Goal: Task Accomplishment & Management: Complete application form

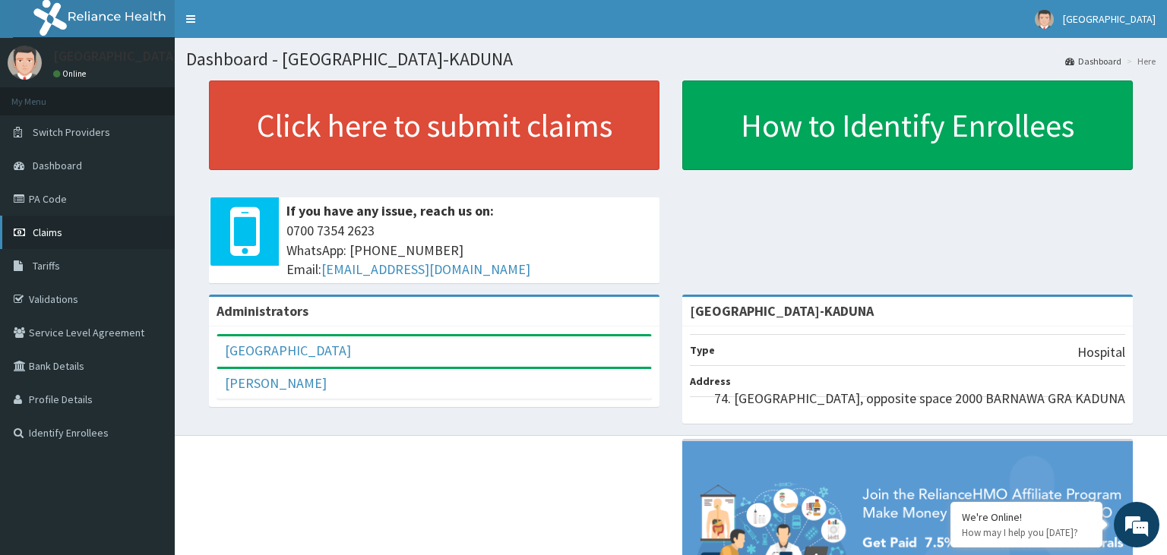
click at [28, 235] on icon at bounding box center [21, 232] width 15 height 11
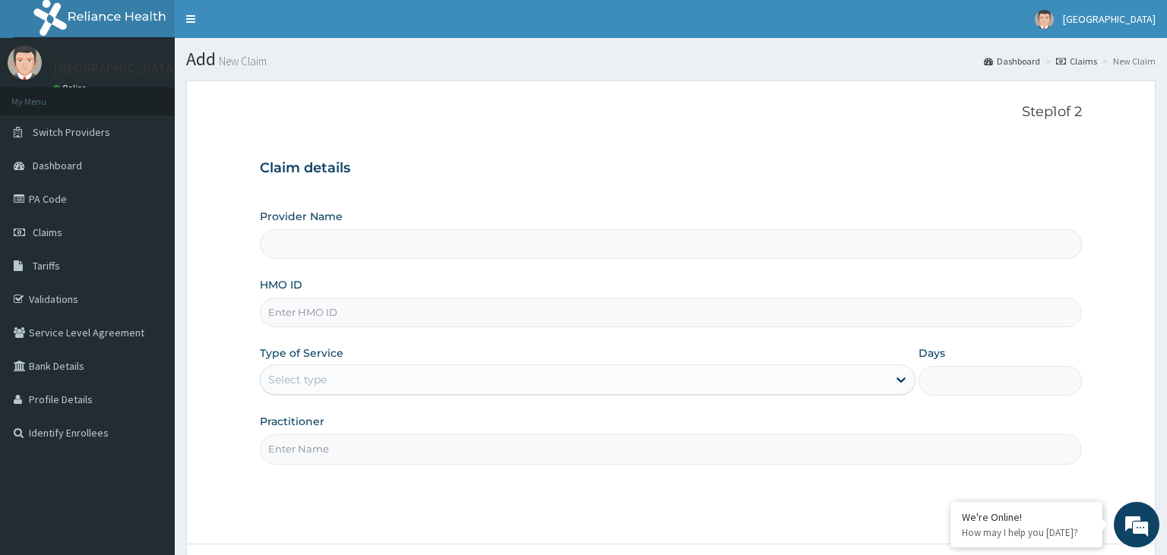
type input "[GEOGRAPHIC_DATA]-KADUNA"
click at [63, 205] on link "PA Code" at bounding box center [87, 198] width 175 height 33
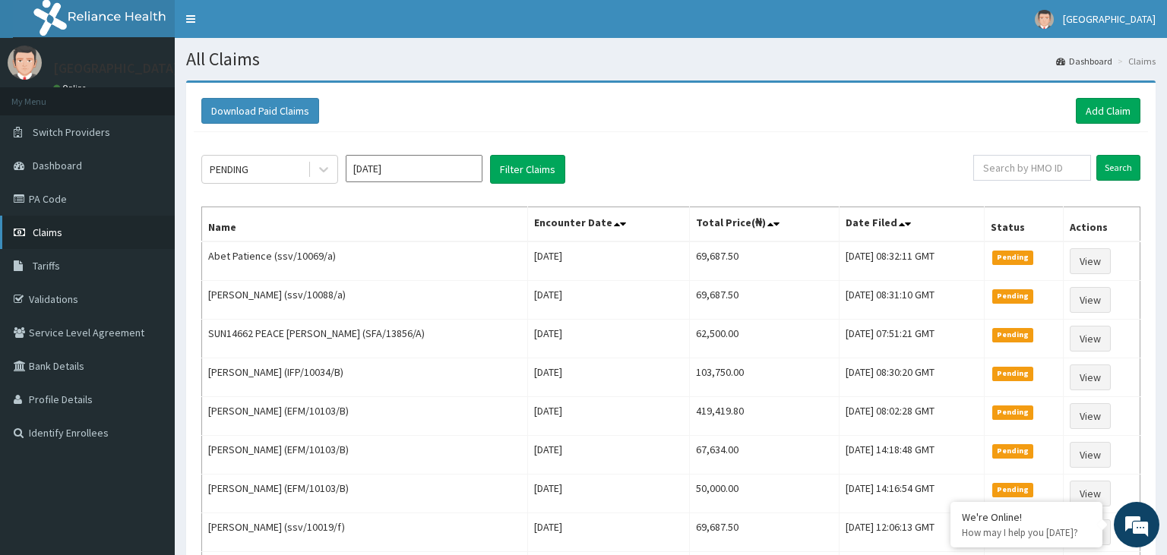
click at [82, 236] on link "Claims" at bounding box center [87, 232] width 175 height 33
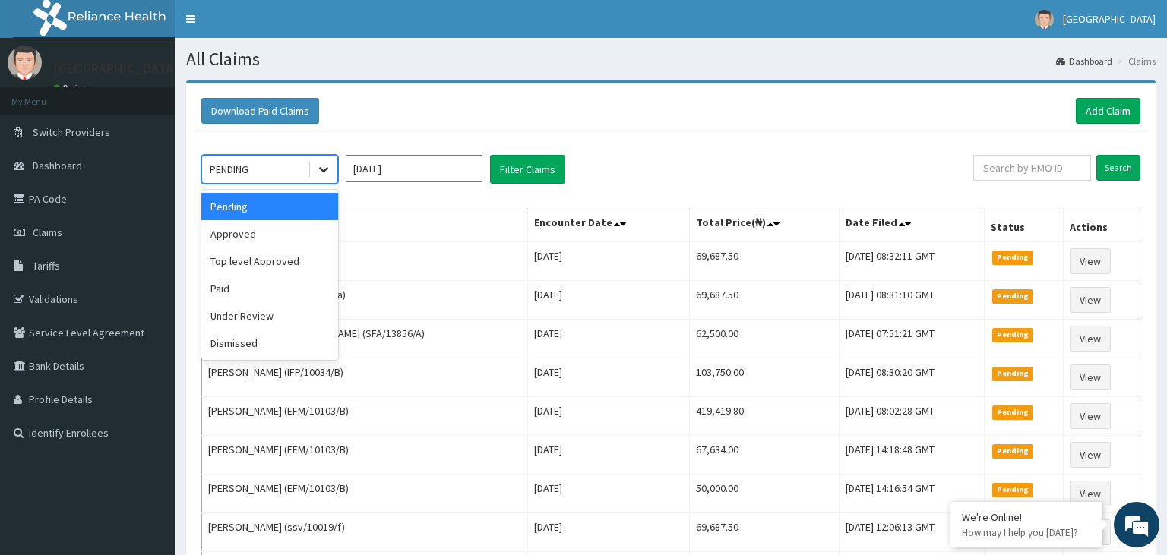
click at [319, 168] on icon at bounding box center [323, 169] width 15 height 15
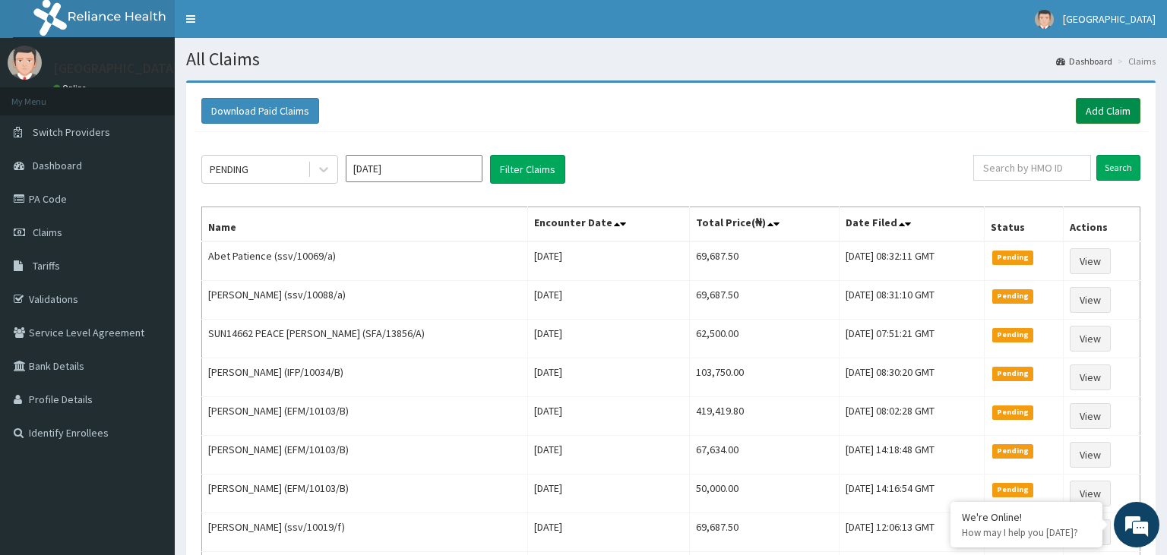
click at [1111, 109] on link "Add Claim" at bounding box center [1108, 111] width 65 height 26
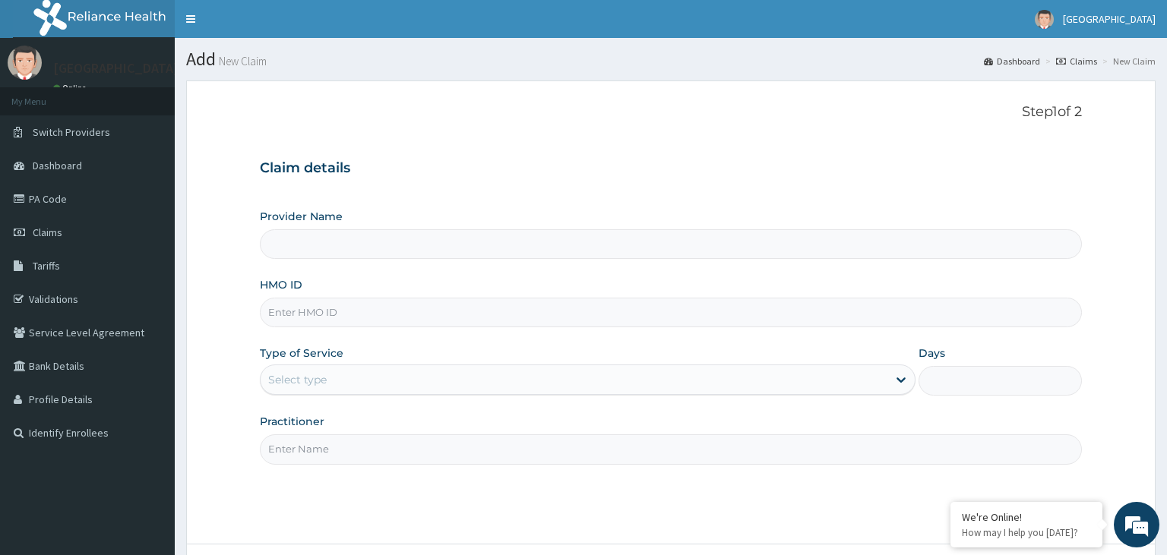
type input "[GEOGRAPHIC_DATA]-KADUNA"
click at [292, 315] on input "NBC/10052/B" at bounding box center [671, 313] width 823 height 30
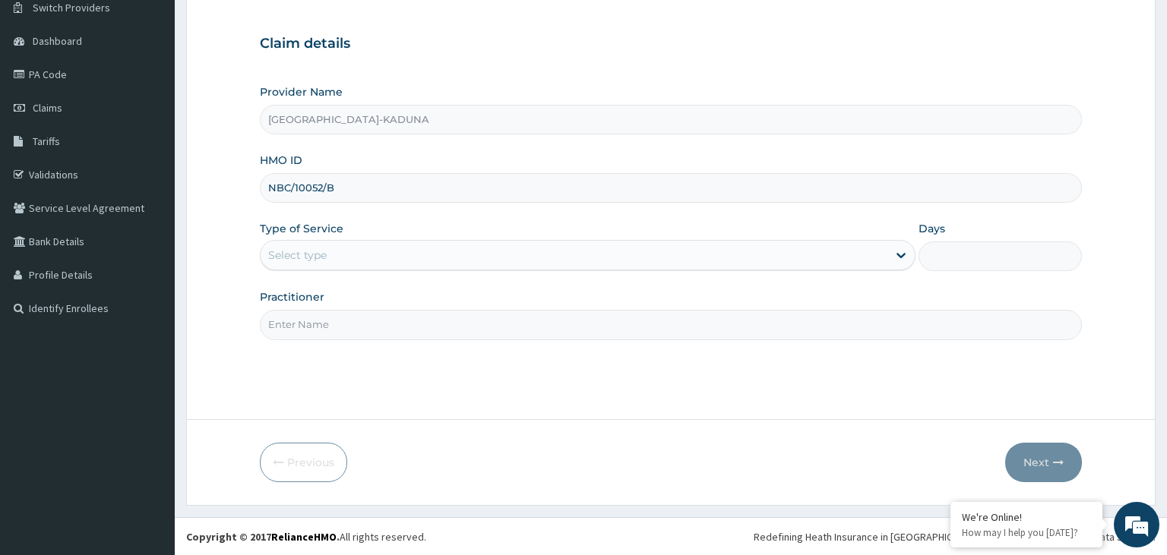
type input "NBC/10052/B"
click at [442, 263] on div "Select type" at bounding box center [574, 255] width 627 height 24
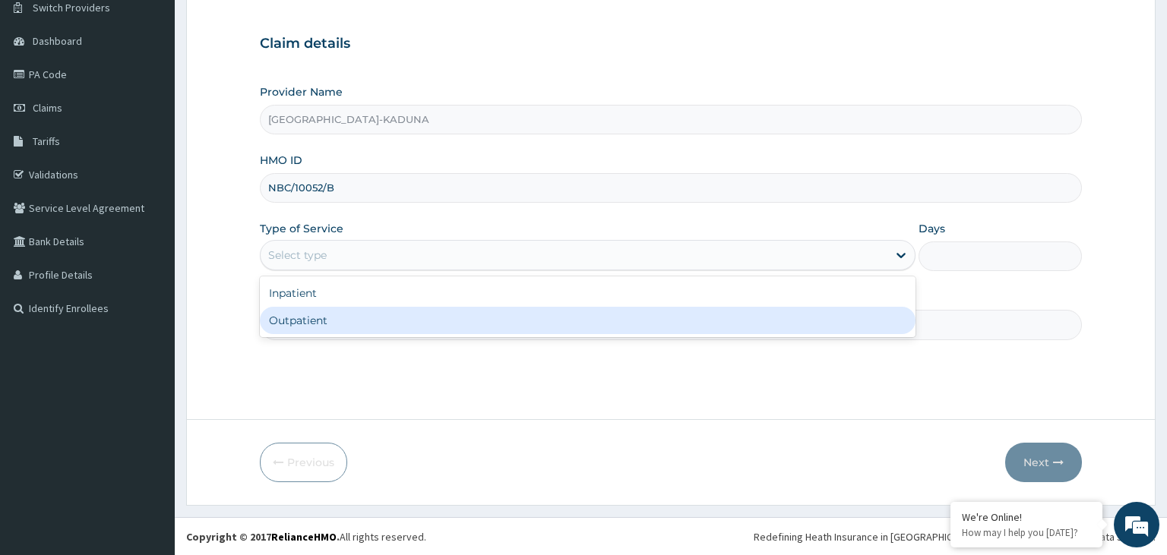
click at [335, 327] on div "Outpatient" at bounding box center [588, 320] width 656 height 27
type input "1"
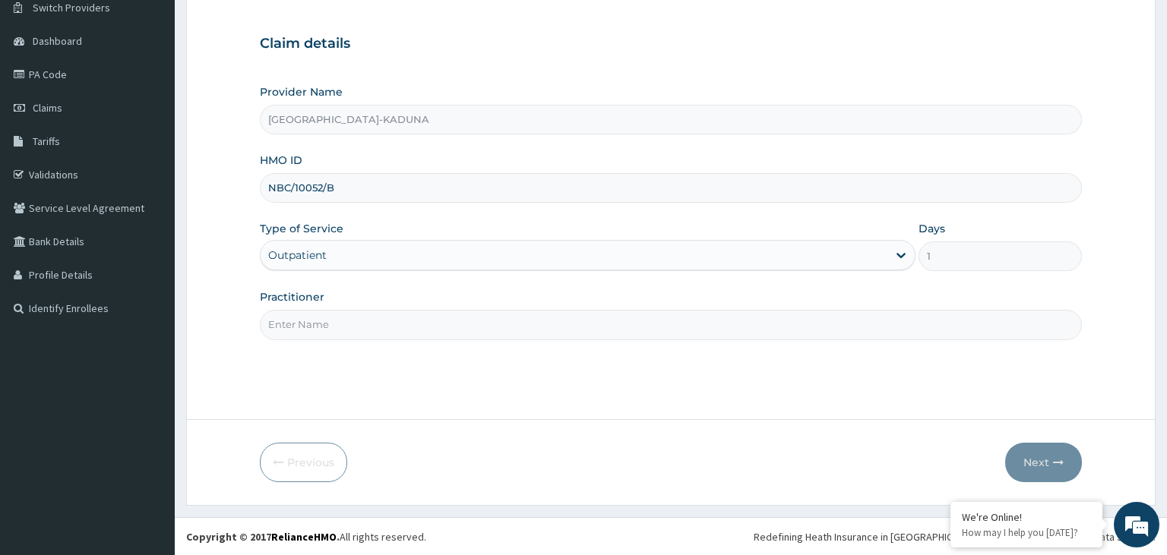
click at [335, 327] on input "Practitioner" at bounding box center [671, 325] width 823 height 30
type input "gp"
click at [1035, 472] on button "Next" at bounding box center [1043, 463] width 77 height 40
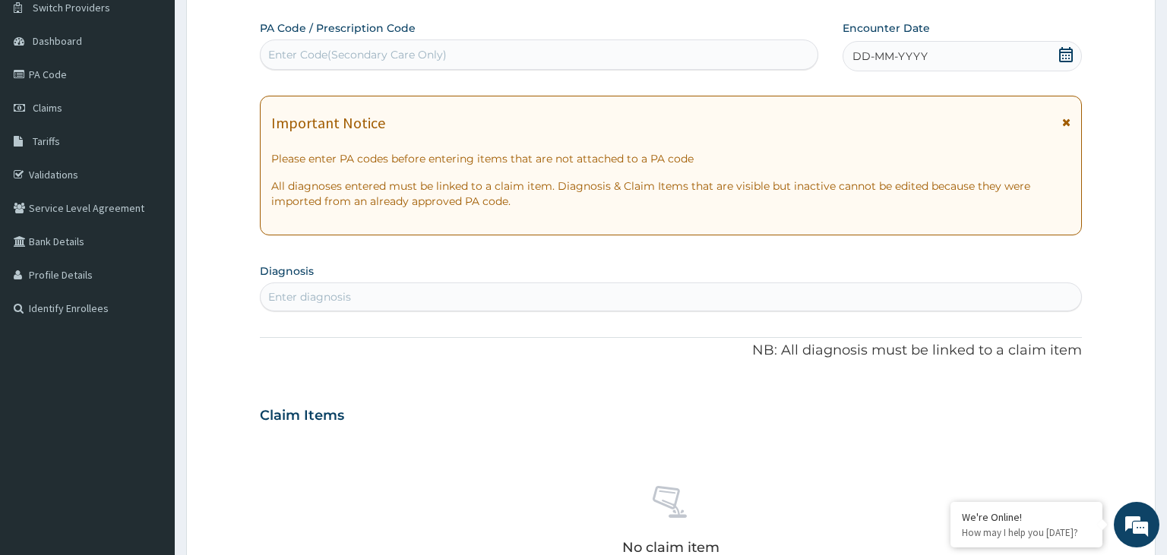
scroll to position [0, 0]
click at [1068, 52] on icon at bounding box center [1066, 54] width 14 height 15
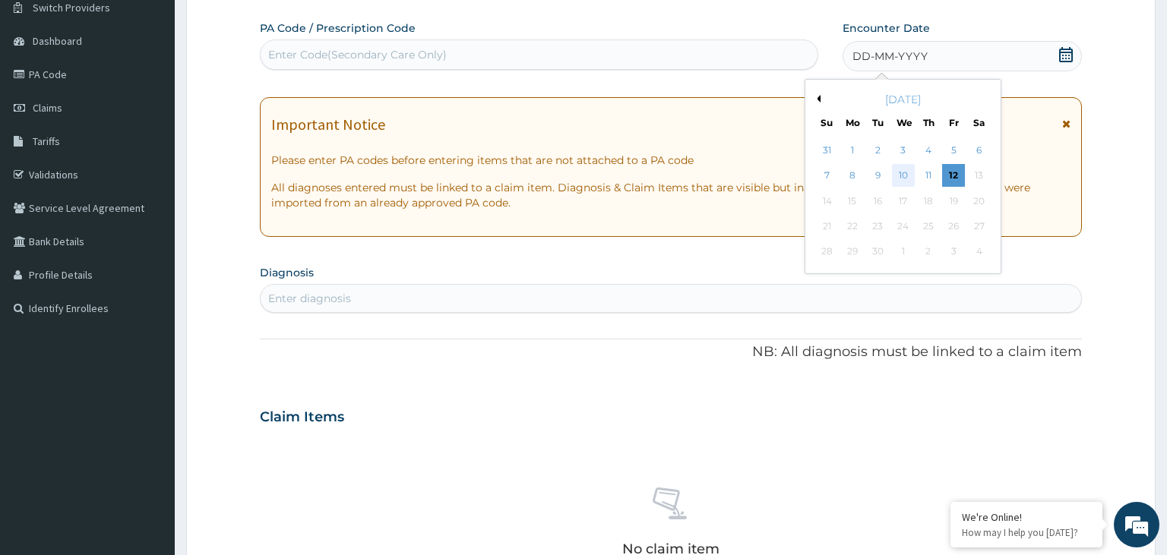
click at [894, 182] on div "10" at bounding box center [903, 176] width 23 height 23
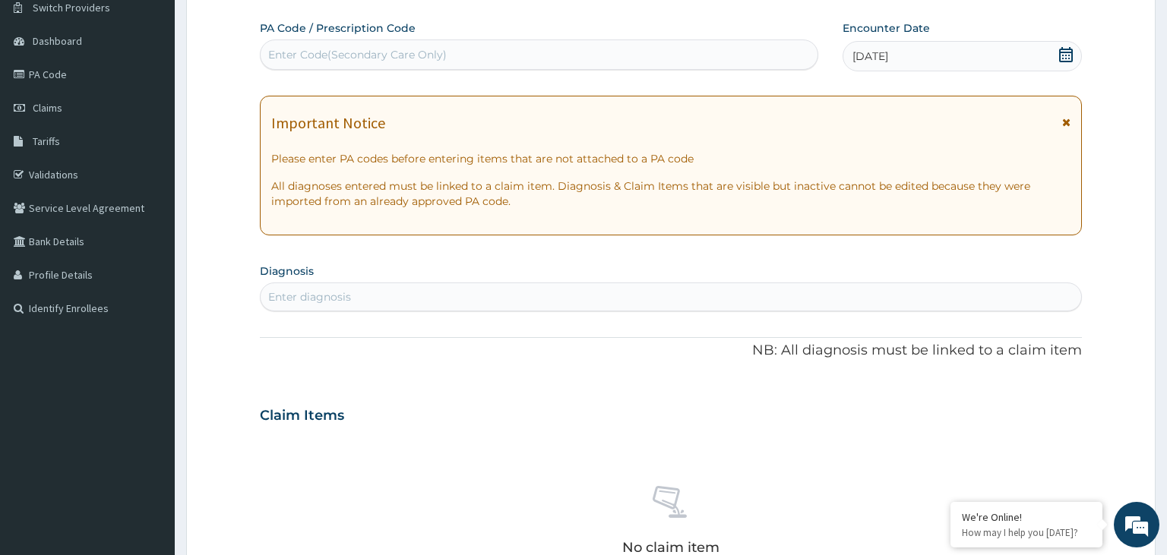
click at [436, 295] on div "Enter diagnosis" at bounding box center [671, 297] width 821 height 24
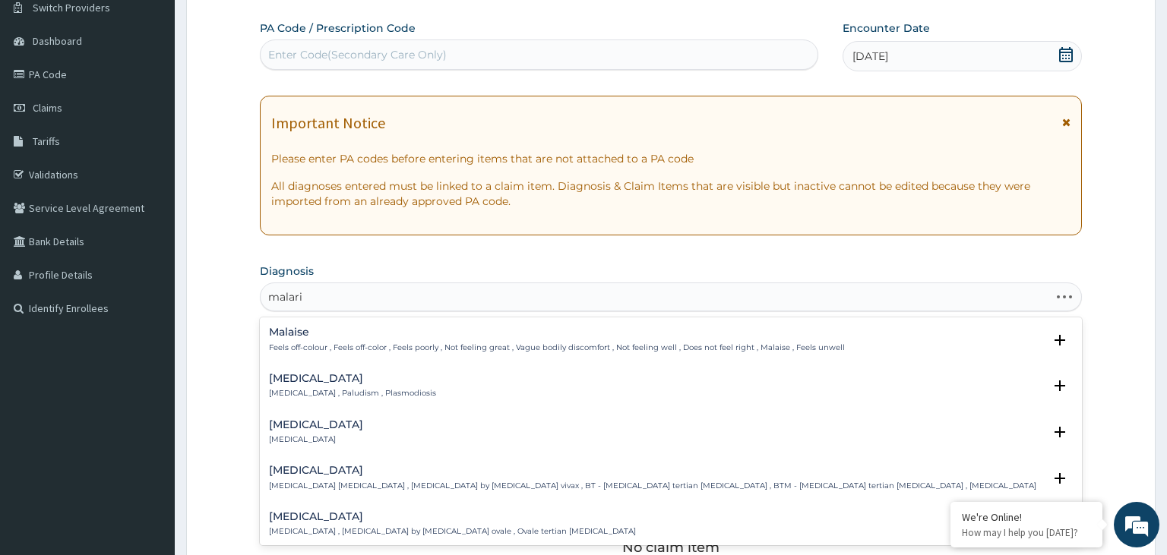
type input "malaria"
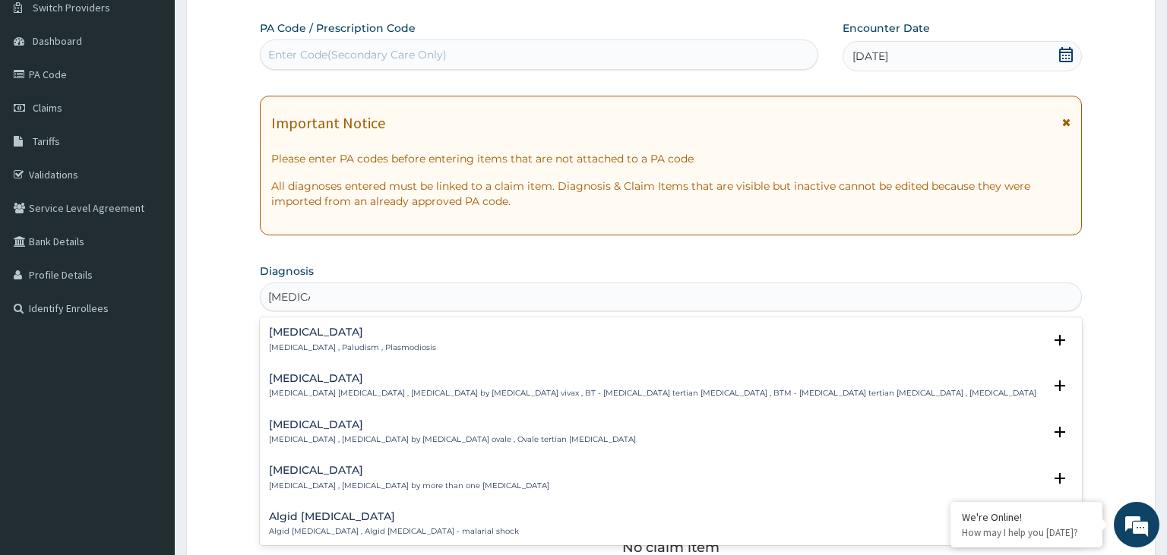
click at [344, 340] on div "Malaria Malaria , Paludism , Plasmodiosis" at bounding box center [352, 340] width 167 height 27
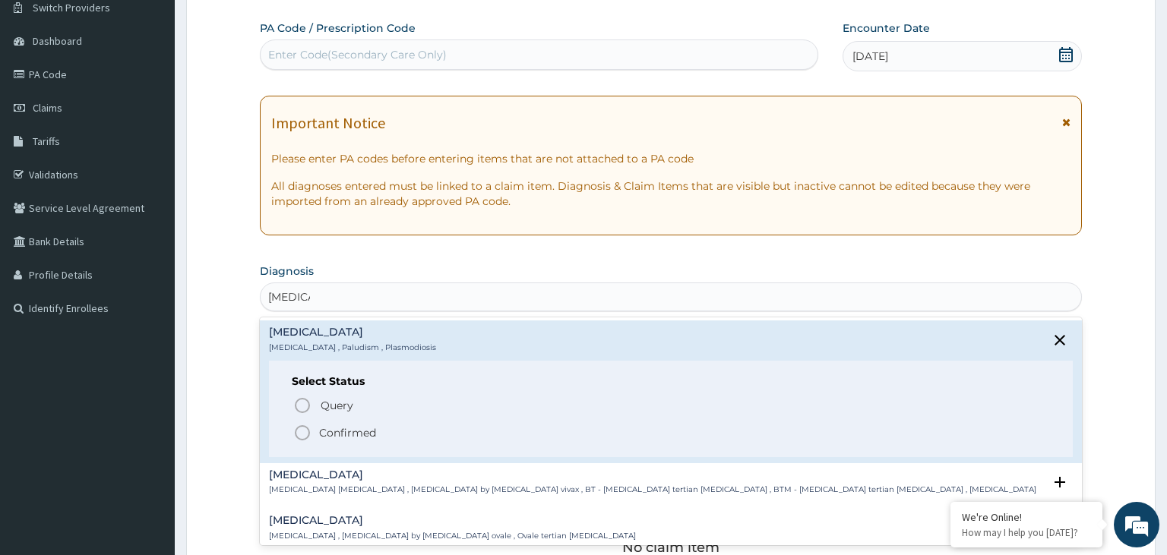
click at [305, 435] on icon "status option filled" at bounding box center [302, 433] width 18 height 18
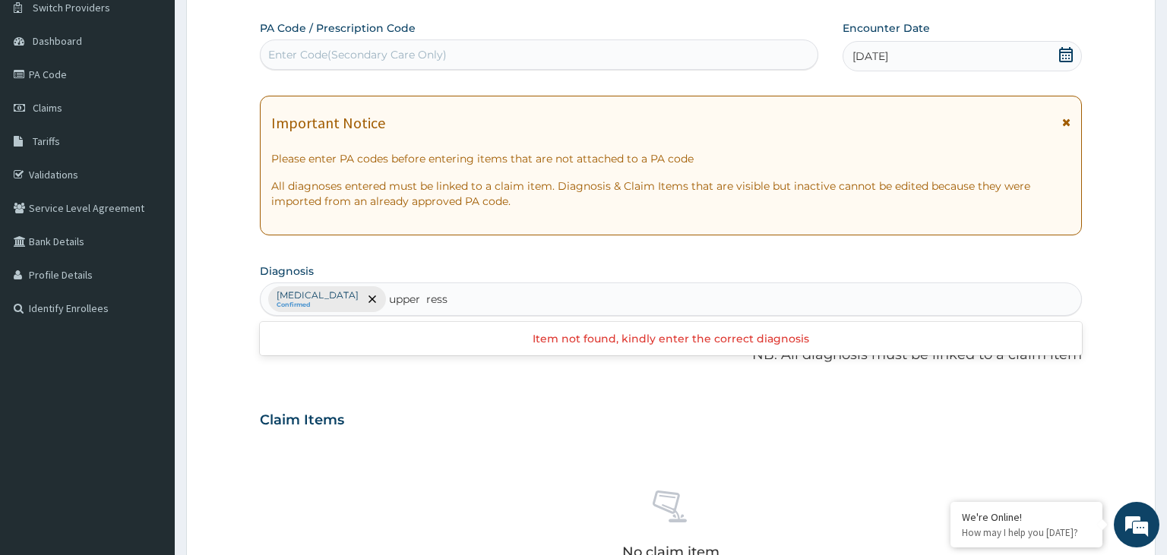
type input "upper res"
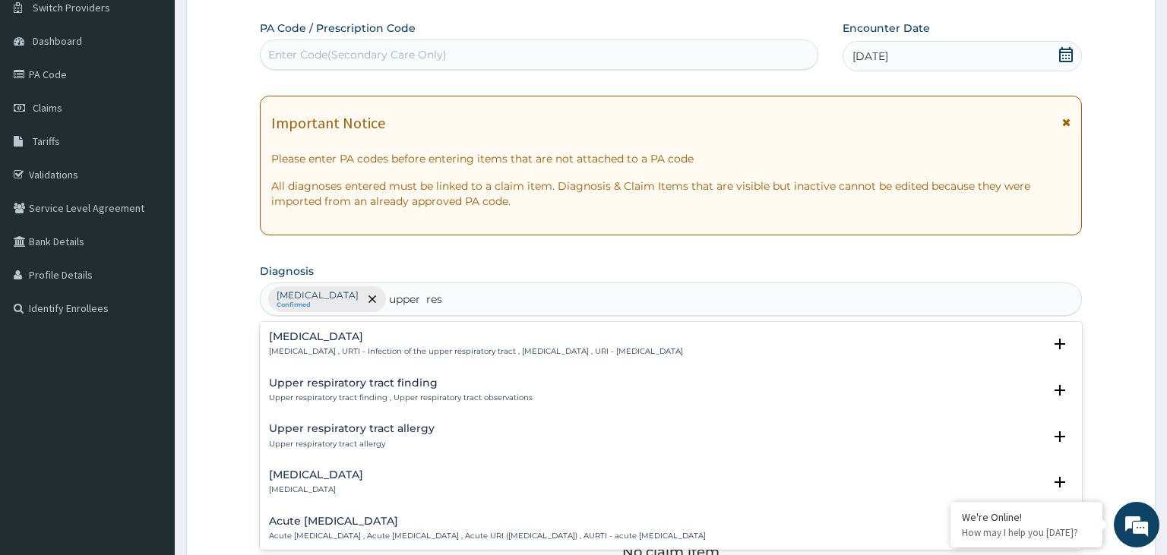
click at [390, 352] on p "[MEDICAL_DATA] , URTI - Infection of the upper respiratory tract , [MEDICAL_DAT…" at bounding box center [476, 351] width 414 height 11
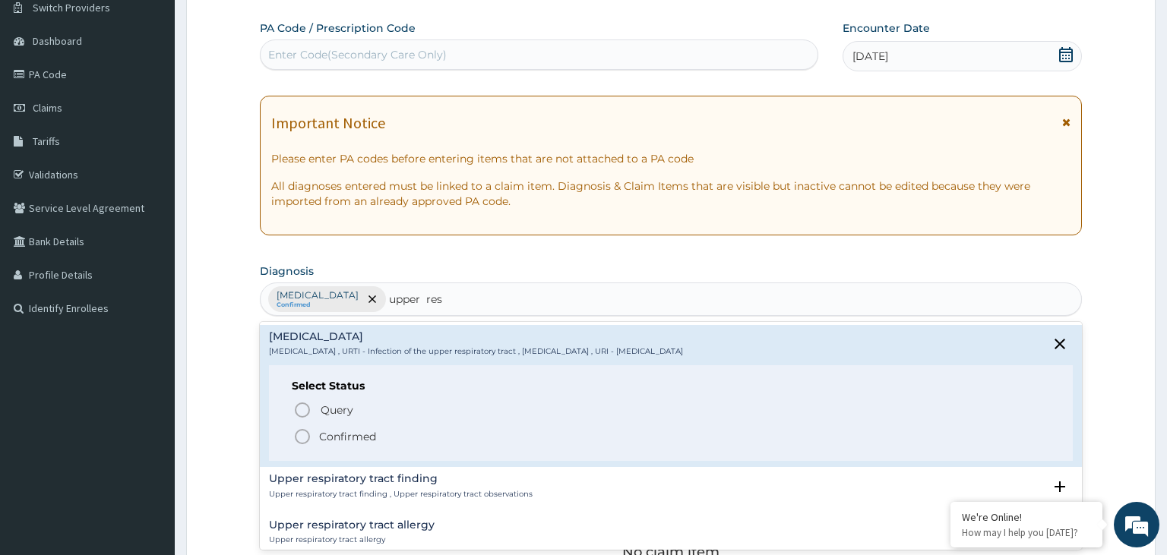
click at [352, 435] on p "Confirmed" at bounding box center [347, 436] width 57 height 15
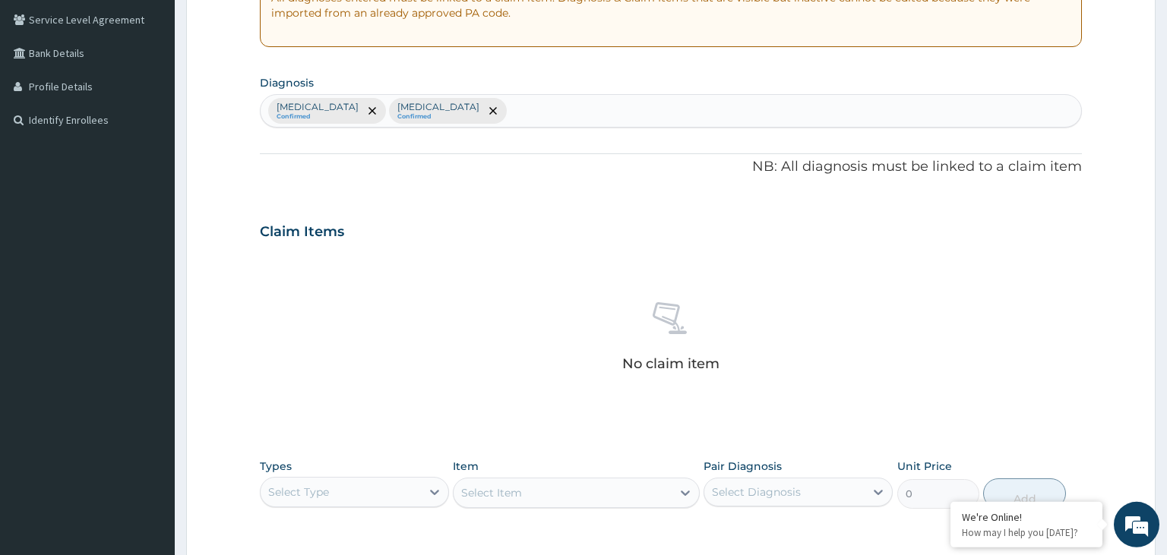
scroll to position [365, 0]
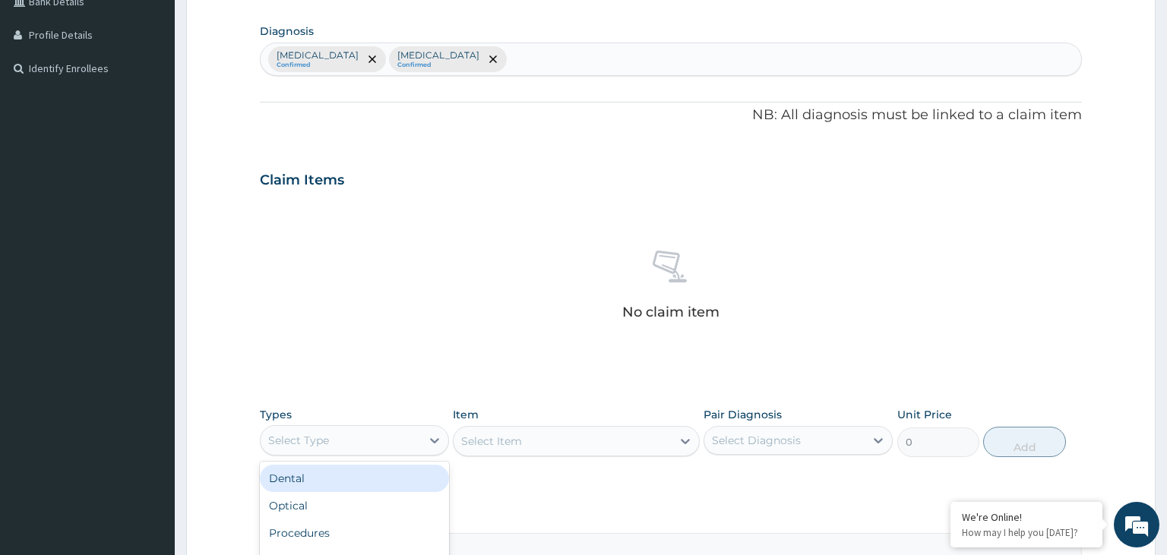
click at [410, 443] on div "Select Type" at bounding box center [341, 441] width 160 height 24
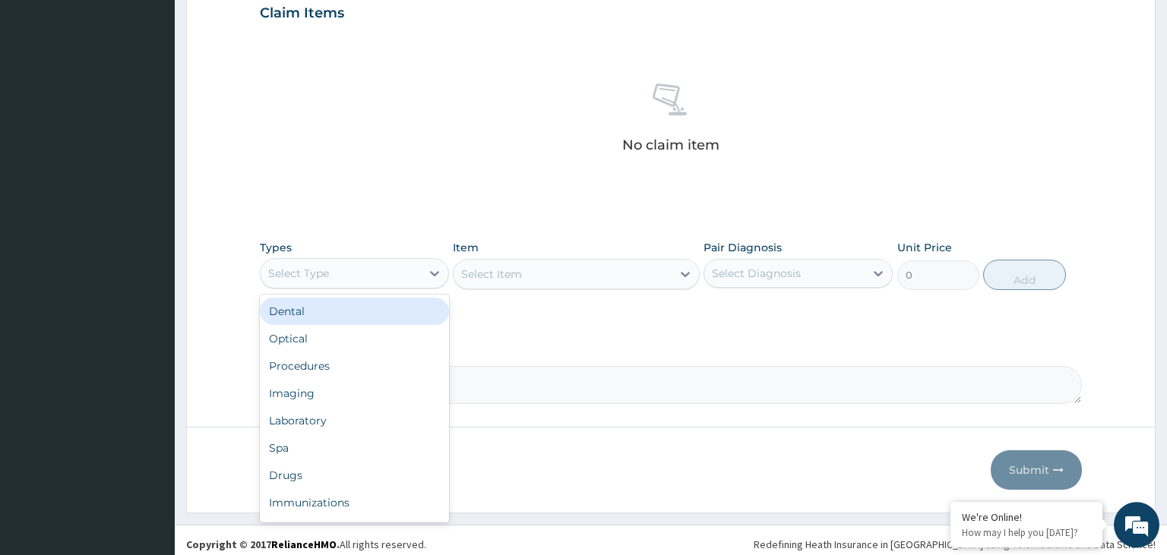
scroll to position [538, 0]
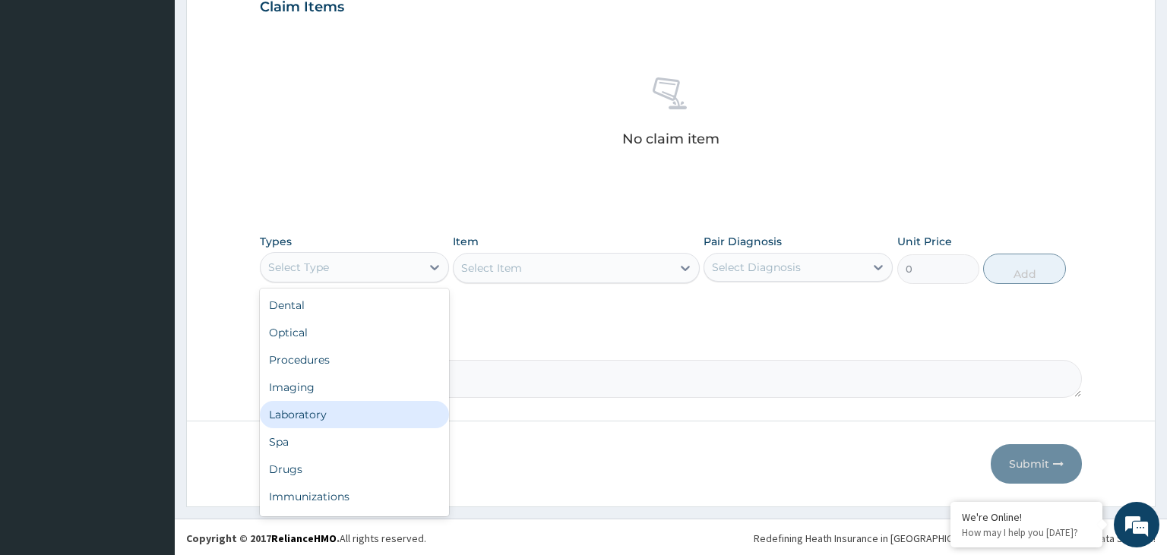
click at [358, 418] on div "Laboratory" at bounding box center [354, 414] width 189 height 27
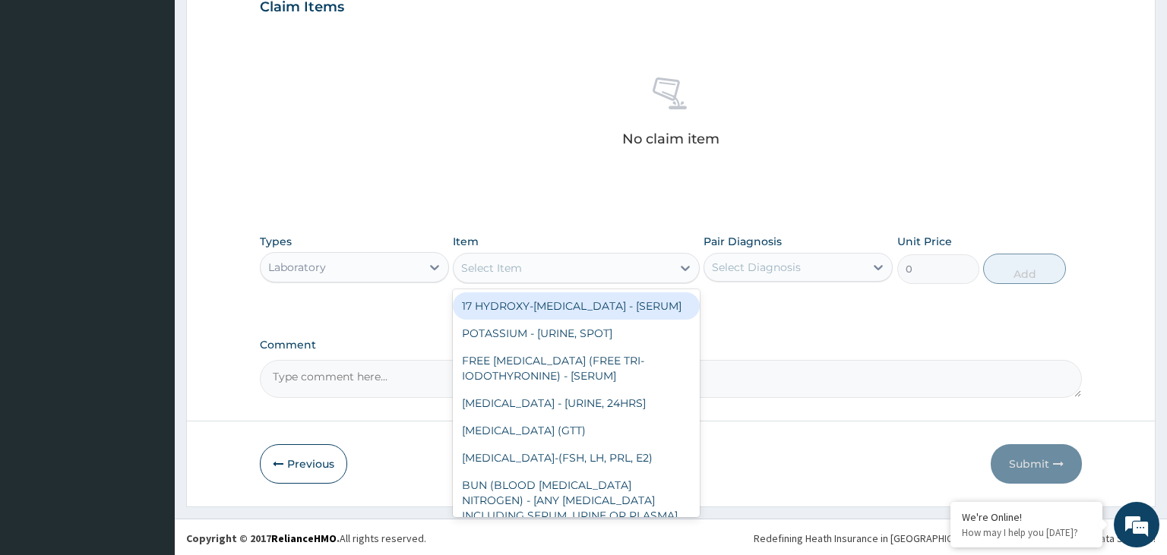
click at [581, 268] on div "Select Item" at bounding box center [563, 268] width 218 height 24
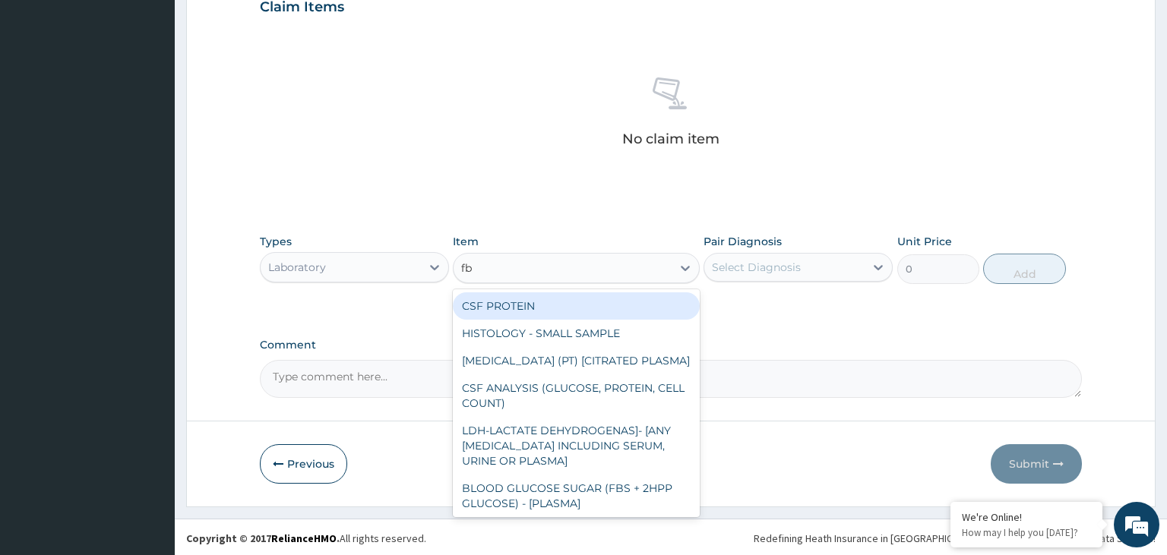
type input "fbc"
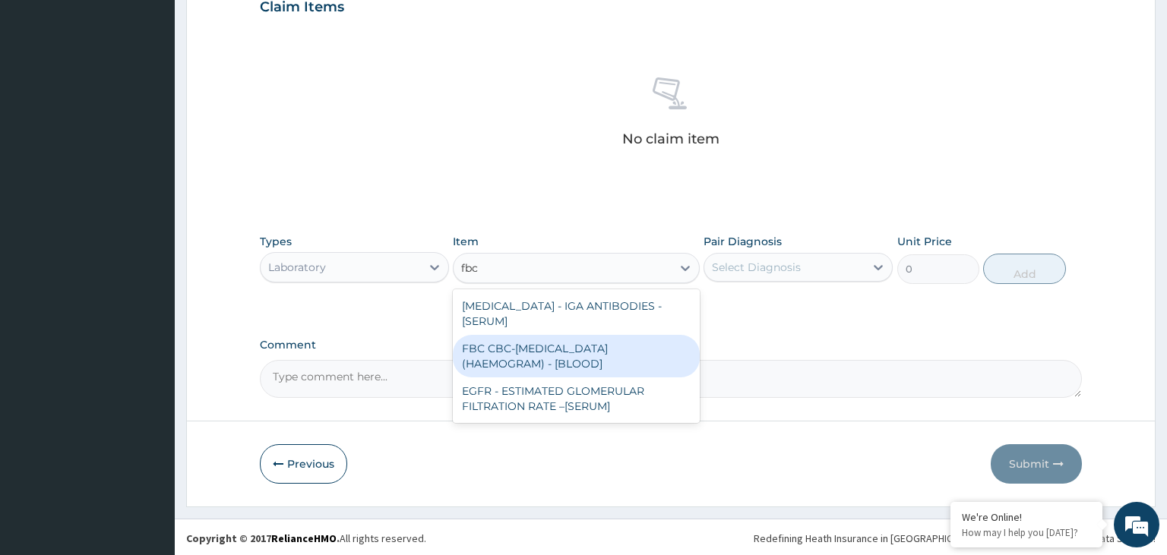
click at [568, 365] on div "FBC CBC-COMPLETE BLOOD COUNT (HAEMOGRAM) - [BLOOD]" at bounding box center [576, 356] width 247 height 43
type input "5000"
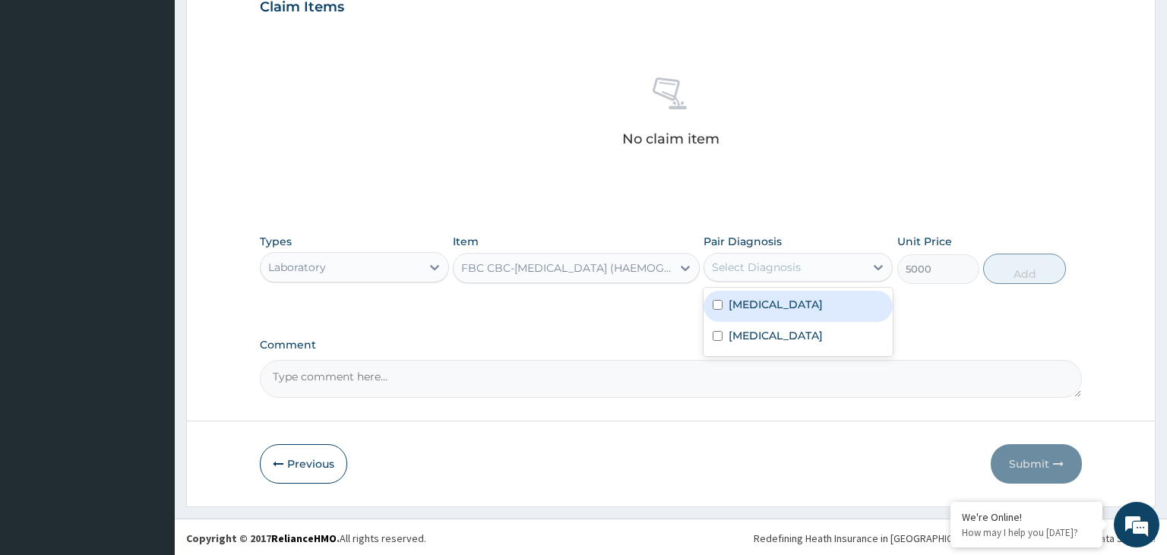
click at [825, 269] on div "Select Diagnosis" at bounding box center [784, 267] width 160 height 24
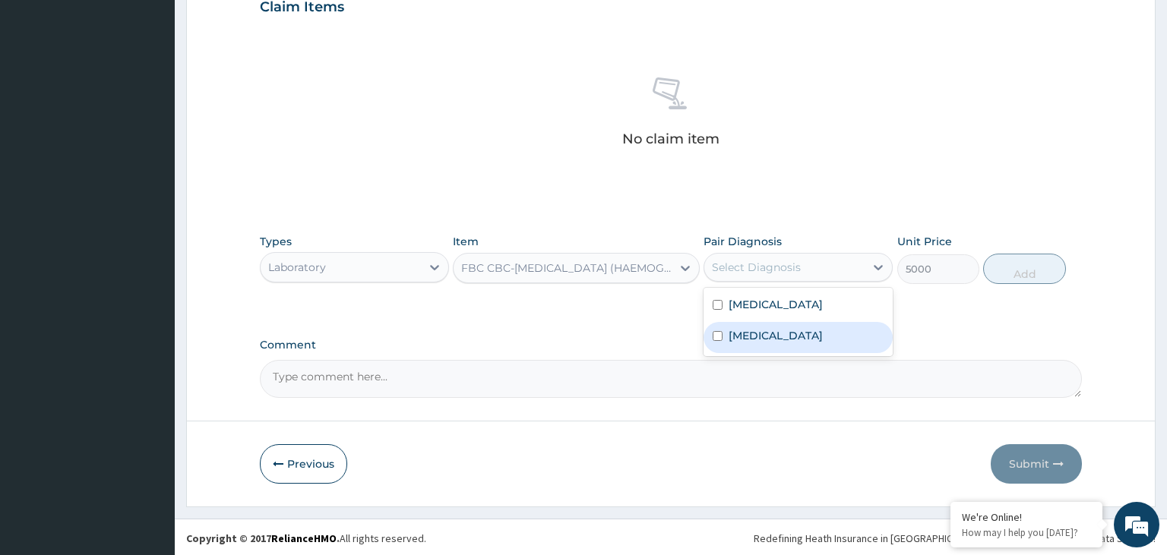
click at [770, 344] on div "Upper respiratory infection" at bounding box center [798, 337] width 189 height 31
checkbox input "true"
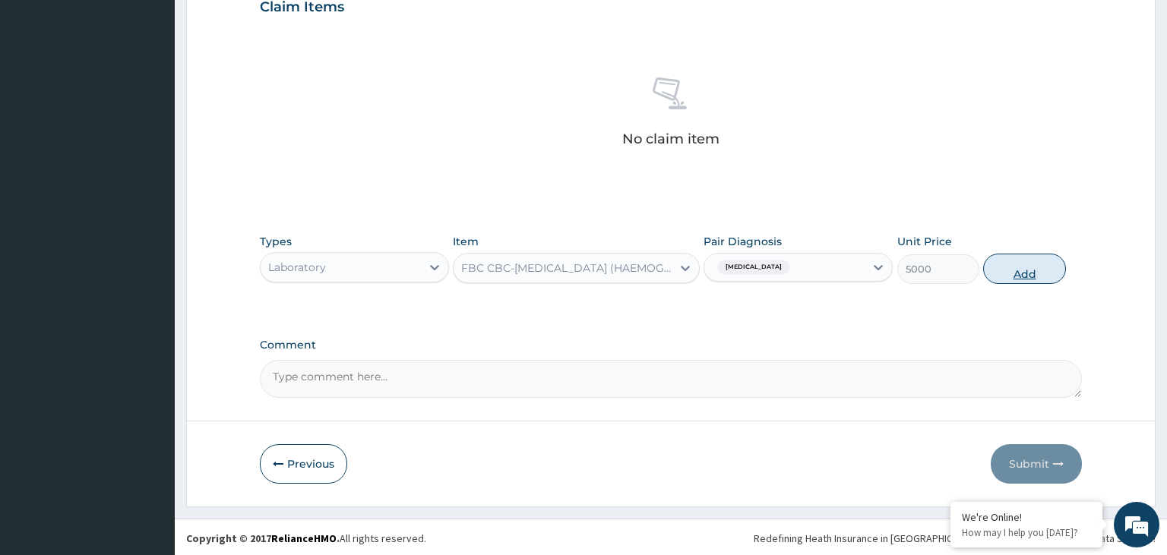
click at [1021, 274] on button "Add" at bounding box center [1024, 269] width 82 height 30
type input "0"
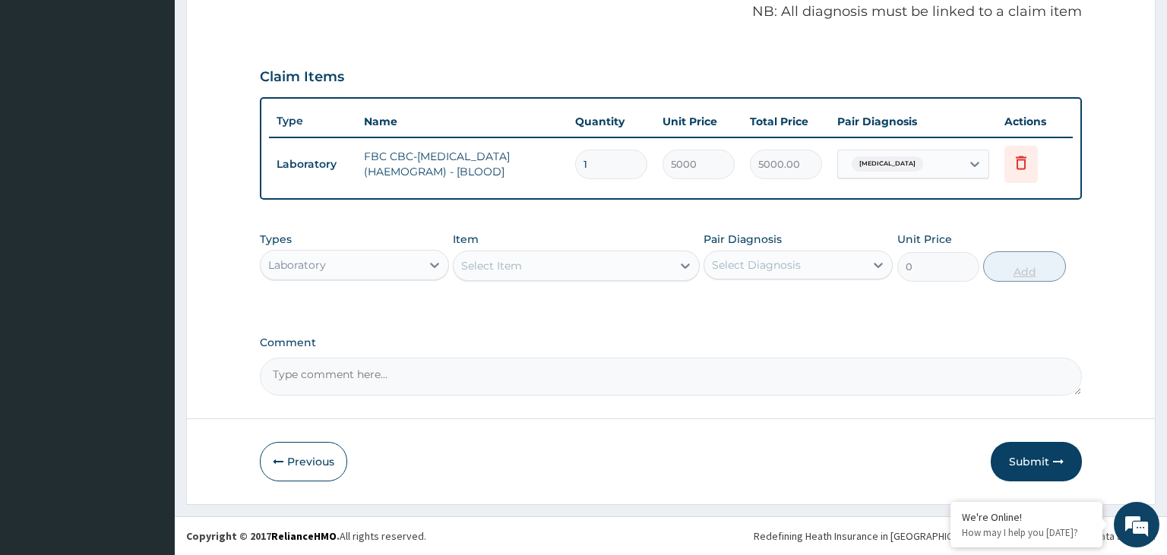
scroll to position [465, 0]
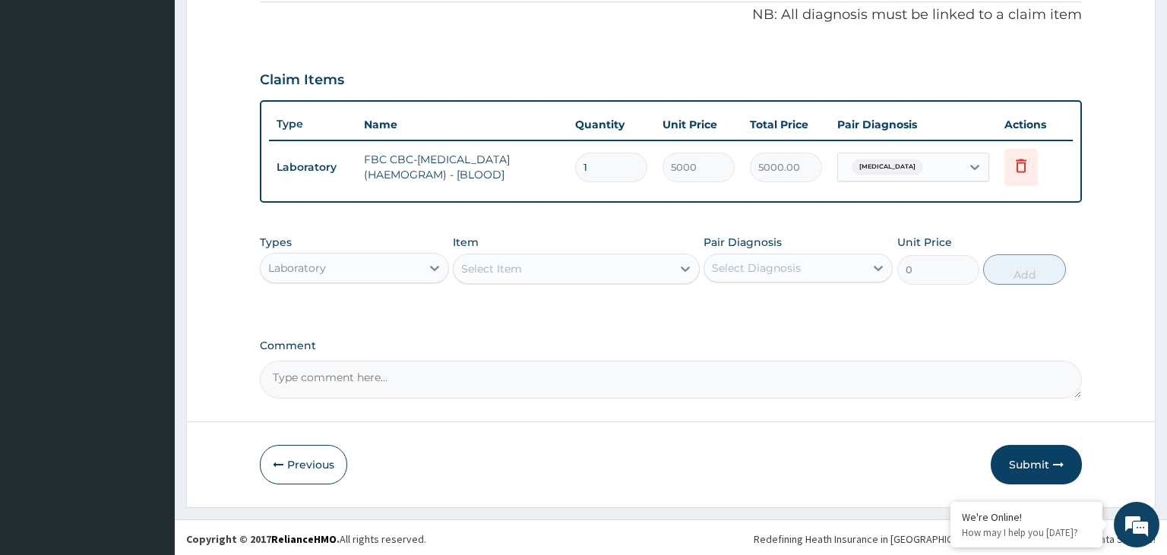
click at [656, 269] on div "Select Item" at bounding box center [563, 269] width 218 height 24
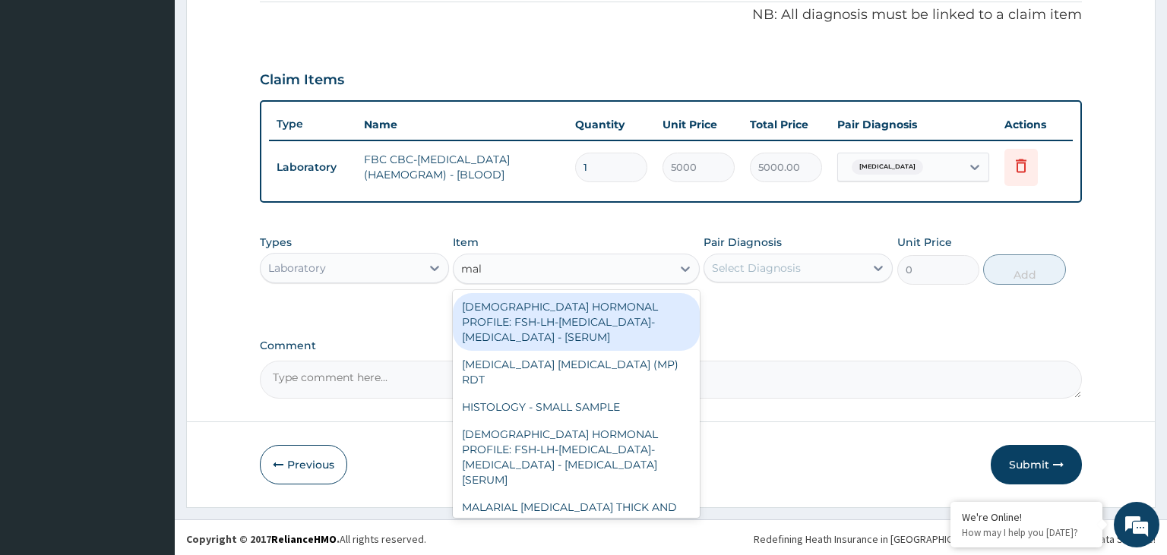
type input "mala"
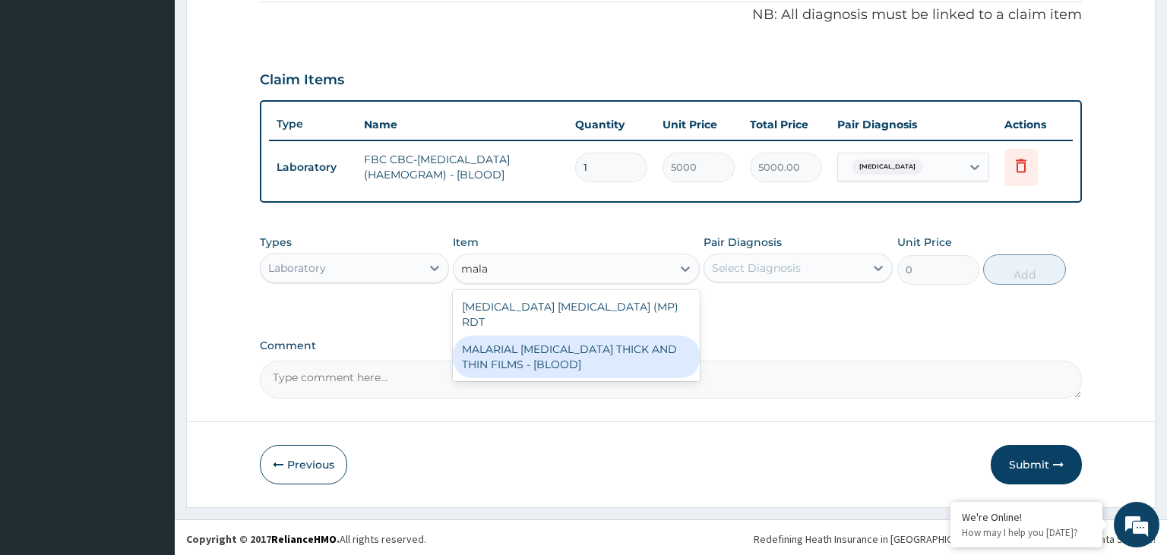
click at [624, 345] on div "MALARIAL PARASITE THICK AND THIN FILMS - [BLOOD]" at bounding box center [576, 357] width 247 height 43
type input "2187.5"
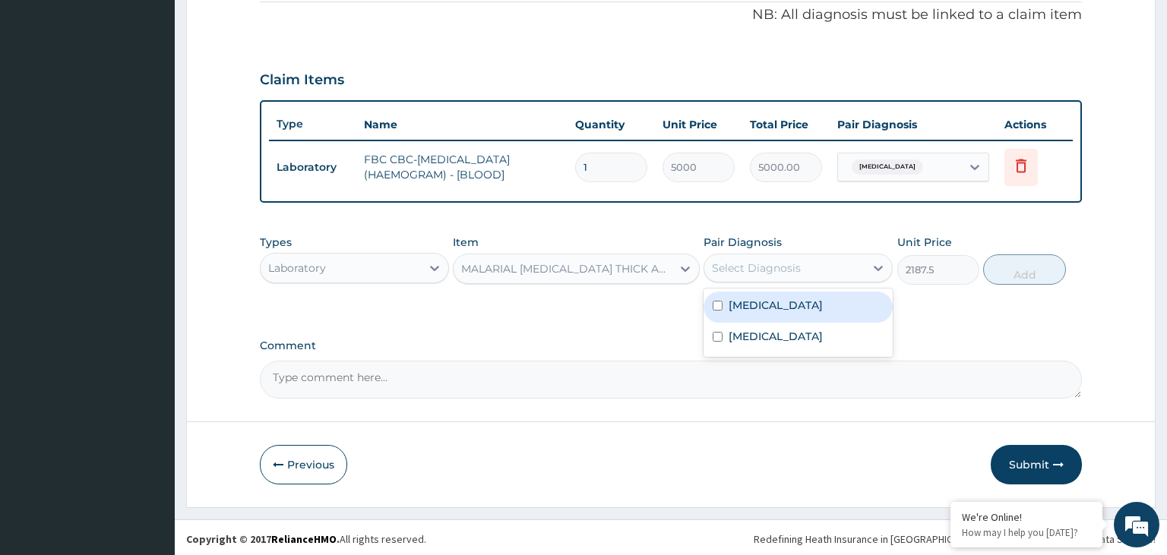
click at [818, 264] on div "Select Diagnosis" at bounding box center [784, 268] width 160 height 24
click at [795, 305] on div "[MEDICAL_DATA]" at bounding box center [798, 307] width 189 height 31
checkbox input "true"
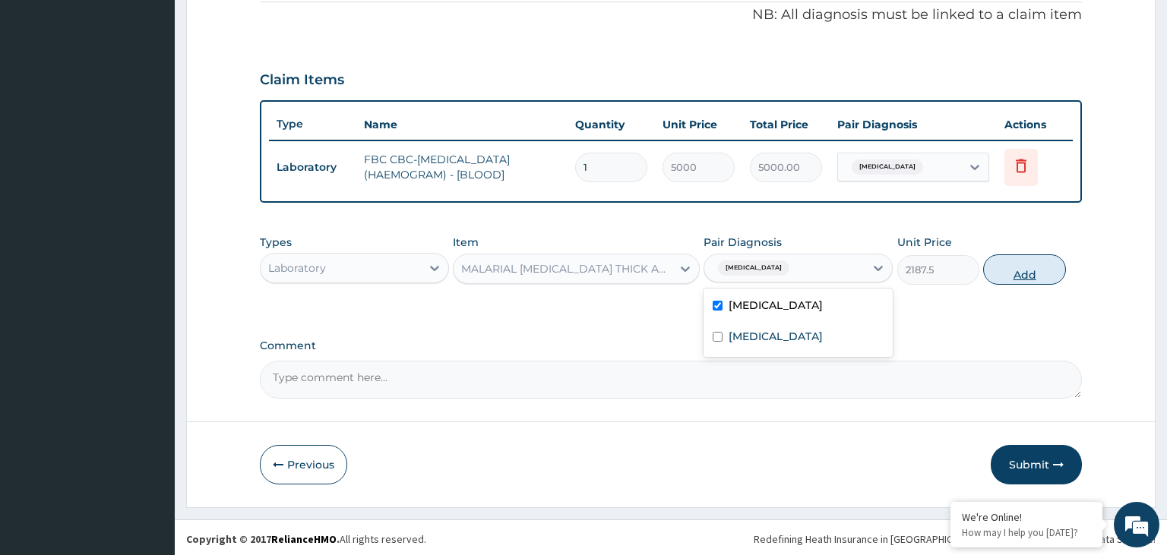
click at [1024, 280] on button "Add" at bounding box center [1024, 270] width 82 height 30
type input "0"
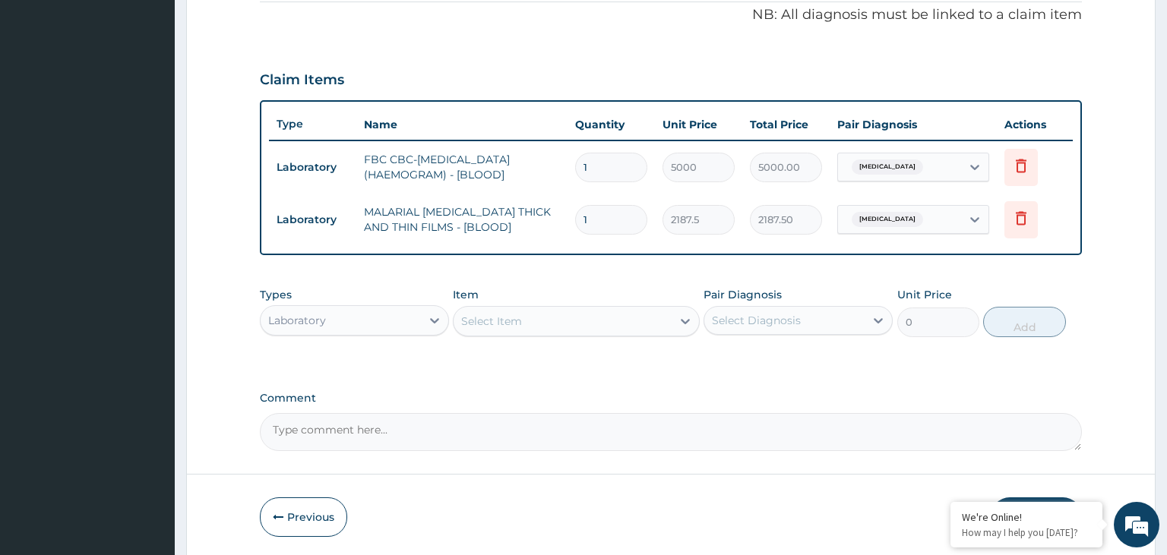
click at [381, 312] on div "Laboratory" at bounding box center [341, 320] width 160 height 24
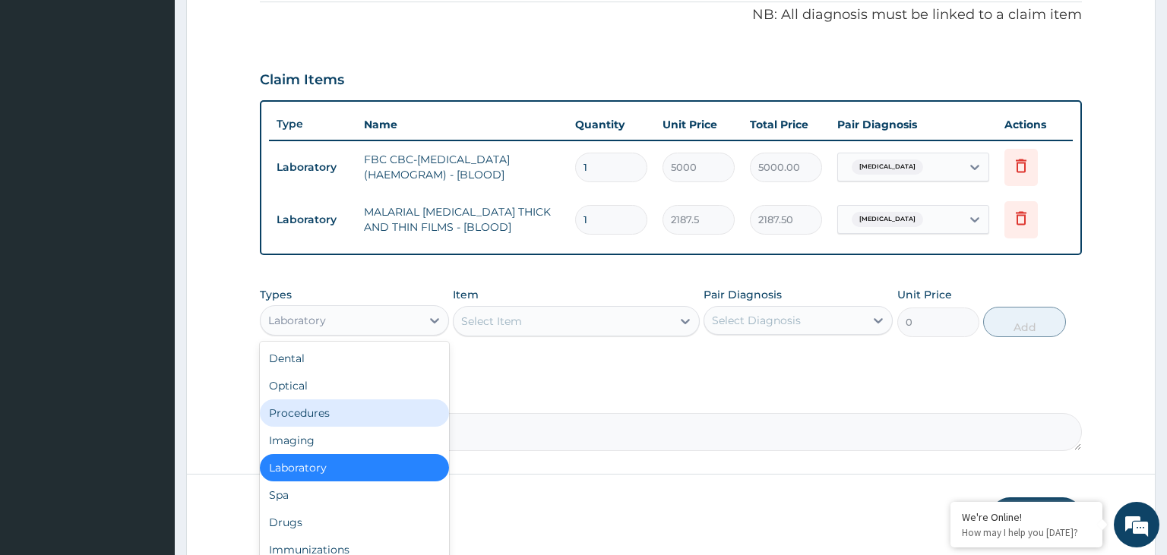
click at [349, 412] on div "Procedures" at bounding box center [354, 413] width 189 height 27
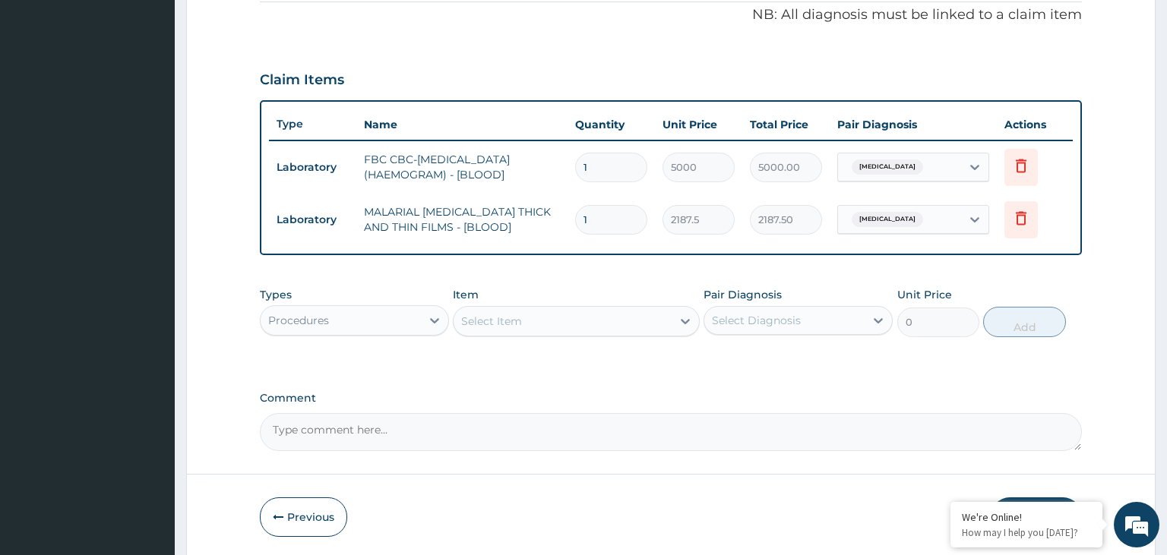
click at [612, 327] on div "Select Item" at bounding box center [563, 321] width 218 height 24
type input "gene"
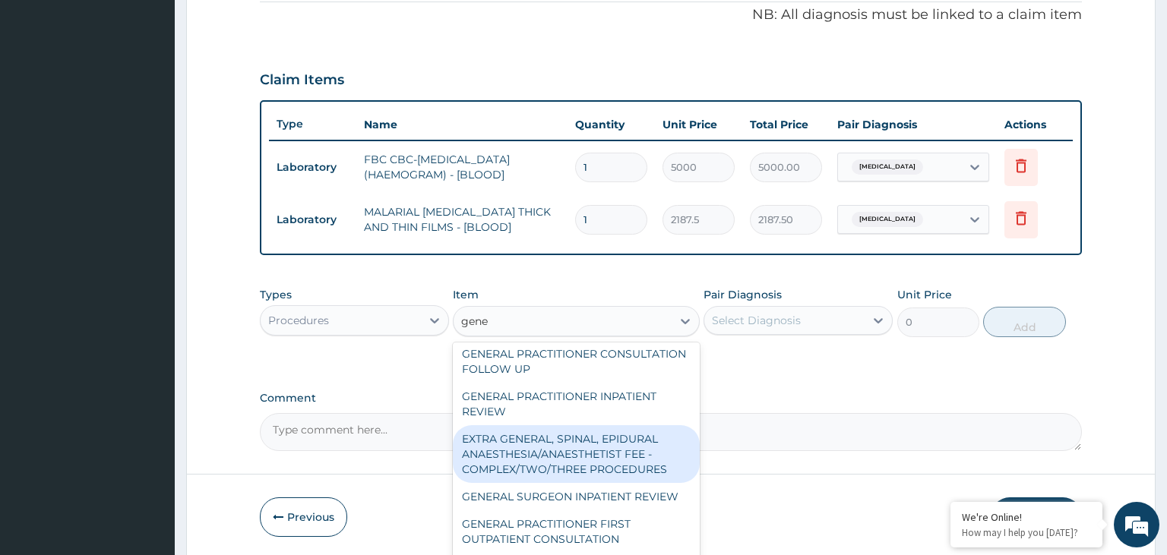
scroll to position [319, 0]
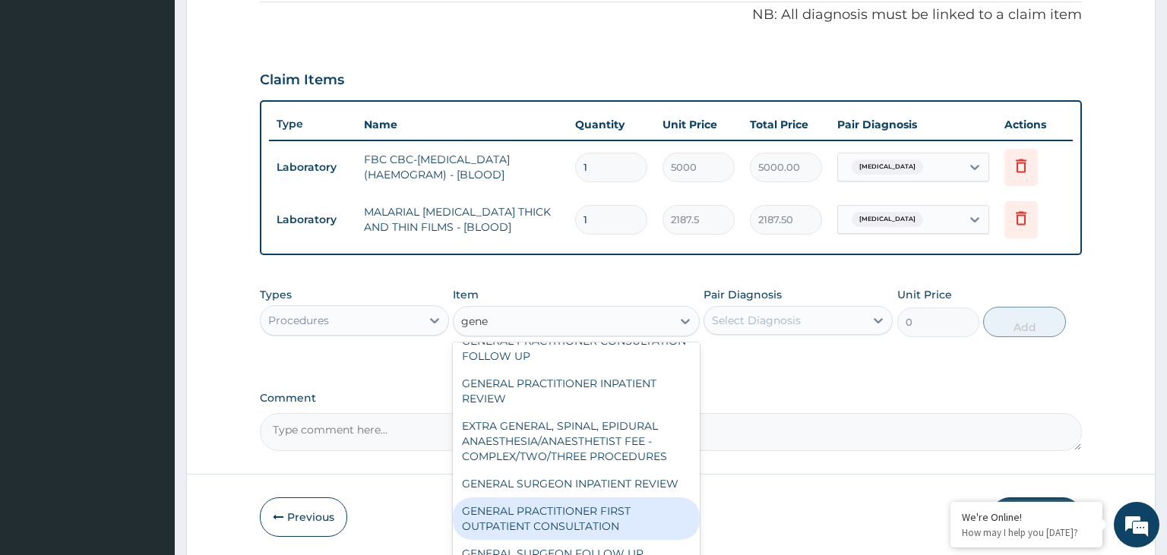
click at [582, 498] on div "GENERAL PRACTITIONER FIRST OUTPATIENT CONSULTATION" at bounding box center [576, 519] width 247 height 43
type input "3750"
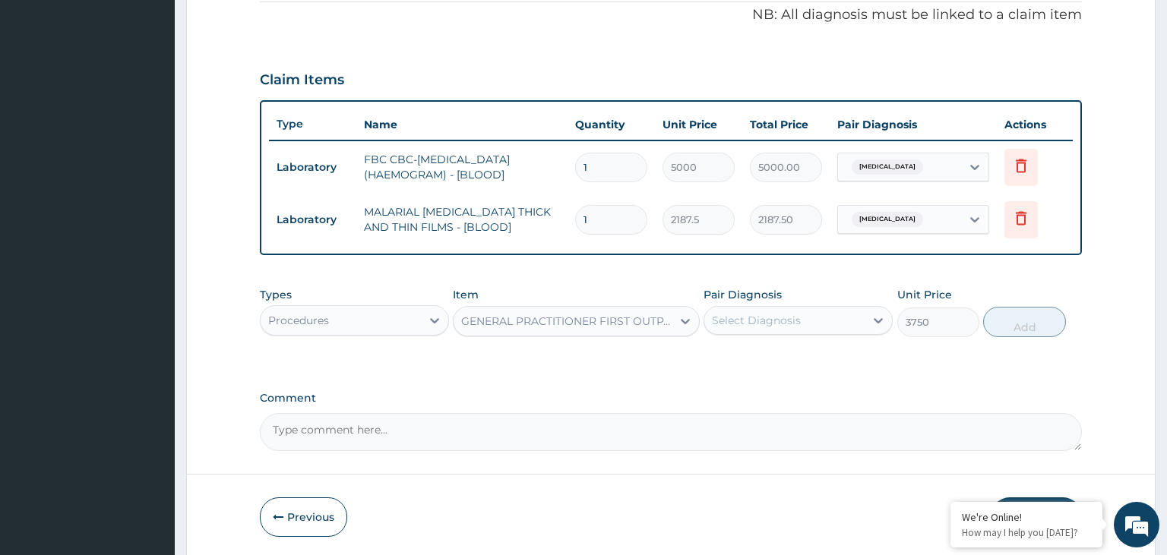
click at [772, 346] on div "Types Procedures Item GENERAL PRACTITIONER FIRST OUTPATIENT CONSULTATION Pair D…" at bounding box center [671, 324] width 823 height 88
click at [783, 306] on div "Select Diagnosis" at bounding box center [798, 320] width 189 height 29
click at [758, 381] on label "Upper respiratory infection" at bounding box center [776, 388] width 94 height 15
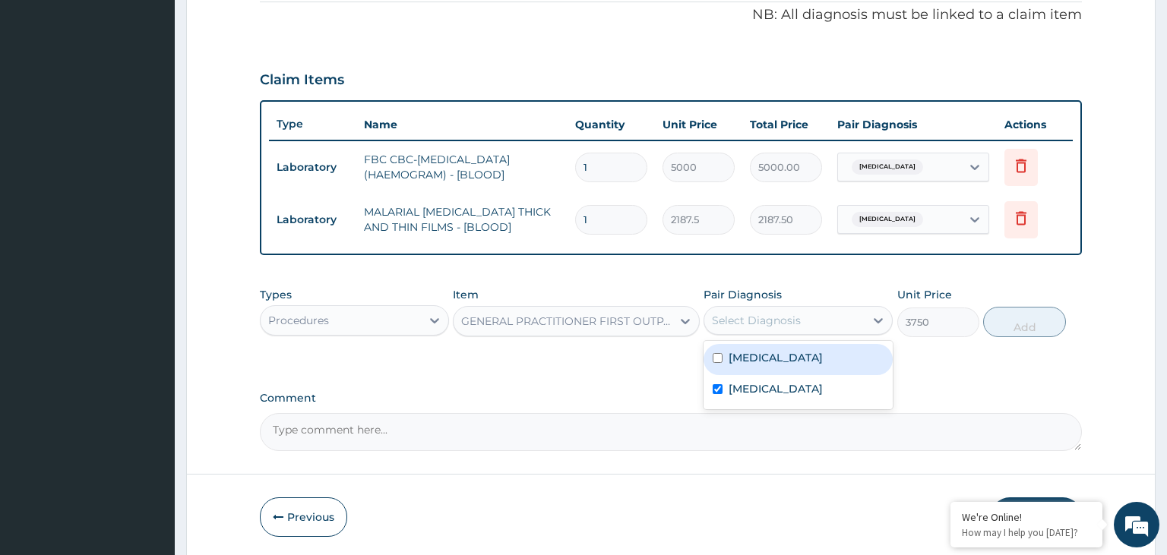
checkbox input "true"
click at [759, 355] on label "[MEDICAL_DATA]" at bounding box center [776, 357] width 94 height 15
checkbox input "true"
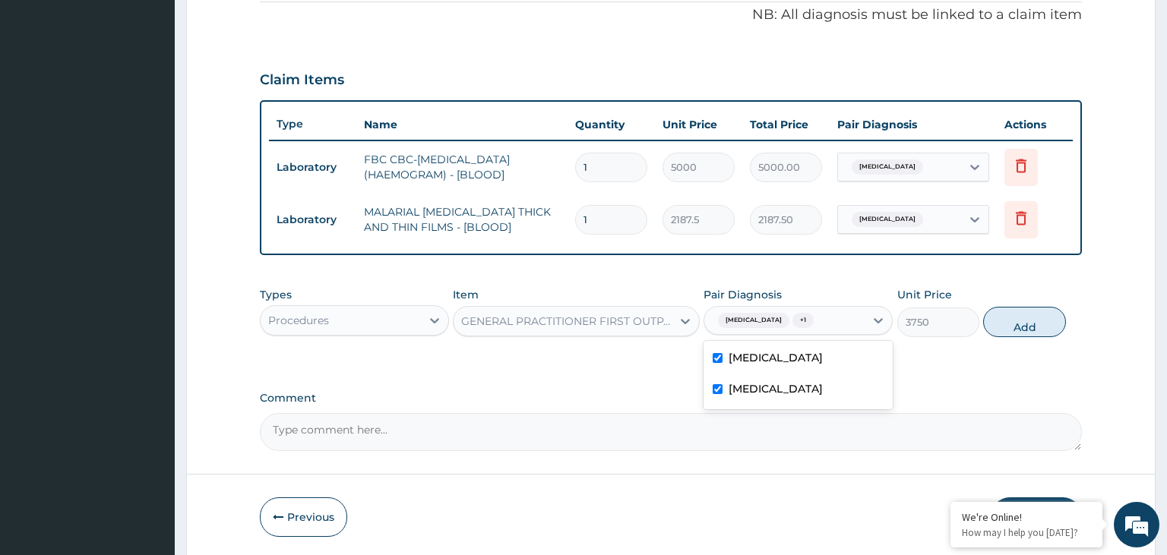
click at [1061, 303] on div "Types Procedures Item GENERAL PRACTITIONER FIRST OUTPATIENT CONSULTATION Pair D…" at bounding box center [671, 312] width 823 height 65
click at [1000, 323] on button "Add" at bounding box center [1024, 322] width 82 height 30
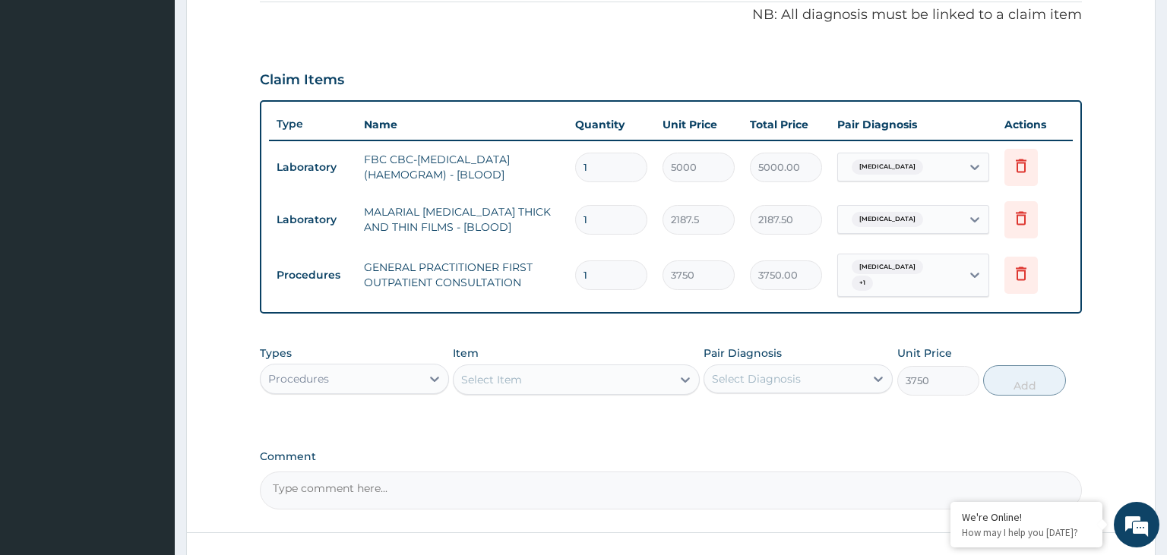
type input "0"
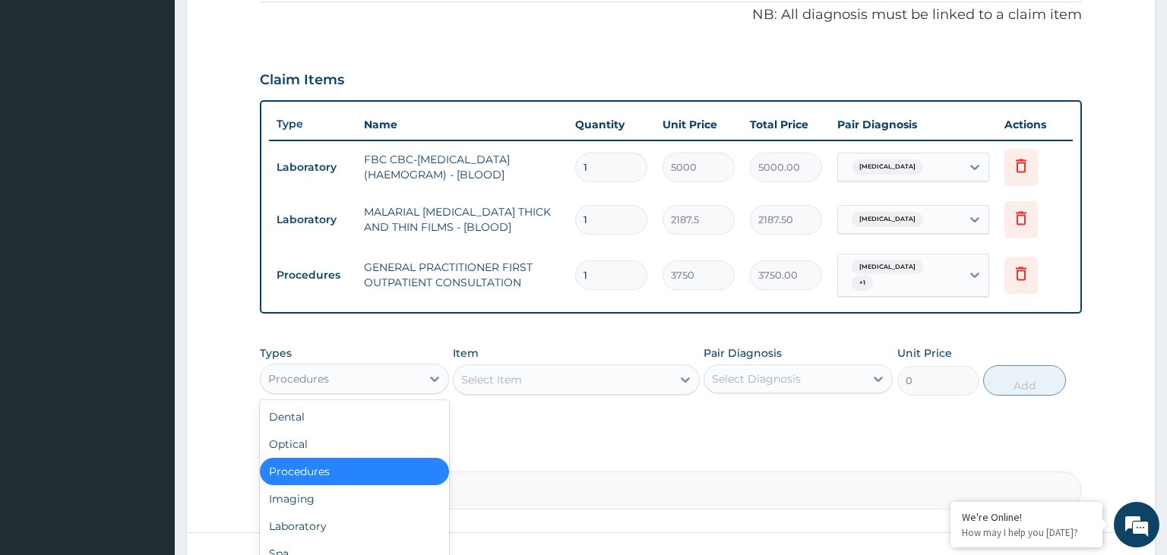
click at [416, 384] on div "Procedures" at bounding box center [341, 379] width 160 height 24
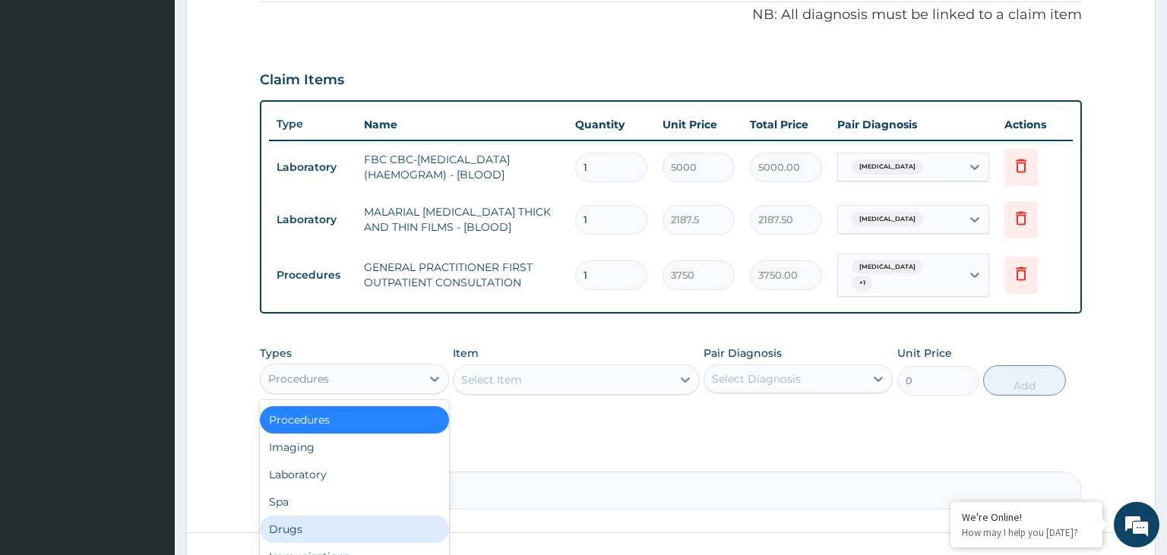
click at [323, 524] on div "Drugs" at bounding box center [354, 529] width 189 height 27
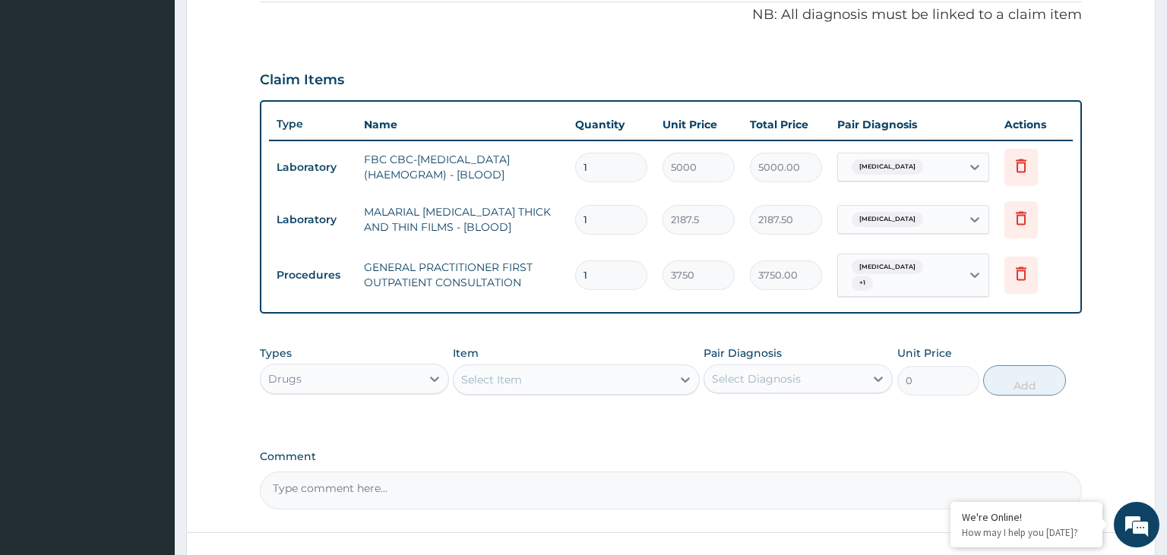
click at [588, 368] on div "Select Item" at bounding box center [563, 380] width 218 height 24
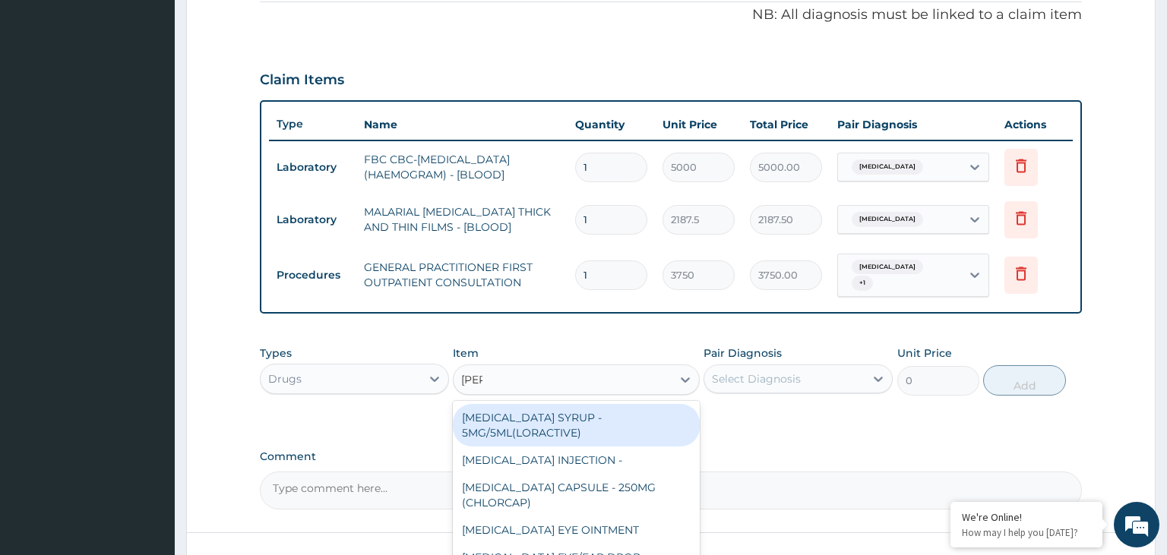
type input "lorat"
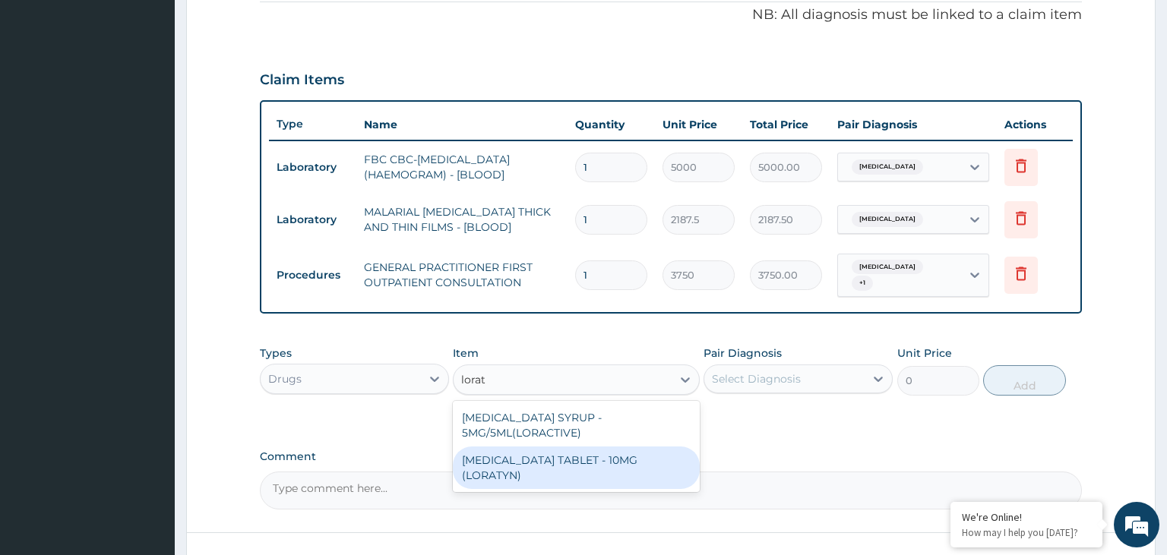
click at [631, 466] on div "LORATADINE TABLET - 10MG (LORATYN)" at bounding box center [576, 468] width 247 height 43
type input "98"
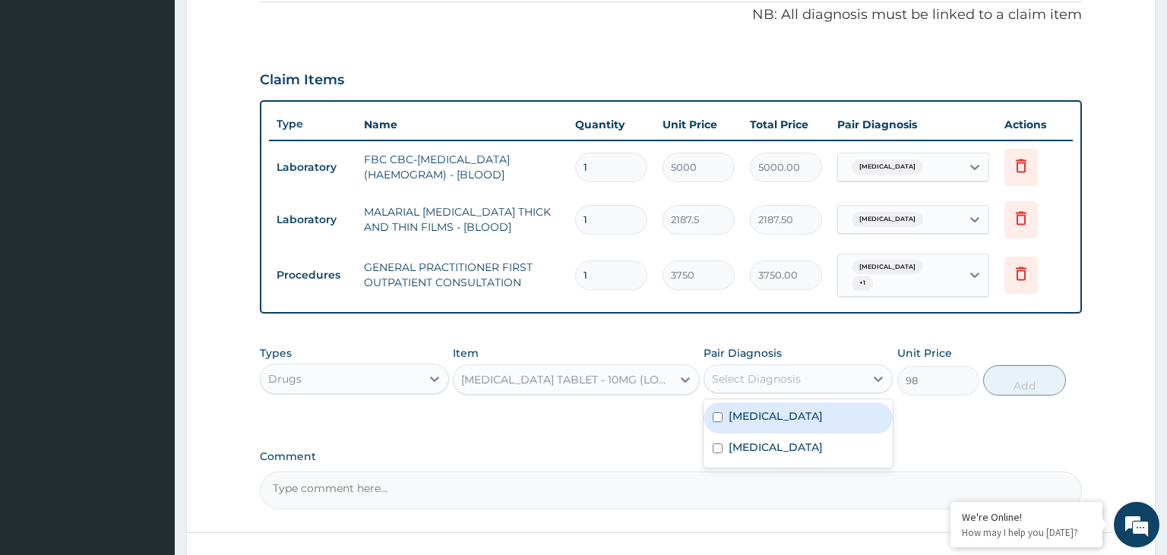
click at [790, 380] on div "Select Diagnosis" at bounding box center [756, 379] width 89 height 15
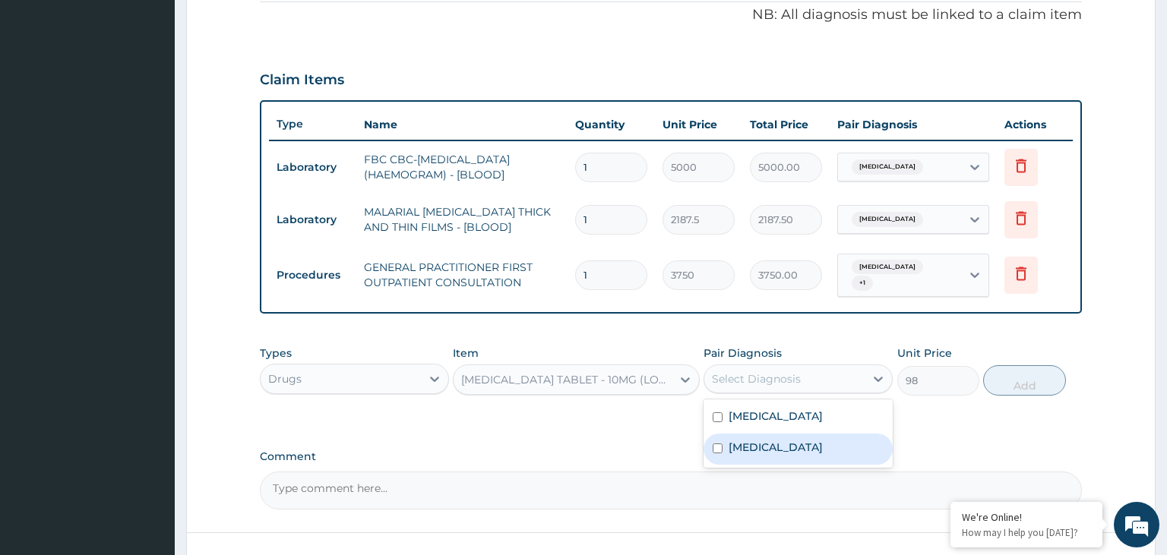
drag, startPoint x: 755, startPoint y: 453, endPoint x: 950, endPoint y: 424, distance: 197.4
click at [754, 453] on div "Upper respiratory infection" at bounding box center [798, 449] width 189 height 31
checkbox input "true"
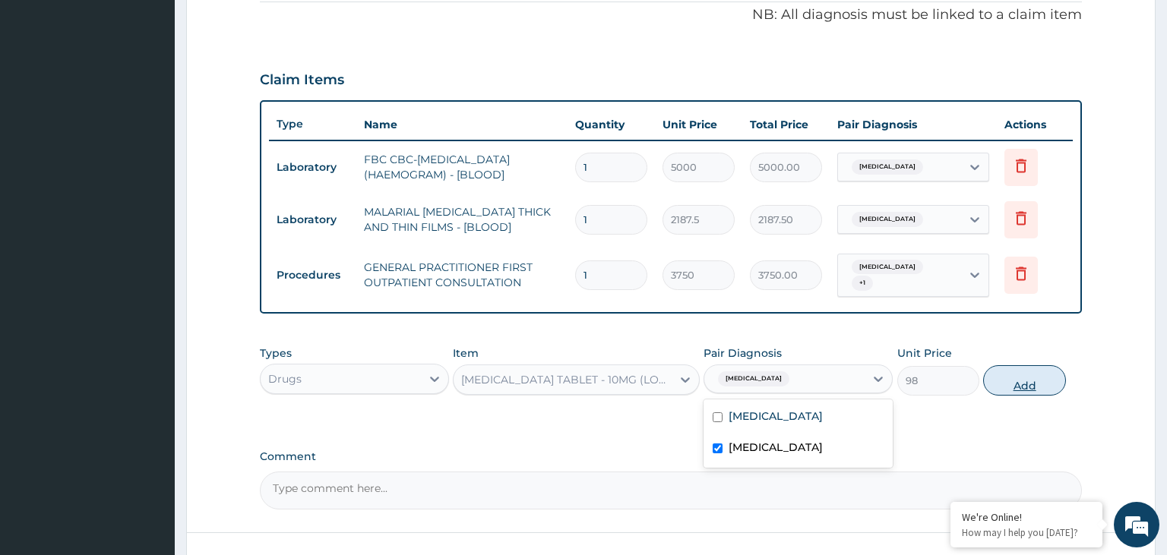
click at [1053, 385] on button "Add" at bounding box center [1024, 380] width 82 height 30
type input "0"
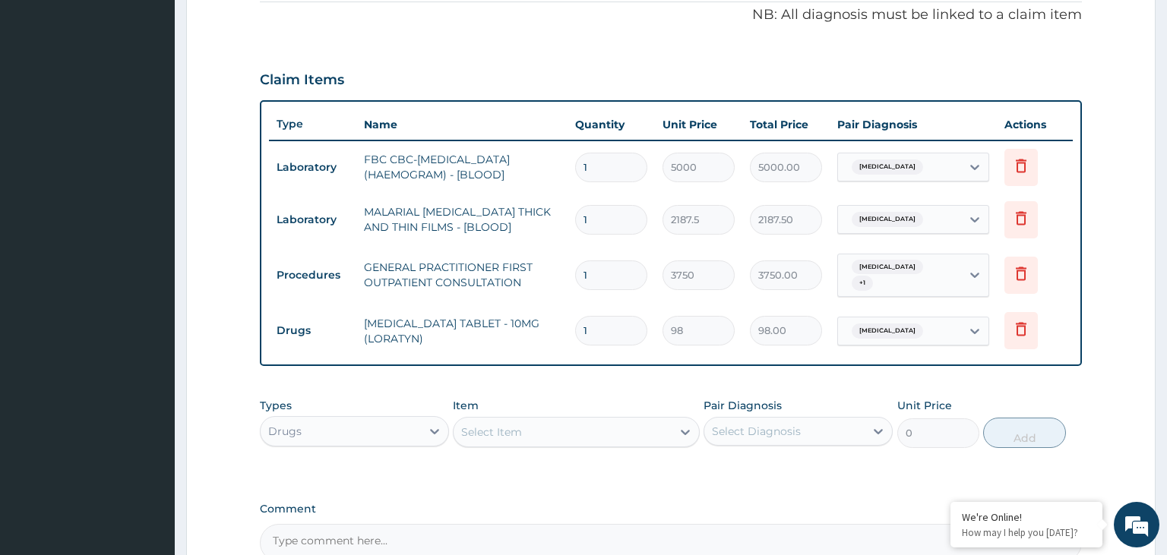
drag, startPoint x: 594, startPoint y: 340, endPoint x: 563, endPoint y: 347, distance: 31.9
click at [575, 346] on input "1" at bounding box center [611, 331] width 72 height 30
type input "5"
type input "490.00"
type input "5"
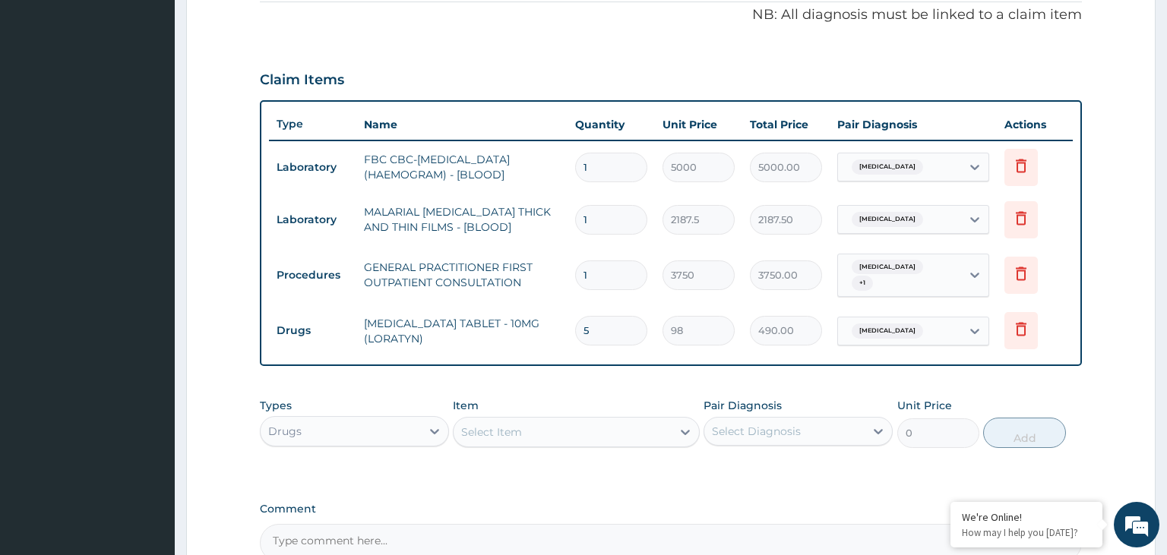
scroll to position [144, 0]
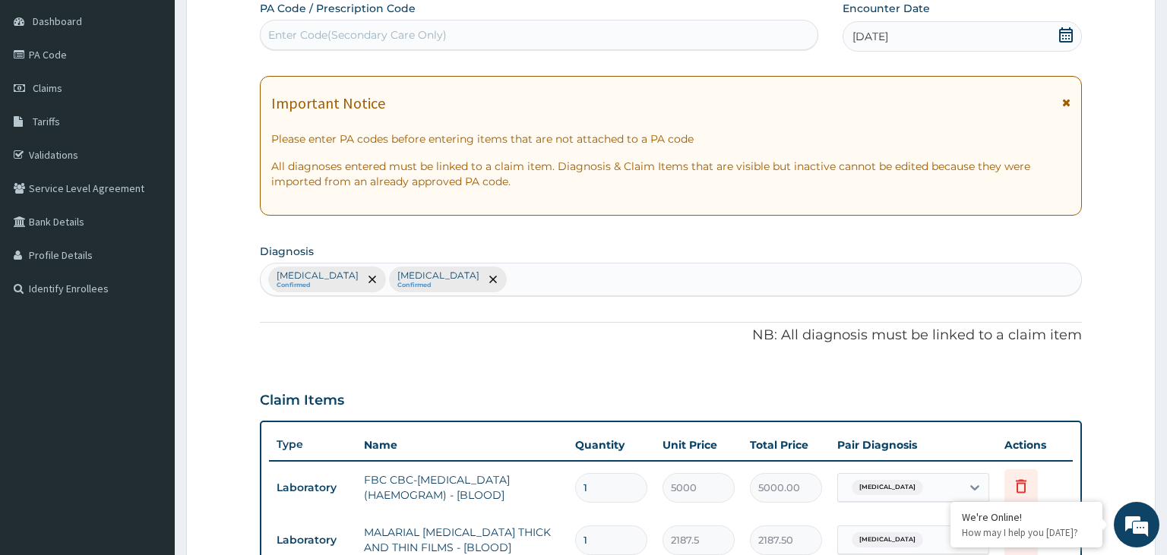
click at [546, 260] on section "Diagnosis Malaria Confirmed Upper respiratory infection Confirmed" at bounding box center [671, 268] width 823 height 56
click at [544, 274] on div "Malaria Confirmed Upper respiratory infection Confirmed" at bounding box center [671, 280] width 821 height 32
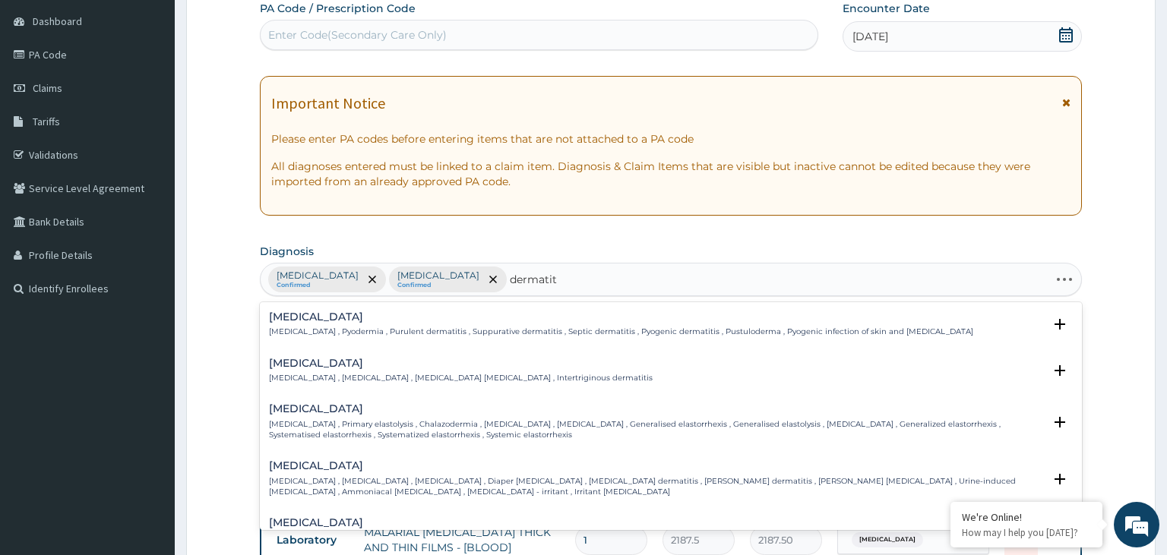
type input "dermatiti"
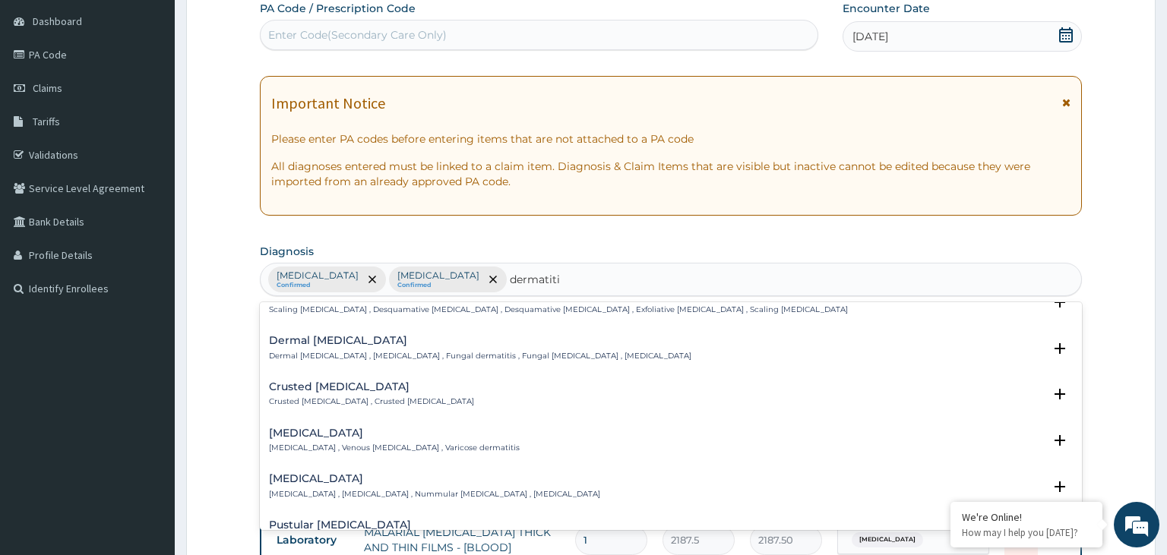
scroll to position [612, 0]
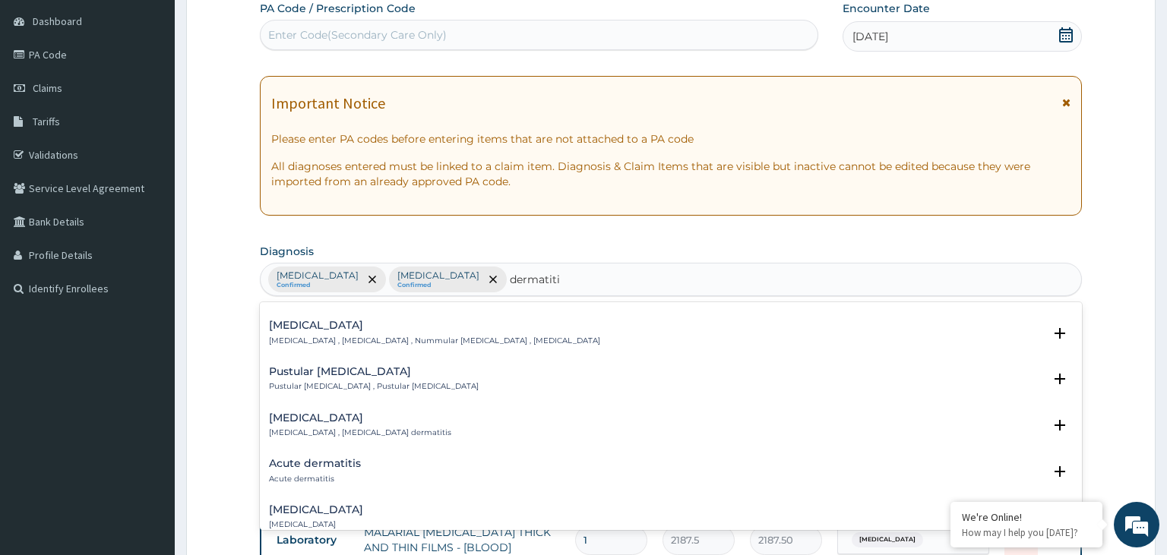
click at [335, 460] on h4 "Acute dermatitis" at bounding box center [315, 463] width 92 height 11
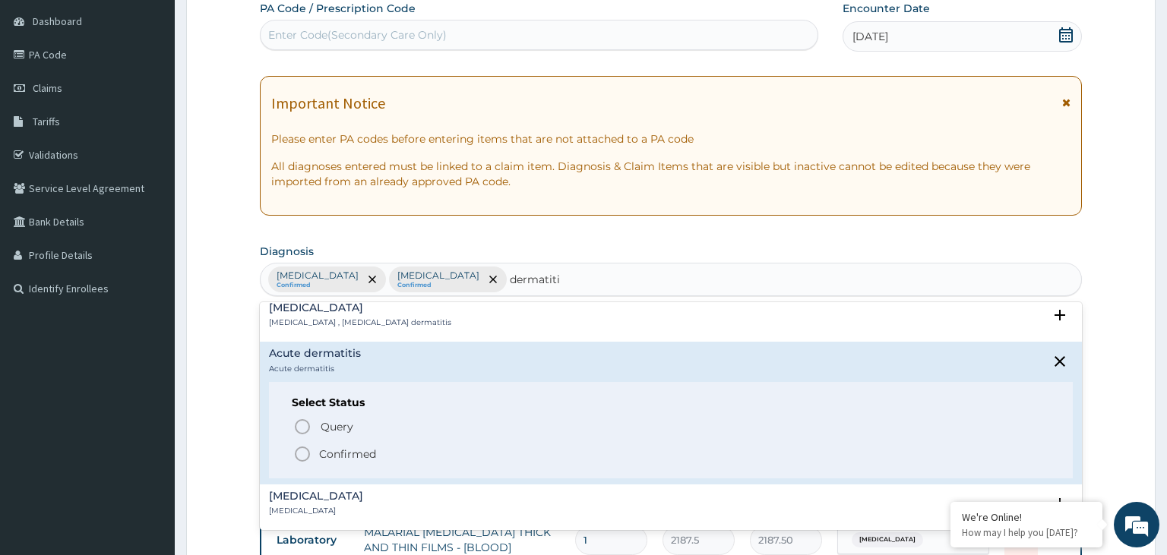
scroll to position [766, 0]
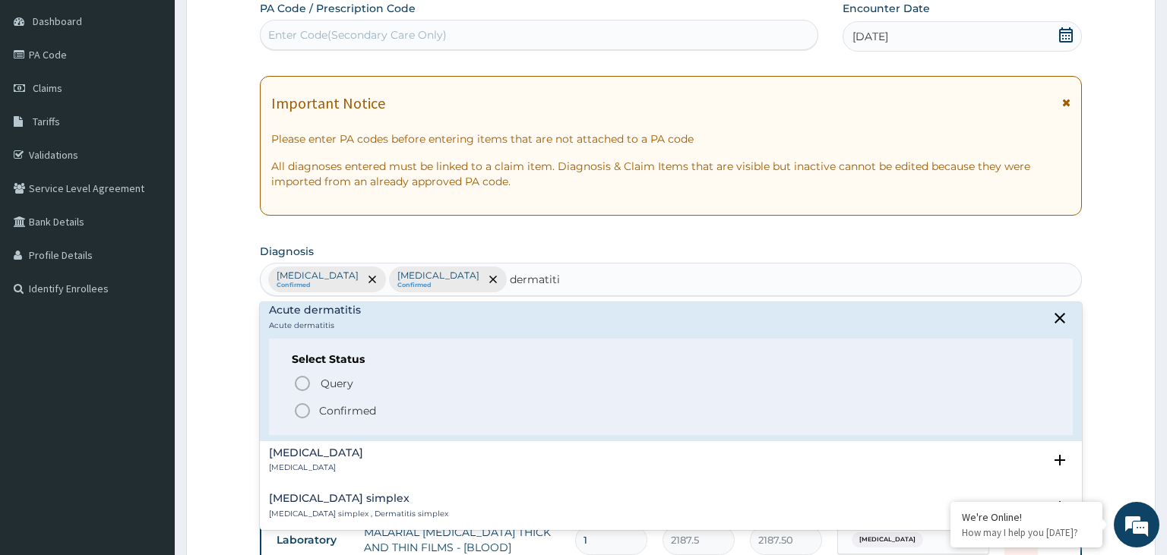
click at [329, 410] on p "Confirmed" at bounding box center [347, 410] width 57 height 15
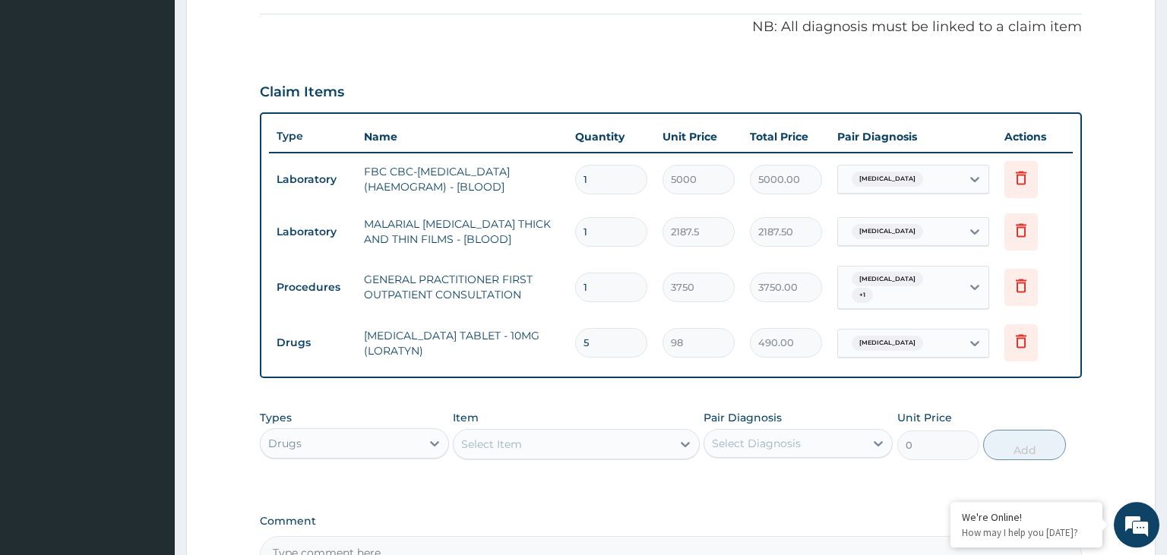
scroll to position [465, 0]
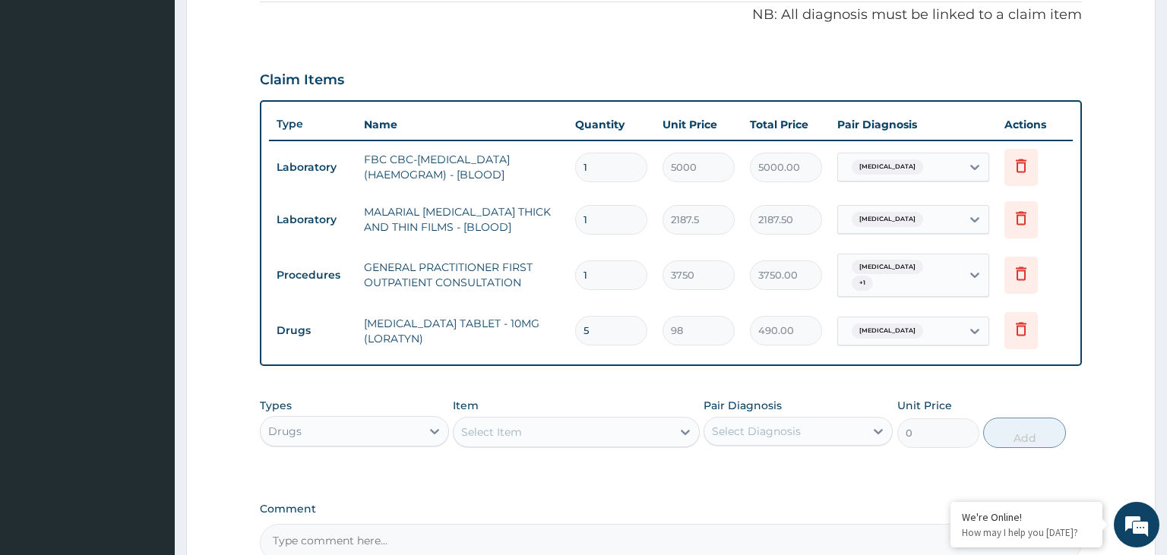
click at [579, 438] on div "Select Item" at bounding box center [563, 432] width 218 height 24
click at [533, 430] on div "Select Item" at bounding box center [563, 432] width 218 height 24
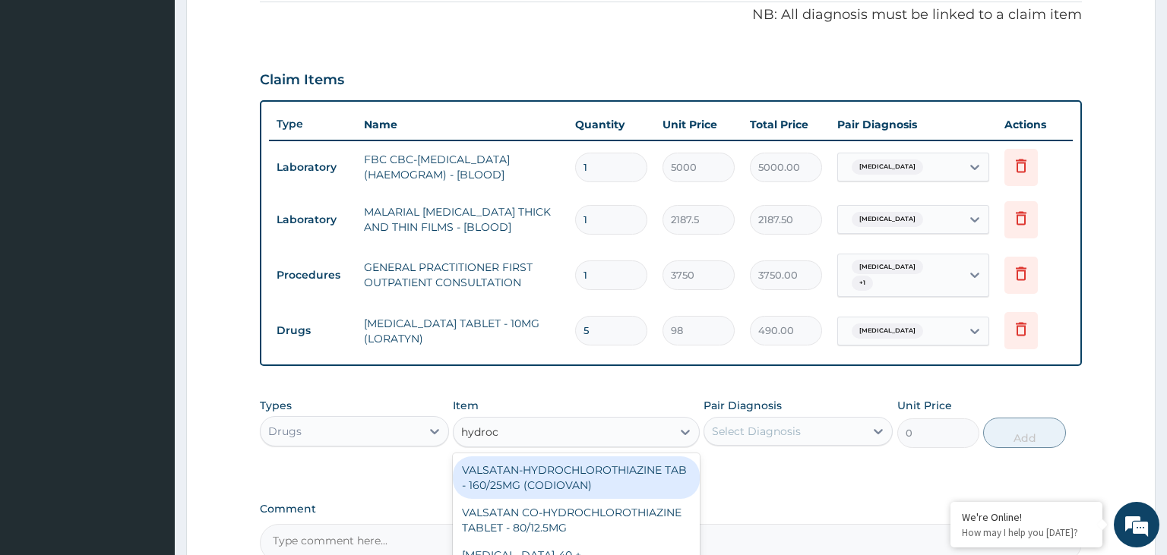
type input "hydroco"
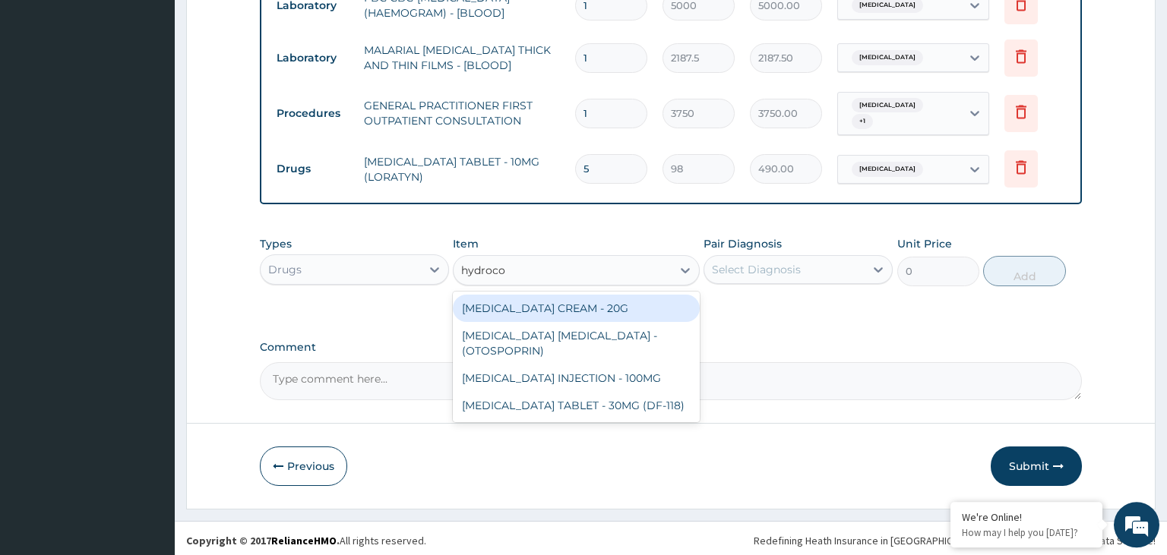
scroll to position [628, 0]
click at [601, 305] on div "HYDROCORTISONE CREAM - 20G" at bounding box center [576, 306] width 247 height 27
type input "1680"
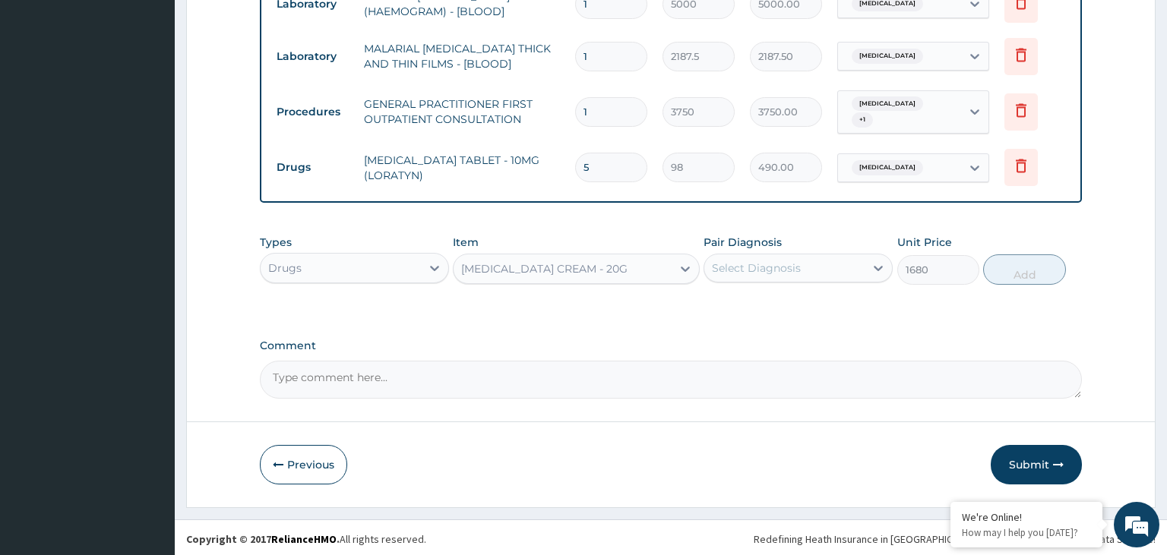
click at [804, 273] on div "Select Diagnosis" at bounding box center [784, 268] width 160 height 24
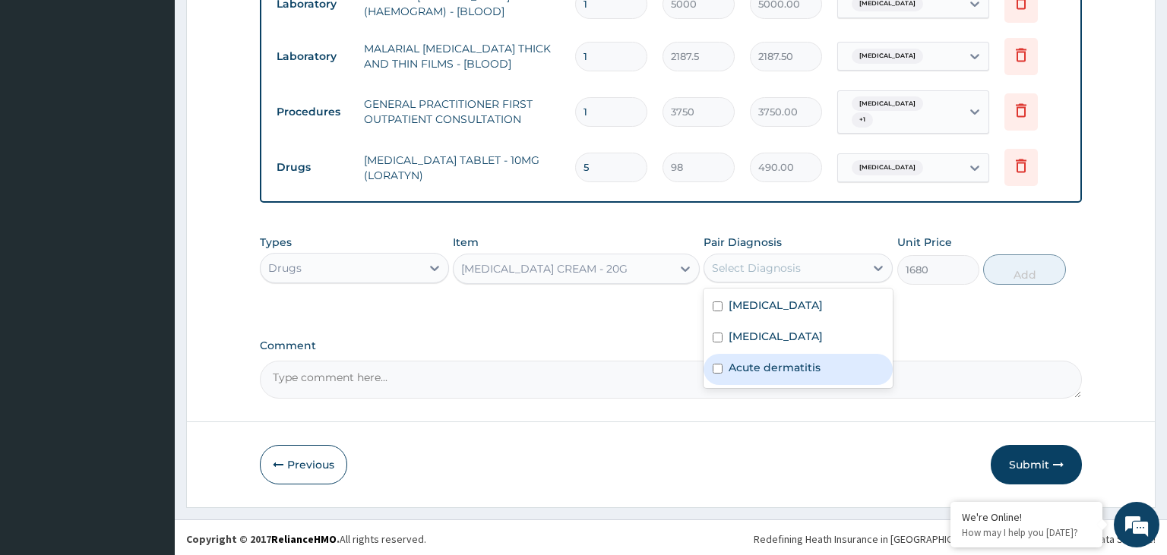
click at [774, 368] on label "Acute dermatitis" at bounding box center [775, 367] width 92 height 15
checkbox input "true"
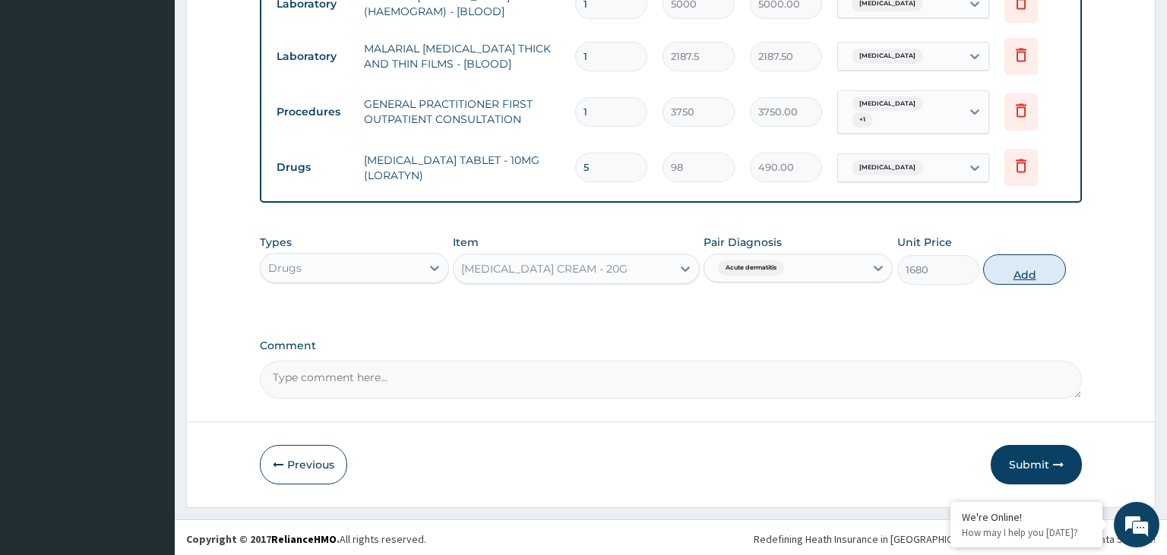
click at [997, 266] on button "Add" at bounding box center [1024, 270] width 82 height 30
type input "0"
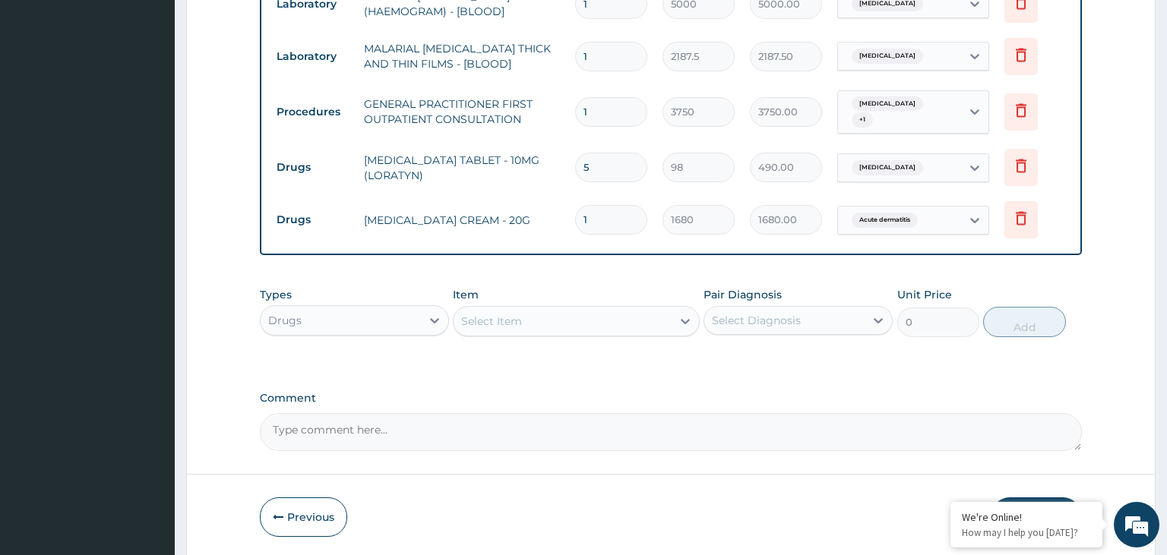
click at [520, 321] on div "Select Item" at bounding box center [491, 321] width 61 height 15
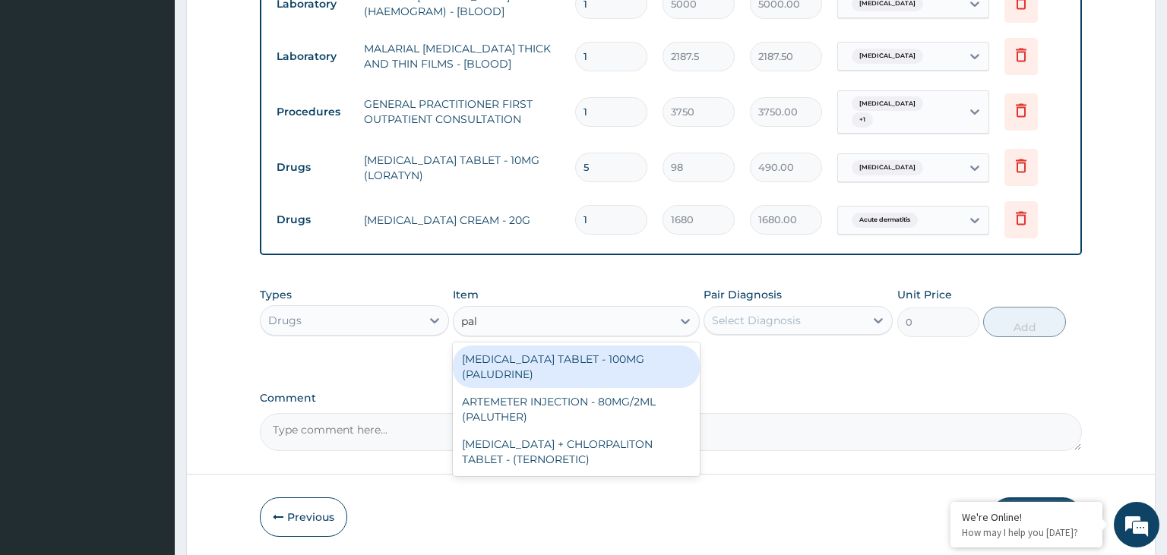
type input "palu"
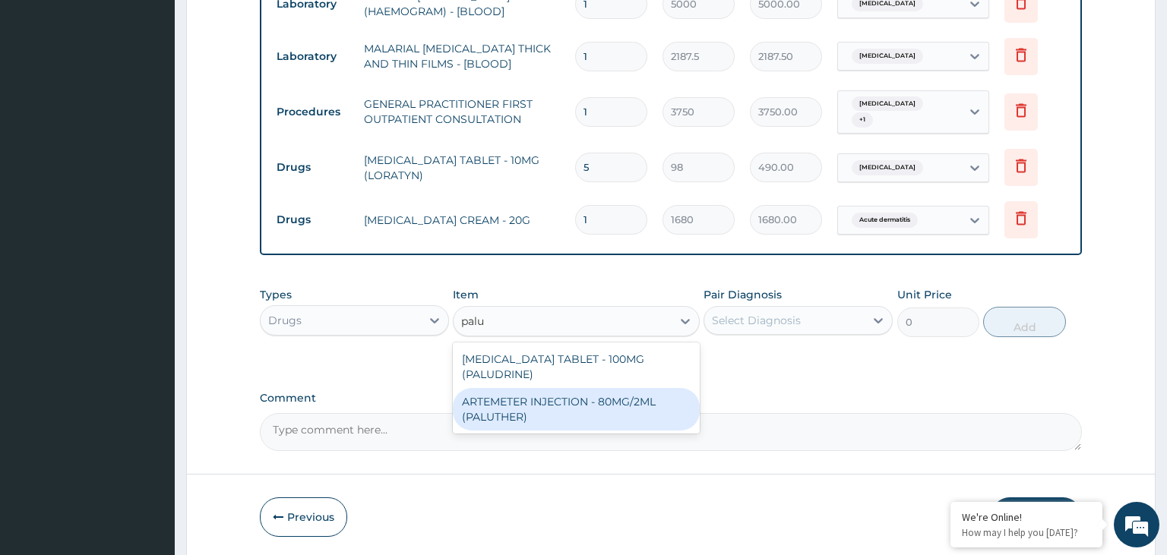
click at [555, 411] on div "ARTEMETER INJECTION - 80MG/2ML (PALUTHER)" at bounding box center [576, 409] width 247 height 43
type input "700"
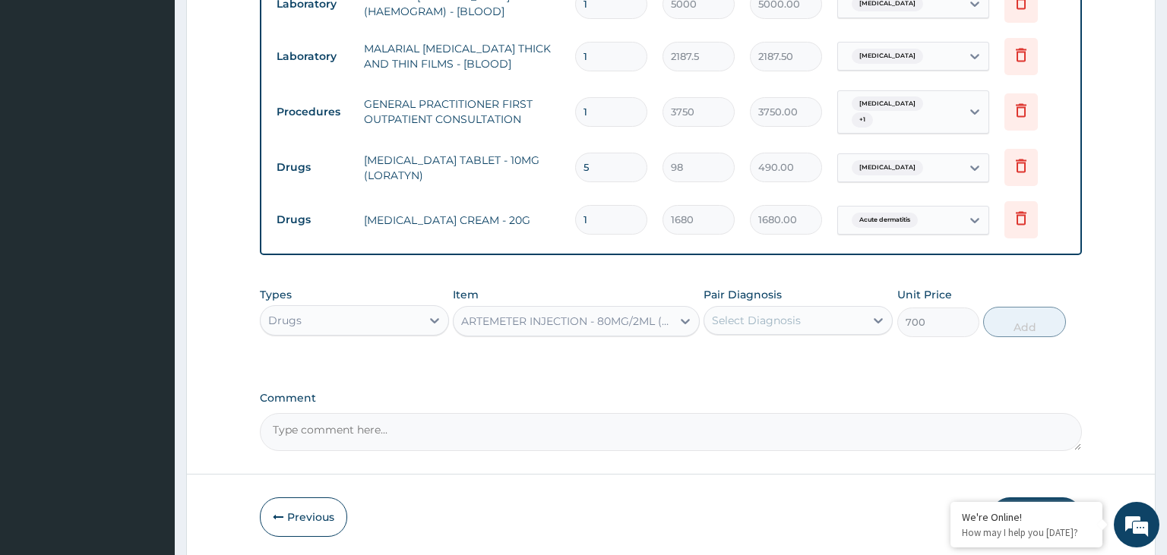
click at [847, 302] on div "Pair Diagnosis Select Diagnosis" at bounding box center [798, 312] width 189 height 50
click at [843, 318] on div "Select Diagnosis" at bounding box center [784, 320] width 160 height 24
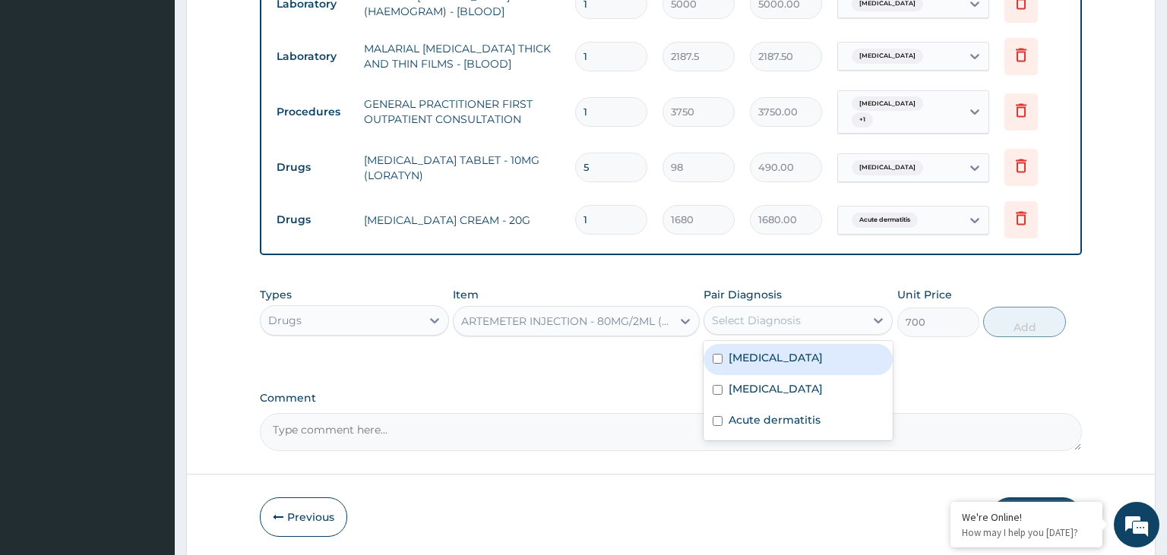
click at [806, 358] on div "[MEDICAL_DATA]" at bounding box center [798, 359] width 189 height 31
checkbox input "true"
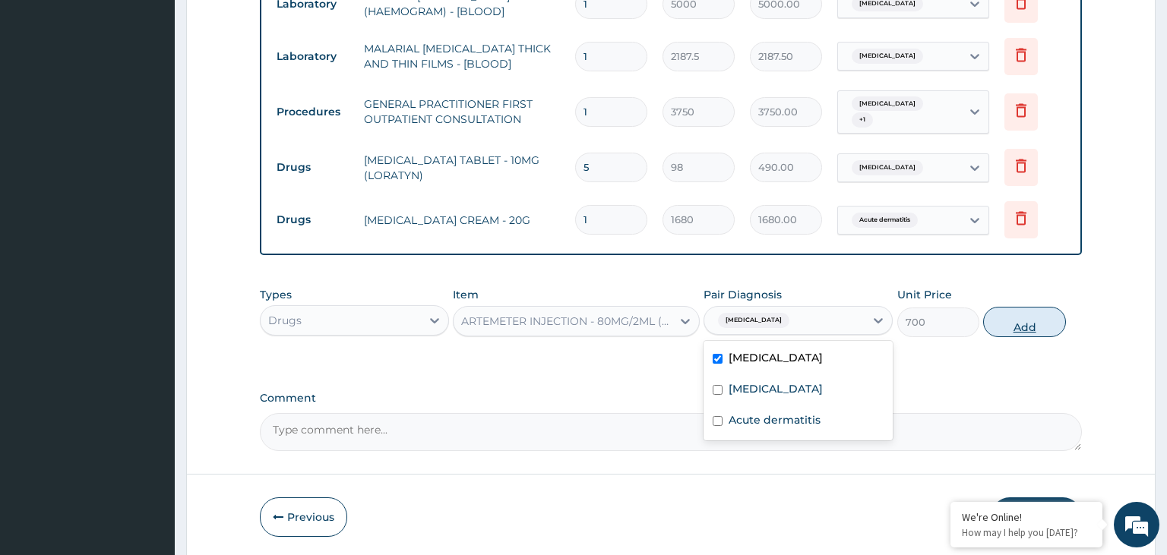
click at [1009, 324] on button "Add" at bounding box center [1024, 322] width 82 height 30
type input "0"
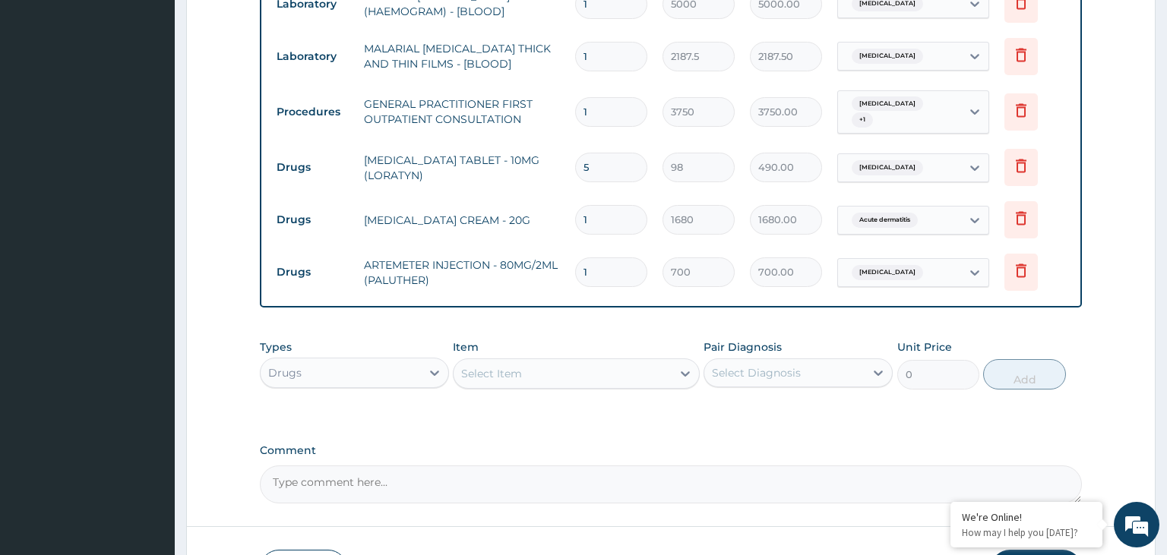
drag, startPoint x: 596, startPoint y: 273, endPoint x: 515, endPoint y: 283, distance: 82.0
click at [575, 283] on input "1" at bounding box center [611, 273] width 72 height 30
type input "6"
type input "4200.00"
type input "6"
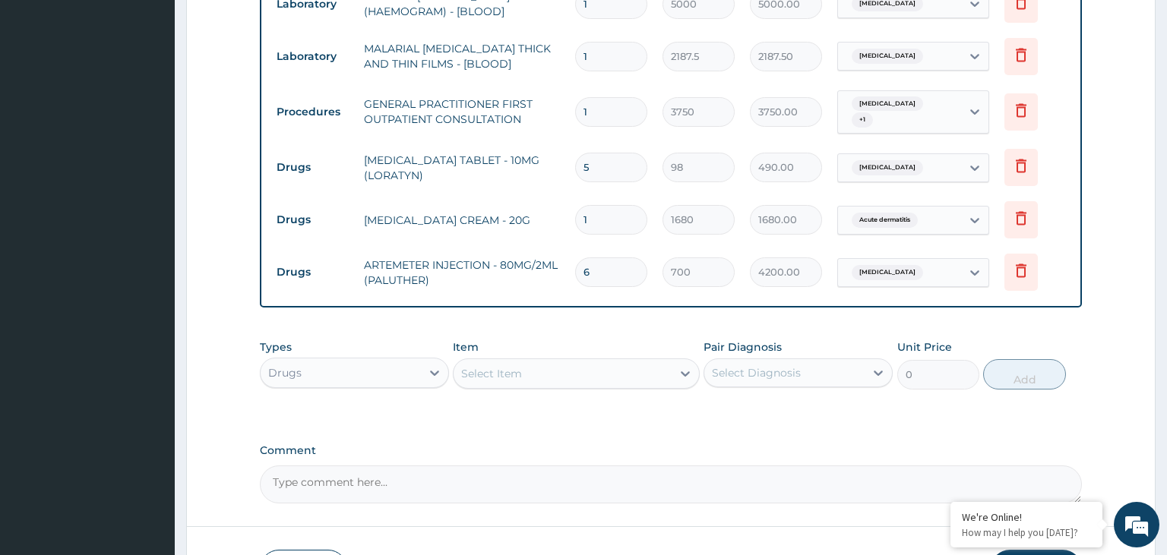
click at [606, 378] on div "Select Item" at bounding box center [563, 374] width 218 height 24
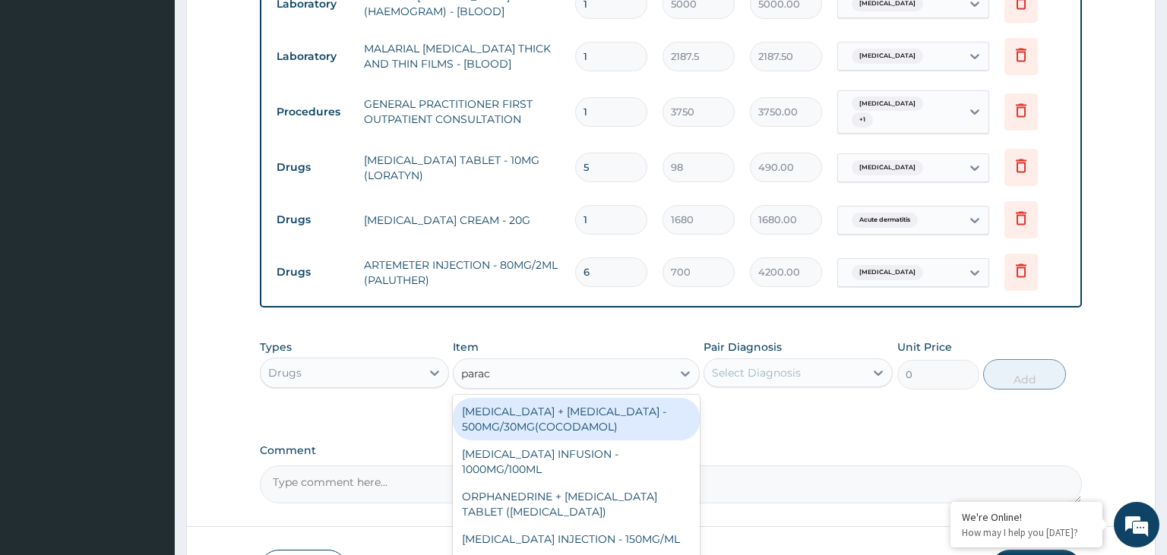
type input "parace"
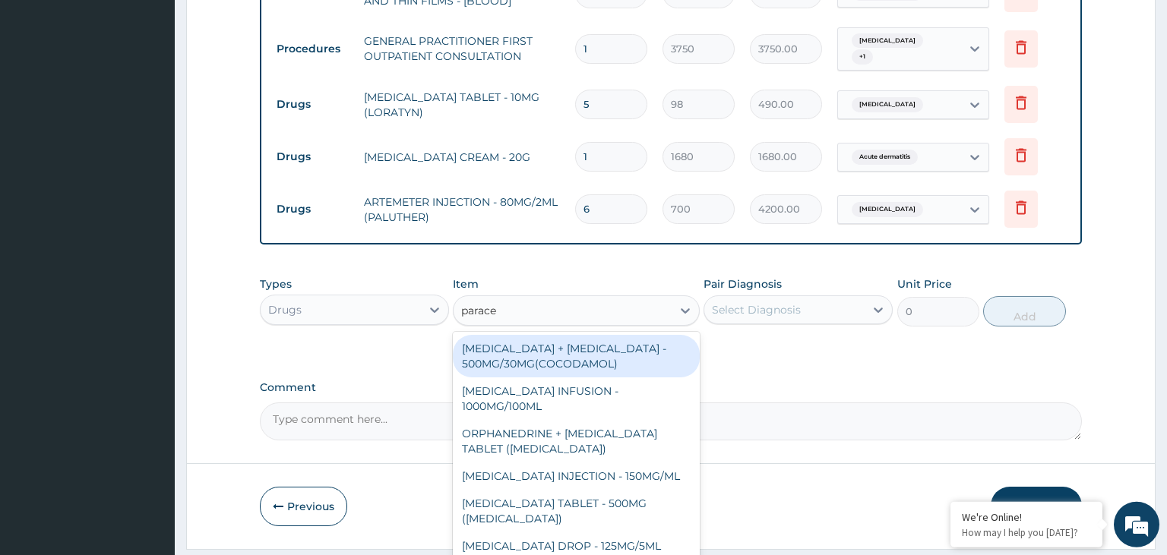
scroll to position [732, 0]
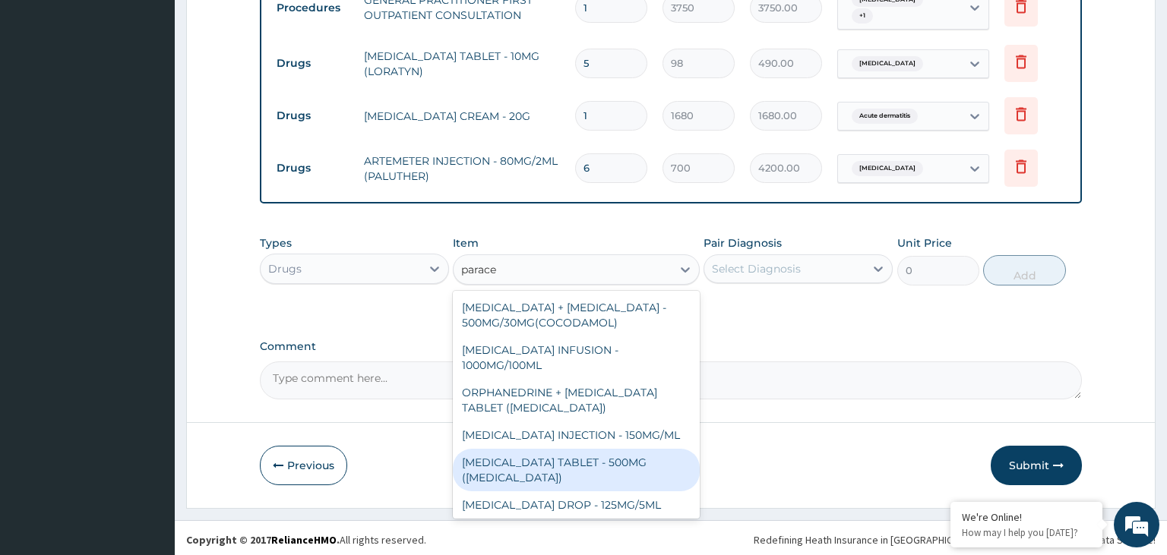
click at [582, 461] on div "PARACETAMOL TABLET - 500MG (PANADOL)" at bounding box center [576, 470] width 247 height 43
type input "42"
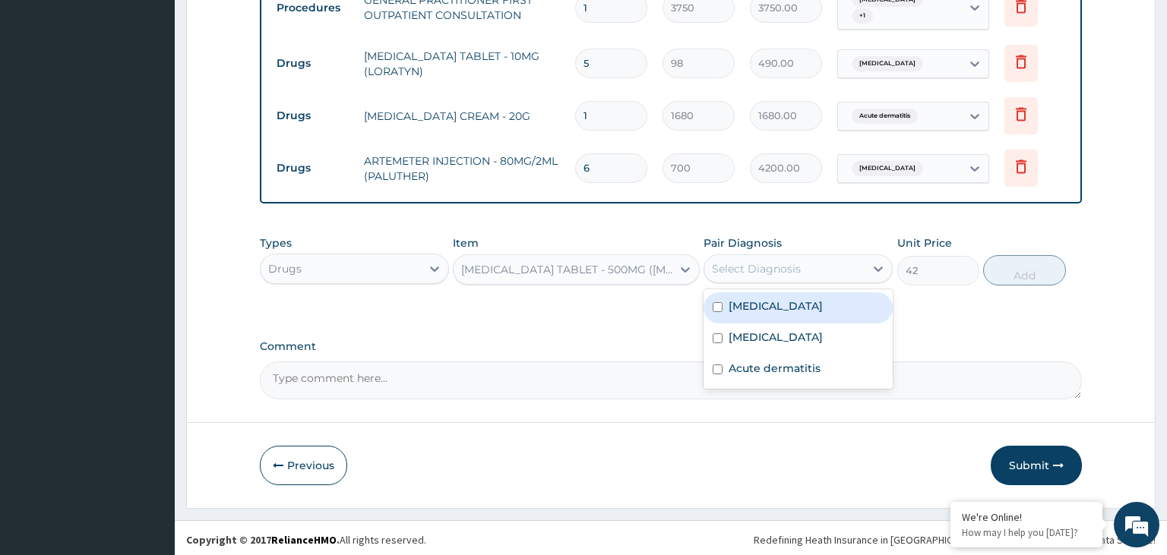
click at [811, 266] on div "Select Diagnosis" at bounding box center [784, 269] width 160 height 24
click at [788, 305] on div "[MEDICAL_DATA]" at bounding box center [798, 308] width 189 height 31
checkbox input "true"
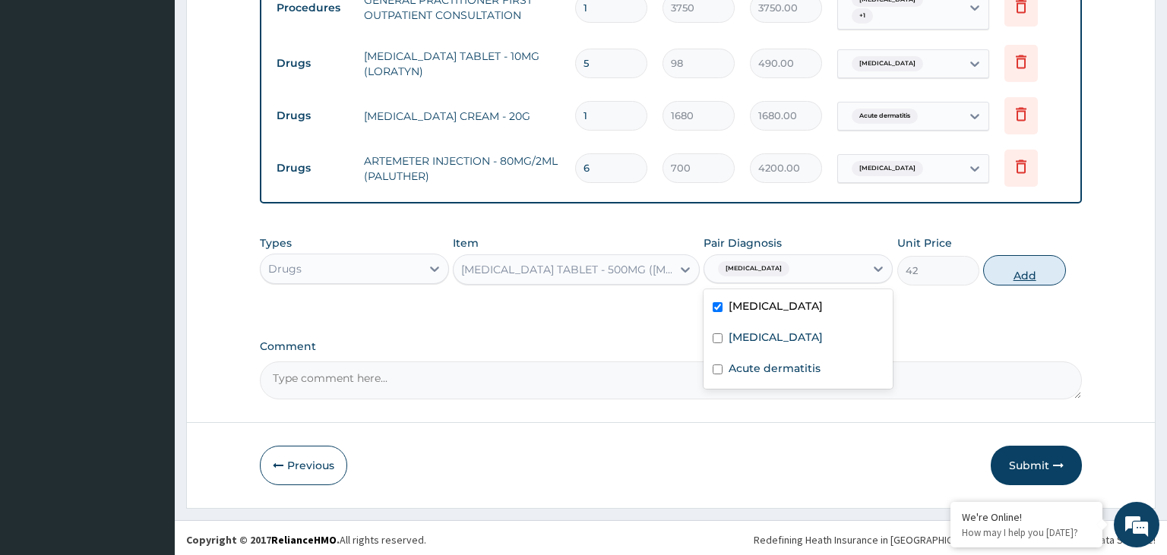
click at [1029, 272] on button "Add" at bounding box center [1024, 270] width 82 height 30
type input "0"
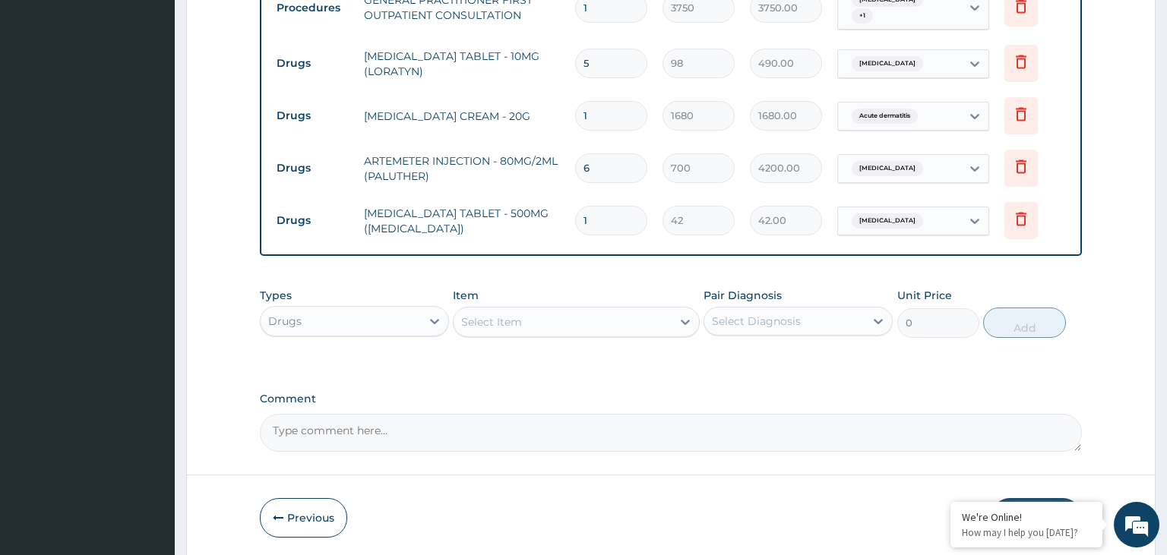
drag, startPoint x: 622, startPoint y: 228, endPoint x: 539, endPoint y: 229, distance: 82.1
click at [575, 229] on input "1" at bounding box center [611, 221] width 72 height 30
type input "9"
type input "378.00"
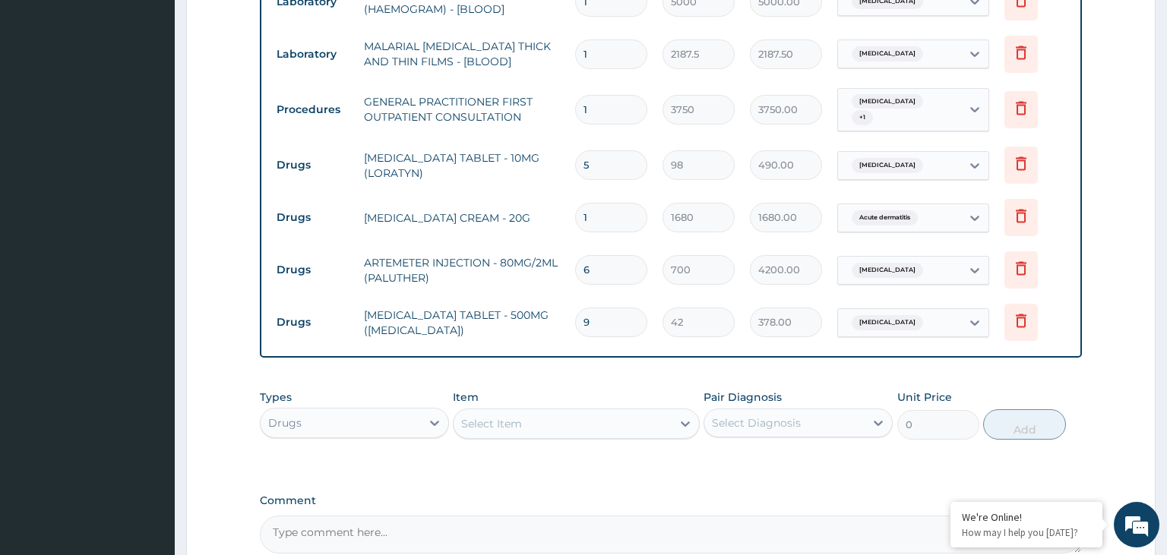
scroll to position [653, 0]
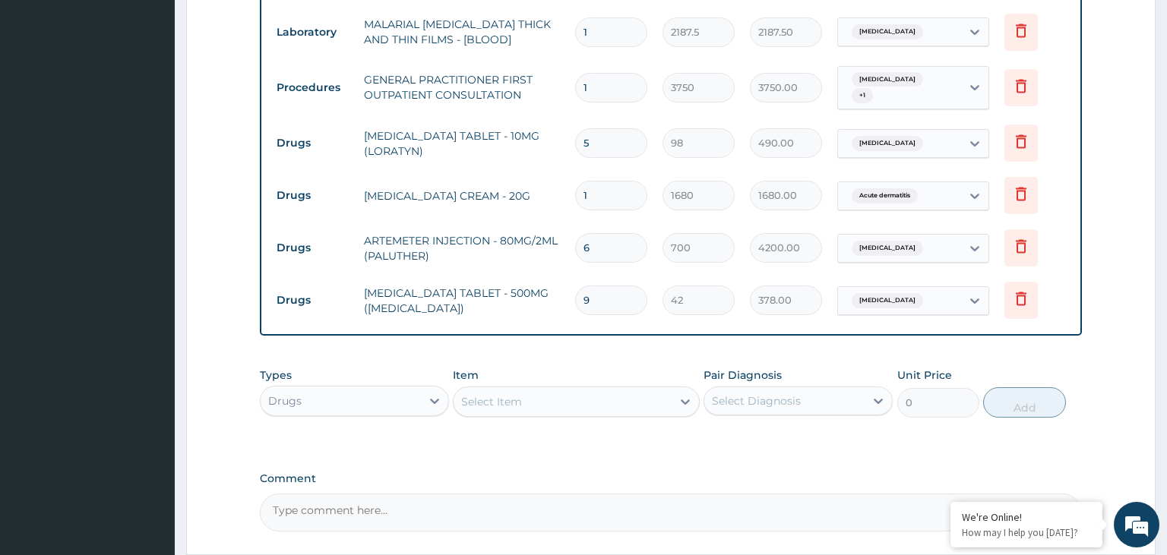
type input "9"
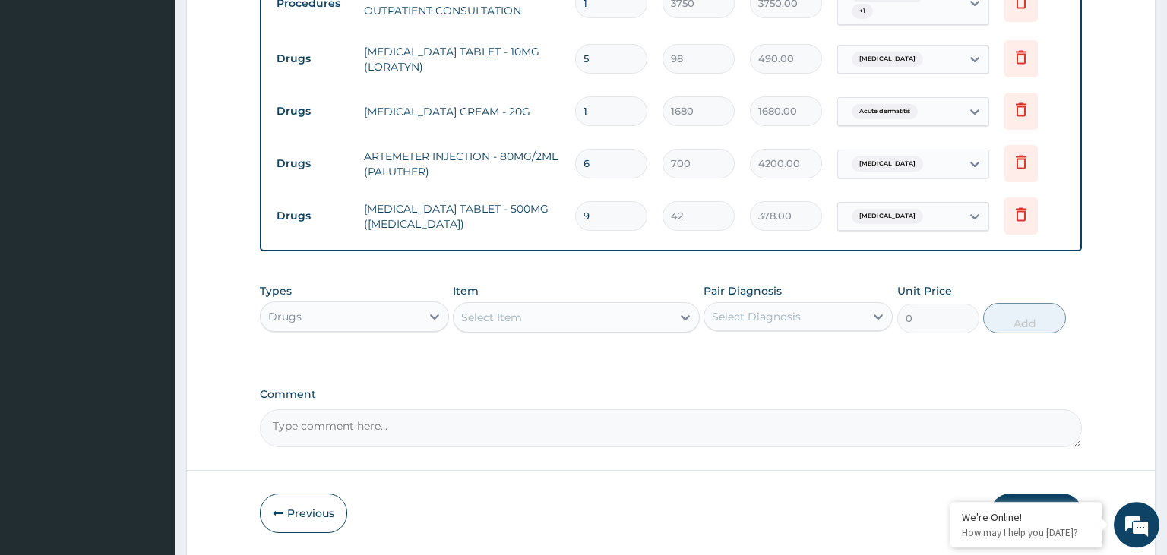
scroll to position [785, 0]
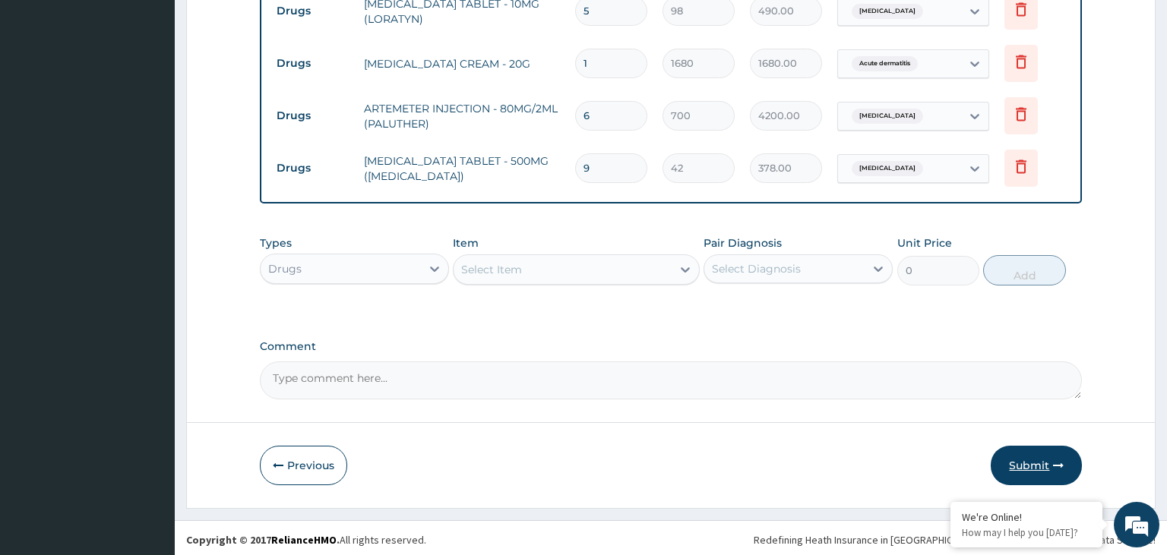
click at [1042, 467] on button "Submit" at bounding box center [1036, 466] width 91 height 40
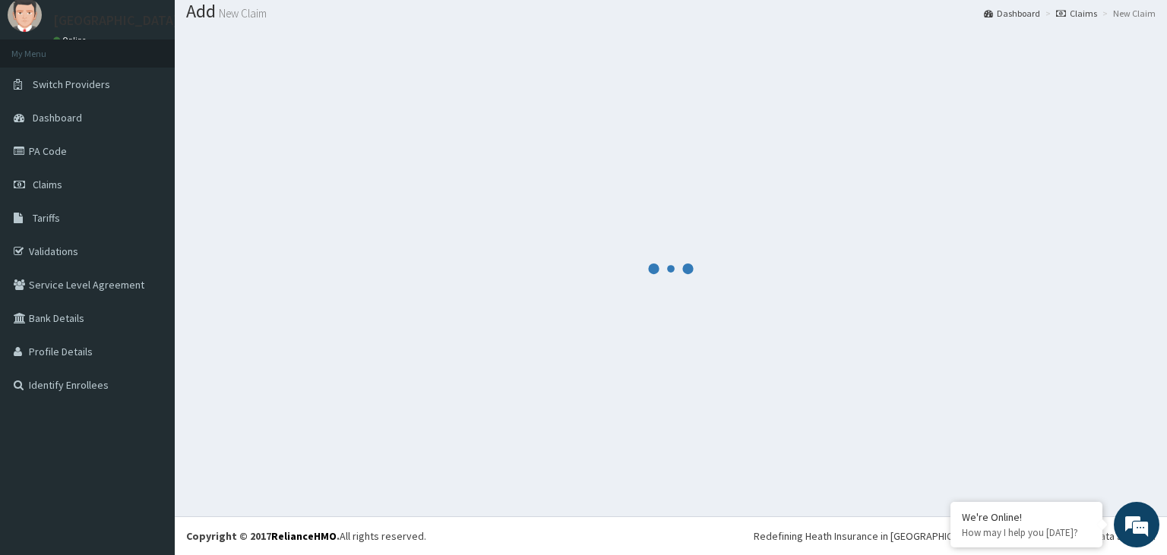
scroll to position [47, 0]
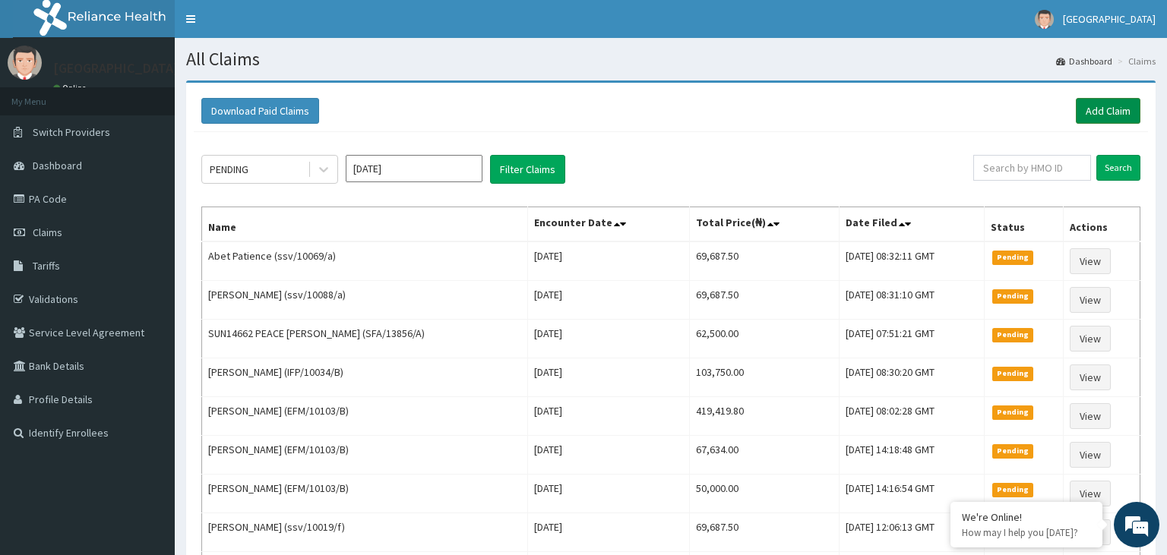
click at [1096, 114] on link "Add Claim" at bounding box center [1108, 111] width 65 height 26
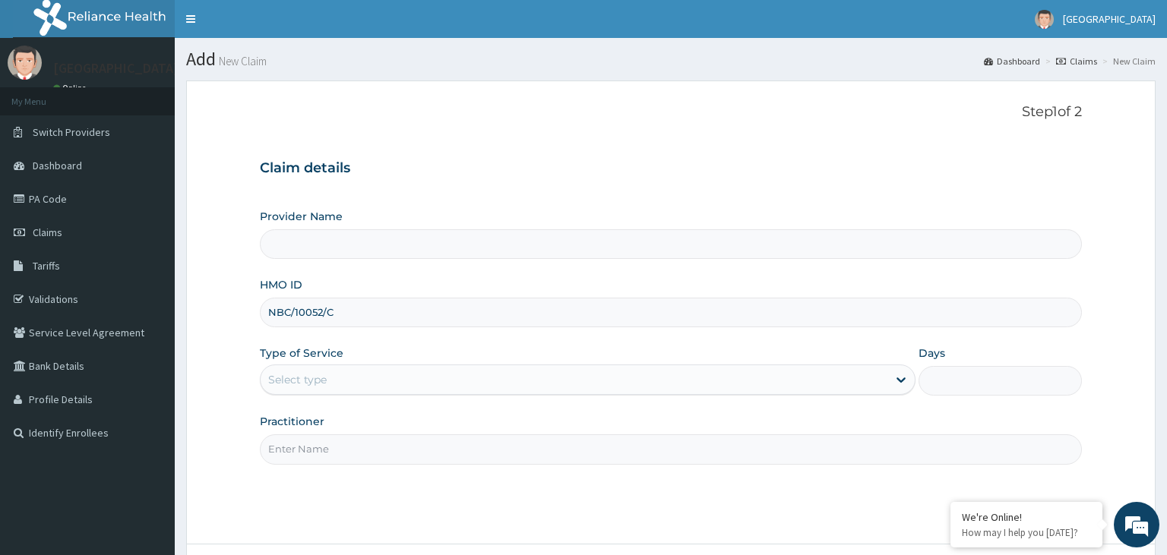
click at [293, 316] on input "NBC/10052/C" at bounding box center [671, 313] width 823 height 30
type input "NBC/10052/C"
type input "[GEOGRAPHIC_DATA]-KADUNA"
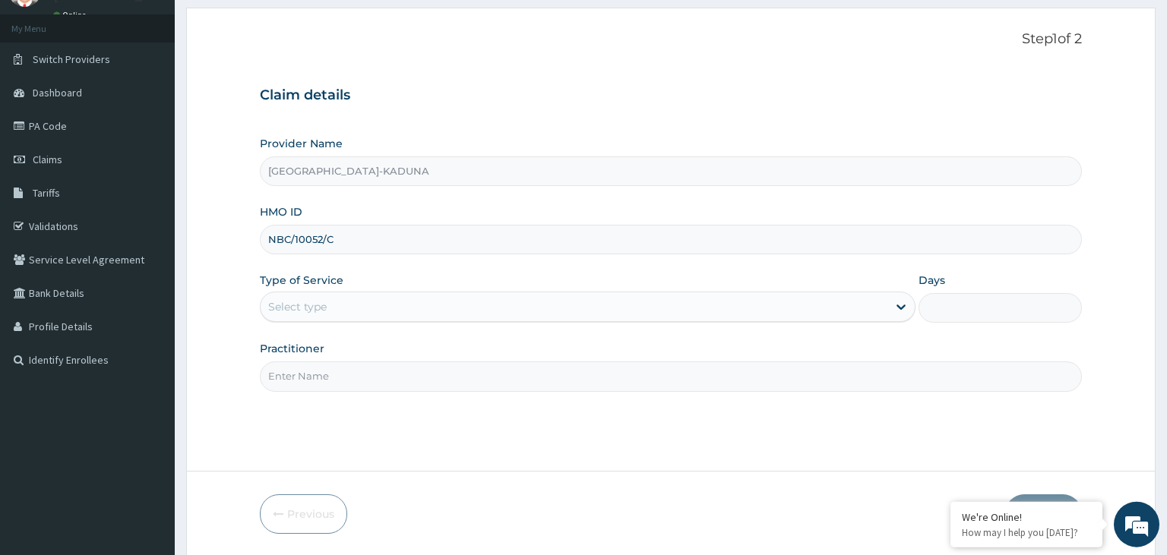
scroll to position [80, 0]
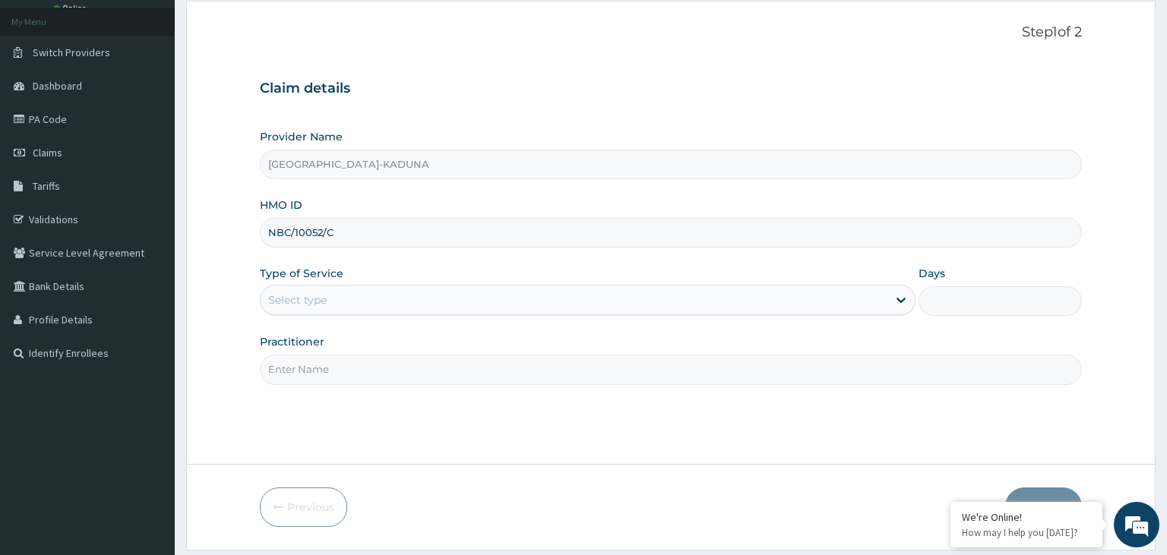
type input "NBC/10052/C"
click at [372, 292] on div "Select type" at bounding box center [574, 300] width 627 height 24
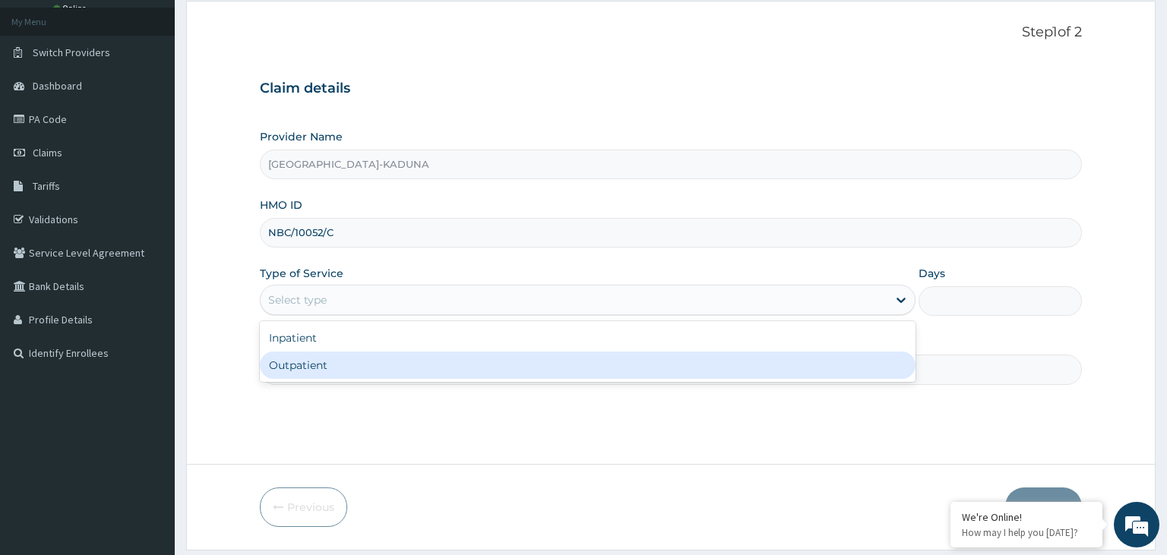
click at [345, 378] on div "Outpatient" at bounding box center [588, 365] width 656 height 27
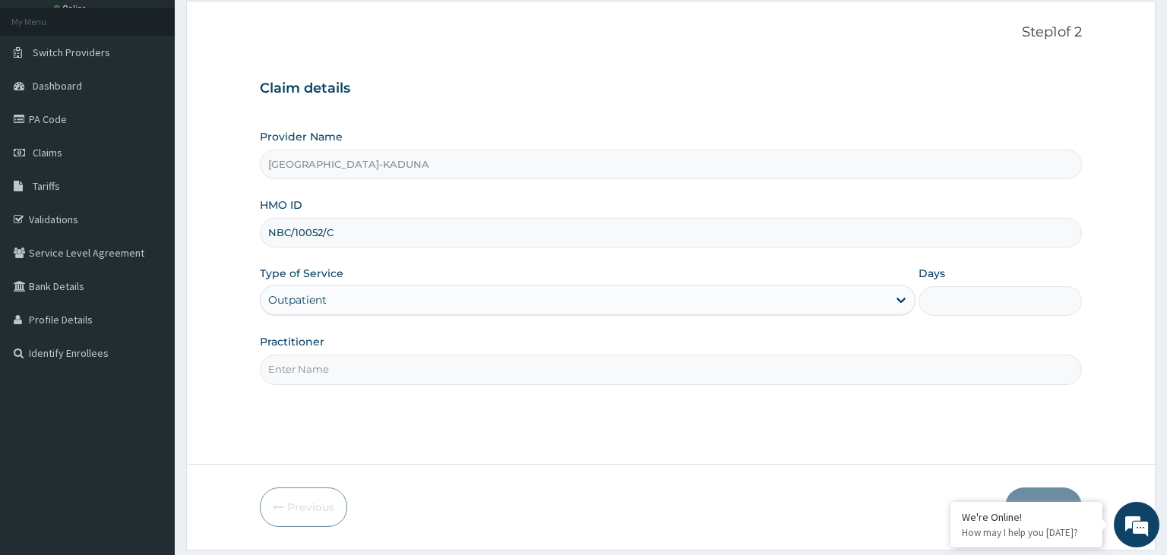
type input "1"
click at [345, 378] on input "Practitioner" at bounding box center [671, 370] width 823 height 30
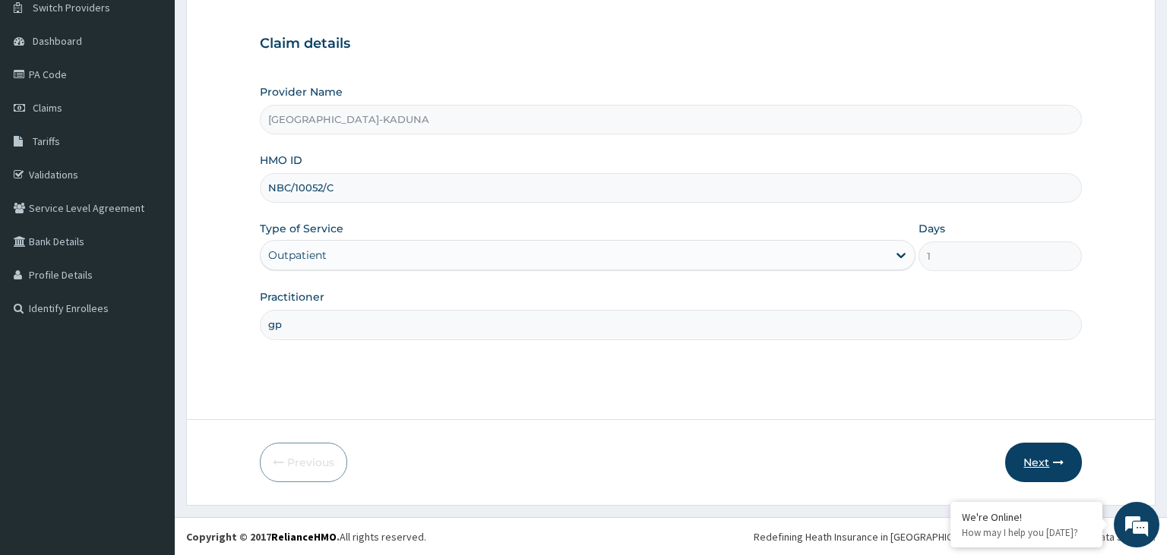
type input "gp"
click at [1038, 467] on button "Next" at bounding box center [1043, 463] width 77 height 40
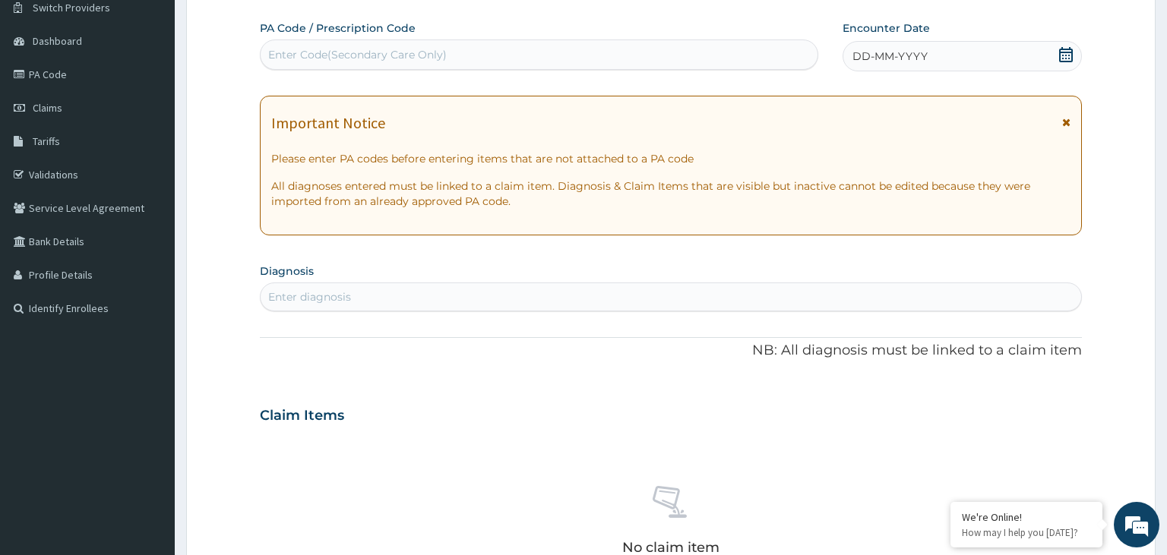
click at [1065, 56] on icon at bounding box center [1065, 54] width 15 height 15
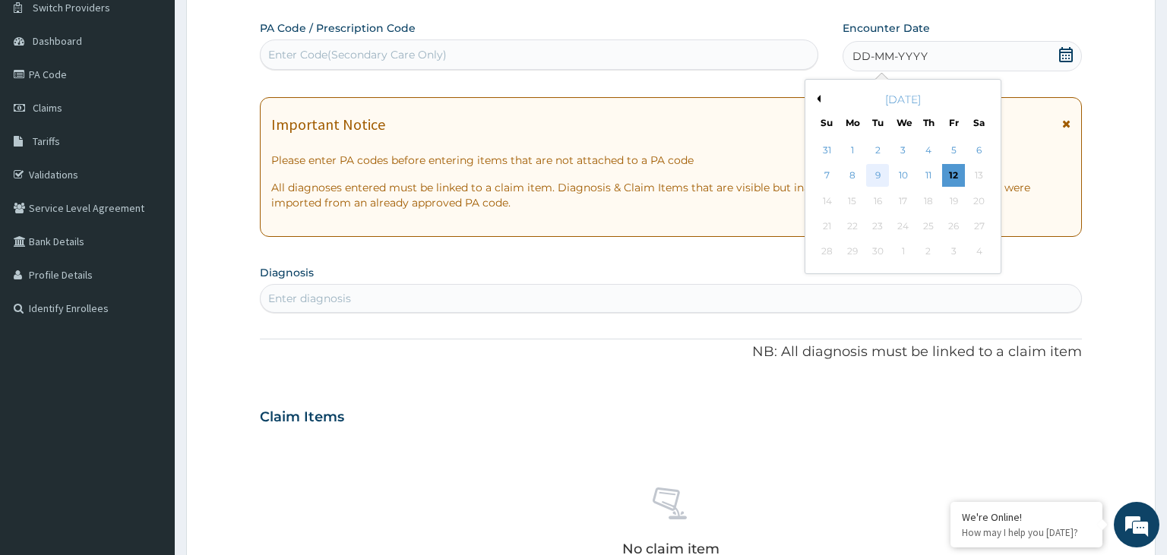
scroll to position [0, 0]
click at [897, 179] on div "10" at bounding box center [903, 176] width 23 height 23
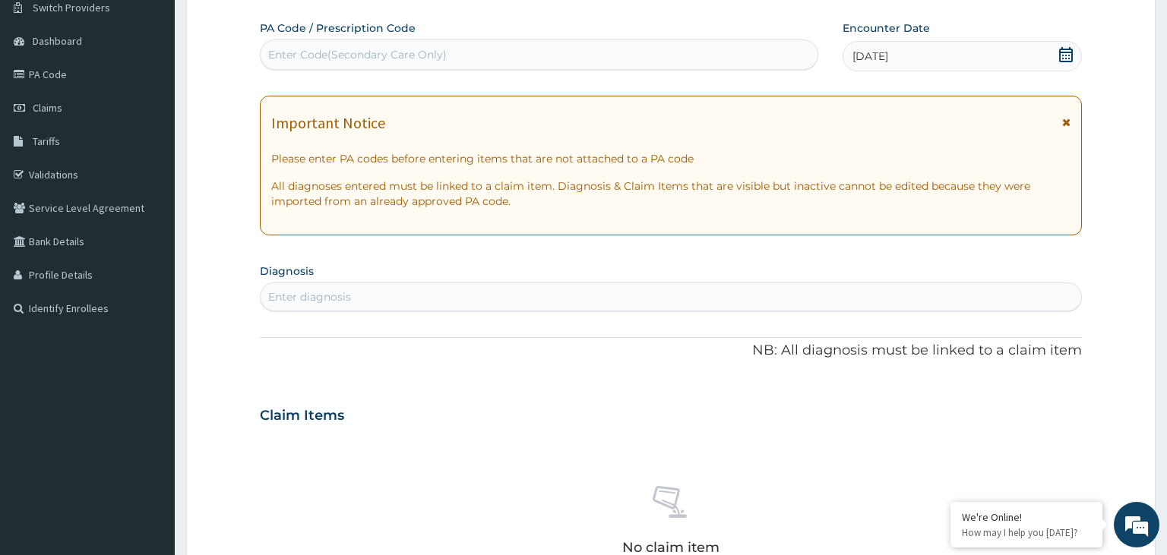
click at [435, 296] on div "Enter diagnosis" at bounding box center [671, 297] width 821 height 24
type input "[MEDICAL_DATA]"
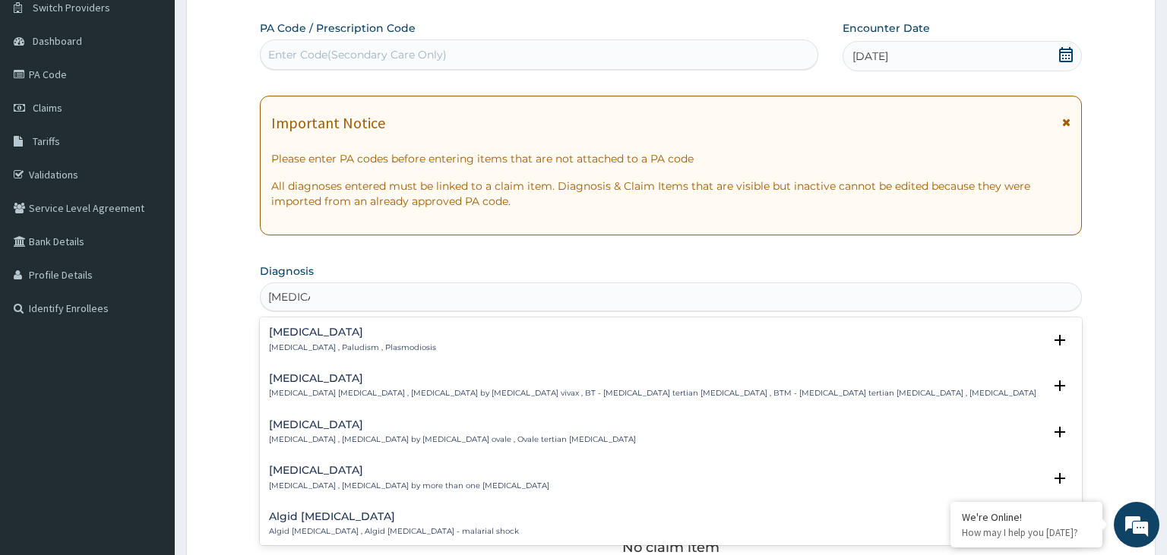
click at [326, 349] on p "Malaria , Paludism , Plasmodiosis" at bounding box center [352, 348] width 167 height 11
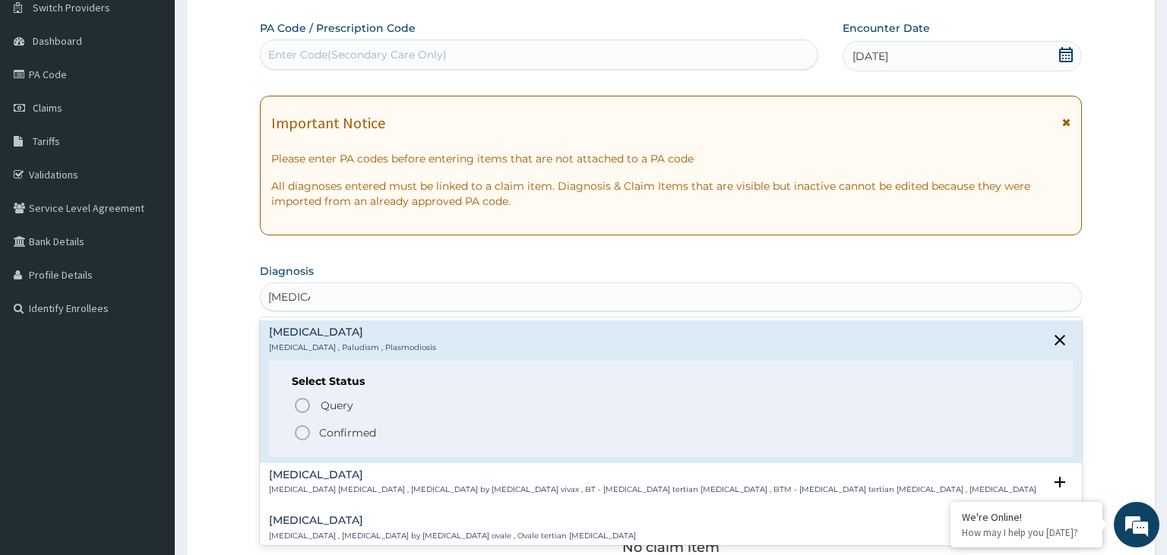
click at [335, 428] on p "Confirmed" at bounding box center [347, 432] width 57 height 15
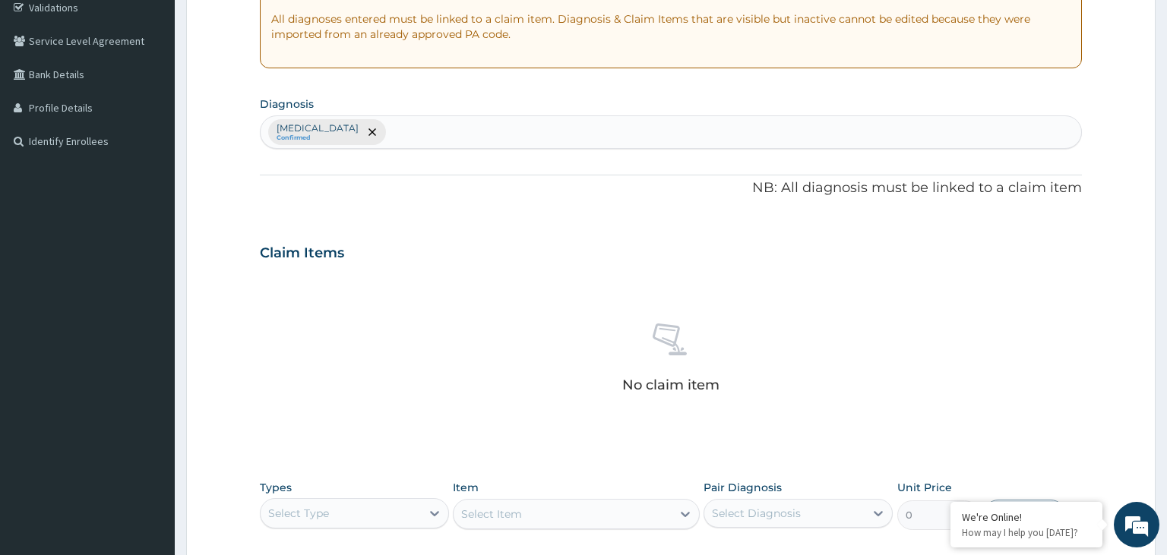
scroll to position [526, 0]
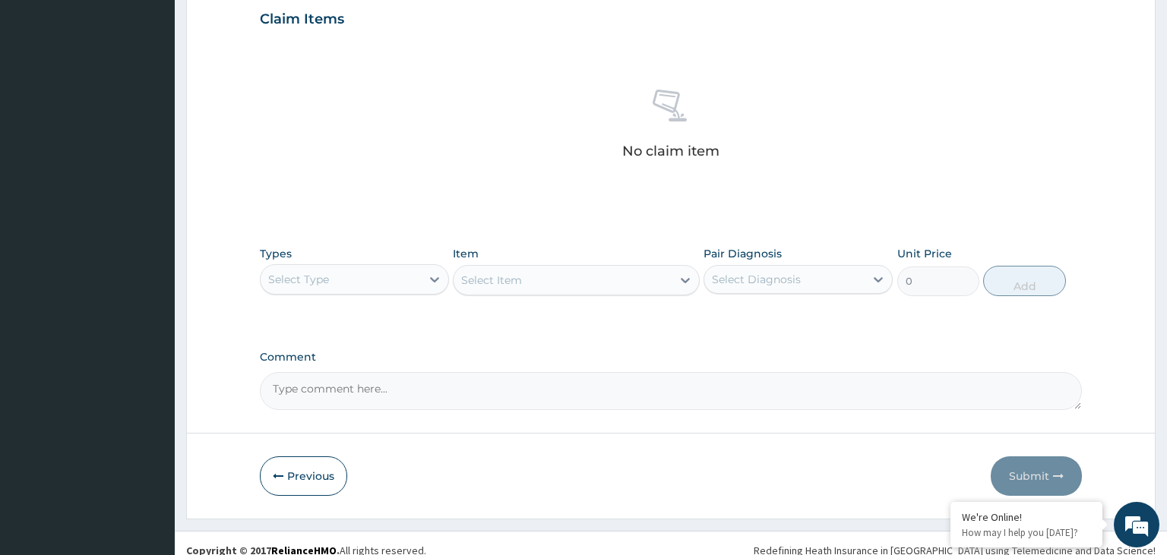
click at [412, 279] on div "Select Type" at bounding box center [341, 279] width 160 height 24
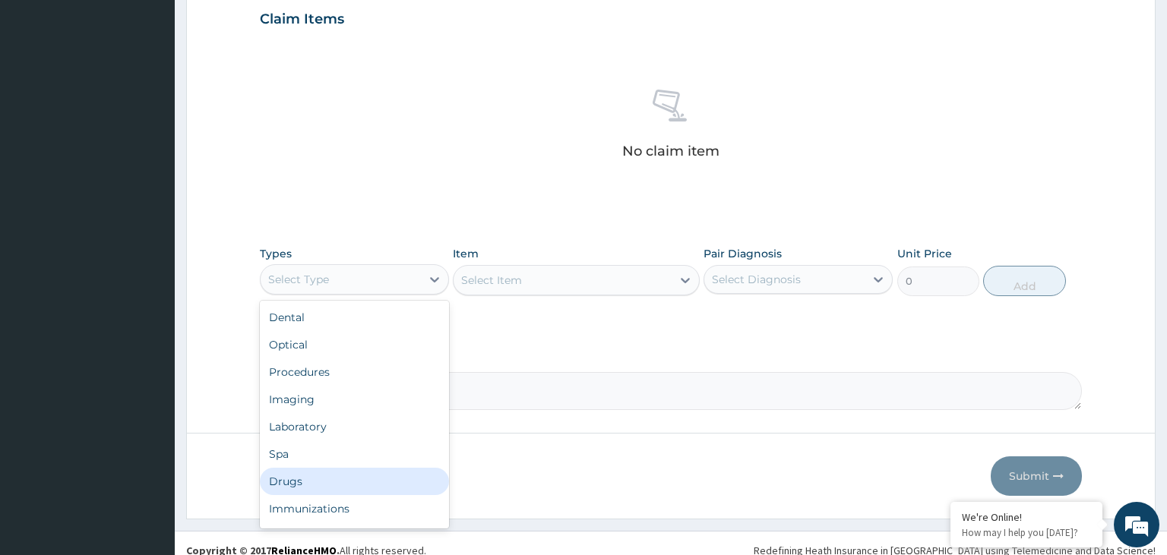
click at [324, 486] on div "Drugs" at bounding box center [354, 481] width 189 height 27
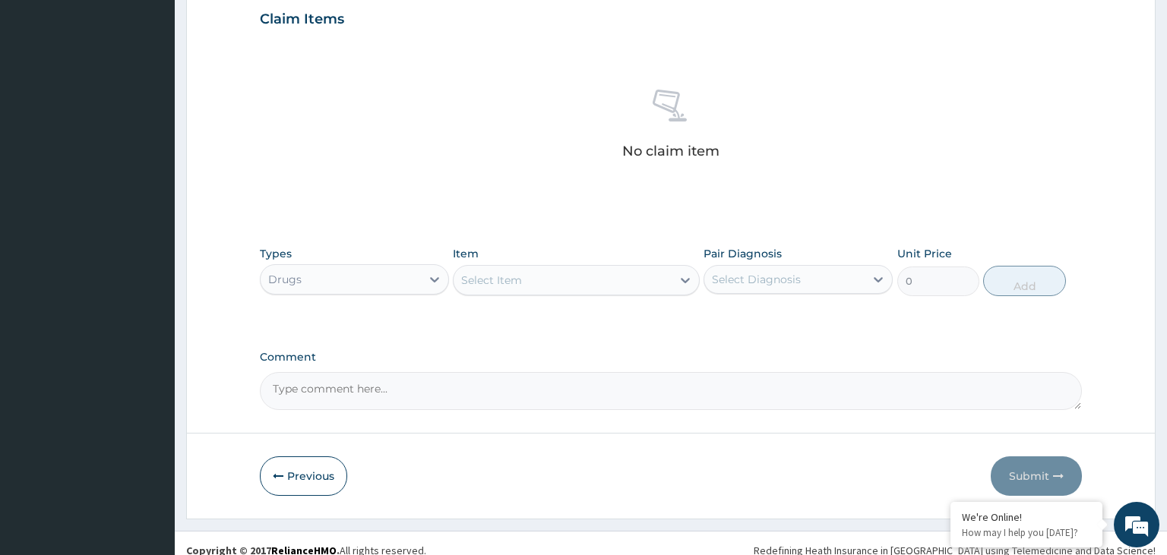
click at [606, 282] on div "Select Item" at bounding box center [563, 280] width 218 height 24
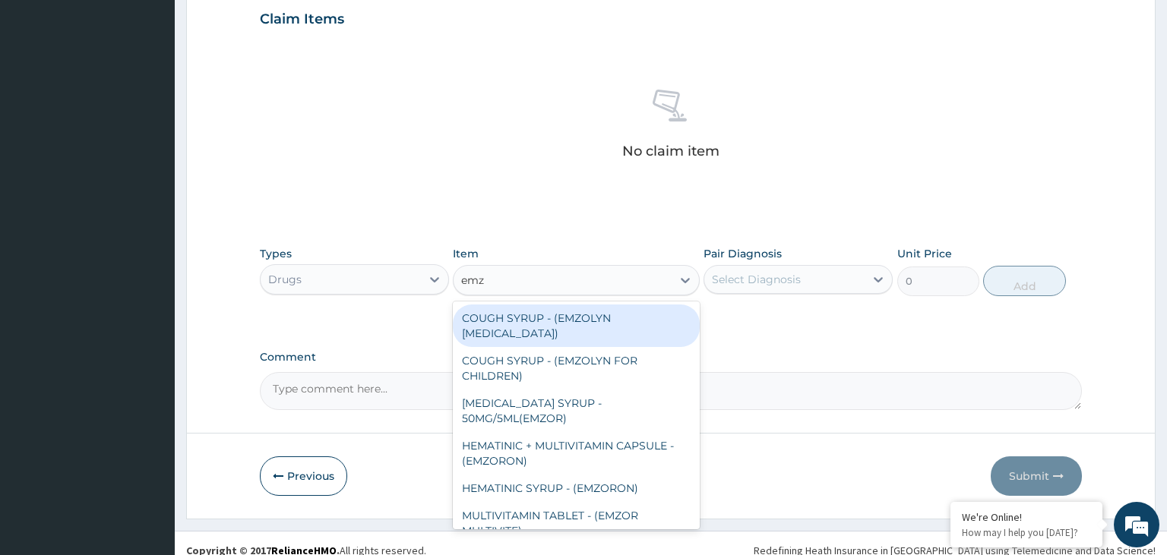
type input "emzo"
click at [597, 318] on div "COUGH SYRUP - (EMZOLYN [MEDICAL_DATA])" at bounding box center [576, 326] width 247 height 43
type input "1120"
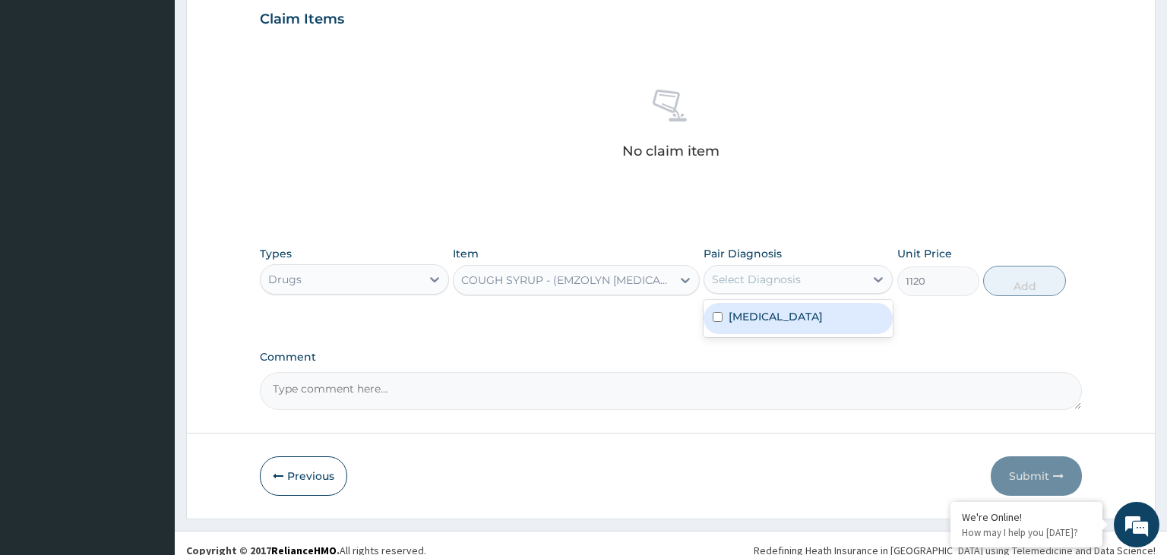
click at [792, 278] on div "Select Diagnosis" at bounding box center [756, 279] width 89 height 15
click at [764, 329] on div "[MEDICAL_DATA]" at bounding box center [798, 318] width 189 height 31
checkbox input "true"
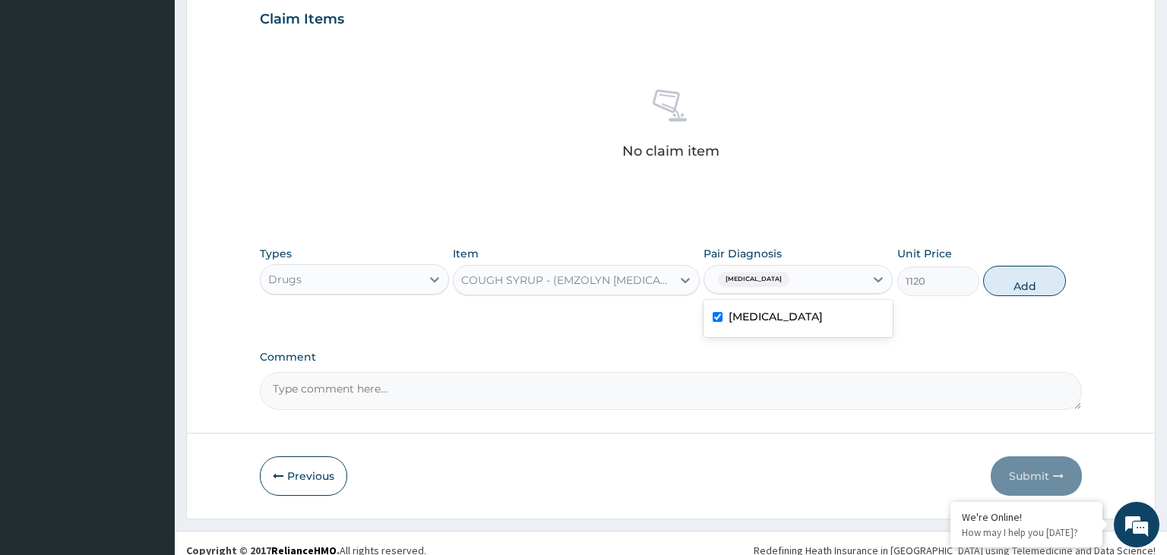
scroll to position [125, 0]
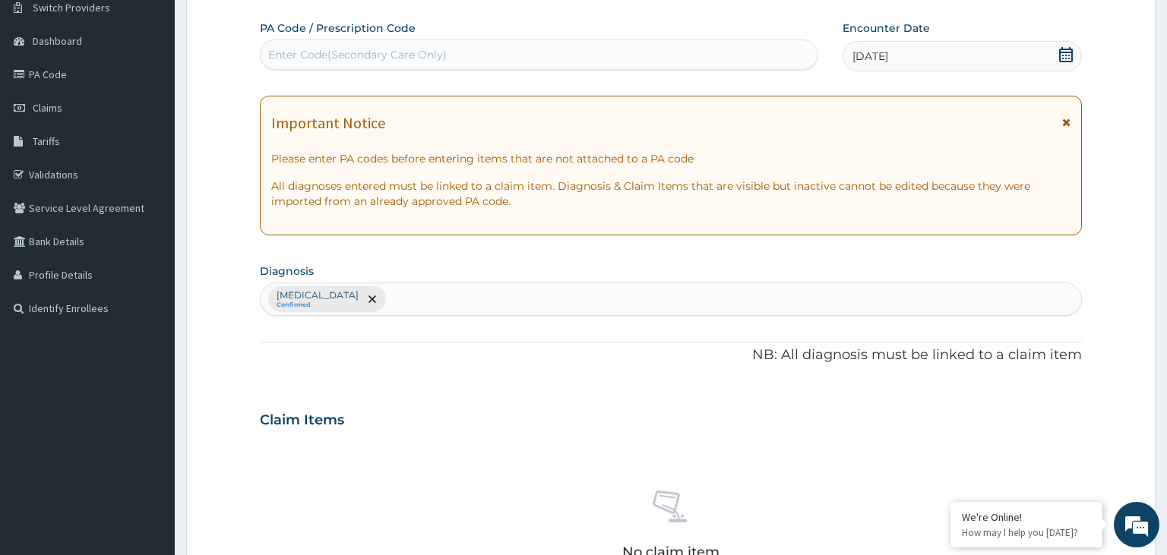
click at [395, 290] on div "Malaria Confirmed" at bounding box center [671, 299] width 821 height 32
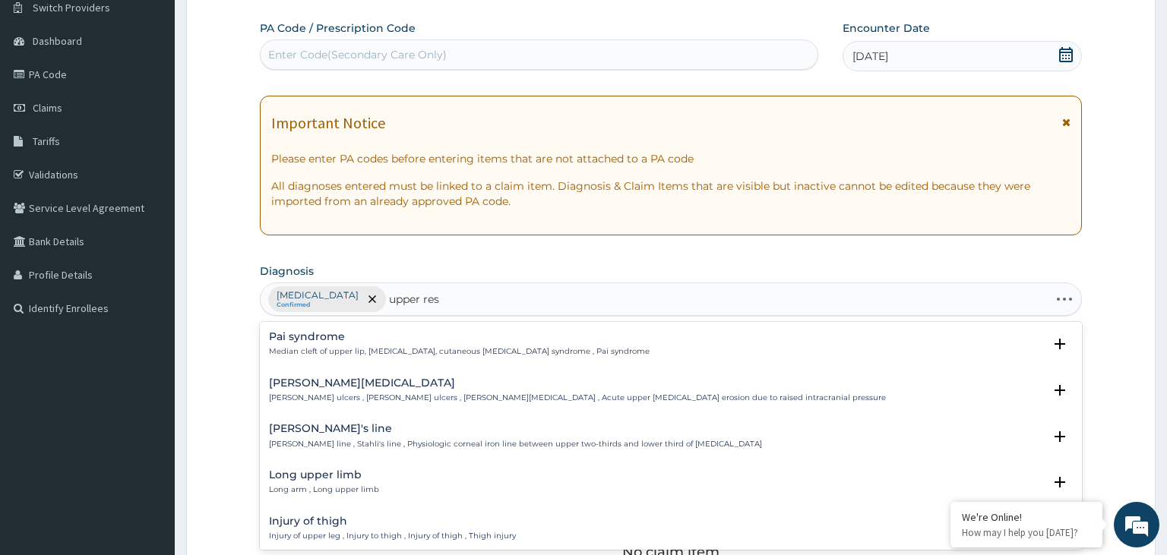
type input "upper resp"
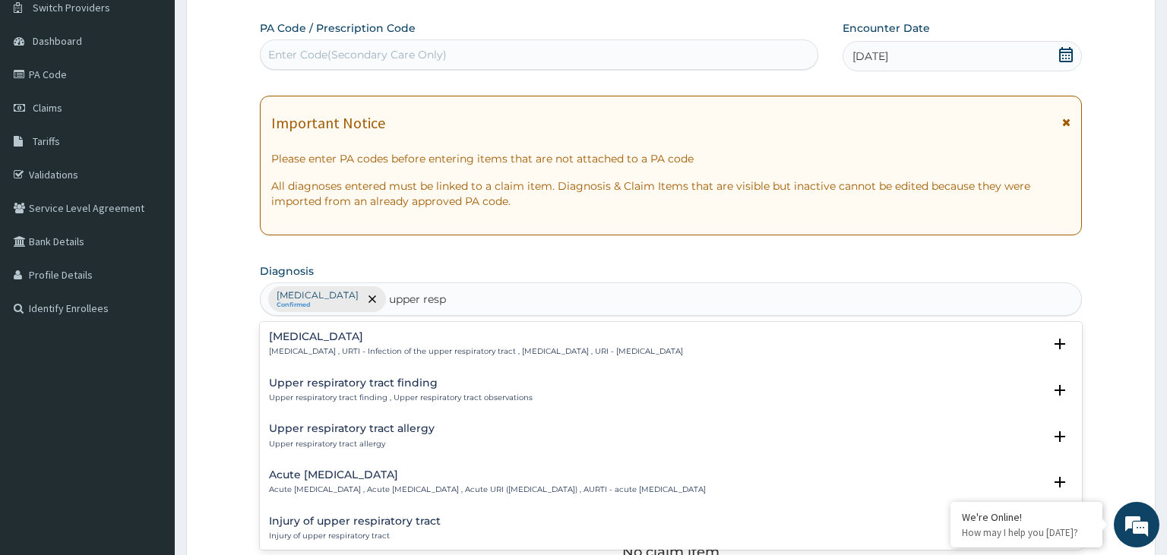
click at [327, 350] on p "Upper respiratory infection , URTI - Infection of the upper respiratory tract ,…" at bounding box center [476, 351] width 414 height 11
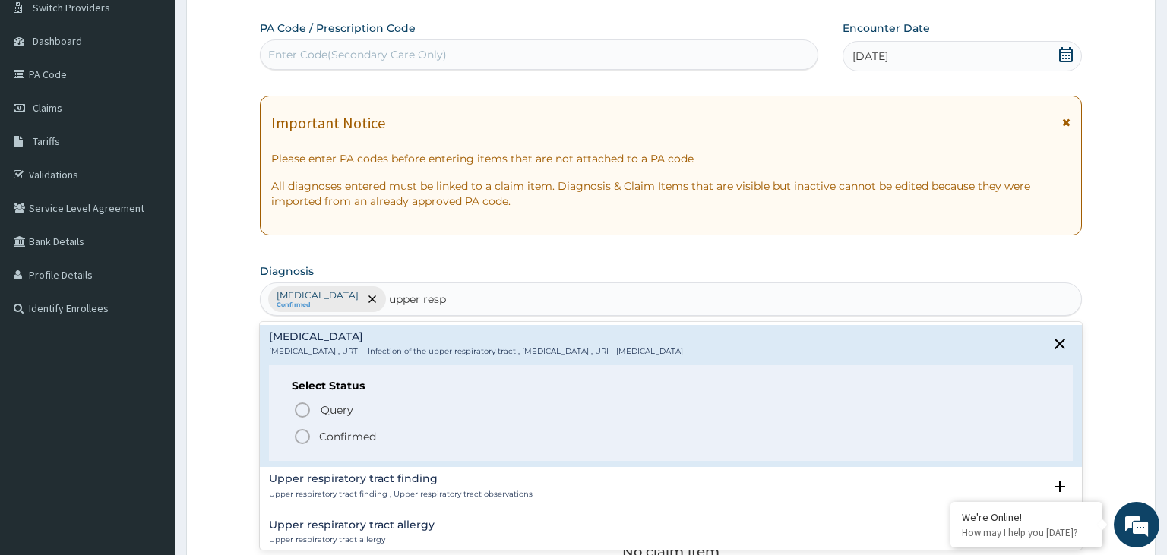
click at [394, 442] on span "Confirmed" at bounding box center [672, 437] width 758 height 18
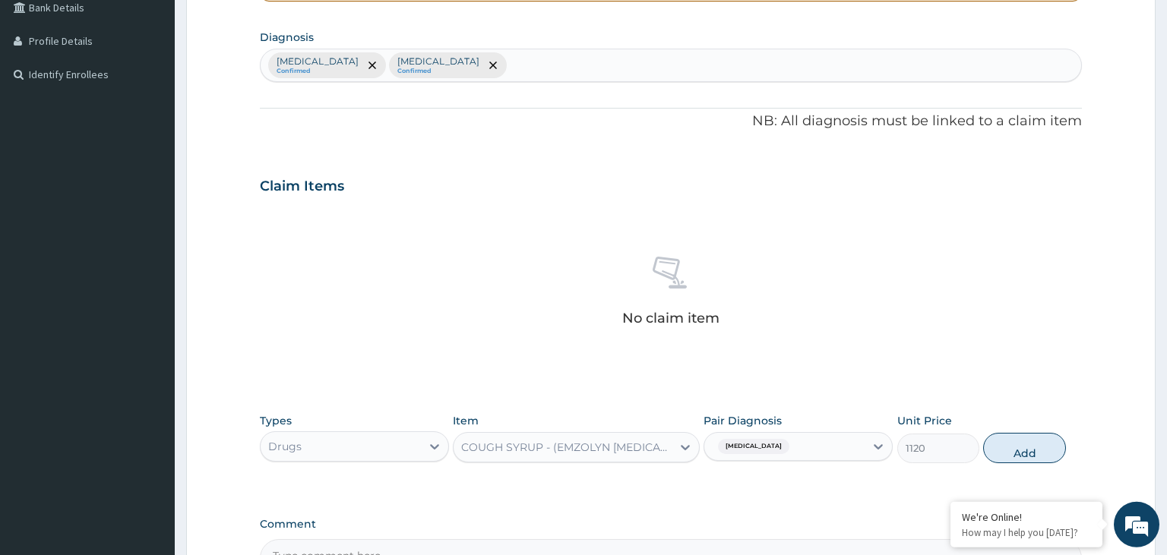
scroll to position [365, 0]
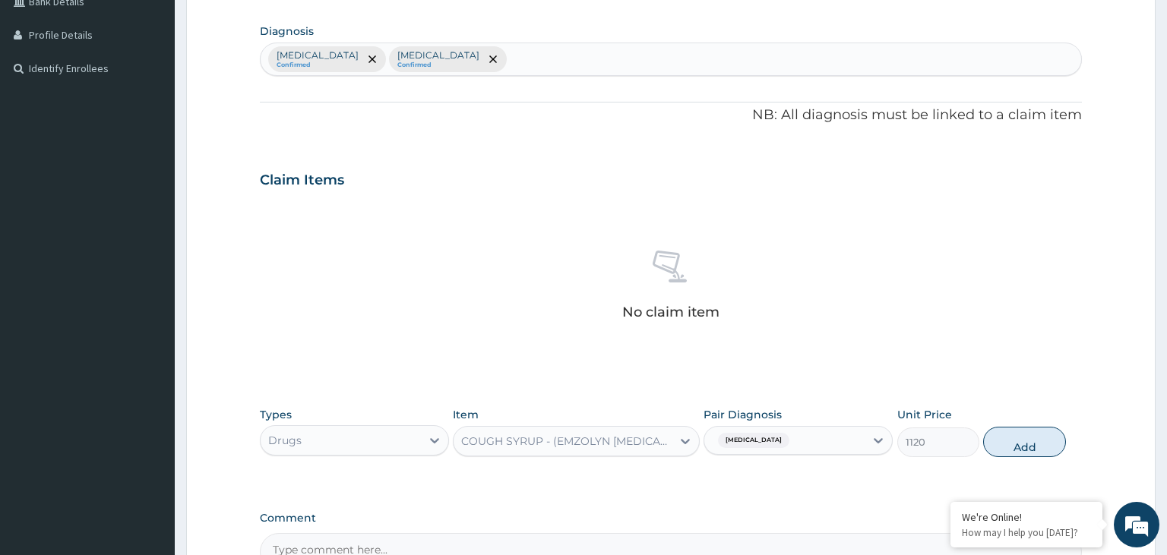
click at [805, 450] on div "Malaria" at bounding box center [784, 441] width 160 height 26
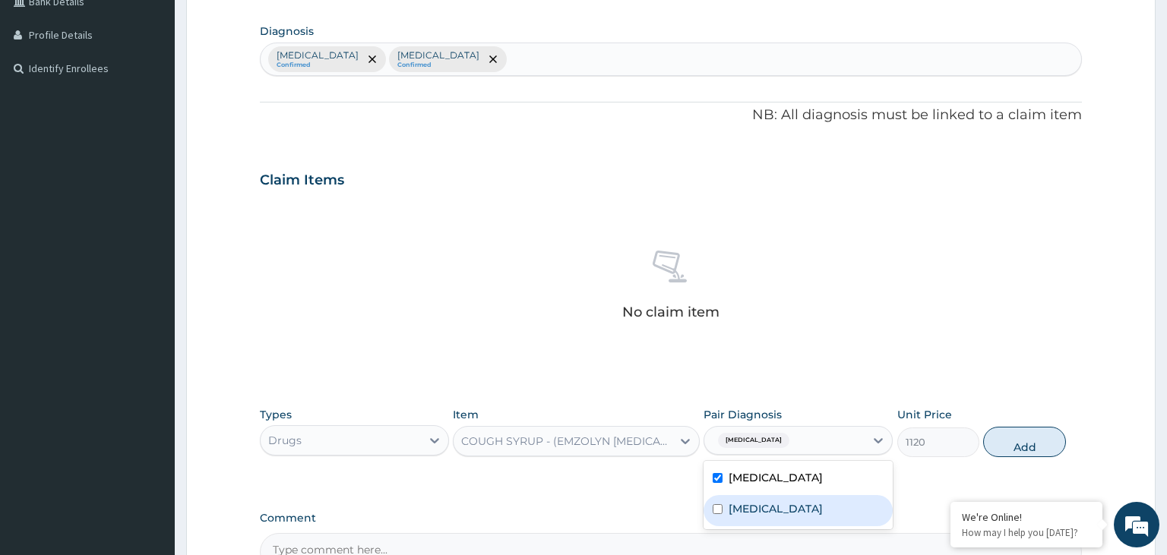
click at [777, 513] on label "Upper respiratory infection" at bounding box center [776, 508] width 94 height 15
checkbox input "true"
click at [773, 479] on div "Malaria" at bounding box center [798, 479] width 189 height 31
checkbox input "false"
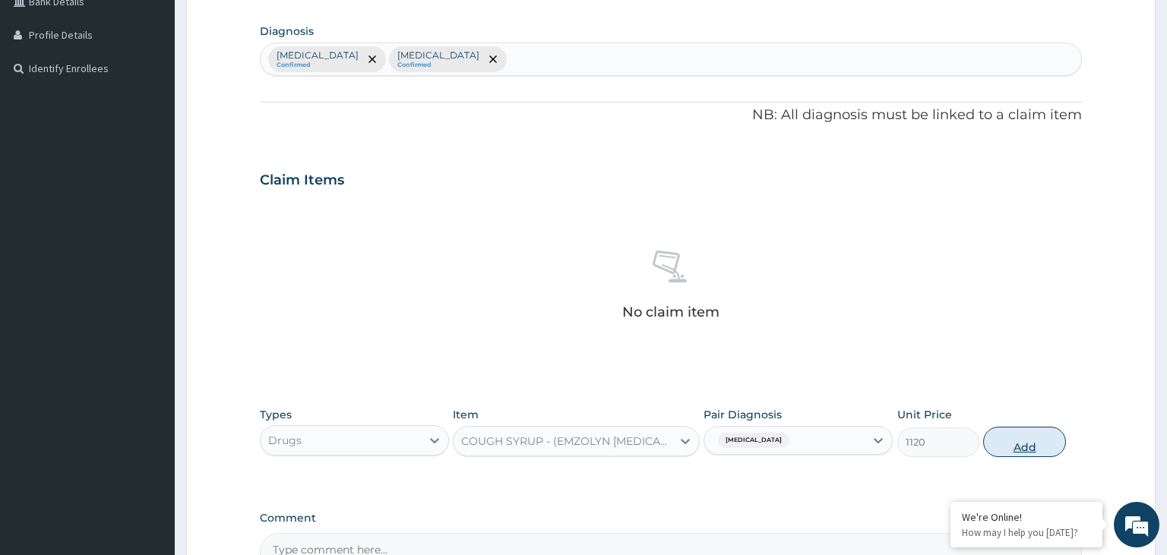
click at [1036, 447] on button "Add" at bounding box center [1024, 442] width 82 height 30
type input "0"
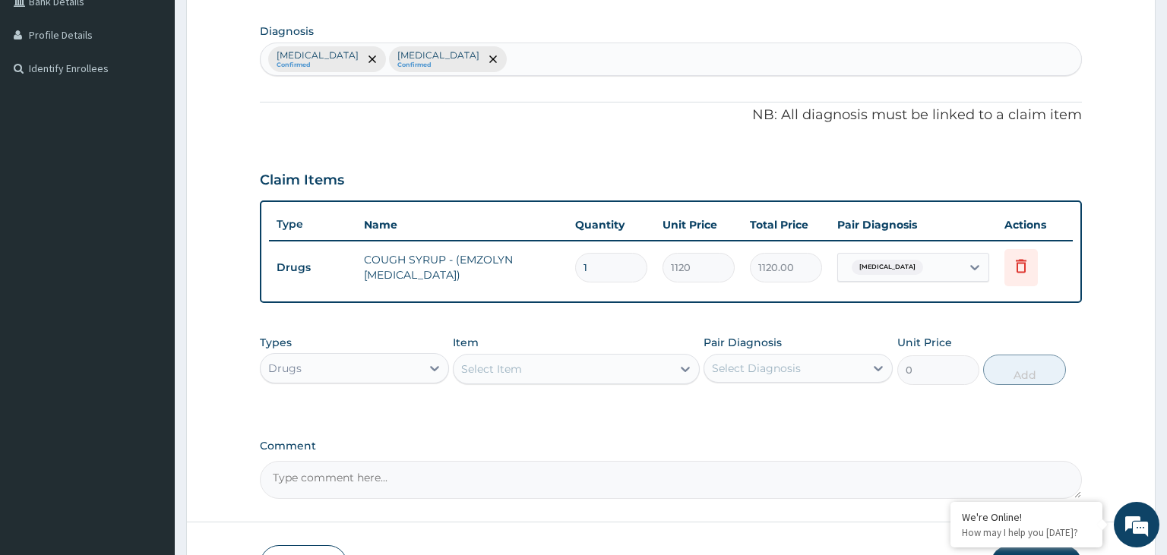
click at [526, 369] on div "Select Item" at bounding box center [563, 369] width 218 height 24
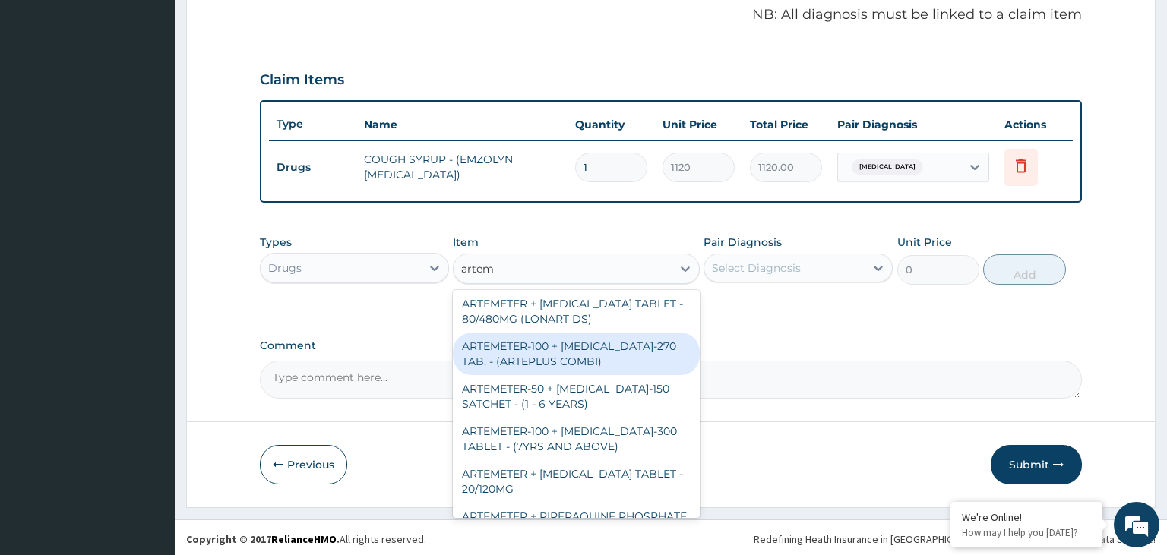
scroll to position [403, 0]
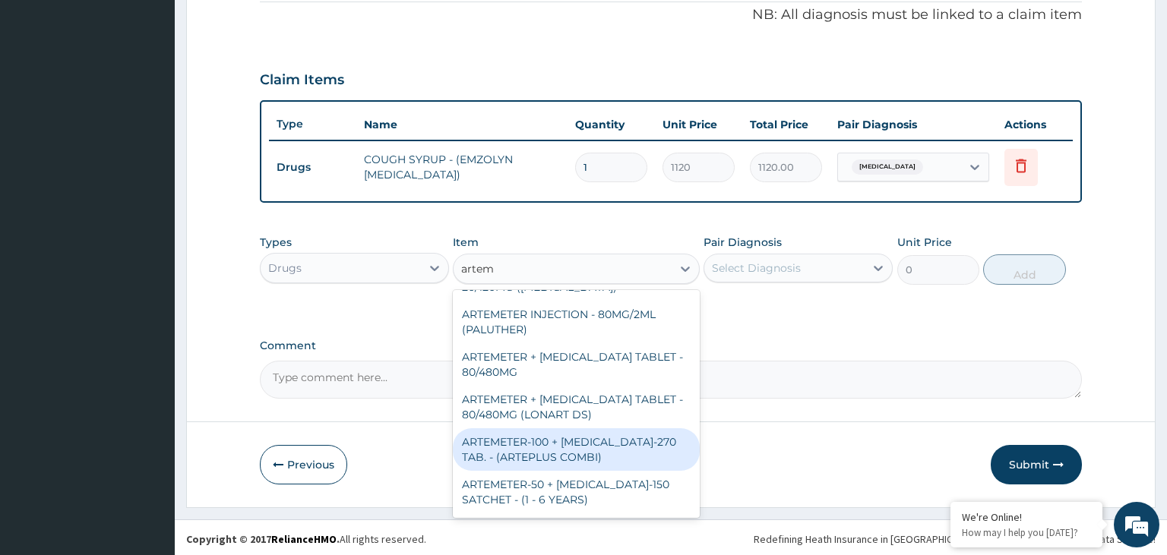
type input "artem"
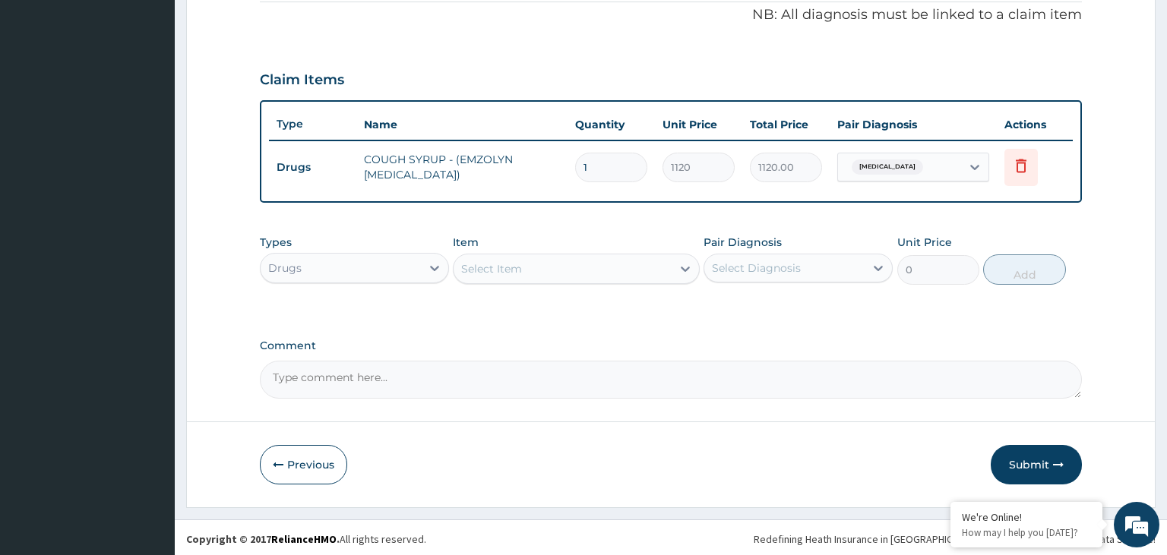
click at [497, 275] on div "Select Item" at bounding box center [563, 269] width 218 height 24
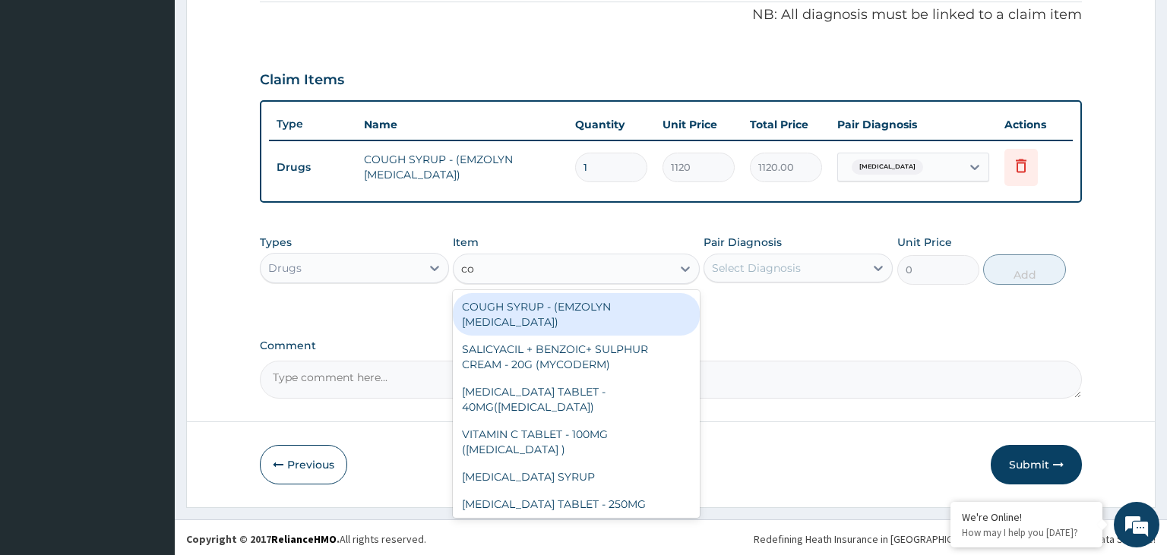
type input "coa"
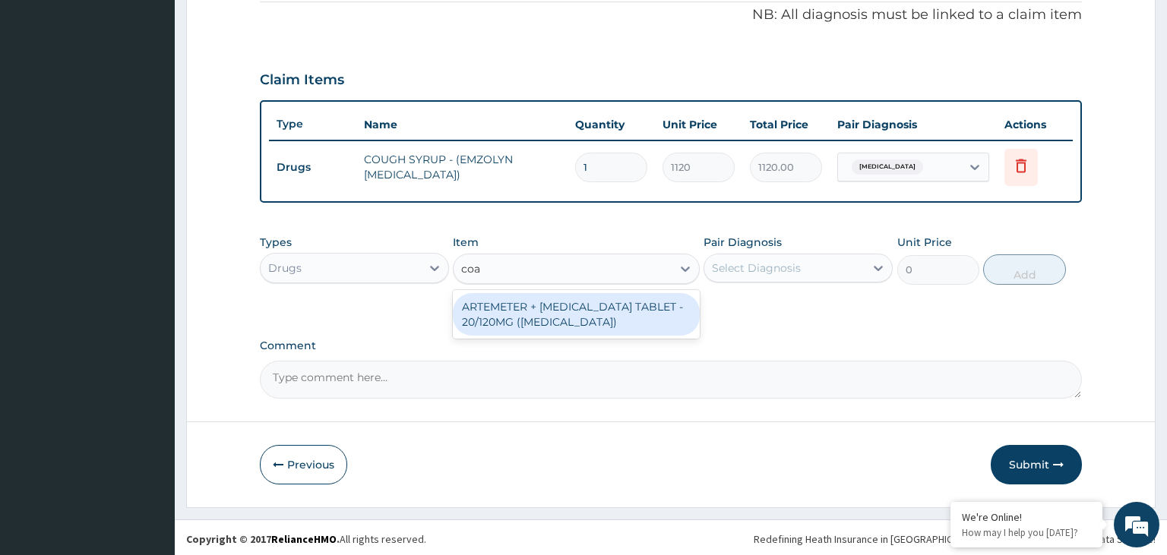
click at [497, 327] on div "ARTEMETER + [MEDICAL_DATA] TABLET - 20/120MG ([MEDICAL_DATA])" at bounding box center [576, 314] width 247 height 43
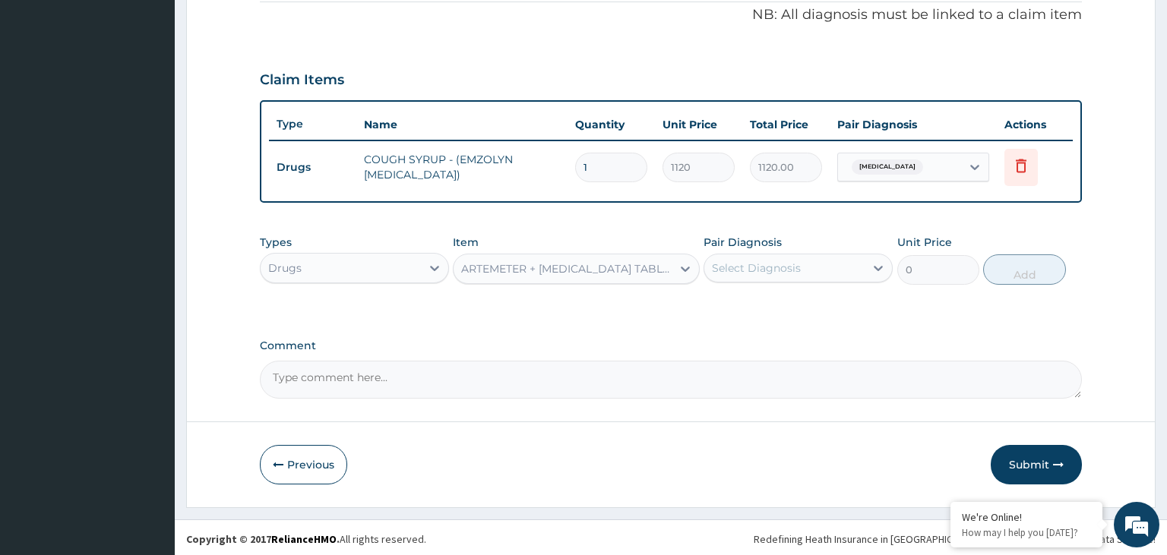
type input "210"
click at [771, 269] on div "Select Diagnosis" at bounding box center [756, 268] width 89 height 15
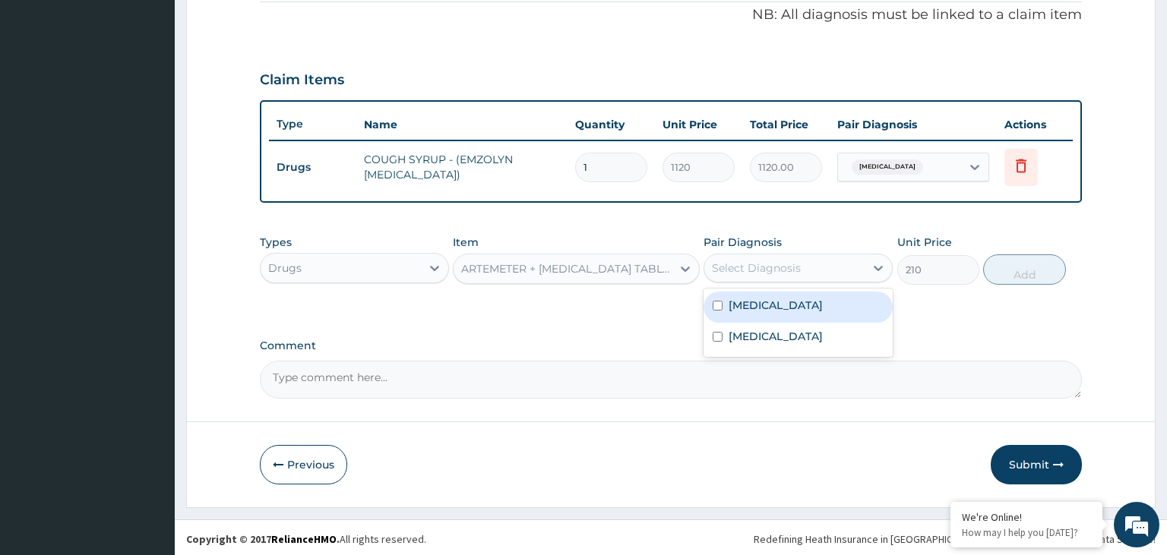
click at [773, 305] on div "[MEDICAL_DATA]" at bounding box center [798, 307] width 189 height 31
checkbox input "true"
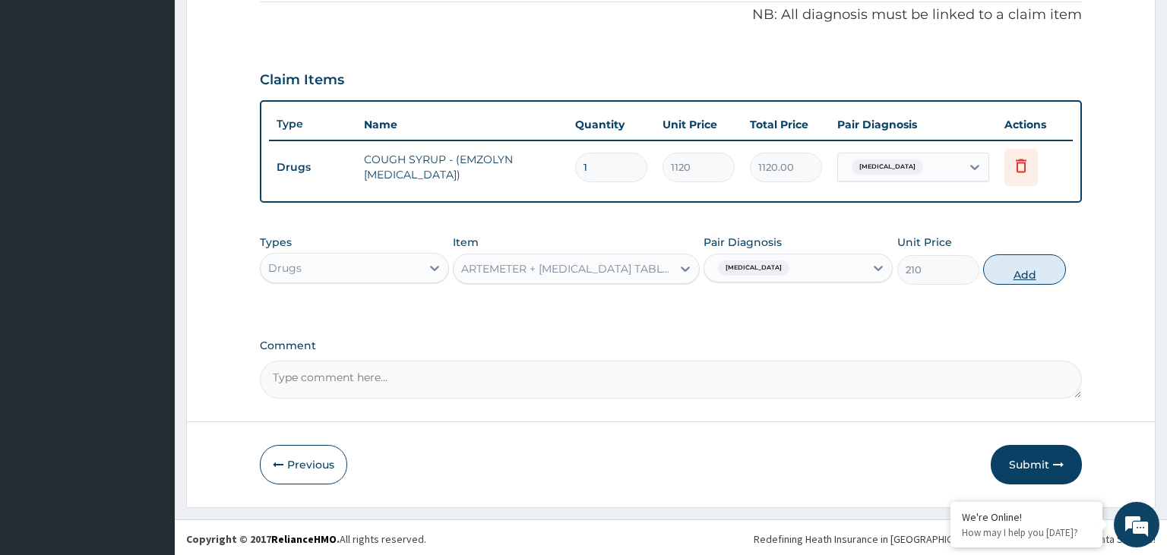
click at [1020, 277] on button "Add" at bounding box center [1024, 270] width 82 height 30
type input "0"
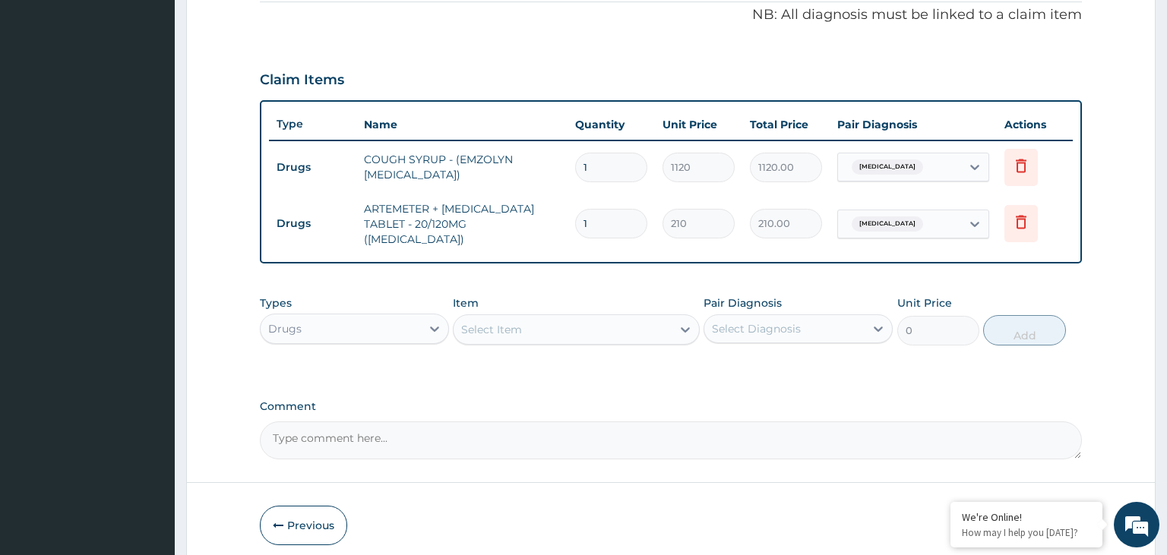
type input "18"
type input "3780.00"
type input "18"
click at [527, 321] on div "Select Item" at bounding box center [563, 330] width 218 height 24
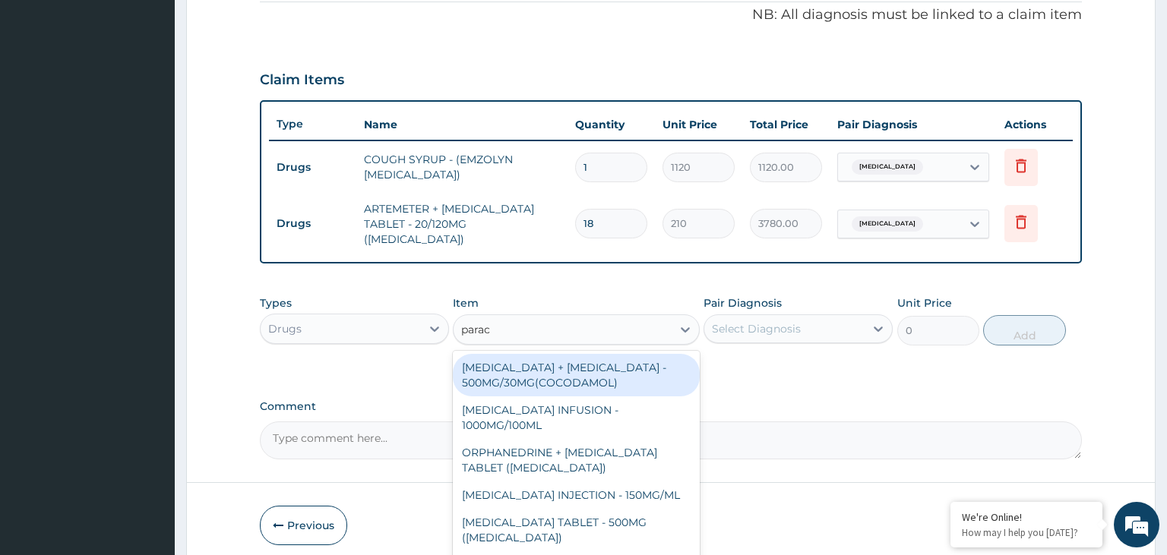
type input "parace"
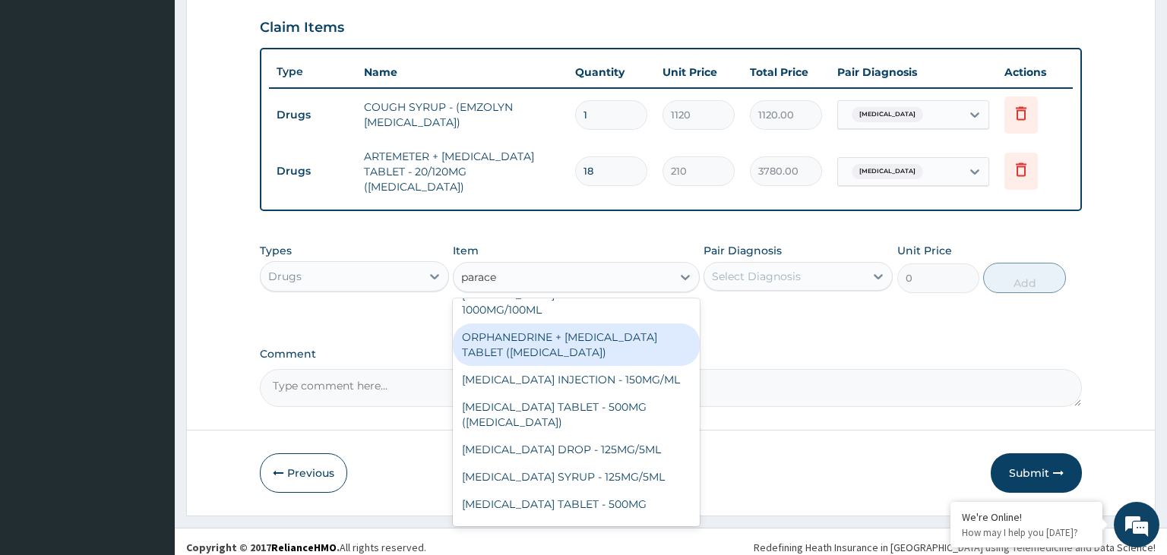
scroll to position [85, 0]
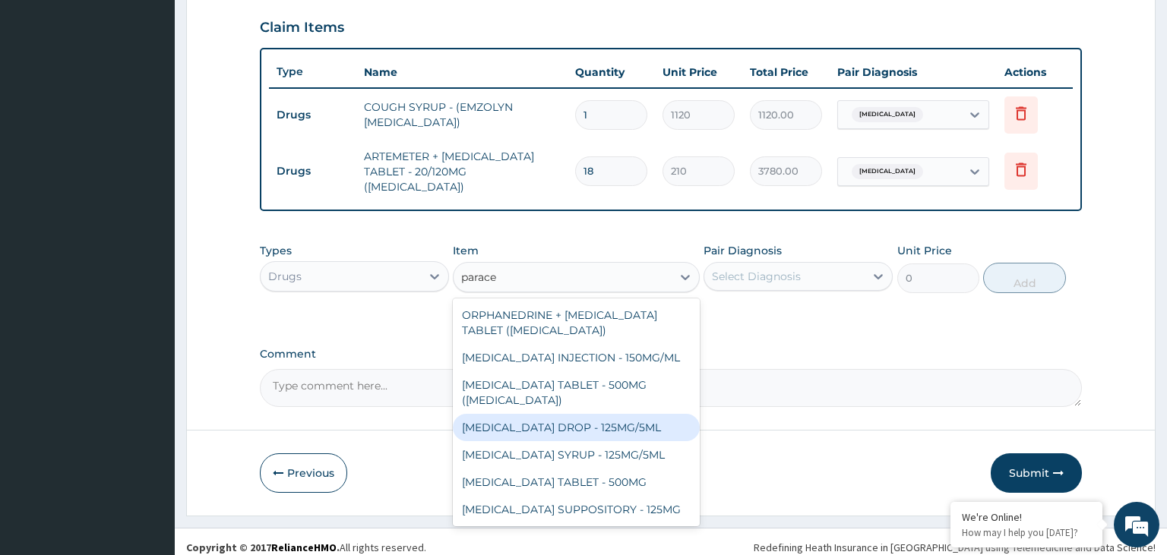
click at [643, 425] on div "[MEDICAL_DATA] DROP - 125MG/5ML" at bounding box center [576, 427] width 247 height 27
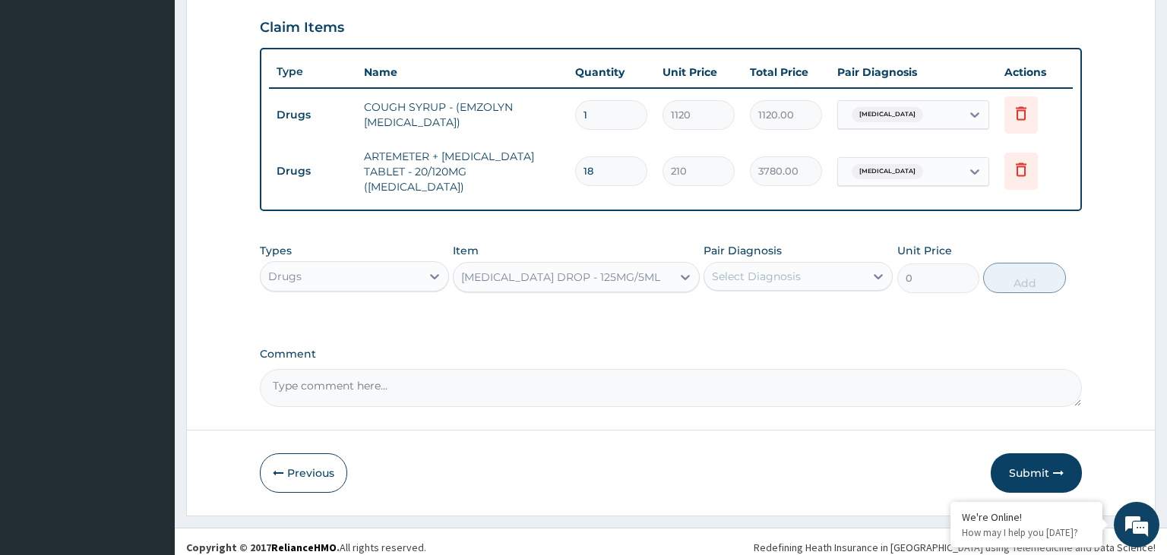
type input "672"
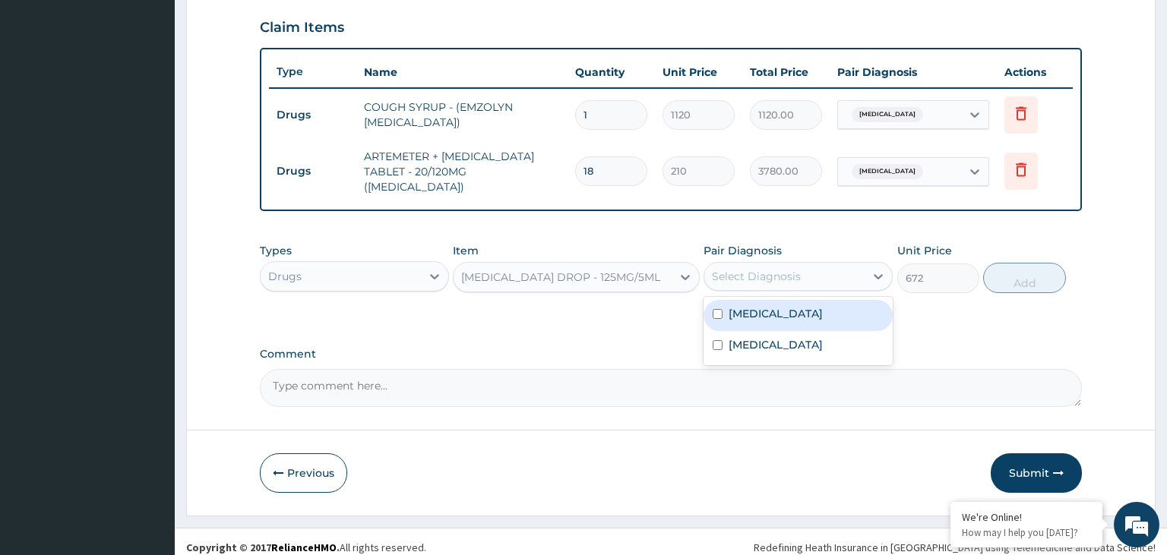
click at [849, 270] on div "Select Diagnosis" at bounding box center [784, 276] width 160 height 24
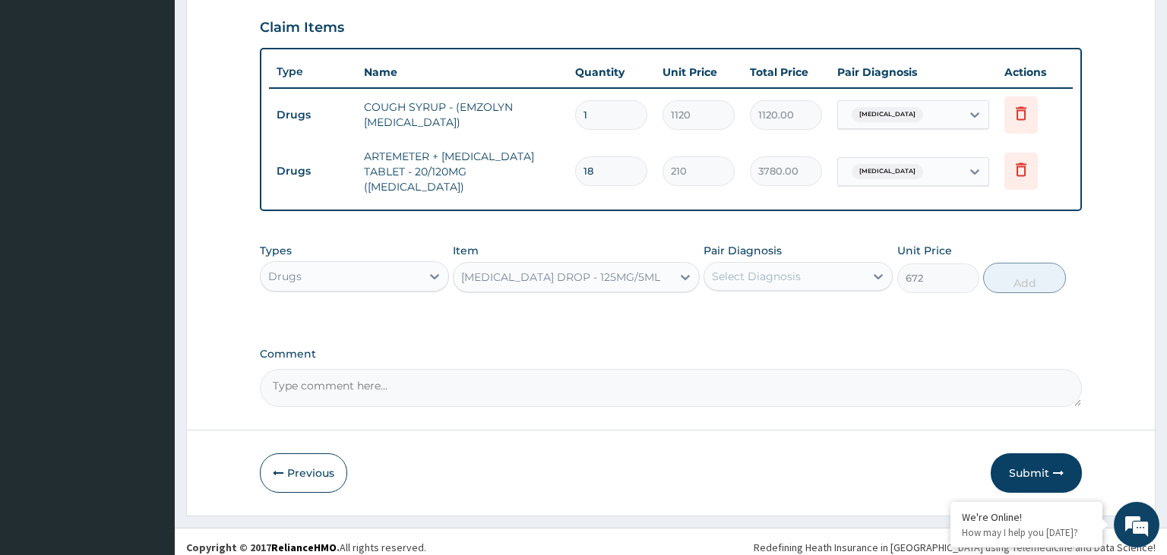
drag, startPoint x: 611, startPoint y: 287, endPoint x: 609, endPoint y: 275, distance: 12.4
click at [611, 287] on div "Types Drugs Item PARACETAMOL ORAL DROP - 125MG/5ML Pair Diagnosis Select Diagno…" at bounding box center [671, 268] width 823 height 65
click at [609, 272] on div "[MEDICAL_DATA] DROP - 125MG/5ML" at bounding box center [560, 277] width 199 height 15
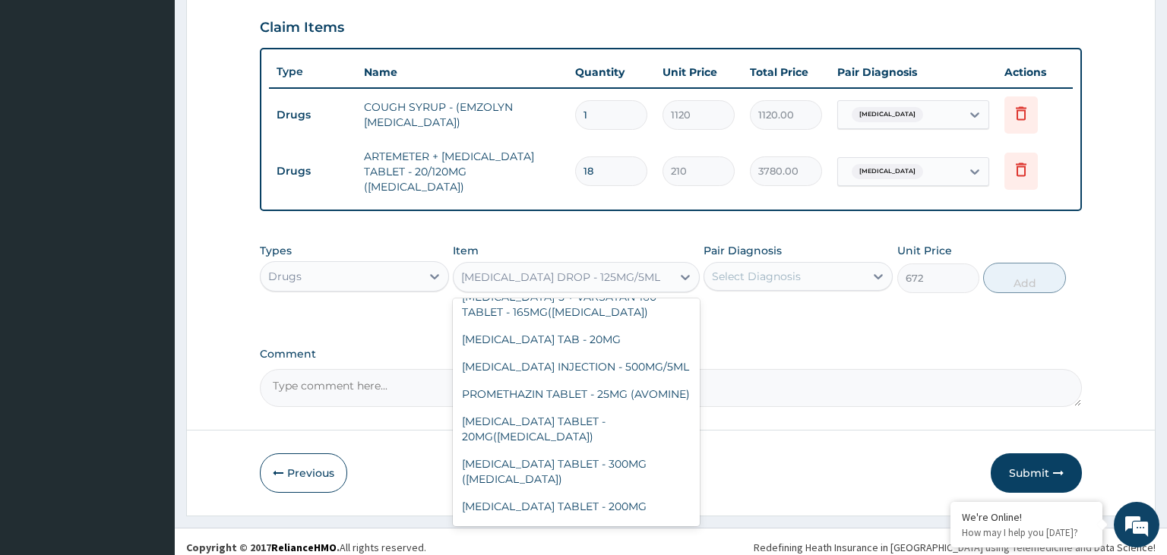
scroll to position [23016, 0]
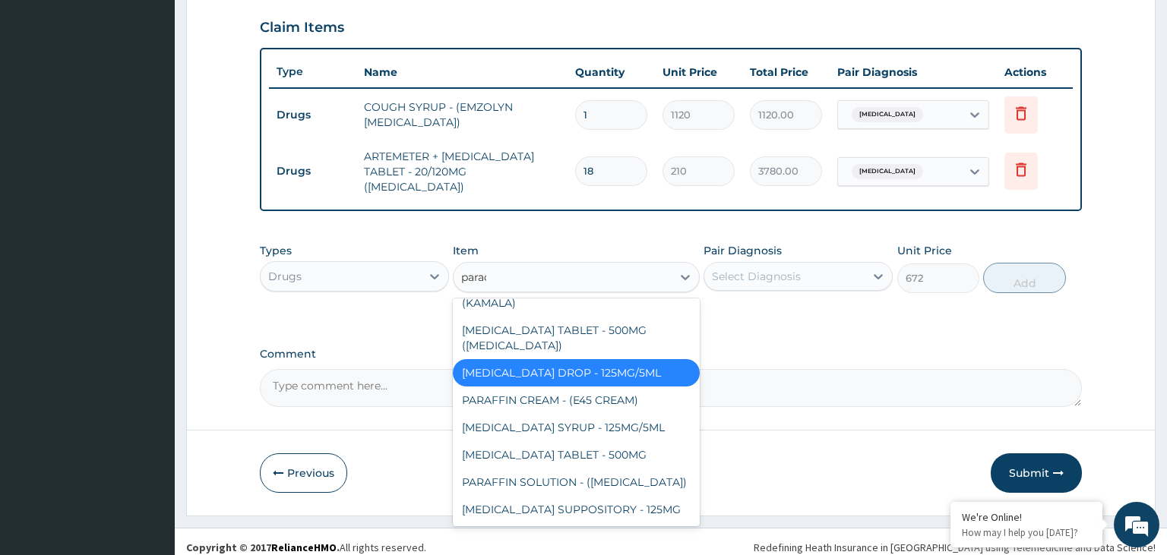
type input "parace"
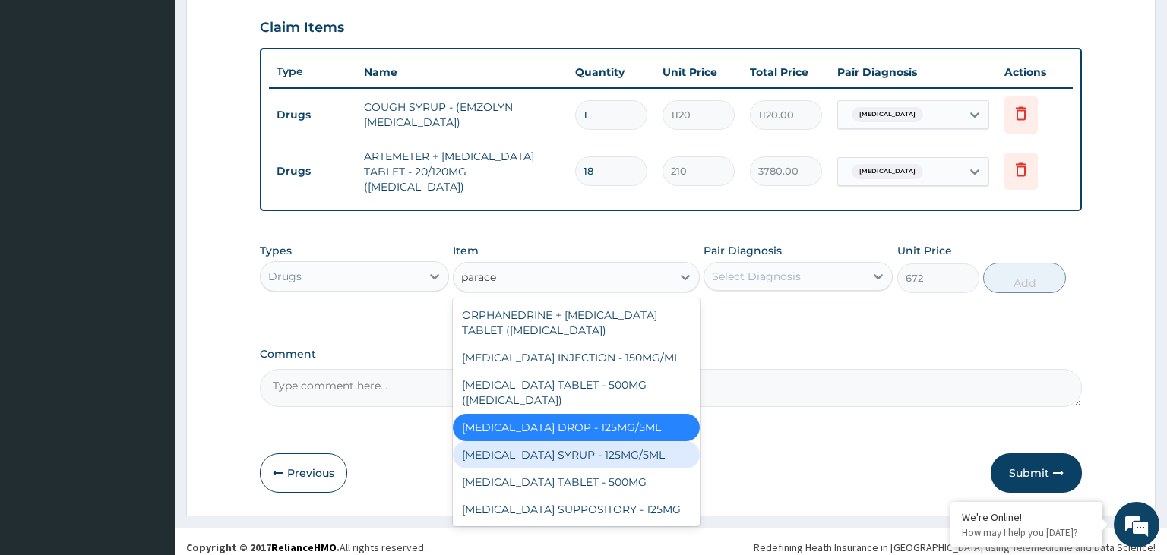
click at [622, 435] on div "PARACETAMOL + CODEINE - 500MG/30MG(COCODAMOL) PARACETAMOL INFUSION - 1000MG/100…" at bounding box center [576, 413] width 247 height 228
click at [618, 441] on div "[MEDICAL_DATA] SYRUP - 125MG/5ML" at bounding box center [576, 454] width 247 height 27
type input "840"
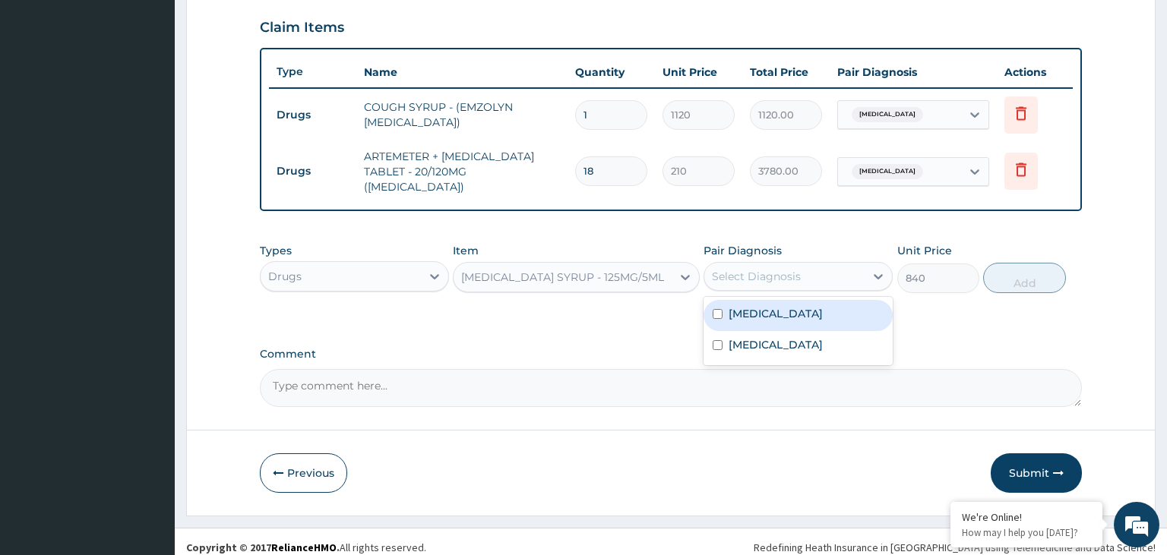
click at [862, 268] on div "Select Diagnosis" at bounding box center [784, 276] width 160 height 24
click at [776, 337] on label "[MEDICAL_DATA]" at bounding box center [776, 344] width 94 height 15
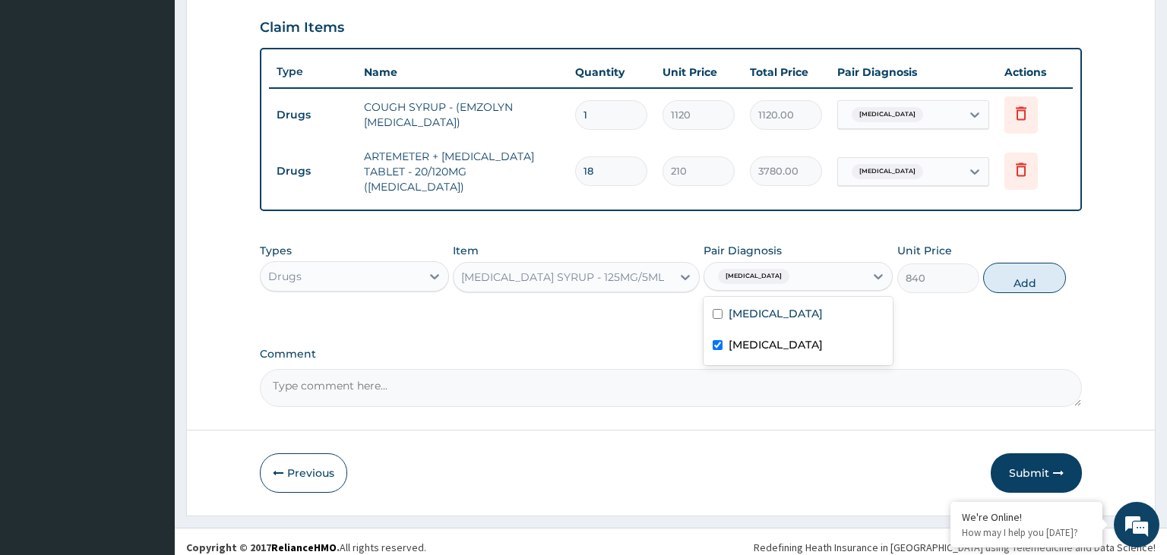
drag, startPoint x: 734, startPoint y: 334, endPoint x: 758, endPoint y: 304, distance: 38.9
click at [734, 337] on label "[MEDICAL_DATA]" at bounding box center [776, 344] width 94 height 15
checkbox input "false"
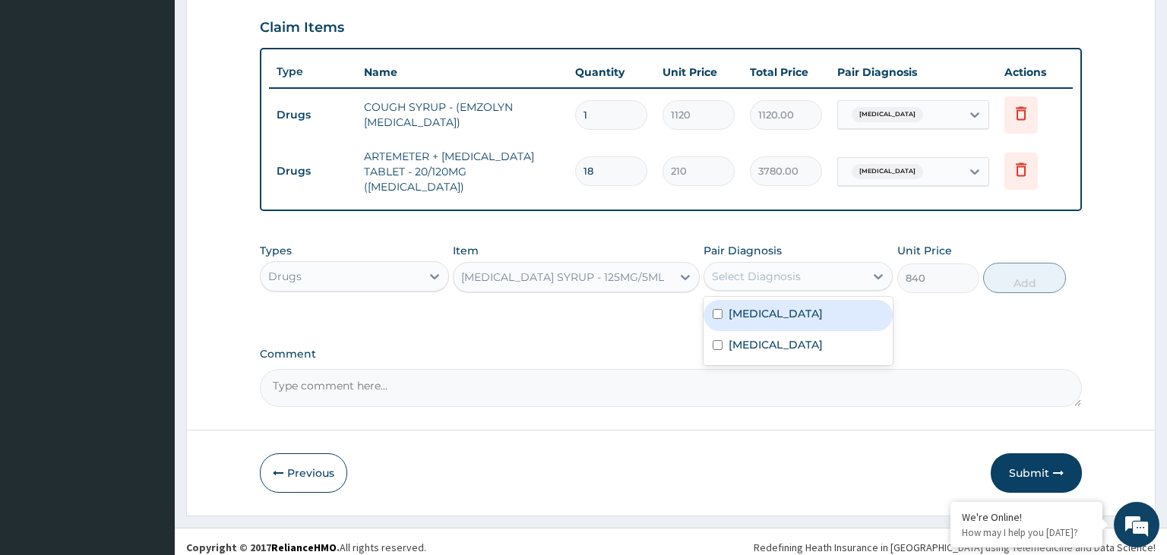
click at [761, 306] on label "[MEDICAL_DATA]" at bounding box center [776, 313] width 94 height 15
checkbox input "true"
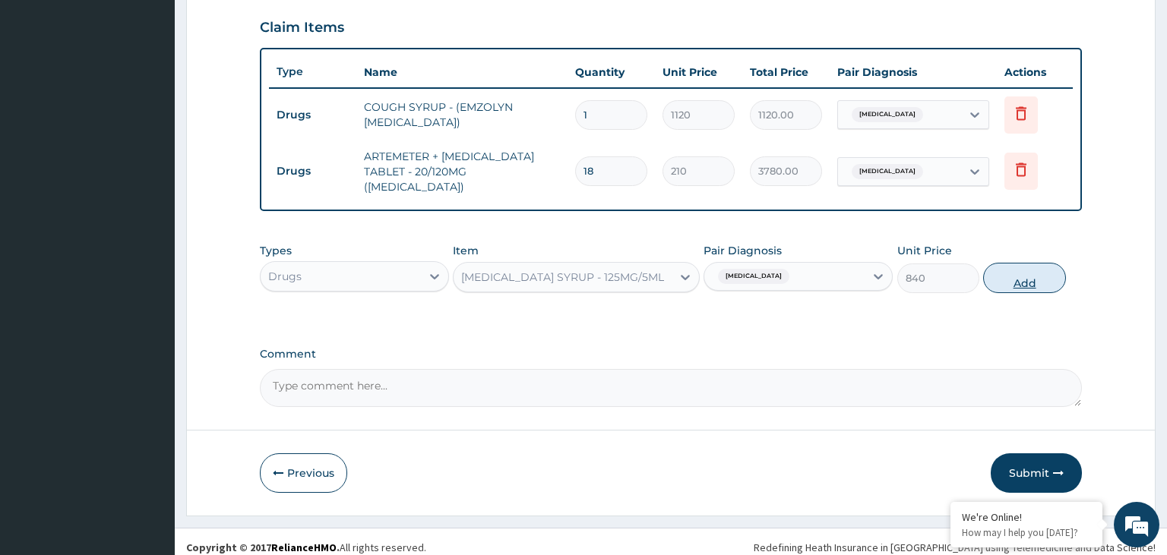
click at [1020, 267] on button "Add" at bounding box center [1024, 278] width 82 height 30
type input "0"
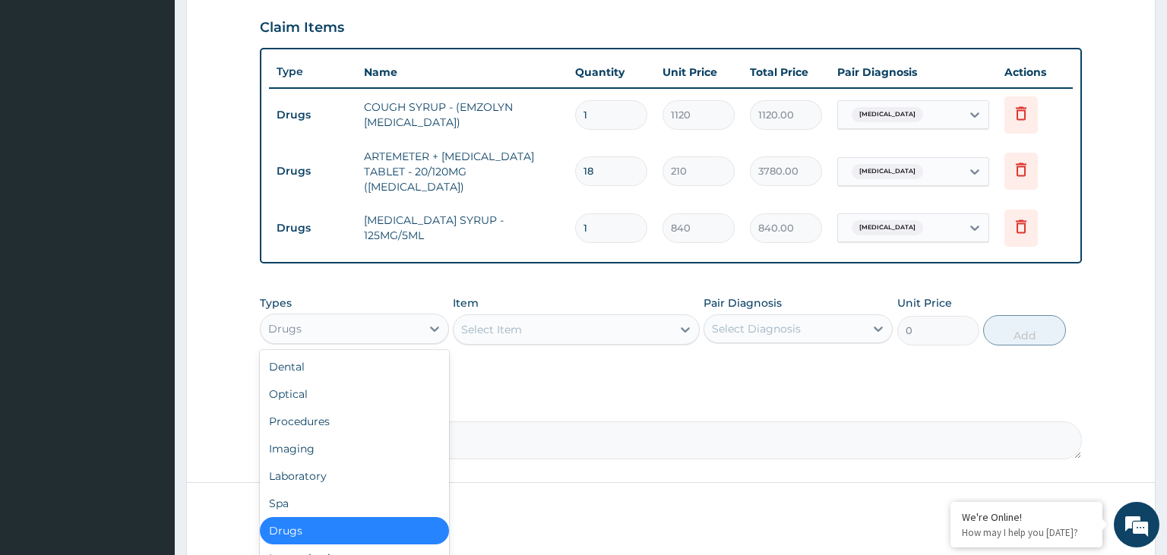
click at [396, 317] on div "Drugs" at bounding box center [341, 329] width 160 height 24
click at [350, 418] on div "Procedures" at bounding box center [354, 421] width 189 height 27
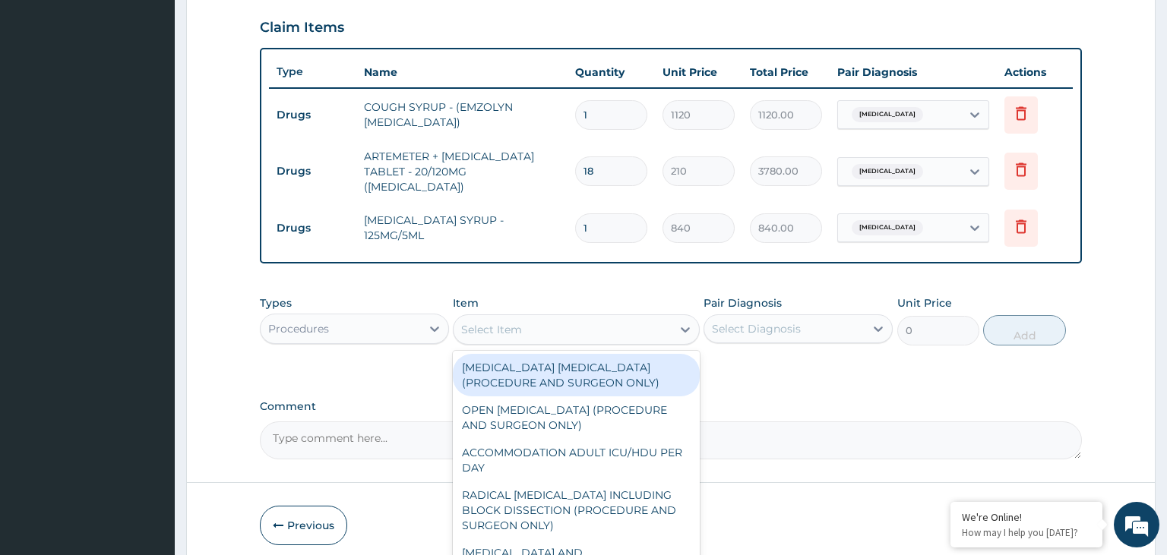
click at [600, 327] on div "Select Item" at bounding box center [563, 330] width 218 height 24
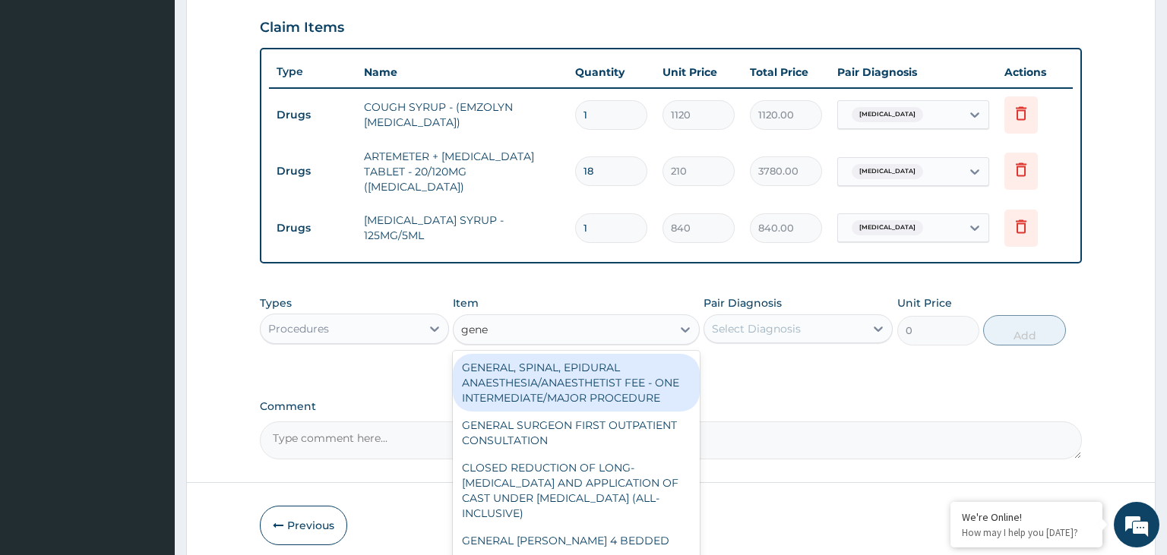
type input "gener"
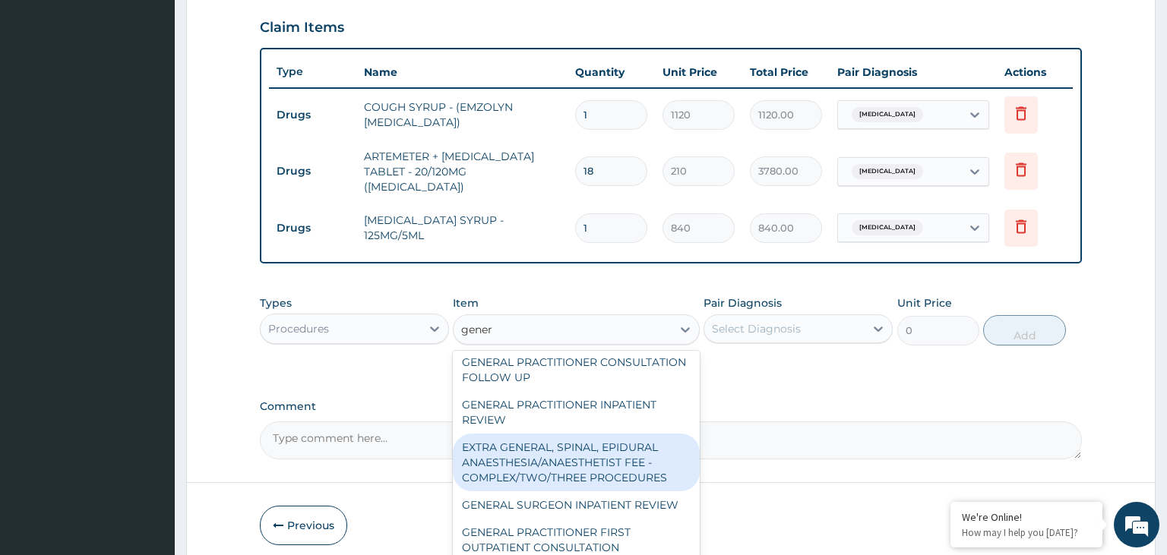
scroll to position [319, 0]
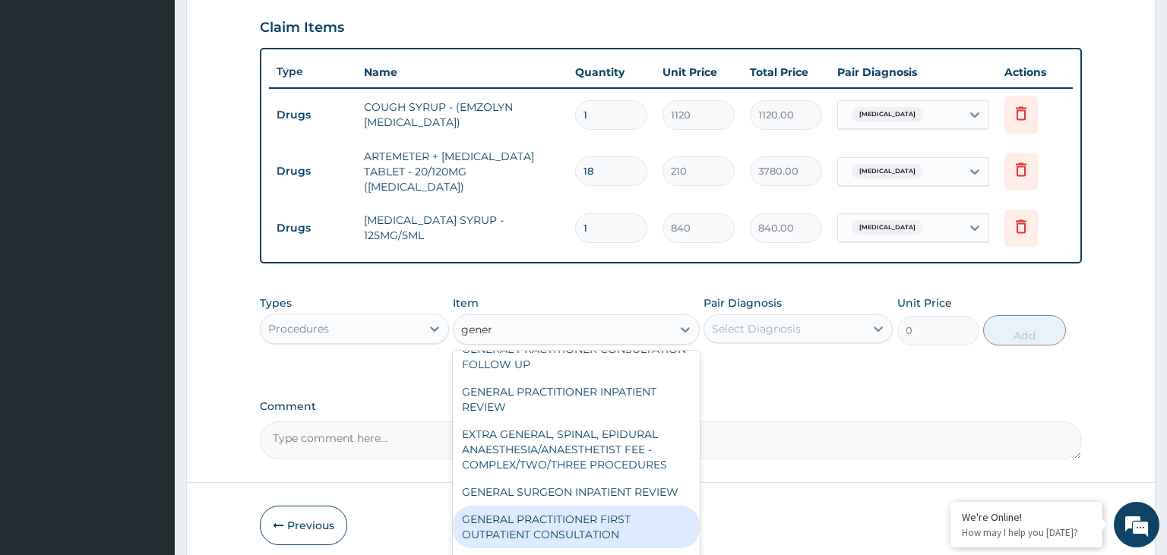
drag, startPoint x: 584, startPoint y: 494, endPoint x: 607, endPoint y: 477, distance: 28.3
click at [584, 506] on div "GENERAL PRACTITIONER FIRST OUTPATIENT CONSULTATION" at bounding box center [576, 527] width 247 height 43
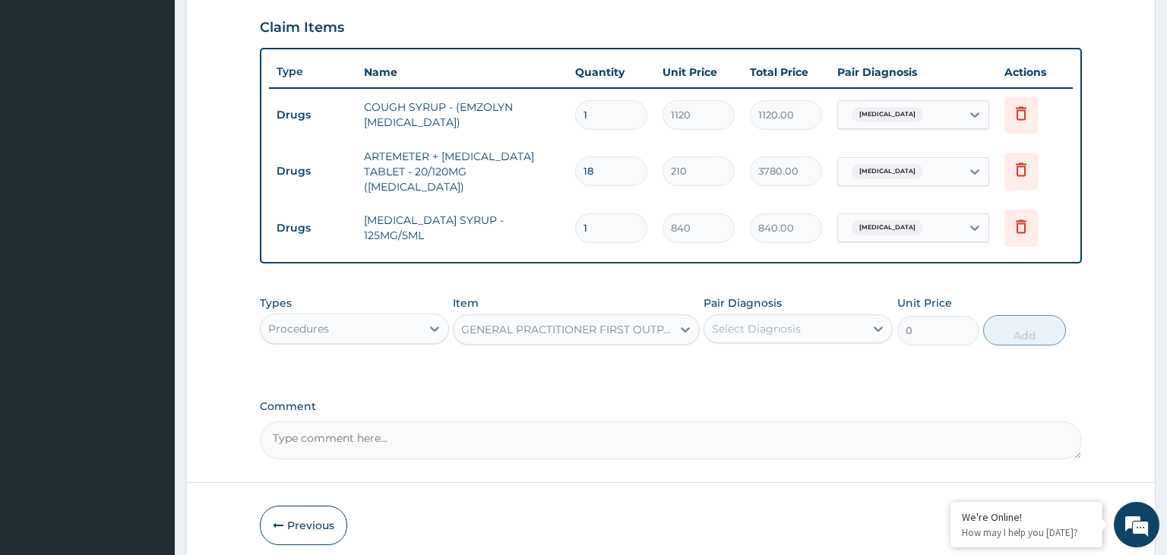
type input "3750"
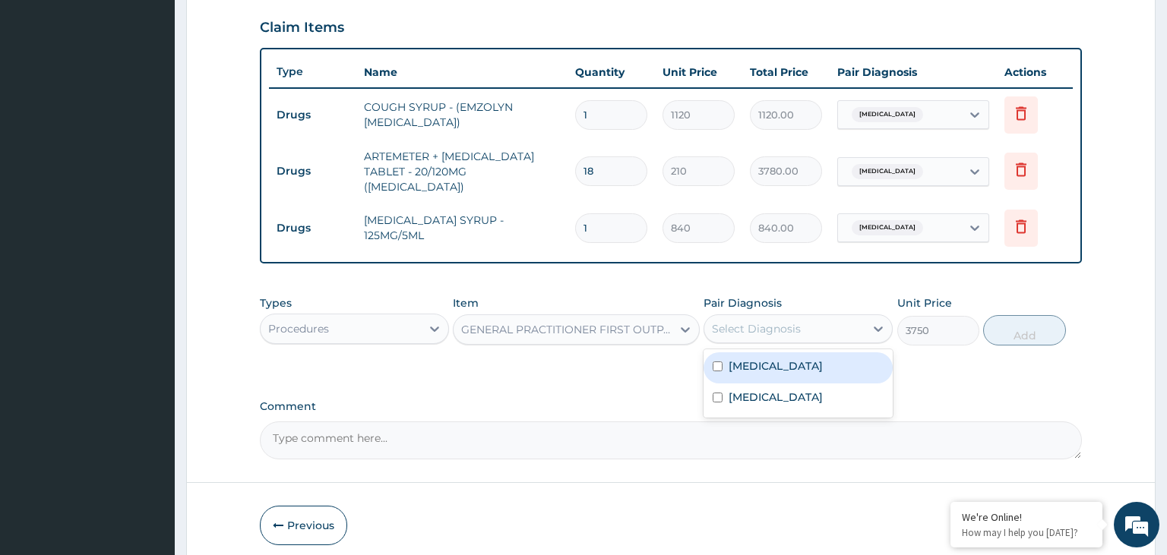
click at [804, 317] on div "Select Diagnosis" at bounding box center [784, 329] width 160 height 24
click at [786, 353] on div "[MEDICAL_DATA]" at bounding box center [798, 368] width 189 height 31
checkbox input "true"
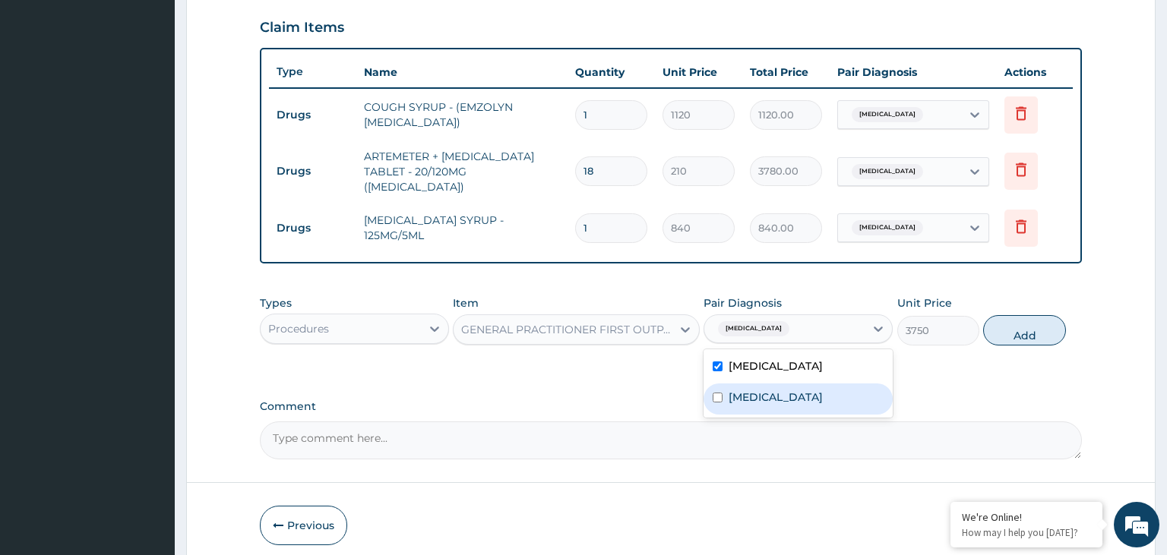
click at [776, 390] on label "[MEDICAL_DATA]" at bounding box center [776, 397] width 94 height 15
checkbox input "true"
click at [1057, 315] on button "Add" at bounding box center [1024, 330] width 82 height 30
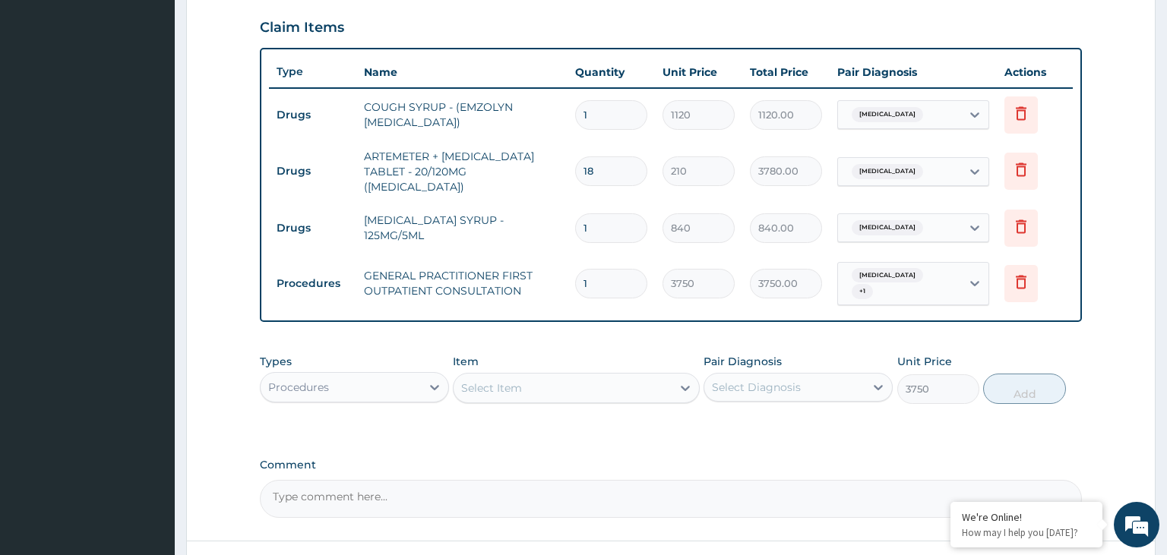
type input "0"
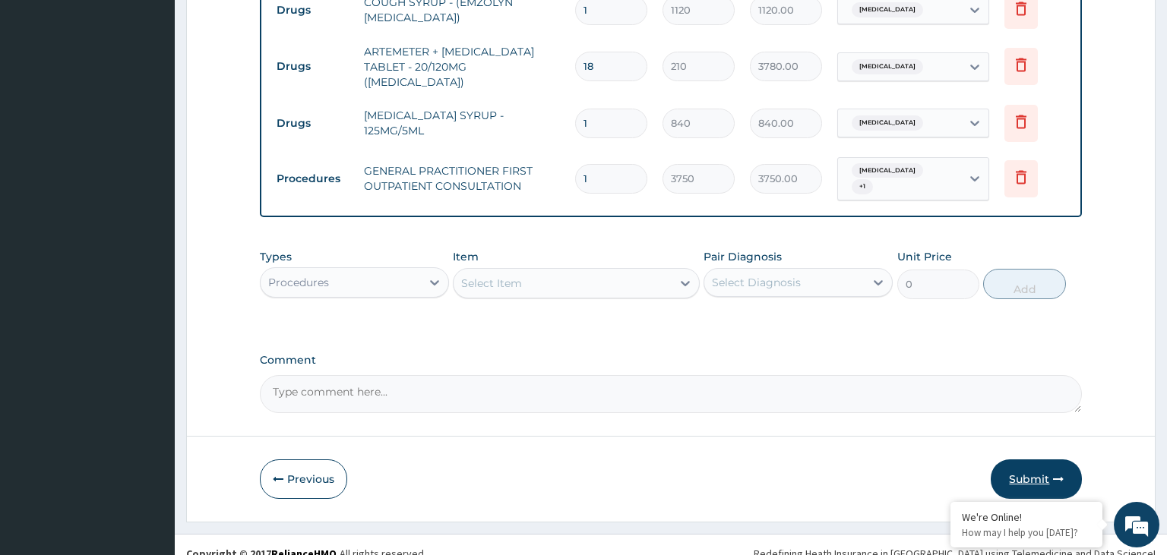
click at [1047, 460] on button "Submit" at bounding box center [1036, 480] width 91 height 40
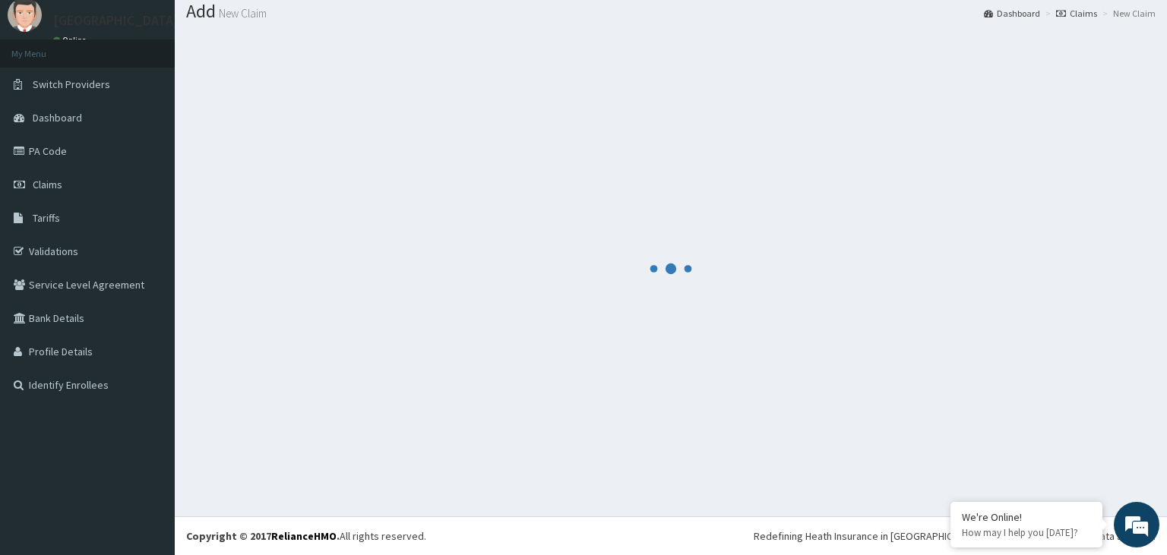
scroll to position [47, 0]
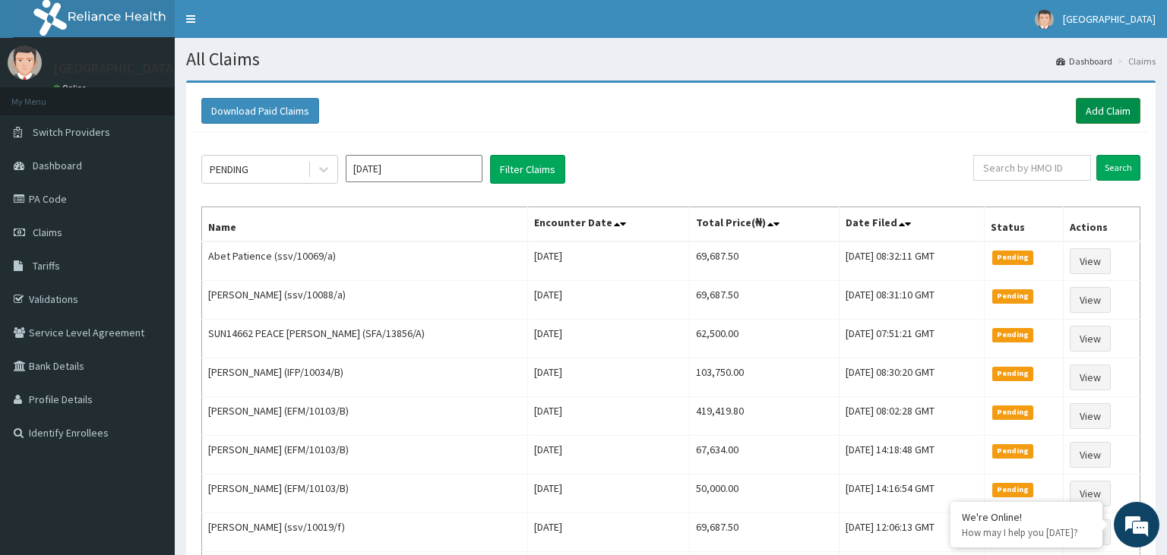
click at [1123, 105] on link "Add Claim" at bounding box center [1108, 111] width 65 height 26
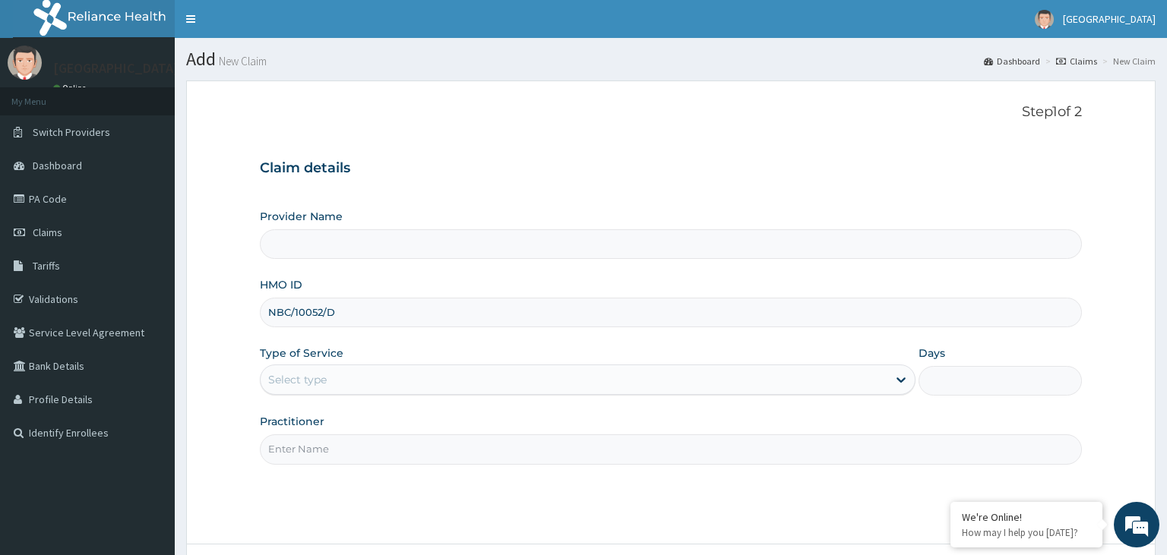
click at [293, 321] on input "NBC/10052/D" at bounding box center [671, 313] width 823 height 30
type input "[GEOGRAPHIC_DATA]-KADUNA"
type input "NBC/10052/D"
click at [424, 392] on div "Select type" at bounding box center [588, 380] width 656 height 30
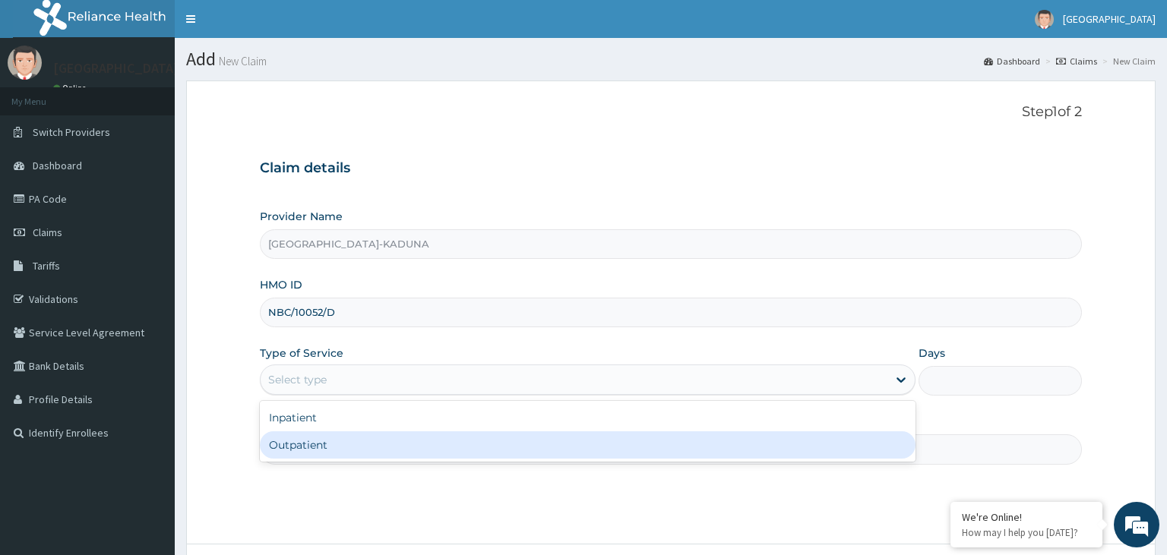
click at [370, 439] on div "Outpatient" at bounding box center [588, 445] width 656 height 27
type input "1"
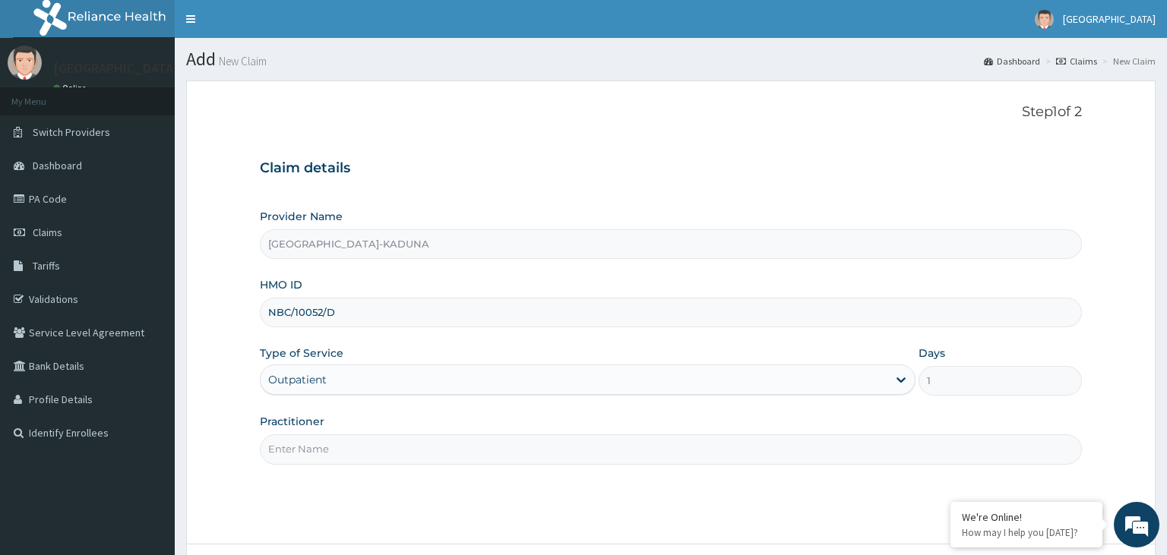
click at [369, 444] on input "Practitioner" at bounding box center [671, 450] width 823 height 30
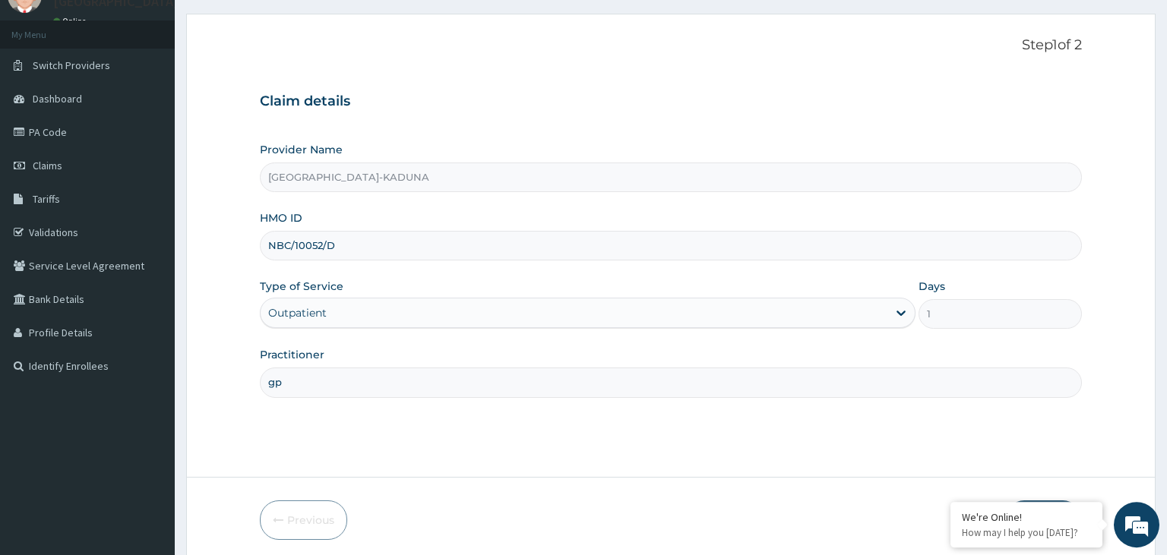
scroll to position [125, 0]
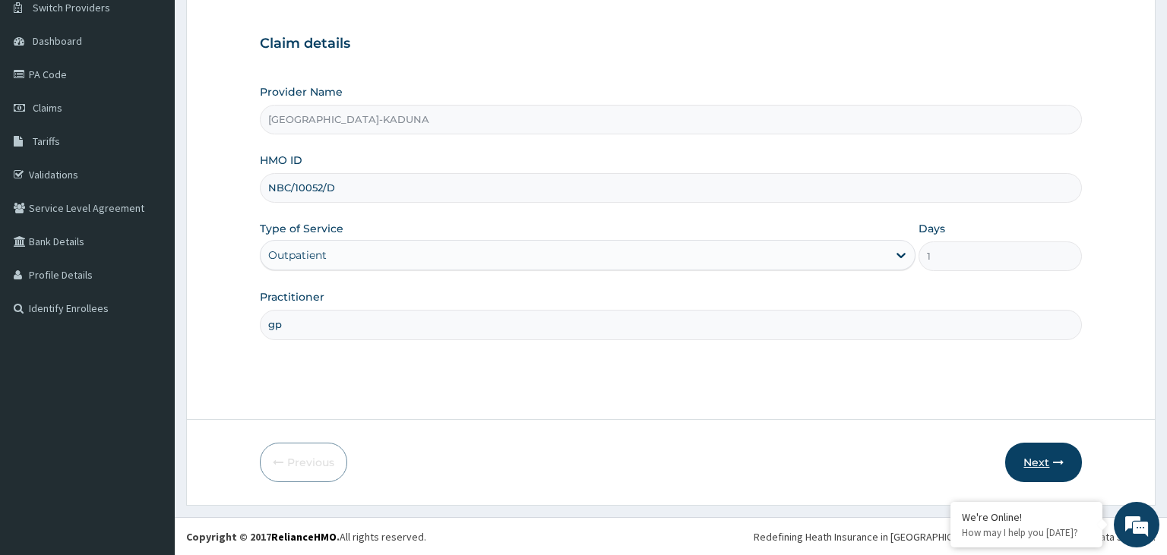
type input "gp"
click at [1043, 462] on button "Next" at bounding box center [1043, 463] width 77 height 40
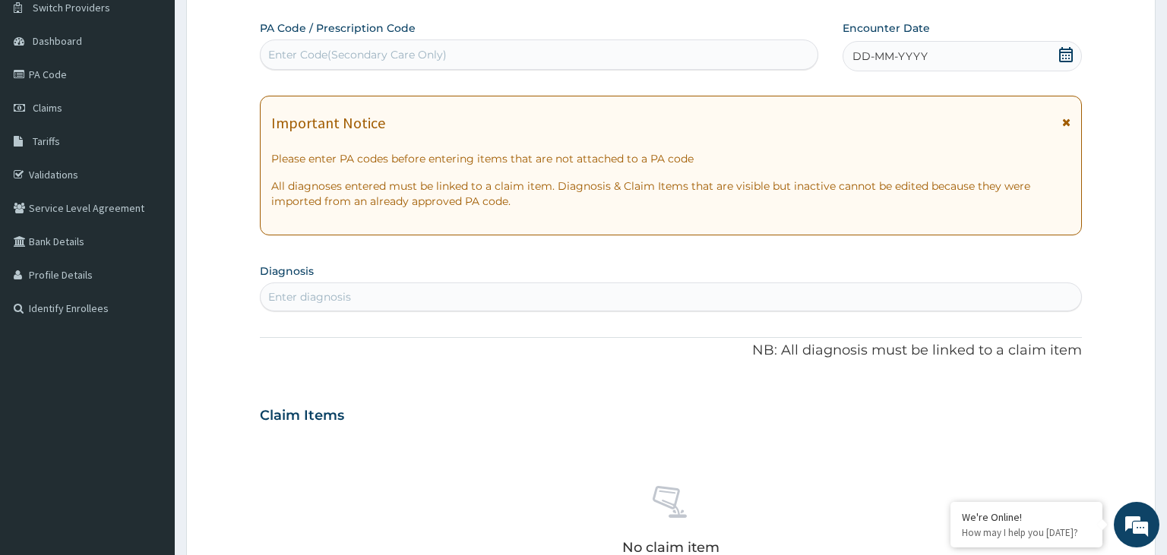
click at [1072, 51] on icon at bounding box center [1066, 54] width 14 height 15
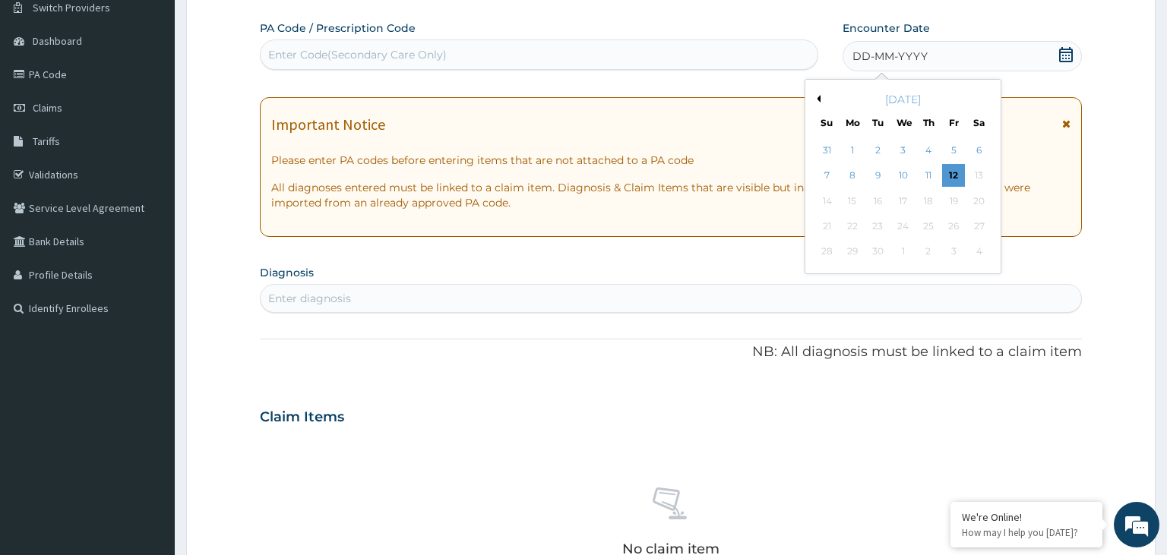
scroll to position [0, 0]
click at [909, 177] on div "10" at bounding box center [903, 176] width 23 height 23
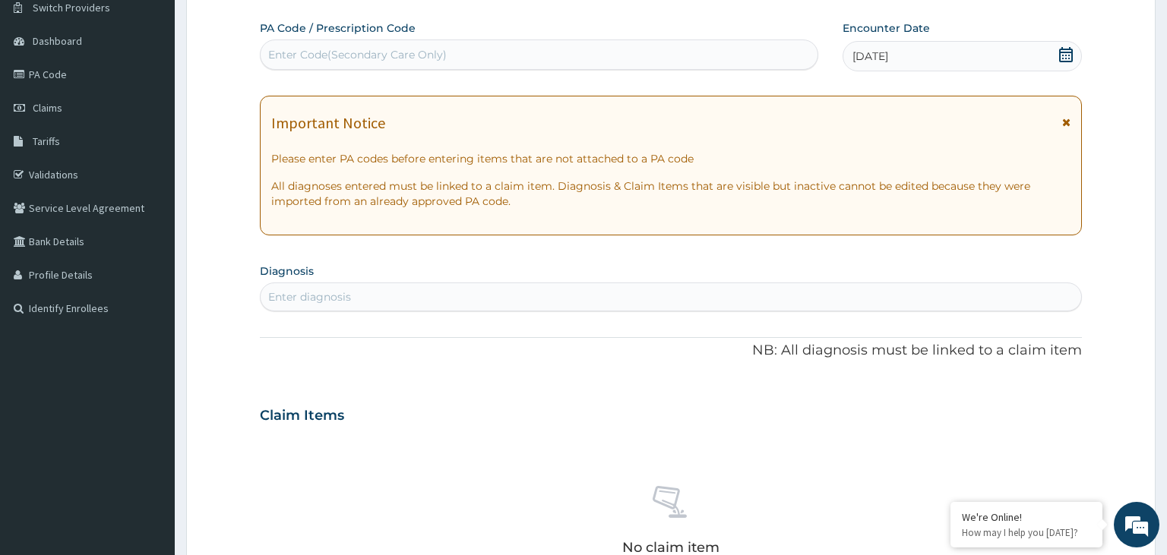
click at [427, 289] on div "Enter diagnosis" at bounding box center [671, 297] width 821 height 24
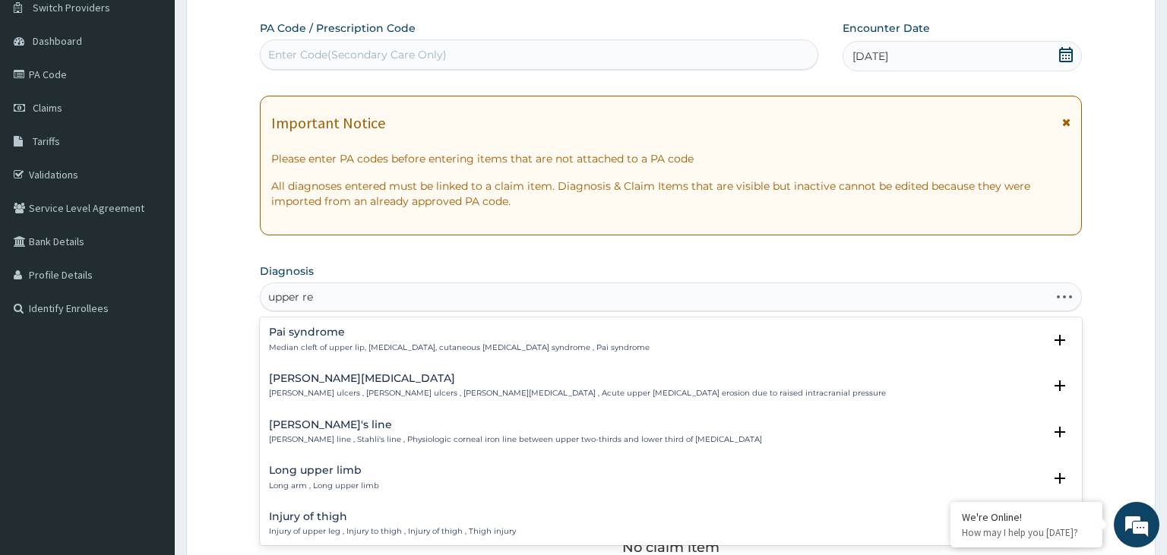
type input "upper res"
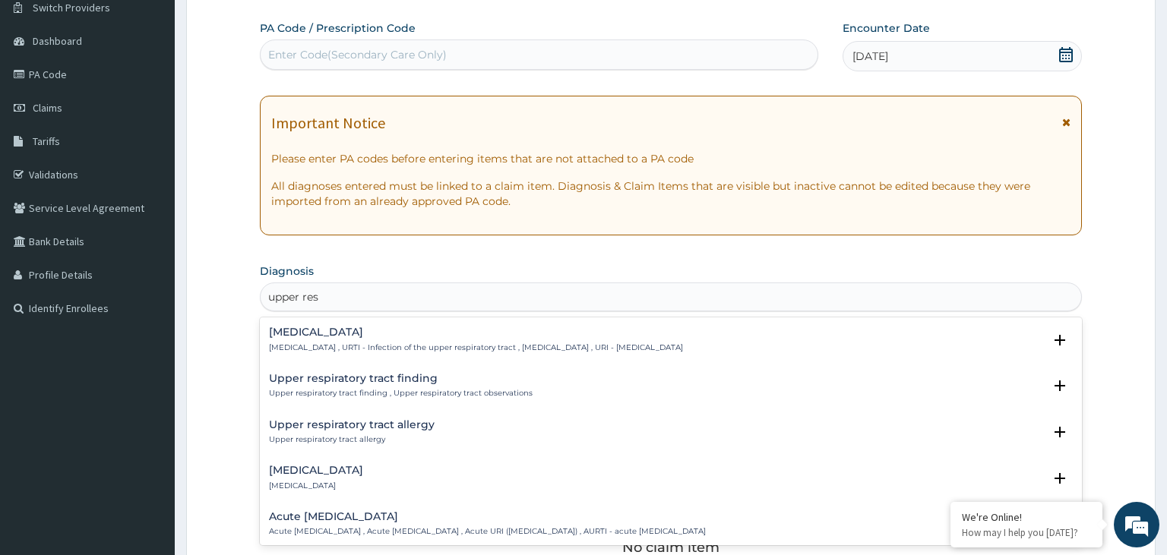
click at [411, 342] on div "Upper respiratory infection Upper respiratory infection , URTI - Infection of t…" at bounding box center [476, 340] width 414 height 27
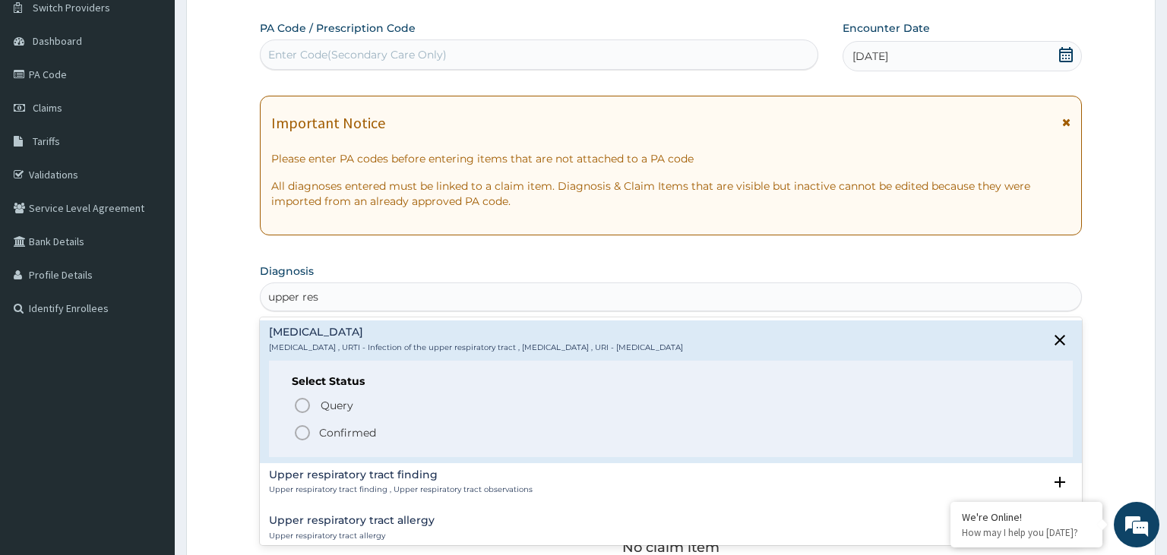
click at [380, 438] on span "Confirmed" at bounding box center [672, 433] width 758 height 18
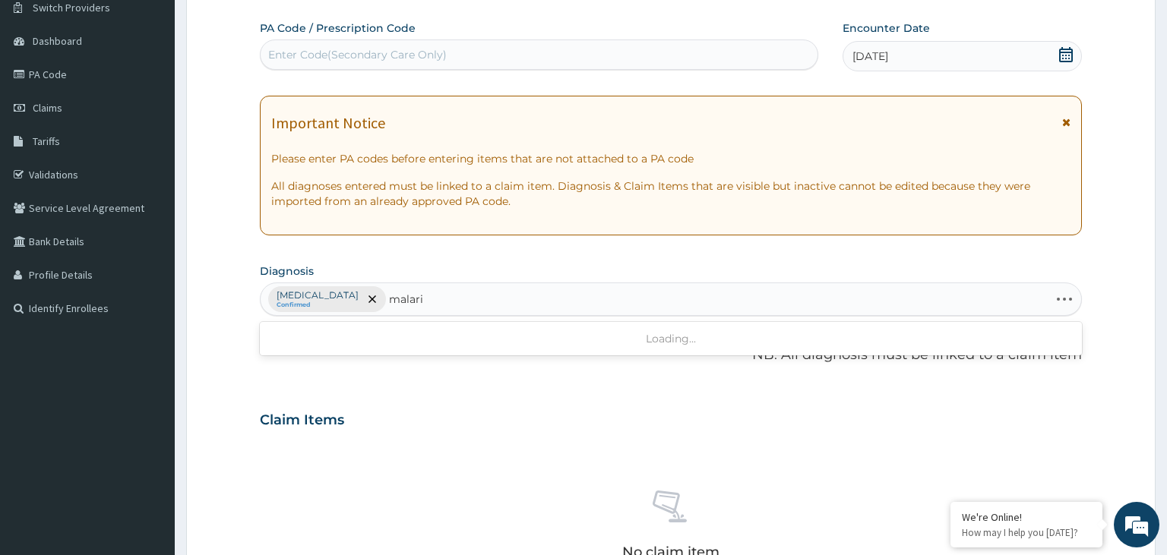
type input "[MEDICAL_DATA]"
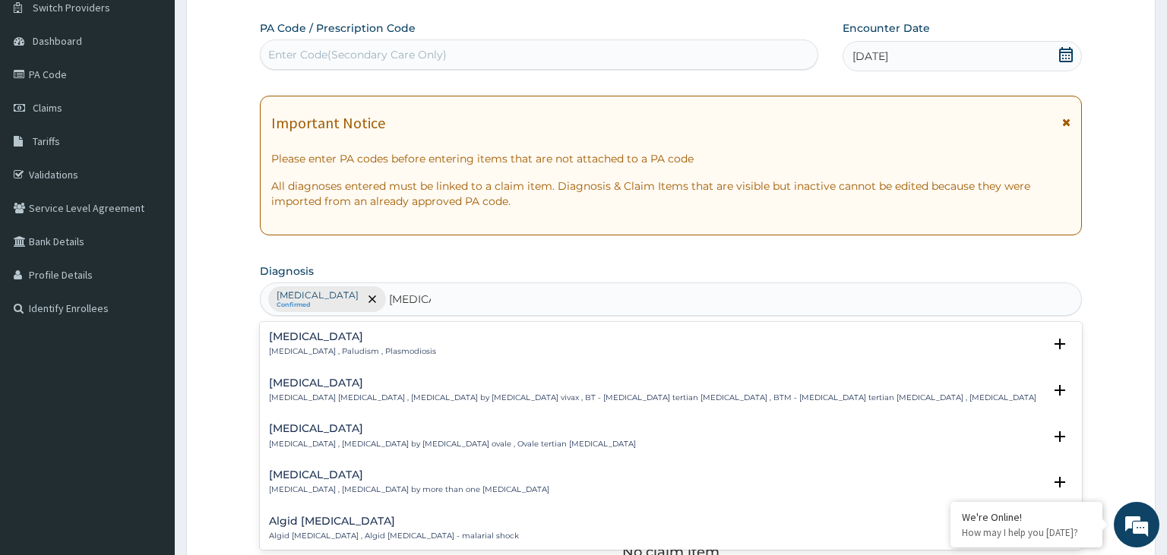
click at [323, 337] on h4 "[MEDICAL_DATA]" at bounding box center [352, 336] width 167 height 11
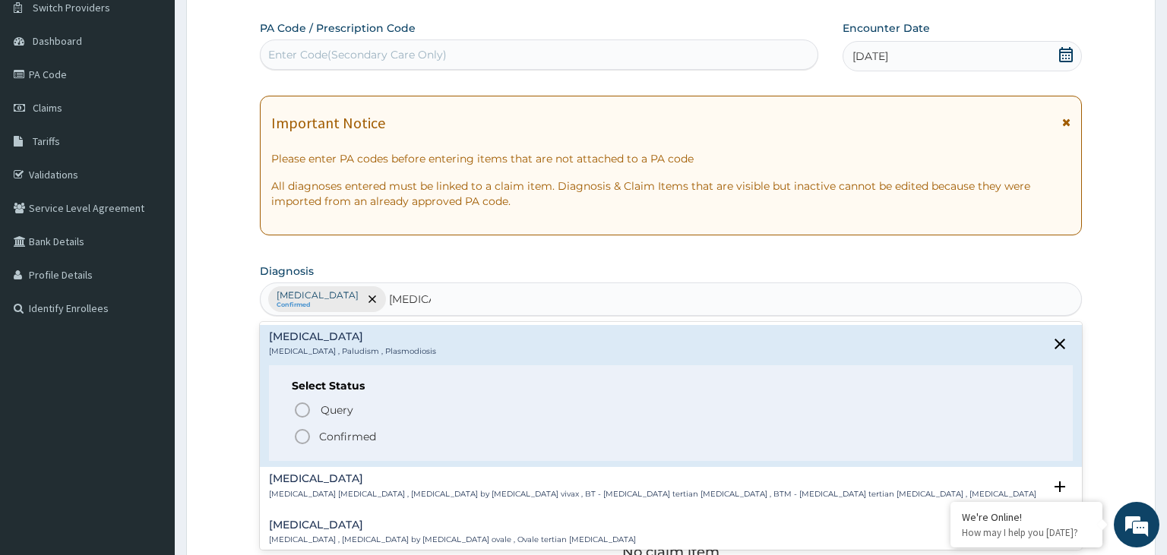
click at [333, 433] on p "Confirmed" at bounding box center [347, 436] width 57 height 15
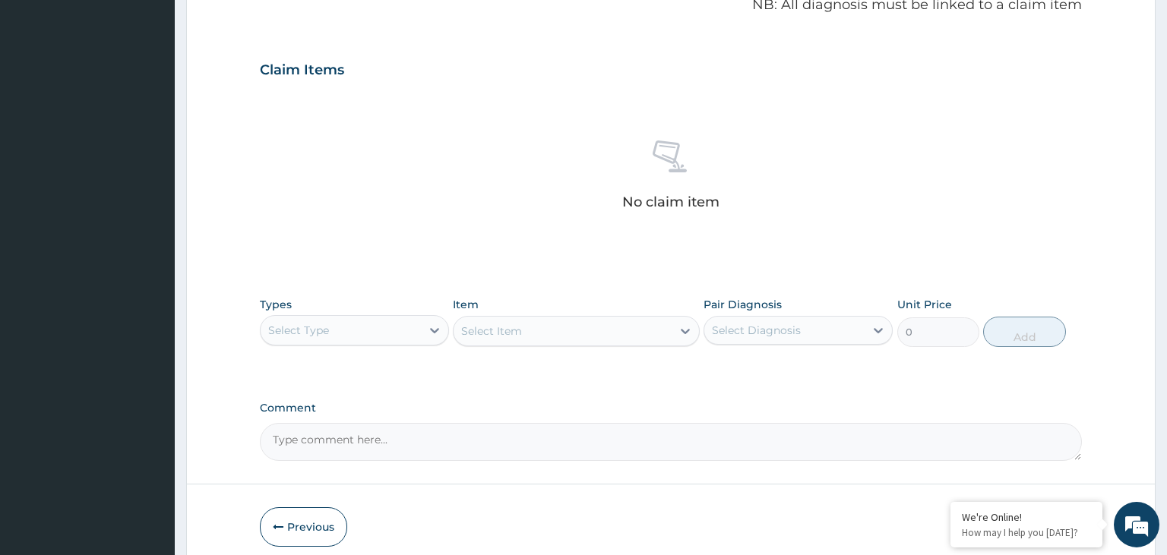
scroll to position [538, 0]
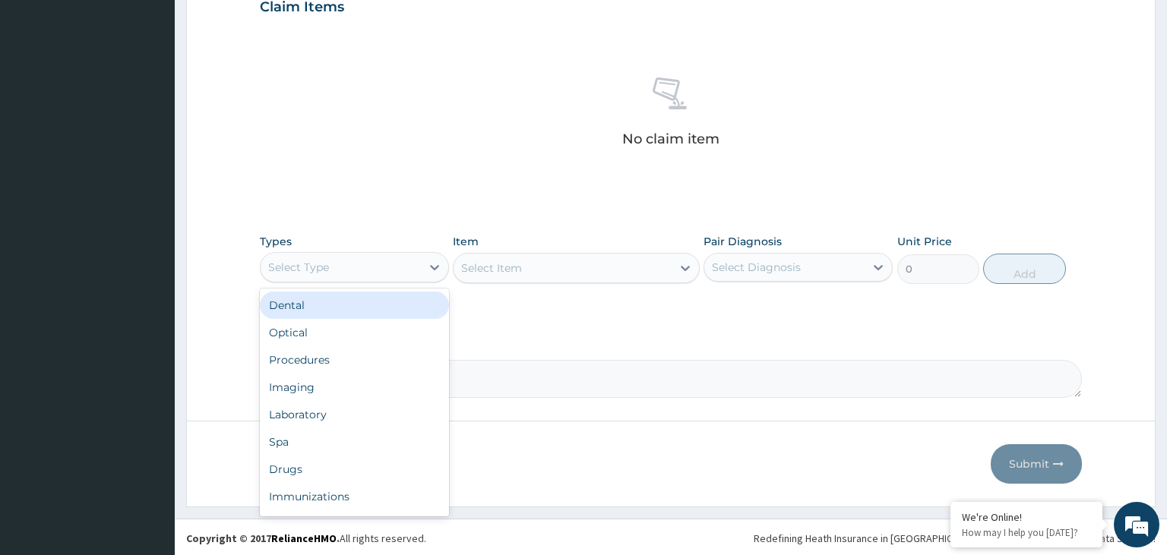
click at [393, 257] on div "Select Type" at bounding box center [341, 267] width 160 height 24
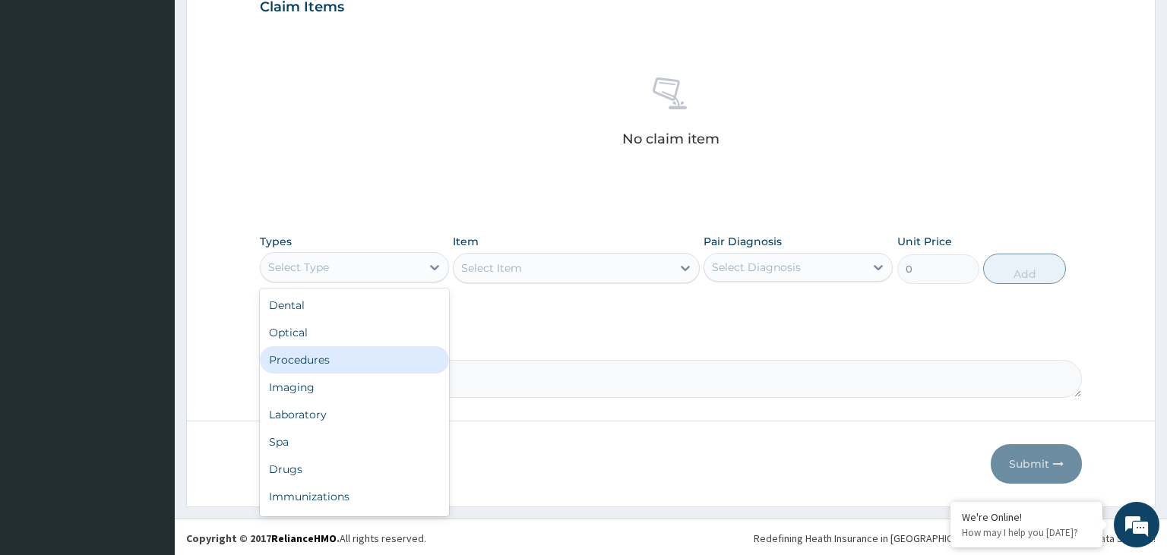
click at [345, 353] on div "Procedures" at bounding box center [354, 359] width 189 height 27
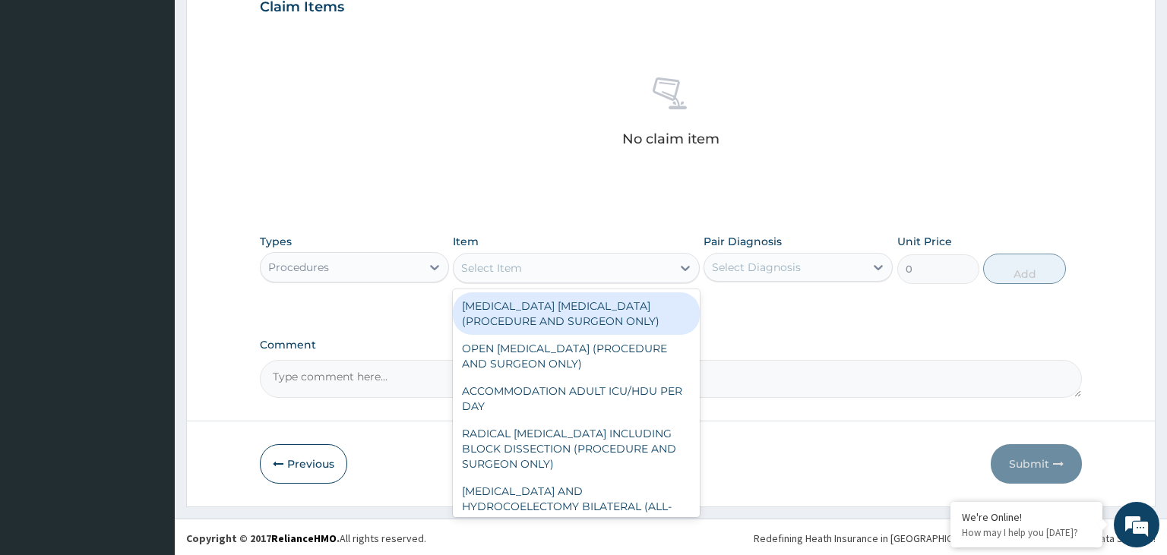
click at [595, 275] on div "Select Item" at bounding box center [563, 268] width 218 height 24
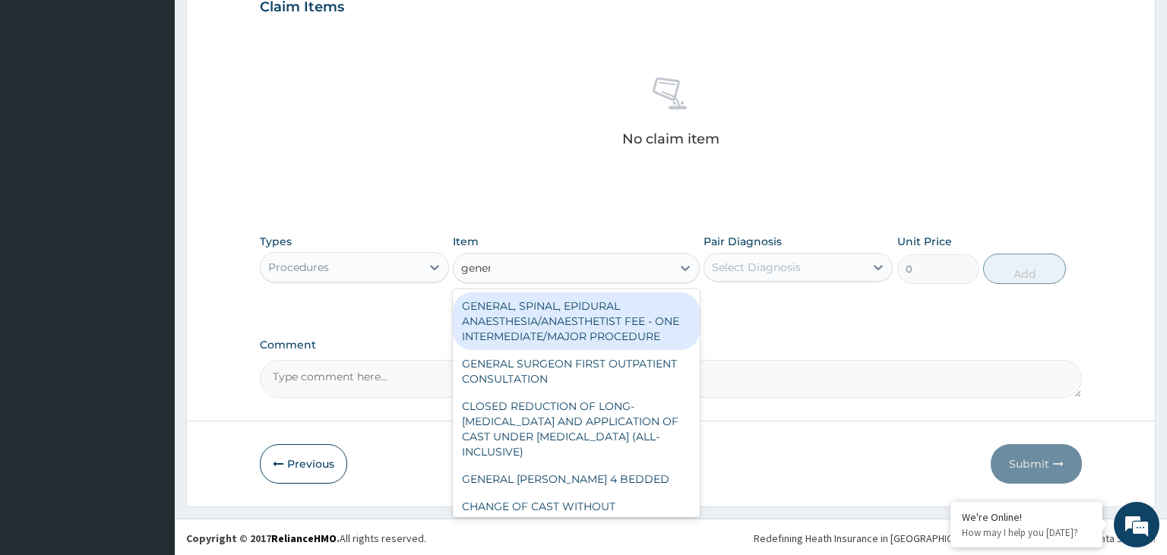
type input "genera"
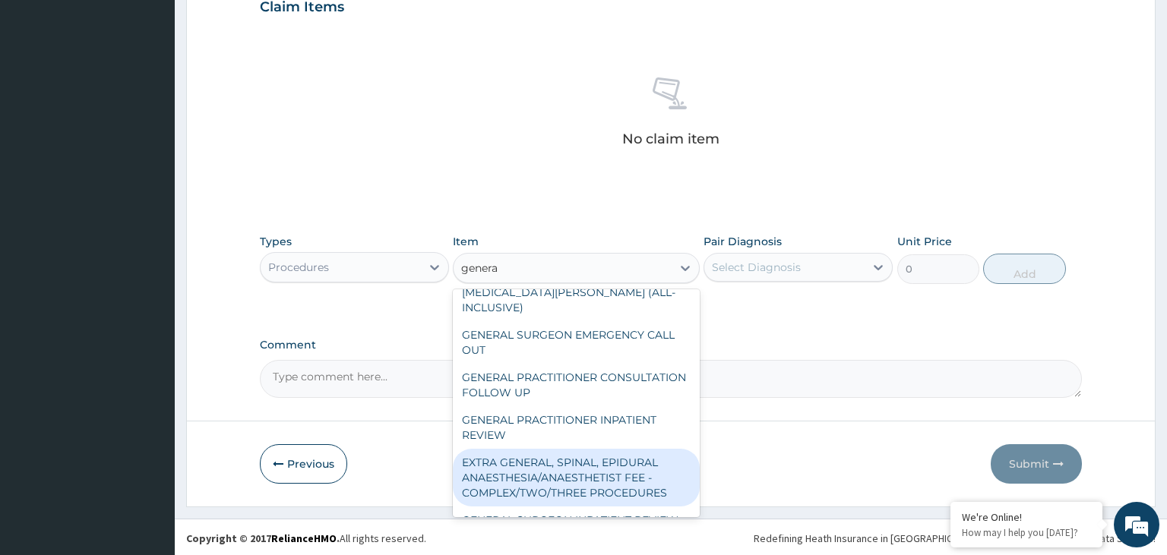
scroll to position [306, 0]
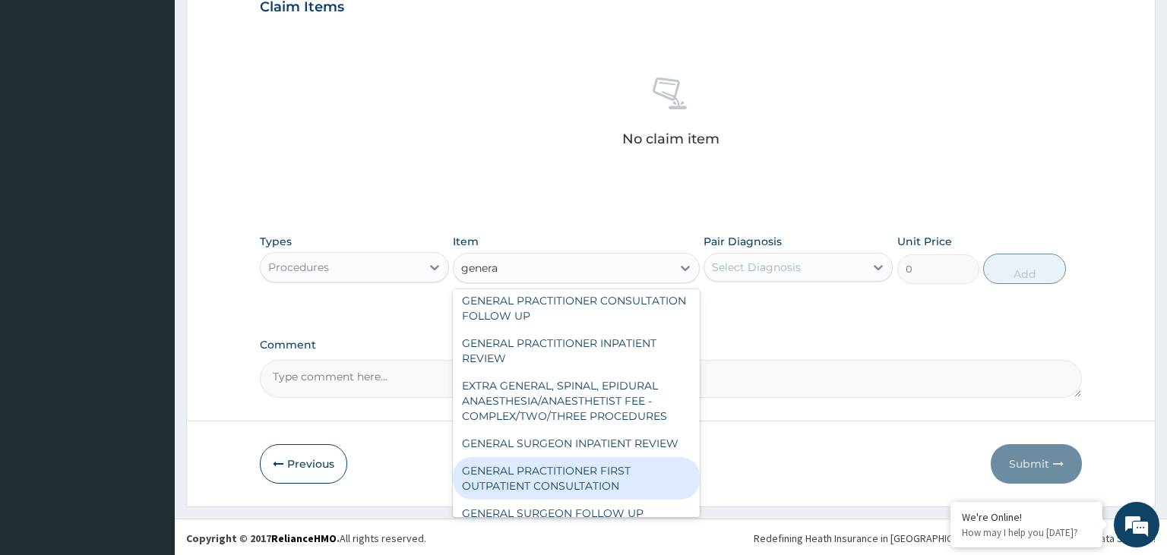
click at [597, 457] on div "GENERAL PRACTITIONER FIRST OUTPATIENT CONSULTATION" at bounding box center [576, 478] width 247 height 43
type input "3750"
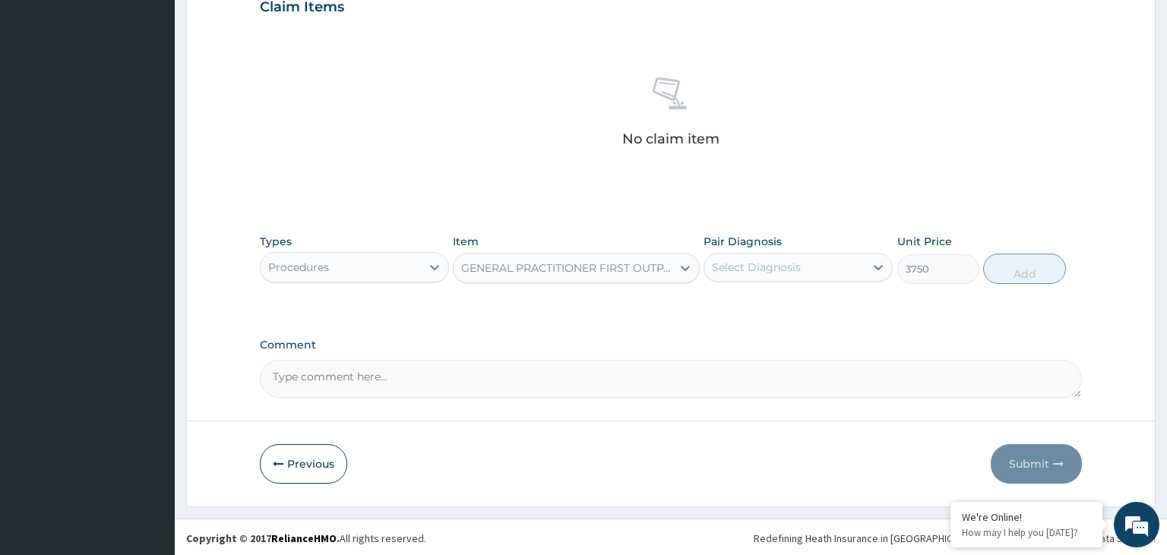
click at [812, 262] on div "Select Diagnosis" at bounding box center [784, 267] width 160 height 24
click at [758, 308] on label "Upper respiratory infection" at bounding box center [776, 304] width 94 height 15
checkbox input "true"
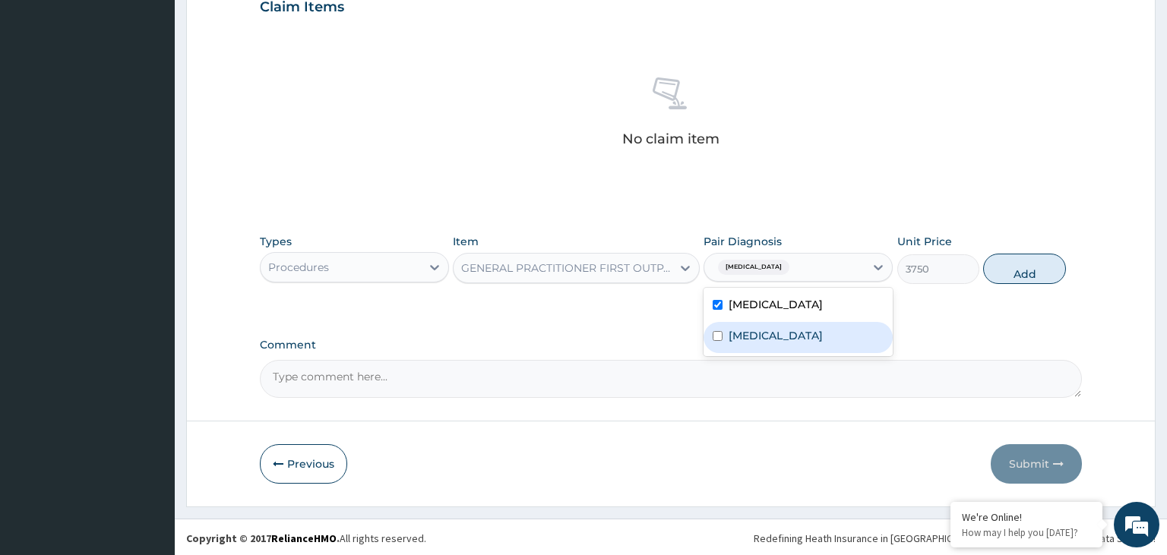
drag, startPoint x: 755, startPoint y: 329, endPoint x: 850, endPoint y: 312, distance: 96.6
click at [754, 329] on label "[MEDICAL_DATA]" at bounding box center [776, 335] width 94 height 15
checkbox input "true"
click at [1038, 255] on button "Add" at bounding box center [1024, 269] width 82 height 30
type input "0"
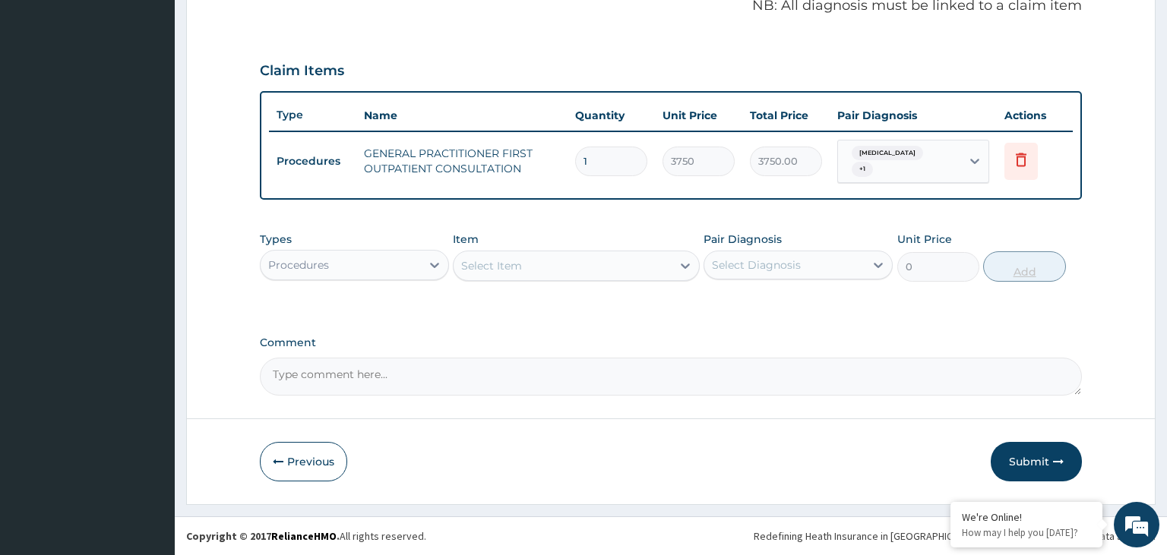
scroll to position [471, 0]
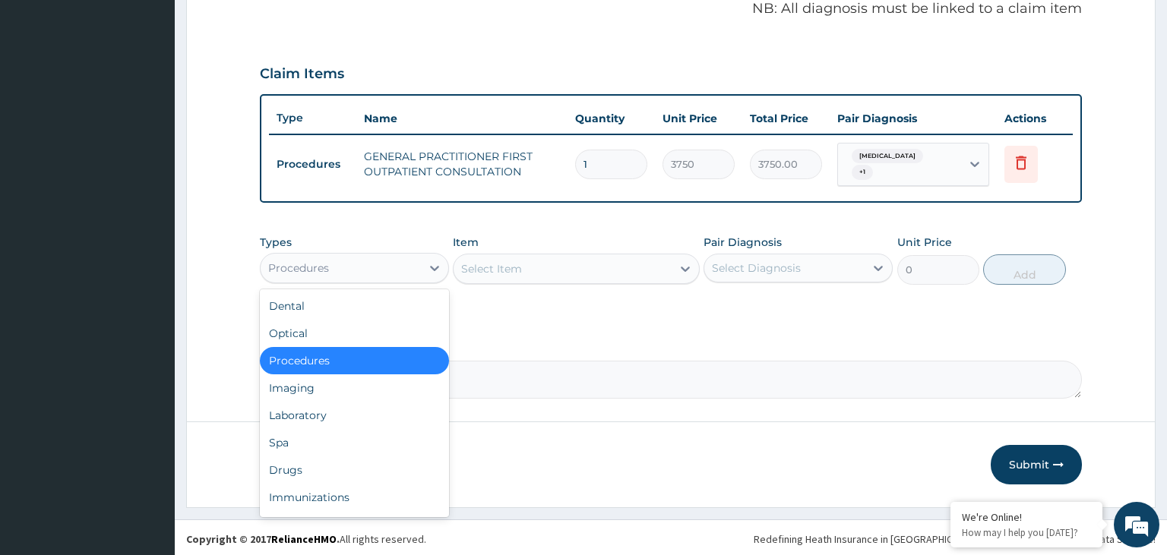
drag, startPoint x: 381, startPoint y: 257, endPoint x: 387, endPoint y: 299, distance: 42.1
click at [381, 259] on div "Procedures" at bounding box center [341, 268] width 160 height 24
click at [290, 479] on div "Drugs" at bounding box center [354, 470] width 189 height 27
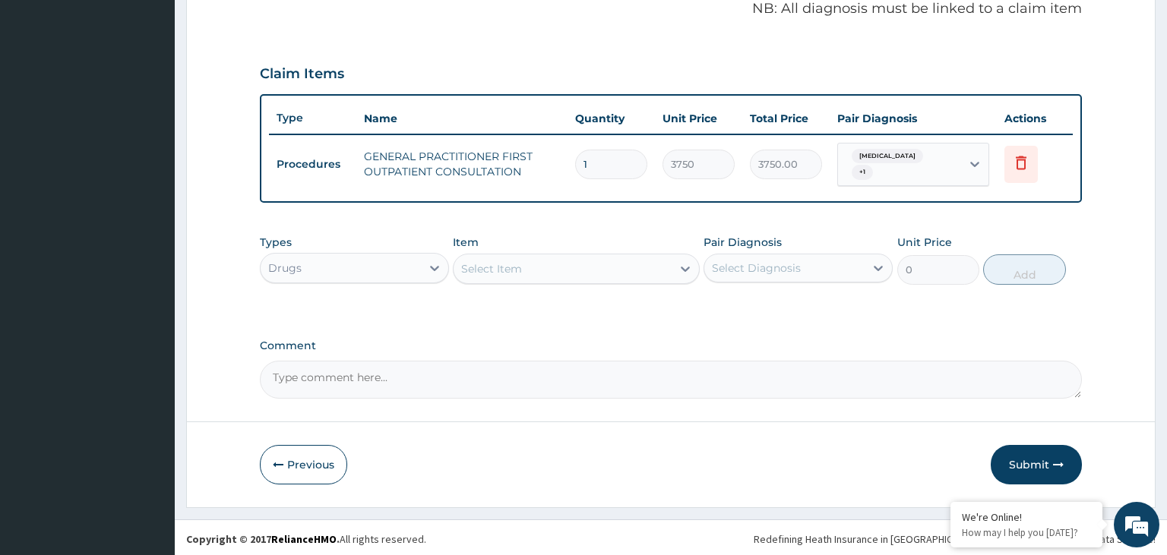
click at [584, 268] on div "Select Item" at bounding box center [563, 269] width 218 height 24
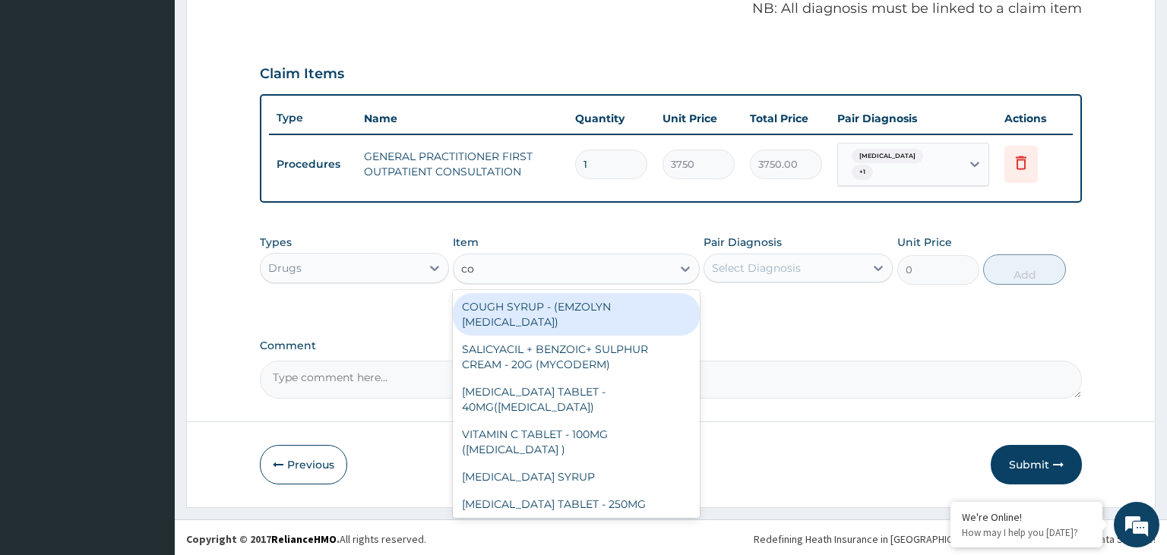
type input "coa"
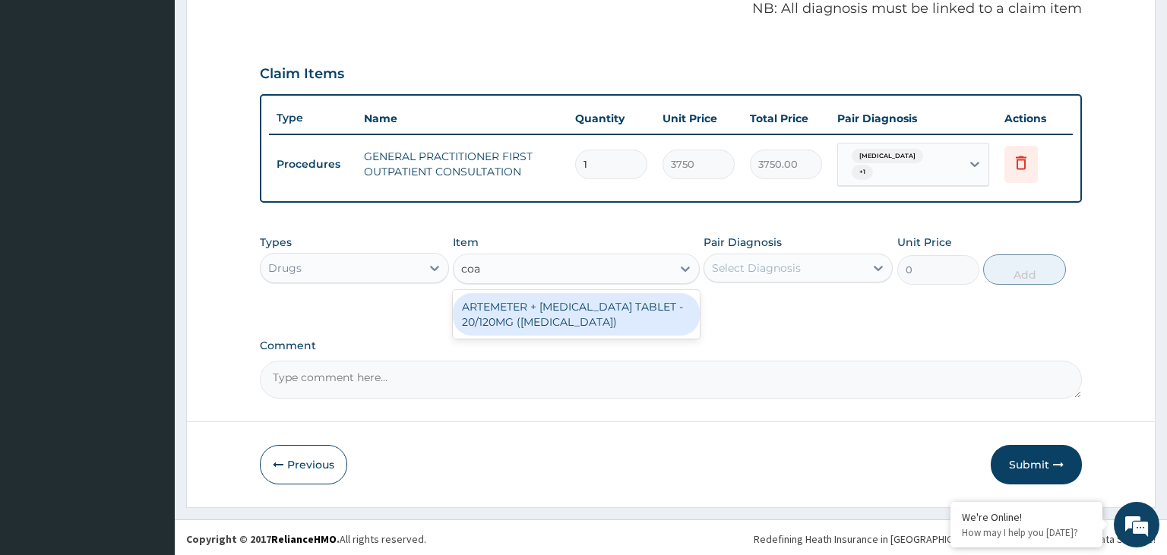
click at [609, 324] on div "ARTEMETER + LUMEFANTRINE TABLET - 20/120MG (COARTEM)" at bounding box center [576, 314] width 247 height 43
type input "210"
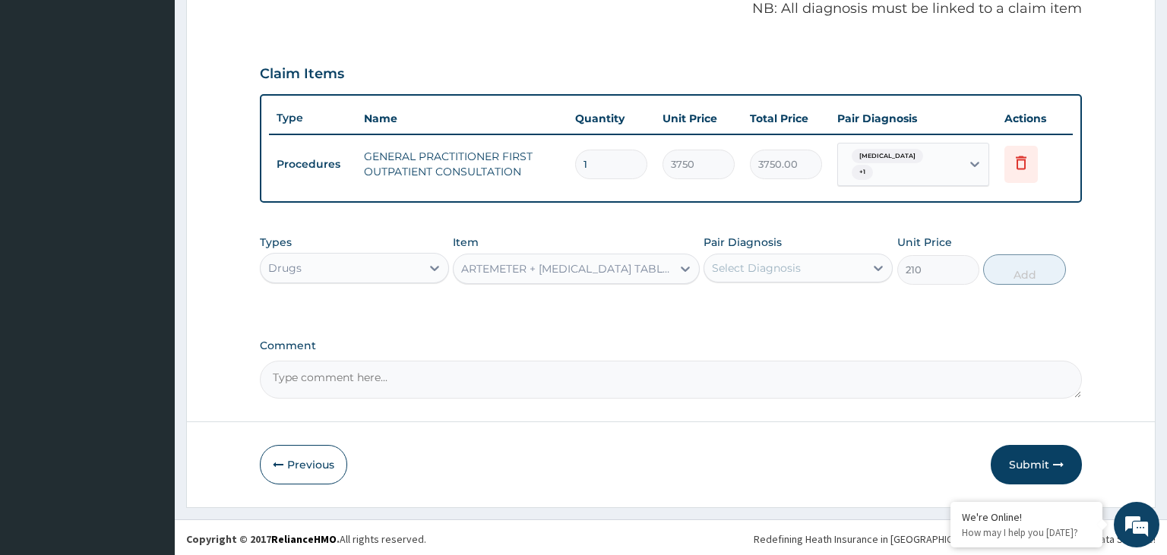
click at [858, 267] on div "Select Diagnosis" at bounding box center [784, 268] width 160 height 24
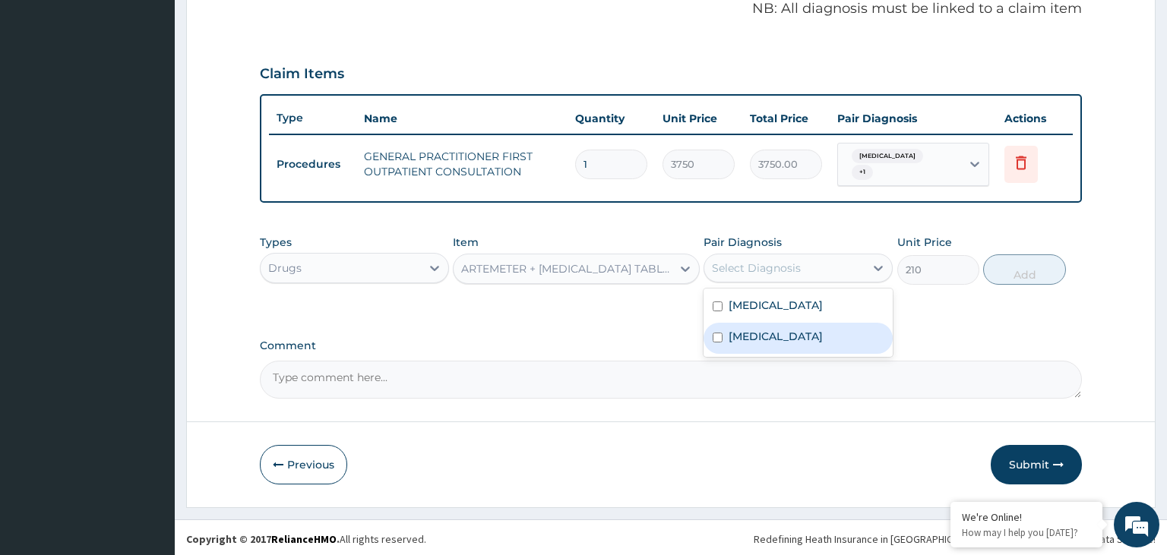
click at [785, 337] on div "Malaria" at bounding box center [798, 338] width 189 height 31
checkbox input "true"
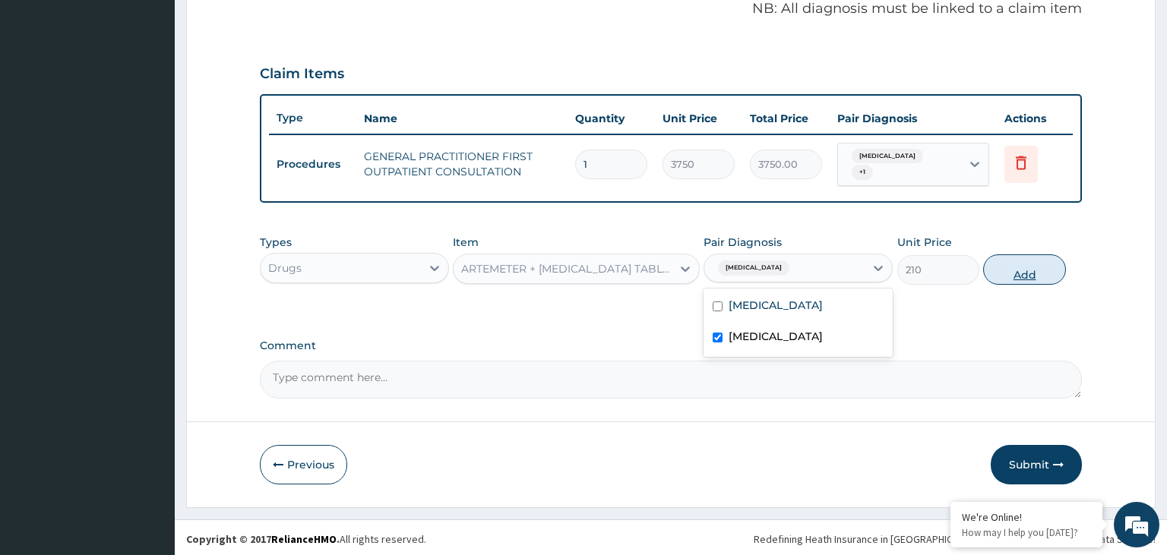
click at [1024, 273] on button "Add" at bounding box center [1024, 270] width 82 height 30
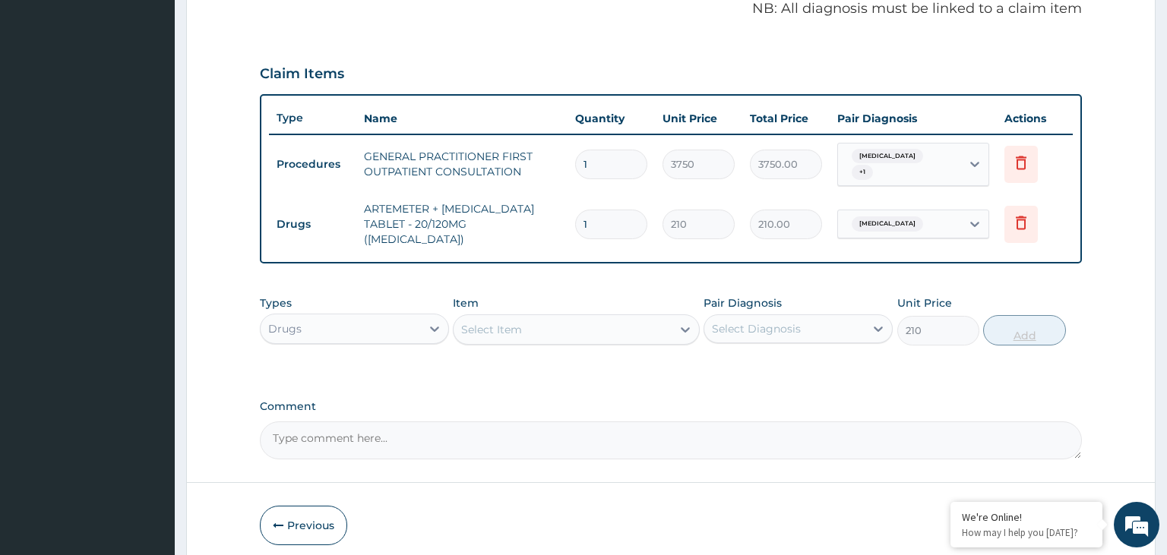
type input "0"
type input "12"
type input "2520.00"
type input "12"
click at [594, 327] on div "Select Item" at bounding box center [563, 330] width 218 height 24
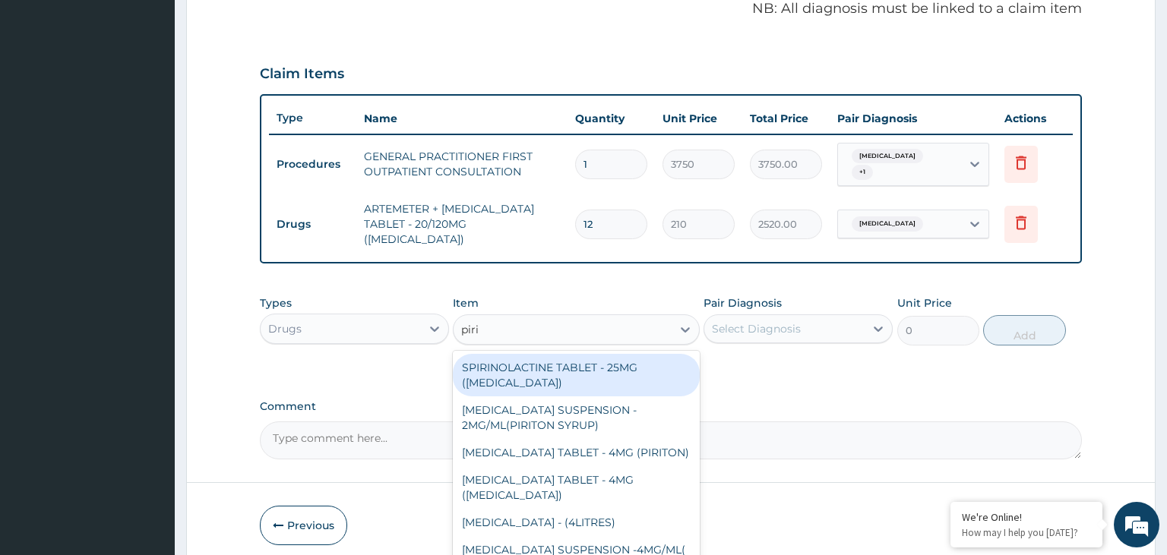
type input "pirit"
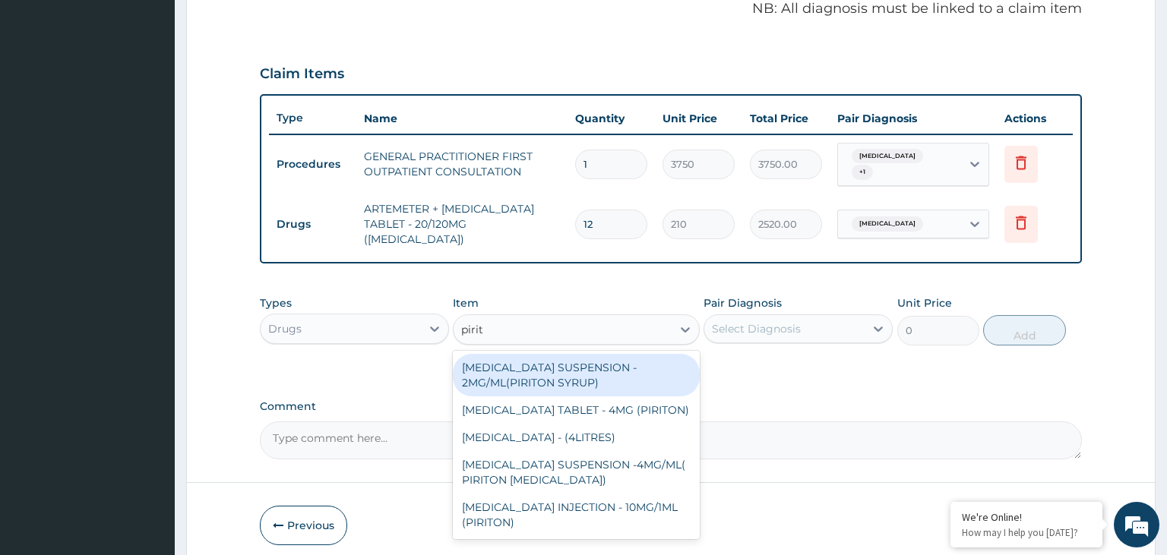
click at [596, 372] on div "[MEDICAL_DATA] SUSPENSION - 2MG/ML(PIRITON SYRUP)" at bounding box center [576, 375] width 247 height 43
type input "840"
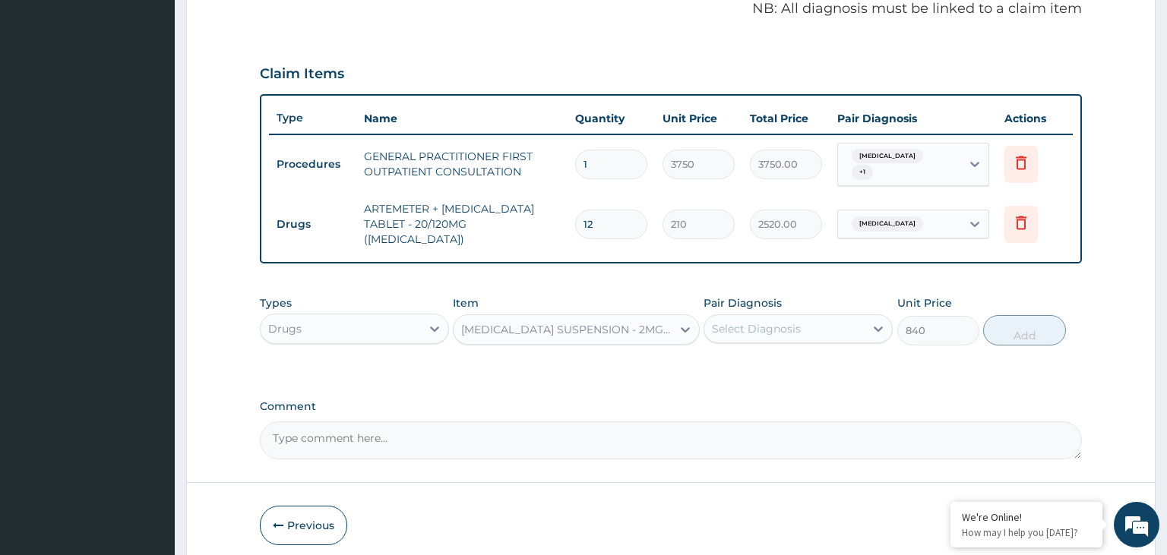
click at [628, 327] on div "[MEDICAL_DATA] SUSPENSION - 2MG/ML(PIRITON SYRUP)" at bounding box center [563, 330] width 218 height 24
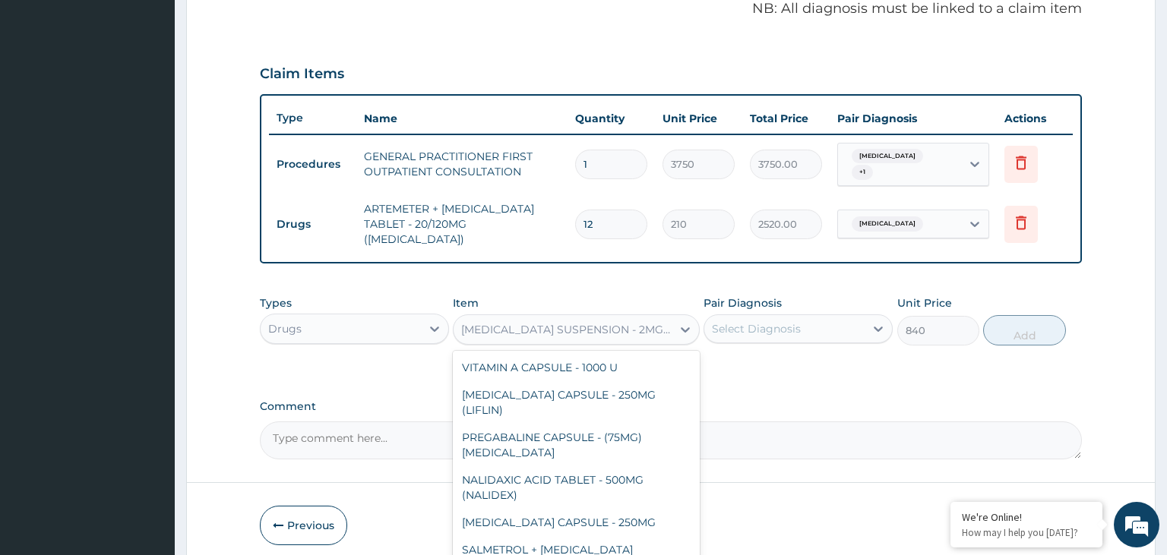
scroll to position [9633, 0]
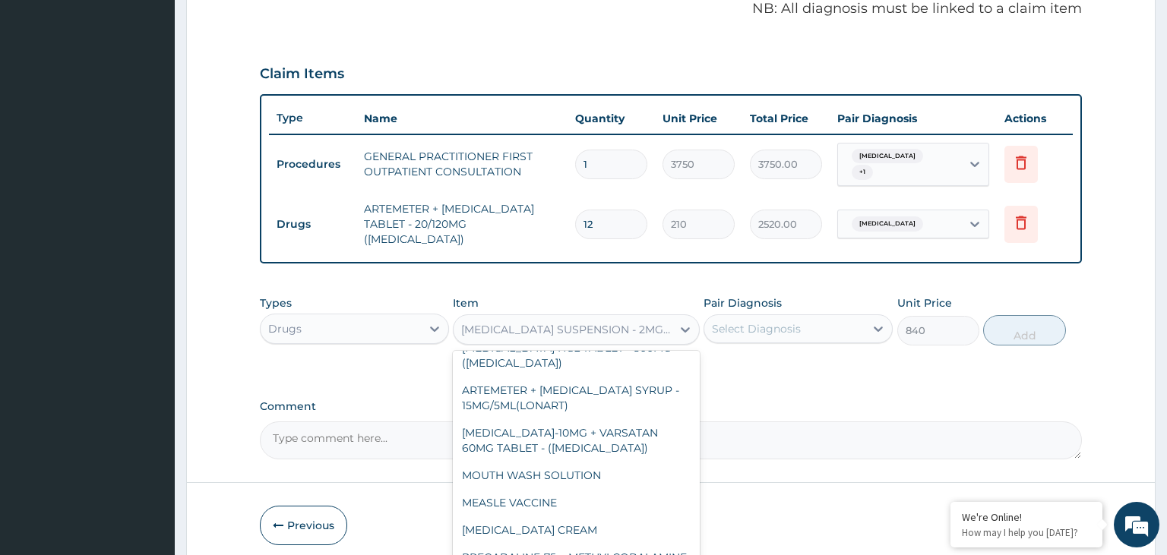
click at [766, 315] on div "Select Diagnosis" at bounding box center [798, 329] width 189 height 29
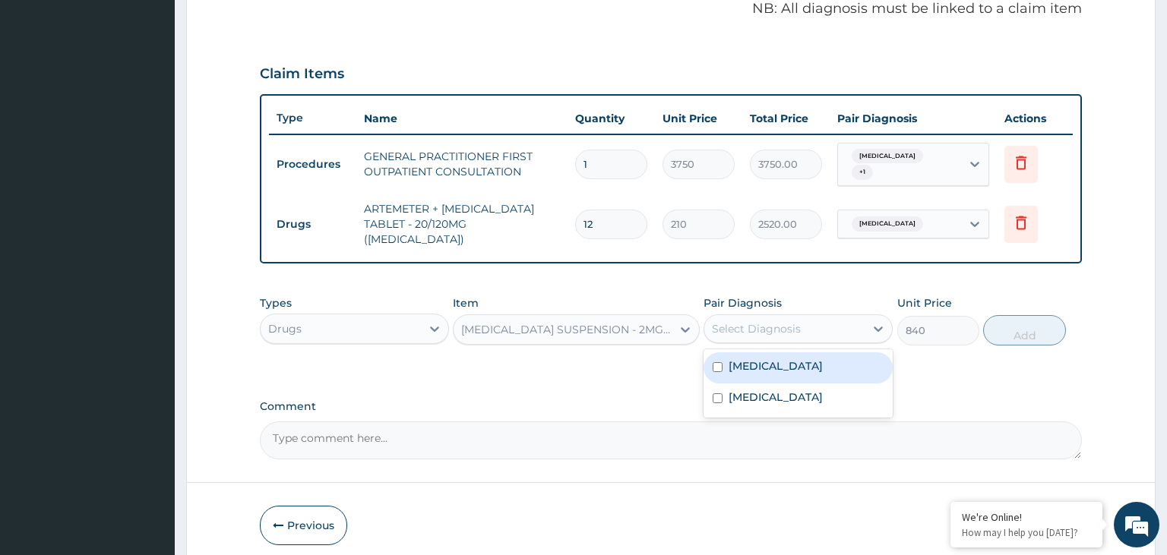
click at [769, 359] on label "[MEDICAL_DATA]" at bounding box center [776, 366] width 94 height 15
checkbox input "true"
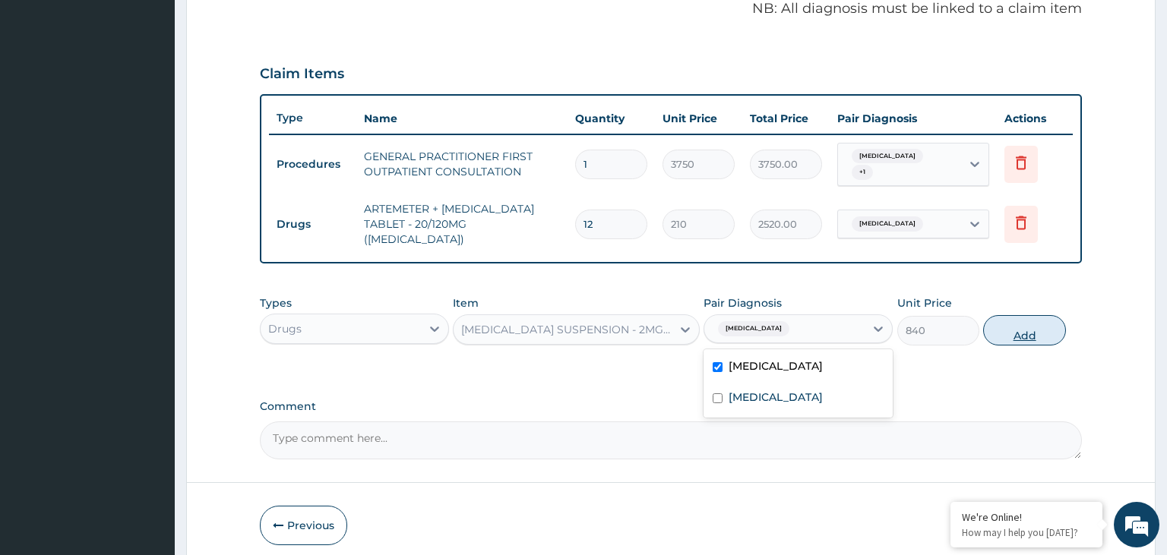
click at [1023, 315] on button "Add" at bounding box center [1024, 330] width 82 height 30
type input "0"
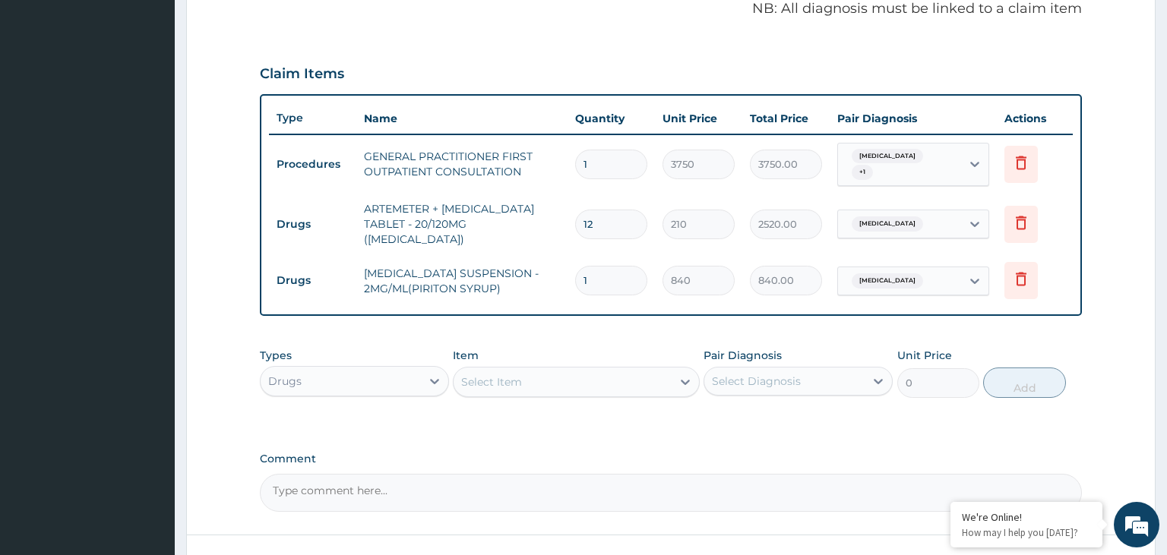
click at [592, 370] on div "Select Item" at bounding box center [563, 382] width 218 height 24
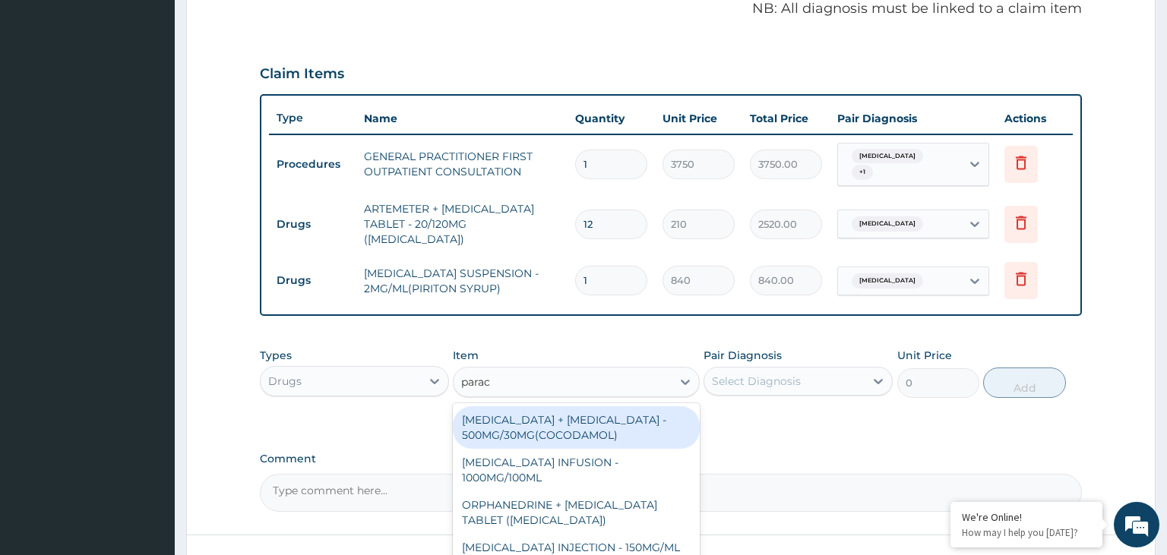
type input "parace"
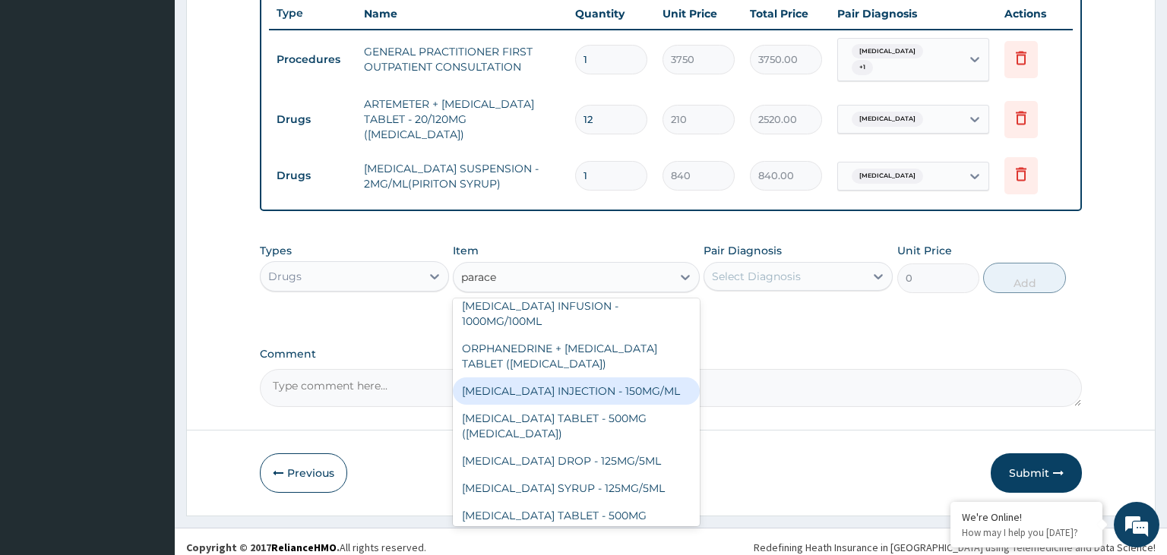
scroll to position [76, 0]
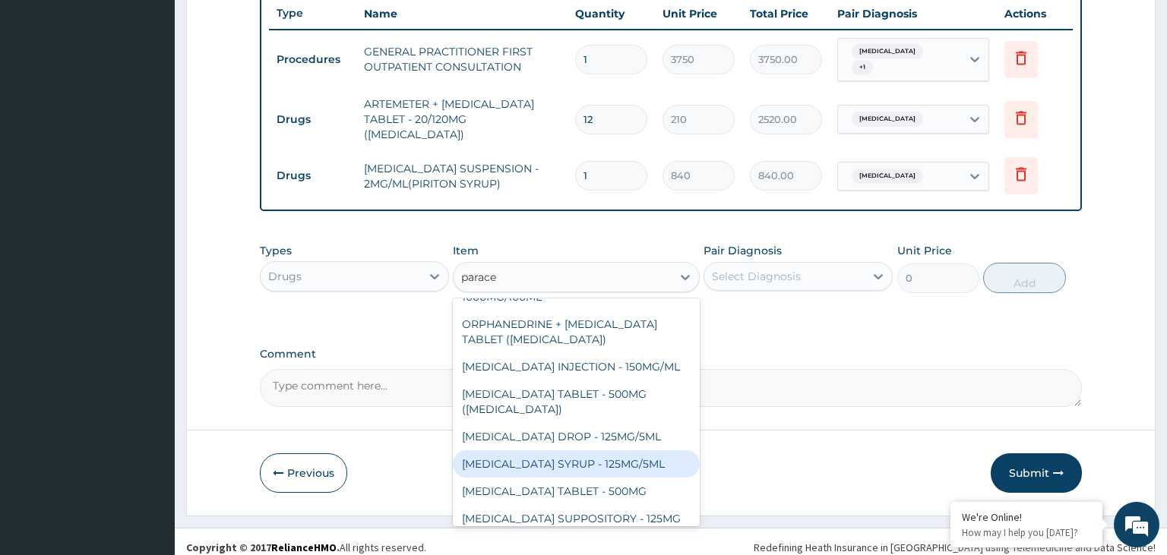
click at [598, 457] on div "[MEDICAL_DATA] SYRUP - 125MG/5ML" at bounding box center [576, 464] width 247 height 27
type input "840"
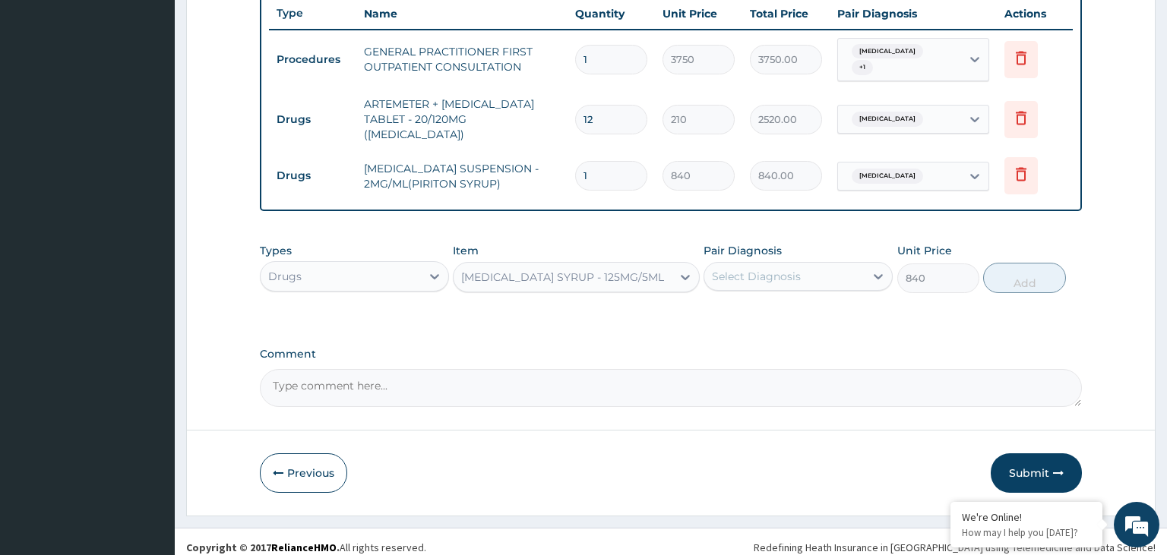
click at [758, 284] on div "Types Drugs Item option PARACETAMOL SYRUP - 125MG/5ML, selected. Select is focu…" at bounding box center [671, 268] width 823 height 65
click at [758, 275] on div "Select Diagnosis" at bounding box center [784, 276] width 160 height 24
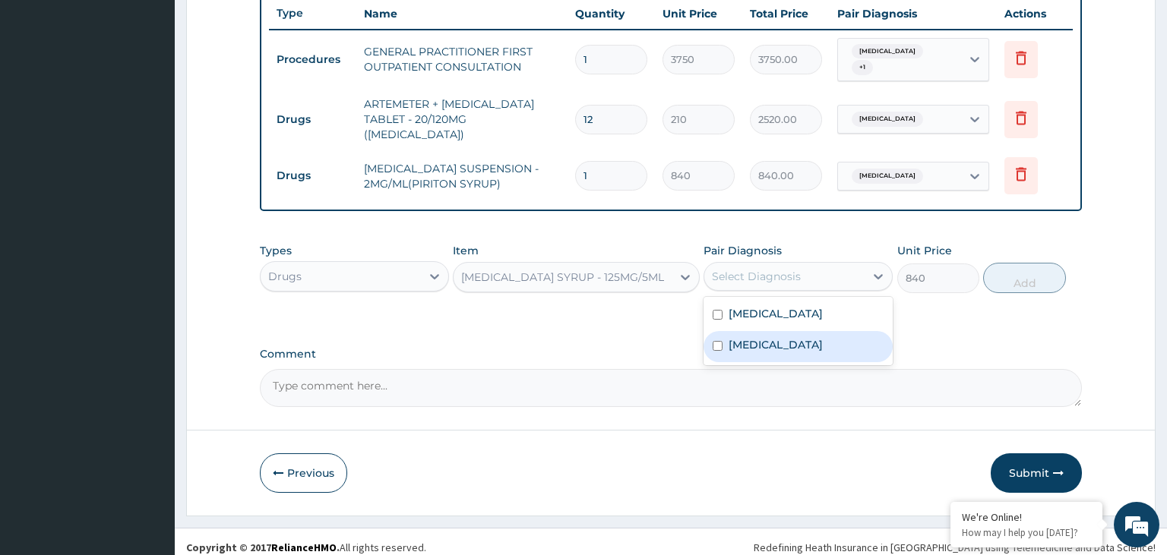
click at [739, 337] on label "[MEDICAL_DATA]" at bounding box center [776, 344] width 94 height 15
checkbox input "true"
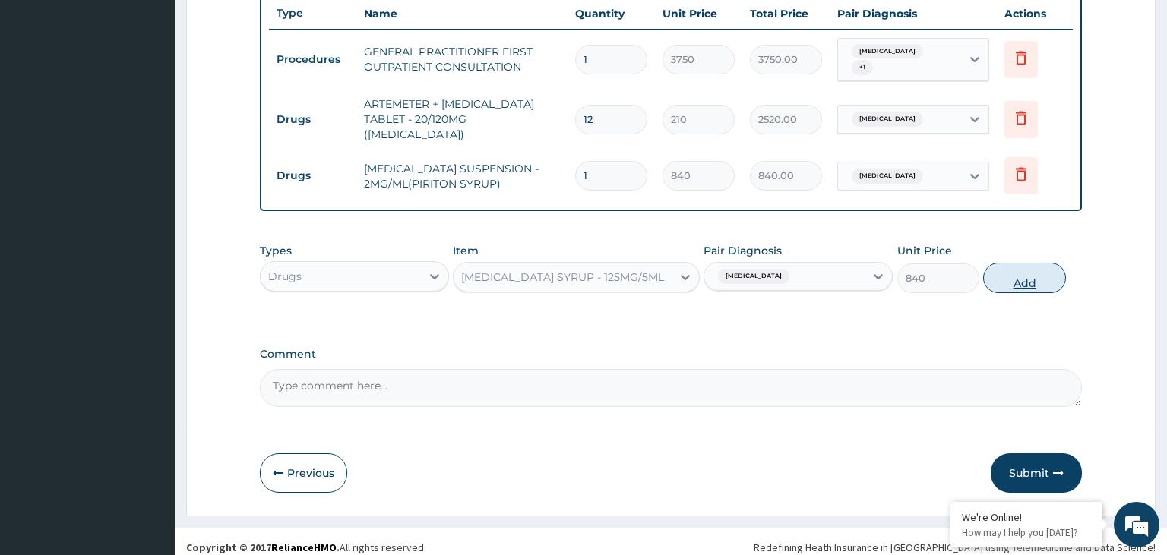
click at [1054, 272] on button "Add" at bounding box center [1024, 278] width 82 height 30
type input "0"
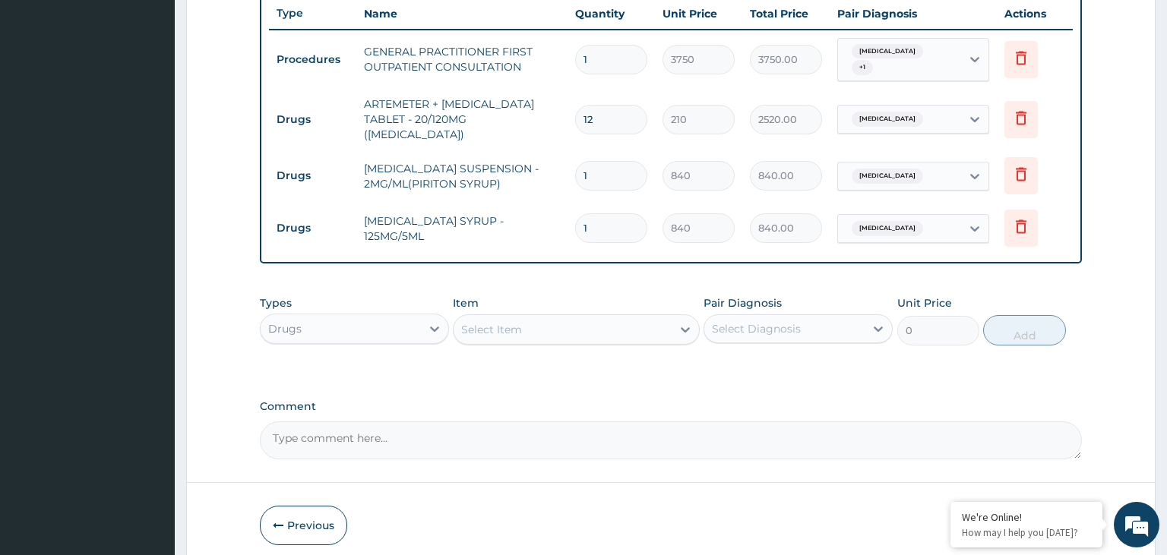
click at [544, 318] on div "Select Item" at bounding box center [563, 330] width 218 height 24
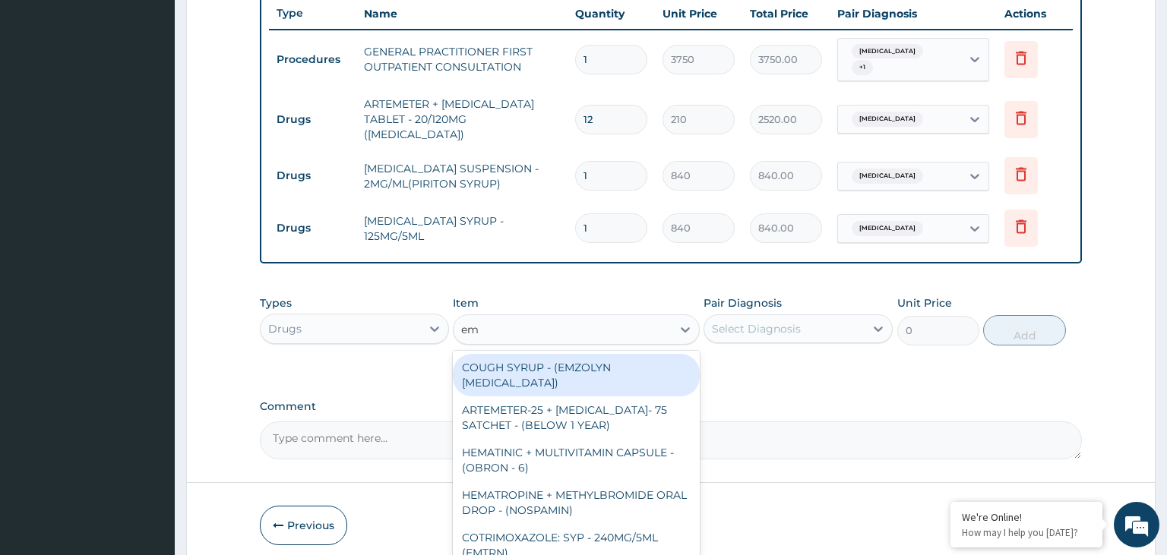
type input "emz"
drag, startPoint x: 528, startPoint y: 353, endPoint x: 773, endPoint y: 323, distance: 247.3
click at [528, 354] on div "COUGH SYRUP - (EMZOLYN [MEDICAL_DATA])" at bounding box center [576, 375] width 247 height 43
type input "1120"
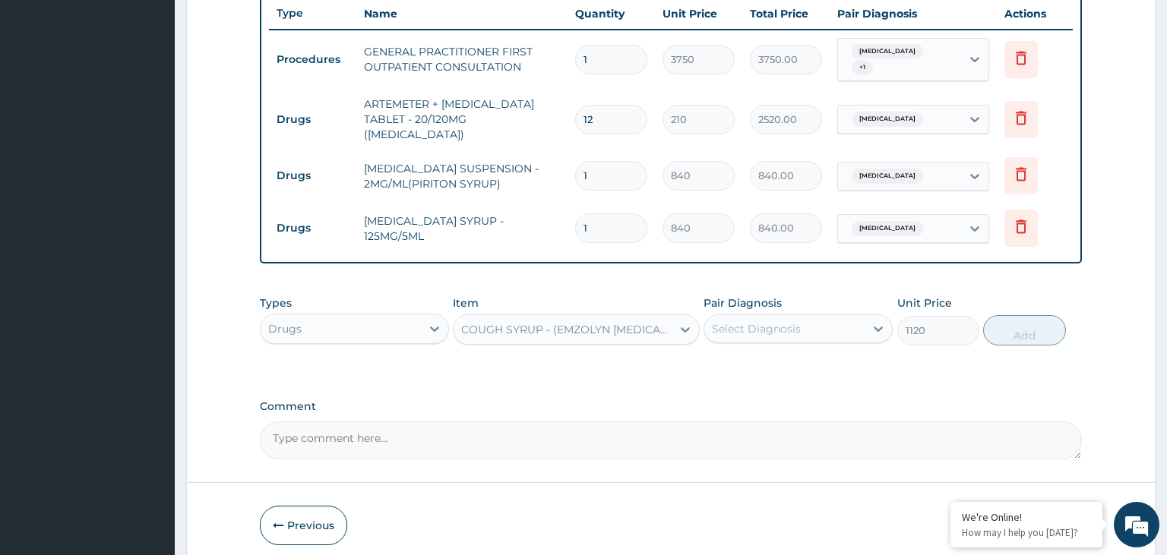
click at [822, 296] on div "Pair Diagnosis Select Diagnosis" at bounding box center [798, 321] width 189 height 50
click at [816, 317] on div "Select Diagnosis" at bounding box center [784, 329] width 160 height 24
click at [807, 359] on label "[MEDICAL_DATA]" at bounding box center [776, 366] width 94 height 15
checkbox input "true"
click at [1065, 315] on button "Add" at bounding box center [1024, 330] width 82 height 30
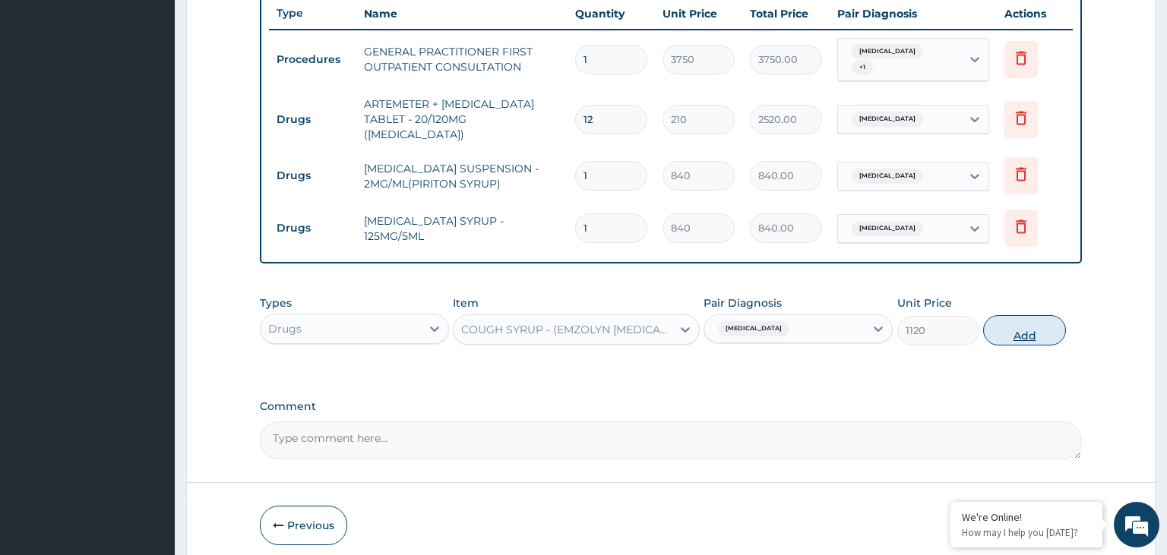
type input "0"
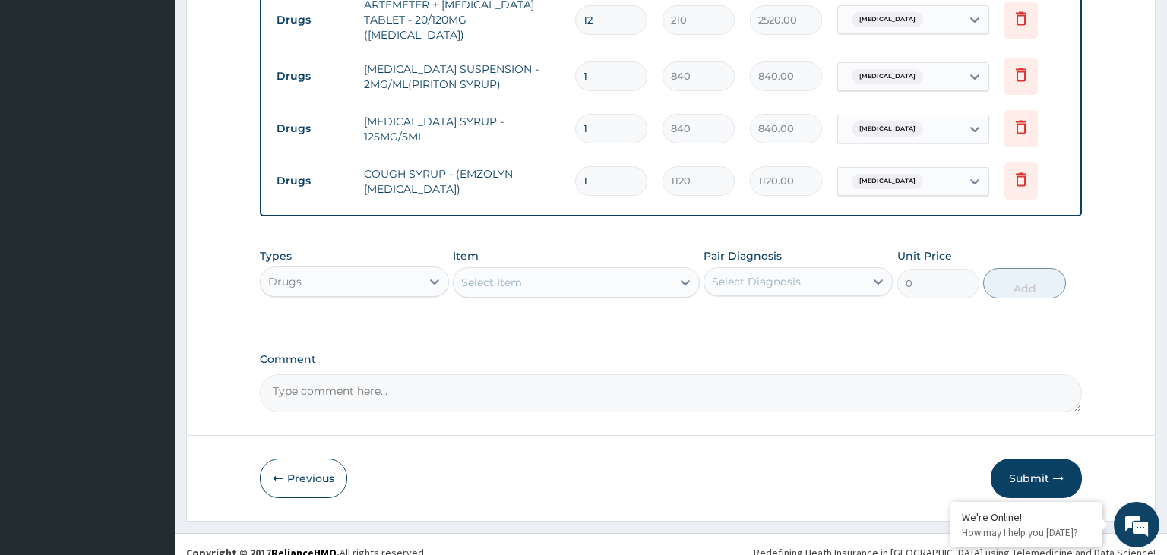
scroll to position [681, 0]
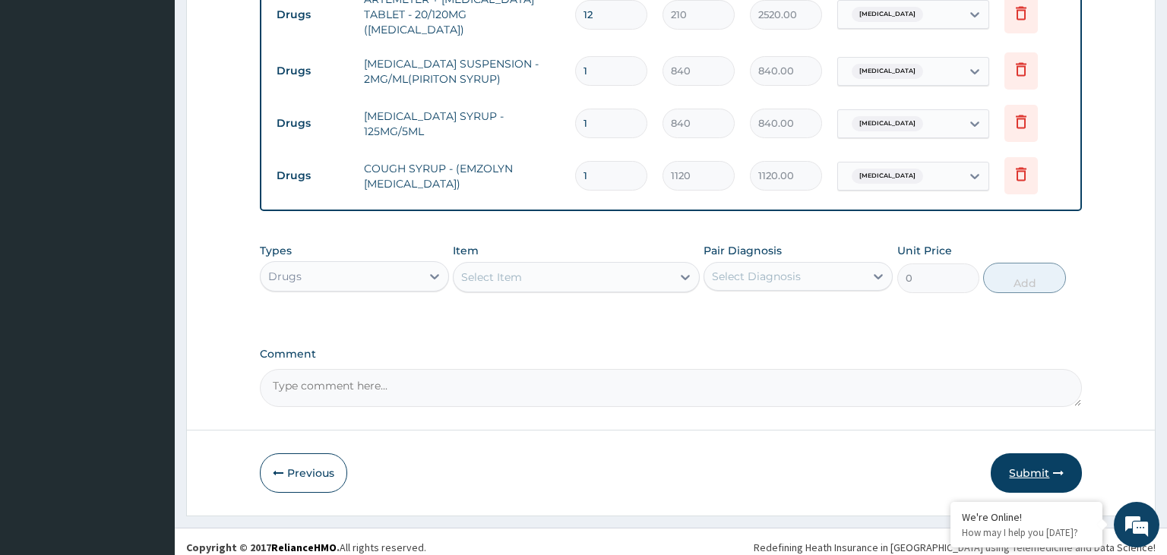
click at [1006, 454] on button "Submit" at bounding box center [1036, 474] width 91 height 40
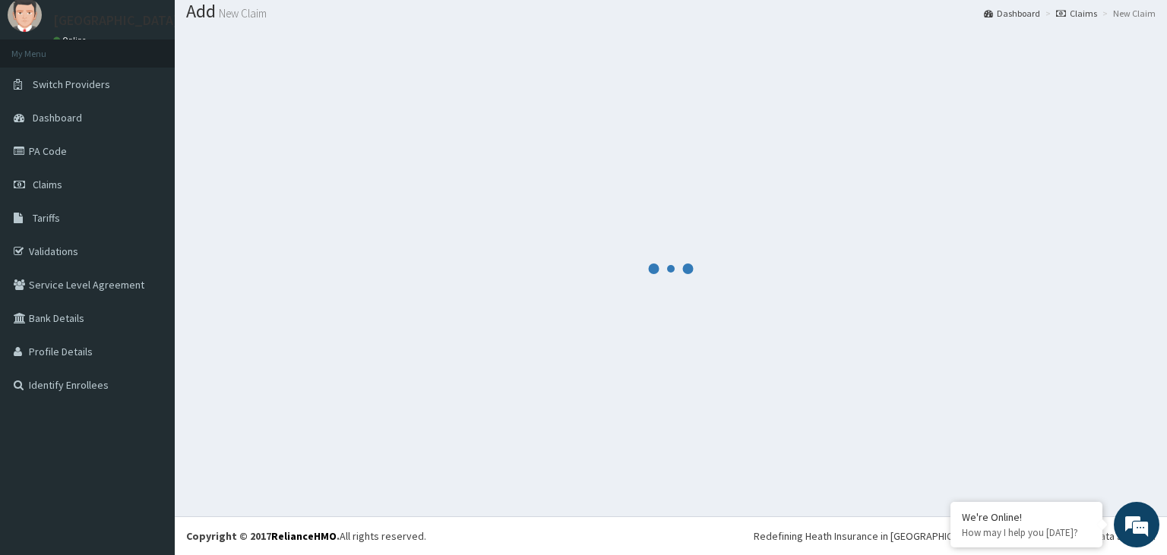
scroll to position [47, 0]
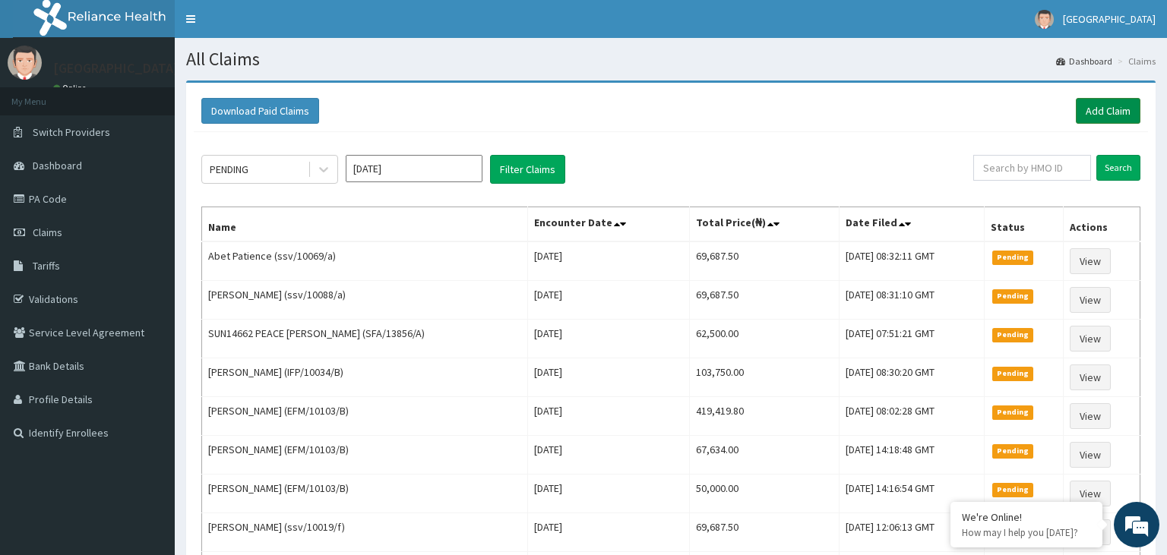
click at [1119, 111] on link "Add Claim" at bounding box center [1108, 111] width 65 height 26
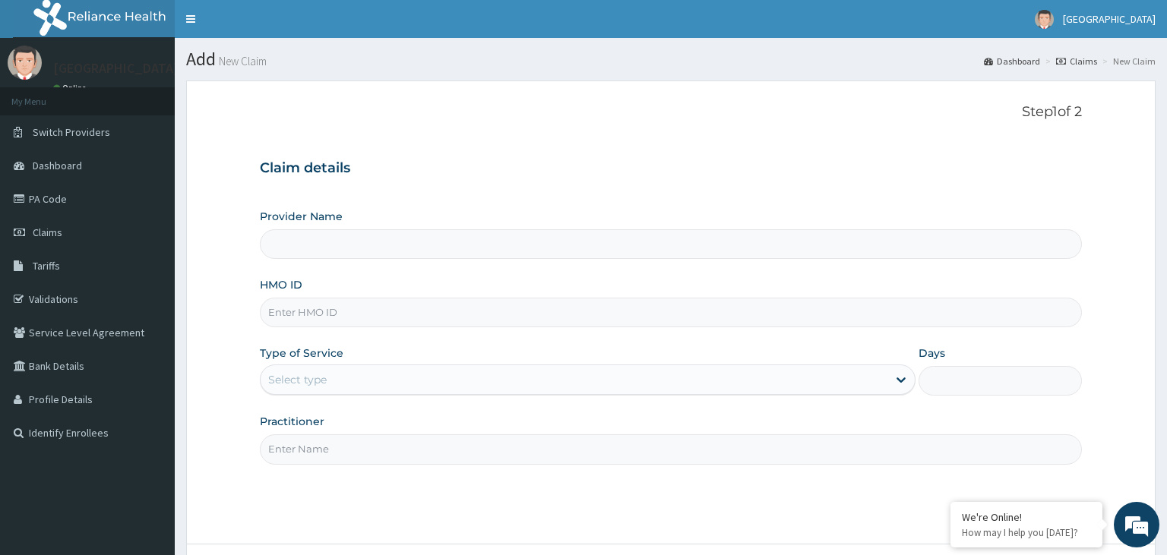
type input "[GEOGRAPHIC_DATA]-KADUNA"
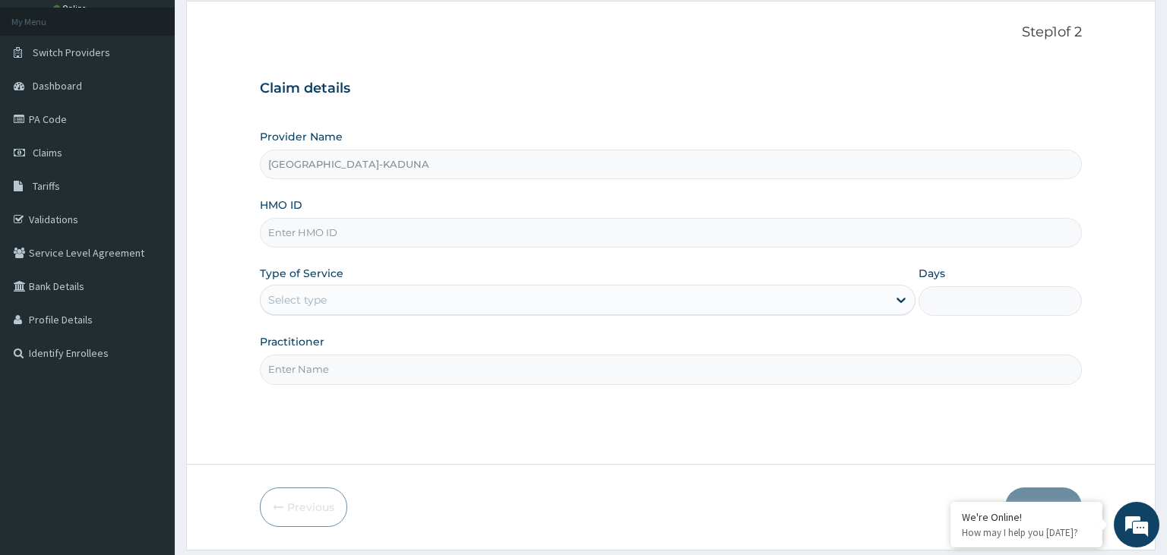
paste input "CYU/10311/C"
click at [296, 242] on input "CYU/10311/C" at bounding box center [671, 233] width 823 height 30
click at [292, 241] on input "CYU/10311/C" at bounding box center [671, 233] width 823 height 30
type input "CYU/10311/C"
click at [339, 302] on div "Select type" at bounding box center [574, 300] width 627 height 24
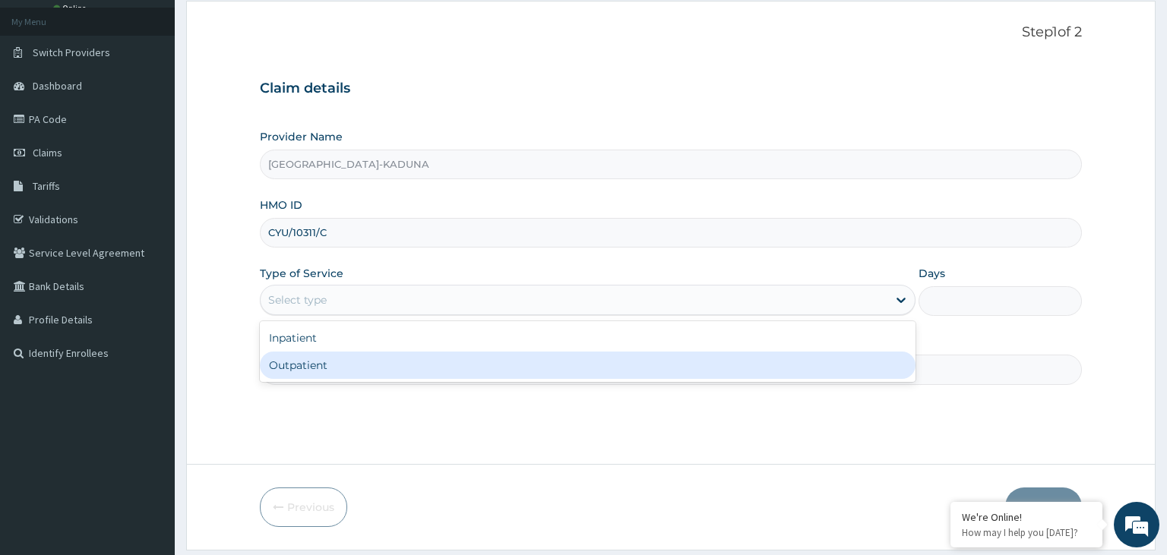
click at [324, 371] on div "Outpatient" at bounding box center [588, 365] width 656 height 27
type input "1"
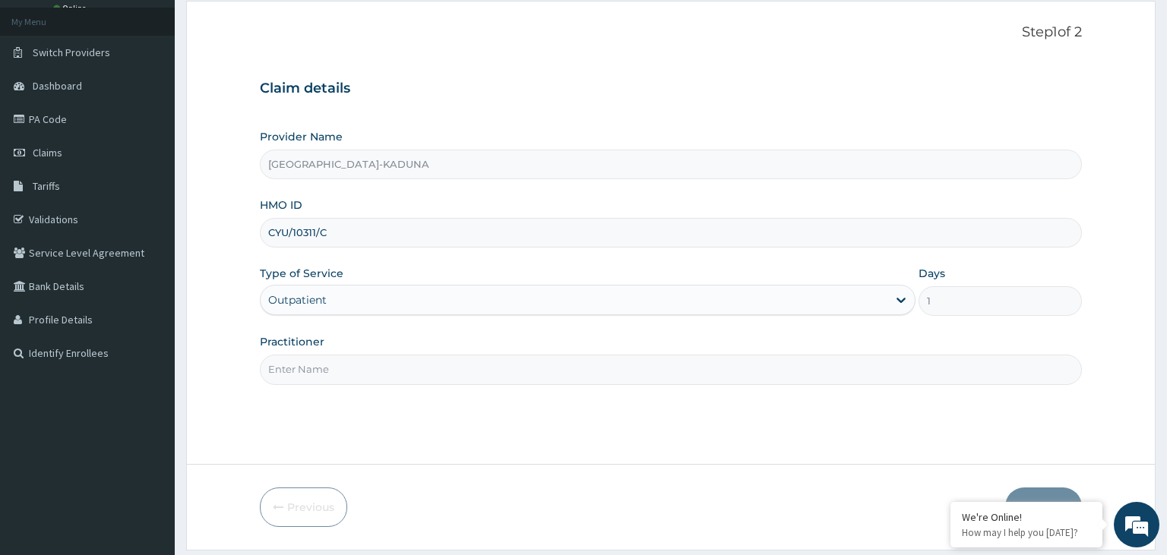
click at [353, 357] on input "Practitioner" at bounding box center [671, 370] width 823 height 30
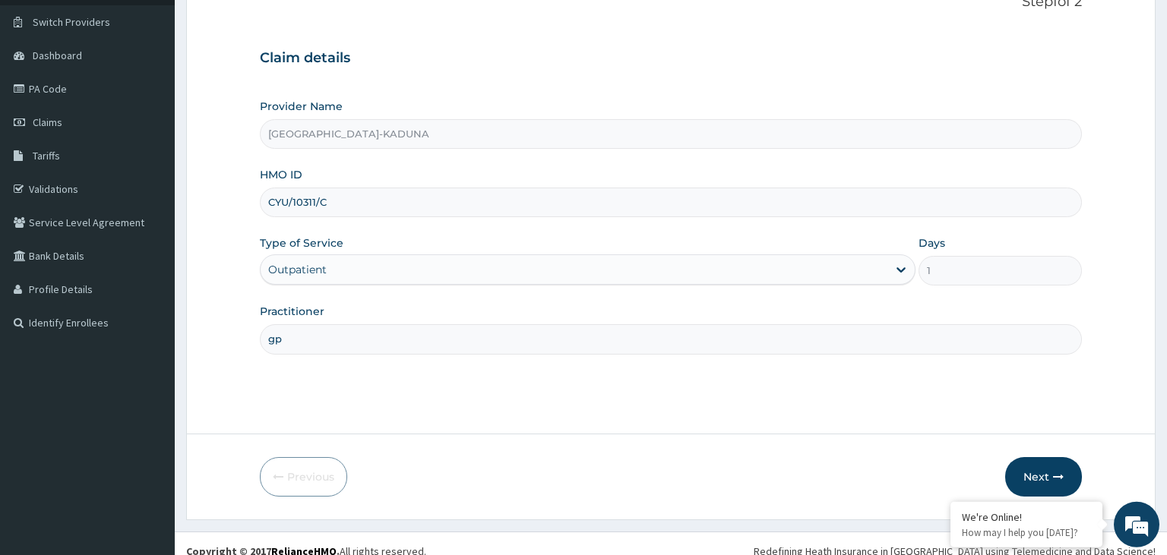
scroll to position [125, 0]
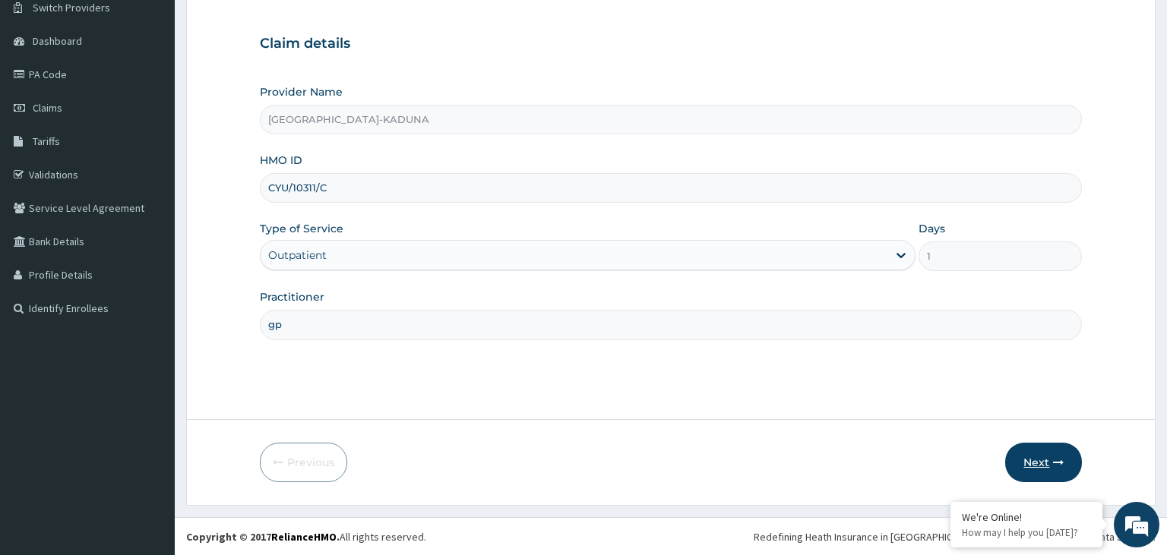
type input "gp"
click at [1048, 463] on button "Next" at bounding box center [1043, 463] width 77 height 40
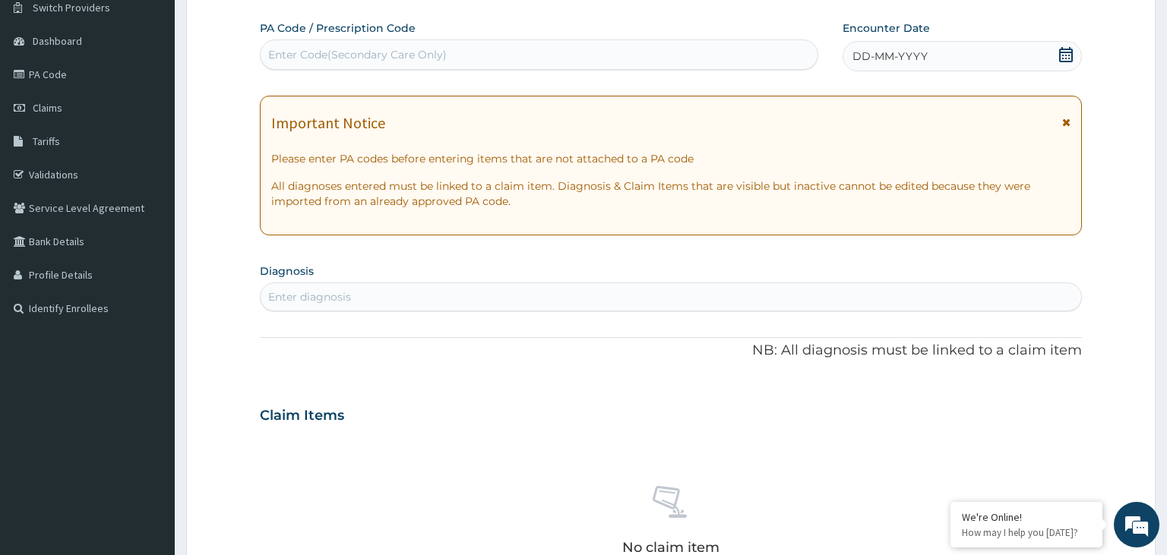
scroll to position [0, 0]
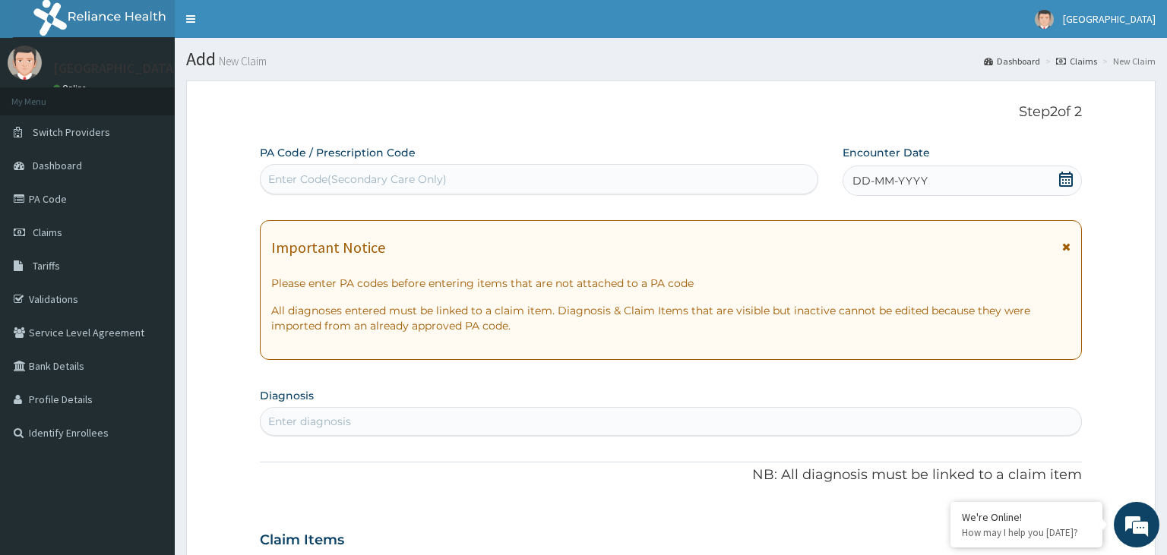
click at [1063, 185] on icon at bounding box center [1066, 179] width 14 height 15
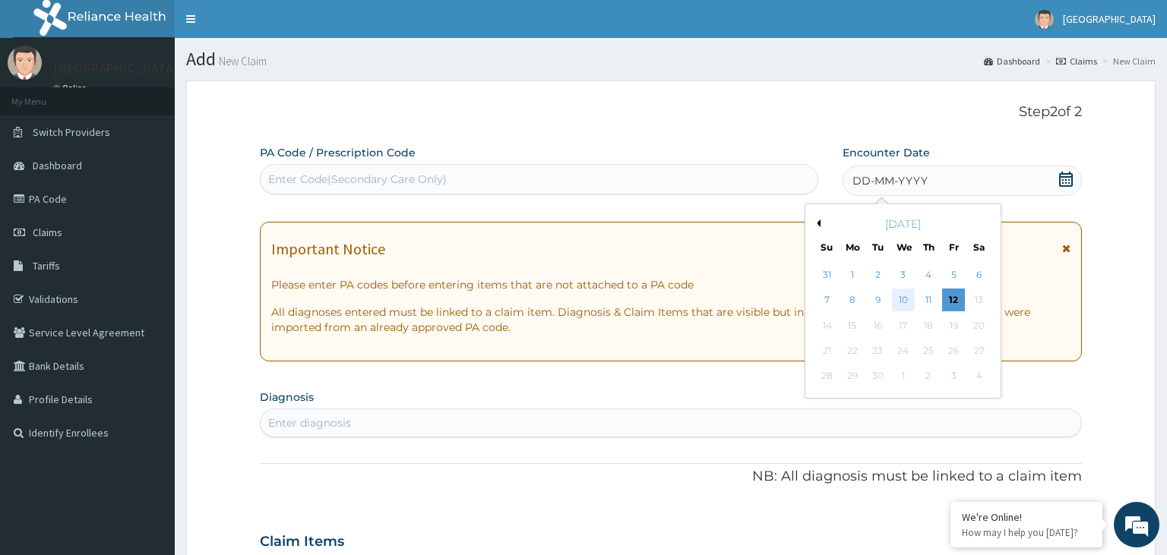
click at [900, 304] on div "10" at bounding box center [903, 300] width 23 height 23
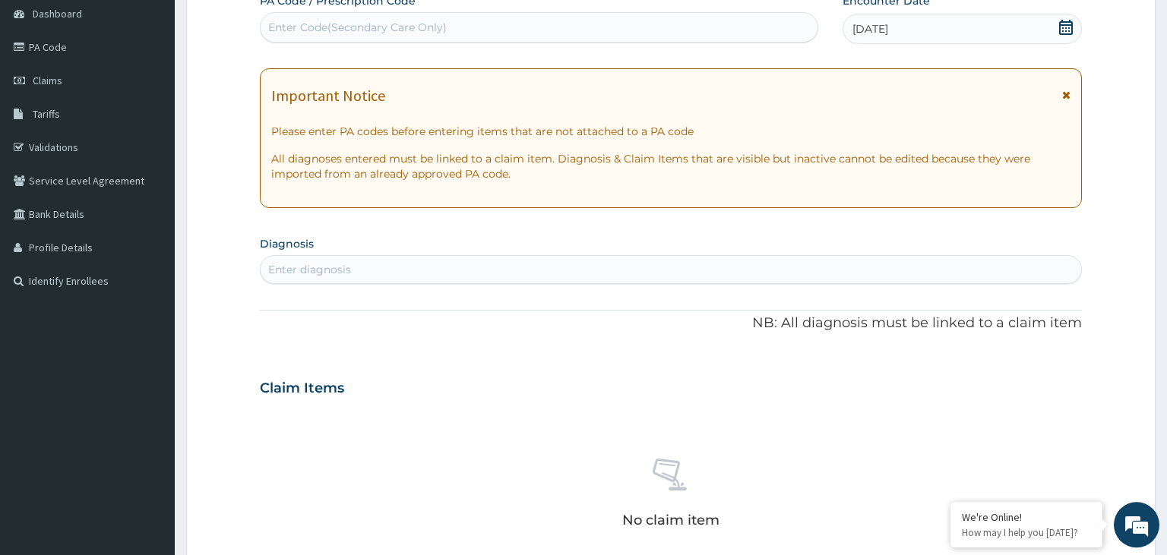
scroll to position [160, 0]
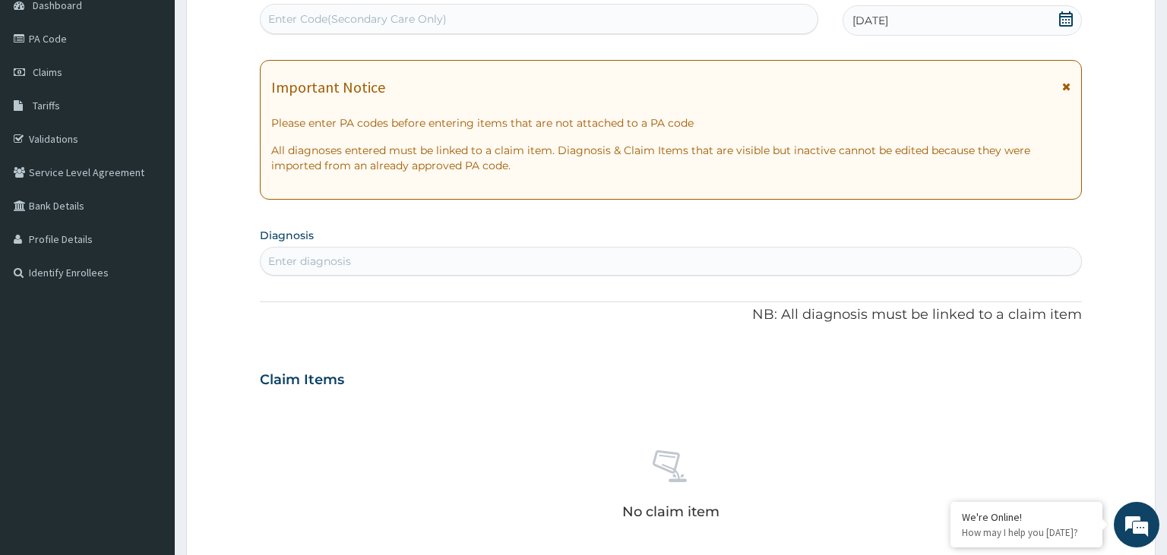
click at [357, 258] on div "Enter diagnosis" at bounding box center [671, 261] width 821 height 24
type input "[MEDICAL_DATA]"
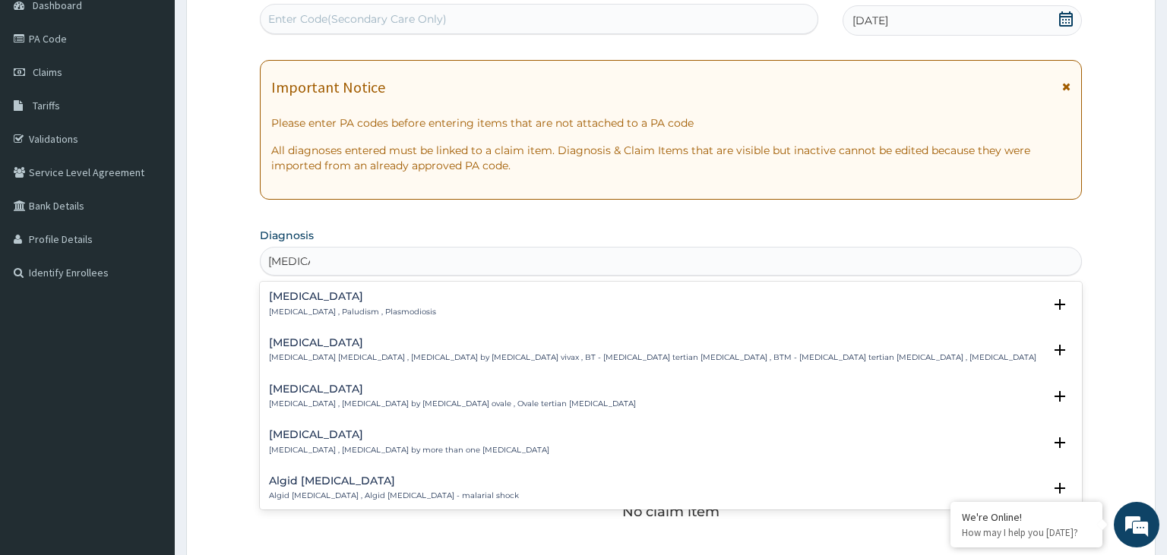
click at [315, 298] on h4 "[MEDICAL_DATA]" at bounding box center [352, 296] width 167 height 11
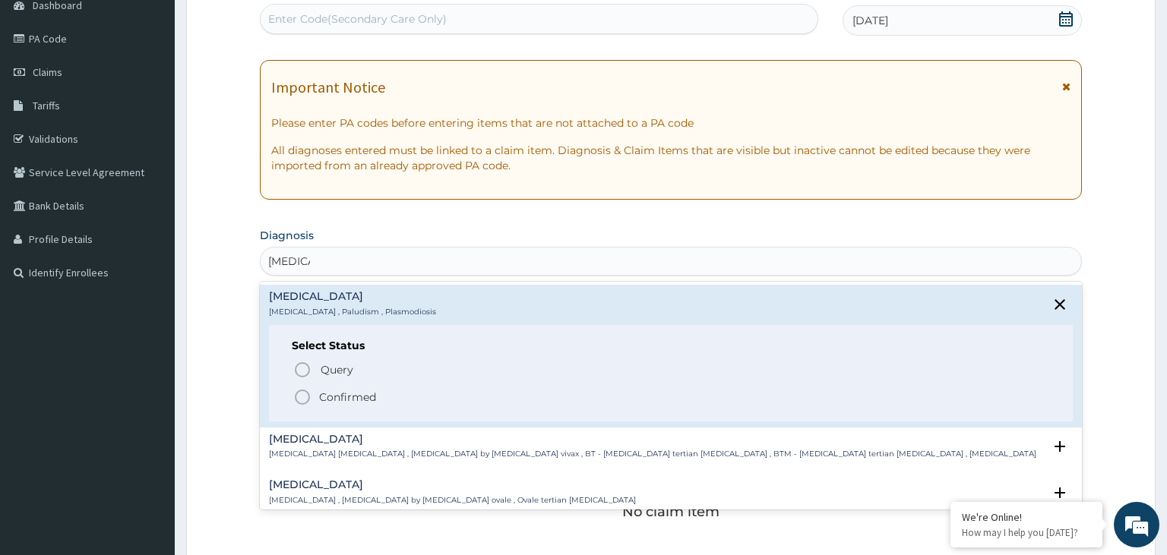
click at [320, 402] on p "Confirmed" at bounding box center [347, 397] width 57 height 15
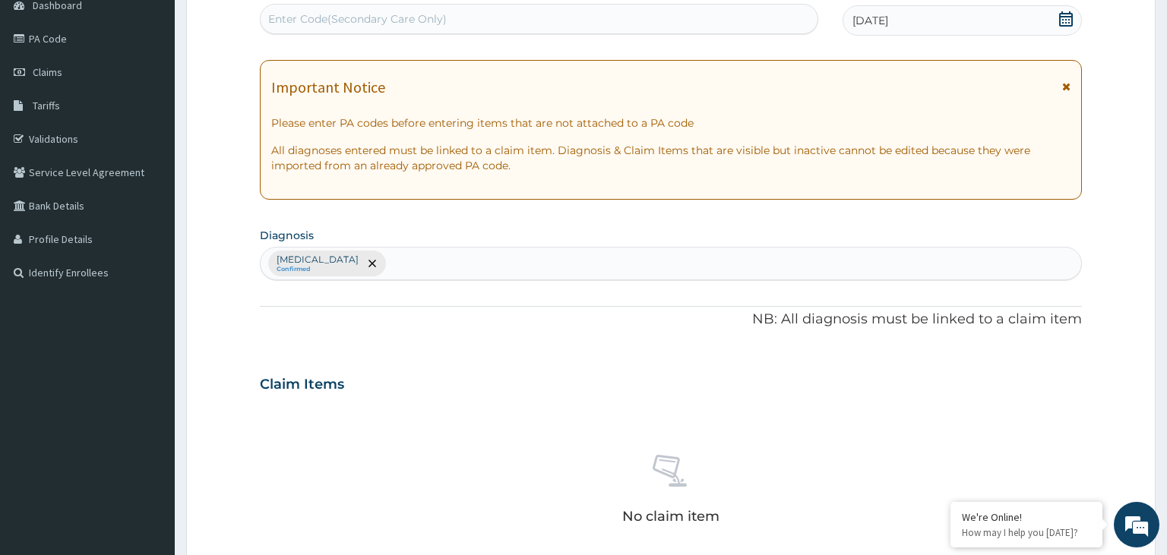
click at [387, 280] on div "PA Code / Prescription Code Enter Code(Secondary Care Only) Encounter Date [DAT…" at bounding box center [671, 380] width 823 height 791
click at [387, 272] on div "[MEDICAL_DATA] Confirmed" at bounding box center [671, 264] width 821 height 32
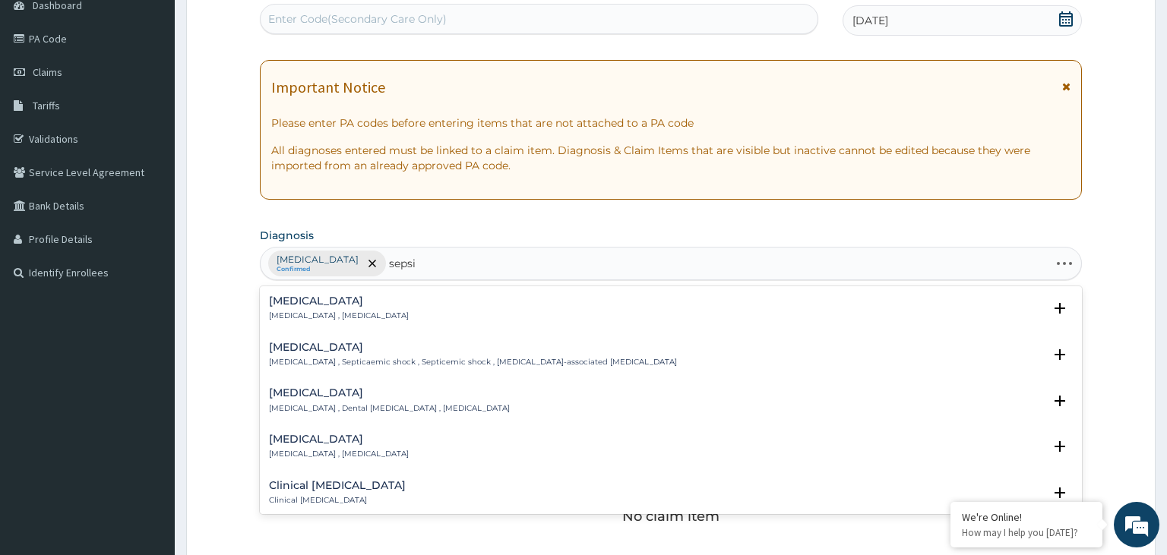
type input "[MEDICAL_DATA]"
click at [285, 302] on h4 "[MEDICAL_DATA]" at bounding box center [339, 301] width 140 height 11
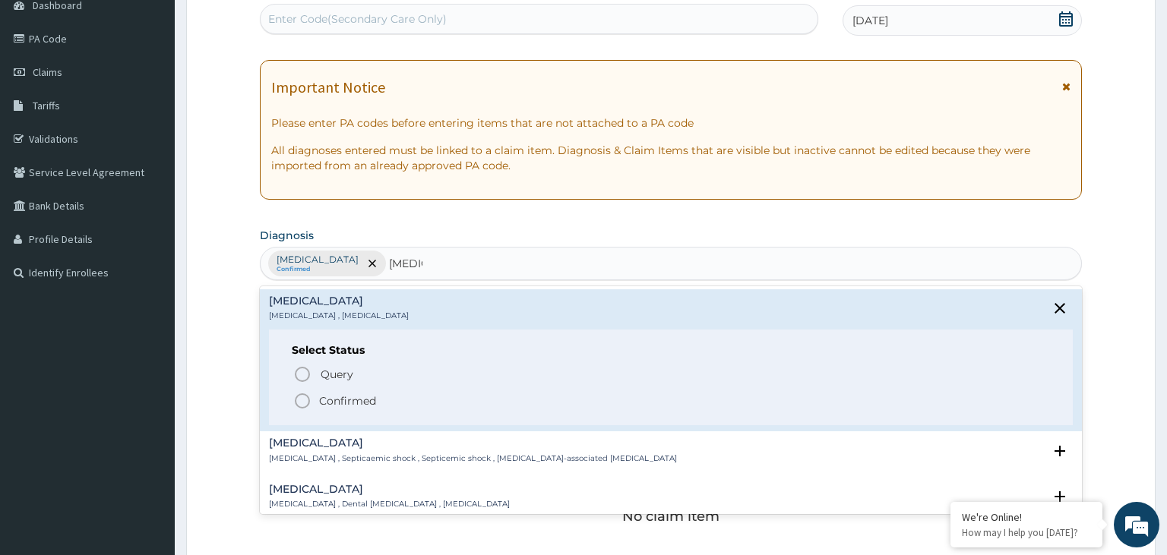
click at [318, 402] on span "Confirmed" at bounding box center [672, 401] width 758 height 18
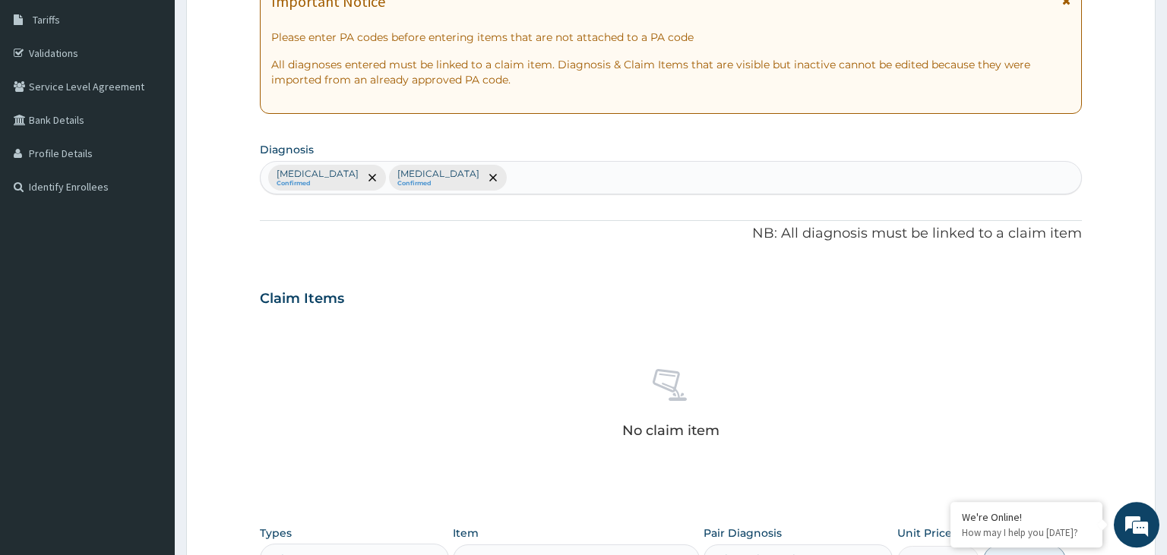
scroll to position [481, 0]
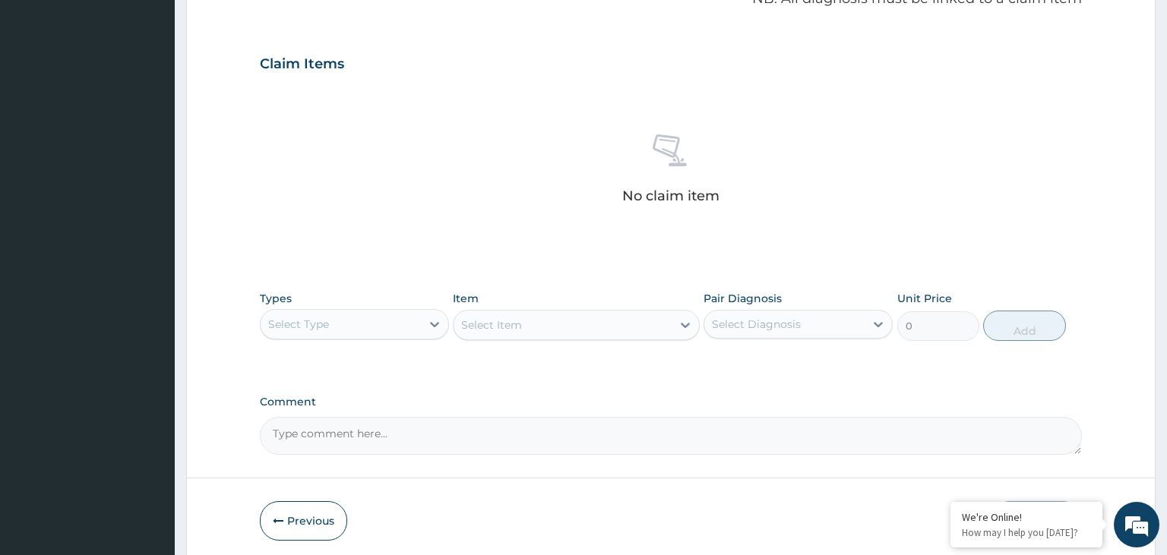
click at [372, 330] on div "Select Type" at bounding box center [341, 324] width 160 height 24
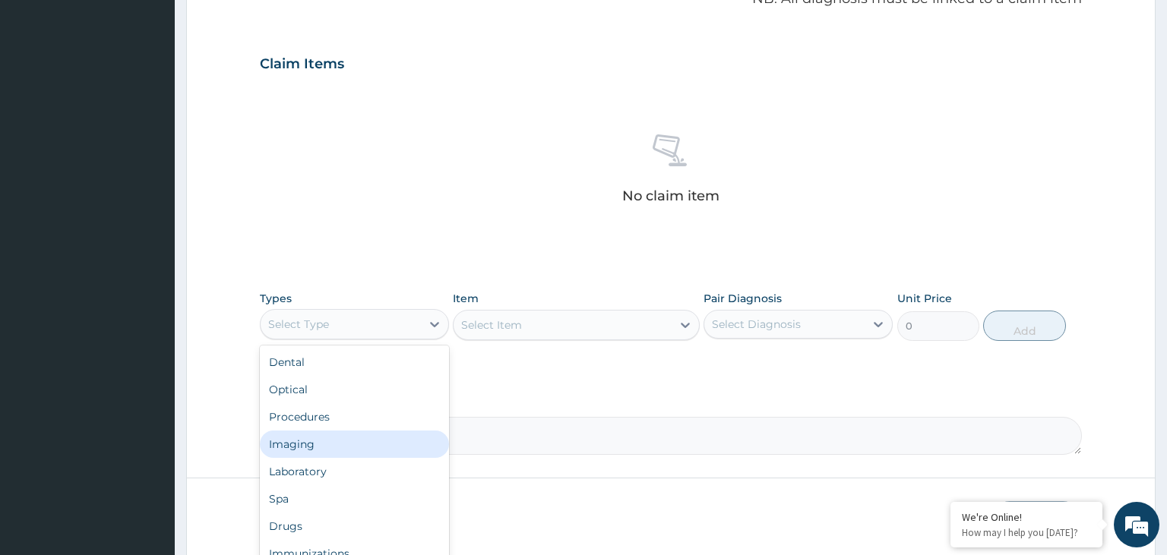
click at [346, 425] on div "Procedures" at bounding box center [354, 416] width 189 height 27
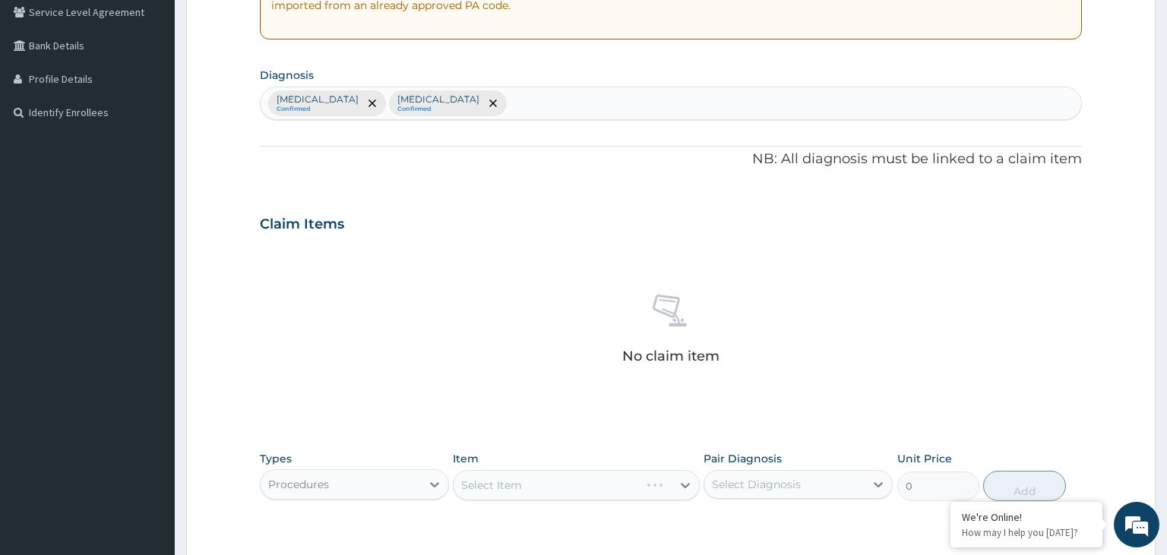
scroll to position [538, 0]
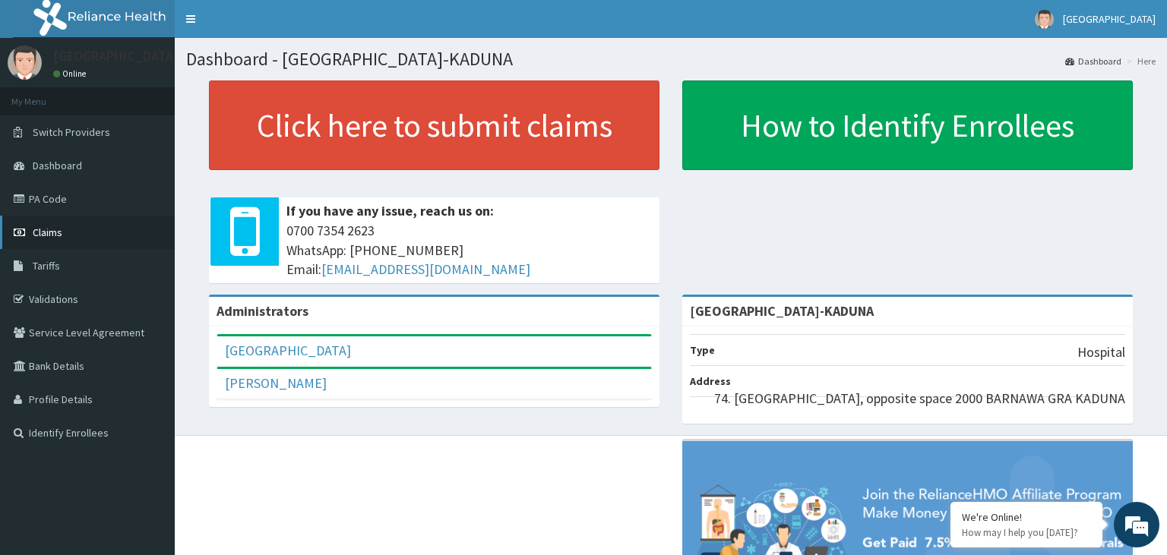
click at [52, 227] on span "Claims" at bounding box center [48, 233] width 30 height 14
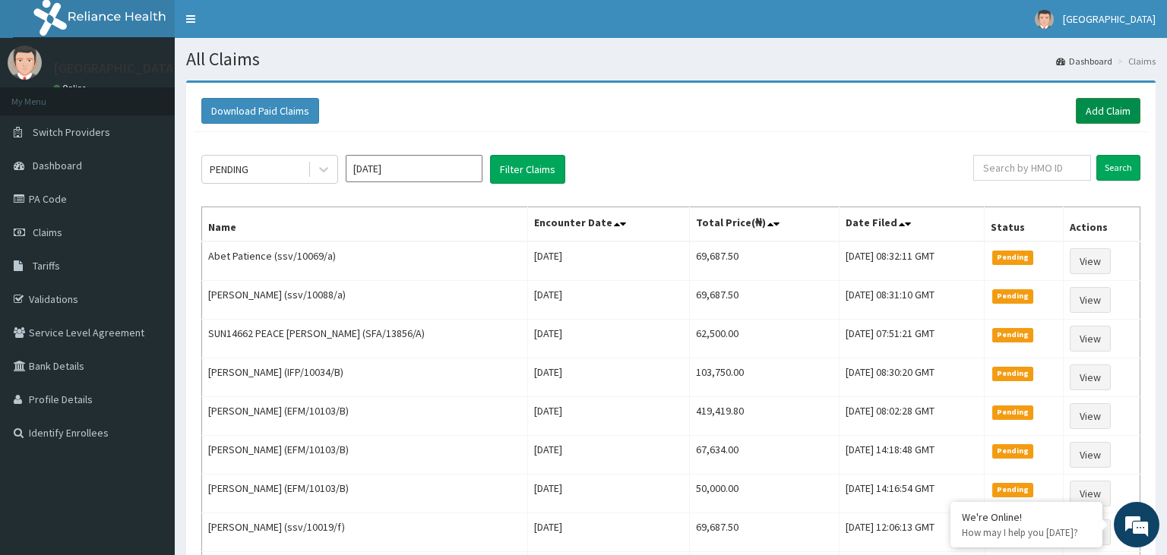
click at [1110, 109] on link "Add Claim" at bounding box center [1108, 111] width 65 height 26
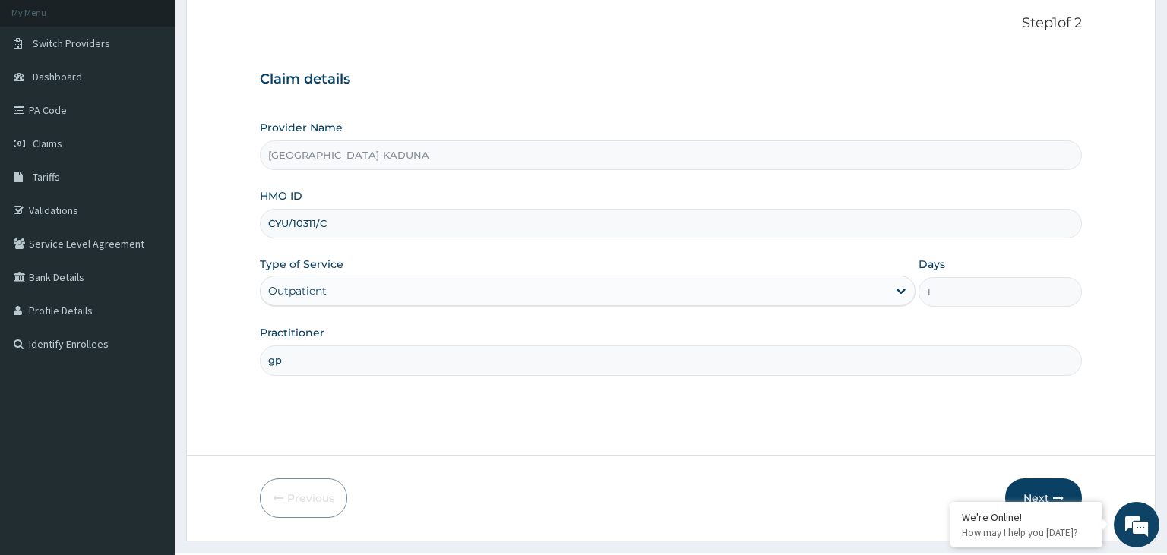
scroll to position [125, 0]
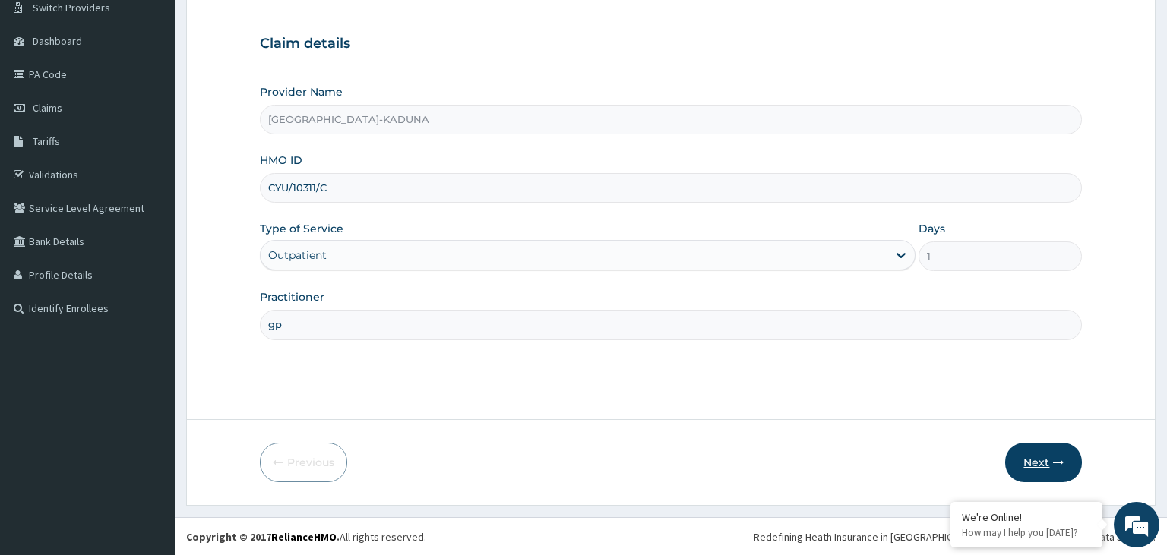
type input "gp"
click at [1053, 463] on button "Next" at bounding box center [1043, 463] width 77 height 40
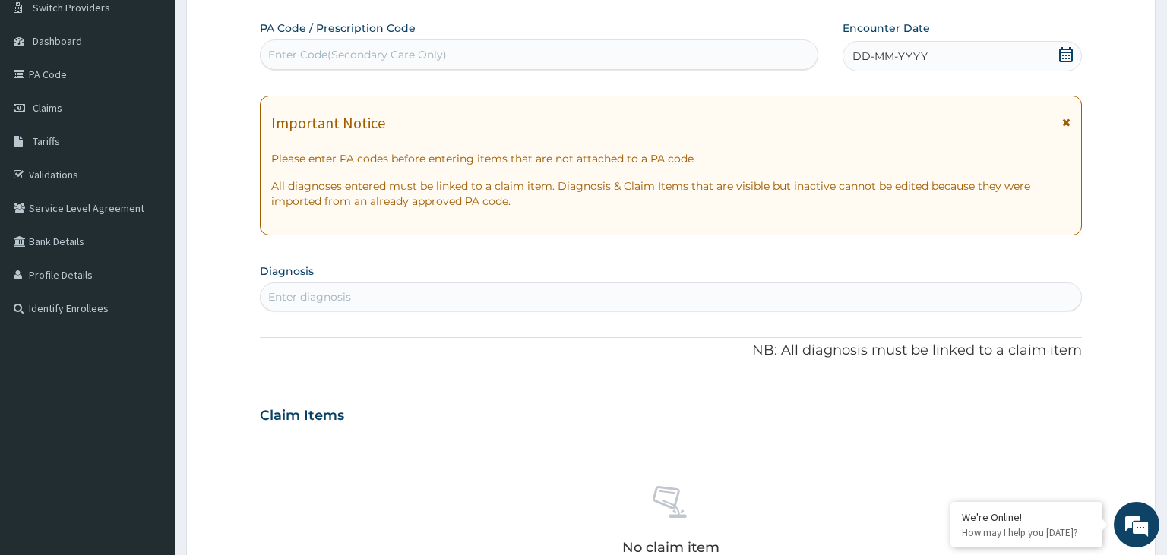
click at [1062, 51] on icon at bounding box center [1065, 54] width 15 height 15
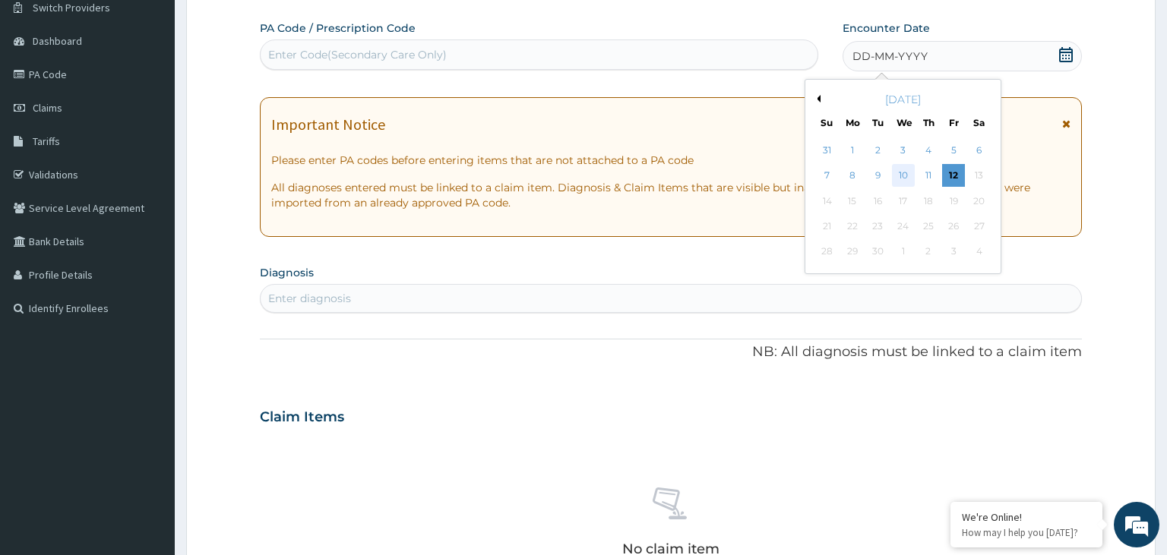
click at [903, 184] on div "10" at bounding box center [903, 176] width 23 height 23
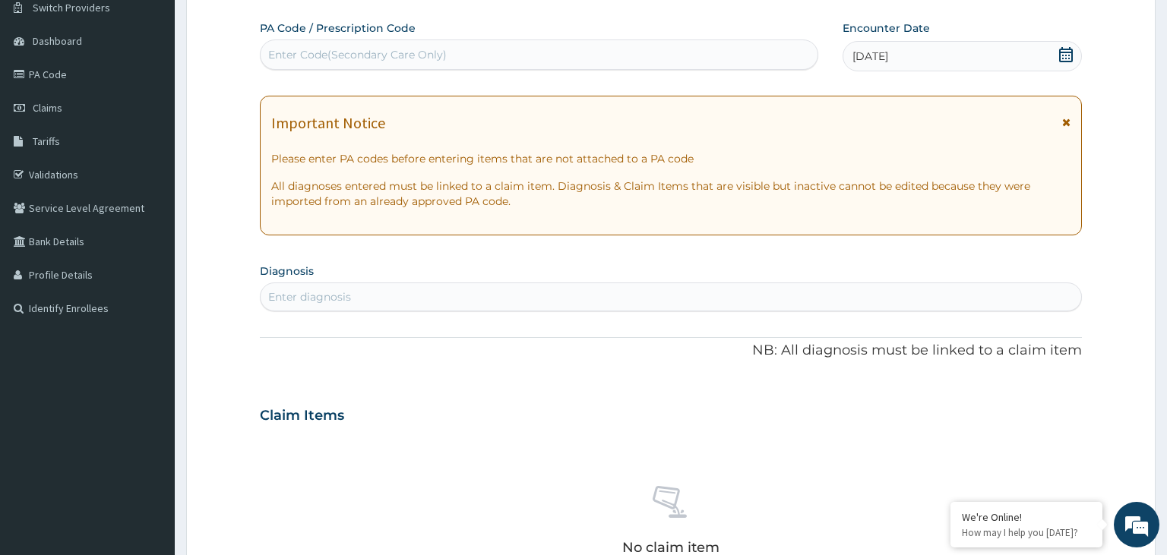
click at [466, 302] on div "Enter diagnosis" at bounding box center [671, 297] width 821 height 24
type input "malaria"
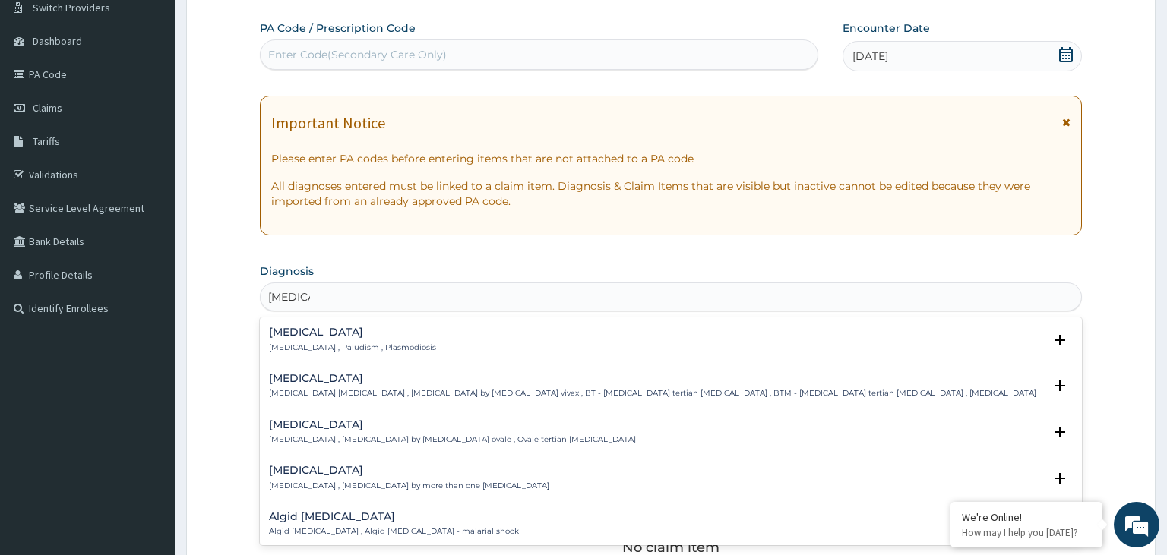
click at [312, 343] on p "Malaria , Paludism , Plasmodiosis" at bounding box center [352, 348] width 167 height 11
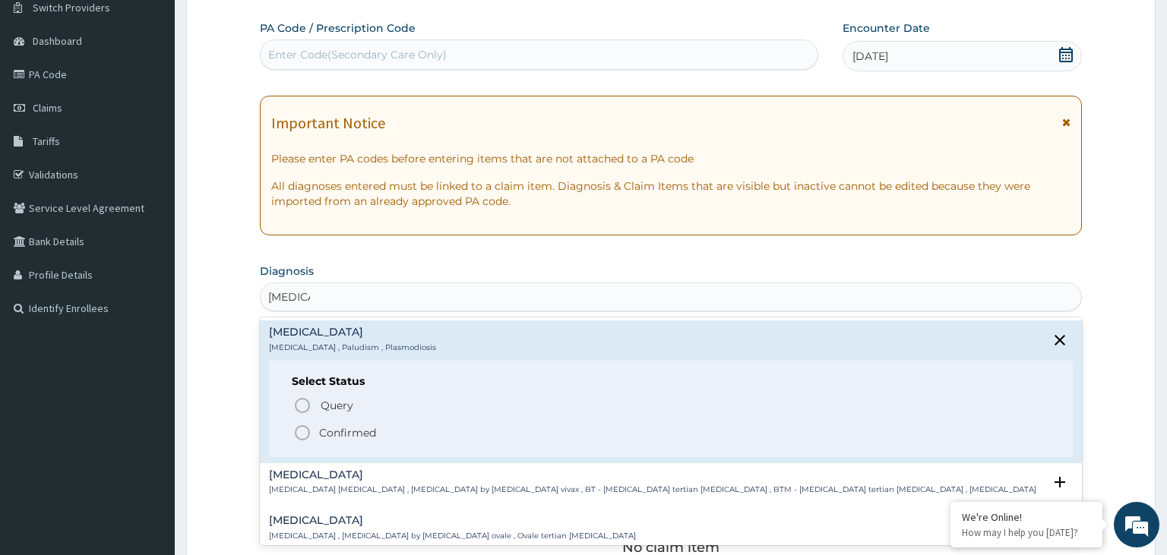
scroll to position [0, 0]
click at [339, 433] on p "Confirmed" at bounding box center [347, 432] width 57 height 15
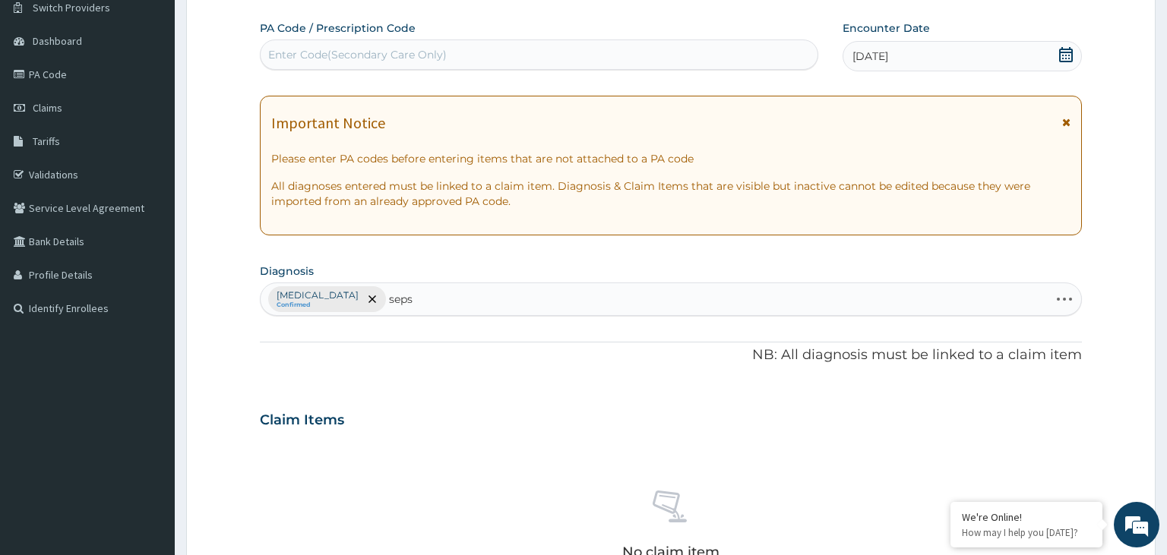
type input "sepsi"
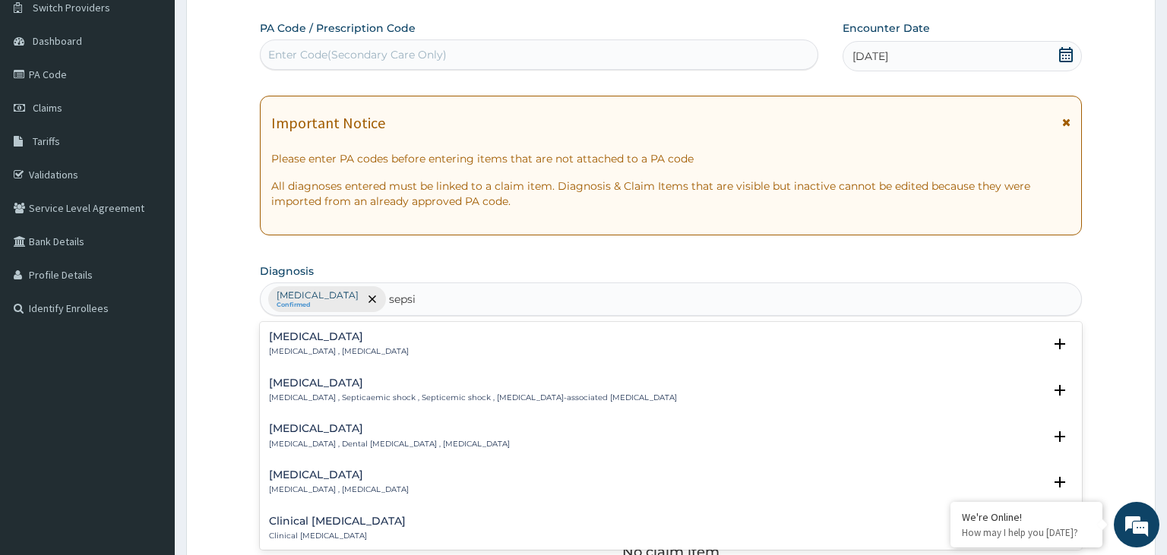
click at [321, 348] on p "Systemic infection , Sepsis" at bounding box center [339, 351] width 140 height 11
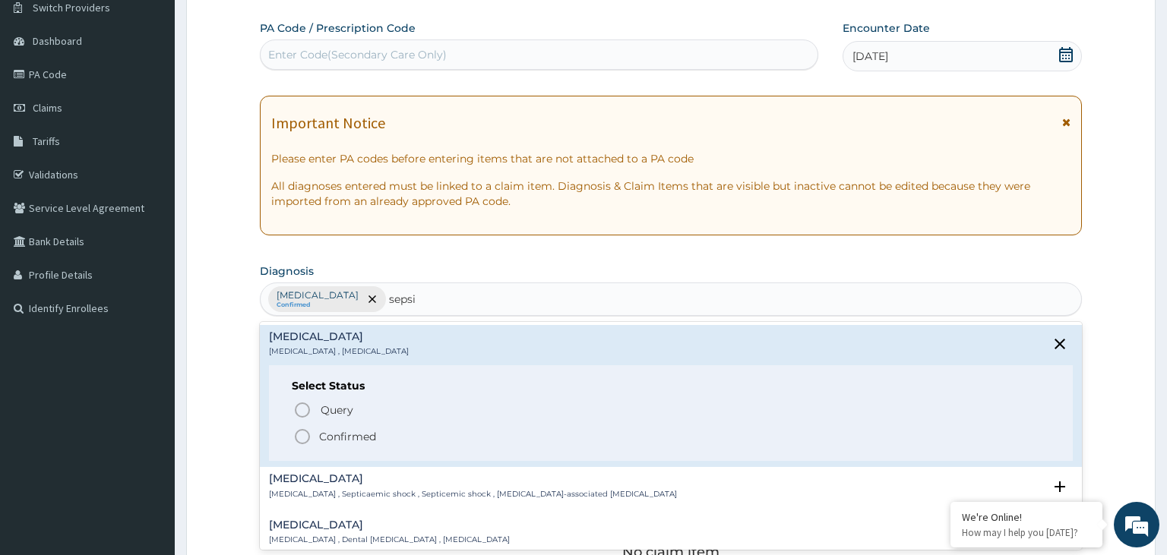
click at [329, 439] on p "Confirmed" at bounding box center [347, 436] width 57 height 15
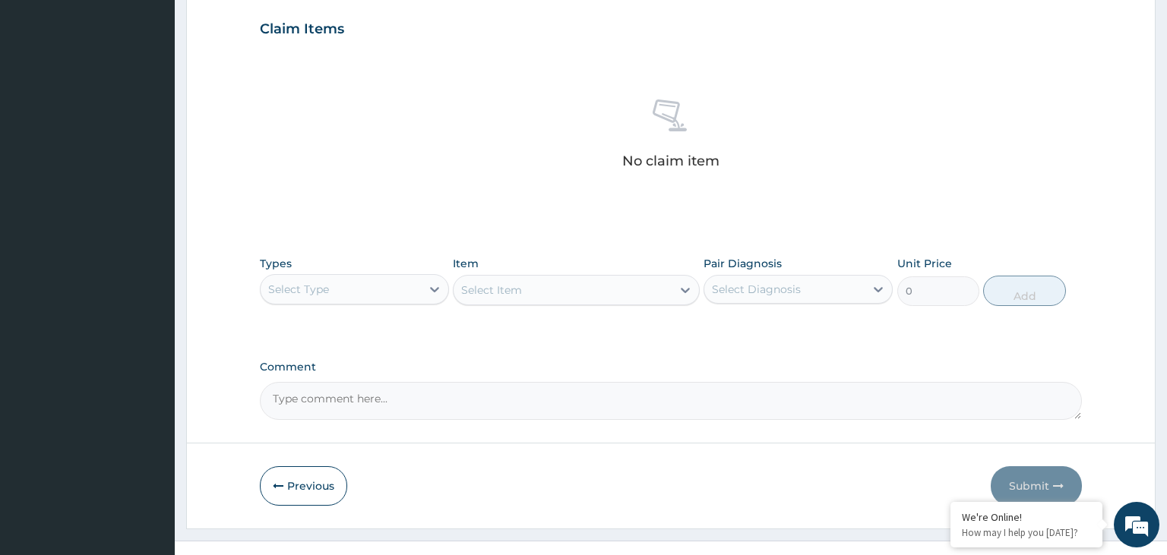
scroll to position [538, 0]
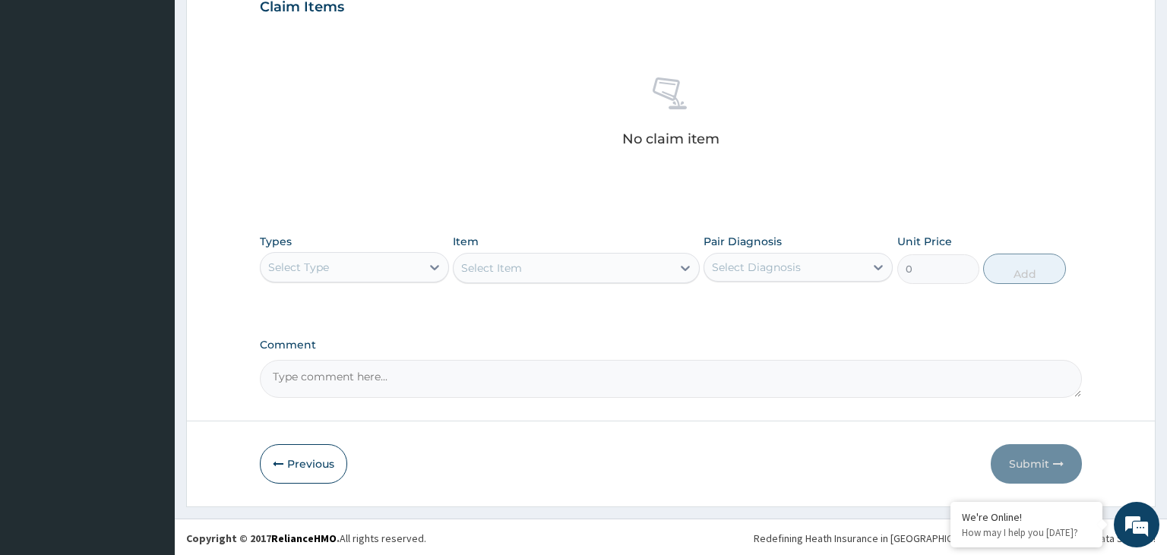
click at [415, 245] on div "Types Select Type" at bounding box center [354, 259] width 189 height 50
click at [412, 266] on div "Select Type" at bounding box center [341, 267] width 160 height 24
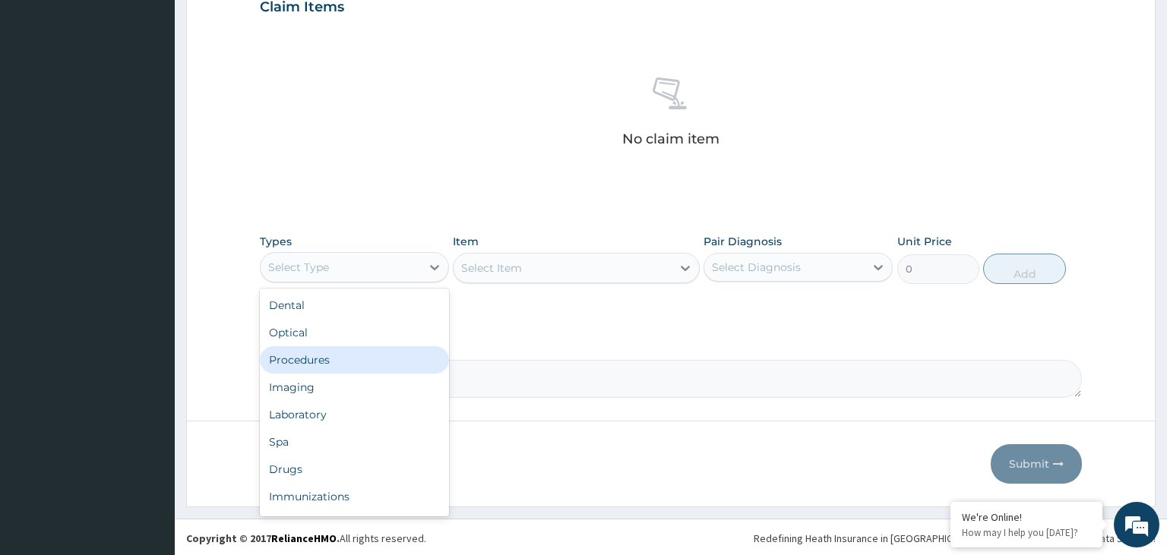
click at [366, 354] on div "Procedures" at bounding box center [354, 359] width 189 height 27
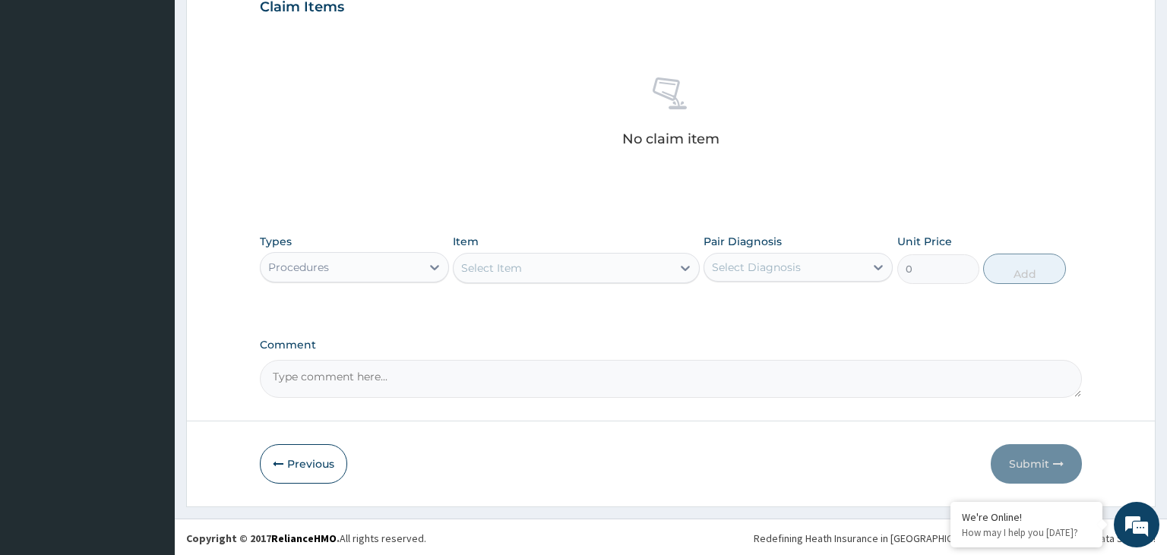
click at [588, 270] on div "Select Item" at bounding box center [563, 268] width 218 height 24
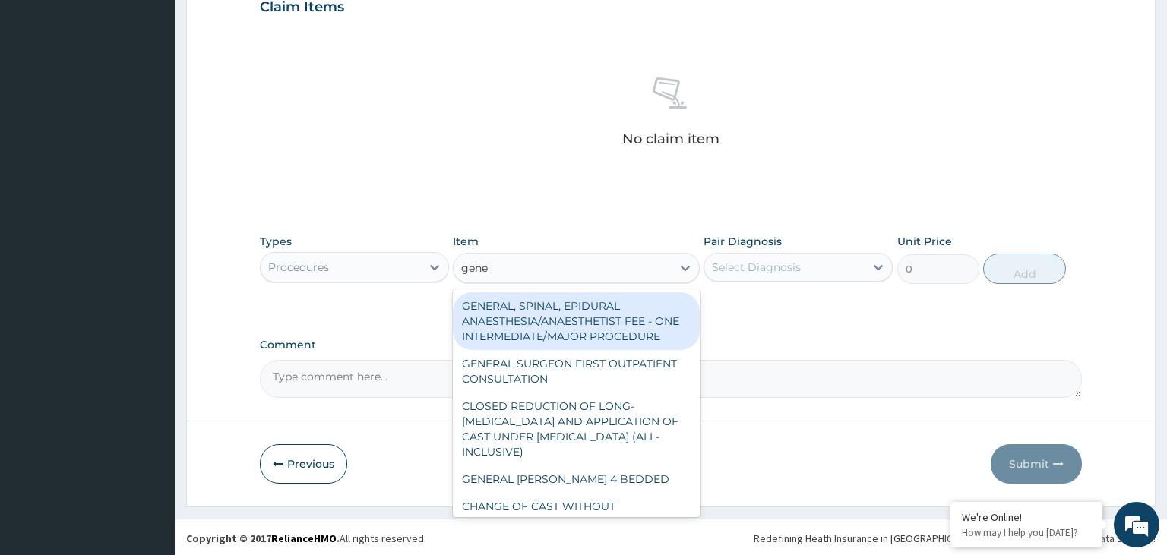
type input "gener"
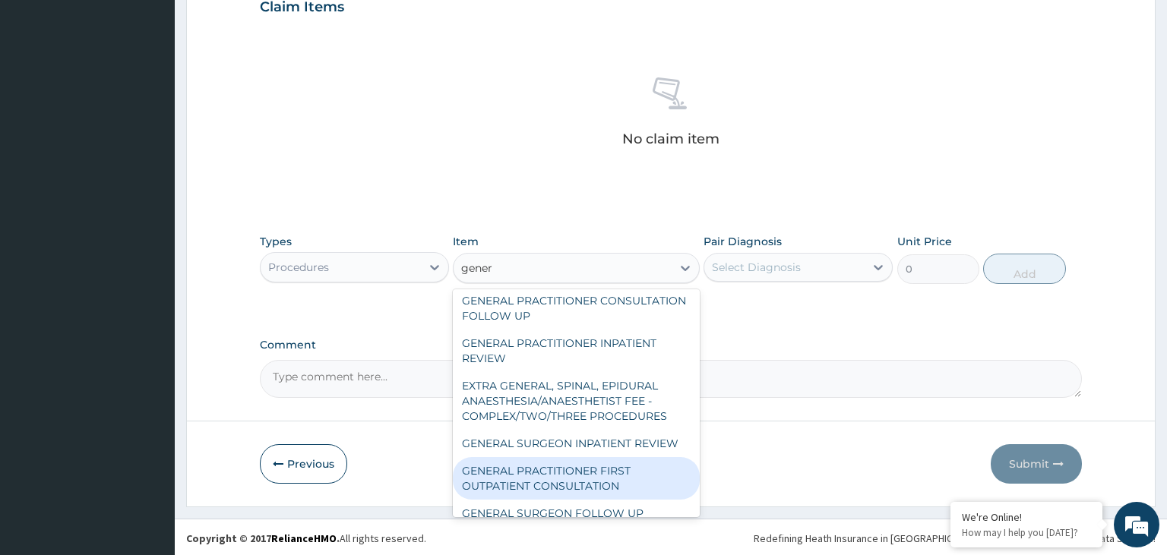
scroll to position [319, 0]
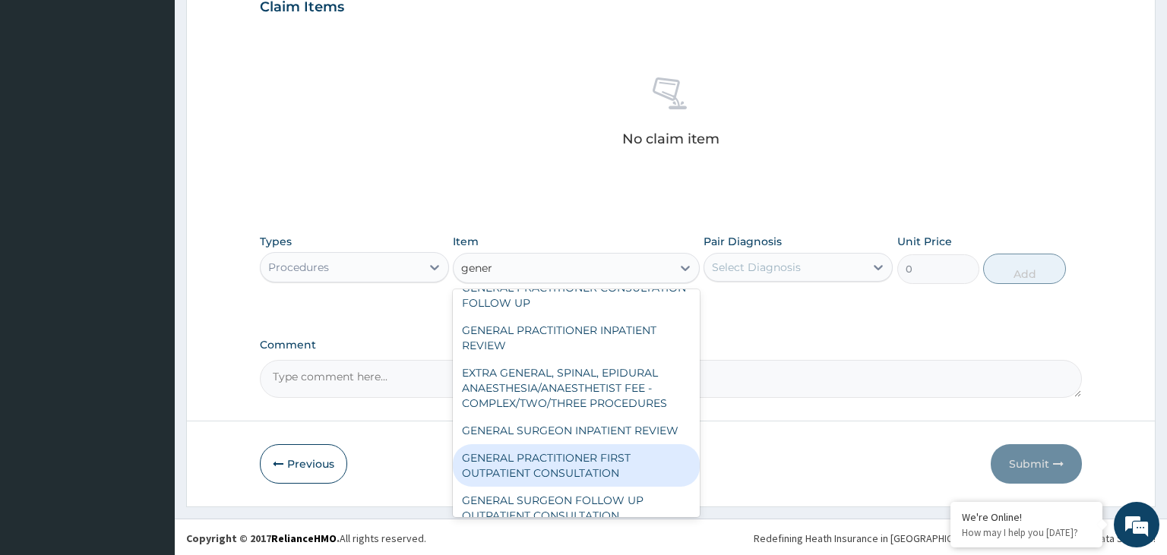
click at [609, 447] on div "GENERAL PRACTITIONER FIRST OUTPATIENT CONSULTATION" at bounding box center [576, 465] width 247 height 43
type input "3750"
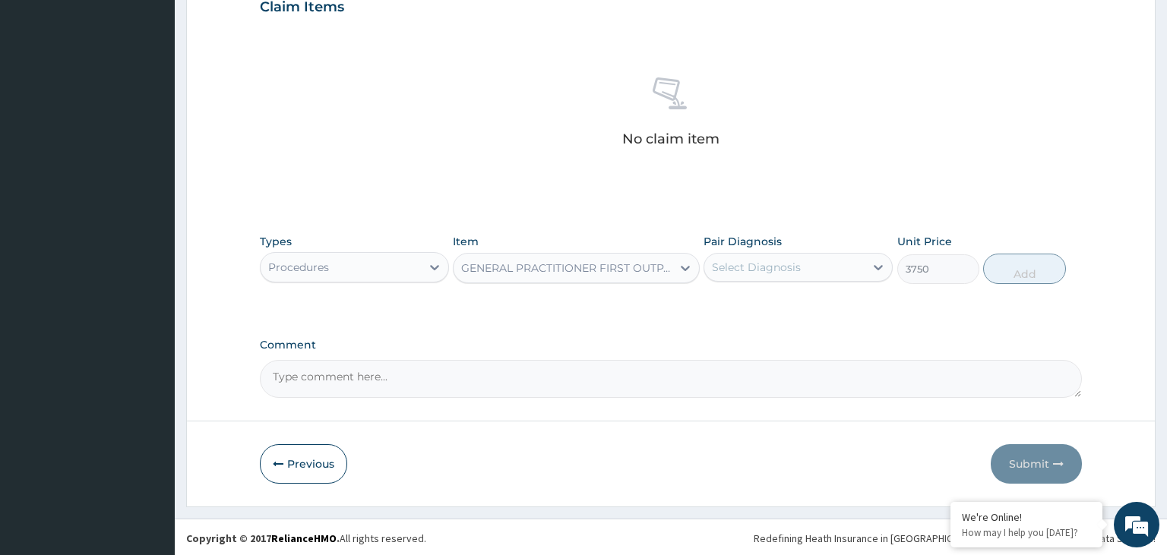
click at [778, 269] on div "Select Diagnosis" at bounding box center [756, 267] width 89 height 15
click at [767, 297] on label "Malaria" at bounding box center [776, 304] width 94 height 15
checkbox input "true"
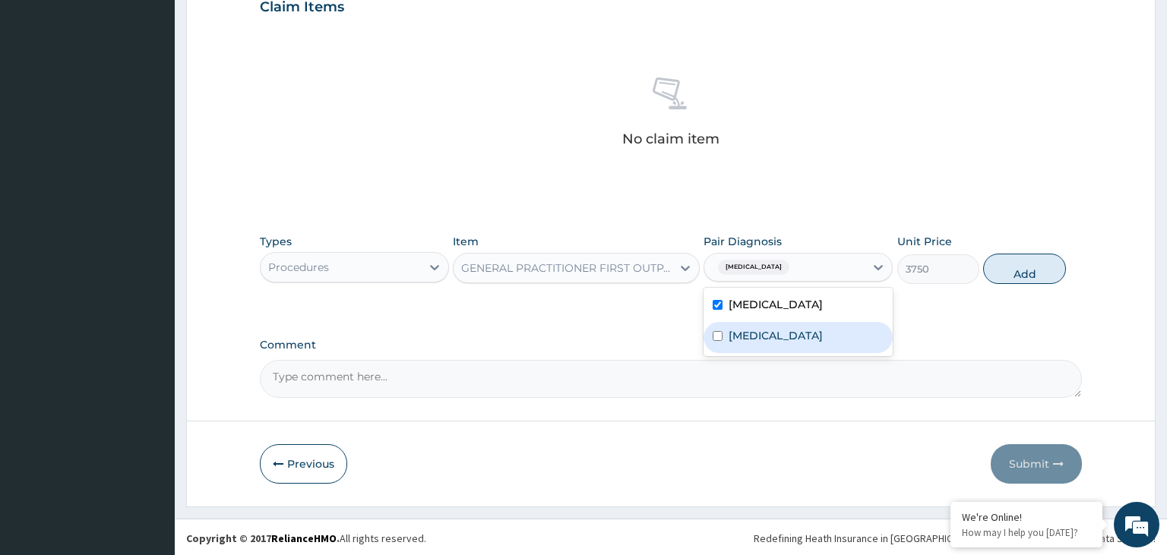
drag, startPoint x: 756, startPoint y: 324, endPoint x: 811, endPoint y: 324, distance: 55.5
click at [755, 324] on div "Sepsis" at bounding box center [798, 337] width 189 height 31
checkbox input "true"
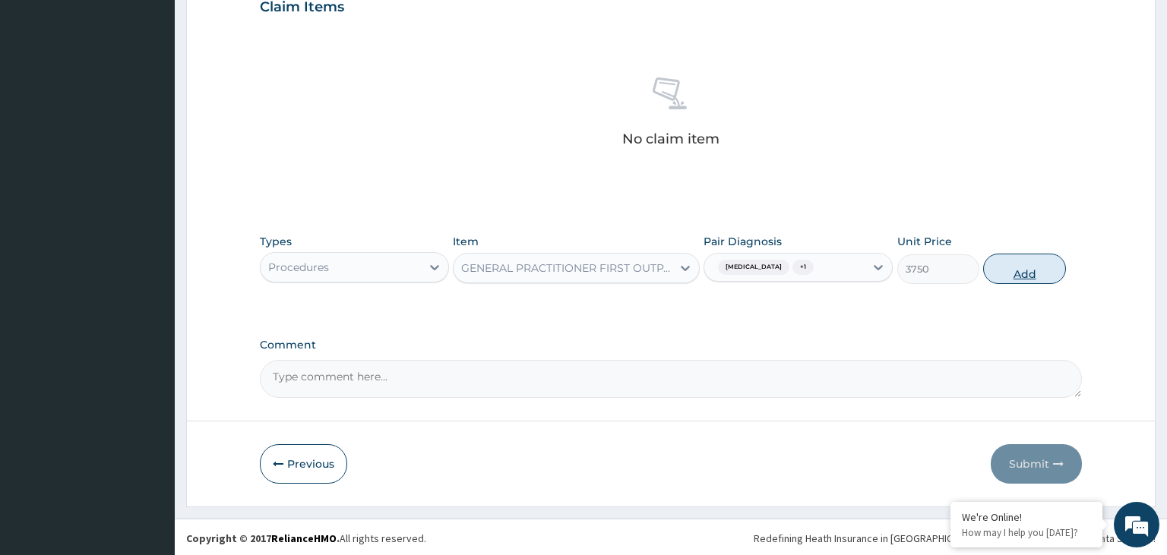
click at [1020, 255] on button "Add" at bounding box center [1024, 269] width 82 height 30
type input "0"
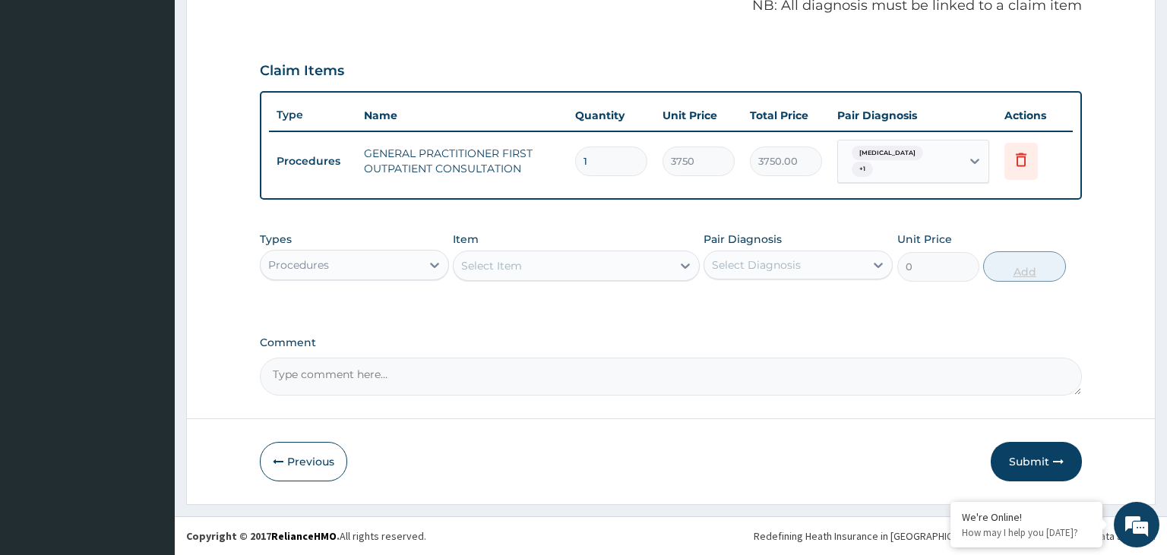
scroll to position [465, 0]
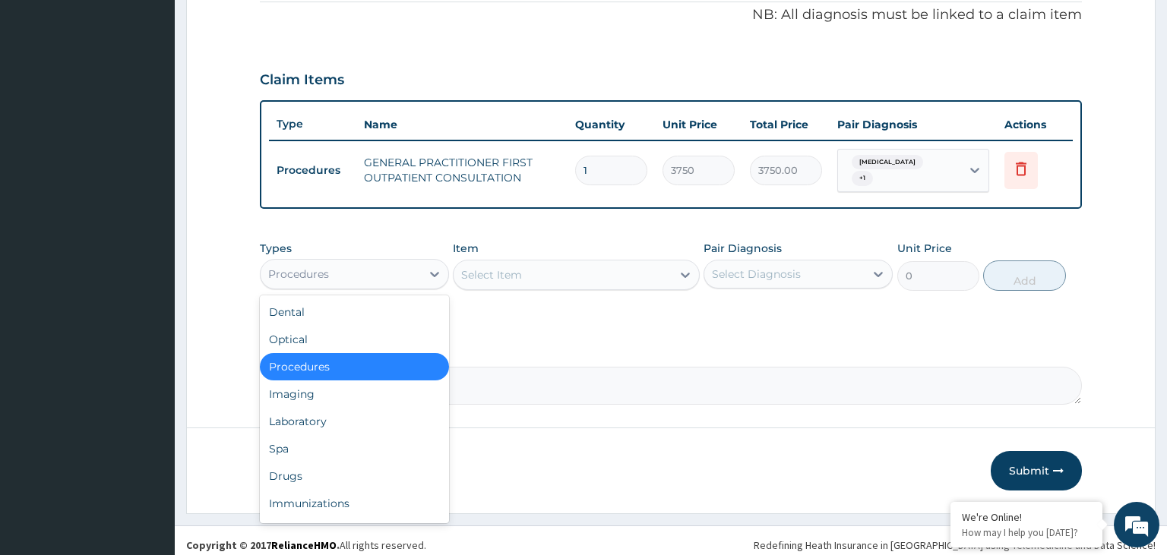
click at [415, 271] on div "Procedures" at bounding box center [341, 274] width 160 height 24
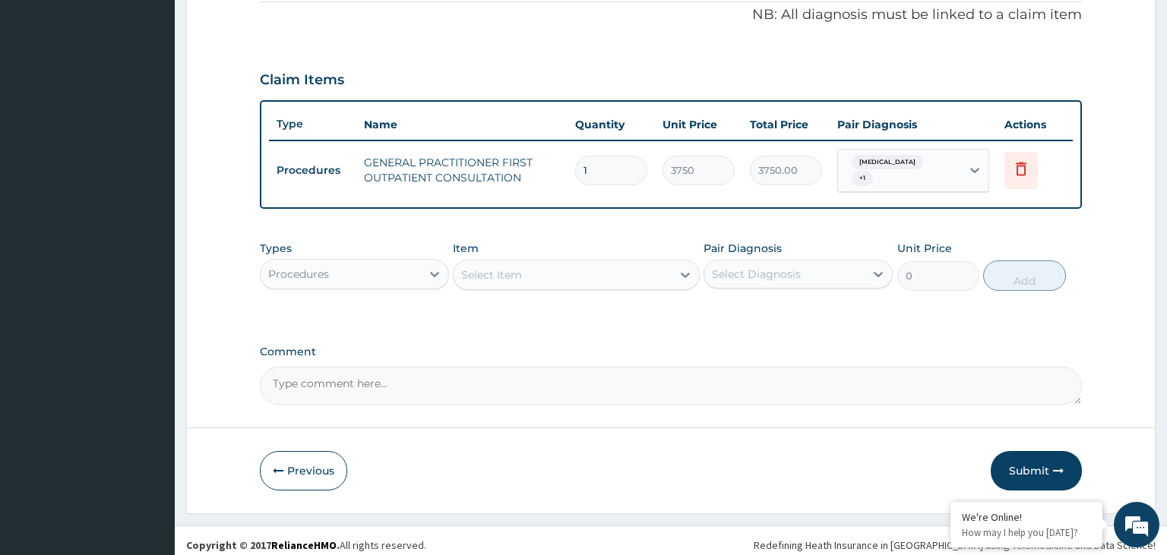
click at [390, 262] on div "Procedures" at bounding box center [341, 274] width 160 height 24
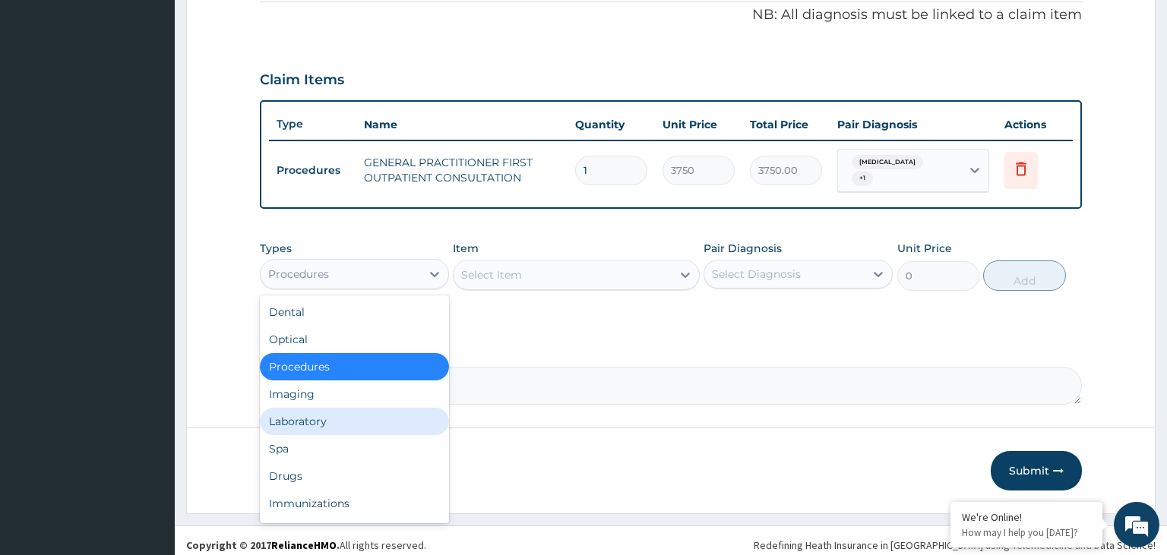
click at [323, 411] on div "Laboratory" at bounding box center [354, 421] width 189 height 27
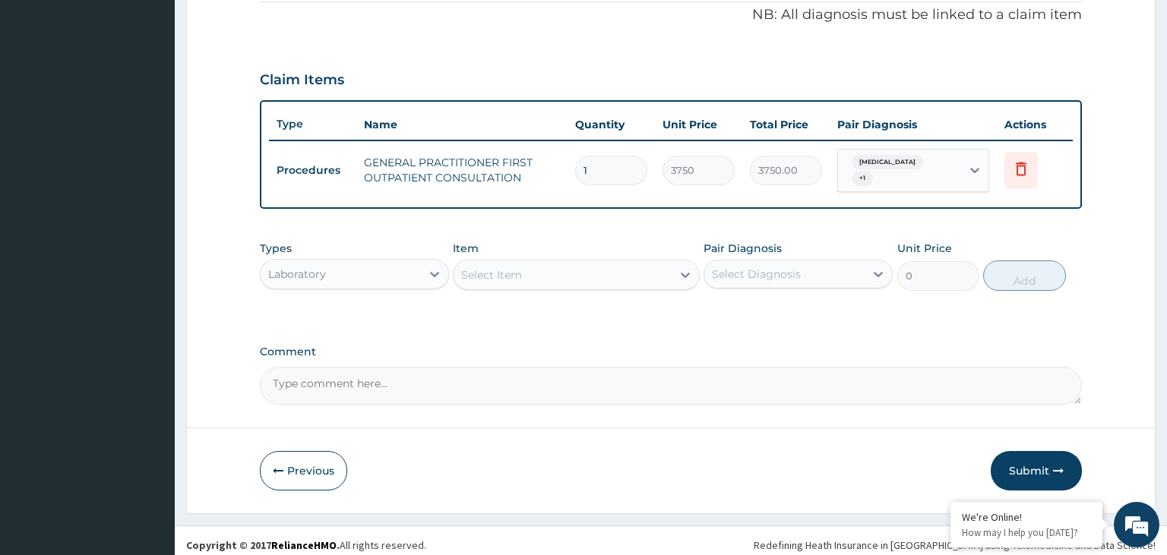
click at [587, 264] on div "Select Item" at bounding box center [563, 275] width 218 height 24
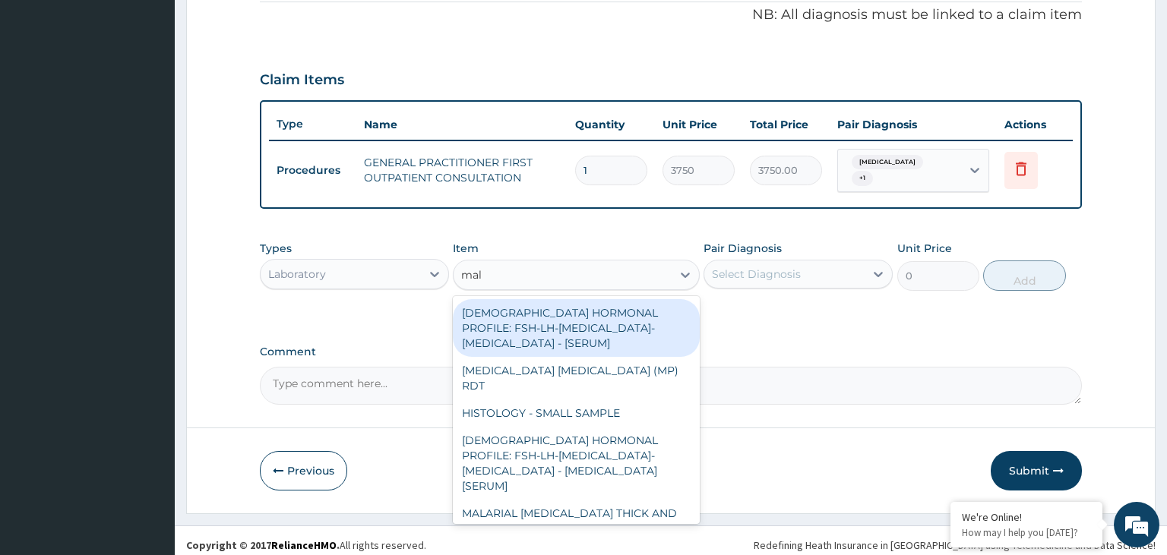
type input "mala"
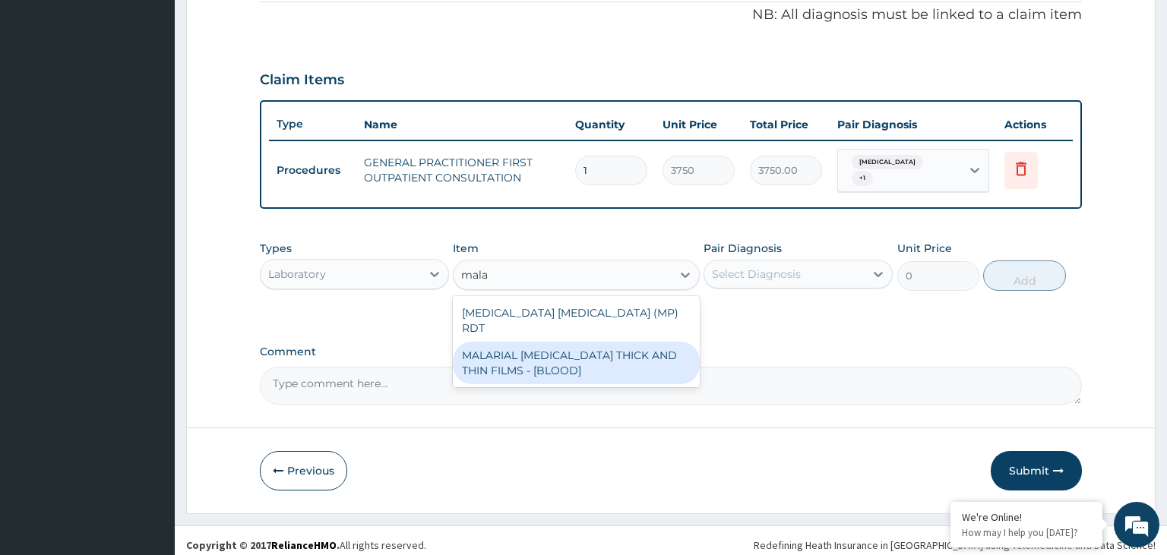
click at [597, 342] on div "MALARIAL [MEDICAL_DATA] THICK AND THIN FILMS - [BLOOD]" at bounding box center [576, 363] width 247 height 43
type input "2187.5"
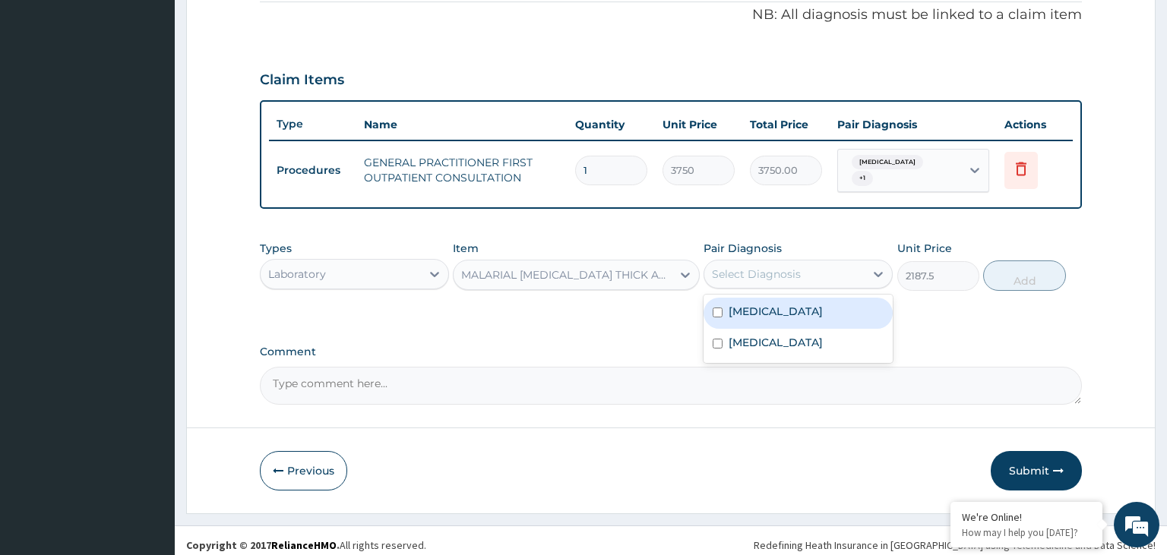
click at [818, 269] on div "Select Diagnosis" at bounding box center [784, 274] width 160 height 24
click at [770, 312] on div "[MEDICAL_DATA]" at bounding box center [798, 313] width 189 height 31
checkbox input "true"
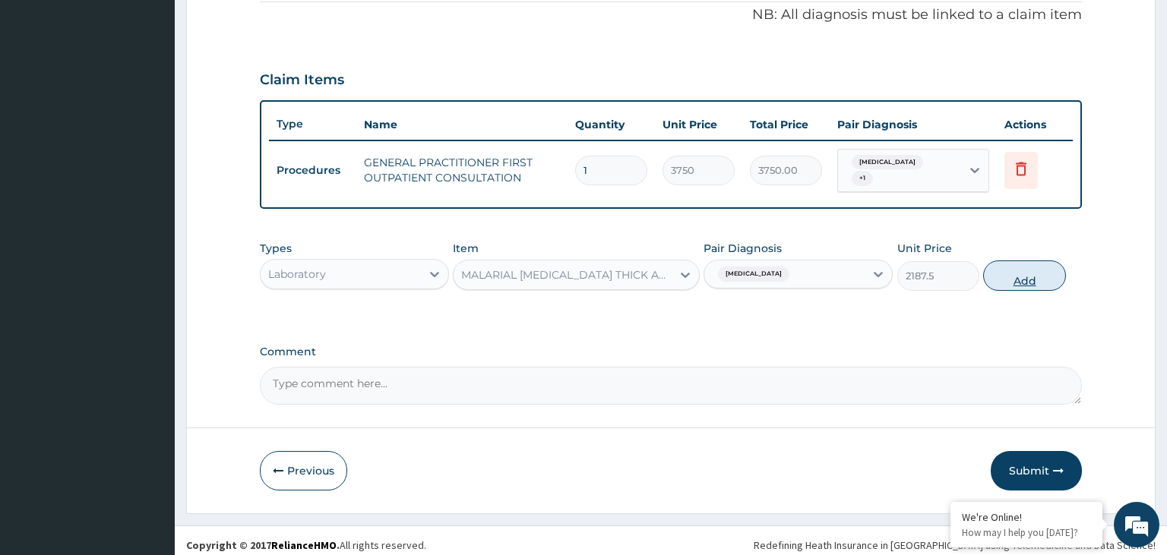
click at [1044, 261] on button "Add" at bounding box center [1024, 276] width 82 height 30
type input "0"
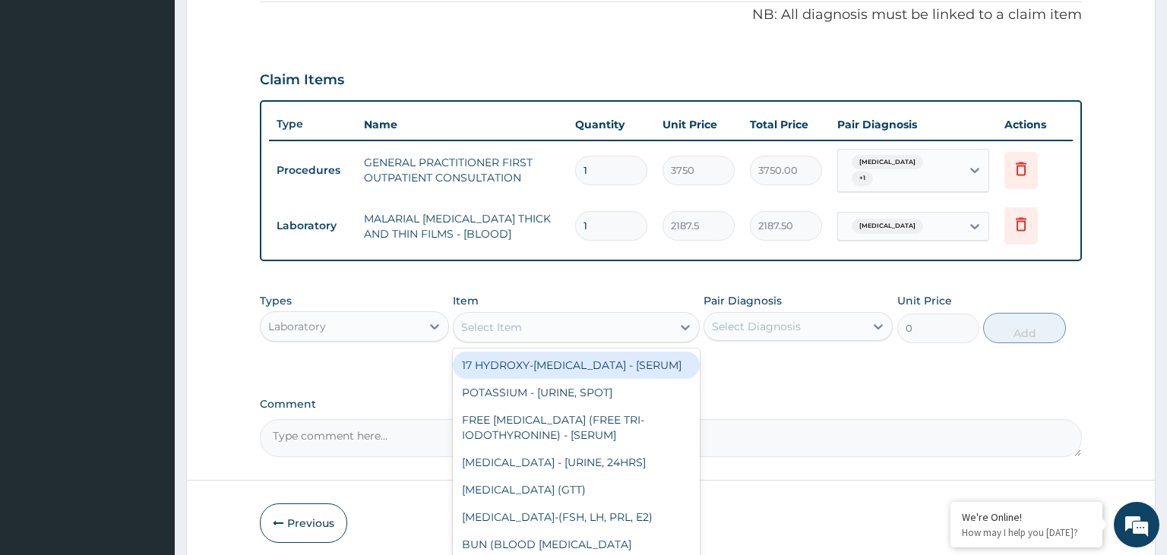
click at [594, 321] on div "Select Item" at bounding box center [563, 327] width 218 height 24
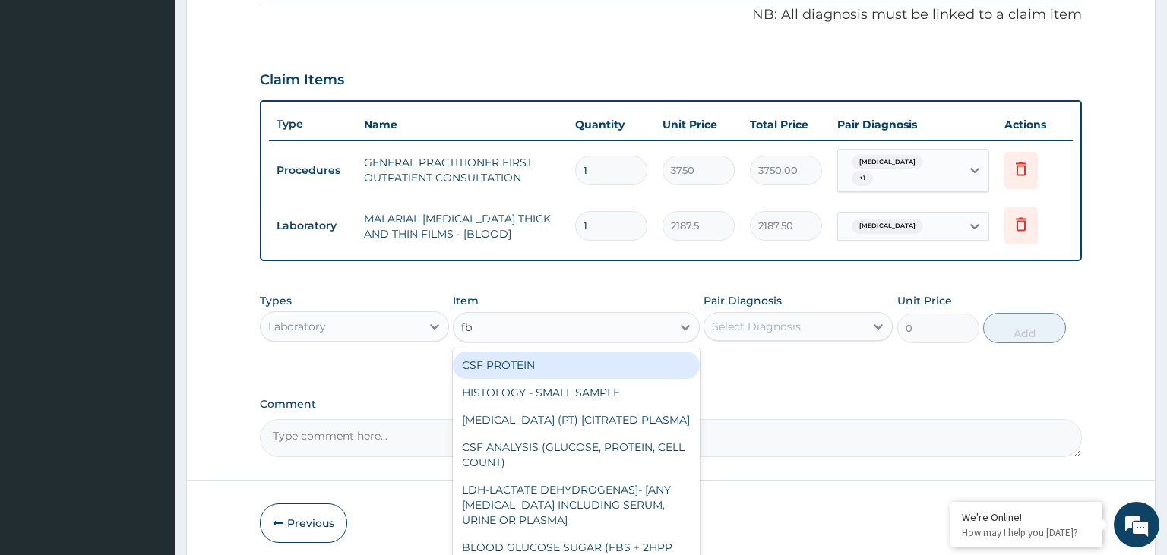
type input "fbc"
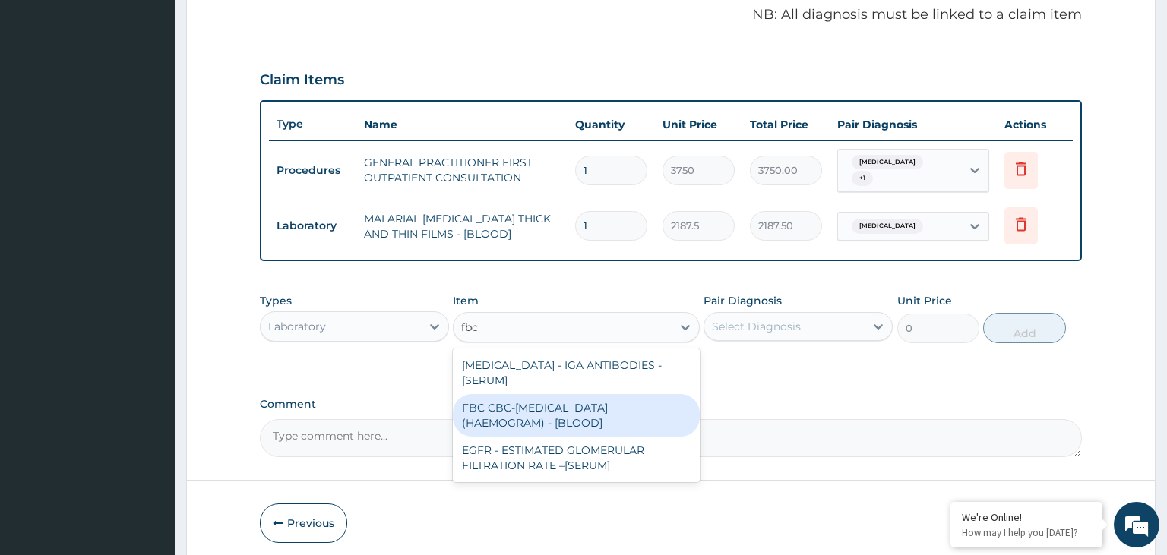
drag, startPoint x: 561, startPoint y: 409, endPoint x: 803, endPoint y: 350, distance: 249.3
click at [564, 409] on div "FBC CBC-[MEDICAL_DATA] (HAEMOGRAM) - [BLOOD]" at bounding box center [576, 415] width 247 height 43
type input "5000"
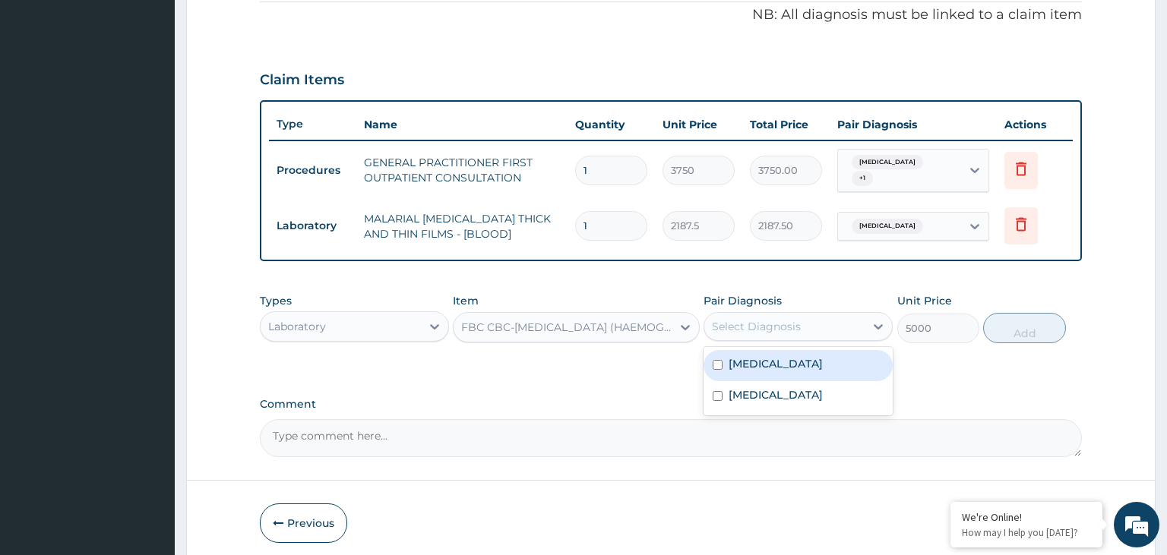
click at [811, 331] on div "Select Diagnosis" at bounding box center [798, 326] width 189 height 29
drag, startPoint x: 758, startPoint y: 385, endPoint x: 1051, endPoint y: 359, distance: 294.4
click at [776, 394] on div "[MEDICAL_DATA]" at bounding box center [798, 396] width 189 height 31
checkbox input "true"
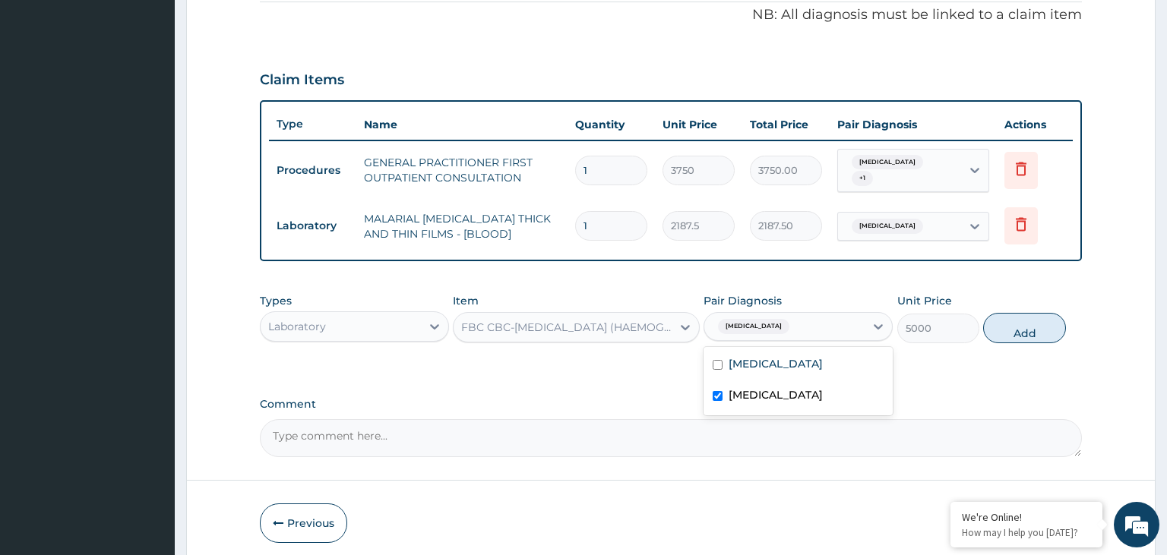
drag, startPoint x: 1039, startPoint y: 320, endPoint x: 1009, endPoint y: 330, distance: 32.0
click at [1039, 319] on button "Add" at bounding box center [1024, 328] width 82 height 30
type input "0"
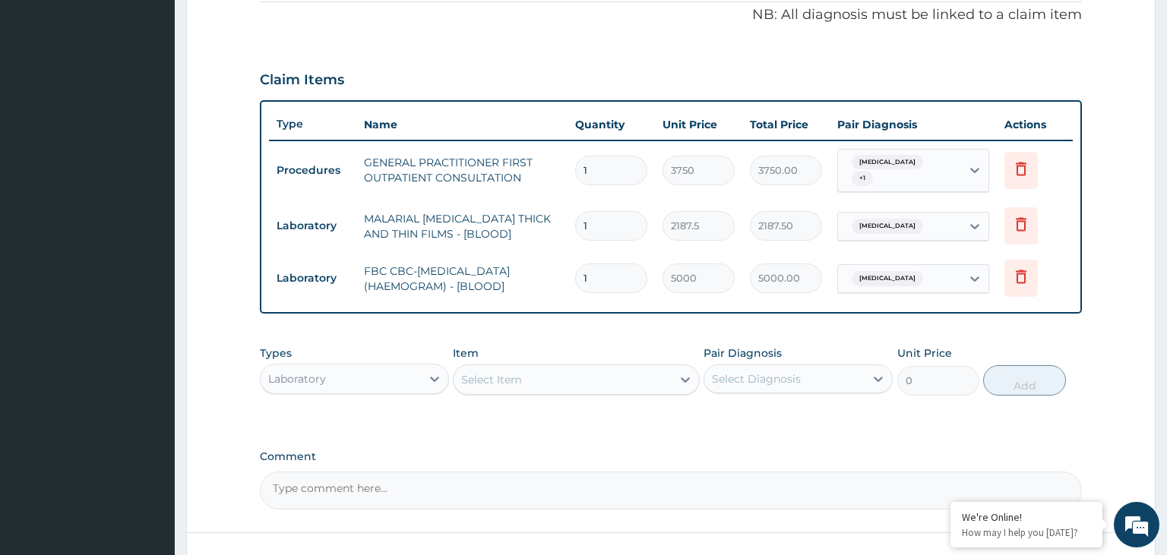
click at [397, 372] on div "Laboratory" at bounding box center [341, 379] width 160 height 24
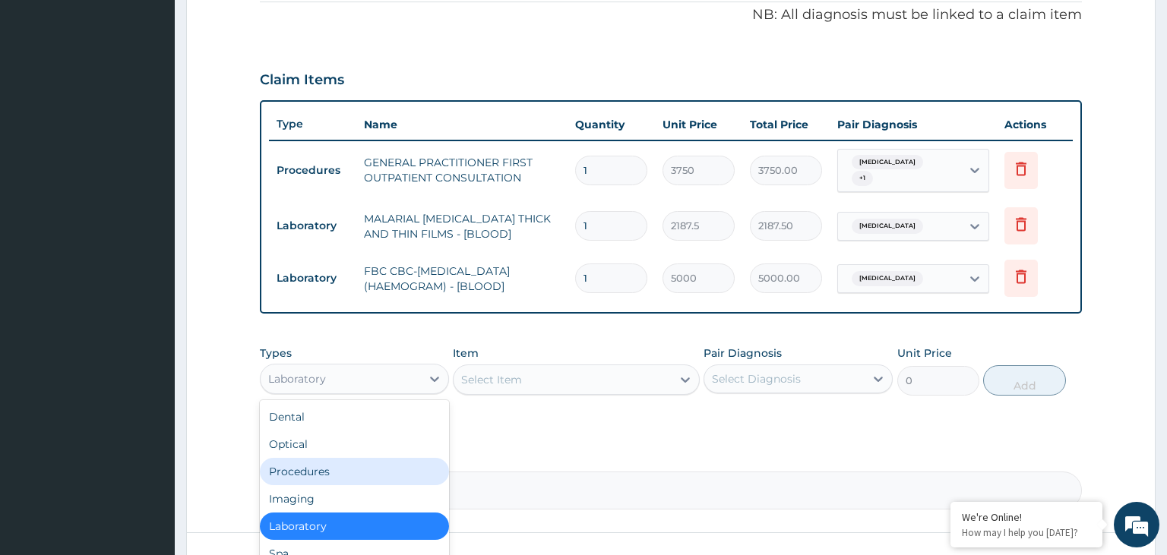
scroll to position [52, 0]
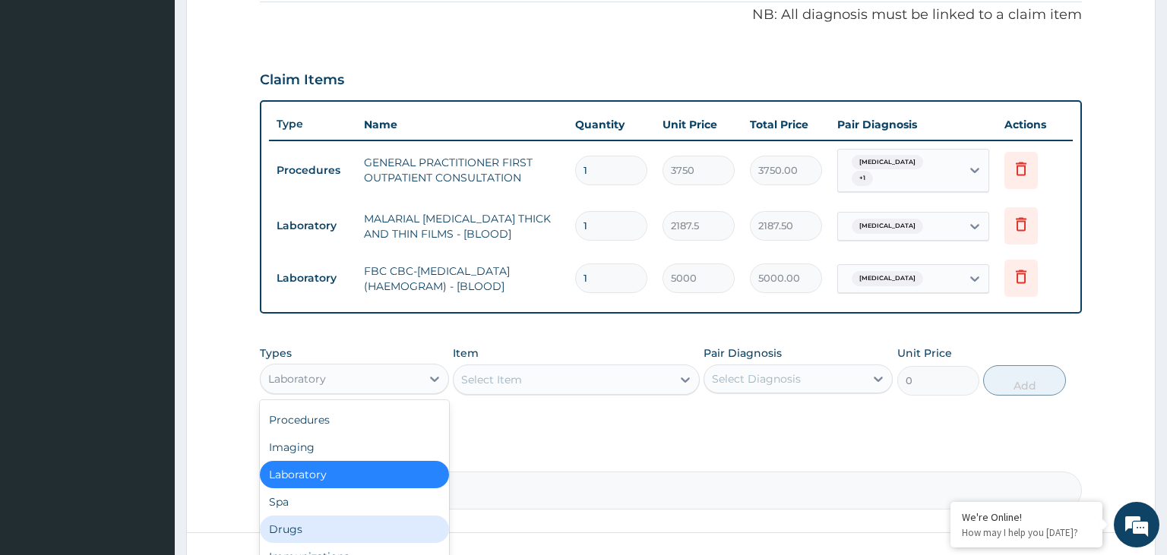
click at [332, 516] on div "Drugs" at bounding box center [354, 529] width 189 height 27
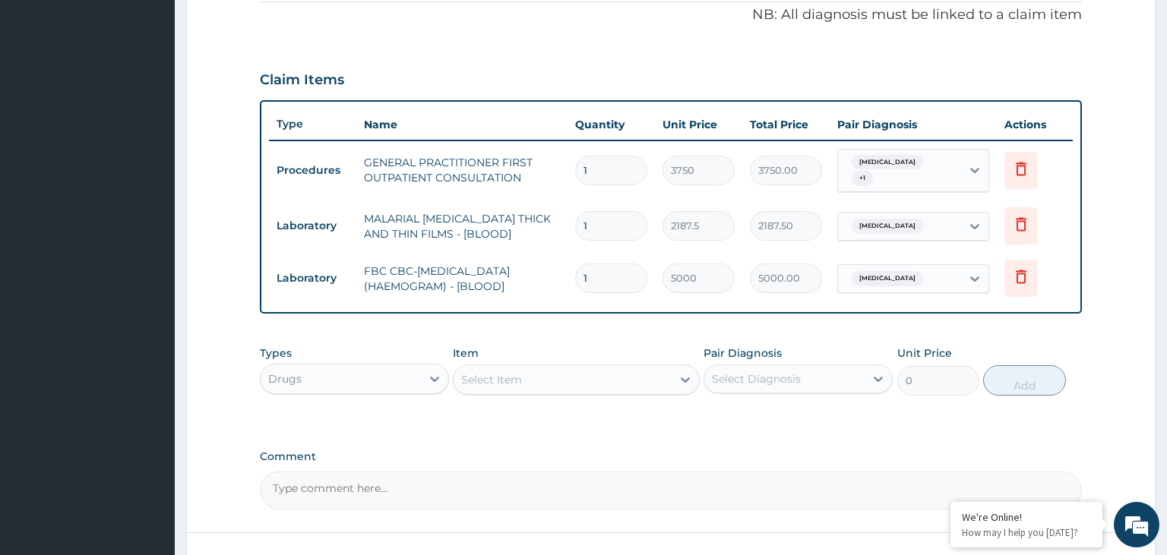
click at [611, 376] on div "Select Item" at bounding box center [563, 380] width 218 height 24
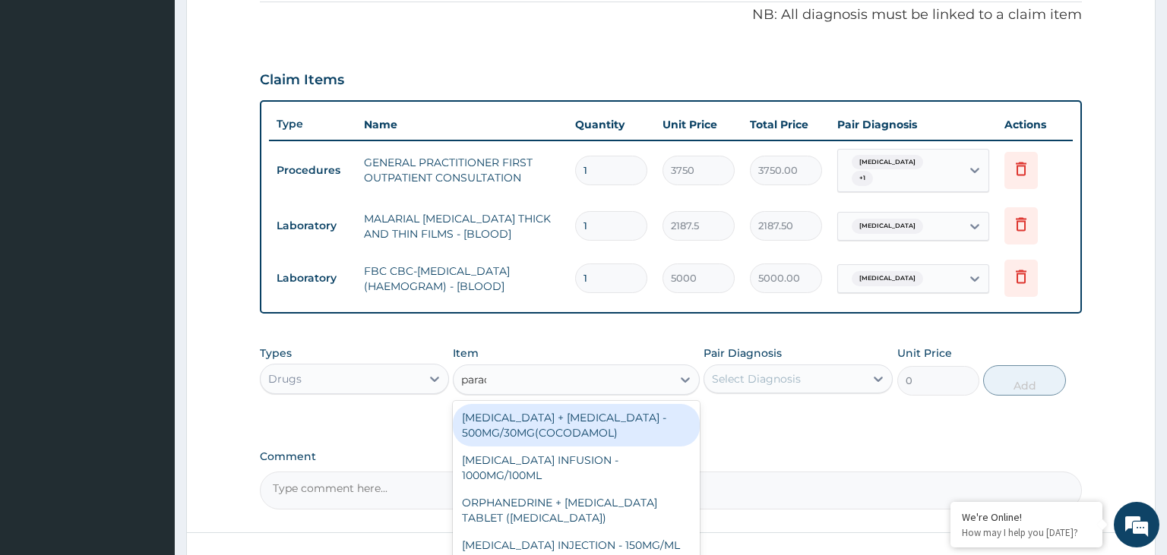
type input "parace"
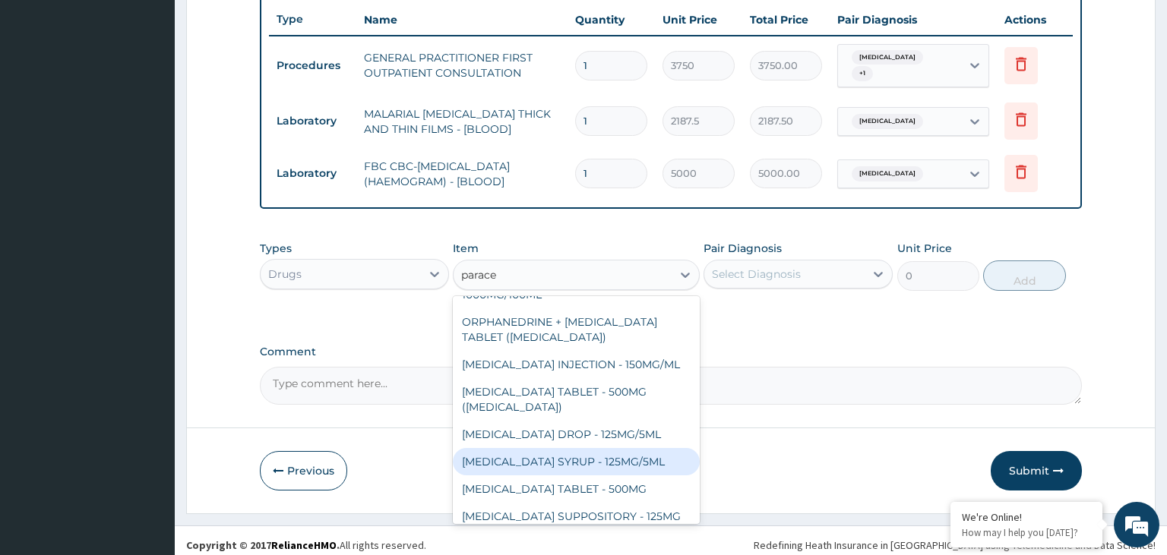
scroll to position [85, 0]
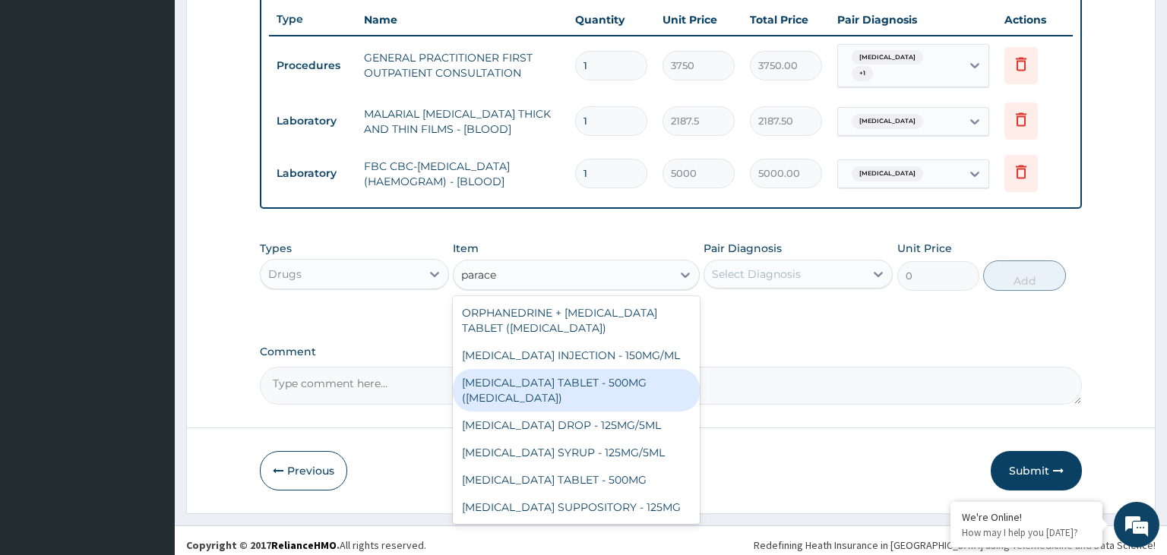
click at [621, 379] on div "[MEDICAL_DATA] TABLET - 500MG ([MEDICAL_DATA])" at bounding box center [576, 390] width 247 height 43
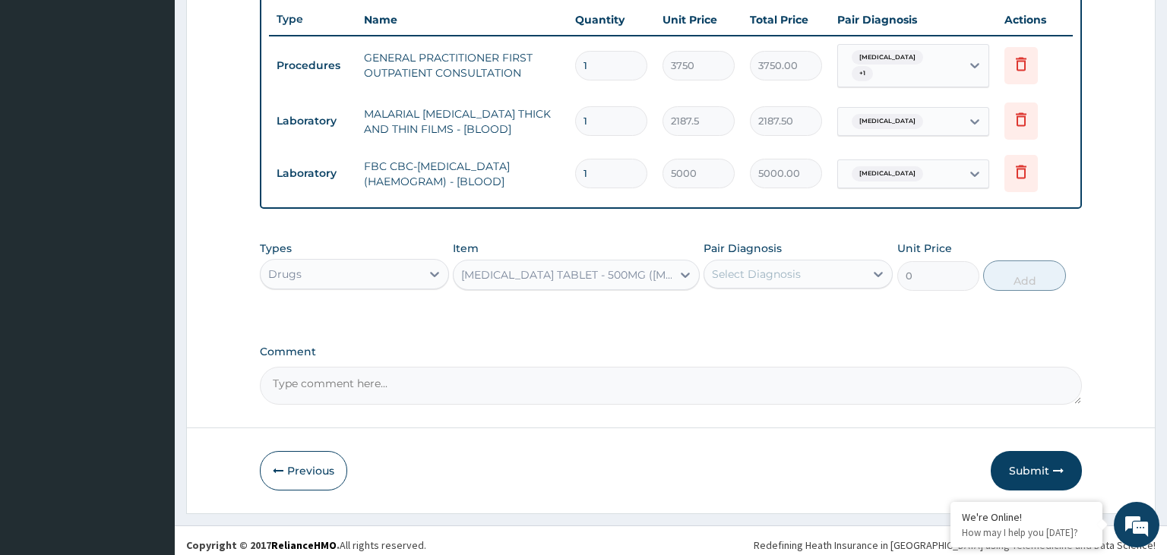
type input "42"
click at [881, 267] on icon at bounding box center [878, 274] width 15 height 15
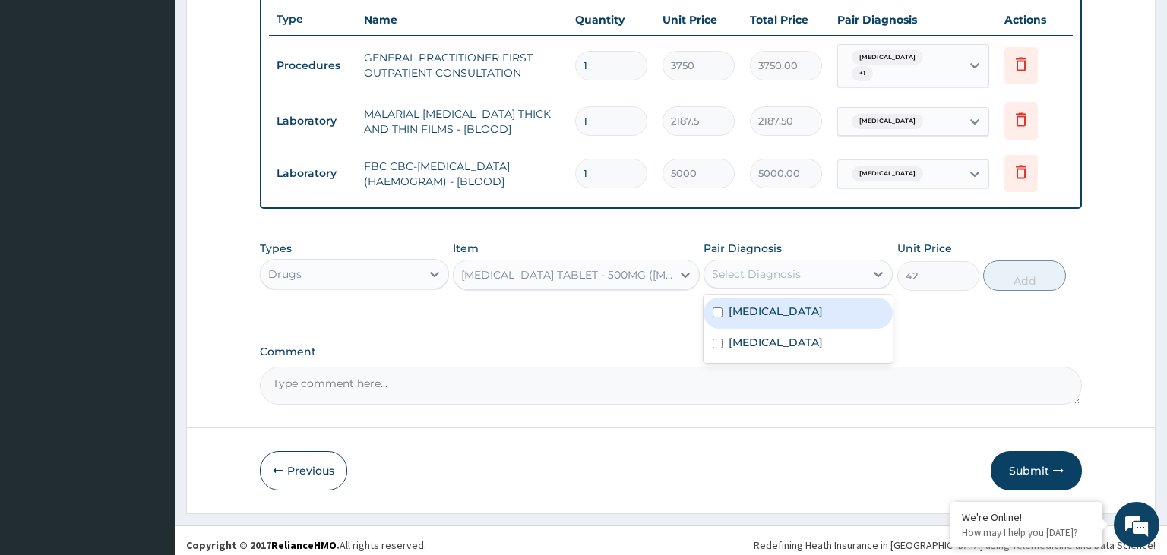
click at [779, 308] on div "[MEDICAL_DATA]" at bounding box center [798, 313] width 189 height 31
checkbox input "true"
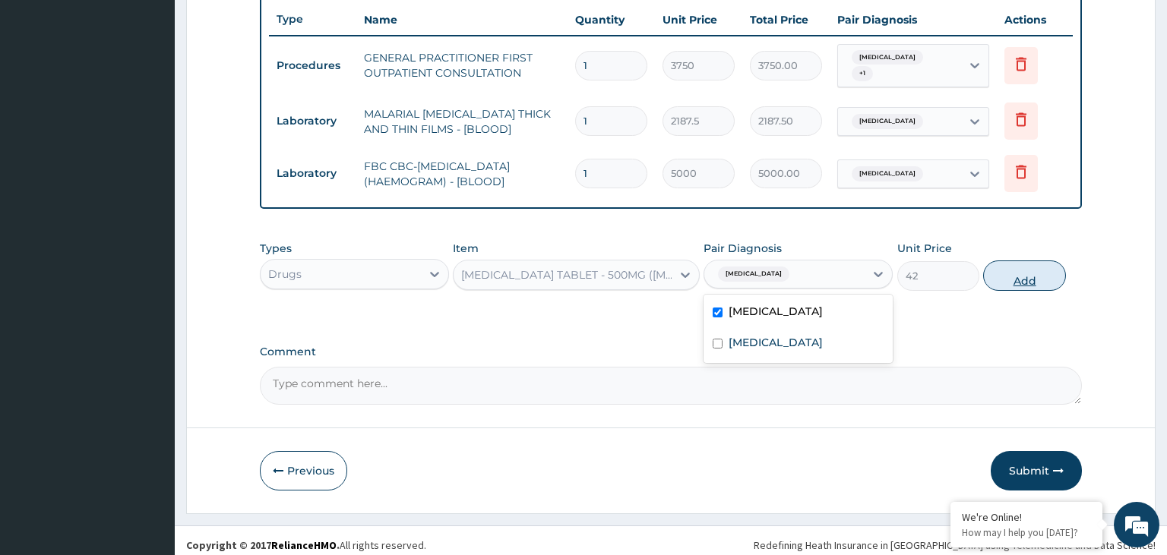
click at [1023, 274] on button "Add" at bounding box center [1024, 276] width 82 height 30
type input "0"
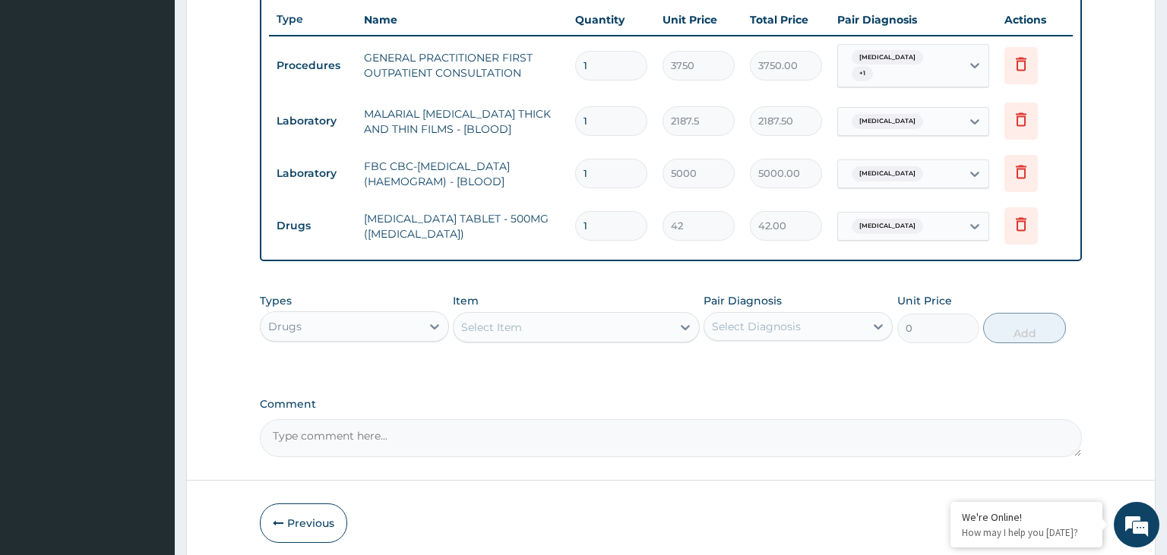
click at [600, 219] on input "1" at bounding box center [611, 226] width 72 height 30
drag, startPoint x: 600, startPoint y: 219, endPoint x: 576, endPoint y: 223, distance: 24.7
click at [576, 223] on input "1" at bounding box center [611, 226] width 72 height 30
click at [617, 214] on input "1" at bounding box center [611, 226] width 72 height 30
type input "12"
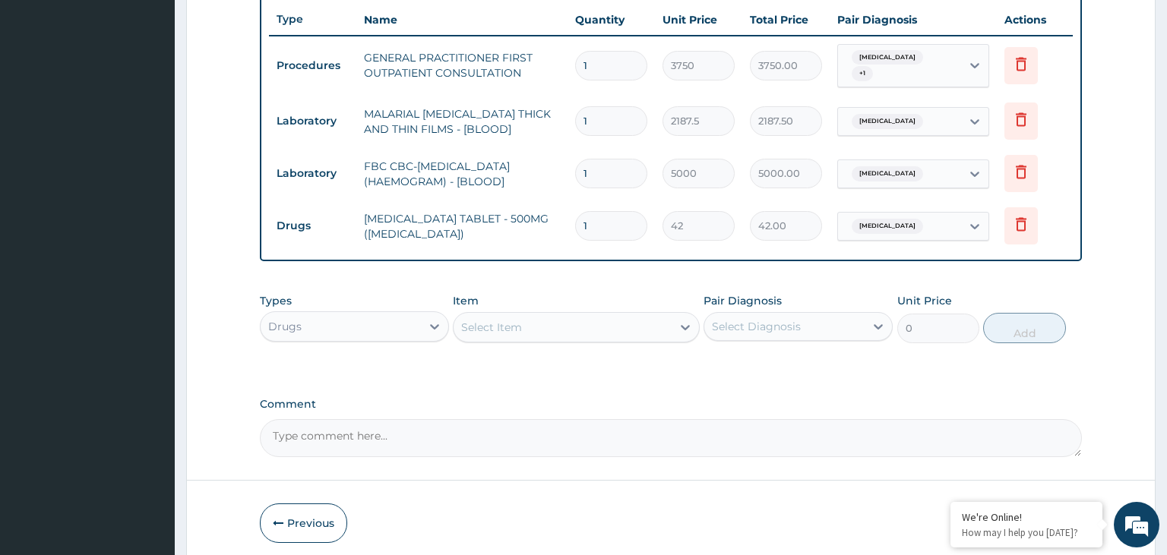
type input "504.00"
type input "12"
click at [567, 321] on div "Select Item" at bounding box center [563, 327] width 218 height 24
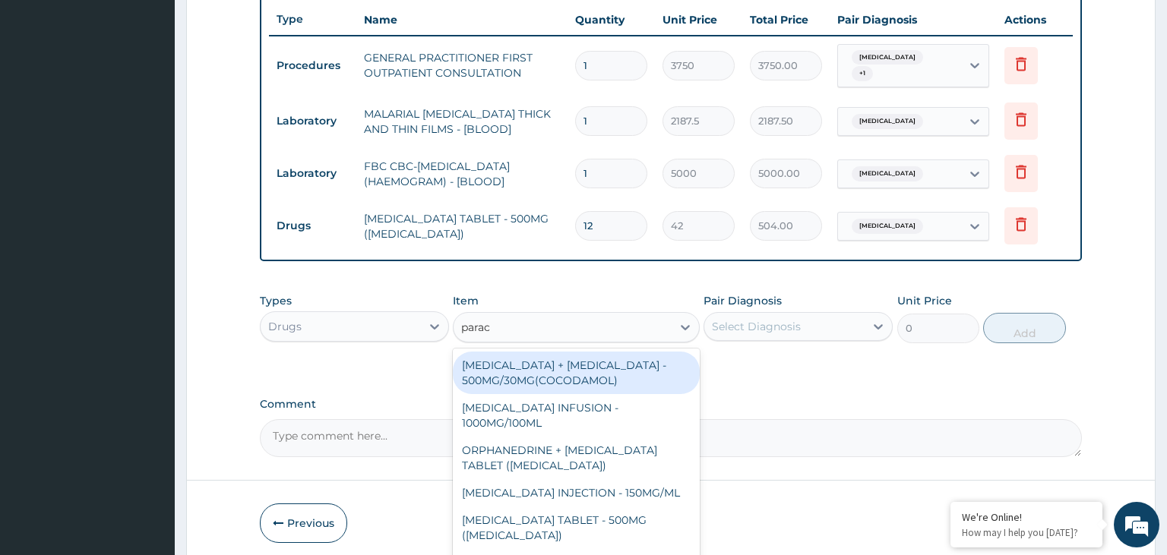
type input "parace"
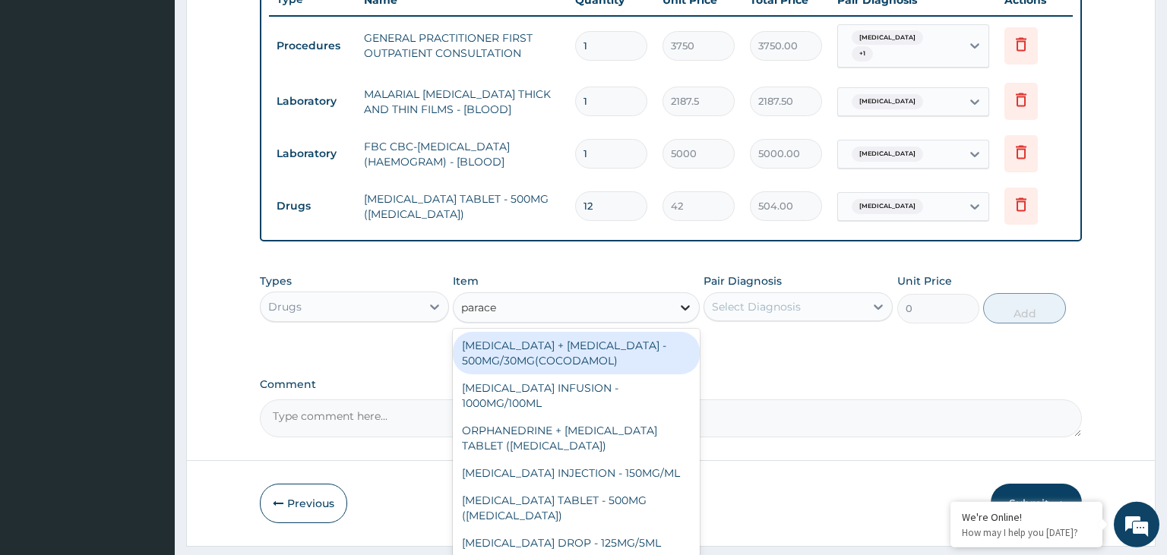
scroll to position [622, 0]
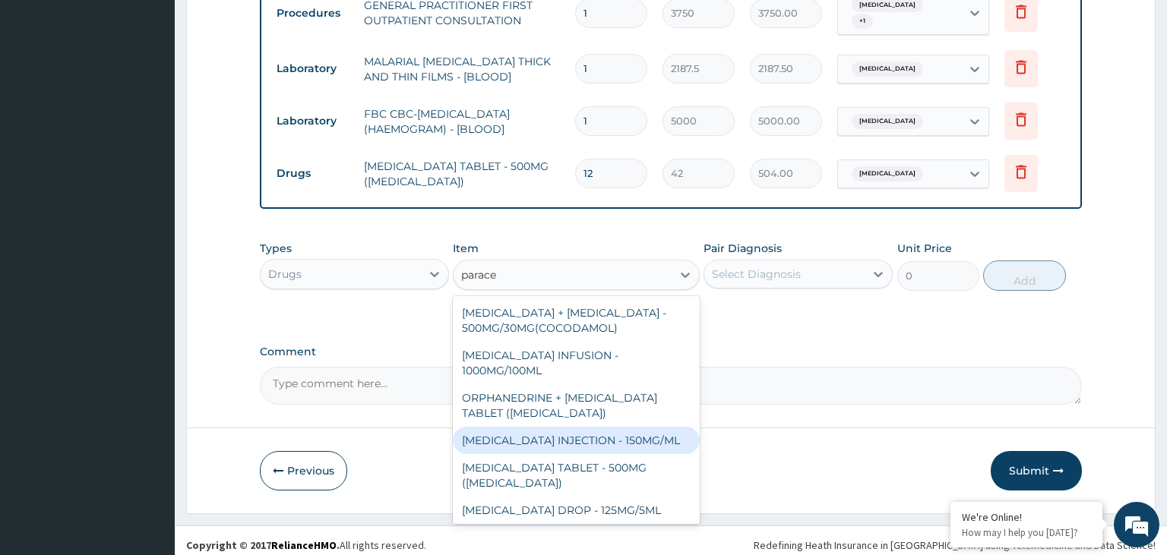
click at [625, 435] on div "[MEDICAL_DATA] INJECTION - 150MG/ML" at bounding box center [576, 440] width 247 height 27
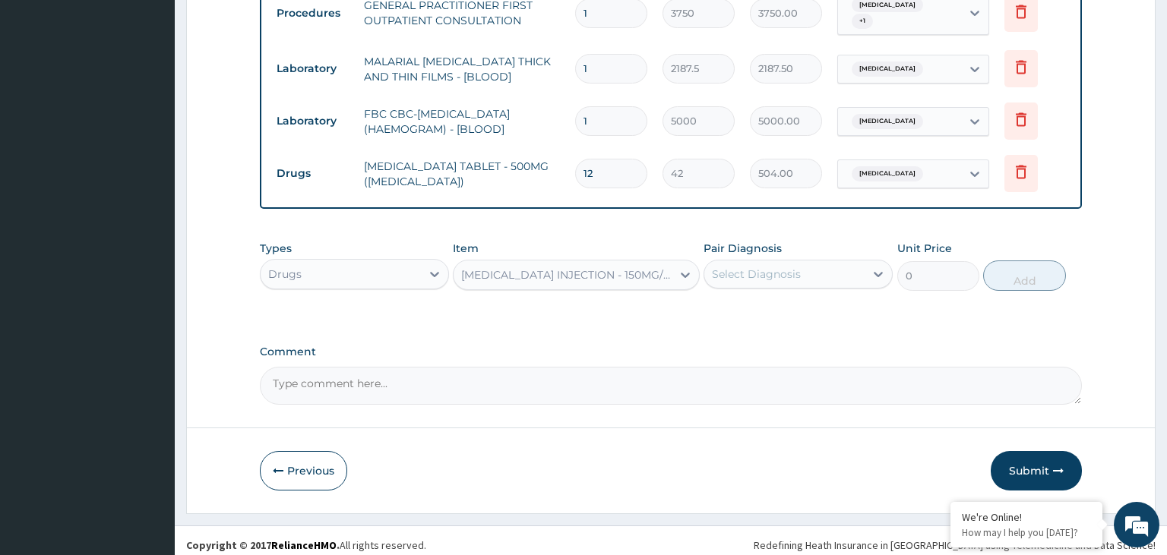
type input "560"
drag, startPoint x: 790, startPoint y: 325, endPoint x: 794, endPoint y: 318, distance: 7.8
click at [801, 275] on div "Select Diagnosis" at bounding box center [784, 274] width 160 height 24
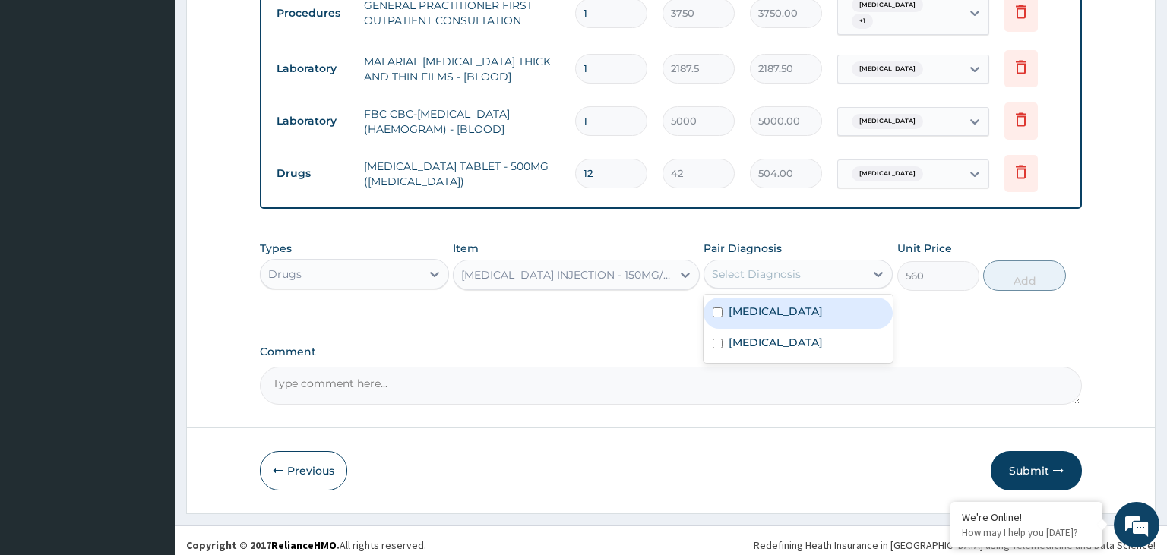
click at [764, 304] on label "Malaria" at bounding box center [776, 311] width 94 height 15
checkbox input "true"
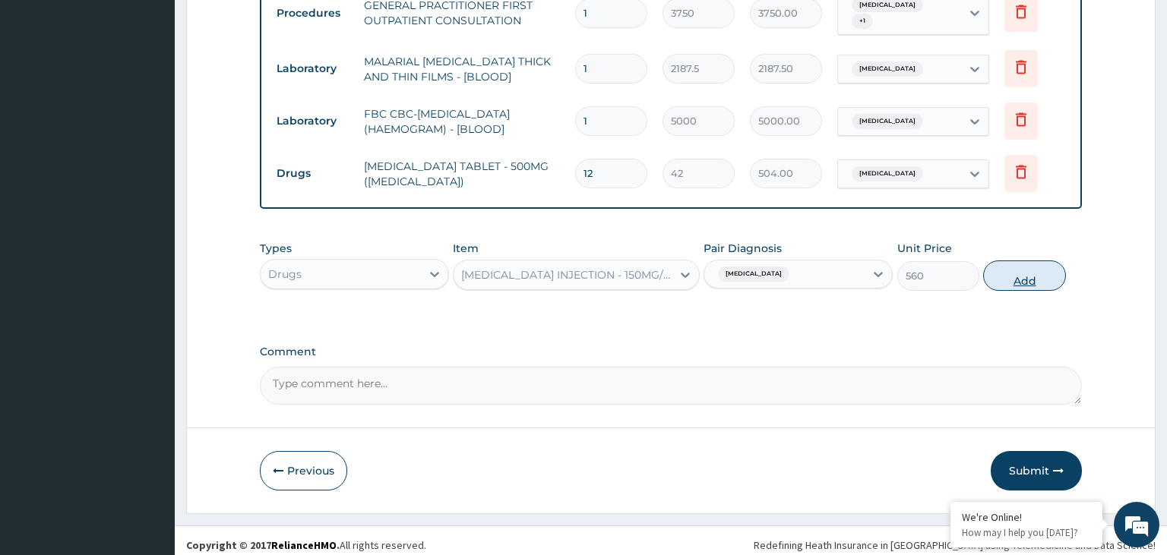
click at [992, 265] on button "Add" at bounding box center [1024, 276] width 82 height 30
type input "0"
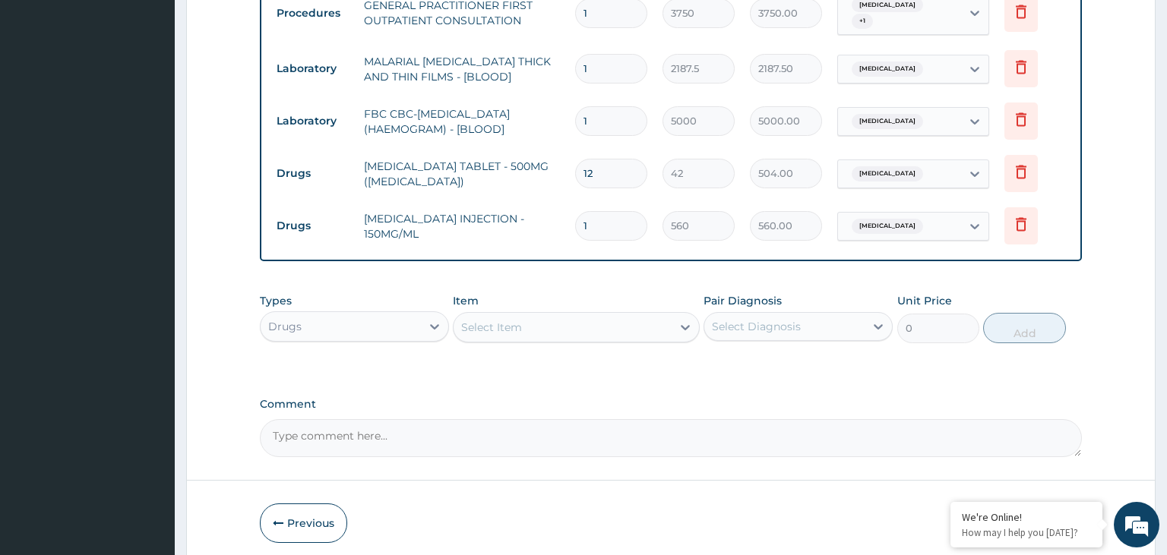
click at [589, 225] on input "1" at bounding box center [611, 226] width 72 height 30
type input "2"
type input "1120.00"
type input "2"
click at [594, 242] on tr "Drugs PARACETAMOL INJECTION - 150MG/ML 2 560 1120.00 Malaria Delete" at bounding box center [671, 226] width 805 height 52
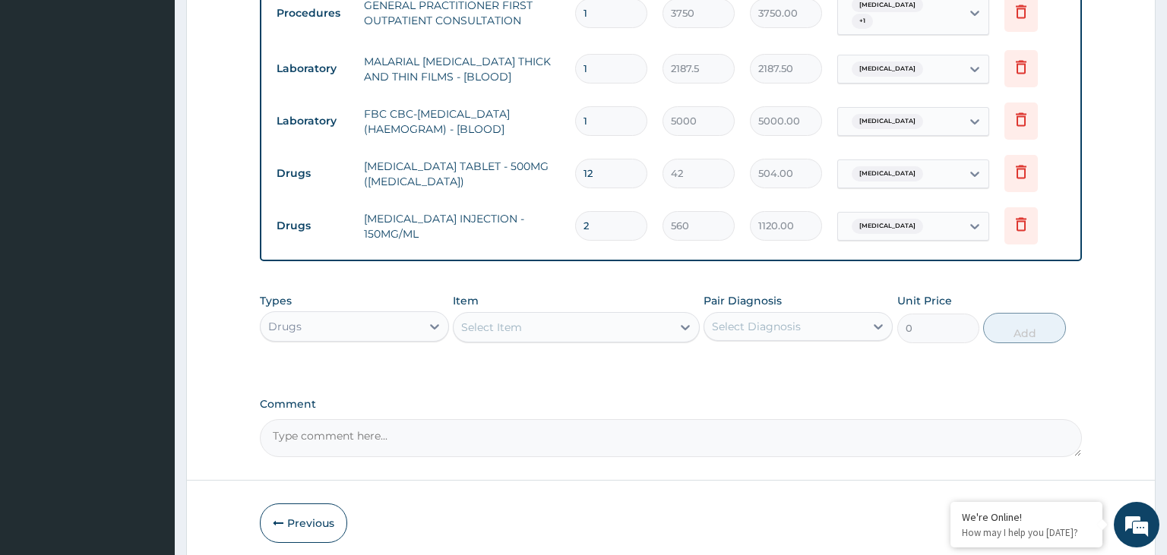
click at [518, 325] on div "Select Item" at bounding box center [491, 327] width 61 height 15
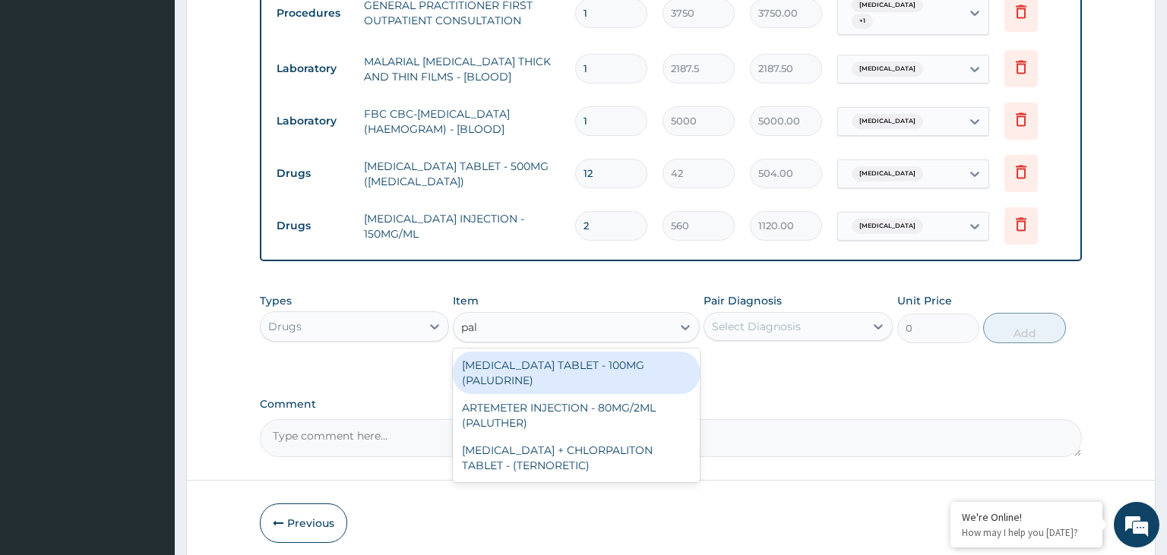
type input "palu"
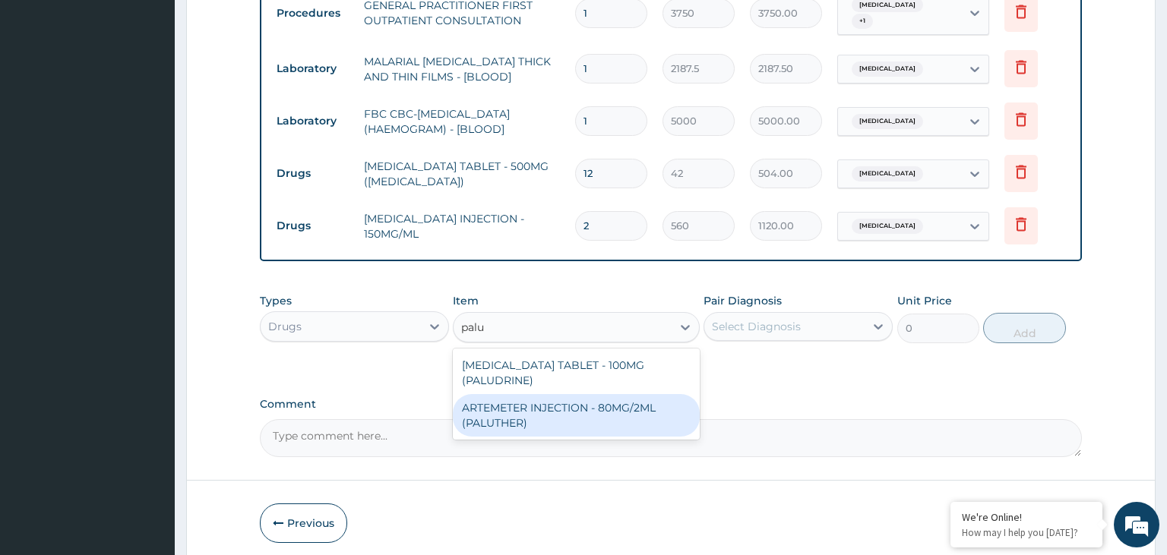
click at [540, 394] on div "ARTEMETER INJECTION - 80MG/2ML (PALUTHER)" at bounding box center [576, 415] width 247 height 43
type input "700"
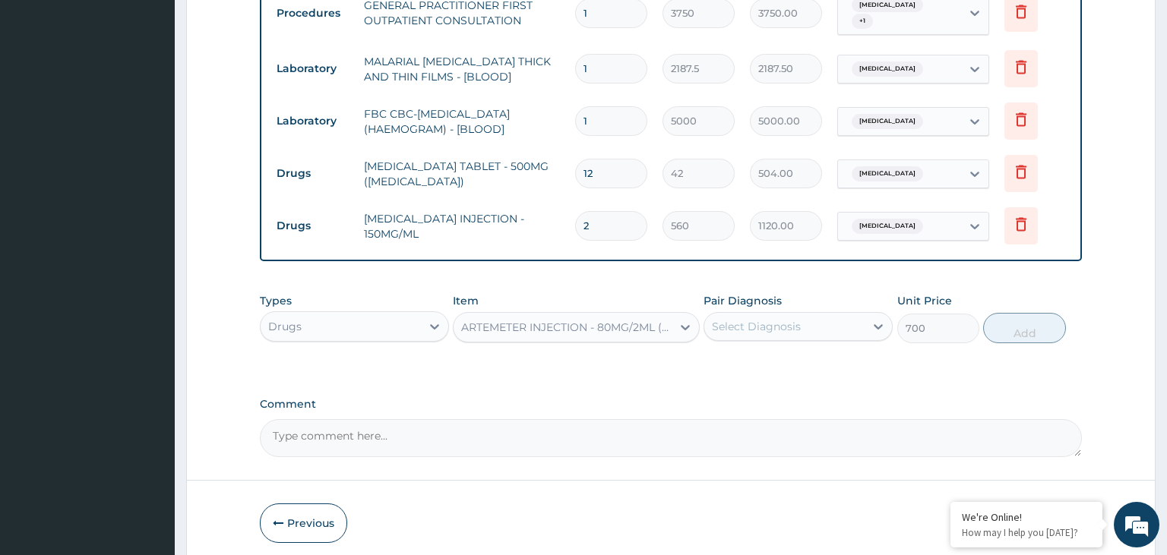
click at [843, 317] on div "Select Diagnosis" at bounding box center [784, 327] width 160 height 24
click at [772, 359] on div "Malaria" at bounding box center [798, 365] width 189 height 31
checkbox input "true"
click at [1024, 330] on button "Add" at bounding box center [1024, 328] width 82 height 30
type input "0"
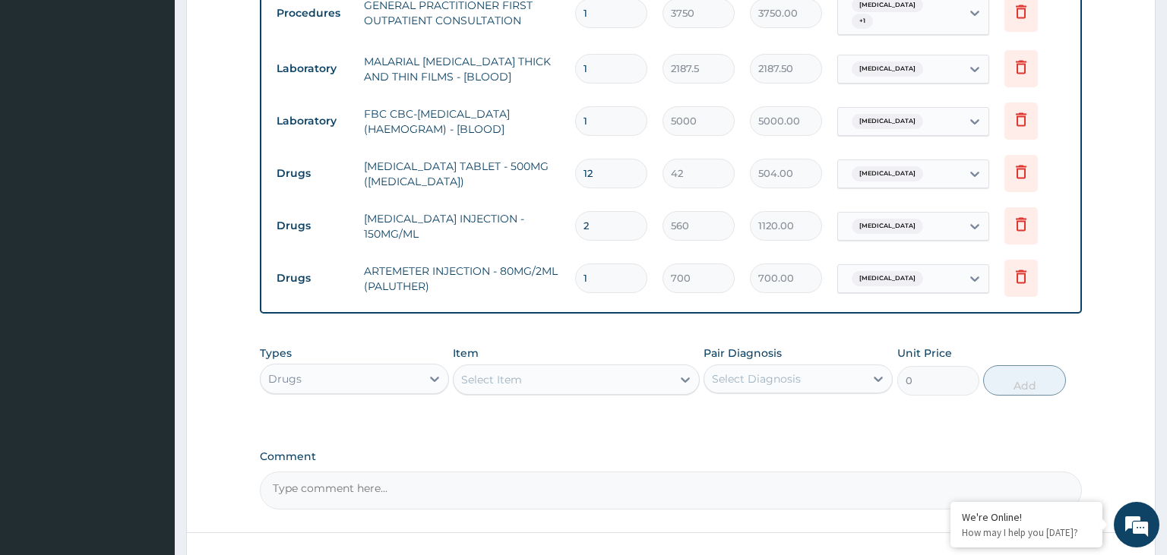
drag, startPoint x: 591, startPoint y: 276, endPoint x: 555, endPoint y: 278, distance: 35.8
click at [575, 278] on input "1" at bounding box center [611, 279] width 72 height 30
type input "6"
type input "4200.00"
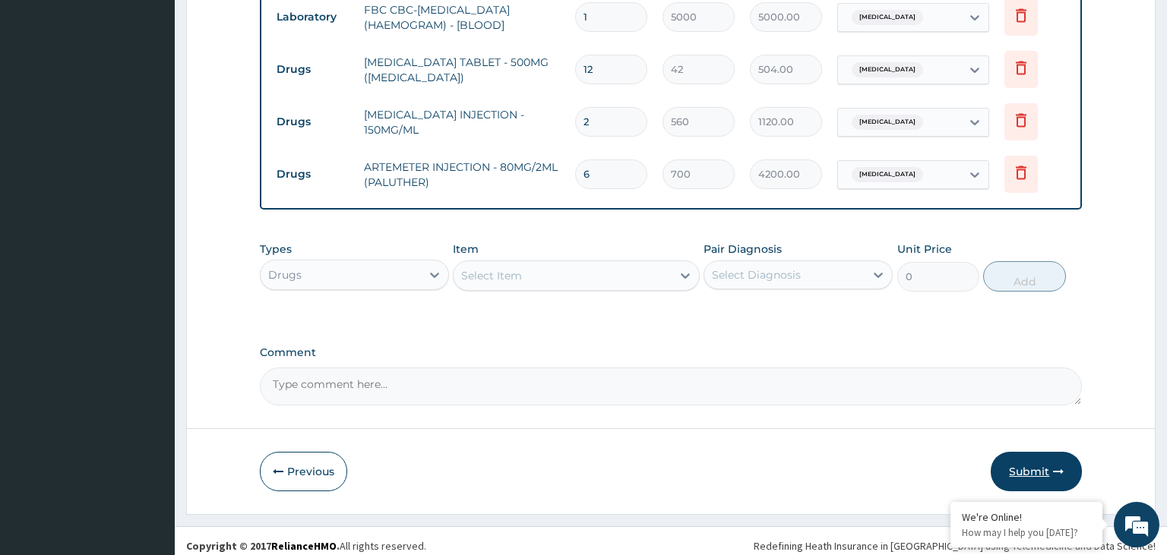
type input "6"
click at [1021, 460] on button "Submit" at bounding box center [1036, 472] width 91 height 40
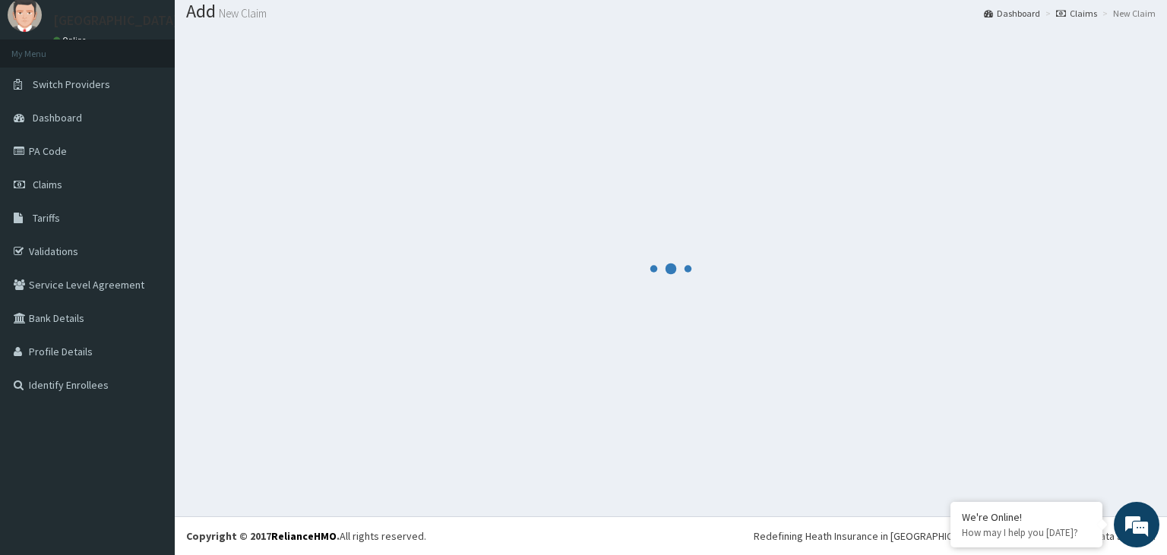
scroll to position [47, 0]
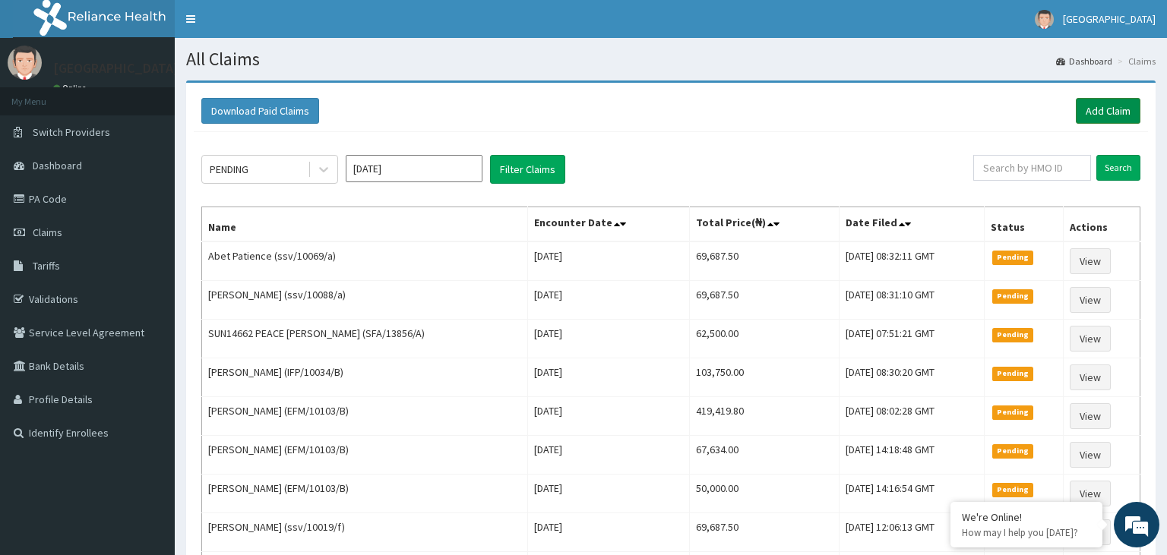
click at [1094, 115] on link "Add Claim" at bounding box center [1108, 111] width 65 height 26
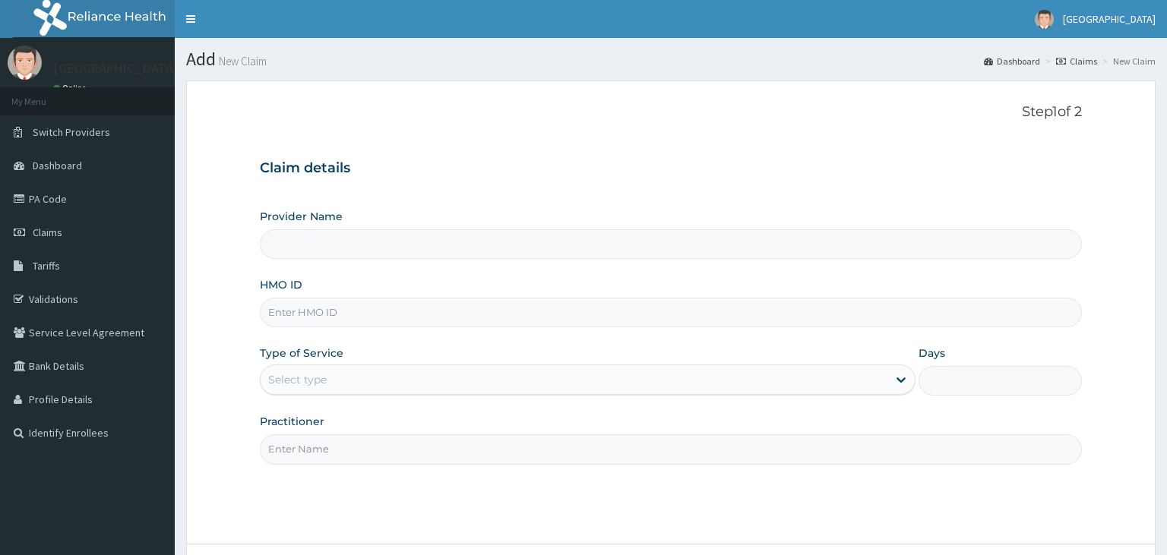
scroll to position [125, 0]
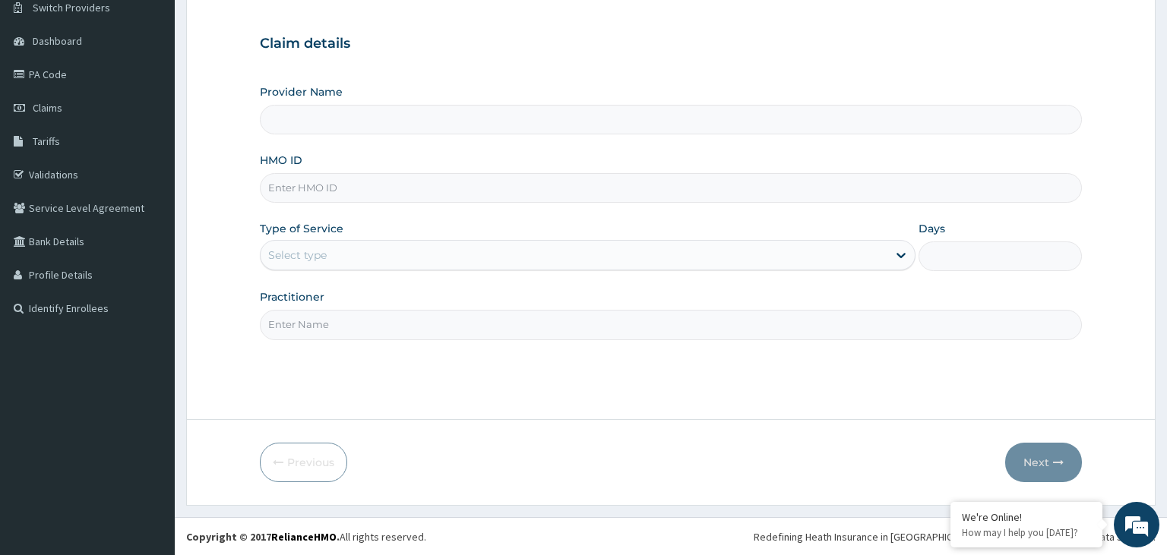
paste input "NBC/10052/E"
type input "NBC/10052/E"
type input "[GEOGRAPHIC_DATA]-KADUNA"
click at [296, 193] on input "NBC/10052/E" at bounding box center [671, 188] width 823 height 30
click at [293, 193] on input "NBC/10052/E" at bounding box center [671, 188] width 823 height 30
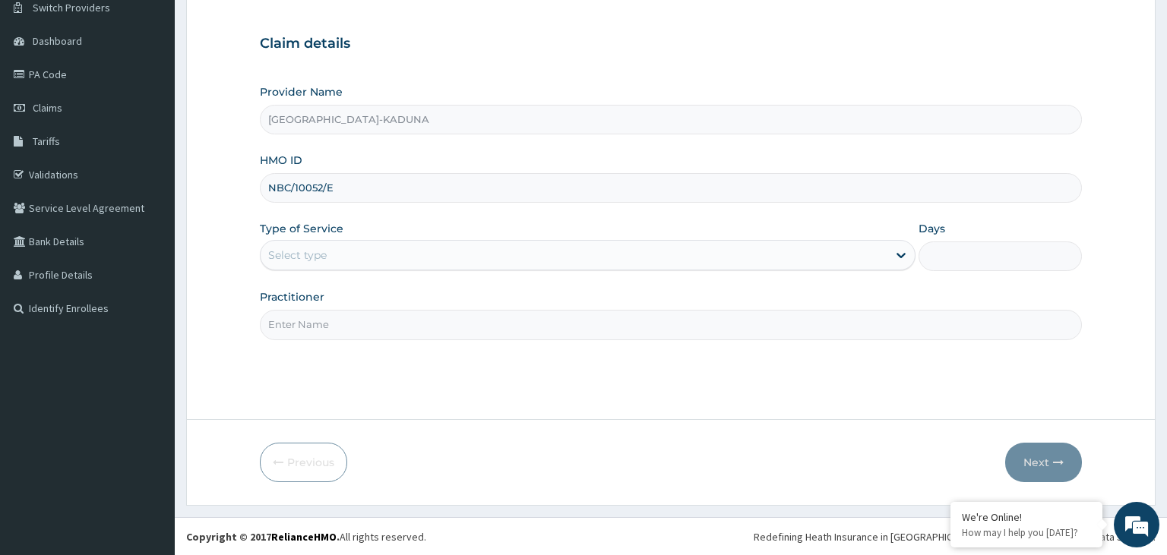
type input "NBC/10052/E"
click at [369, 251] on div "Select type" at bounding box center [574, 255] width 627 height 24
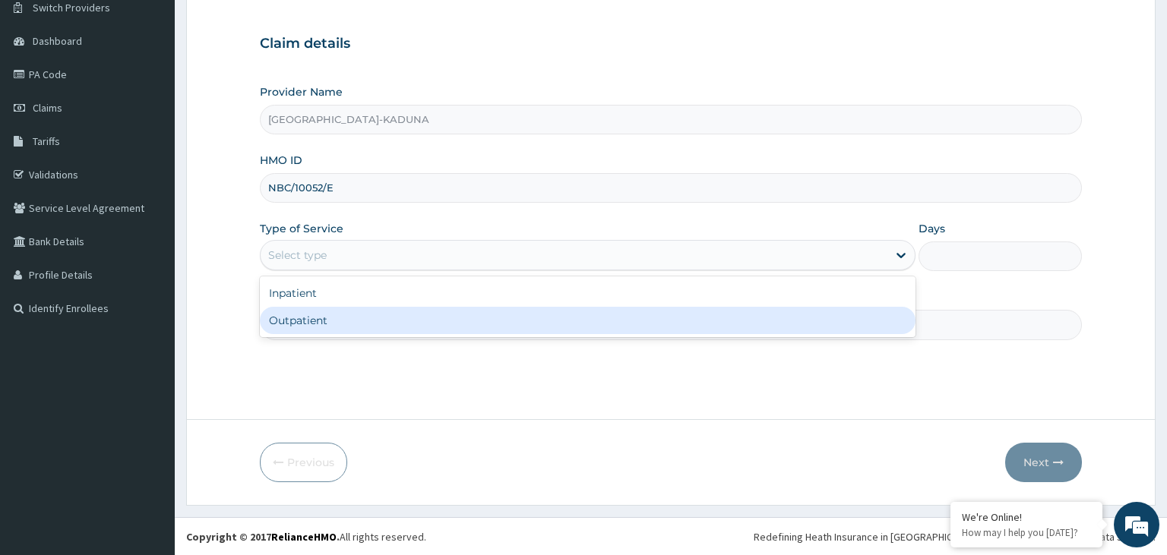
click at [343, 319] on div "Outpatient" at bounding box center [588, 320] width 656 height 27
type input "1"
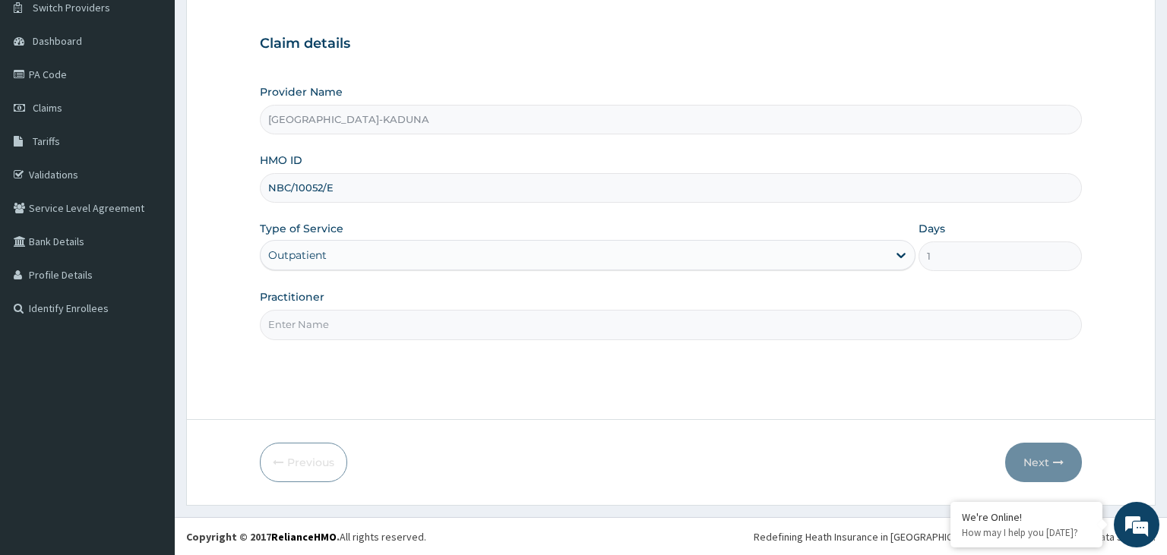
click at [343, 319] on input "Practitioner" at bounding box center [671, 325] width 823 height 30
type input "gp"
click at [1042, 458] on button "Next" at bounding box center [1043, 463] width 77 height 40
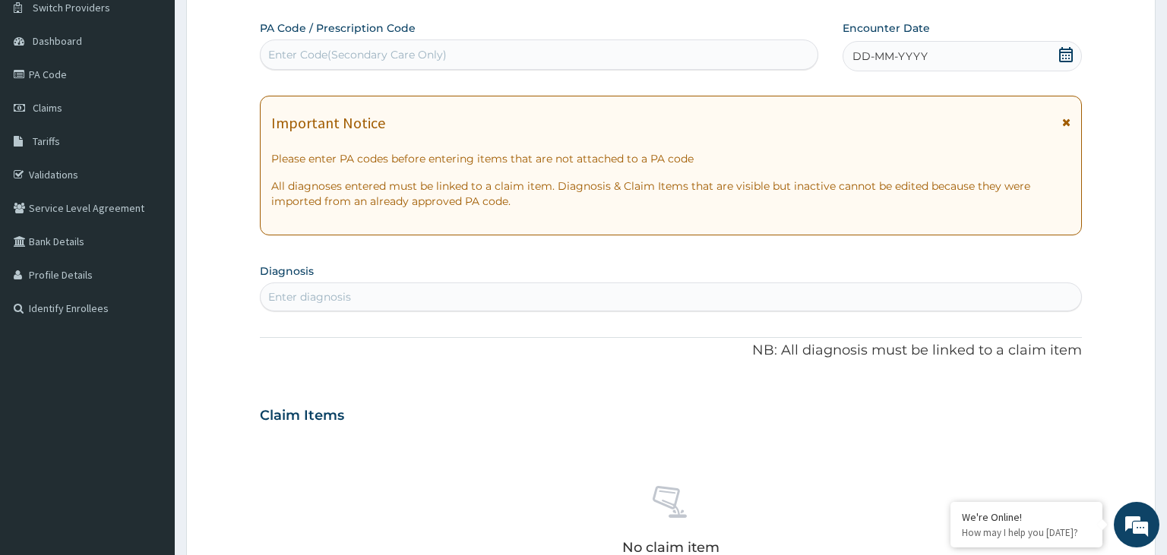
click at [1060, 53] on icon at bounding box center [1066, 54] width 14 height 15
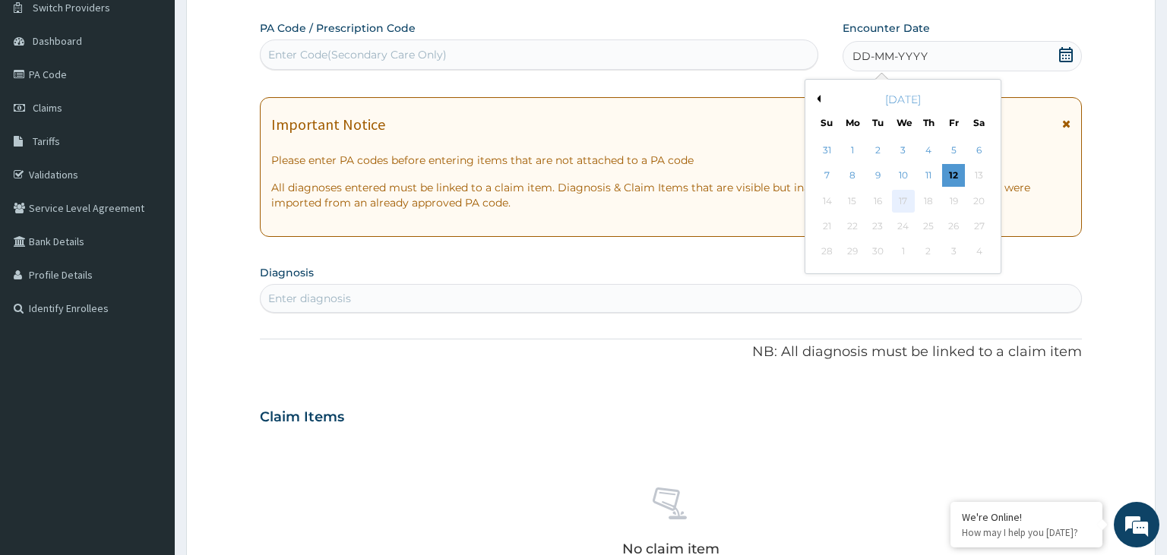
scroll to position [0, 0]
click at [910, 179] on div "10" at bounding box center [903, 176] width 23 height 23
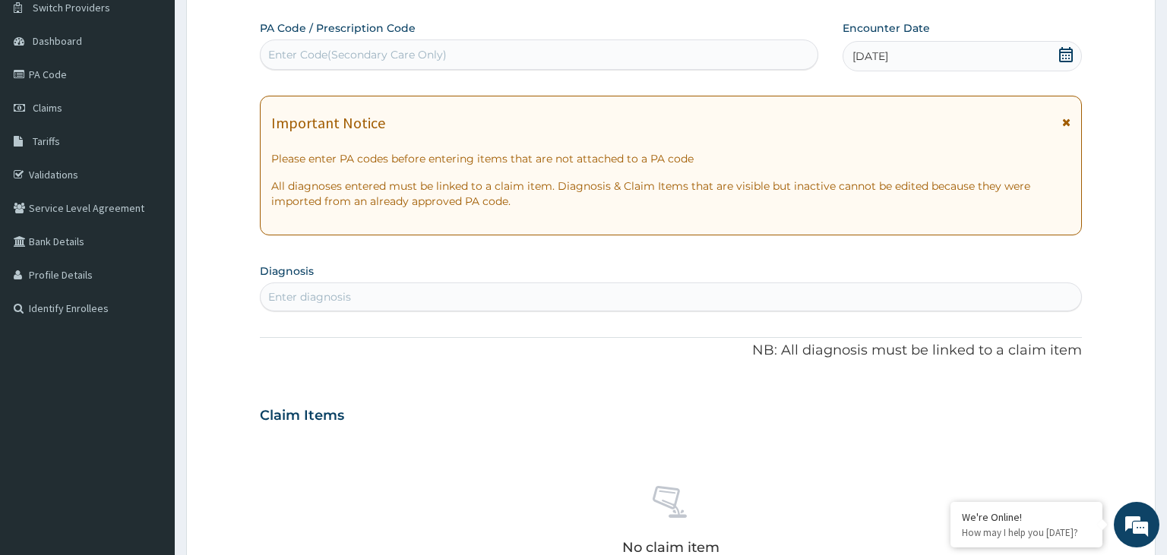
click at [448, 301] on div "Enter diagnosis" at bounding box center [671, 297] width 821 height 24
type input "[MEDICAL_DATA]"
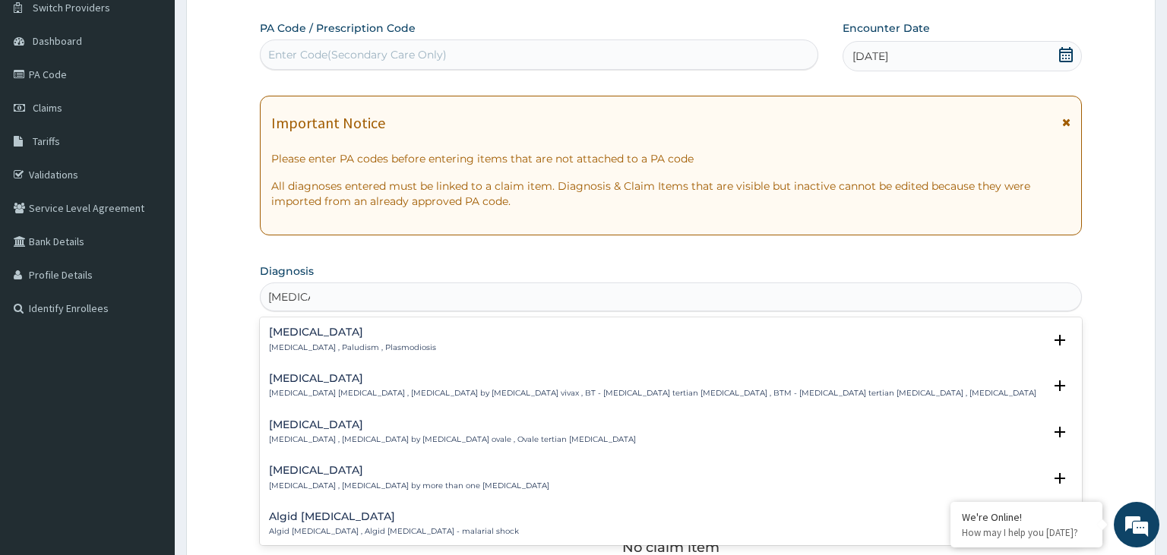
click at [338, 343] on p "[MEDICAL_DATA] , Paludism , Plasmodiosis" at bounding box center [352, 348] width 167 height 11
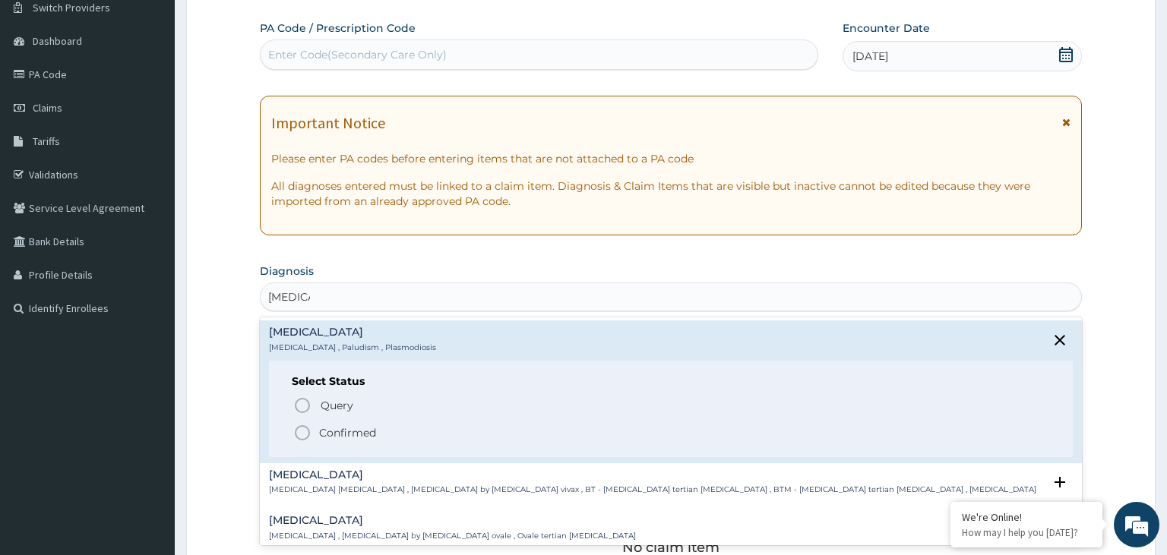
click at [352, 432] on p "Confirmed" at bounding box center [347, 432] width 57 height 15
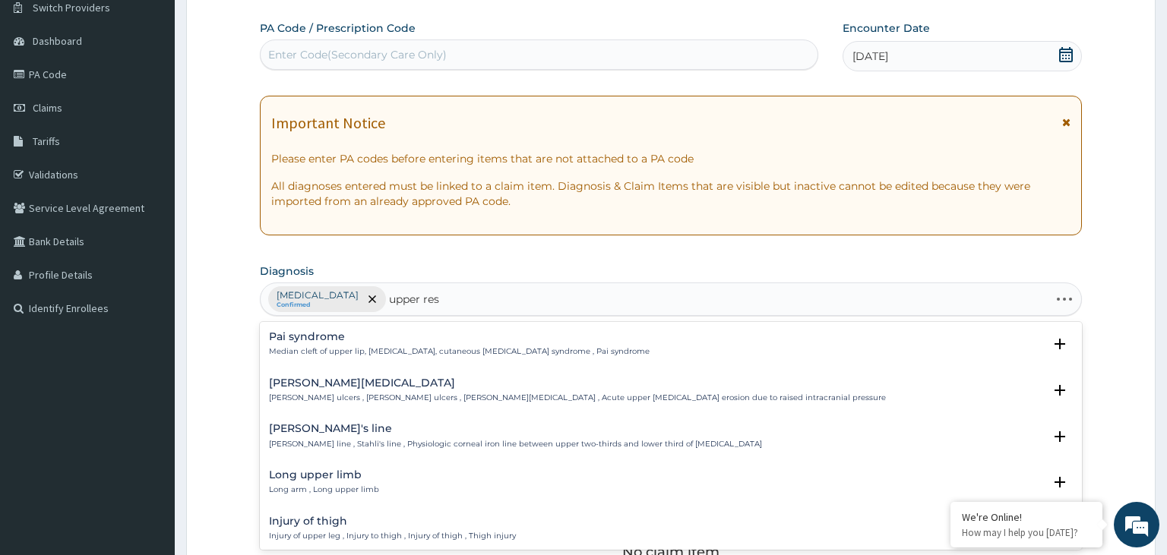
type input "upper resp"
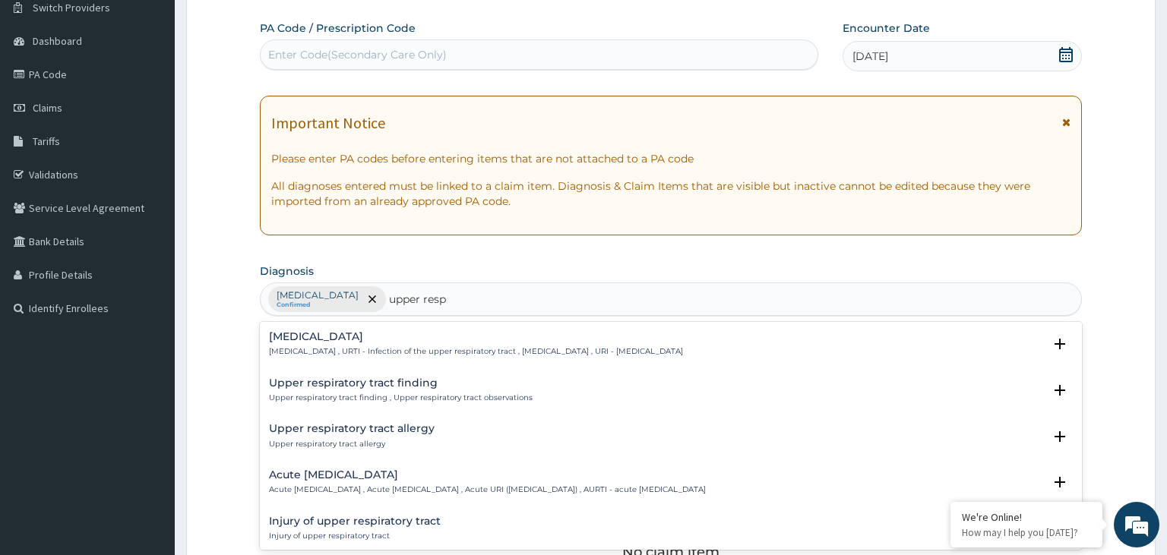
click at [400, 346] on div "[MEDICAL_DATA] [MEDICAL_DATA] , URTI - Infection of the upper respiratory tract…" at bounding box center [476, 344] width 414 height 27
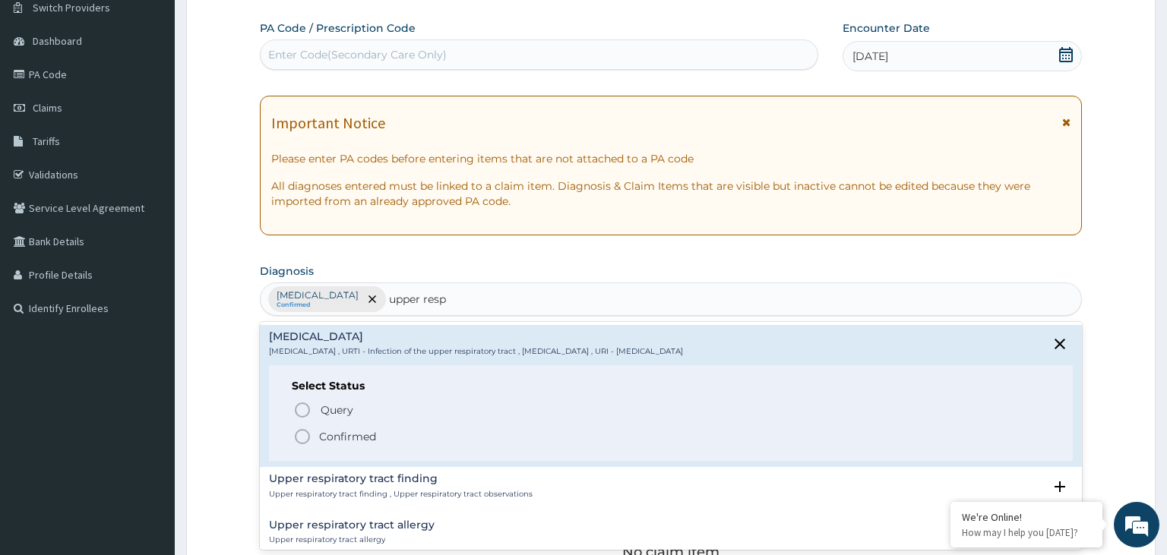
click at [396, 437] on span "Confirmed" at bounding box center [672, 437] width 758 height 18
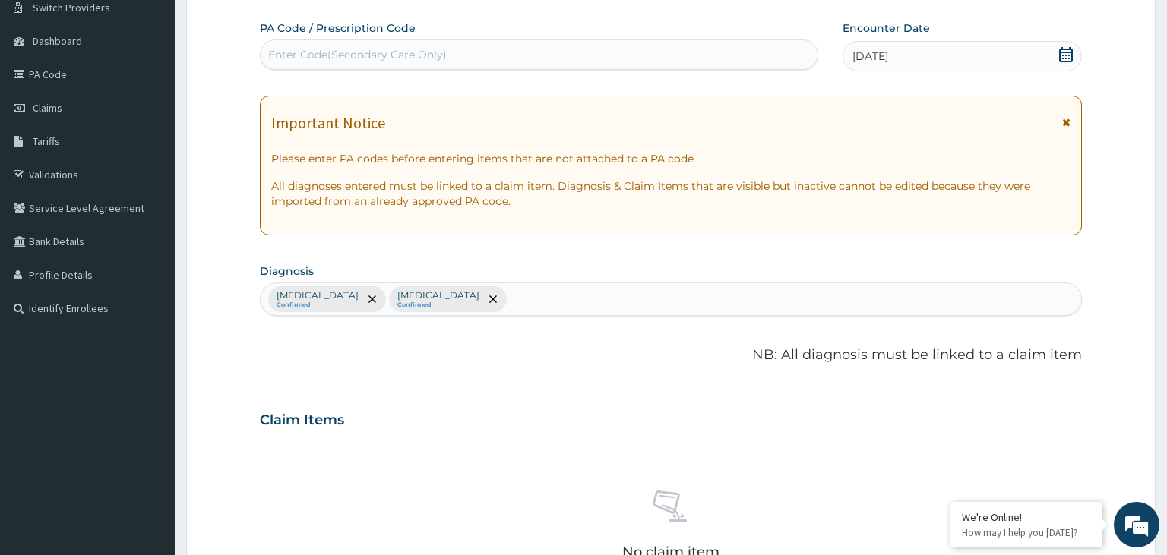
scroll to position [365, 0]
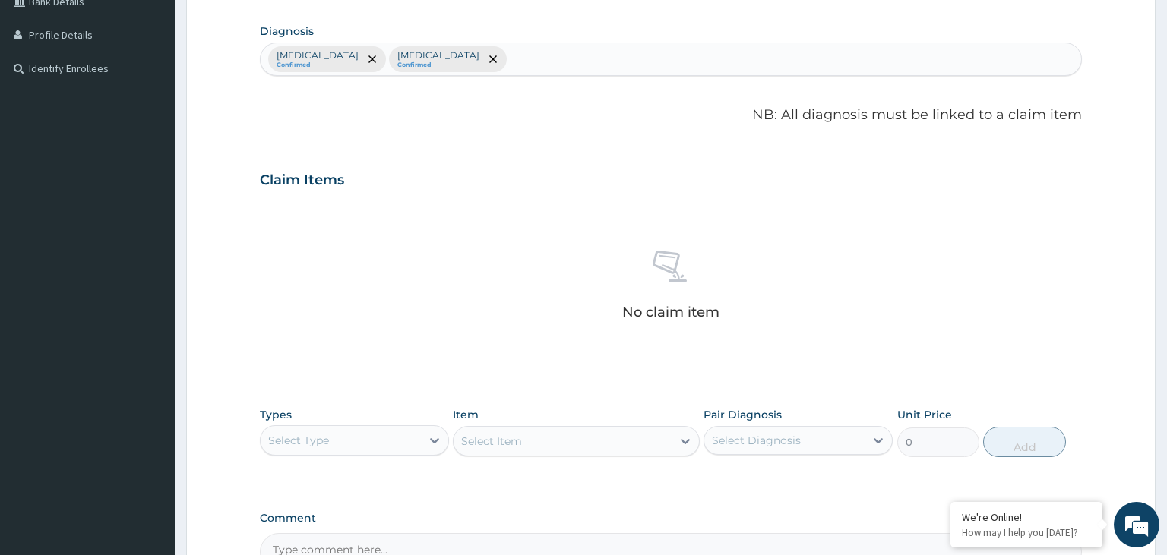
click at [408, 421] on div "Types Select Type" at bounding box center [354, 432] width 189 height 50
click at [375, 468] on div "Types Select Type Item Select Item Pair Diagnosis Select Diagnosis Unit Price 0…" at bounding box center [671, 444] width 823 height 88
click at [384, 451] on div "Select Type" at bounding box center [341, 441] width 160 height 24
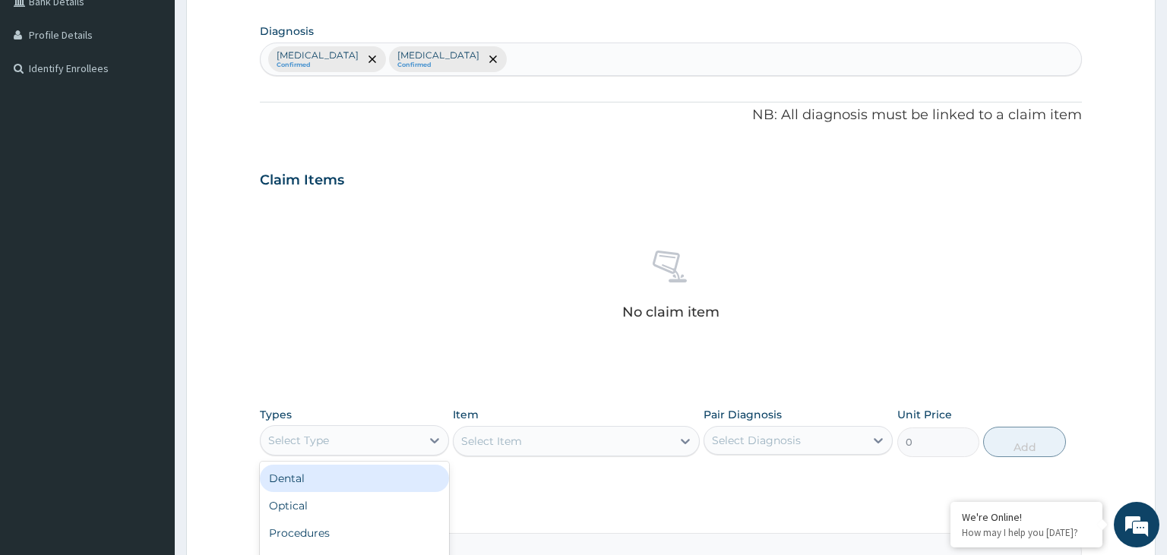
scroll to position [538, 0]
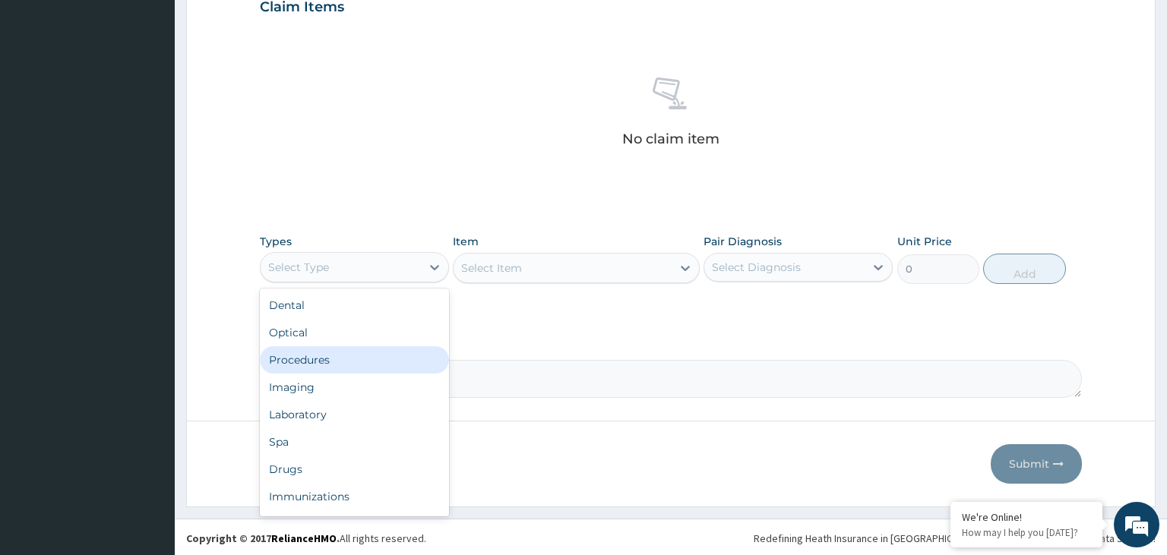
click at [360, 364] on div "Procedures" at bounding box center [354, 359] width 189 height 27
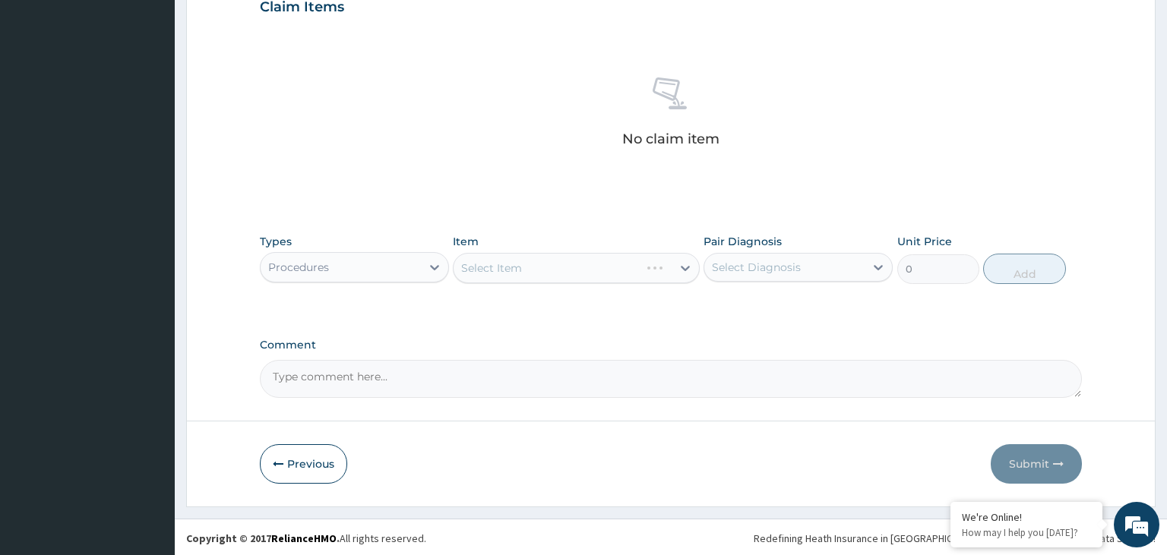
click at [612, 270] on div "Select Item" at bounding box center [576, 268] width 247 height 30
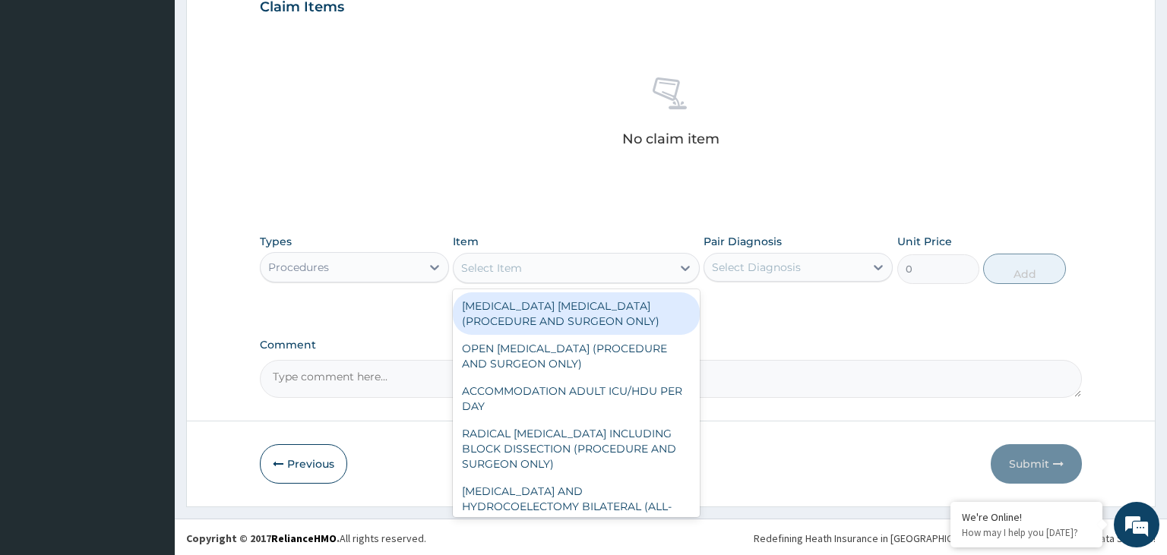
click at [612, 270] on div "Select Item" at bounding box center [563, 268] width 218 height 24
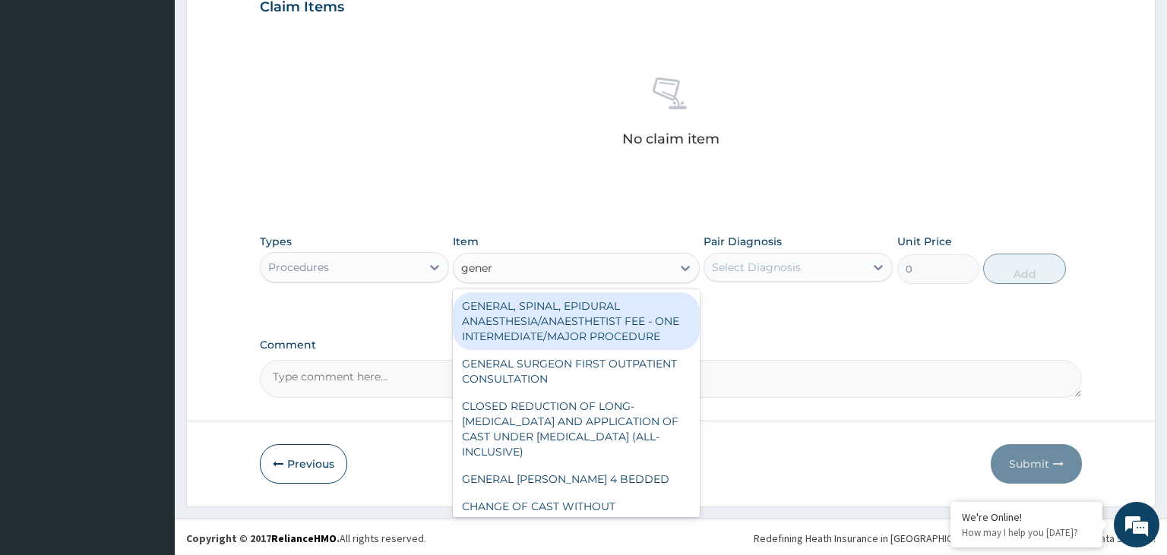
type input "genera"
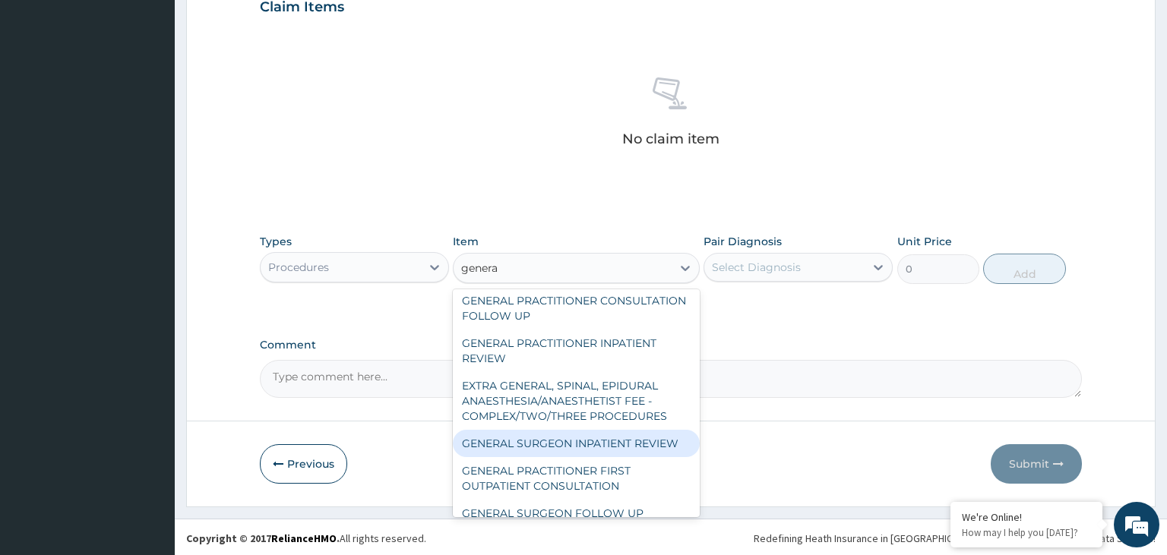
scroll to position [319, 0]
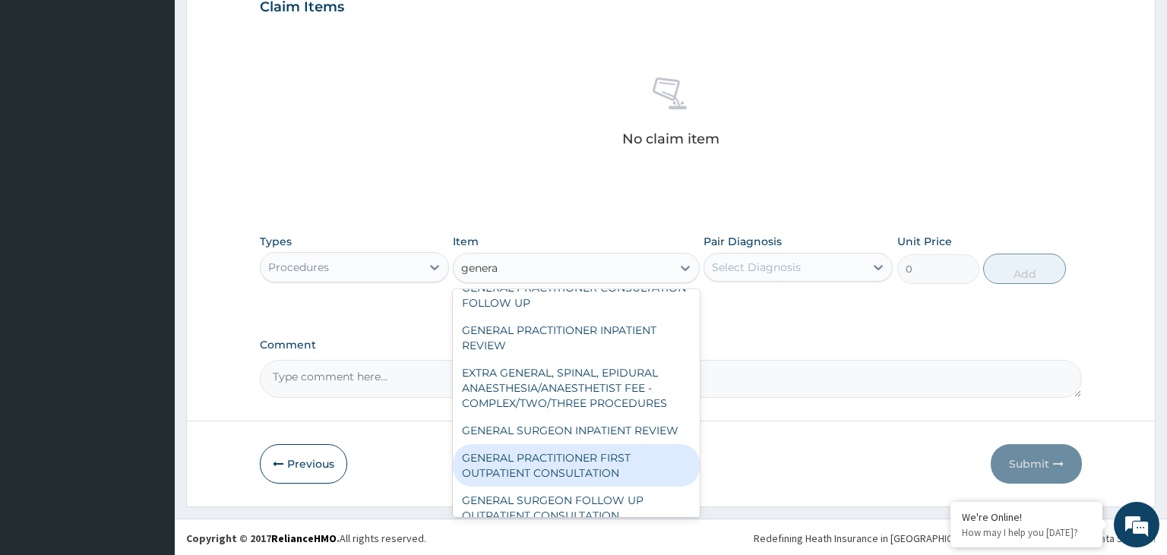
click at [618, 456] on div "GENERAL PRACTITIONER FIRST OUTPATIENT CONSULTATION" at bounding box center [576, 465] width 247 height 43
type input "3750"
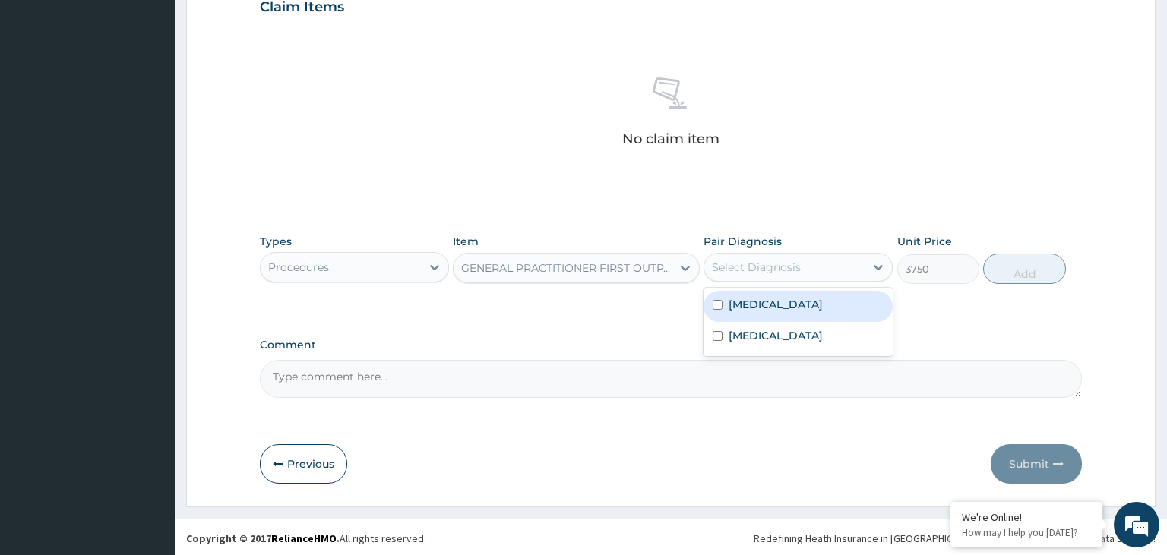
click at [821, 264] on div "Select Diagnosis" at bounding box center [784, 267] width 160 height 24
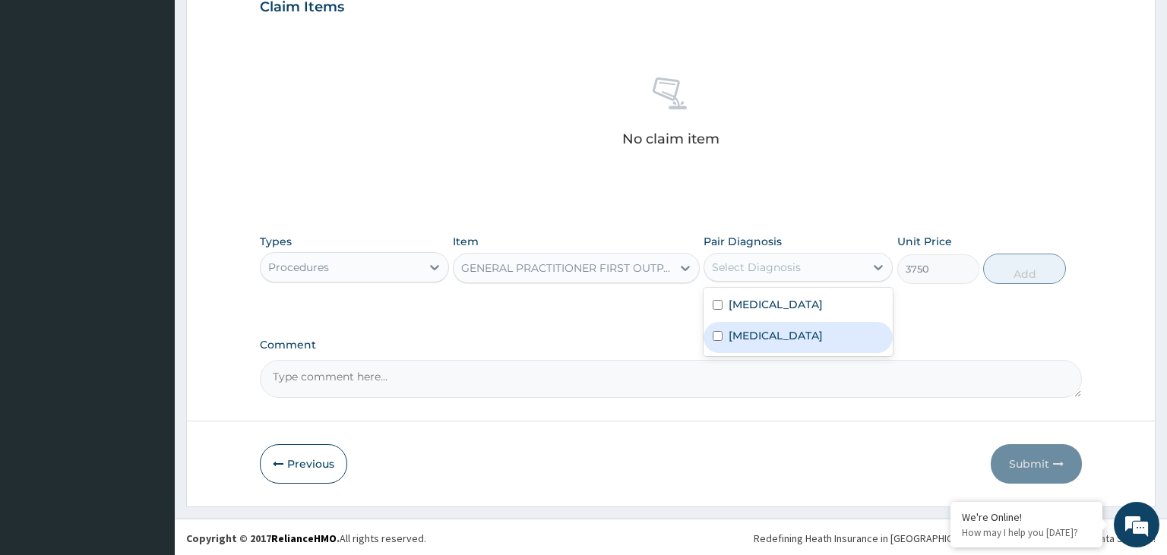
click at [761, 329] on label "[MEDICAL_DATA]" at bounding box center [776, 335] width 94 height 15
checkbox input "true"
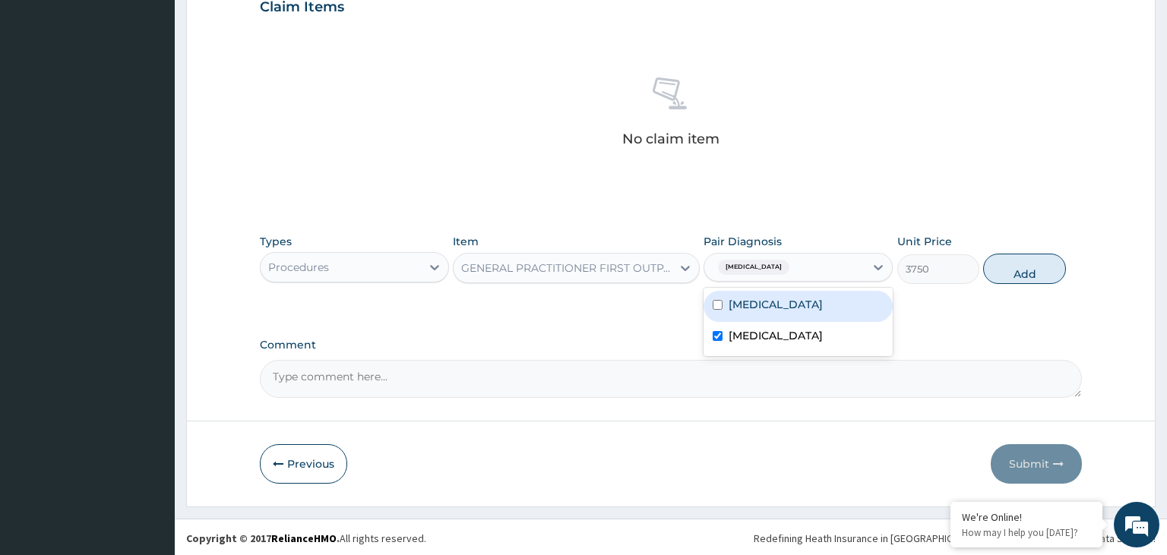
drag, startPoint x: 809, startPoint y: 302, endPoint x: 950, endPoint y: 287, distance: 141.4
click at [810, 302] on div "[MEDICAL_DATA]" at bounding box center [798, 306] width 189 height 31
checkbox input "true"
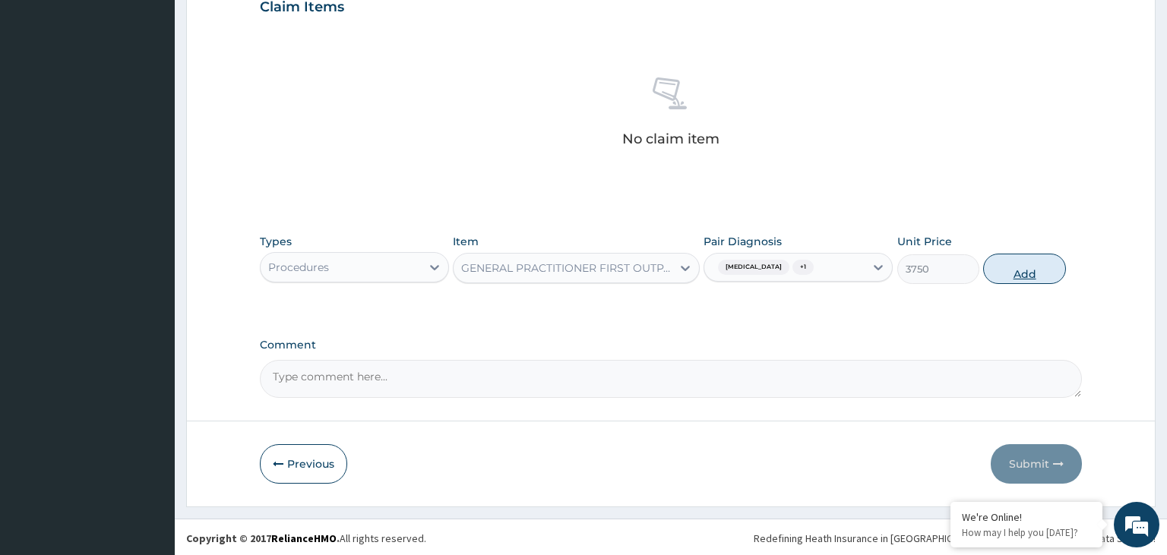
click at [1011, 273] on button "Add" at bounding box center [1024, 269] width 82 height 30
type input "0"
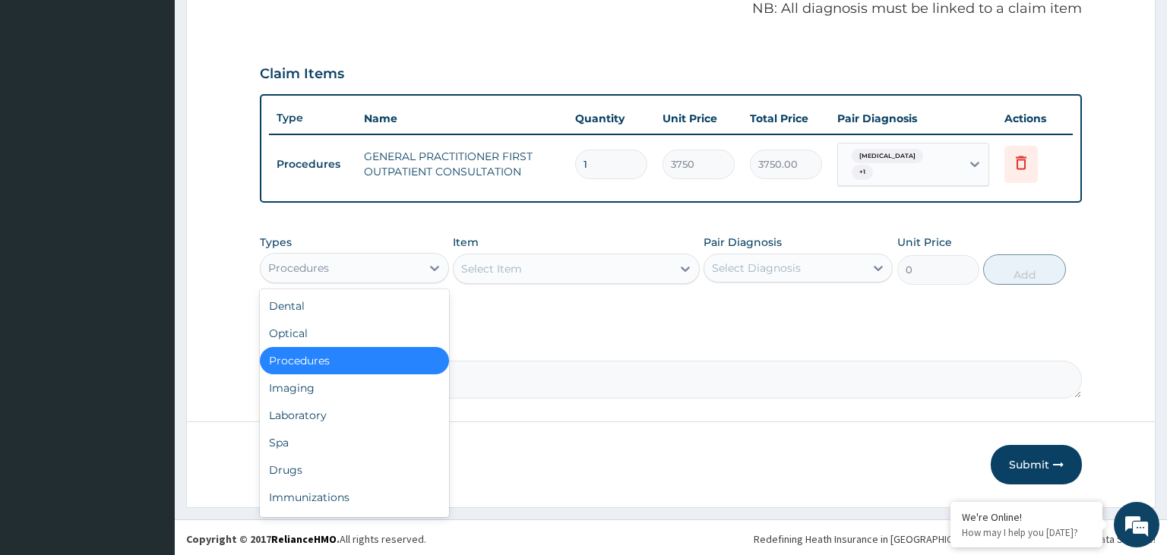
click at [372, 262] on div "Procedures" at bounding box center [341, 268] width 160 height 24
click at [343, 409] on div "Laboratory" at bounding box center [354, 415] width 189 height 27
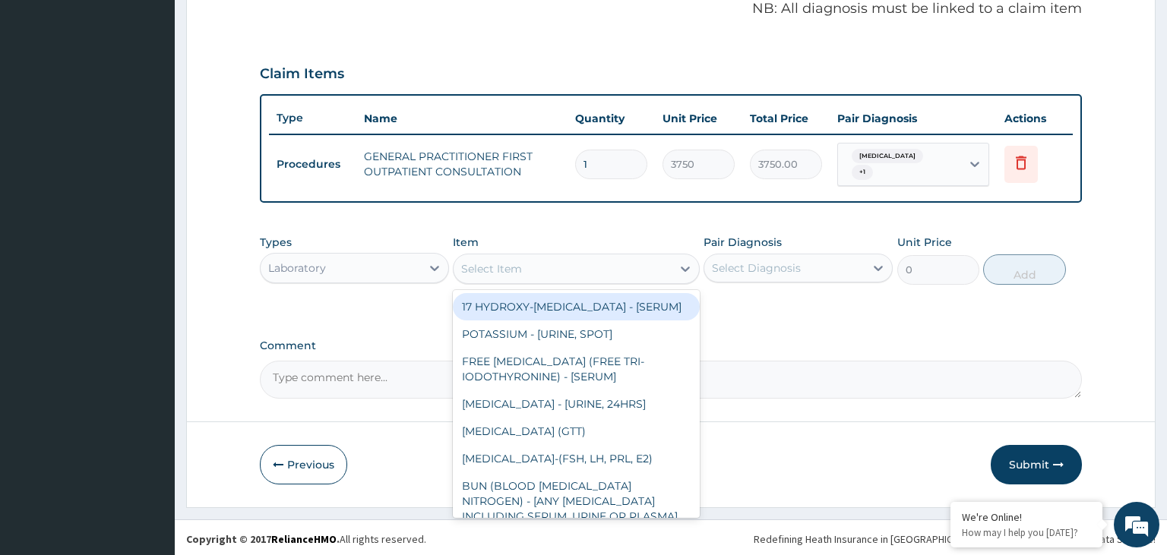
click at [603, 272] on div "Select Item" at bounding box center [563, 269] width 218 height 24
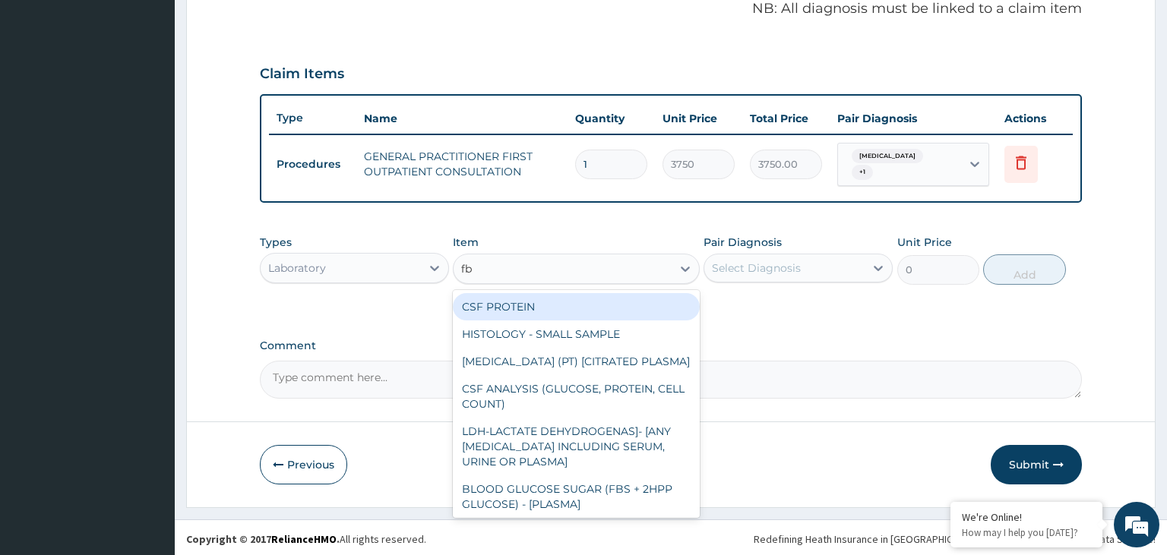
type input "fbc"
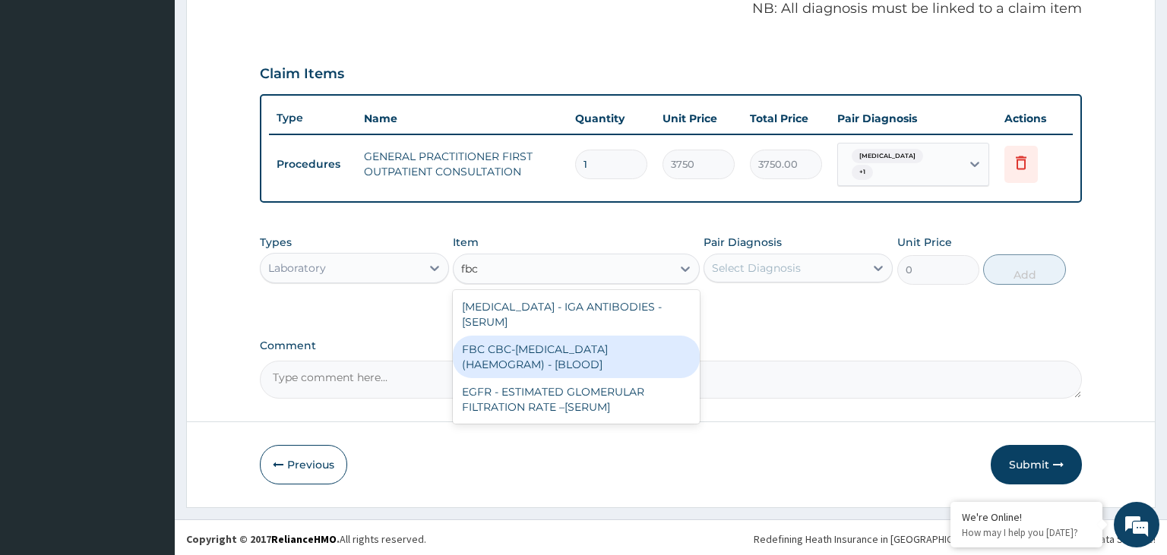
click at [579, 353] on div "FBC CBC-[MEDICAL_DATA] (HAEMOGRAM) - [BLOOD]" at bounding box center [576, 357] width 247 height 43
type input "5000"
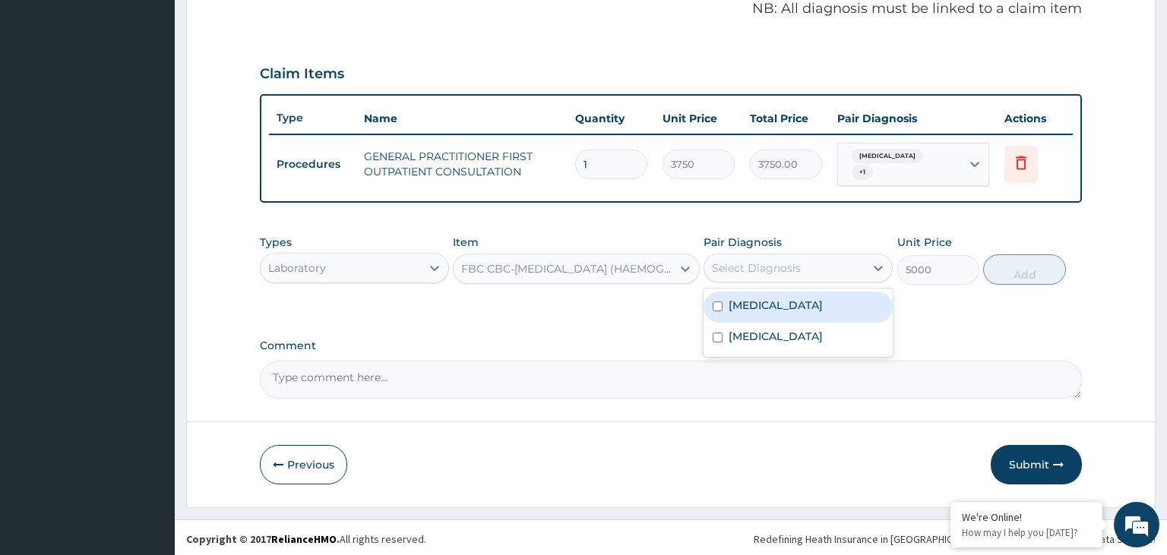
click at [808, 270] on div "Select Diagnosis" at bounding box center [784, 268] width 160 height 24
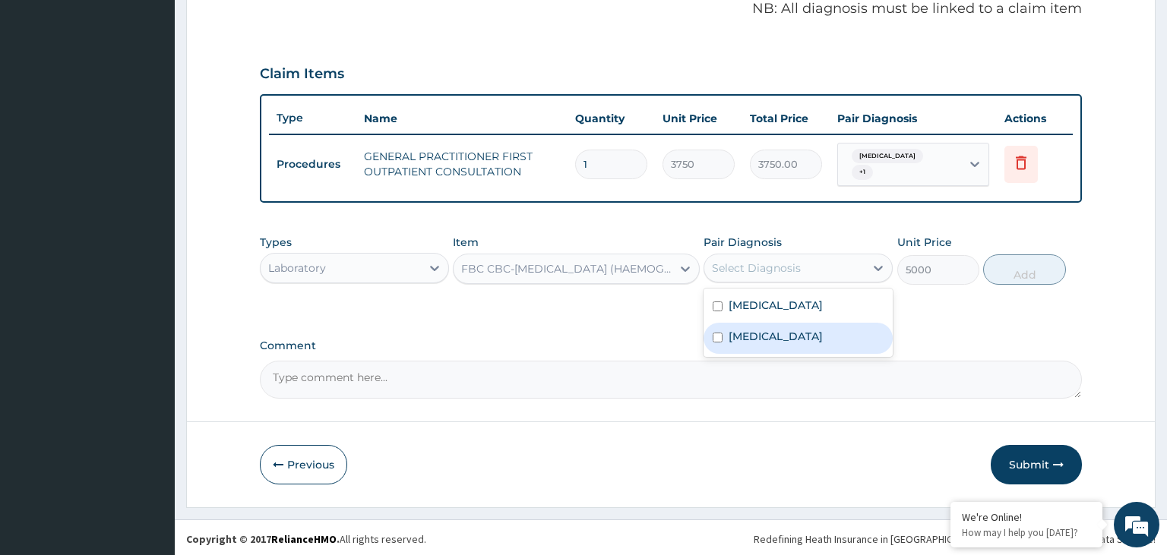
click at [792, 341] on label "[MEDICAL_DATA]" at bounding box center [776, 336] width 94 height 15
checkbox input "true"
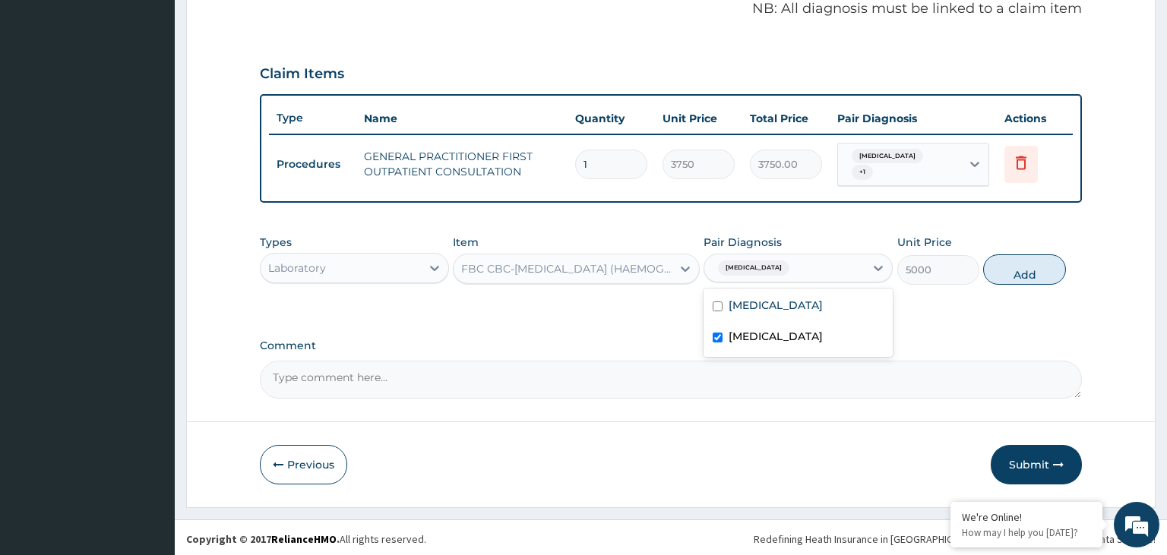
click at [1023, 261] on button "Add" at bounding box center [1024, 270] width 82 height 30
type input "0"
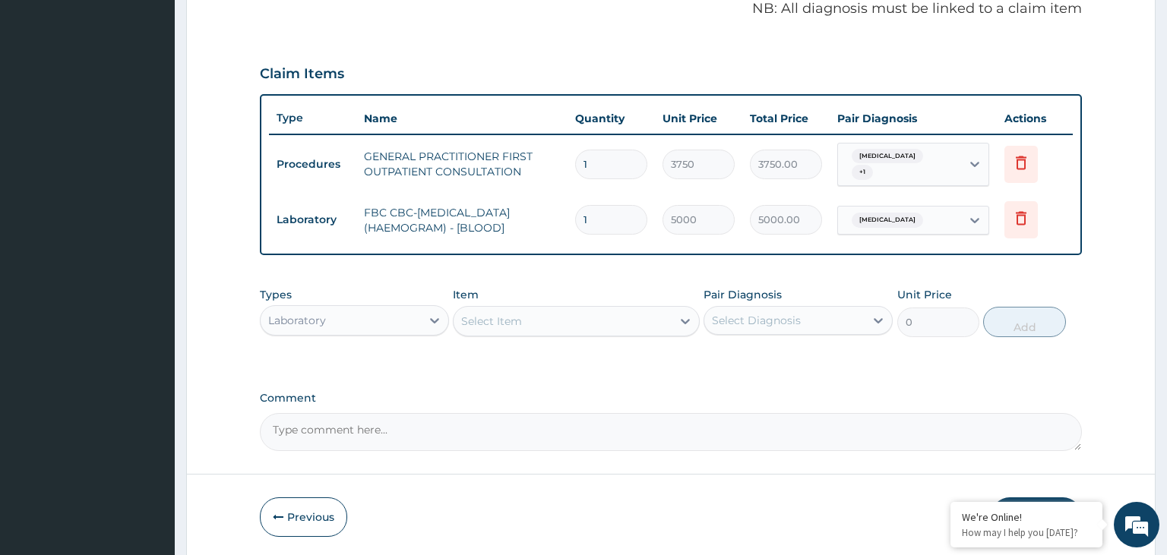
click at [579, 326] on div "Select Item" at bounding box center [563, 321] width 218 height 24
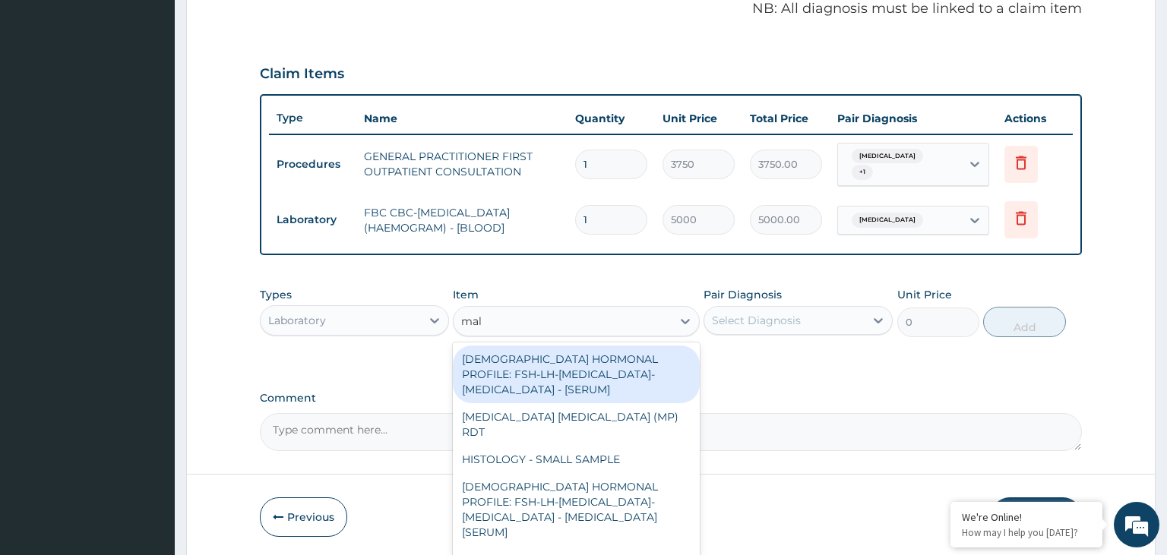
type input "mala"
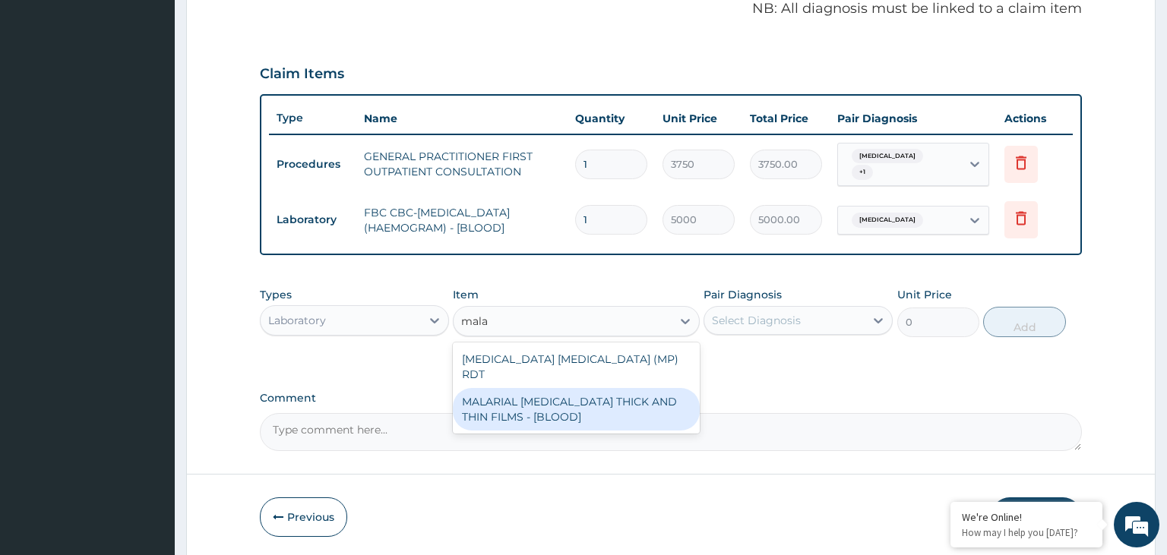
drag, startPoint x: 568, startPoint y: 384, endPoint x: 811, endPoint y: 305, distance: 255.9
click at [568, 388] on div "MALARIAL [MEDICAL_DATA] THICK AND THIN FILMS - [BLOOD]" at bounding box center [576, 409] width 247 height 43
type input "2187.5"
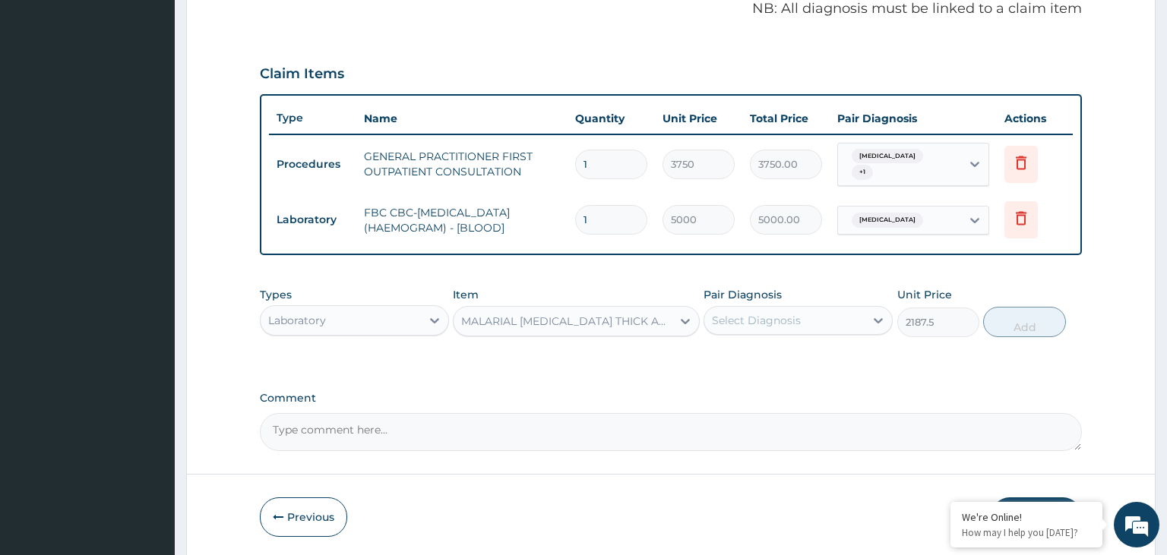
click at [824, 296] on div "Pair Diagnosis Select Diagnosis" at bounding box center [798, 312] width 189 height 50
click at [825, 317] on div "Select Diagnosis" at bounding box center [784, 320] width 160 height 24
drag, startPoint x: 828, startPoint y: 351, endPoint x: 991, endPoint y: 347, distance: 162.6
click at [838, 353] on div "[MEDICAL_DATA]" at bounding box center [798, 359] width 189 height 31
checkbox input "true"
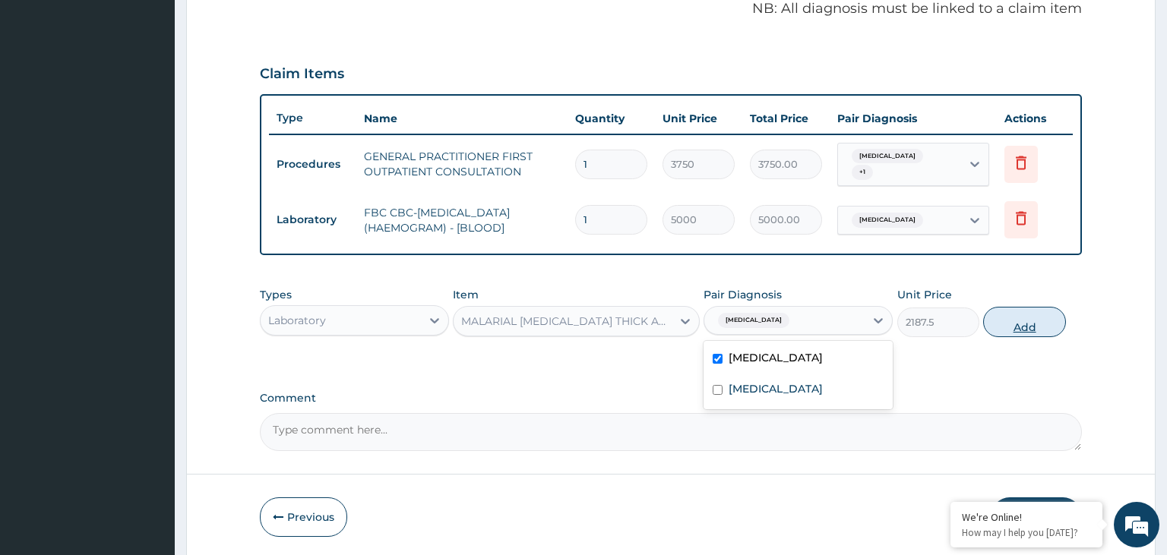
click at [1050, 312] on button "Add" at bounding box center [1024, 322] width 82 height 30
type input "0"
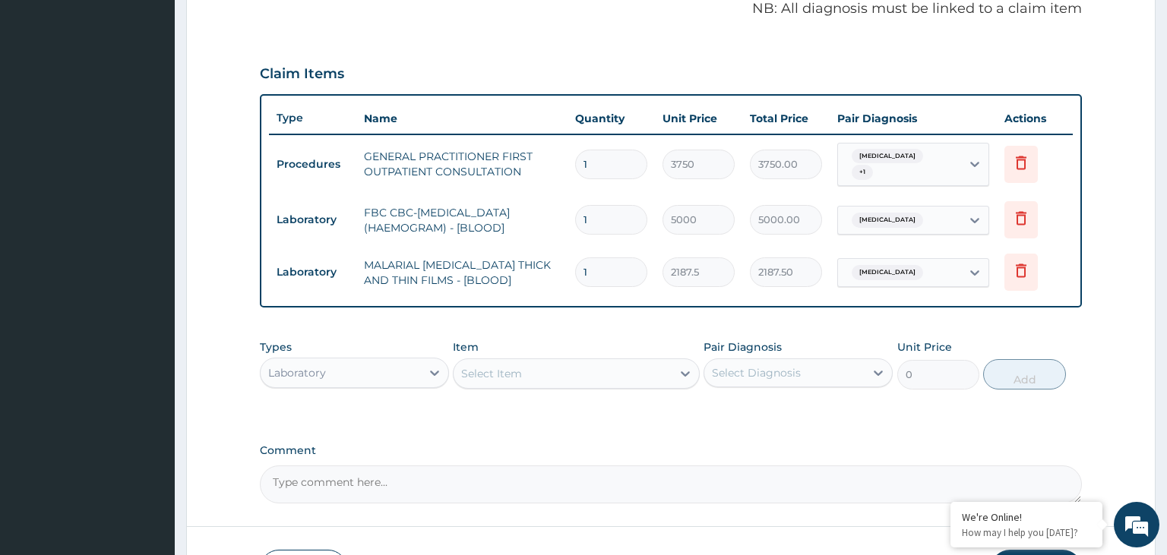
click at [378, 372] on div "Laboratory" at bounding box center [341, 373] width 160 height 24
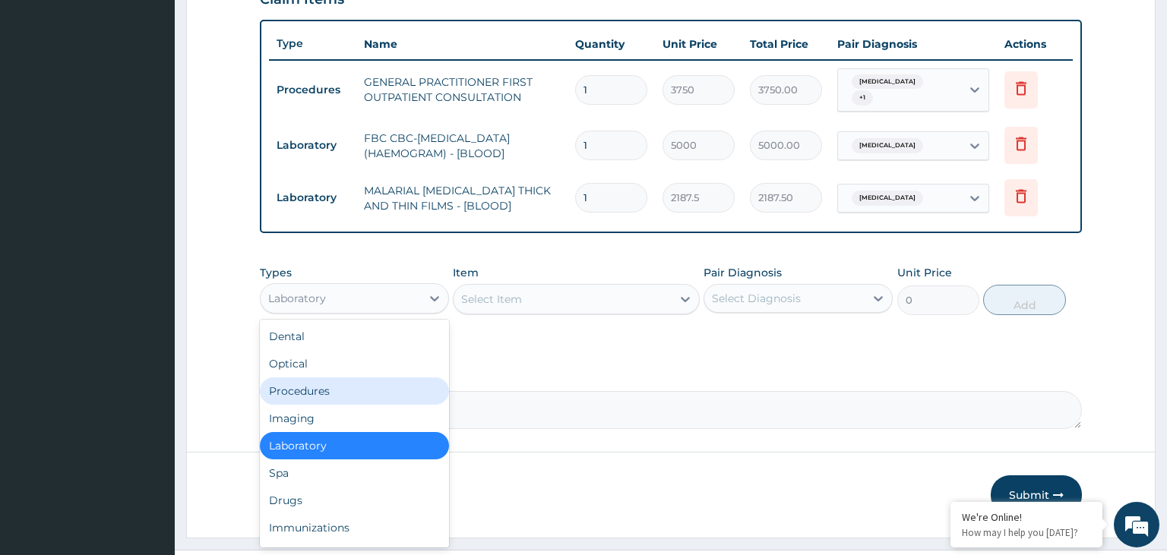
scroll to position [576, 0]
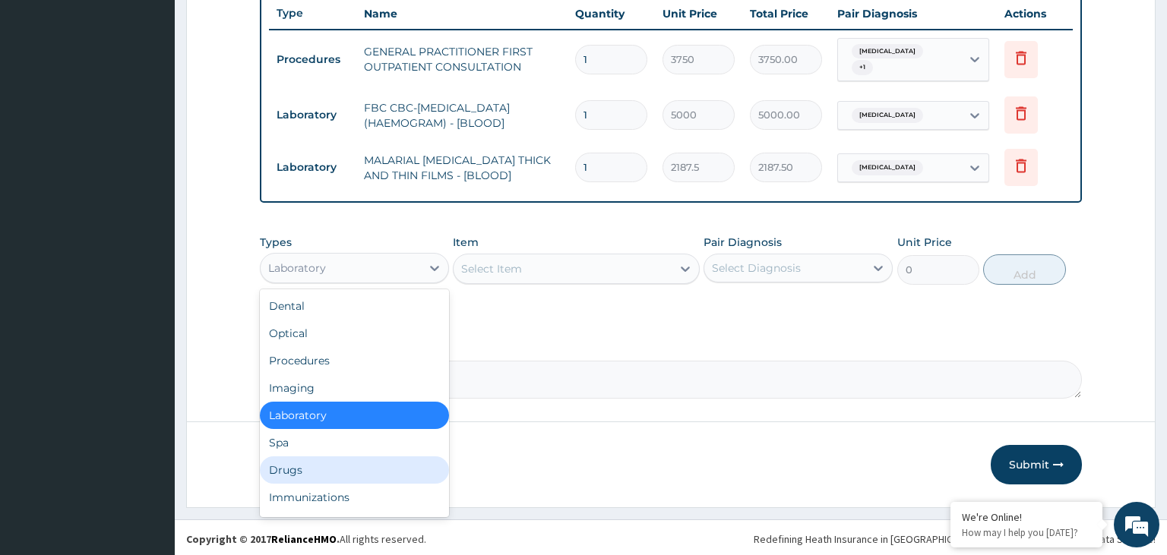
click at [300, 470] on div "Drugs" at bounding box center [354, 470] width 189 height 27
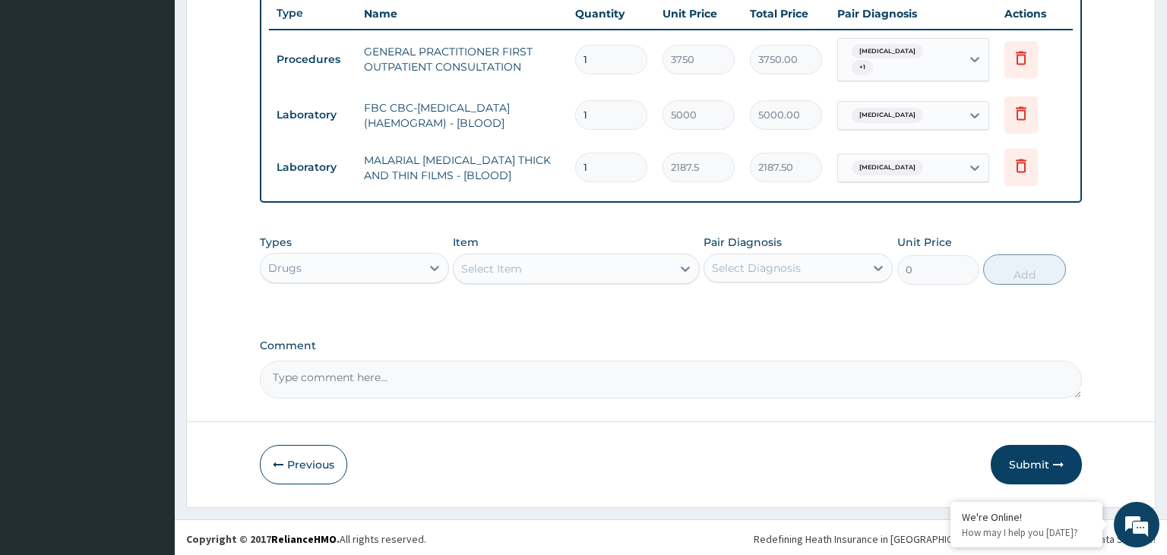
click at [554, 271] on div "Select Item" at bounding box center [563, 269] width 218 height 24
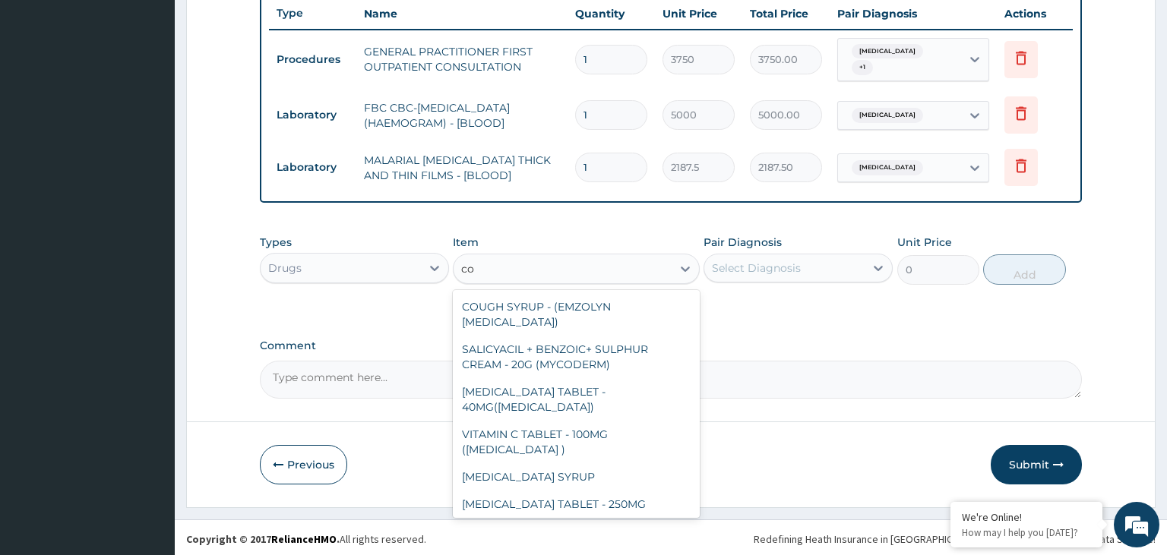
type input "c"
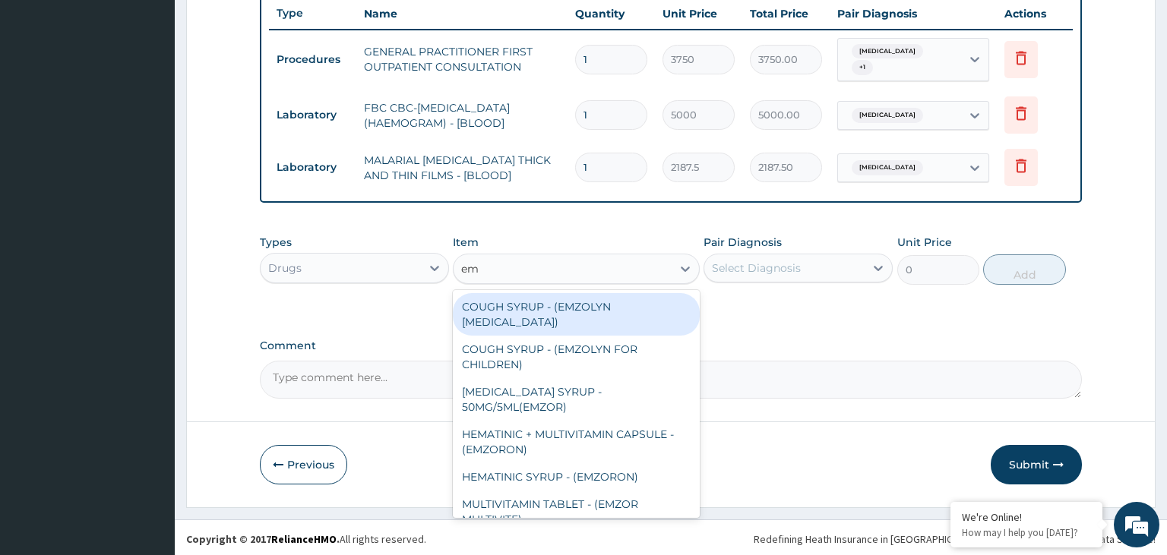
type input "emz"
click at [570, 321] on div "COUGH SYRUP - (EMZOLYN [MEDICAL_DATA])" at bounding box center [576, 314] width 247 height 43
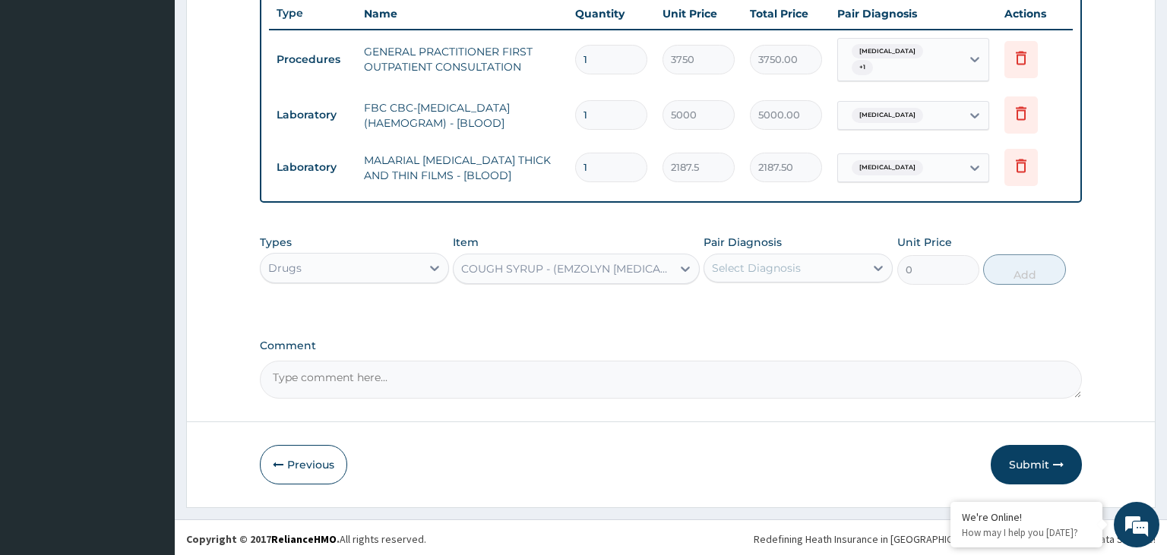
type input "1120"
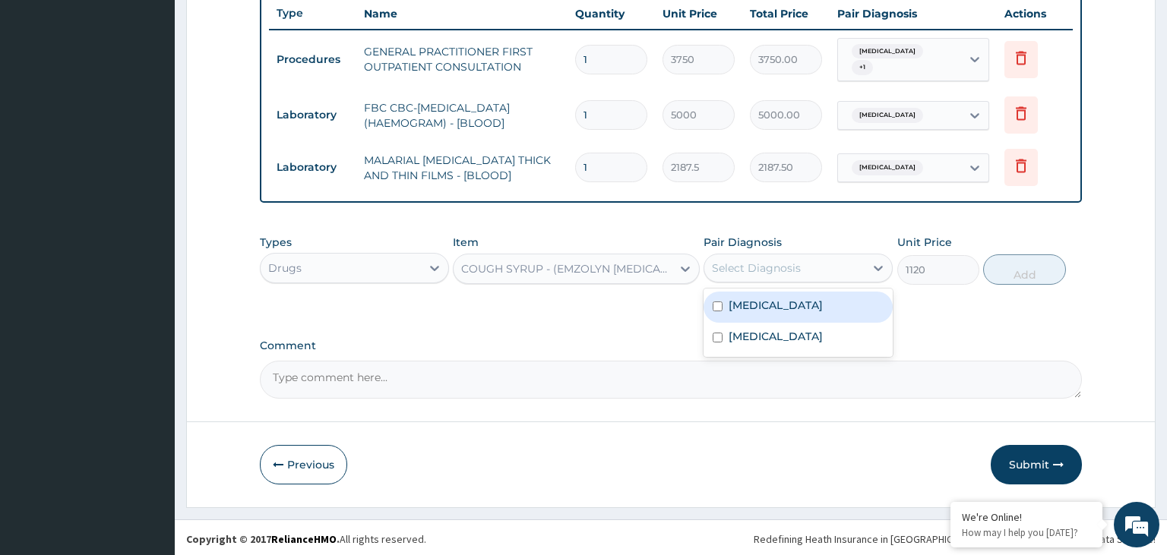
click at [798, 268] on div "Select Diagnosis" at bounding box center [756, 268] width 89 height 15
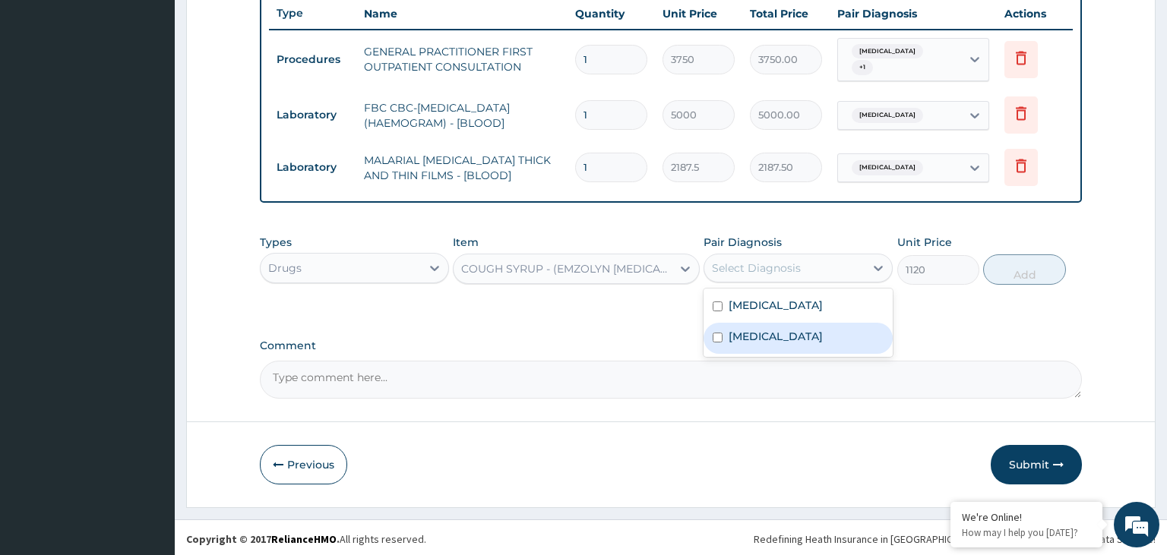
drag, startPoint x: 786, startPoint y: 340, endPoint x: 829, endPoint y: 342, distance: 42.6
click at [786, 341] on label "[MEDICAL_DATA]" at bounding box center [776, 336] width 94 height 15
checkbox input "true"
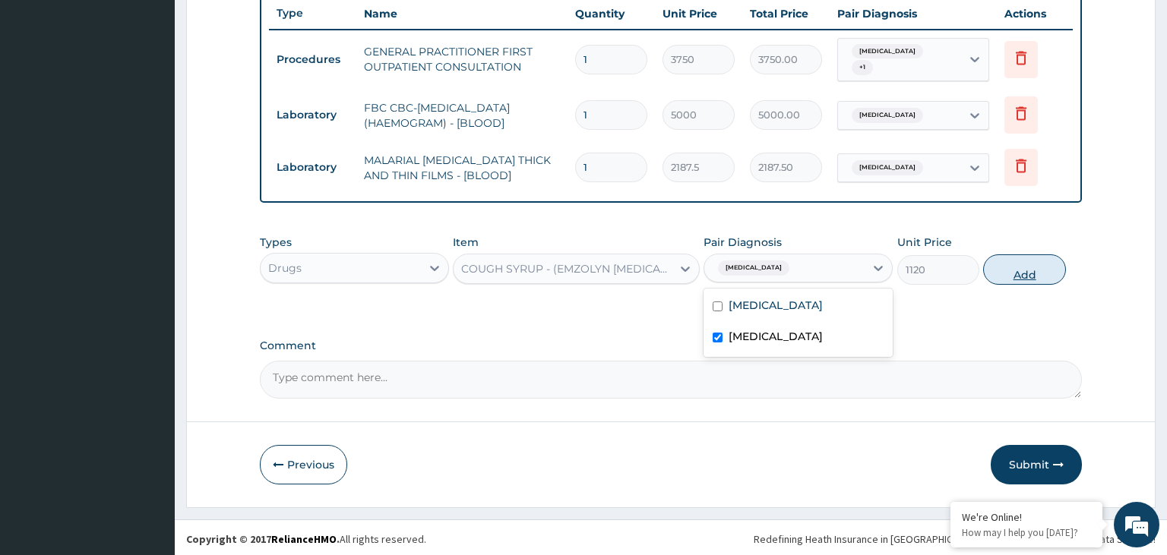
click at [1039, 267] on button "Add" at bounding box center [1024, 270] width 82 height 30
type input "0"
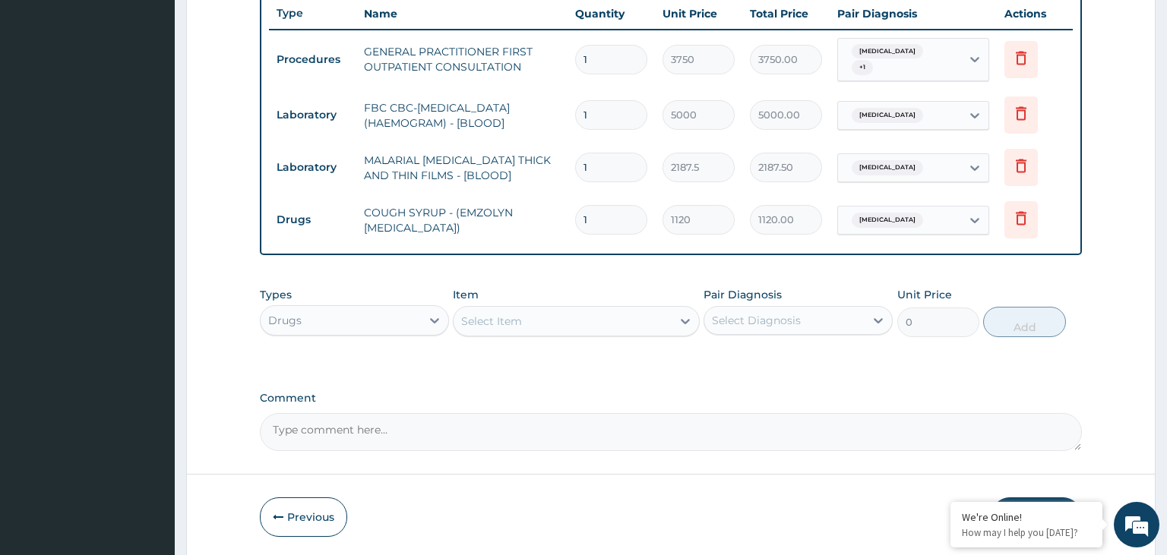
click at [560, 321] on div "Select Item" at bounding box center [563, 321] width 218 height 24
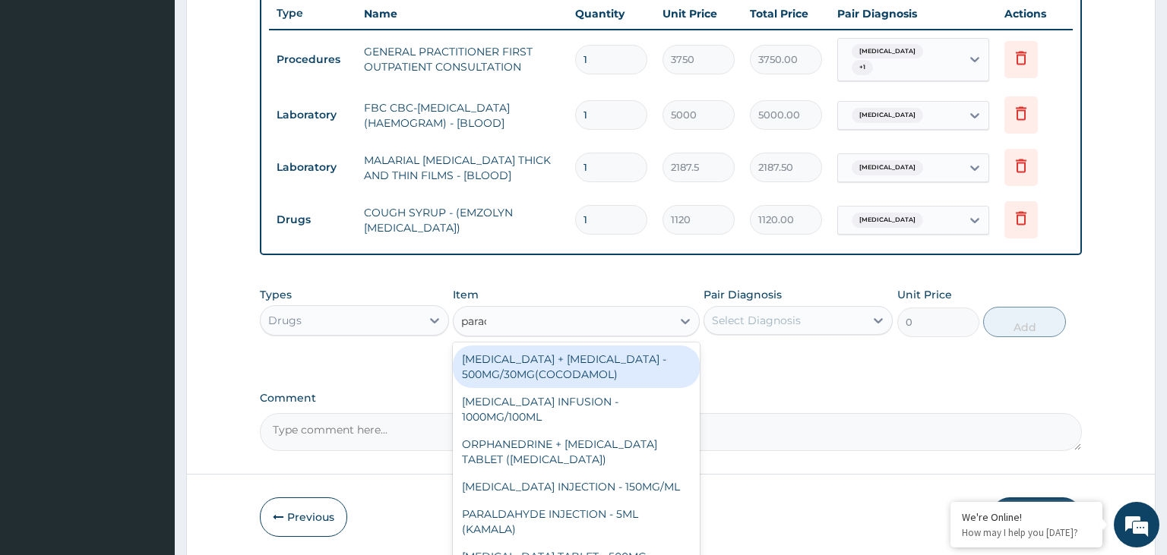
type input "parace"
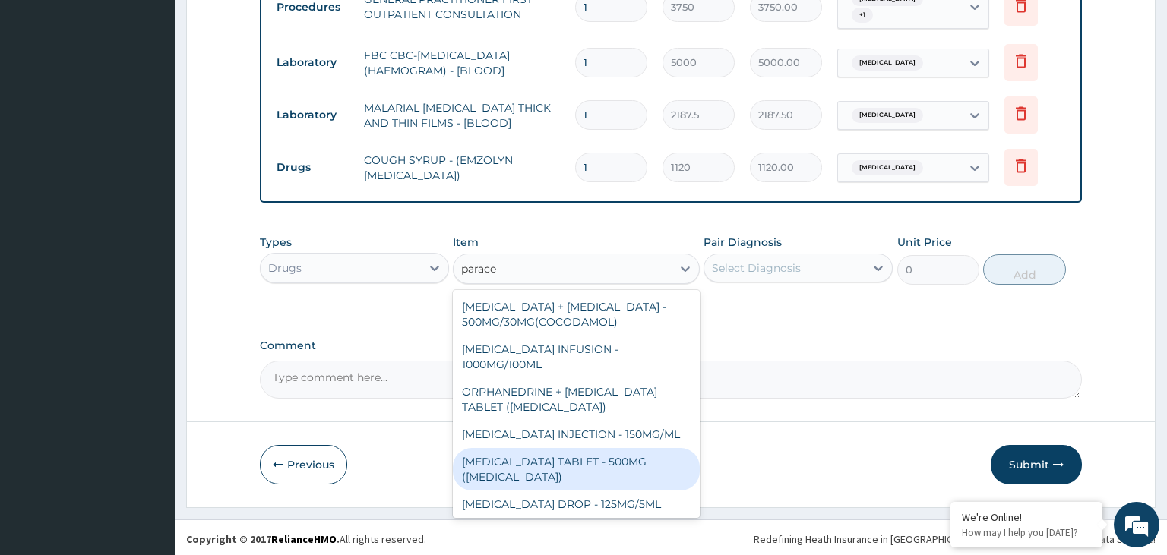
scroll to position [76, 0]
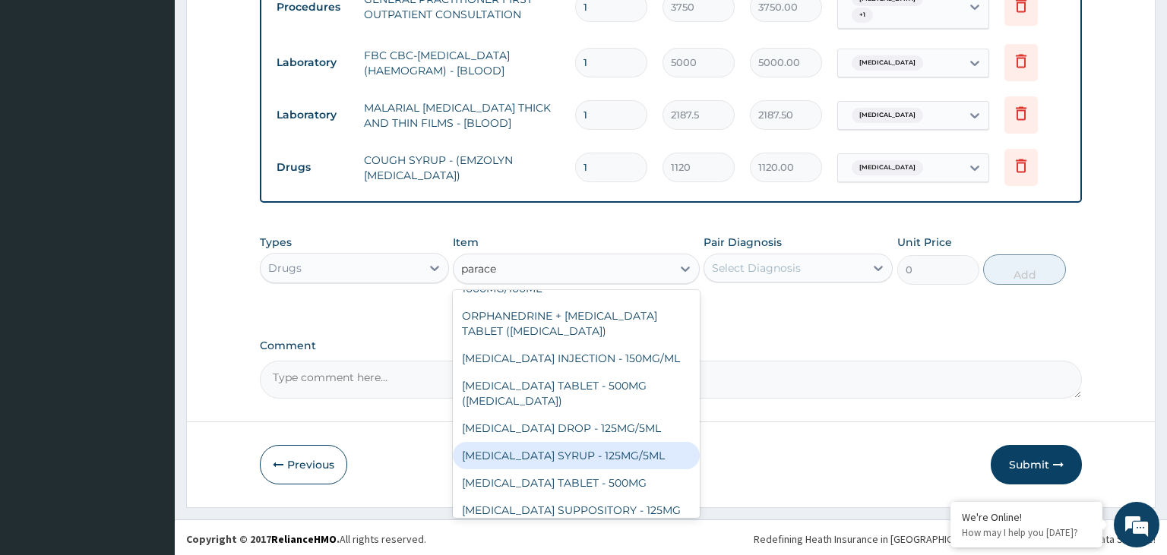
click at [560, 460] on div "[MEDICAL_DATA] SYRUP - 125MG/5ML" at bounding box center [576, 455] width 247 height 27
type input "840"
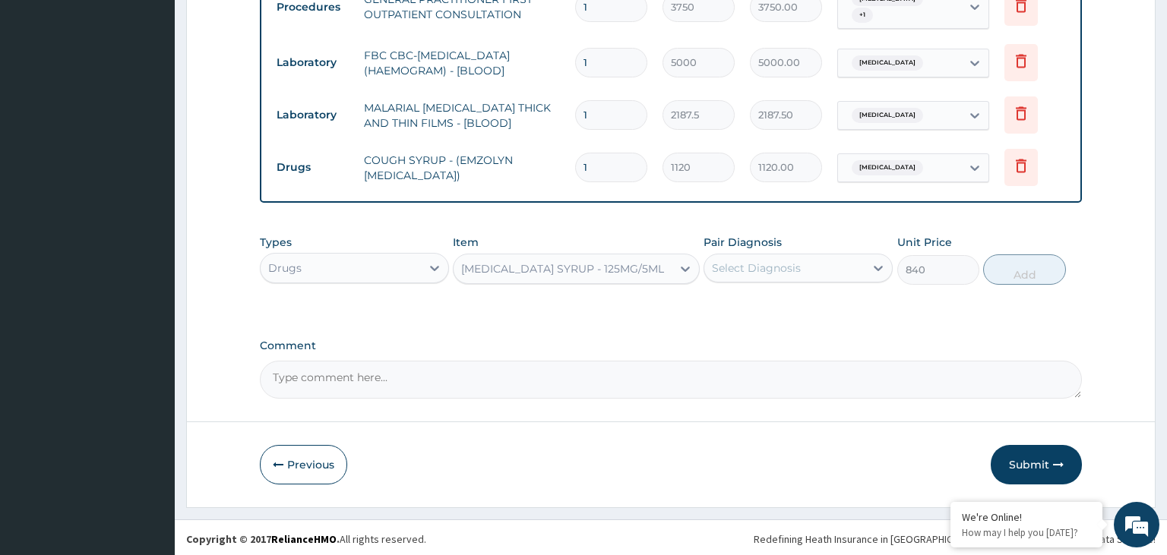
click at [770, 269] on div "Select Diagnosis" at bounding box center [756, 268] width 89 height 15
drag, startPoint x: 773, startPoint y: 304, endPoint x: 813, endPoint y: 303, distance: 40.3
click at [778, 303] on div "Malaria" at bounding box center [798, 307] width 189 height 31
checkbox input "true"
click at [1045, 258] on button "Add" at bounding box center [1024, 270] width 82 height 30
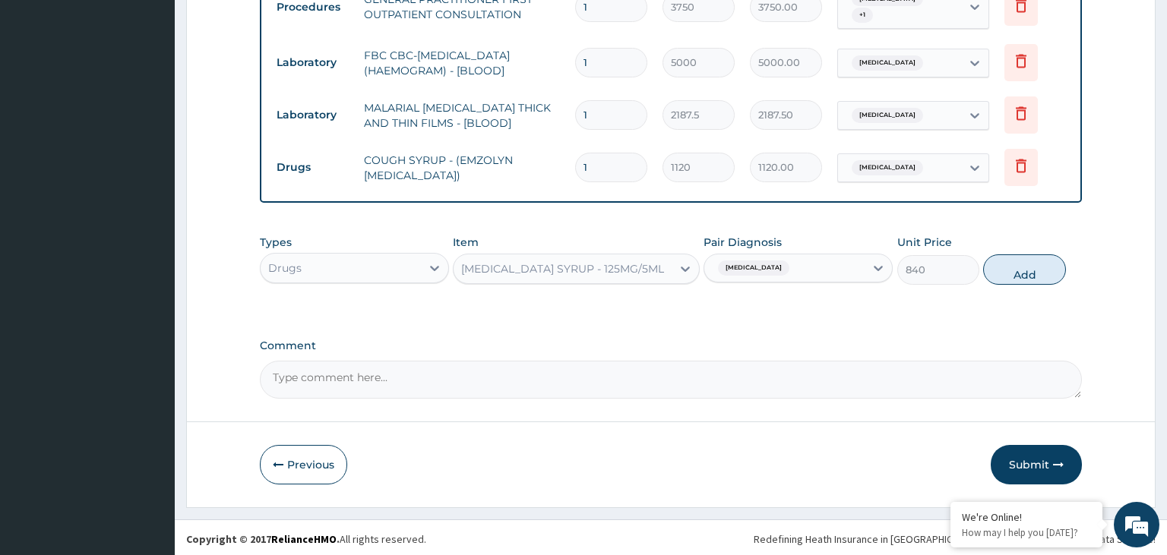
type input "0"
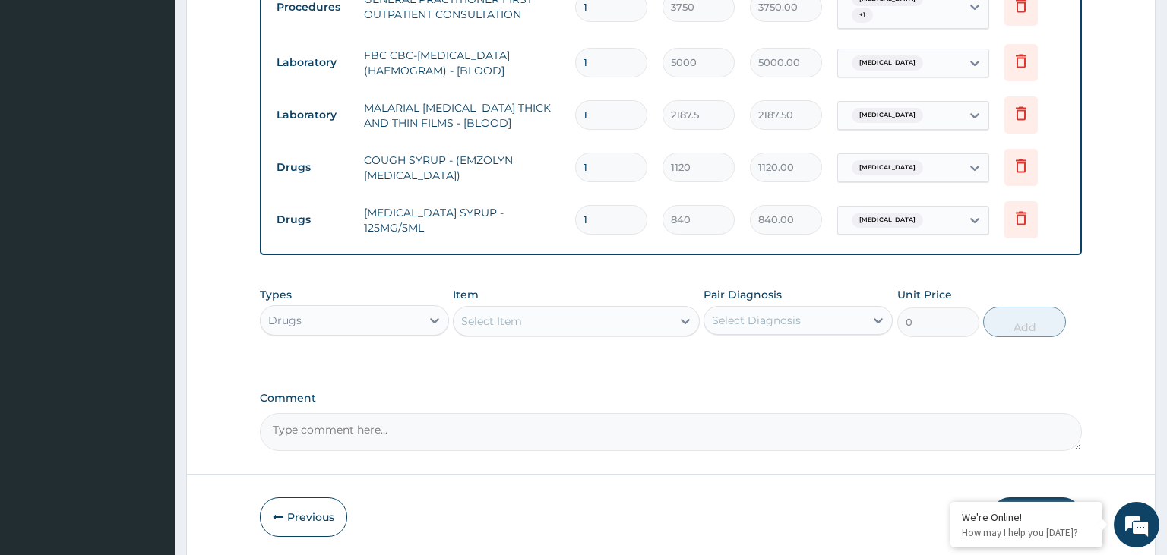
click at [584, 321] on div "Select Item" at bounding box center [563, 321] width 218 height 24
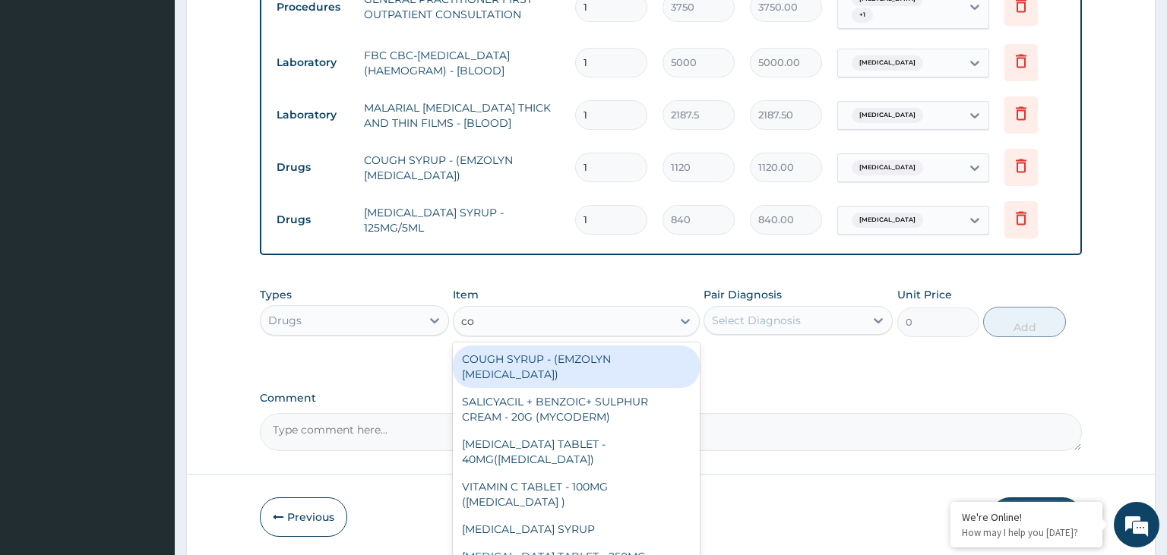
type input "coa"
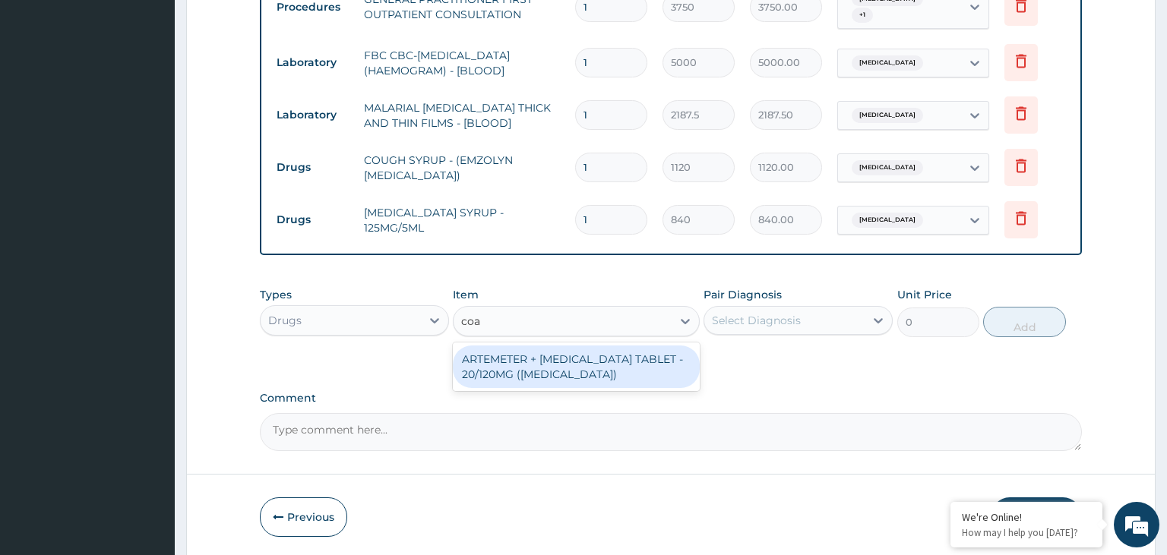
drag, startPoint x: 577, startPoint y: 359, endPoint x: 622, endPoint y: 368, distance: 45.9
click at [588, 363] on div "ARTEMETER + LUMEFANTRINE TABLET - 20/120MG (COARTEM)" at bounding box center [576, 367] width 247 height 43
type input "210"
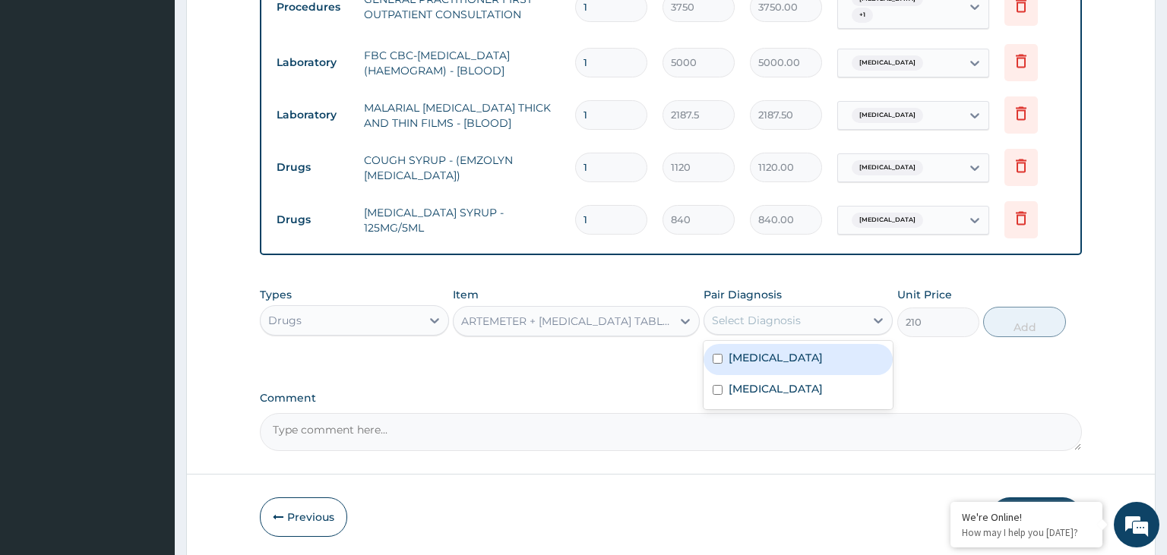
click at [789, 313] on div "Select Diagnosis" at bounding box center [756, 320] width 89 height 15
click at [761, 354] on label "Malaria" at bounding box center [776, 357] width 94 height 15
checkbox input "true"
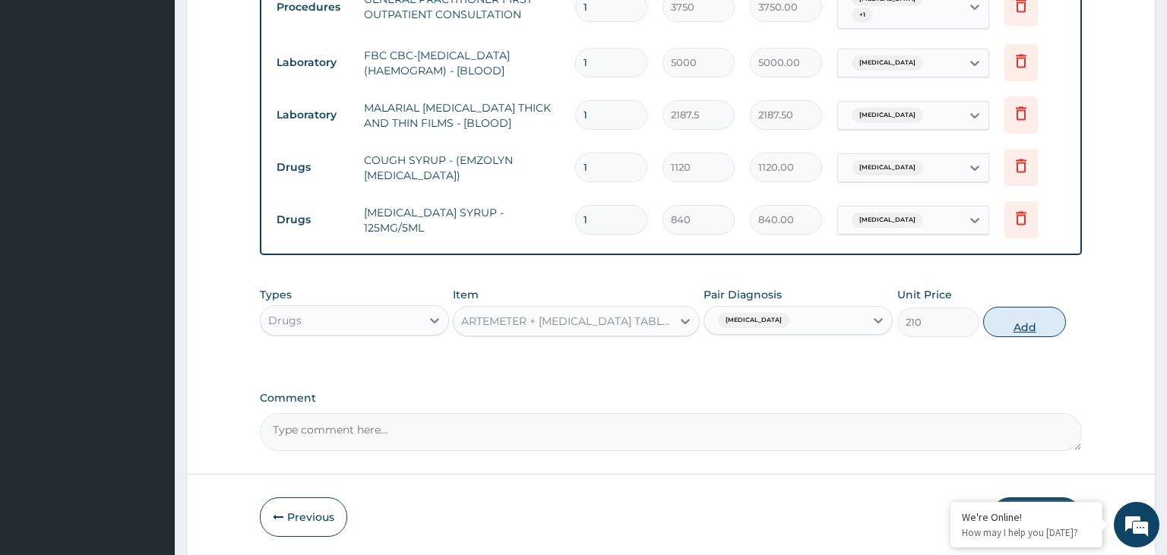
click at [1001, 327] on button "Add" at bounding box center [1024, 322] width 82 height 30
type input "0"
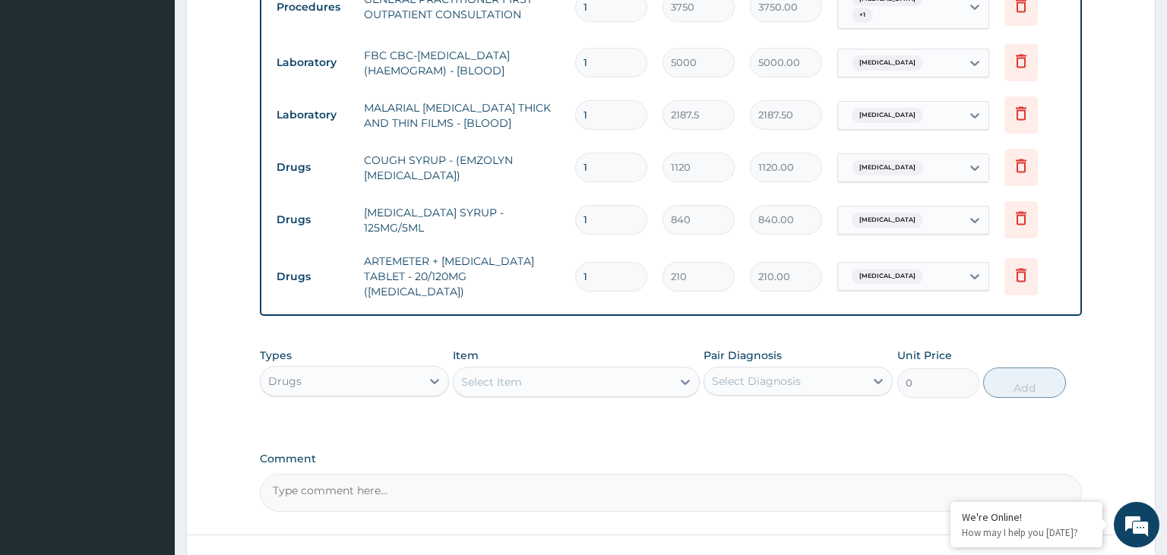
drag, startPoint x: 593, startPoint y: 277, endPoint x: 555, endPoint y: 281, distance: 38.3
click at [575, 280] on input "1" at bounding box center [611, 277] width 72 height 30
type input "6"
type input "1260.00"
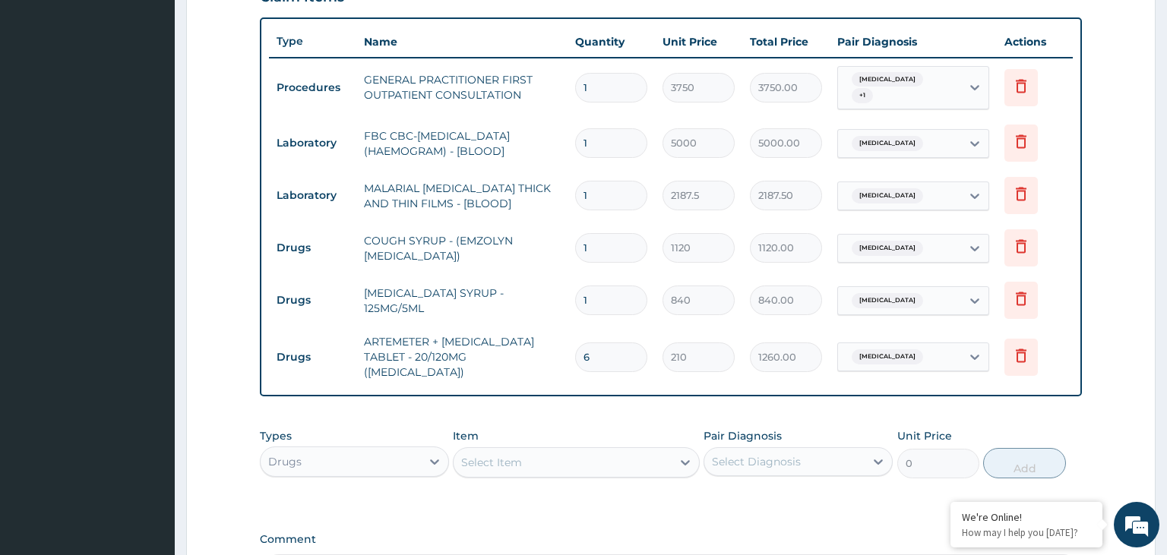
type input "6"
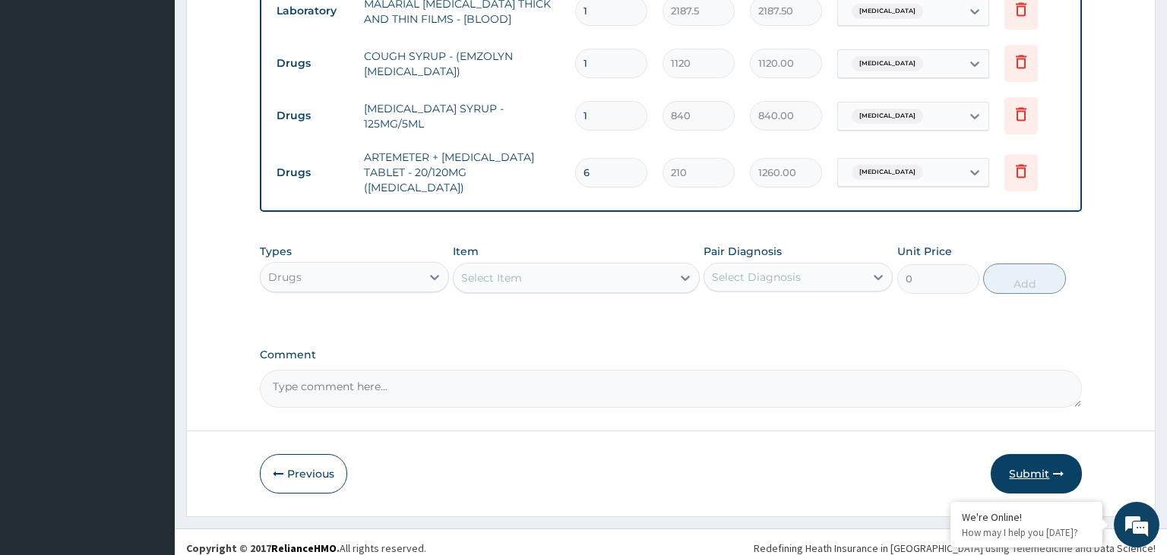
click at [1027, 457] on button "Submit" at bounding box center [1036, 474] width 91 height 40
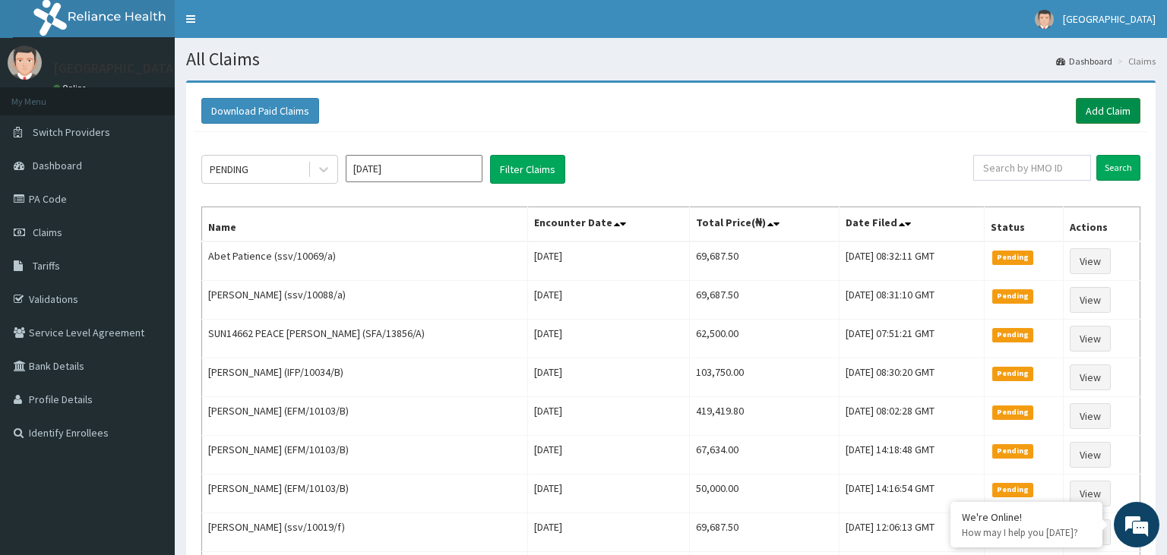
click at [1119, 106] on link "Add Claim" at bounding box center [1108, 111] width 65 height 26
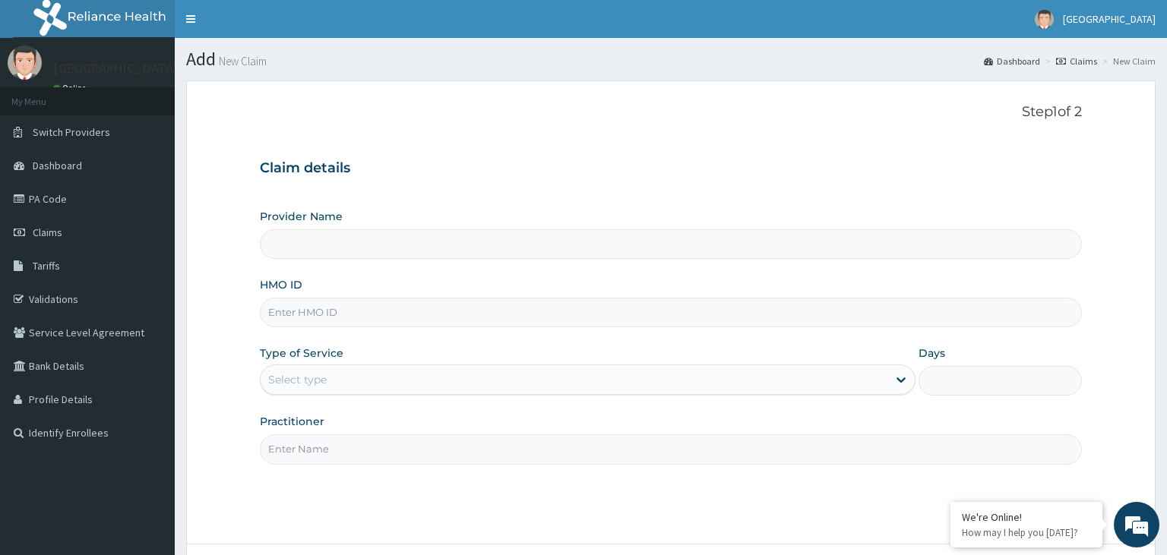
type input "[GEOGRAPHIC_DATA]-KADUNA"
type input "HSI/10011/B"
click at [342, 374] on div "Select type" at bounding box center [574, 380] width 627 height 24
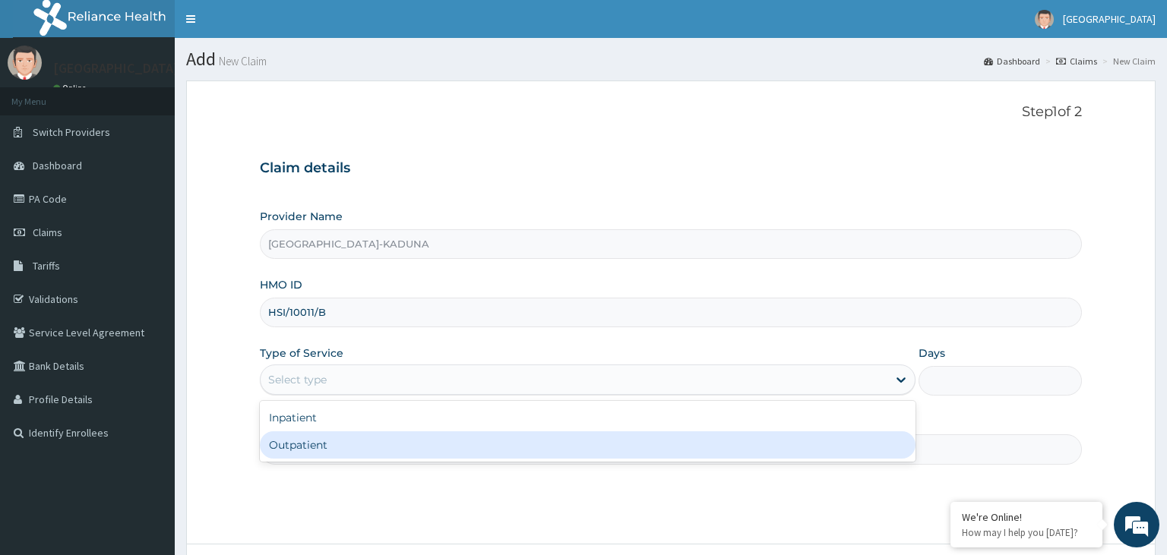
click at [315, 446] on div "Outpatient" at bounding box center [588, 445] width 656 height 27
type input "1"
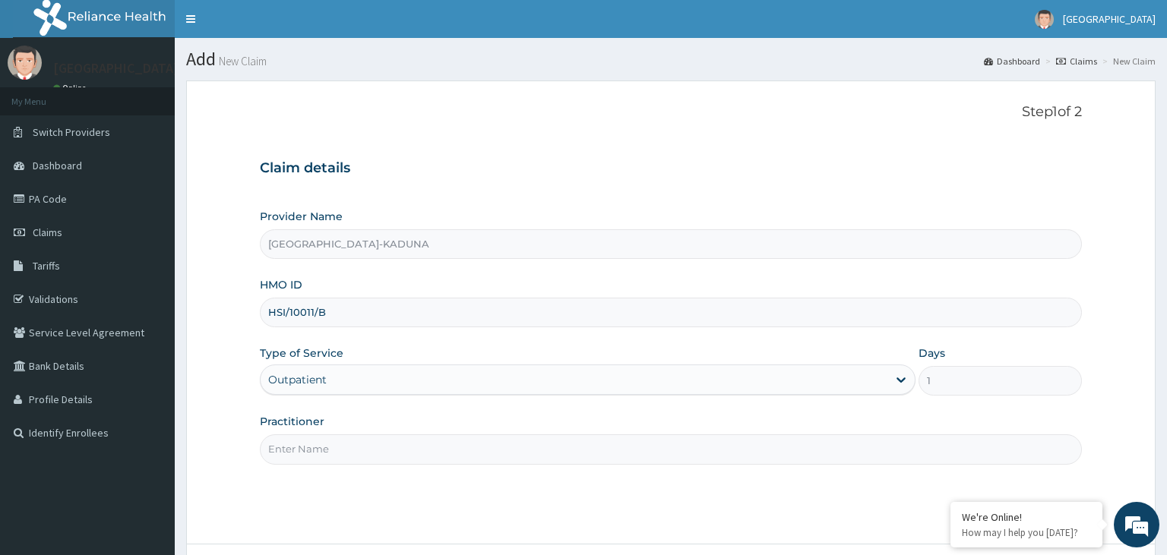
click at [326, 451] on input "Practitioner" at bounding box center [671, 450] width 823 height 30
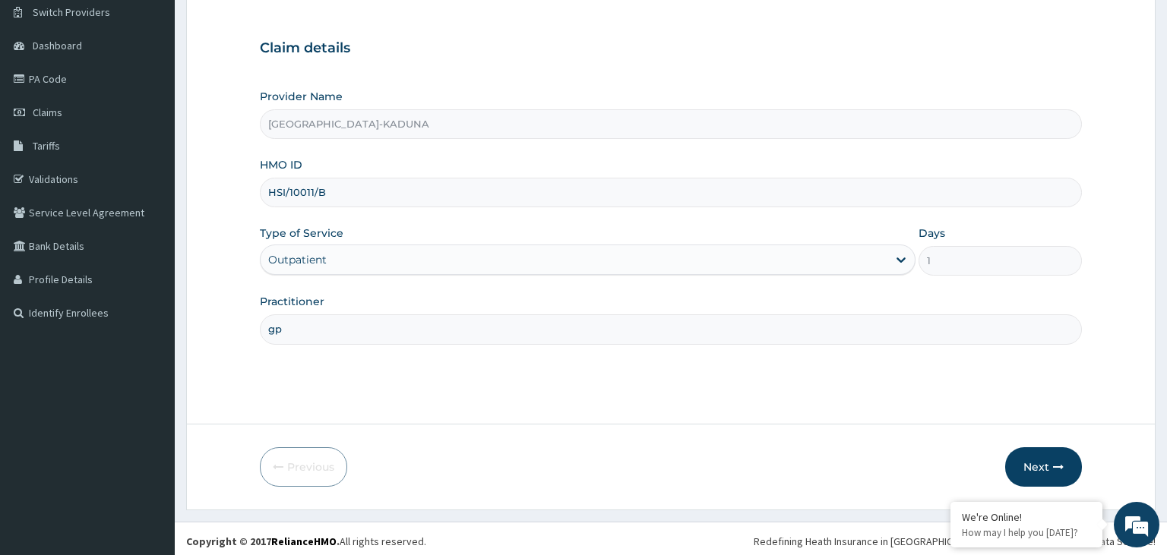
scroll to position [125, 0]
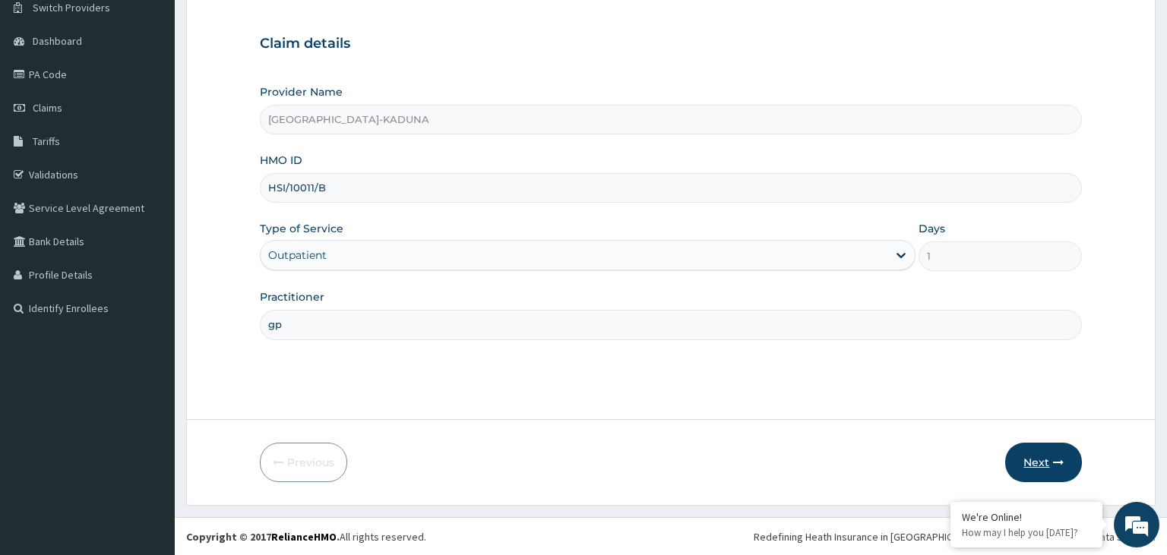
type input "gp"
click at [1032, 461] on button "Next" at bounding box center [1043, 463] width 77 height 40
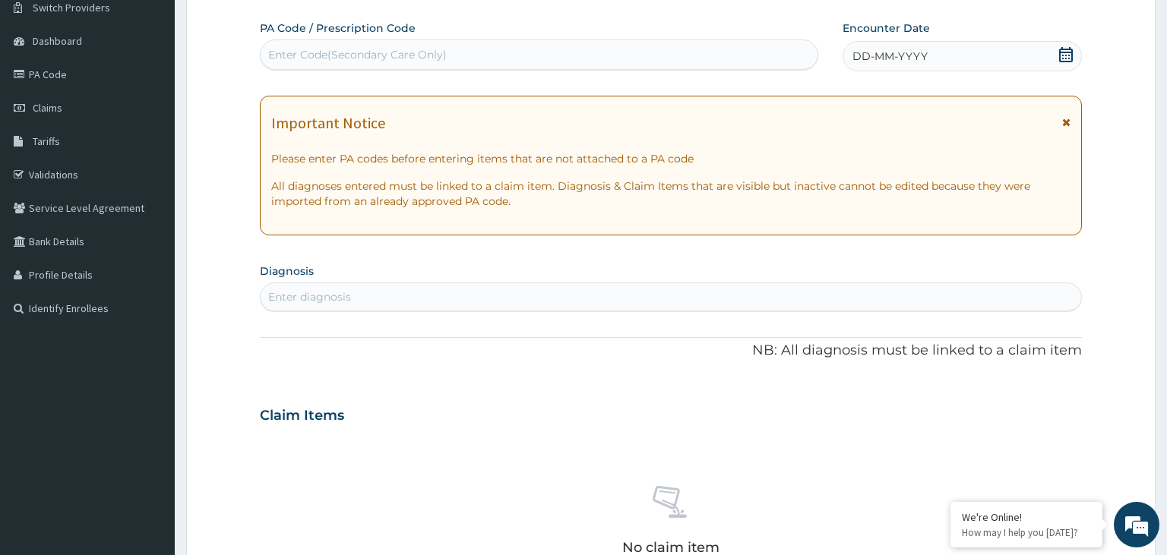
click at [1065, 61] on icon at bounding box center [1066, 54] width 14 height 15
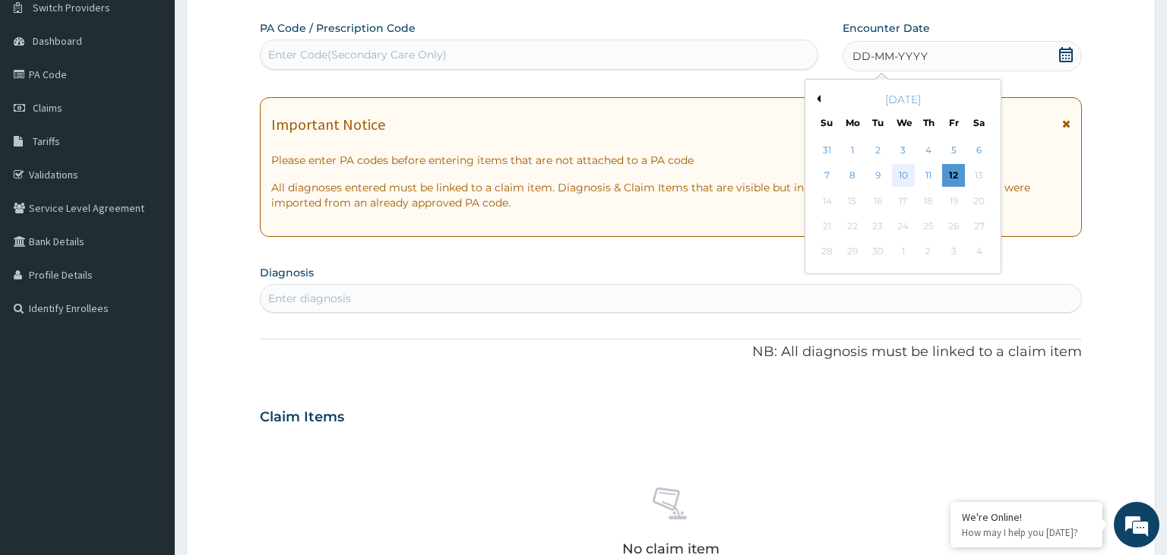
click at [898, 179] on div "10" at bounding box center [903, 176] width 23 height 23
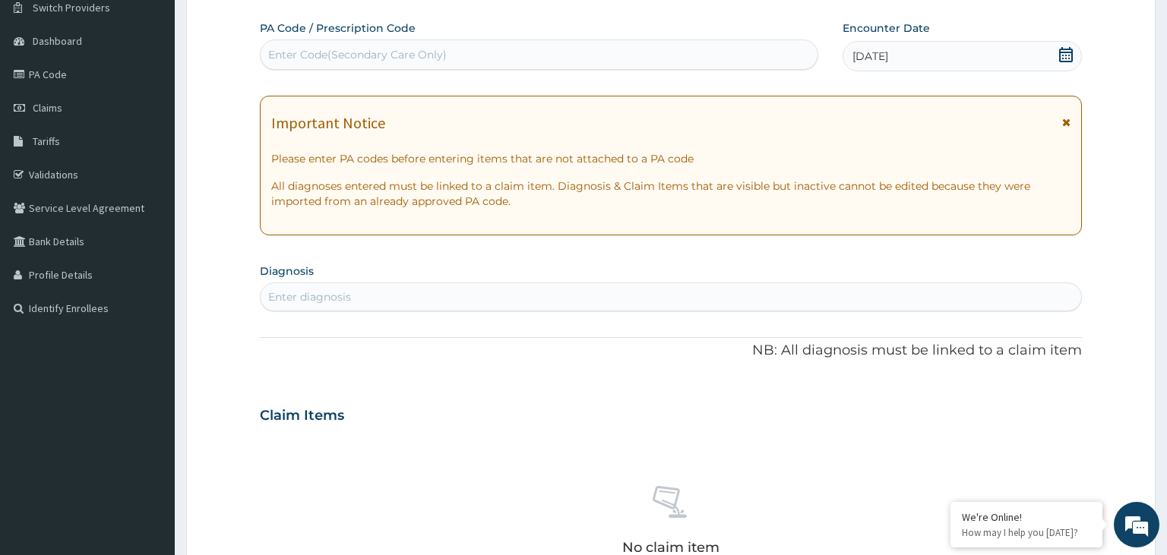
click at [416, 304] on div "Enter diagnosis" at bounding box center [671, 297] width 821 height 24
type input "malaria"
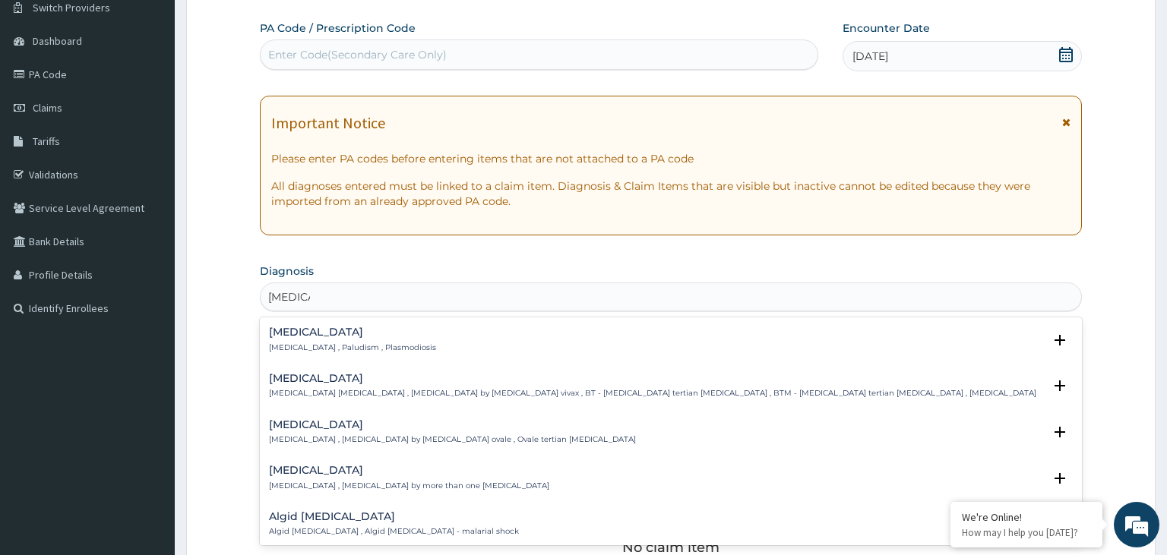
click at [396, 336] on div "Malaria Malaria , Paludism , Plasmodiosis" at bounding box center [671, 340] width 805 height 27
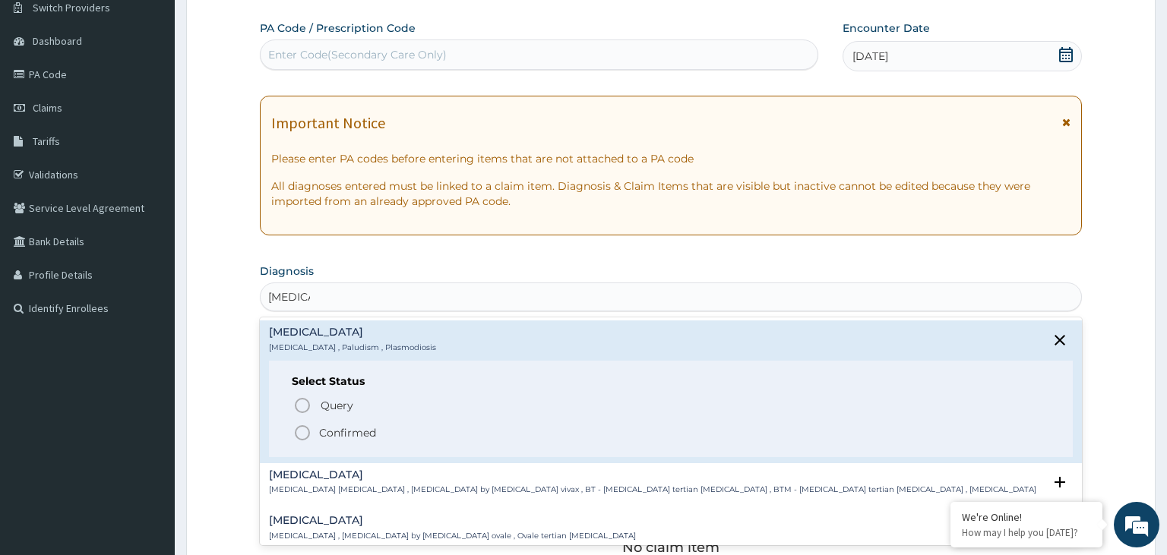
click at [379, 436] on span "Confirmed" at bounding box center [672, 433] width 758 height 18
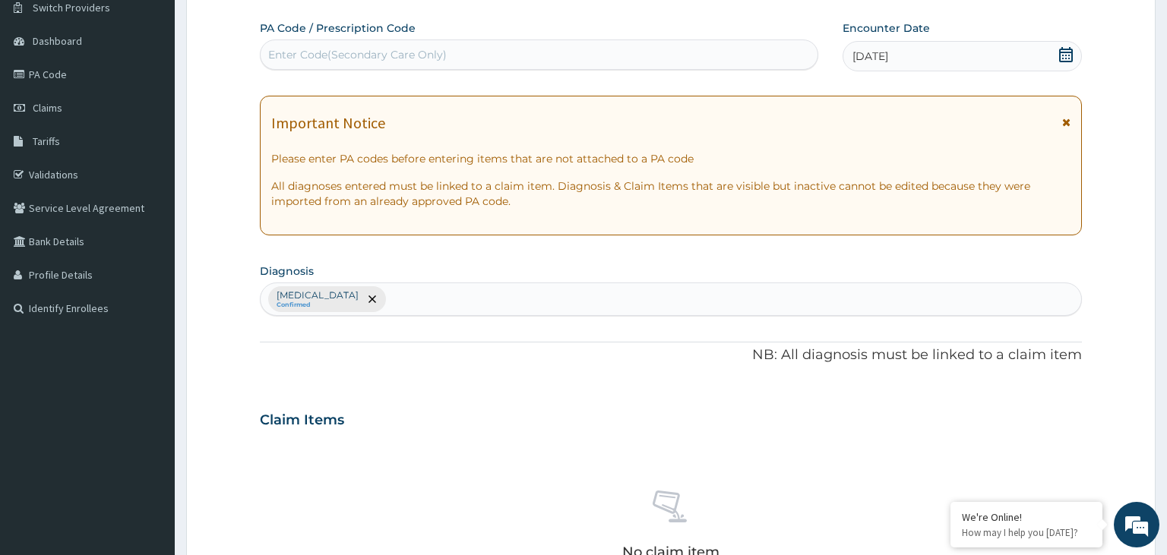
scroll to position [445, 0]
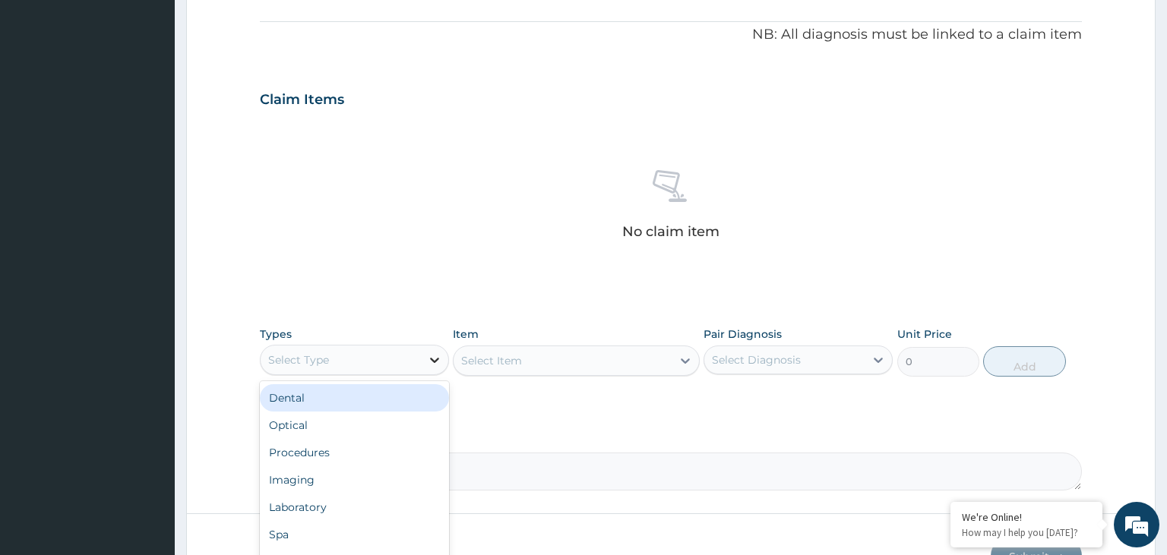
click at [442, 369] on div at bounding box center [434, 359] width 27 height 27
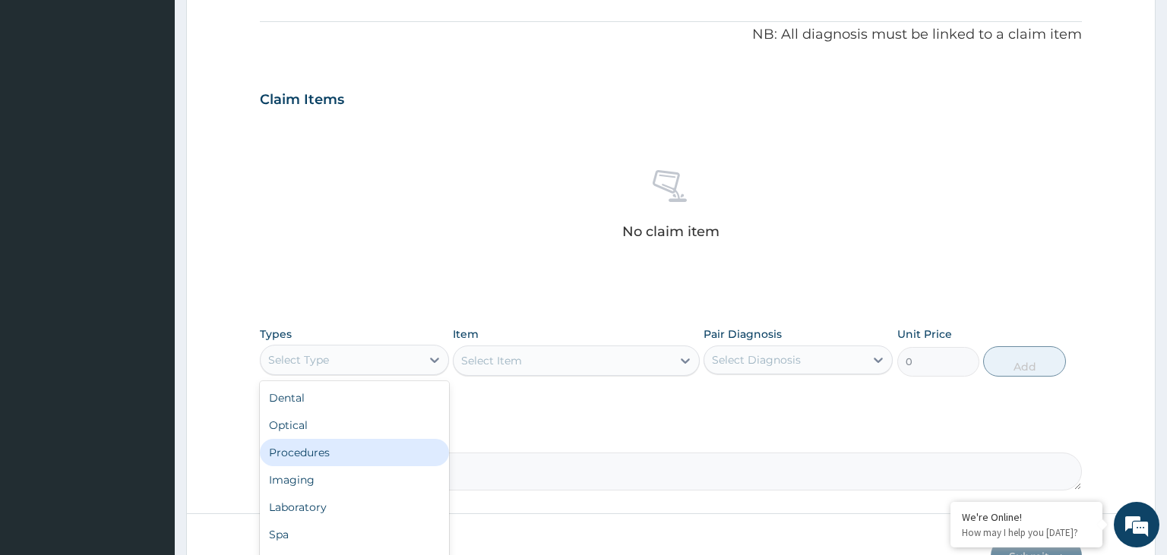
drag, startPoint x: 348, startPoint y: 457, endPoint x: 357, endPoint y: 455, distance: 9.2
click at [348, 456] on div "Procedures" at bounding box center [354, 452] width 189 height 27
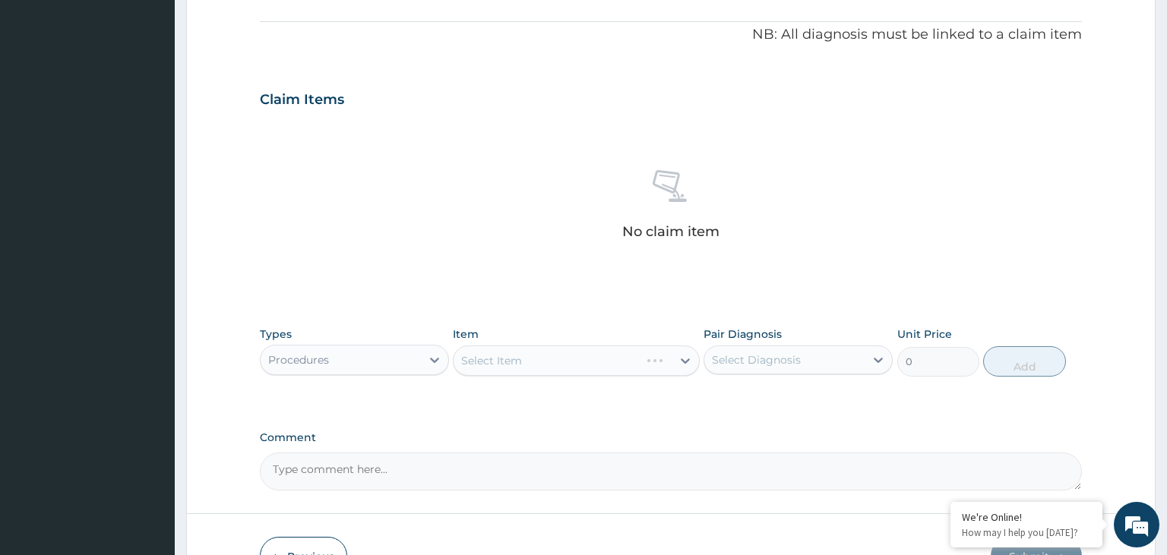
click at [622, 365] on div "Select Item" at bounding box center [576, 361] width 247 height 30
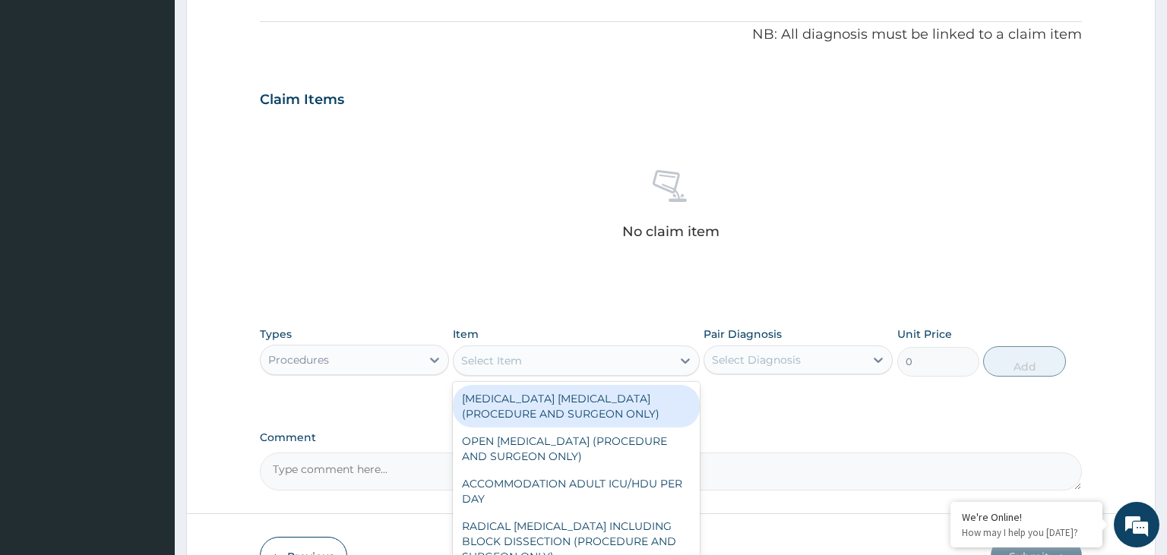
click at [622, 365] on div "Select Item" at bounding box center [563, 361] width 218 height 24
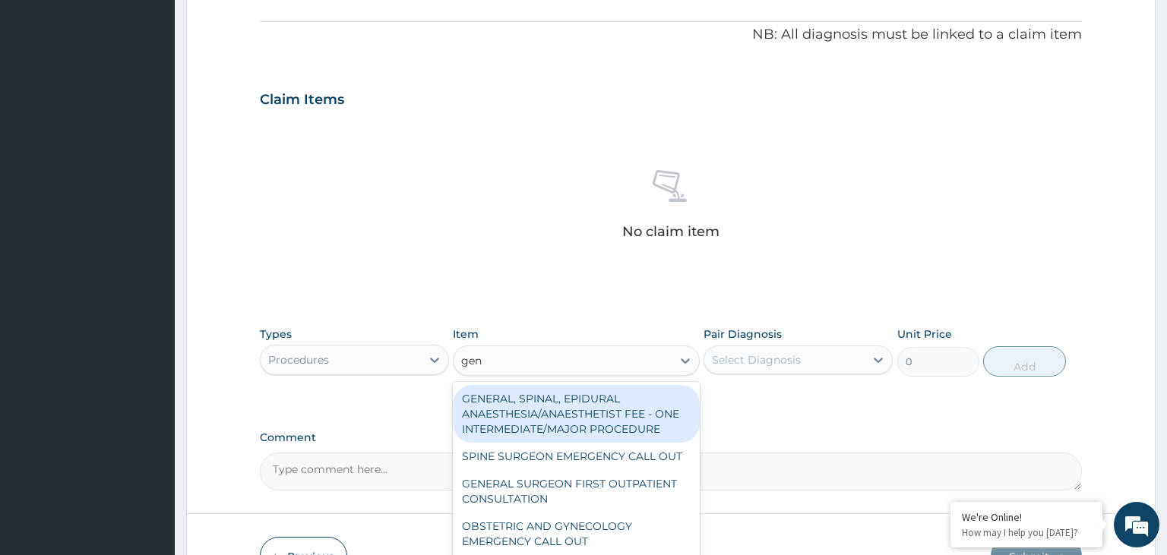
type input "gene"
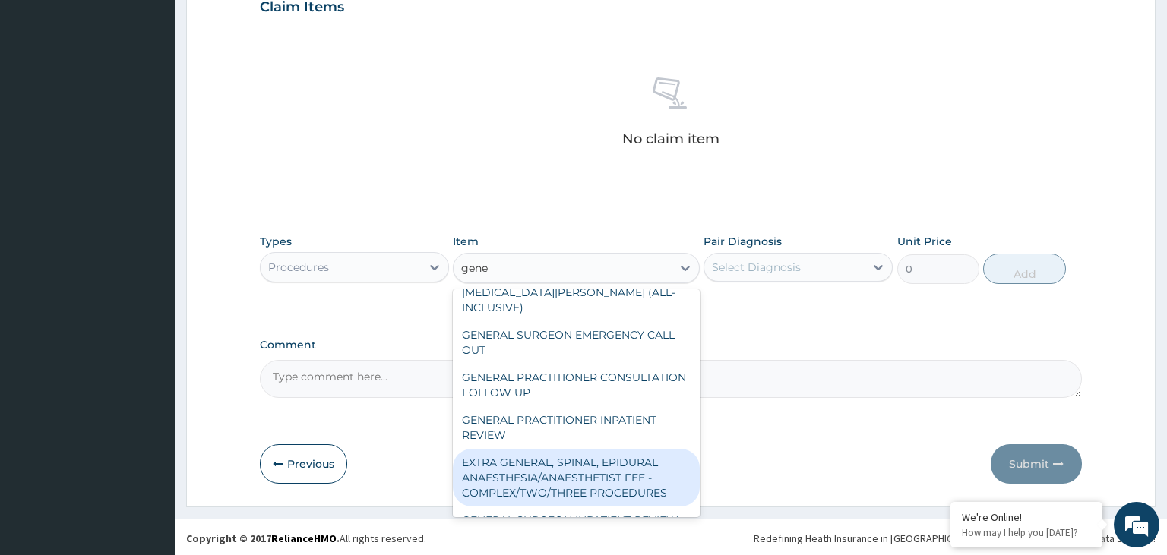
scroll to position [319, 0]
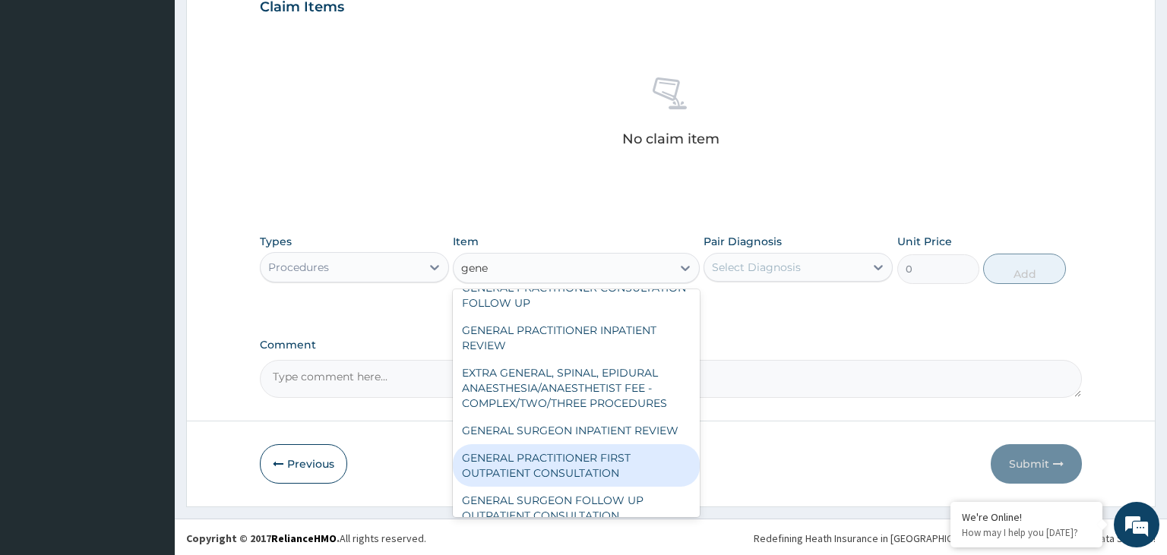
drag, startPoint x: 615, startPoint y: 457, endPoint x: 634, endPoint y: 451, distance: 19.9
click at [615, 457] on div "GENERAL PRACTITIONER FIRST OUTPATIENT CONSULTATION" at bounding box center [576, 465] width 247 height 43
type input "3750"
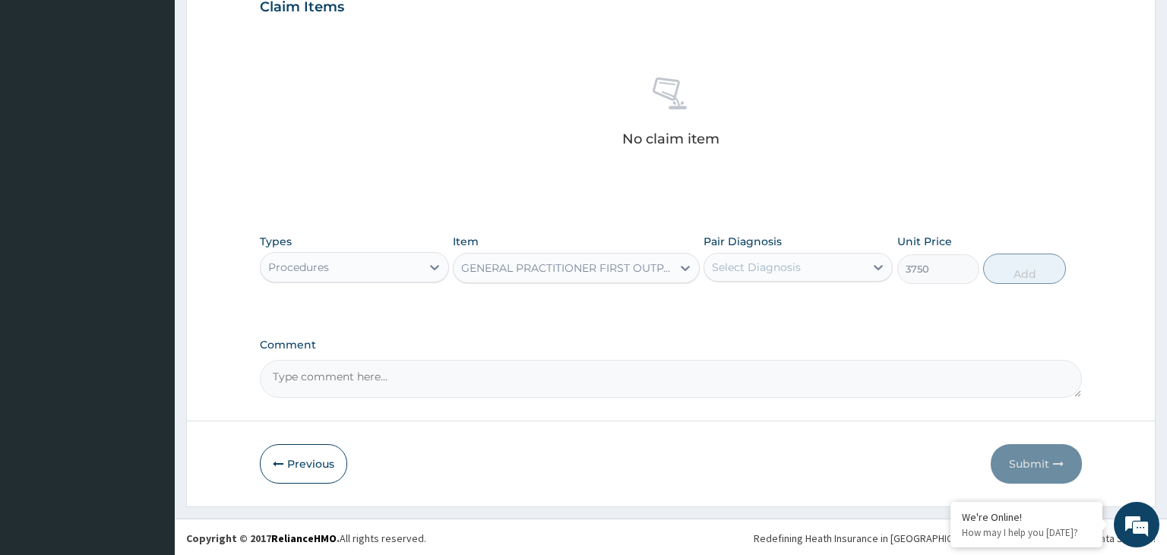
click at [825, 281] on div "Pair Diagnosis Select Diagnosis" at bounding box center [798, 259] width 189 height 50
click at [816, 263] on div "Select Diagnosis" at bounding box center [784, 267] width 160 height 24
click at [789, 307] on div "[MEDICAL_DATA]" at bounding box center [798, 306] width 189 height 31
checkbox input "true"
click at [1067, 280] on div "Types Procedures Item GENERAL PRACTITIONER FIRST OUTPATIENT CONSULTATION Pair D…" at bounding box center [671, 258] width 823 height 65
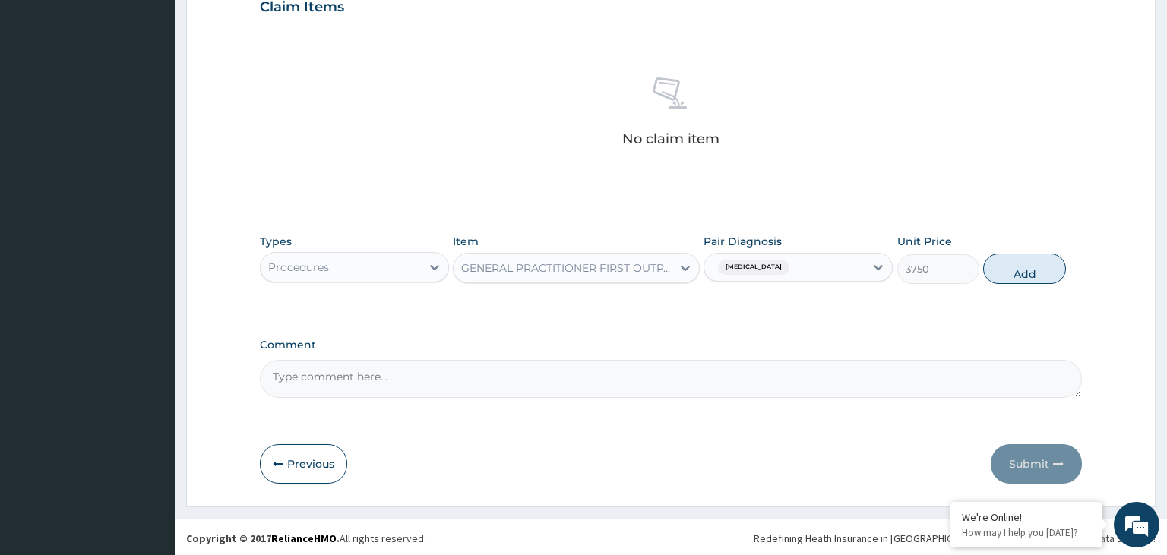
click at [1036, 273] on button "Add" at bounding box center [1024, 269] width 82 height 30
type input "0"
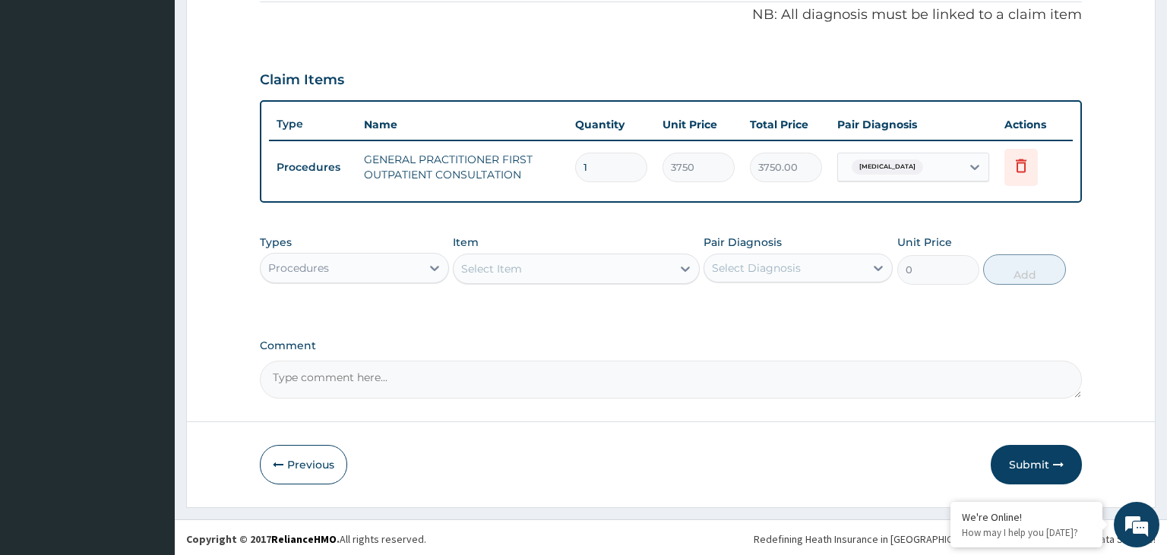
click at [391, 266] on div "Procedures" at bounding box center [341, 268] width 160 height 24
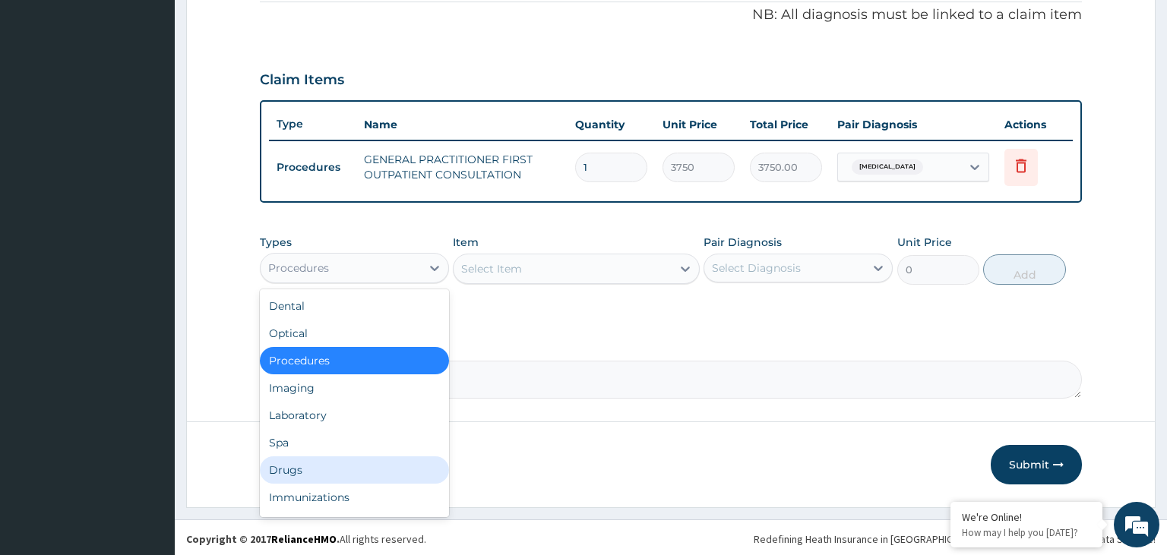
click at [315, 469] on div "Drugs" at bounding box center [354, 470] width 189 height 27
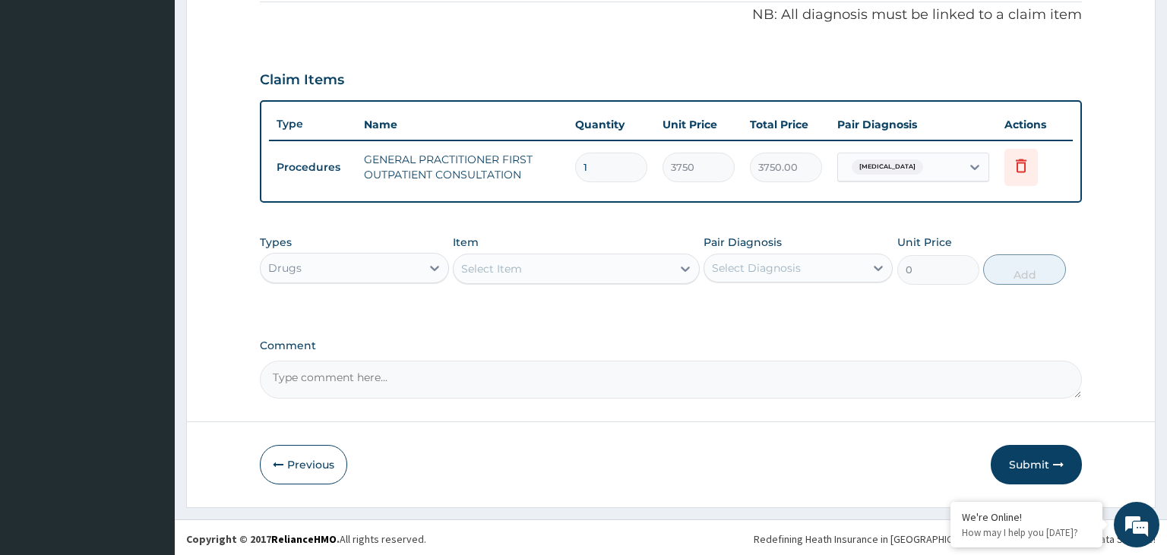
click at [631, 270] on div "Select Item" at bounding box center [563, 269] width 218 height 24
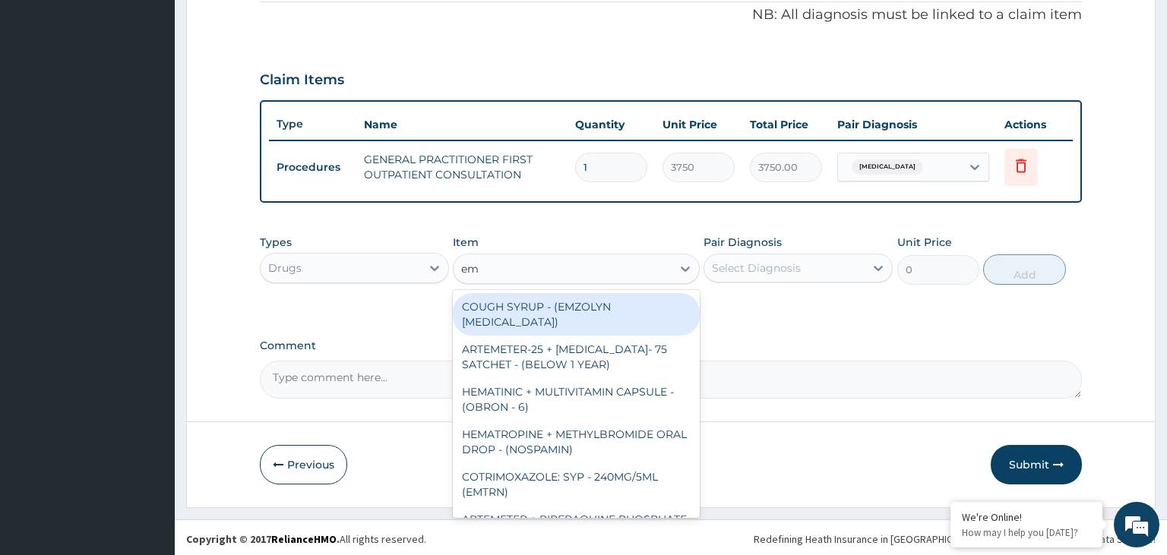
type input "emz"
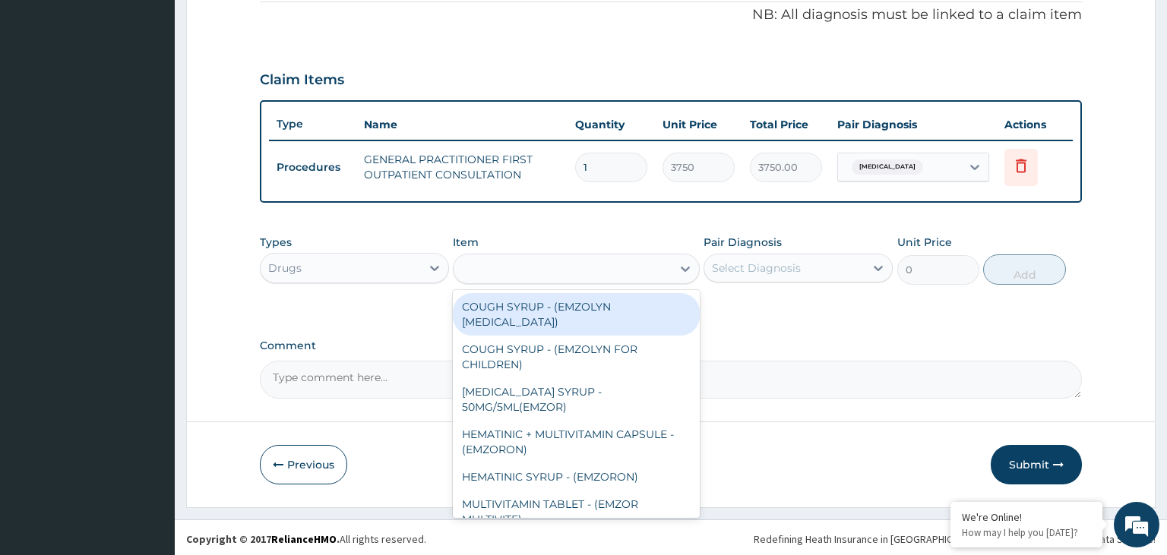
click at [503, 270] on div "emz" at bounding box center [563, 269] width 218 height 24
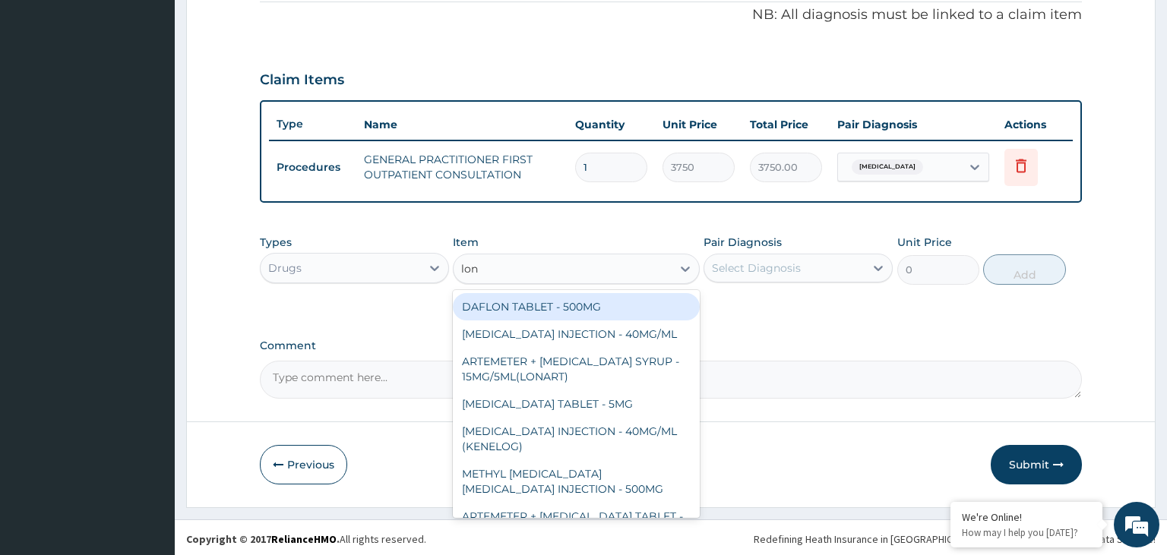
type input "lona"
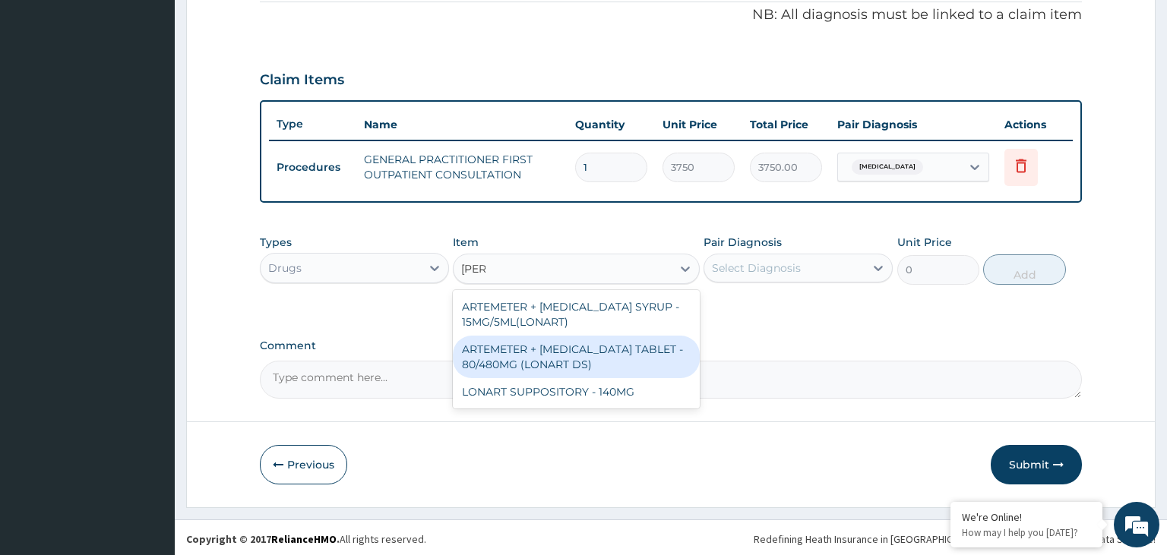
click at [509, 342] on div "ARTEMETER + [MEDICAL_DATA] TABLET - 80/480MG (LONART DS)" at bounding box center [576, 357] width 247 height 43
type input "588"
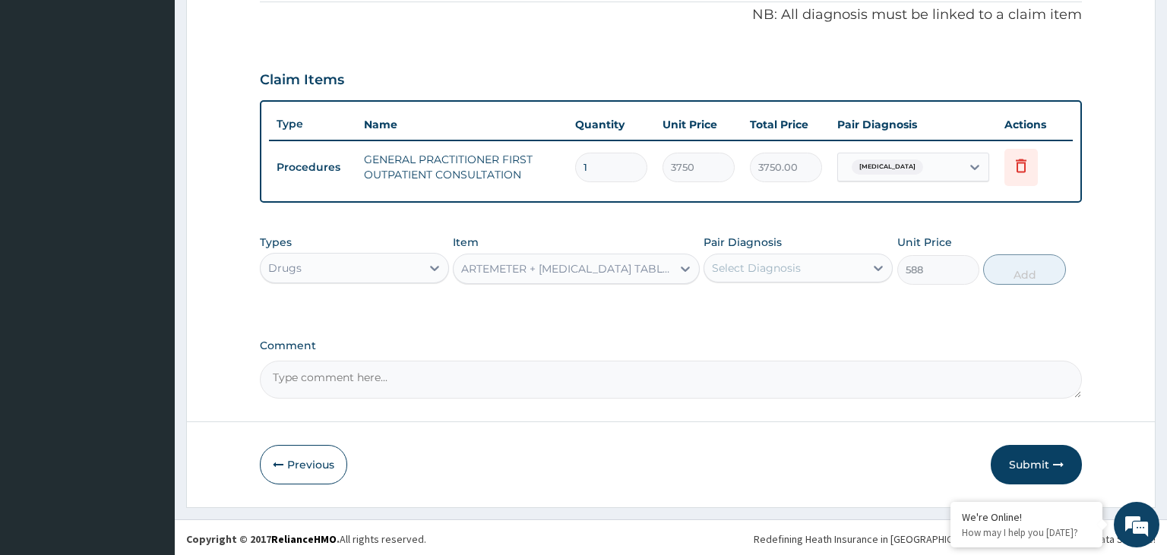
click at [776, 266] on div "Select Diagnosis" at bounding box center [756, 268] width 89 height 15
click at [779, 299] on div "[MEDICAL_DATA]" at bounding box center [798, 307] width 189 height 31
checkbox input "true"
click at [1035, 267] on button "Add" at bounding box center [1024, 270] width 82 height 30
type input "0"
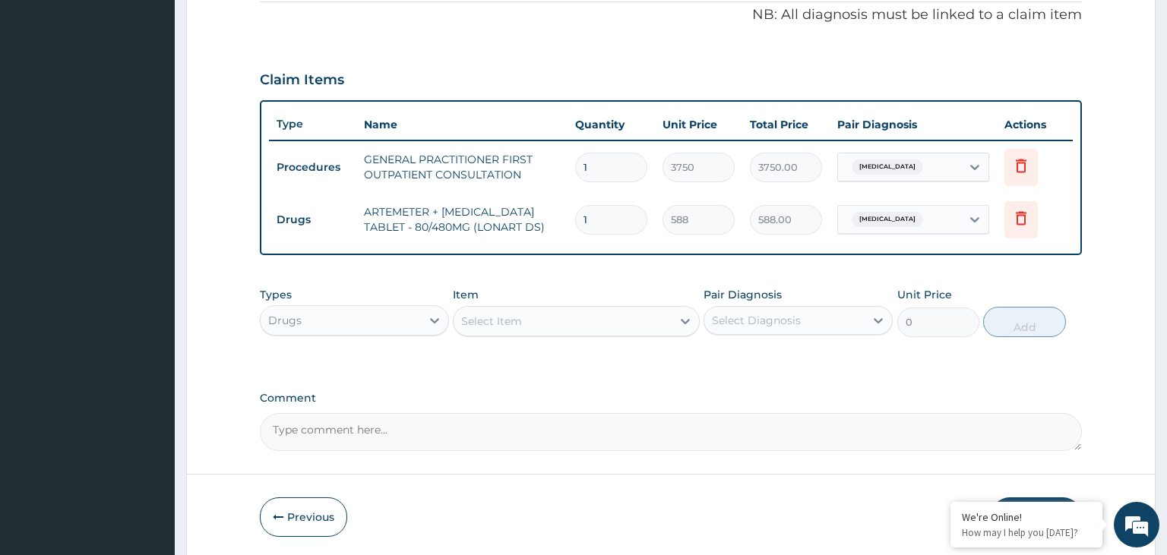
drag, startPoint x: 584, startPoint y: 223, endPoint x: 516, endPoint y: 223, distance: 68.4
click at [575, 223] on input "1" at bounding box center [611, 220] width 72 height 30
type input "6"
type input "3528.00"
type input "6"
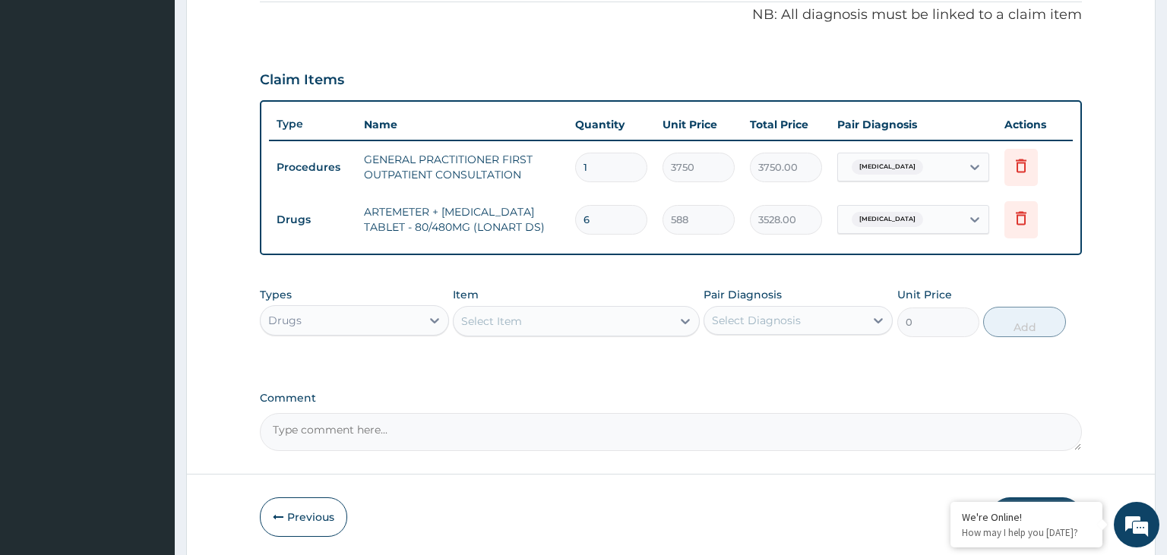
click at [540, 317] on div "Select Item" at bounding box center [563, 321] width 218 height 24
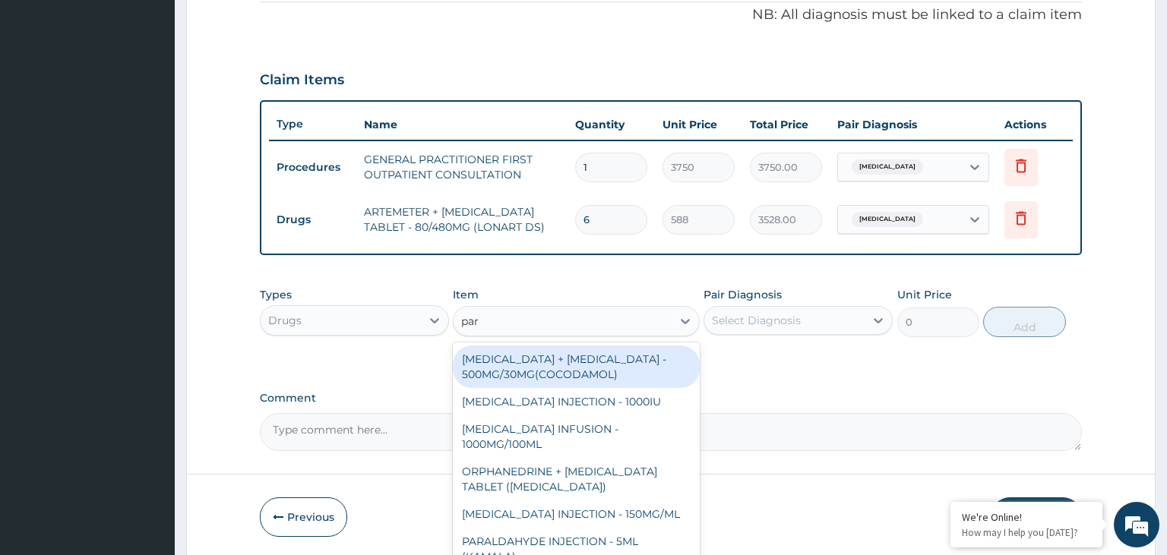
type input "para"
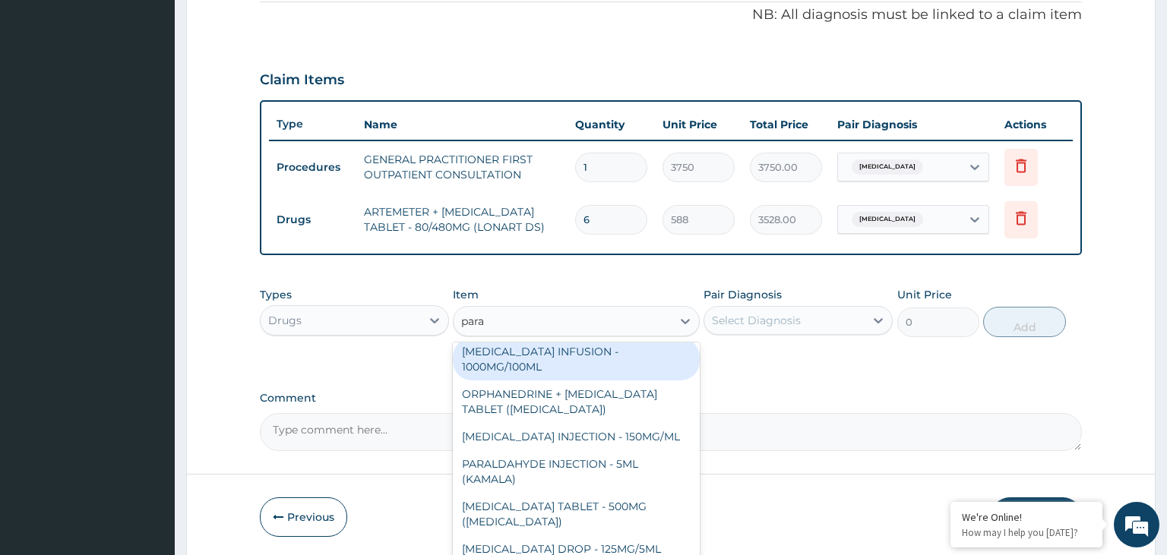
scroll to position [76, 0]
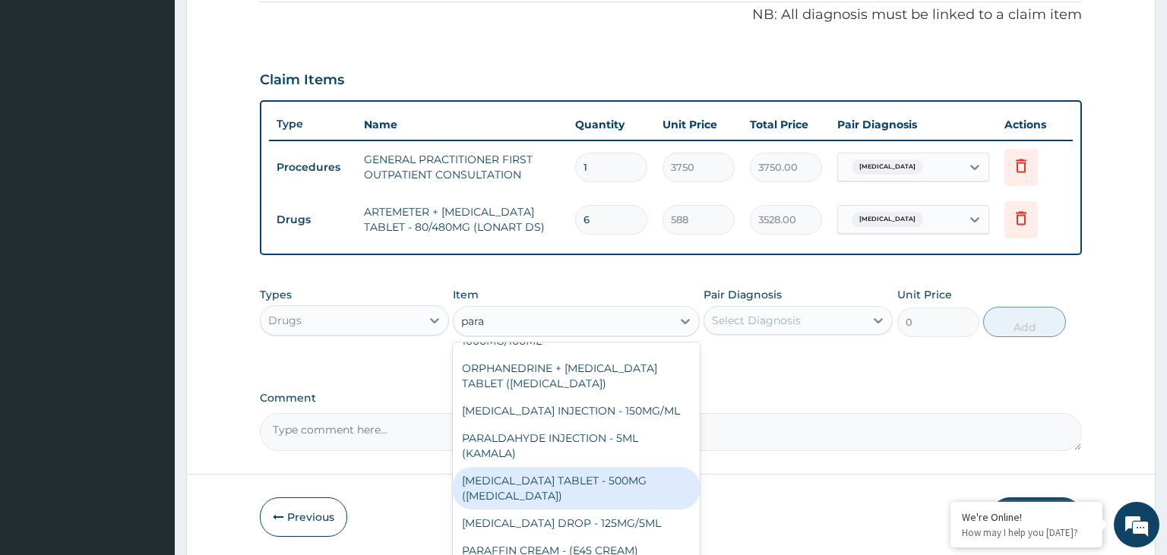
click at [620, 485] on div "[MEDICAL_DATA] TABLET - 500MG ([MEDICAL_DATA])" at bounding box center [576, 488] width 247 height 43
type input "42"
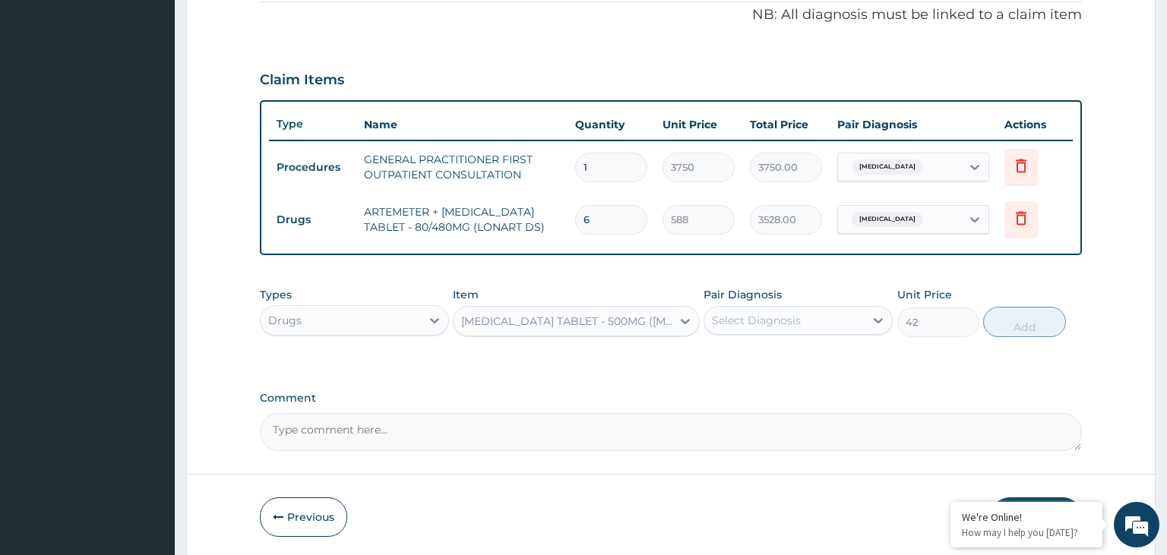
click at [804, 334] on div "Types Drugs Item PARACETAMOL TABLET - 500MG (PANADOL) Pair Diagnosis Select Dia…" at bounding box center [671, 312] width 823 height 65
click at [805, 318] on div "Select Diagnosis" at bounding box center [784, 320] width 160 height 24
drag, startPoint x: 793, startPoint y: 354, endPoint x: 1006, endPoint y: 347, distance: 212.8
click at [794, 355] on div "[MEDICAL_DATA]" at bounding box center [798, 359] width 189 height 31
checkbox input "true"
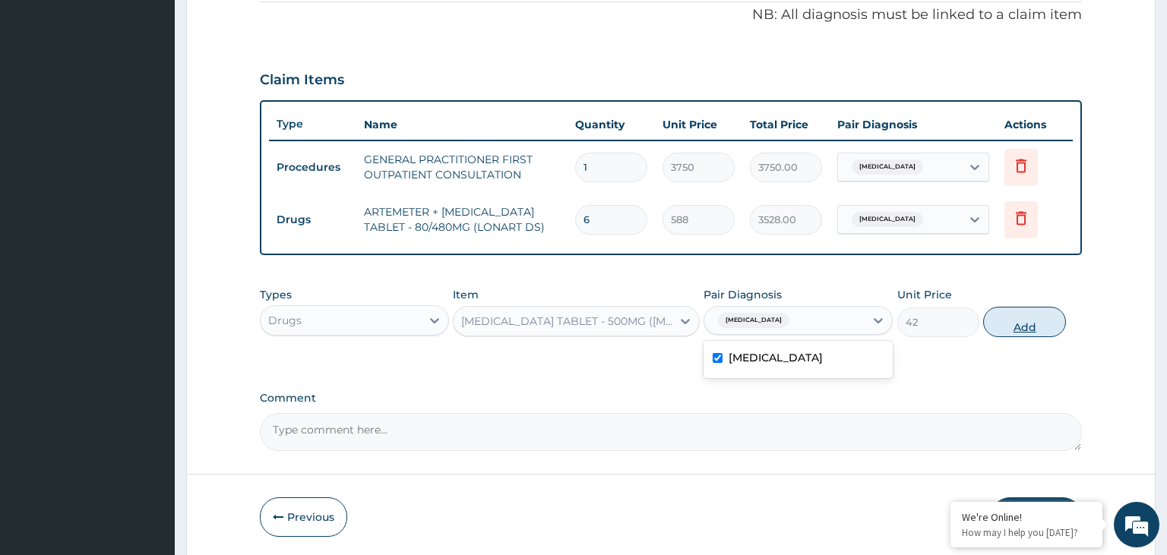
click at [1038, 330] on button "Add" at bounding box center [1024, 322] width 82 height 30
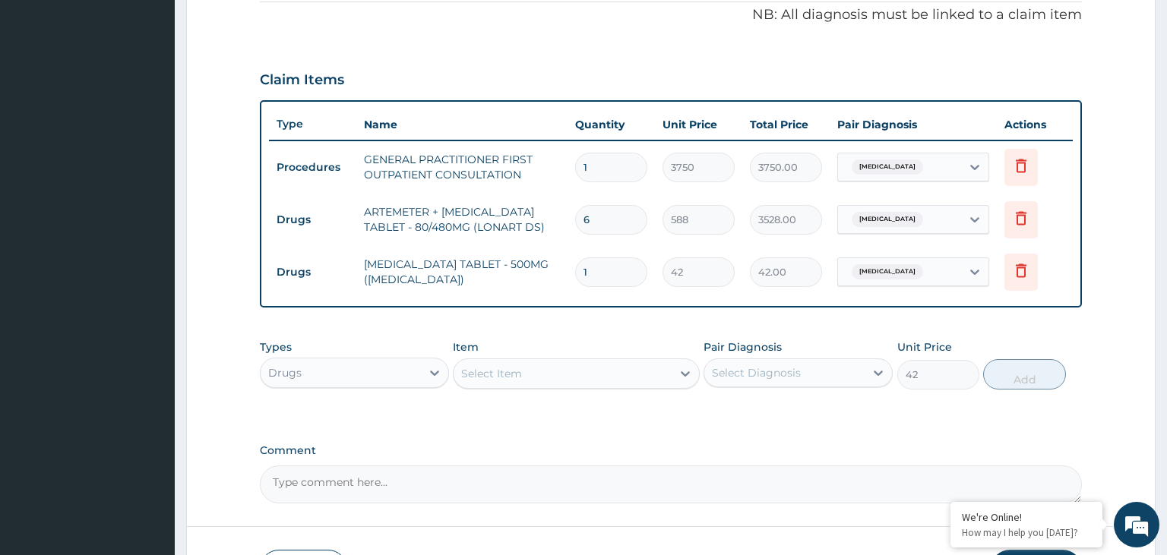
type input "0"
type input "12"
type input "504.00"
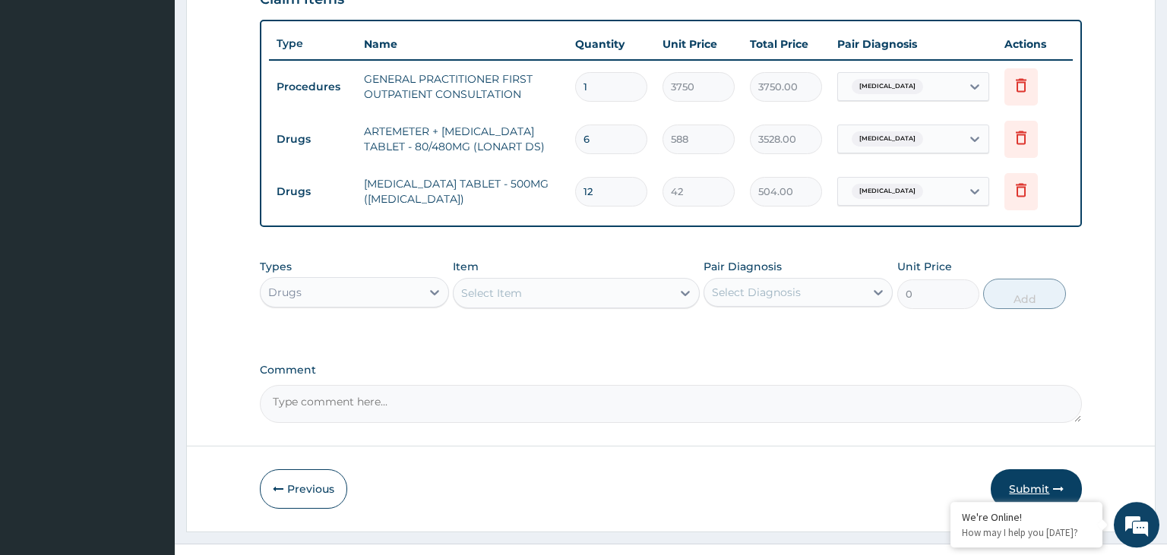
scroll to position [570, 0]
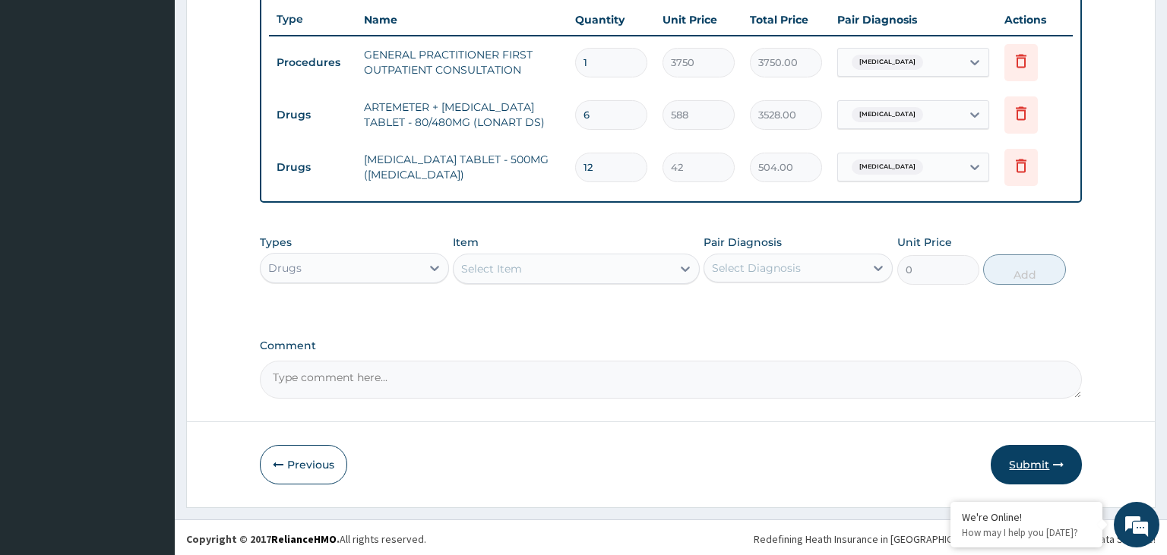
type input "12"
click at [1029, 460] on button "Submit" at bounding box center [1036, 465] width 91 height 40
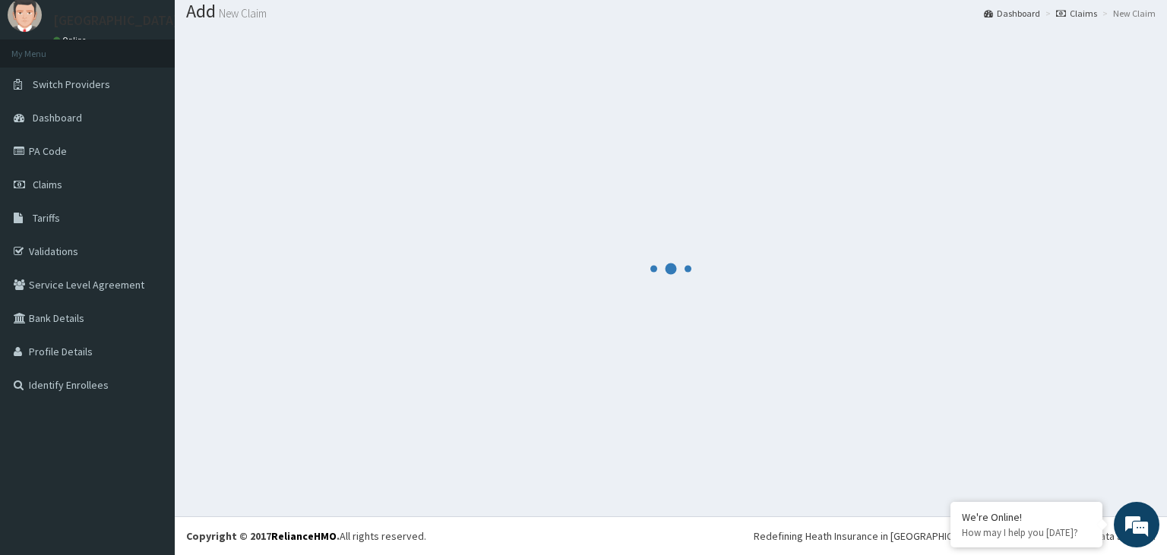
scroll to position [47, 0]
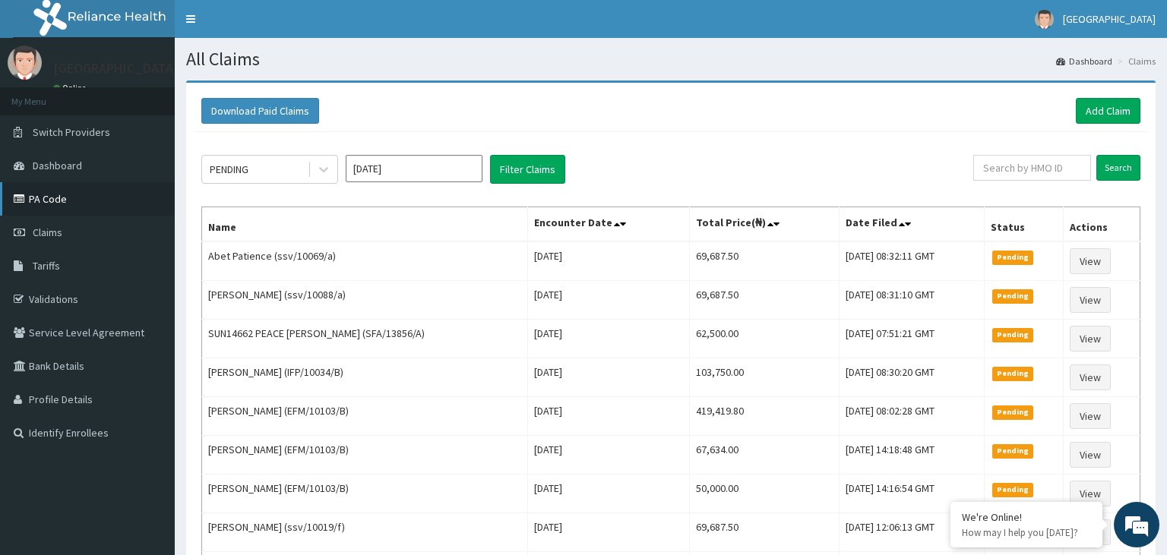
click at [80, 209] on link "PA Code" at bounding box center [87, 198] width 175 height 33
click at [1121, 117] on link "Add Claim" at bounding box center [1108, 111] width 65 height 26
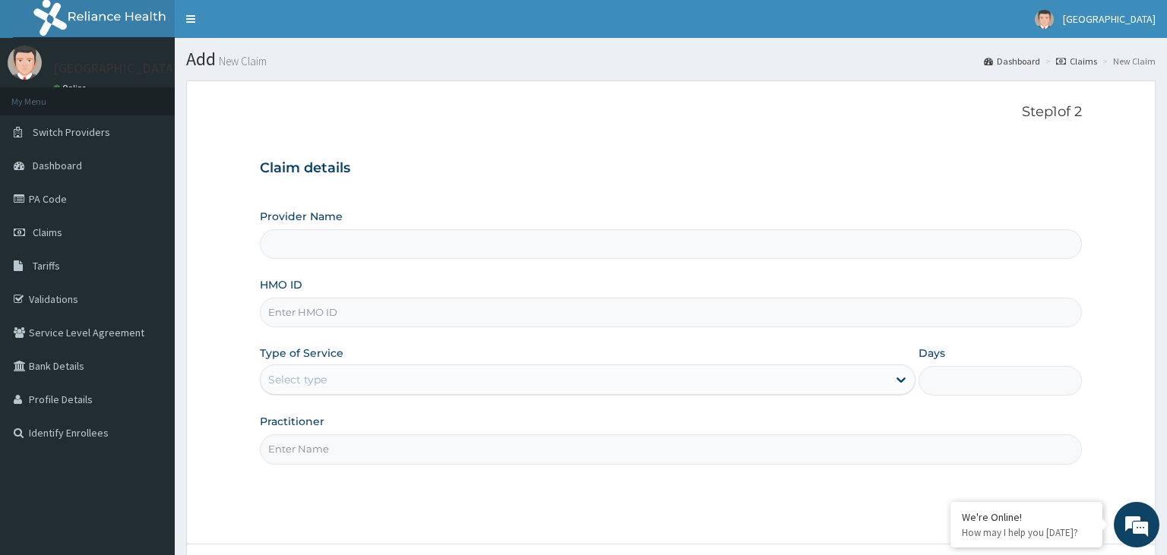
type input "RIS/10095/A"
type input "[GEOGRAPHIC_DATA]-KADUNA"
click at [290, 316] on input "RIS/10095/A" at bounding box center [671, 313] width 823 height 30
type input "RIS/10095/A"
click at [381, 387] on div "Select type" at bounding box center [574, 380] width 627 height 24
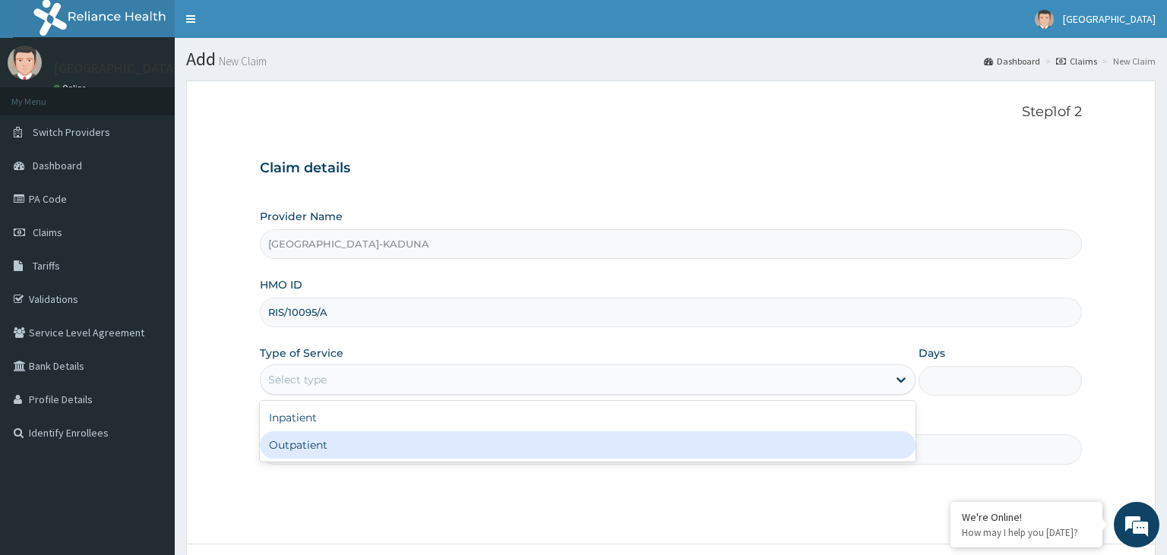
drag, startPoint x: 351, startPoint y: 451, endPoint x: 359, endPoint y: 454, distance: 9.2
click at [351, 451] on div "Outpatient" at bounding box center [588, 445] width 656 height 27
type input "1"
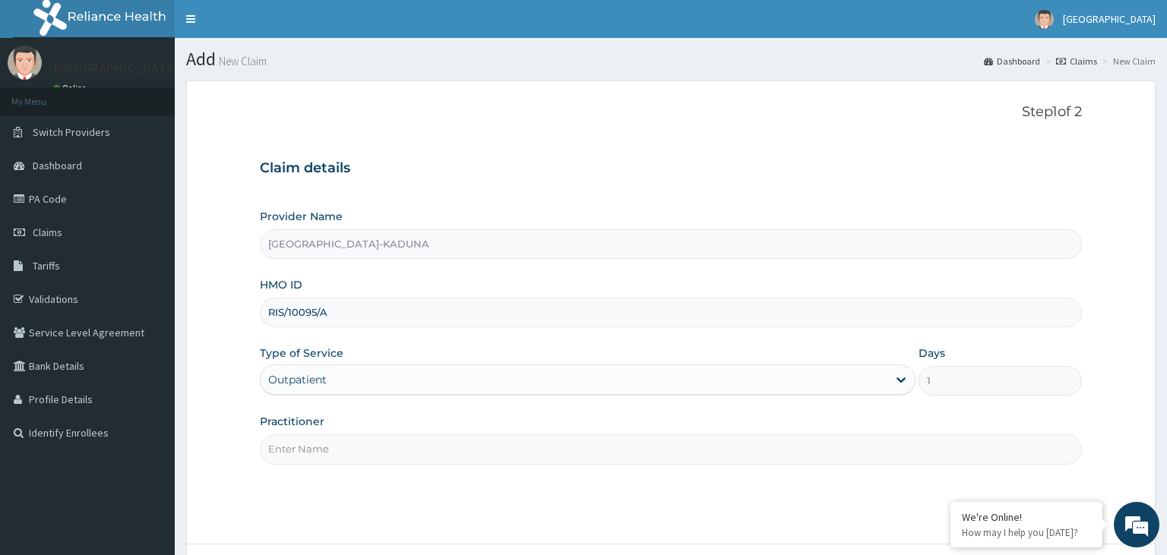
click at [359, 454] on input "Practitioner" at bounding box center [671, 450] width 823 height 30
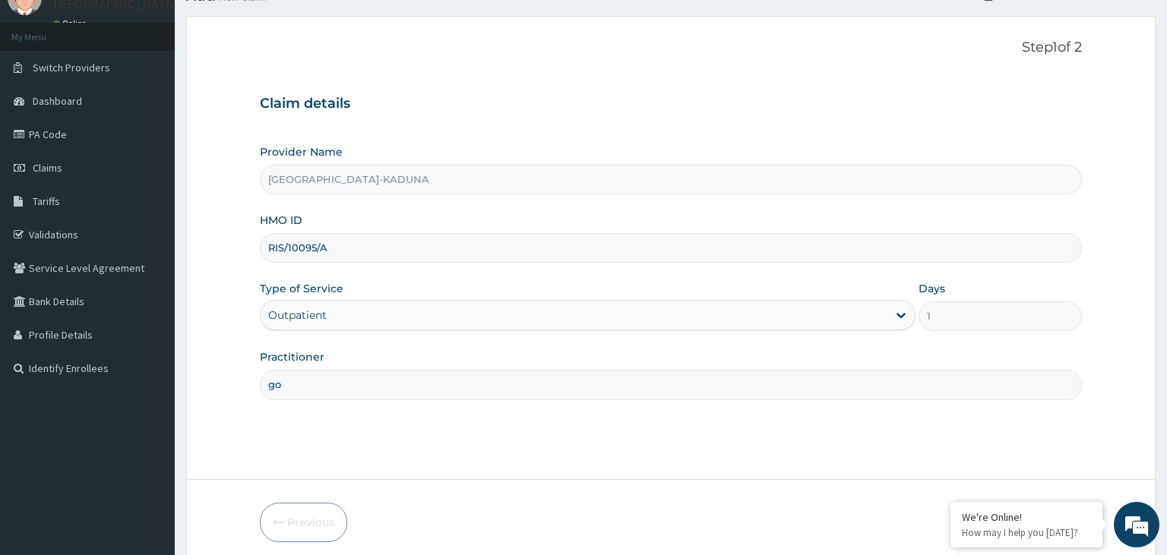
scroll to position [125, 0]
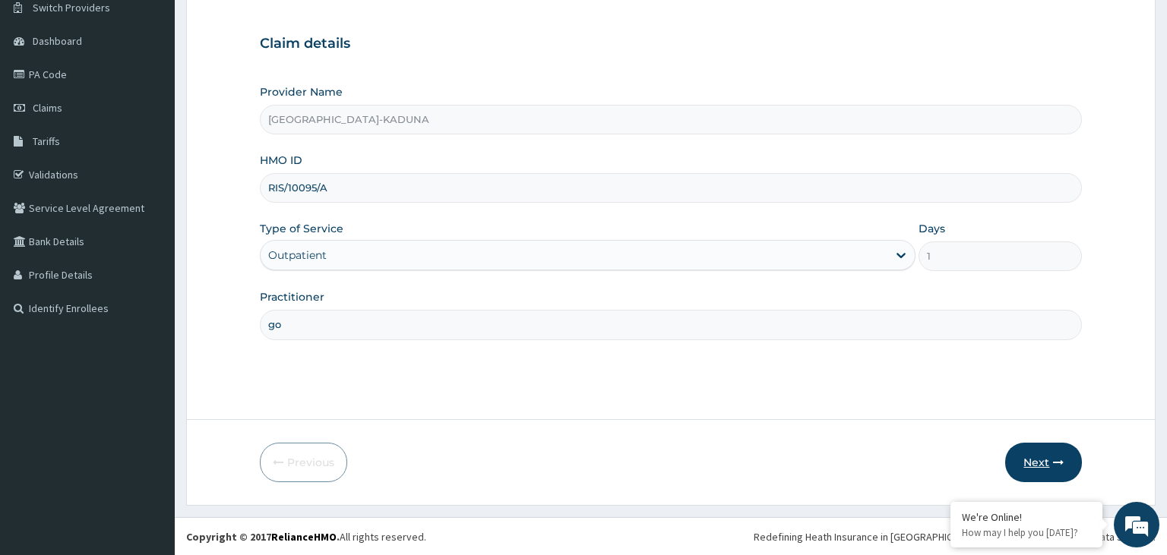
type input "go"
click at [1020, 462] on button "Next" at bounding box center [1043, 463] width 77 height 40
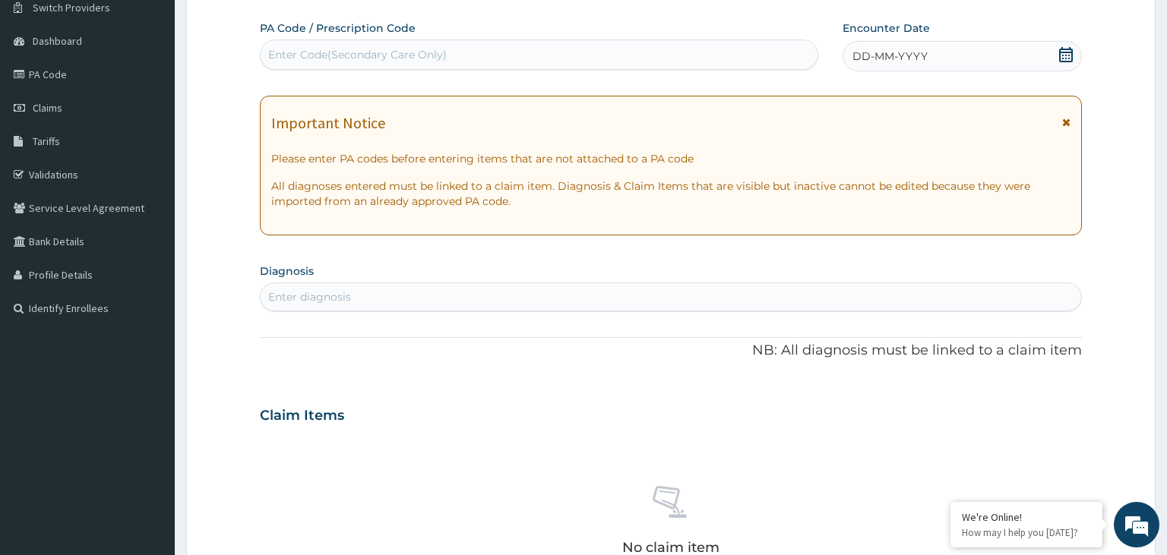
click at [394, 69] on div "Enter Code(Secondary Care Only)" at bounding box center [539, 55] width 559 height 30
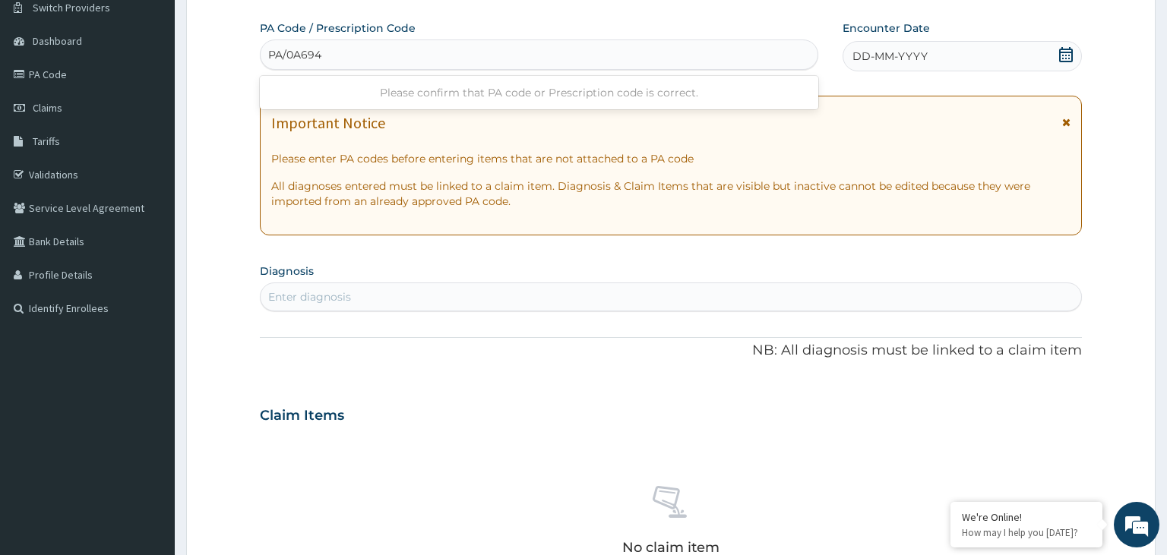
type input "PA/0A6949"
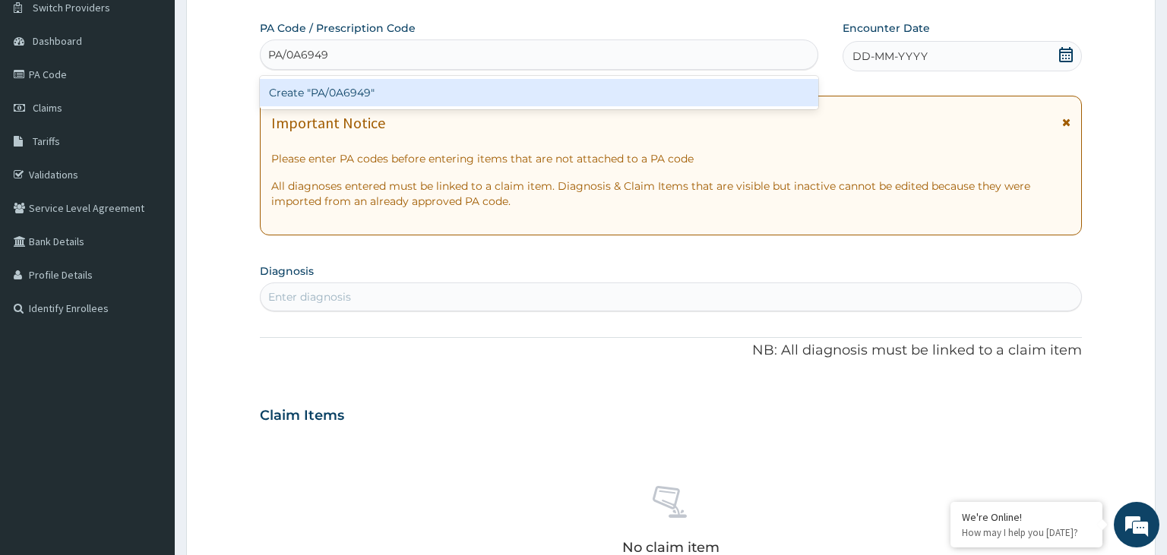
click at [357, 106] on div "Create "PA/0A6949"" at bounding box center [539, 92] width 559 height 27
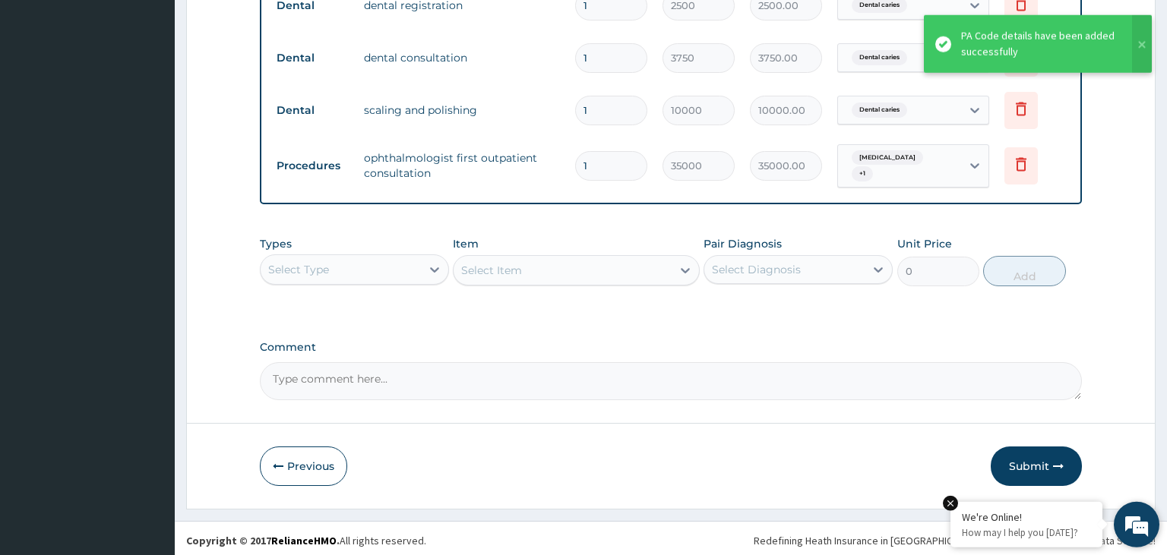
scroll to position [628, 0]
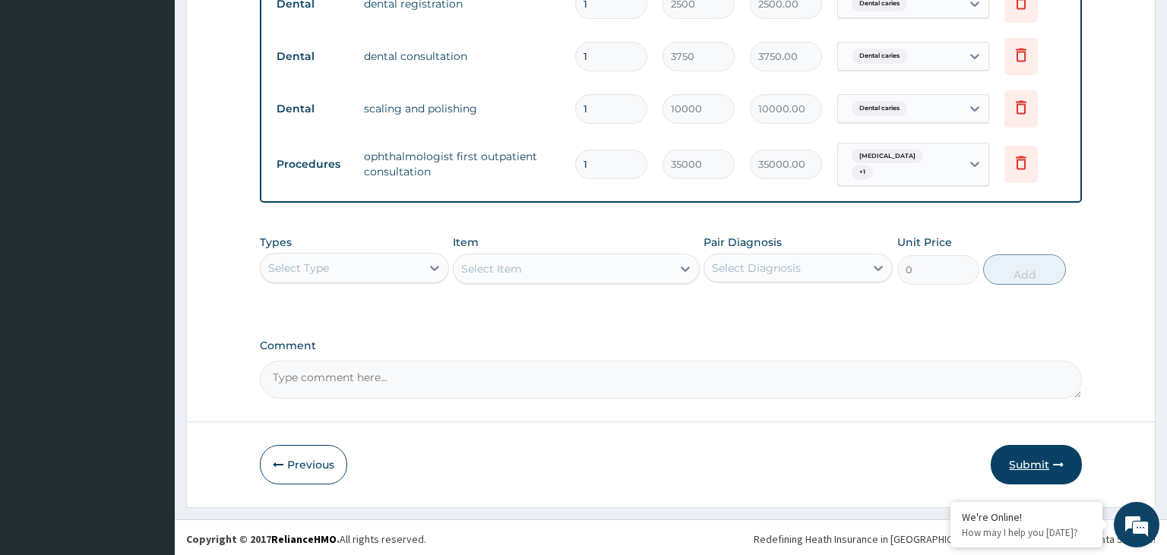
drag, startPoint x: 1033, startPoint y: 466, endPoint x: 1025, endPoint y: 473, distance: 10.7
click at [1025, 473] on button "Submit" at bounding box center [1036, 465] width 91 height 40
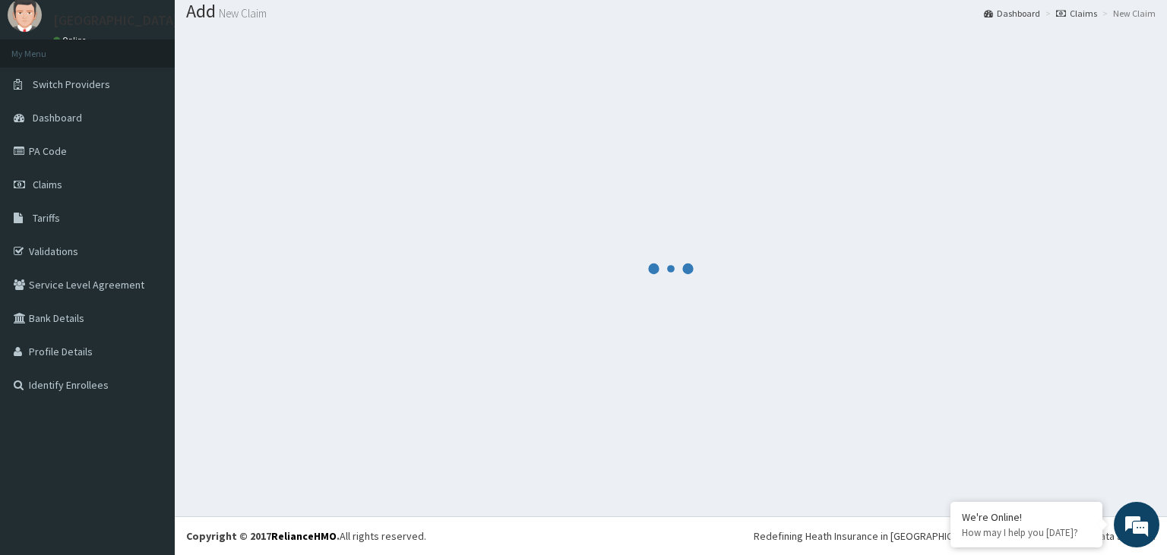
scroll to position [47, 0]
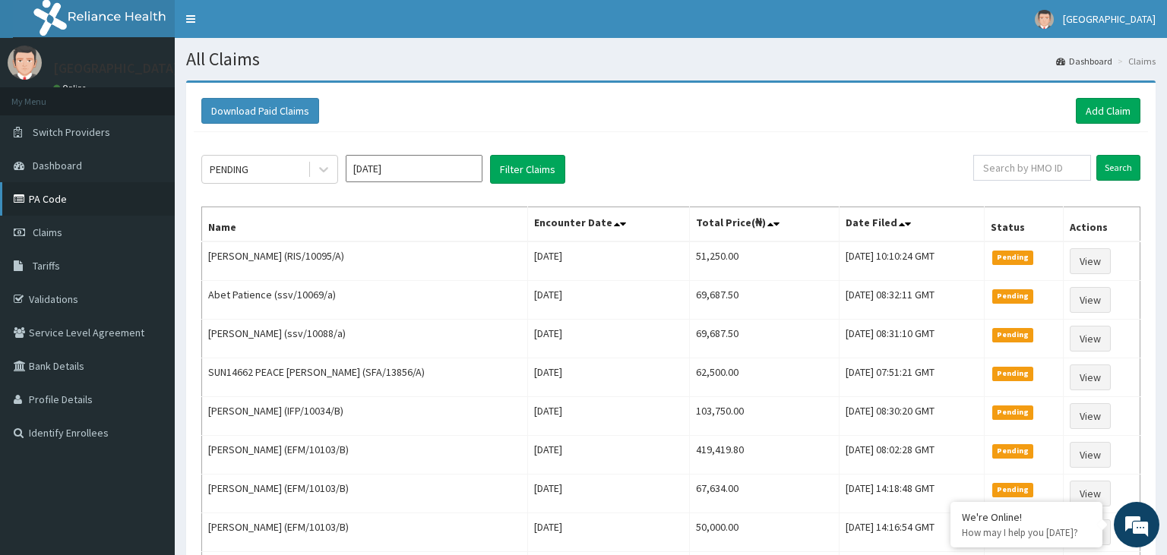
click at [59, 195] on link "PA Code" at bounding box center [87, 198] width 175 height 33
click at [1102, 111] on link "Add Claim" at bounding box center [1108, 111] width 65 height 26
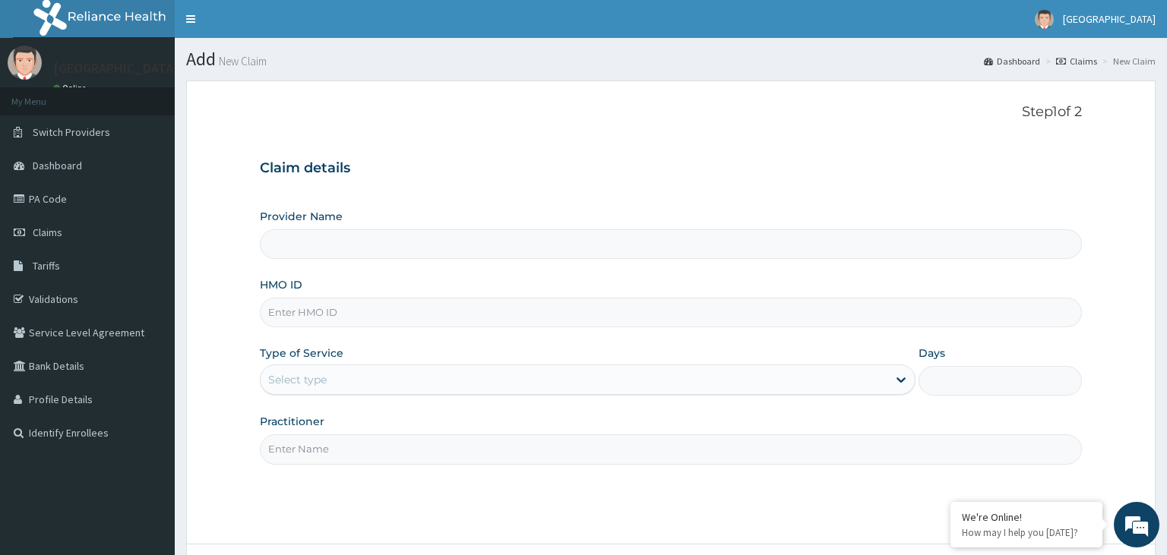
type input "[GEOGRAPHIC_DATA]-KADUNA"
click at [290, 331] on div "Provider Name [GEOGRAPHIC_DATA]-KADUNA HMO ID IFP/10113/A Type of Service Selec…" at bounding box center [671, 336] width 823 height 255
click at [291, 321] on input "IFP/10113/A" at bounding box center [671, 313] width 823 height 30
type input "IFP/10113/A"
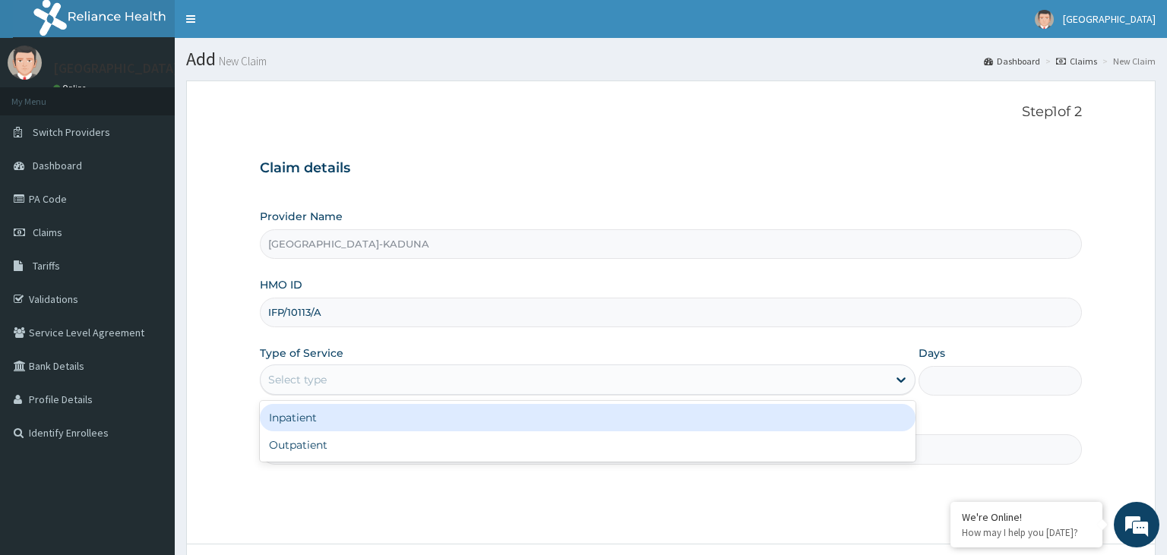
click at [362, 378] on div "Select type" at bounding box center [574, 380] width 627 height 24
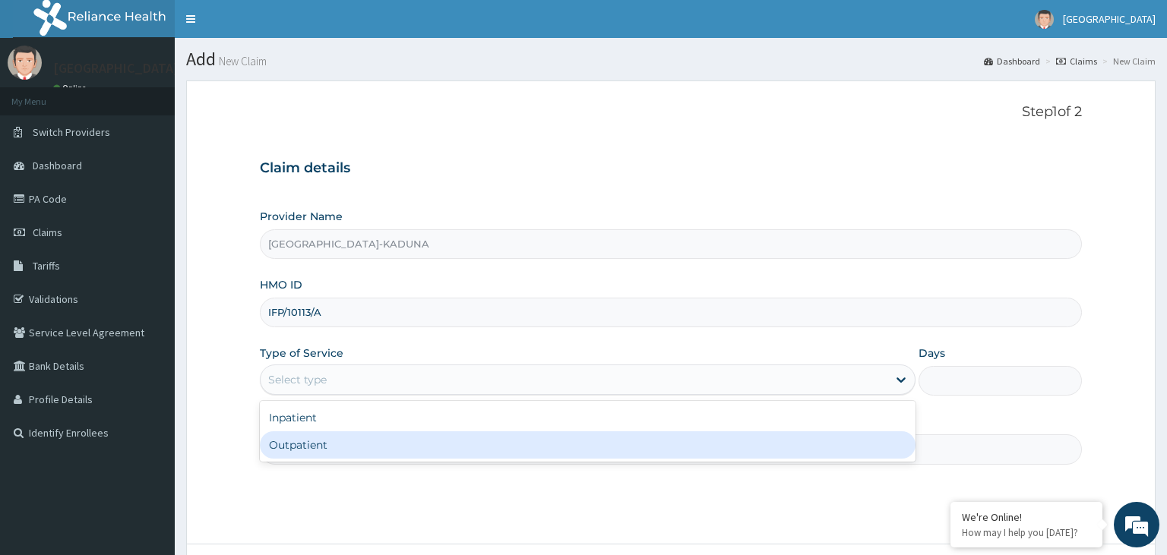
click at [327, 457] on div "Outpatient" at bounding box center [588, 445] width 656 height 27
type input "1"
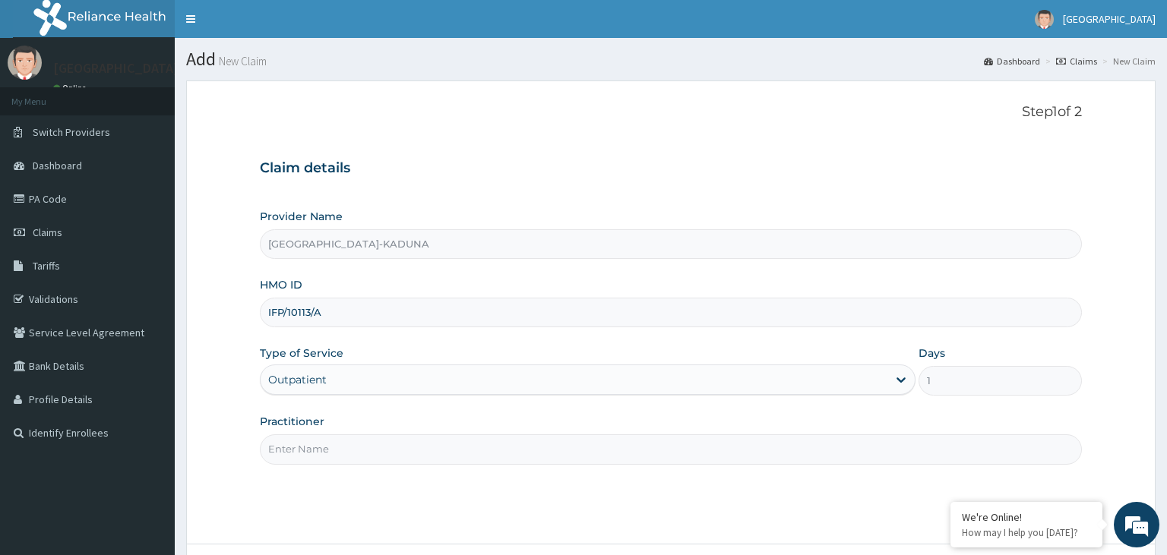
click at [340, 454] on input "Practitioner" at bounding box center [671, 450] width 823 height 30
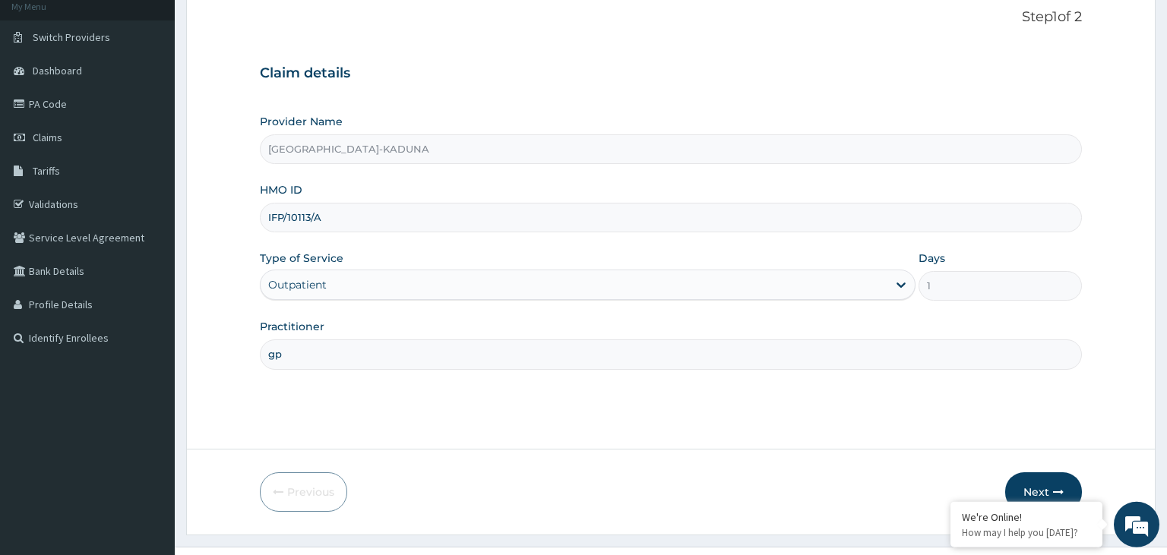
scroll to position [125, 0]
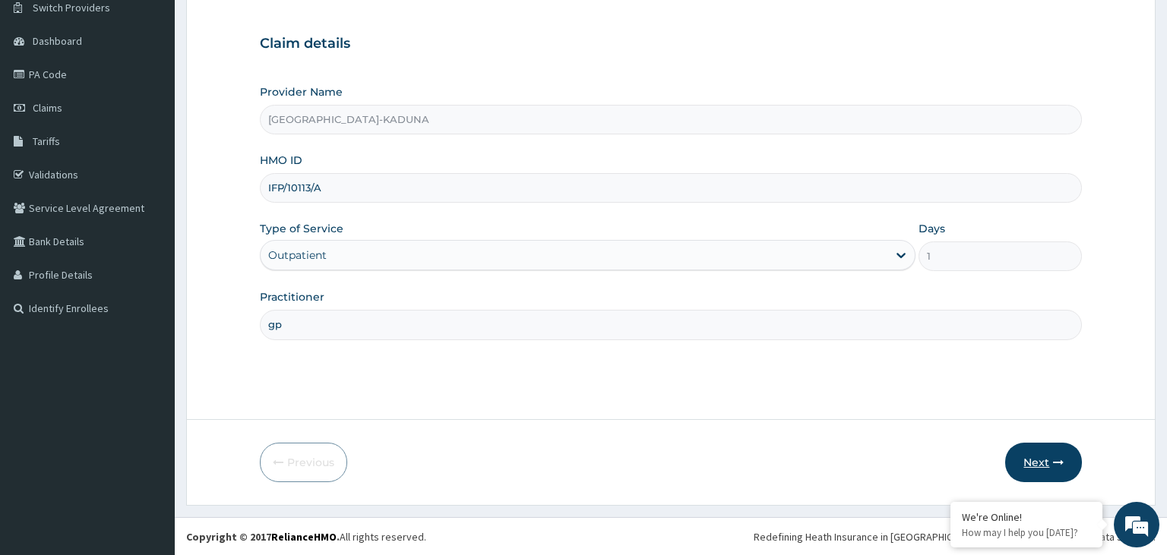
type input "gp"
click at [1048, 451] on button "Next" at bounding box center [1043, 463] width 77 height 40
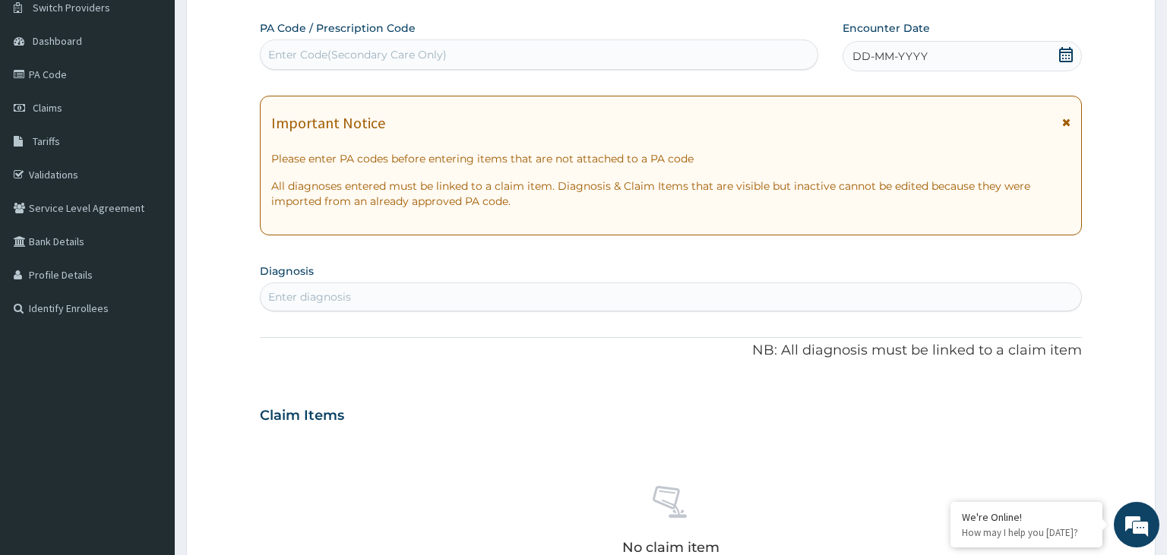
click at [393, 74] on div "PA Code / Prescription Code Enter Code(Secondary Care Only) Encounter Date DD-M…" at bounding box center [671, 414] width 823 height 786
click at [394, 58] on div "Enter Code(Secondary Care Only)" at bounding box center [357, 54] width 179 height 15
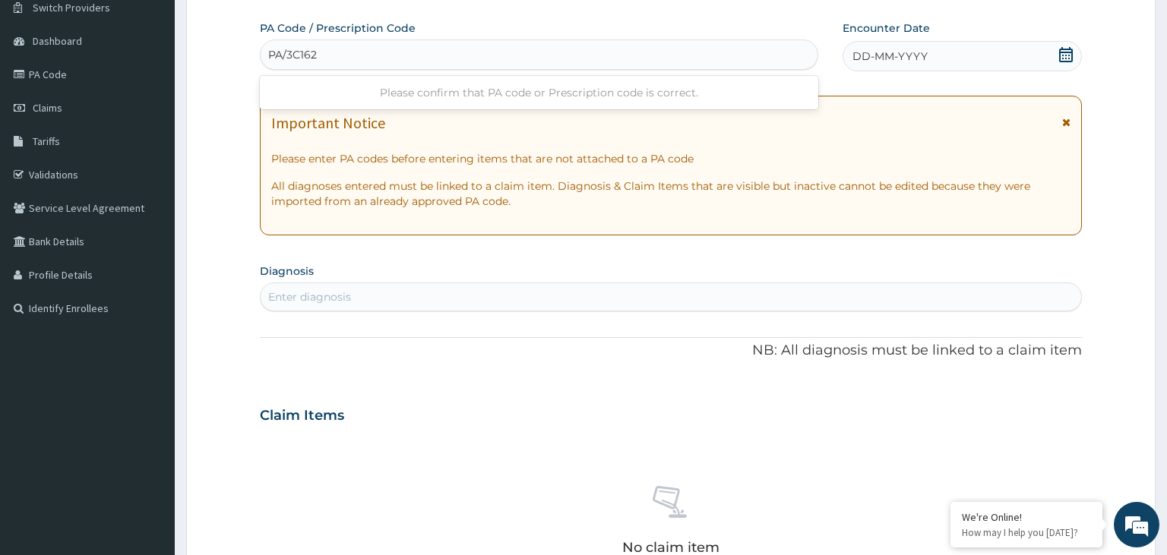
type input "PA/3C162D"
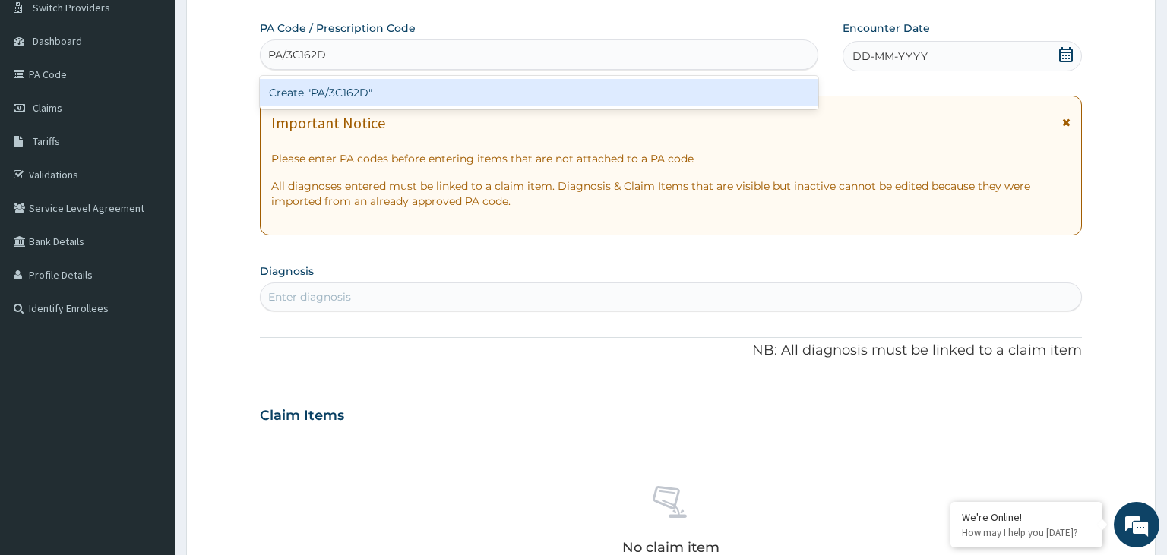
click at [366, 90] on div "Create "PA/3C162D"" at bounding box center [539, 92] width 559 height 27
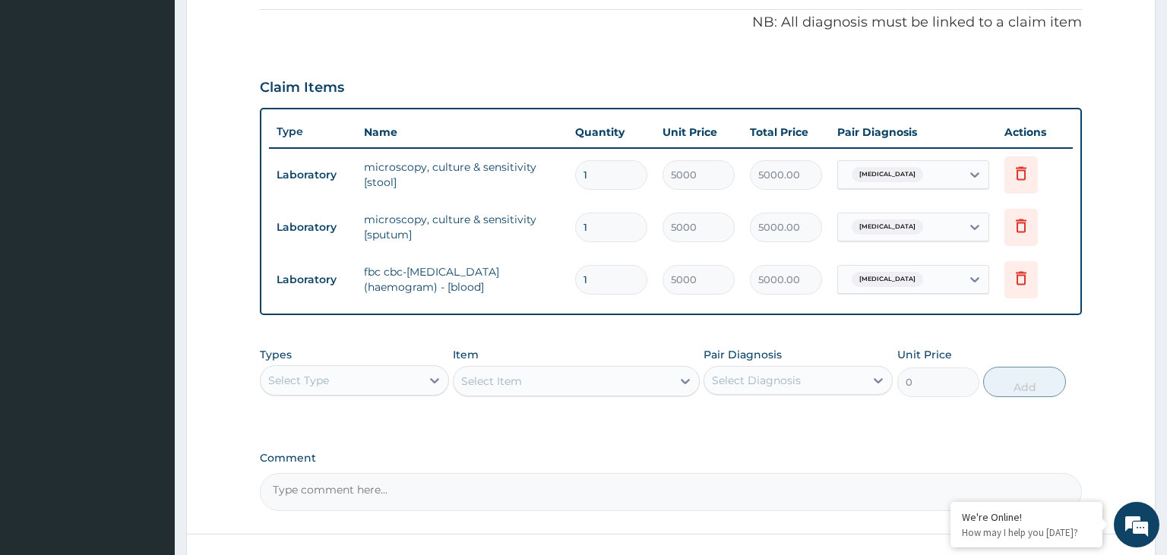
scroll to position [297, 0]
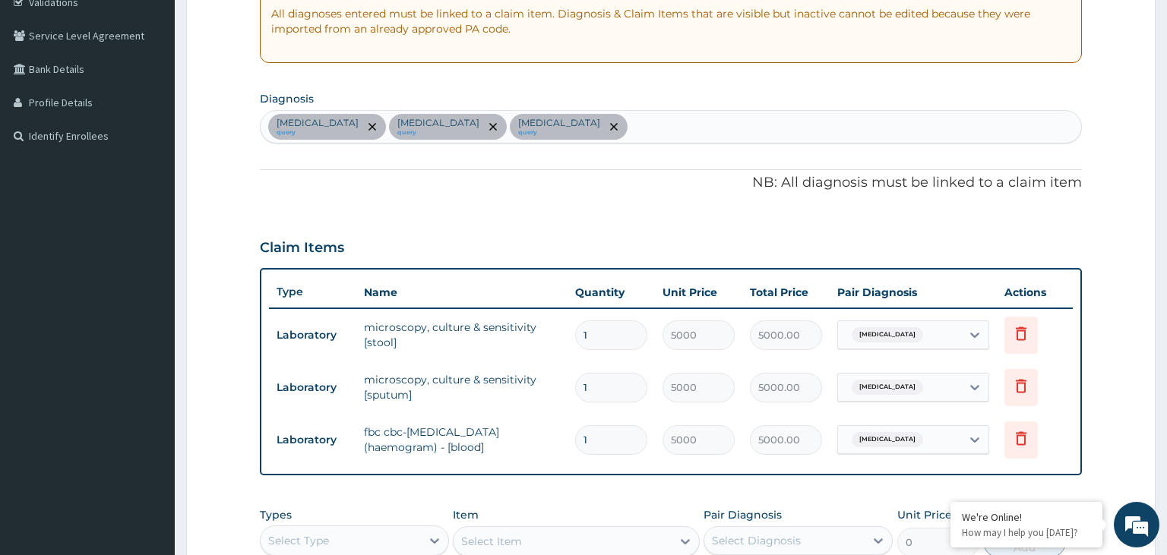
click at [565, 131] on div "[MEDICAL_DATA] query [MEDICAL_DATA] query [MEDICAL_DATA] query" at bounding box center [671, 127] width 821 height 32
type input "diabet"
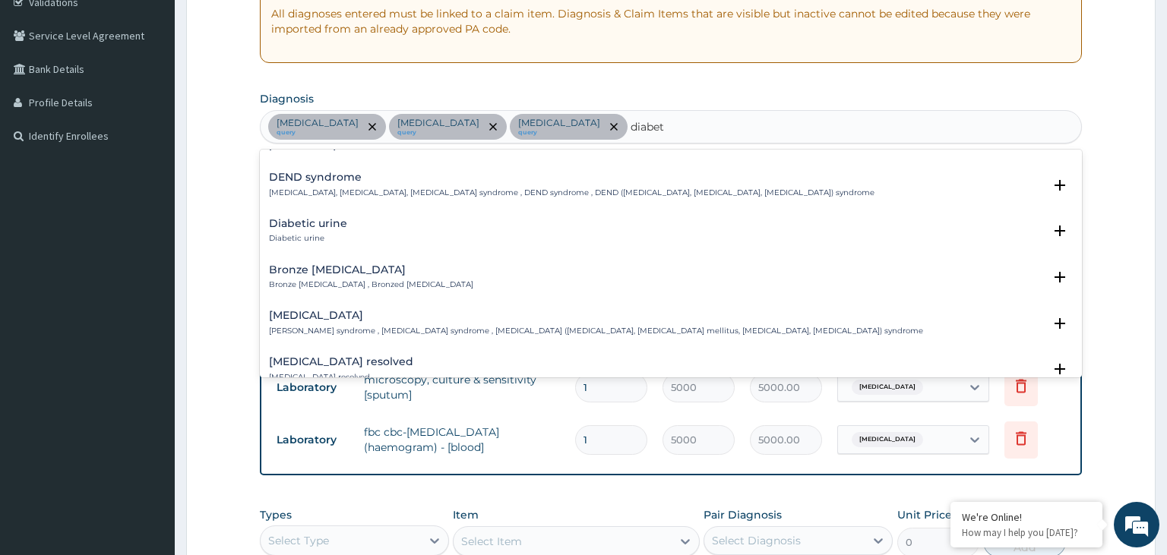
scroll to position [153, 0]
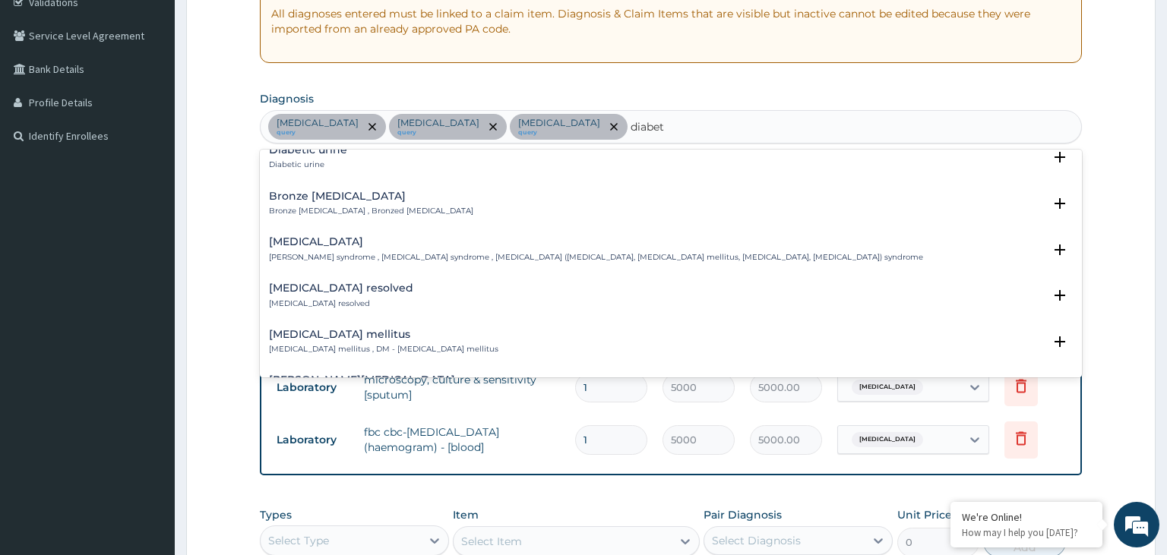
click at [350, 336] on h4 "[MEDICAL_DATA] mellitus" at bounding box center [383, 334] width 229 height 11
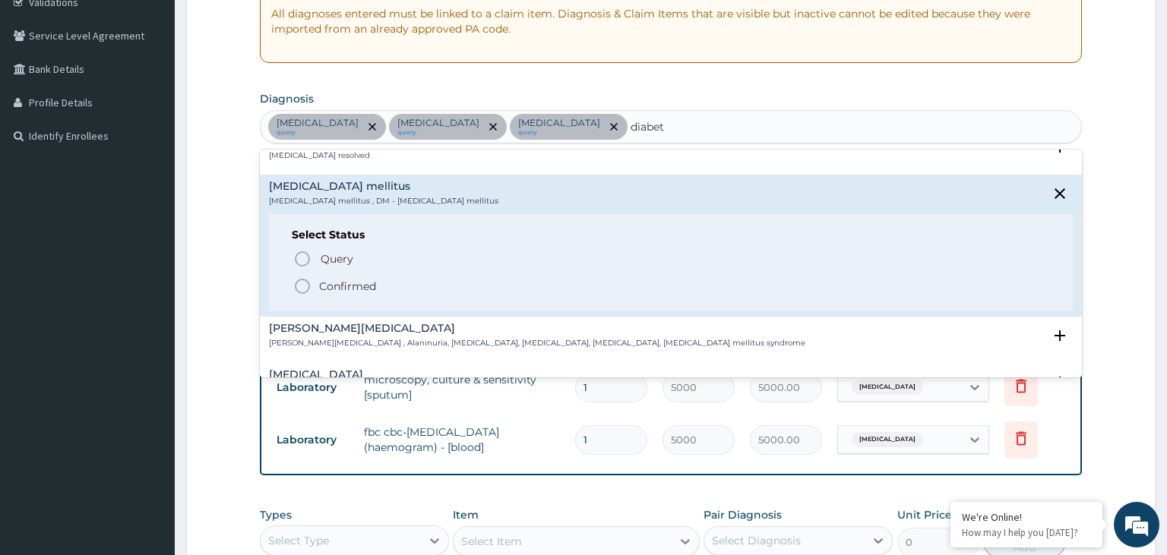
scroll to position [306, 0]
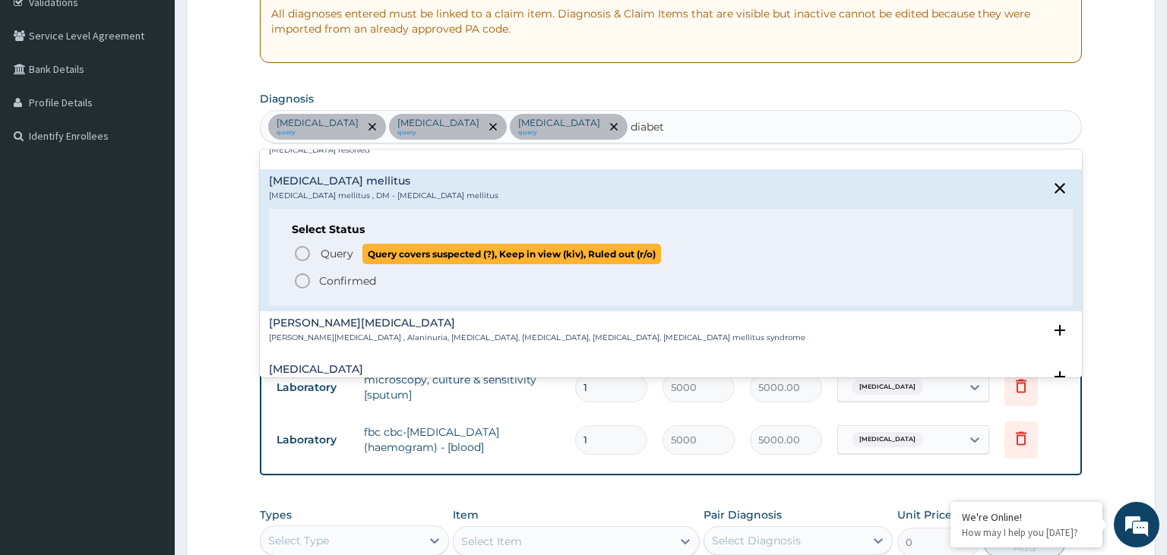
click at [337, 251] on span "Query" at bounding box center [337, 253] width 33 height 15
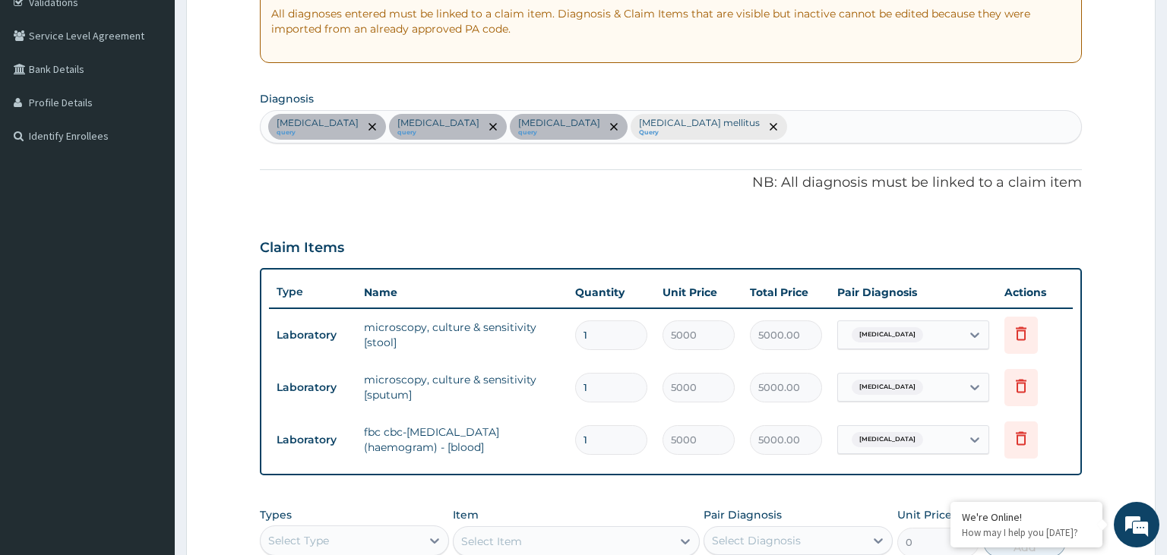
click at [685, 132] on div "[MEDICAL_DATA] query [MEDICAL_DATA] query [MEDICAL_DATA] query [MEDICAL_DATA] m…" at bounding box center [671, 127] width 821 height 32
type input "[MEDICAL_DATA]"
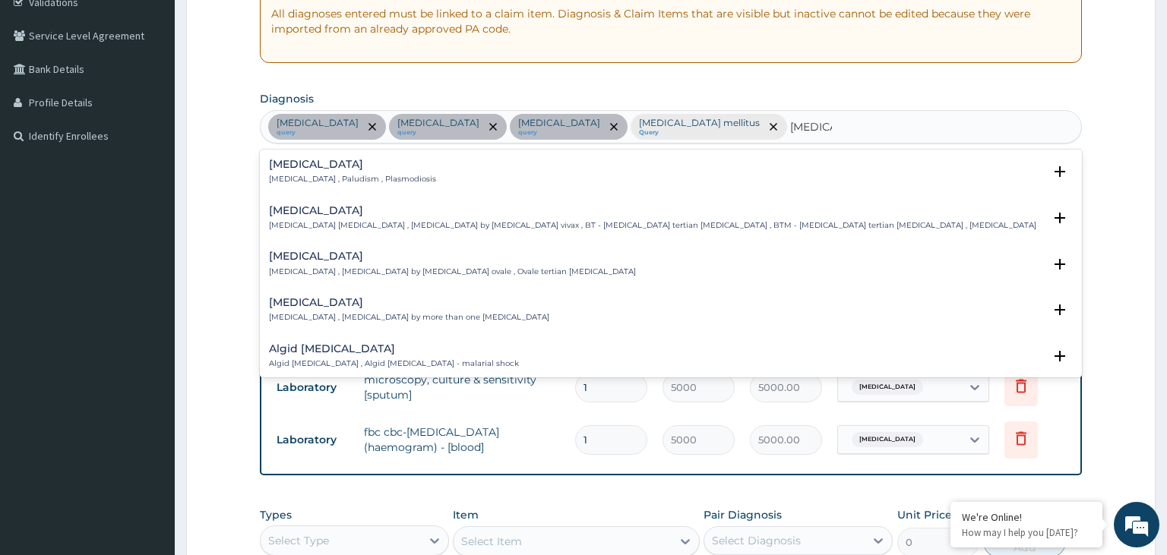
click at [312, 174] on p "[MEDICAL_DATA] , Paludism , Plasmodiosis" at bounding box center [352, 179] width 167 height 11
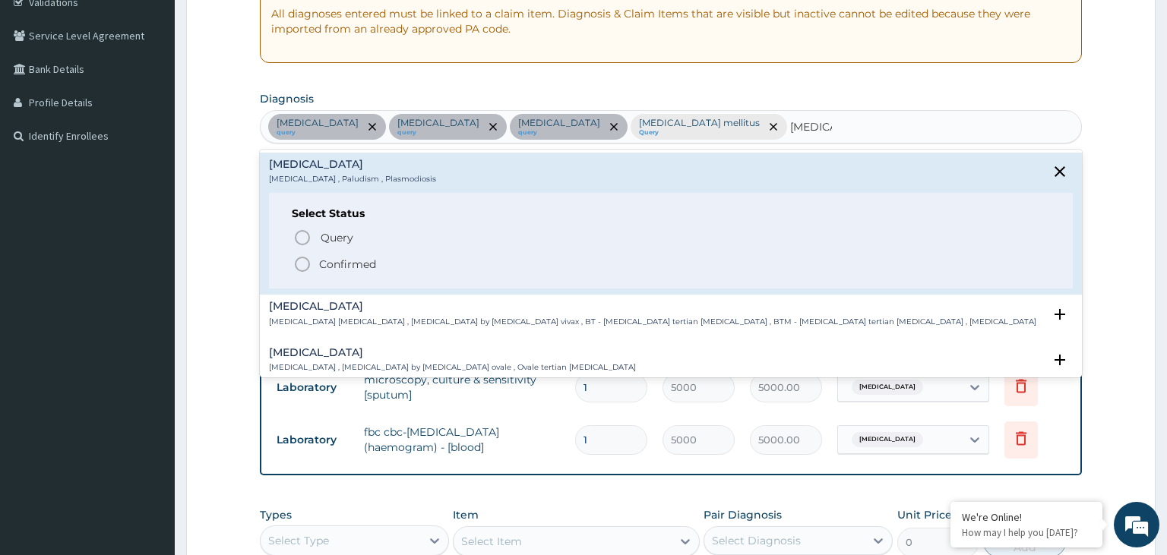
click at [327, 257] on p "Confirmed" at bounding box center [347, 264] width 57 height 15
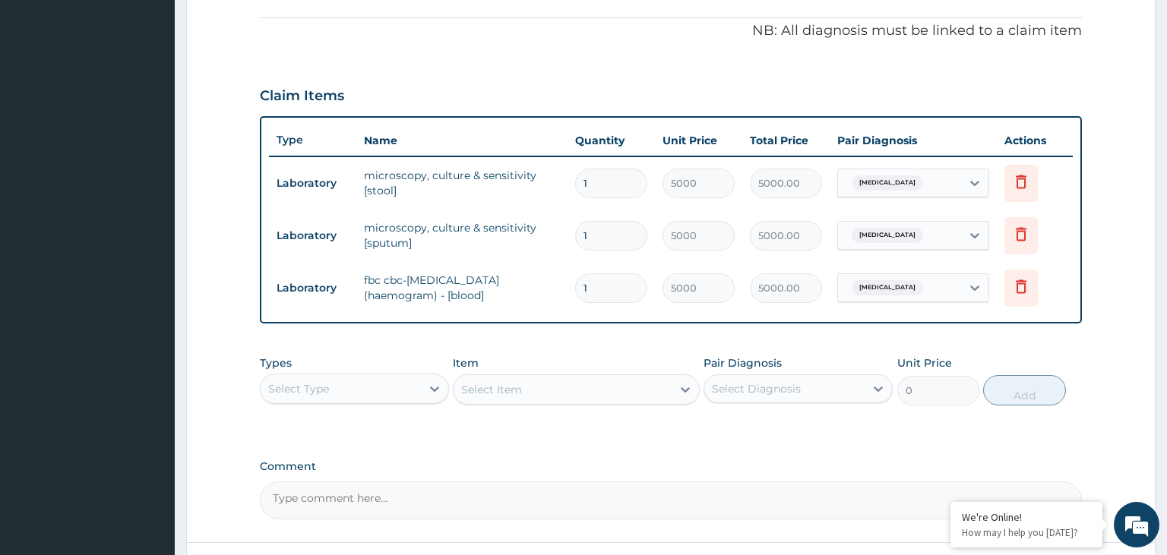
scroll to position [538, 0]
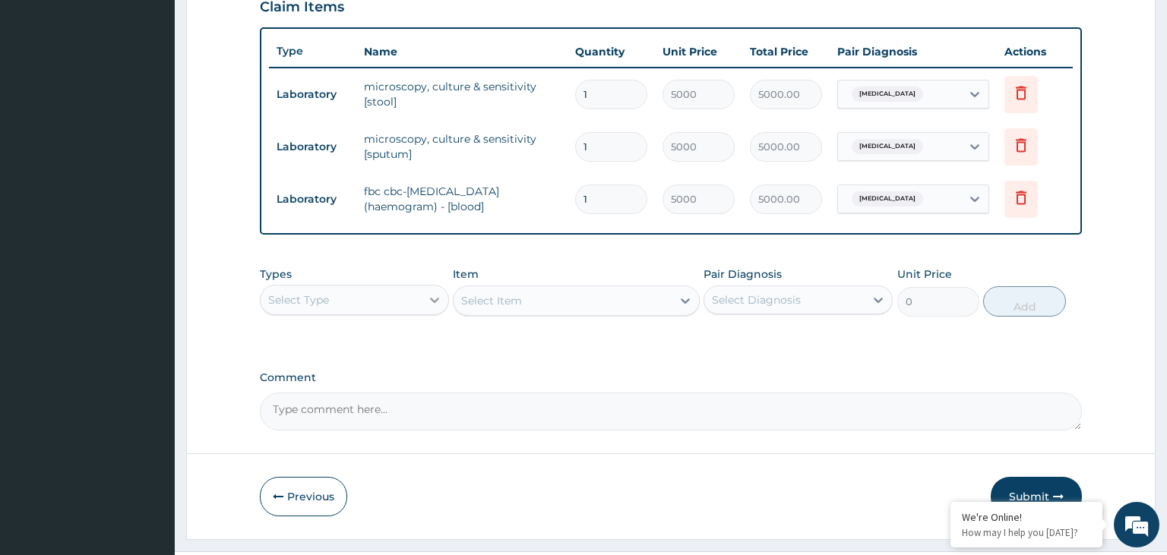
click at [438, 304] on icon at bounding box center [434, 300] width 15 height 15
click at [406, 302] on div "Select Type" at bounding box center [341, 300] width 160 height 24
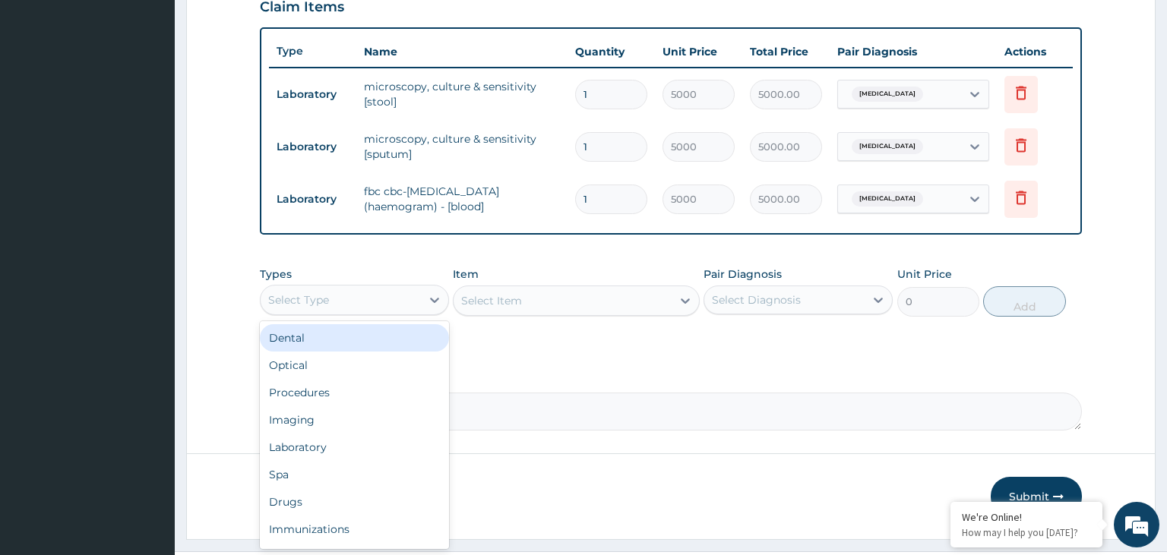
click at [384, 305] on div "Select Type" at bounding box center [341, 300] width 160 height 24
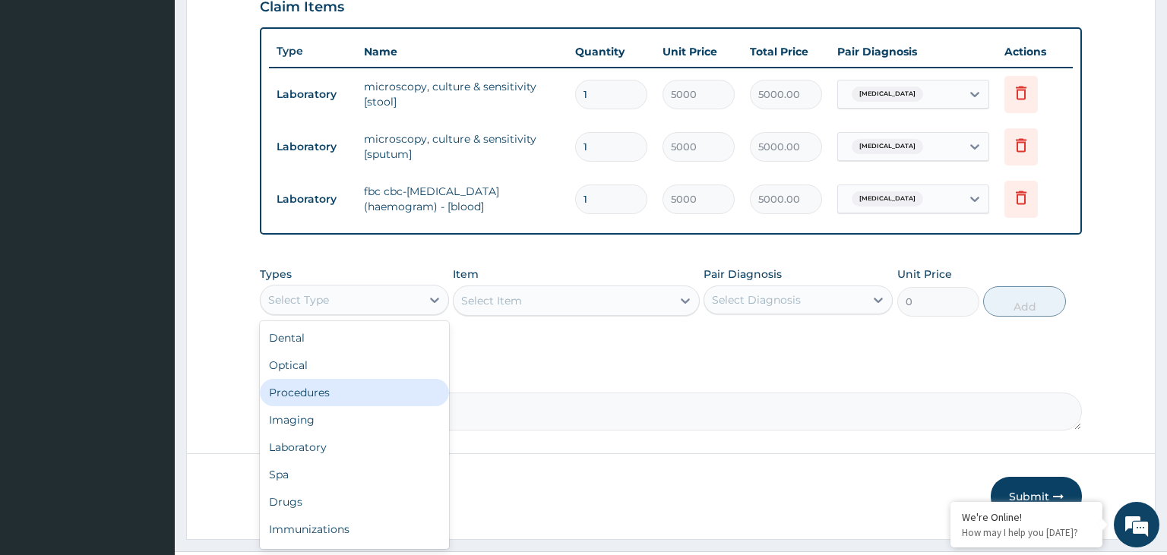
click at [375, 394] on div "Procedures" at bounding box center [354, 392] width 189 height 27
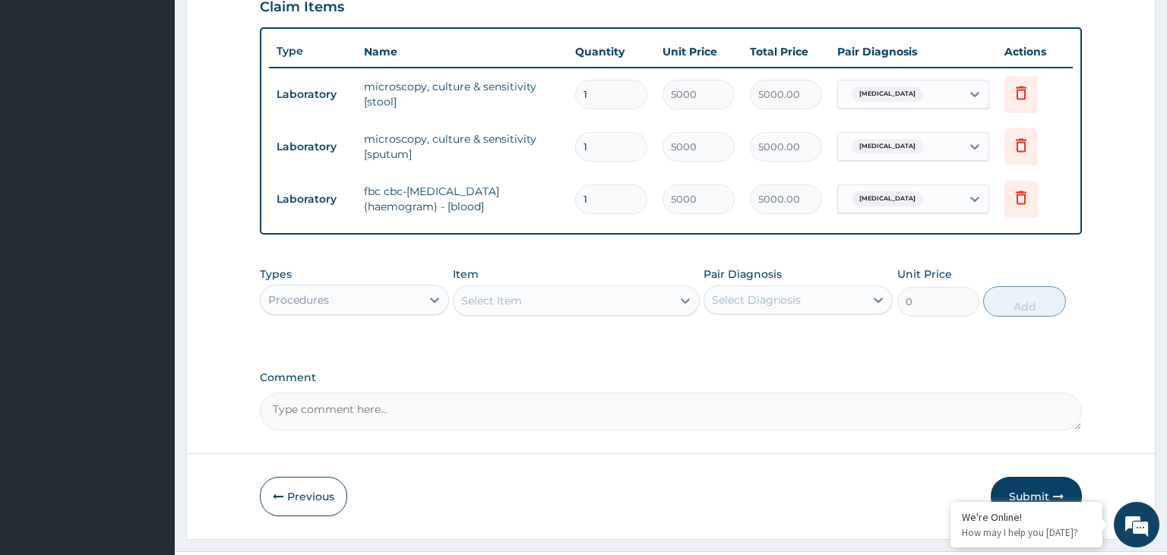
click at [587, 299] on div "Select Item" at bounding box center [563, 301] width 218 height 24
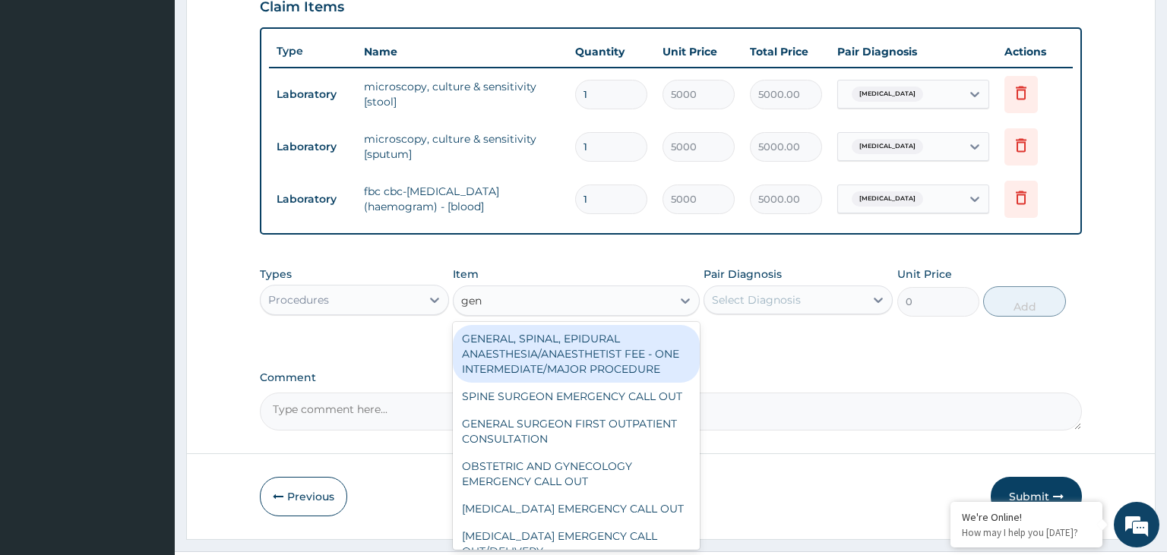
type input "gene"
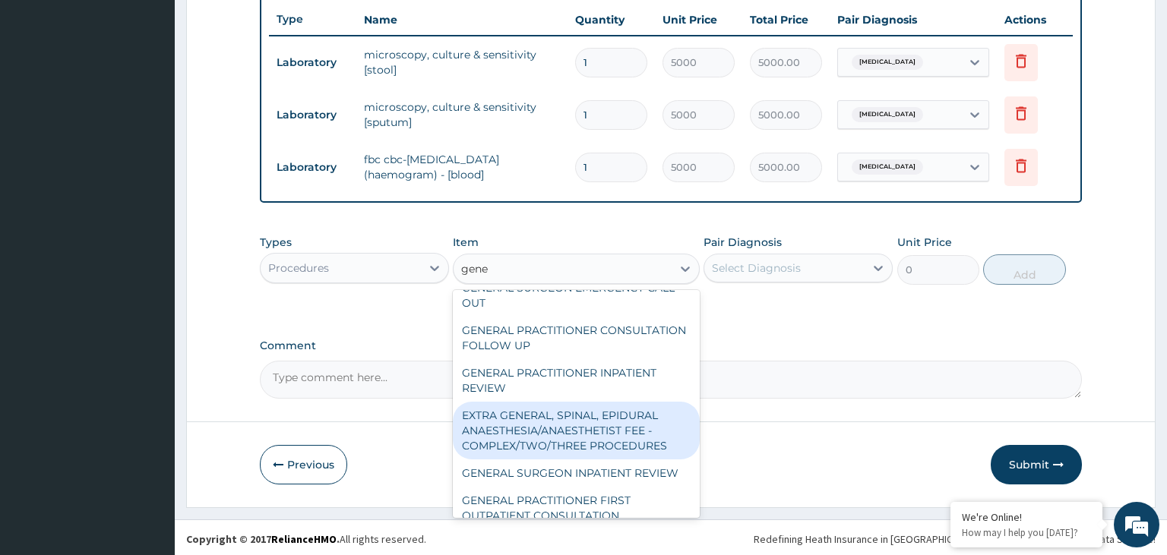
scroll to position [306, 0]
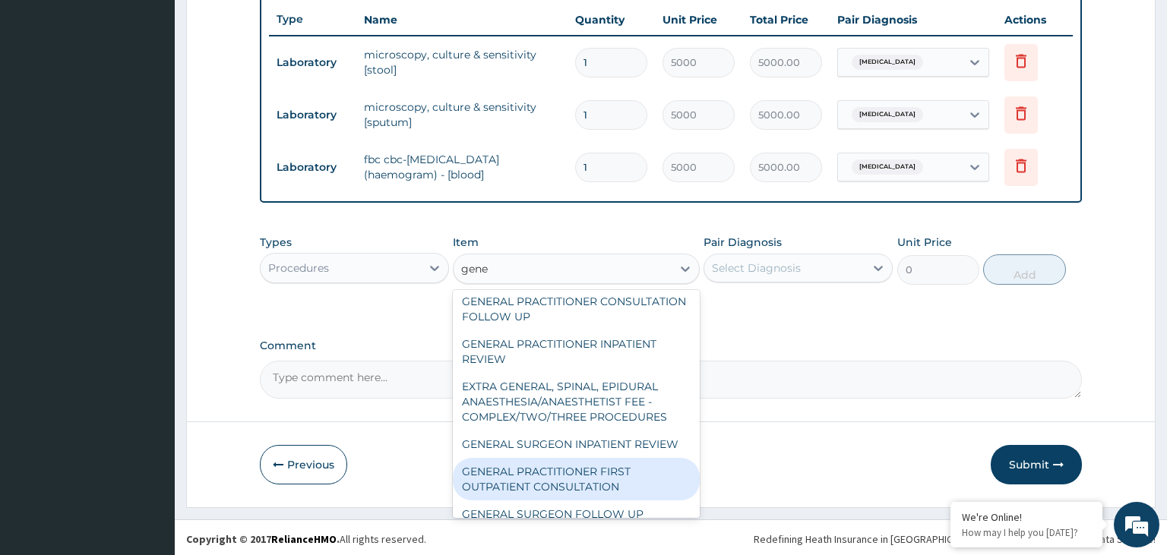
click at [587, 465] on div "GENERAL PRACTITIONER FIRST OUTPATIENT CONSULTATION" at bounding box center [576, 479] width 247 height 43
type input "3750"
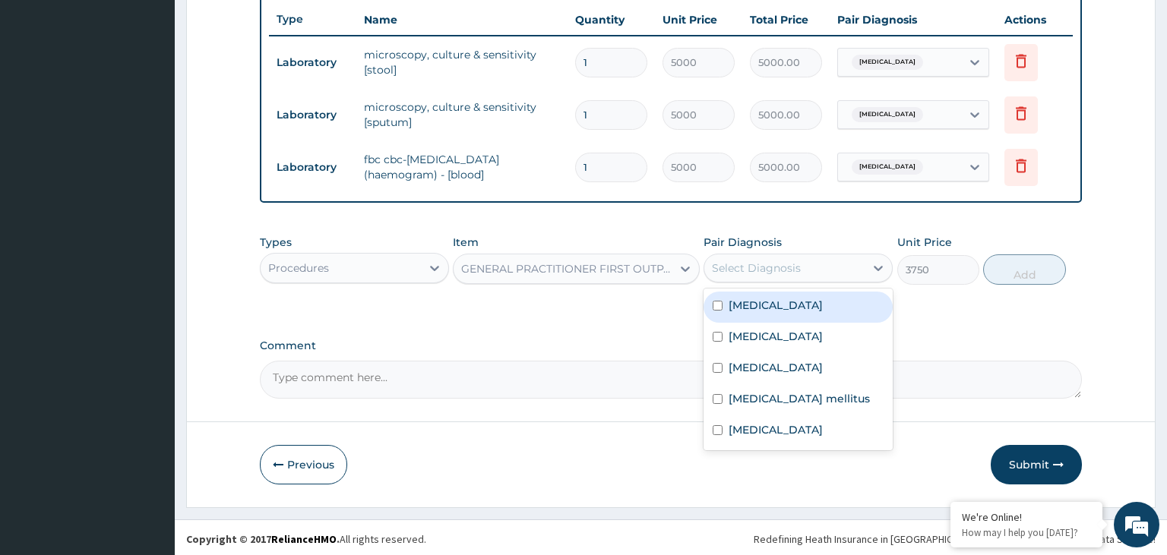
click at [834, 271] on div "Select Diagnosis" at bounding box center [784, 268] width 160 height 24
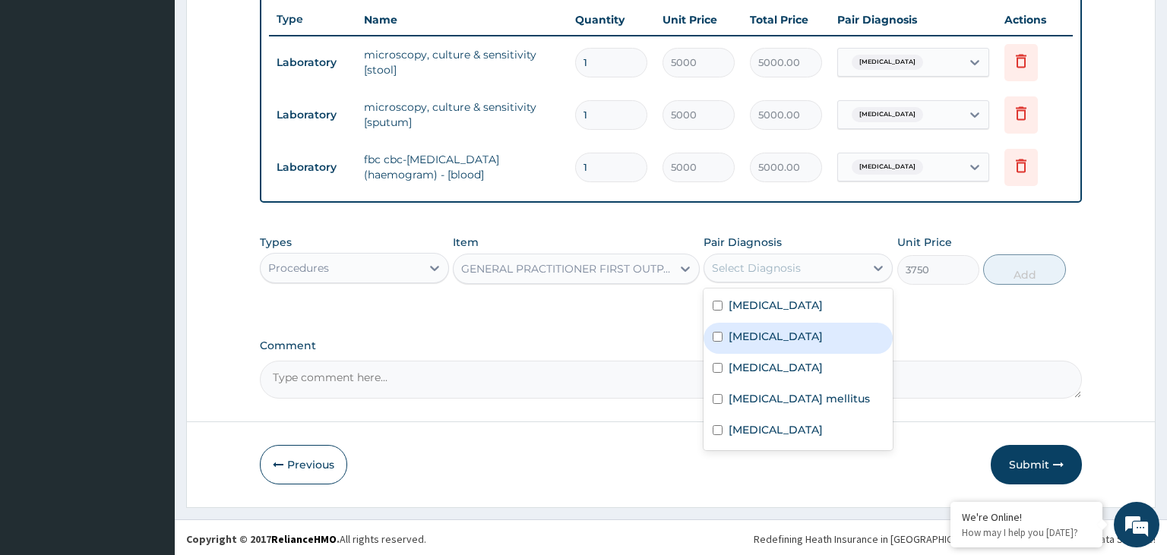
click at [794, 323] on div "[MEDICAL_DATA]" at bounding box center [798, 338] width 189 height 31
checkbox input "true"
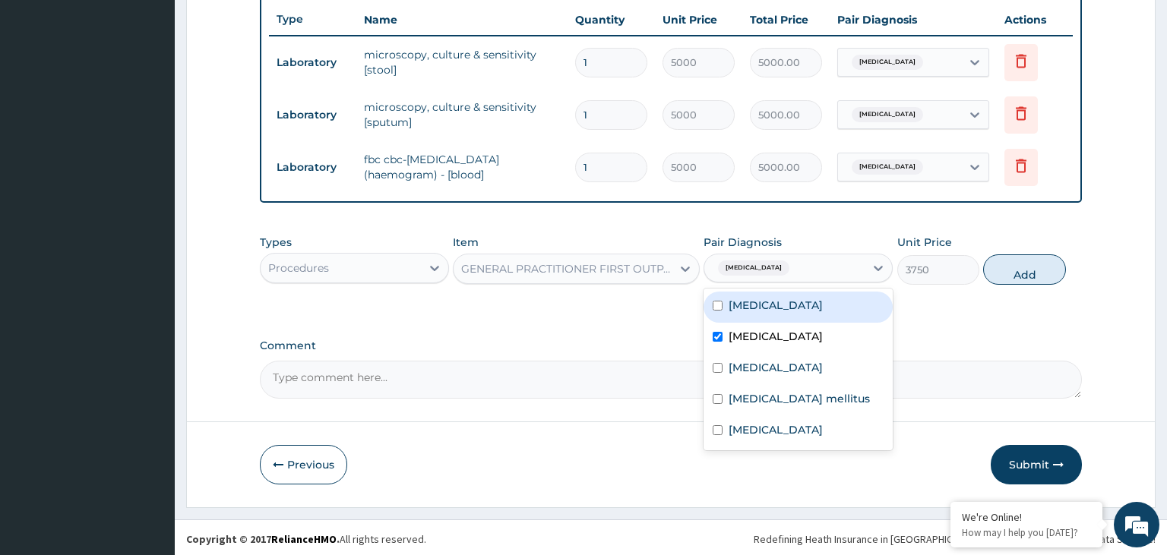
click at [774, 301] on label "[MEDICAL_DATA]" at bounding box center [776, 305] width 94 height 15
checkbox input "true"
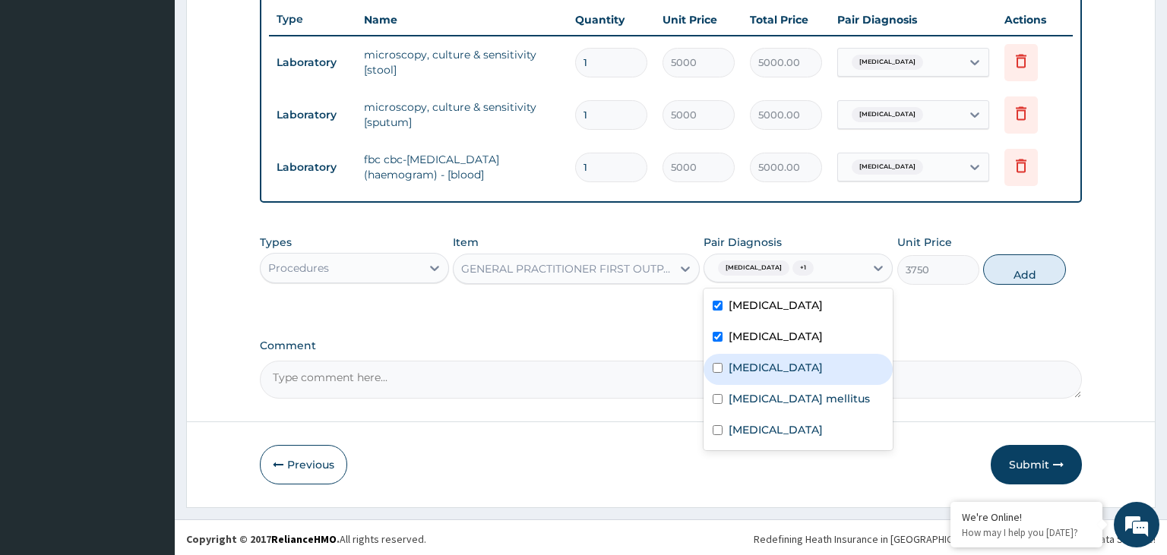
drag, startPoint x: 759, startPoint y: 383, endPoint x: 761, endPoint y: 400, distance: 17.6
click at [759, 385] on div "[MEDICAL_DATA] mellitus" at bounding box center [798, 400] width 189 height 31
checkbox input "true"
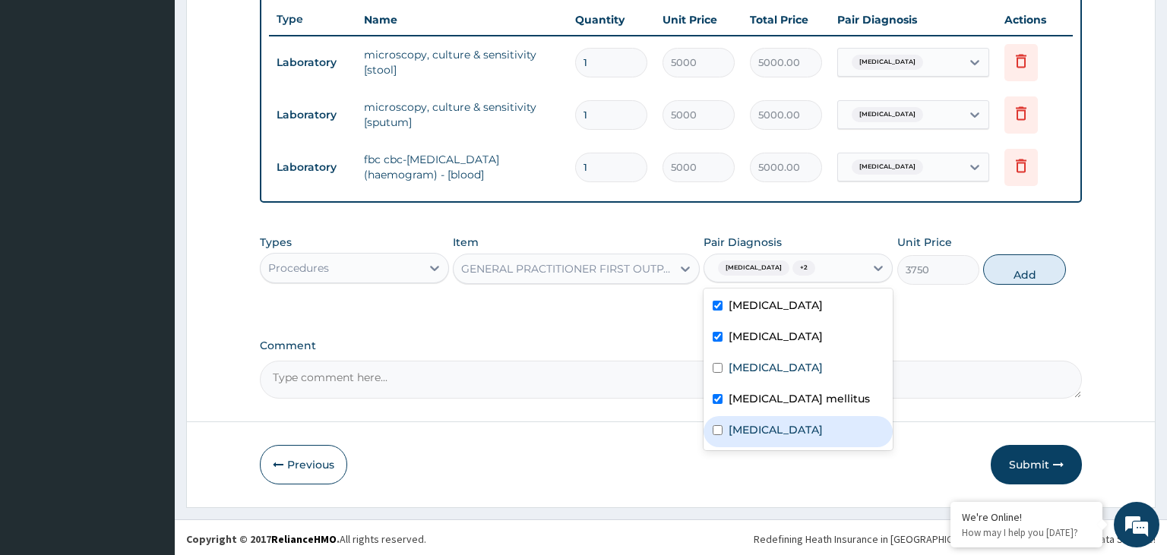
click at [761, 419] on div "[MEDICAL_DATA]" at bounding box center [798, 431] width 189 height 31
checkbox input "true"
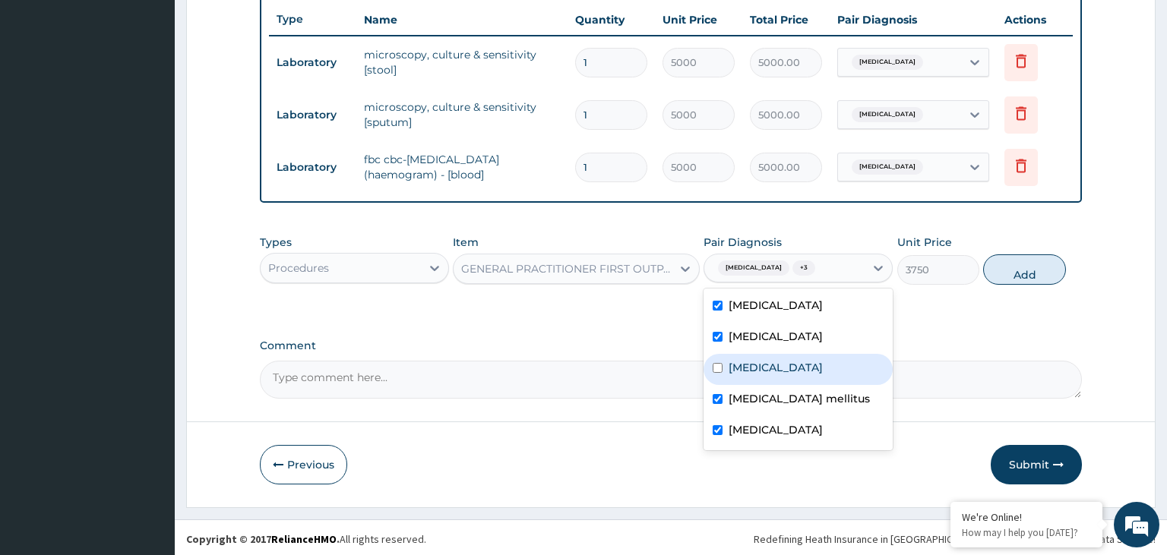
drag, startPoint x: 770, startPoint y: 353, endPoint x: 777, endPoint y: 351, distance: 7.7
click at [770, 354] on div "[MEDICAL_DATA]" at bounding box center [798, 369] width 189 height 31
checkbox input "true"
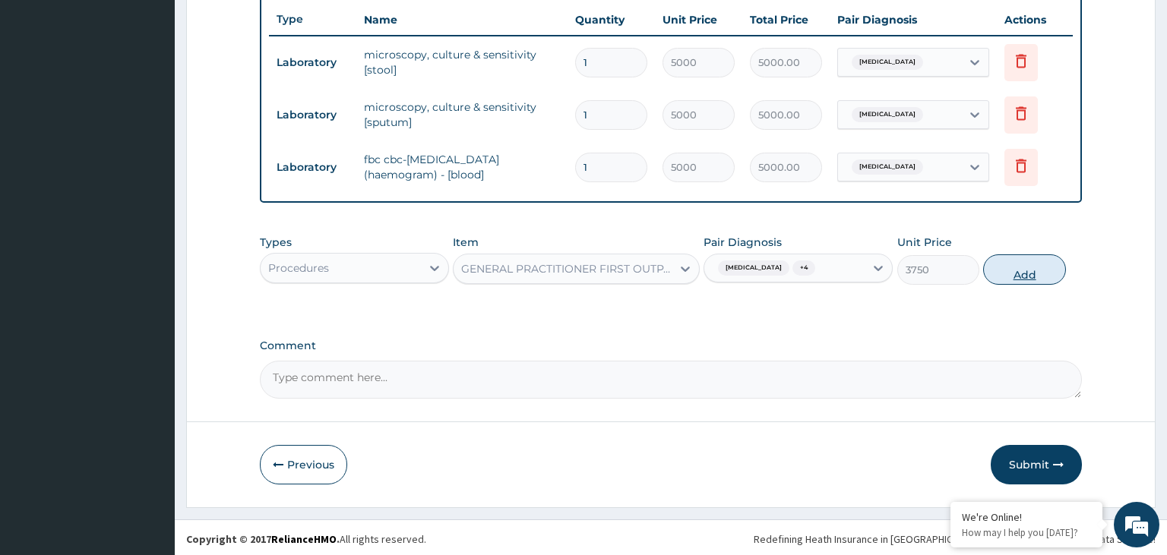
click at [1024, 276] on button "Add" at bounding box center [1024, 270] width 82 height 30
type input "0"
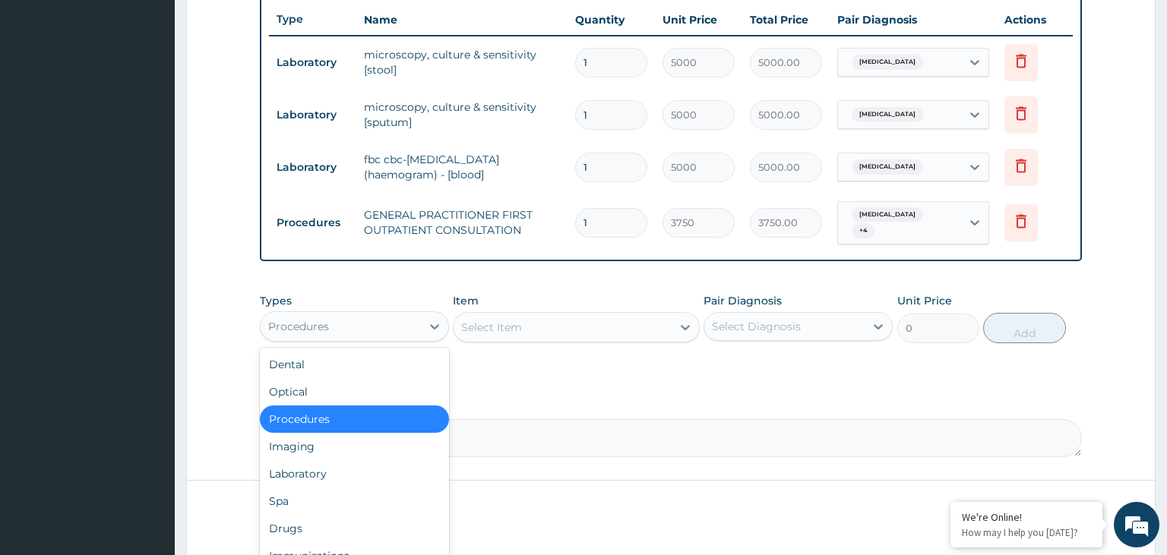
click at [414, 316] on div "Procedures" at bounding box center [341, 327] width 160 height 24
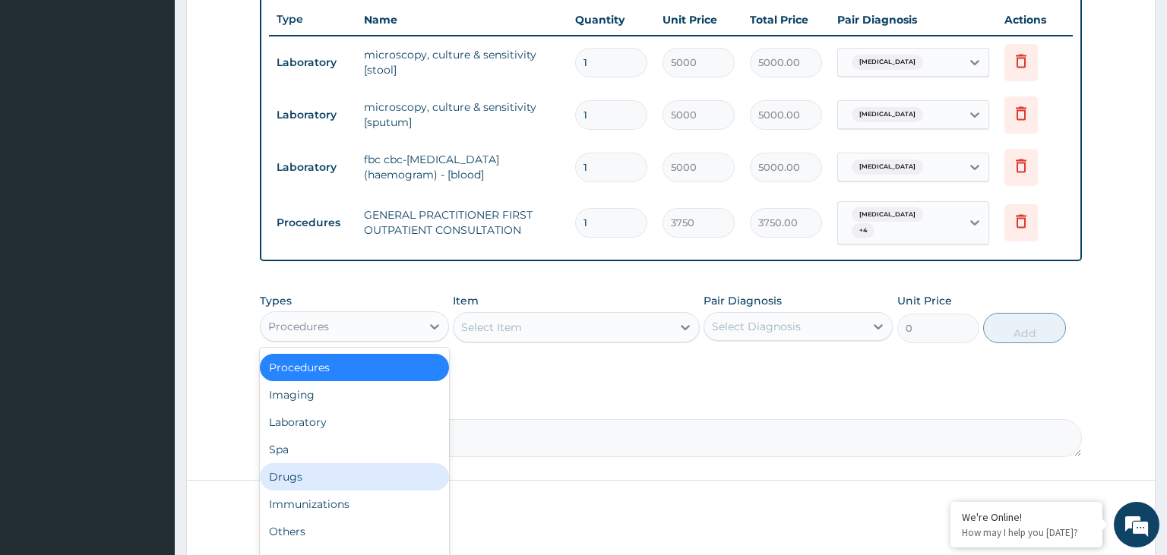
click at [343, 465] on div "Drugs" at bounding box center [354, 476] width 189 height 27
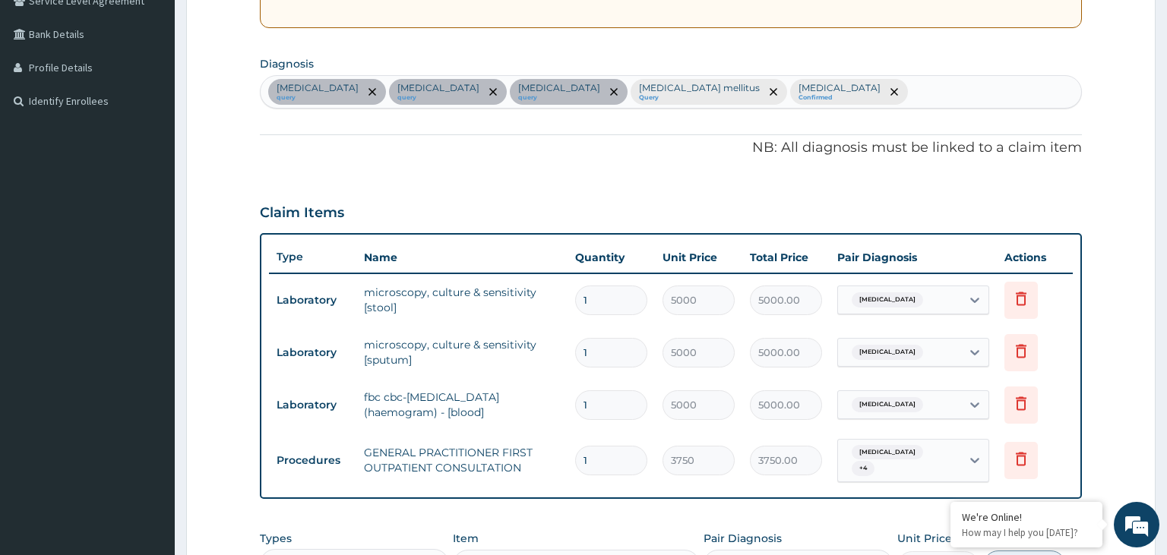
scroll to position [489, 0]
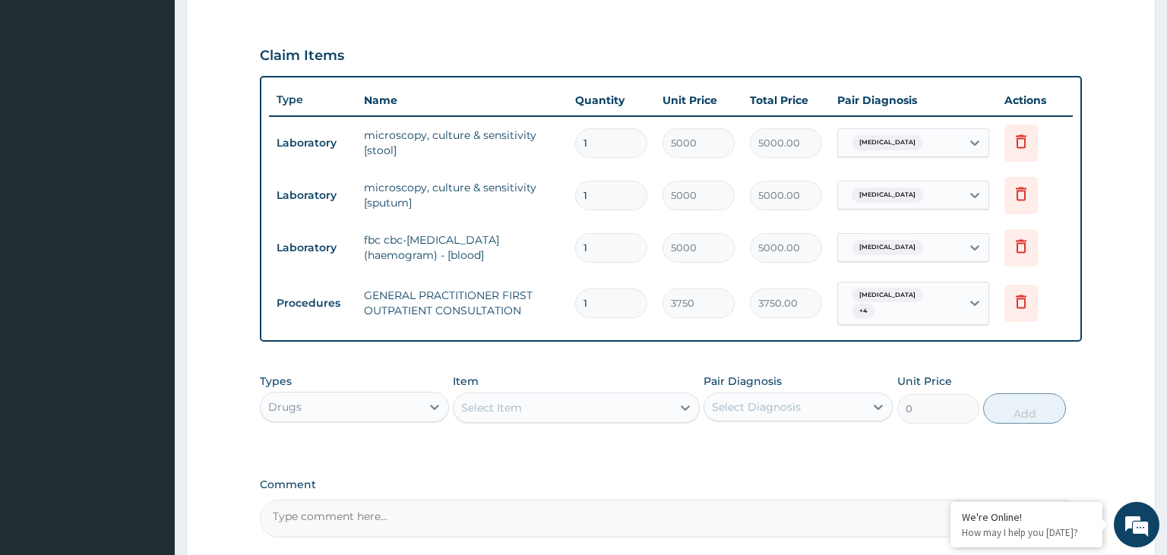
click at [559, 399] on div "Select Item" at bounding box center [563, 408] width 218 height 24
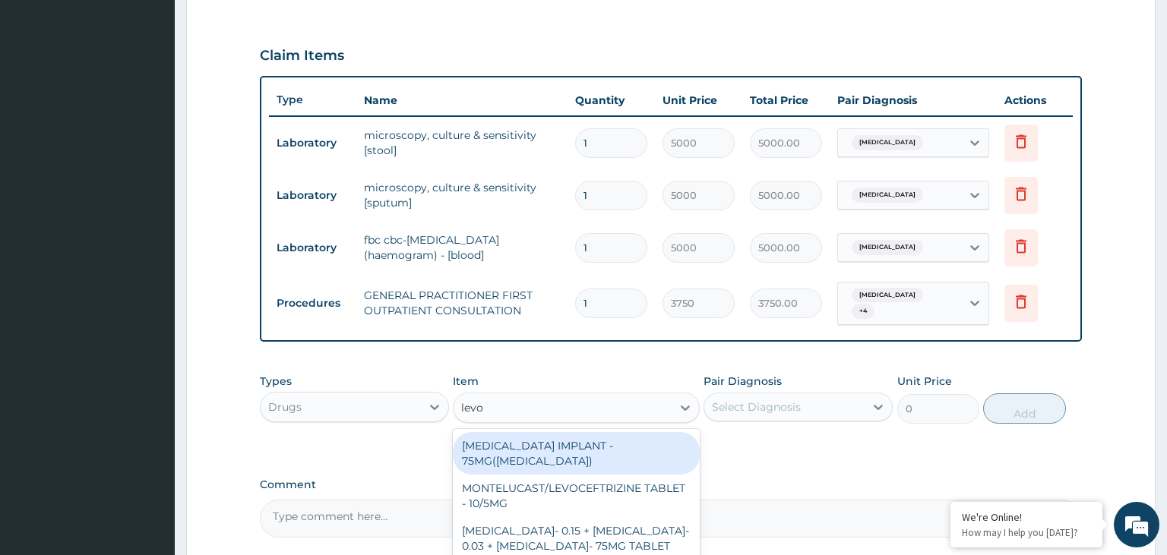
type input "levof"
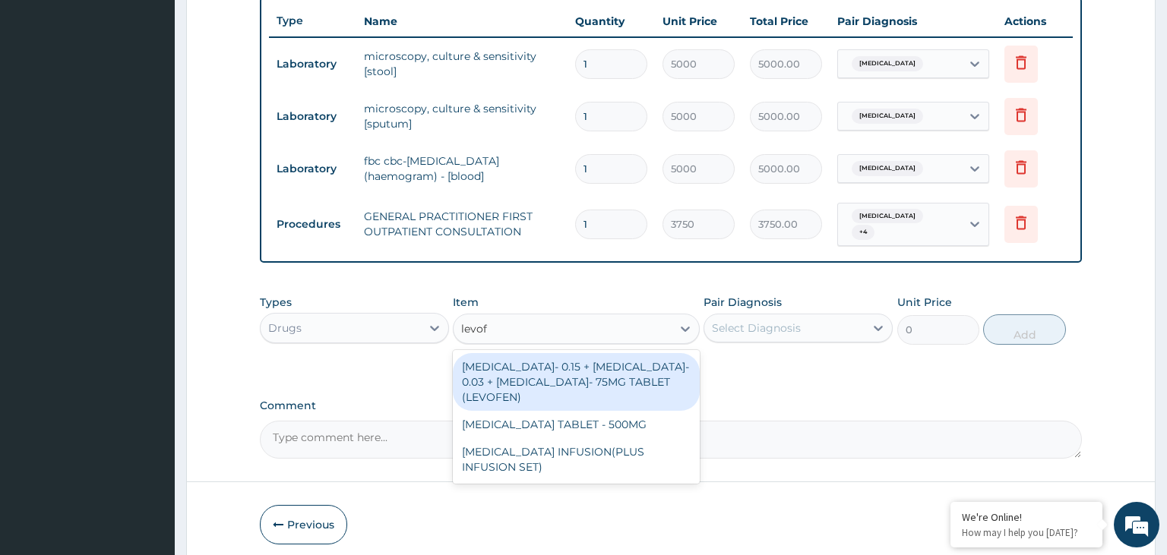
scroll to position [622, 0]
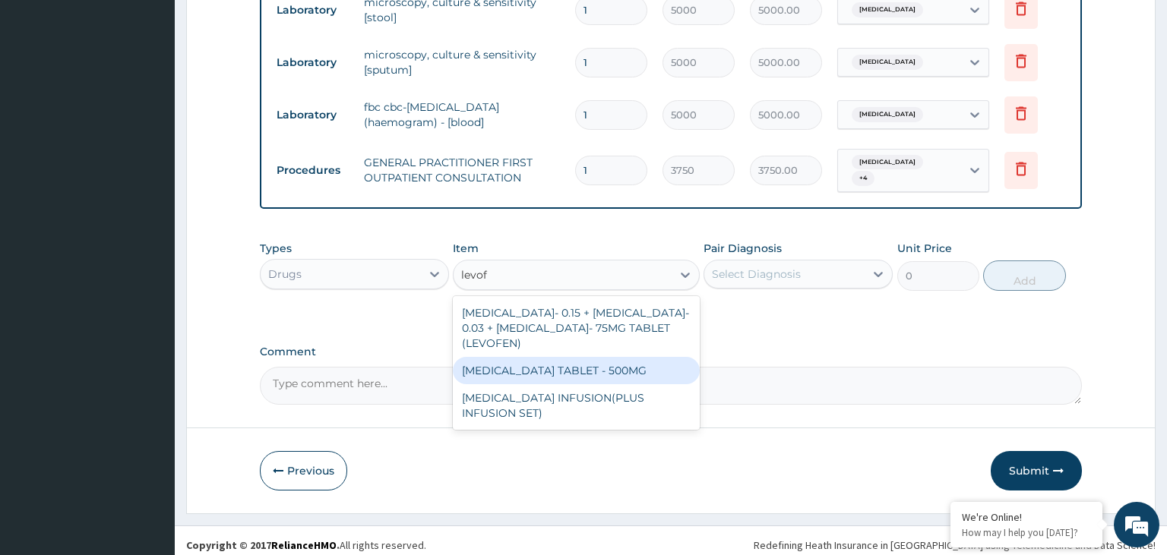
click at [618, 367] on div "[MEDICAL_DATA] TABLET - 500MG" at bounding box center [576, 370] width 247 height 27
type input "196"
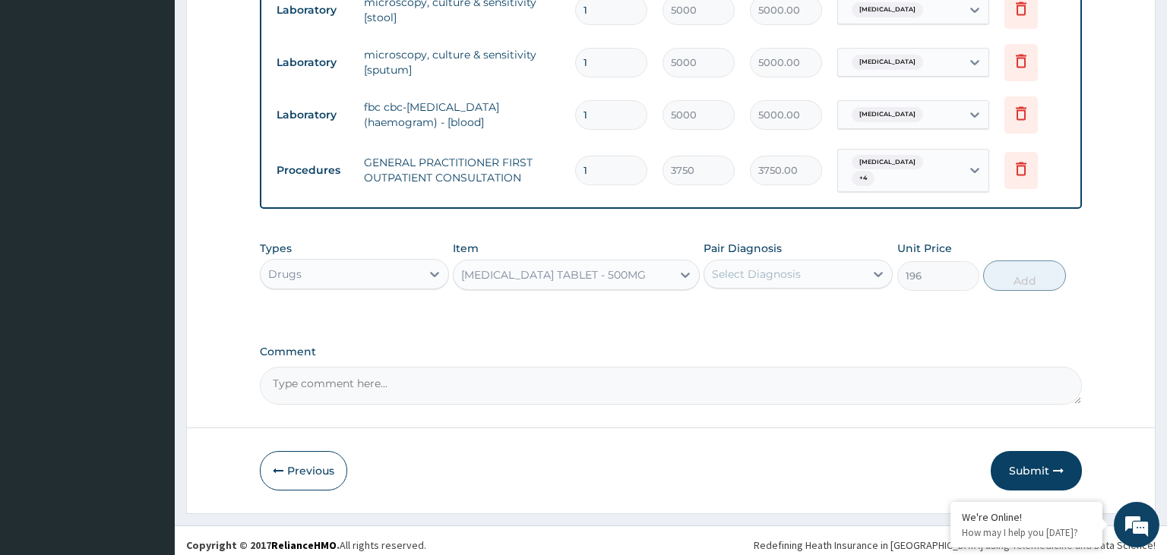
click at [820, 262] on div "Select Diagnosis" at bounding box center [784, 274] width 160 height 24
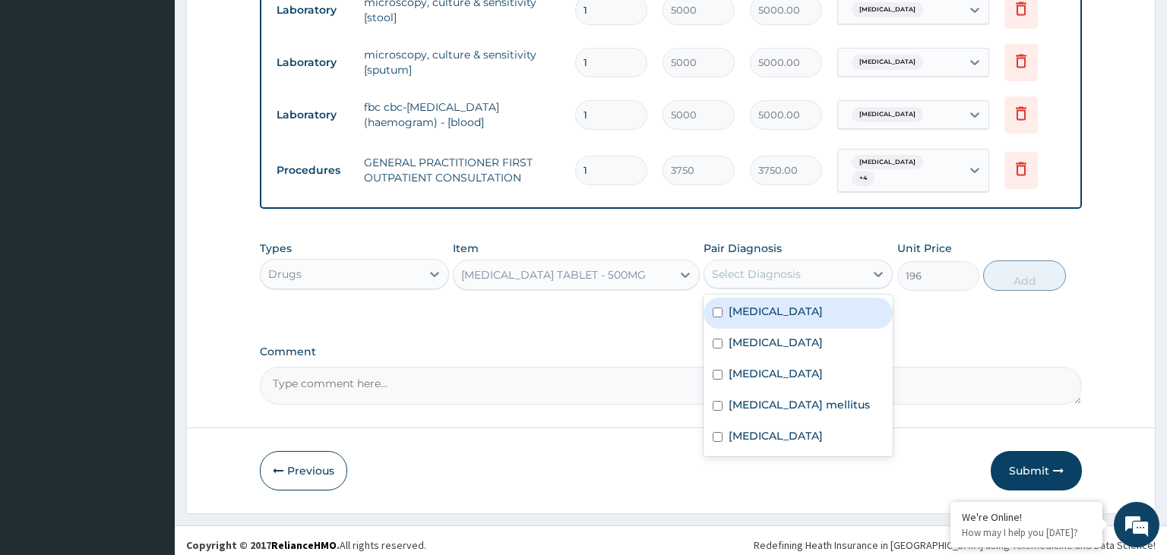
click at [792, 305] on label "[MEDICAL_DATA]" at bounding box center [776, 311] width 94 height 15
checkbox input "true"
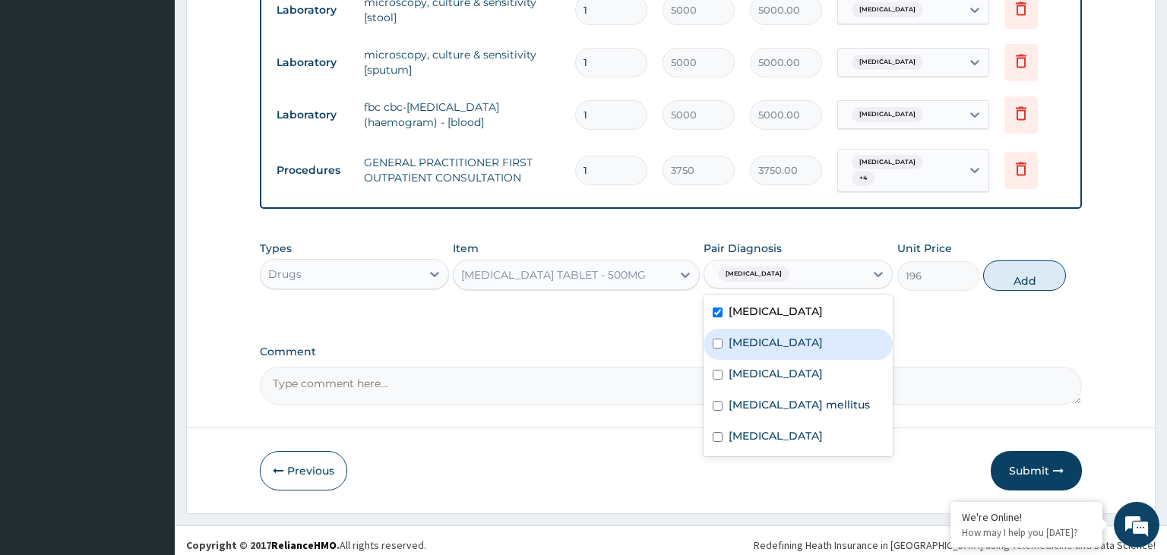
click at [770, 340] on label "[MEDICAL_DATA]" at bounding box center [776, 342] width 94 height 15
checkbox input "true"
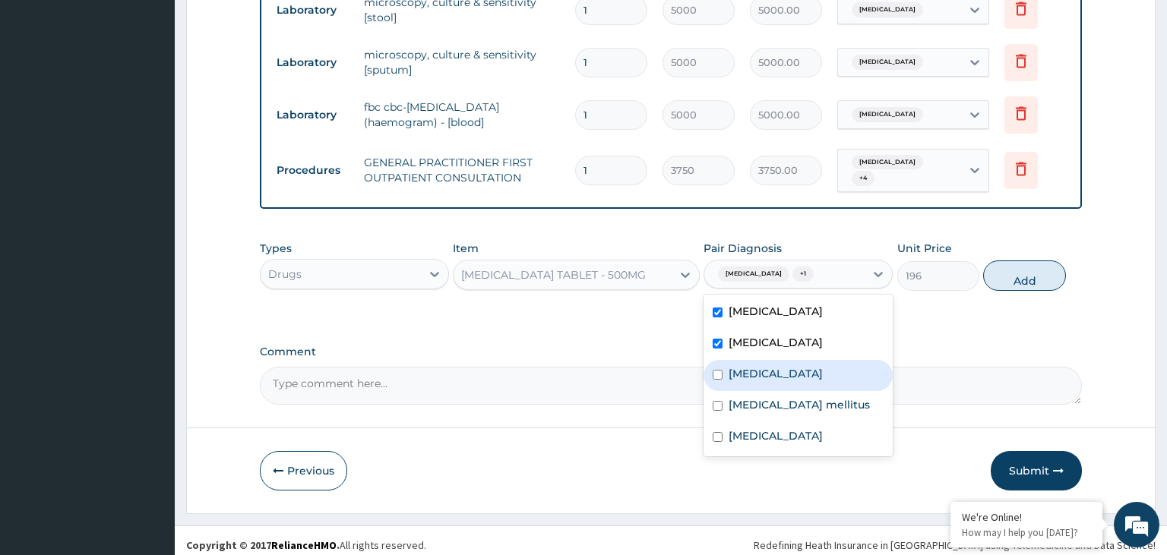
click at [793, 367] on div "[MEDICAL_DATA]" at bounding box center [798, 375] width 189 height 31
checkbox input "true"
click at [1017, 276] on button "Add" at bounding box center [1024, 276] width 82 height 30
type input "0"
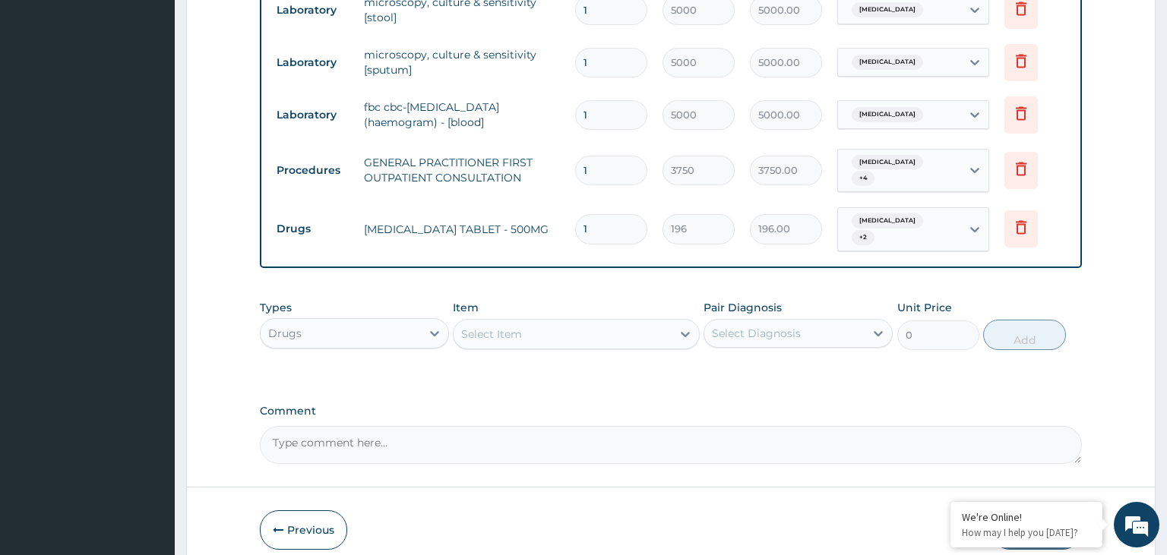
type input "10"
type input "1960.00"
type input "10"
click at [588, 332] on div "Select Item" at bounding box center [576, 334] width 247 height 30
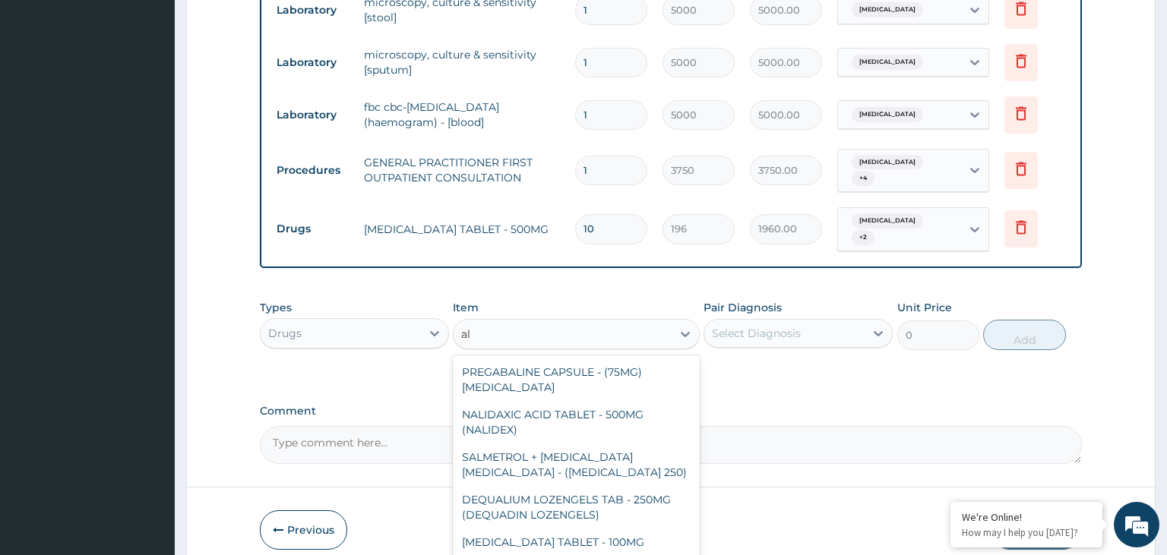
type input "a"
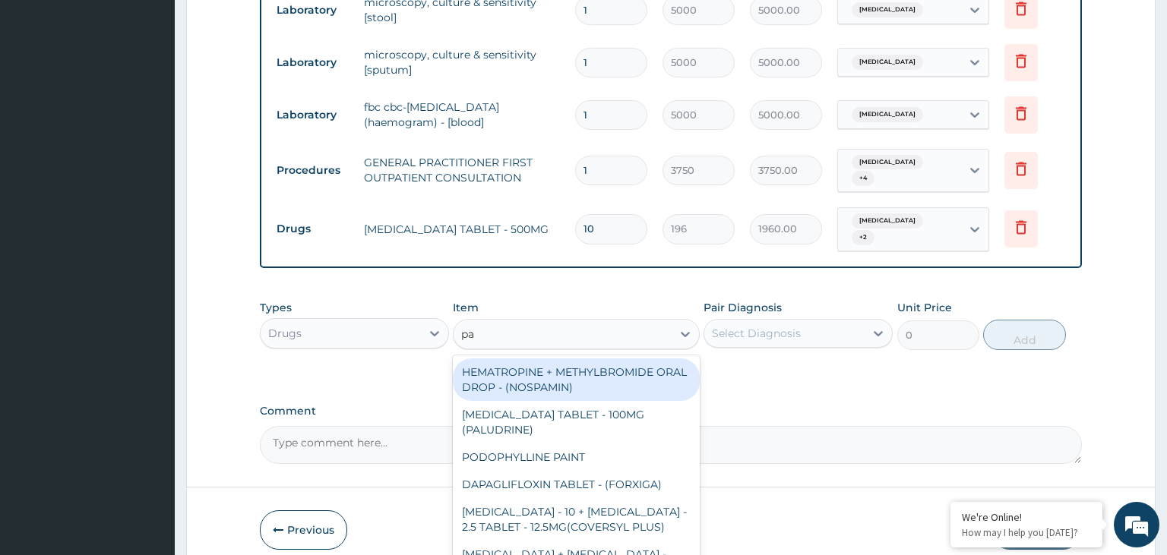
type input "pal"
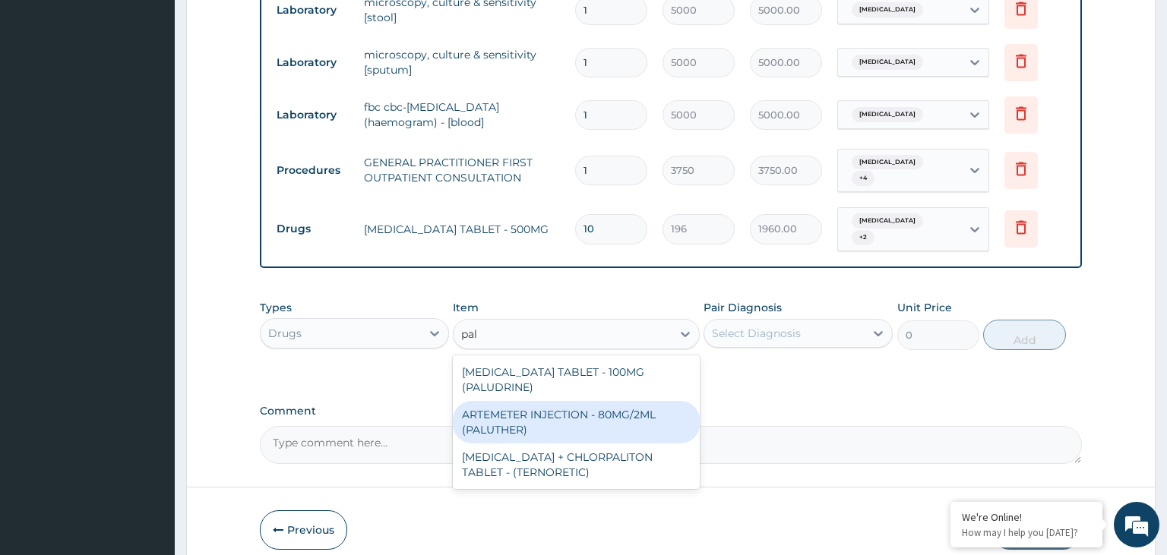
click at [551, 411] on div "ARTEMETER INJECTION - 80MG/2ML (PALUTHER)" at bounding box center [576, 422] width 247 height 43
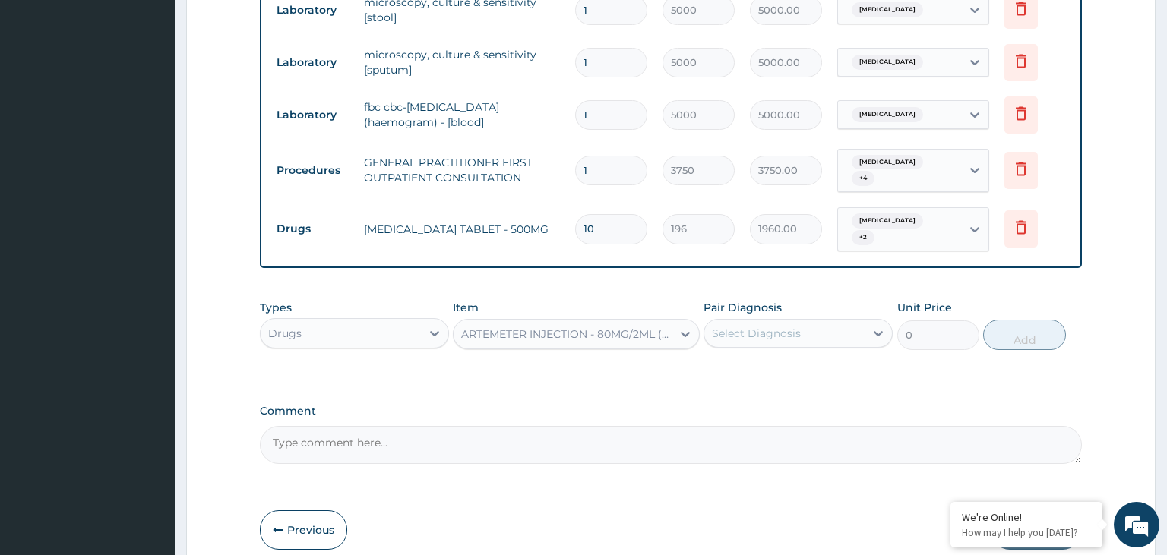
type input "700"
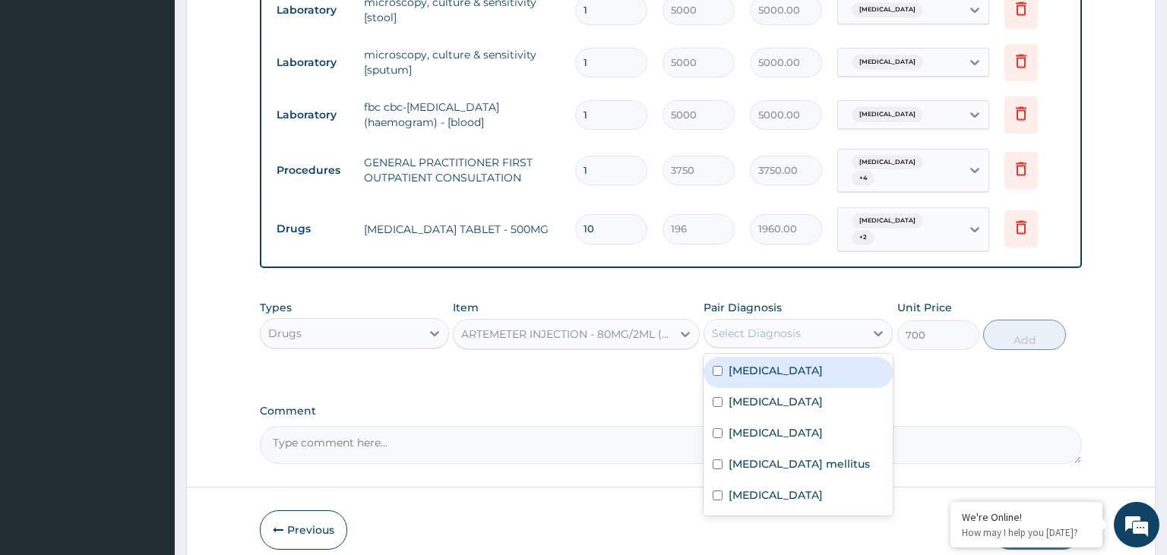
click at [772, 331] on div "Select Diagnosis" at bounding box center [798, 333] width 189 height 29
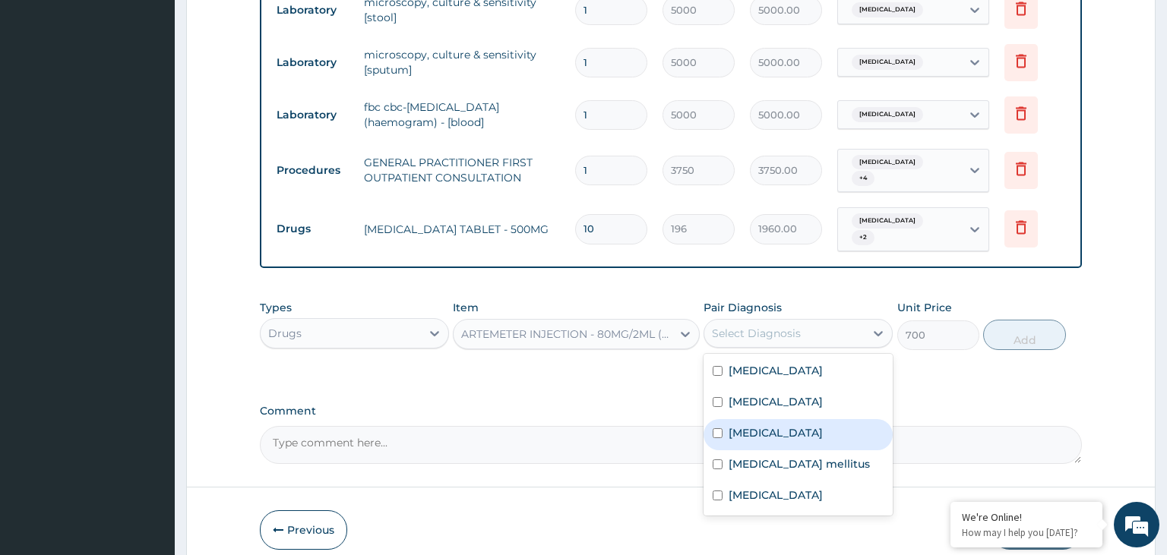
click at [755, 425] on label "Sepsis" at bounding box center [776, 432] width 94 height 15
checkbox input "true"
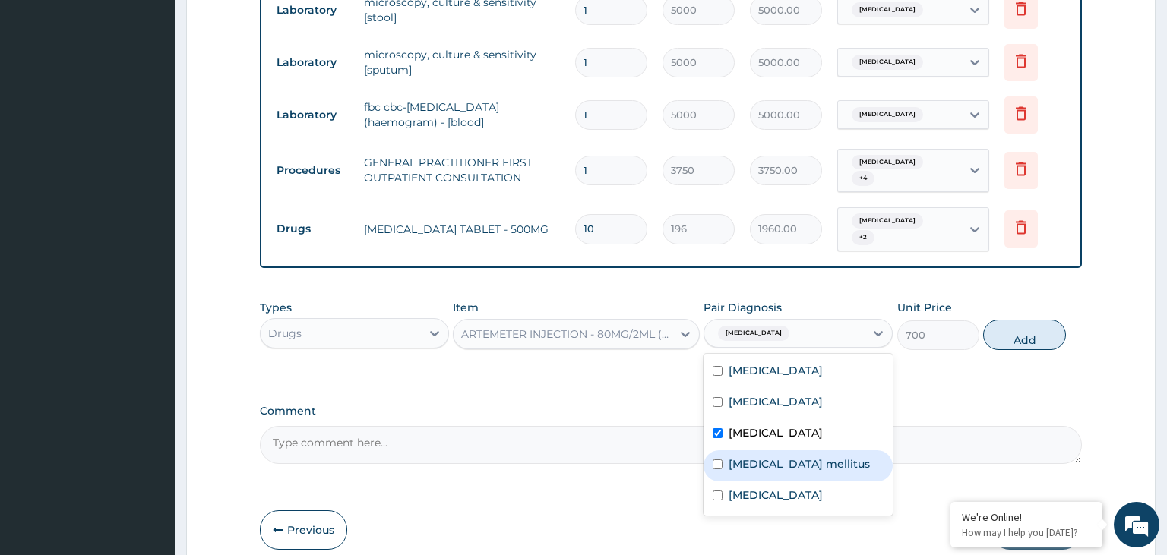
drag, startPoint x: 755, startPoint y: 422, endPoint x: 745, endPoint y: 487, distance: 65.3
click at [751, 460] on div "Typhoid fever Pneumonia Sepsis Diabetes mellitus Malaria" at bounding box center [798, 435] width 189 height 162
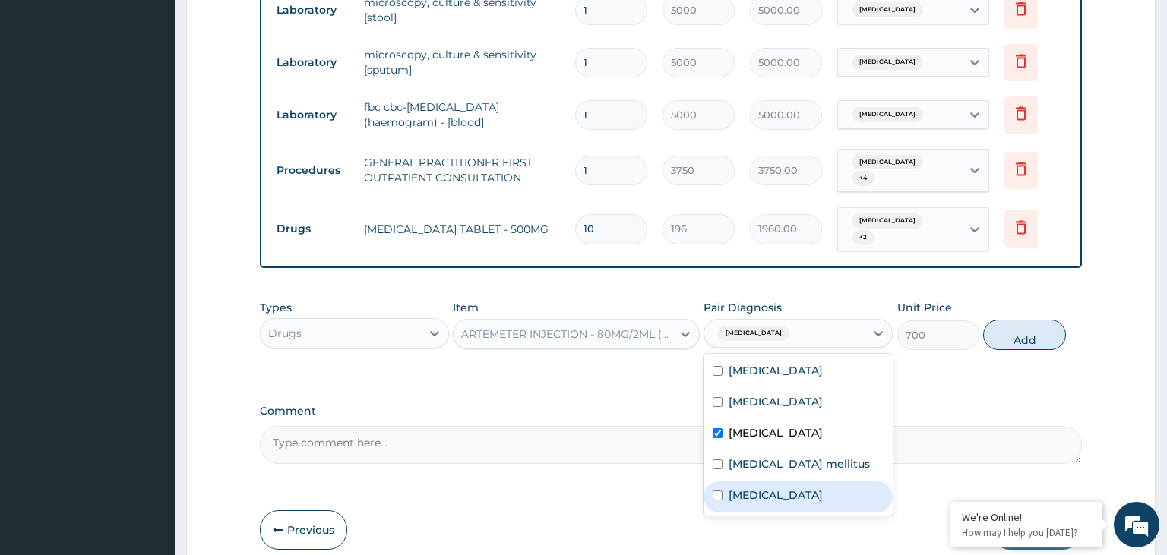
click at [743, 491] on div "Malaria" at bounding box center [798, 497] width 189 height 31
checkbox input "true"
click at [748, 425] on label "Sepsis" at bounding box center [776, 432] width 94 height 15
checkbox input "false"
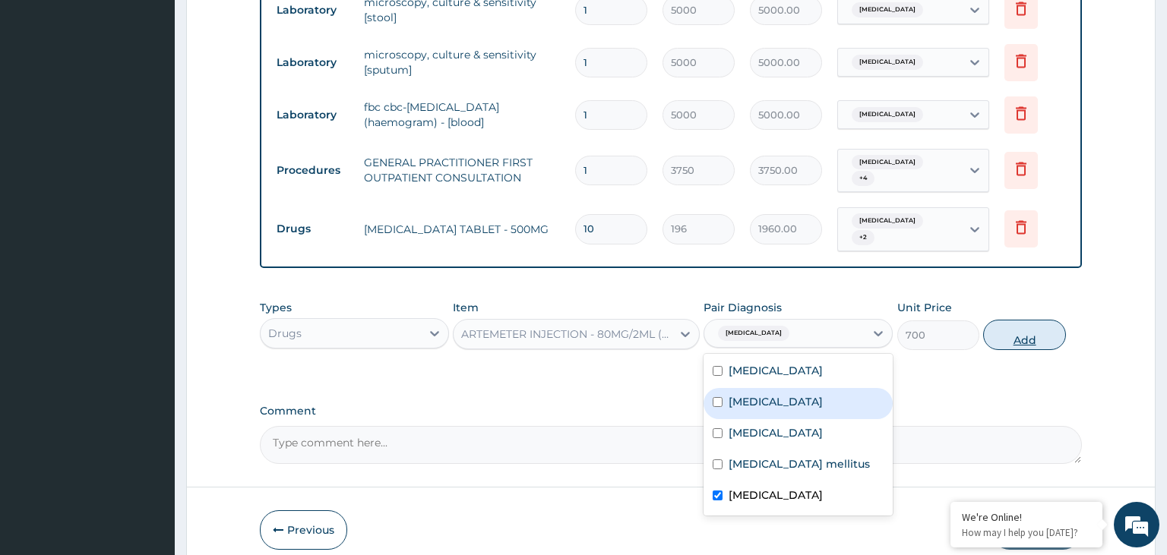
click at [1051, 320] on button "Add" at bounding box center [1024, 335] width 82 height 30
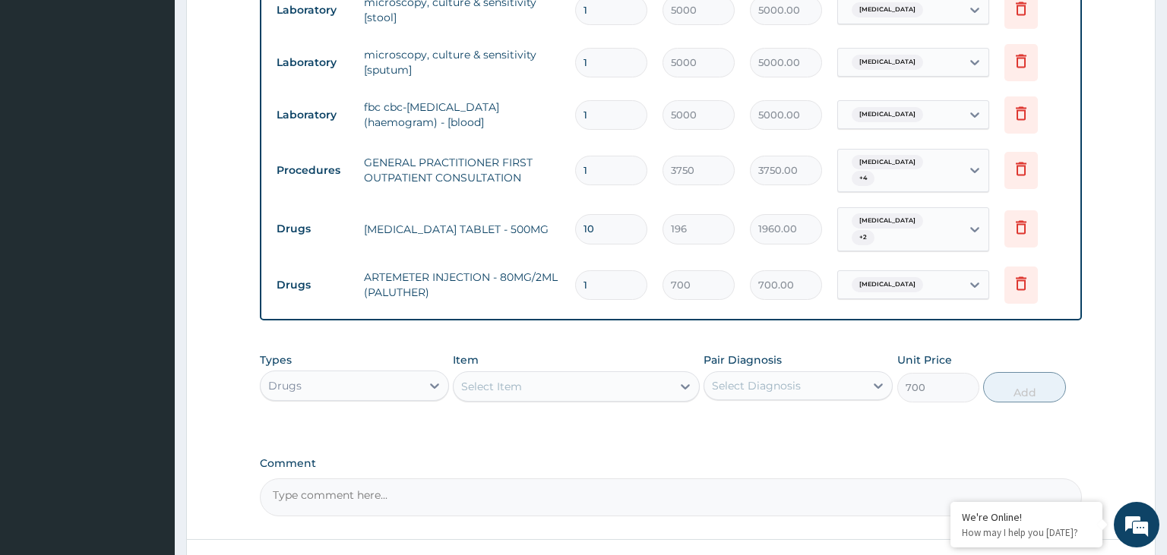
type input "0"
drag, startPoint x: 610, startPoint y: 279, endPoint x: 539, endPoint y: 290, distance: 71.6
click at [575, 287] on input "1" at bounding box center [611, 285] width 72 height 30
type input "6"
type input "4200.00"
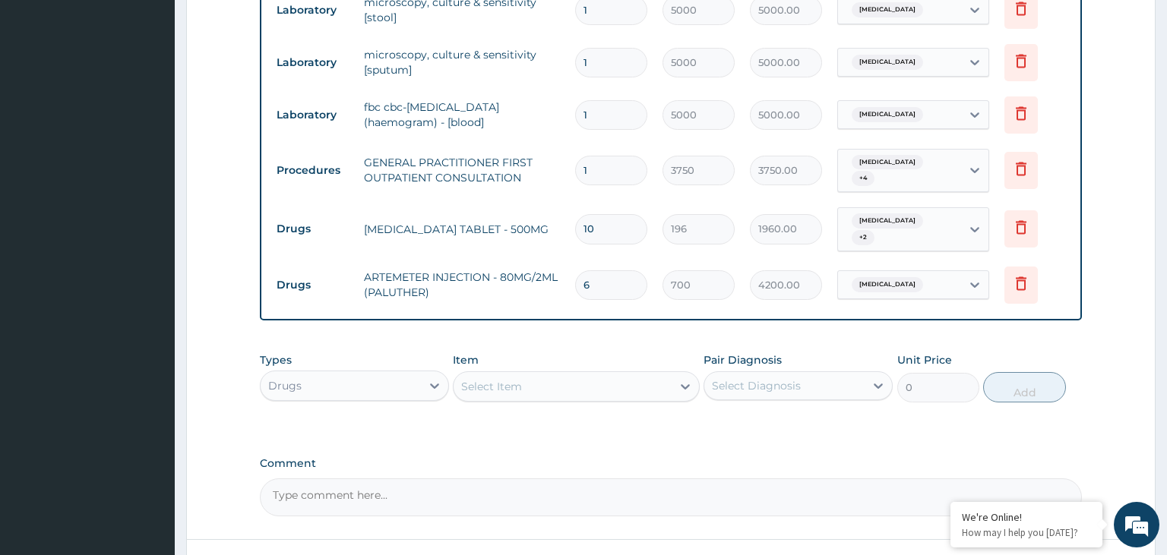
type input "6"
click at [603, 375] on div "Select Item" at bounding box center [563, 387] width 218 height 24
type input "paarce"
drag, startPoint x: 485, startPoint y: 372, endPoint x: 467, endPoint y: 372, distance: 17.5
click at [467, 379] on input "paarce" at bounding box center [480, 386] width 38 height 15
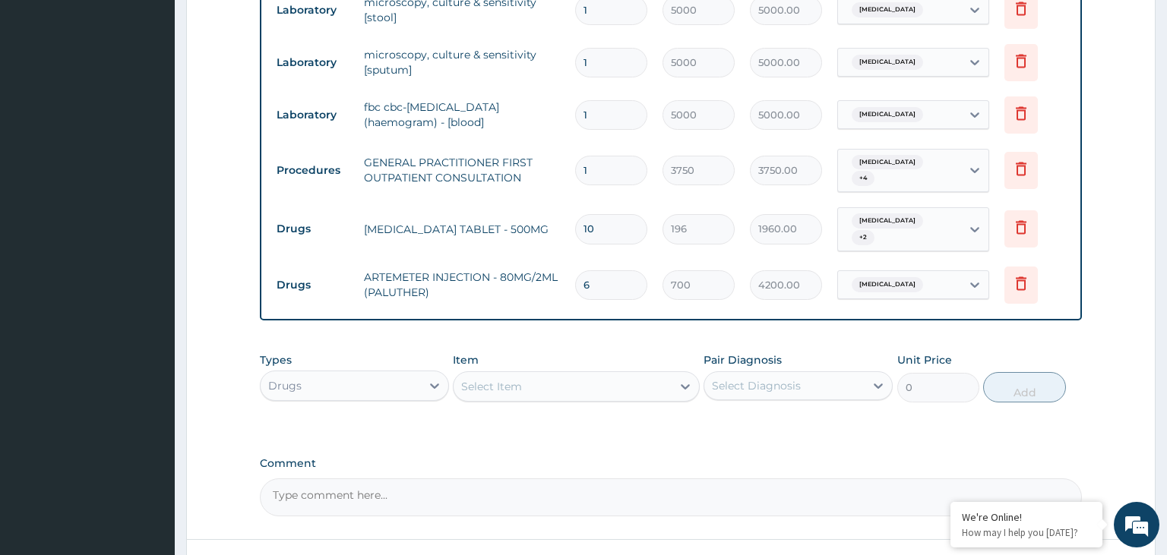
drag, startPoint x: 515, startPoint y: 376, endPoint x: 470, endPoint y: 372, distance: 45.7
click at [470, 375] on div "Select Item" at bounding box center [563, 387] width 218 height 24
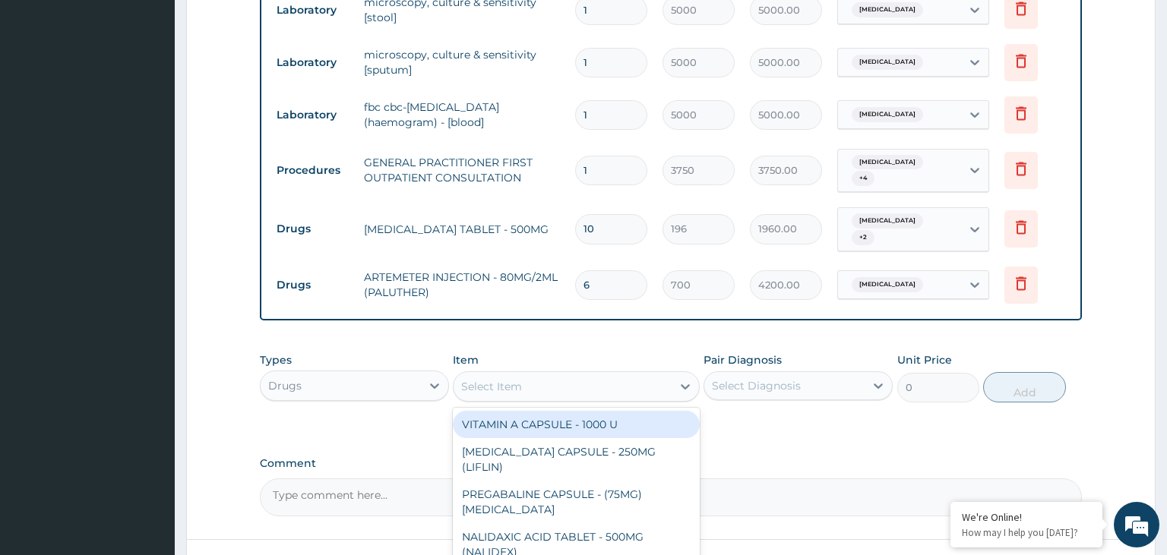
click at [474, 379] on div "Select Item" at bounding box center [491, 386] width 61 height 15
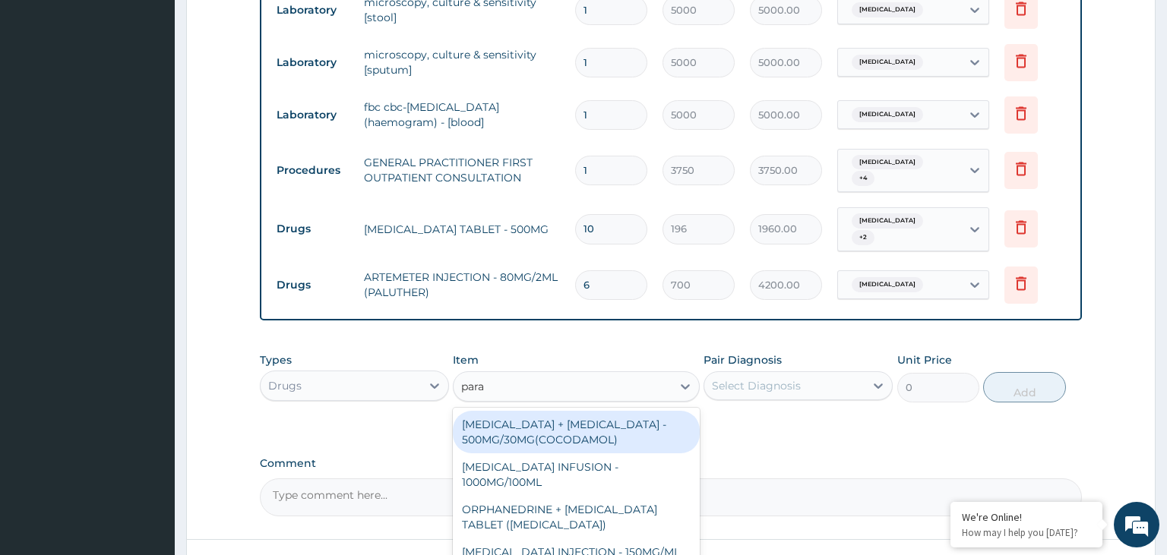
type input "parac"
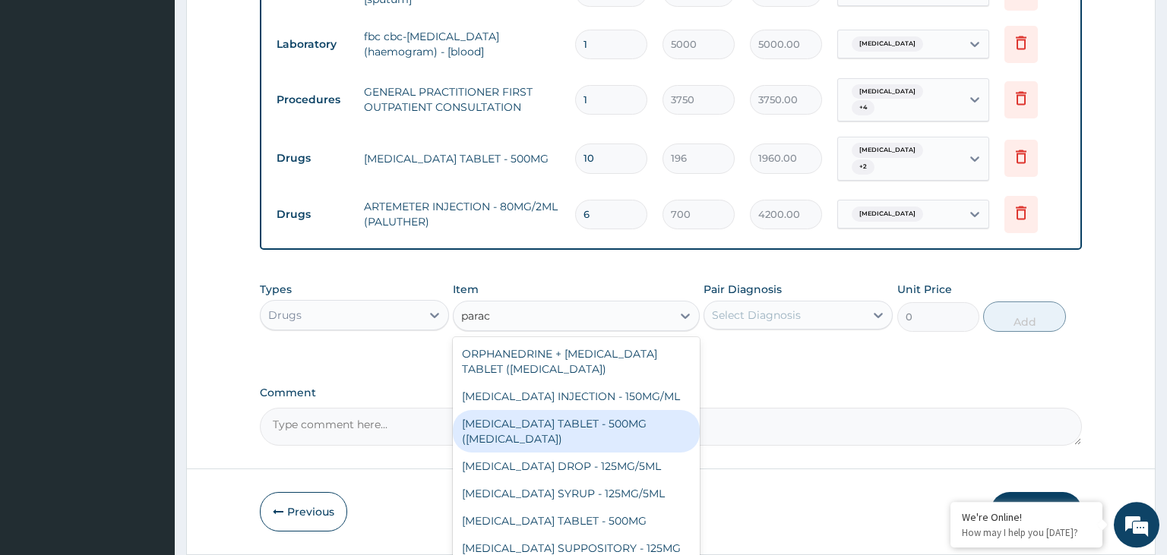
scroll to position [726, 0]
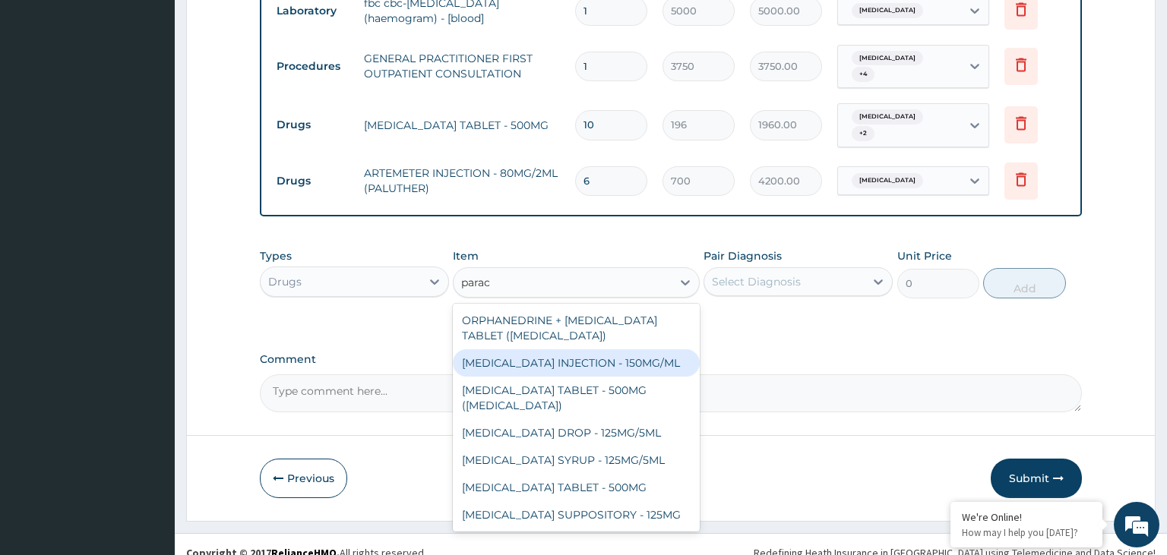
click at [606, 349] on div "PARACETAMOL INJECTION - 150MG/ML" at bounding box center [576, 362] width 247 height 27
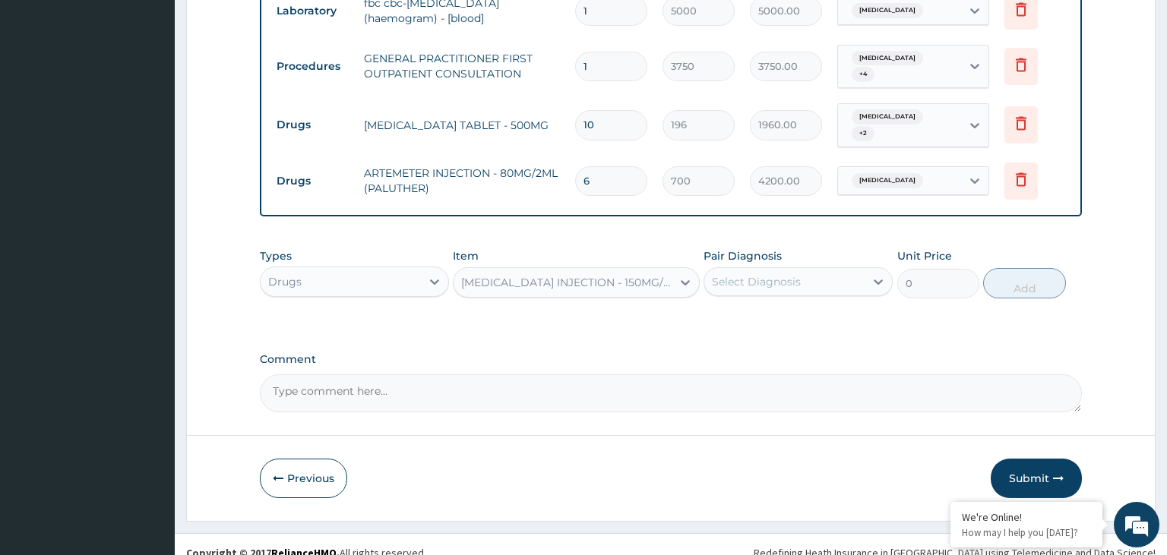
type input "560"
click at [846, 270] on div "Select Diagnosis" at bounding box center [784, 282] width 160 height 24
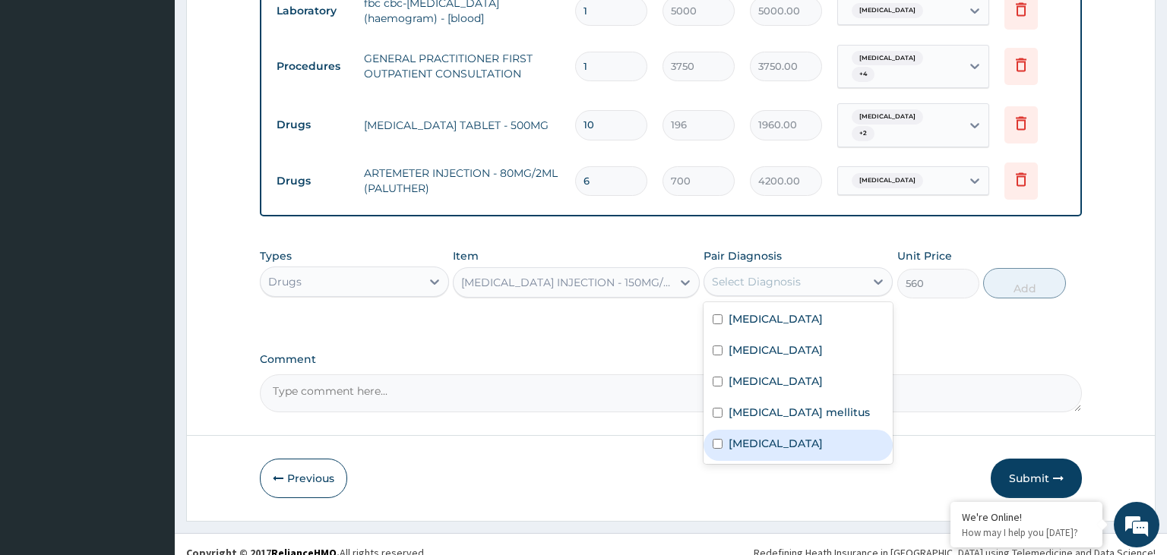
click at [745, 436] on label "Malaria" at bounding box center [776, 443] width 94 height 15
checkbox input "true"
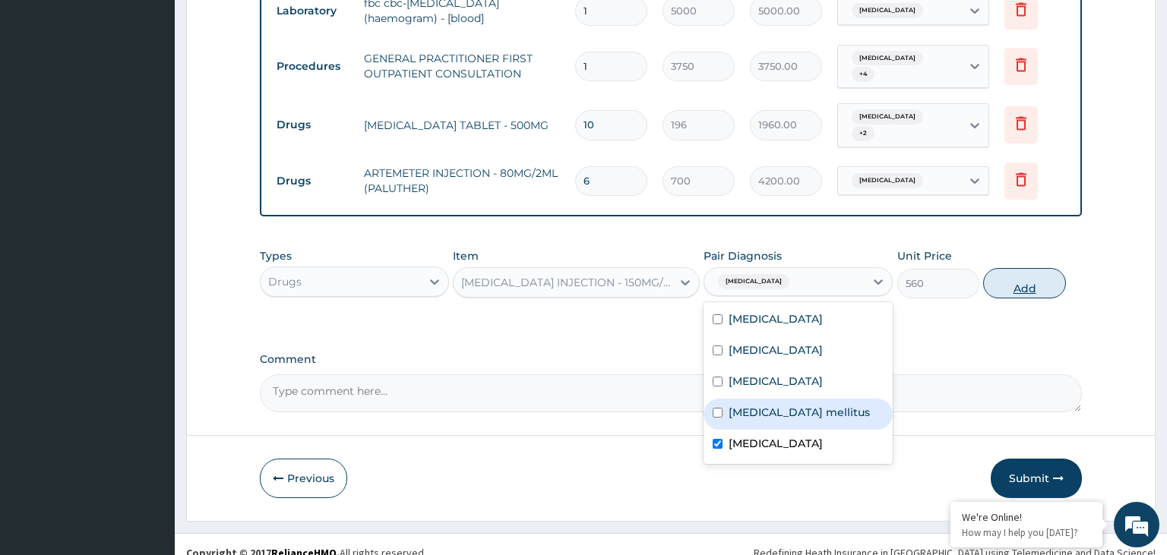
click at [1037, 268] on button "Add" at bounding box center [1024, 283] width 82 height 30
type input "0"
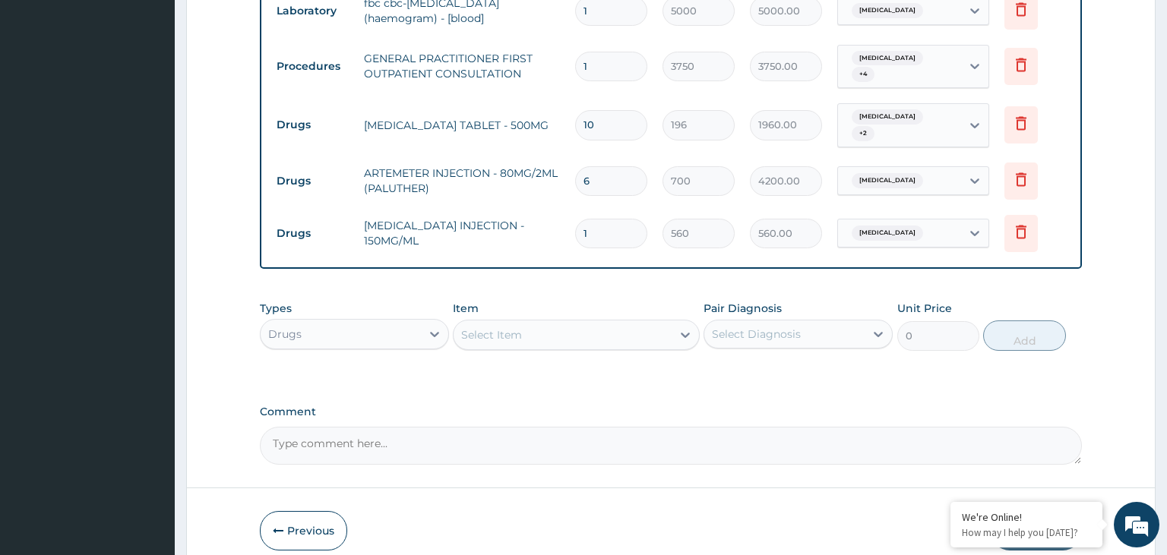
click at [575, 225] on input "1" at bounding box center [611, 234] width 72 height 30
type input "4"
type input "2240.00"
type input "4"
click at [549, 327] on div "Select Item" at bounding box center [563, 335] width 218 height 24
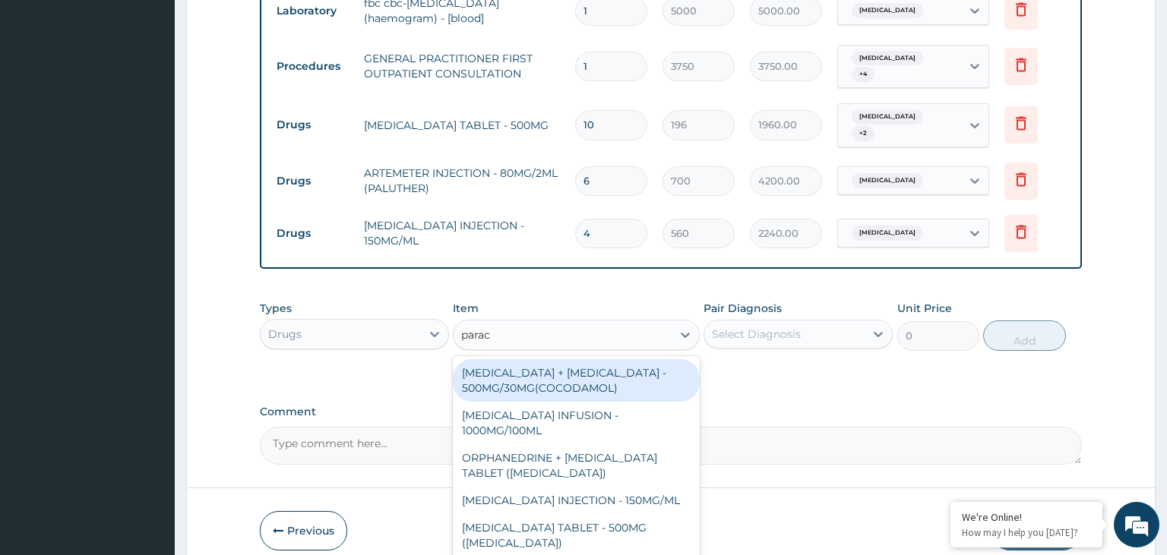
type input "parace"
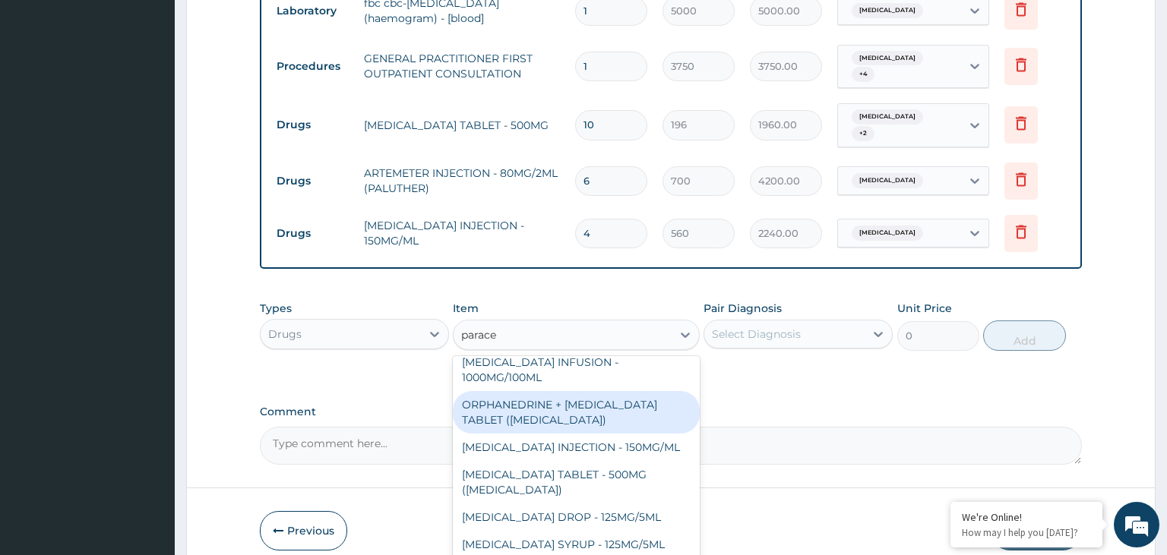
scroll to position [85, 0]
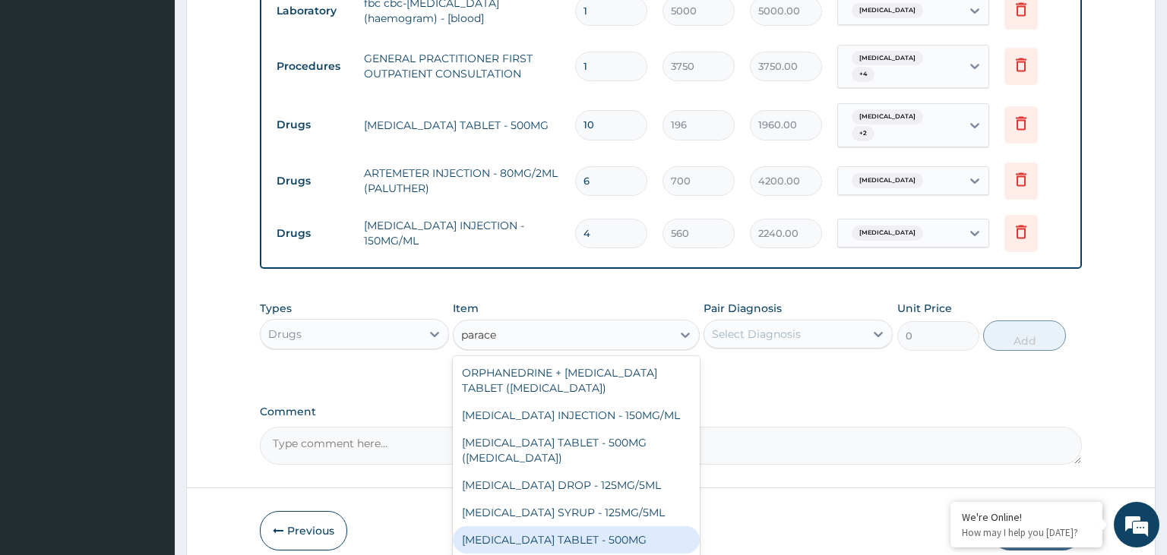
click at [598, 527] on div "PARACETAMOL TABLET - 500MG" at bounding box center [576, 540] width 247 height 27
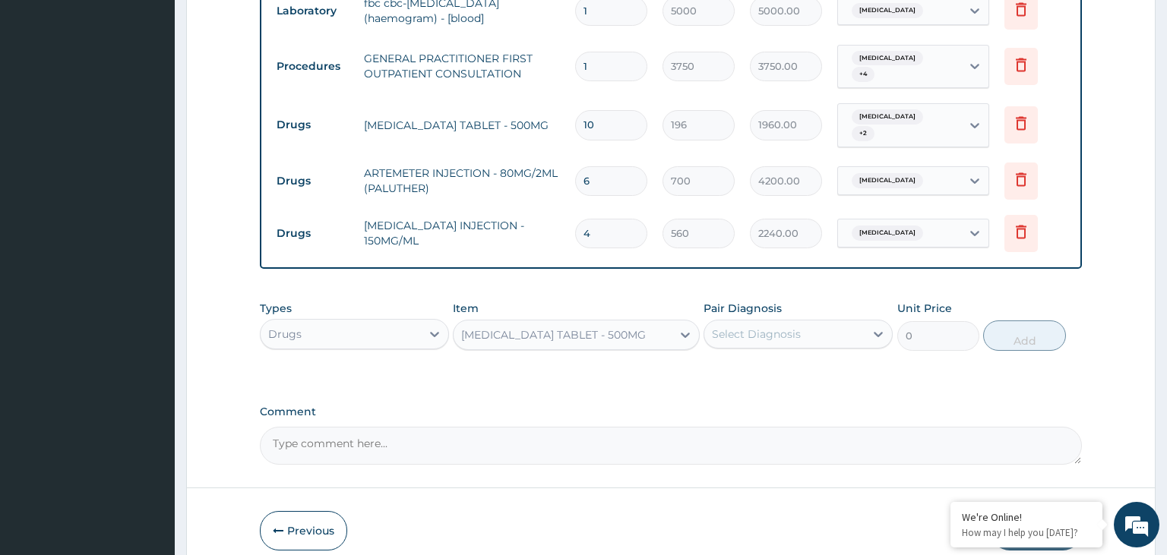
type input "33.59999999999999"
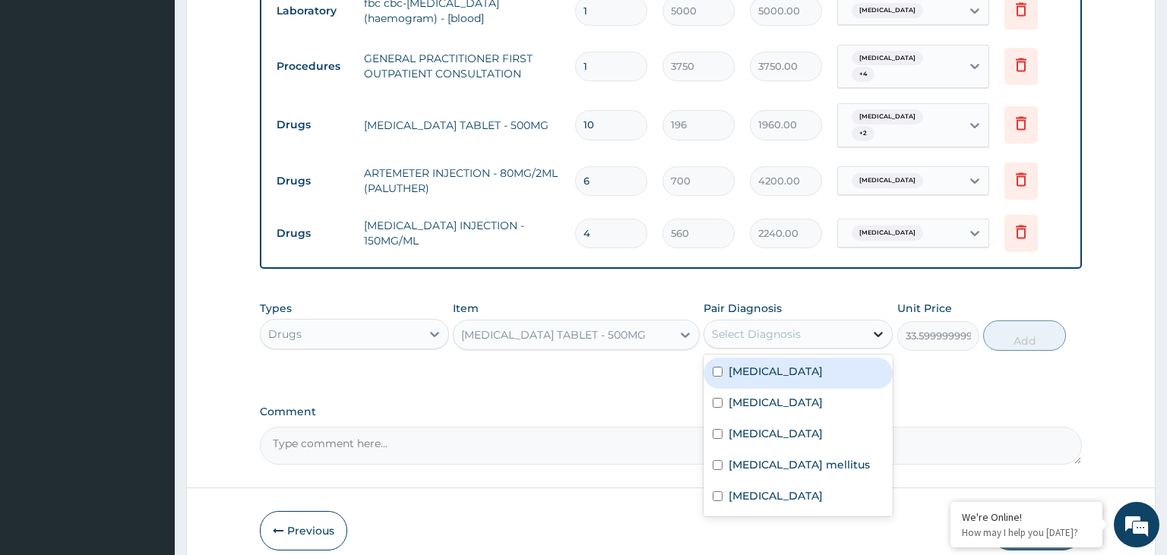
click at [874, 321] on div at bounding box center [878, 334] width 27 height 27
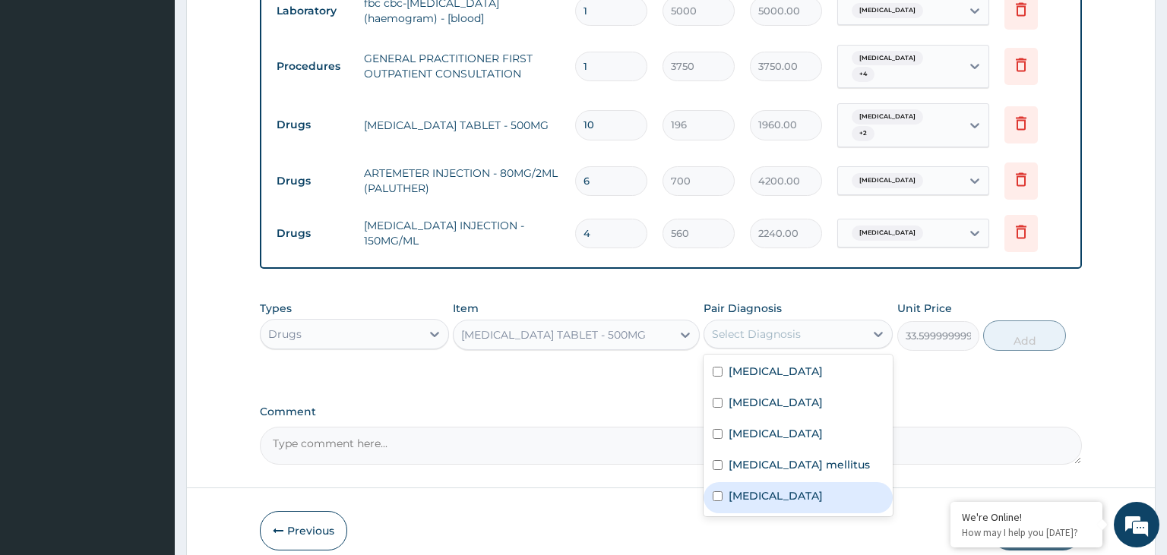
click at [764, 489] on label "Malaria" at bounding box center [776, 496] width 94 height 15
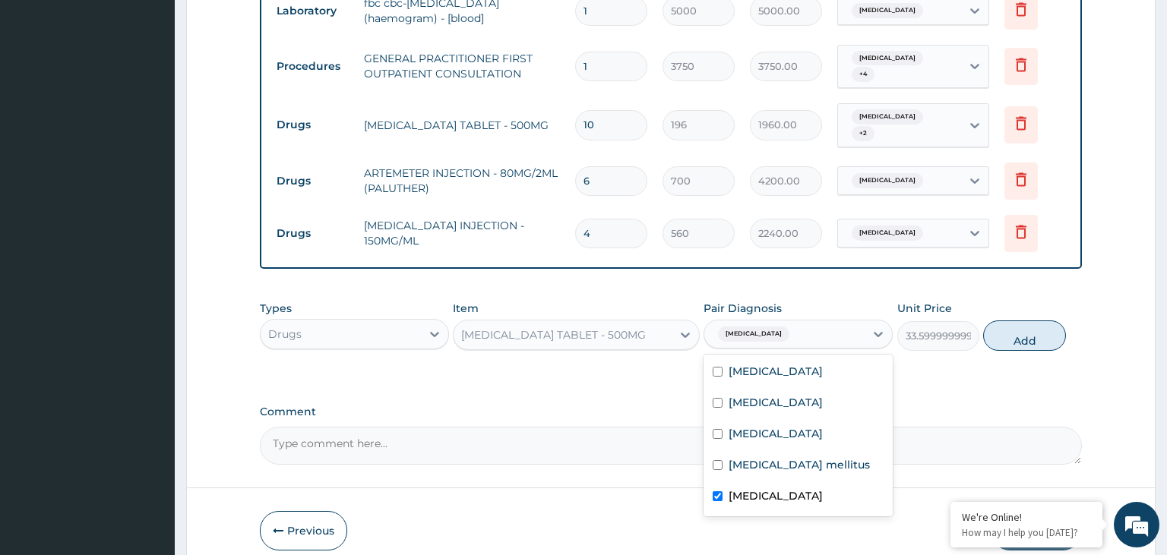
checkbox input "true"
click at [1032, 321] on button "Add" at bounding box center [1024, 336] width 82 height 30
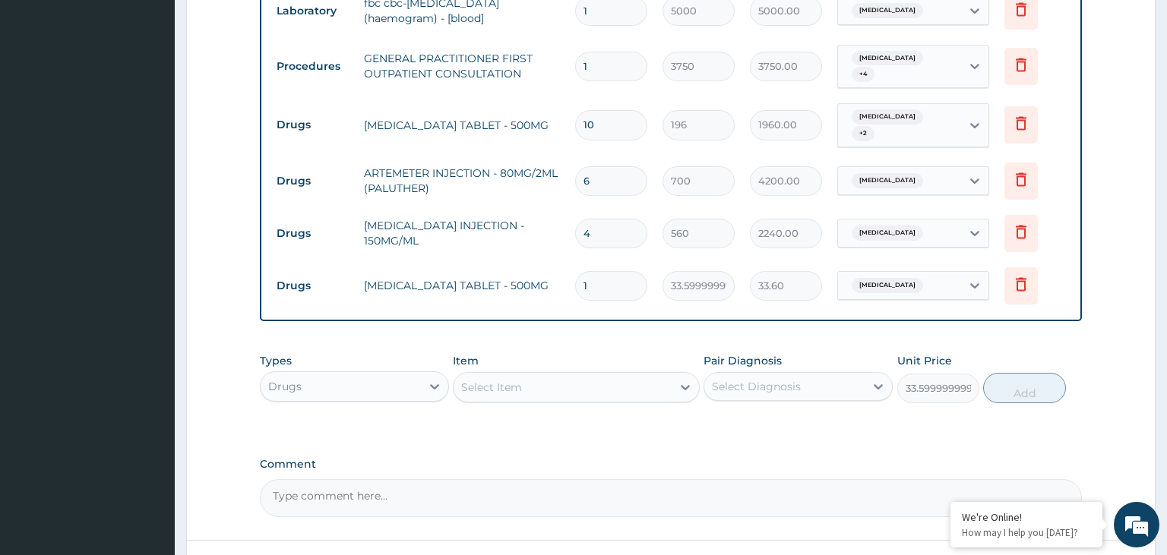
type input "0"
type input "12"
type input "403.20"
type input "12"
click at [523, 386] on div "Select Item" at bounding box center [576, 387] width 247 height 30
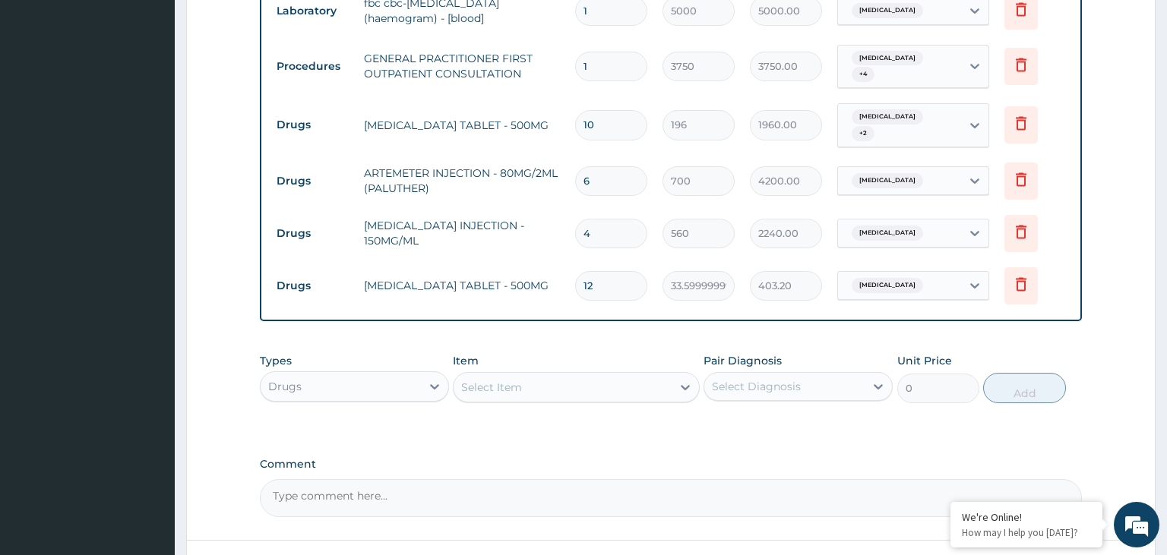
click at [590, 375] on div "Select Item" at bounding box center [563, 387] width 218 height 24
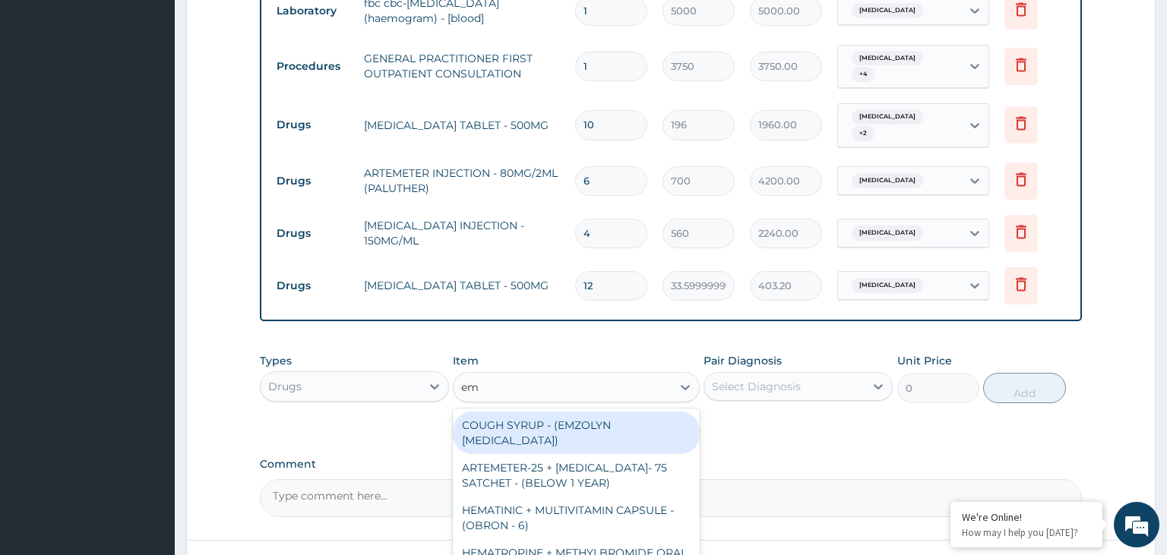
type input "emz"
drag, startPoint x: 540, startPoint y: 405, endPoint x: 634, endPoint y: 410, distance: 93.6
click at [541, 412] on div "COUGH SYRUP - (EMZOLYN EXPECTORANT)" at bounding box center [576, 433] width 247 height 43
type input "1120"
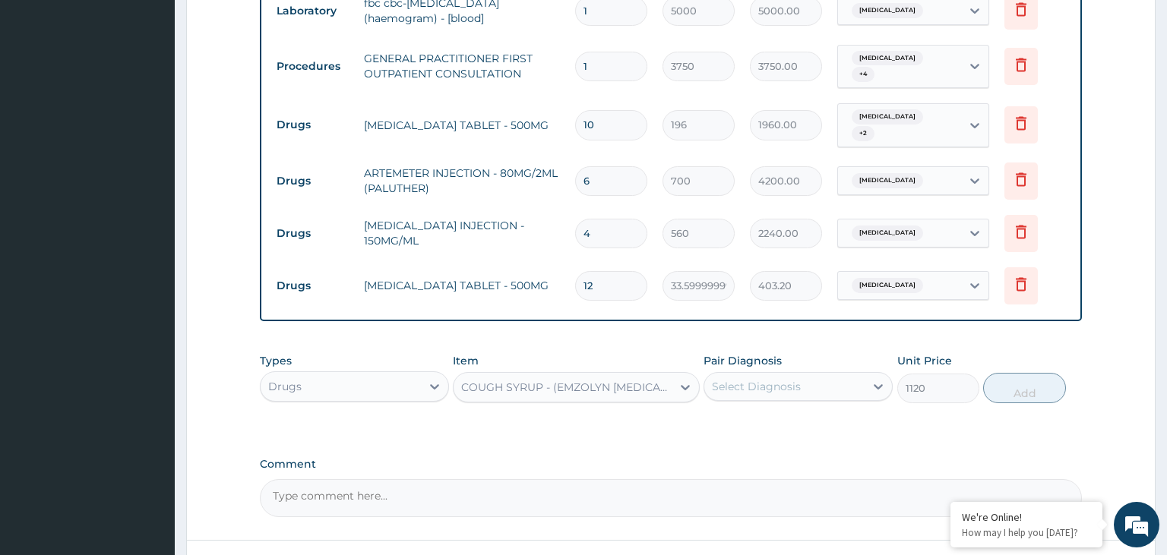
click at [840, 375] on div "Select Diagnosis" at bounding box center [784, 387] width 160 height 24
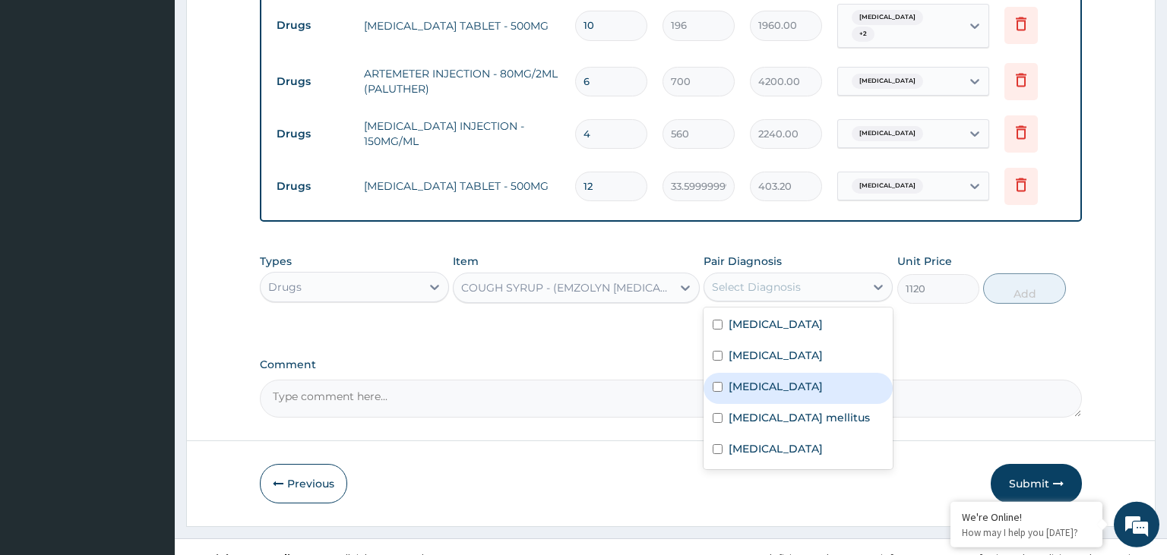
scroll to position [831, 0]
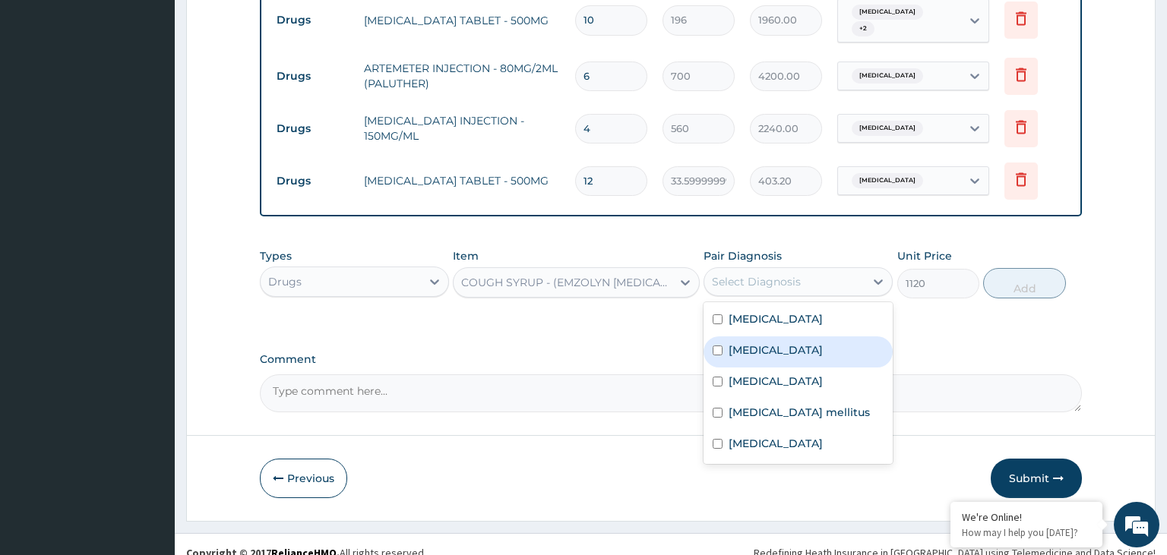
click at [819, 343] on div "Pneumonia" at bounding box center [798, 352] width 189 height 31
checkbox input "true"
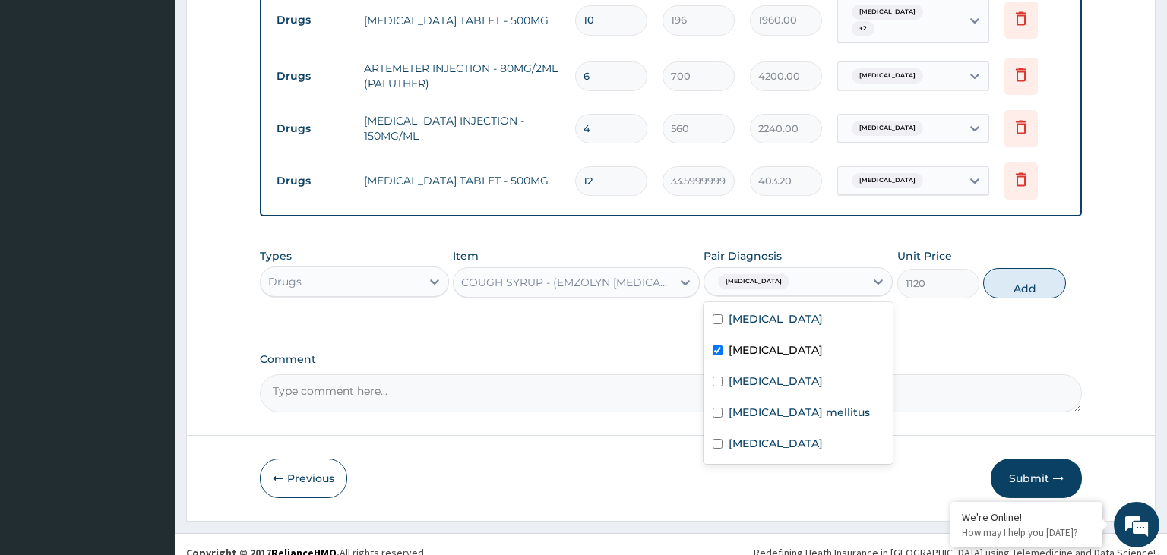
drag, startPoint x: 1043, startPoint y: 257, endPoint x: 1043, endPoint y: 266, distance: 9.1
click at [1043, 268] on button "Add" at bounding box center [1024, 283] width 82 height 30
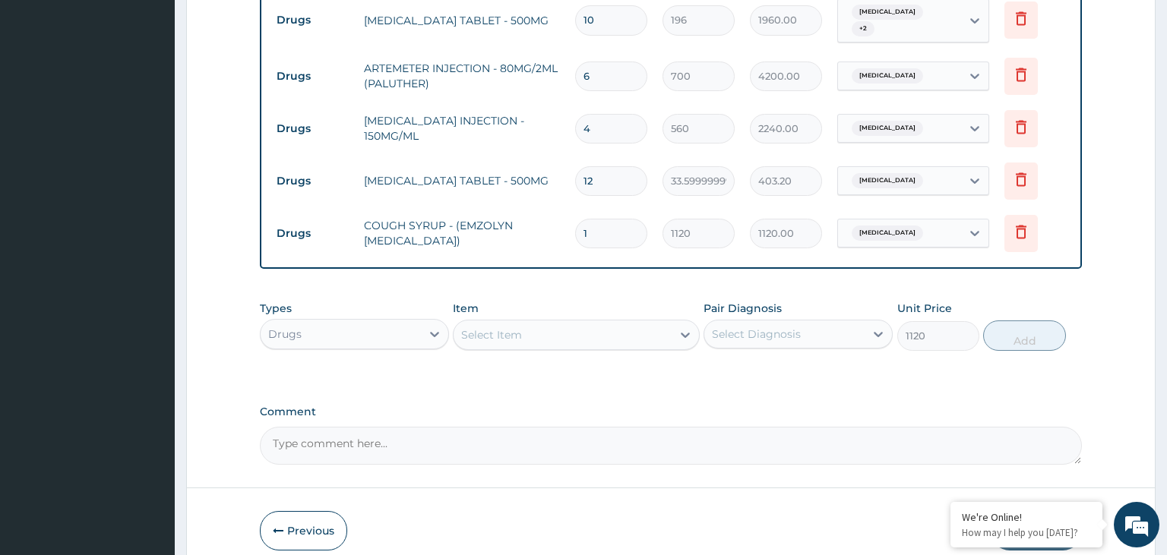
type input "0"
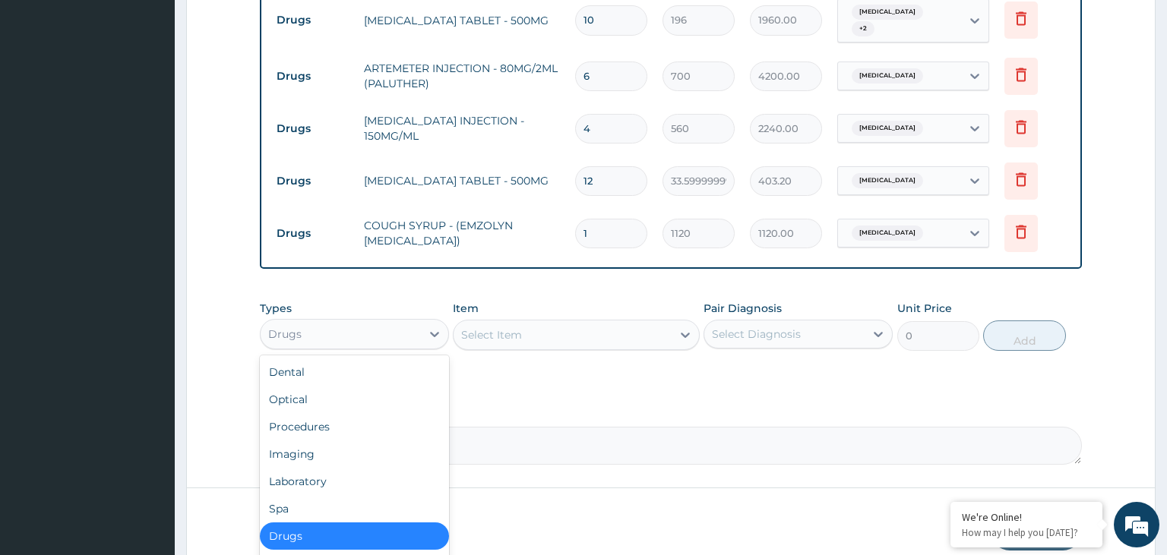
click at [401, 322] on div "Drugs" at bounding box center [341, 334] width 160 height 24
click at [363, 468] on div "Laboratory" at bounding box center [354, 481] width 189 height 27
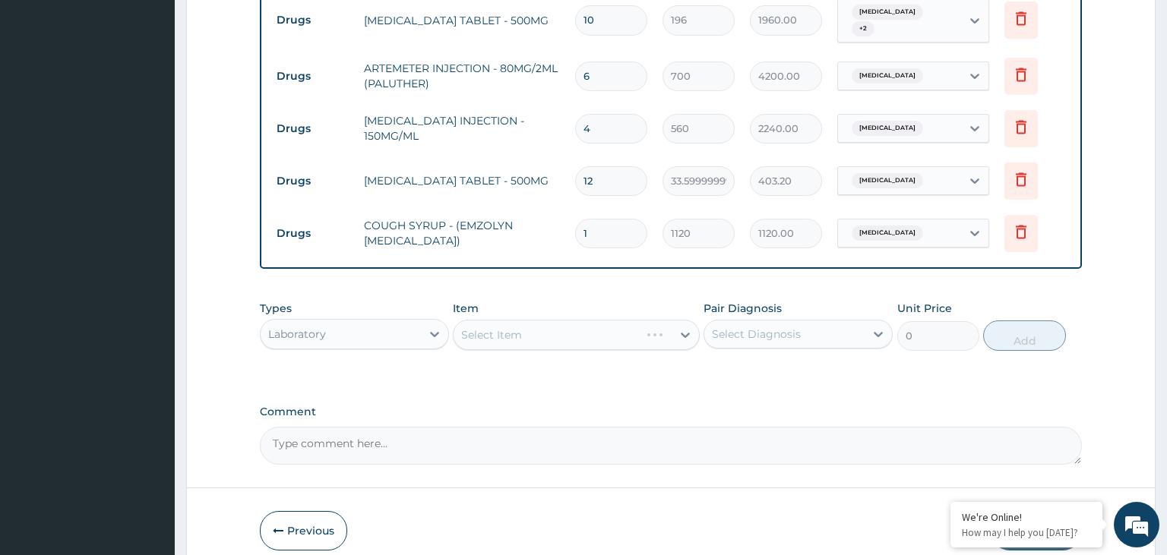
click at [615, 324] on div "Select Item" at bounding box center [576, 335] width 247 height 30
click at [615, 324] on div "Select Item" at bounding box center [563, 335] width 218 height 24
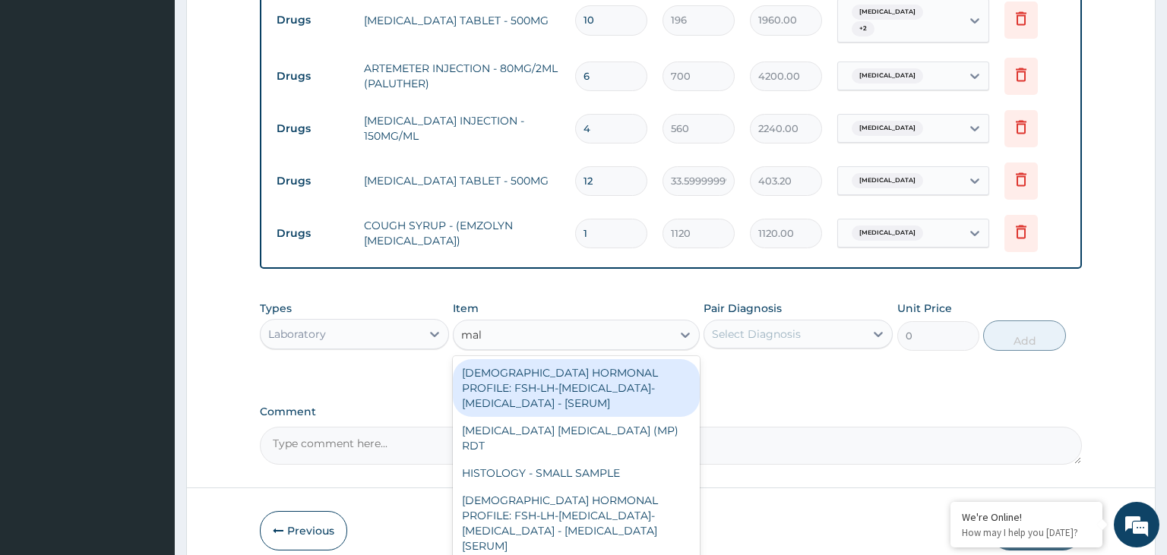
type input "mala"
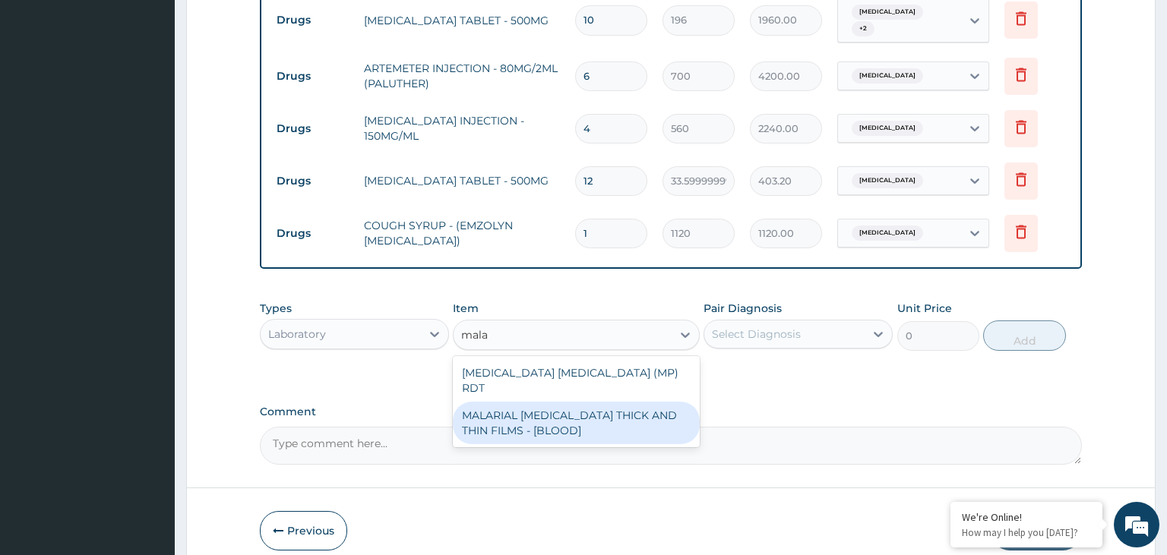
drag, startPoint x: 618, startPoint y: 391, endPoint x: 707, endPoint y: 384, distance: 88.4
click at [618, 402] on div "MALARIAL PARASITE THICK AND THIN FILMS - [BLOOD]" at bounding box center [576, 423] width 247 height 43
type input "2187.5"
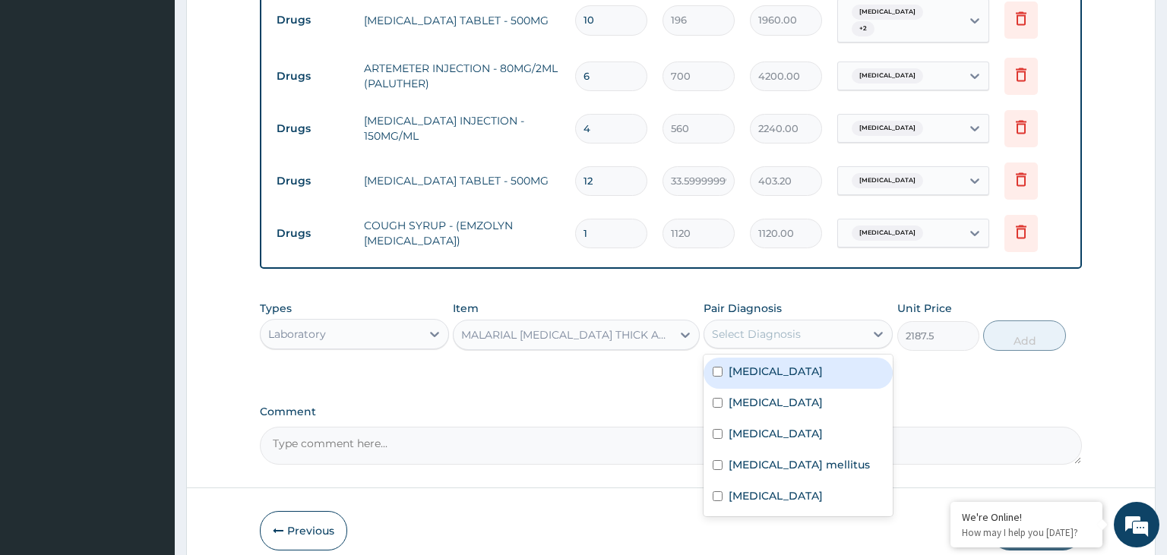
click at [833, 322] on div "Select Diagnosis" at bounding box center [784, 334] width 160 height 24
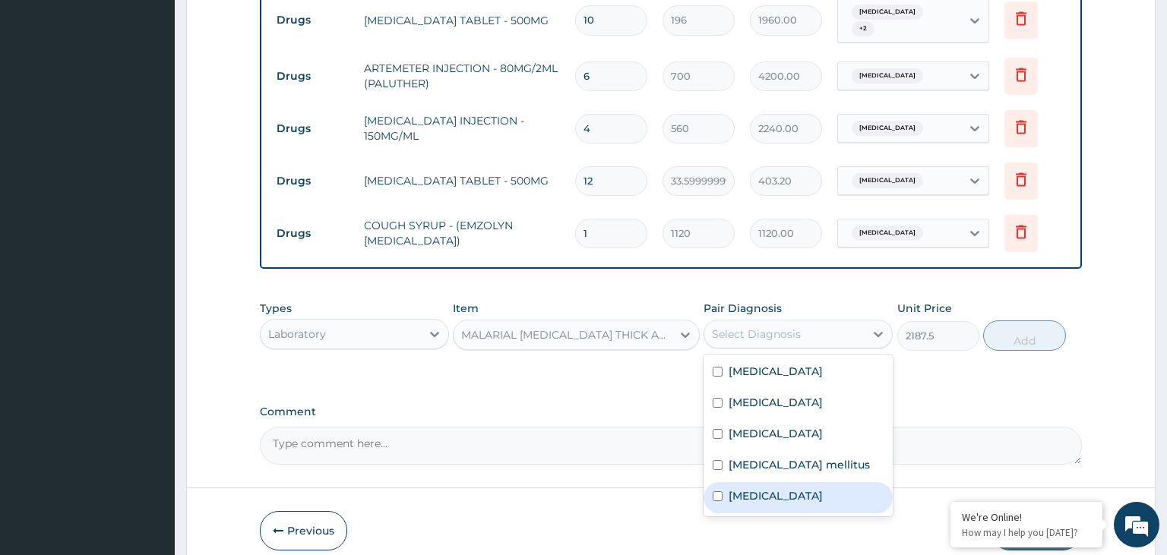
click at [776, 482] on div "Malaria" at bounding box center [798, 497] width 189 height 31
checkbox input "true"
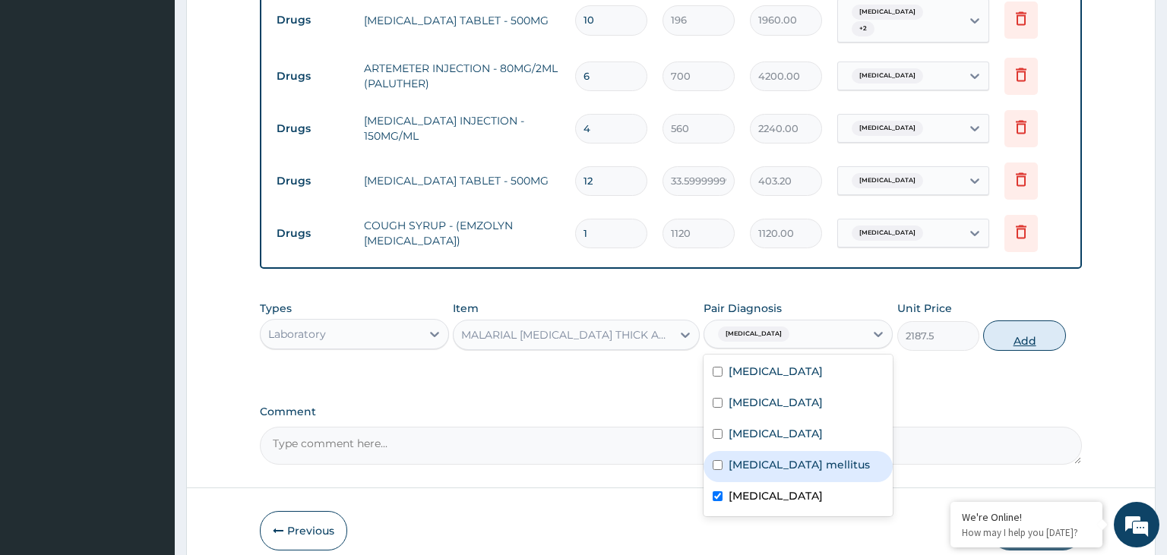
click at [1011, 331] on button "Add" at bounding box center [1024, 336] width 82 height 30
type input "0"
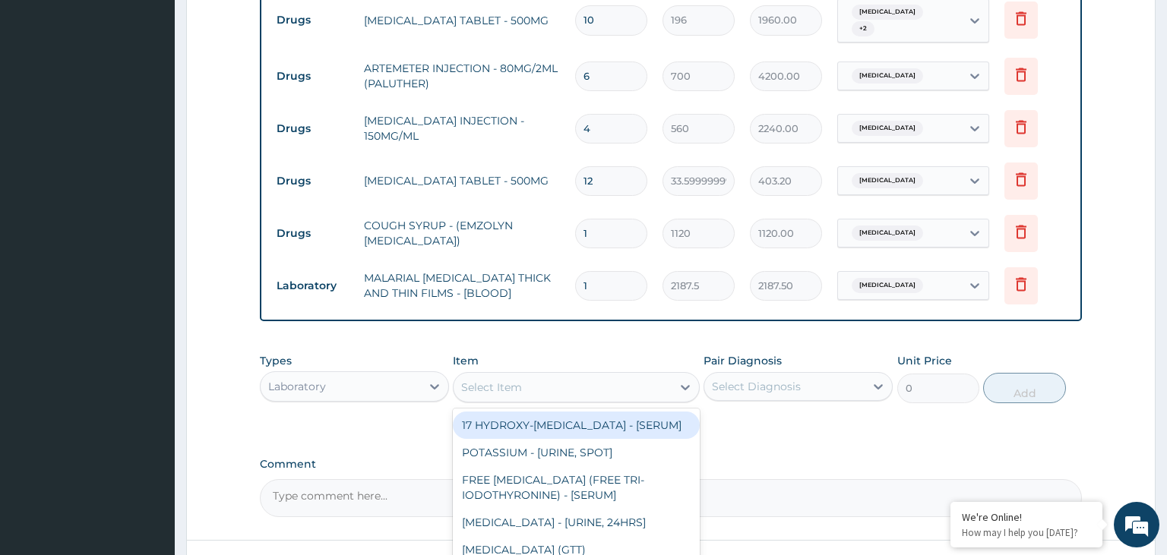
click at [573, 375] on div "Select Item" at bounding box center [563, 387] width 218 height 24
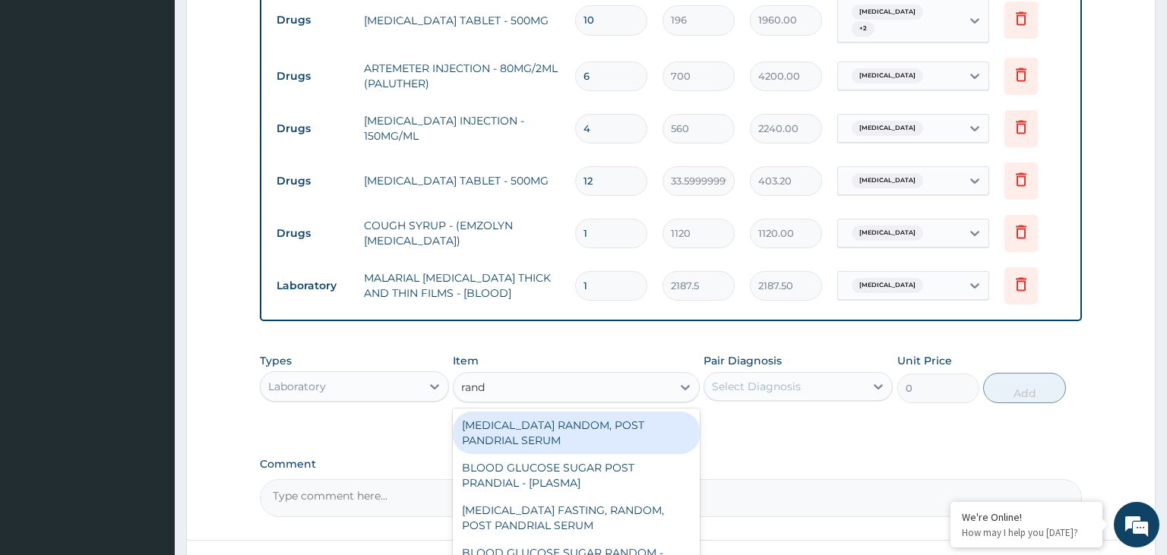
type input "rando"
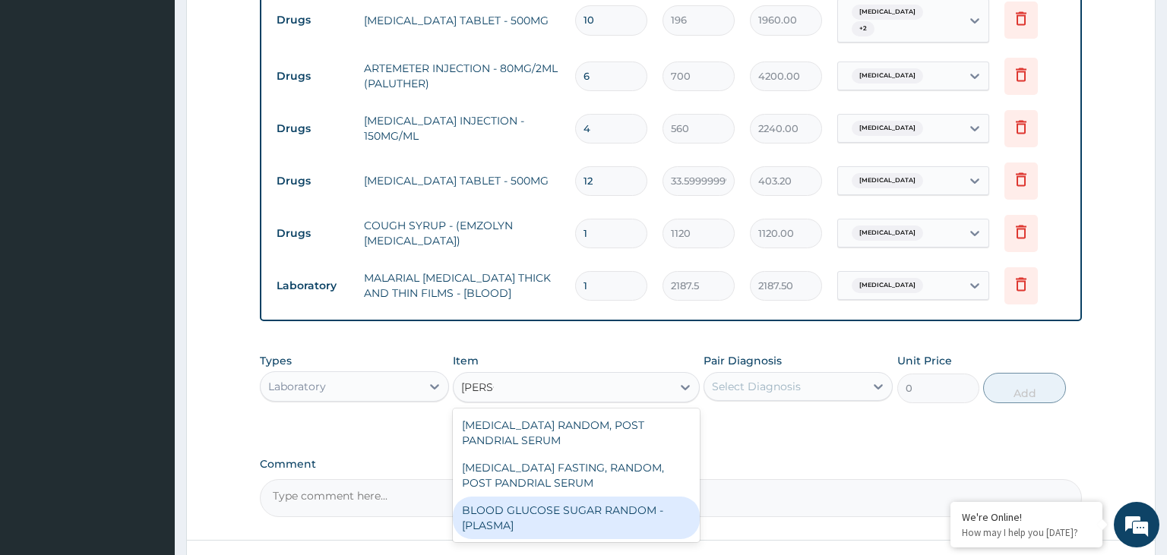
drag, startPoint x: 587, startPoint y: 501, endPoint x: 669, endPoint y: 472, distance: 88.0
click at [593, 499] on div "BLOOD GLUCOSE SUGAR RANDOM - [PLASMA]" at bounding box center [576, 518] width 247 height 43
type input "1875"
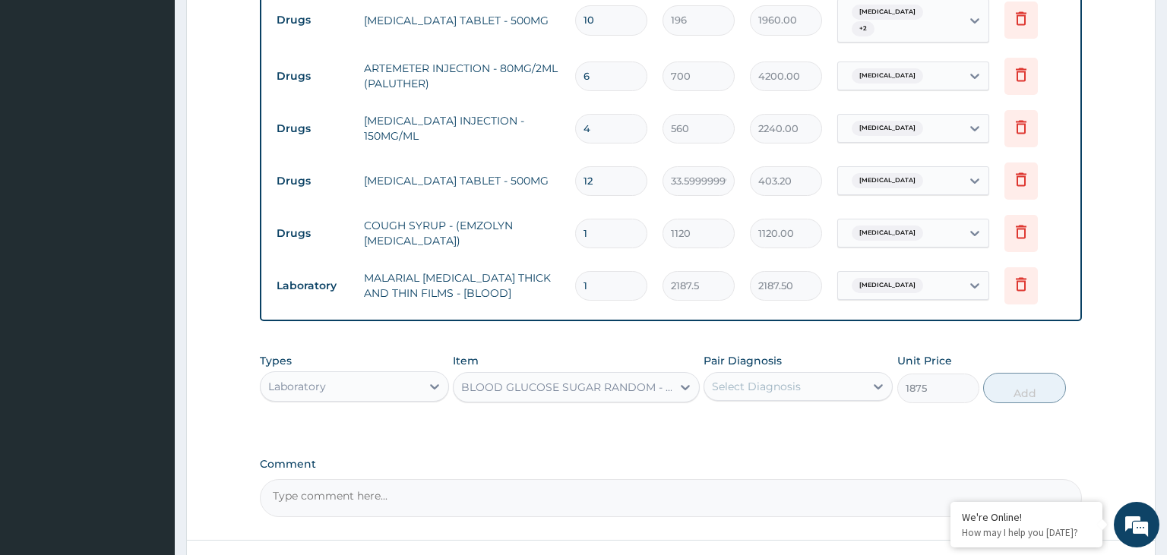
click at [824, 375] on div "Select Diagnosis" at bounding box center [784, 387] width 160 height 24
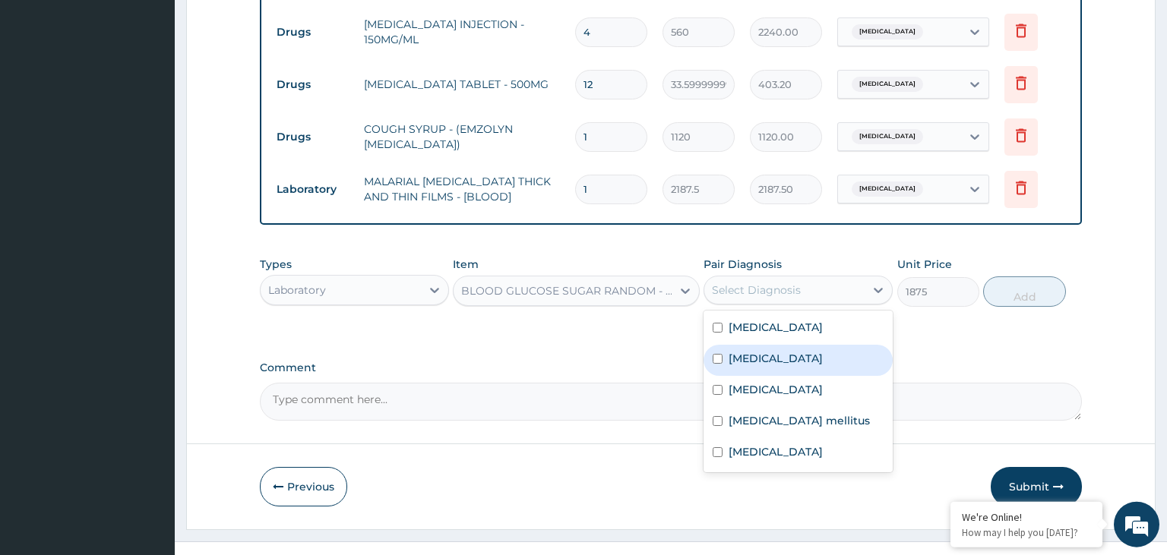
scroll to position [936, 0]
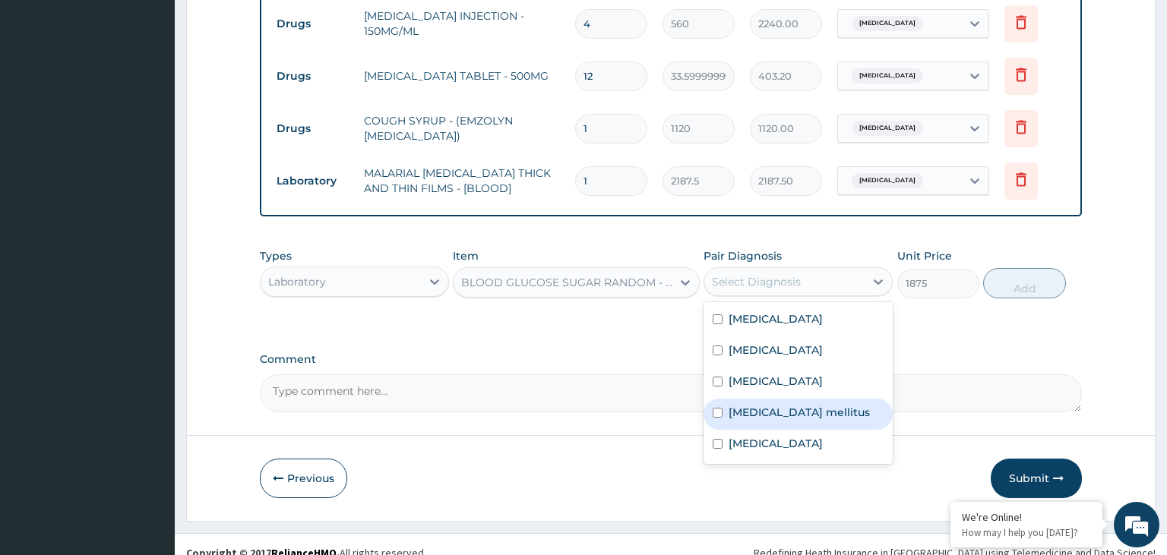
click at [802, 405] on label "Diabetes mellitus" at bounding box center [799, 412] width 141 height 15
checkbox input "true"
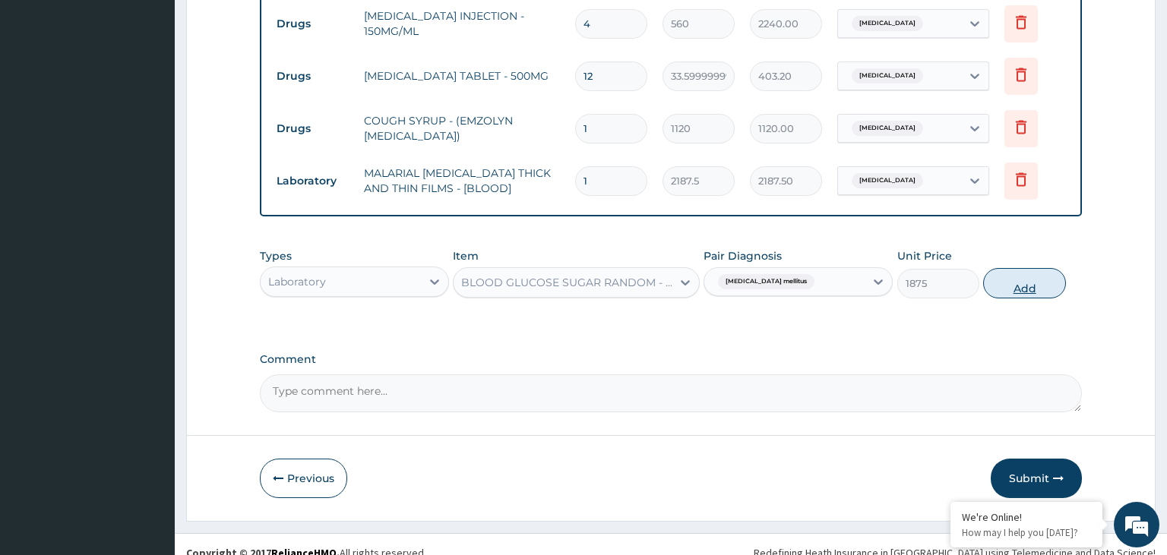
click at [1040, 268] on button "Add" at bounding box center [1024, 283] width 82 height 30
type input "0"
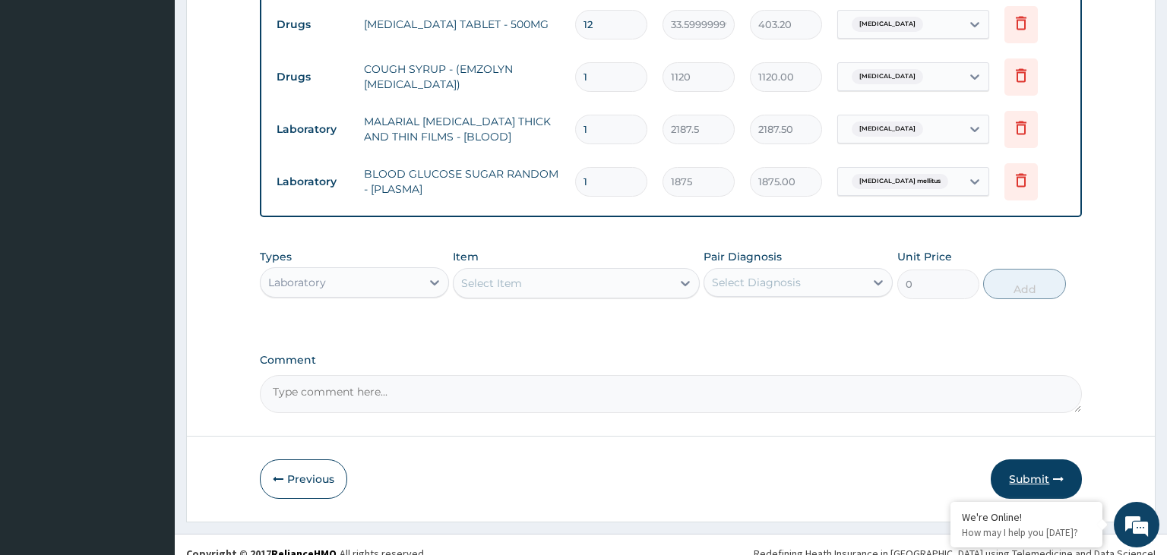
click at [1018, 460] on button "Submit" at bounding box center [1036, 480] width 91 height 40
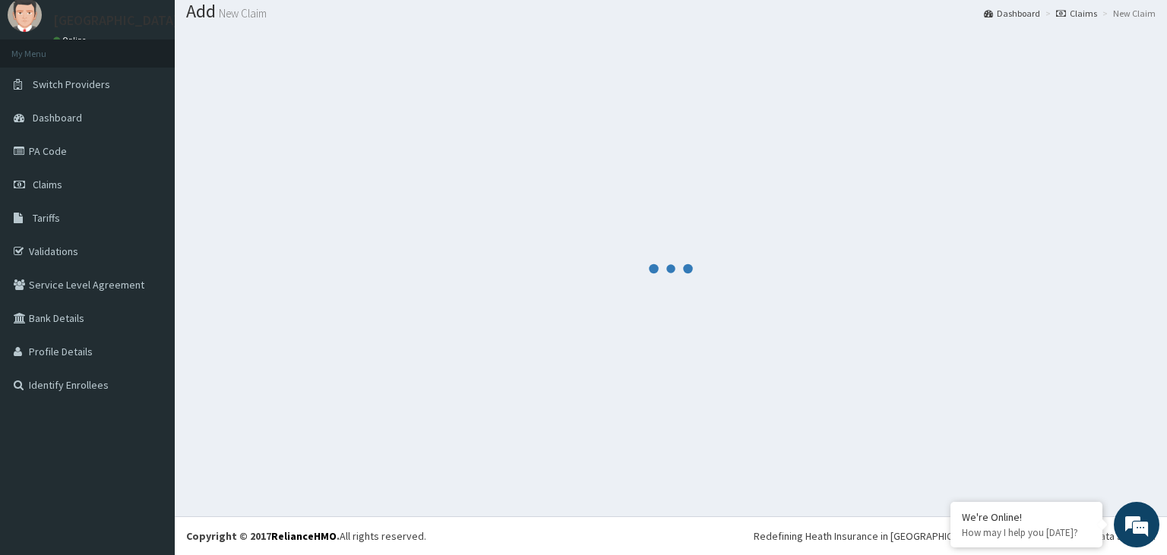
scroll to position [47, 0]
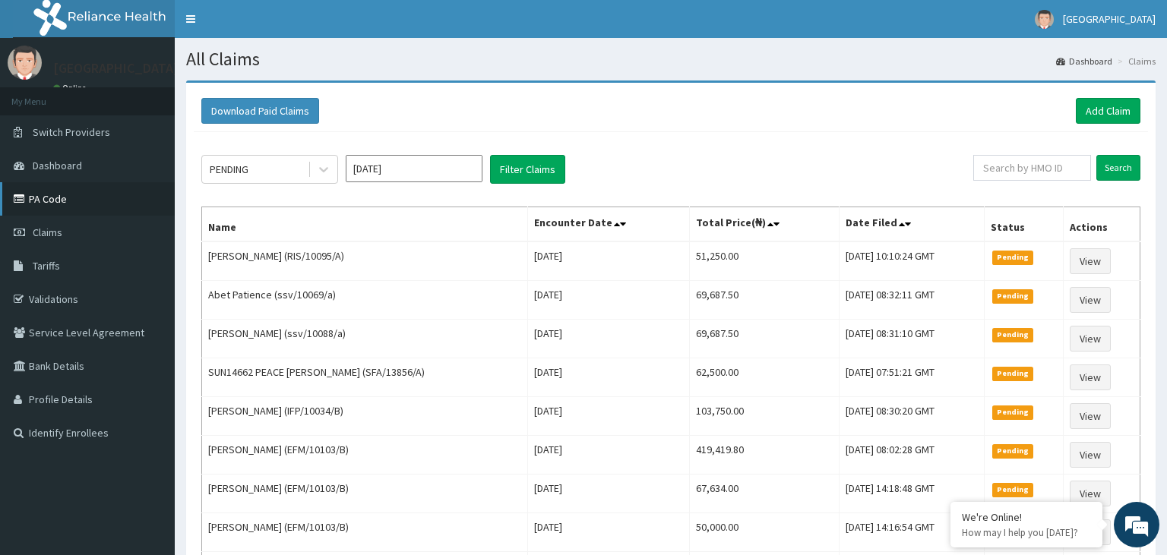
click at [67, 199] on link "PA Code" at bounding box center [87, 198] width 175 height 33
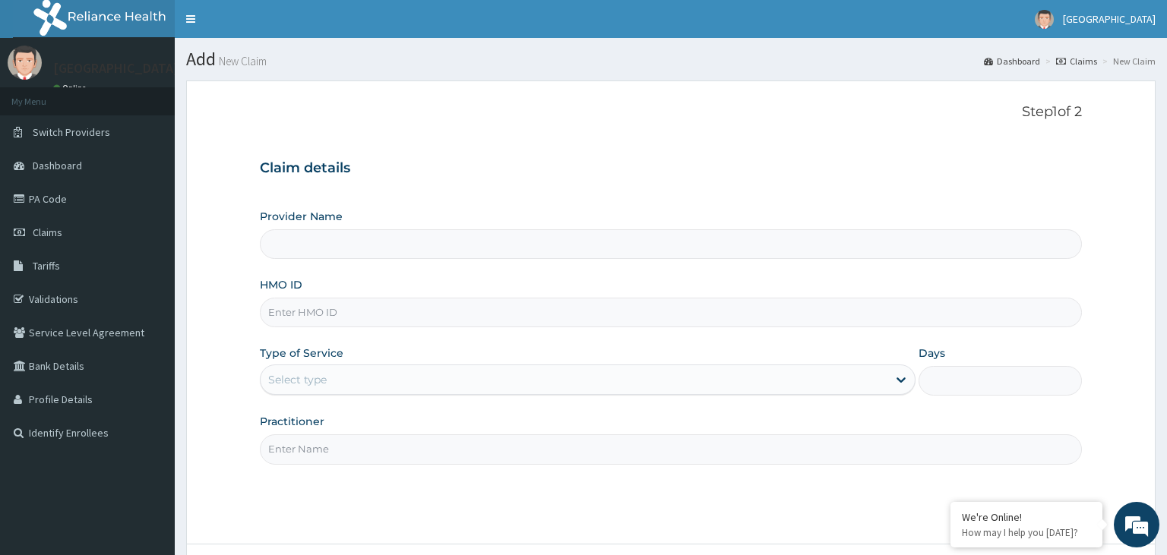
type input "[GEOGRAPHIC_DATA]-KADUNA"
paste input "IFP/10110/B"
click at [290, 319] on input "IFP/10110/B" at bounding box center [671, 313] width 823 height 30
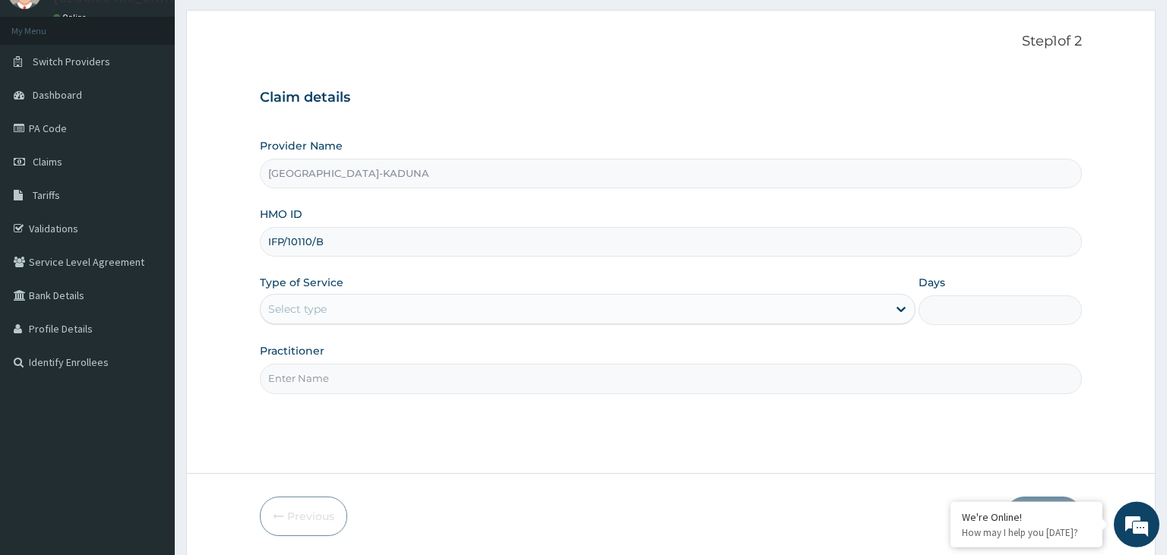
scroll to position [125, 0]
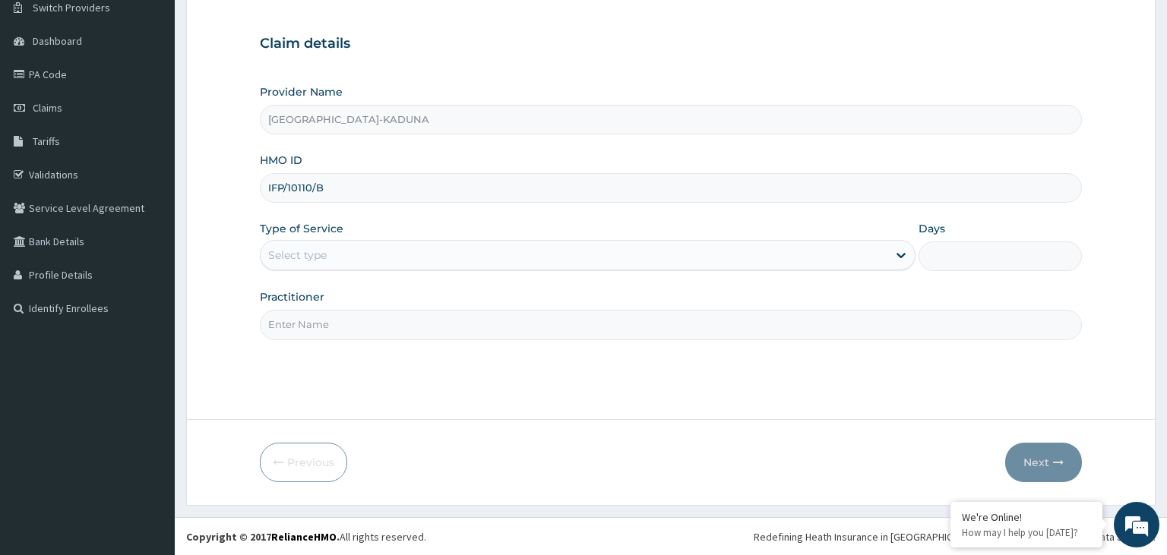
type input "IFP/10110/B"
click at [518, 266] on div "Select type" at bounding box center [574, 255] width 627 height 24
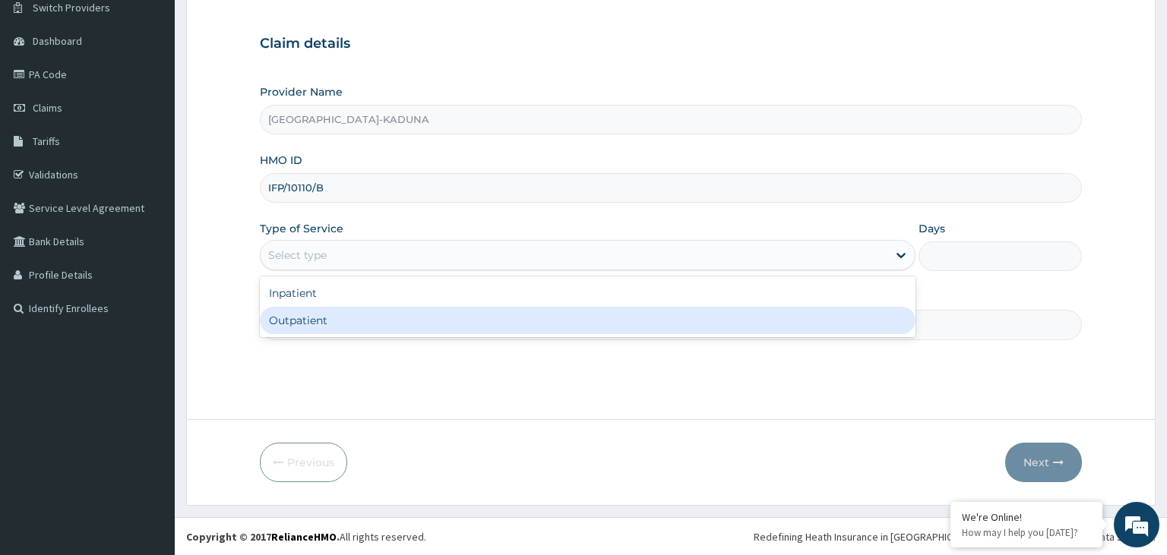
click at [384, 318] on div "Outpatient" at bounding box center [588, 320] width 656 height 27
type input "1"
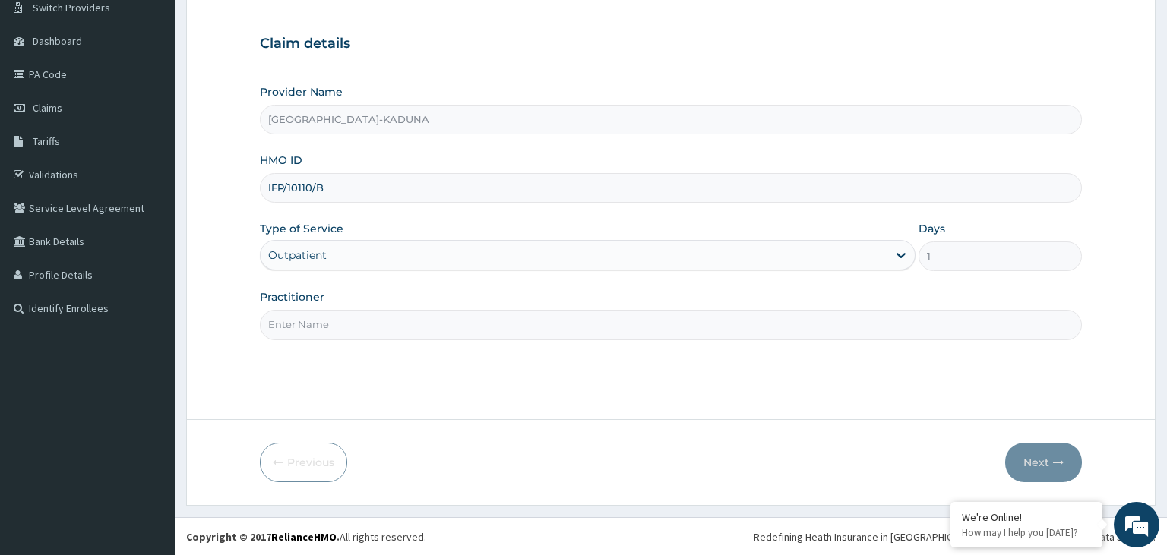
click at [384, 318] on input "Practitioner" at bounding box center [671, 325] width 823 height 30
type input "g"
click at [1037, 457] on button "Next" at bounding box center [1043, 463] width 77 height 40
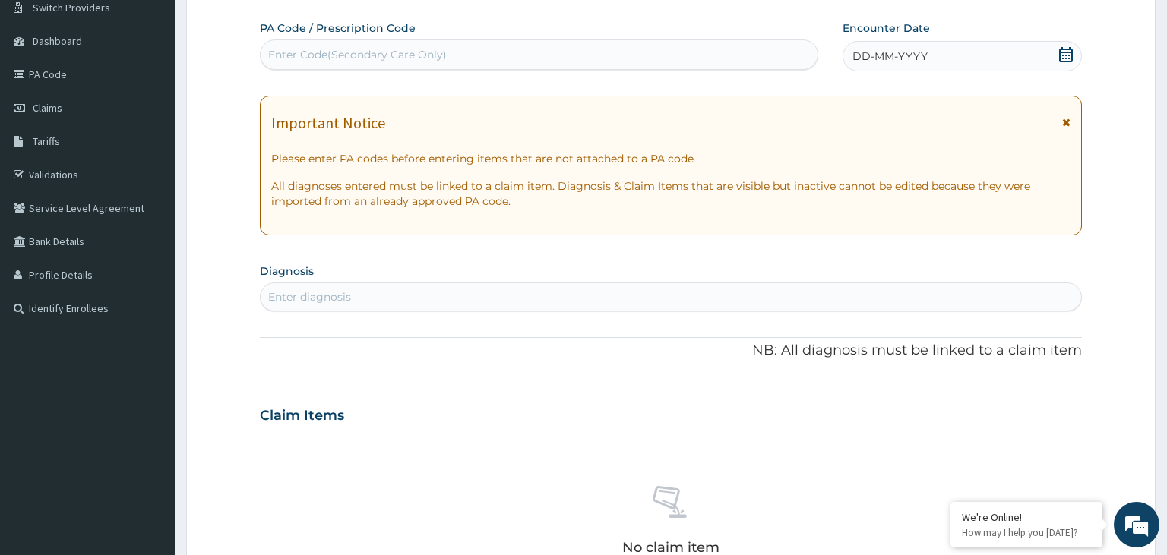
click at [1061, 62] on span at bounding box center [1065, 56] width 15 height 19
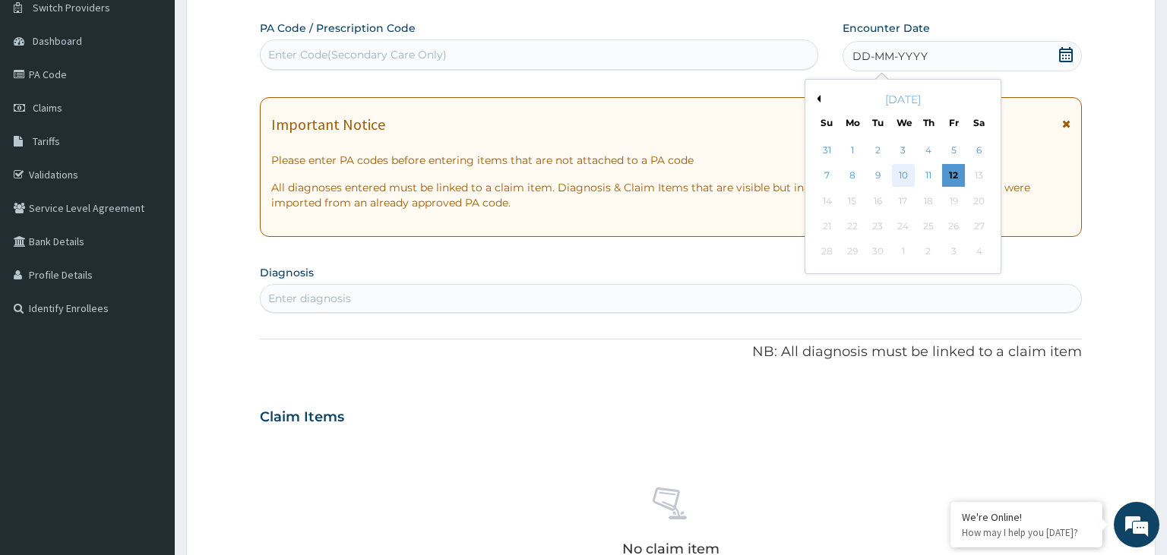
scroll to position [0, 0]
click at [911, 181] on div "10" at bounding box center [903, 176] width 23 height 23
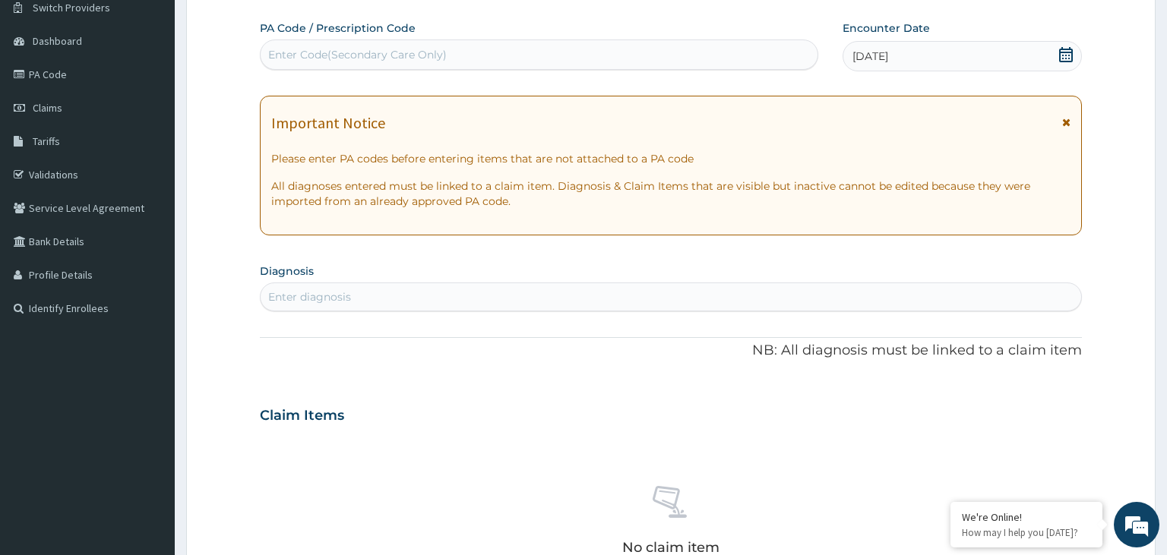
click at [425, 299] on div "Enter diagnosis" at bounding box center [671, 297] width 821 height 24
type input "peptic"
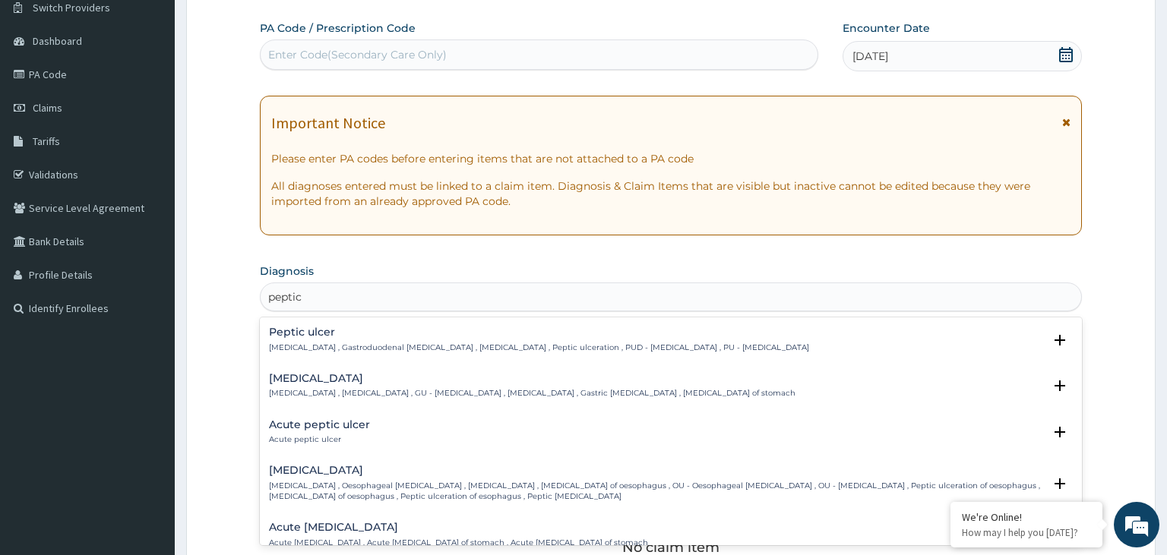
click at [409, 330] on h4 "Peptic ulcer" at bounding box center [539, 332] width 540 height 11
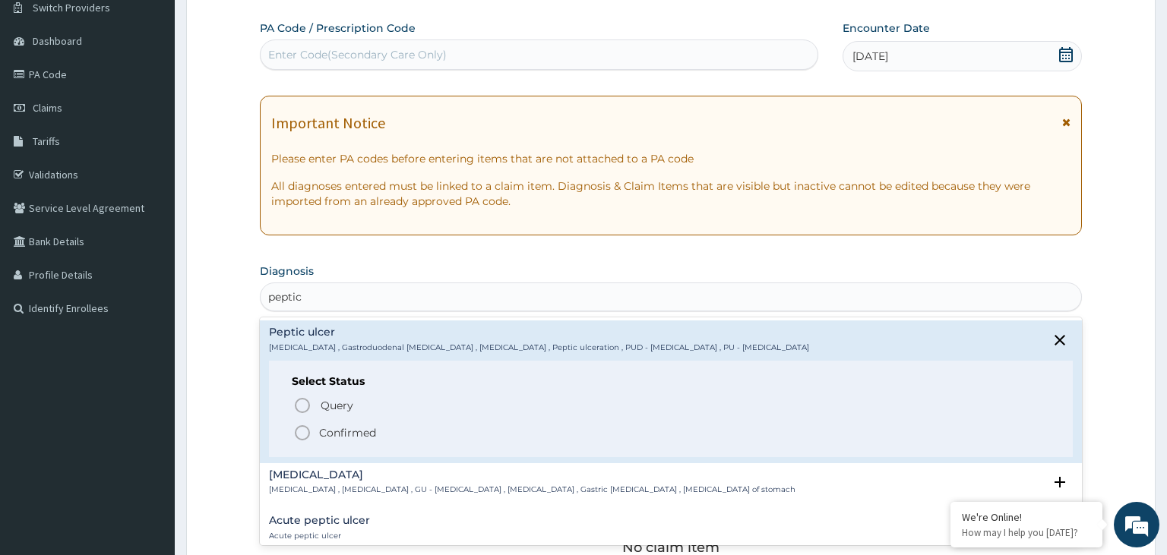
click at [374, 426] on p "Confirmed" at bounding box center [347, 432] width 57 height 15
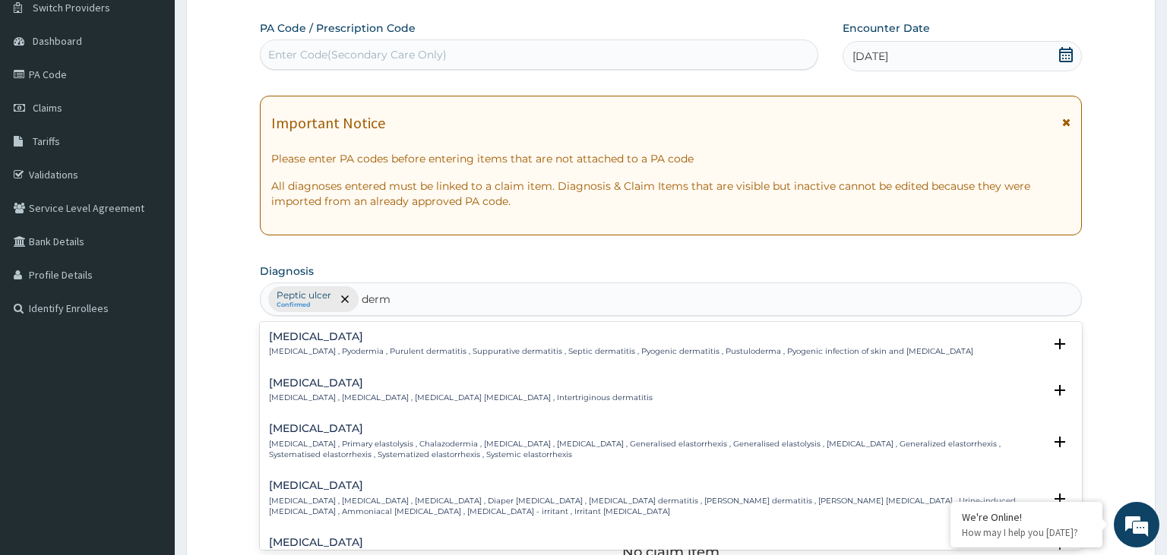
type input "derma"
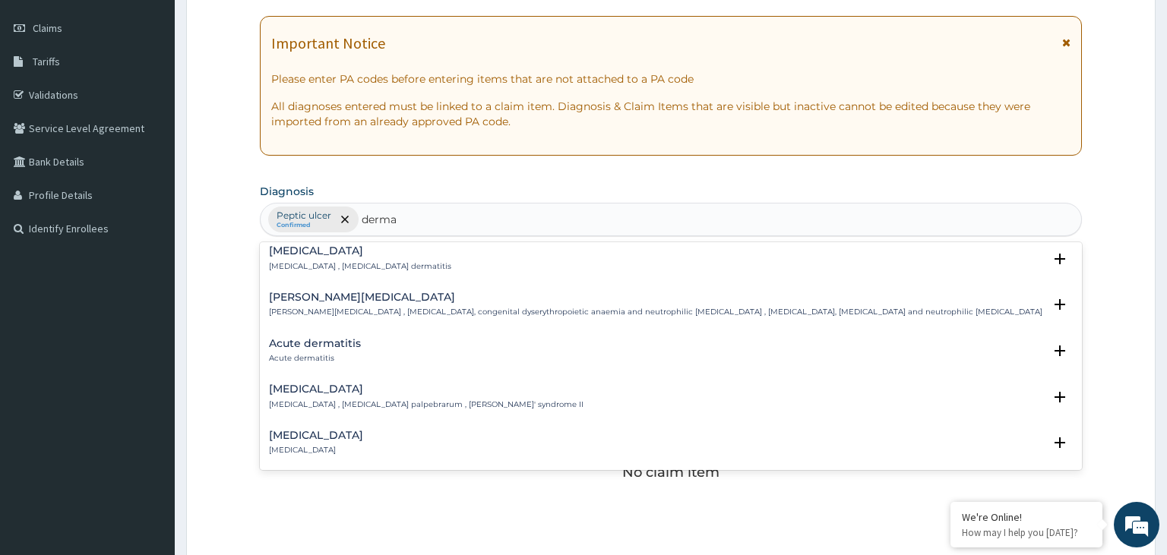
scroll to position [1302, 0]
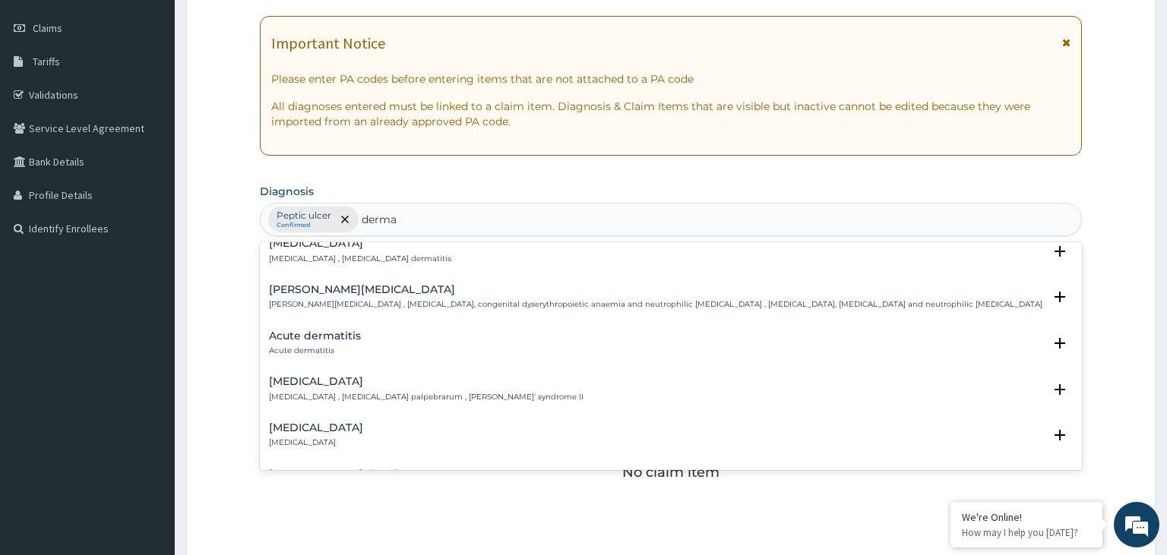
click at [360, 349] on div "Acute dermatitis Acute dermatitis" at bounding box center [671, 344] width 805 height 27
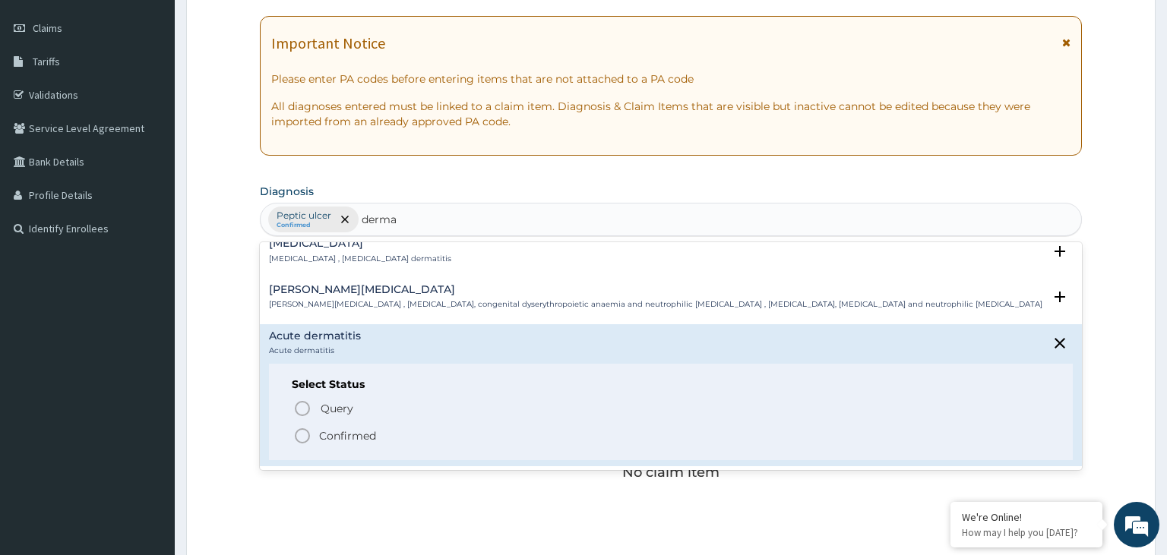
click at [342, 435] on p "Confirmed" at bounding box center [347, 436] width 57 height 15
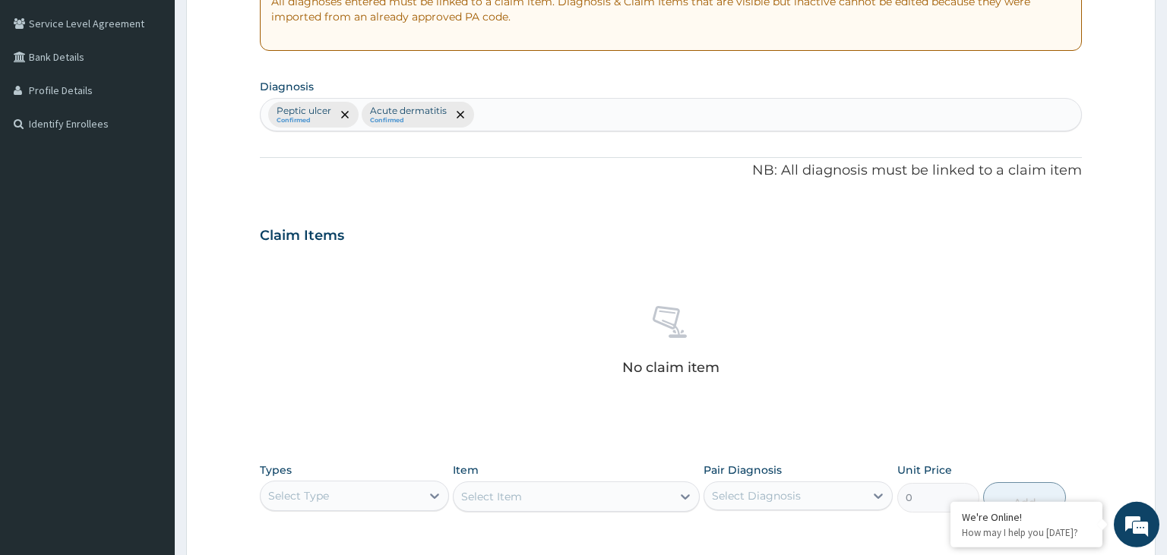
scroll to position [445, 0]
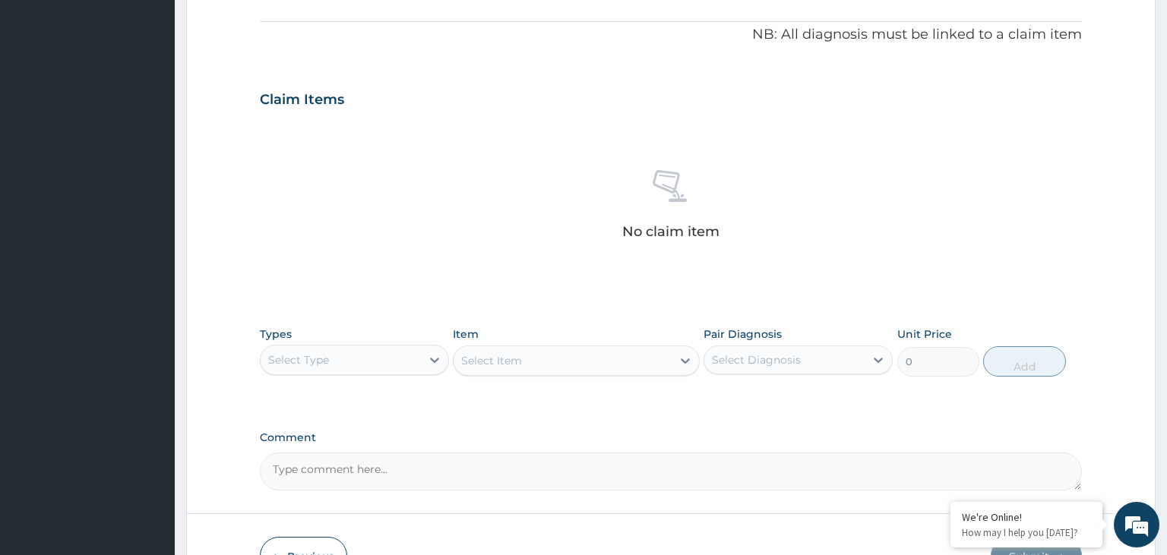
click at [365, 372] on div "Select Type" at bounding box center [354, 360] width 189 height 30
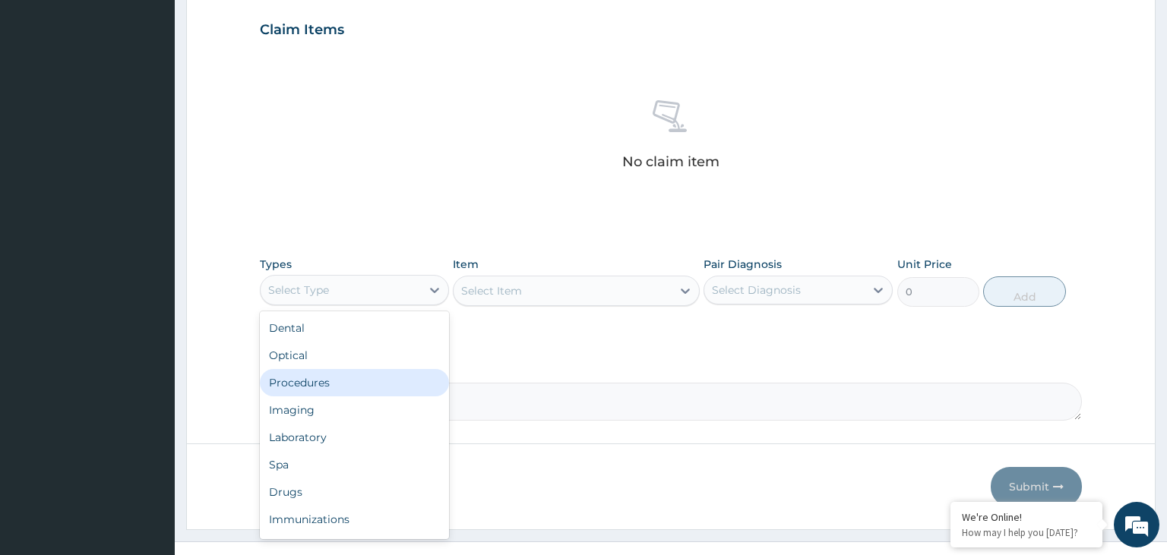
scroll to position [538, 0]
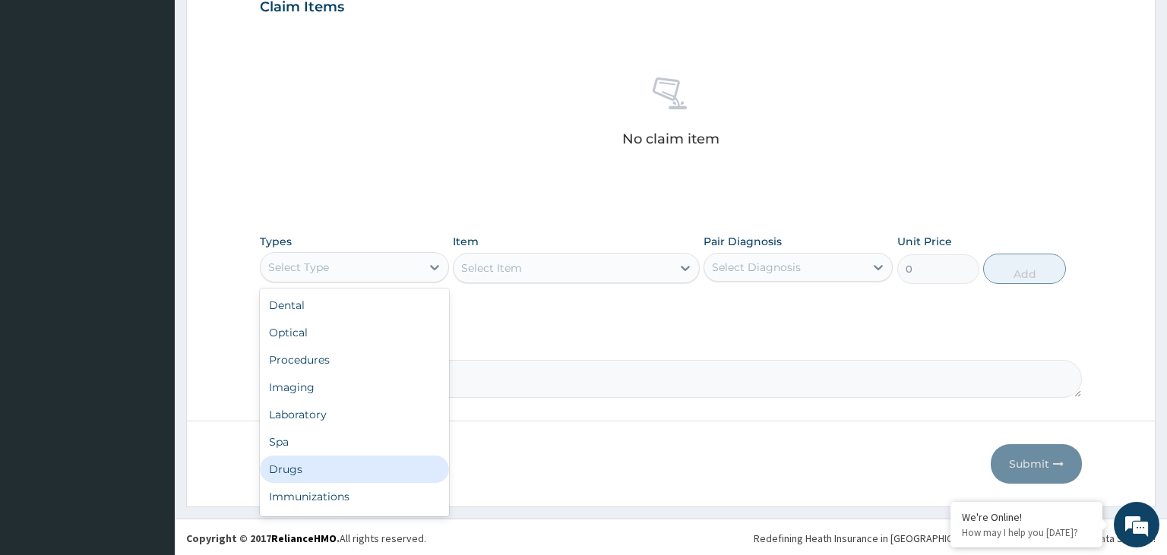
click at [341, 470] on div "Drugs" at bounding box center [354, 469] width 189 height 27
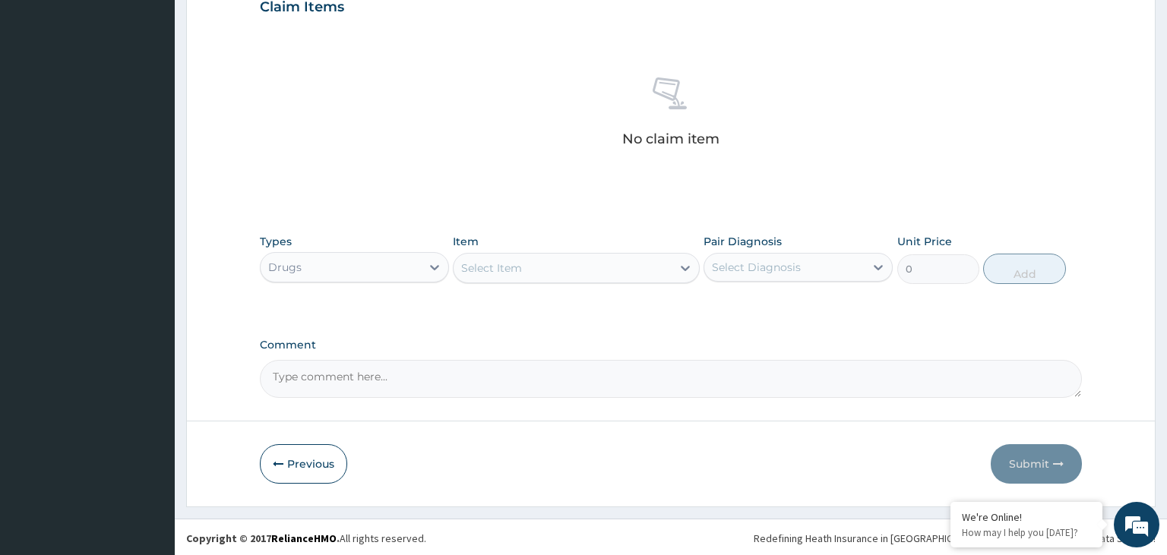
click at [608, 270] on div "Select Item" at bounding box center [563, 268] width 218 height 24
click at [520, 265] on div "Select Item" at bounding box center [491, 268] width 61 height 15
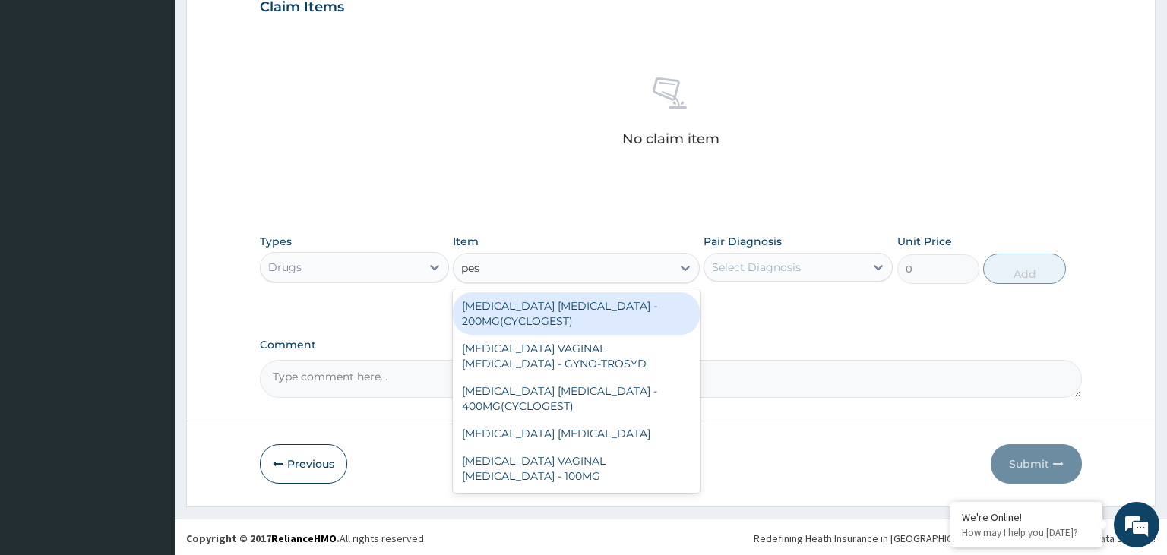
type input "pess"
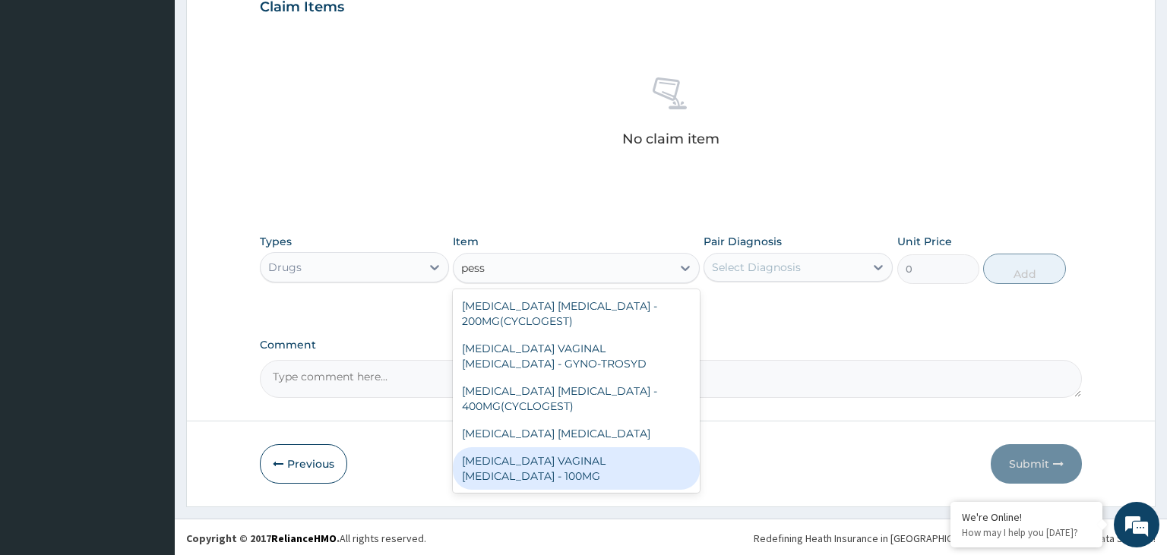
drag, startPoint x: 634, startPoint y: 457, endPoint x: 722, endPoint y: 403, distance: 103.3
click at [632, 456] on div "[MEDICAL_DATA] VAGINAL [MEDICAL_DATA] - 100MG" at bounding box center [576, 469] width 247 height 43
type input "448"
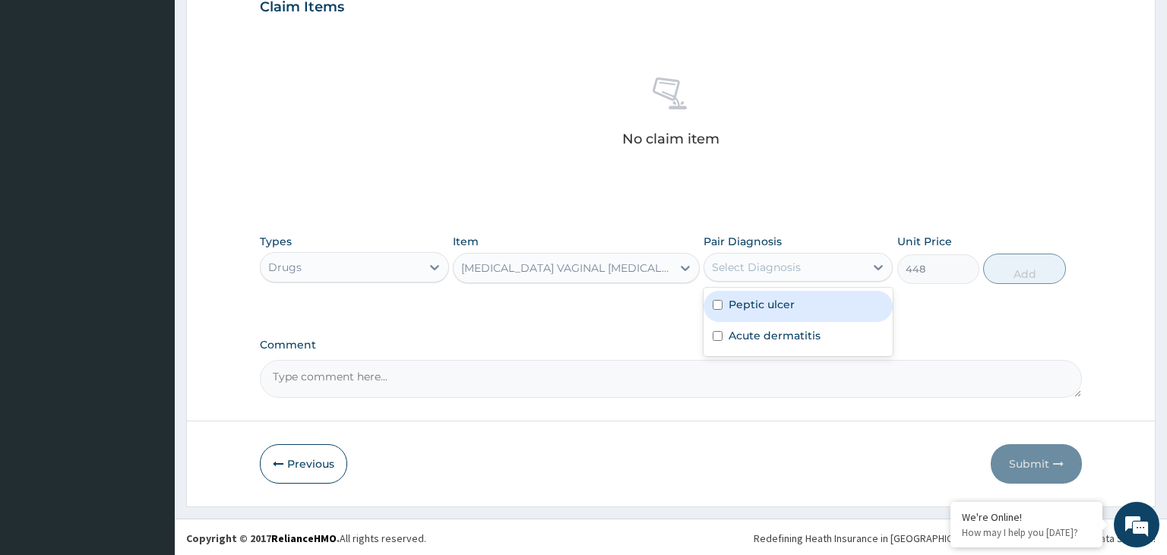
click at [840, 263] on div "Select Diagnosis" at bounding box center [784, 267] width 160 height 24
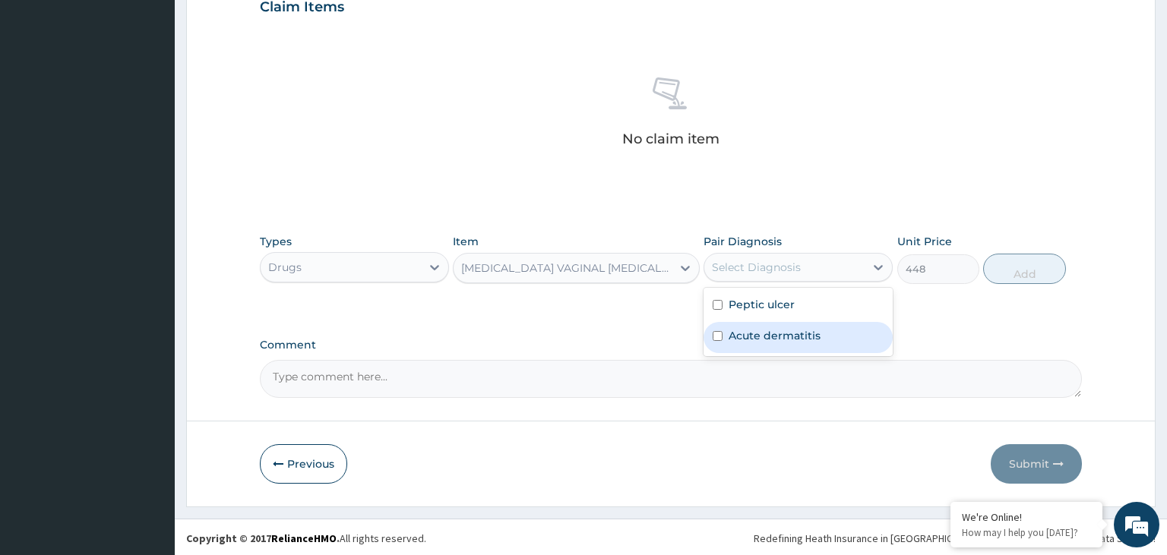
drag, startPoint x: 804, startPoint y: 311, endPoint x: 488, endPoint y: 280, distance: 317.5
click at [692, 327] on div "PA Code / Prescription Code Enter Code(Secondary Care Only) Encounter Date 10-0…" at bounding box center [671, 2] width 823 height 791
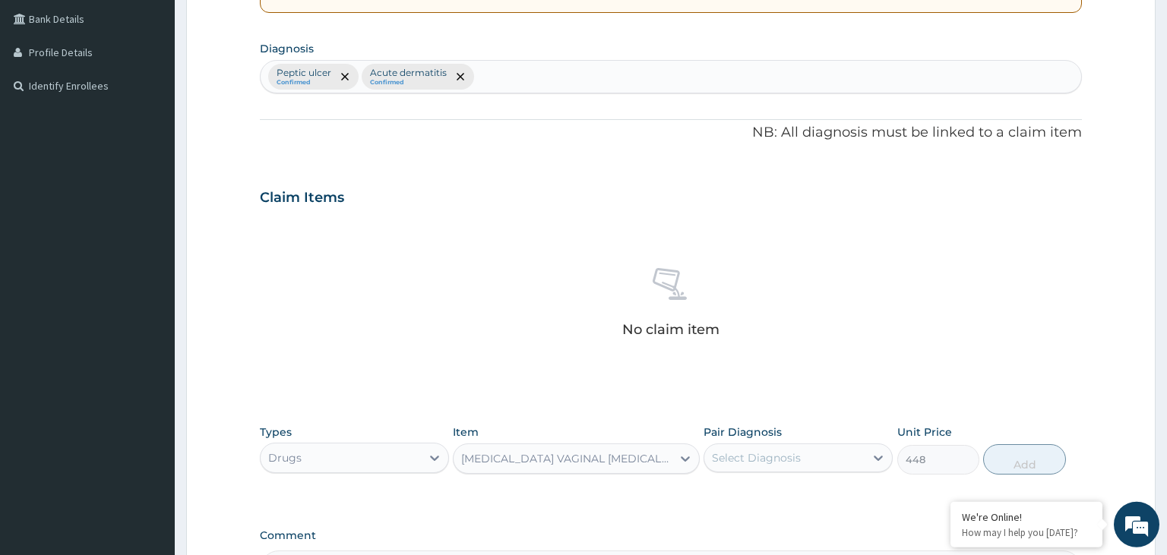
scroll to position [298, 0]
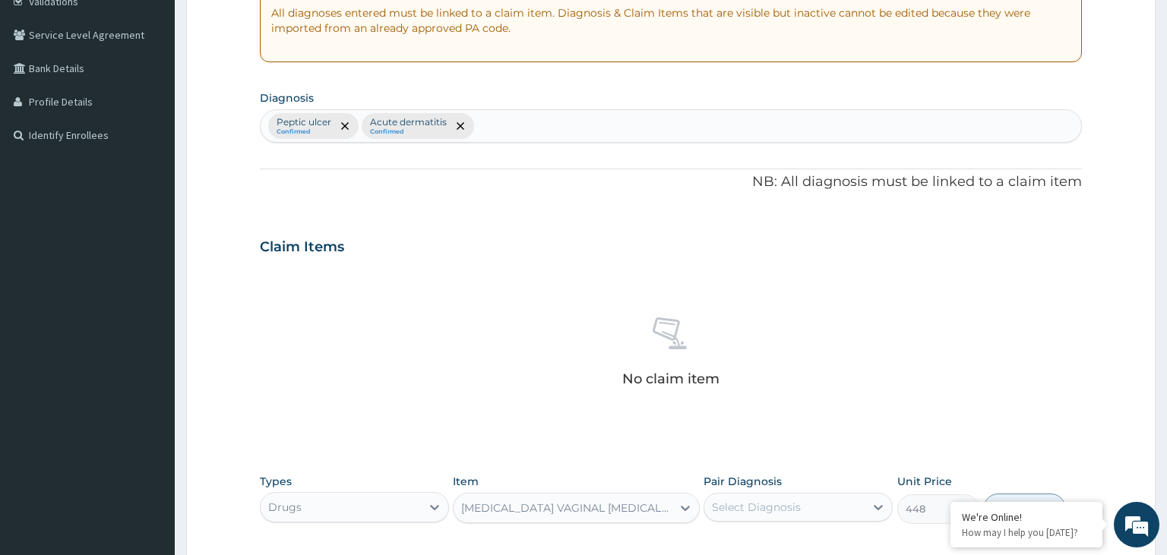
click at [521, 133] on div "Peptic ulcer Confirmed Acute dermatitis Confirmed" at bounding box center [671, 126] width 821 height 32
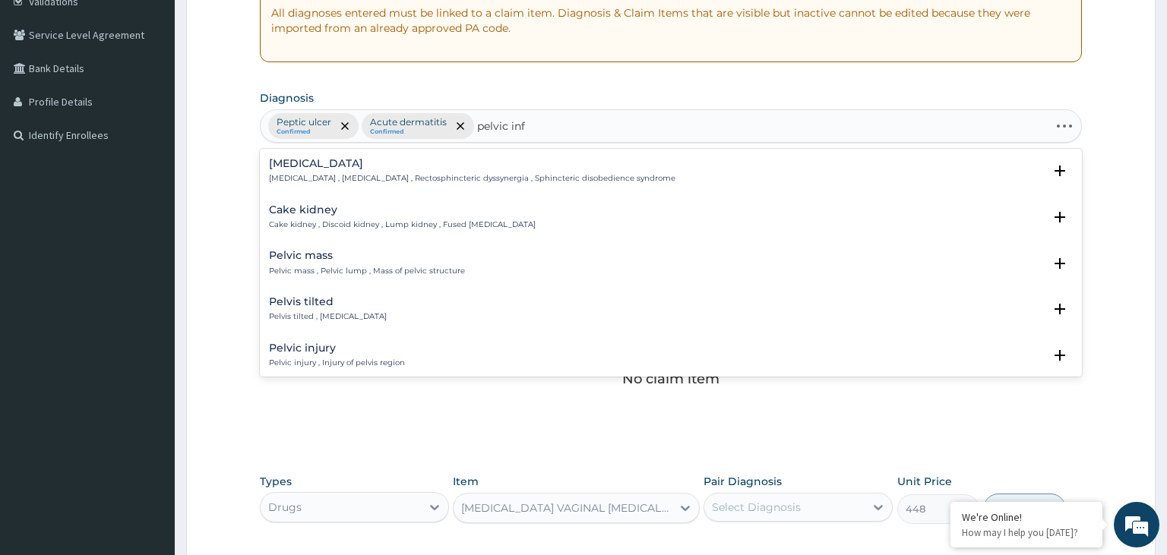
type input "pelvic infl"
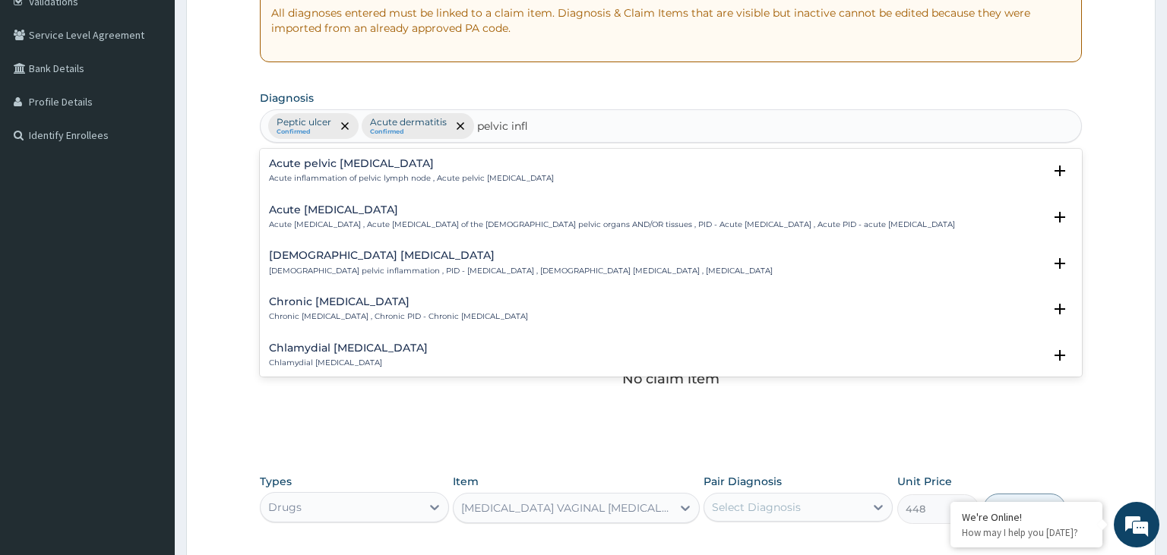
click at [380, 217] on div "Acute pelvic inflammatory disease Acute pelvic inflammatory disease , Acute pel…" at bounding box center [612, 217] width 686 height 27
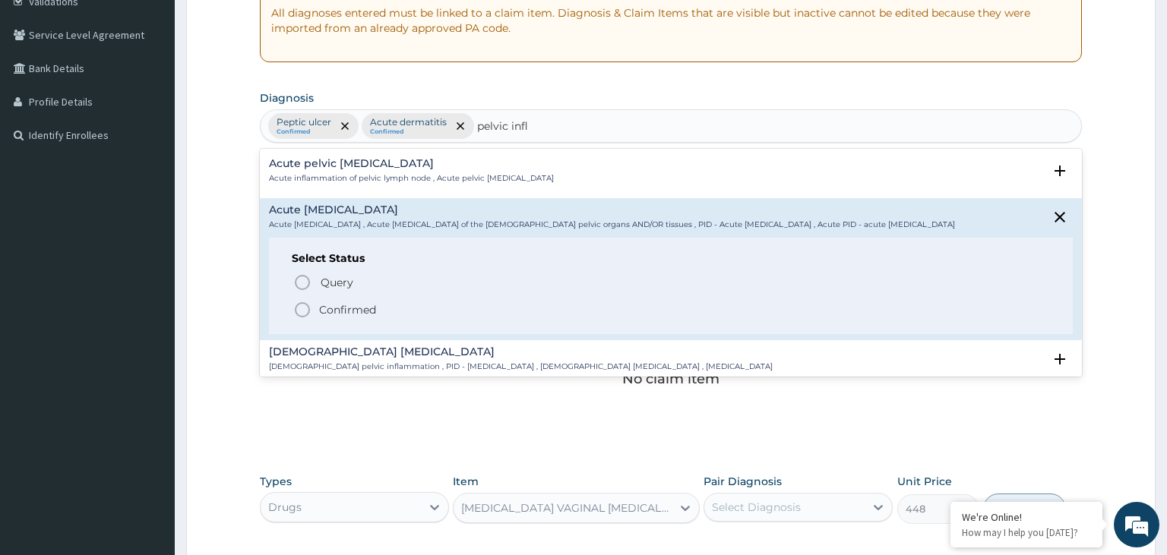
click at [348, 312] on p "Confirmed" at bounding box center [347, 309] width 57 height 15
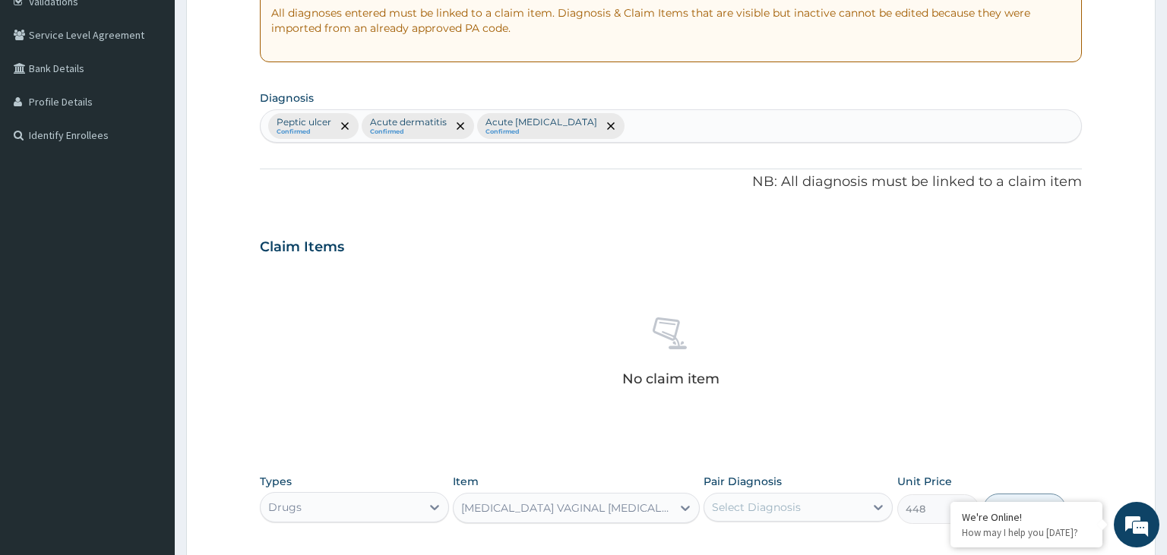
scroll to position [538, 0]
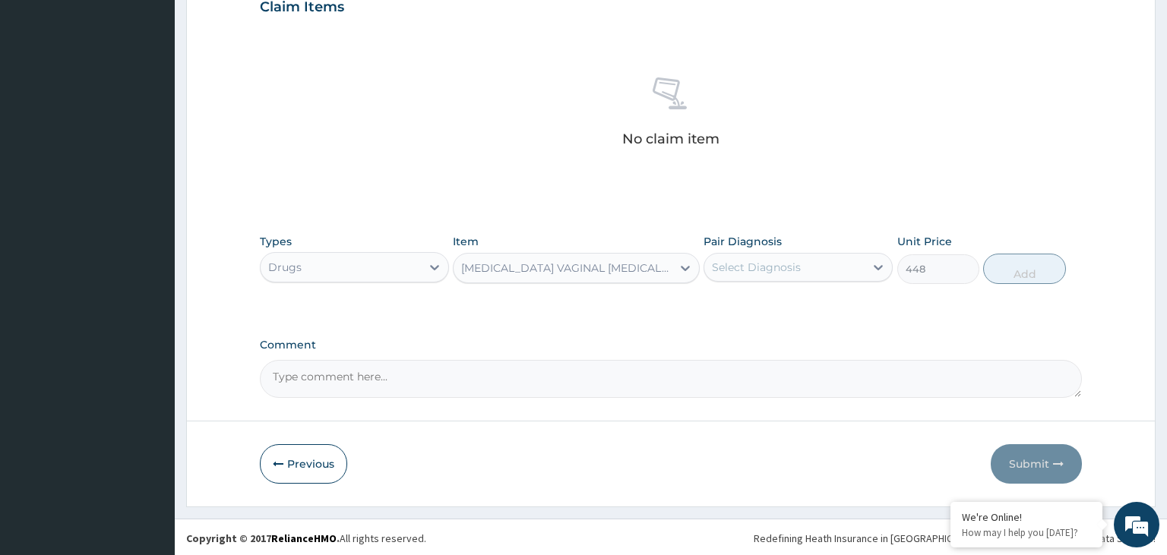
click at [809, 270] on div "Select Diagnosis" at bounding box center [784, 267] width 160 height 24
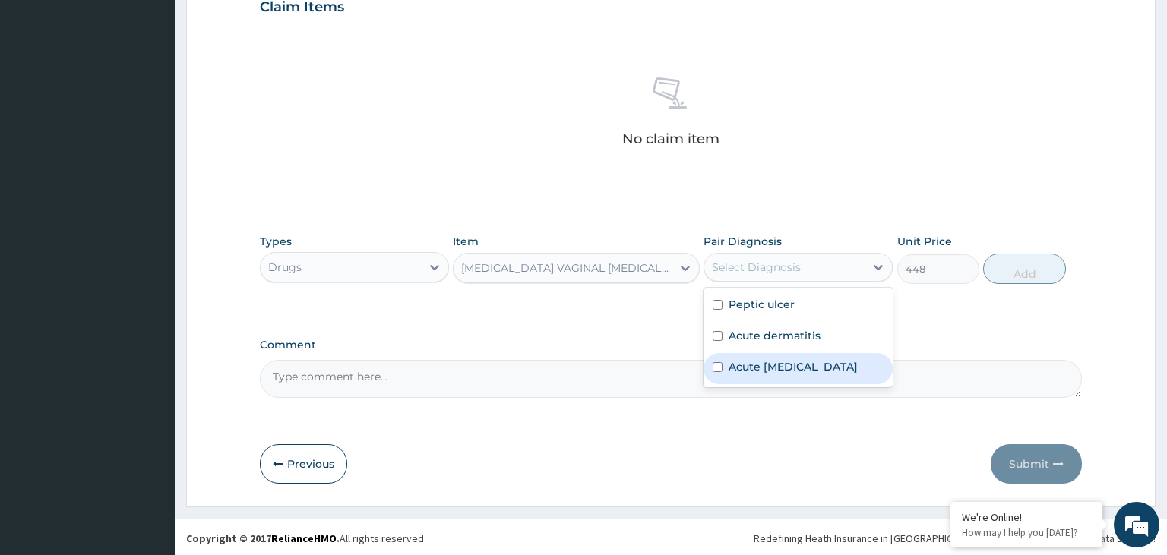
drag, startPoint x: 773, startPoint y: 381, endPoint x: 906, endPoint y: 356, distance: 135.2
click at [776, 375] on label "Acute pelvic inflammatory disease" at bounding box center [793, 366] width 129 height 15
checkbox input "true"
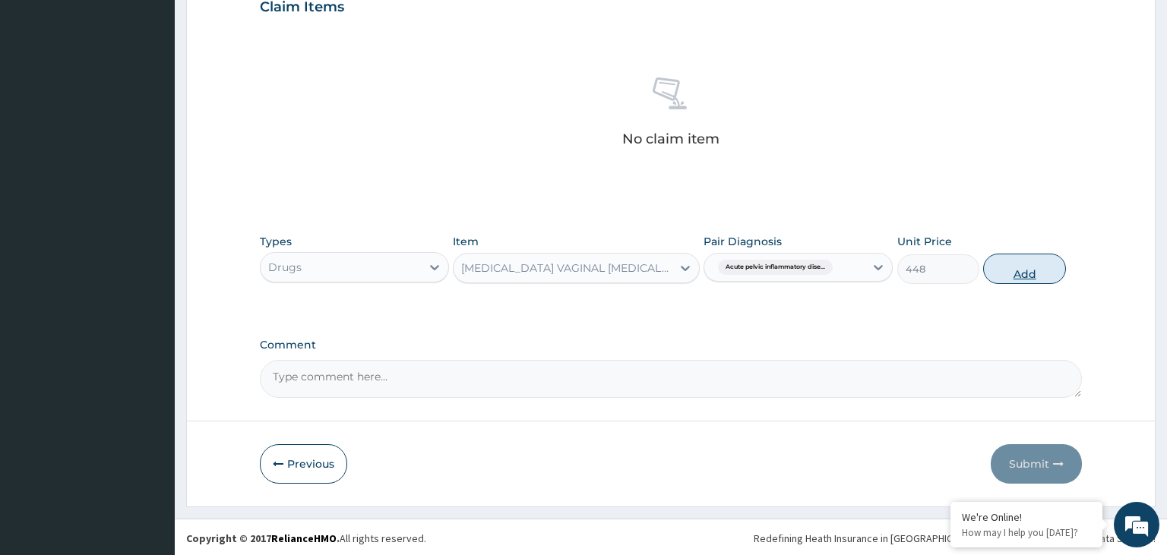
click at [1018, 278] on button "Add" at bounding box center [1024, 269] width 82 height 30
type input "0"
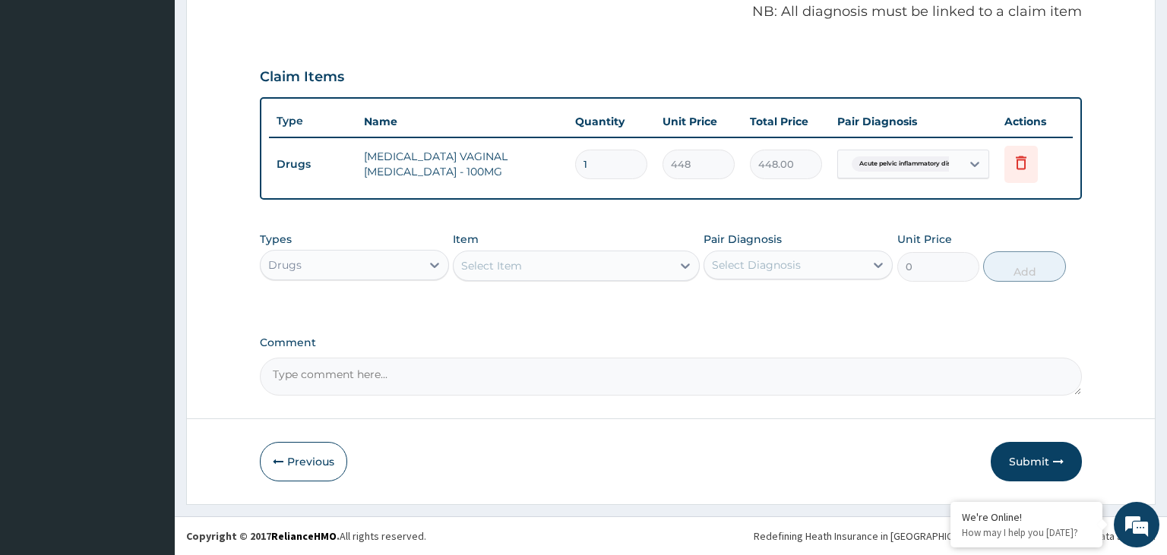
scroll to position [465, 0]
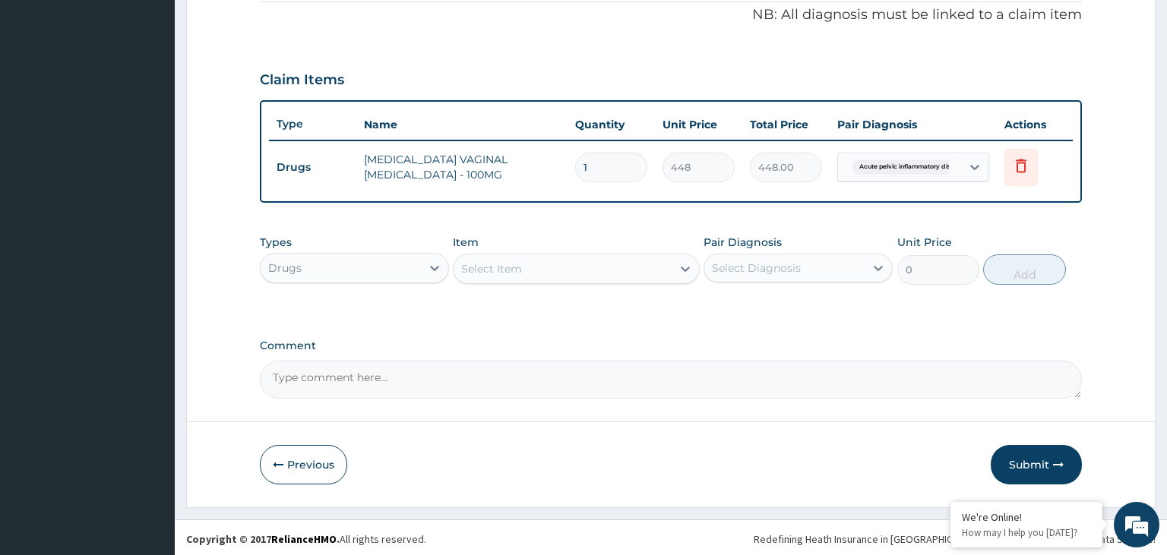
drag, startPoint x: 603, startPoint y: 164, endPoint x: 567, endPoint y: 173, distance: 37.6
click at [575, 173] on input "1" at bounding box center [611, 168] width 72 height 30
type input "6"
type input "2688.00"
type input "6"
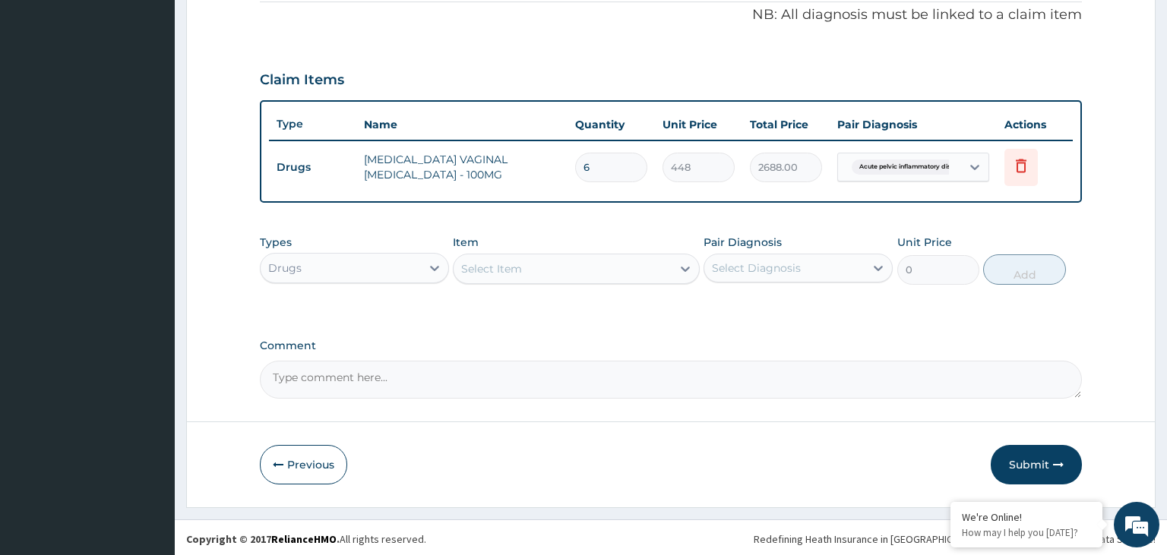
click at [571, 266] on div "Select Item" at bounding box center [563, 269] width 218 height 24
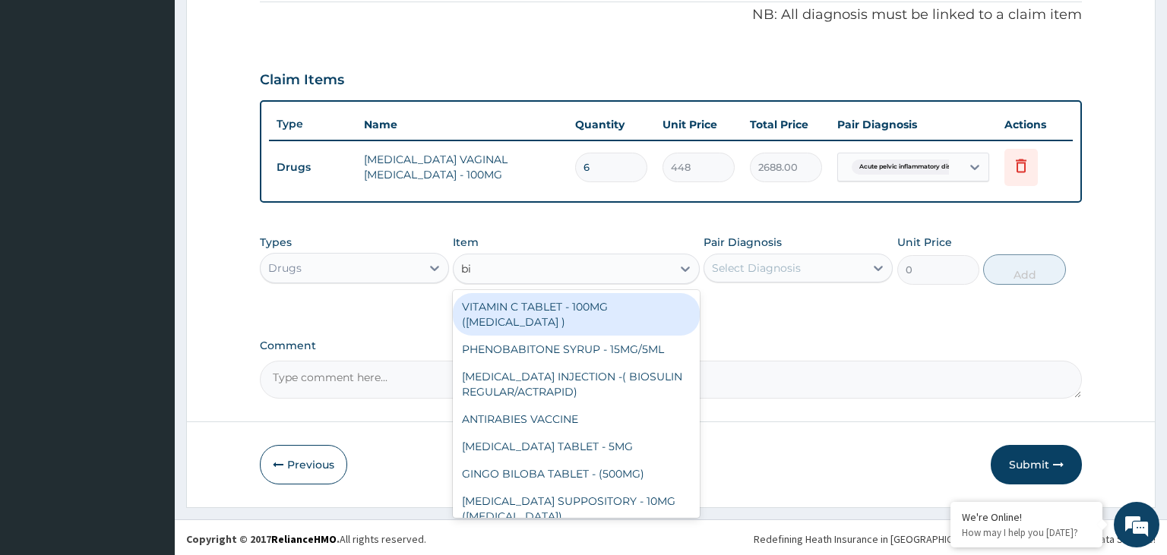
type input "bio"
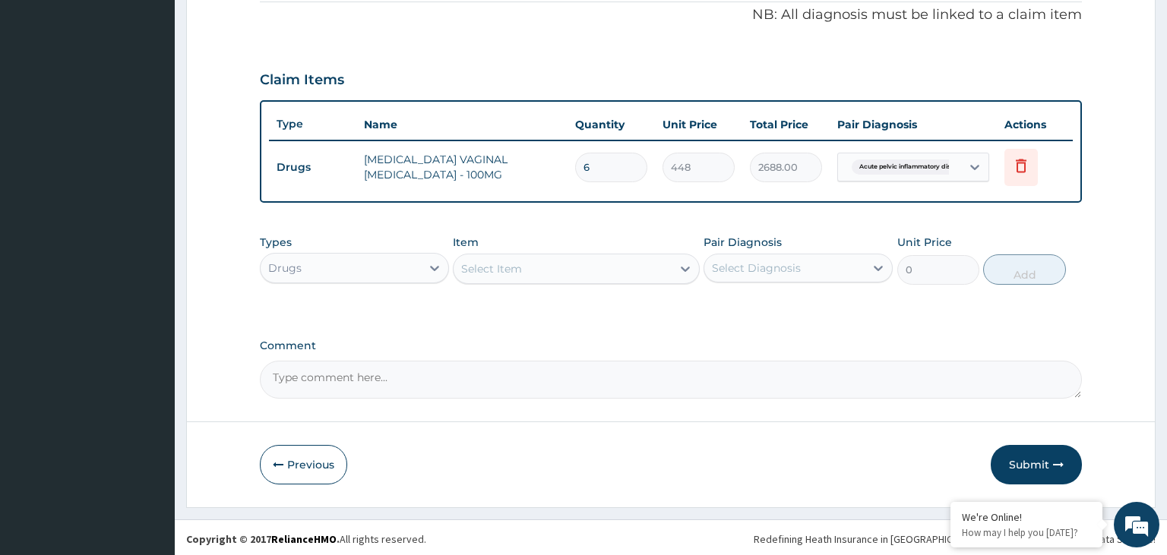
drag, startPoint x: 509, startPoint y: 263, endPoint x: 462, endPoint y: 269, distance: 47.5
click at [462, 269] on div "Select Item" at bounding box center [563, 269] width 218 height 24
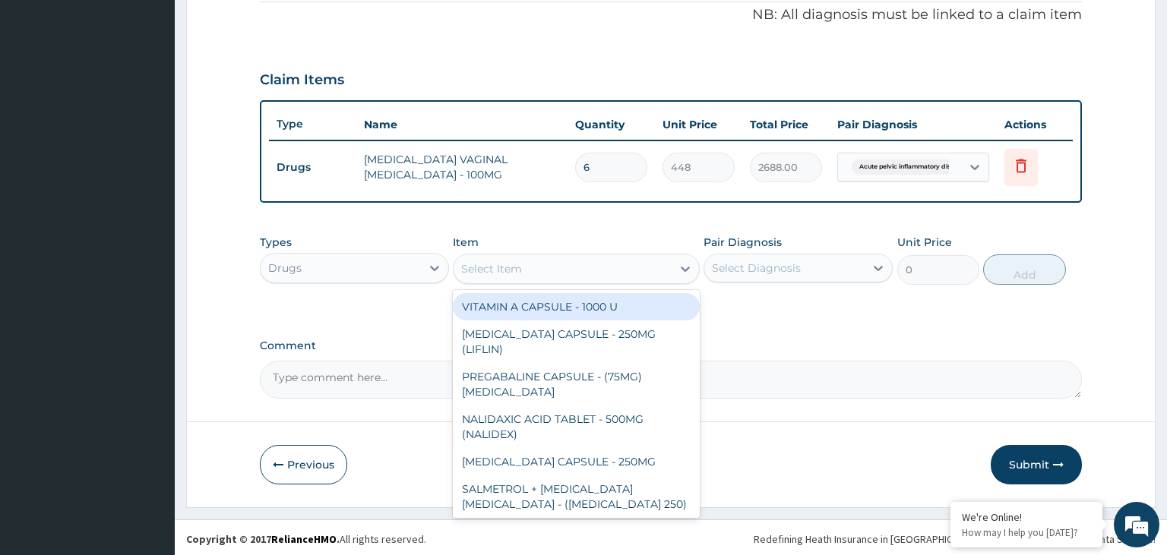
click at [540, 259] on div "Select Item" at bounding box center [563, 269] width 218 height 24
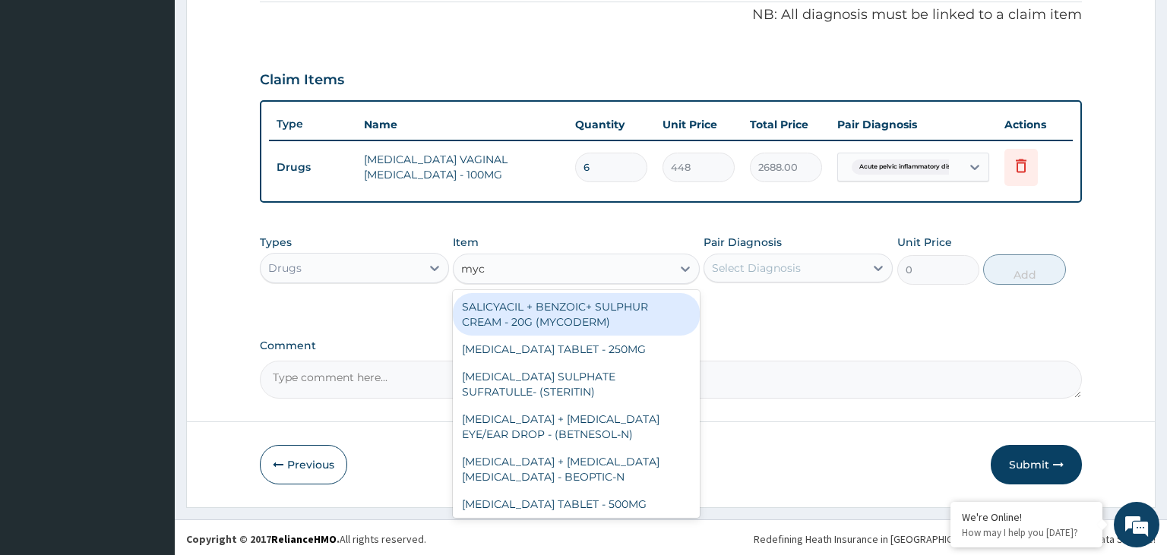
type input "myco"
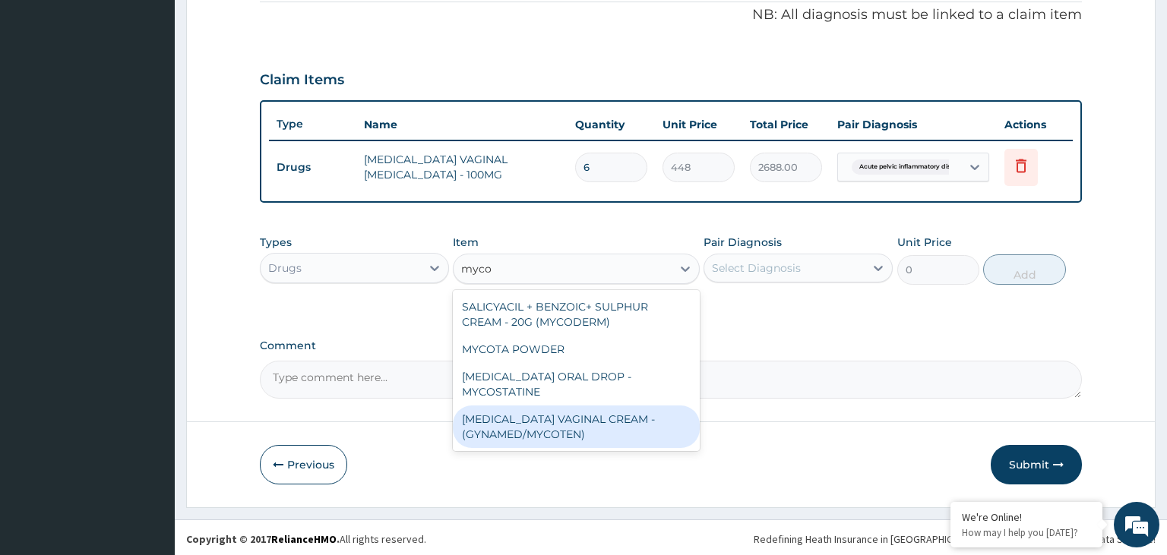
click at [553, 406] on div "CLOTRIMAZOLE VAGINAL CREAM - (GYNAMED/MYCOTEN)" at bounding box center [576, 427] width 247 height 43
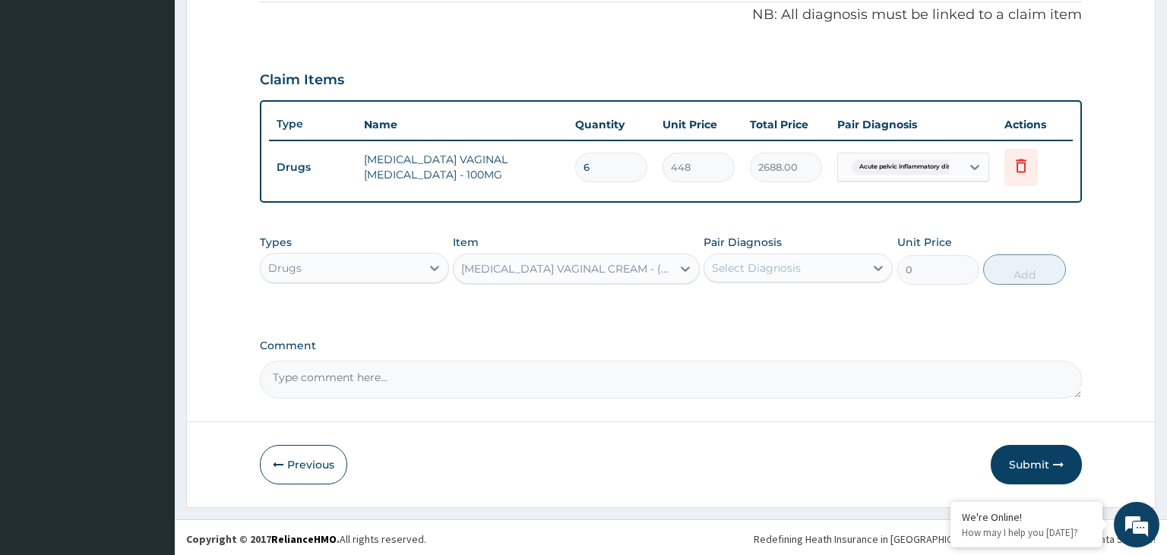
type input "2240"
click at [829, 272] on div "Select Diagnosis" at bounding box center [784, 268] width 160 height 24
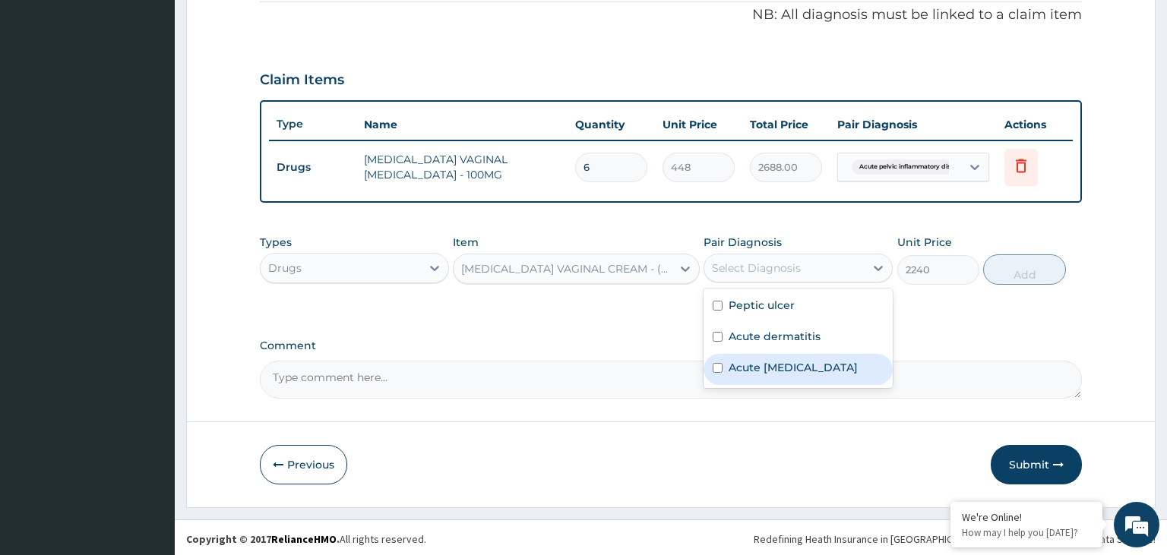
drag, startPoint x: 733, startPoint y: 381, endPoint x: 904, endPoint y: 330, distance: 178.4
click at [732, 375] on label "Acute pelvic inflammatory disease" at bounding box center [793, 367] width 129 height 15
checkbox input "true"
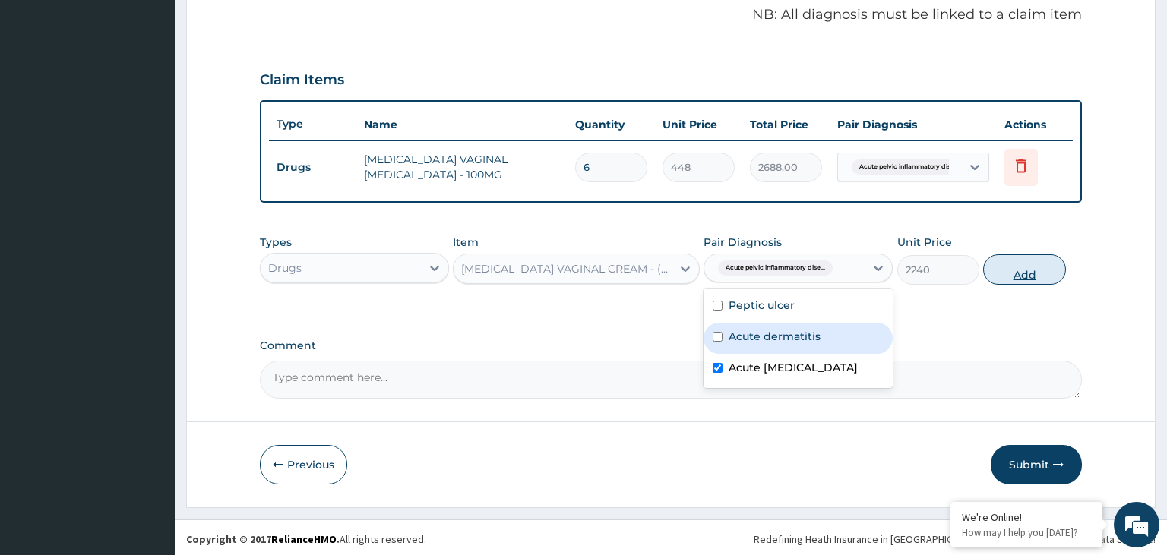
click at [1020, 255] on button "Add" at bounding box center [1024, 270] width 82 height 30
type input "0"
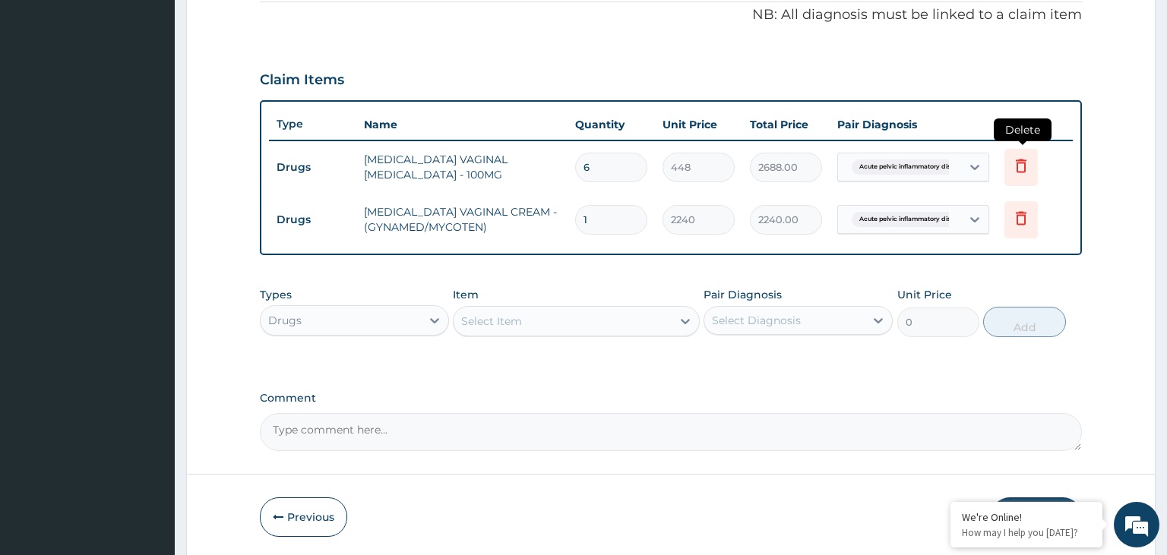
click at [1014, 160] on icon at bounding box center [1021, 166] width 18 height 18
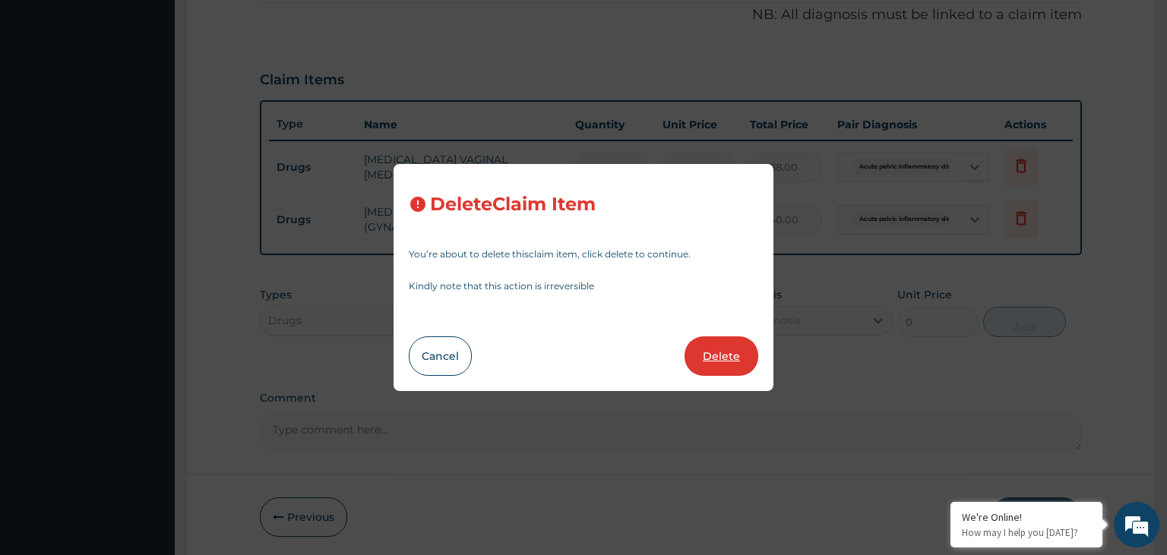
click at [748, 354] on button "Delete" at bounding box center [722, 357] width 74 height 40
type input "1"
type input "2240"
type input "2240.00"
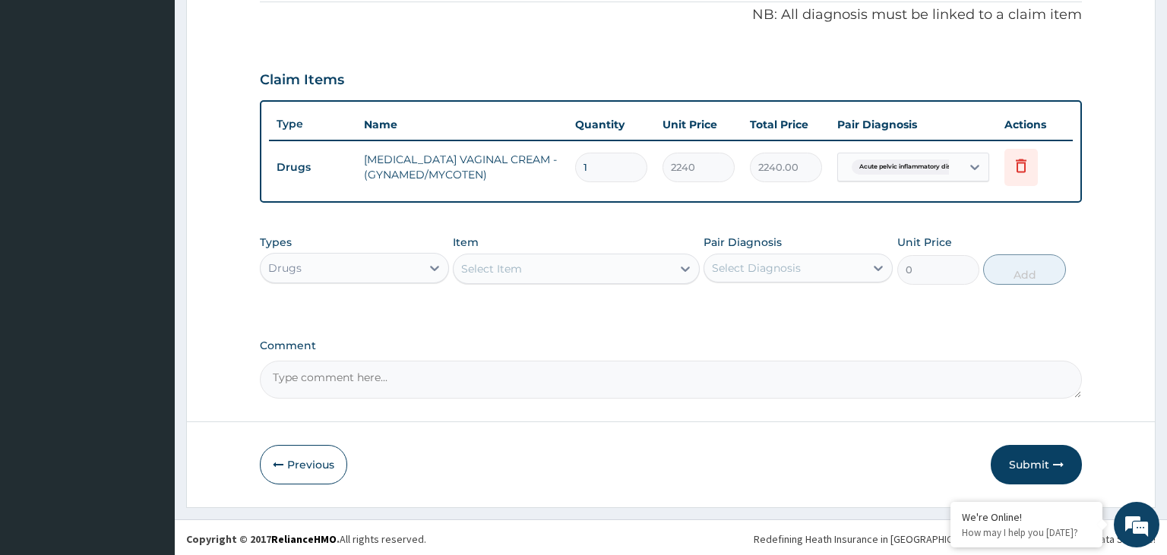
click at [567, 260] on div "Select Item" at bounding box center [563, 269] width 218 height 24
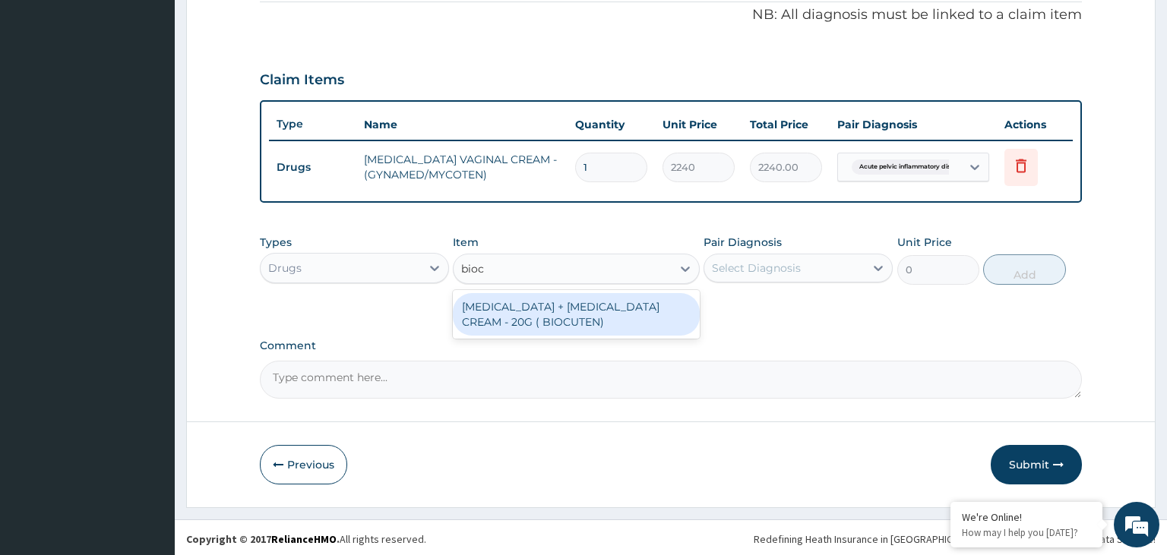
click at [556, 334] on div "DEXAMETHASONE + GENTAMICIN CREAM - 20G ( BIOCUTEN)" at bounding box center [576, 314] width 247 height 49
type input "bioc"
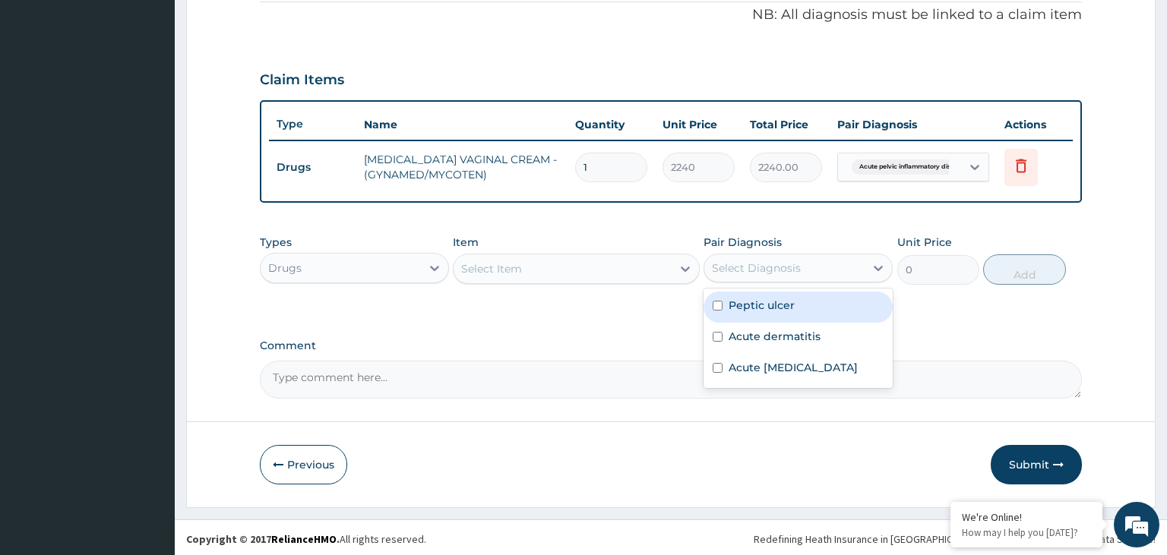
click at [825, 271] on div "Select Diagnosis" at bounding box center [784, 268] width 160 height 24
click at [597, 280] on div "Select Item" at bounding box center [576, 269] width 247 height 30
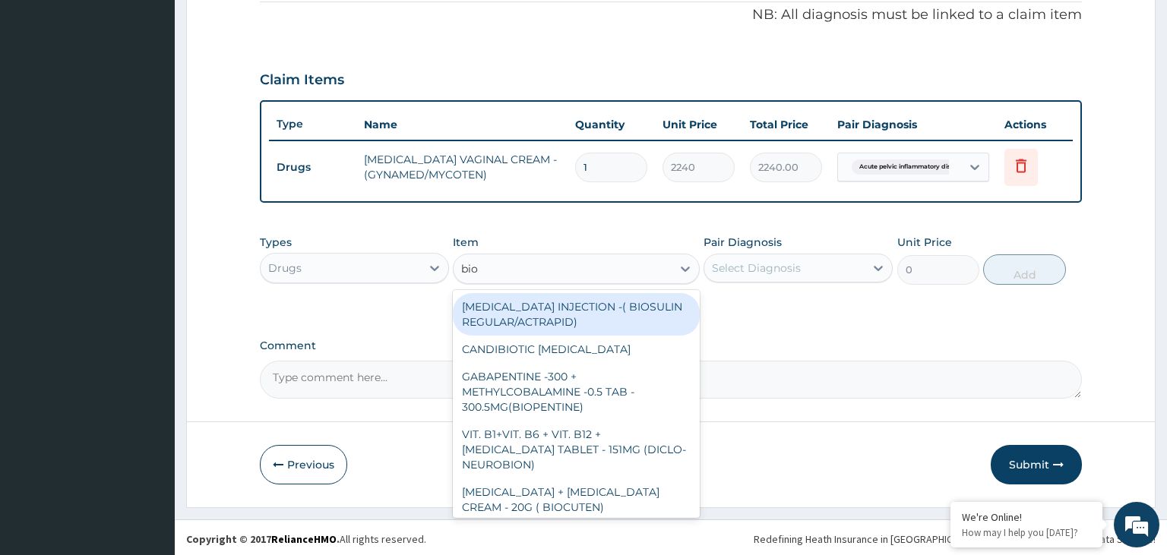
type input "bioc"
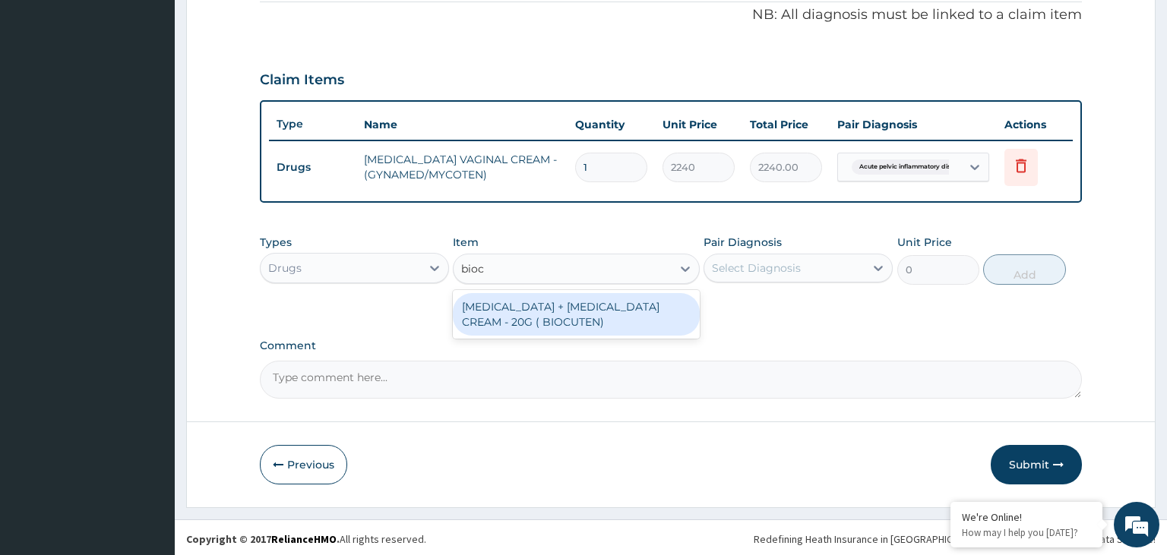
click at [577, 326] on div "DEXAMETHASONE + GENTAMICIN CREAM - 20G ( BIOCUTEN)" at bounding box center [576, 314] width 247 height 43
type input "1680"
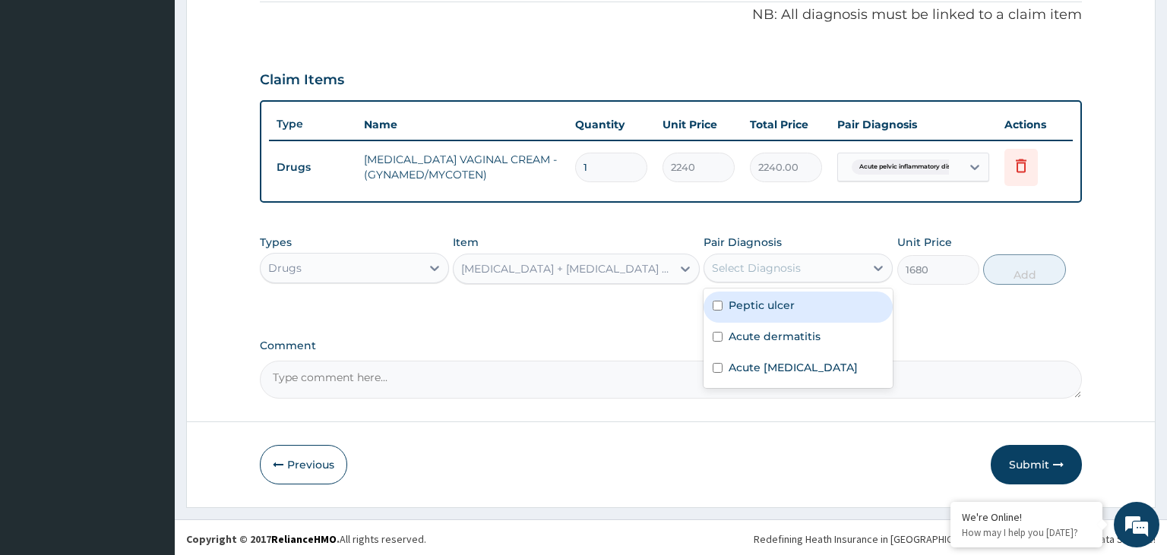
click at [810, 261] on div "Select Diagnosis" at bounding box center [784, 268] width 160 height 24
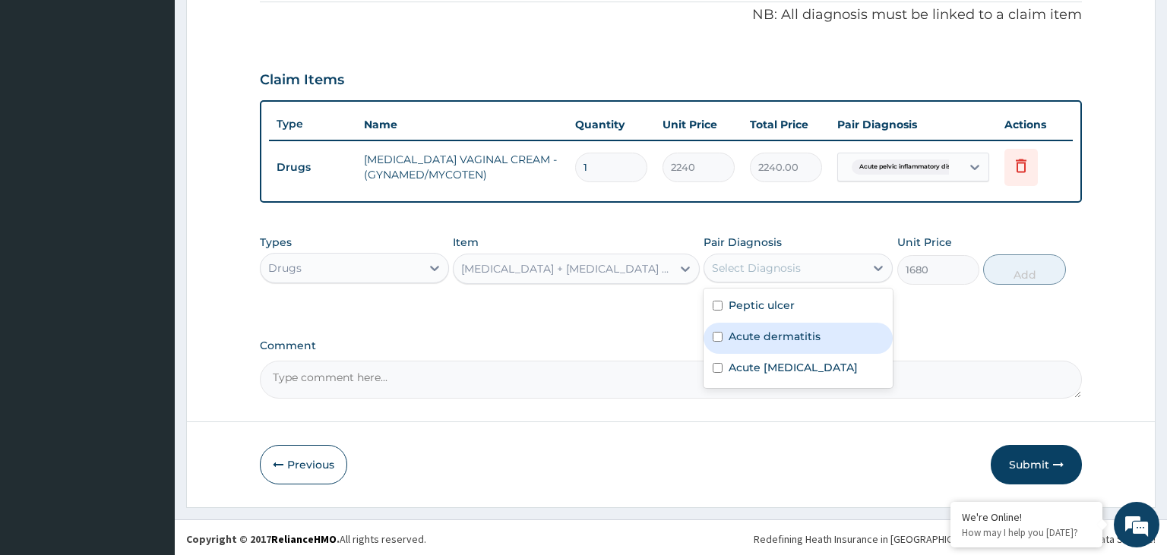
click at [793, 341] on label "Acute dermatitis" at bounding box center [775, 336] width 92 height 15
checkbox input "true"
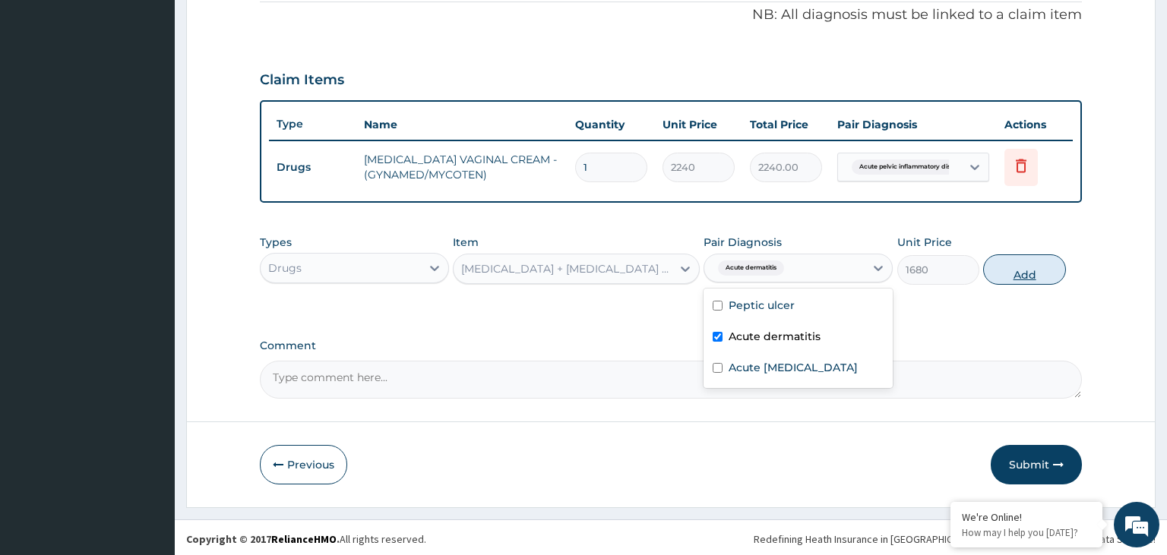
click at [1027, 269] on button "Add" at bounding box center [1024, 270] width 82 height 30
type input "0"
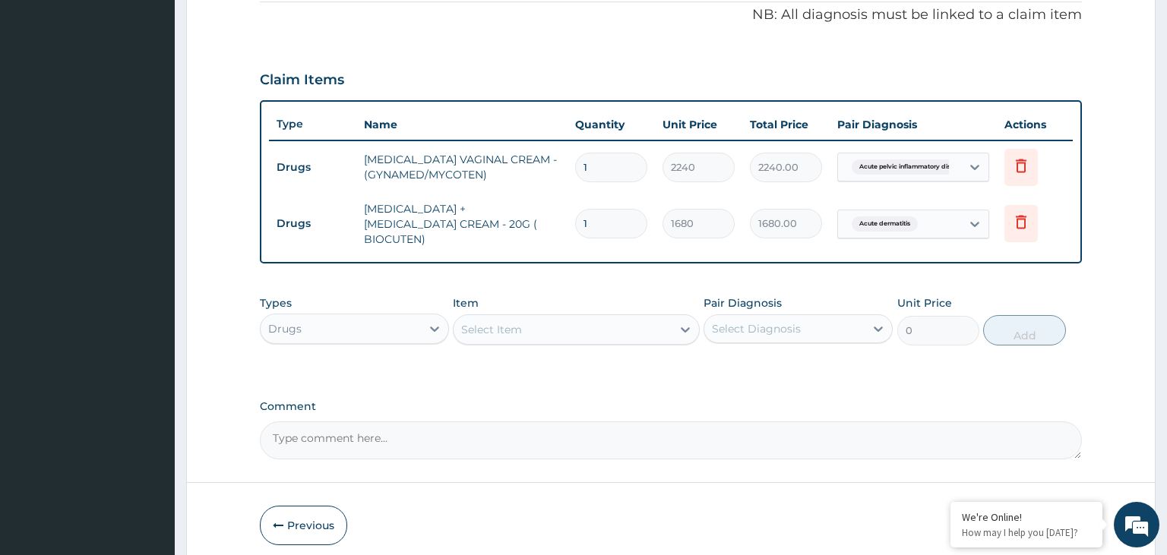
click at [589, 318] on div "Select Item" at bounding box center [563, 330] width 218 height 24
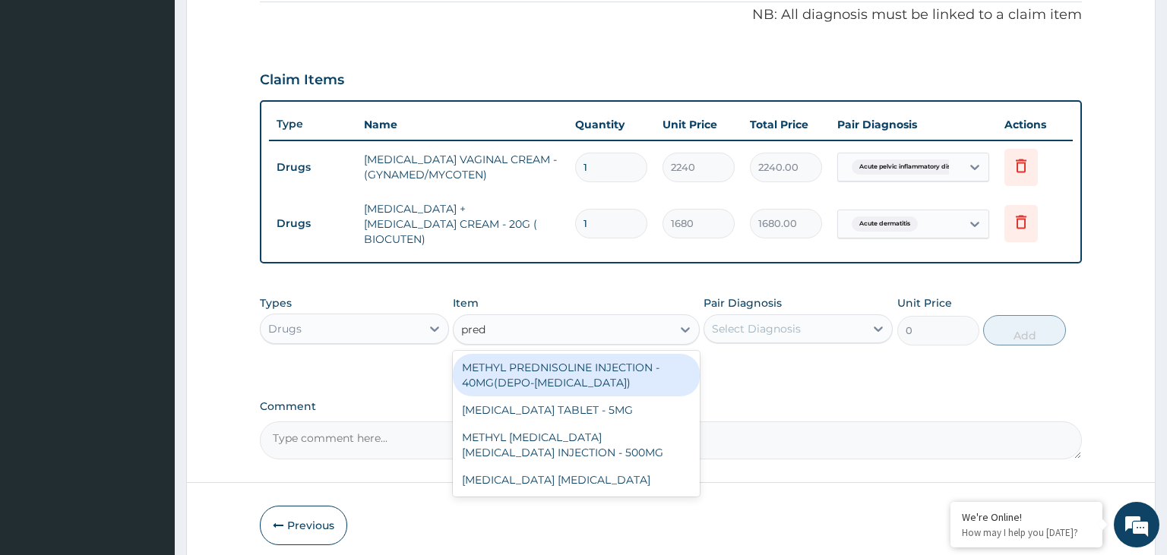
type input "predn"
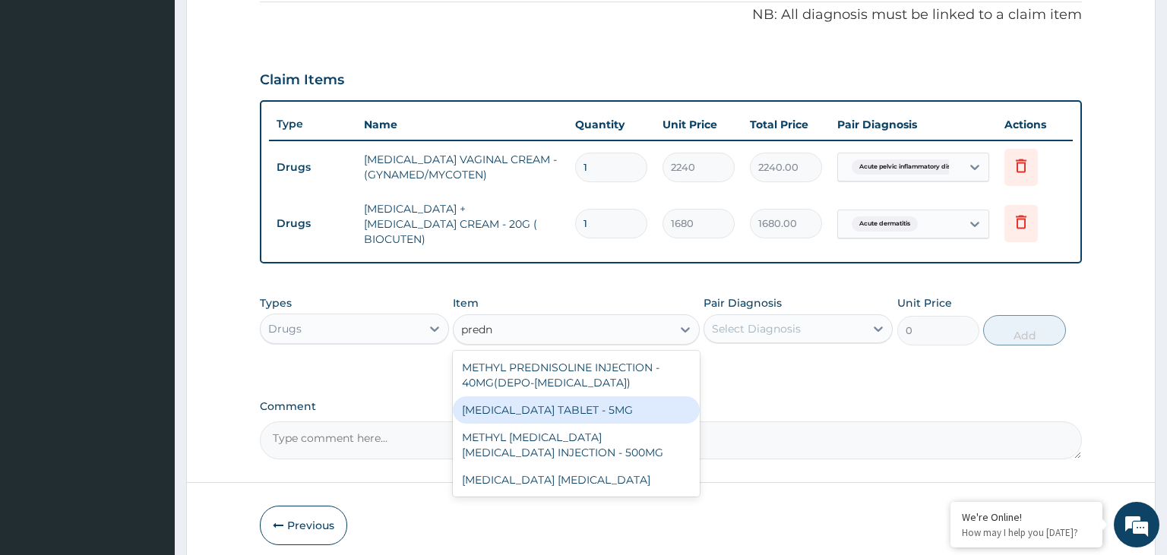
click at [606, 397] on div "PREDNISOLONE TABLET - 5MG" at bounding box center [576, 410] width 247 height 27
type input "42"
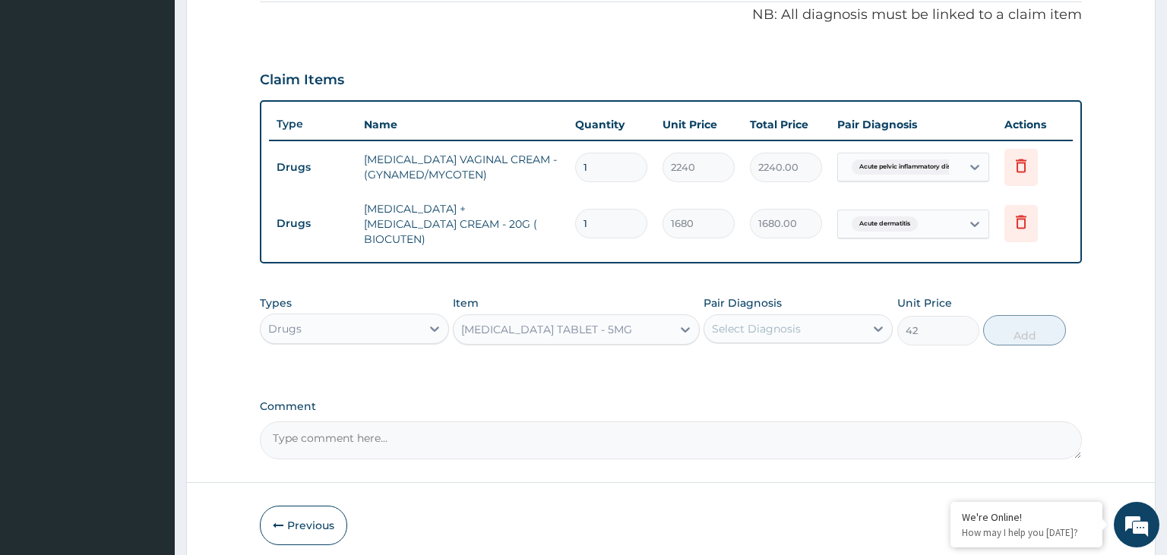
click at [848, 317] on div "Select Diagnosis" at bounding box center [784, 329] width 160 height 24
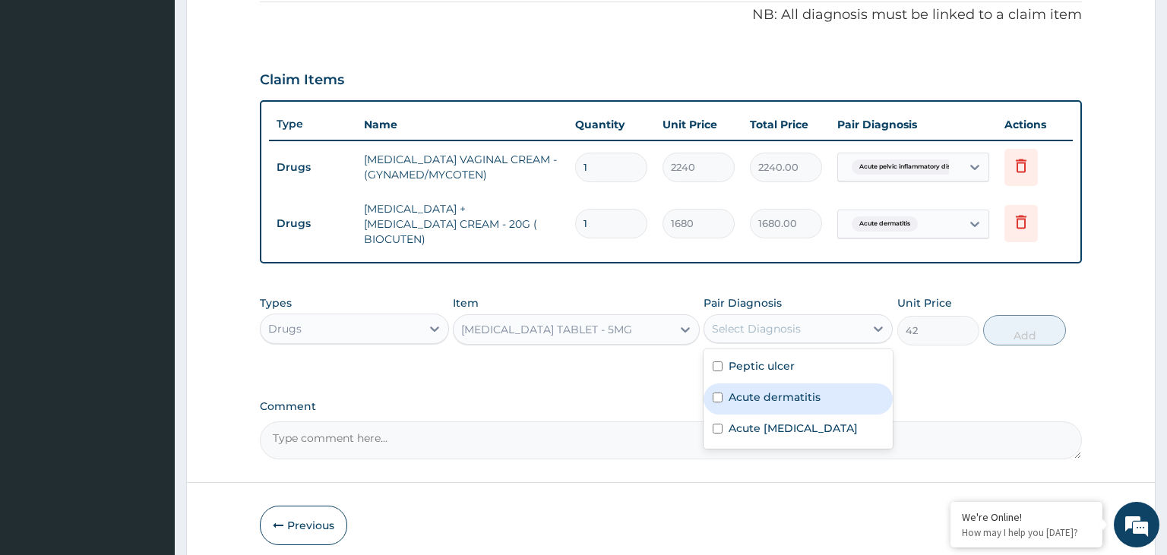
click at [801, 394] on div "Acute dermatitis" at bounding box center [798, 399] width 189 height 31
checkbox input "true"
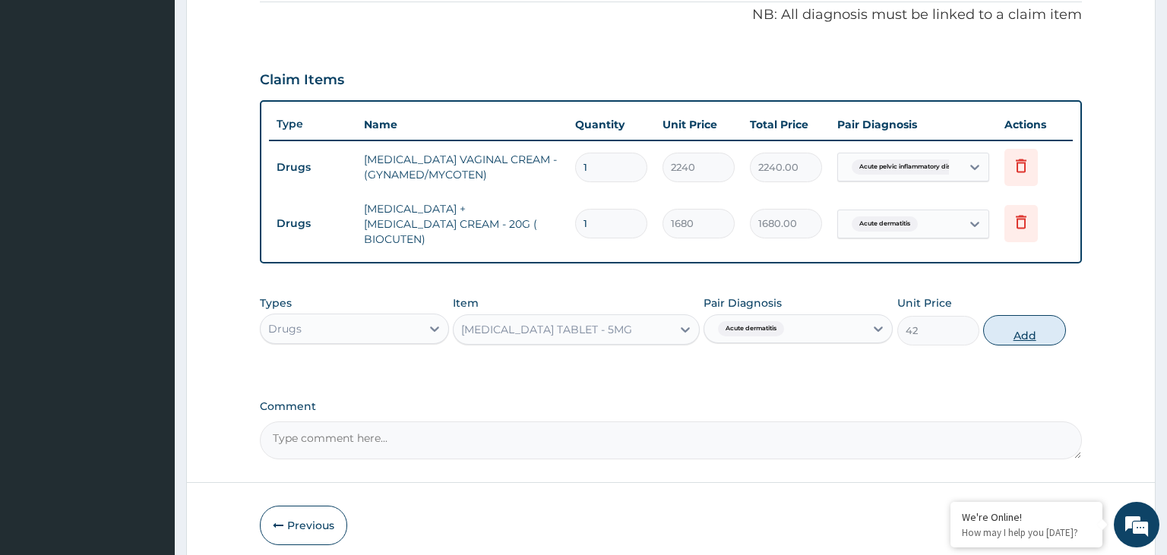
click at [995, 315] on button "Add" at bounding box center [1024, 330] width 82 height 30
type input "0"
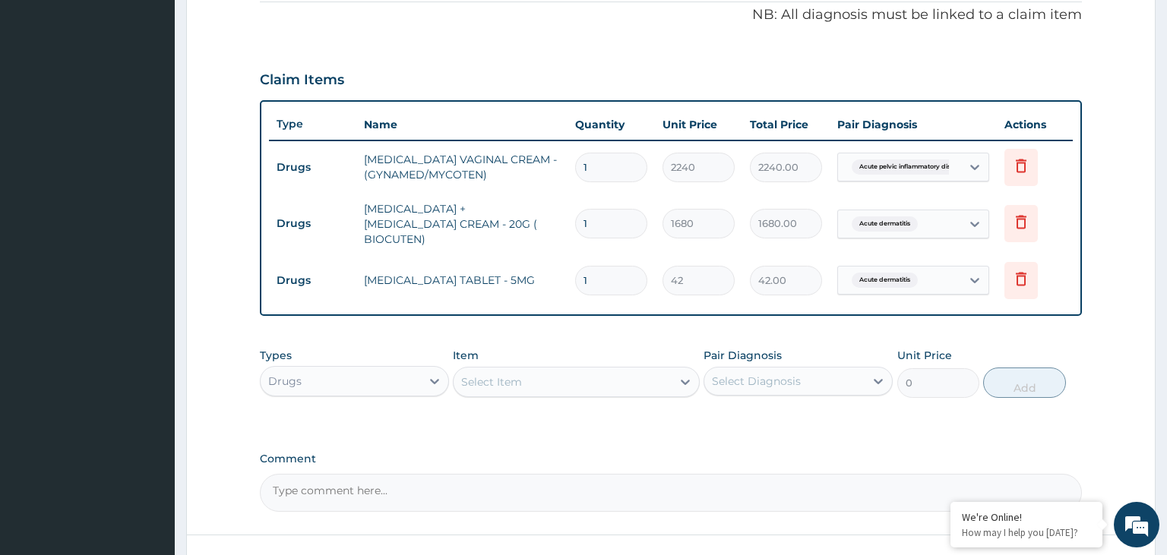
type input "14"
type input "588.00"
type input "14"
click at [587, 370] on div "Select Item" at bounding box center [563, 382] width 218 height 24
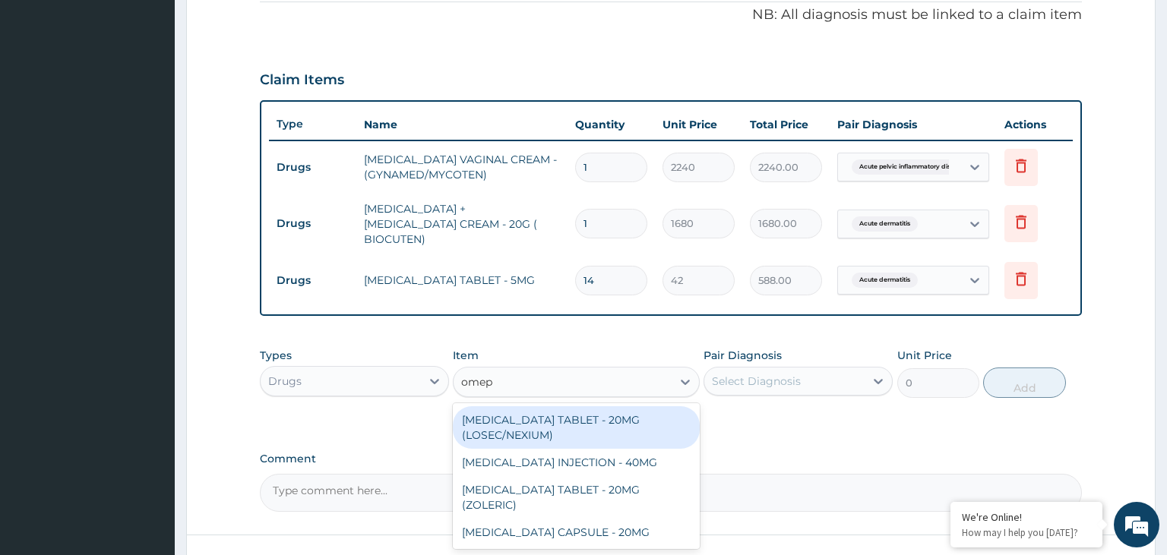
type input "omepr"
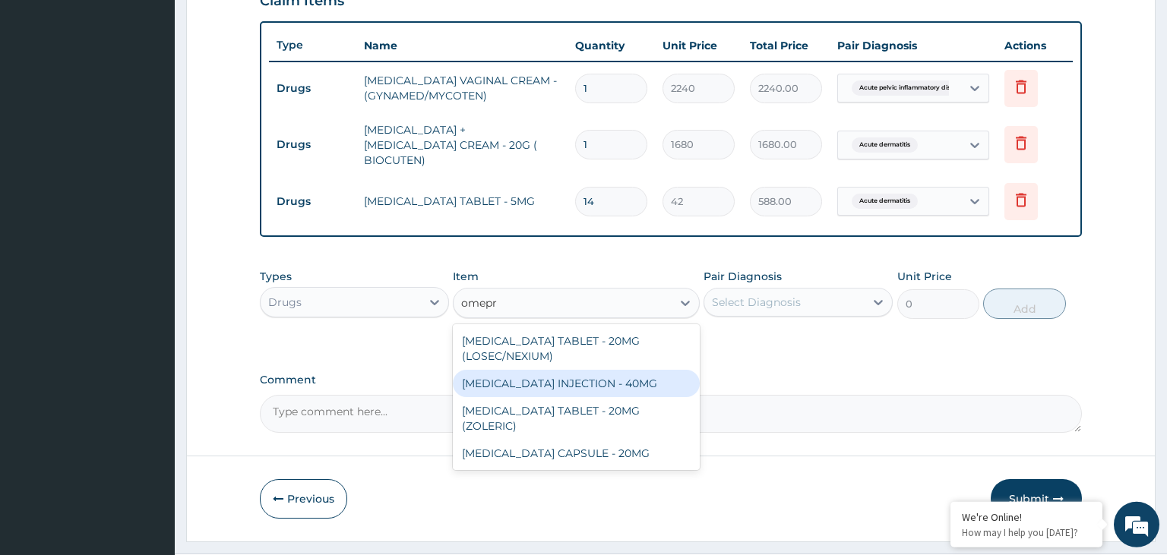
scroll to position [546, 0]
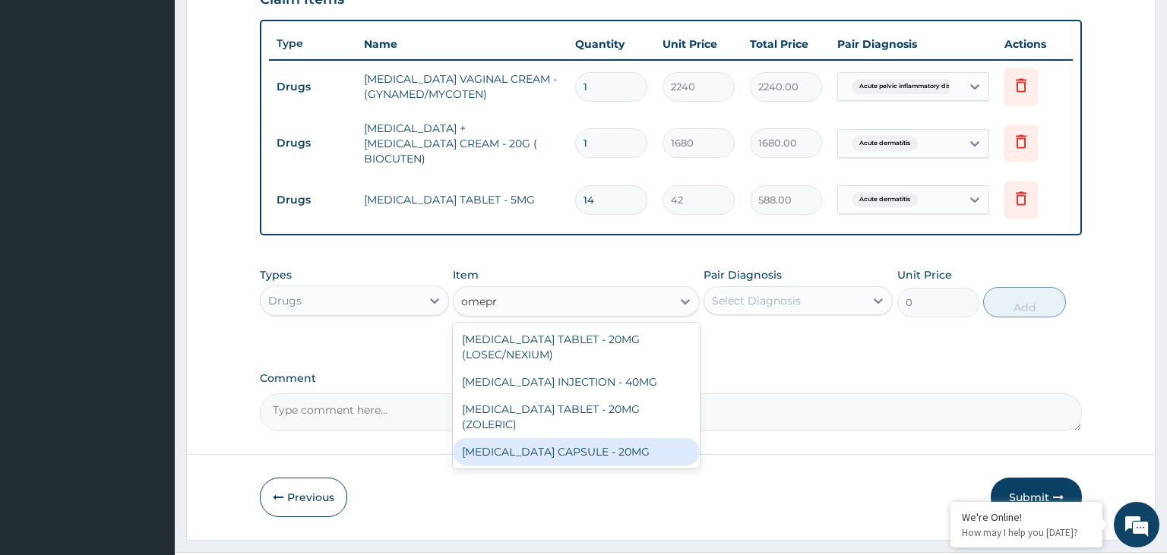
click at [594, 444] on div "OMEPRAZOLE CAPSULE - 20MG" at bounding box center [576, 451] width 247 height 27
type input "140"
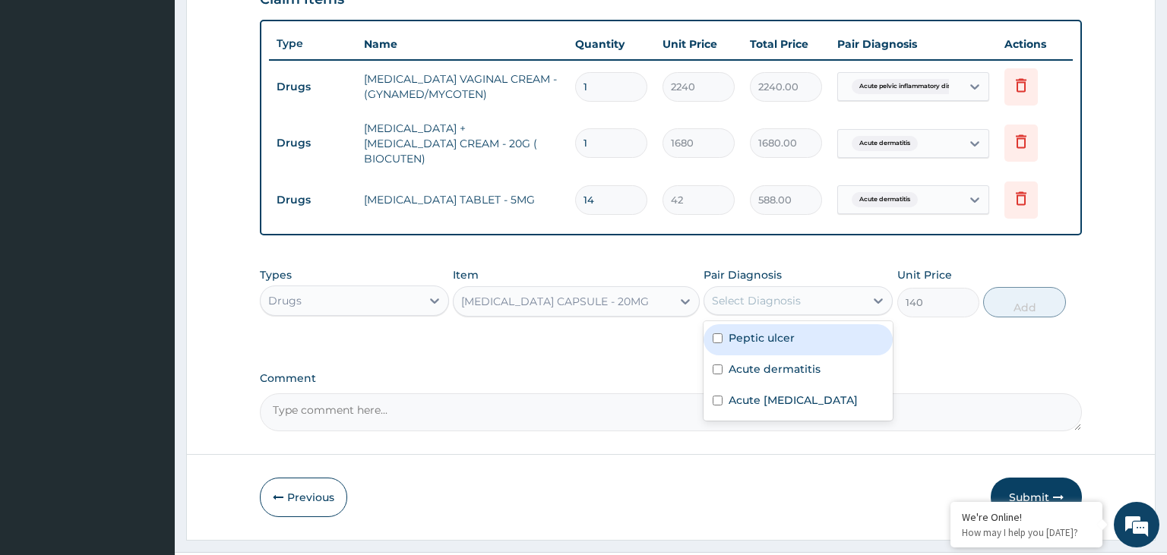
click at [837, 286] on div "Select Diagnosis" at bounding box center [798, 300] width 189 height 29
click at [786, 331] on label "Peptic ulcer" at bounding box center [762, 338] width 66 height 15
checkbox input "true"
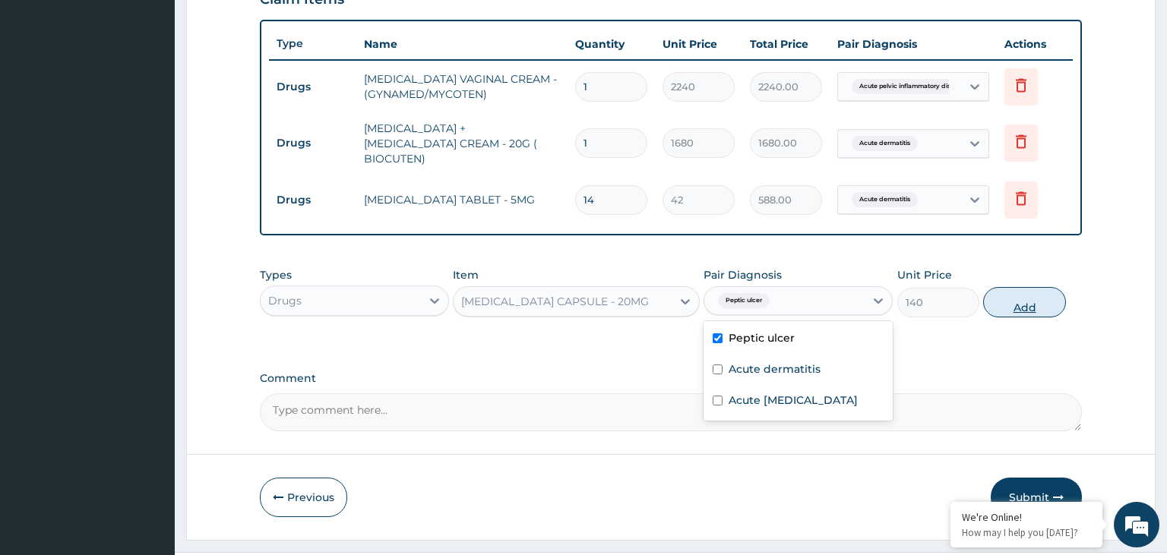
click at [1012, 301] on button "Add" at bounding box center [1024, 302] width 82 height 30
type input "0"
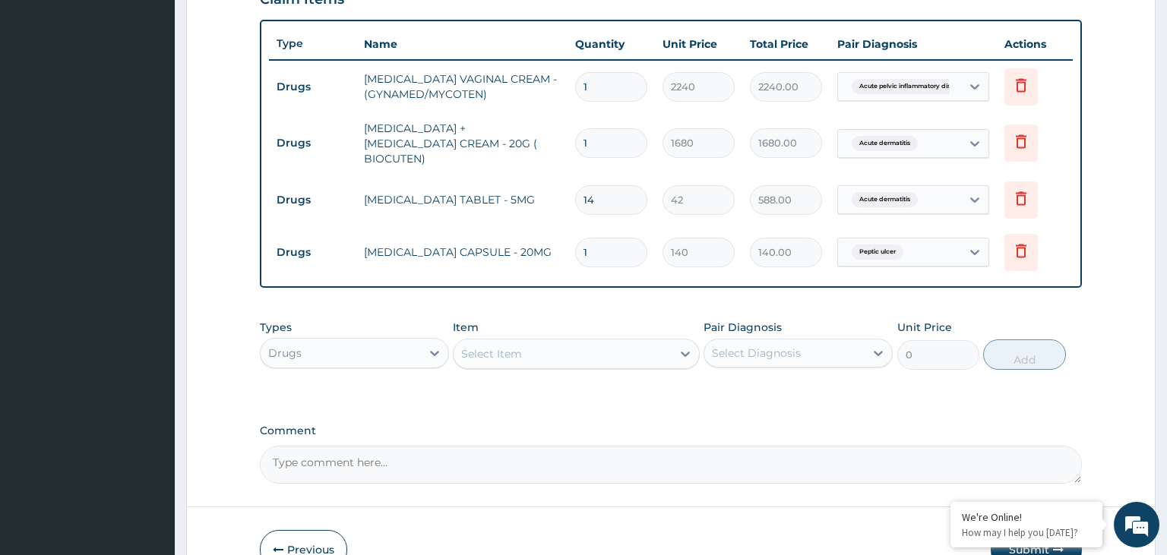
drag, startPoint x: 588, startPoint y: 239, endPoint x: 560, endPoint y: 251, distance: 30.3
click at [575, 251] on input "1" at bounding box center [611, 253] width 72 height 30
click td "OMEPRAZOLE CAPSULE - 20MG"
drag, startPoint x: 598, startPoint y: 242, endPoint x: 555, endPoint y: 249, distance: 44.0
click input "1"
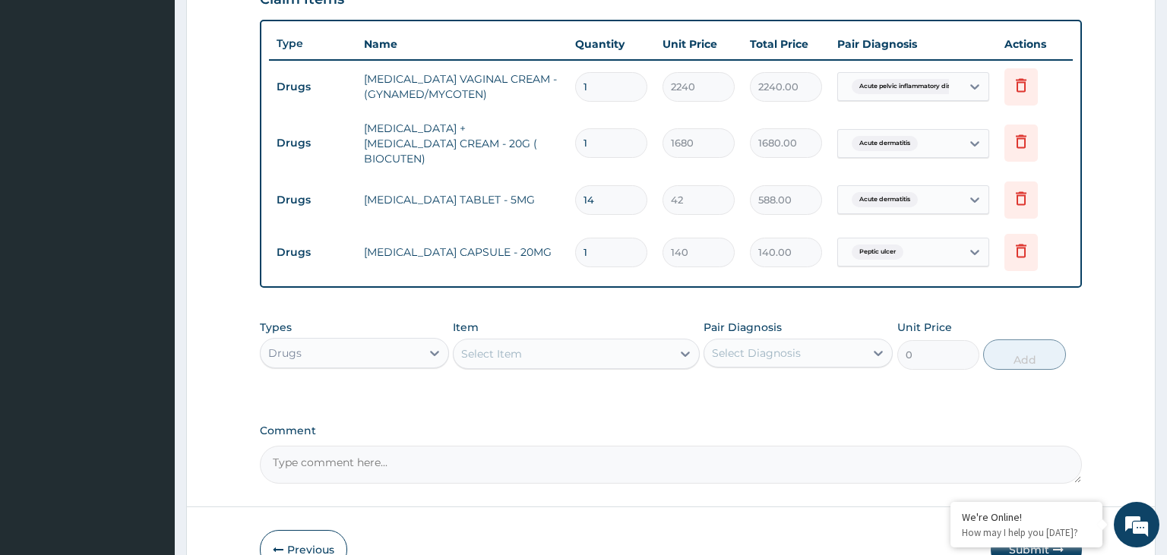
type input "2"
type input "280.00"
type input "28"
type input "3920.00"
type input "28"
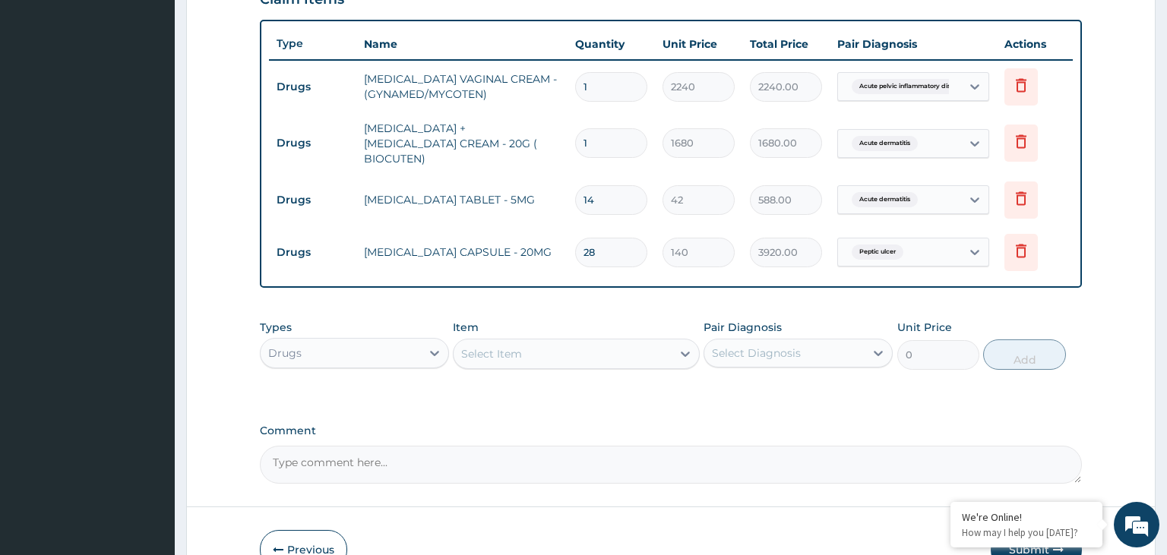
scroll to position [465, 0]
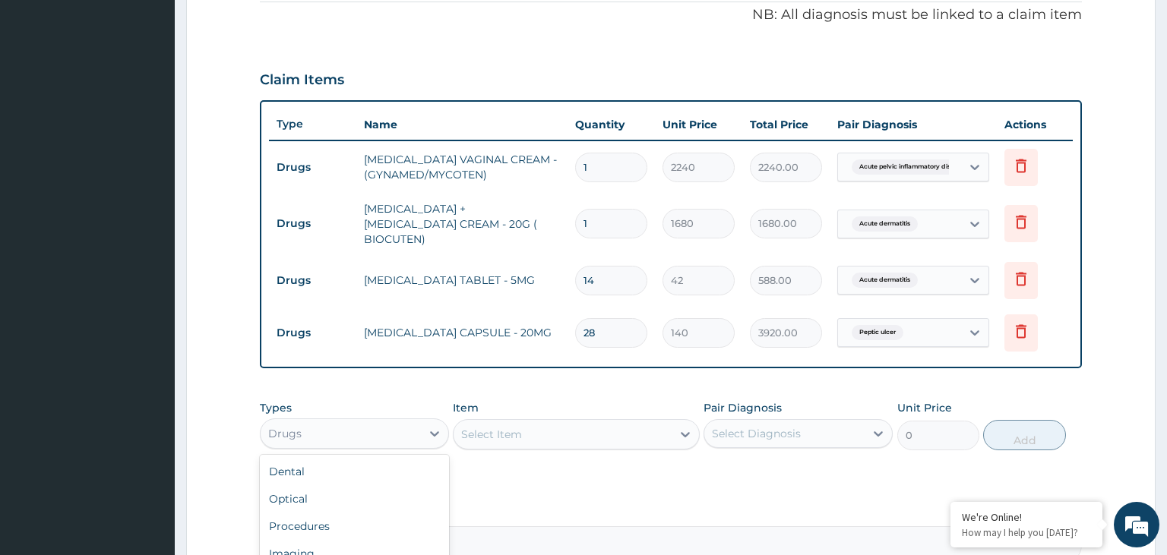
click div "Drugs"
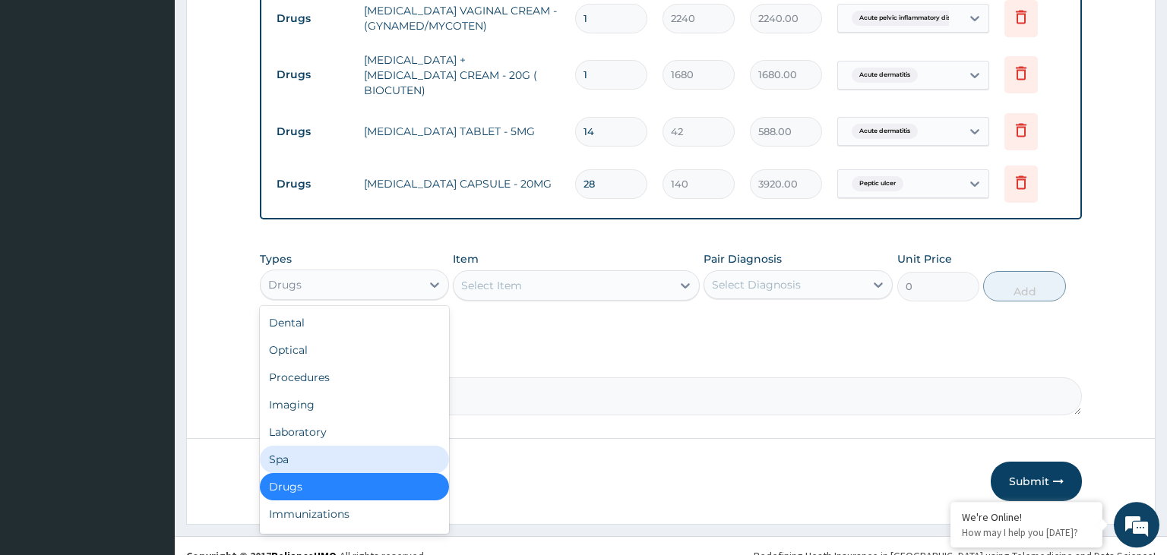
scroll to position [622, 0]
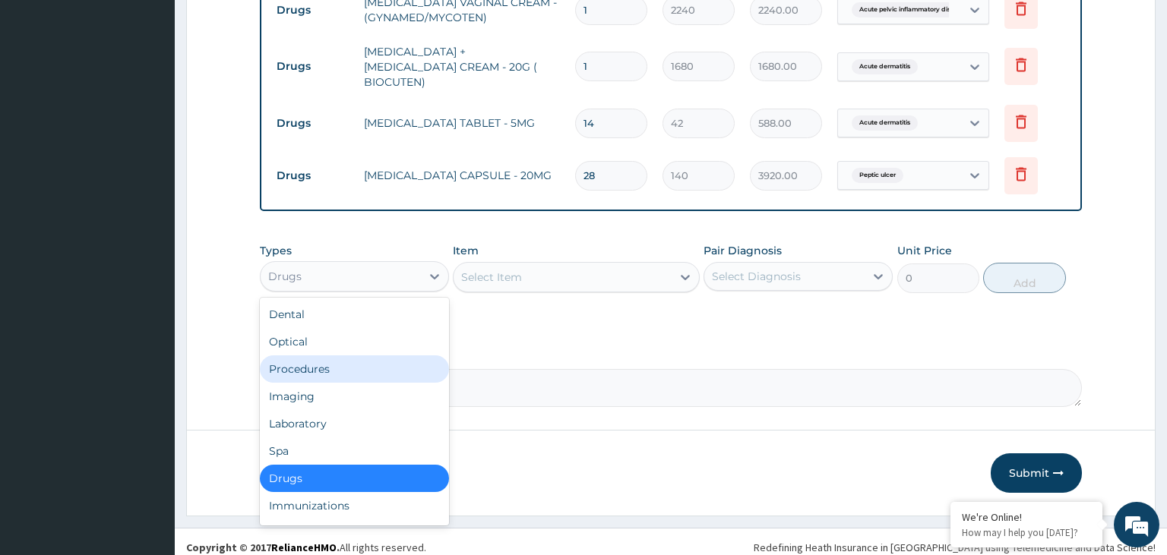
click div "Procedures"
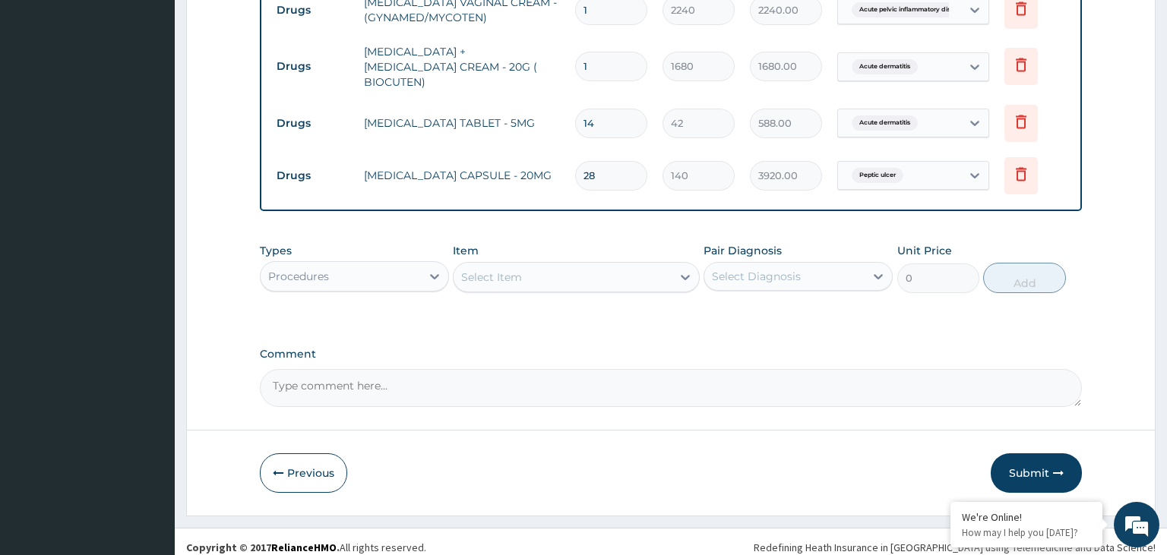
click div "Select Item"
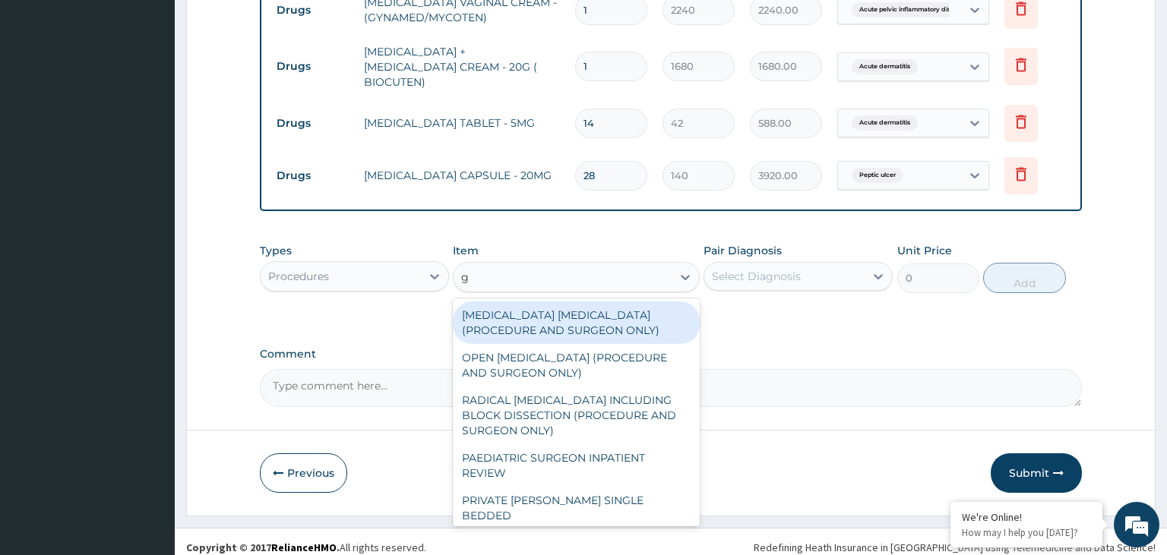
type input "gp"
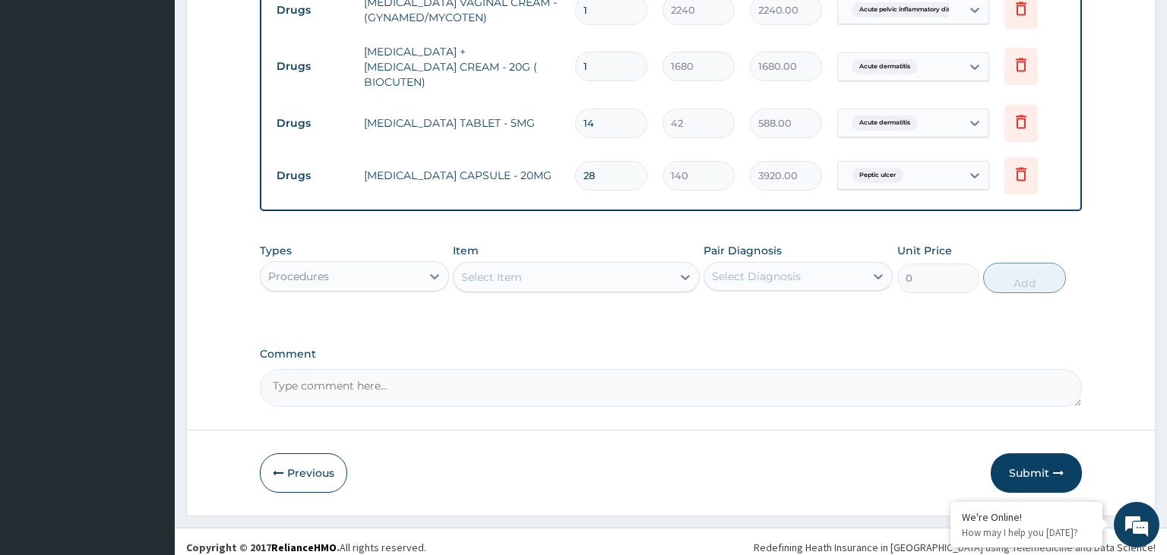
click div "Select Item"
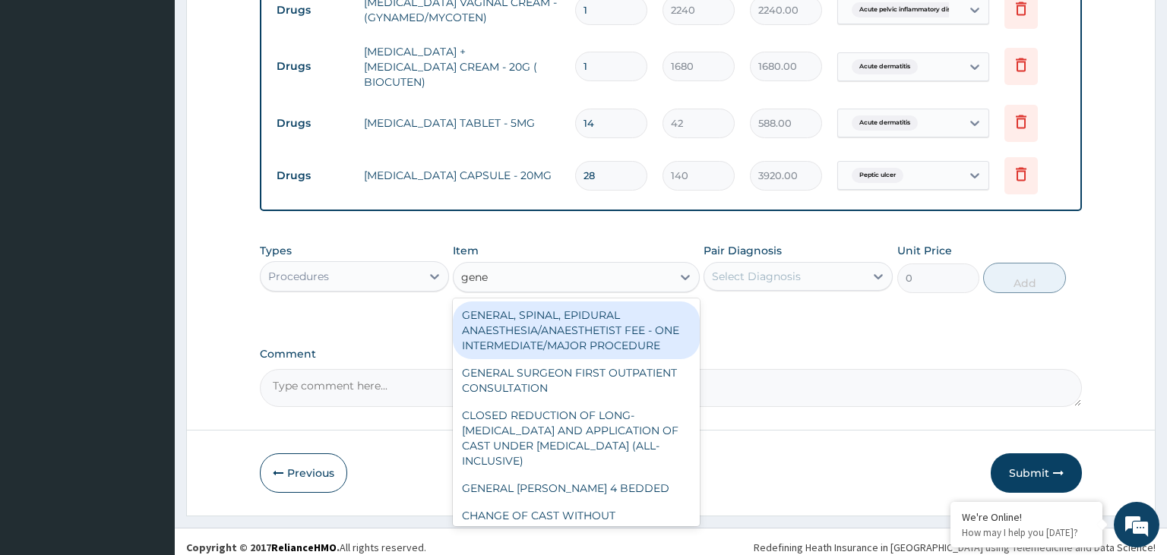
type input "gener"
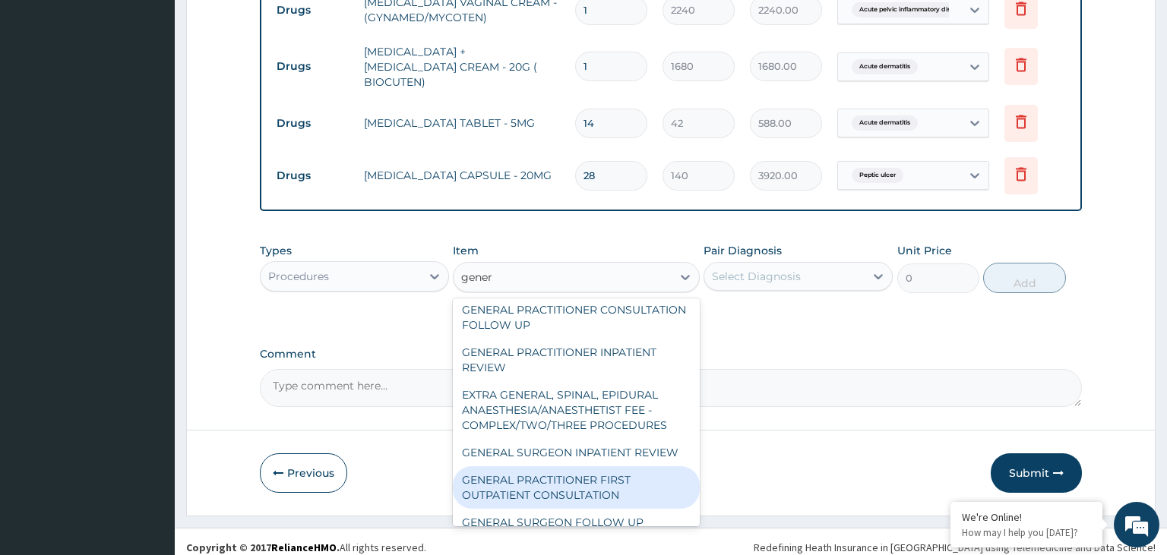
scroll to position [319, 0]
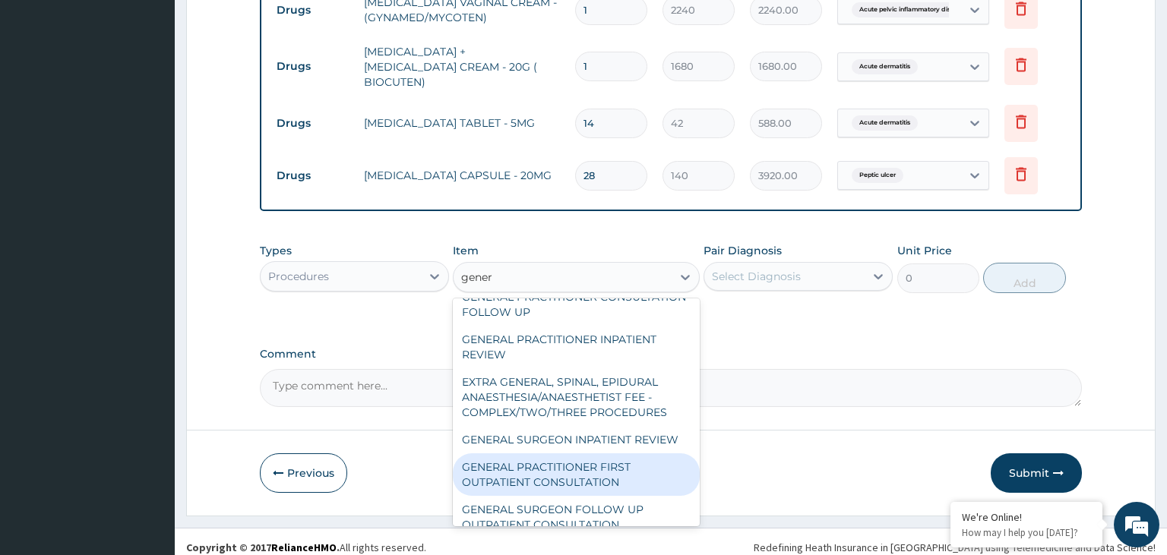
click div "GENERAL PRACTITIONER FIRST OUTPATIENT CONSULTATION"
type input "3750"
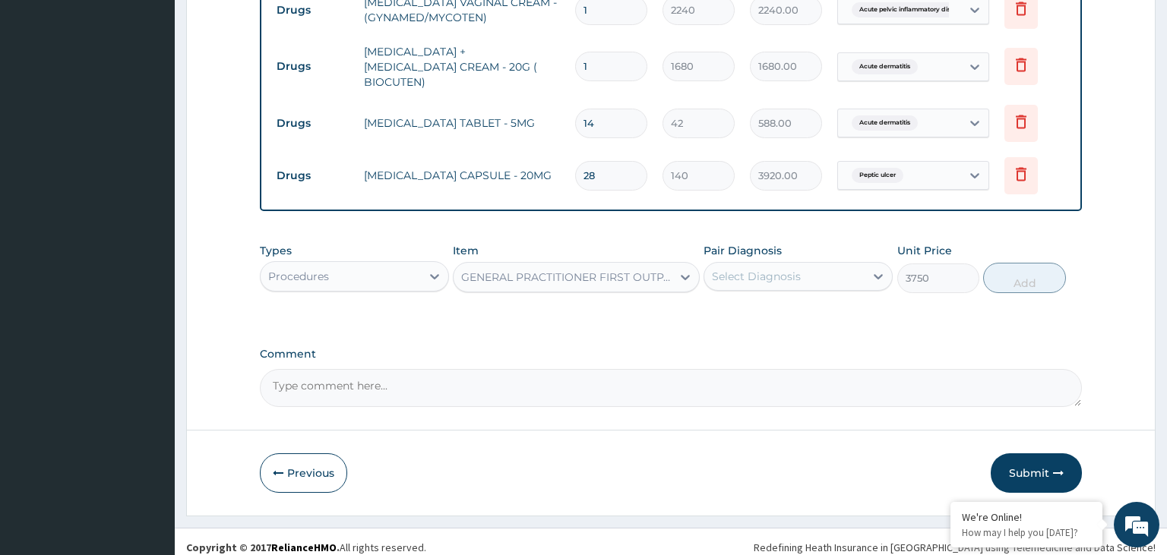
click div "Select Diagnosis"
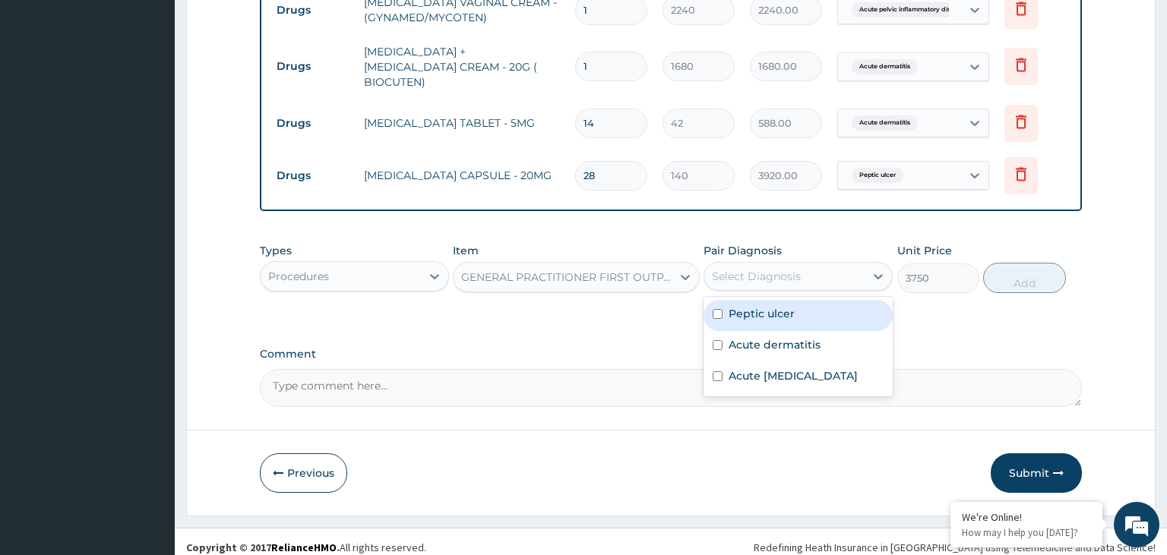
click div "Peptic ulcer"
checkbox input "true"
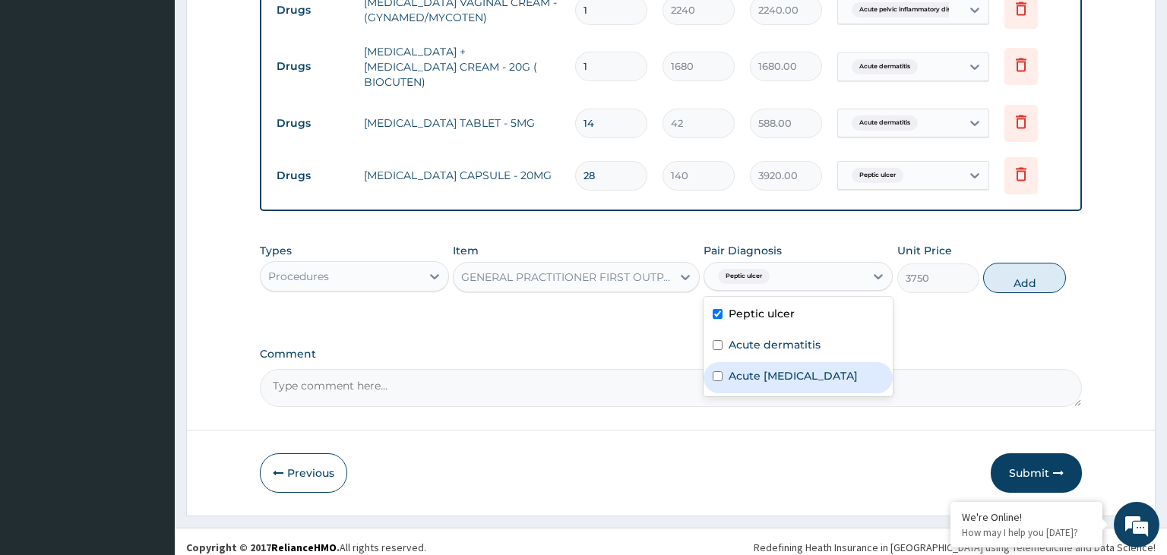
click div "Acute pelvic inflammatory disease"
checkbox input "true"
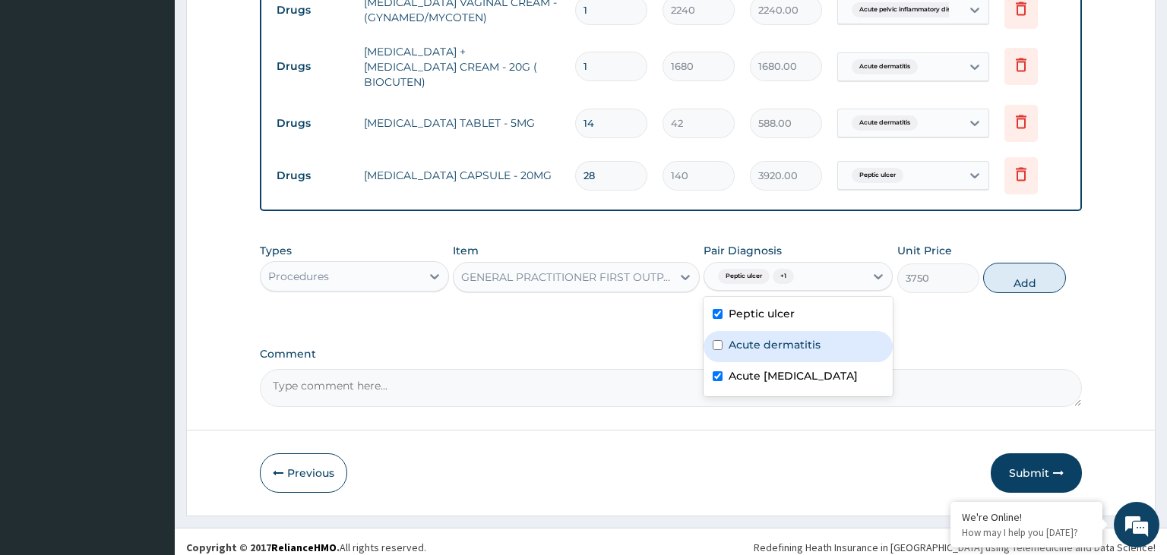
drag, startPoint x: 762, startPoint y: 327, endPoint x: 816, endPoint y: 321, distance: 54.3
click div "Acute dermatitis"
checkbox input "true"
click button "Add"
type input "0"
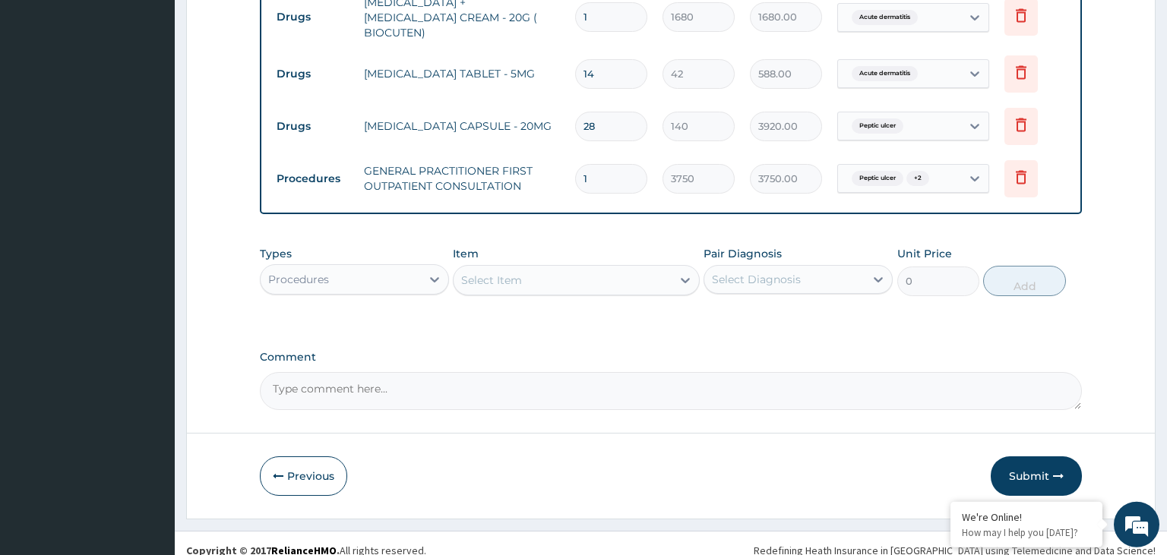
scroll to position [675, 0]
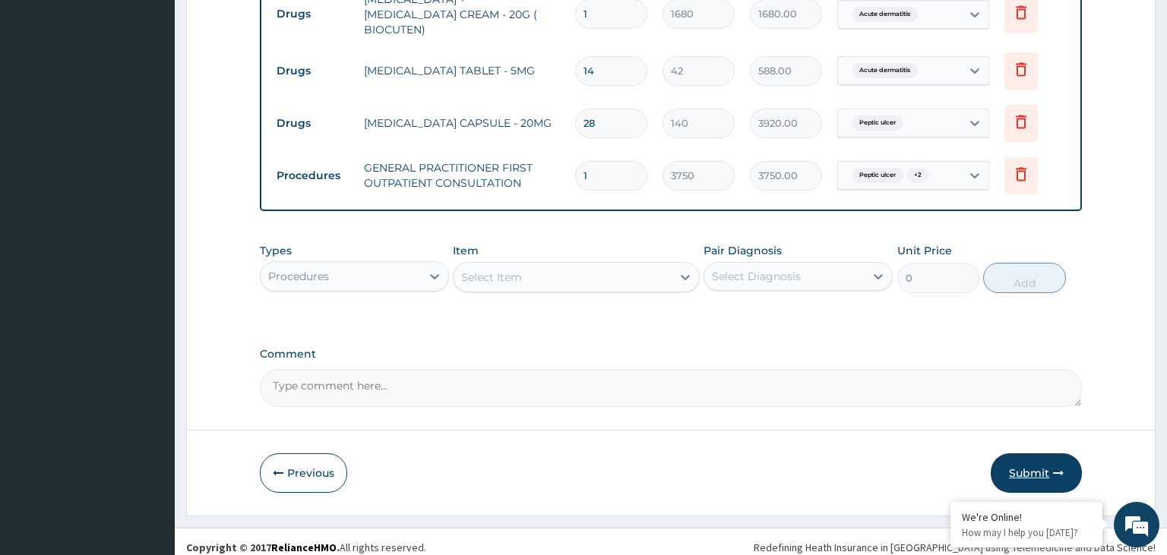
click button "Submit"
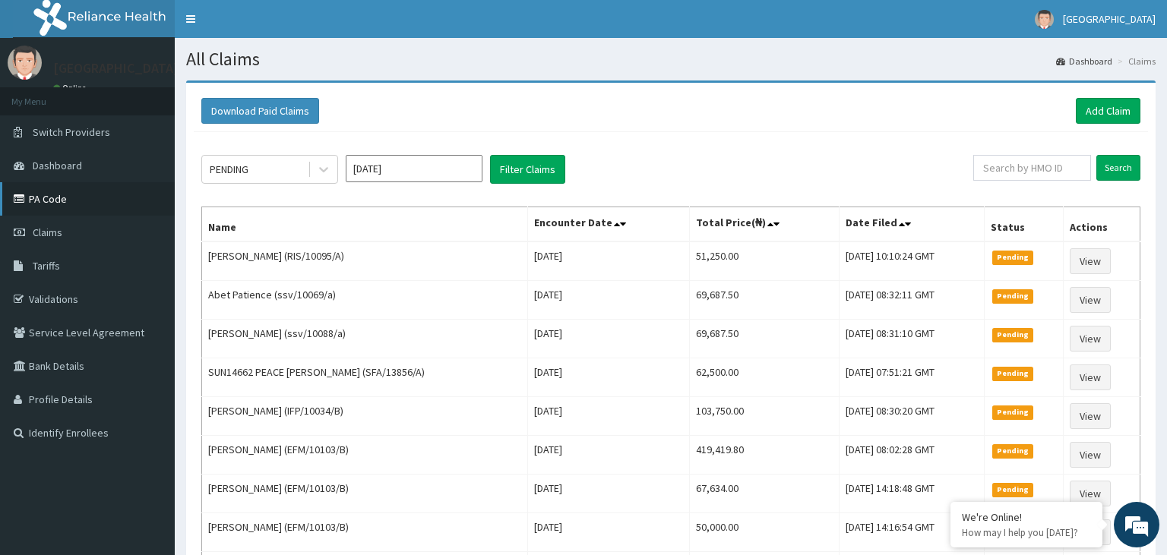
click at [86, 201] on link "PA Code" at bounding box center [87, 198] width 175 height 33
click at [1105, 121] on link "Add Claim" at bounding box center [1108, 111] width 65 height 26
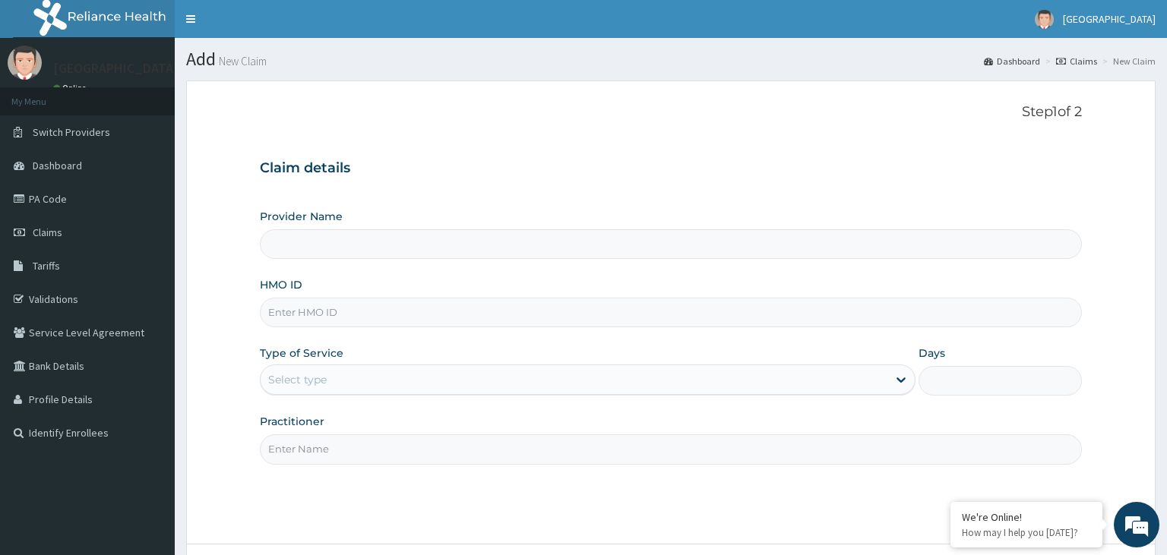
type input "[GEOGRAPHIC_DATA]-KADUNA"
paste input "IFP/10113/B"
click at [293, 318] on input "IFP/10113/B" at bounding box center [671, 313] width 823 height 30
type input "IFP/10113/B"
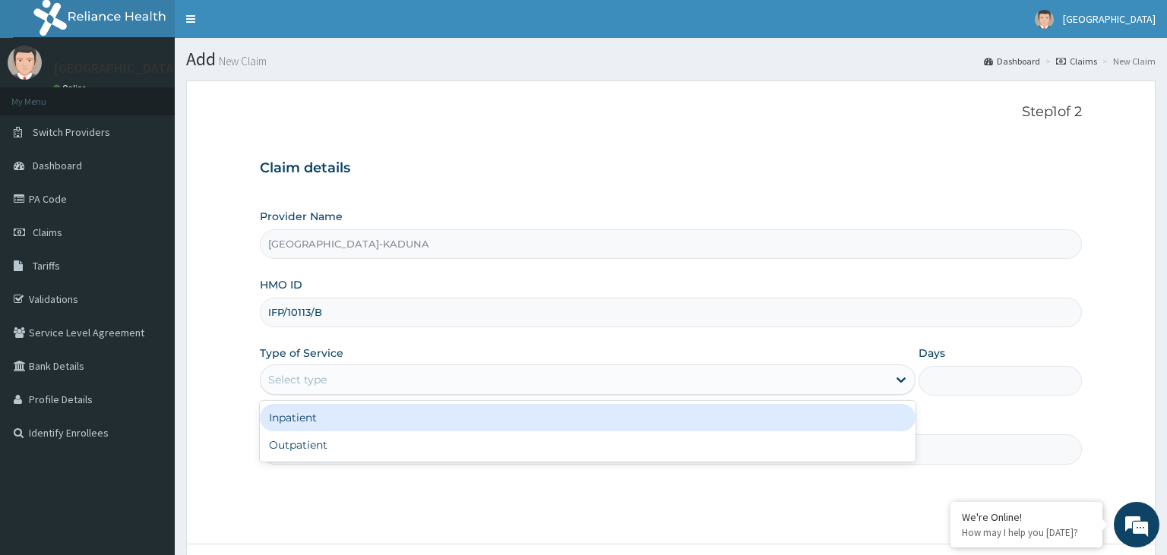
click at [391, 384] on div "Select type" at bounding box center [574, 380] width 627 height 24
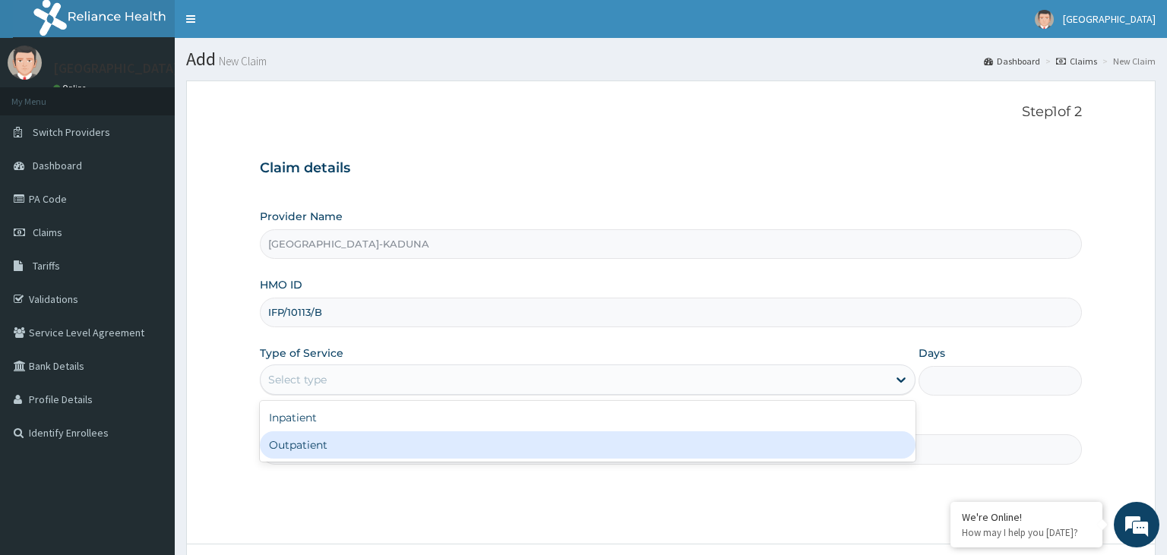
click at [331, 451] on div "Outpatient" at bounding box center [588, 445] width 656 height 27
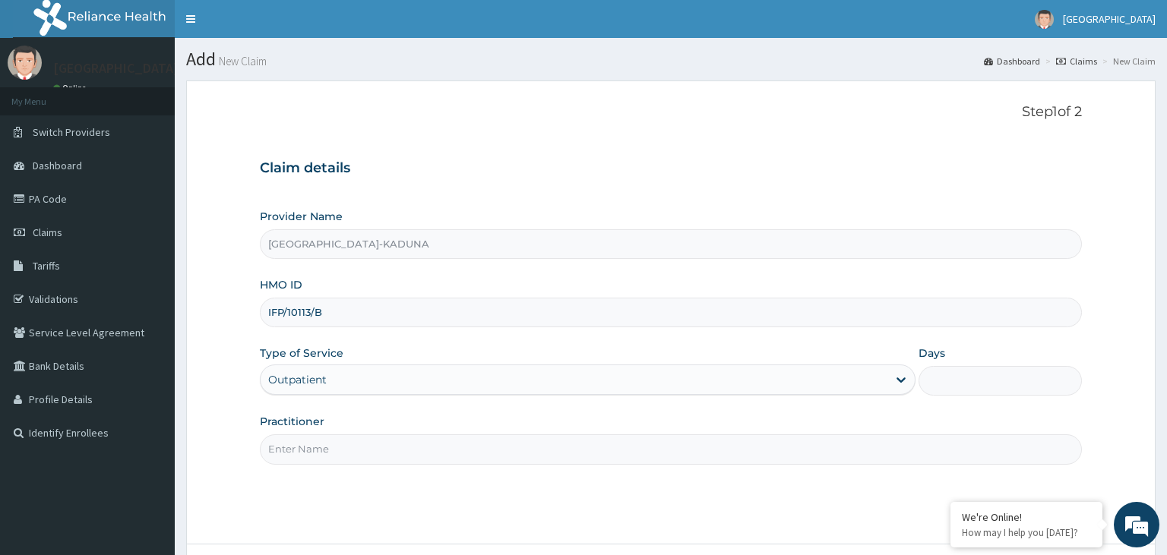
type input "1"
click at [364, 445] on input "Practitioner" at bounding box center [671, 450] width 823 height 30
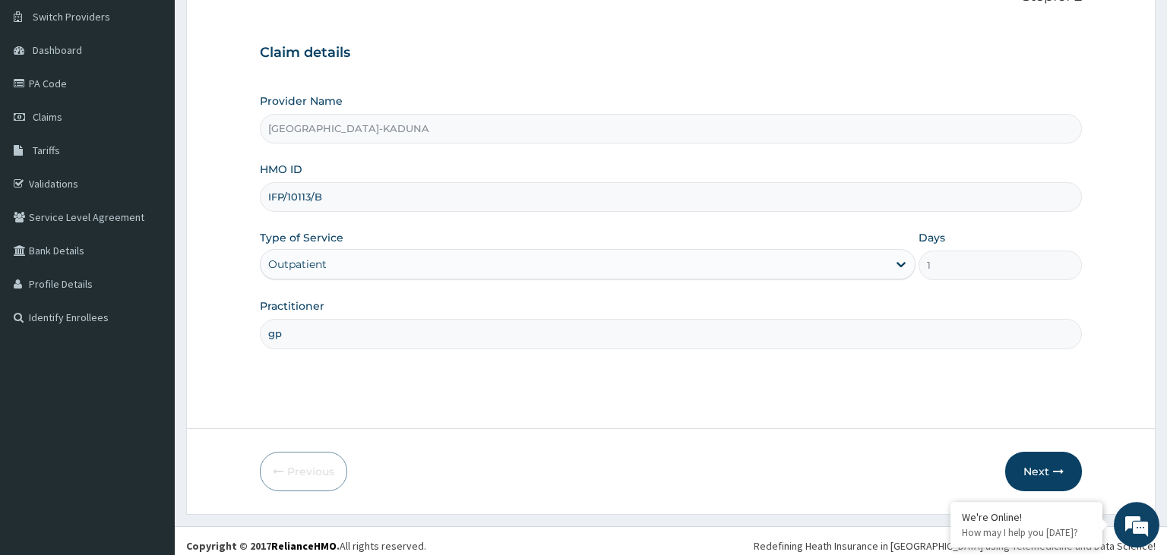
scroll to position [125, 0]
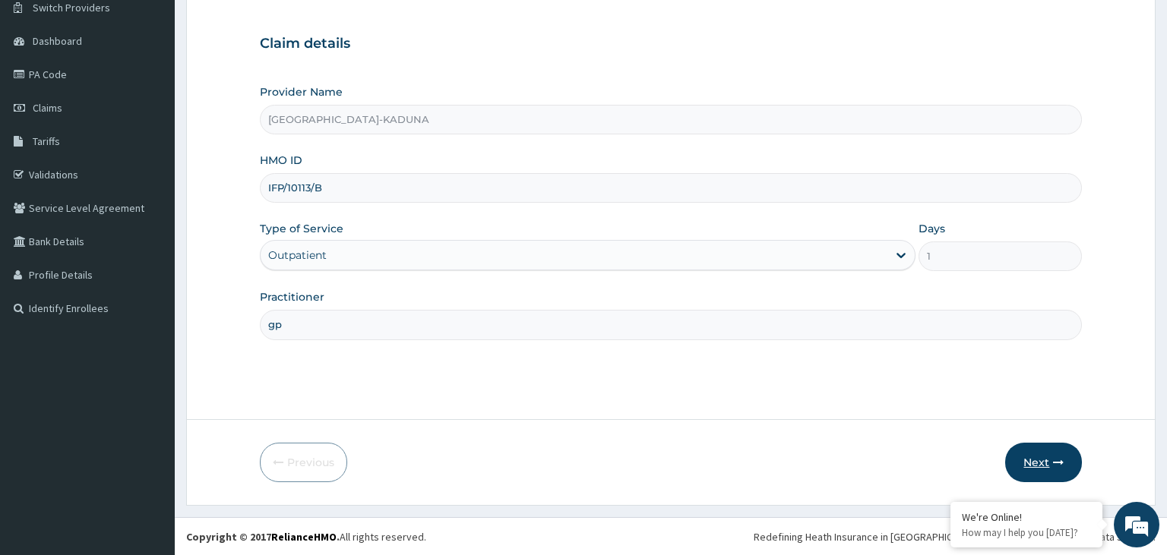
type input "gp"
click at [1043, 466] on button "Next" at bounding box center [1043, 463] width 77 height 40
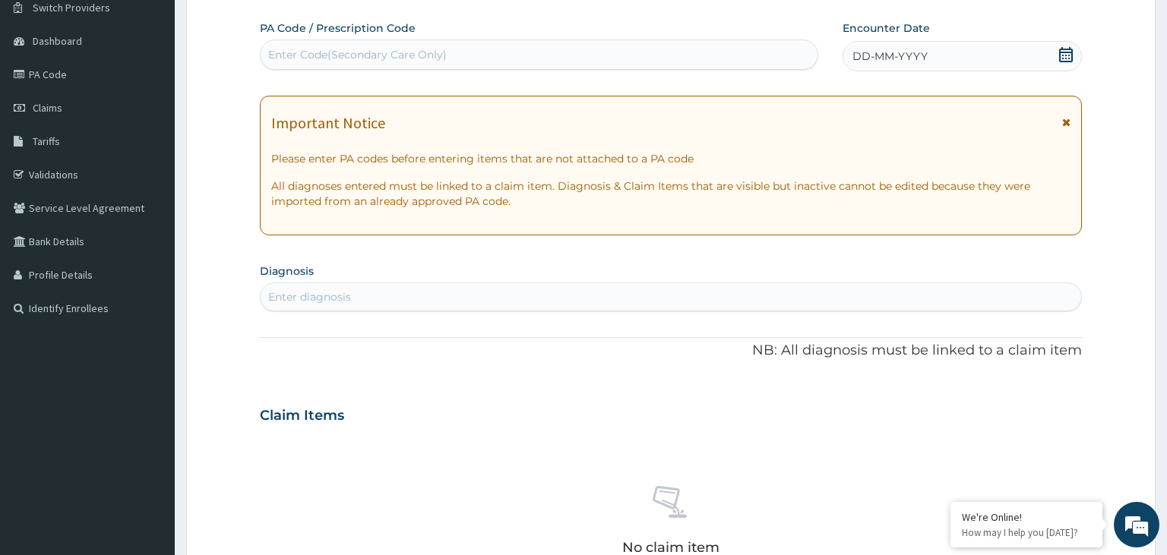
click at [456, 61] on div "Enter Code(Secondary Care Only)" at bounding box center [540, 55] width 558 height 24
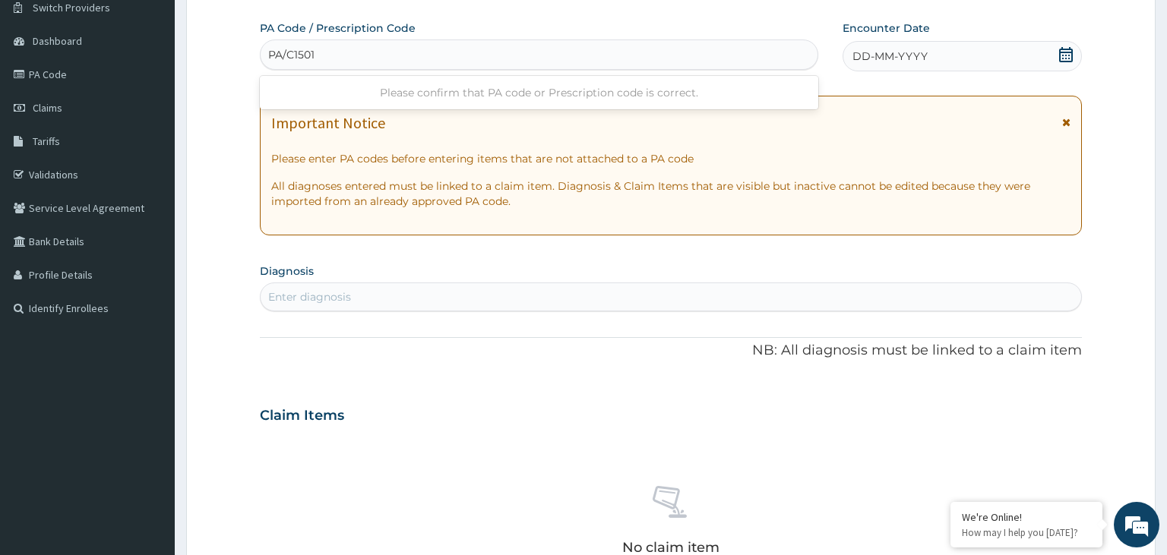
type input "PA/C15017"
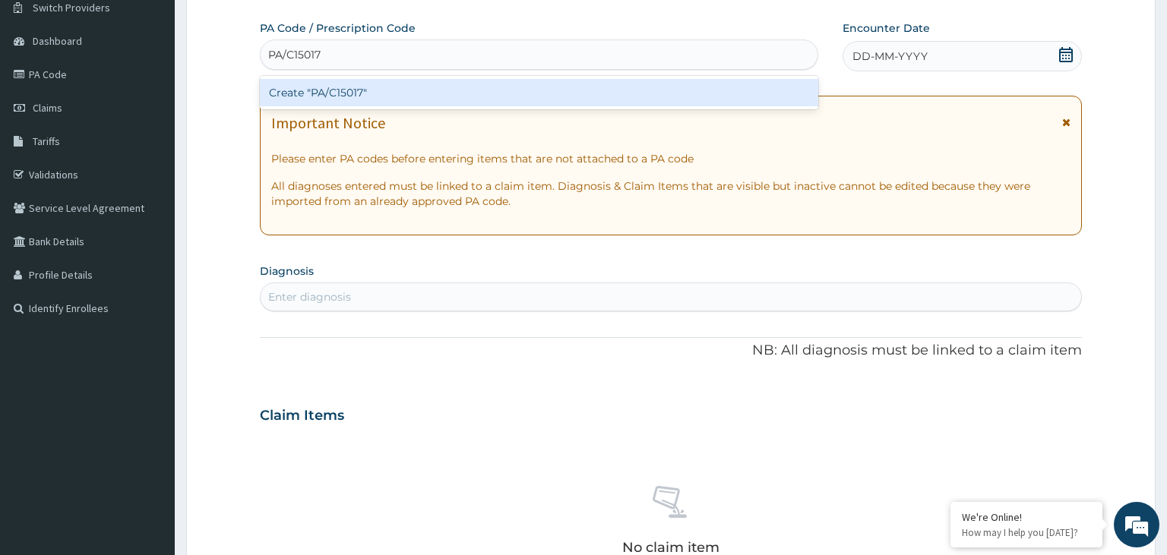
click at [454, 89] on div "Create "PA/C15017"" at bounding box center [539, 92] width 559 height 27
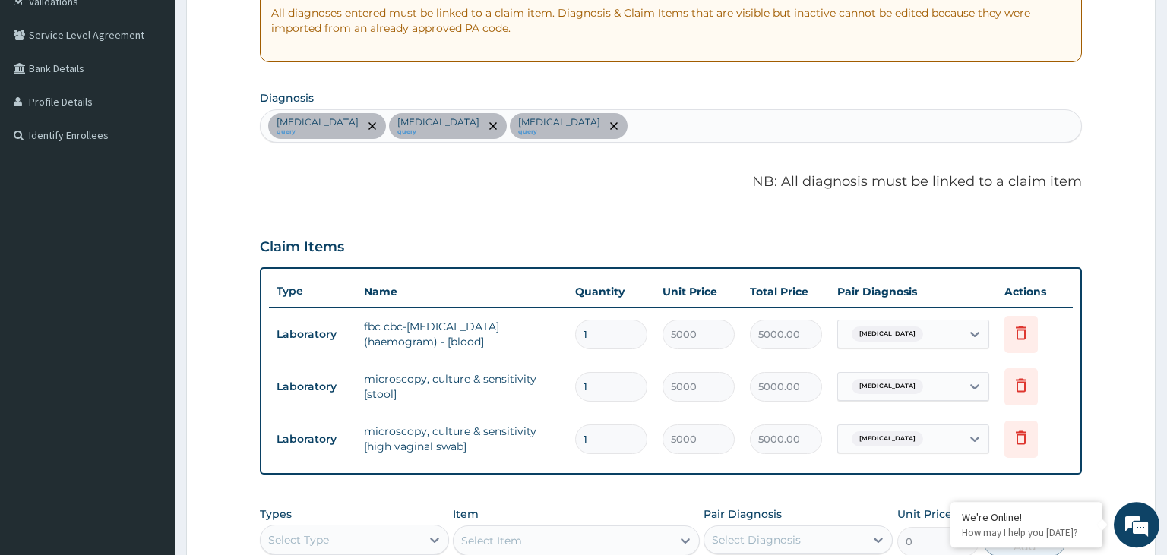
scroll to position [297, 0]
click at [583, 135] on div "[MEDICAL_DATA] query [MEDICAL_DATA] query [MEDICAL_DATA] query" at bounding box center [671, 127] width 821 height 32
type input "[MEDICAL_DATA]"
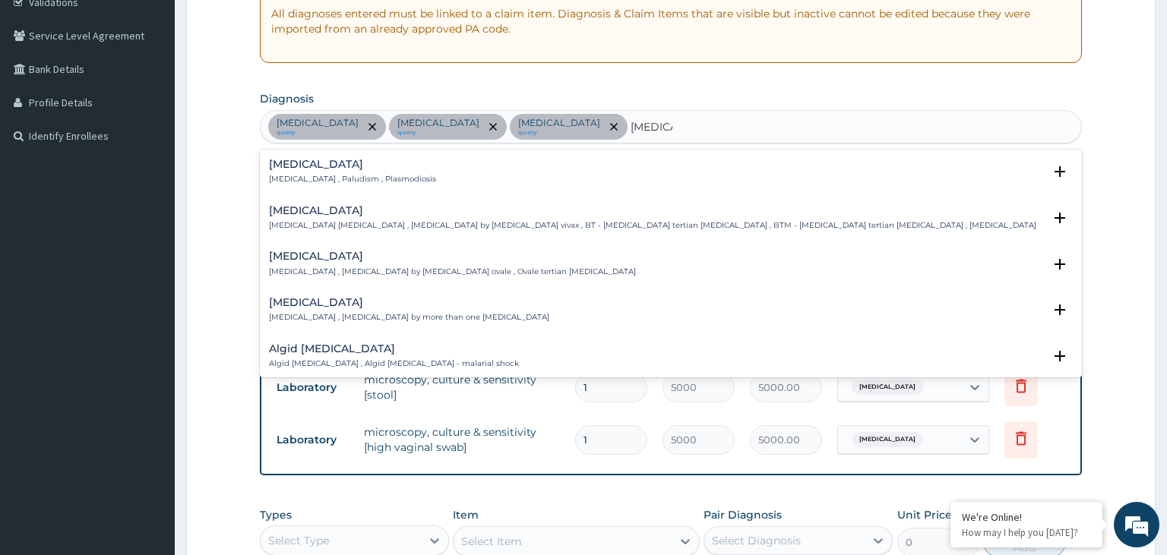
click at [346, 166] on h4 "[MEDICAL_DATA]" at bounding box center [352, 164] width 167 height 11
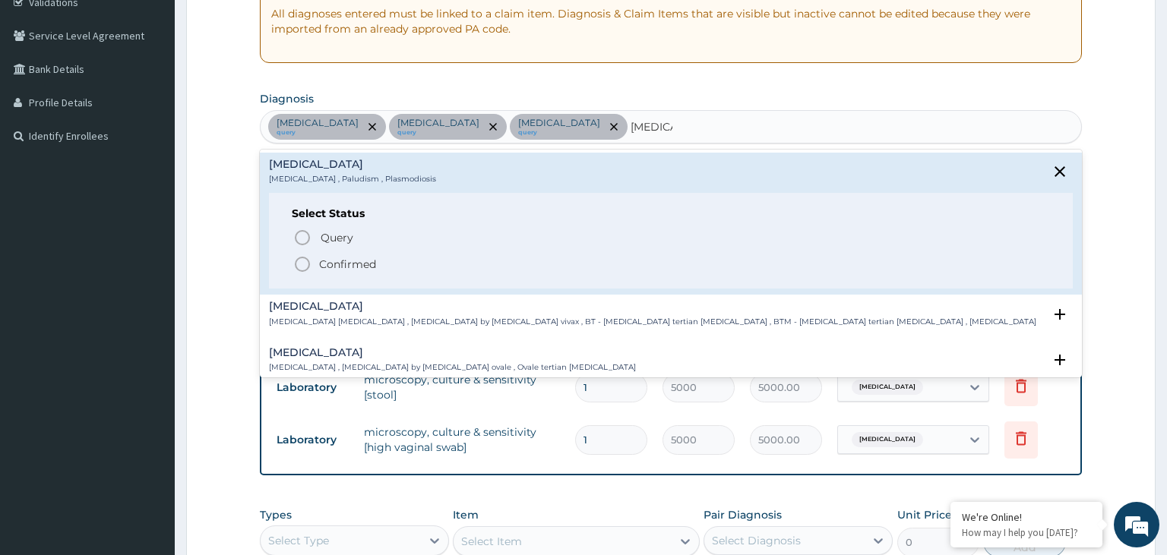
click at [362, 268] on p "Confirmed" at bounding box center [347, 264] width 57 height 15
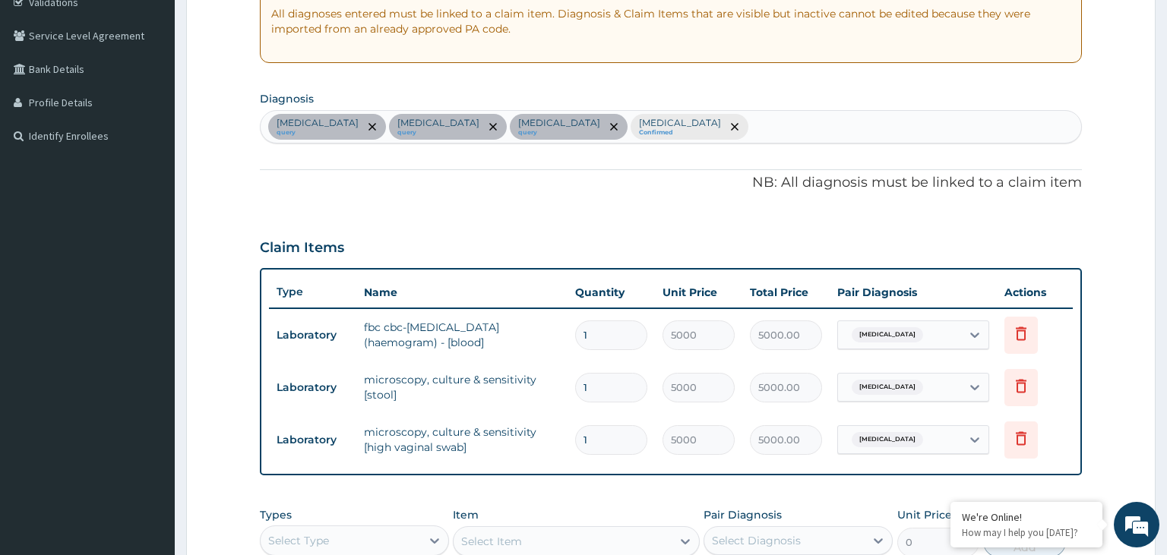
click at [668, 120] on div "[MEDICAL_DATA] query [MEDICAL_DATA] query [MEDICAL_DATA] query [MEDICAL_DATA] C…" at bounding box center [671, 127] width 821 height 32
type input "diabet"
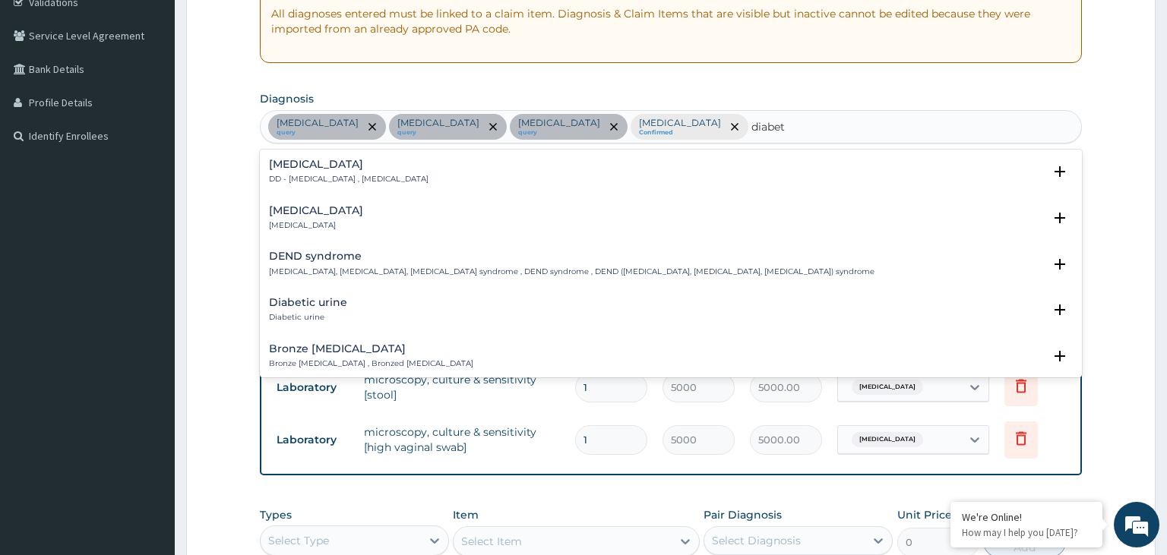
scroll to position [153, 0]
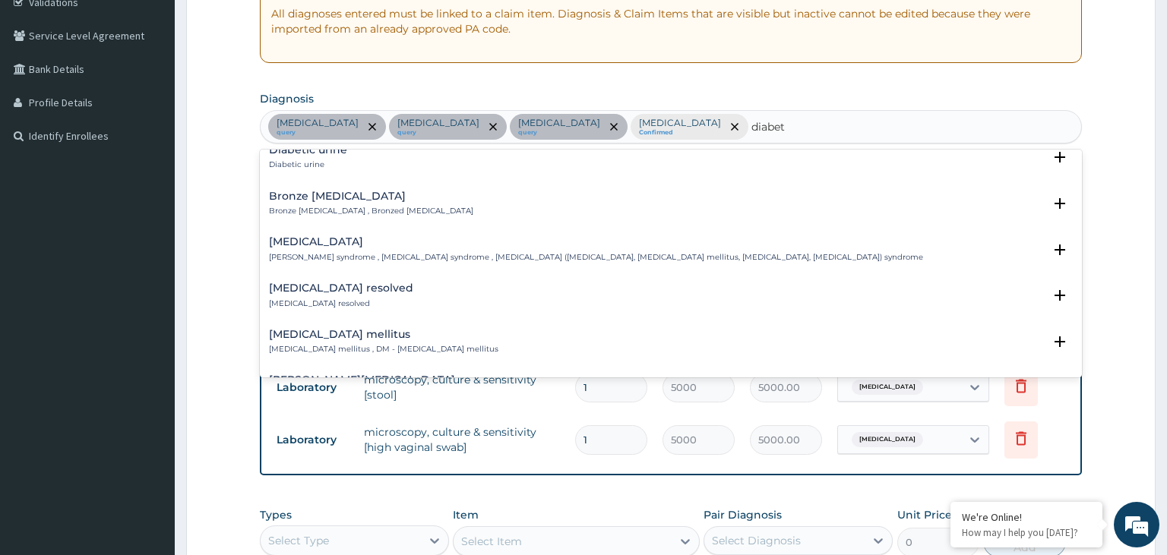
click at [365, 333] on h4 "[MEDICAL_DATA] mellitus" at bounding box center [383, 334] width 229 height 11
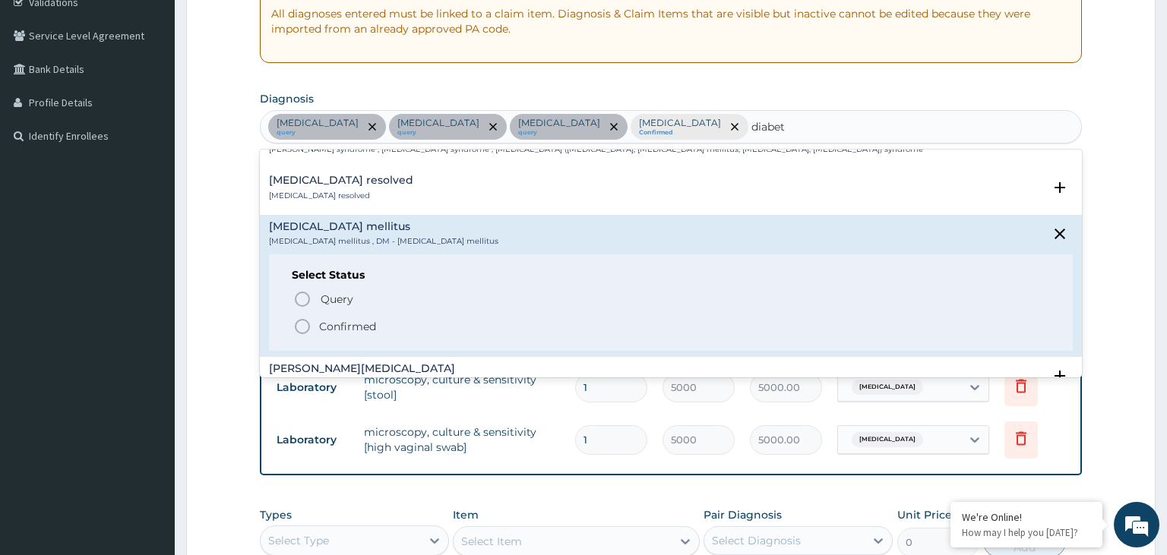
scroll to position [306, 0]
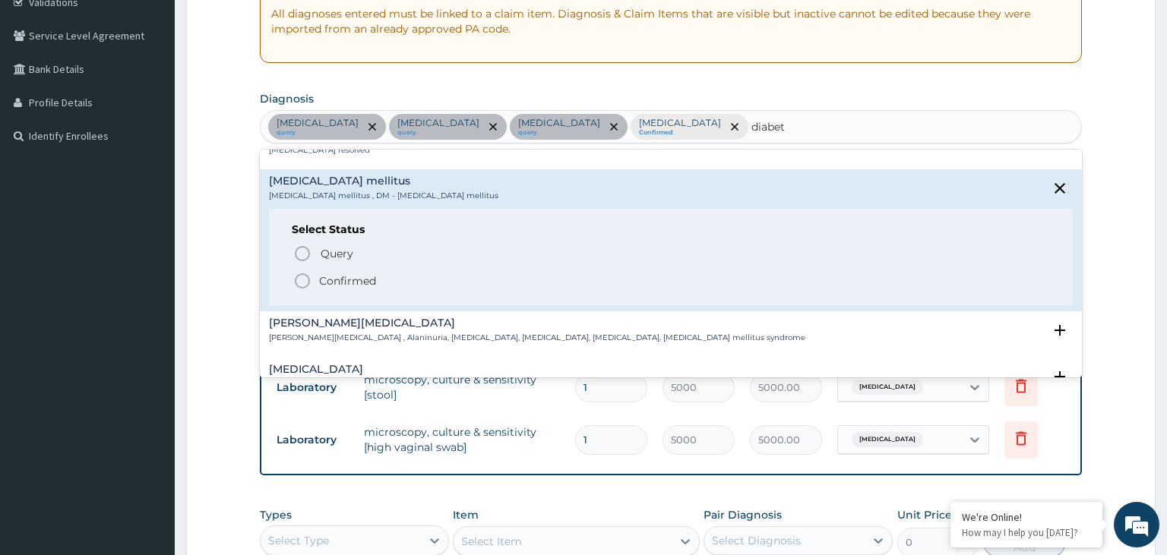
click at [336, 280] on p "Confirmed" at bounding box center [347, 281] width 57 height 15
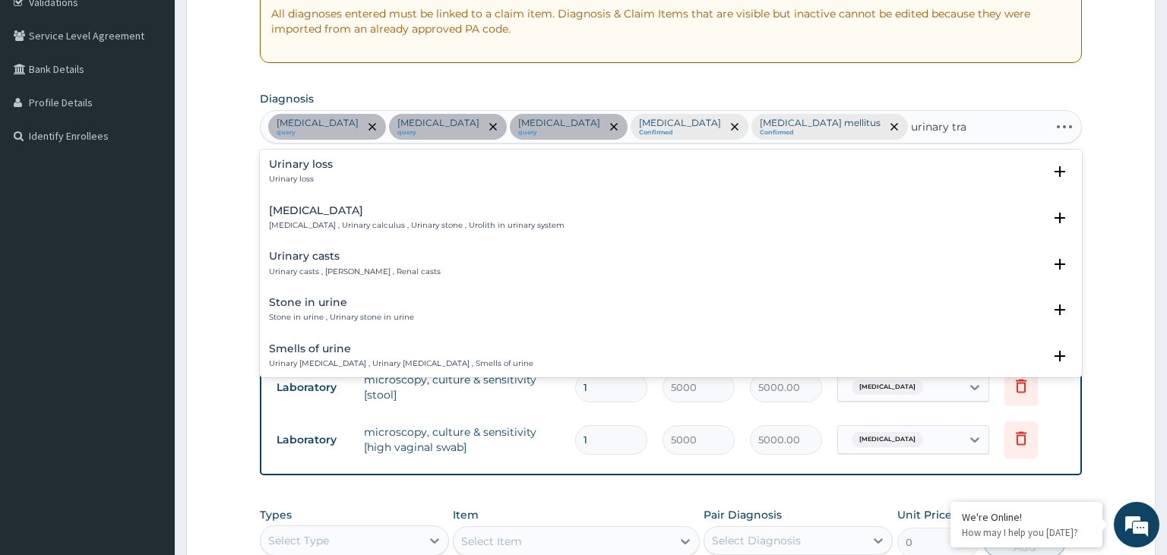
type input "urinary trac"
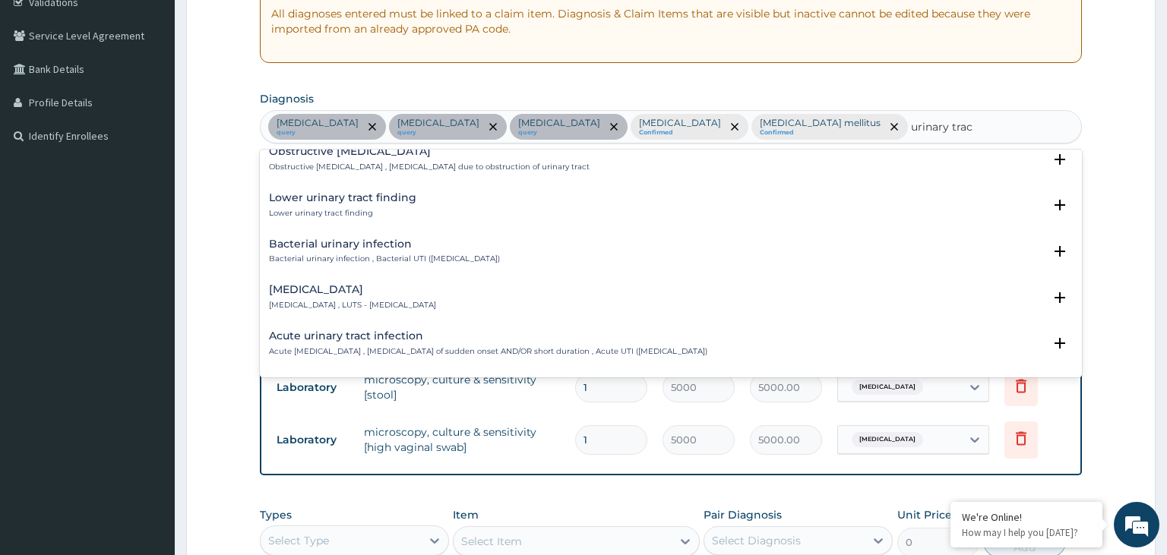
scroll to position [383, 0]
click at [375, 252] on p "Bacterial urinary infection , Bacterial UTI ([MEDICAL_DATA])" at bounding box center [384, 257] width 231 height 11
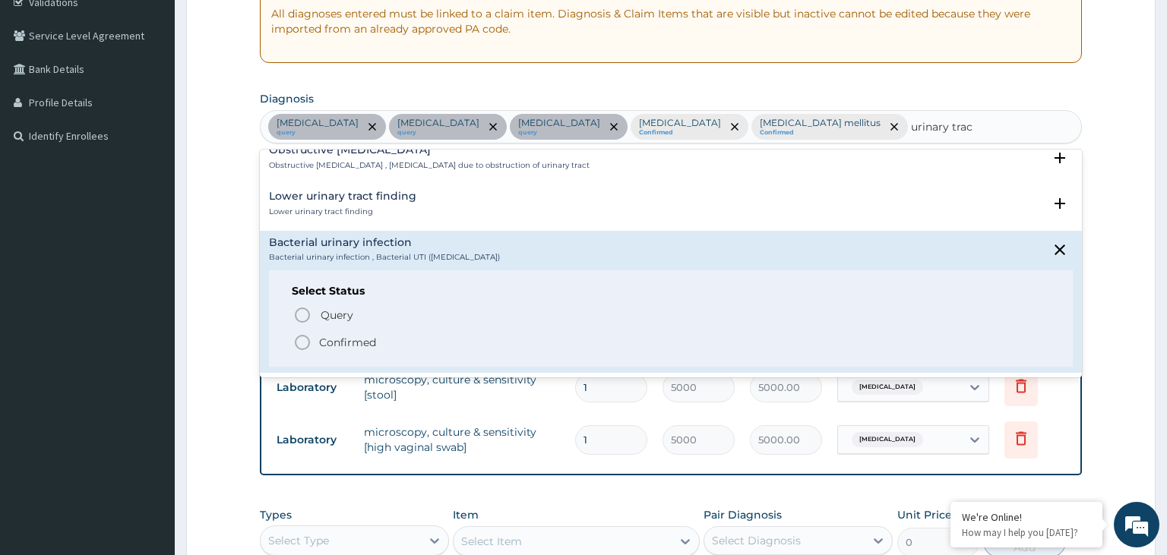
click at [361, 337] on p "Confirmed" at bounding box center [347, 342] width 57 height 15
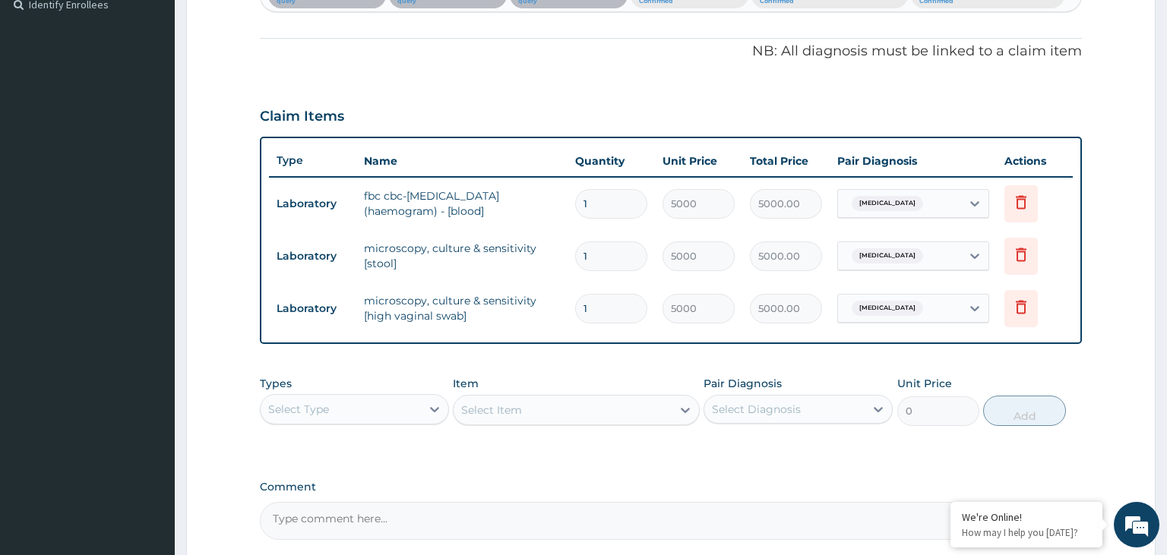
scroll to position [457, 0]
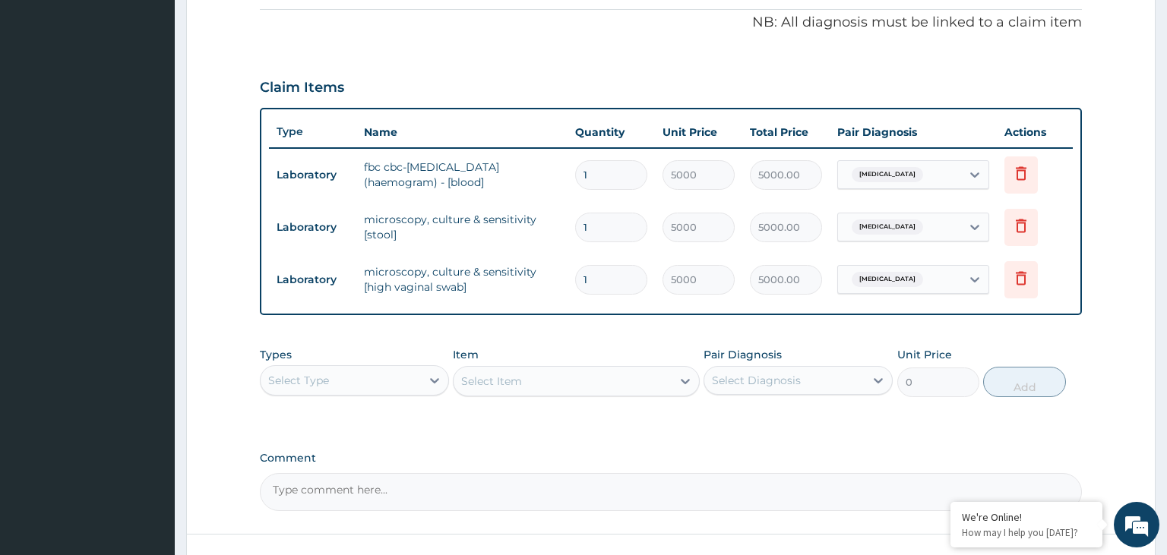
click at [366, 387] on div "Select Type" at bounding box center [341, 380] width 160 height 24
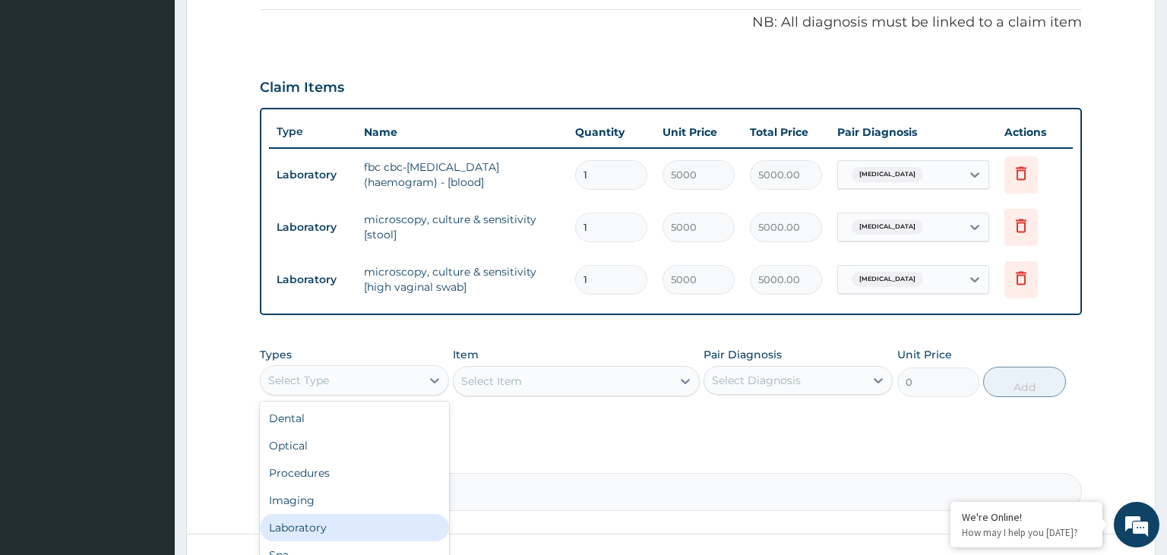
click at [333, 530] on div "Laboratory" at bounding box center [354, 527] width 189 height 27
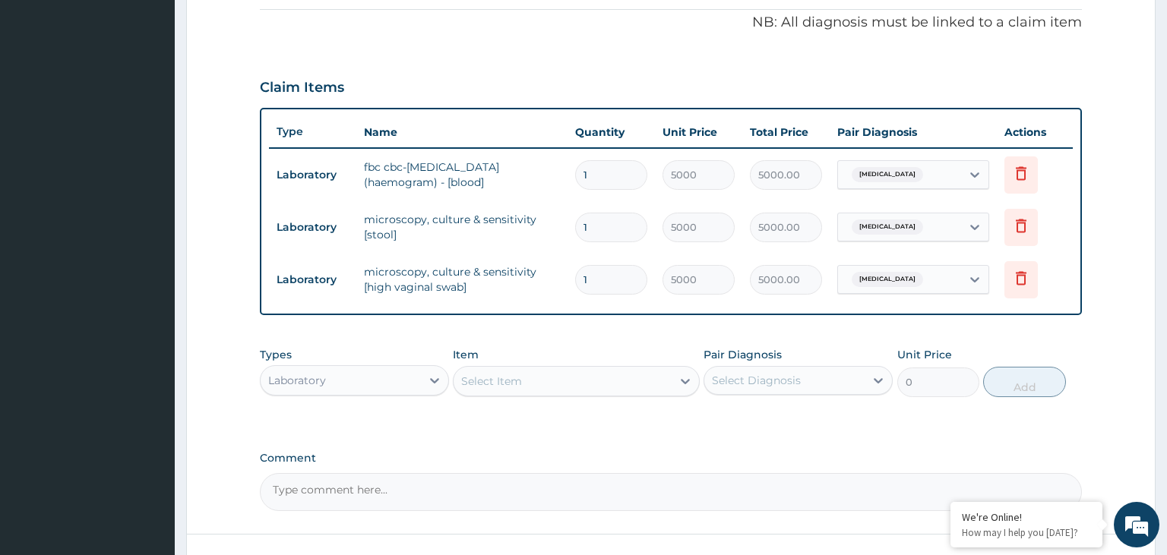
click at [548, 366] on div "Select Item" at bounding box center [576, 381] width 247 height 30
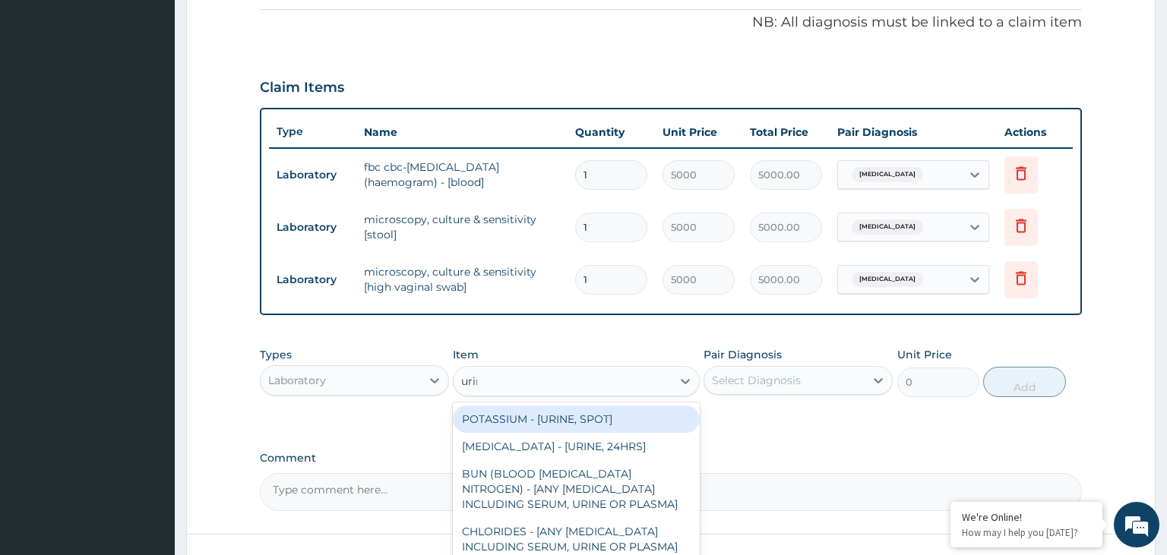
type input "urina"
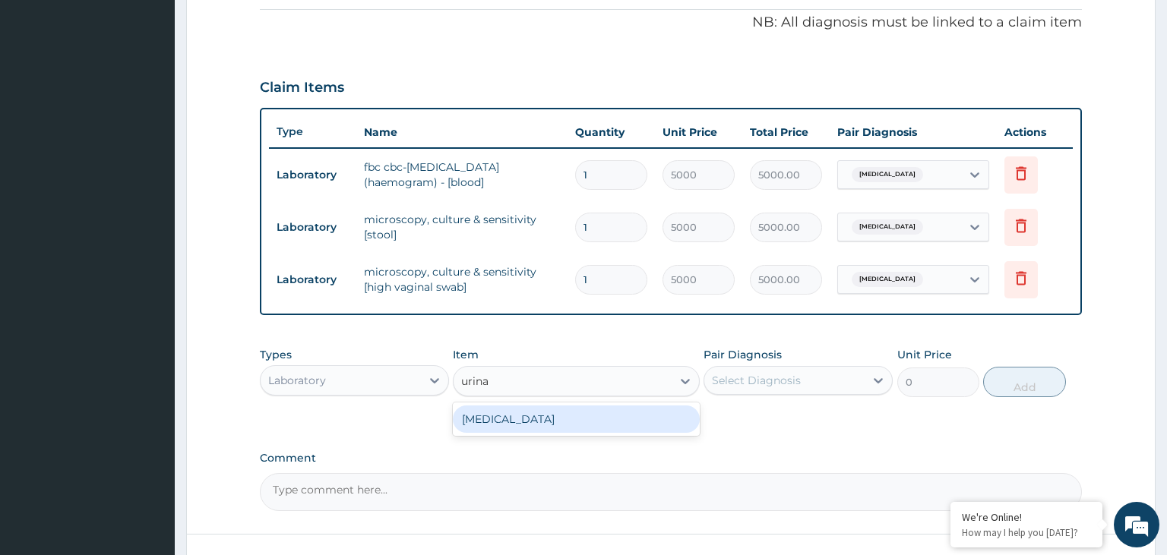
click at [580, 412] on div "[MEDICAL_DATA]" at bounding box center [576, 419] width 247 height 27
type input "2187.5"
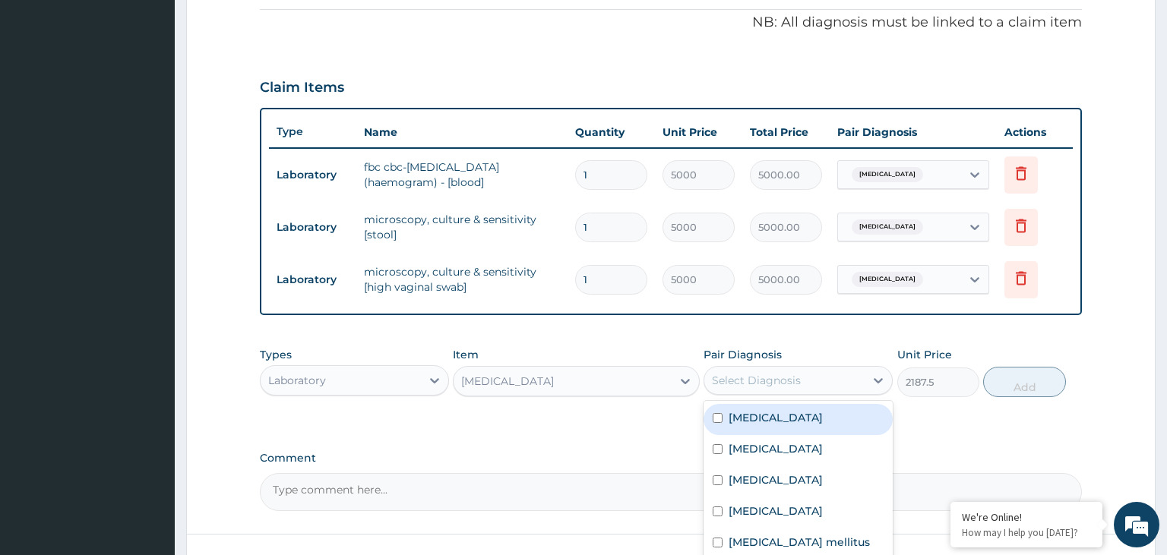
click at [807, 380] on div "Select Diagnosis" at bounding box center [784, 380] width 160 height 24
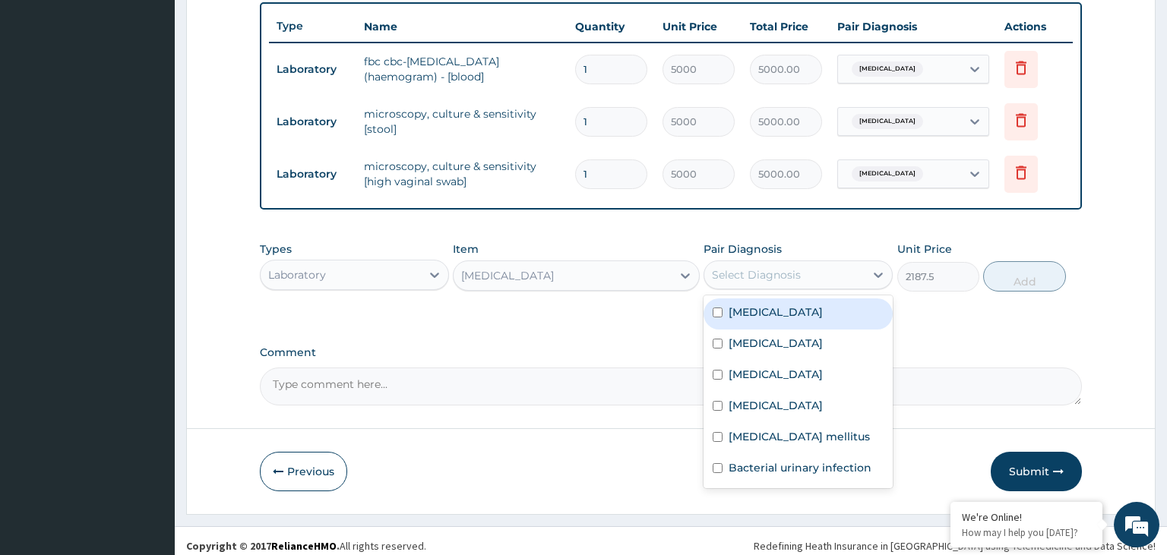
scroll to position [570, 0]
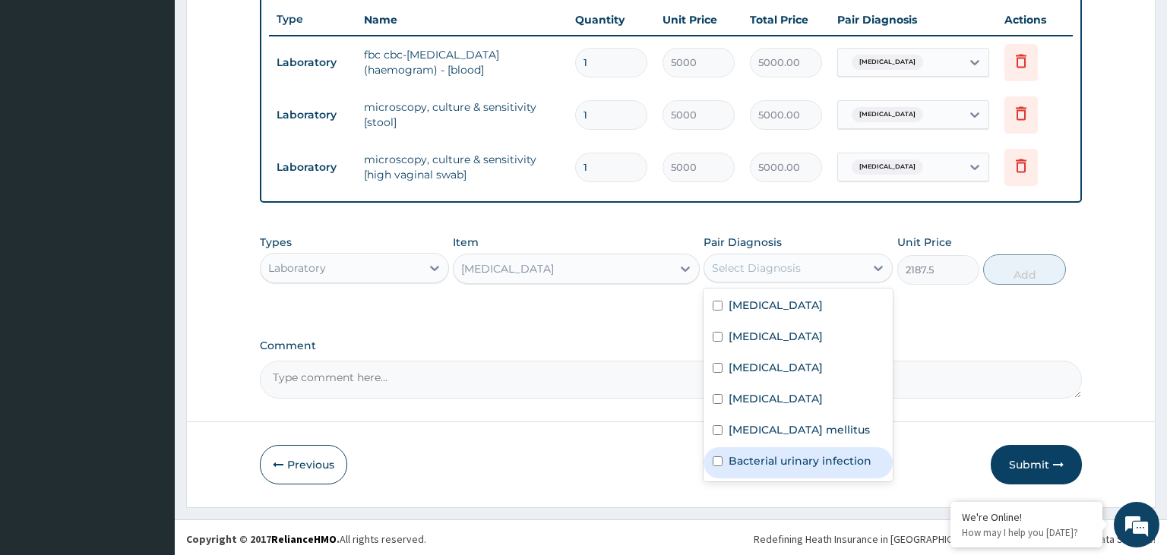
click at [785, 462] on label "Bacterial urinary infection" at bounding box center [800, 461] width 143 height 15
checkbox input "true"
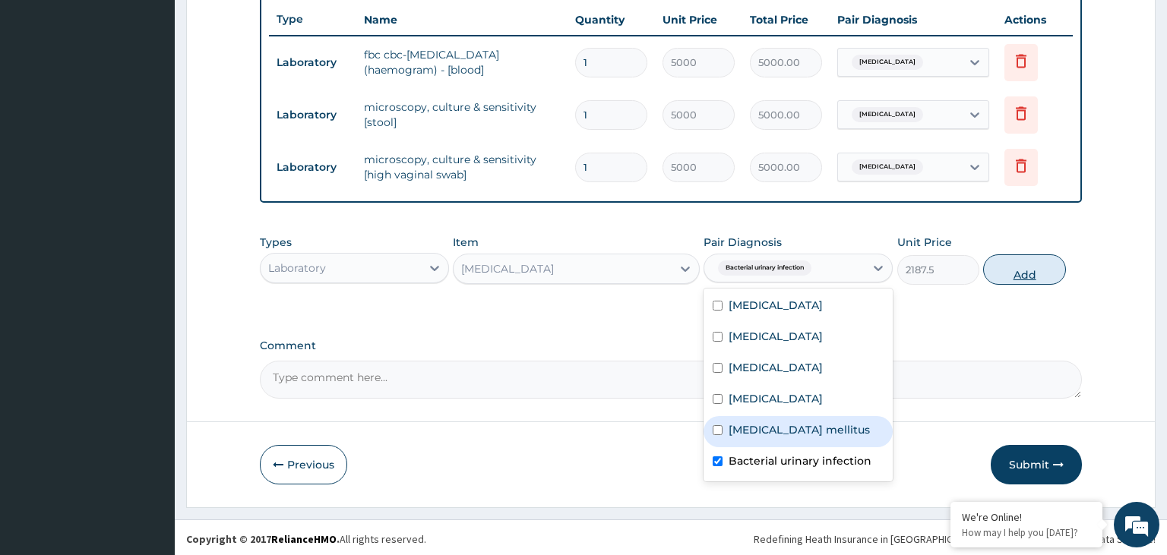
click at [1025, 267] on button "Add" at bounding box center [1024, 270] width 82 height 30
type input "0"
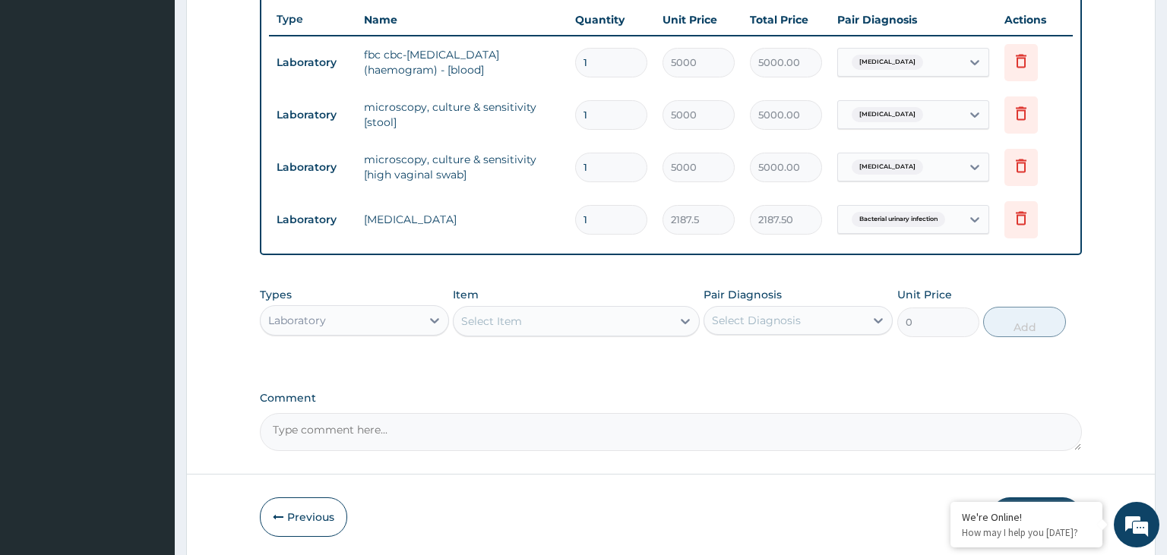
click at [533, 296] on div "Item Select Item" at bounding box center [576, 312] width 247 height 50
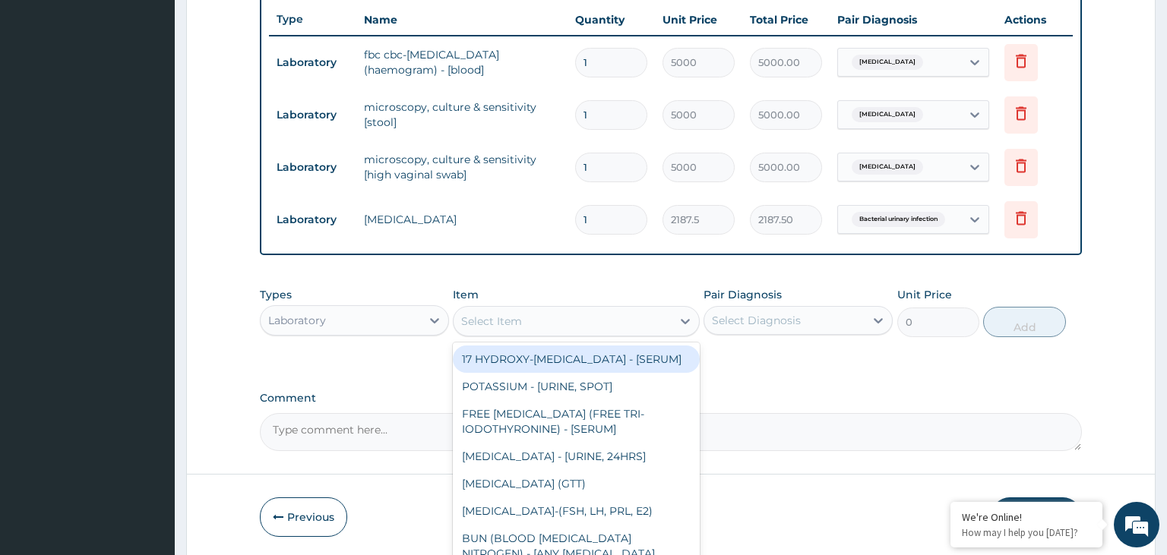
click at [536, 313] on div "Select Item" at bounding box center [563, 321] width 218 height 24
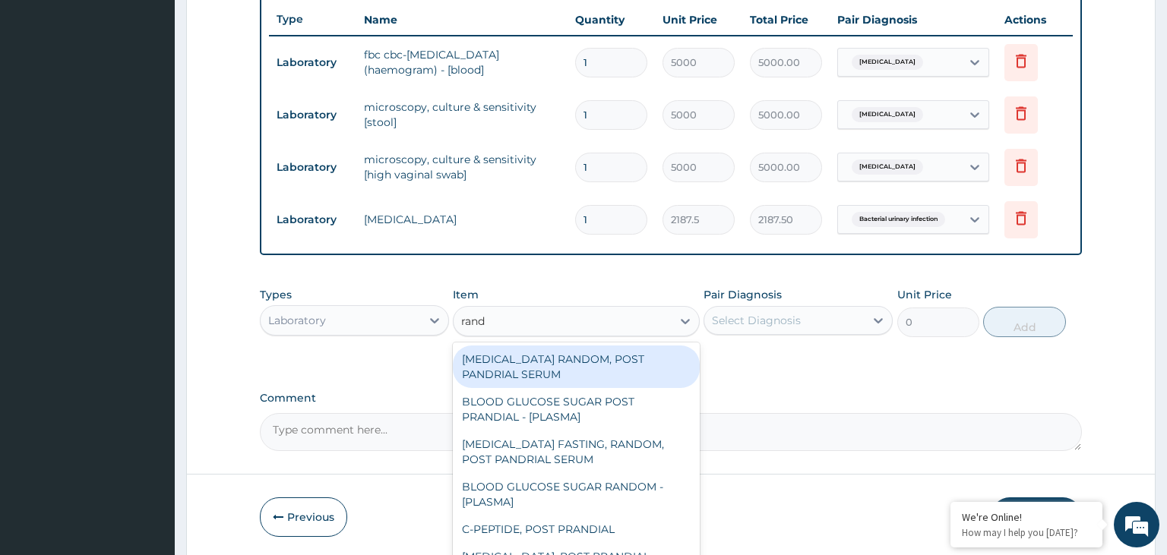
type input "[PERSON_NAME]"
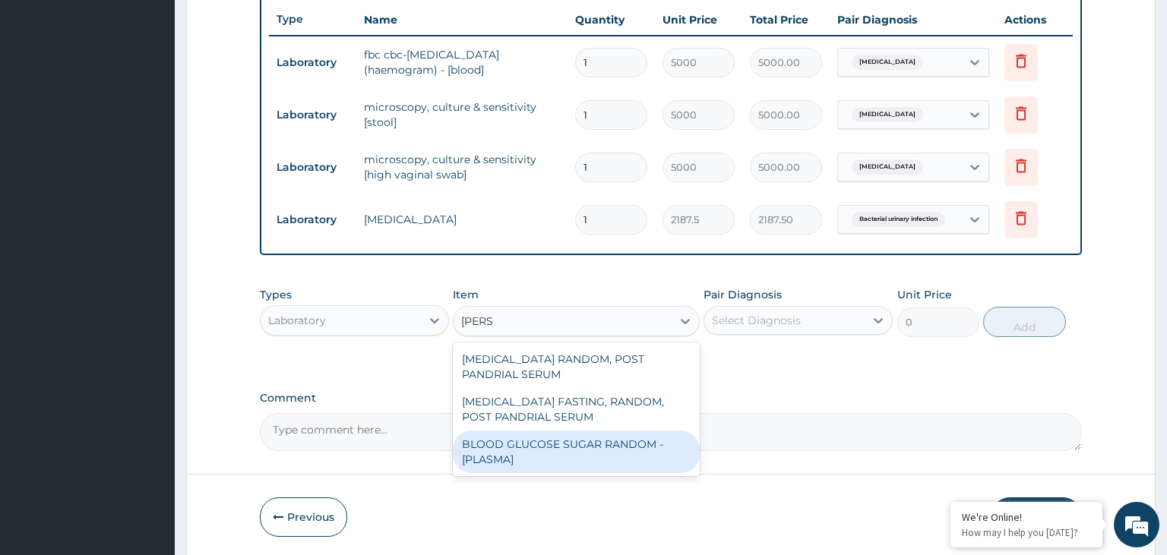
drag, startPoint x: 606, startPoint y: 445, endPoint x: 811, endPoint y: 356, distance: 223.6
click at [609, 446] on div "BLOOD GLUCOSE SUGAR RANDOM - [PLASMA]" at bounding box center [576, 452] width 247 height 43
type input "1875"
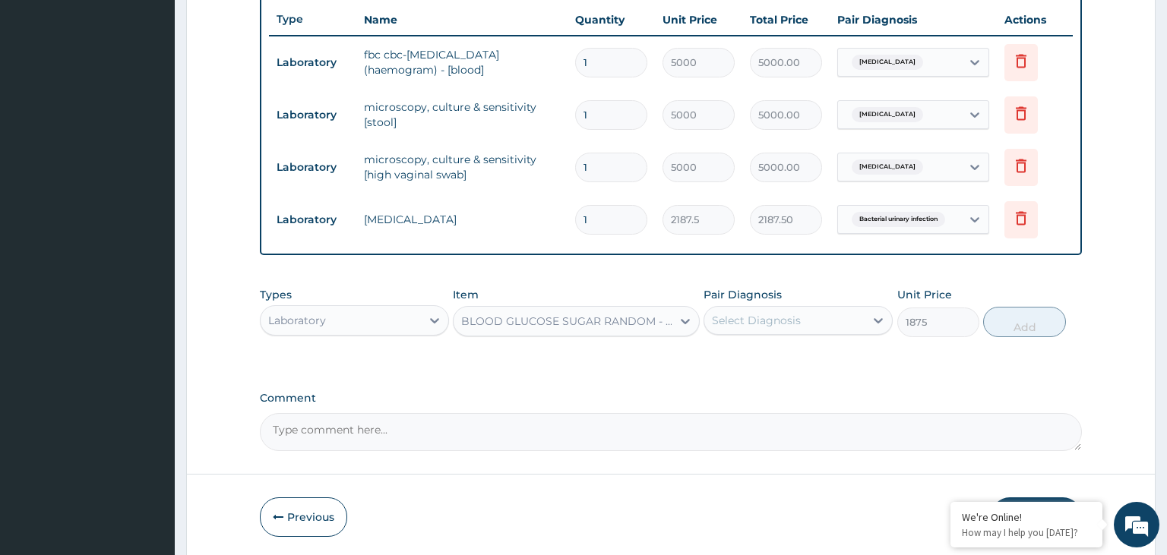
click at [798, 320] on div "Select Diagnosis" at bounding box center [756, 320] width 89 height 15
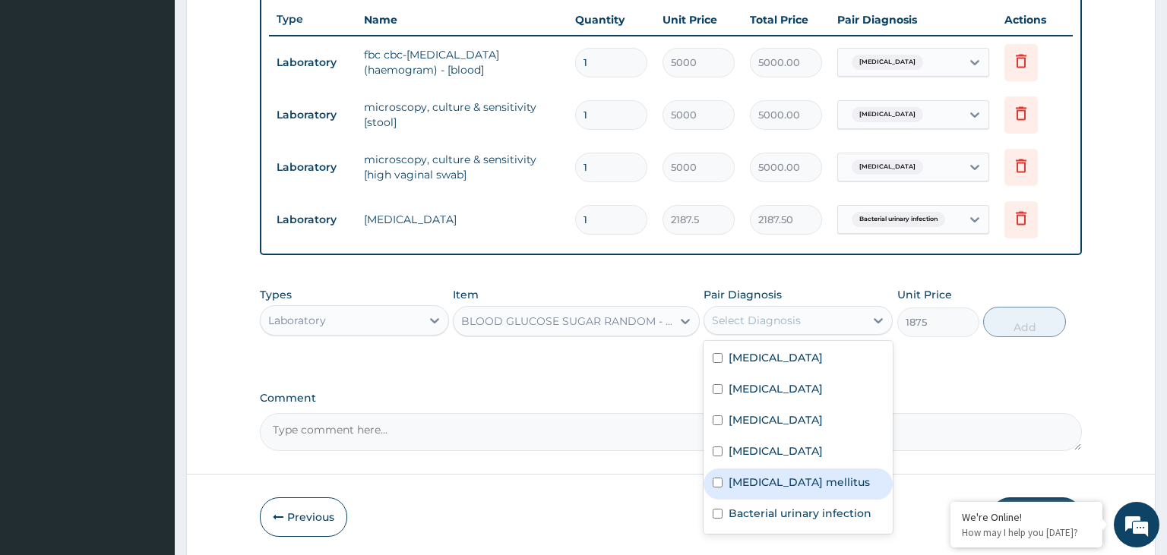
drag, startPoint x: 794, startPoint y: 482, endPoint x: 897, endPoint y: 448, distance: 107.9
click at [793, 482] on label "[MEDICAL_DATA] mellitus" at bounding box center [799, 482] width 141 height 15
checkbox input "true"
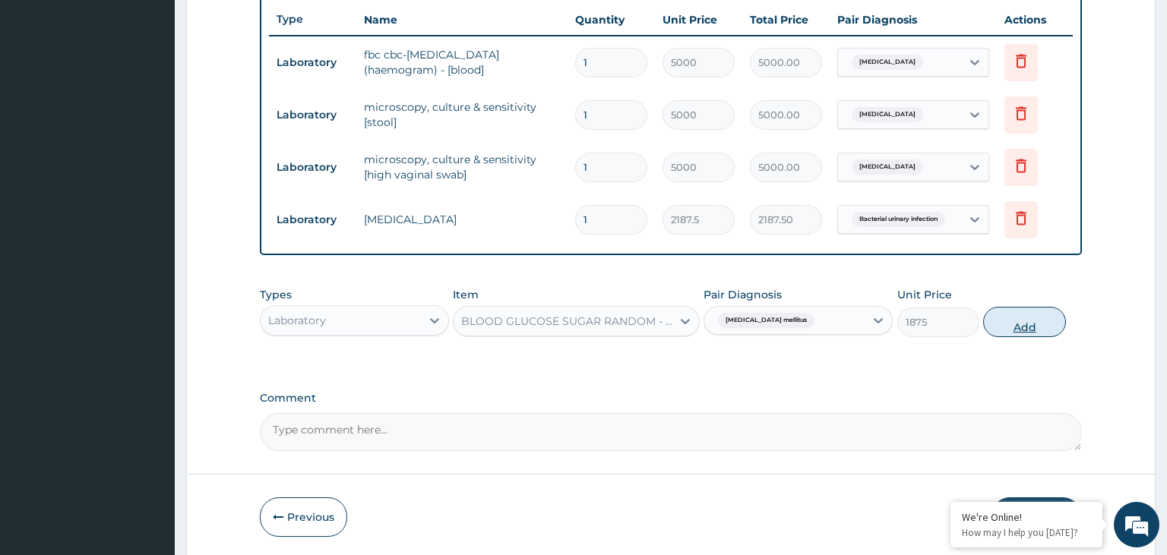
click at [1037, 327] on button "Add" at bounding box center [1024, 322] width 82 height 30
type input "0"
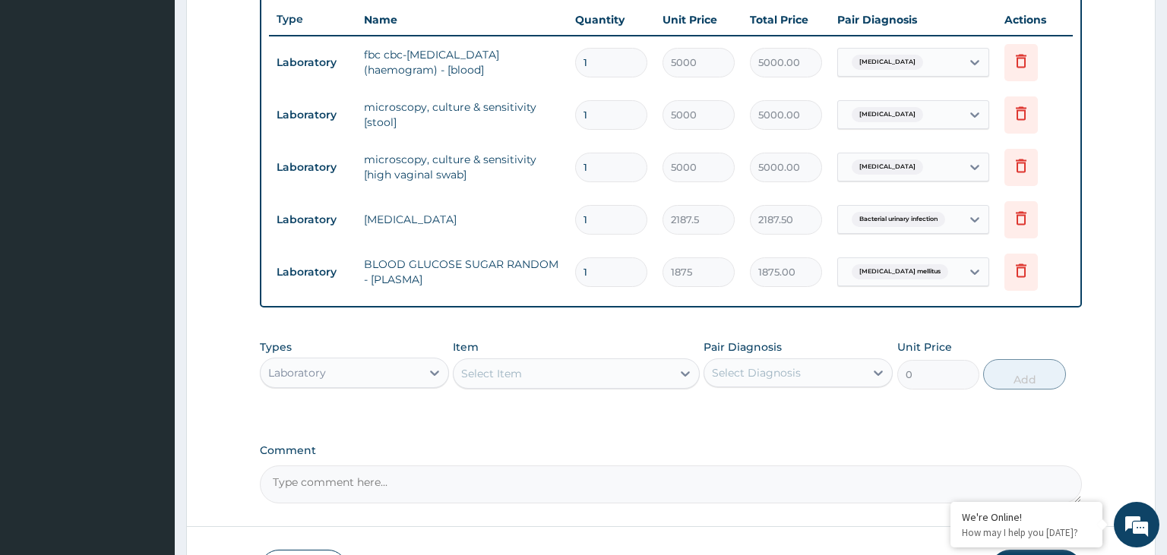
click at [579, 365] on div "Select Item" at bounding box center [563, 374] width 218 height 24
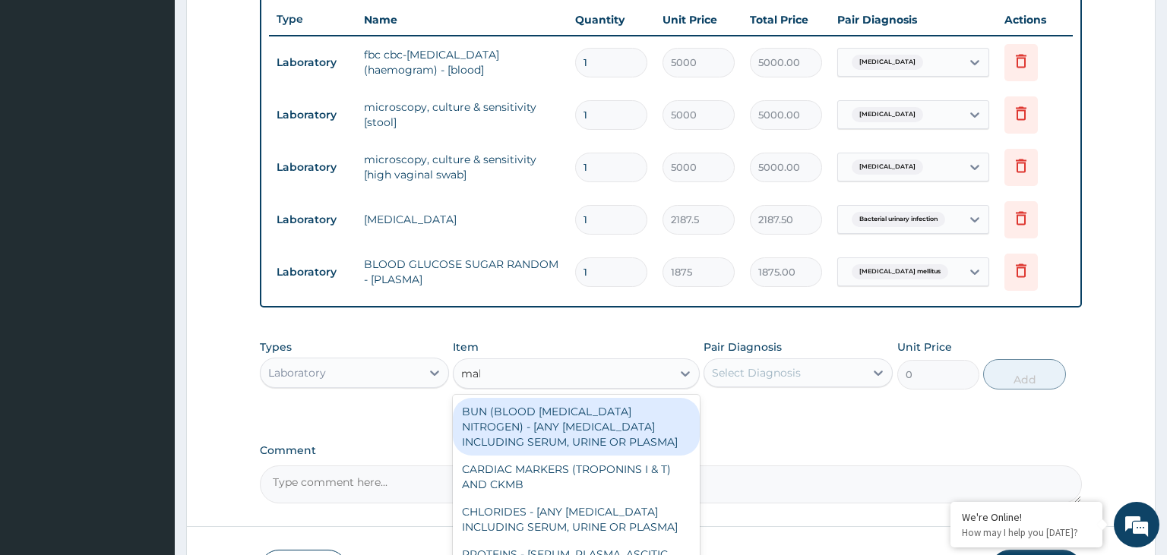
type input "mala"
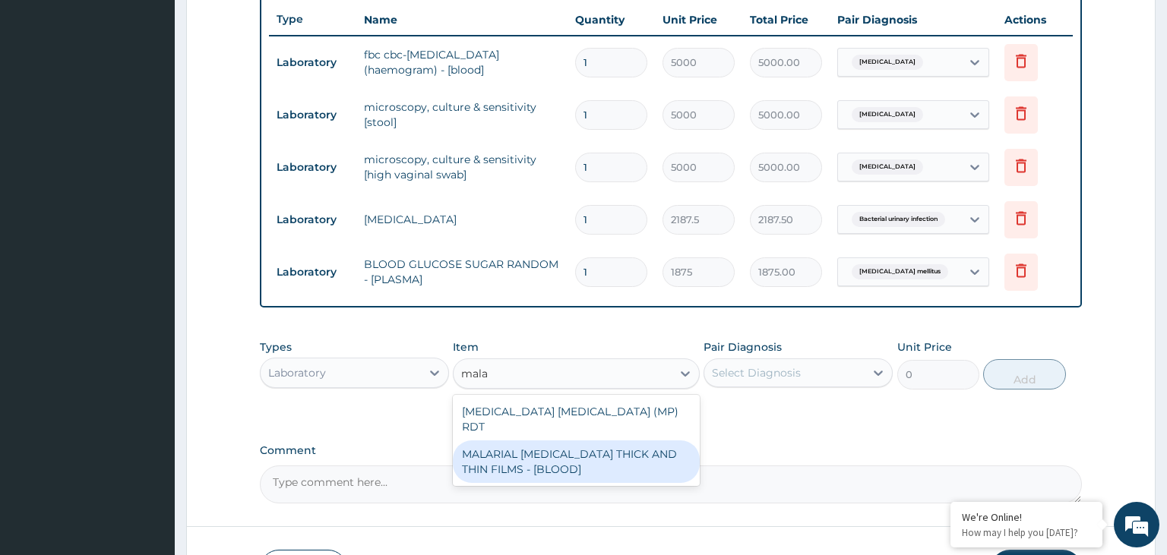
click at [602, 441] on div "MALARIAL [MEDICAL_DATA] THICK AND THIN FILMS - [BLOOD]" at bounding box center [576, 462] width 247 height 43
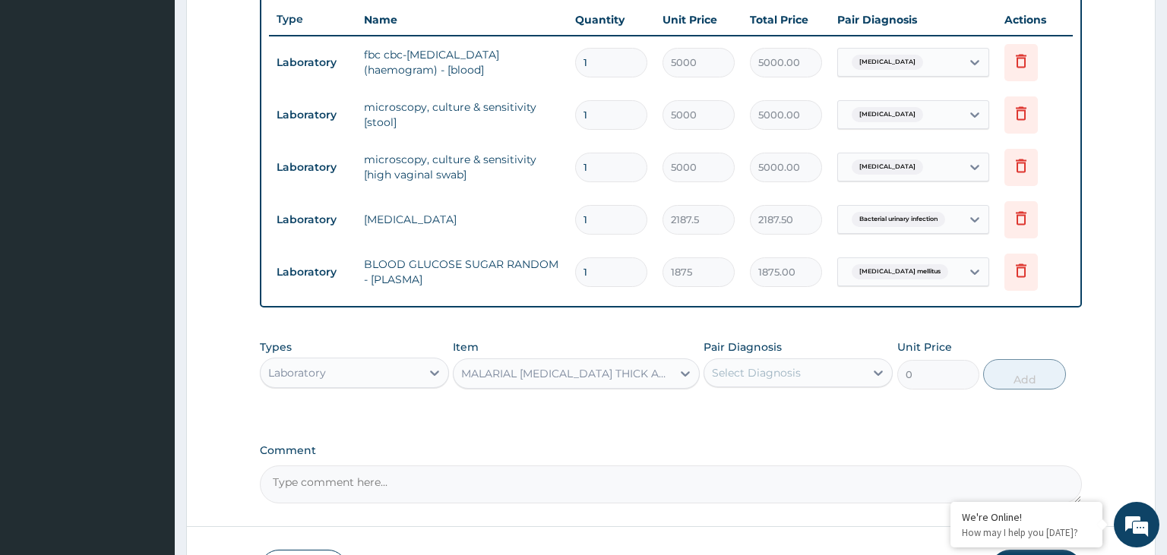
type input "2187.5"
click at [807, 359] on div "Select Diagnosis" at bounding box center [798, 373] width 189 height 29
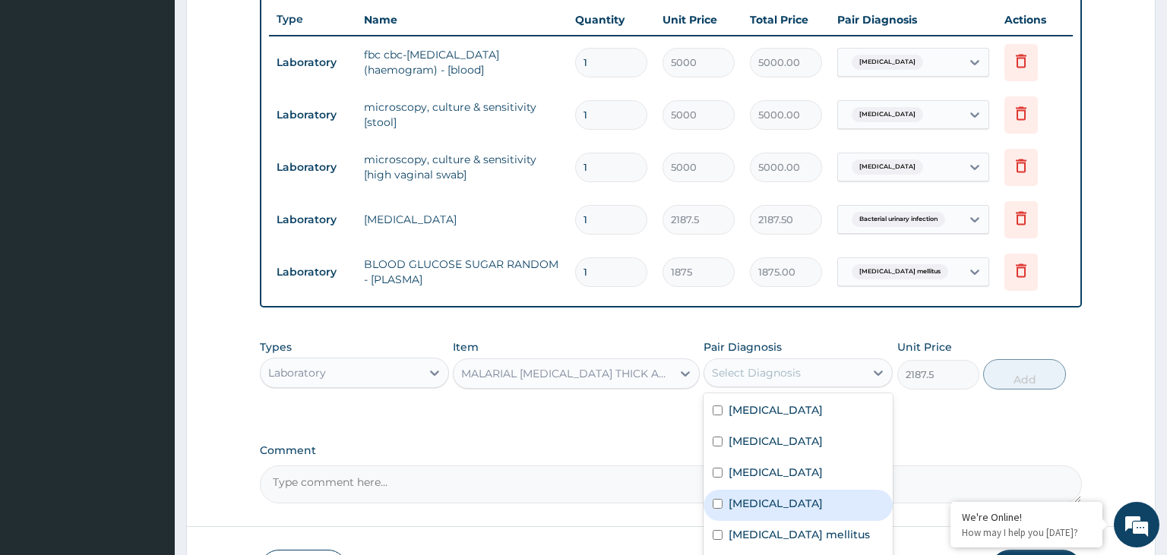
click at [780, 509] on div "[MEDICAL_DATA]" at bounding box center [798, 505] width 189 height 31
checkbox input "true"
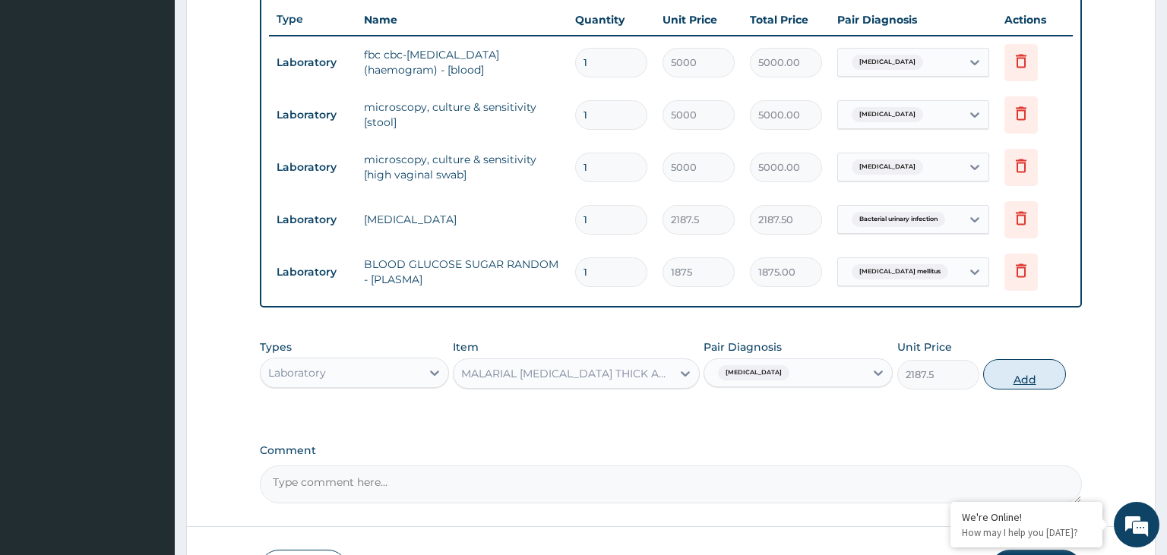
click at [1016, 375] on button "Add" at bounding box center [1024, 374] width 82 height 30
type input "0"
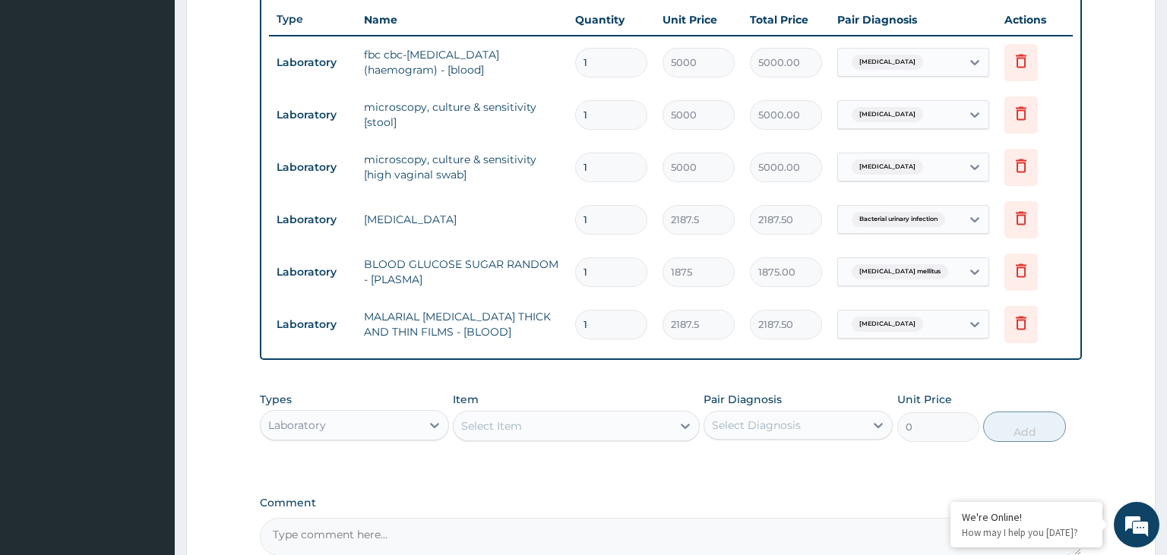
scroll to position [249, 0]
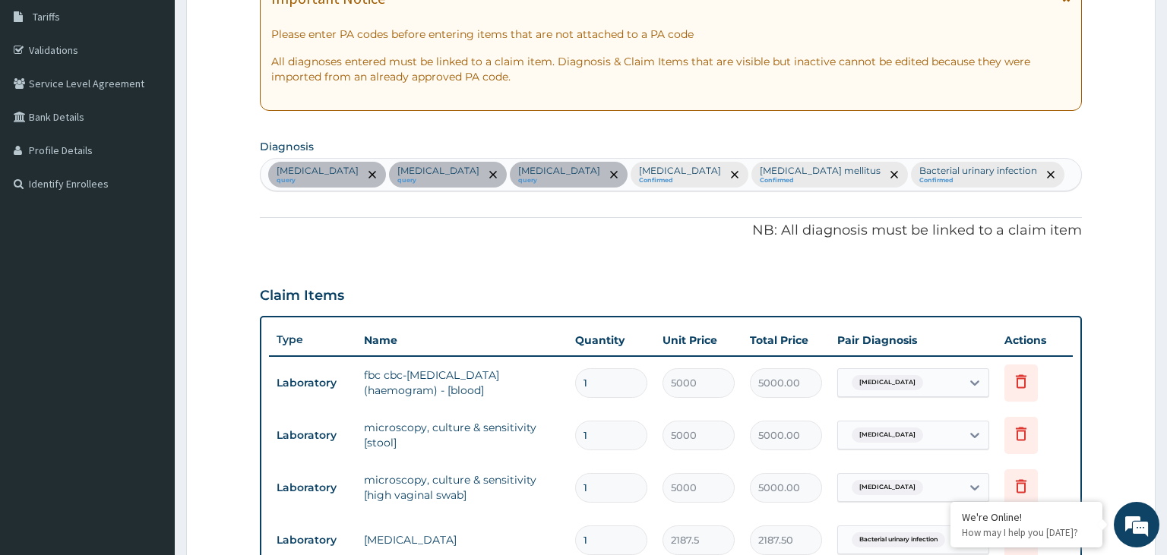
click at [947, 179] on div "[MEDICAL_DATA] query [MEDICAL_DATA] query [MEDICAL_DATA] query [MEDICAL_DATA] C…" at bounding box center [671, 175] width 821 height 32
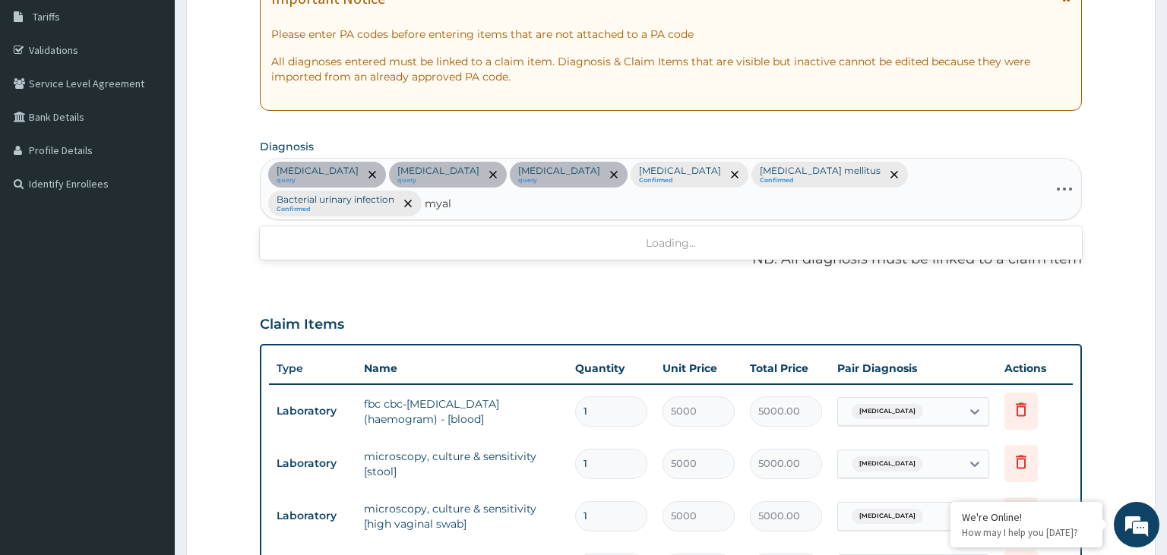
type input "myalg"
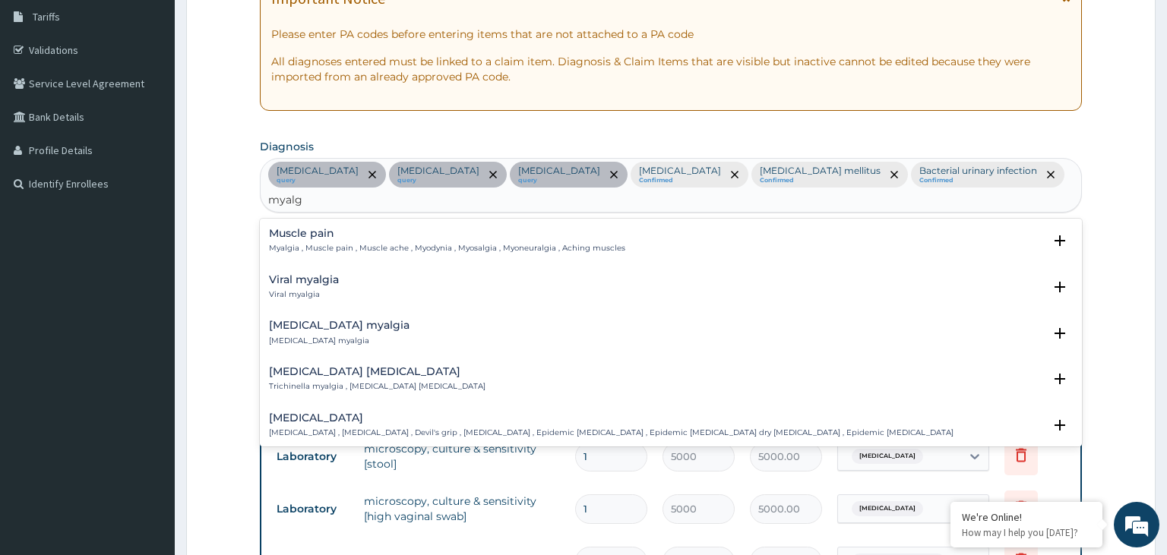
click at [379, 243] on p "Myalgia , Muscle pain , Muscle ache , Myodynia , Myosalgia , Myoneuralgia , Ach…" at bounding box center [447, 248] width 356 height 11
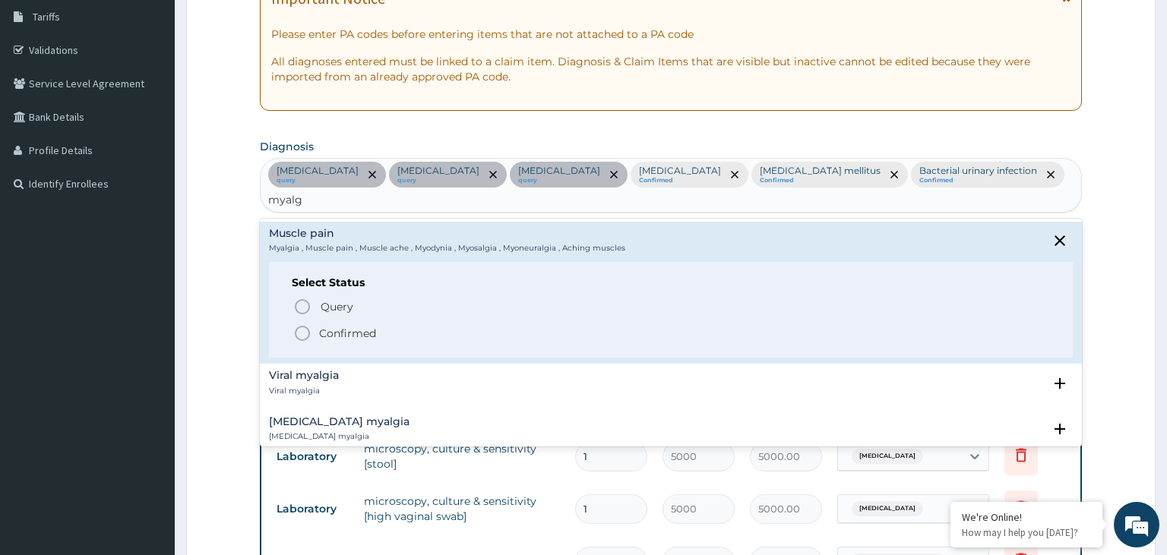
click at [374, 326] on p "Confirmed" at bounding box center [347, 333] width 57 height 15
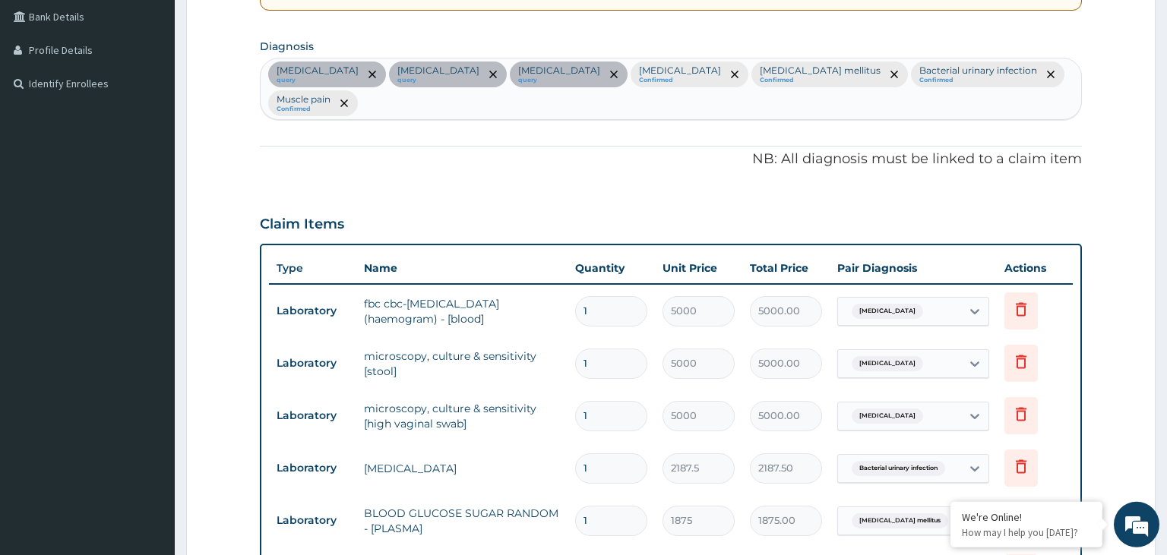
scroll to position [570, 0]
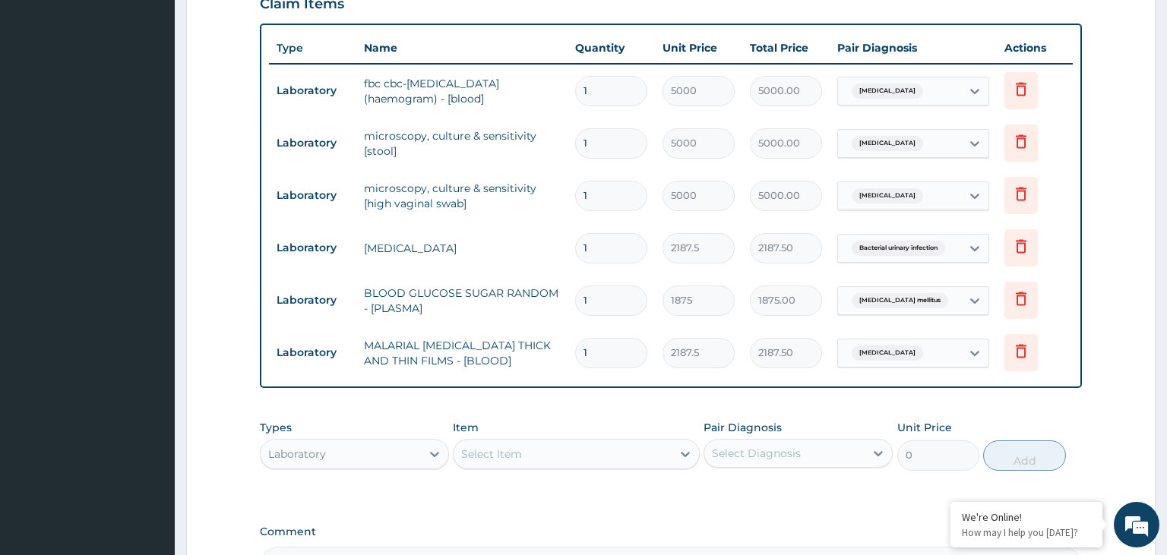
click at [369, 442] on div "Laboratory" at bounding box center [341, 454] width 160 height 24
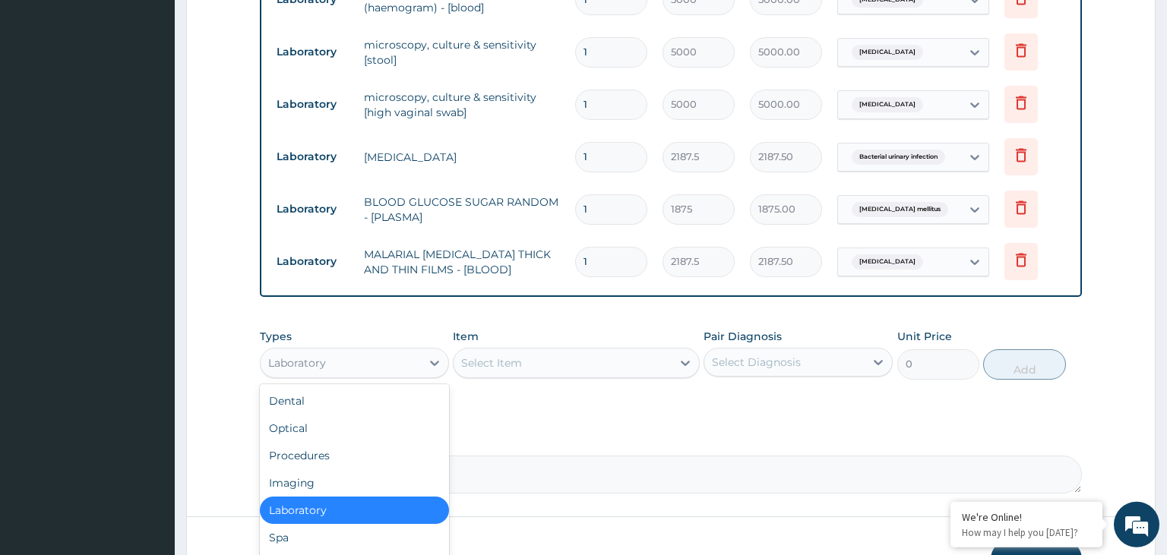
scroll to position [726, 0]
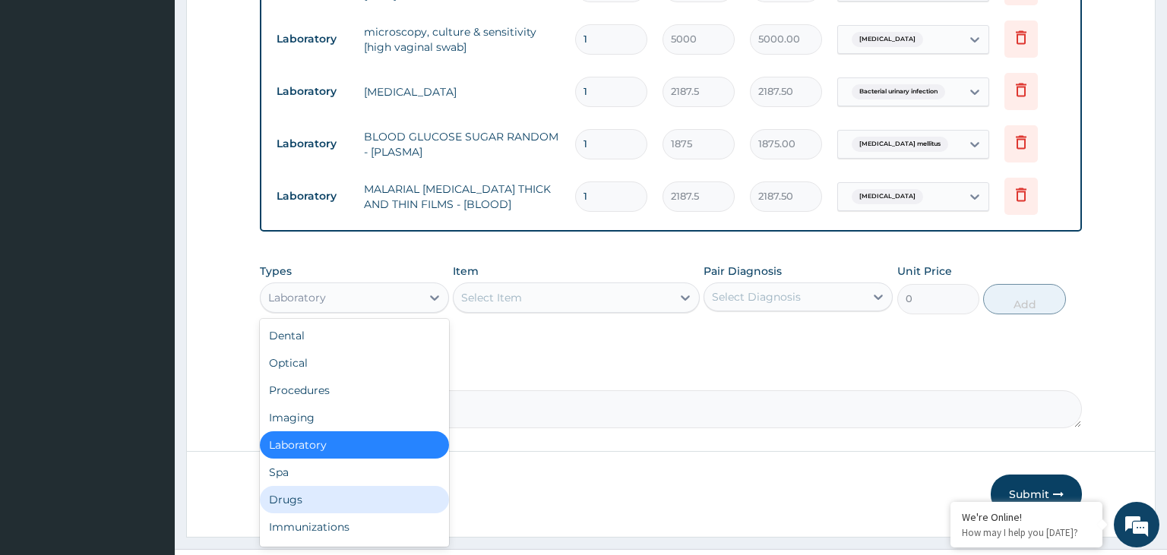
click at [322, 486] on div "Drugs" at bounding box center [354, 499] width 189 height 27
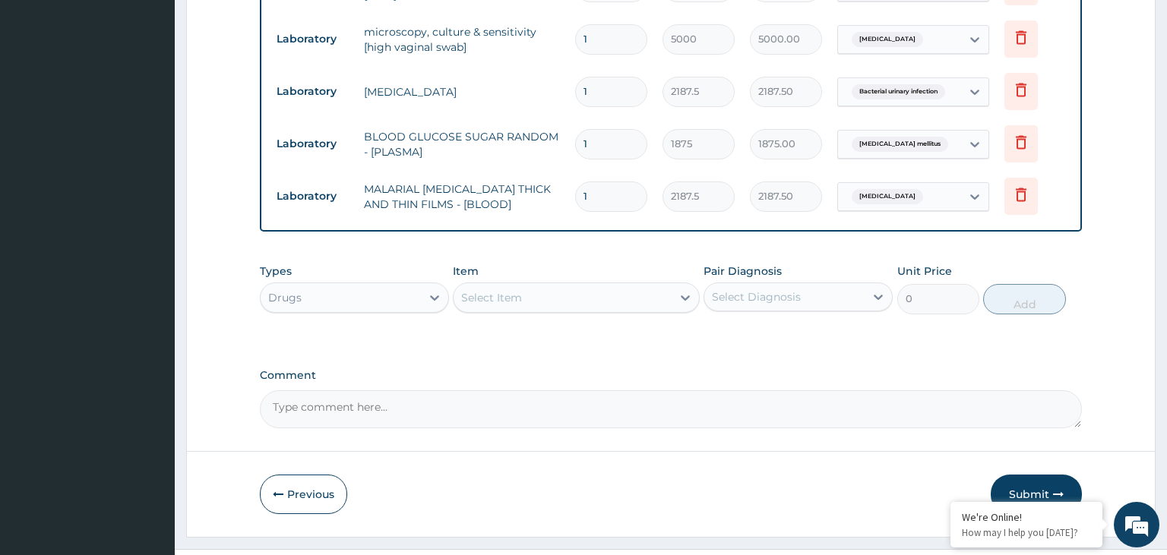
click at [593, 286] on div "Select Item" at bounding box center [563, 298] width 218 height 24
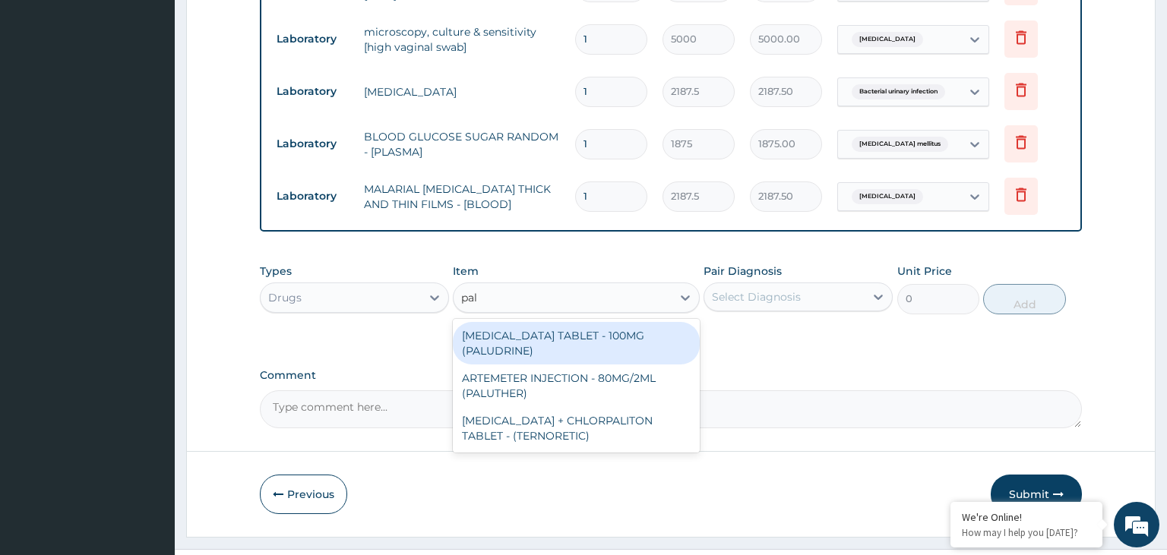
type input "palu"
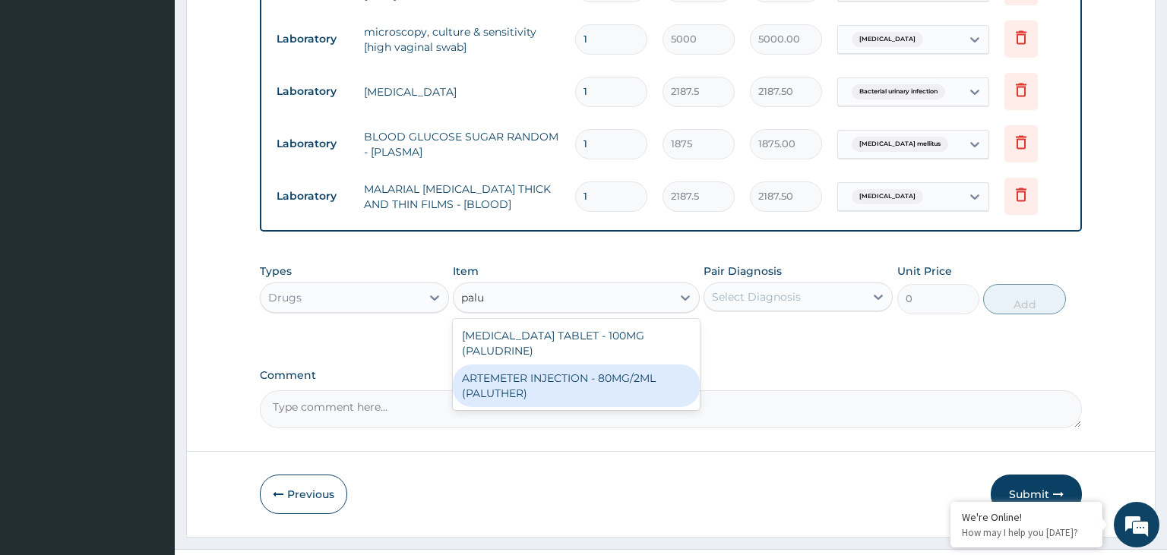
drag, startPoint x: 628, startPoint y: 349, endPoint x: 679, endPoint y: 345, distance: 51.1
click at [635, 365] on div "ARTEMETER INJECTION - 80MG/2ML (PALUTHER)" at bounding box center [576, 386] width 247 height 43
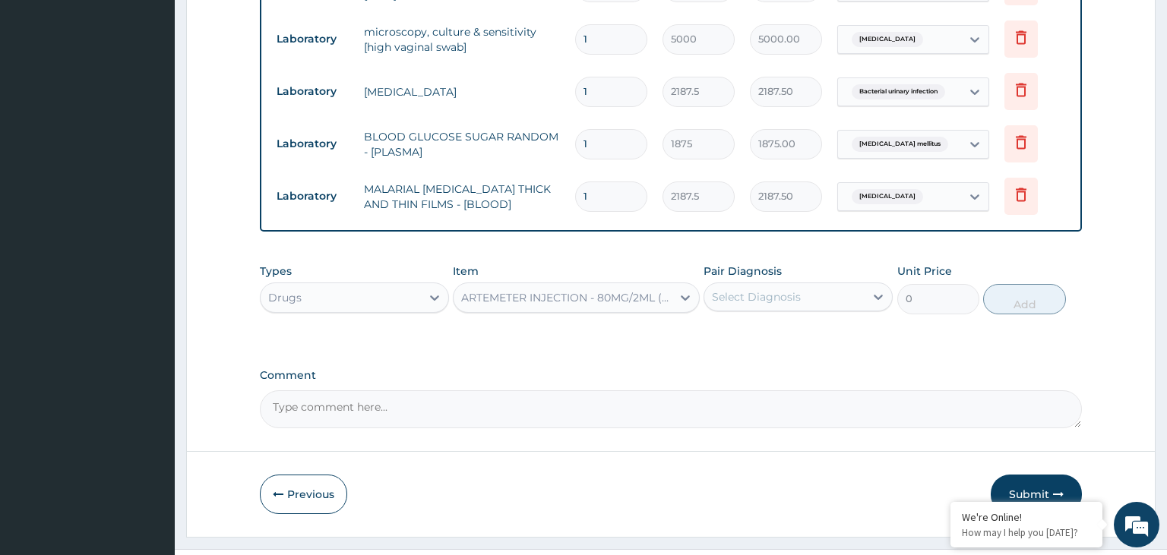
type input "700"
click at [809, 285] on div "Select Diagnosis" at bounding box center [784, 297] width 160 height 24
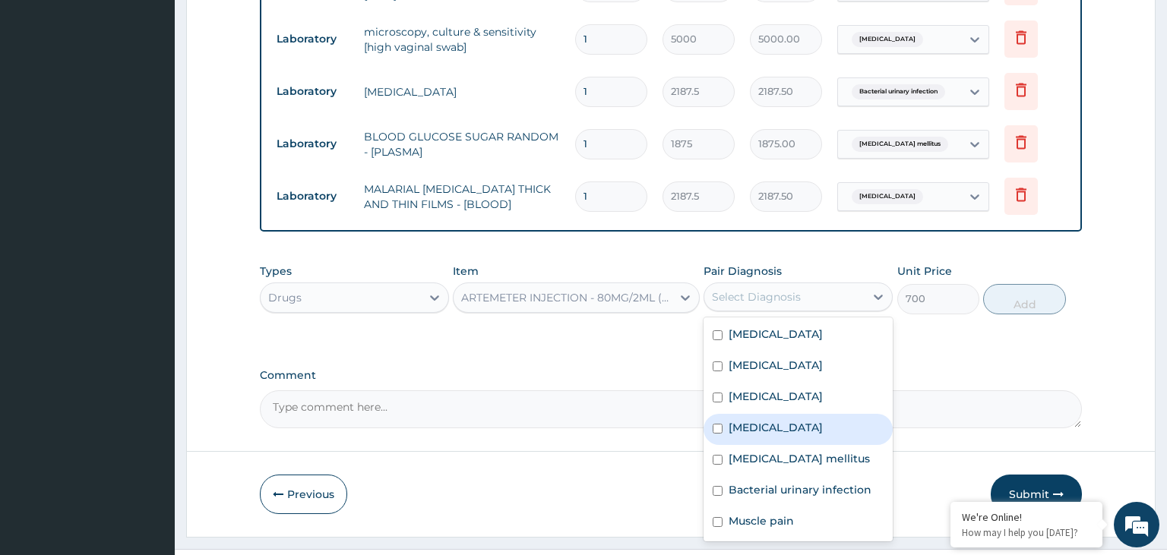
click at [789, 414] on div "[MEDICAL_DATA]" at bounding box center [798, 429] width 189 height 31
checkbox input "true"
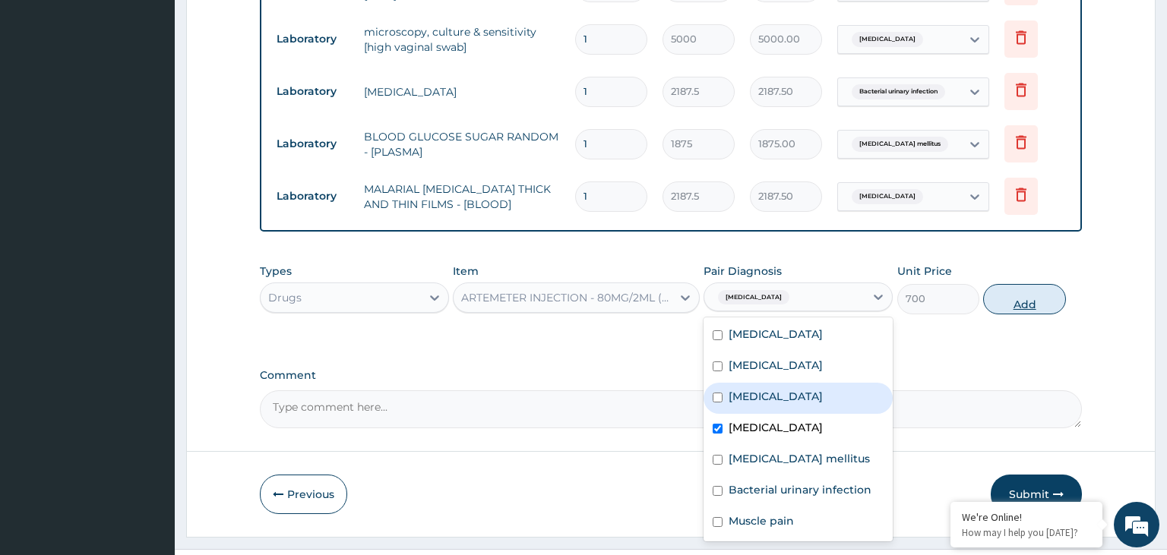
click at [1019, 284] on button "Add" at bounding box center [1024, 299] width 82 height 30
type input "0"
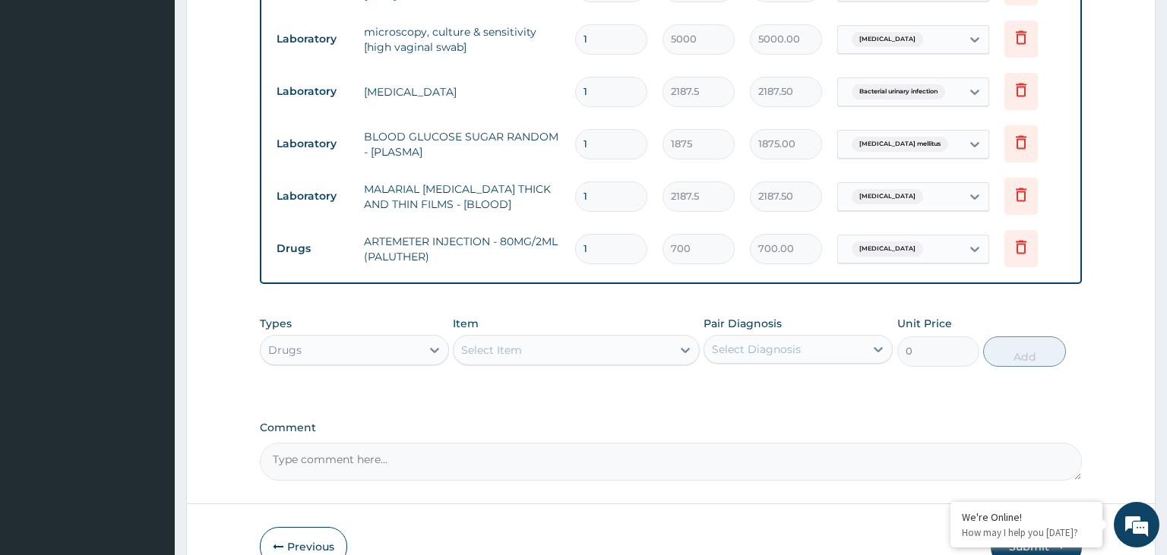
drag, startPoint x: 597, startPoint y: 220, endPoint x: 565, endPoint y: 226, distance: 32.5
click at [575, 234] on input "1" at bounding box center [611, 249] width 72 height 30
type input "6"
type input "4200.00"
type input "6"
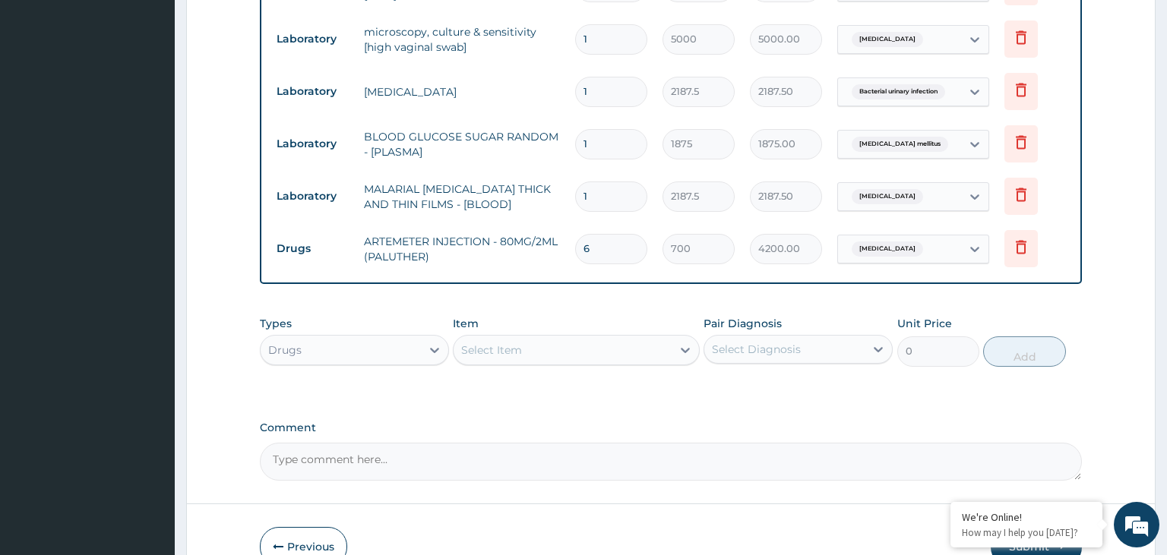
click at [556, 338] on div "Select Item" at bounding box center [563, 350] width 218 height 24
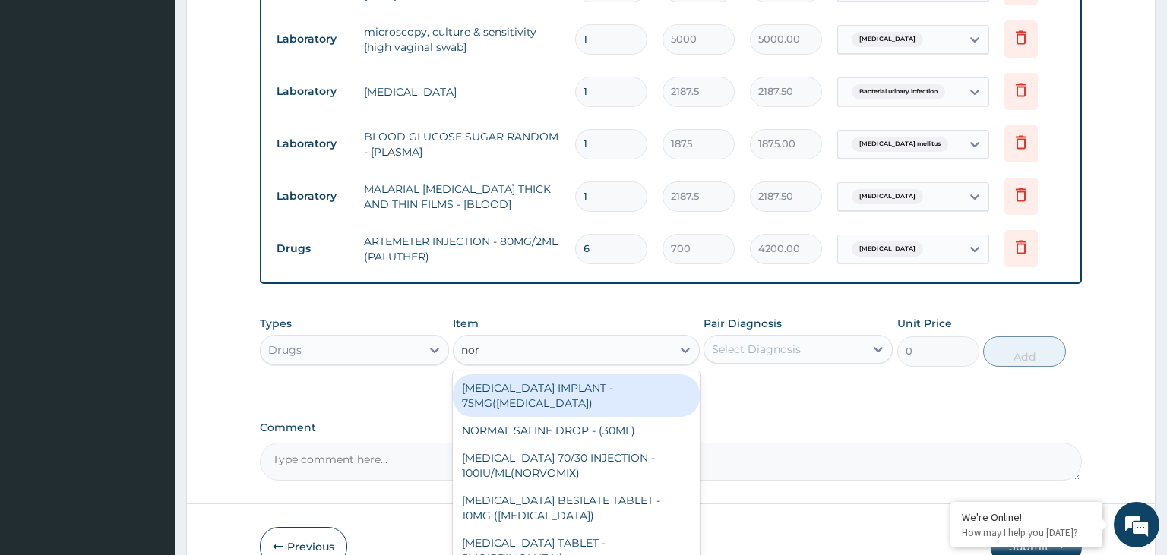
type input "norf"
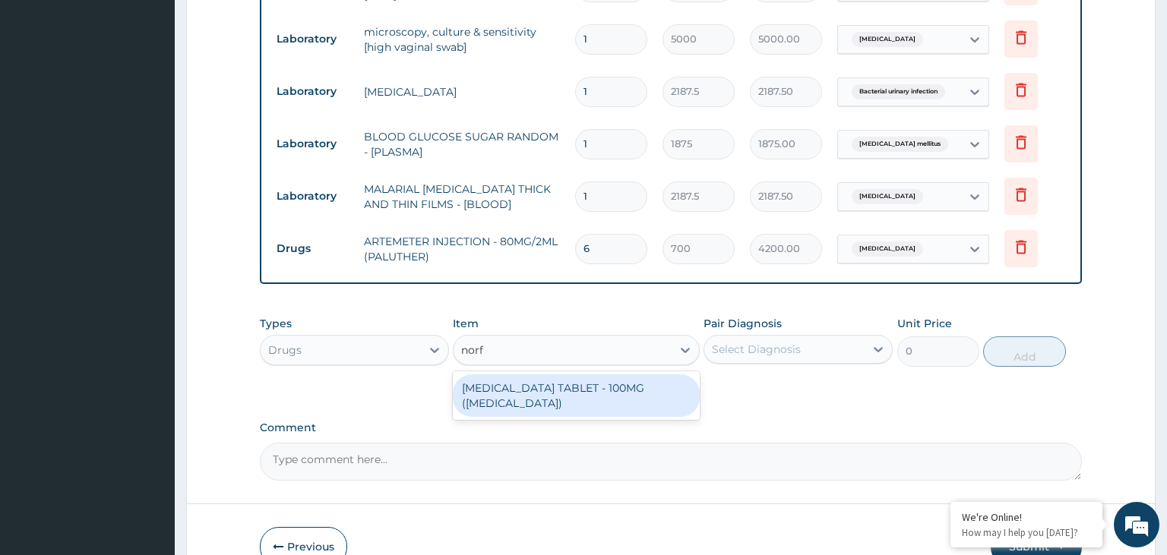
drag, startPoint x: 542, startPoint y: 363, endPoint x: 820, endPoint y: 357, distance: 277.4
click at [546, 375] on div "[MEDICAL_DATA] TABLET - 100MG ([MEDICAL_DATA])" at bounding box center [576, 396] width 247 height 43
type input "168"
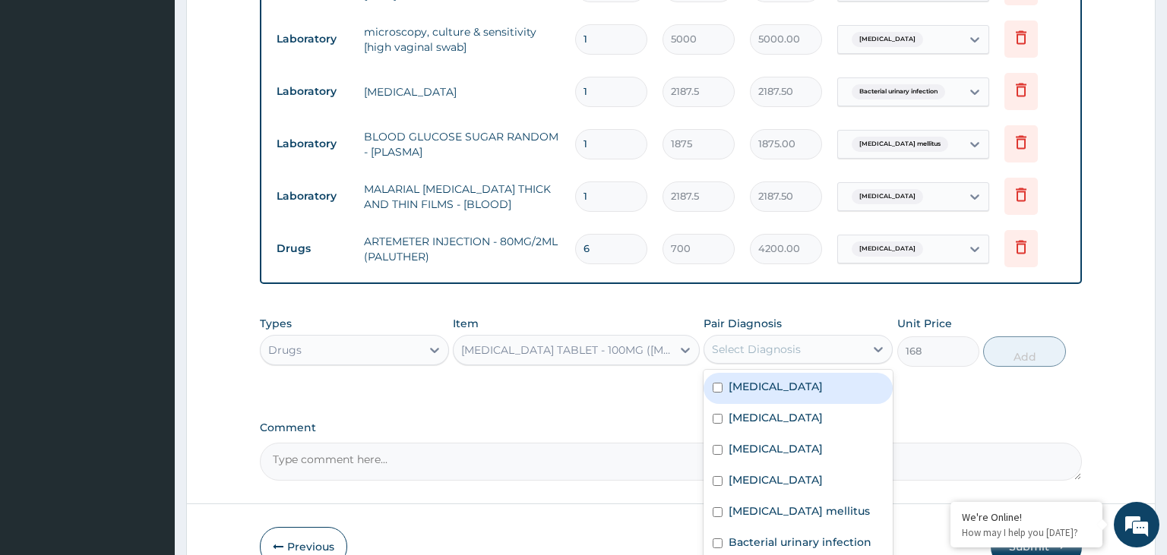
click at [831, 337] on div "Select Diagnosis" at bounding box center [784, 349] width 160 height 24
checkbox input "true"
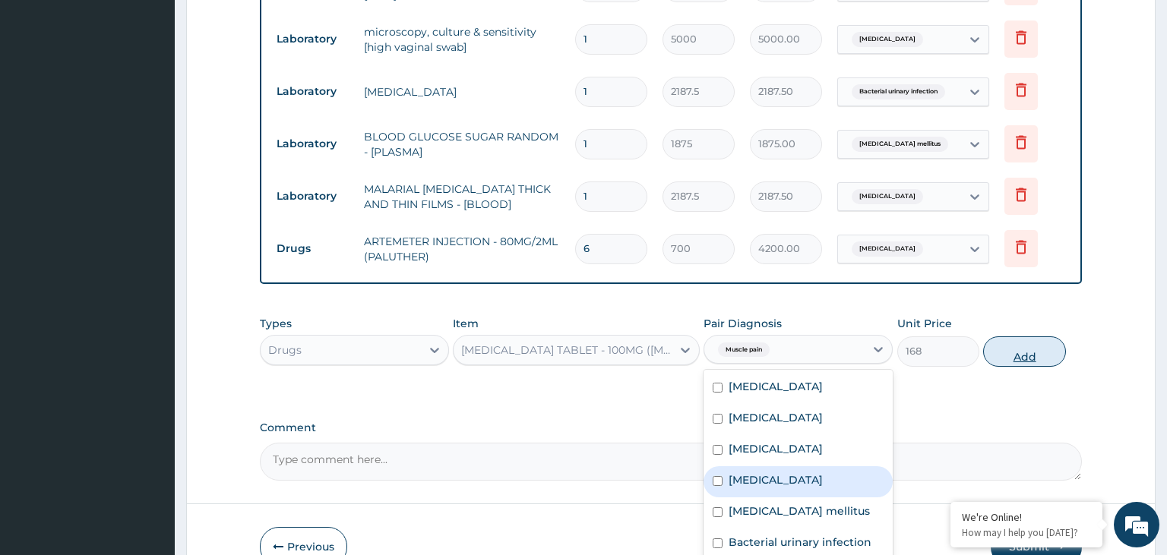
click at [1045, 337] on button "Add" at bounding box center [1024, 352] width 82 height 30
type input "0"
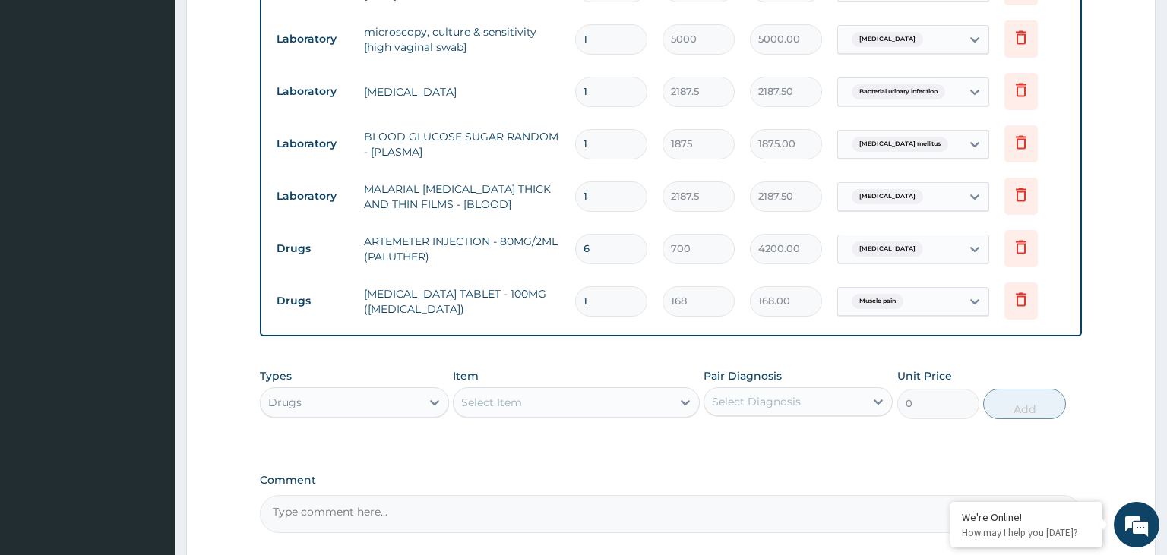
type input "10"
type input "1680.00"
type input "10"
click at [565, 391] on div "Select Item" at bounding box center [563, 403] width 218 height 24
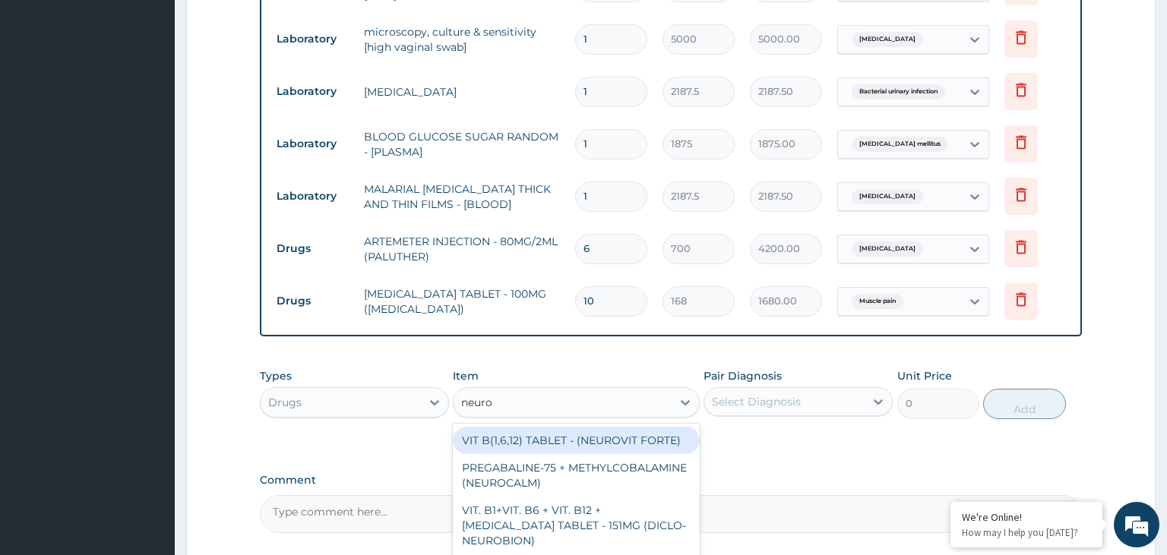
type input "neurog"
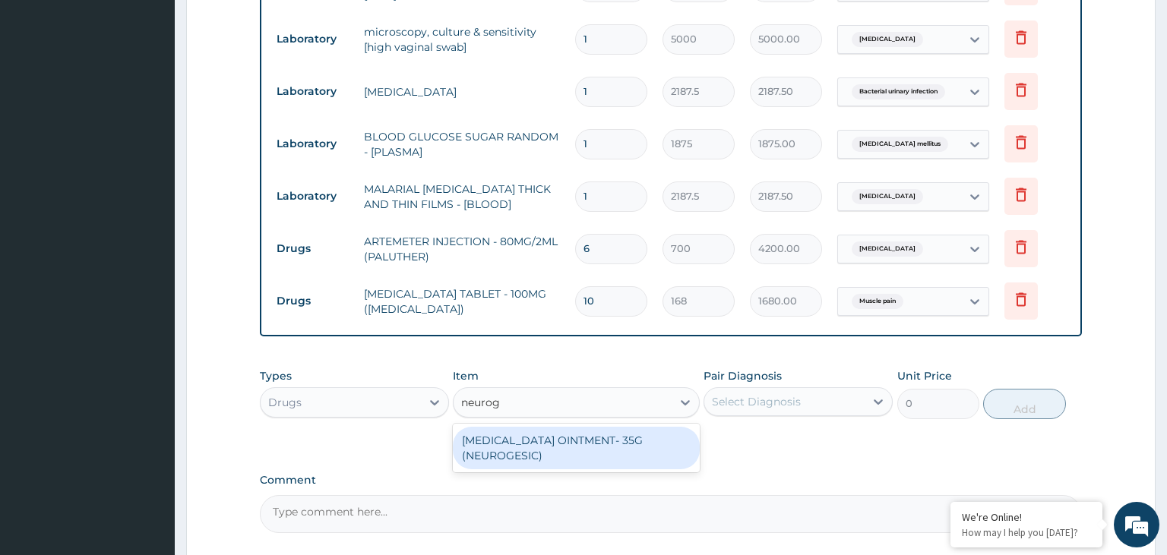
click at [594, 428] on div "[MEDICAL_DATA] OINTMENT- 35G (NEUROGESIC)" at bounding box center [576, 448] width 247 height 43
type input "1400"
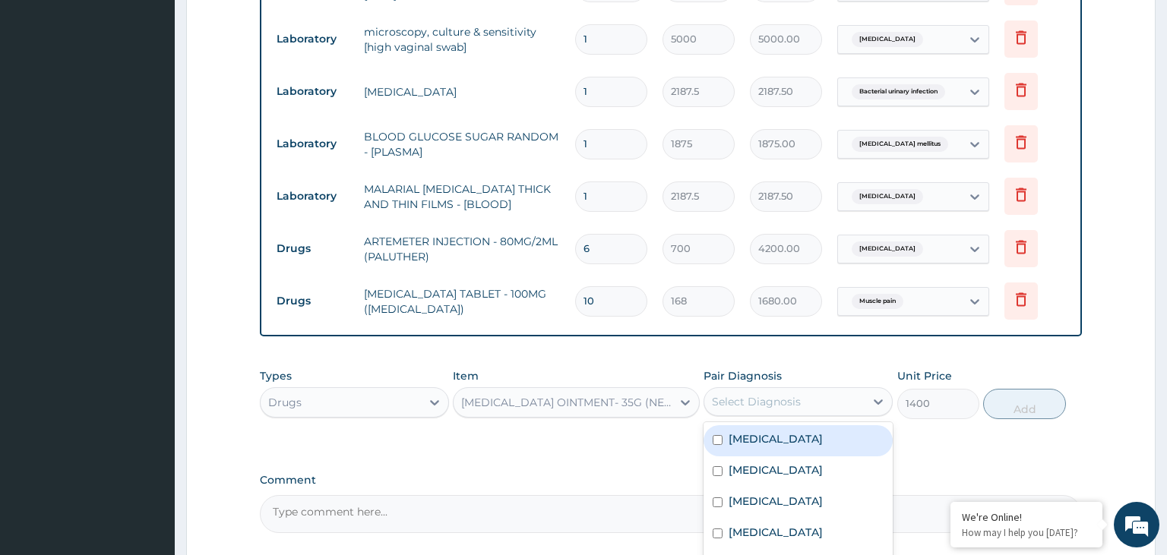
click at [810, 390] on div "Select Diagnosis" at bounding box center [784, 402] width 160 height 24
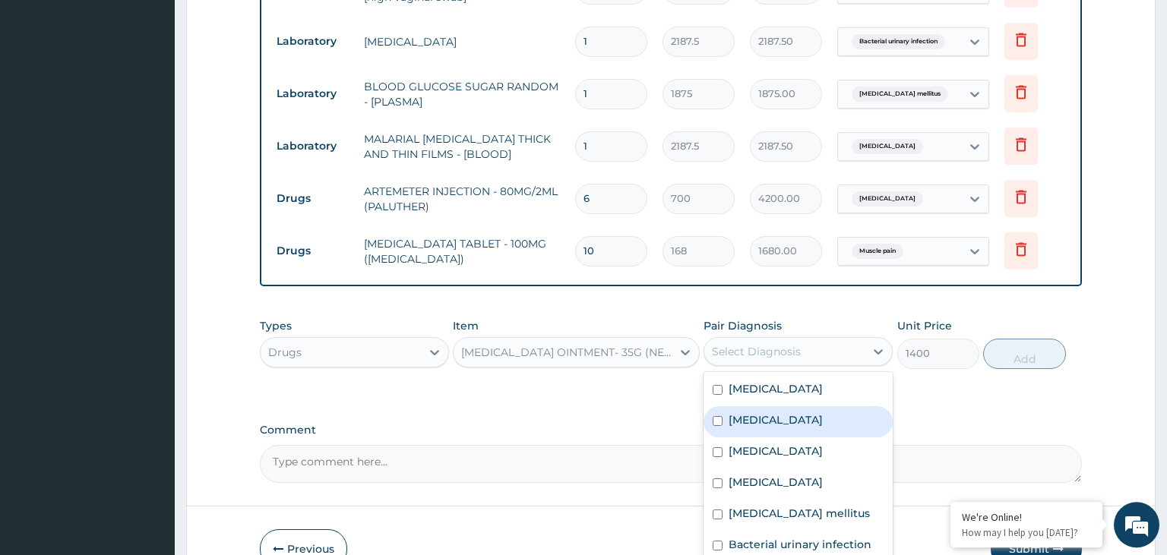
scroll to position [831, 0]
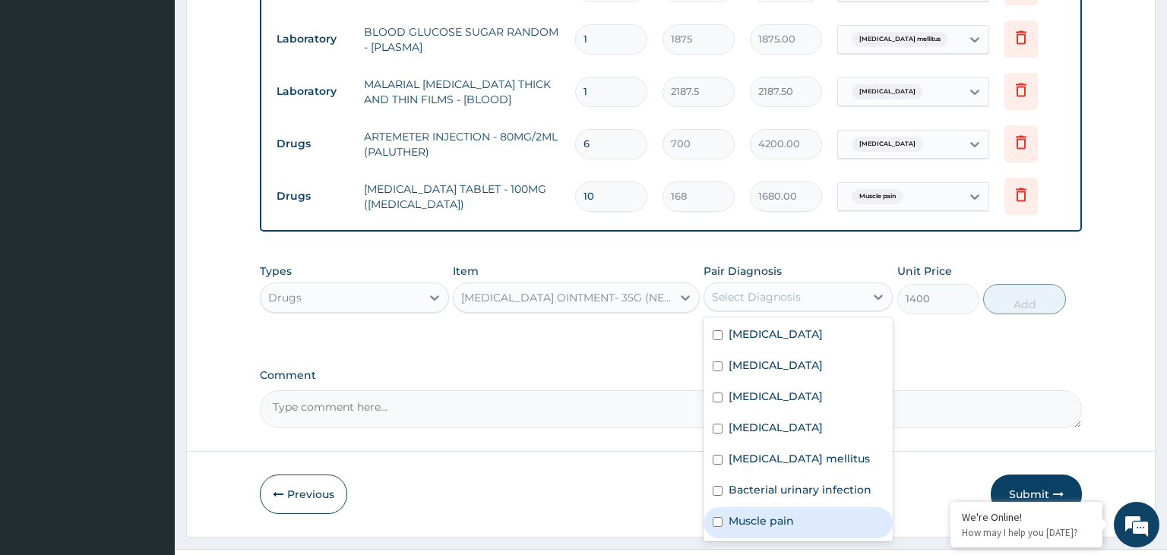
click at [811, 508] on div "Muscle pain" at bounding box center [798, 523] width 189 height 31
checkbox input "true"
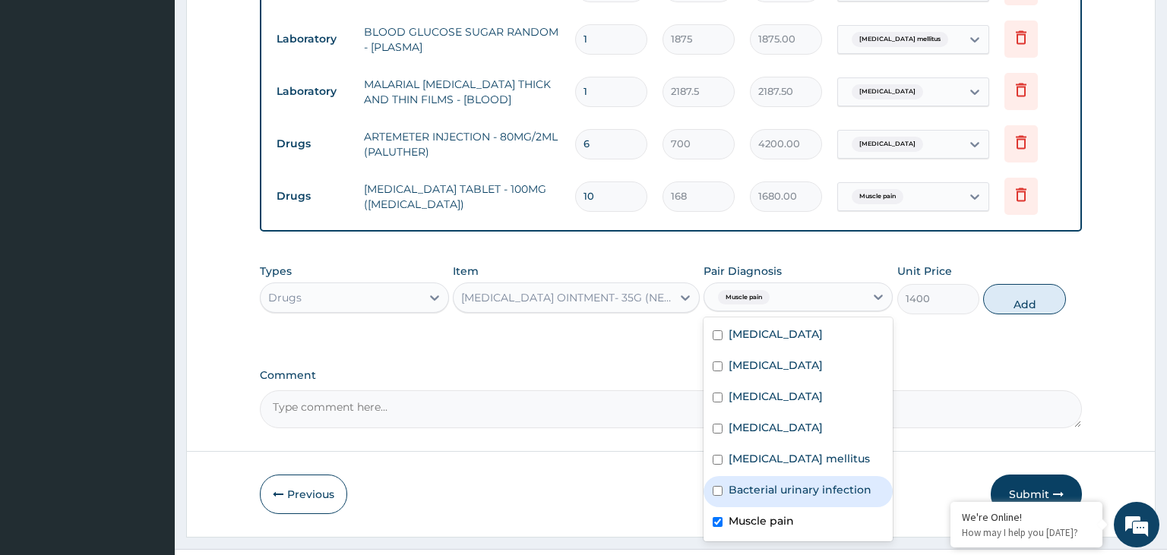
drag, startPoint x: 1039, startPoint y: 264, endPoint x: 1020, endPoint y: 270, distance: 20.7
click at [1039, 284] on button "Add" at bounding box center [1024, 299] width 82 height 30
type input "0"
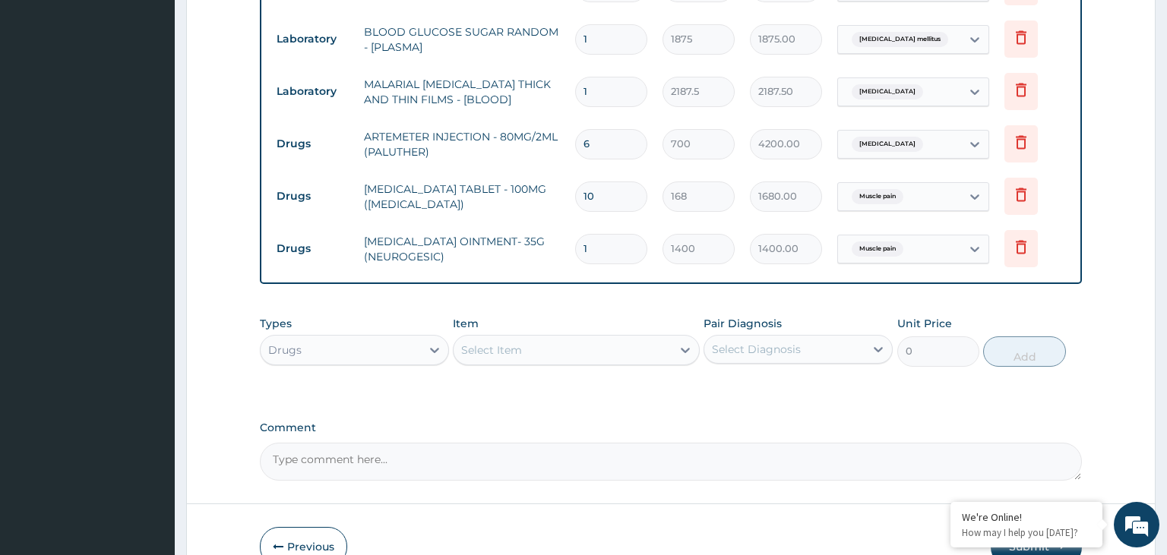
click at [523, 338] on div "Select Item" at bounding box center [563, 350] width 218 height 24
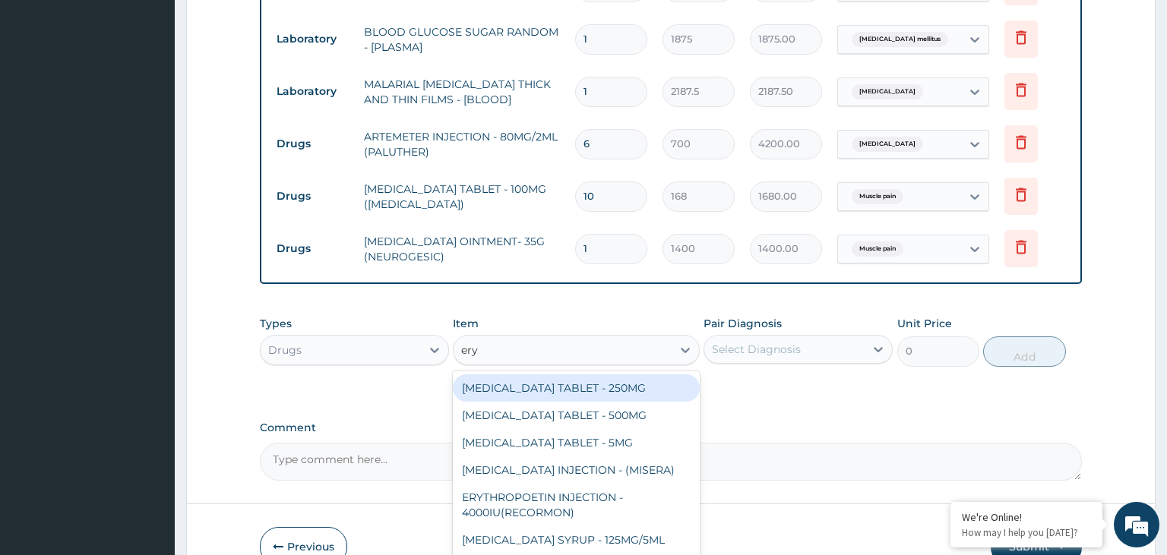
type input "eryt"
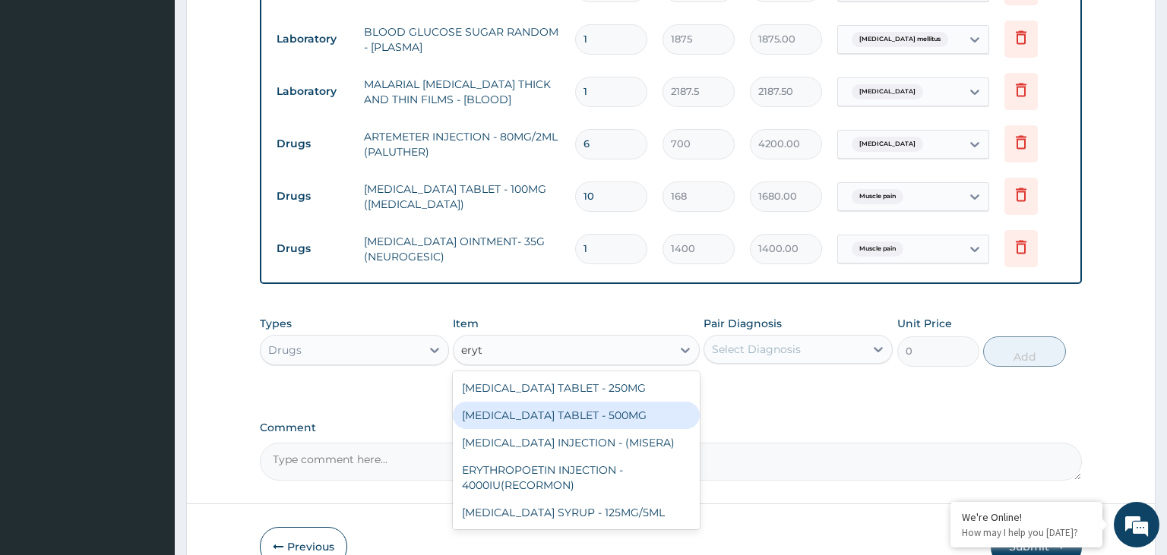
click at [602, 402] on div "[MEDICAL_DATA] TABLET - 500MG" at bounding box center [576, 415] width 247 height 27
type input "140"
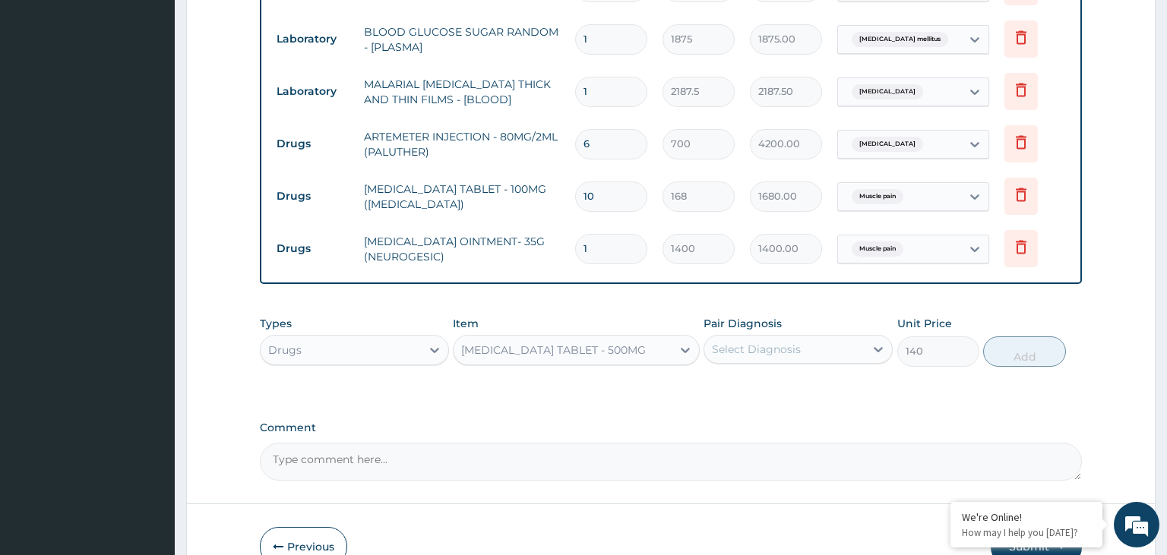
click at [784, 342] on div "Select Diagnosis" at bounding box center [756, 349] width 89 height 15
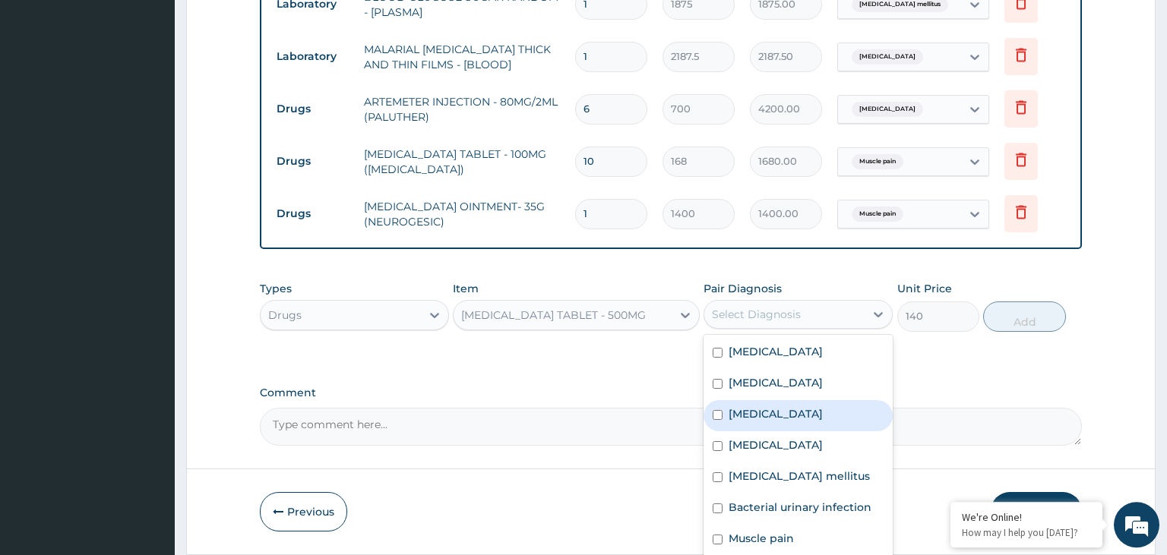
scroll to position [884, 0]
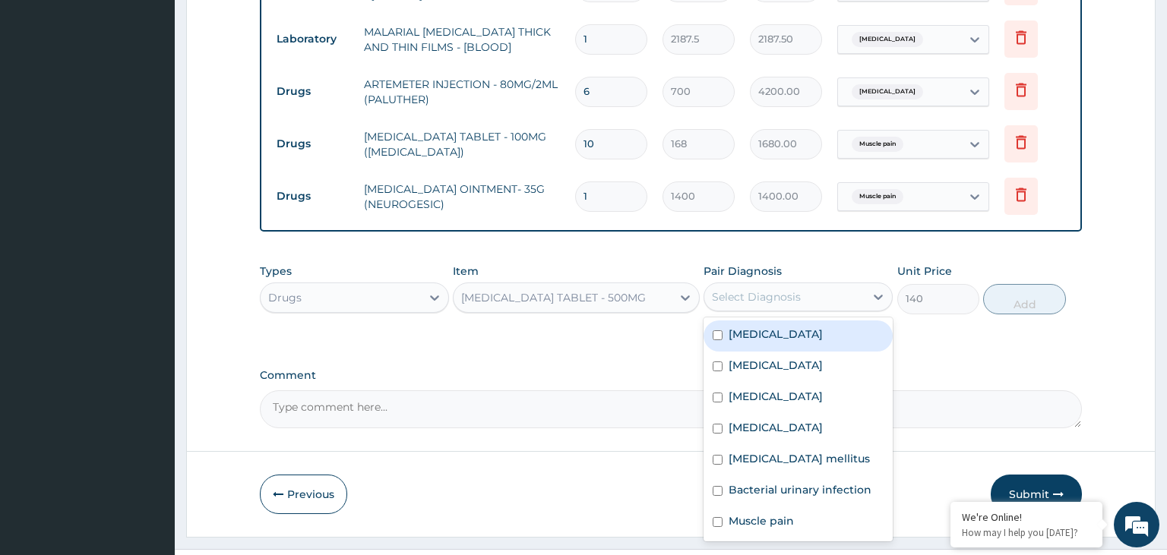
click at [758, 327] on label "Sepsis" at bounding box center [776, 334] width 94 height 15
checkbox input "true"
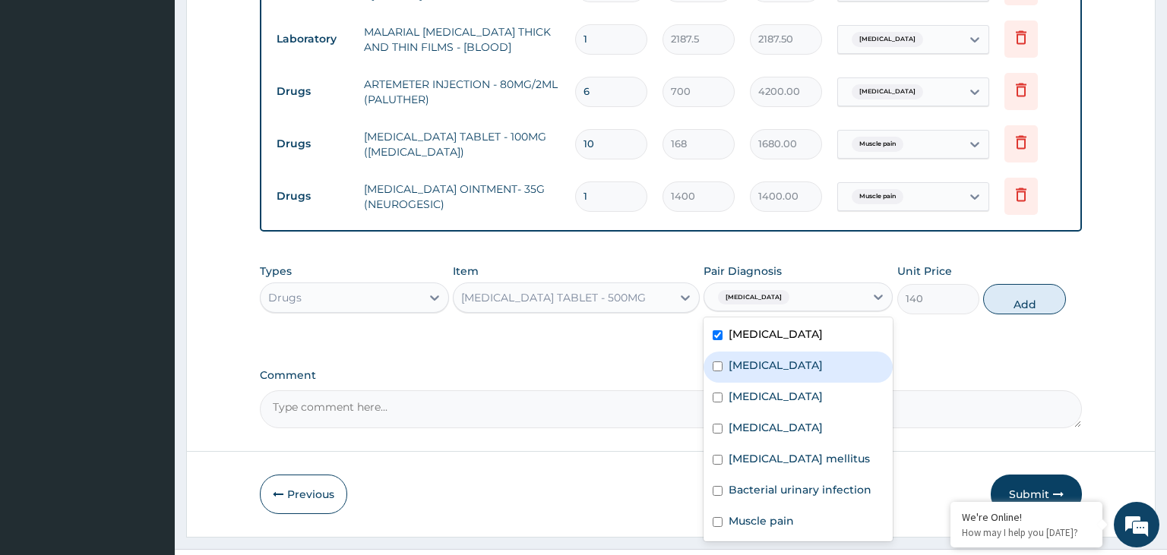
click at [758, 358] on label "Typhoid fever" at bounding box center [776, 365] width 94 height 15
checkbox input "true"
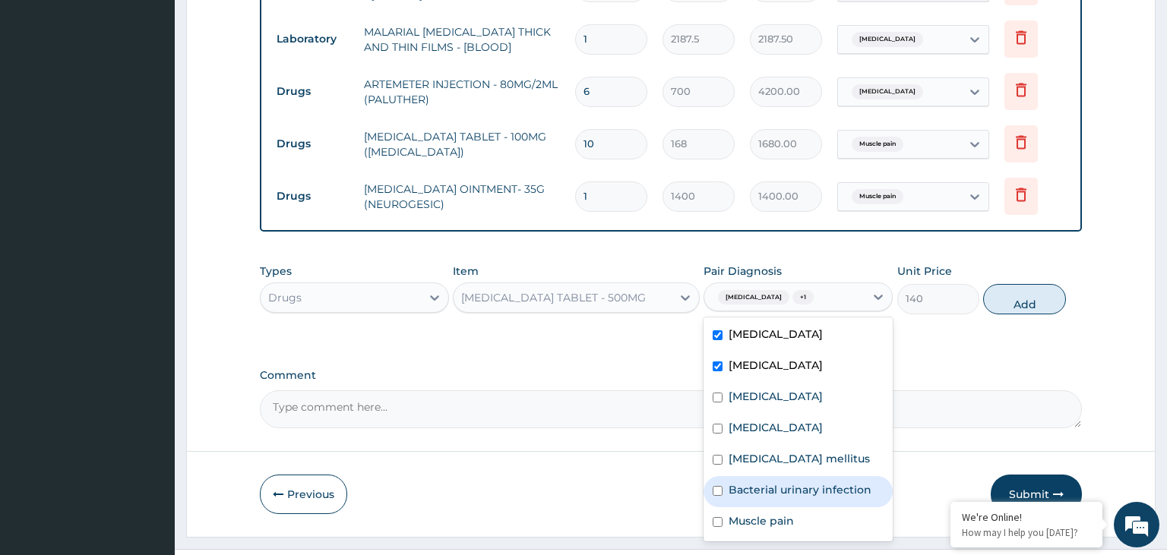
click at [804, 482] on label "Bacterial urinary infection" at bounding box center [800, 489] width 143 height 15
checkbox input "true"
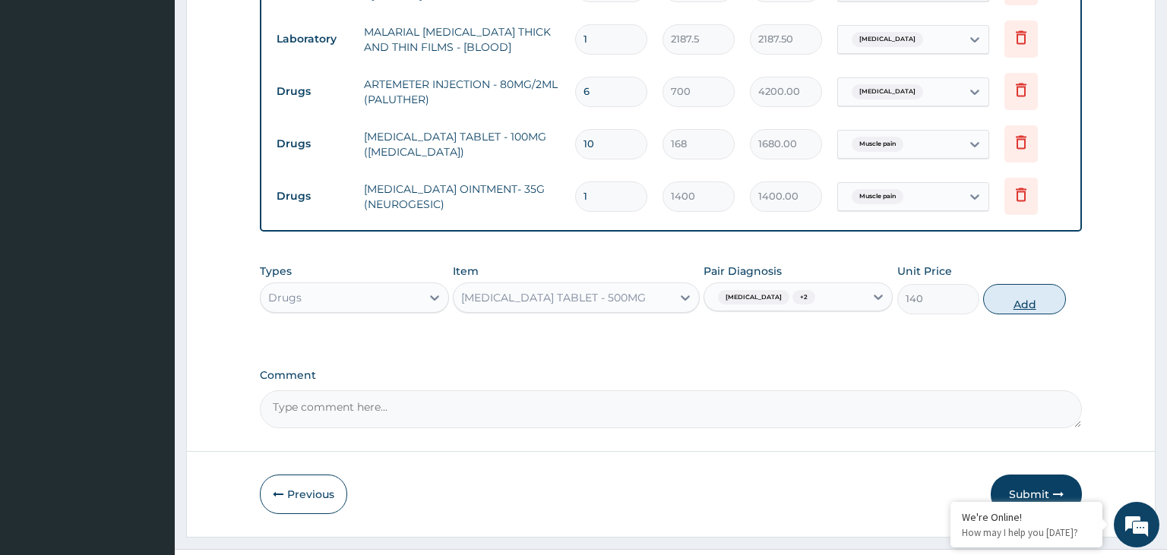
click at [1014, 284] on button "Add" at bounding box center [1024, 299] width 82 height 30
type input "0"
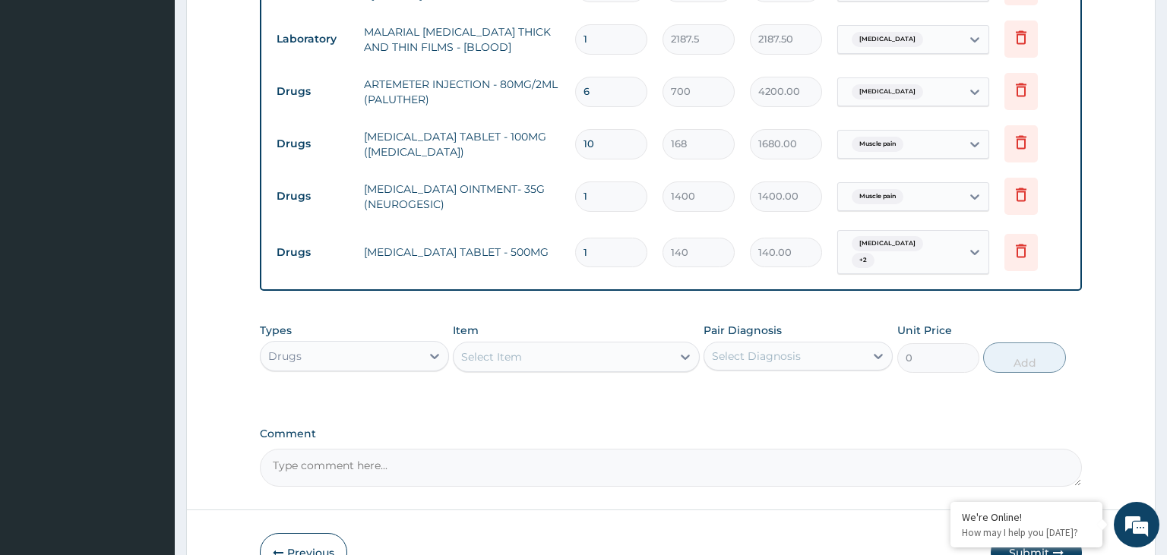
type input "15"
type input "2100.00"
type input "15"
click at [539, 345] on div "Select Item" at bounding box center [563, 357] width 218 height 24
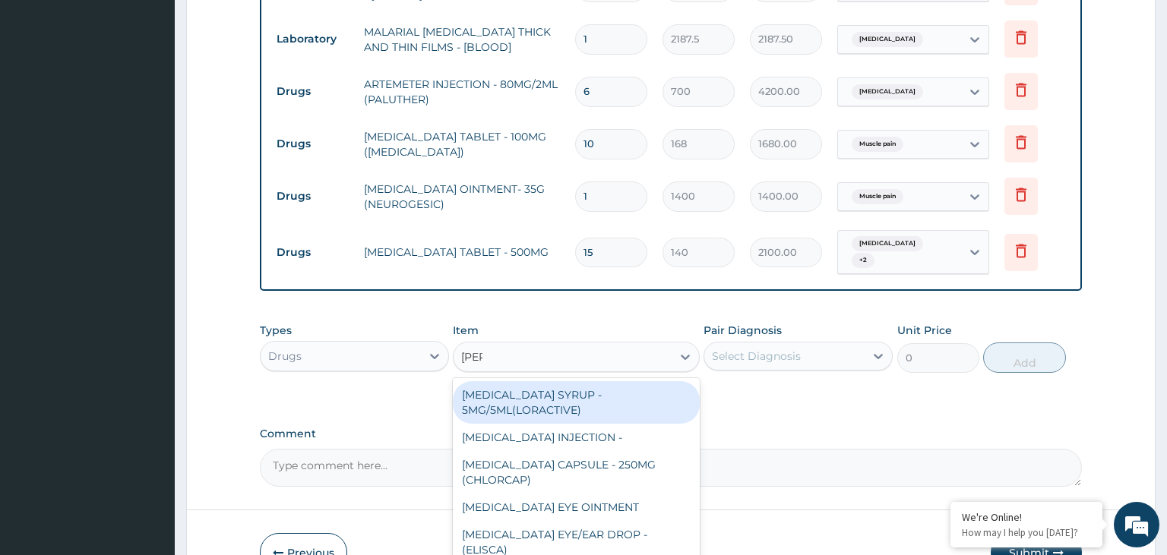
type input "lorat"
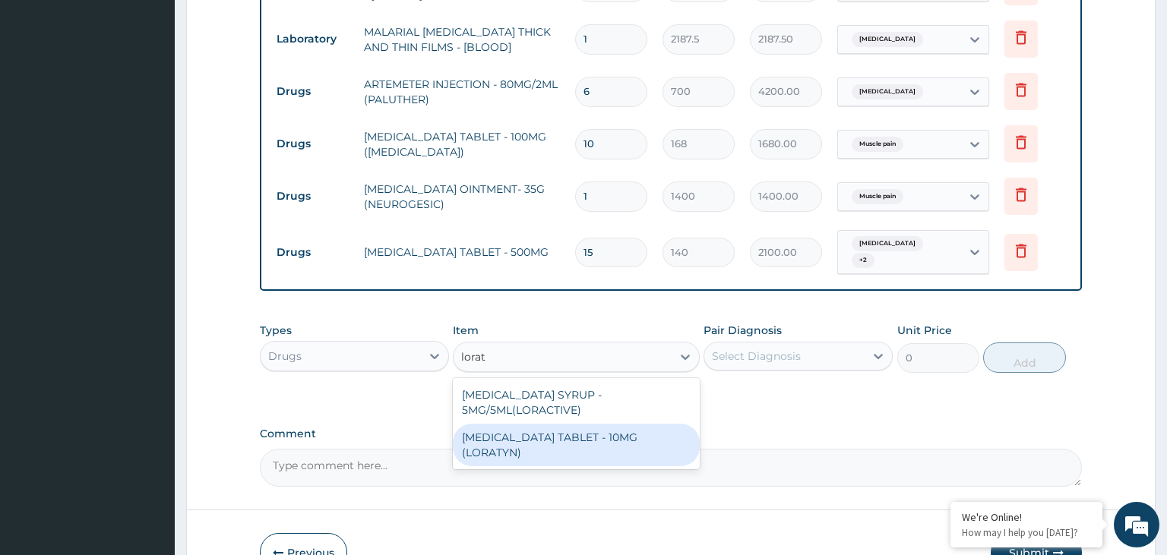
click at [601, 424] on div "[MEDICAL_DATA] TABLET - 10MG (LORATYN)" at bounding box center [576, 445] width 247 height 43
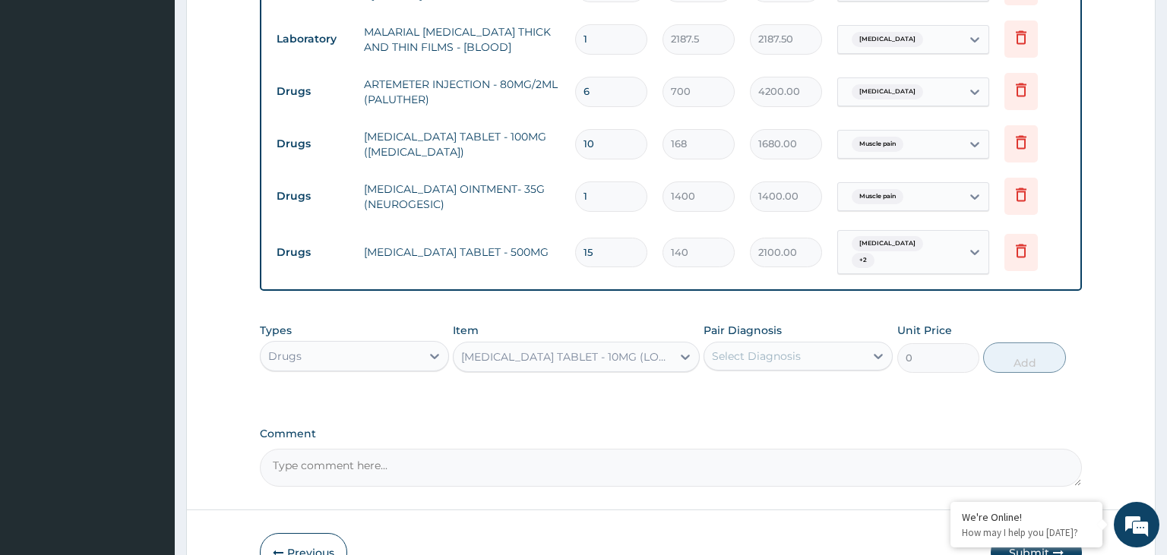
type input "98"
click at [813, 344] on div "Select Diagnosis" at bounding box center [784, 356] width 160 height 24
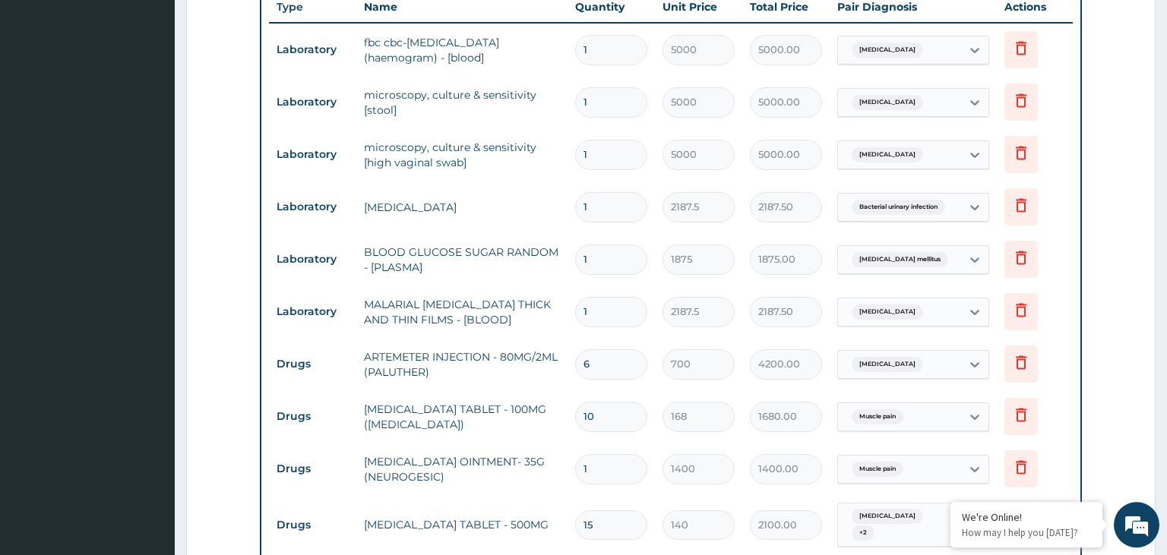
scroll to position [374, 0]
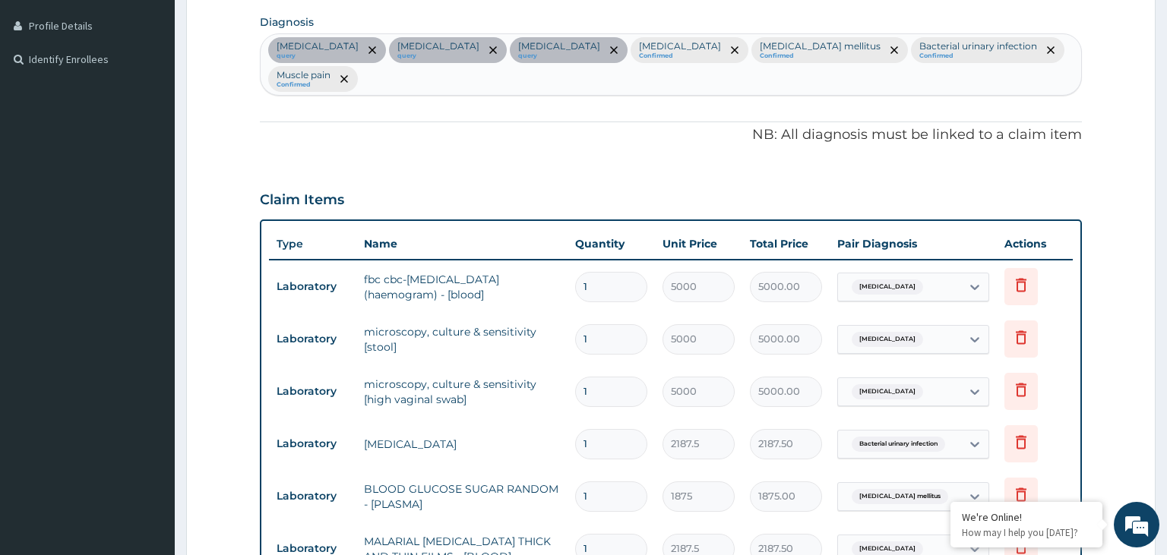
click at [1007, 46] on div "Sepsis query Typhoid fever query Bacterial vaginosis query Malaria Confirmed Di…" at bounding box center [671, 64] width 821 height 61
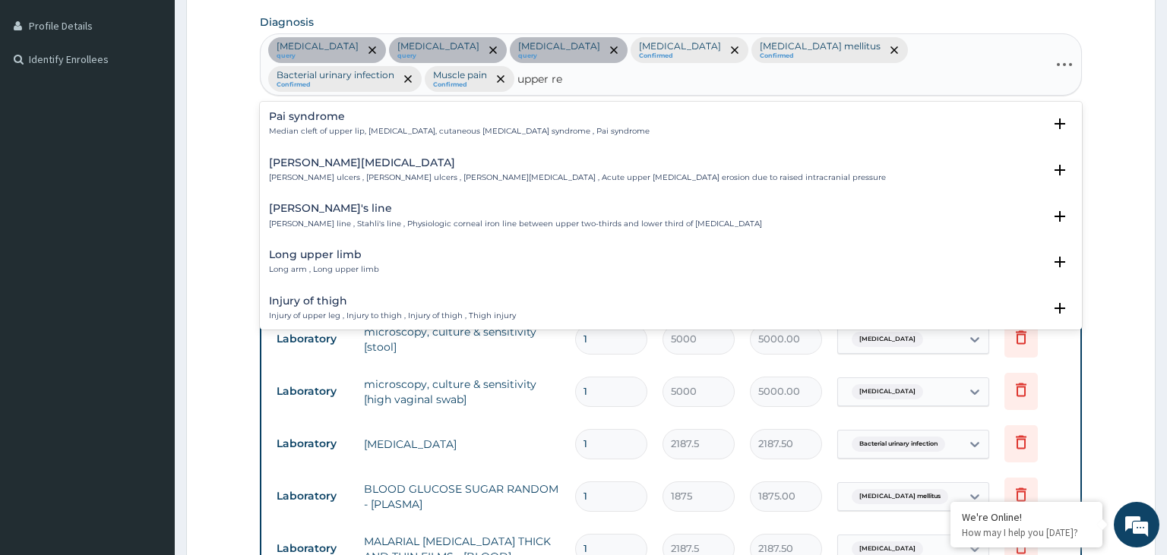
type input "upper res"
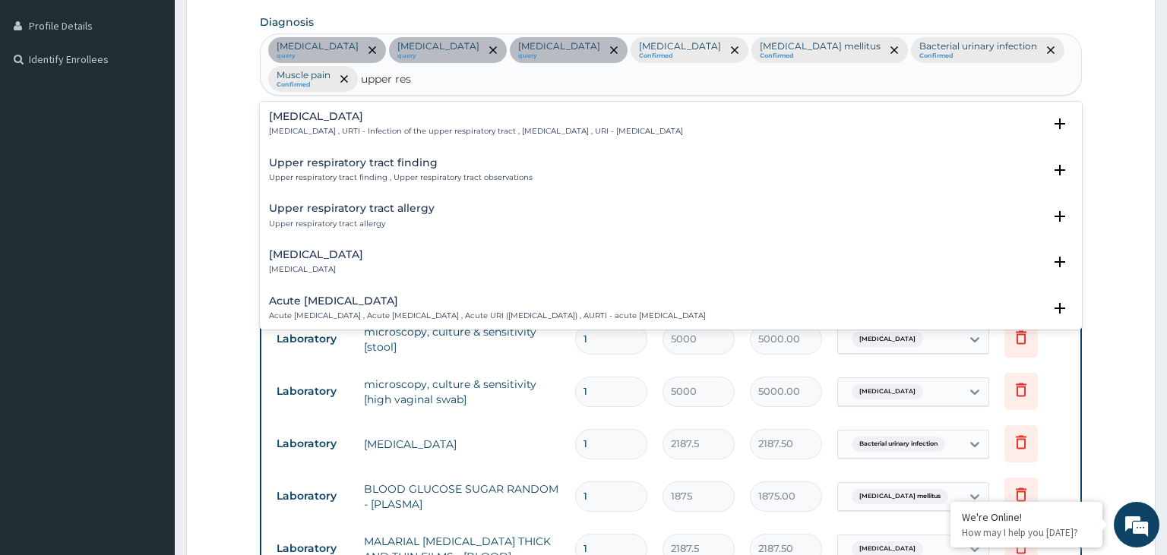
click at [384, 111] on h4 "Upper respiratory infection" at bounding box center [476, 116] width 414 height 11
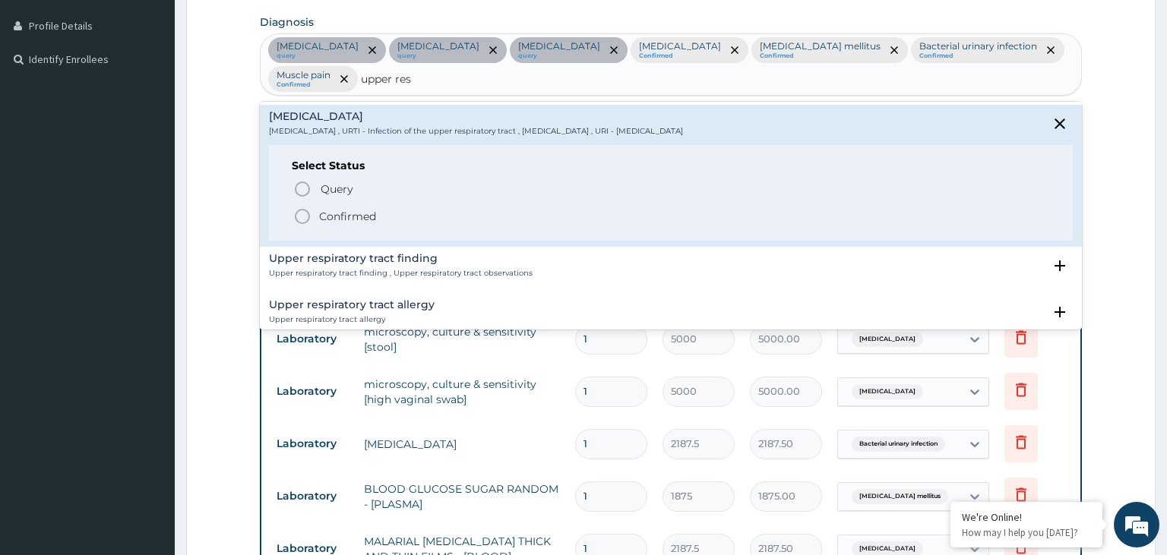
click at [365, 209] on p "Confirmed" at bounding box center [347, 216] width 57 height 15
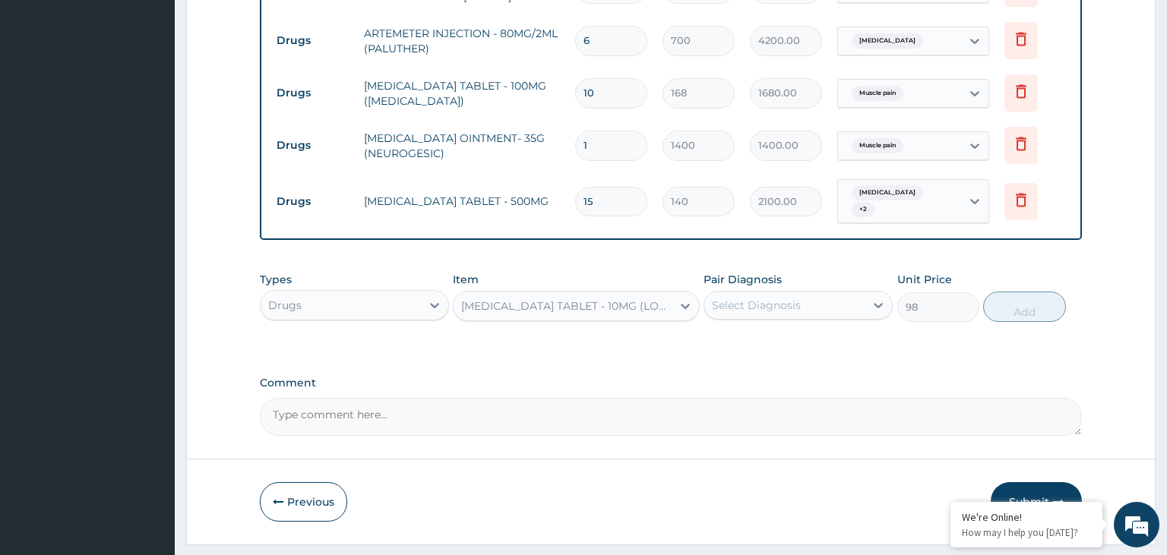
scroll to position [936, 0]
click at [803, 293] on div "Select Diagnosis" at bounding box center [784, 304] width 160 height 24
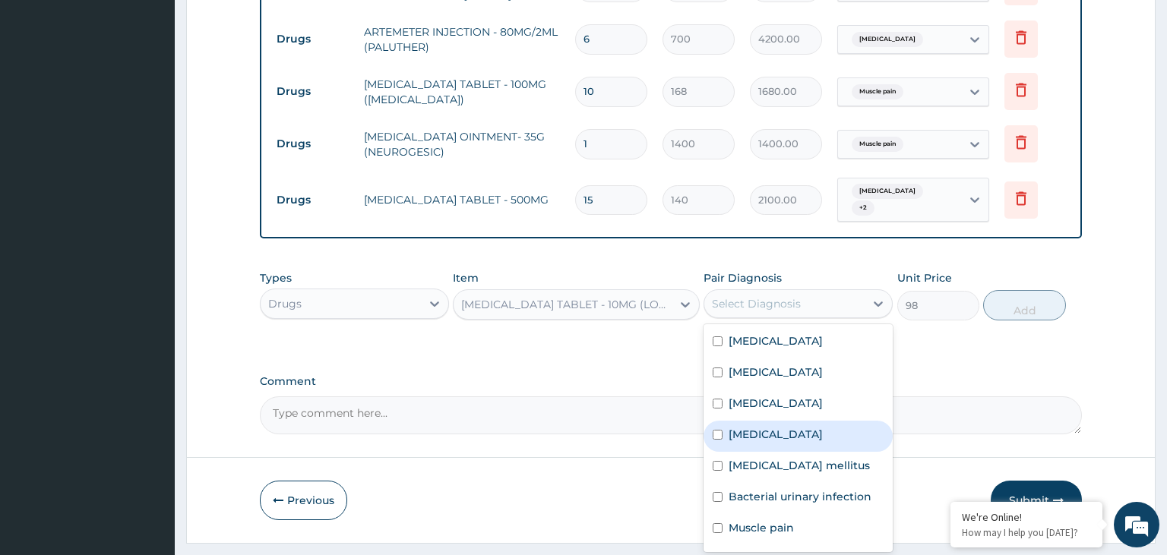
scroll to position [27, 0]
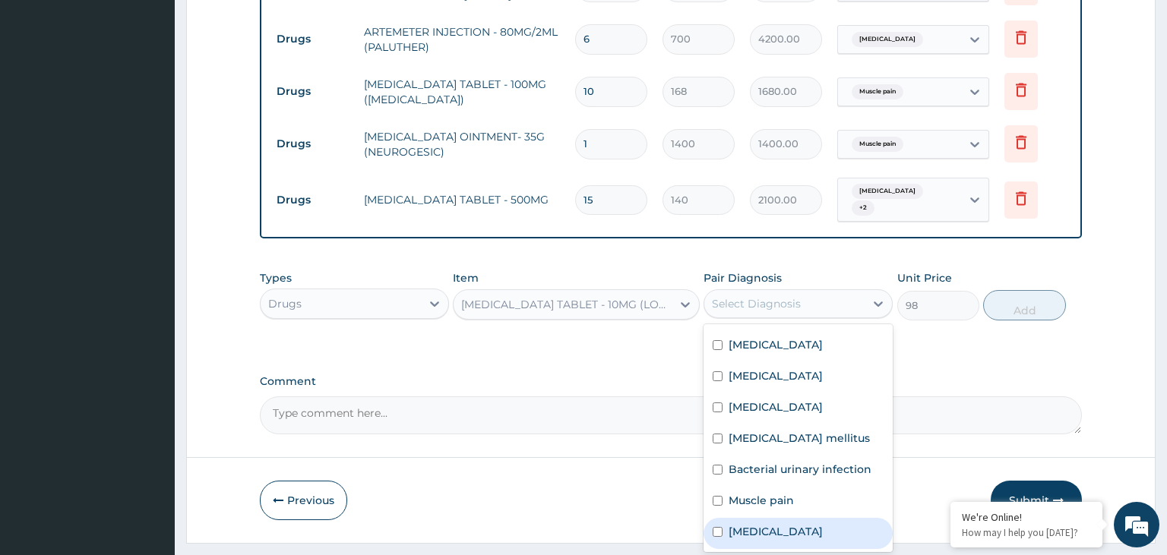
click at [823, 524] on label "Upper respiratory infection" at bounding box center [776, 531] width 94 height 15
checkbox input "true"
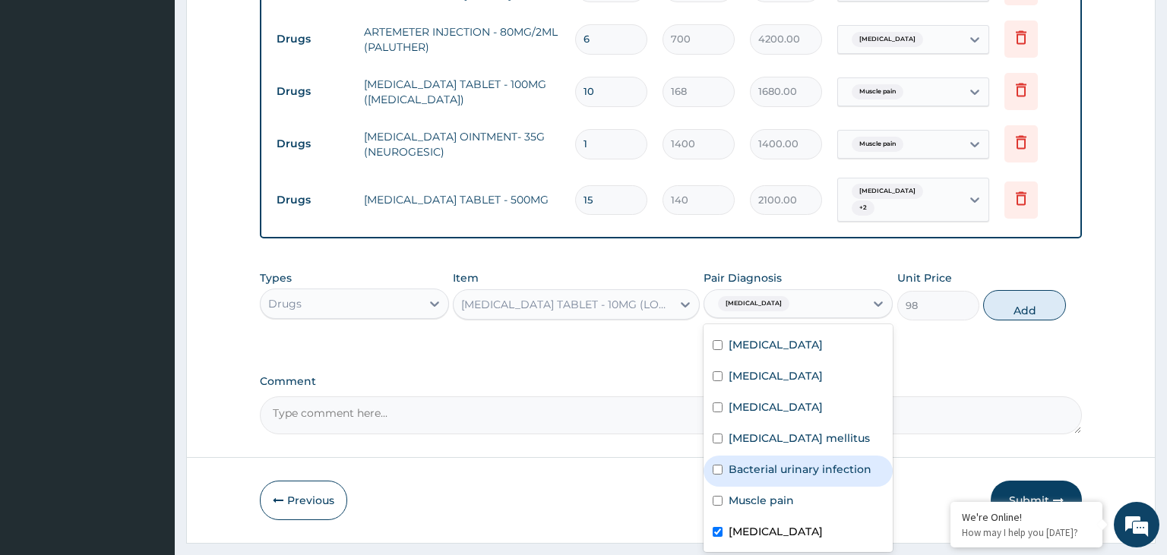
click at [1011, 293] on button "Add" at bounding box center [1024, 305] width 82 height 30
type input "0"
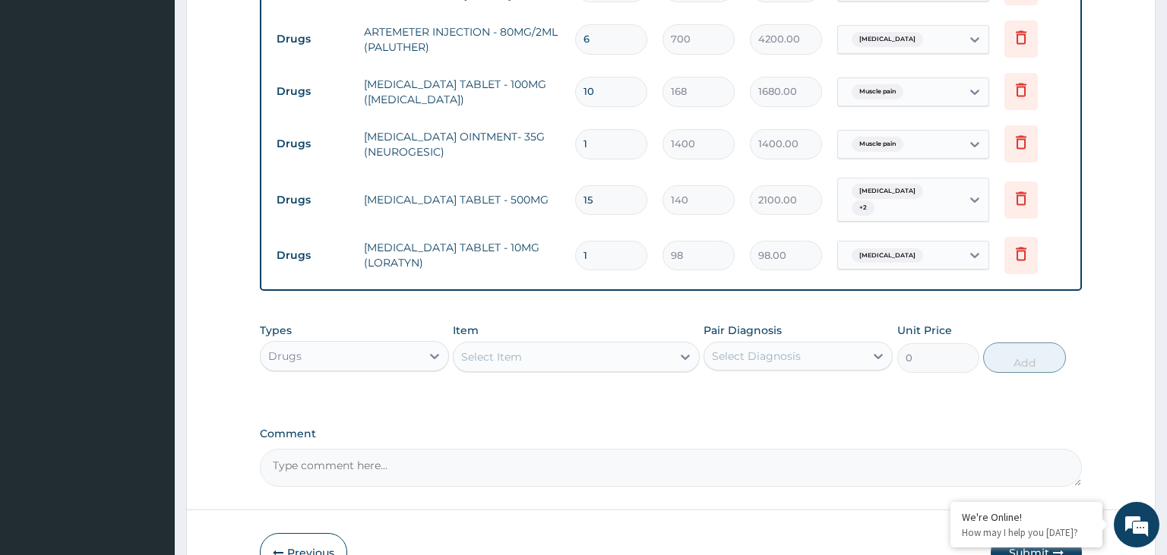
type input "10"
type input "980.00"
type input "10"
click at [523, 345] on div "Select Item" at bounding box center [563, 357] width 218 height 24
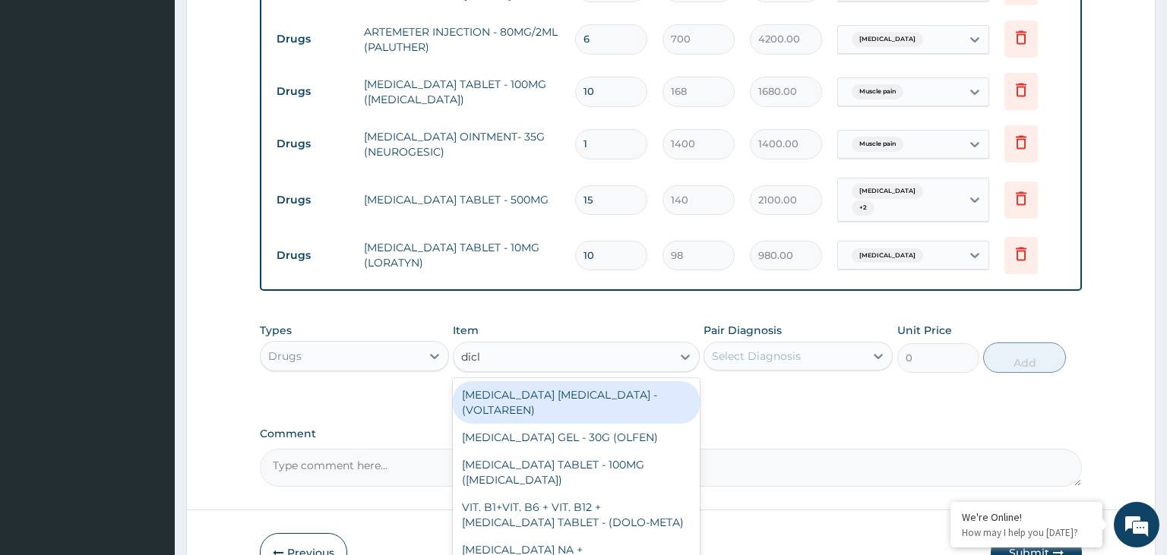
type input "diclo"
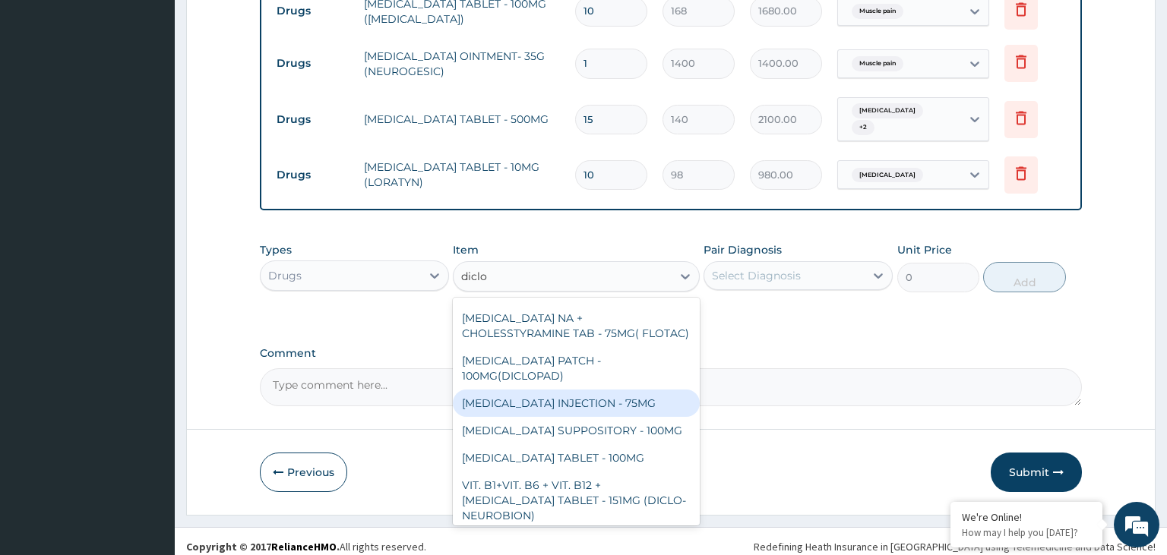
scroll to position [153, 0]
click at [577, 388] on div "DICLOFENAC INJECTION - 75MG" at bounding box center [576, 401] width 247 height 27
type input "420"
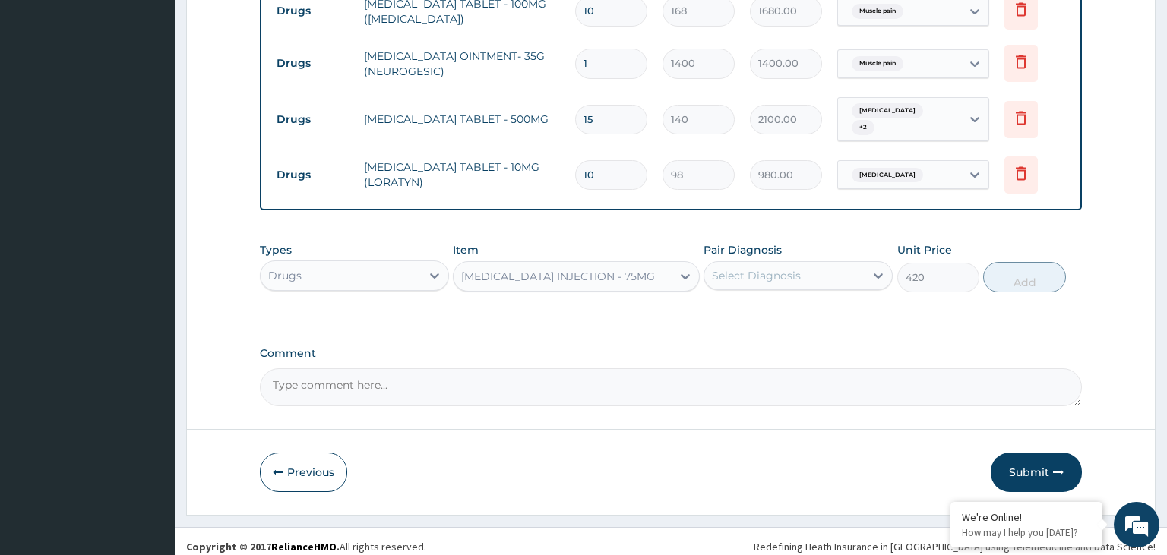
click at [824, 272] on div "Select Diagnosis" at bounding box center [784, 276] width 160 height 24
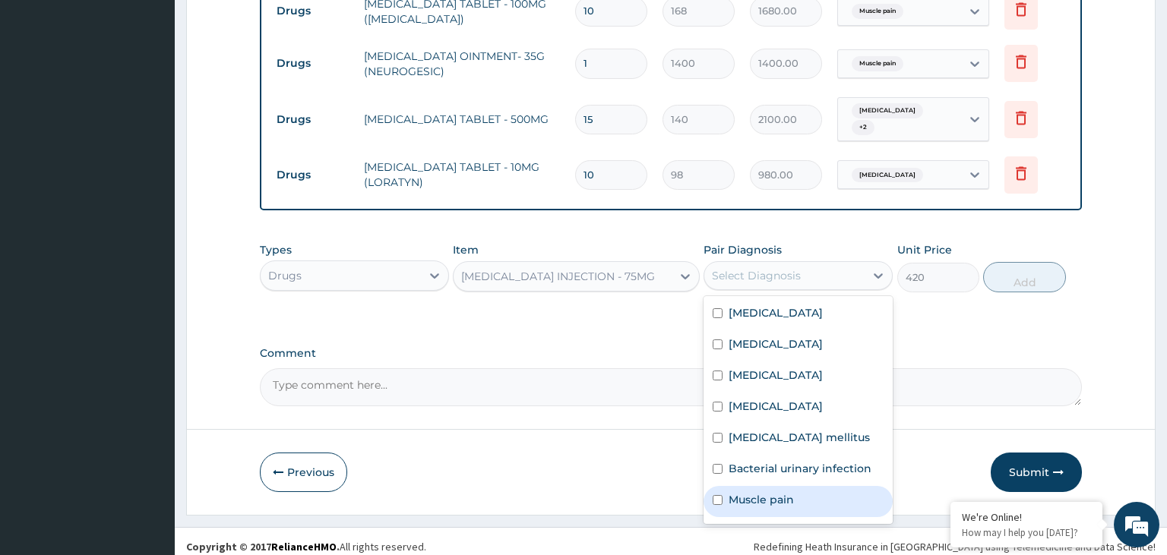
drag, startPoint x: 801, startPoint y: 489, endPoint x: 809, endPoint y: 482, distance: 11.3
click at [800, 489] on div "Muscle pain" at bounding box center [798, 501] width 189 height 31
checkbox input "true"
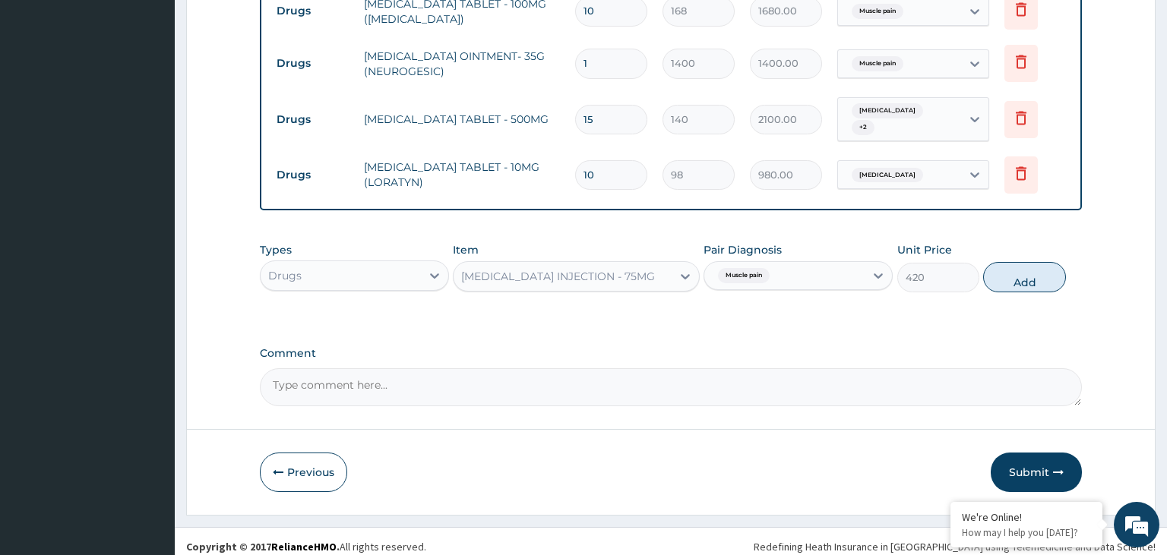
click at [1026, 251] on div "Types Drugs Item DICLOFENAC INJECTION - 75MG Pair Diagnosis Muscle pain Unit Pr…" at bounding box center [671, 267] width 823 height 65
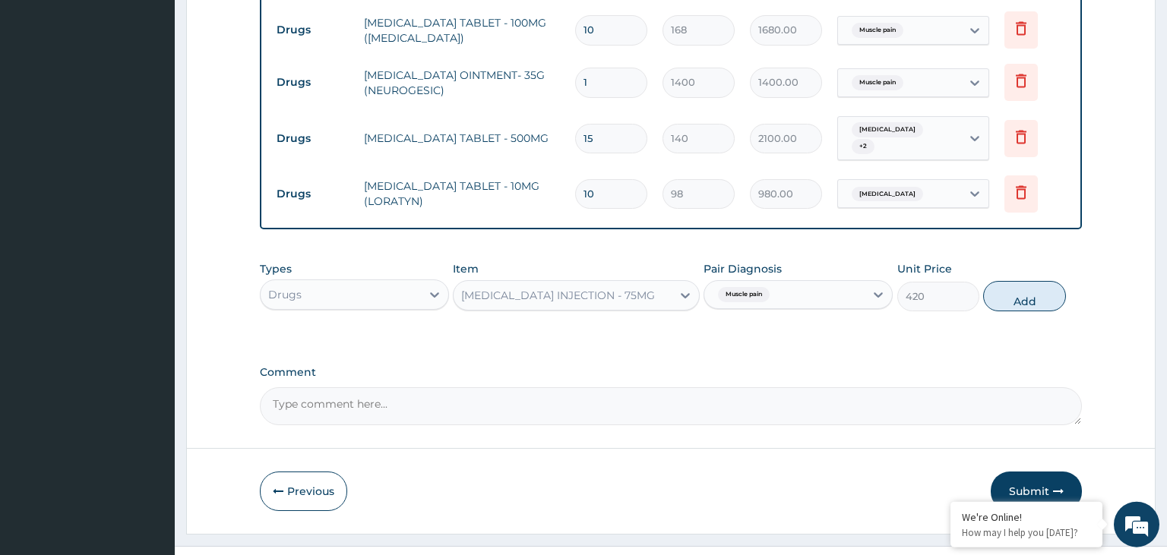
scroll to position [1017, 0]
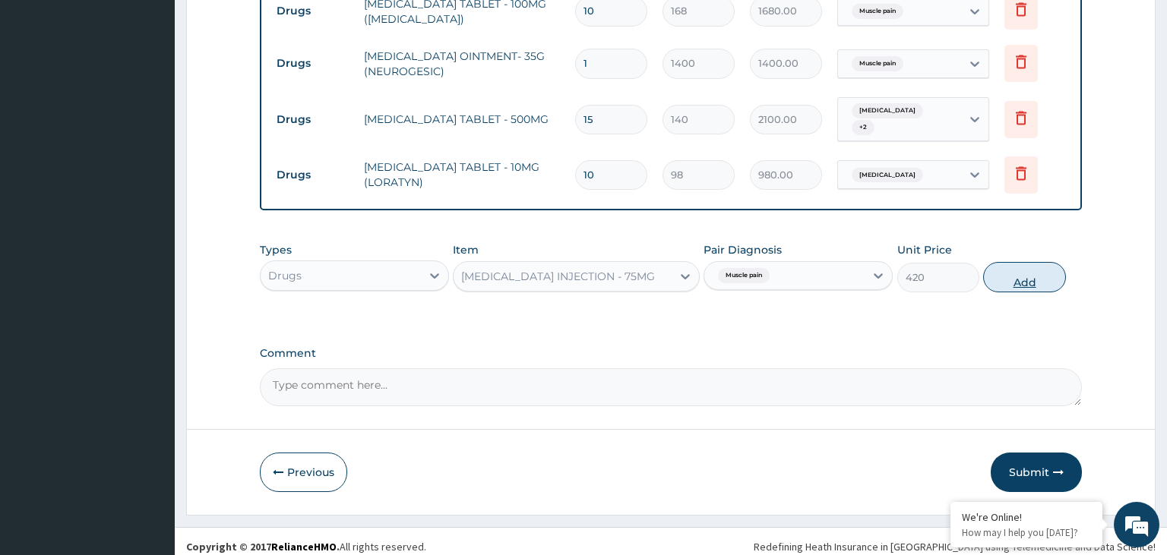
click at [1031, 277] on button "Add" at bounding box center [1024, 277] width 82 height 30
type input "0"
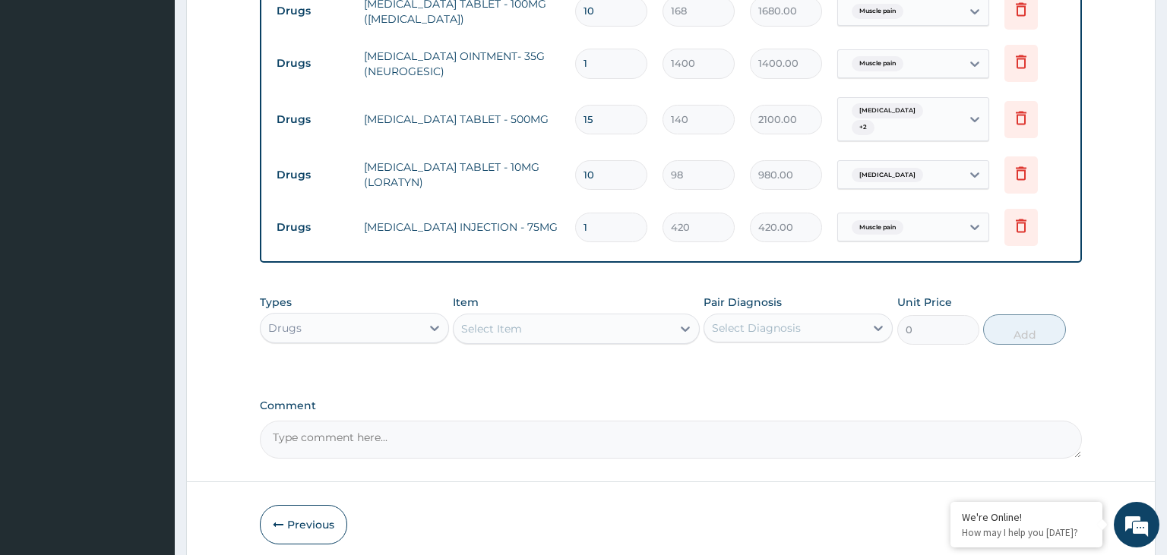
drag, startPoint x: 388, startPoint y: 308, endPoint x: 393, endPoint y: 323, distance: 15.1
click at [388, 316] on div "Drugs" at bounding box center [341, 328] width 160 height 24
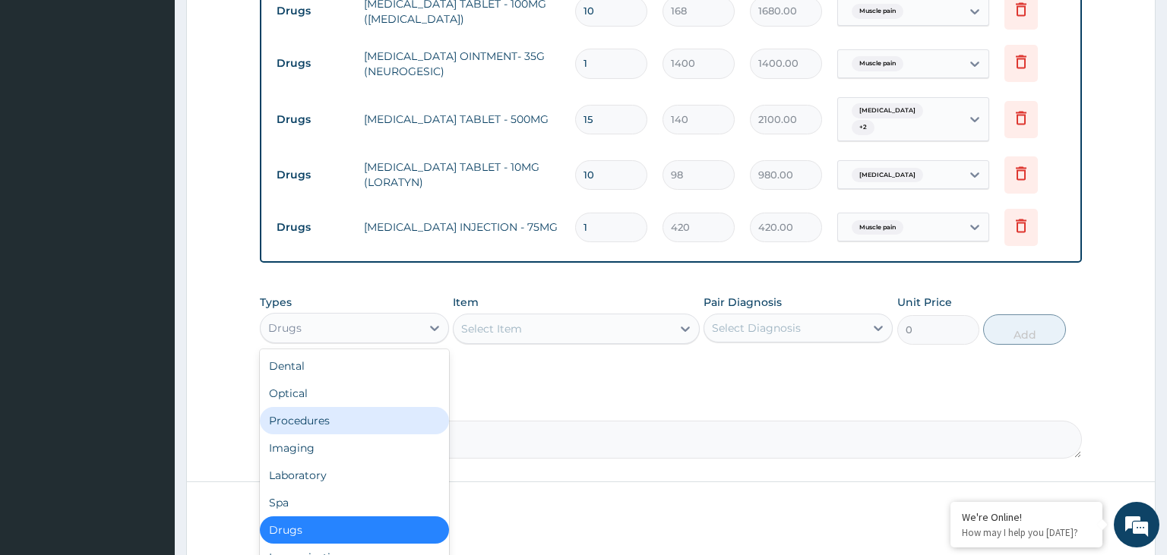
click at [336, 416] on div "Procedures" at bounding box center [354, 420] width 189 height 27
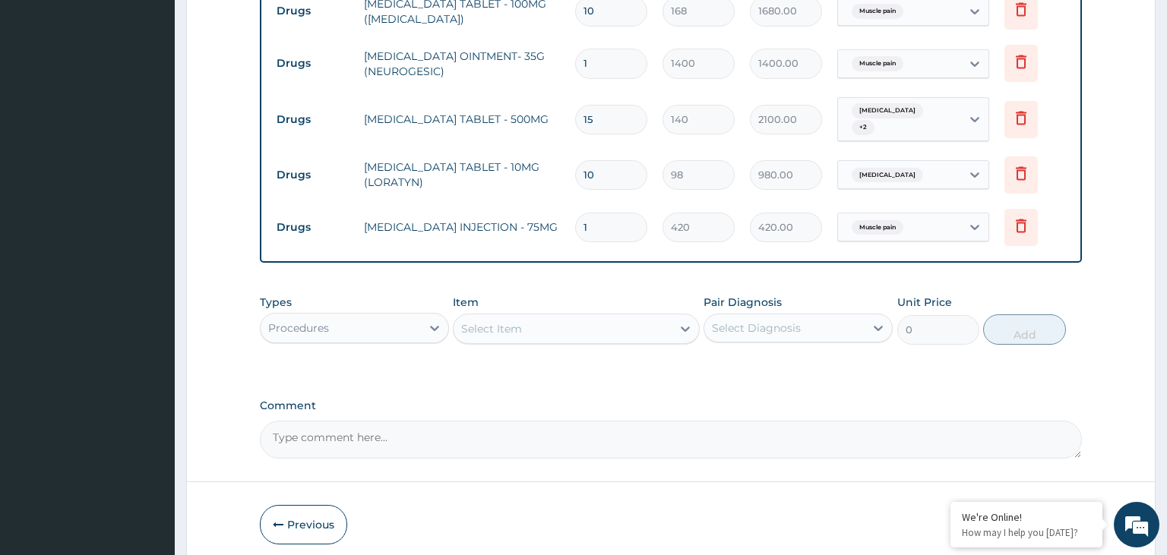
click at [622, 326] on div "Select Item" at bounding box center [563, 329] width 218 height 24
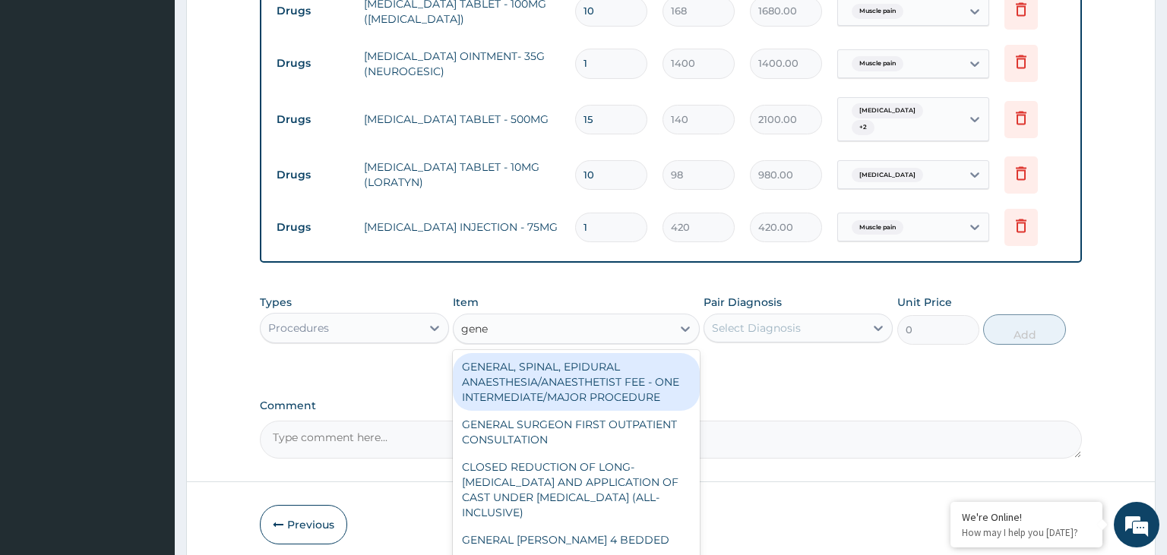
type input "gener"
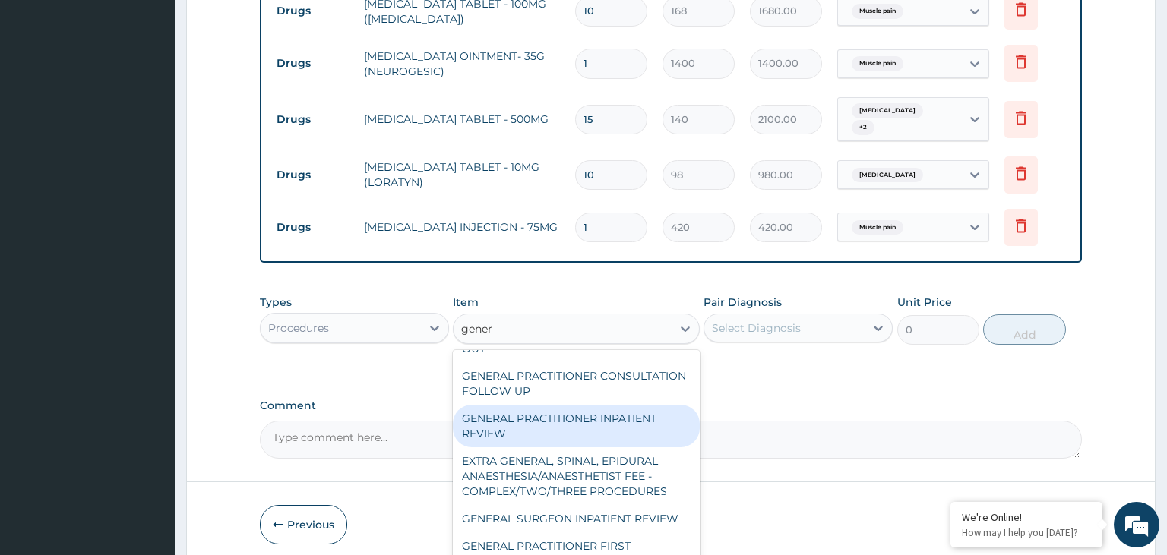
scroll to position [319, 0]
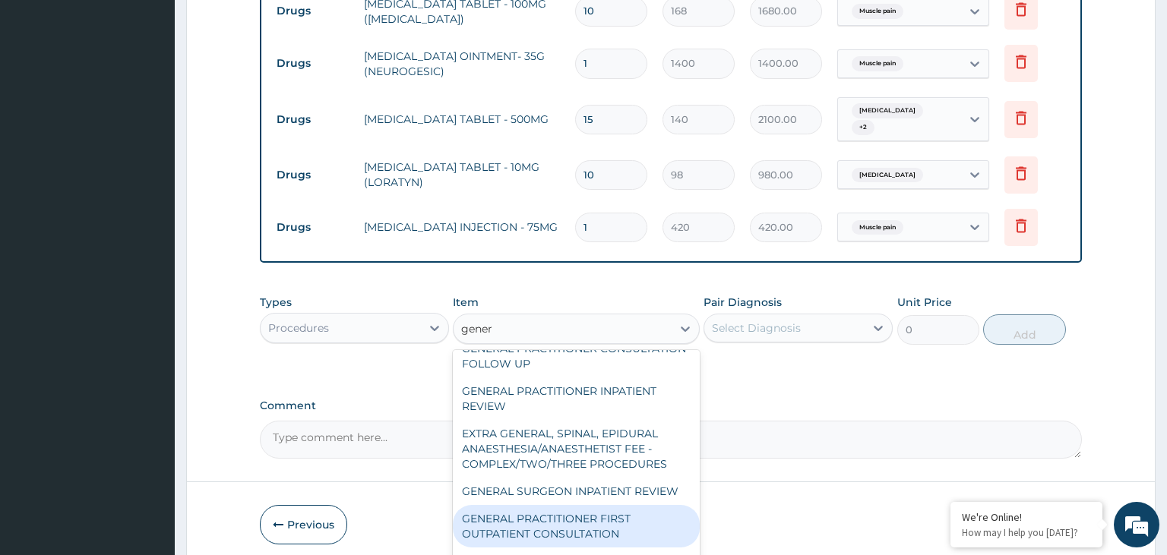
click at [600, 505] on div "GENERAL PRACTITIONER FIRST OUTPATIENT CONSULTATION" at bounding box center [576, 526] width 247 height 43
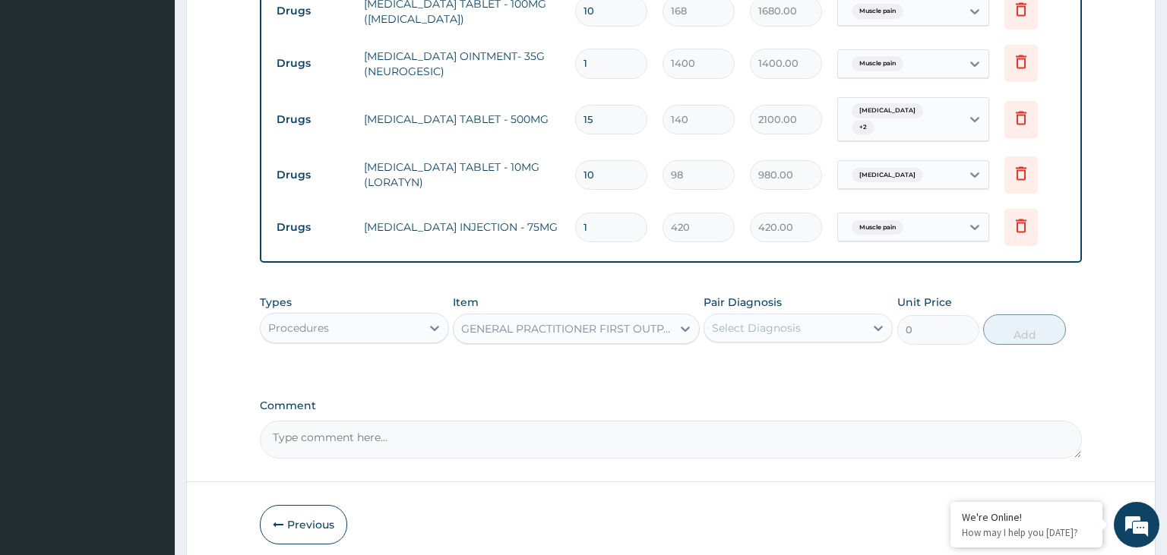
type input "3750"
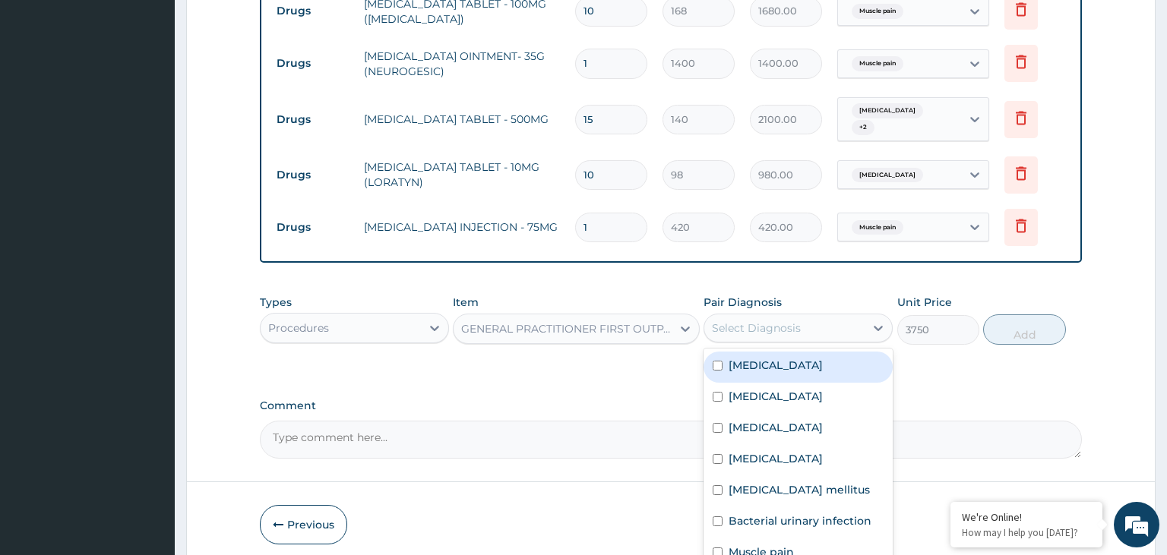
click at [816, 317] on div "Select Diagnosis" at bounding box center [784, 328] width 160 height 24
drag, startPoint x: 790, startPoint y: 369, endPoint x: 788, endPoint y: 381, distance: 12.4
click at [789, 369] on div "Sepsis" at bounding box center [798, 367] width 189 height 31
checkbox input "true"
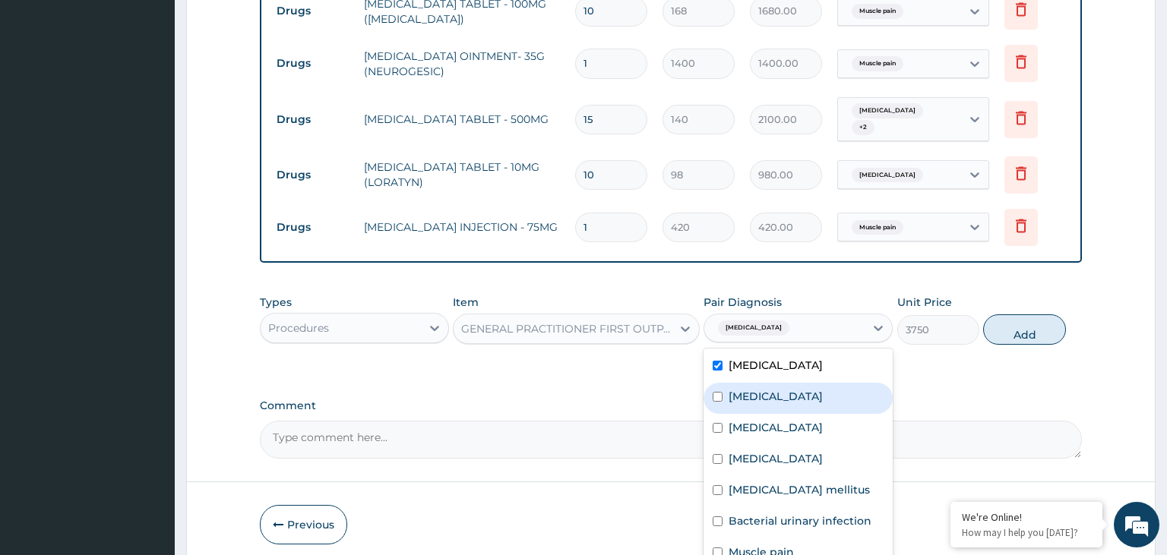
drag, startPoint x: 781, startPoint y: 403, endPoint x: 781, endPoint y: 412, distance: 8.4
click at [781, 406] on div "Sepsis Typhoid fever Bacterial vaginosis Malaria Diabetes mellitus Bacterial ur…" at bounding box center [798, 463] width 189 height 228
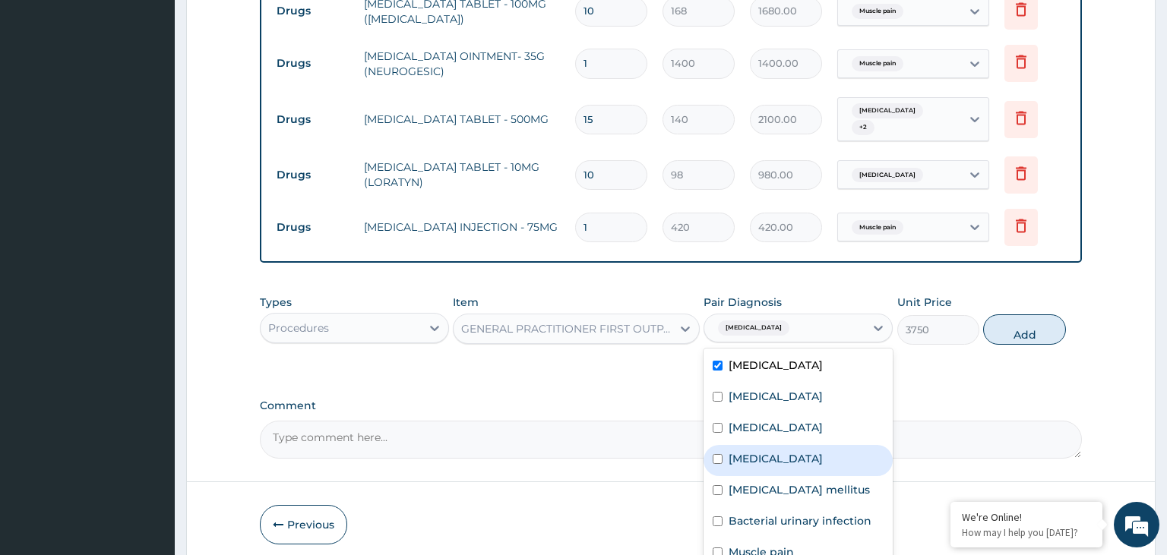
click at [773, 458] on div "[MEDICAL_DATA]" at bounding box center [798, 460] width 189 height 31
checkbox input "true"
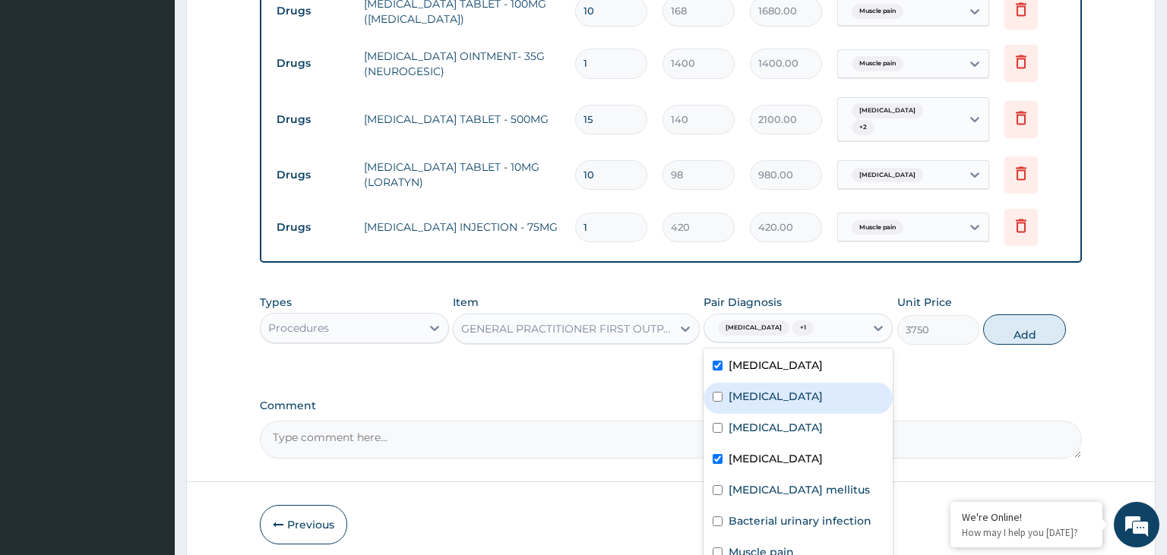
click at [776, 389] on label "Typhoid fever" at bounding box center [776, 396] width 94 height 15
checkbox input "true"
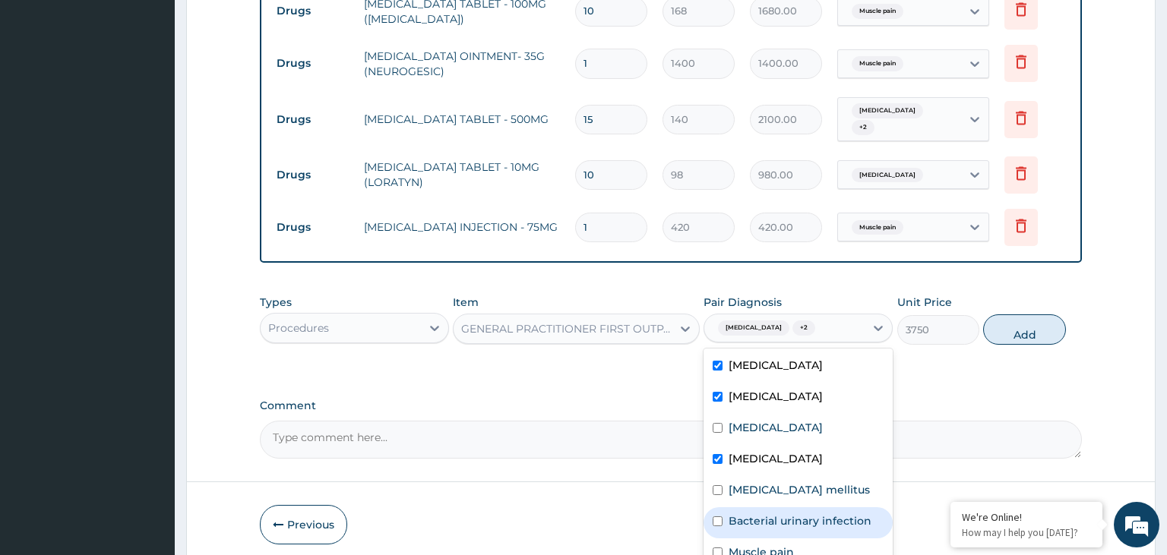
click at [803, 514] on label "Bacterial urinary infection" at bounding box center [800, 521] width 143 height 15
checkbox input "true"
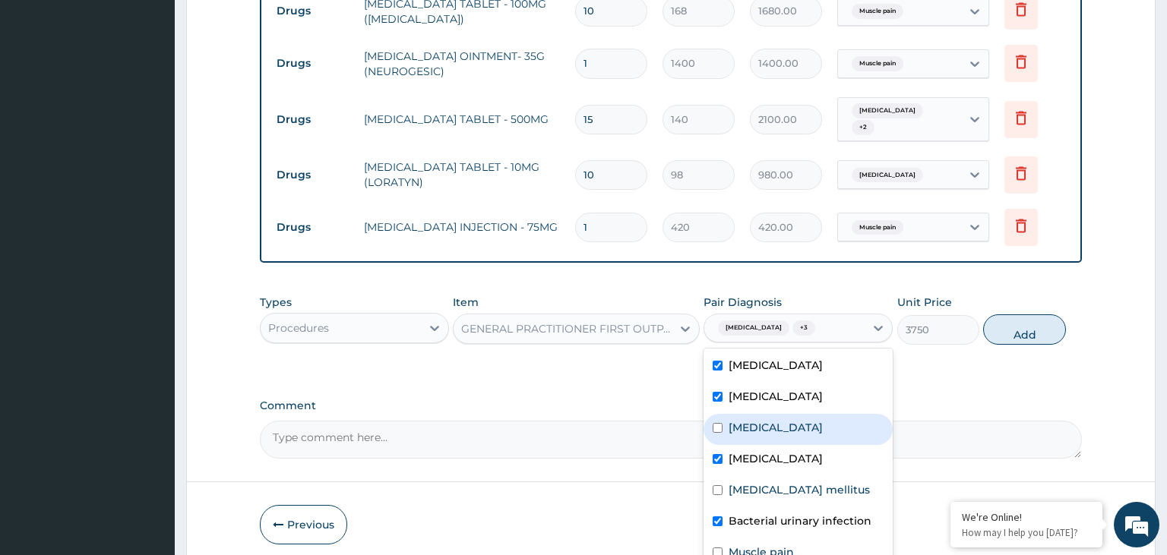
click at [808, 420] on label "Bacterial vaginosis" at bounding box center [776, 427] width 94 height 15
checkbox input "true"
click at [1017, 324] on button "Add" at bounding box center [1024, 330] width 82 height 30
type input "0"
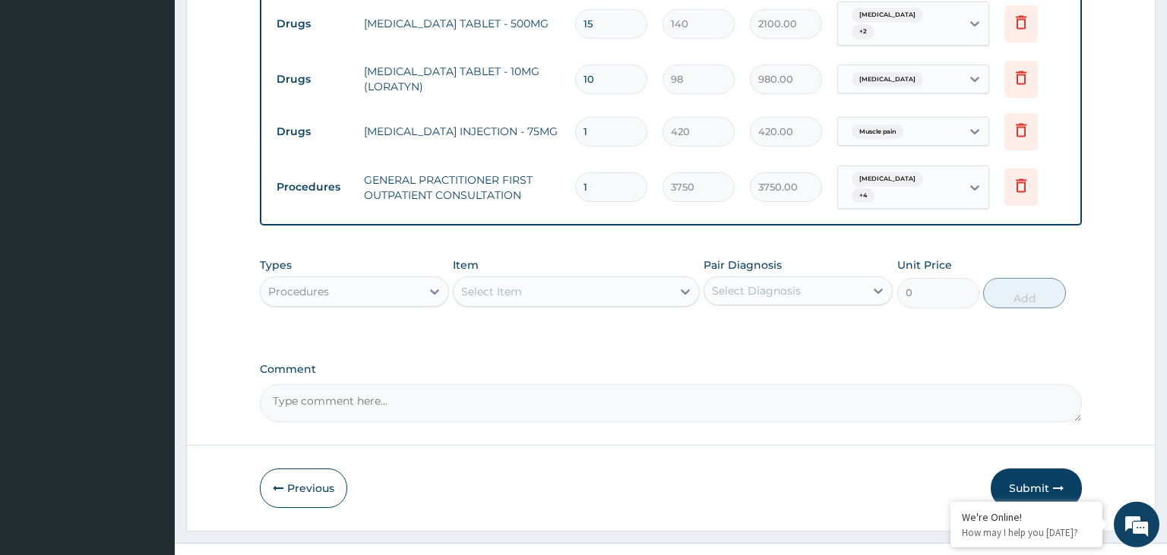
scroll to position [1121, 0]
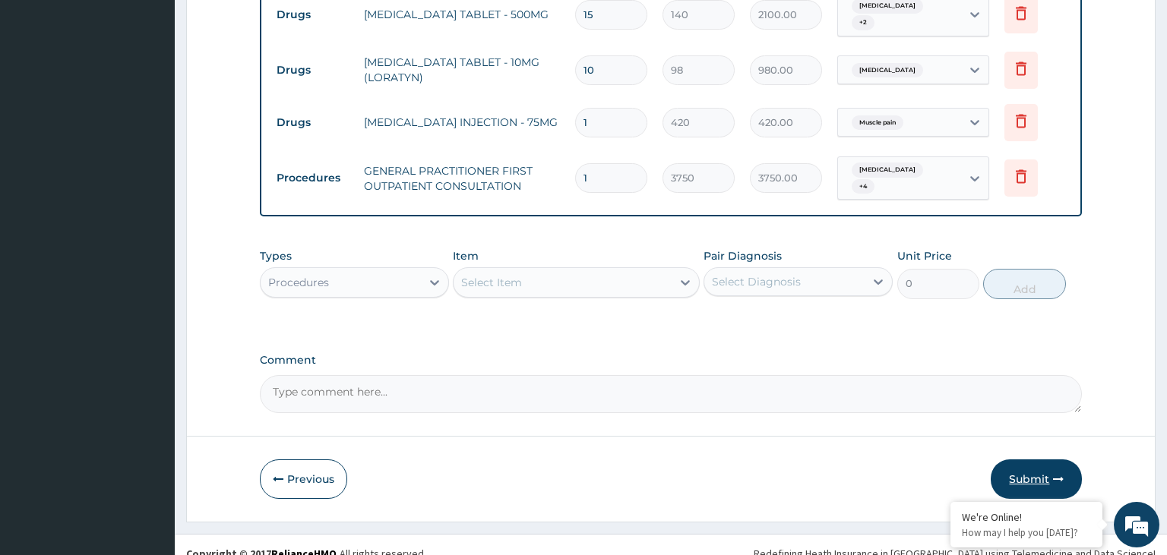
click at [1035, 460] on button "Submit" at bounding box center [1036, 480] width 91 height 40
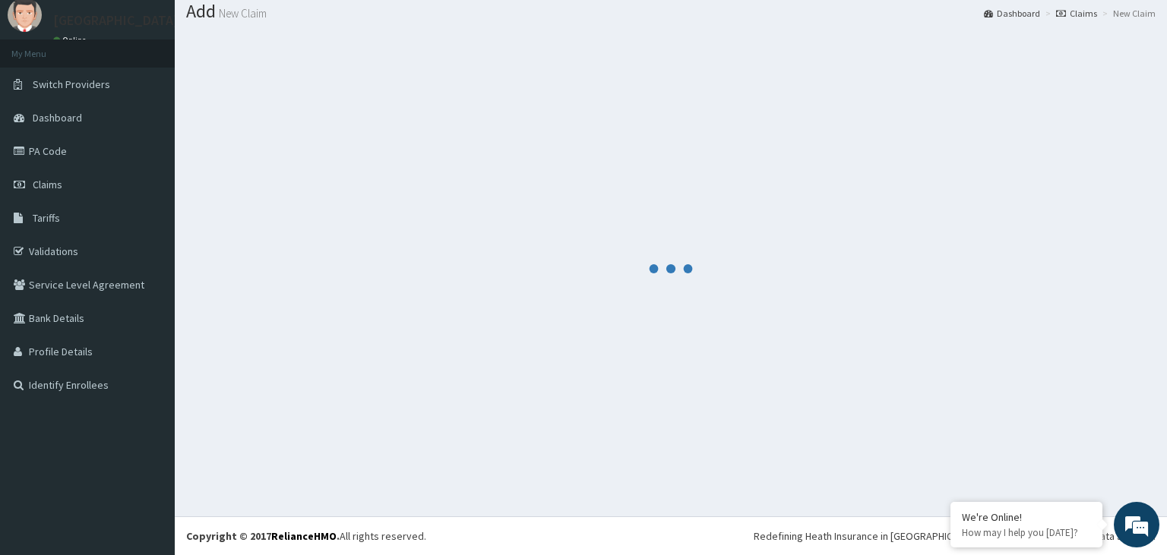
scroll to position [47, 0]
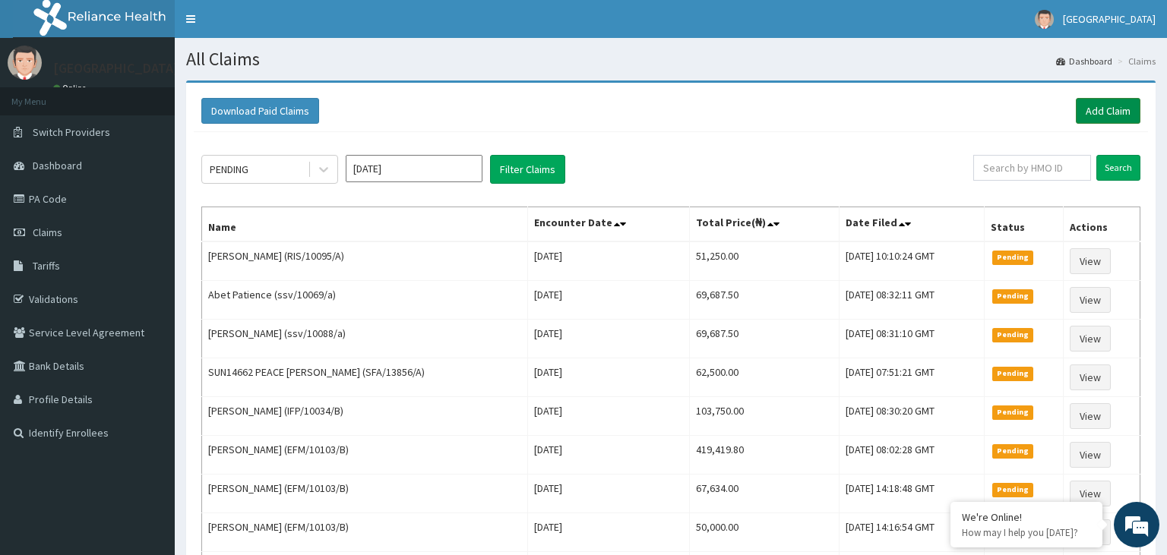
click at [1106, 109] on link "Add Claim" at bounding box center [1108, 111] width 65 height 26
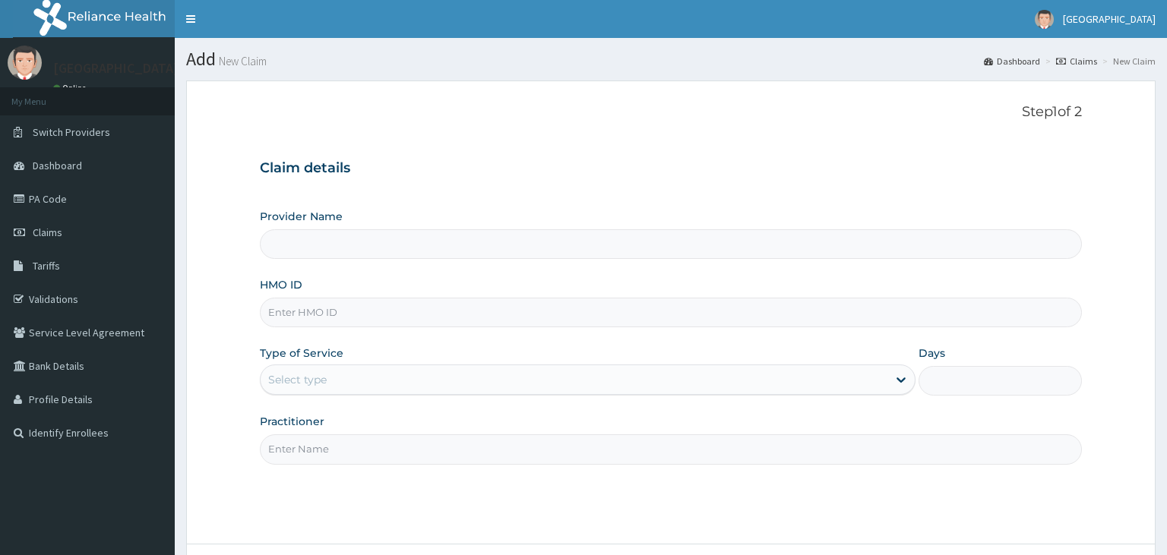
type input "NBC/10926/A"
type input "[GEOGRAPHIC_DATA]-KADUNA"
click at [294, 319] on input "NBC/10926/A" at bounding box center [671, 313] width 823 height 30
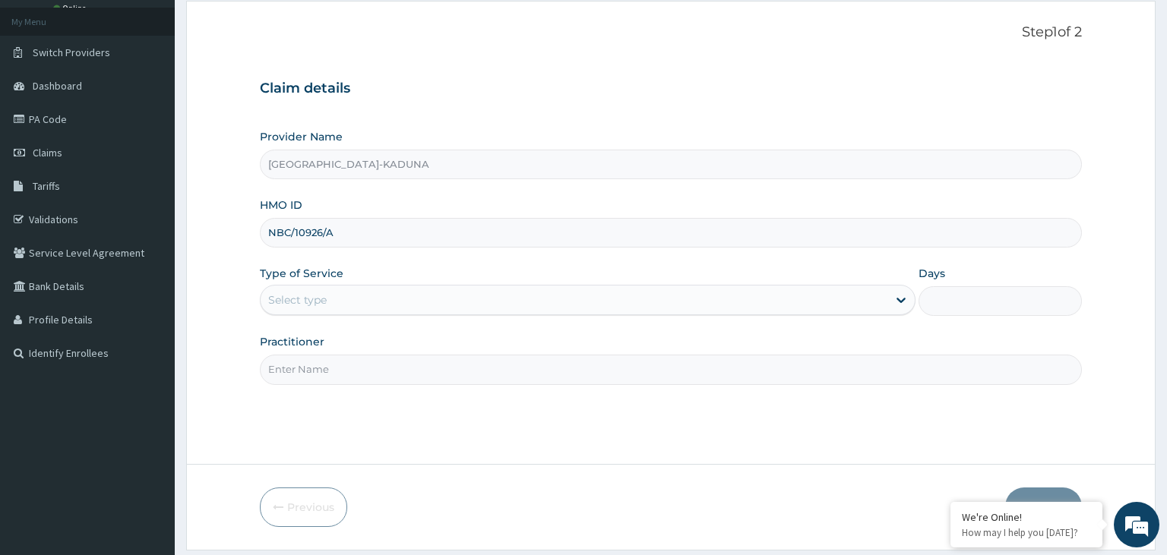
scroll to position [125, 0]
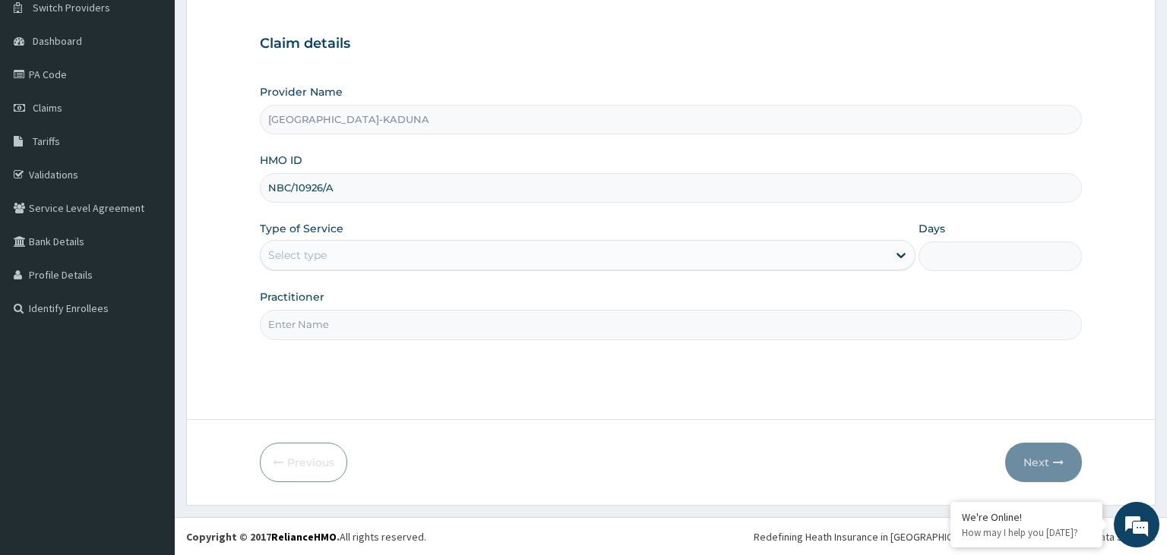
type input "NBC/10926/A"
click at [457, 239] on div "Type of Service Select type" at bounding box center [588, 246] width 656 height 50
click at [437, 256] on div "Select type" at bounding box center [574, 255] width 627 height 24
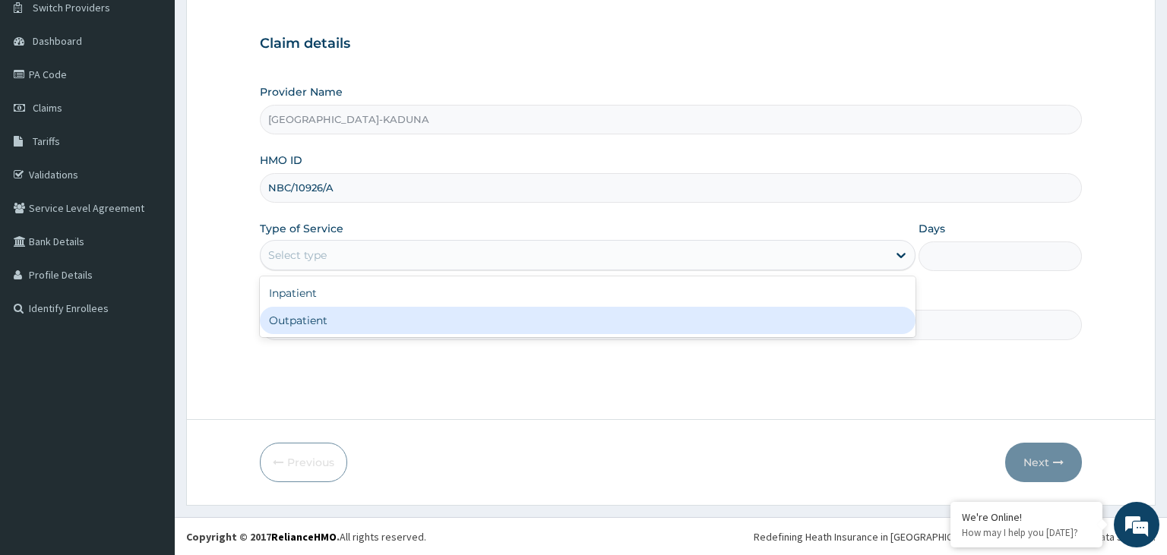
scroll to position [0, 0]
click at [400, 325] on div "Outpatient" at bounding box center [588, 320] width 656 height 27
type input "1"
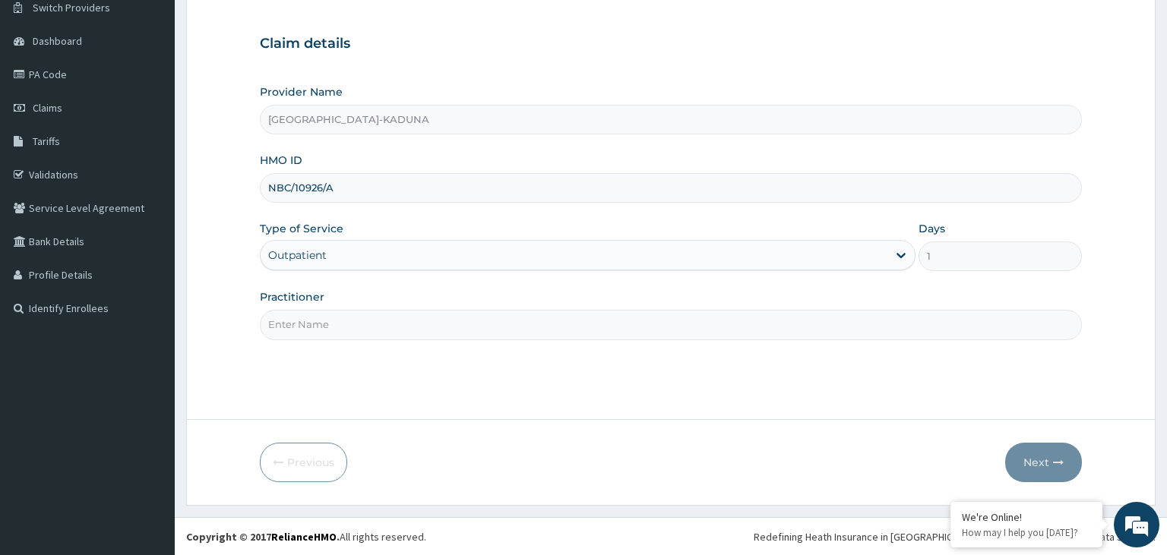
click at [400, 325] on input "Practitioner" at bounding box center [671, 325] width 823 height 30
type input "gp"
click at [1054, 460] on icon "button" at bounding box center [1058, 462] width 11 height 11
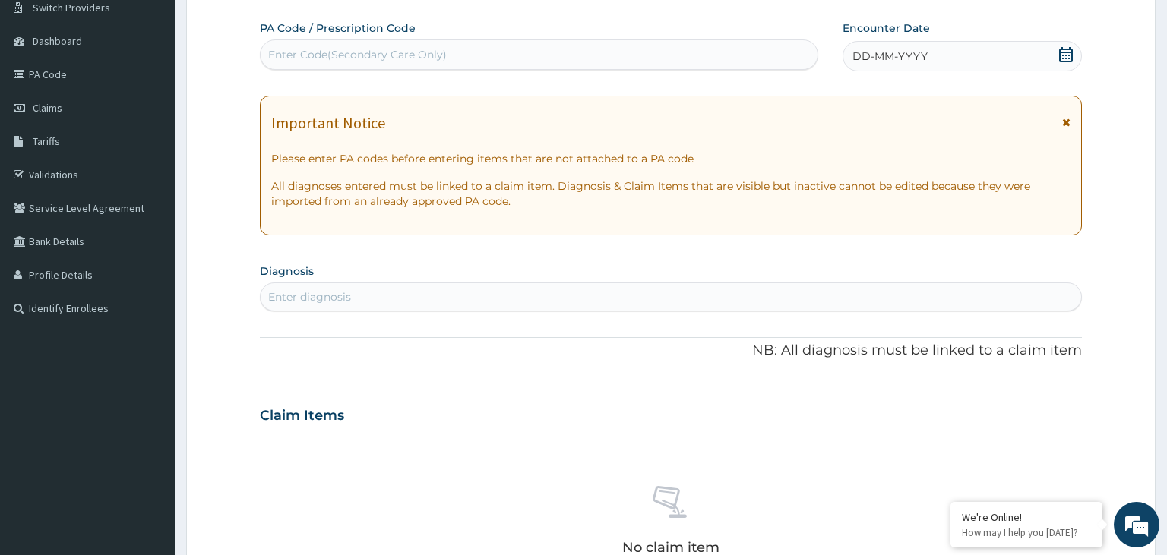
click at [1063, 57] on icon at bounding box center [1065, 54] width 15 height 15
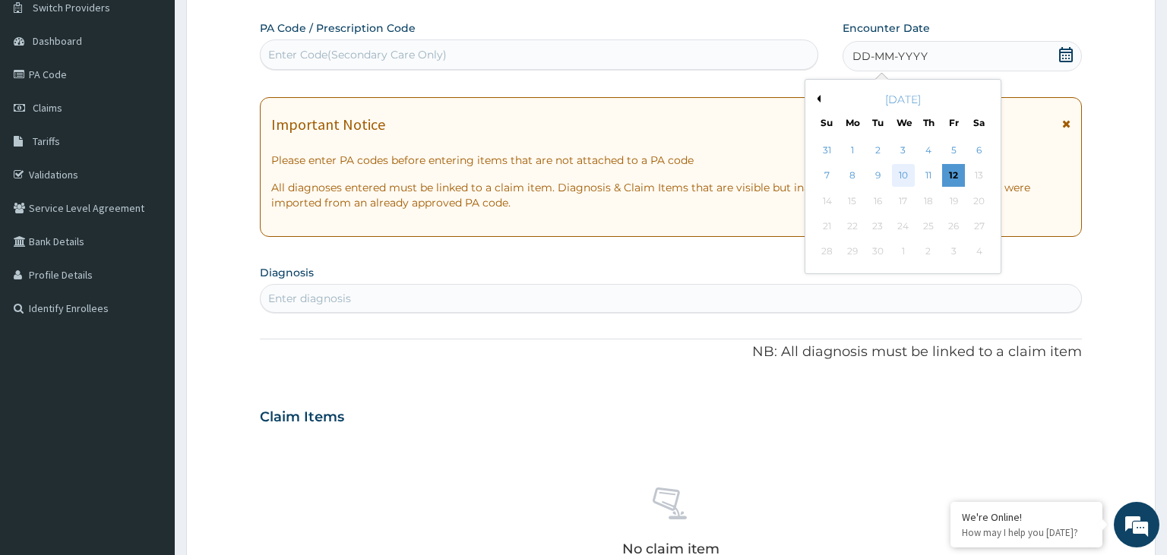
click at [902, 166] on div "10" at bounding box center [903, 176] width 23 height 23
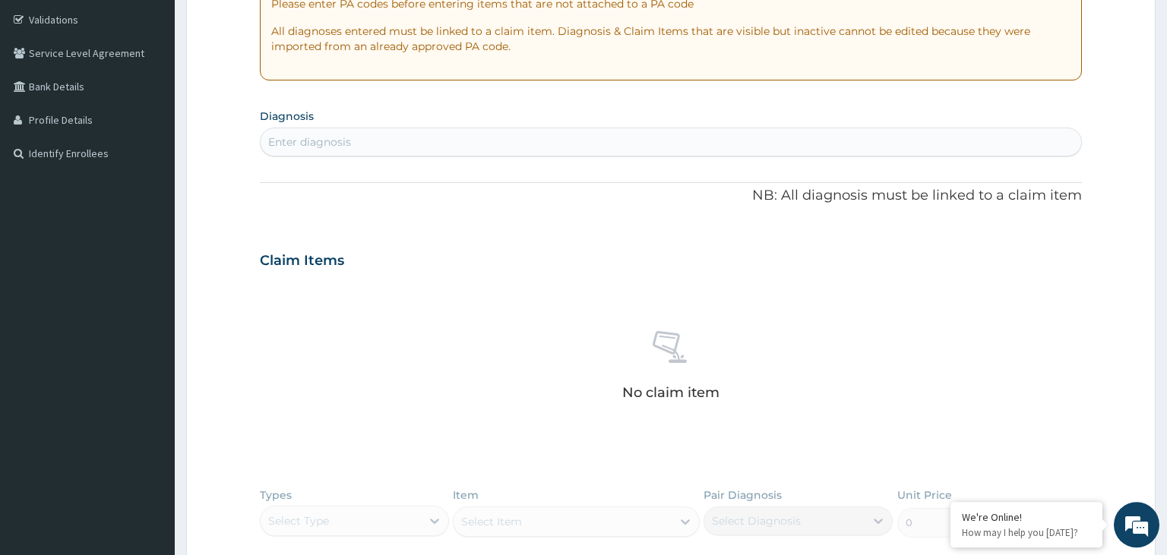
scroll to position [285, 0]
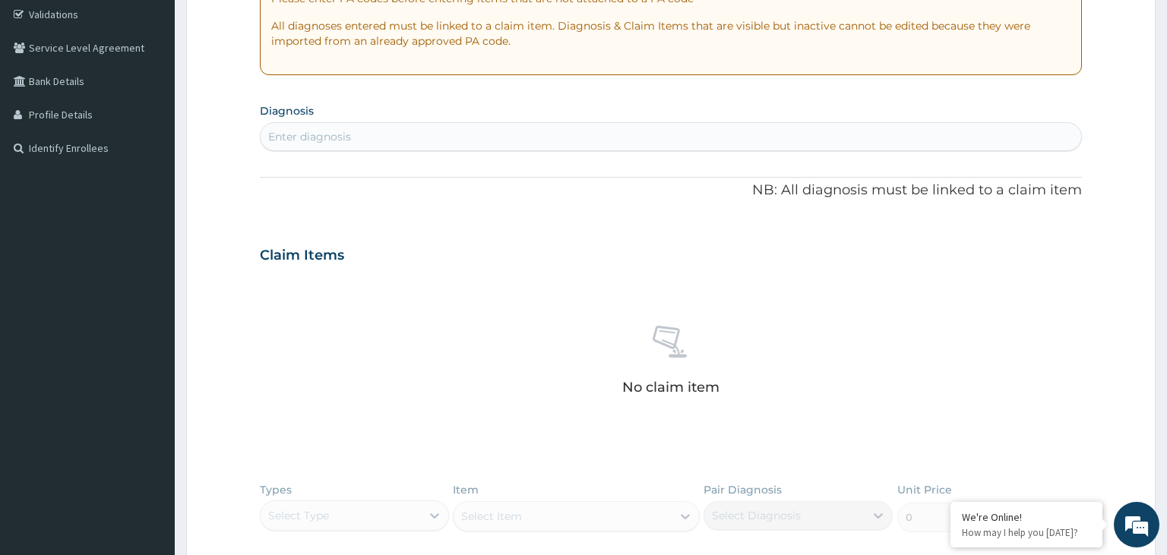
click at [410, 145] on div "Enter diagnosis" at bounding box center [671, 137] width 821 height 24
type input "[MEDICAL_DATA]"
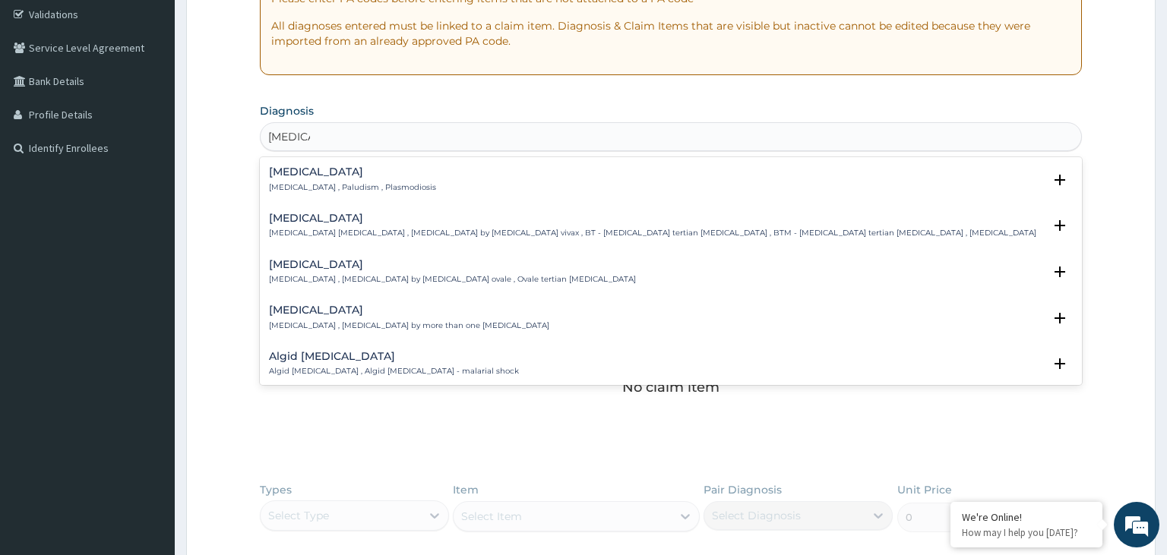
click at [337, 185] on p "[MEDICAL_DATA] , Paludism , Plasmodiosis" at bounding box center [352, 187] width 167 height 11
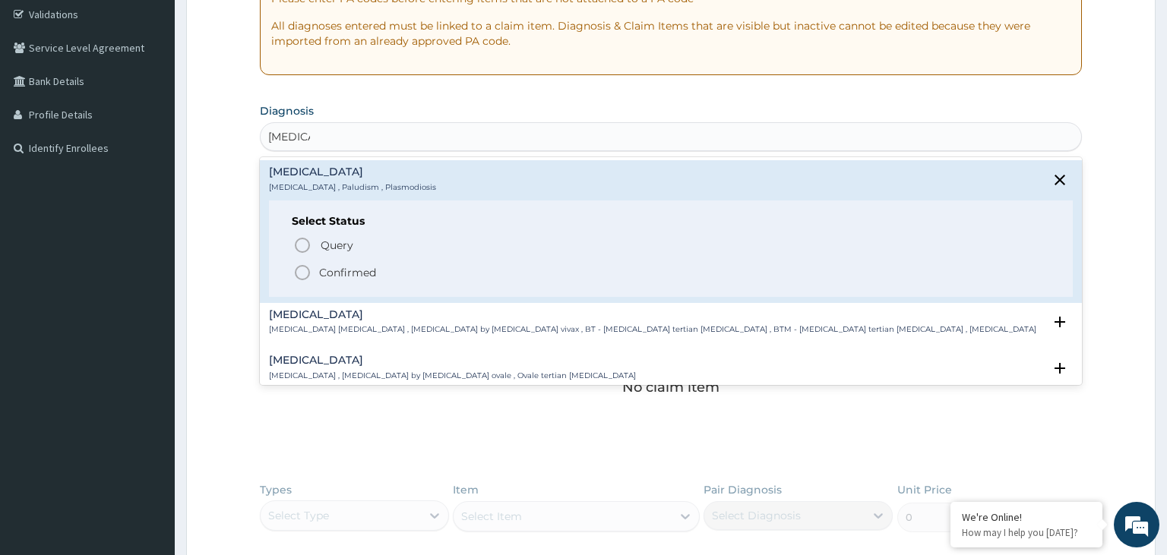
click at [340, 278] on p "Confirmed" at bounding box center [347, 272] width 57 height 15
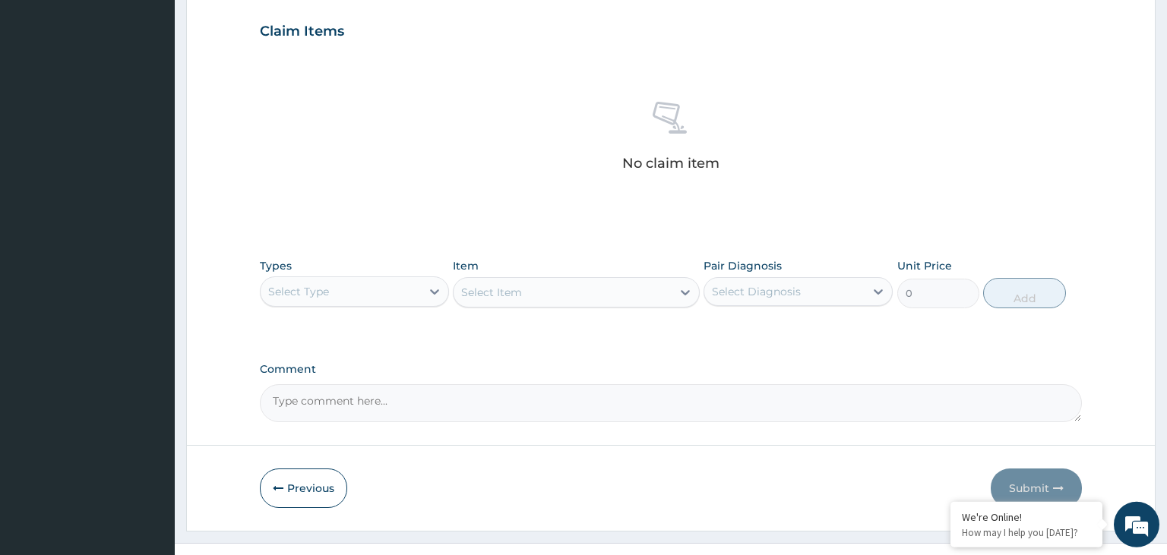
scroll to position [526, 0]
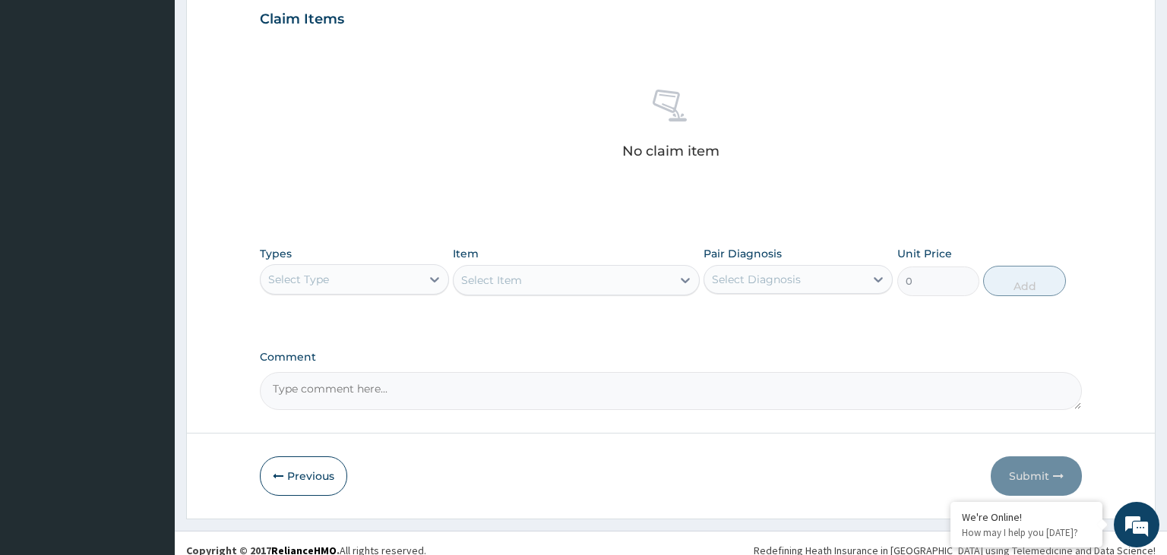
click at [398, 283] on div "Select Type" at bounding box center [341, 279] width 160 height 24
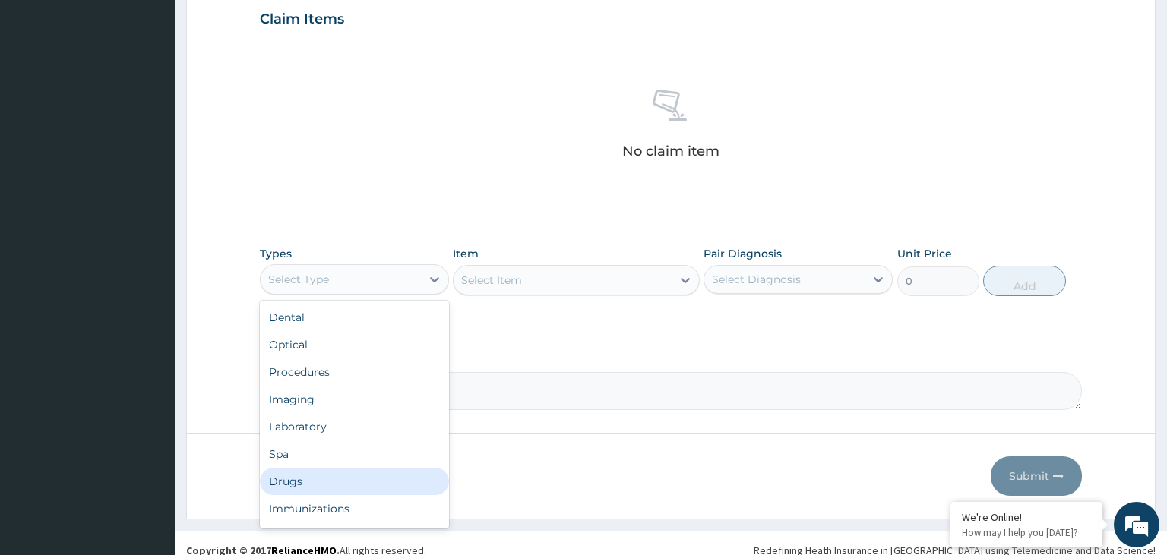
click at [312, 485] on div "Drugs" at bounding box center [354, 481] width 189 height 27
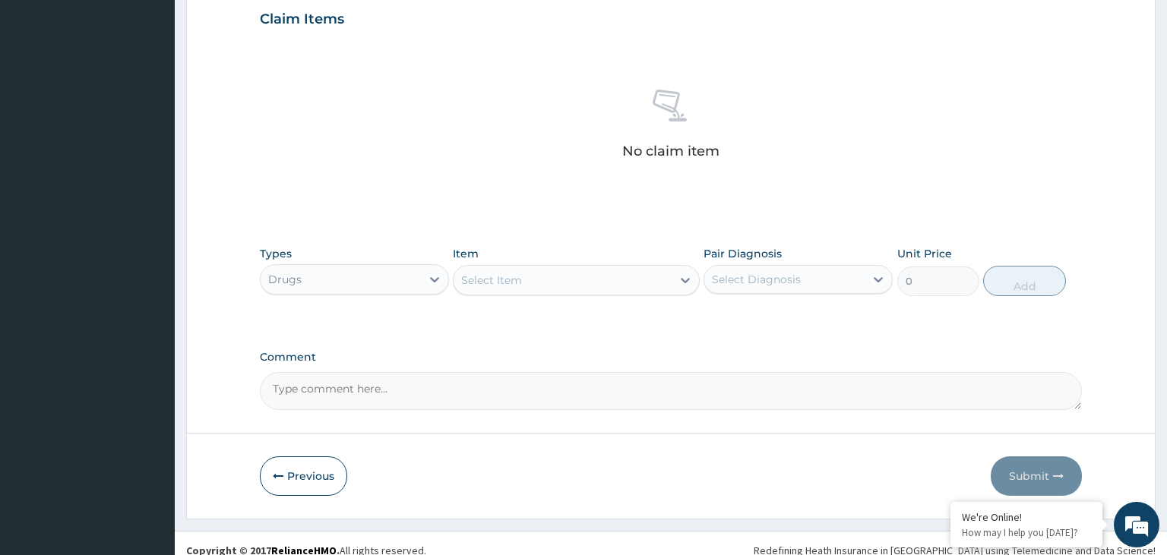
click at [603, 293] on div "Select Item" at bounding box center [576, 280] width 247 height 30
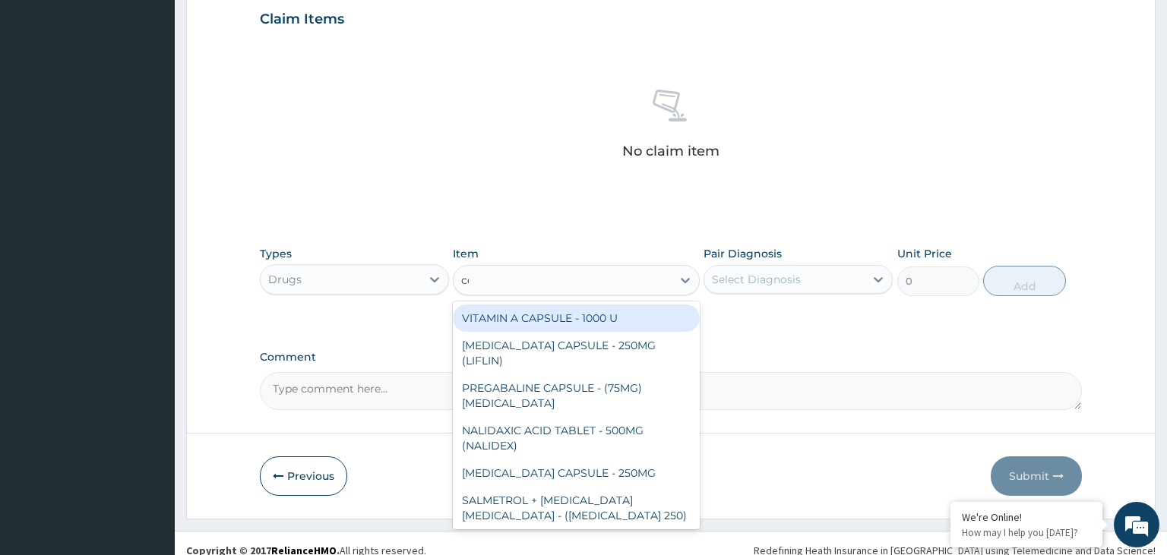
type input "coa"
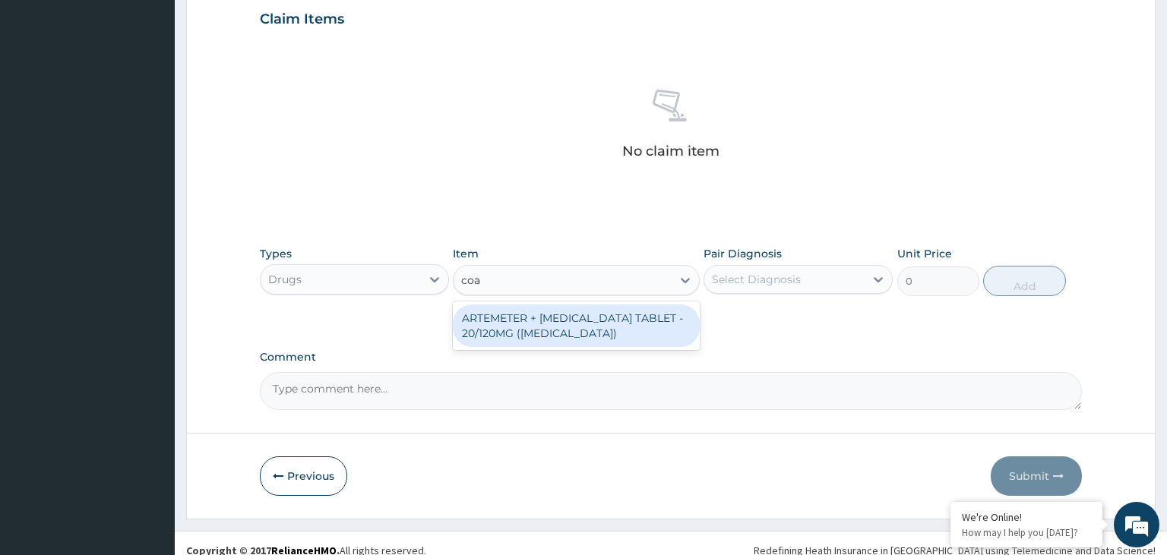
click at [590, 324] on div "ARTEMETER + [MEDICAL_DATA] TABLET - 20/120MG ([MEDICAL_DATA])" at bounding box center [576, 326] width 247 height 43
type input "210"
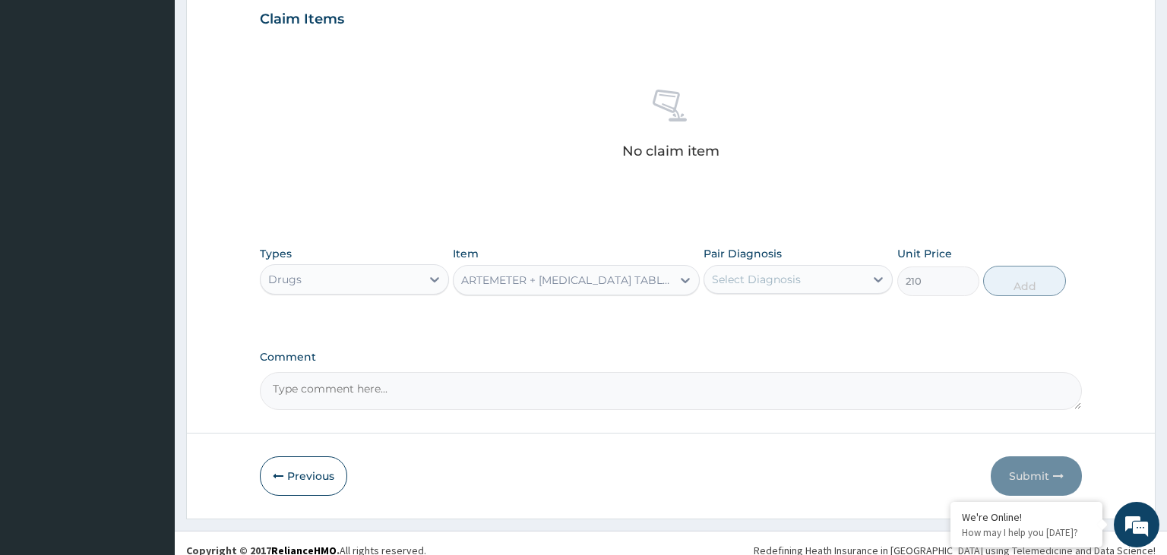
click at [827, 284] on div "Select Diagnosis" at bounding box center [784, 279] width 160 height 24
click at [780, 336] on div "[MEDICAL_DATA]" at bounding box center [798, 318] width 189 height 37
drag, startPoint x: 834, startPoint y: 314, endPoint x: 1019, endPoint y: 315, distance: 184.6
click at [834, 315] on div "[MEDICAL_DATA]" at bounding box center [798, 318] width 189 height 31
checkbox input "true"
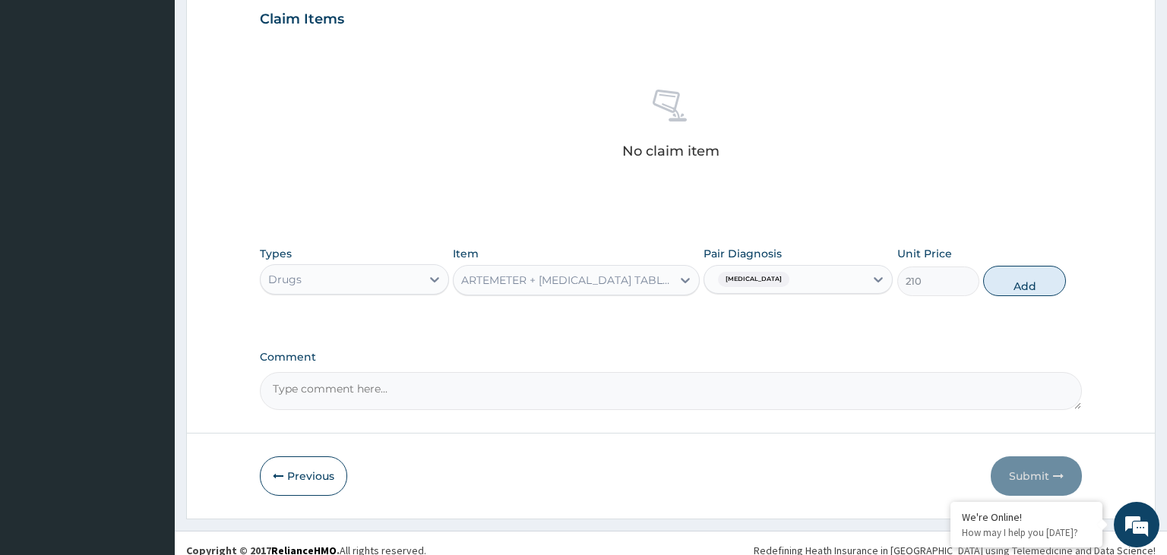
click at [1090, 290] on form "Step 2 of 2 PA Code / Prescription Code Enter Code(Secondary Care Only) Encount…" at bounding box center [670, 37] width 969 height 964
click at [1048, 290] on button "Add" at bounding box center [1024, 281] width 82 height 30
type input "0"
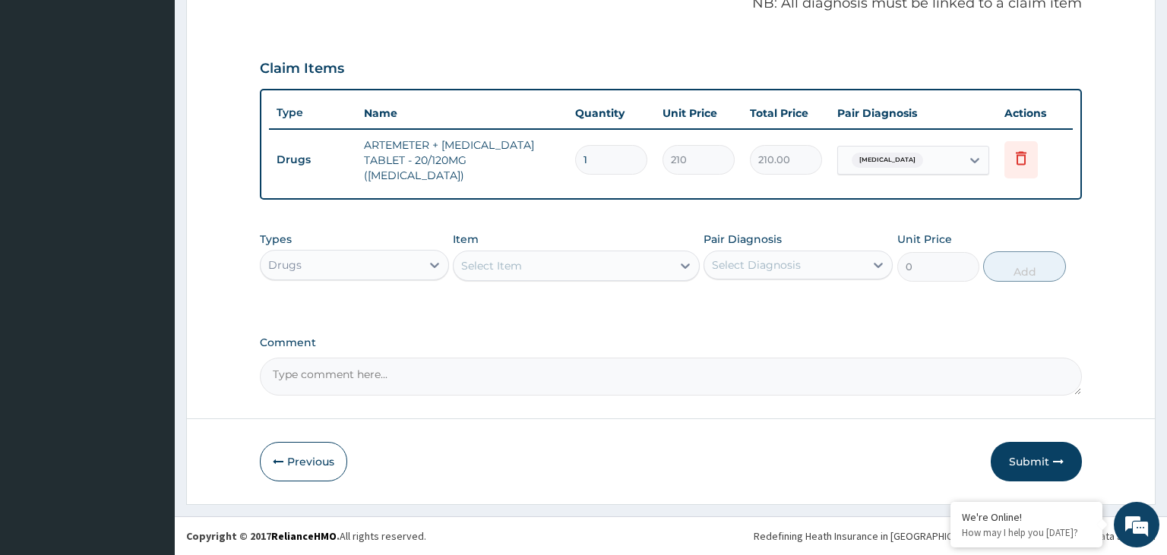
scroll to position [465, 0]
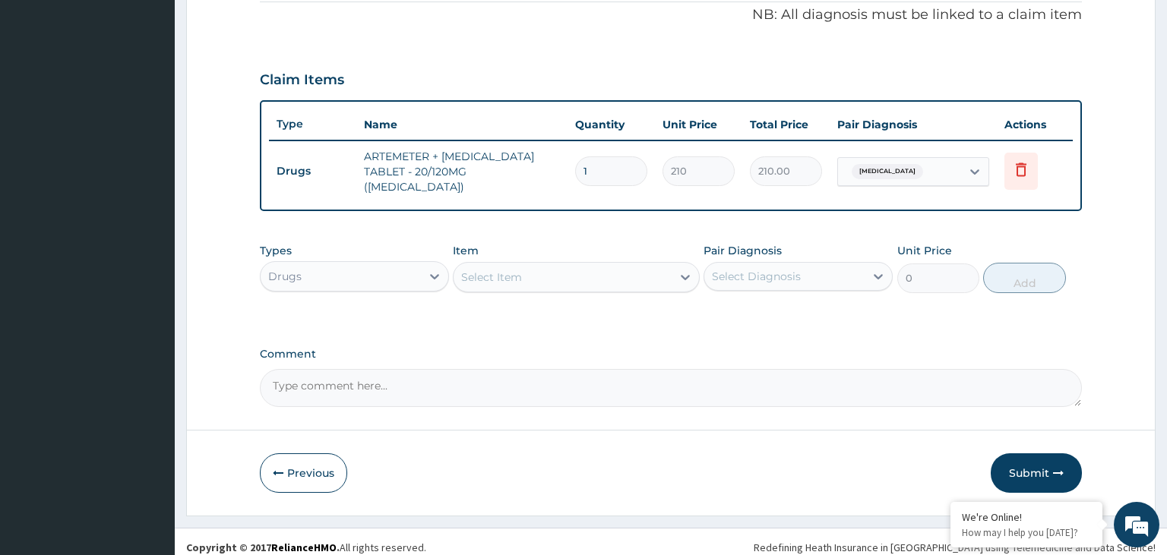
drag, startPoint x: 610, startPoint y: 162, endPoint x: 556, endPoint y: 179, distance: 56.5
click at [575, 178] on input "1" at bounding box center [611, 172] width 72 height 30
type input "2"
type input "420.00"
type input "24"
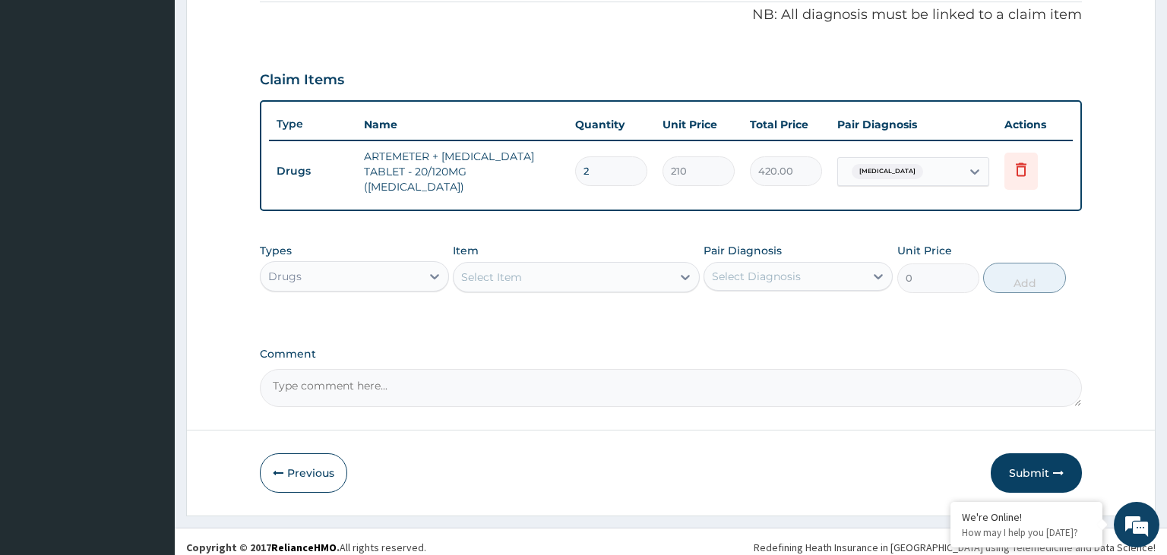
type input "5040.00"
type input "24"
click at [400, 272] on div "Drugs" at bounding box center [341, 276] width 160 height 24
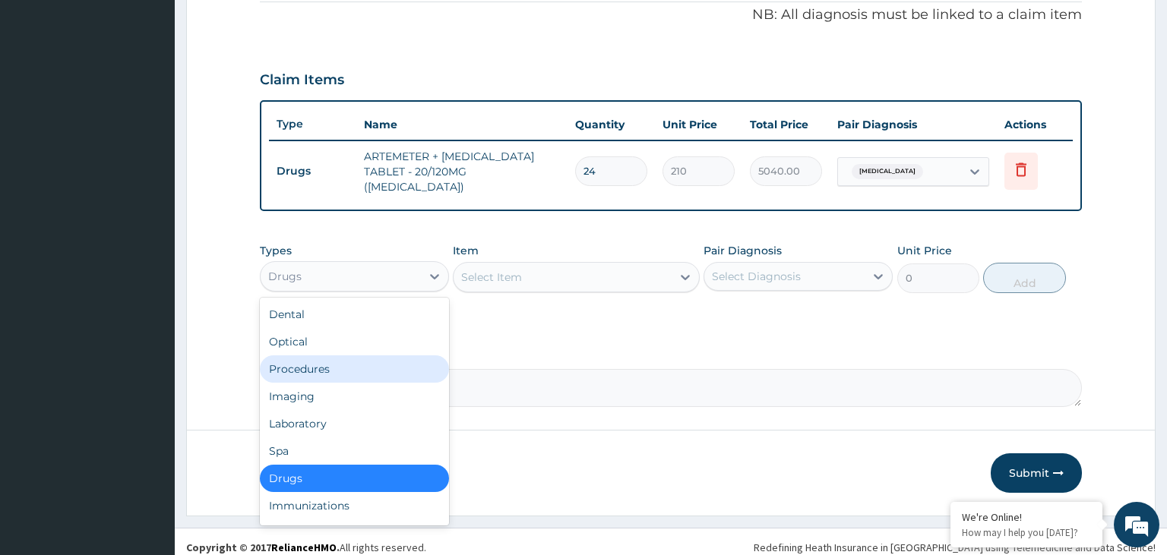
click at [352, 365] on div "Procedures" at bounding box center [354, 369] width 189 height 27
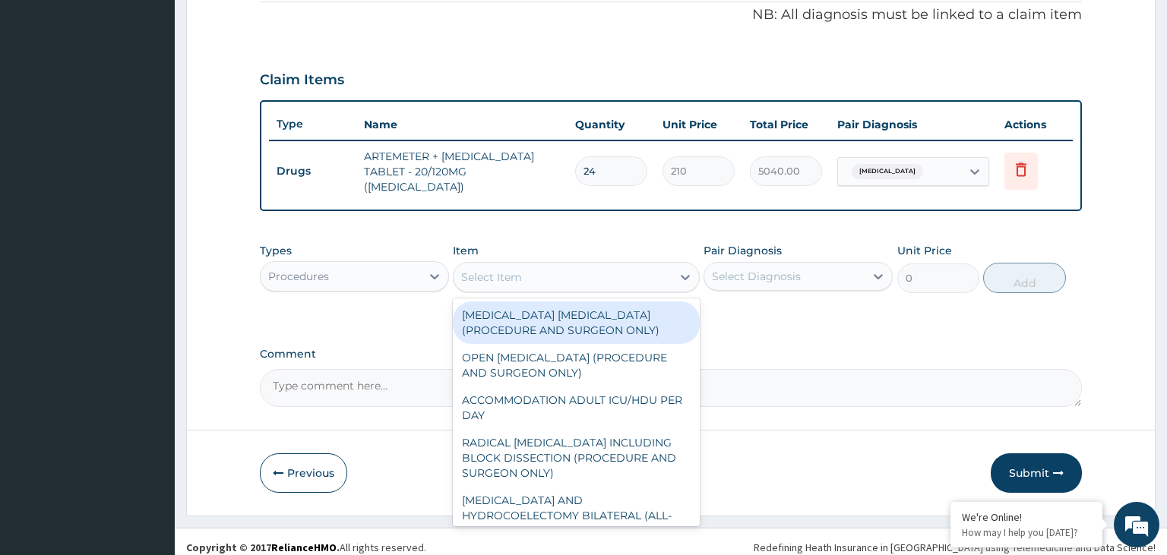
click at [617, 272] on div "Select Item" at bounding box center [563, 277] width 218 height 24
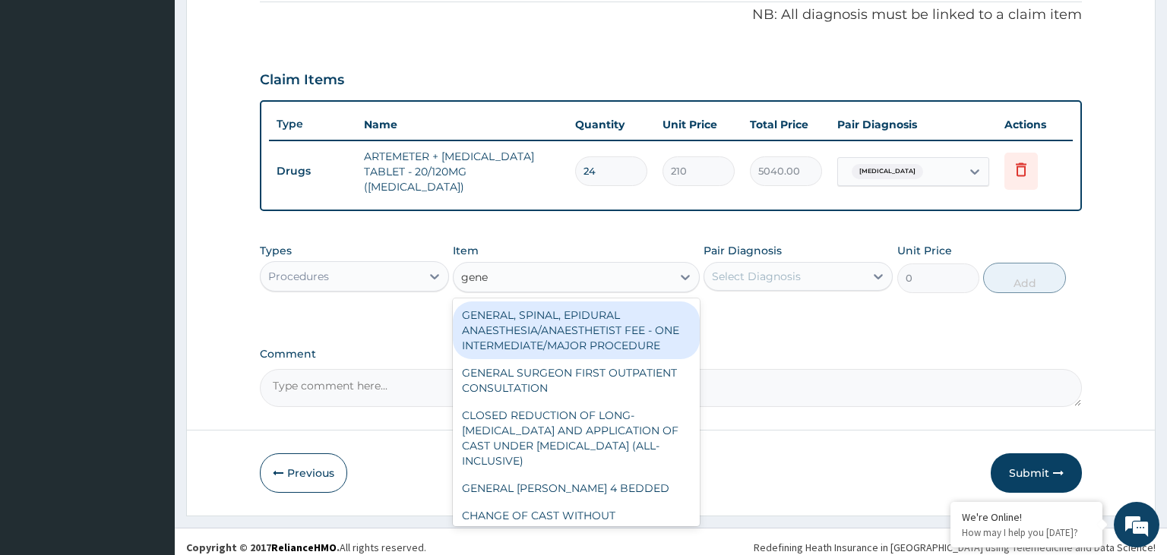
type input "gener"
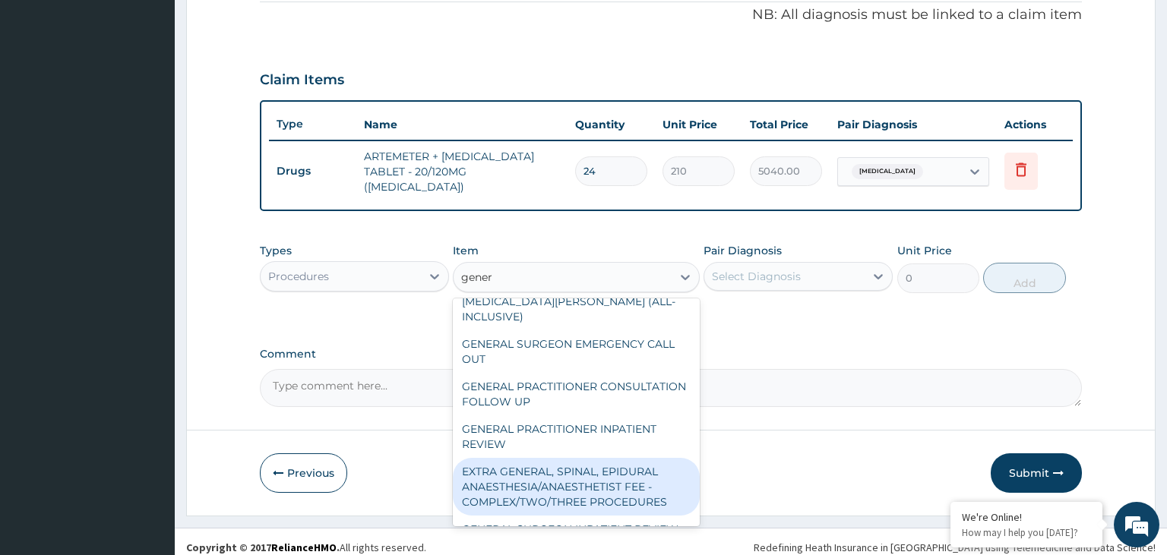
scroll to position [319, 0]
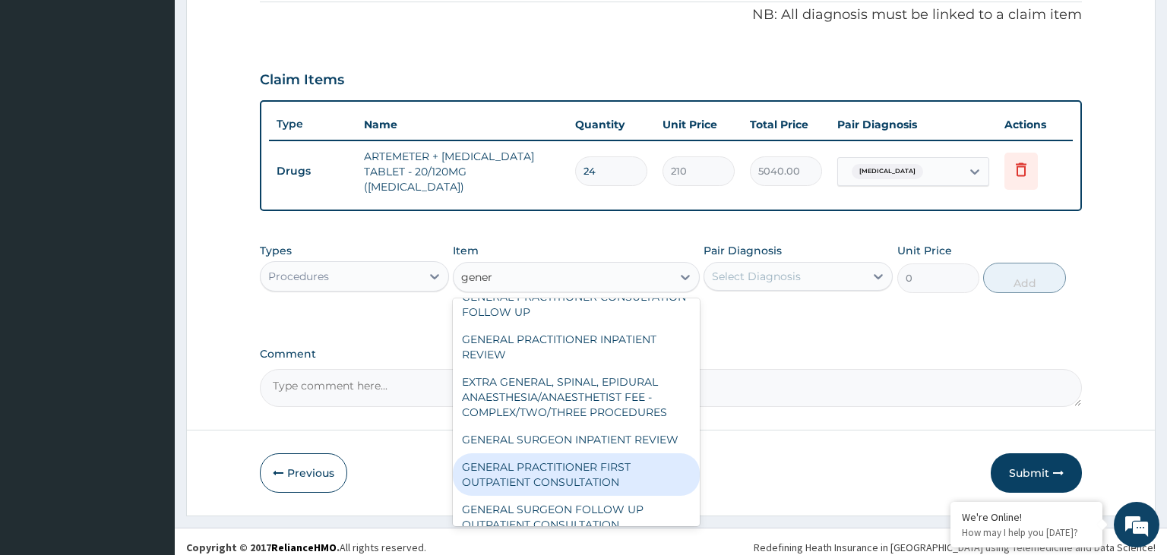
click at [597, 454] on div "GENERAL PRACTITIONER FIRST OUTPATIENT CONSULTATION" at bounding box center [576, 475] width 247 height 43
type input "3750"
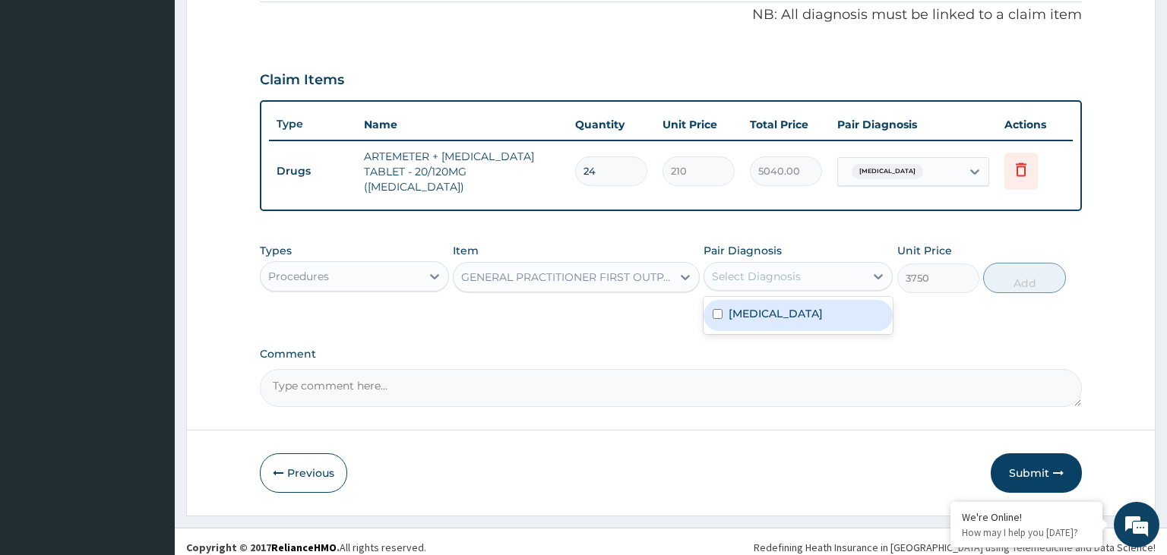
click at [799, 269] on div "Select Diagnosis" at bounding box center [756, 276] width 89 height 15
click at [777, 317] on div "[MEDICAL_DATA]" at bounding box center [798, 315] width 189 height 31
checkbox input "true"
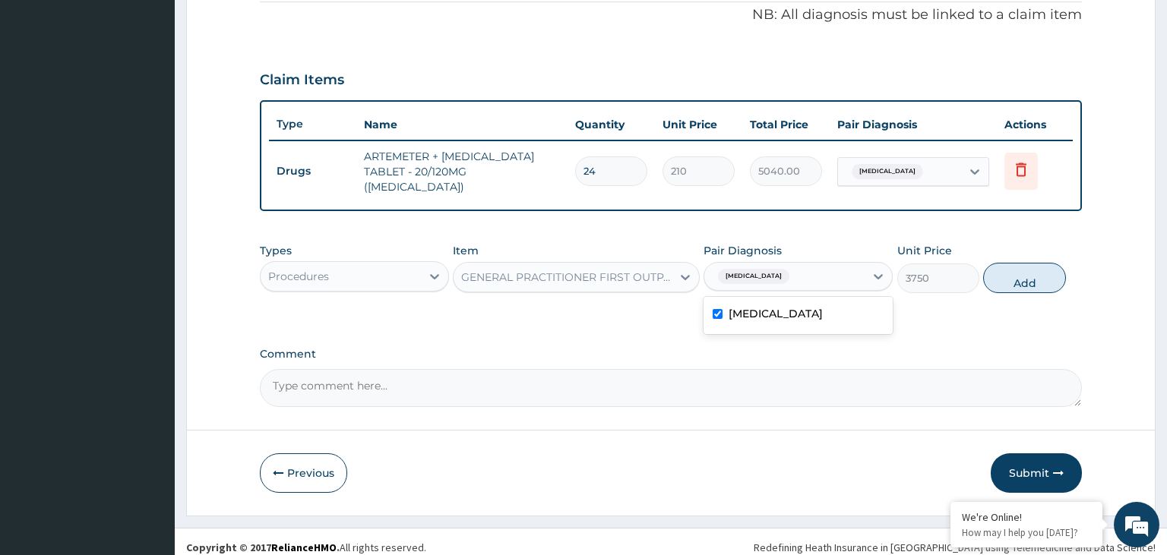
click at [1082, 266] on div "Types Procedures Item GENERAL PRACTITIONER FIRST OUTPATIENT CONSULTATION Pair D…" at bounding box center [671, 268] width 823 height 65
click at [1053, 269] on button "Add" at bounding box center [1024, 278] width 82 height 30
type input "0"
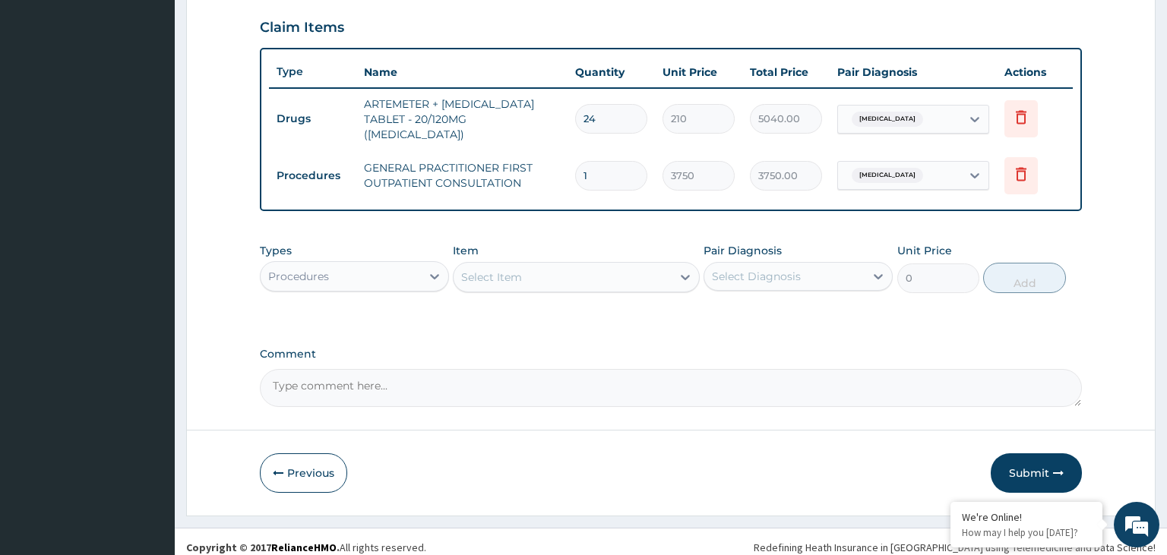
click at [1060, 469] on button "Submit" at bounding box center [1036, 474] width 91 height 40
click at [1010, 454] on button "Submit" at bounding box center [1036, 474] width 91 height 40
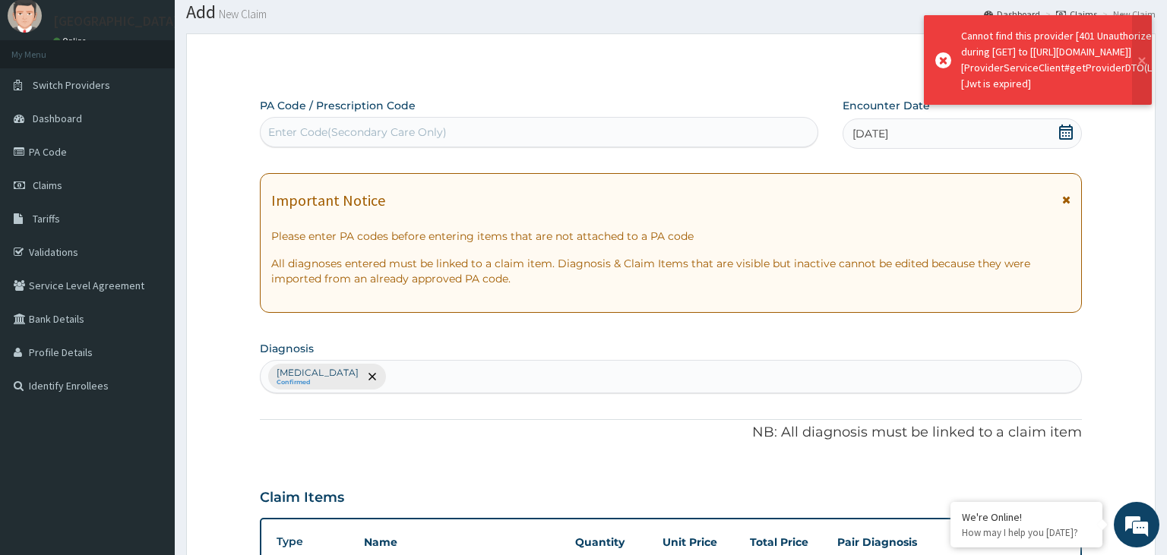
scroll to position [0, 0]
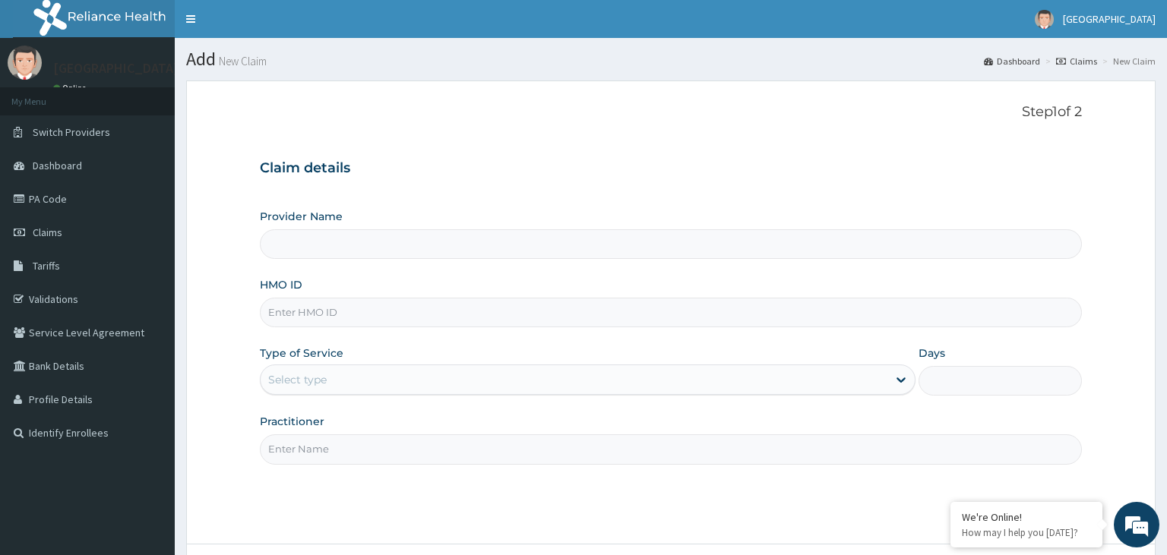
paste input "NBC/10926/A"
type input "NBC/10926/A"
click at [289, 316] on input "NBC/10926/A" at bounding box center [671, 313] width 823 height 30
click at [292, 318] on input "NBC/10926/A" at bounding box center [671, 313] width 823 height 30
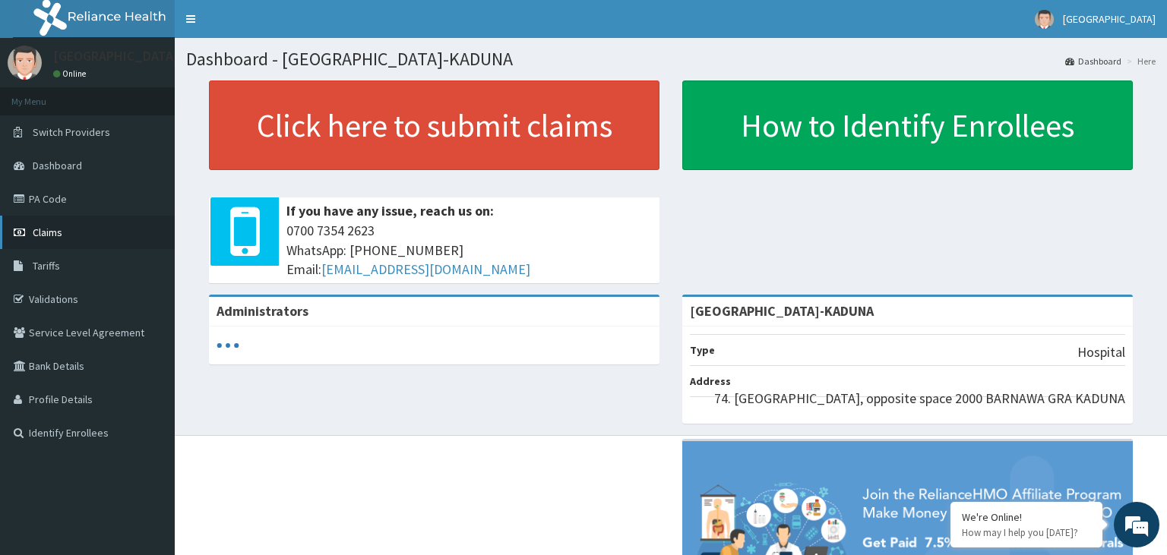
click at [83, 217] on link "Claims" at bounding box center [87, 232] width 175 height 33
click at [80, 226] on link "Claims" at bounding box center [87, 232] width 175 height 33
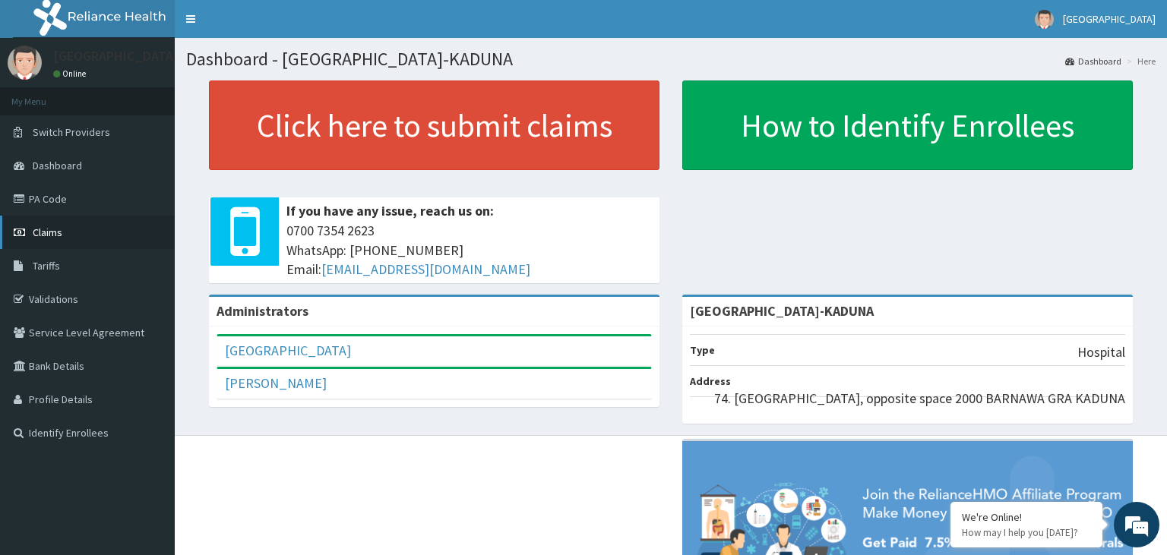
click at [92, 245] on link "Claims" at bounding box center [87, 232] width 175 height 33
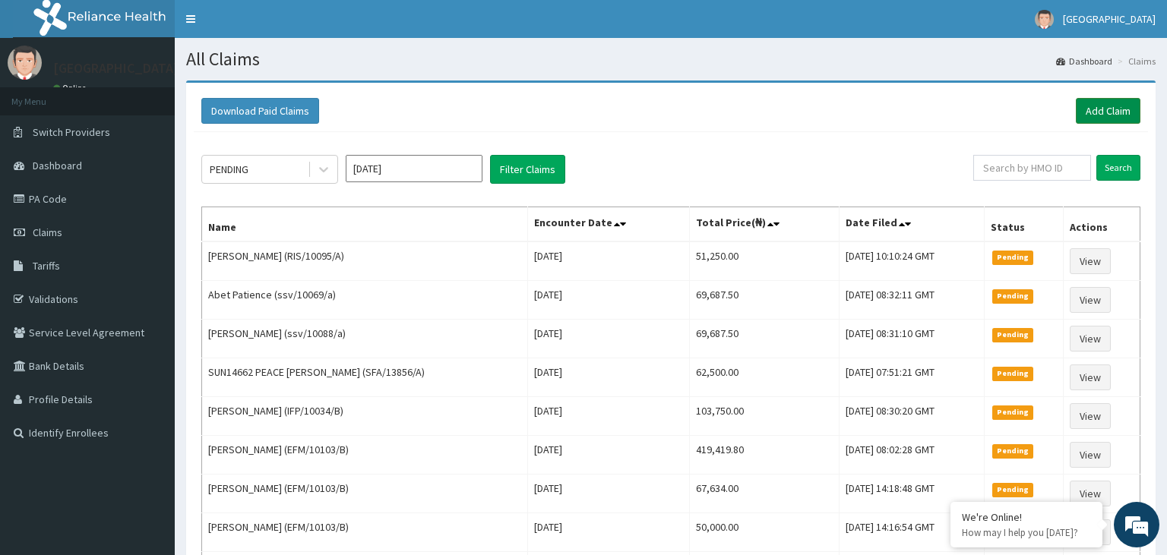
click at [1109, 113] on link "Add Claim" at bounding box center [1108, 111] width 65 height 26
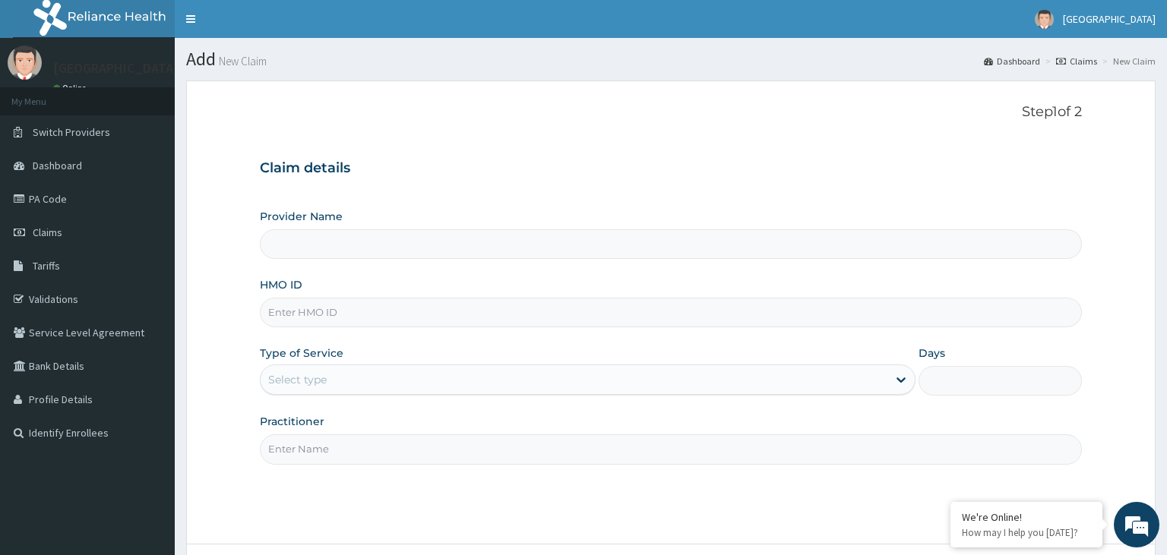
type input "[GEOGRAPHIC_DATA]-KADUNA"
paste input "NBC/10926/A"
click at [290, 321] on input "NBC/10926/A" at bounding box center [671, 313] width 823 height 30
click at [293, 321] on input "NBC/10926/A" at bounding box center [671, 313] width 823 height 30
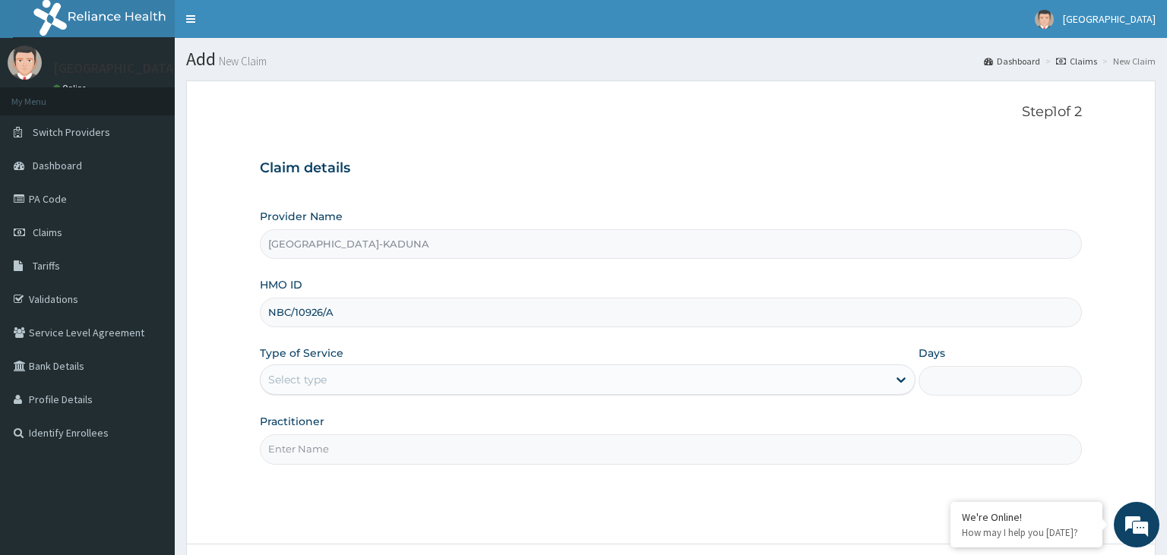
type input "NBC/10926/A"
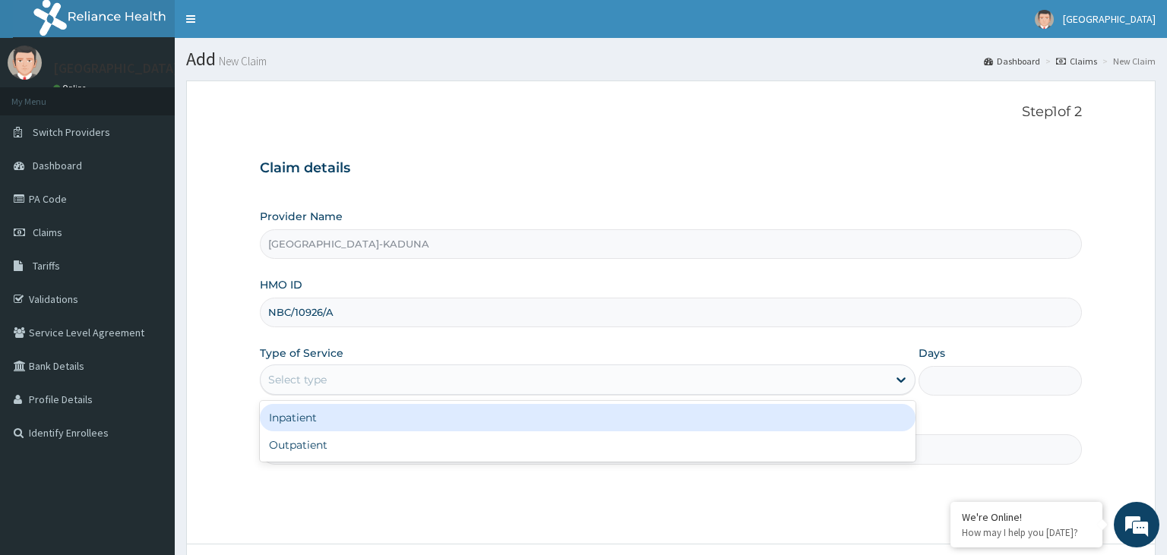
click at [499, 388] on div "Select type" at bounding box center [574, 380] width 627 height 24
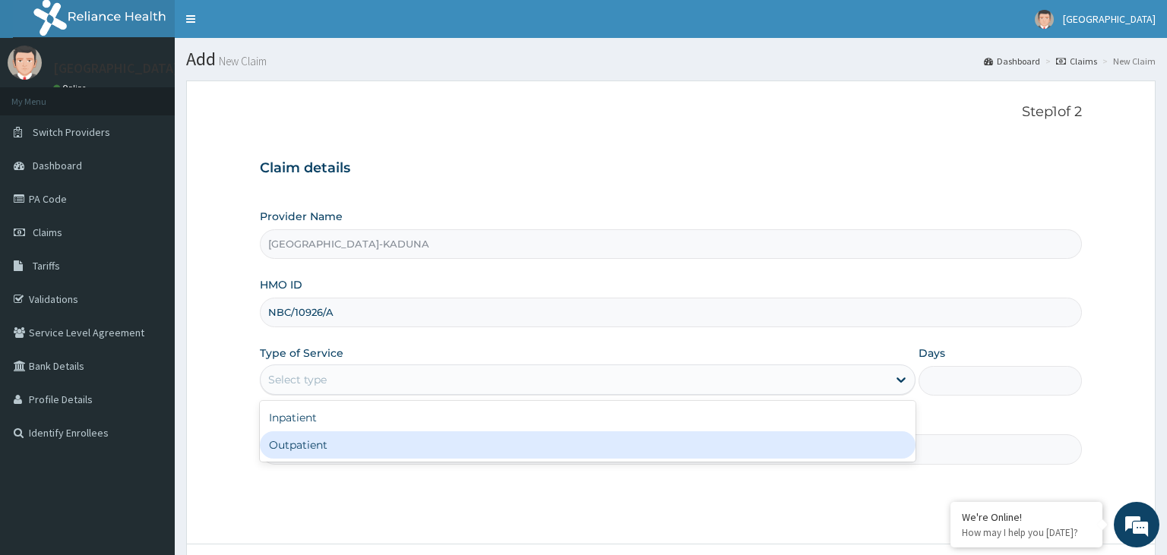
click at [423, 454] on div "Outpatient" at bounding box center [588, 445] width 656 height 27
type input "1"
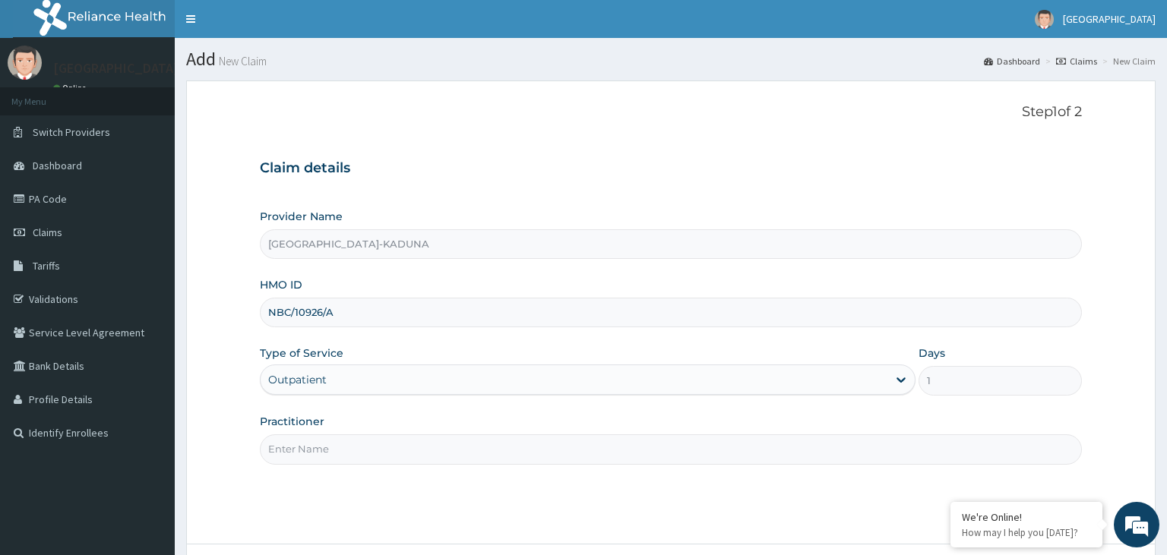
click at [422, 453] on input "Practitioner" at bounding box center [671, 450] width 823 height 30
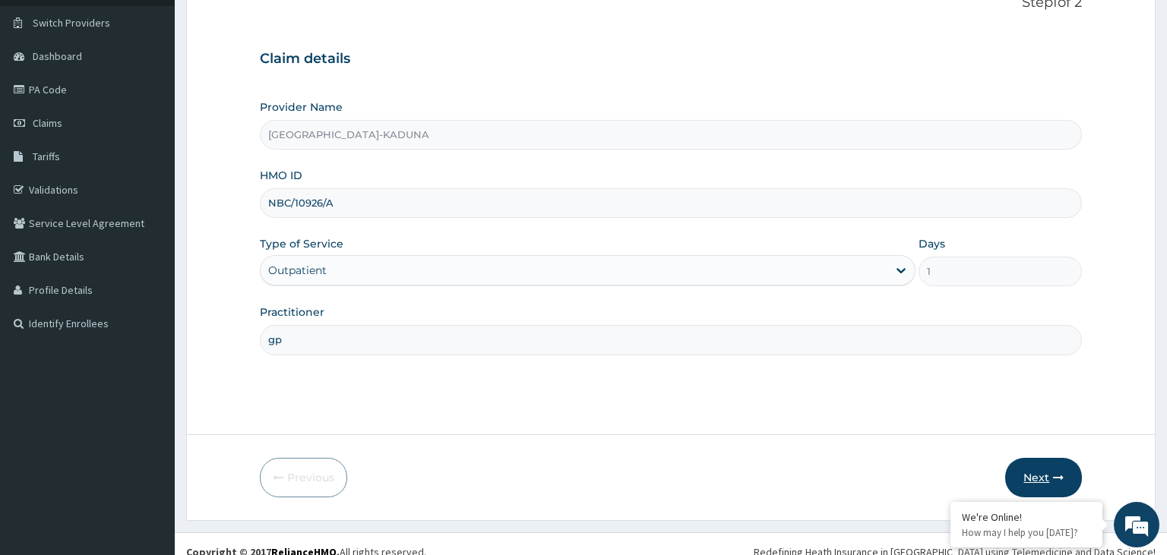
scroll to position [125, 0]
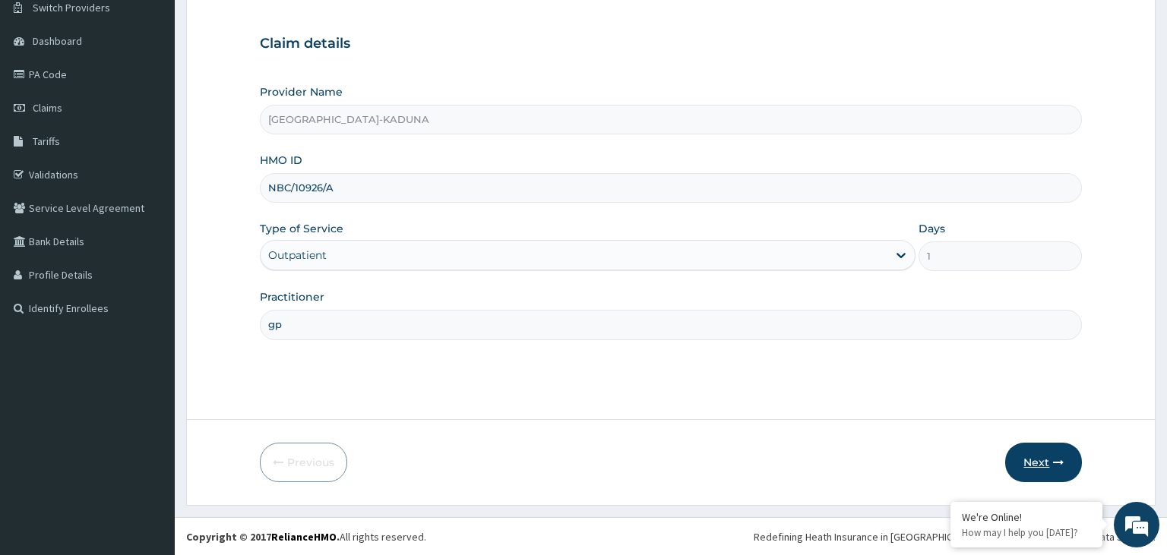
type input "gp"
click at [1055, 469] on button "Next" at bounding box center [1043, 463] width 77 height 40
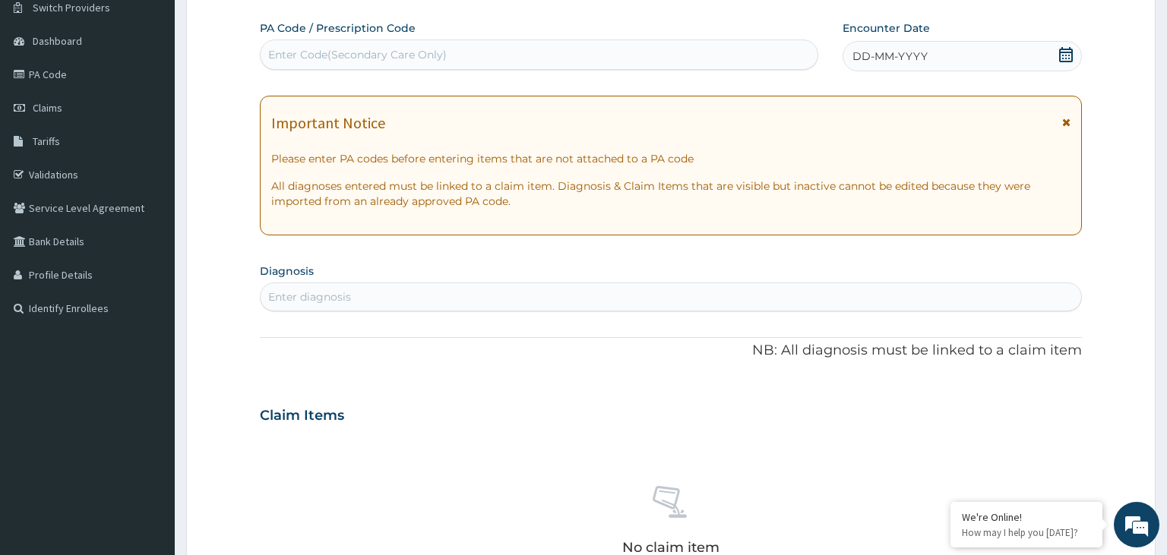
click at [1069, 59] on icon at bounding box center [1065, 54] width 15 height 15
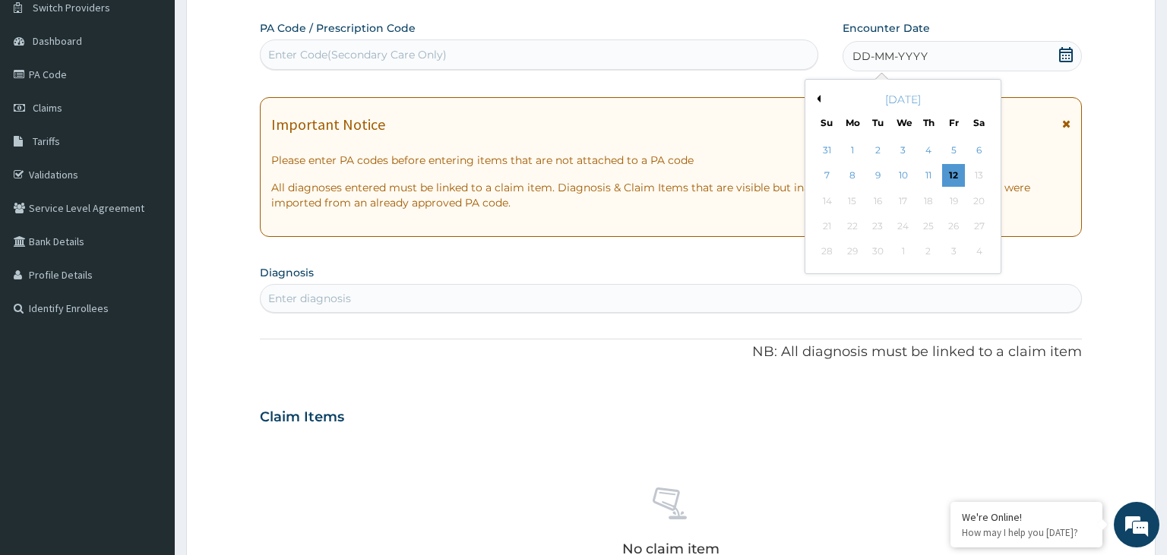
click at [905, 172] on div "10" at bounding box center [903, 176] width 23 height 23
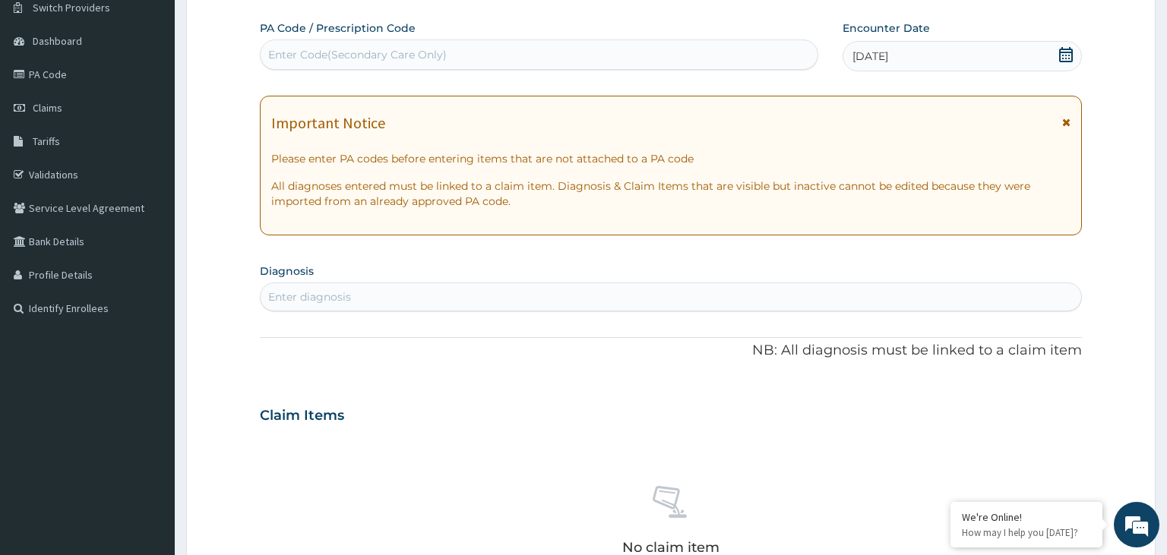
click at [584, 274] on section "Diagnosis Enter diagnosis" at bounding box center [671, 286] width 823 height 52
click at [372, 309] on div "Enter diagnosis" at bounding box center [671, 297] width 823 height 29
type input "[MEDICAL_DATA]"
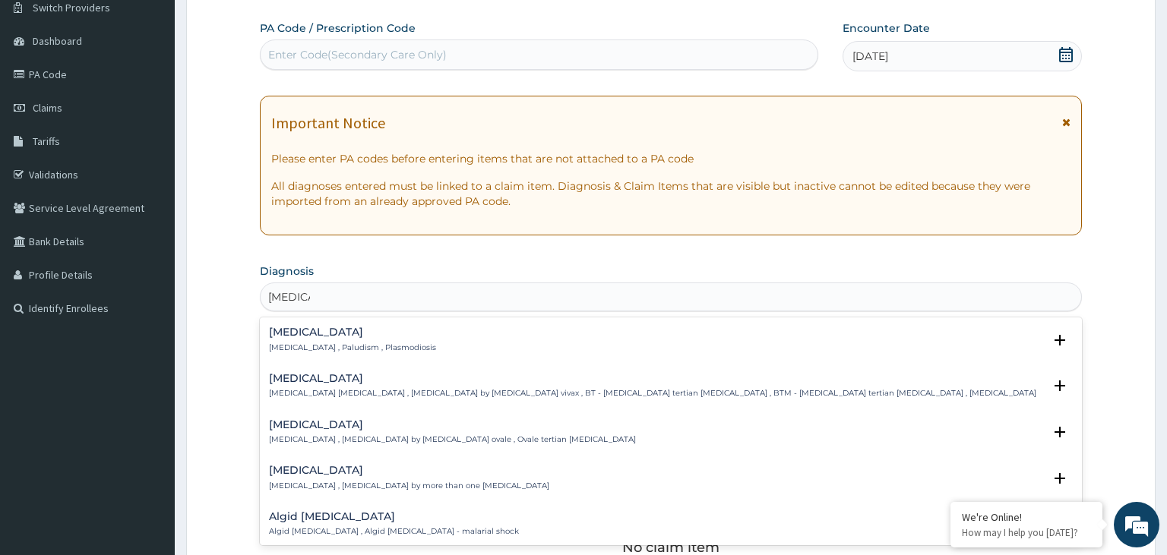
click at [318, 342] on div "[MEDICAL_DATA] [MEDICAL_DATA] , Paludism , Plasmodiosis" at bounding box center [352, 340] width 167 height 27
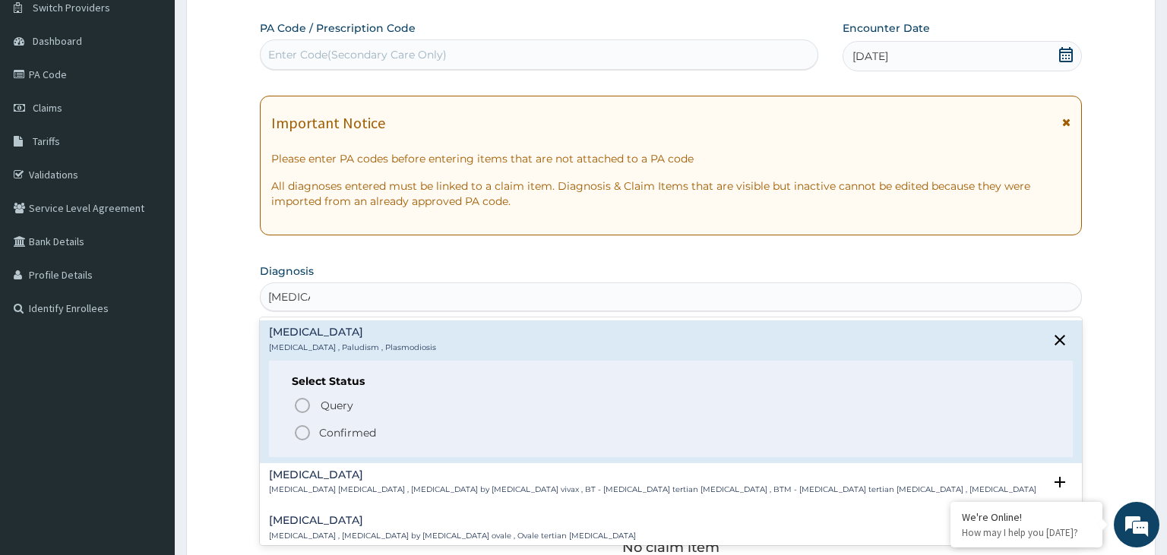
click at [333, 448] on div "Select Status Query Query covers suspected (?), Keep in view (kiv), Ruled out (…" at bounding box center [671, 409] width 805 height 96
click at [350, 436] on p "Confirmed" at bounding box center [347, 432] width 57 height 15
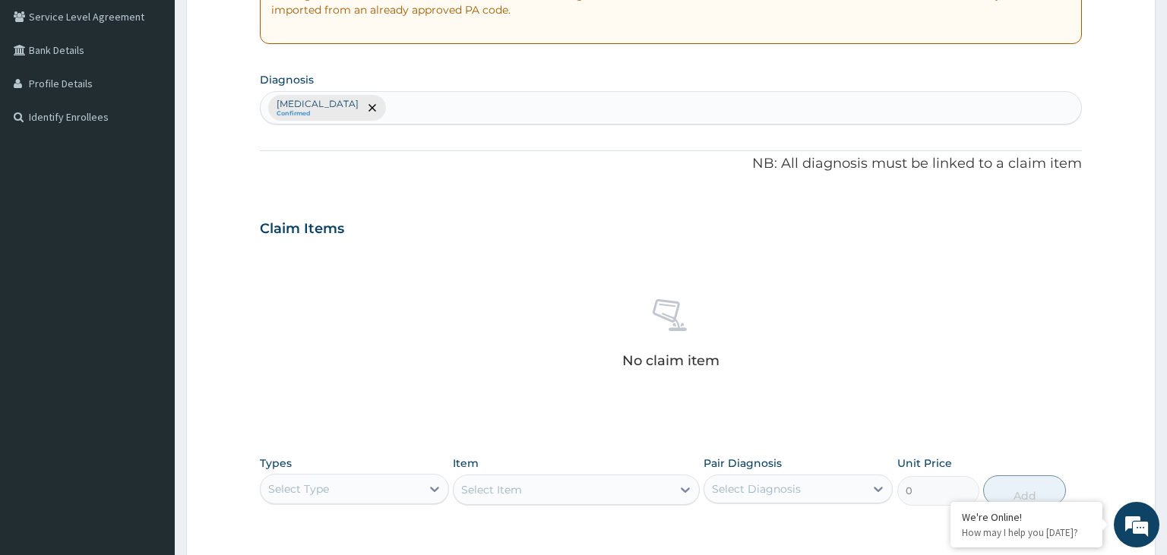
scroll to position [365, 0]
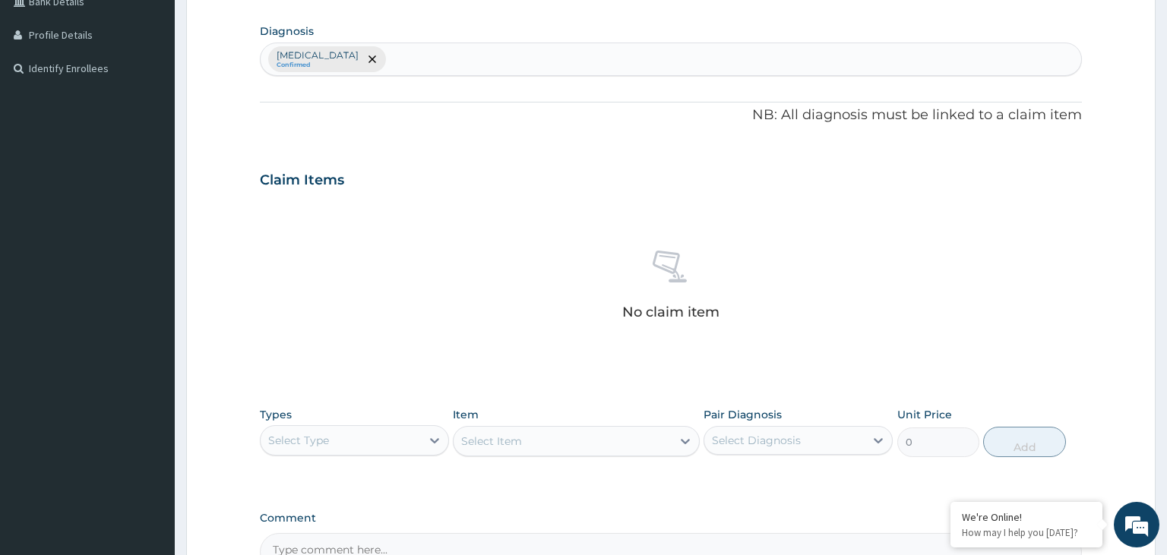
click at [353, 448] on div "Select Type" at bounding box center [341, 441] width 160 height 24
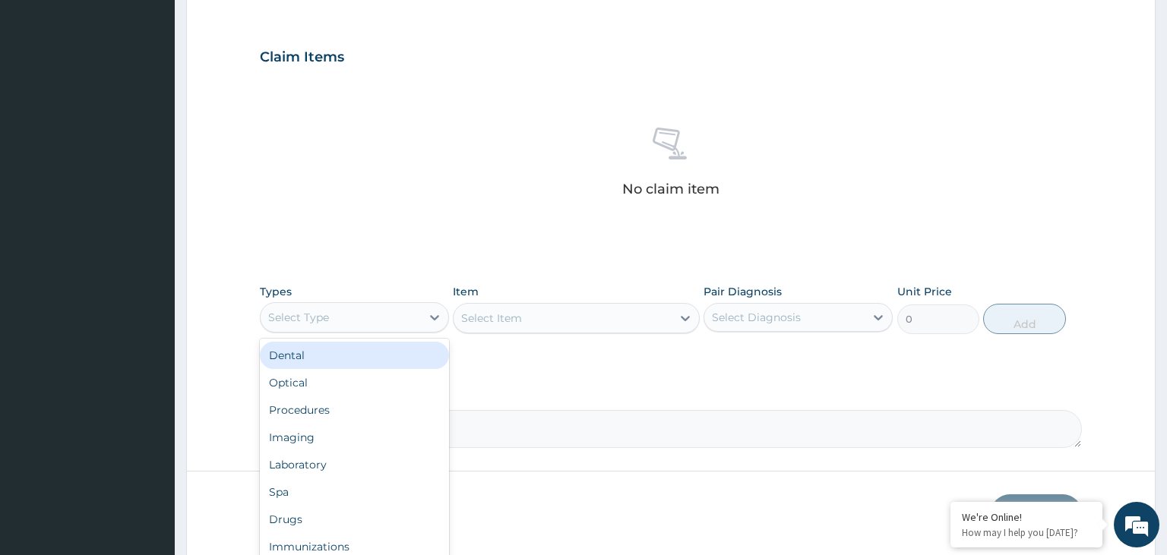
scroll to position [538, 0]
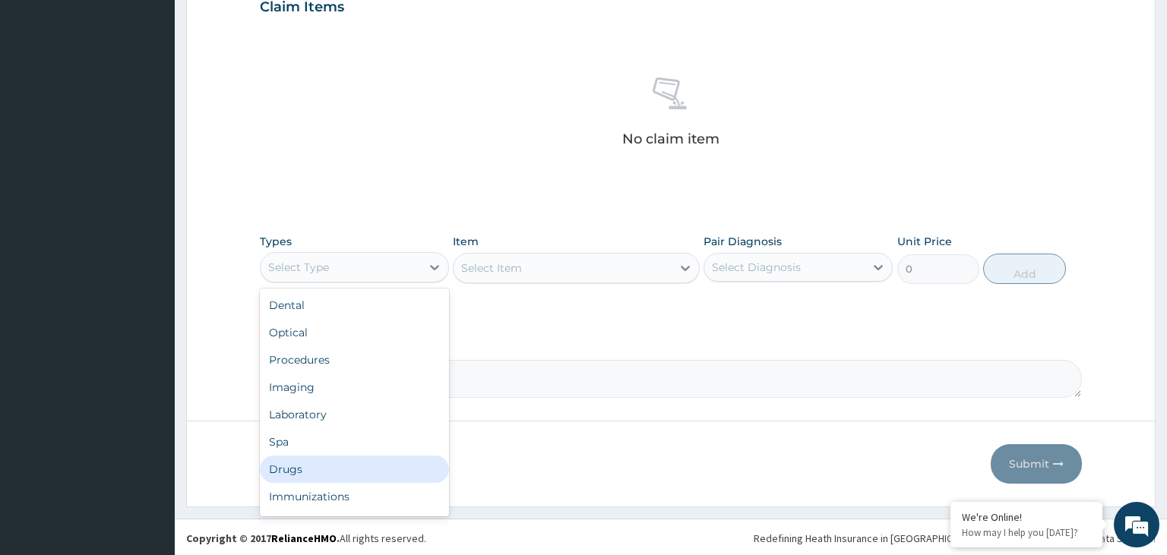
click at [326, 480] on div "Drugs" at bounding box center [354, 469] width 189 height 27
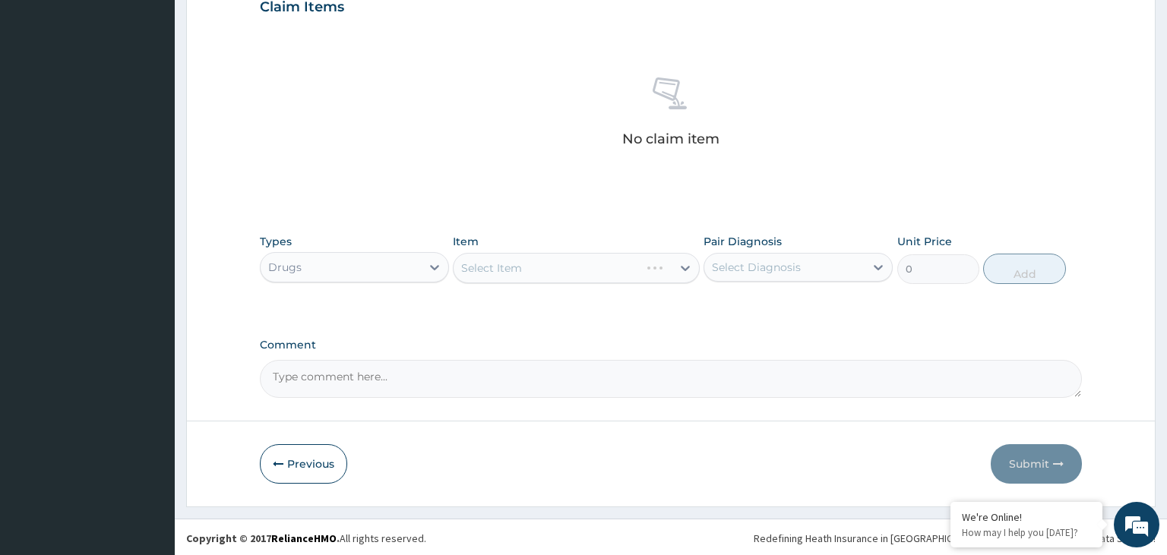
click at [576, 272] on div "Select Item" at bounding box center [576, 268] width 247 height 30
click at [568, 266] on div "Select Item" at bounding box center [563, 268] width 218 height 24
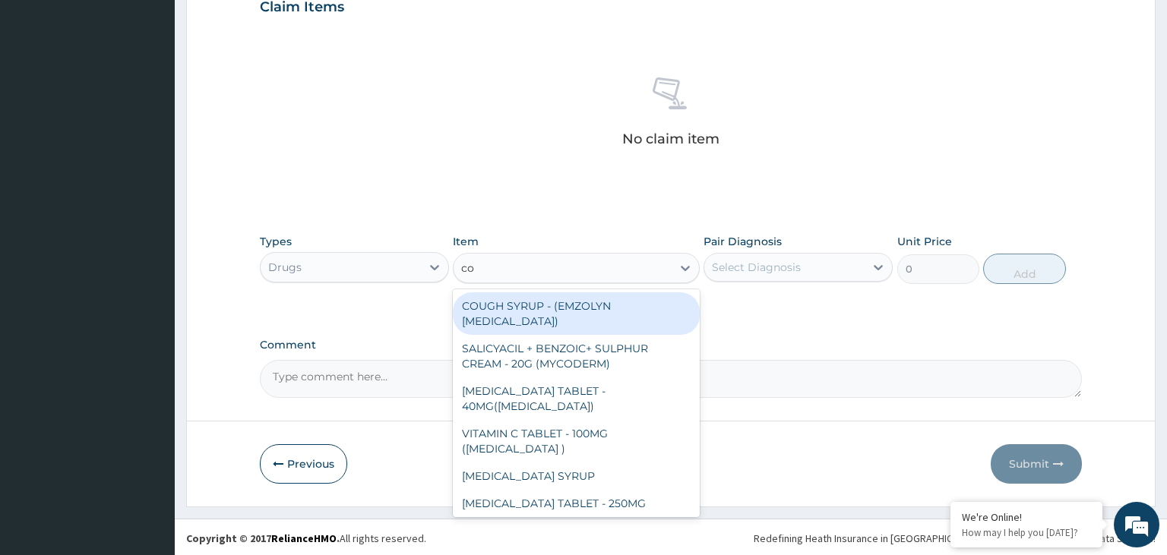
type input "coa"
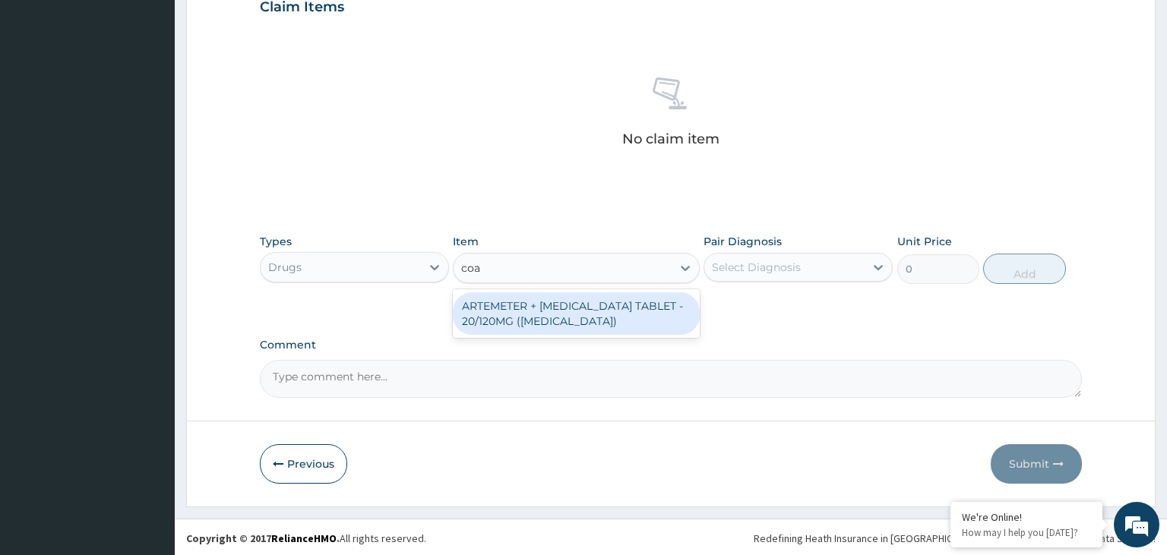
click at [563, 321] on div "ARTEMETER + [MEDICAL_DATA] TABLET - 20/120MG ([MEDICAL_DATA])" at bounding box center [576, 314] width 247 height 43
type input "210"
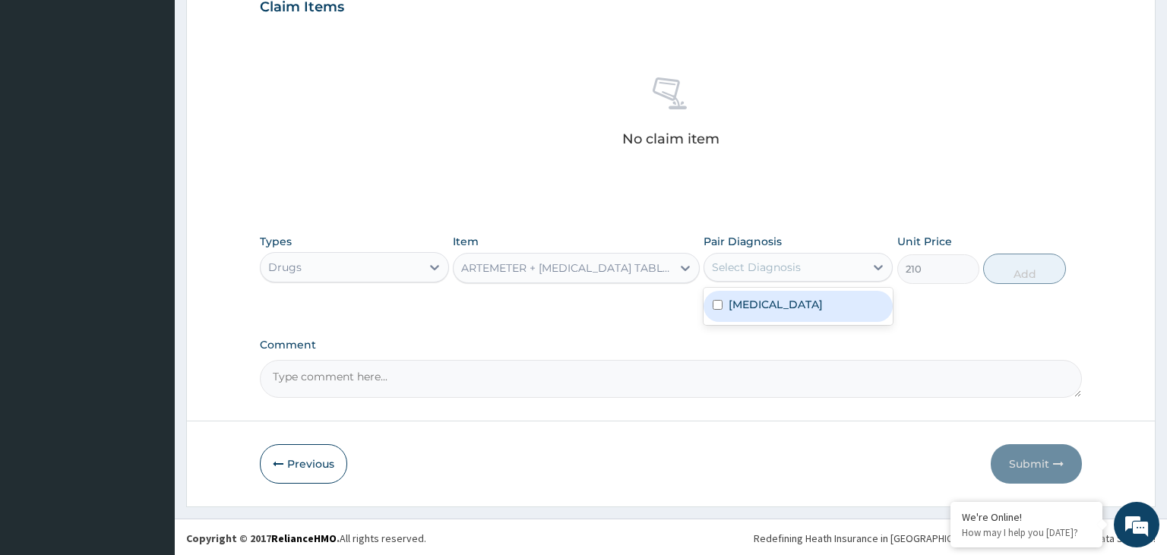
click at [834, 270] on div "Select Diagnosis" at bounding box center [784, 267] width 160 height 24
click at [798, 312] on div "[MEDICAL_DATA]" at bounding box center [798, 306] width 189 height 31
checkbox input "true"
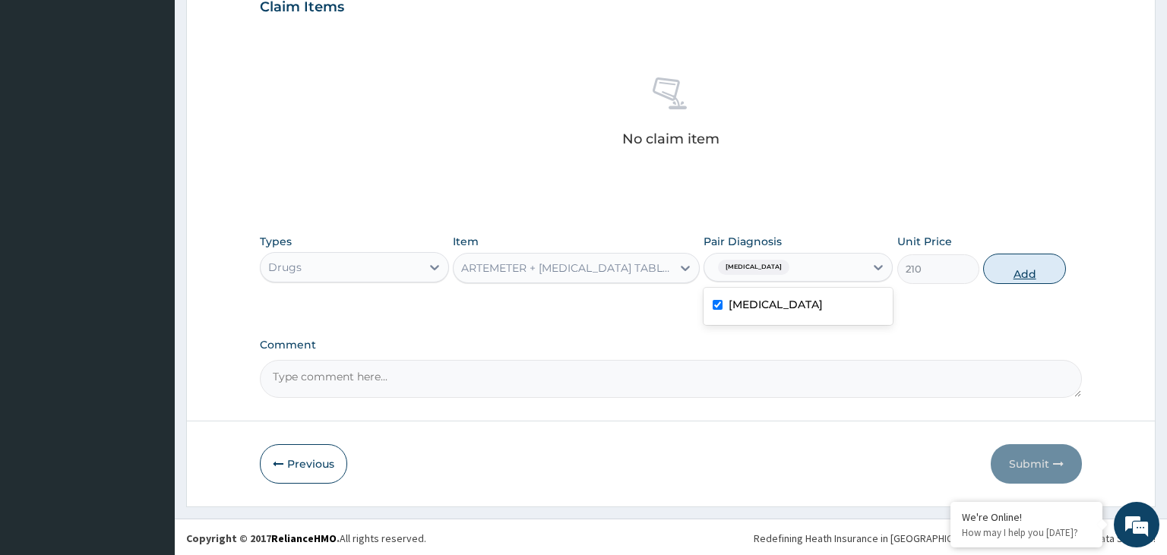
click at [1026, 270] on button "Add" at bounding box center [1024, 269] width 82 height 30
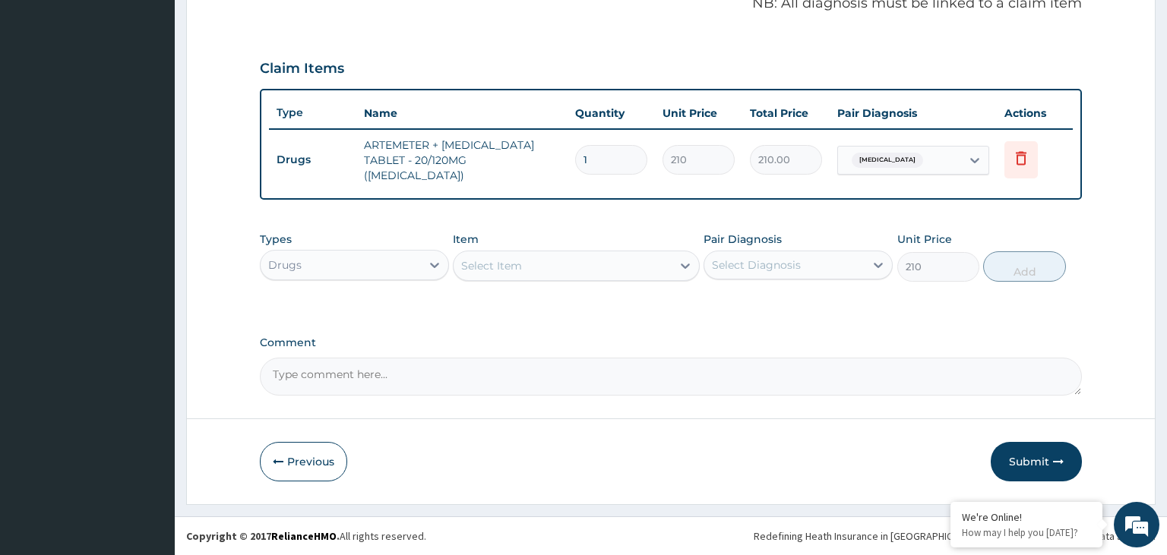
type input "0"
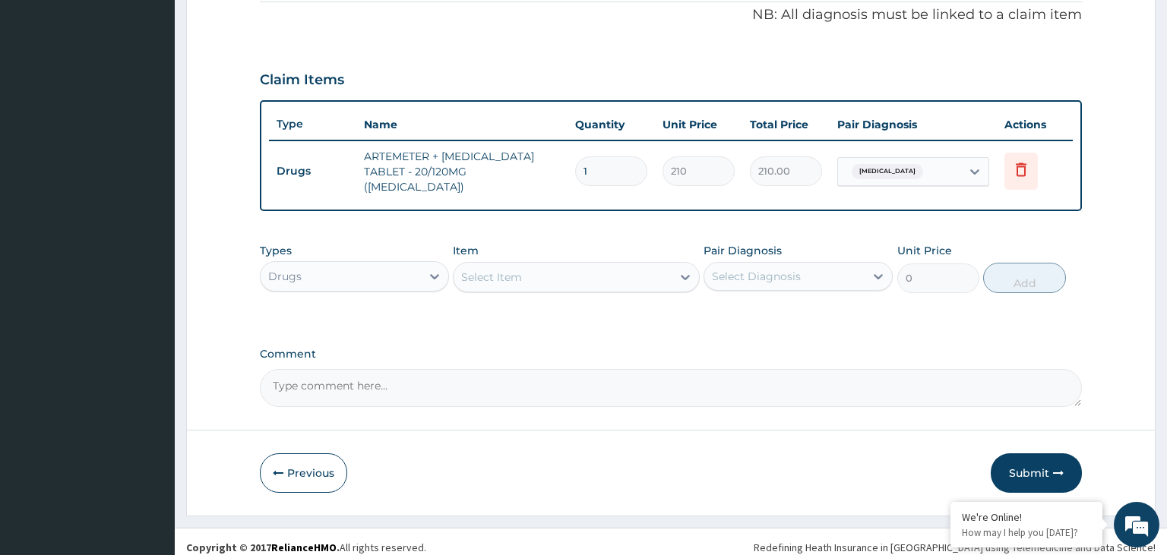
drag, startPoint x: 603, startPoint y: 163, endPoint x: 546, endPoint y: 173, distance: 57.8
click at [575, 173] on input "1" at bounding box center [611, 172] width 72 height 30
type input "2"
type input "420.00"
type input "24"
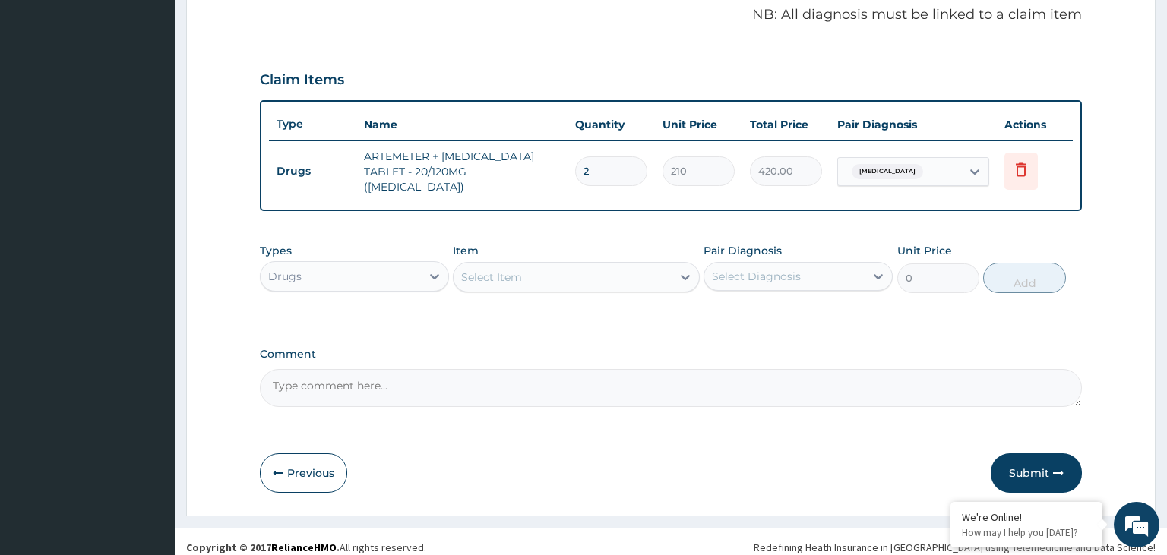
type input "5040.00"
type input "24"
click at [381, 264] on div "Drugs" at bounding box center [341, 276] width 160 height 24
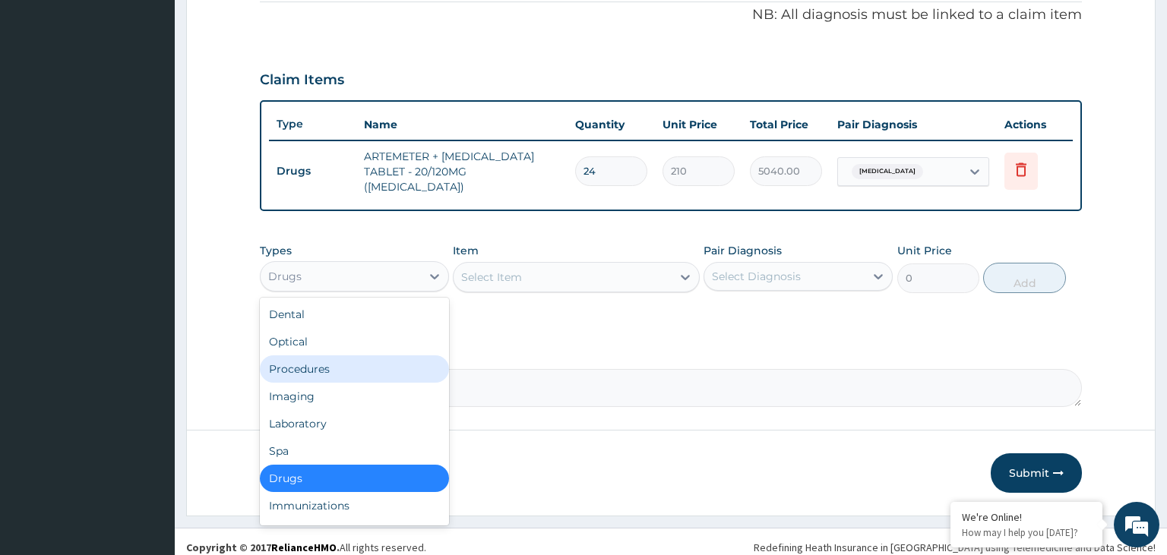
click at [337, 366] on div "Procedures" at bounding box center [354, 369] width 189 height 27
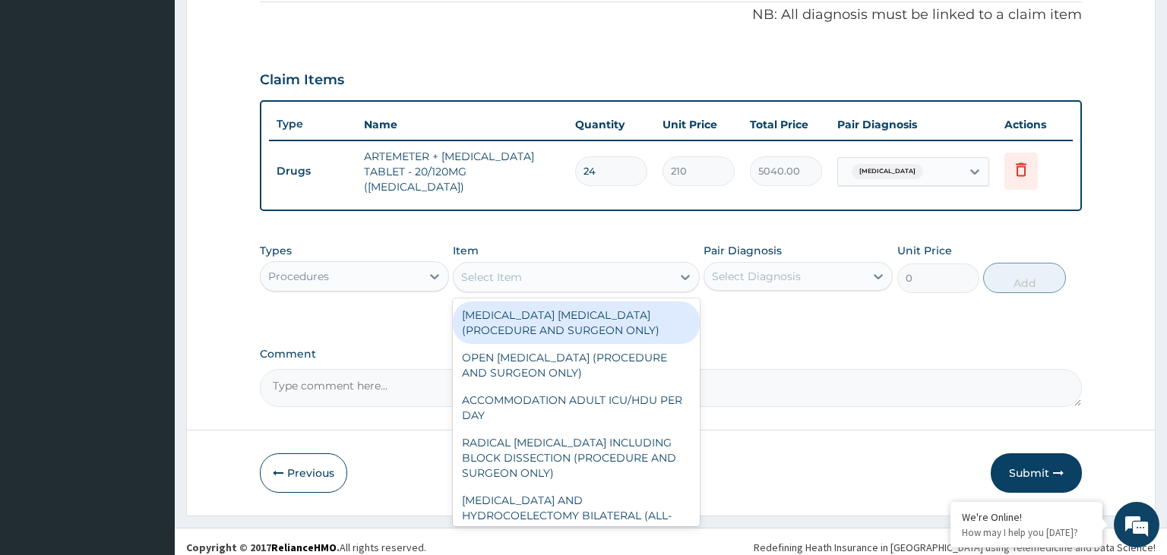
click at [640, 266] on div "Select Item" at bounding box center [563, 277] width 218 height 24
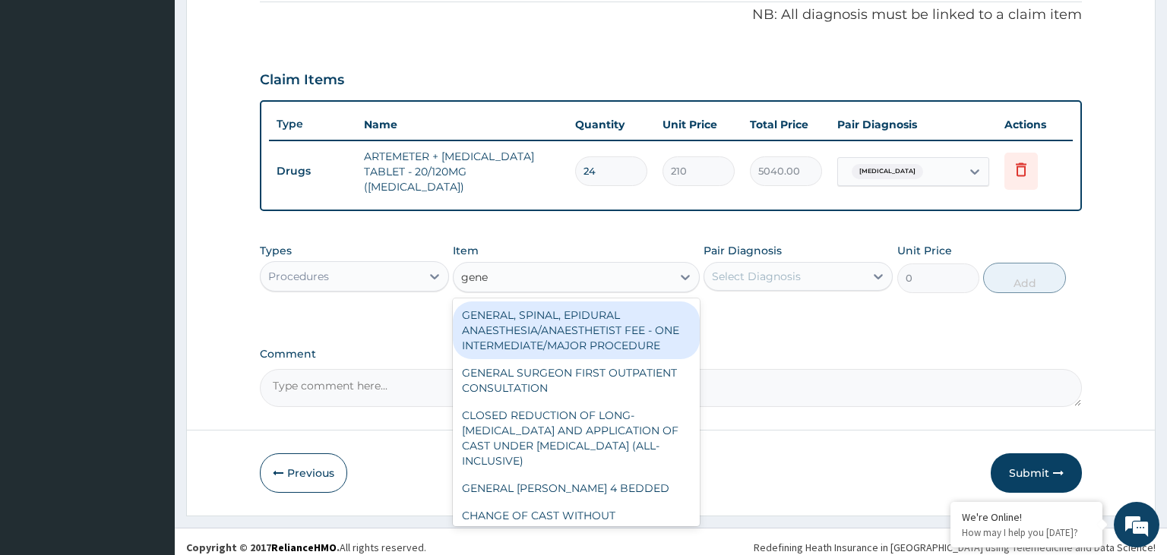
type input "gener"
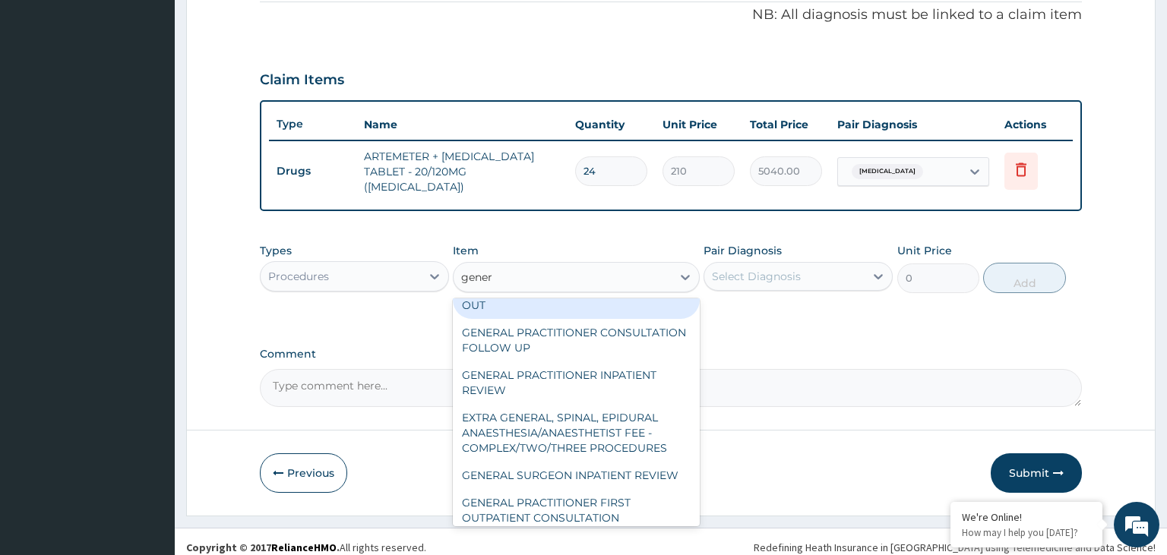
scroll to position [306, 0]
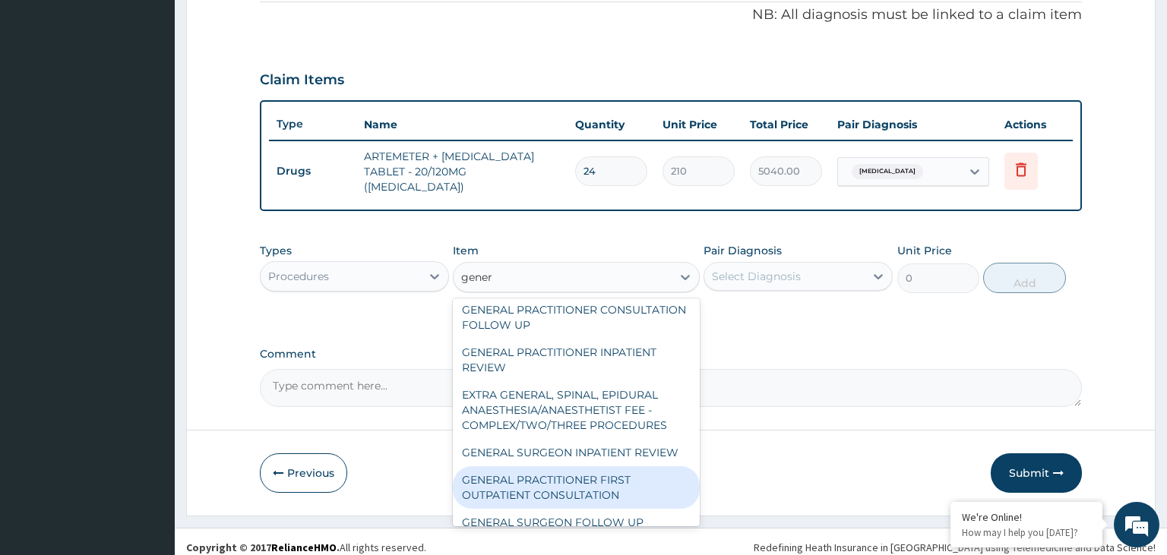
drag, startPoint x: 574, startPoint y: 470, endPoint x: 817, endPoint y: 376, distance: 259.8
click at [574, 470] on div "GENERAL PRACTITIONER FIRST OUTPATIENT CONSULTATION" at bounding box center [576, 488] width 247 height 43
type input "3750"
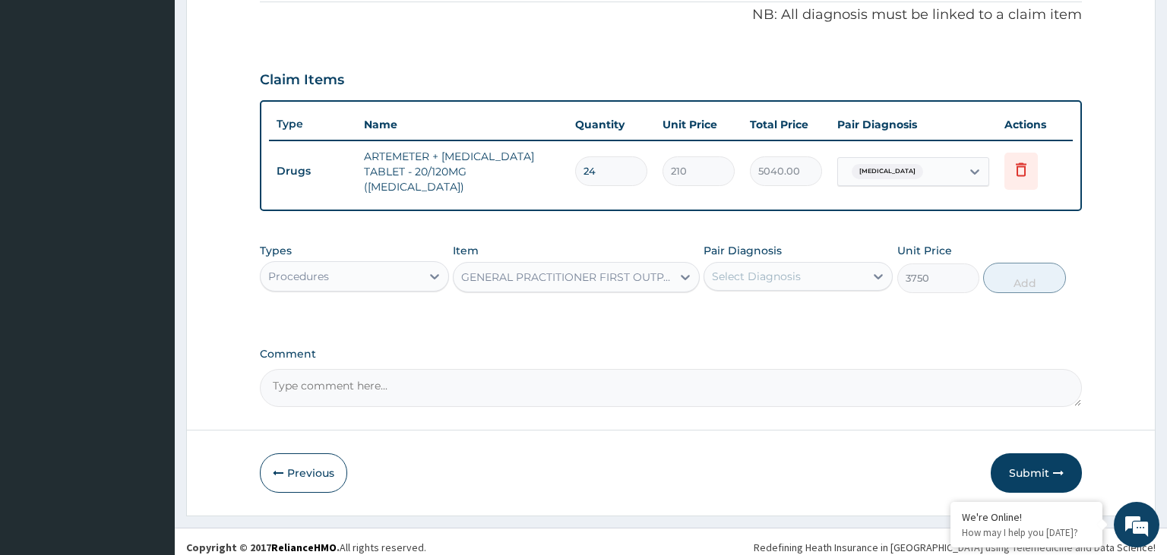
click at [798, 277] on div "Select Diagnosis" at bounding box center [784, 276] width 160 height 24
click at [767, 326] on div "PA Code / Prescription Code Enter Code(Secondary Care Only) Encounter Date [DAT…" at bounding box center [671, 43] width 823 height 727
click at [805, 250] on div "Pair Diagnosis Select Diagnosis" at bounding box center [798, 268] width 189 height 50
click at [797, 269] on div "Select Diagnosis" at bounding box center [756, 276] width 89 height 15
drag, startPoint x: 758, startPoint y: 316, endPoint x: 770, endPoint y: 311, distance: 14.0
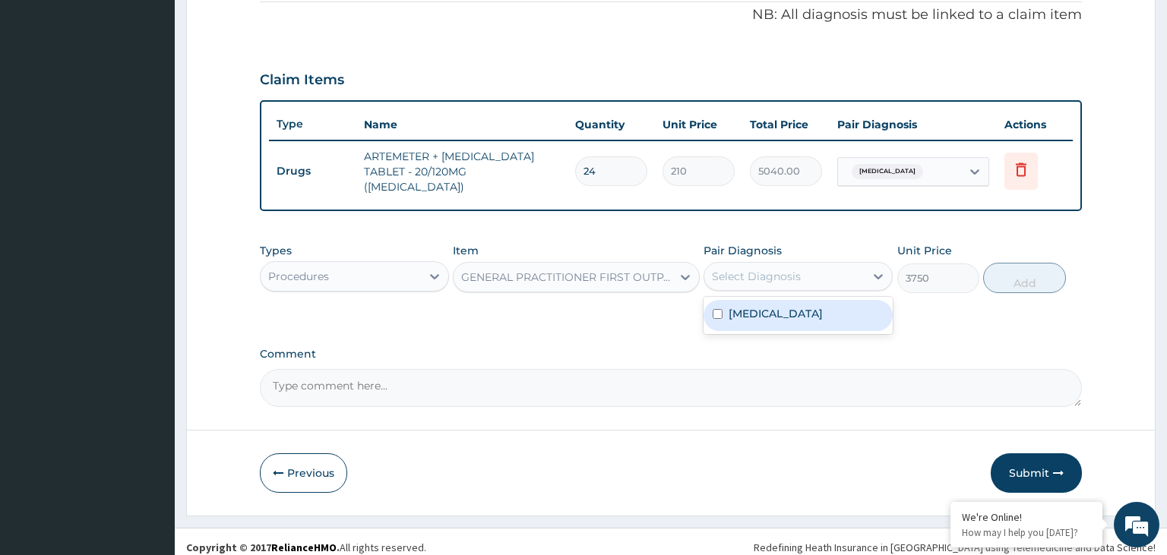
click at [758, 315] on div "[MEDICAL_DATA]" at bounding box center [798, 315] width 189 height 31
checkbox input "true"
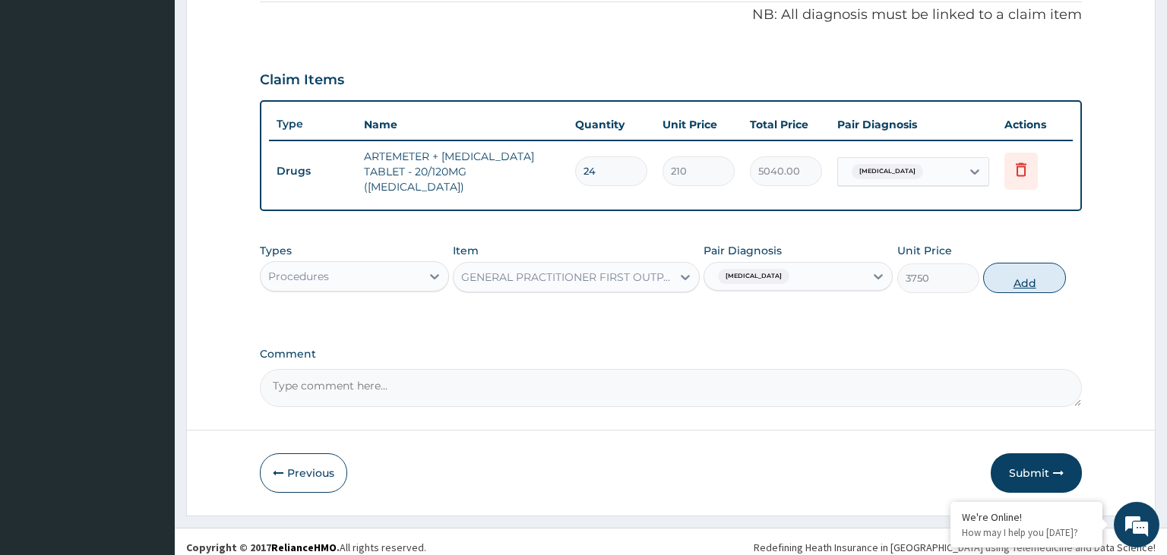
click at [1025, 264] on button "Add" at bounding box center [1024, 278] width 82 height 30
type input "0"
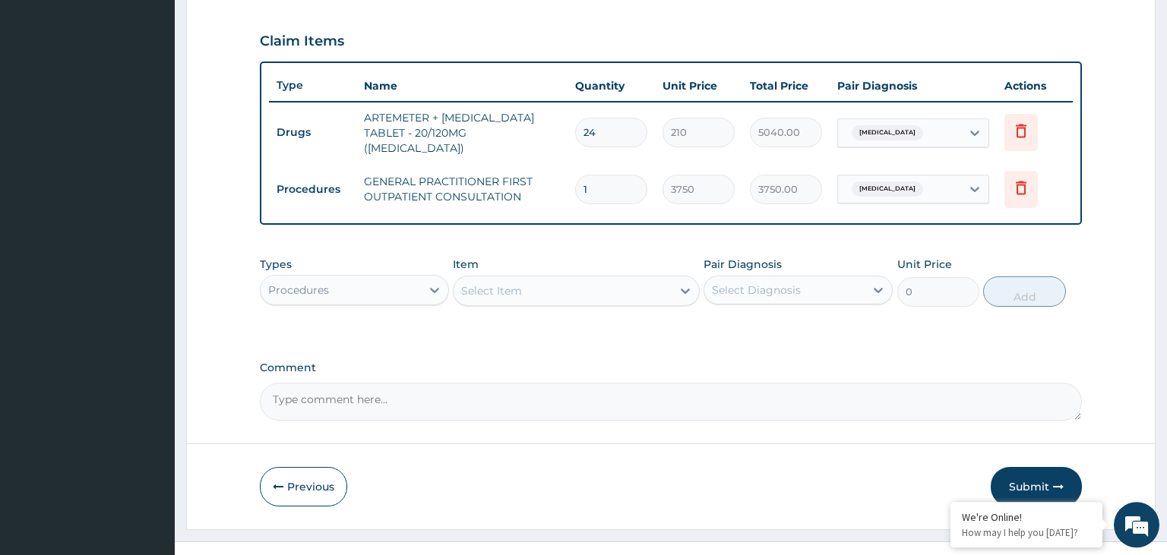
scroll to position [517, 0]
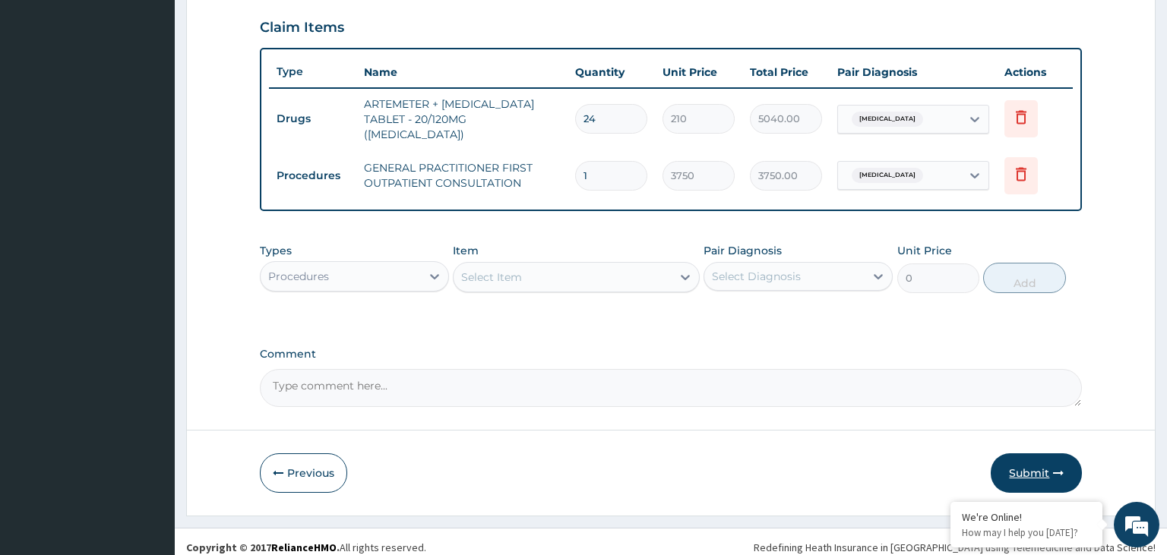
click at [1022, 456] on button "Submit" at bounding box center [1036, 474] width 91 height 40
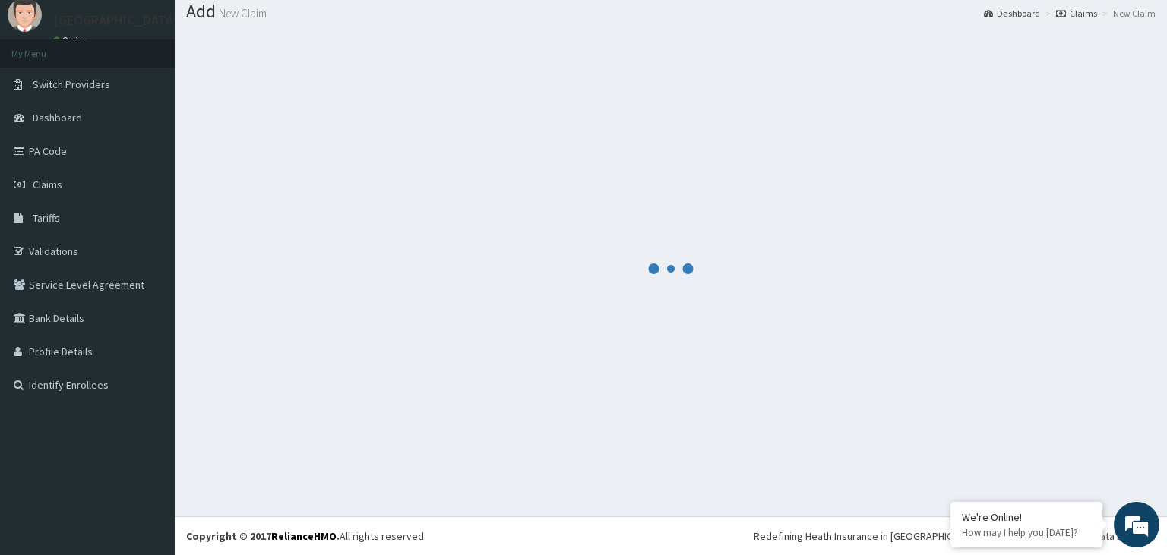
scroll to position [47, 0]
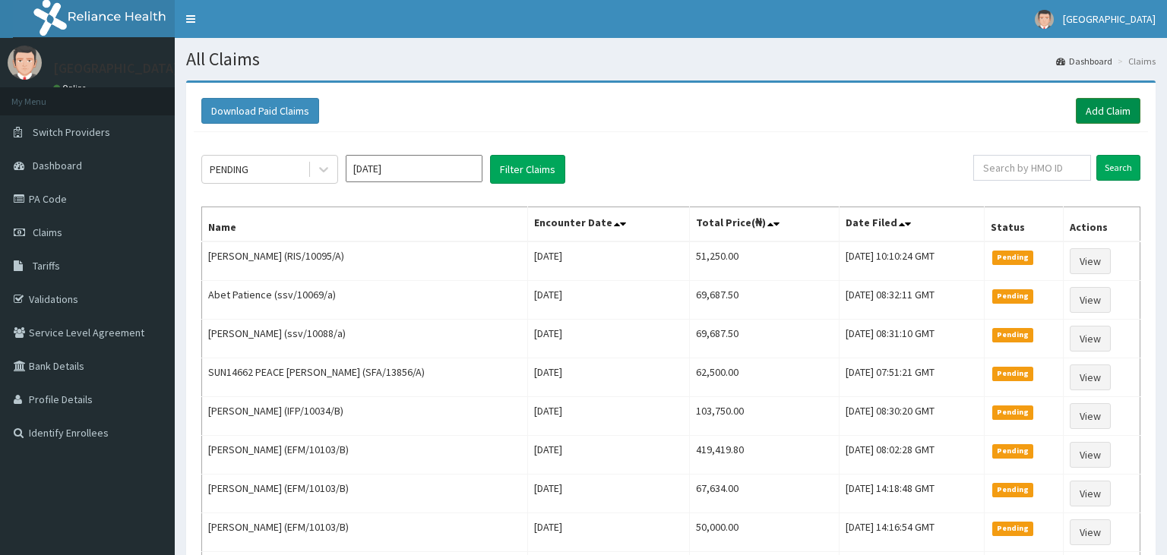
click at [1115, 101] on link "Add Claim" at bounding box center [1108, 111] width 65 height 26
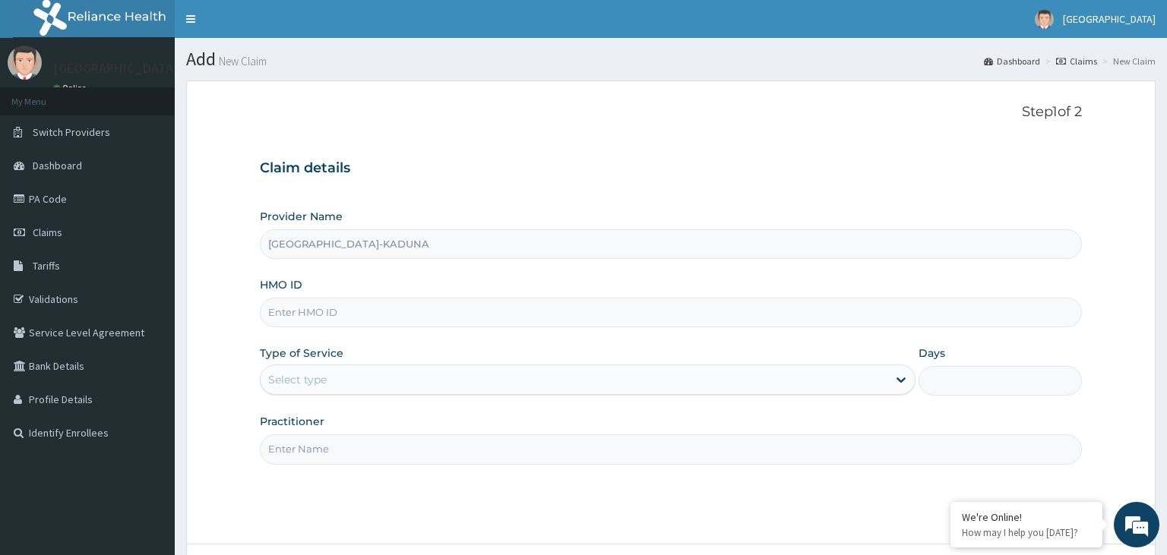
type input "[GEOGRAPHIC_DATA]-KADUNA"
click at [291, 324] on input "NBC/10926/E" at bounding box center [671, 313] width 823 height 30
click at [296, 312] on input "NBC/10926/E" at bounding box center [671, 313] width 823 height 30
click at [294, 310] on input "NBC/10926/E" at bounding box center [671, 313] width 823 height 30
type input "NBC/10926/E"
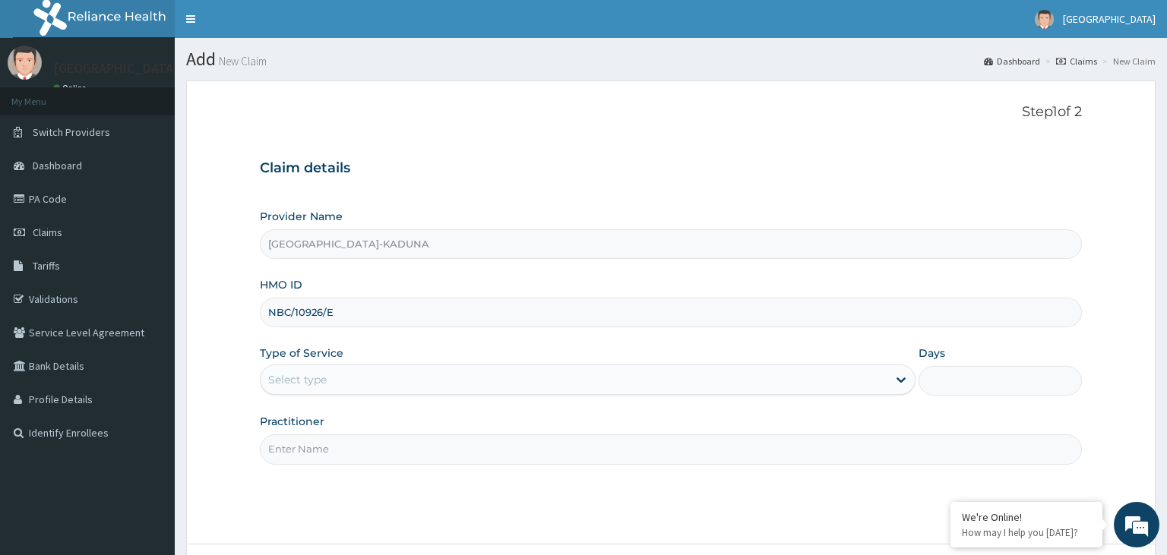
click at [369, 387] on div "Select type" at bounding box center [574, 380] width 627 height 24
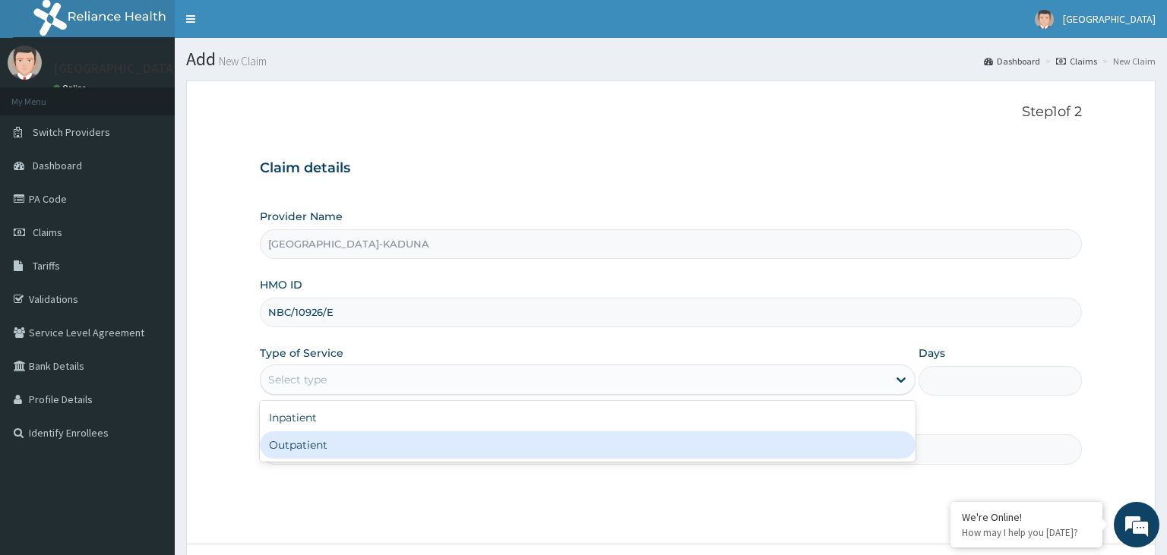
click at [348, 448] on div "Outpatient" at bounding box center [588, 445] width 656 height 27
type input "1"
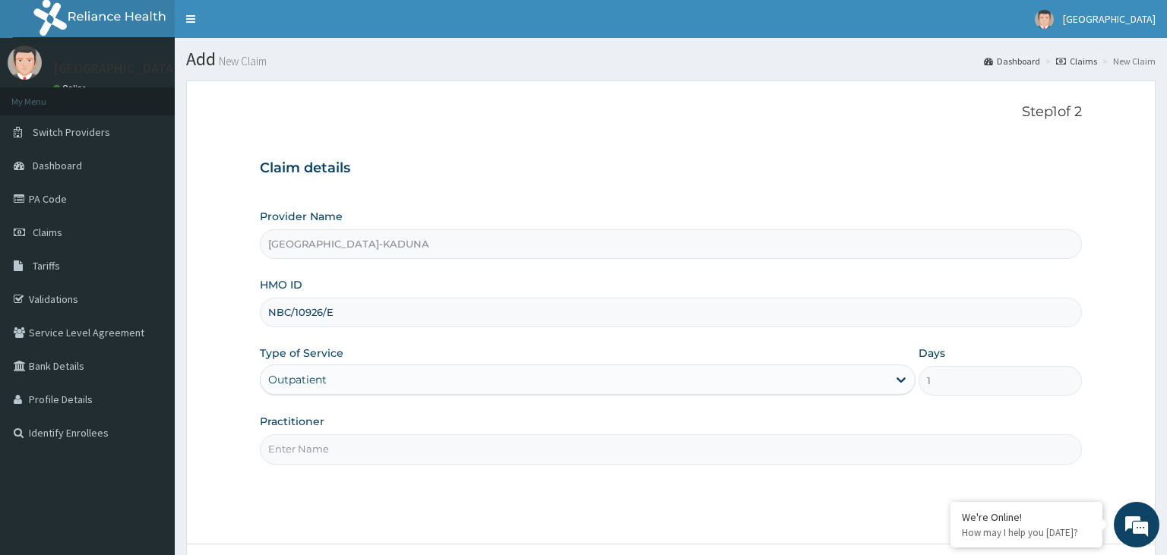
click at [351, 448] on input "Practitioner" at bounding box center [671, 450] width 823 height 30
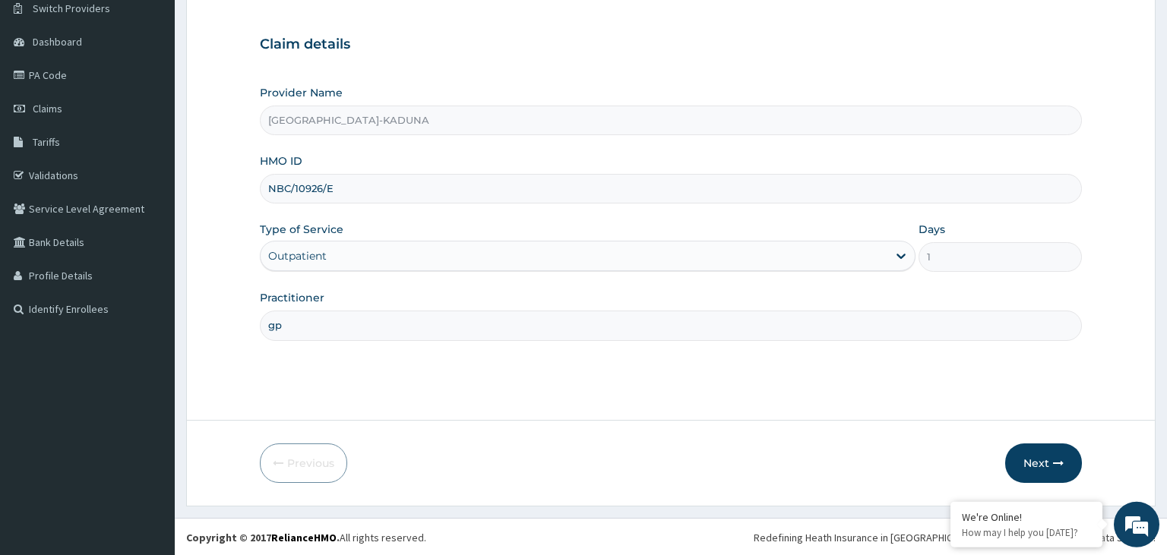
scroll to position [125, 0]
type input "gp"
click at [1031, 463] on button "Next" at bounding box center [1043, 463] width 77 height 40
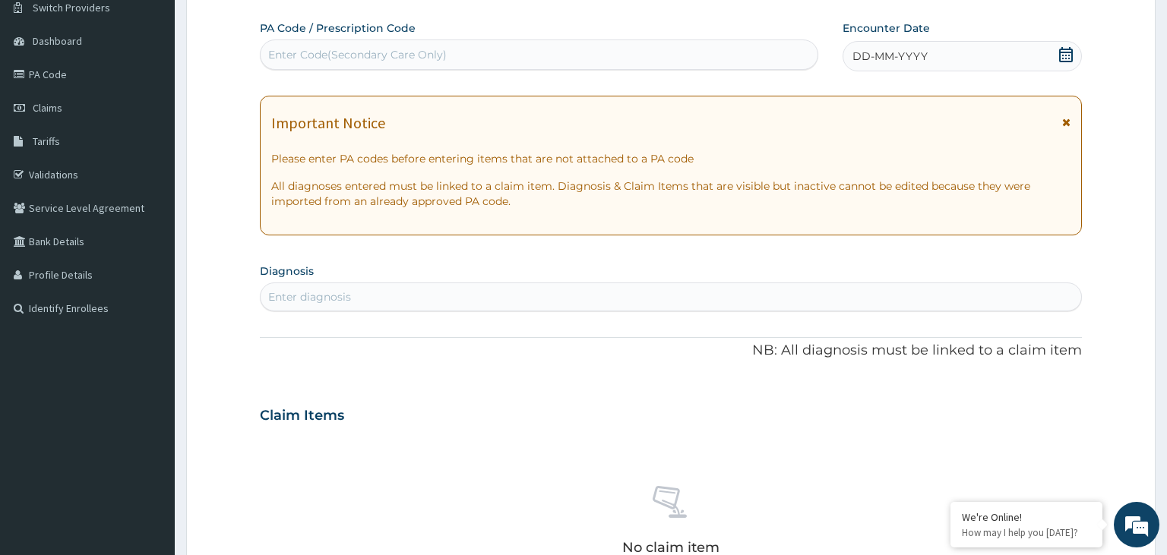
click at [1065, 58] on icon at bounding box center [1065, 54] width 15 height 15
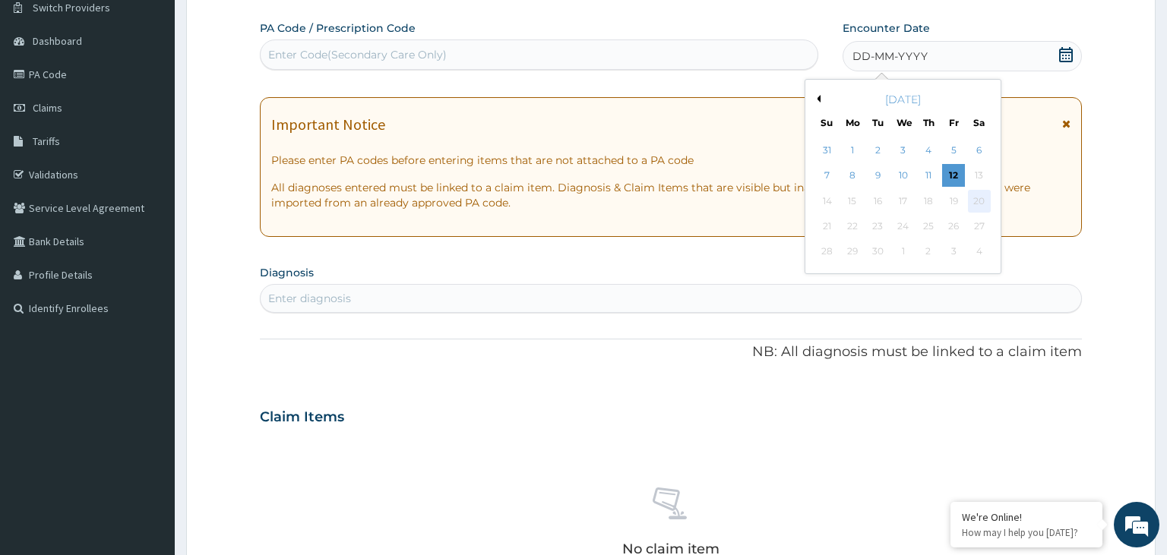
scroll to position [0, 0]
click at [913, 182] on div "10" at bounding box center [903, 176] width 23 height 23
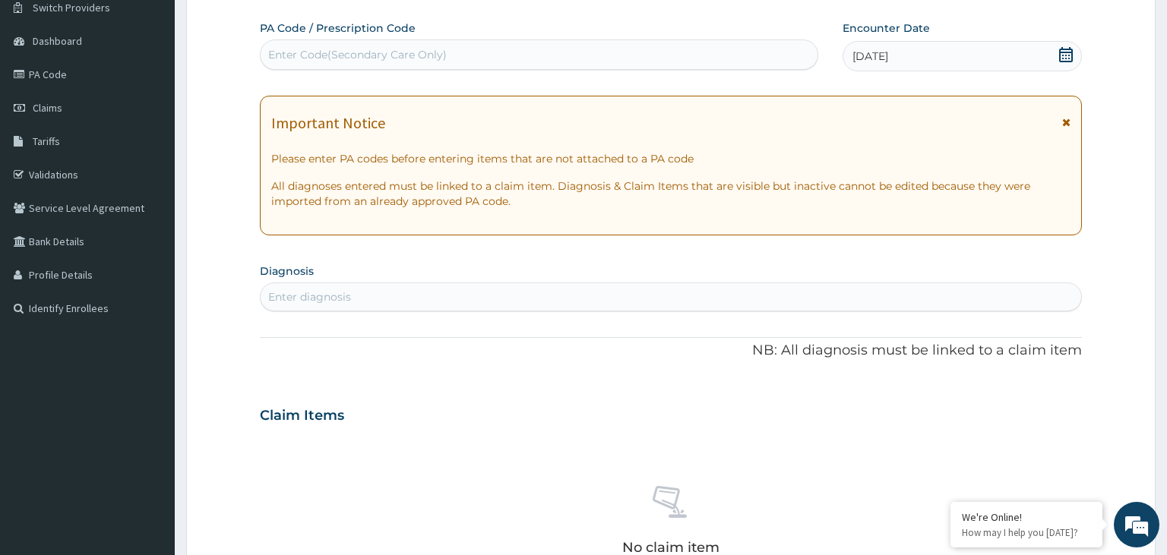
click at [478, 297] on div "Enter diagnosis" at bounding box center [671, 297] width 821 height 24
type input "malaria"
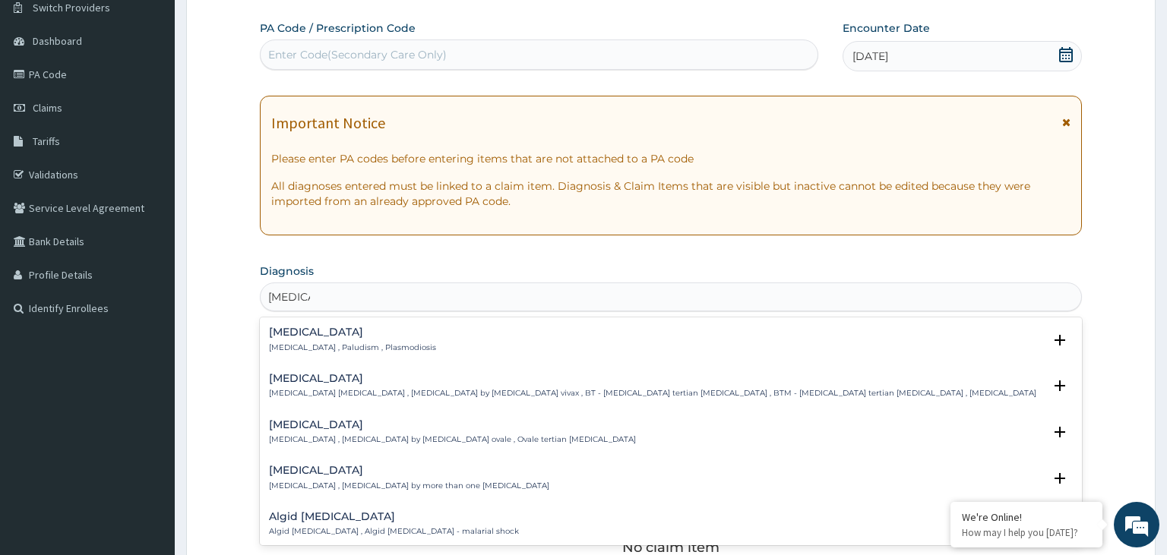
click at [343, 334] on h4 "Malaria" at bounding box center [352, 332] width 167 height 11
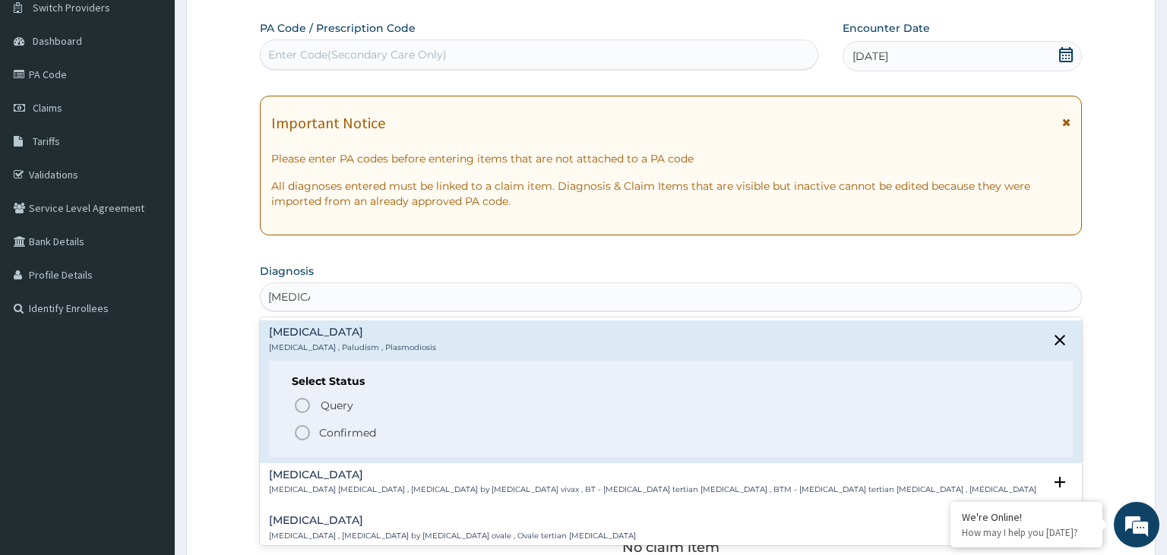
click at [347, 429] on p "Confirmed" at bounding box center [347, 432] width 57 height 15
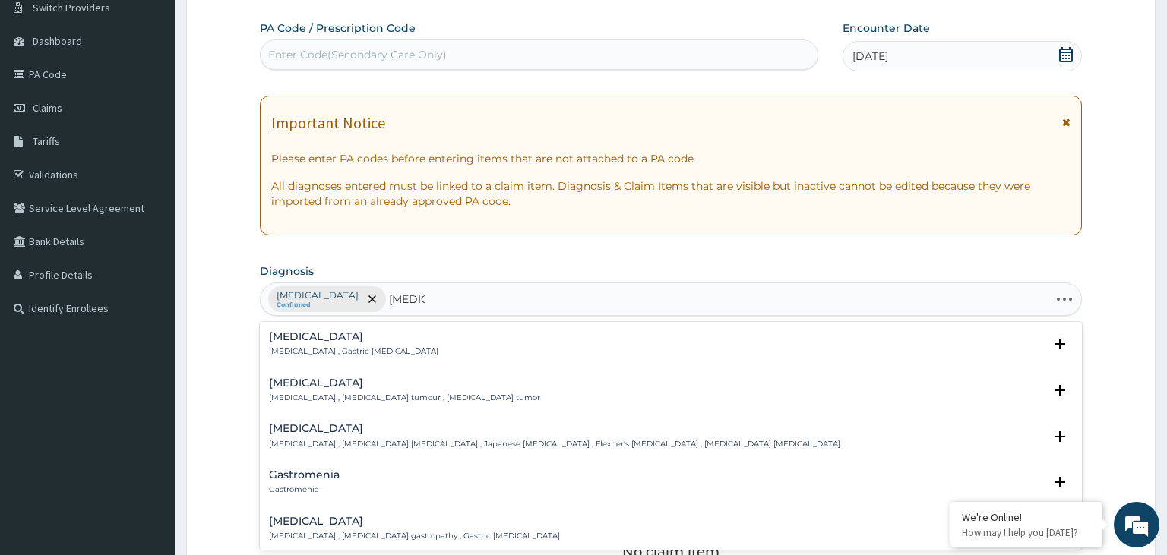
type input "gastroe"
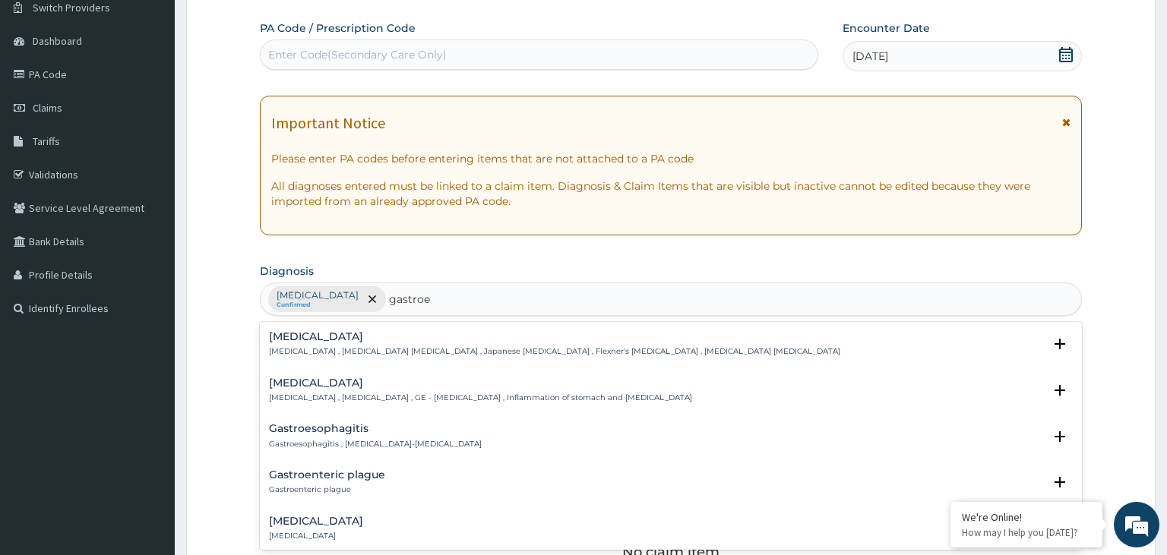
click at [379, 385] on h4 "Gastroenteritis" at bounding box center [480, 383] width 423 height 11
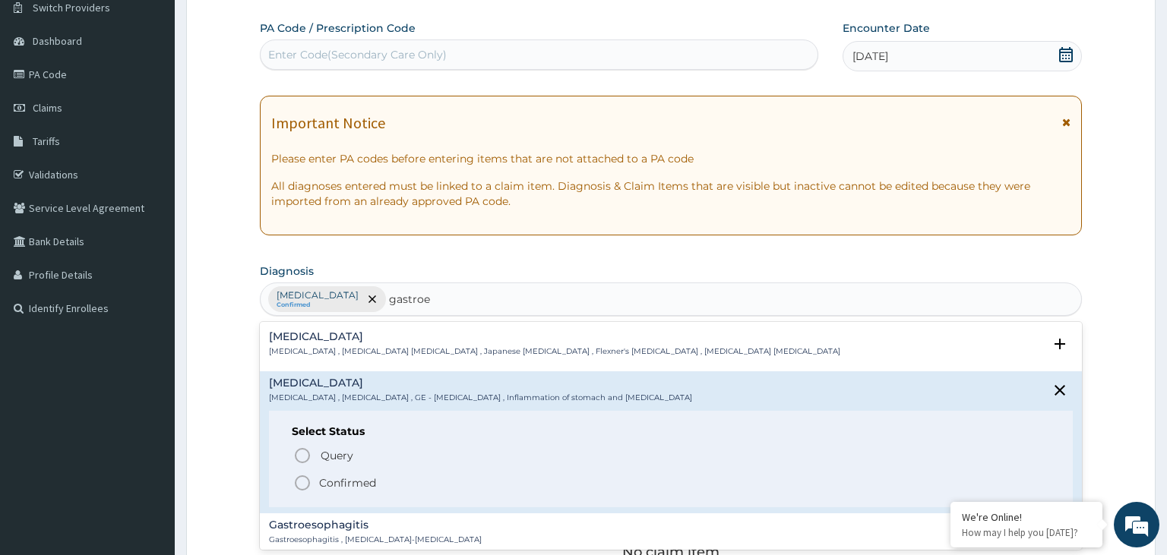
click at [339, 484] on p "Confirmed" at bounding box center [347, 483] width 57 height 15
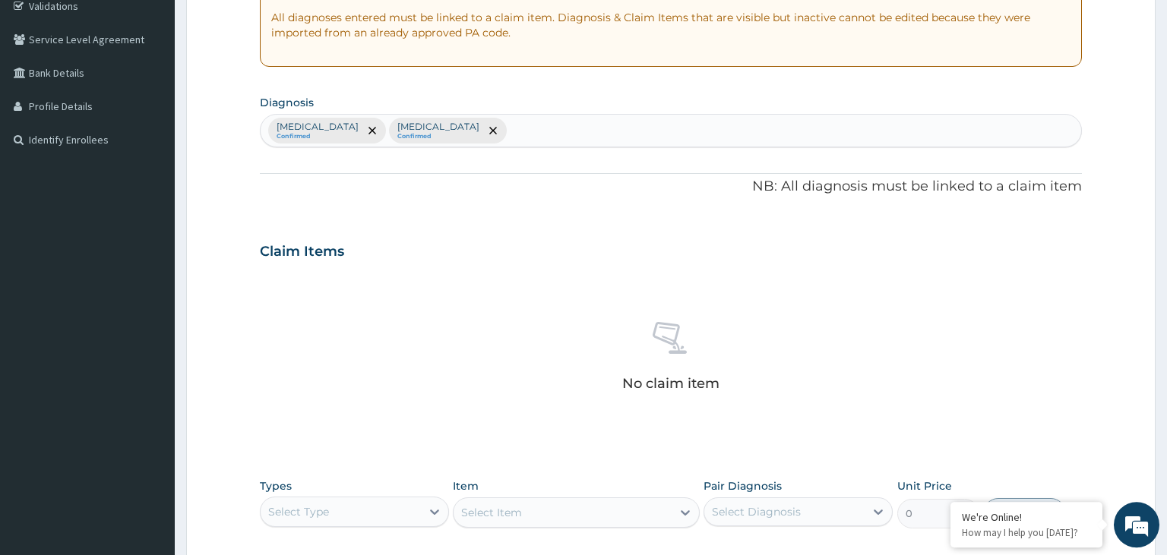
scroll to position [365, 0]
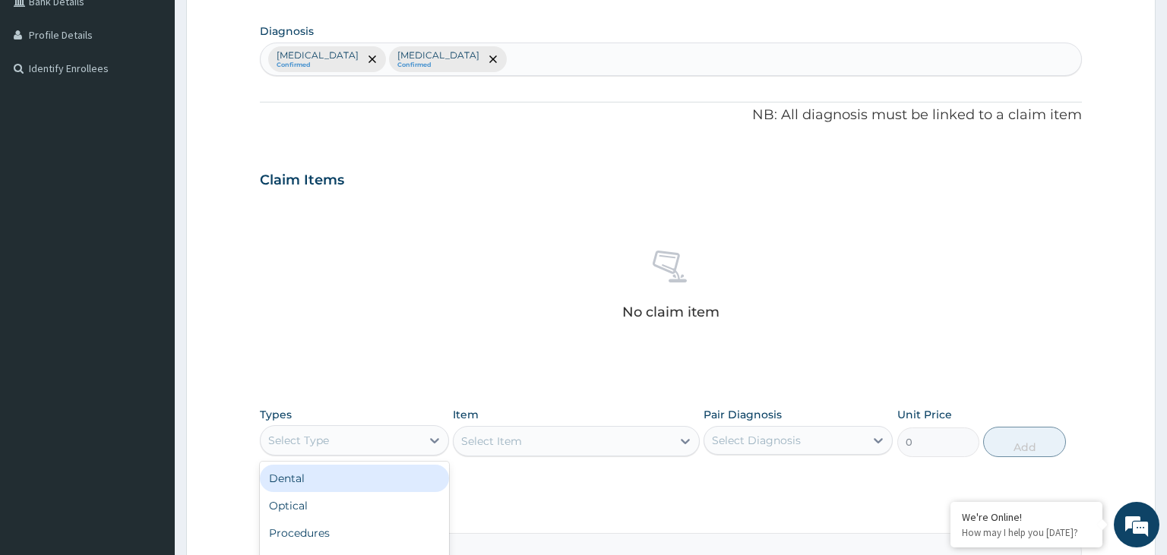
drag, startPoint x: 391, startPoint y: 445, endPoint x: 406, endPoint y: 447, distance: 15.3
click at [391, 446] on div "Select Type" at bounding box center [341, 441] width 160 height 24
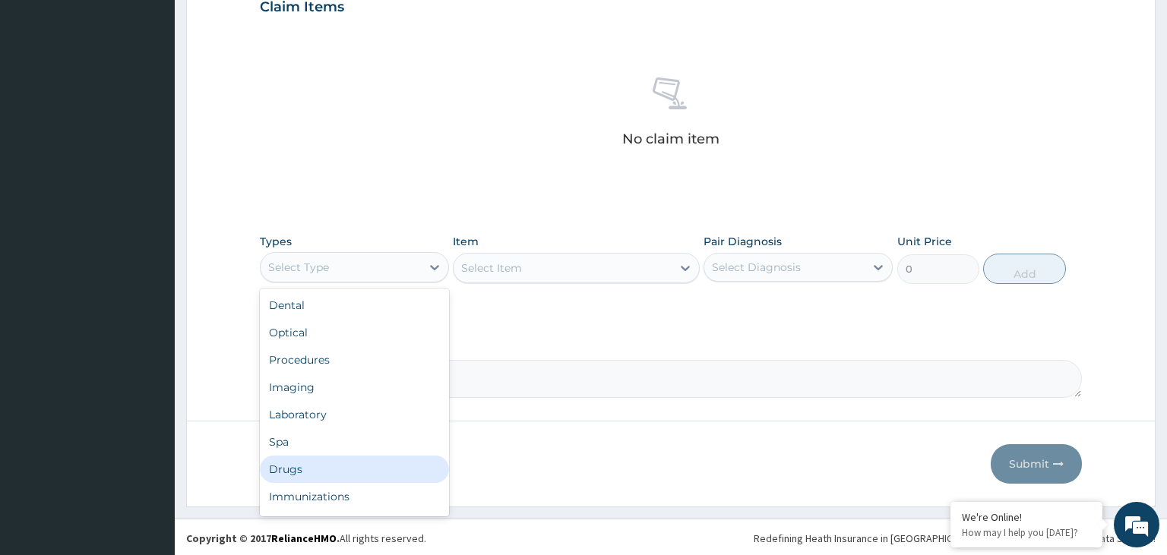
click at [360, 466] on div "Drugs" at bounding box center [354, 469] width 189 height 27
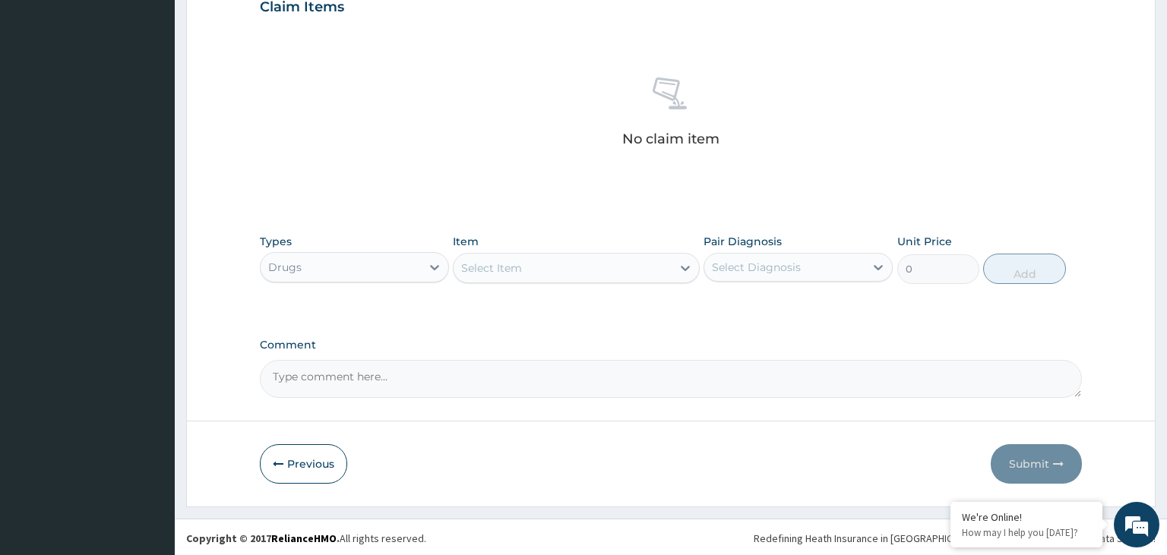
click at [561, 277] on div "Select Item" at bounding box center [563, 268] width 218 height 24
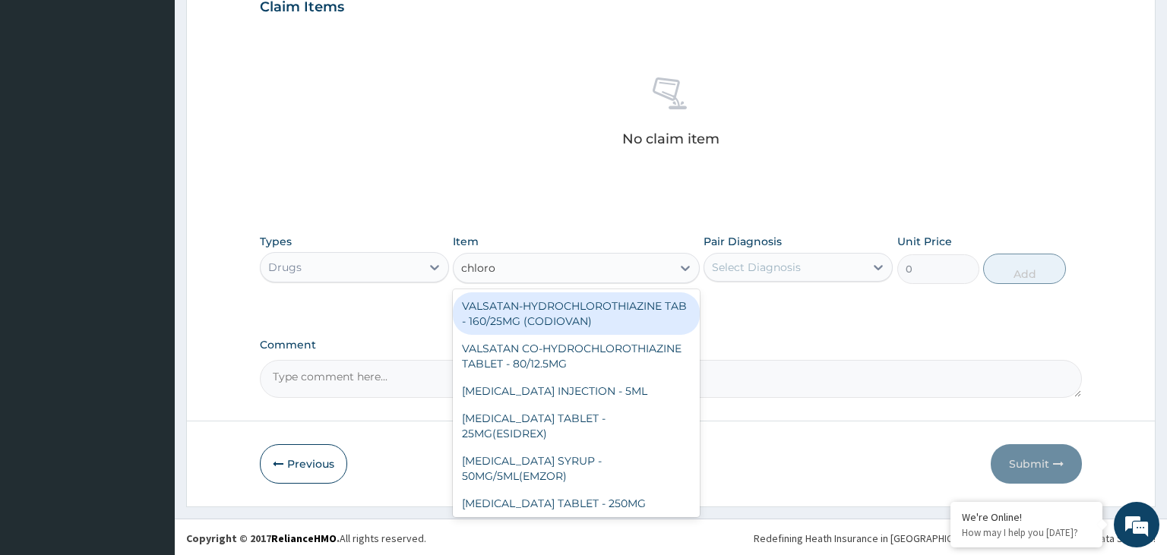
type input "chloroq"
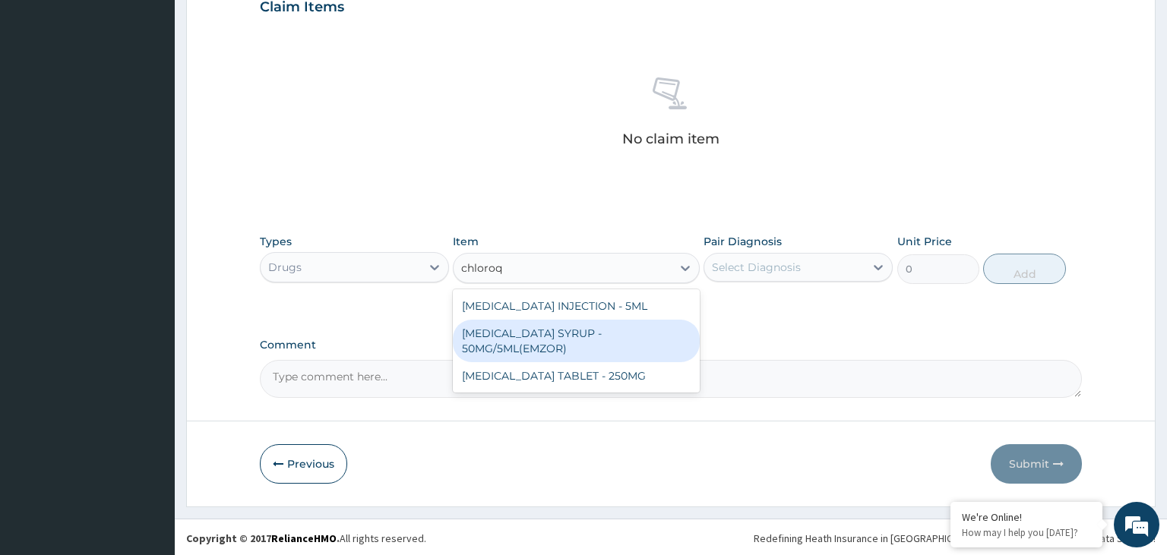
click at [570, 348] on div "CHLOROQUINE PHOSPHATE SYRUP - 50MG/5ML(EMZOR)" at bounding box center [576, 341] width 247 height 43
type input "364"
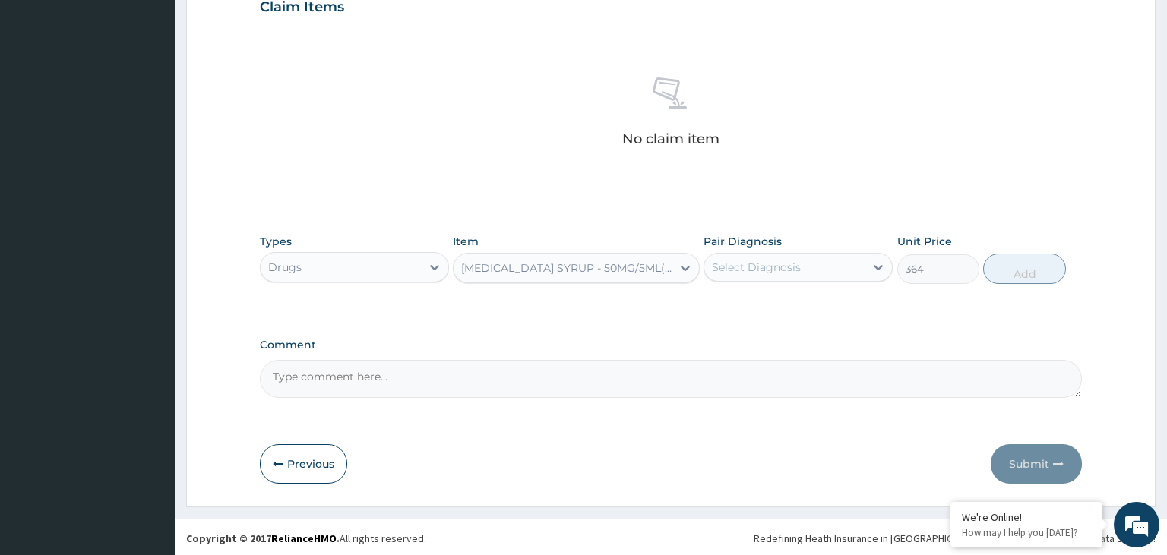
click at [816, 276] on div "Select Diagnosis" at bounding box center [784, 267] width 160 height 24
click at [799, 302] on div "Malaria" at bounding box center [798, 306] width 189 height 31
checkbox input "true"
click at [1050, 273] on button "Add" at bounding box center [1024, 269] width 82 height 30
type input "0"
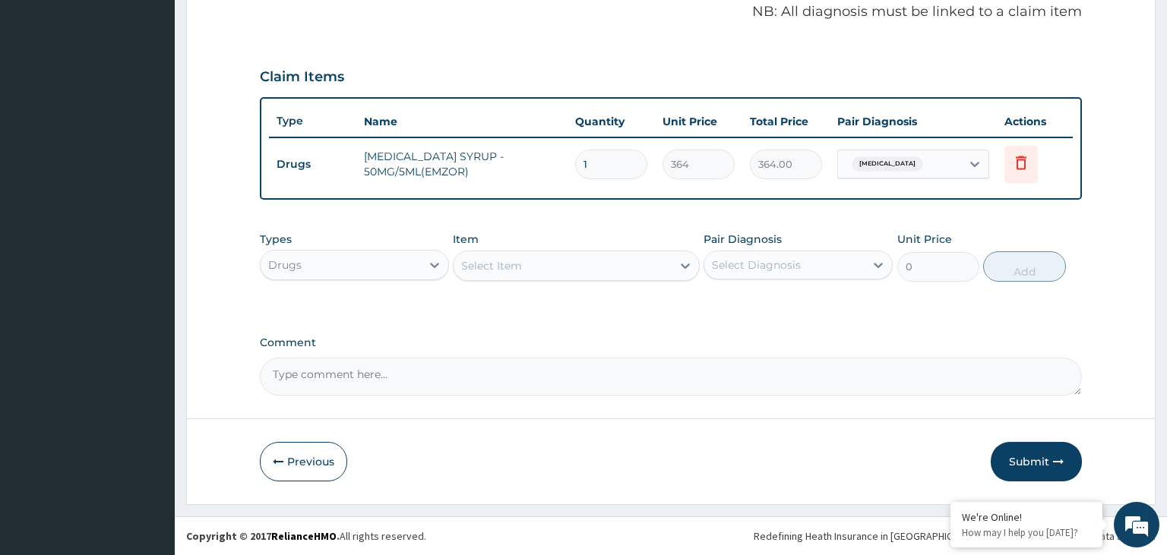
scroll to position [465, 0]
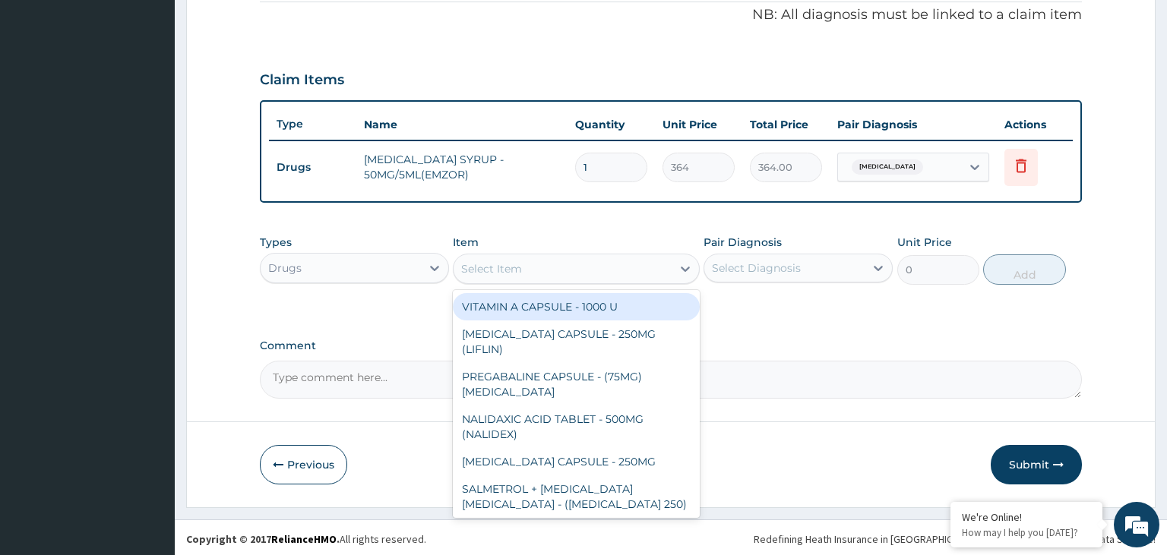
click at [603, 263] on div "Select Item" at bounding box center [563, 269] width 218 height 24
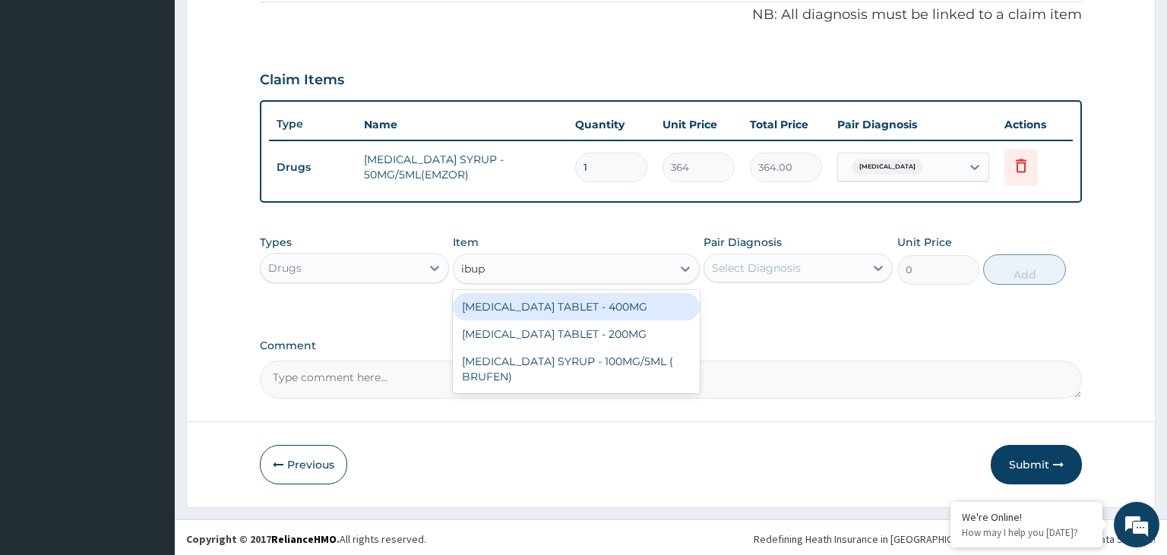
type input "ibupr"
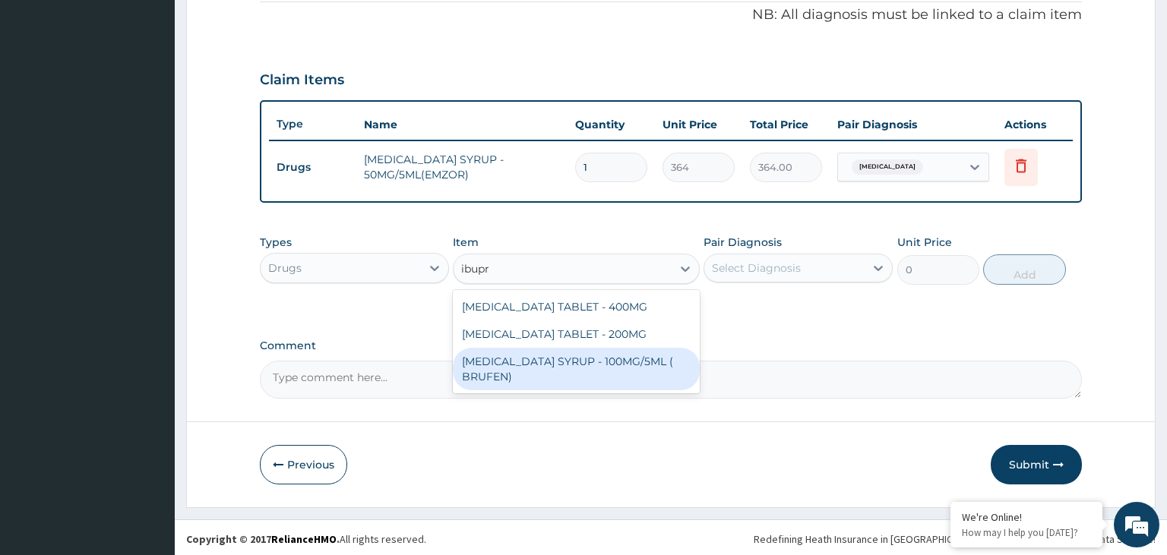
click at [571, 354] on div "IBUPROFEN SYRUP - 100MG/5ML ( BRUFEN)" at bounding box center [576, 369] width 247 height 43
type input "475.9999999999999"
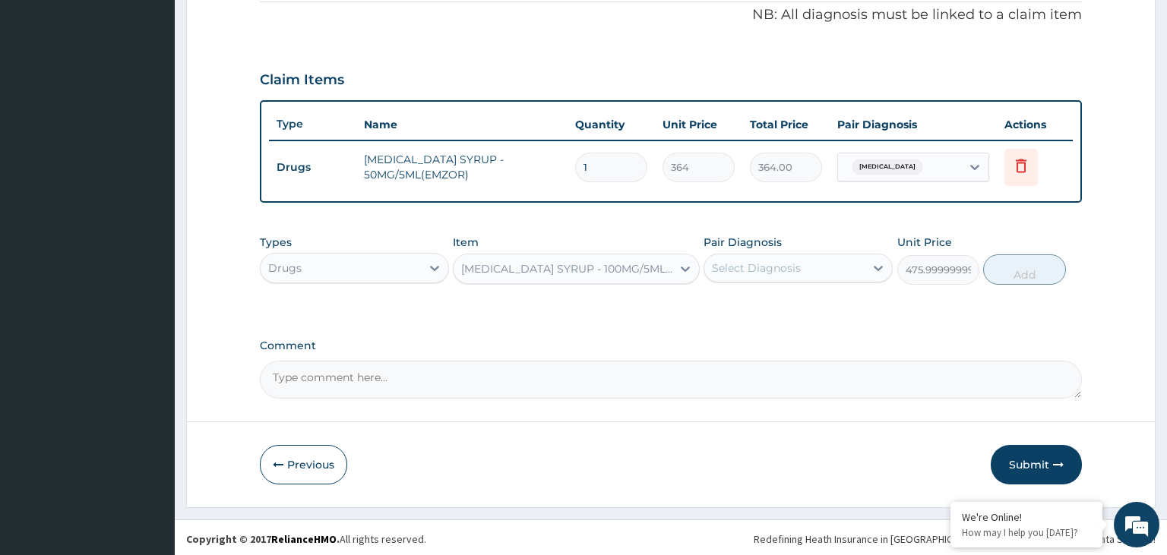
click at [834, 256] on div "Select Diagnosis" at bounding box center [784, 268] width 160 height 24
click at [803, 304] on div "Malaria" at bounding box center [798, 307] width 189 height 31
checkbox input "true"
click at [1019, 274] on button "Add" at bounding box center [1024, 270] width 82 height 30
type input "0"
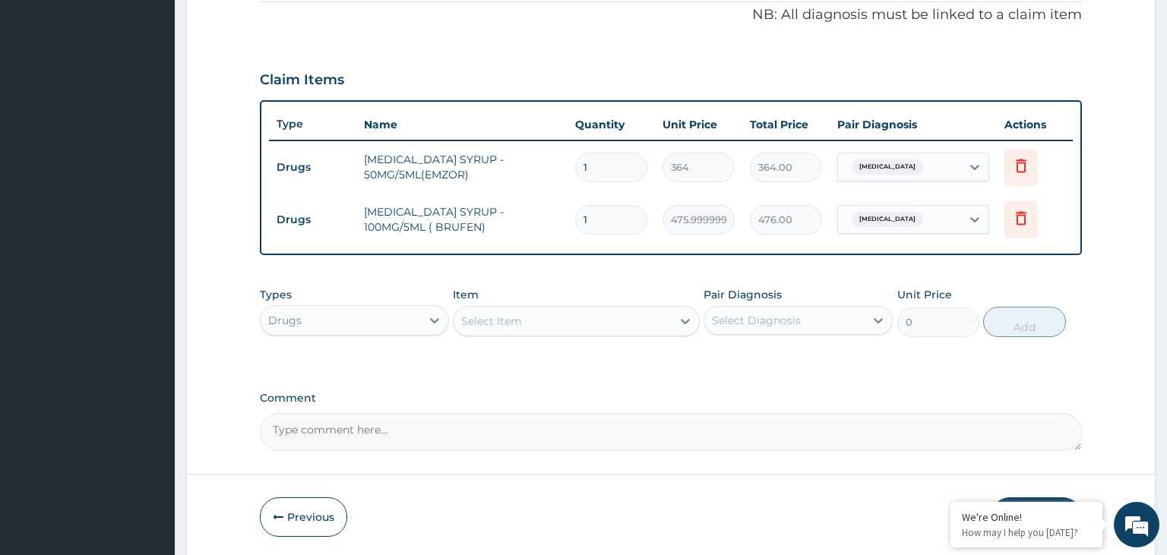
click at [586, 324] on div "Select Item" at bounding box center [563, 321] width 218 height 24
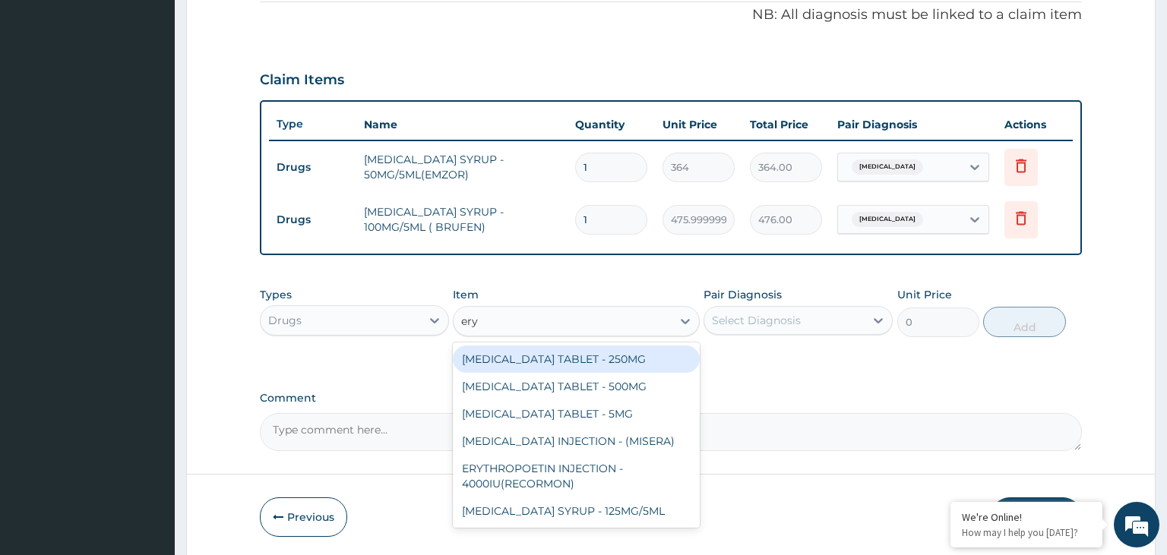
type input "eryt"
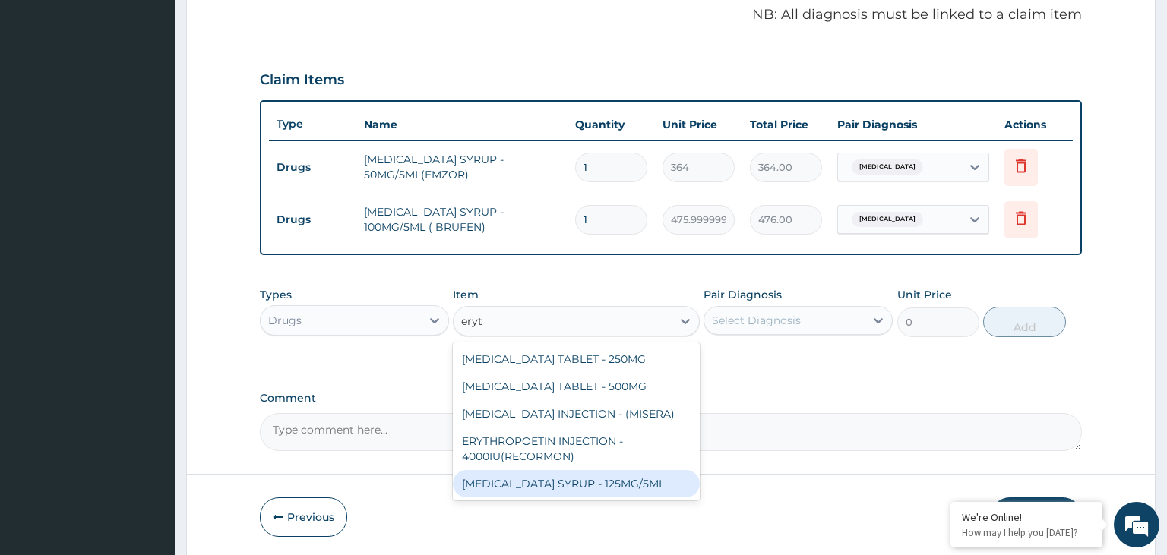
click at [609, 479] on div "ERYTHROMYCIN SYRUP - 125MG/5ML" at bounding box center [576, 483] width 247 height 27
type input "840"
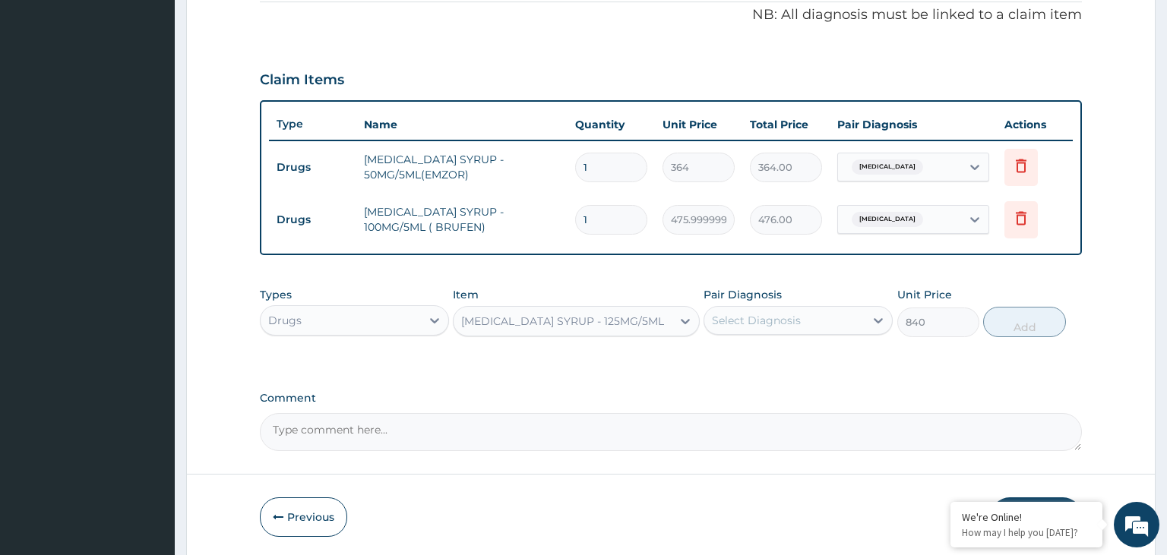
click at [839, 321] on div "Select Diagnosis" at bounding box center [784, 320] width 160 height 24
click at [800, 384] on label "Gastroenteritis" at bounding box center [776, 388] width 94 height 15
checkbox input "true"
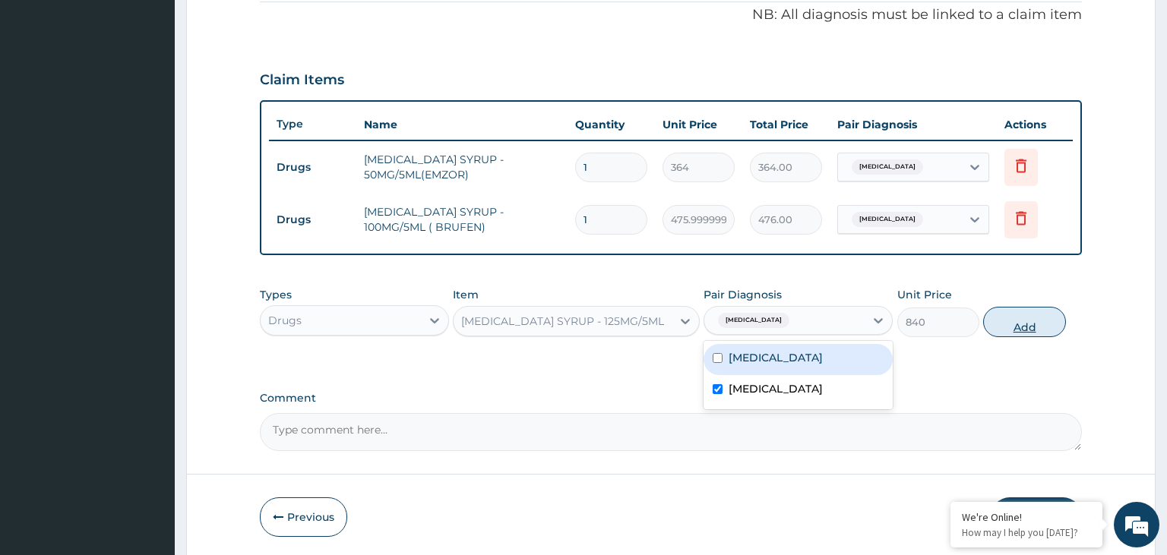
click at [1048, 307] on button "Add" at bounding box center [1024, 322] width 82 height 30
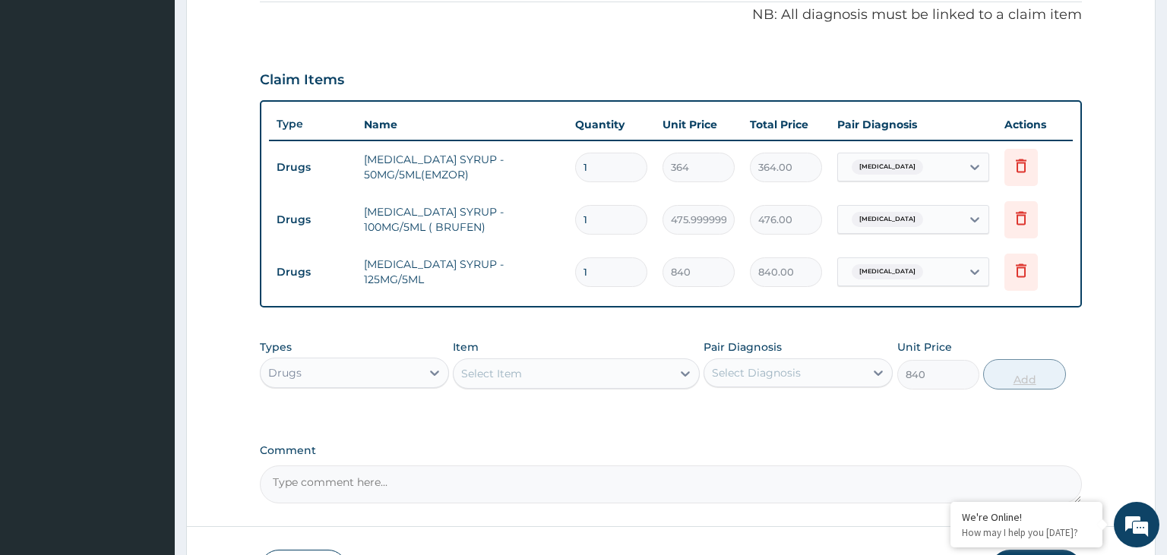
type input "0"
click at [549, 375] on div "Select Item" at bounding box center [563, 374] width 218 height 24
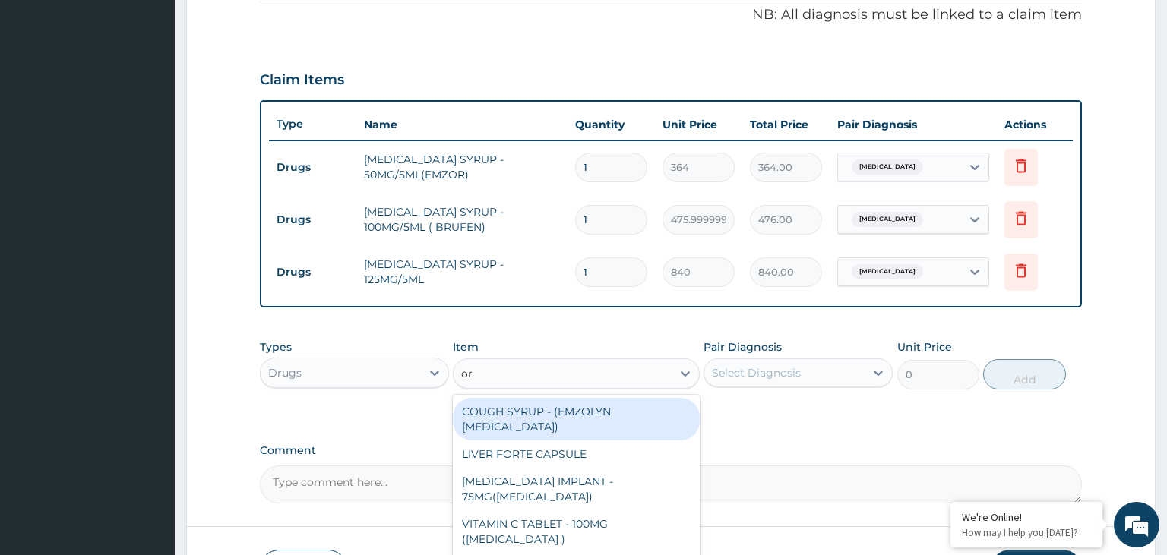
type input "ors"
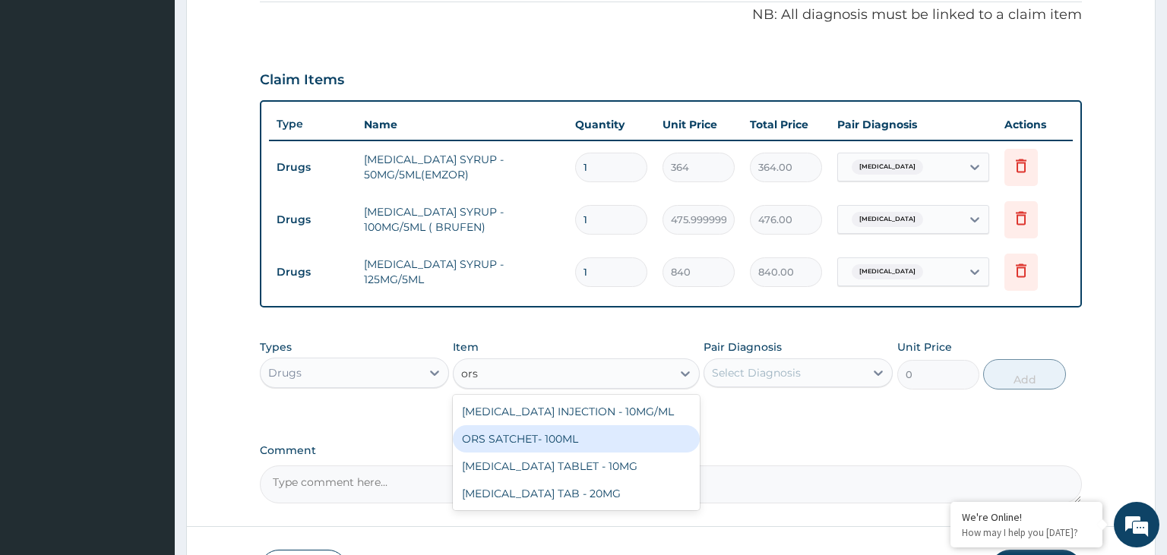
click at [536, 441] on div "ORS SATCHET- 100ML" at bounding box center [576, 438] width 247 height 27
type input "112"
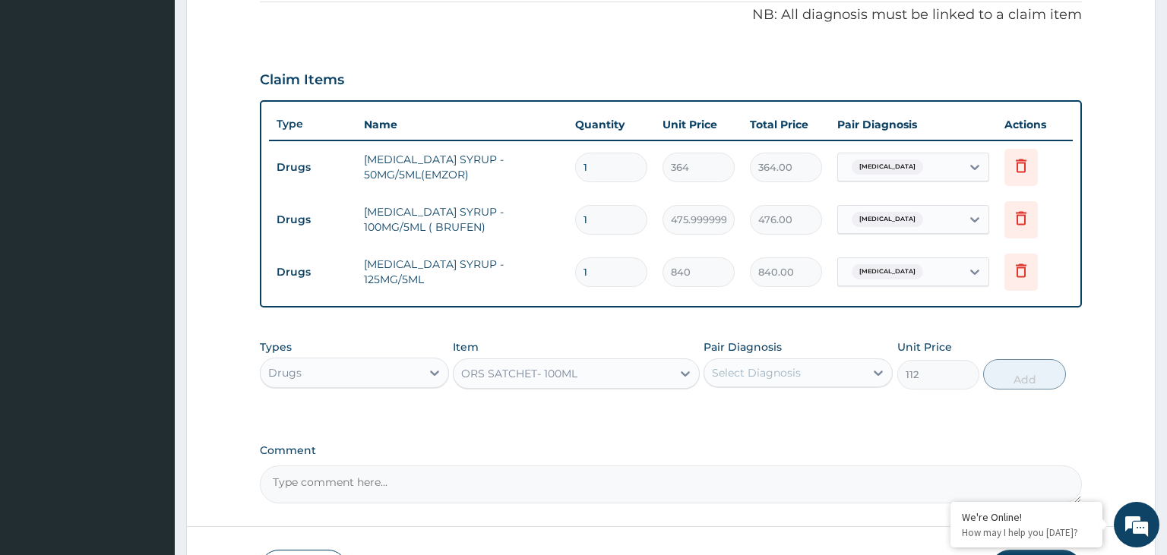
click at [830, 367] on div "Select Diagnosis" at bounding box center [784, 373] width 160 height 24
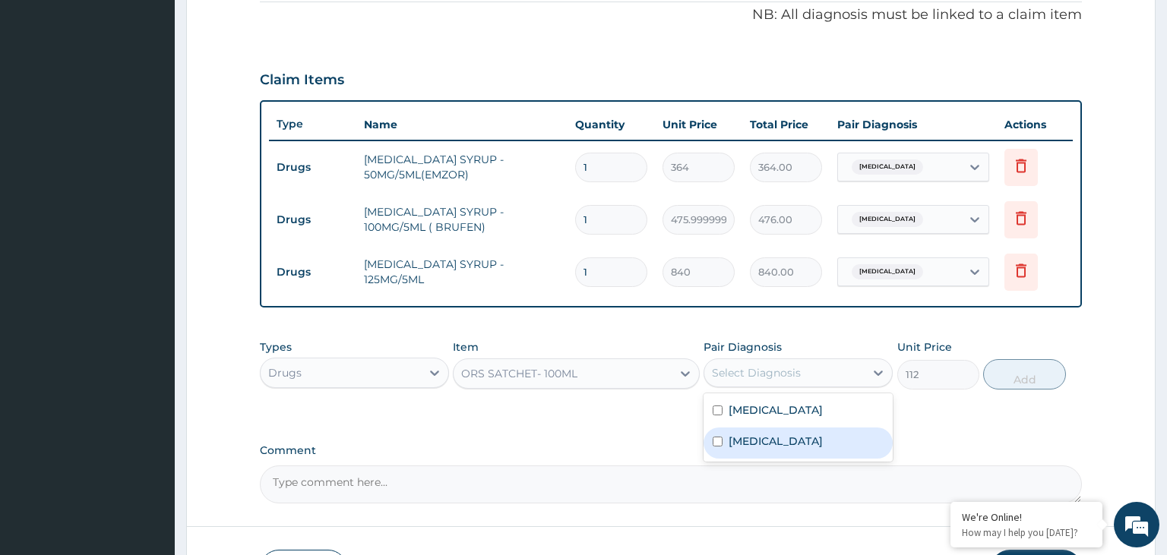
click at [818, 448] on div "Gastroenteritis" at bounding box center [798, 443] width 189 height 31
checkbox input "true"
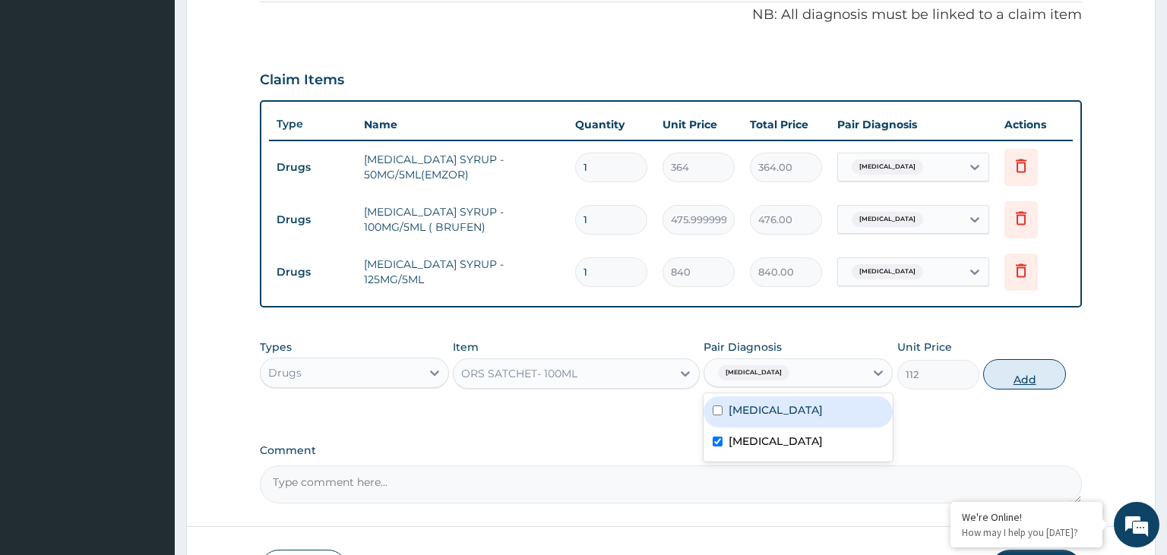
click at [1021, 367] on button "Add" at bounding box center [1024, 374] width 82 height 30
type input "0"
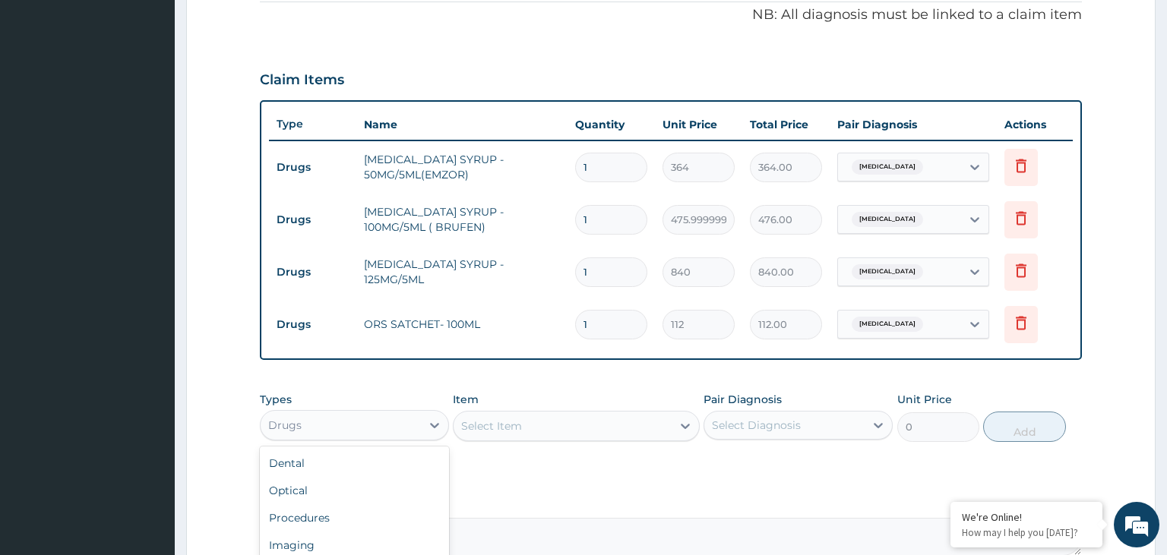
click at [415, 430] on div "Drugs" at bounding box center [341, 425] width 160 height 24
click at [308, 519] on div "Procedures" at bounding box center [354, 517] width 189 height 27
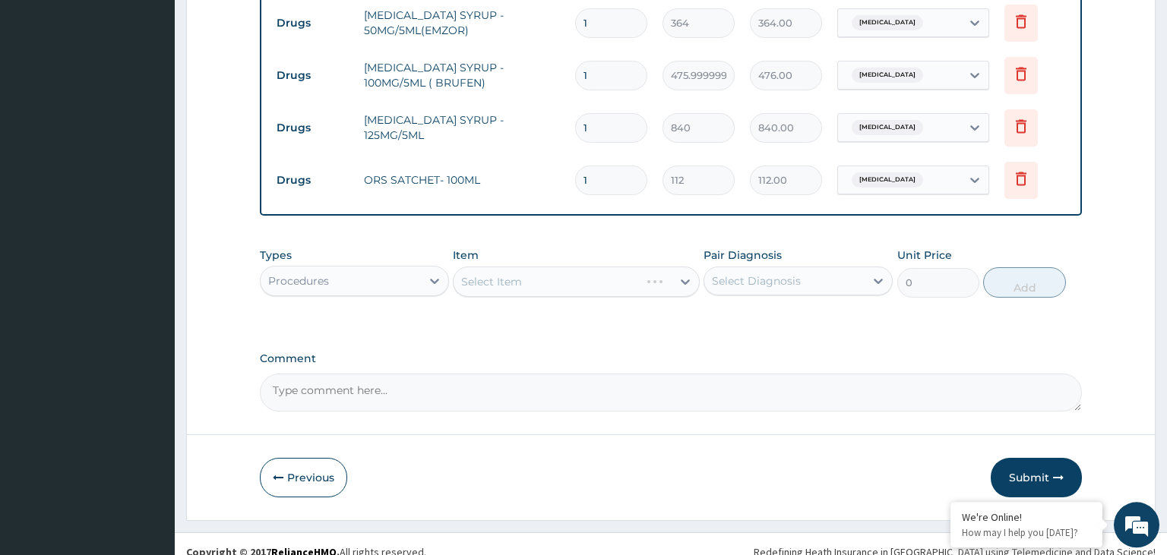
scroll to position [622, 0]
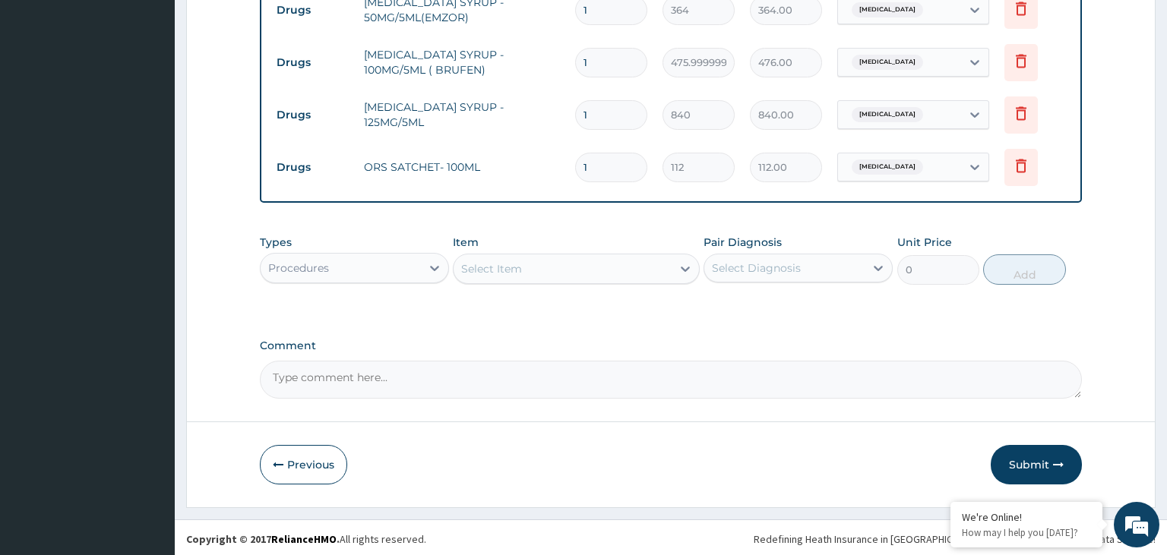
click at [615, 266] on div "Select Item" at bounding box center [563, 269] width 218 height 24
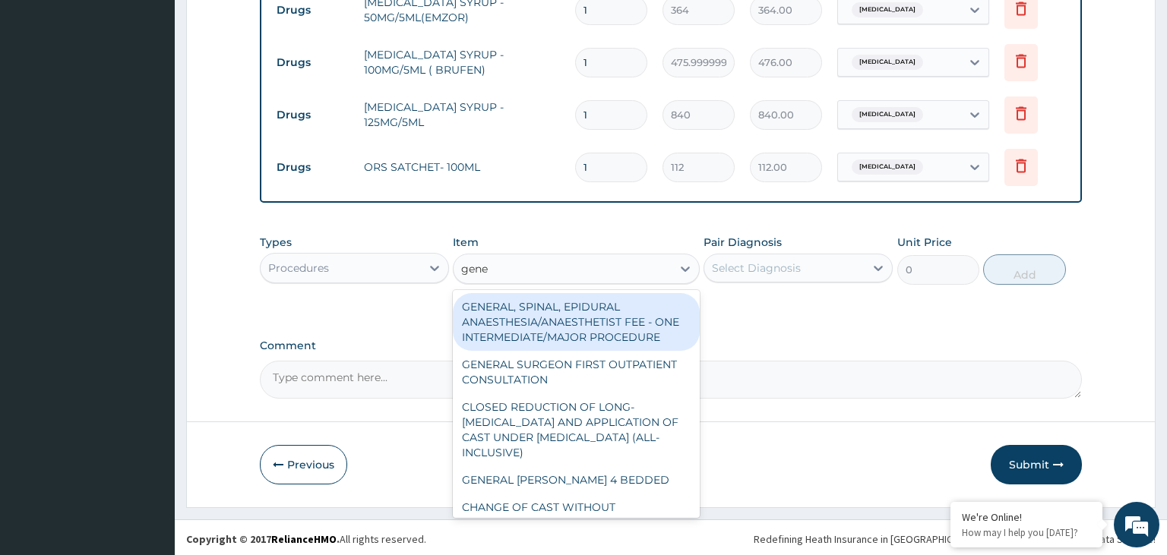
type input "gener"
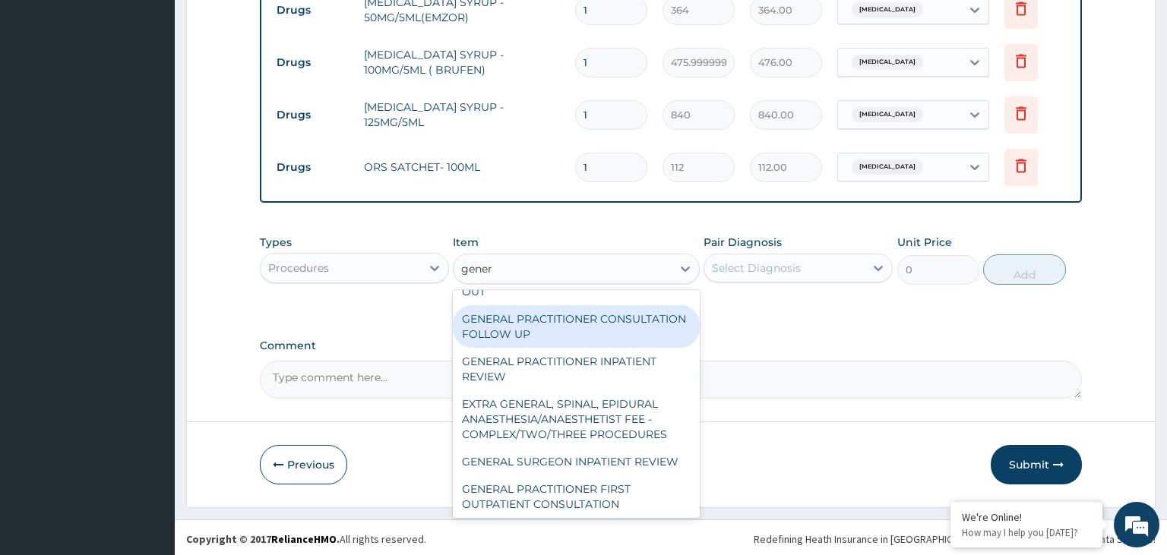
scroll to position [306, 0]
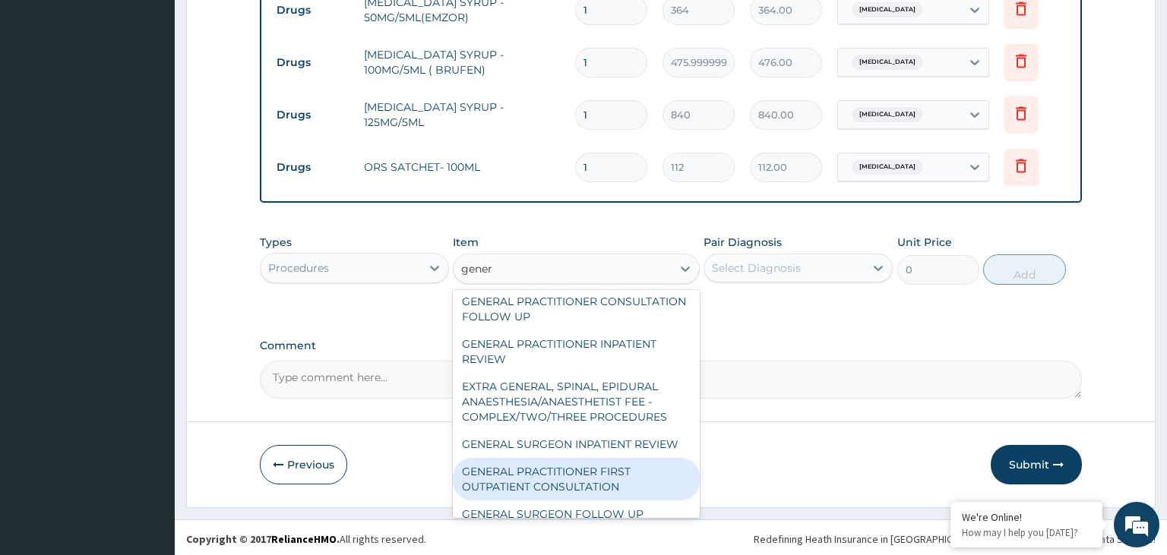
click at [611, 458] on div "GENERAL PRACTITIONER FIRST OUTPATIENT CONSULTATION" at bounding box center [576, 479] width 247 height 43
type input "3750"
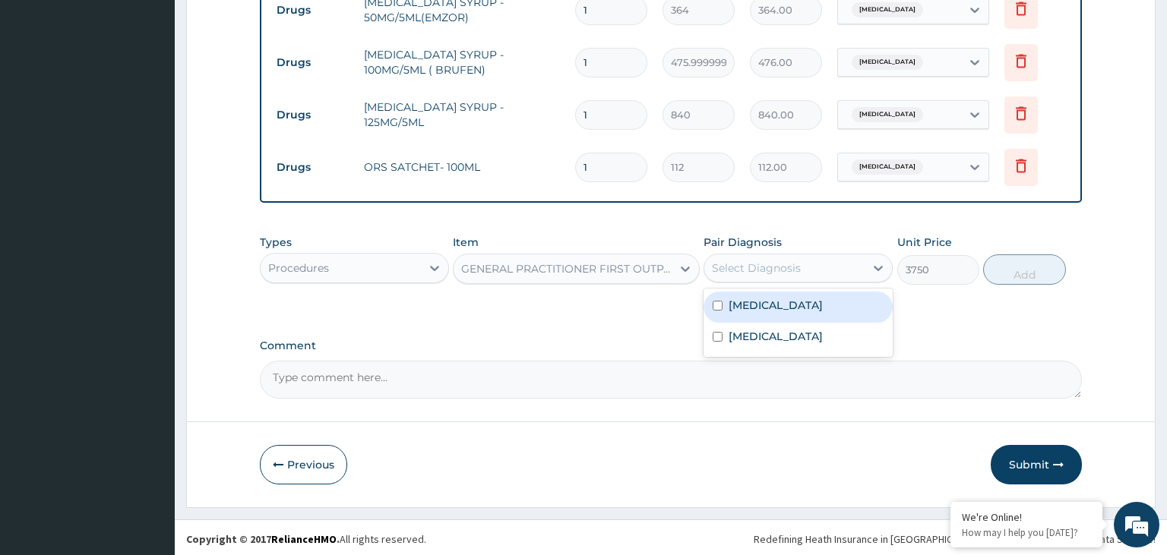
click at [809, 264] on div "Select Diagnosis" at bounding box center [784, 268] width 160 height 24
drag, startPoint x: 779, startPoint y: 312, endPoint x: 777, endPoint y: 338, distance: 25.9
click at [778, 312] on div "Malaria" at bounding box center [798, 307] width 189 height 31
checkbox input "true"
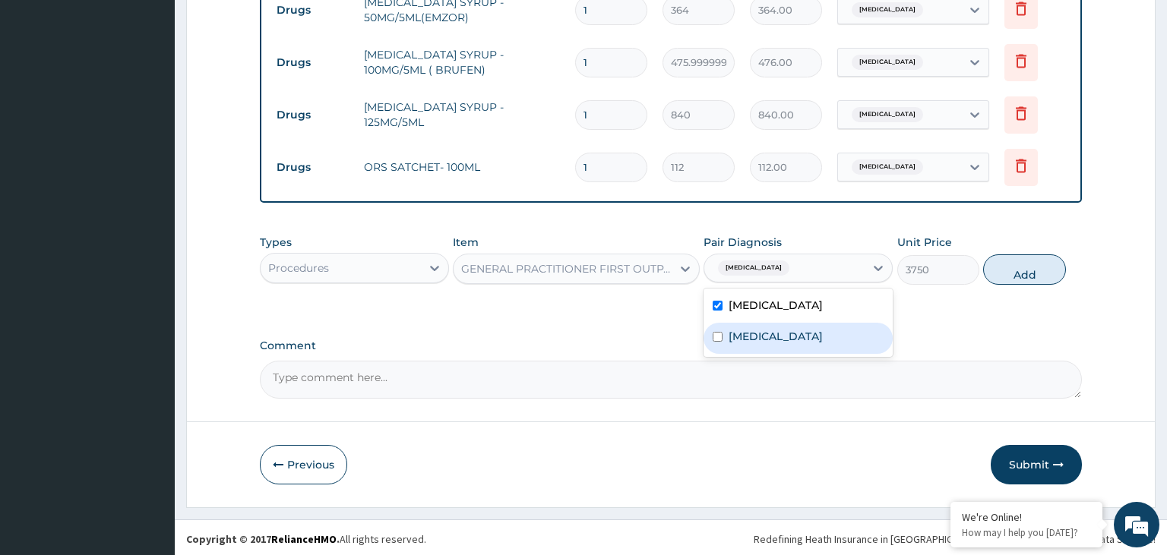
click at [771, 353] on div "Malaria Gastroenteritis" at bounding box center [798, 323] width 189 height 68
click at [853, 330] on div "Gastroenteritis" at bounding box center [798, 338] width 189 height 31
checkbox input "true"
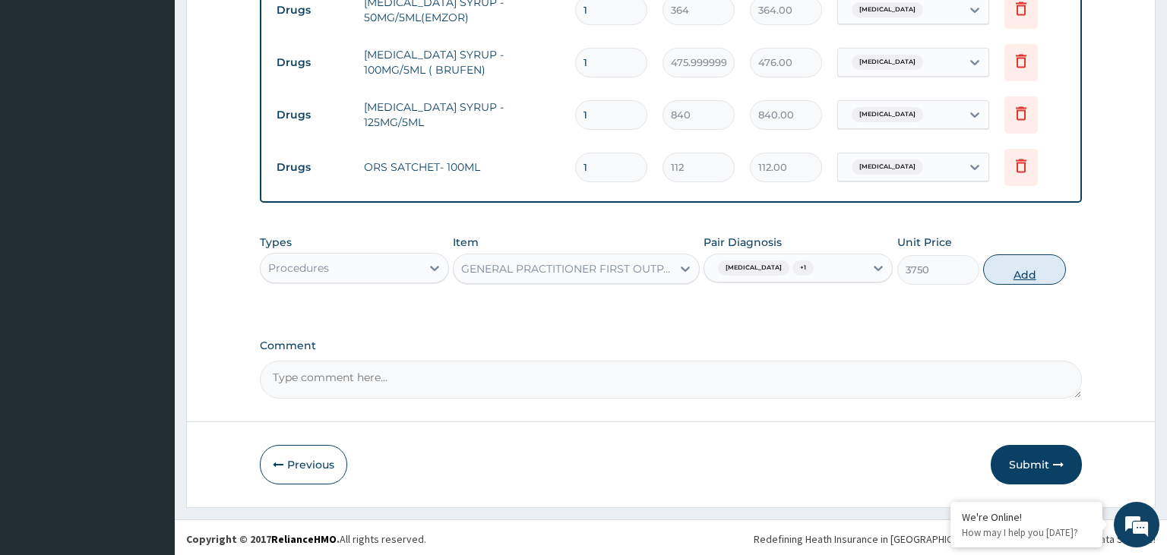
click at [1021, 261] on button "Add" at bounding box center [1024, 270] width 82 height 30
type input "0"
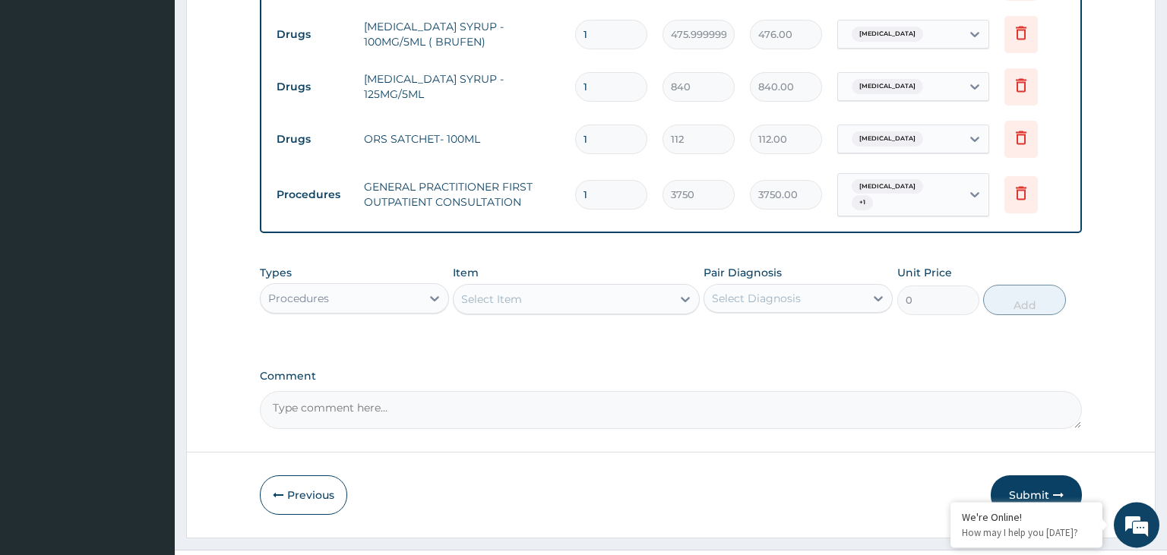
scroll to position [675, 0]
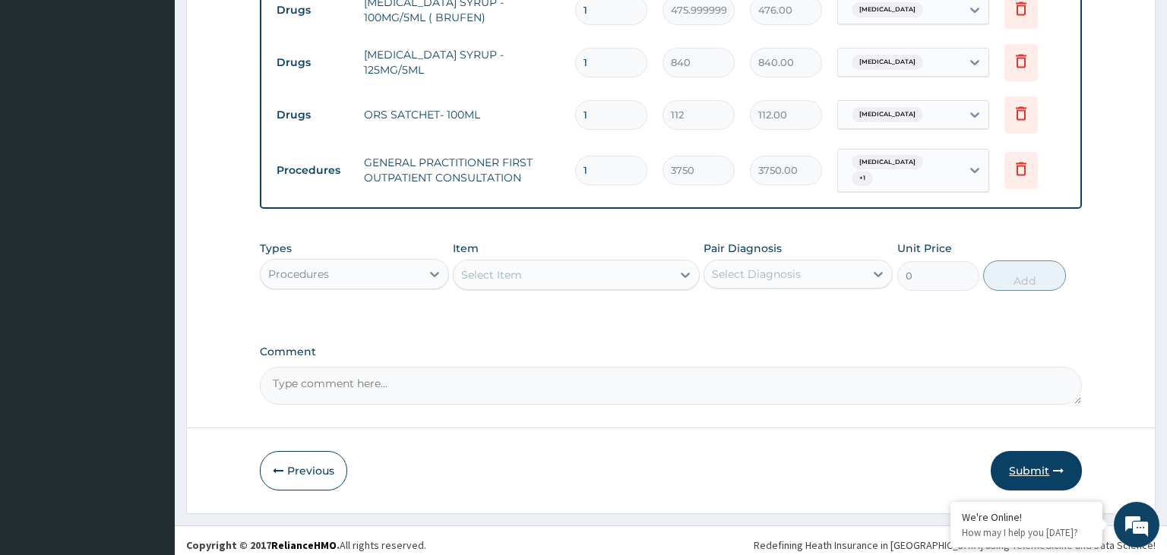
click at [1046, 476] on button "Submit" at bounding box center [1036, 471] width 91 height 40
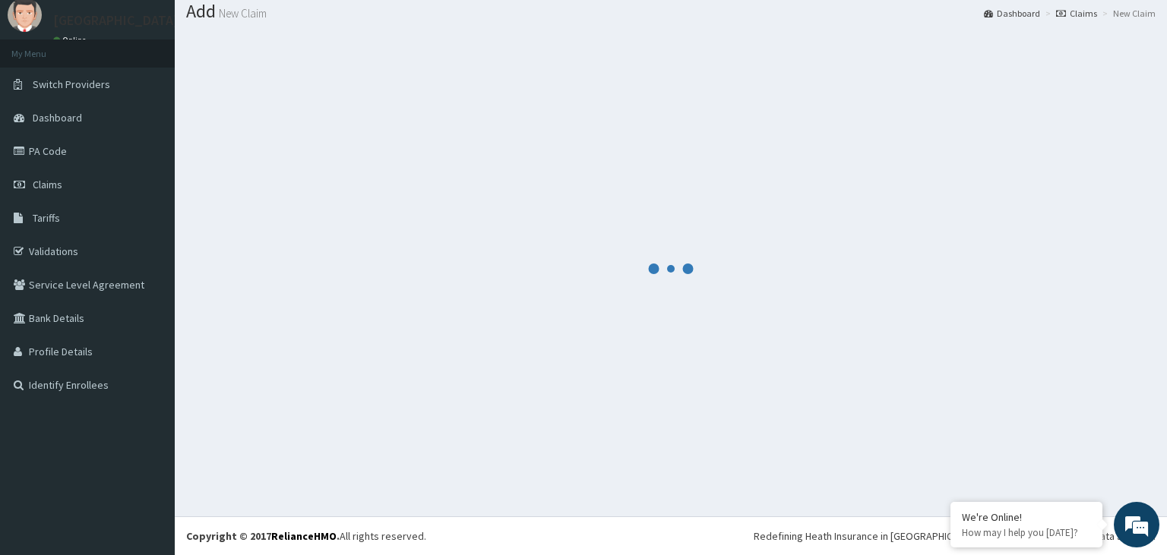
scroll to position [47, 0]
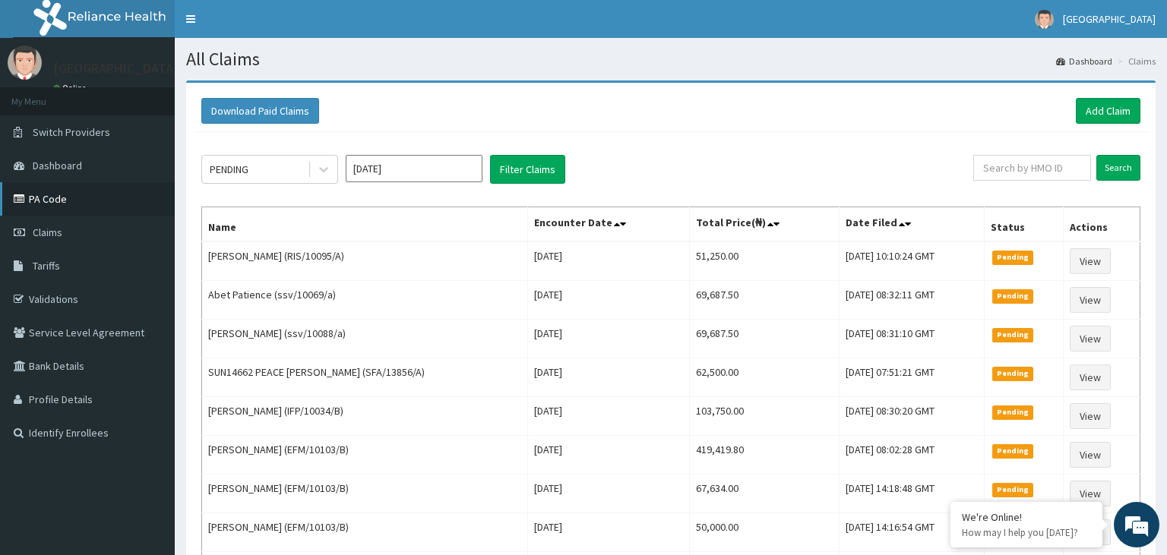
click at [86, 205] on link "PA Code" at bounding box center [87, 198] width 175 height 33
click at [1083, 111] on link "Add Claim" at bounding box center [1108, 111] width 65 height 26
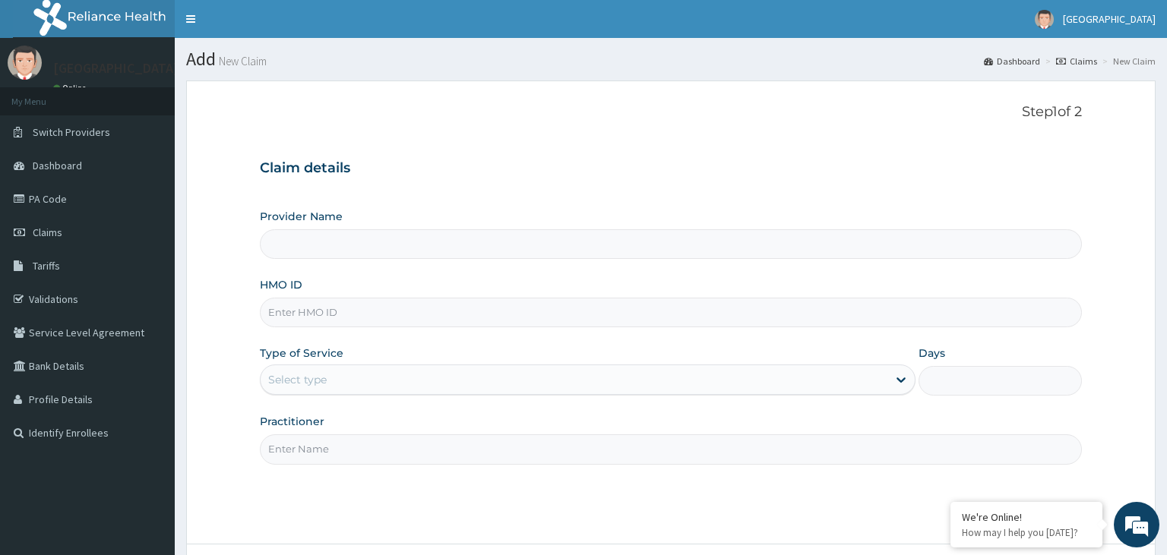
type input "[GEOGRAPHIC_DATA]-KADUNA"
click at [294, 321] on input "CYU/10311/E" at bounding box center [671, 313] width 823 height 30
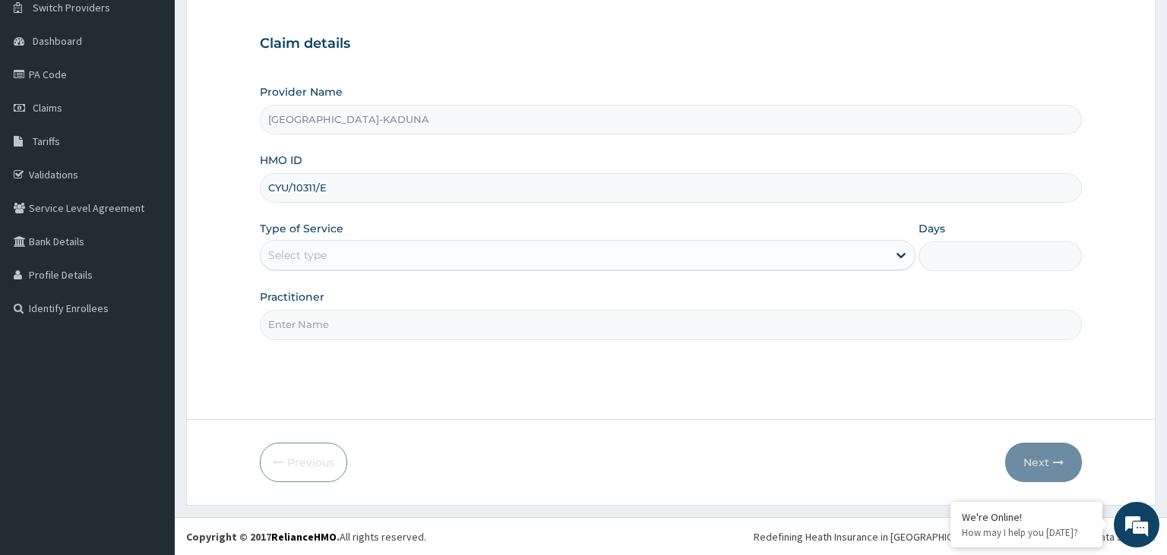
type input "CYU/10311/E"
drag, startPoint x: 439, startPoint y: 249, endPoint x: 433, endPoint y: 264, distance: 15.7
click at [439, 250] on div "Select type" at bounding box center [574, 255] width 627 height 24
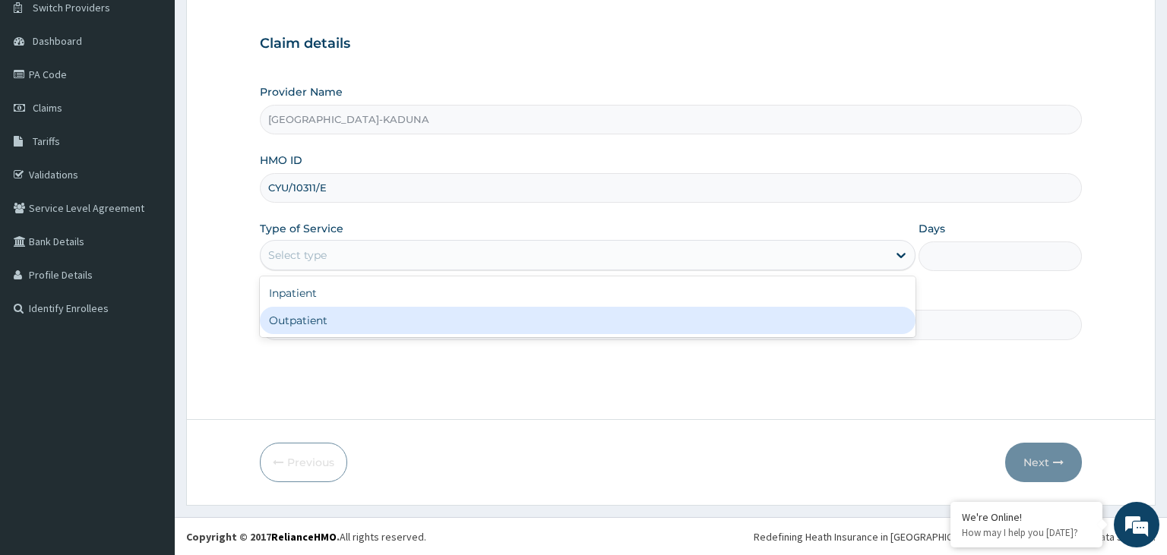
click at [370, 322] on div "Outpatient" at bounding box center [588, 320] width 656 height 27
type input "1"
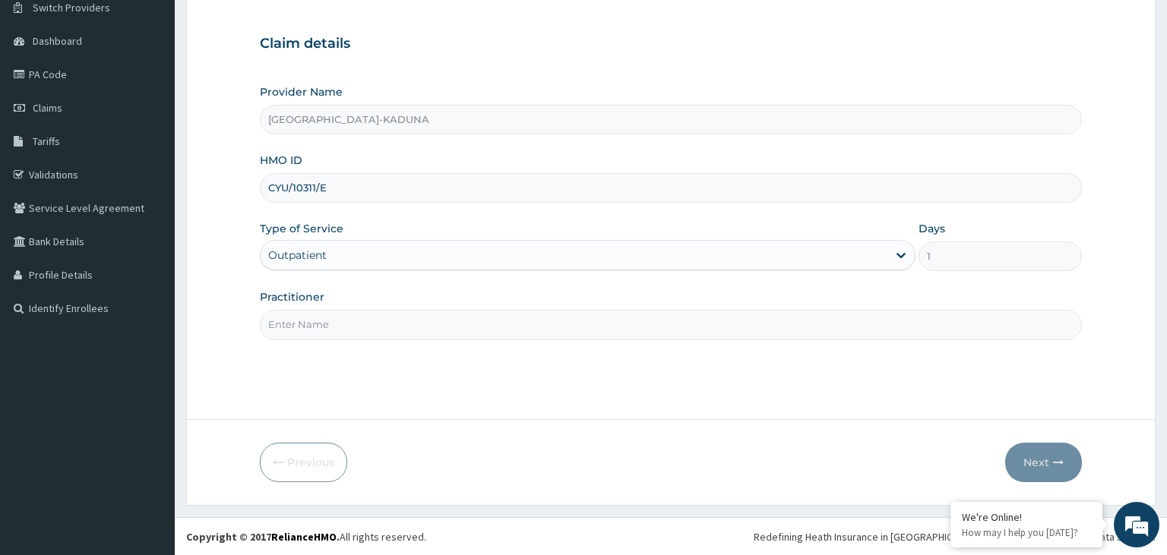
click at [375, 324] on input "Practitioner" at bounding box center [671, 325] width 823 height 30
type input "gp"
click at [1048, 475] on button "Next" at bounding box center [1043, 463] width 77 height 40
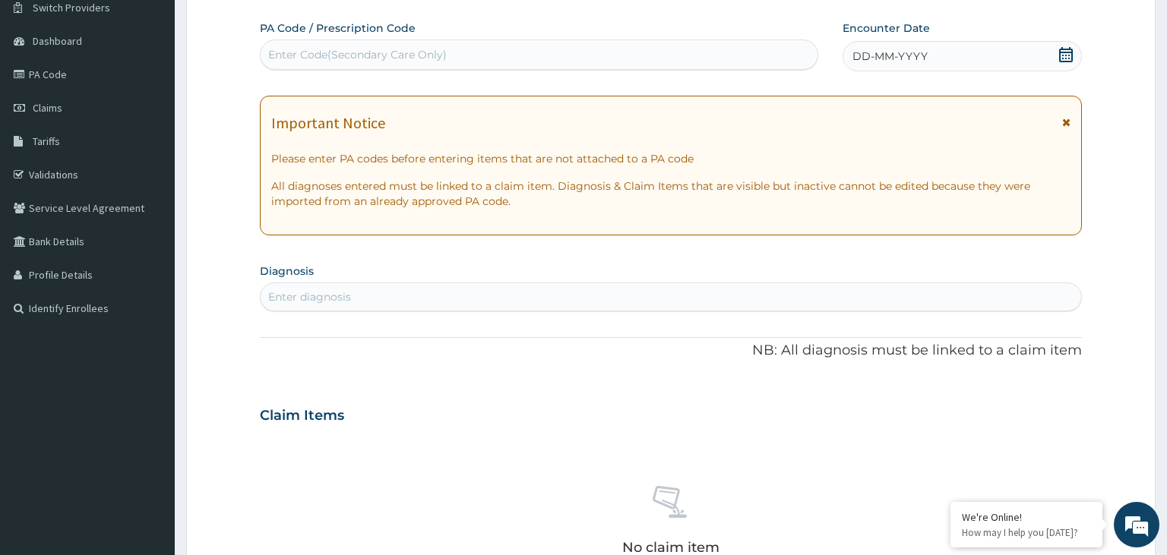
click at [1066, 54] on icon at bounding box center [1065, 54] width 15 height 15
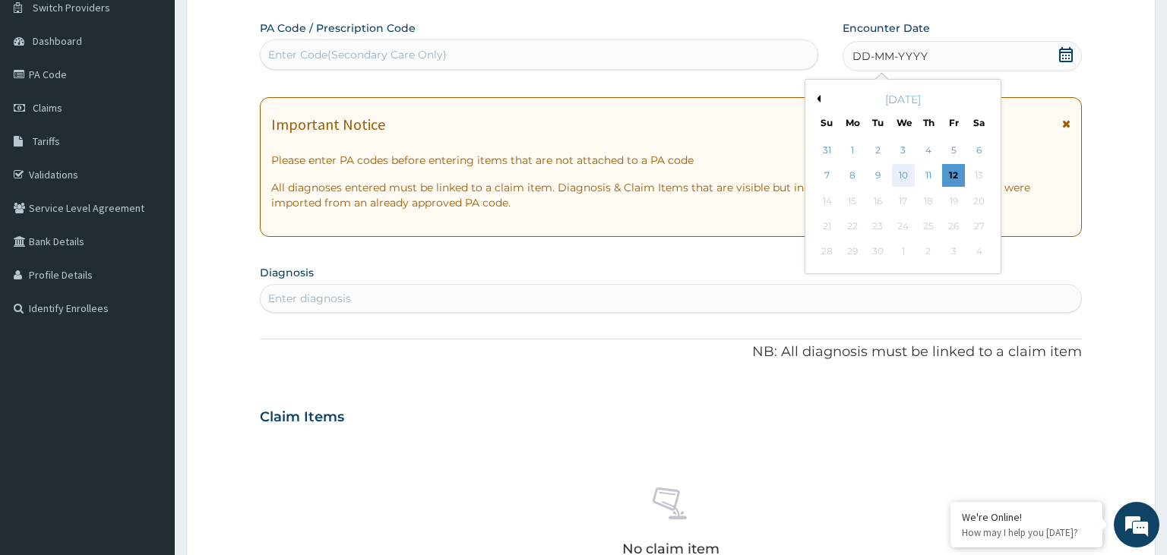
click at [901, 177] on div "10" at bounding box center [903, 176] width 23 height 23
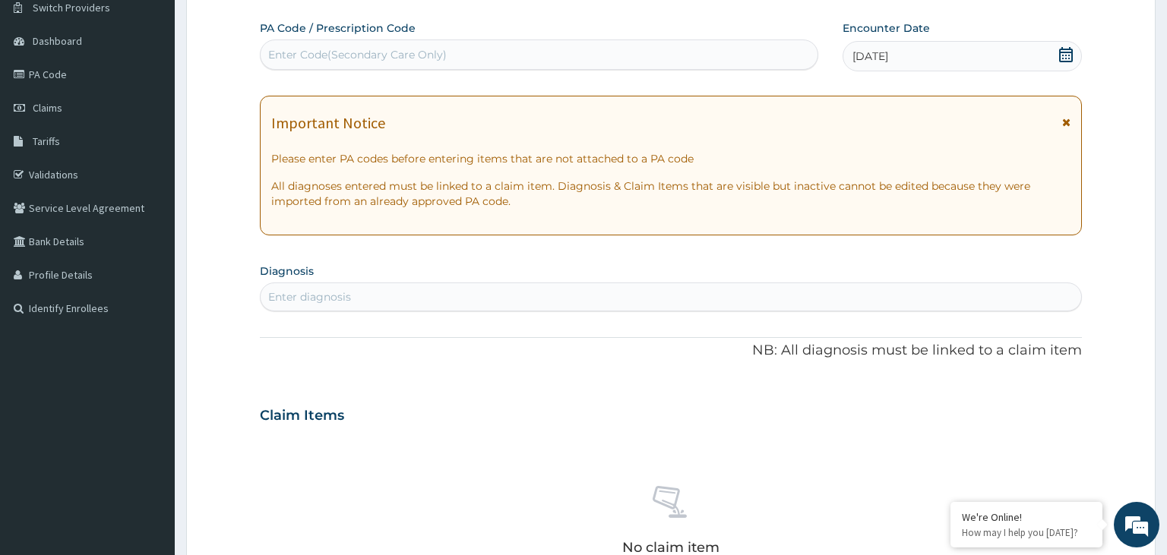
click at [417, 310] on div "Enter diagnosis" at bounding box center [671, 297] width 823 height 29
type input "[MEDICAL_DATA]"
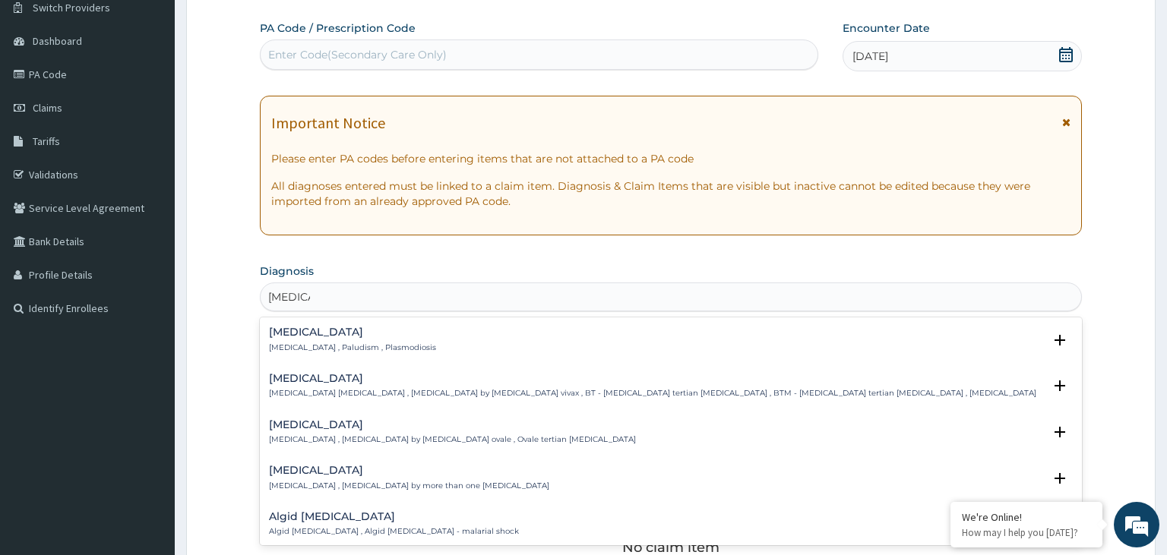
click at [305, 331] on h4 "[MEDICAL_DATA]" at bounding box center [352, 332] width 167 height 11
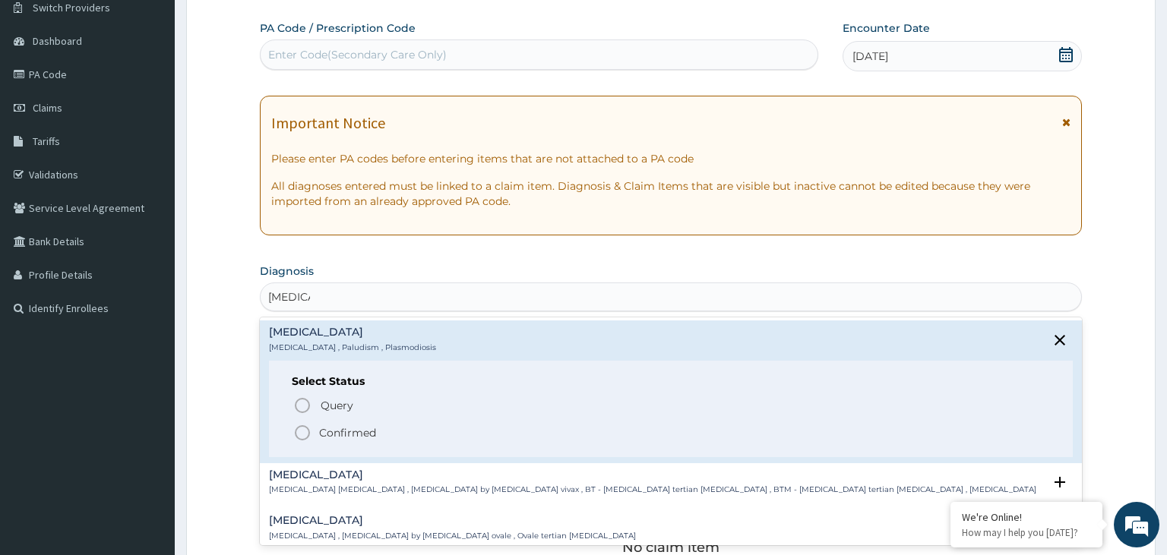
click at [339, 431] on p "Confirmed" at bounding box center [347, 432] width 57 height 15
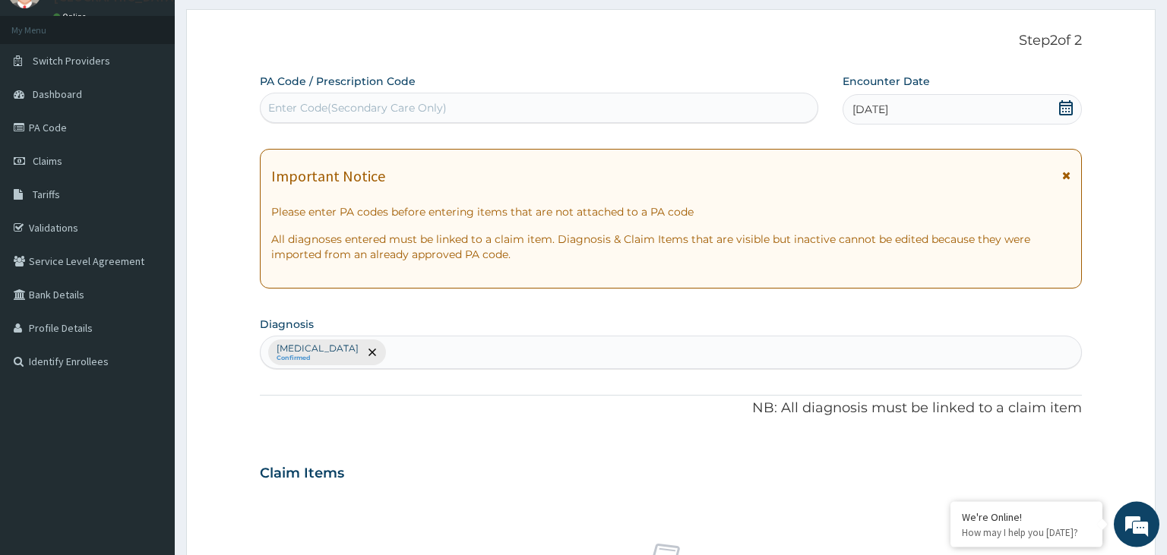
scroll to position [44, 0]
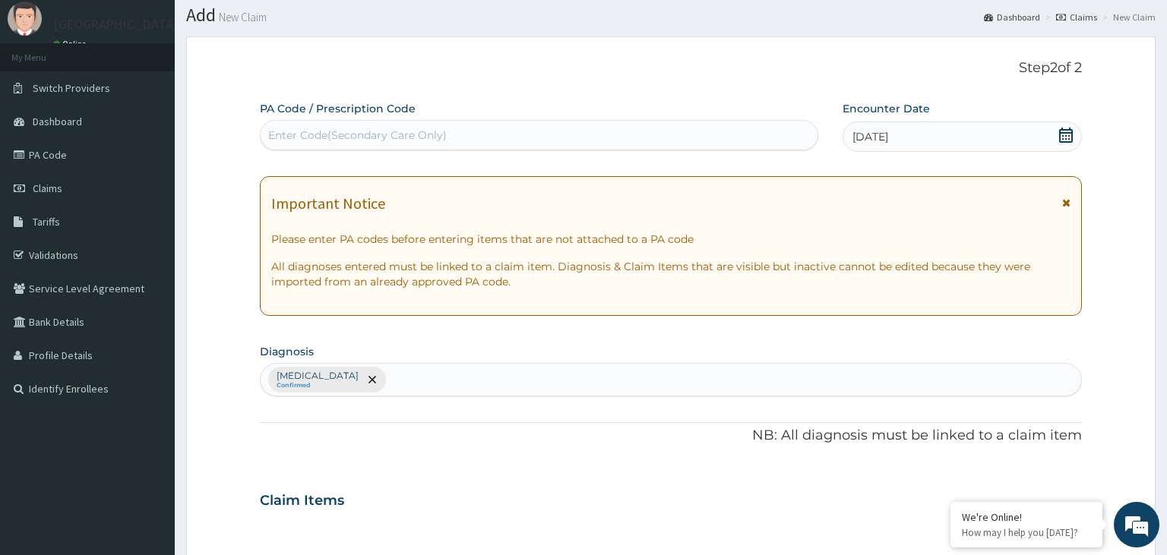
click at [394, 128] on div "Enter Code(Secondary Care Only)" at bounding box center [357, 135] width 179 height 15
type input "PA/77052B"
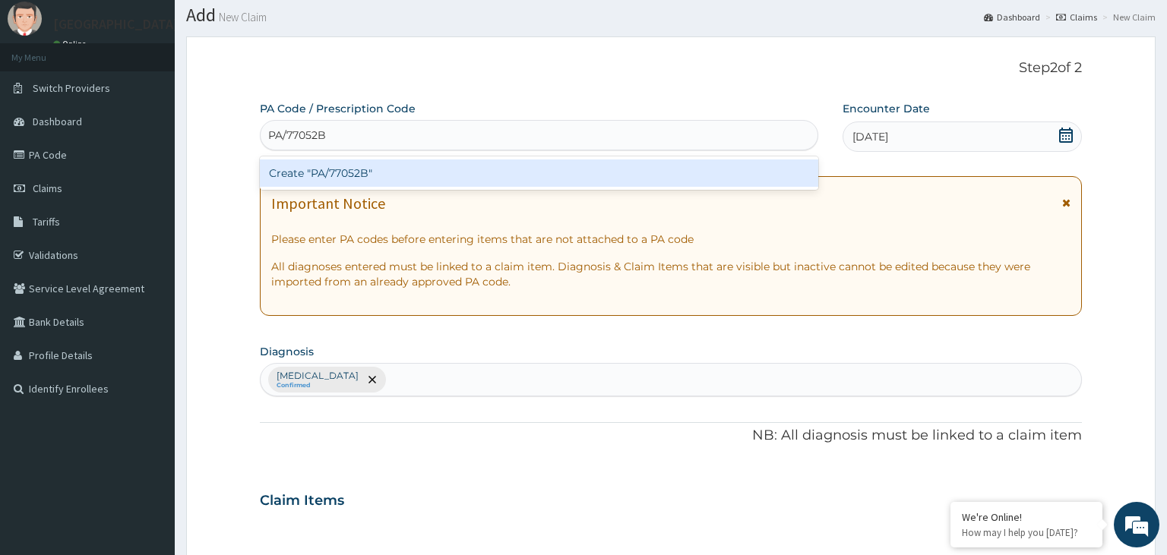
click at [402, 179] on div "Create "PA/77052B"" at bounding box center [539, 173] width 559 height 27
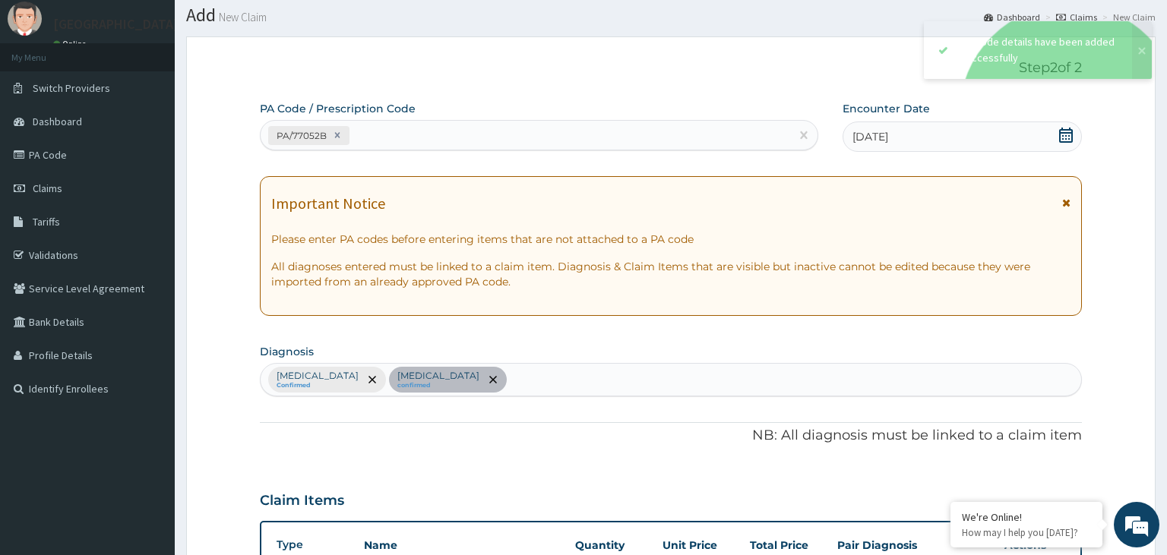
scroll to position [353, 0]
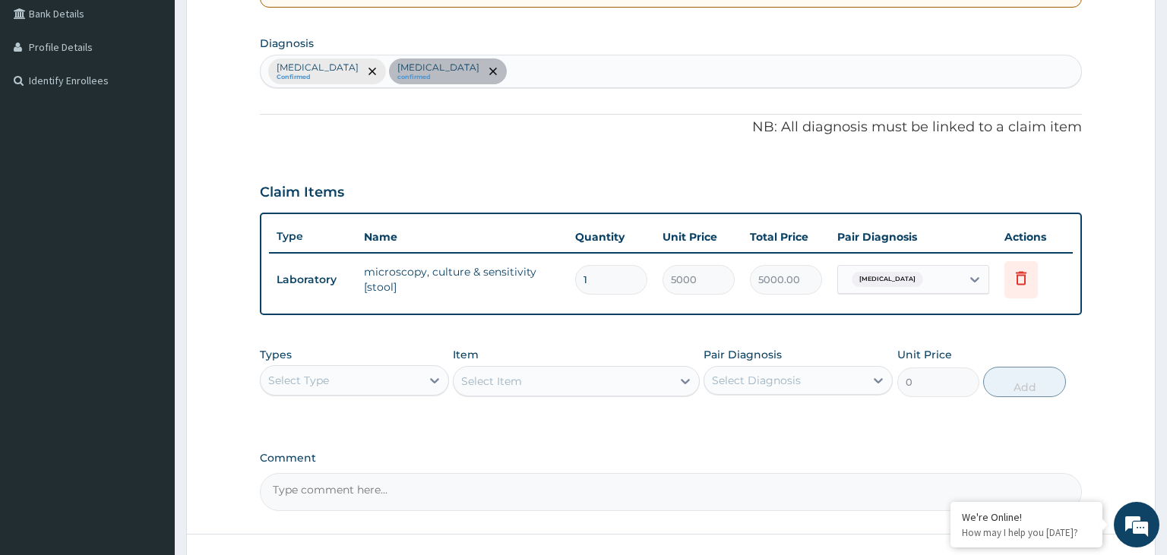
click at [495, 74] on div "[MEDICAL_DATA] Confirmed [MEDICAL_DATA] confirmed" at bounding box center [671, 71] width 821 height 32
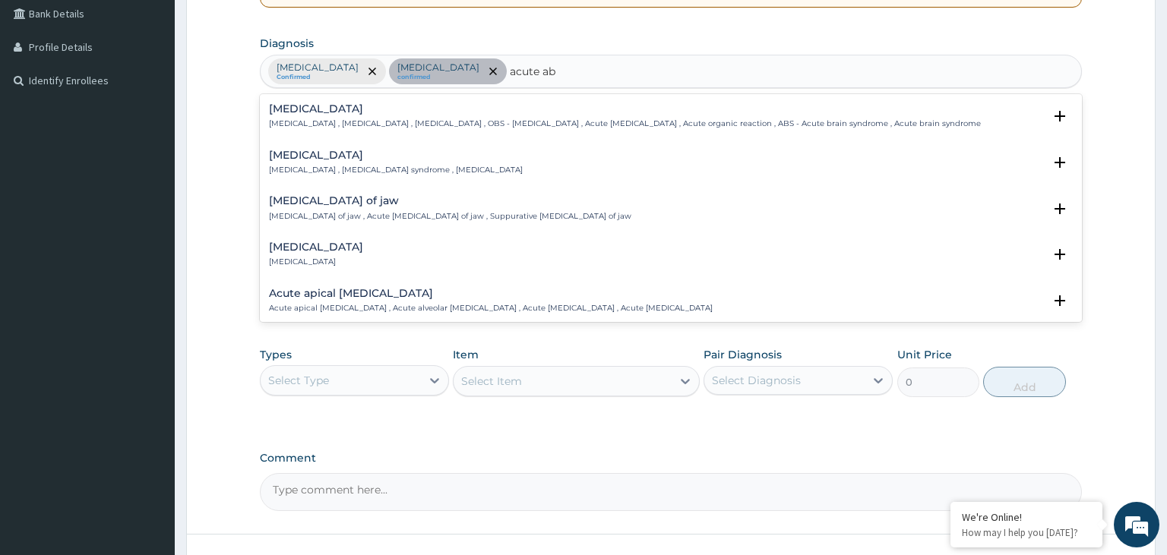
type input "acute abd"
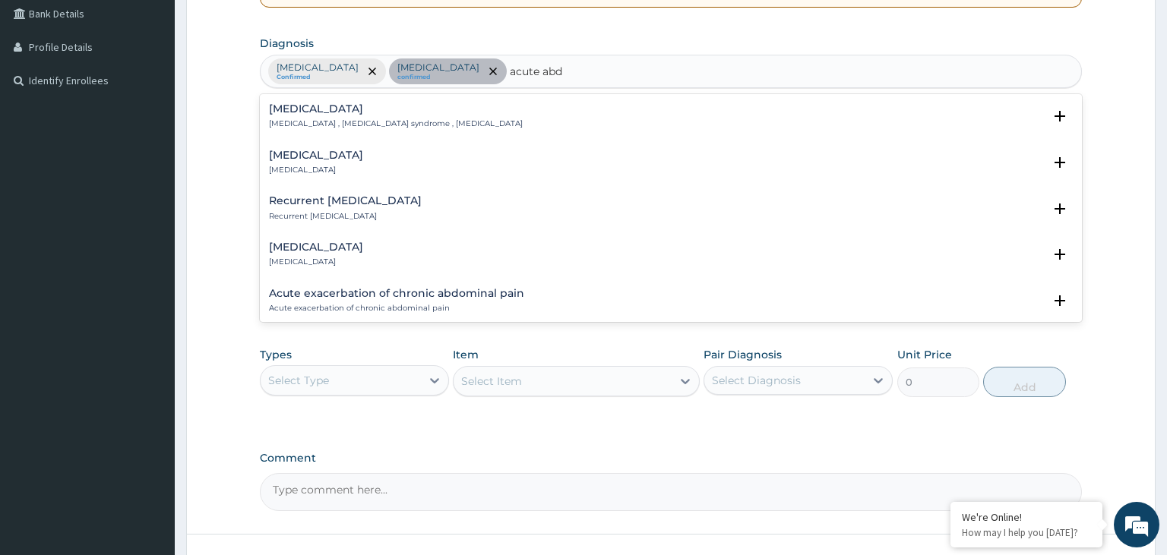
click at [372, 111] on h4 "[MEDICAL_DATA]" at bounding box center [396, 108] width 254 height 11
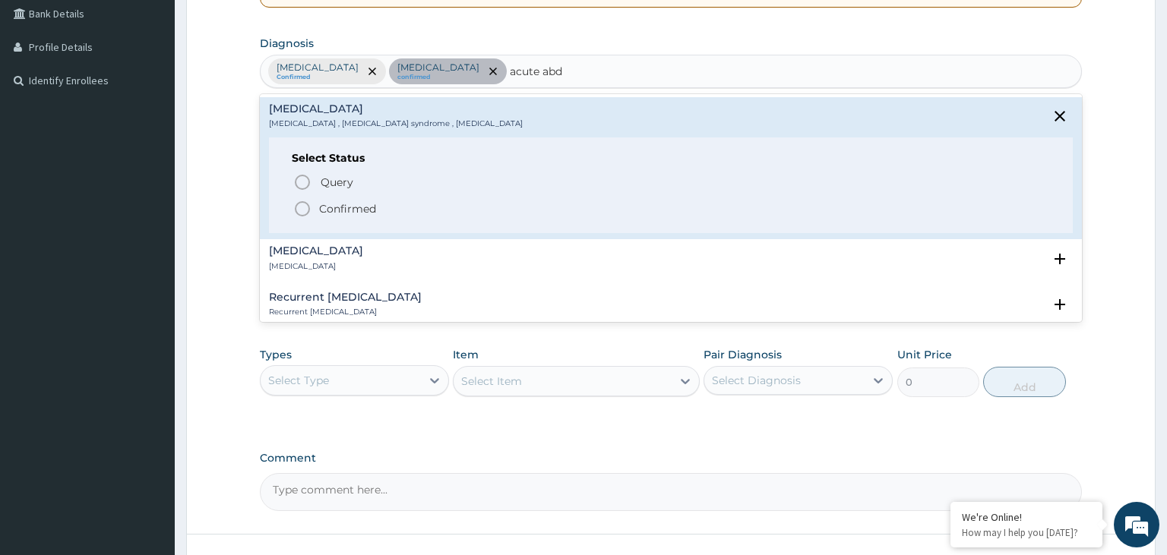
click at [357, 214] on p "Confirmed" at bounding box center [347, 208] width 57 height 15
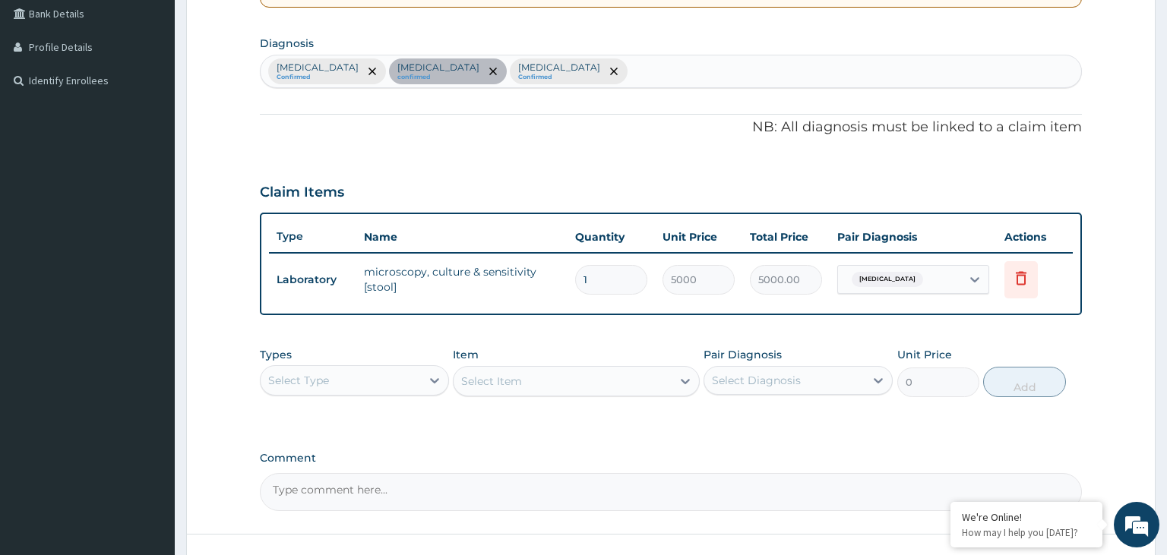
click at [394, 385] on div "Select Type" at bounding box center [341, 380] width 160 height 24
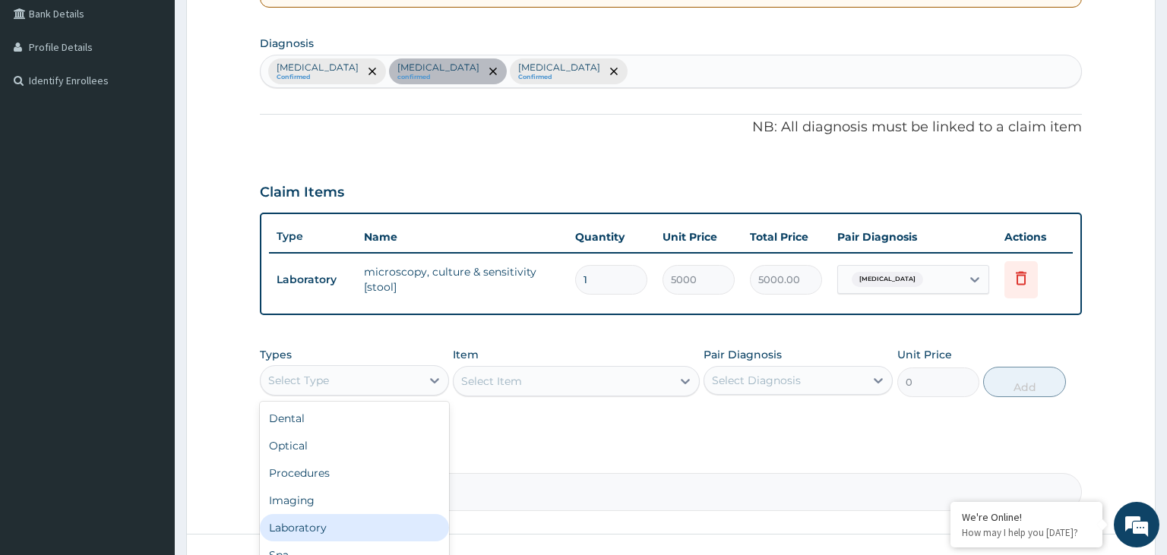
click at [331, 527] on div "Laboratory" at bounding box center [354, 527] width 189 height 27
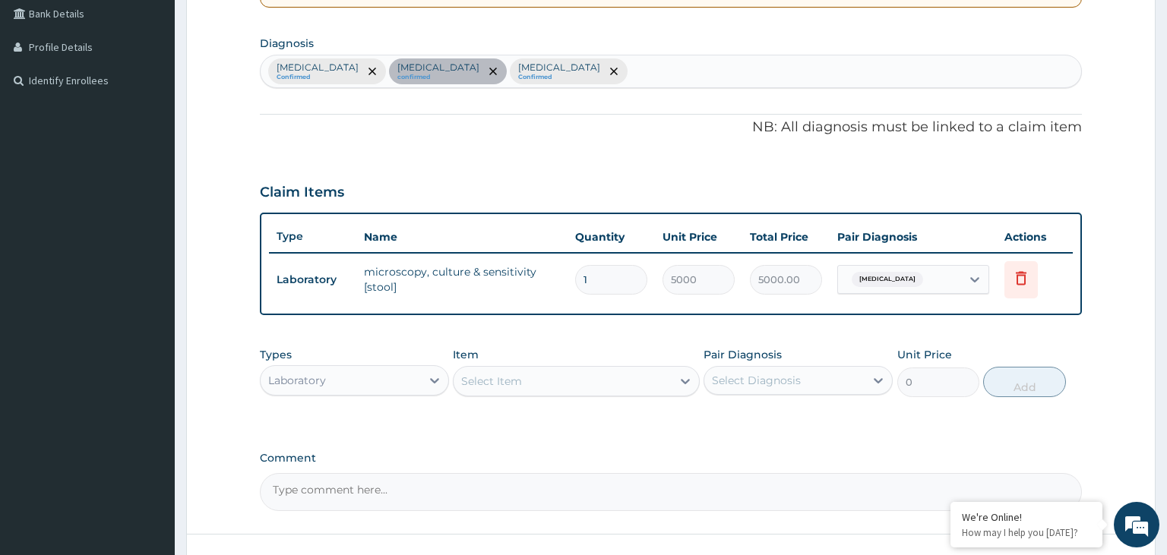
click at [603, 404] on div "Types option Laboratory, selected. Select is focused ,type to refine list, pres…" at bounding box center [671, 384] width 823 height 88
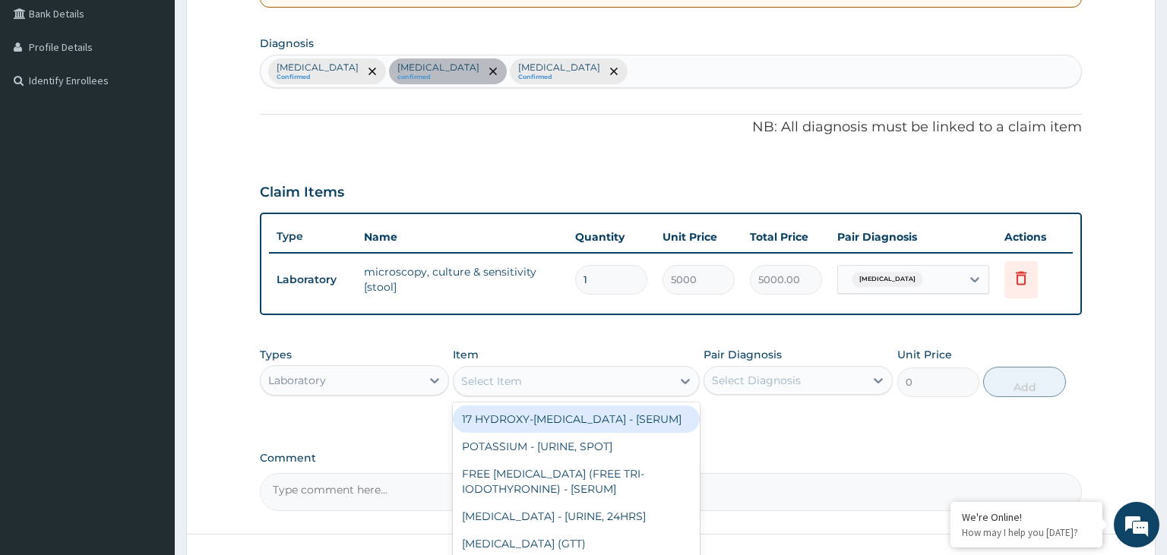
click at [597, 384] on div "Select Item" at bounding box center [563, 381] width 218 height 24
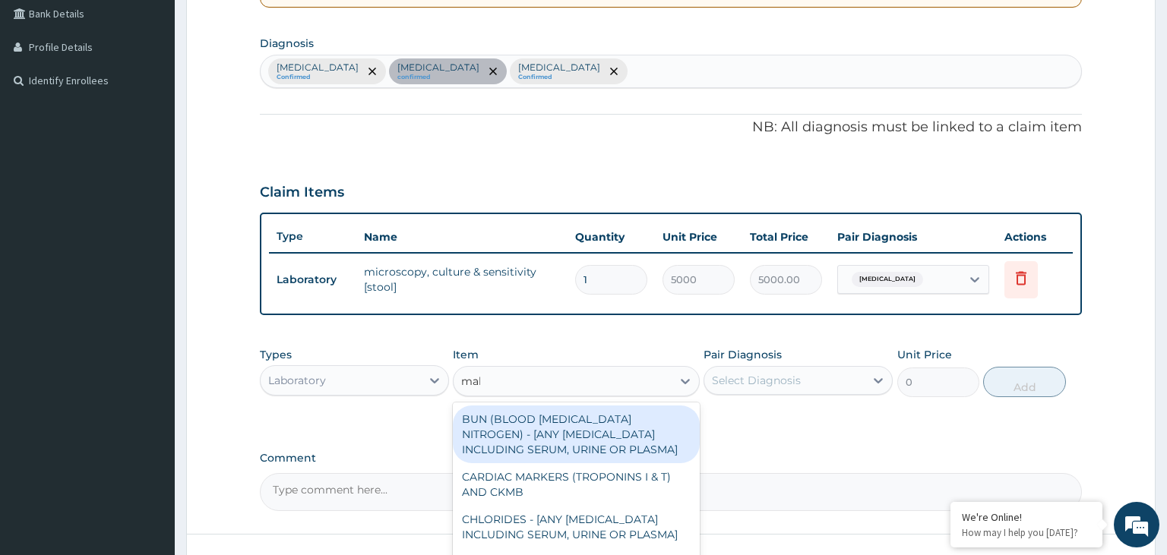
type input "mala"
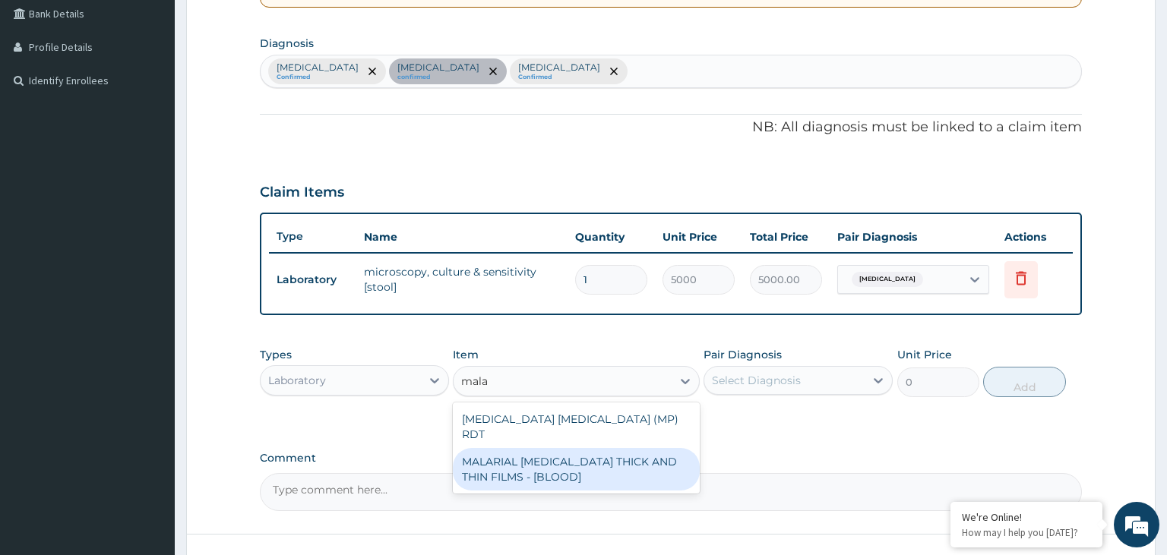
click at [579, 449] on div "MALARIAL [MEDICAL_DATA] THICK AND THIN FILMS - [BLOOD]" at bounding box center [576, 469] width 247 height 43
type input "2187.5"
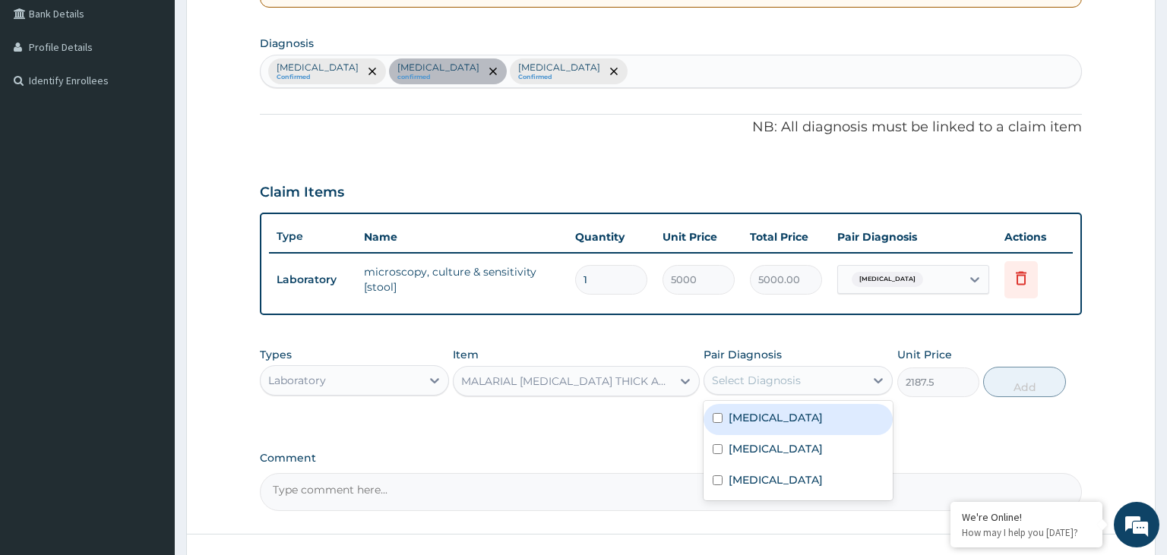
click at [815, 372] on div "Select Diagnosis" at bounding box center [784, 380] width 160 height 24
click at [792, 421] on div "[MEDICAL_DATA]" at bounding box center [798, 419] width 189 height 31
checkbox input "true"
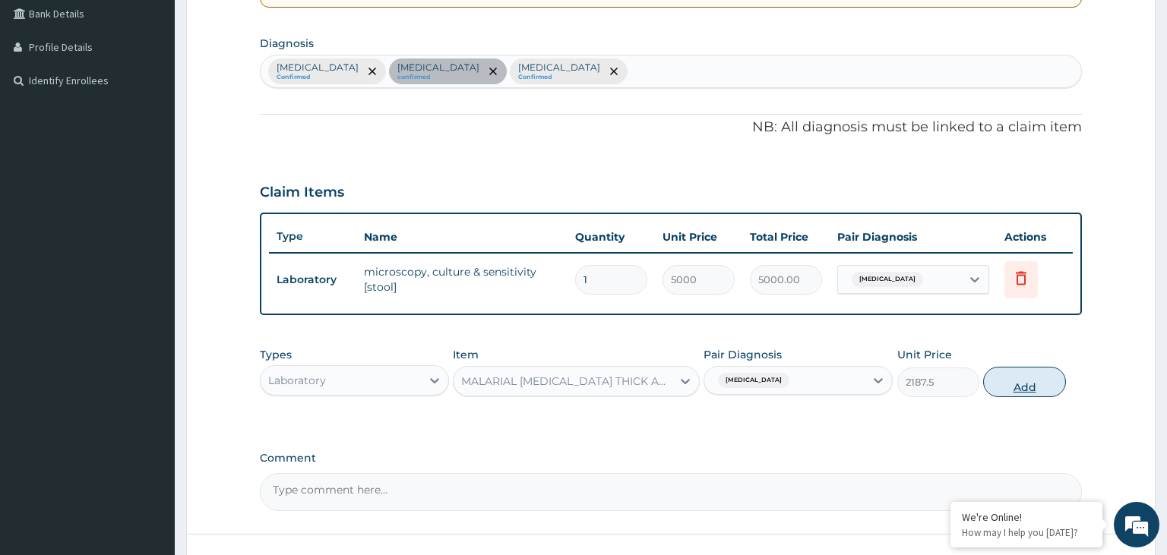
click at [1022, 383] on button "Add" at bounding box center [1024, 382] width 82 height 30
type input "0"
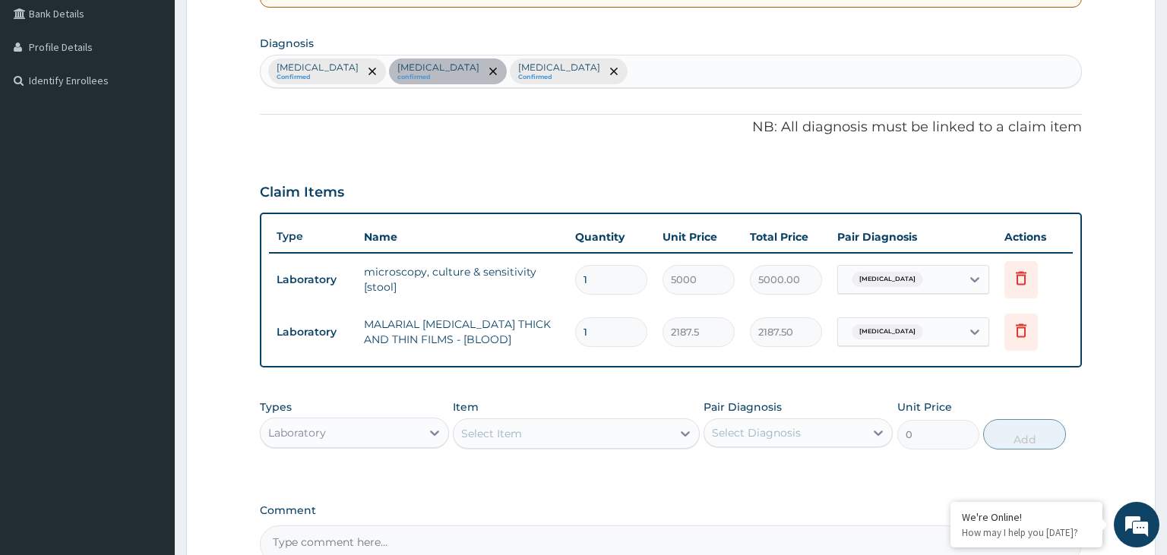
click at [368, 421] on div "Laboratory" at bounding box center [341, 433] width 160 height 24
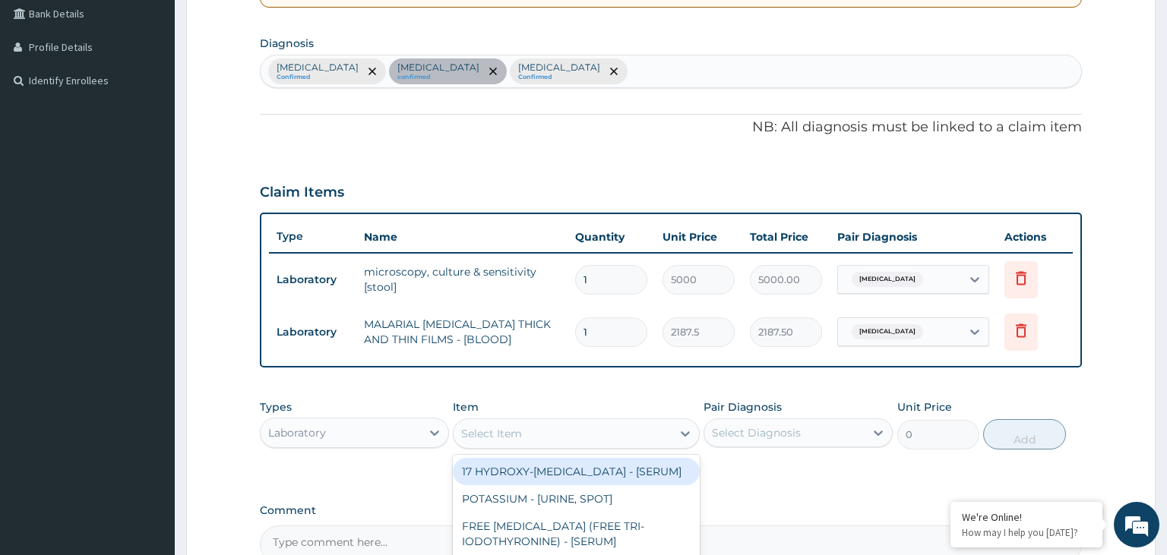
click at [498, 430] on div "Select Item" at bounding box center [491, 433] width 61 height 15
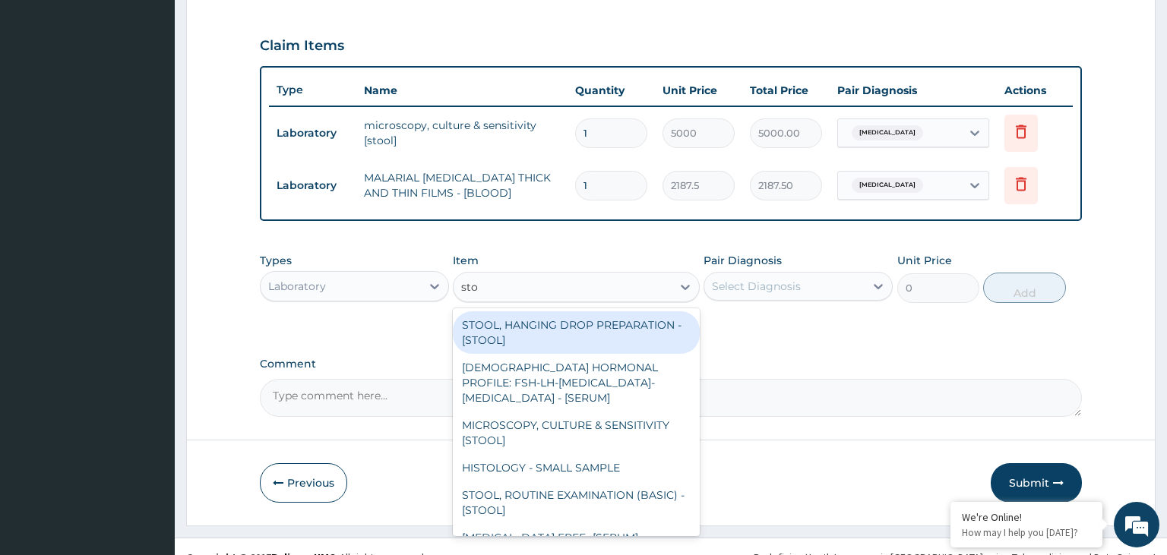
scroll to position [514, 0]
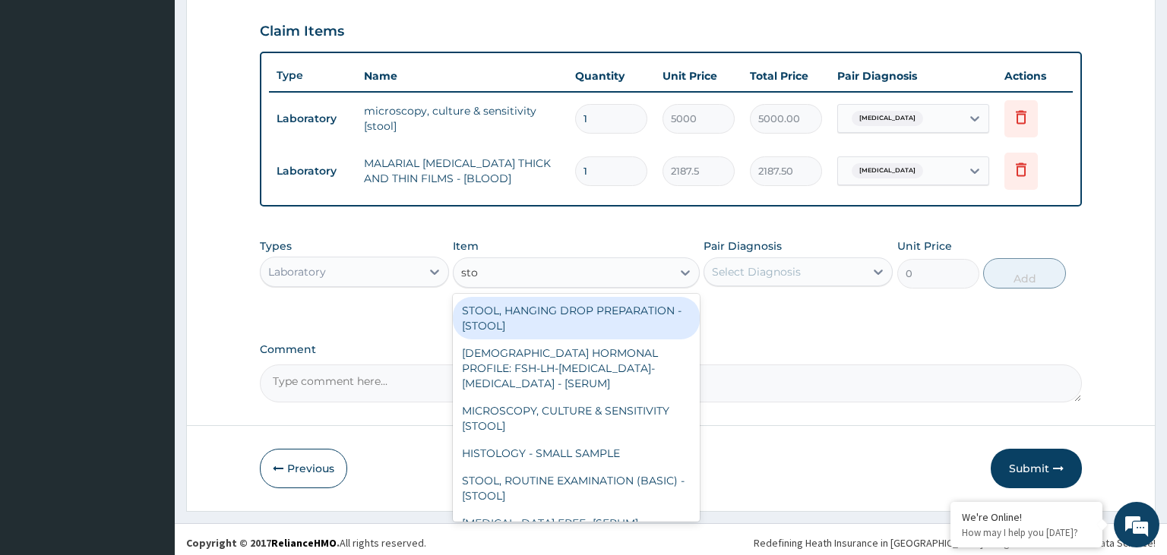
type input "sto"
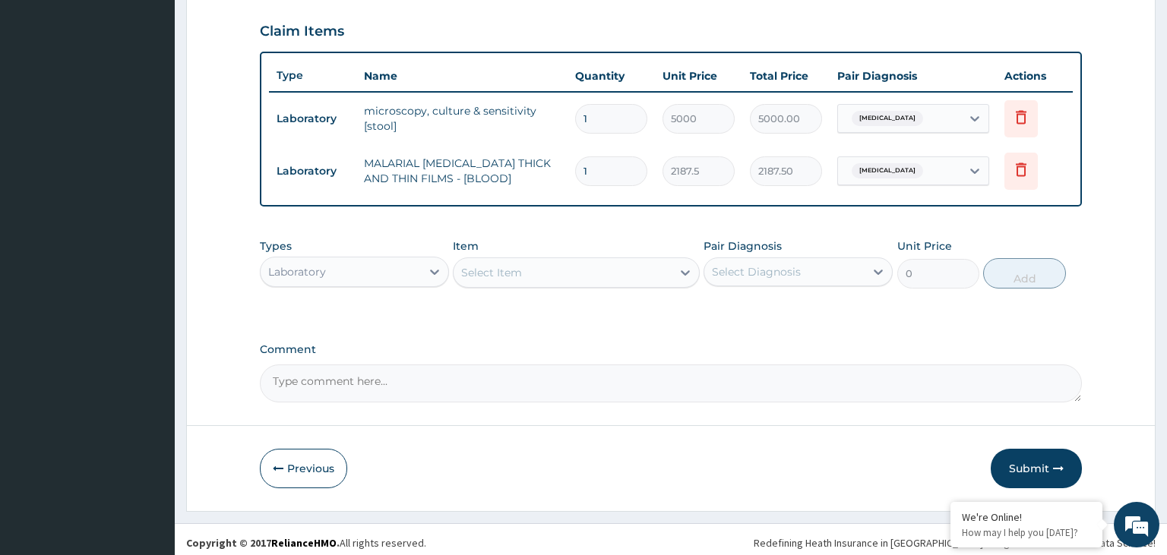
scroll to position [353, 0]
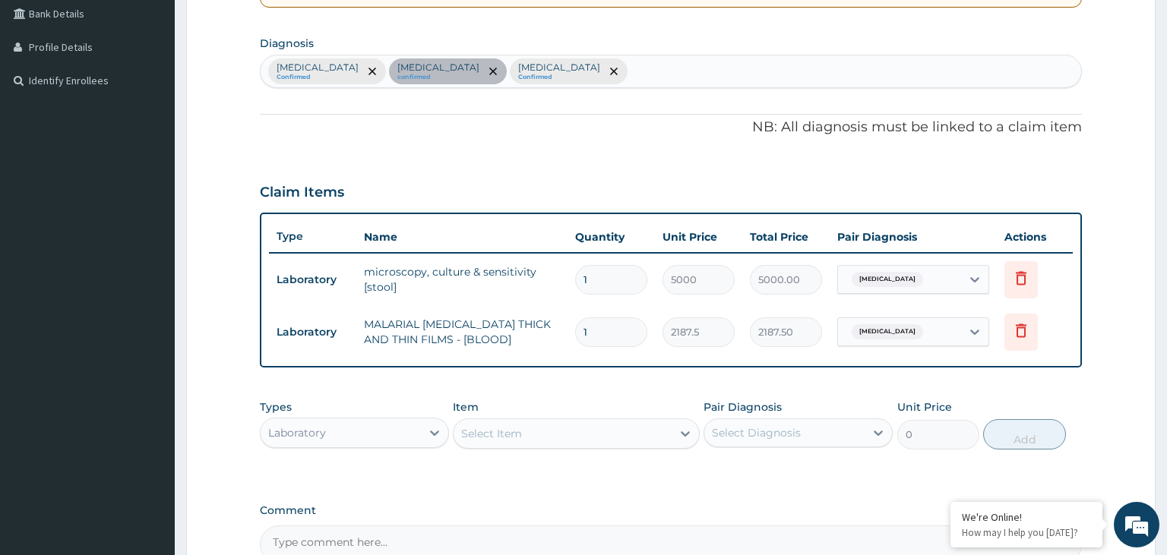
click at [590, 72] on div "[MEDICAL_DATA] Confirmed [MEDICAL_DATA] confirmed [MEDICAL_DATA] Confirmed" at bounding box center [671, 71] width 821 height 32
type input "[MEDICAL_DATA]"
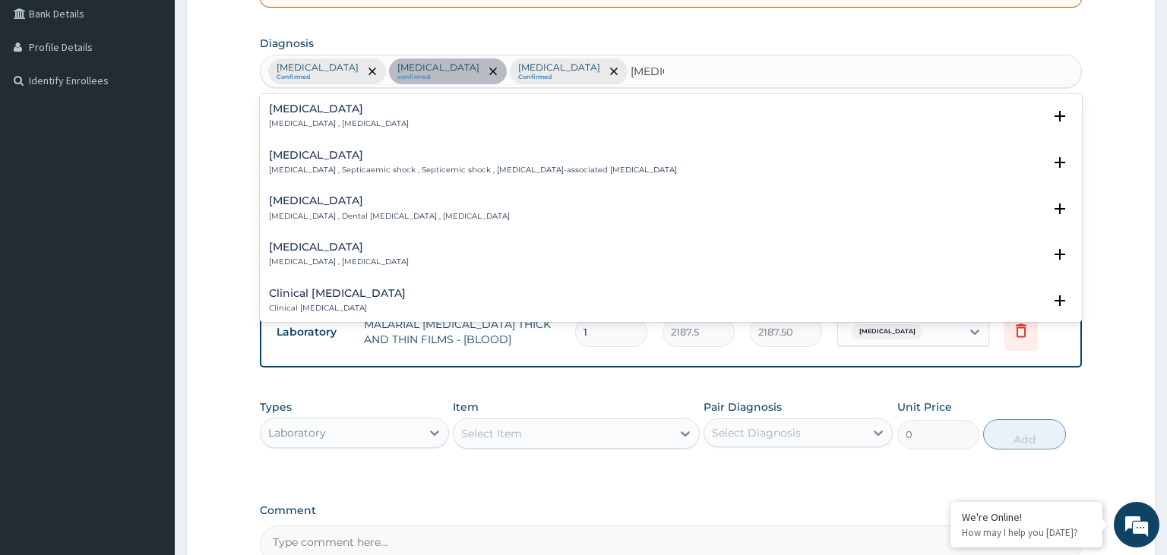
click at [302, 113] on h4 "[MEDICAL_DATA]" at bounding box center [339, 108] width 140 height 11
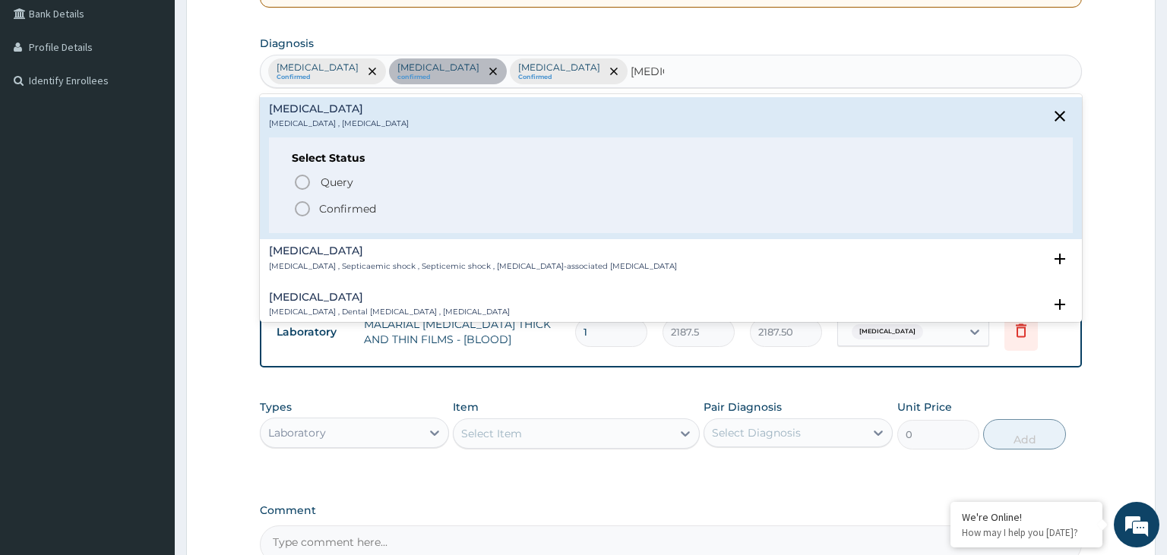
click at [332, 211] on p "Confirmed" at bounding box center [347, 208] width 57 height 15
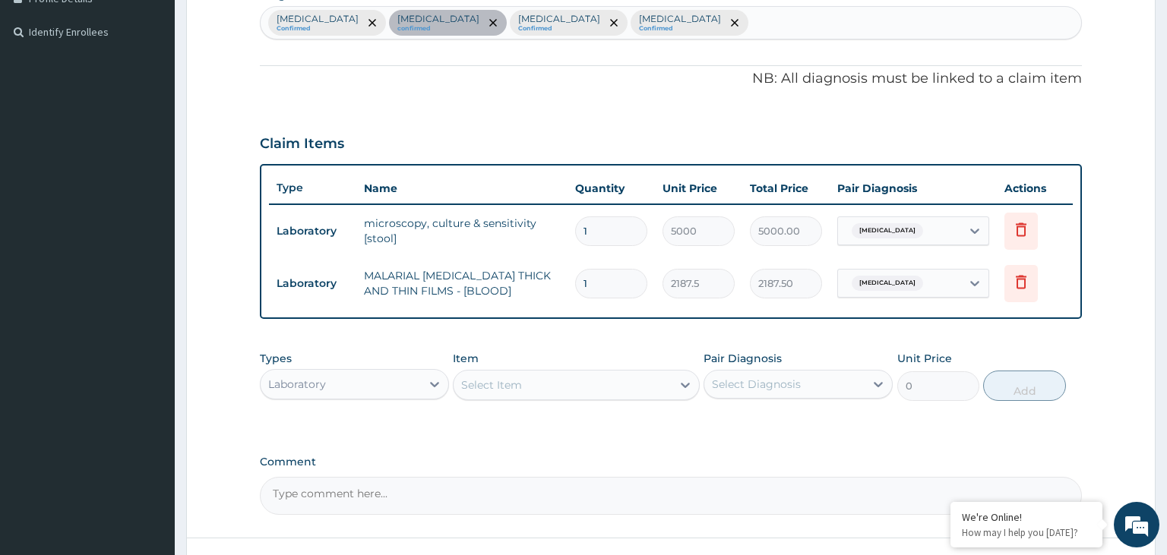
scroll to position [514, 0]
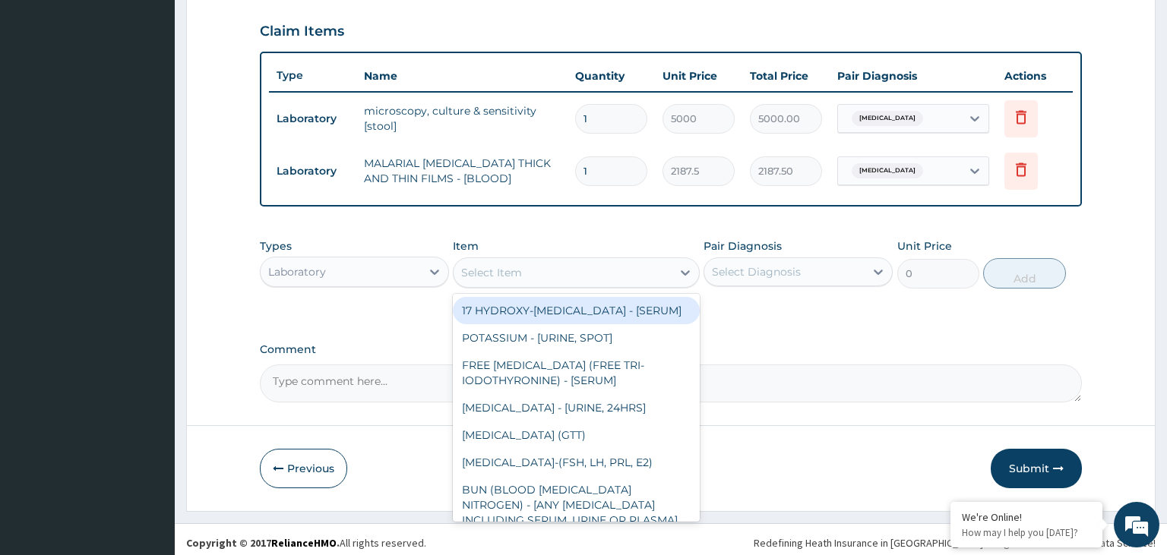
click at [552, 285] on div "Select Item" at bounding box center [576, 273] width 247 height 30
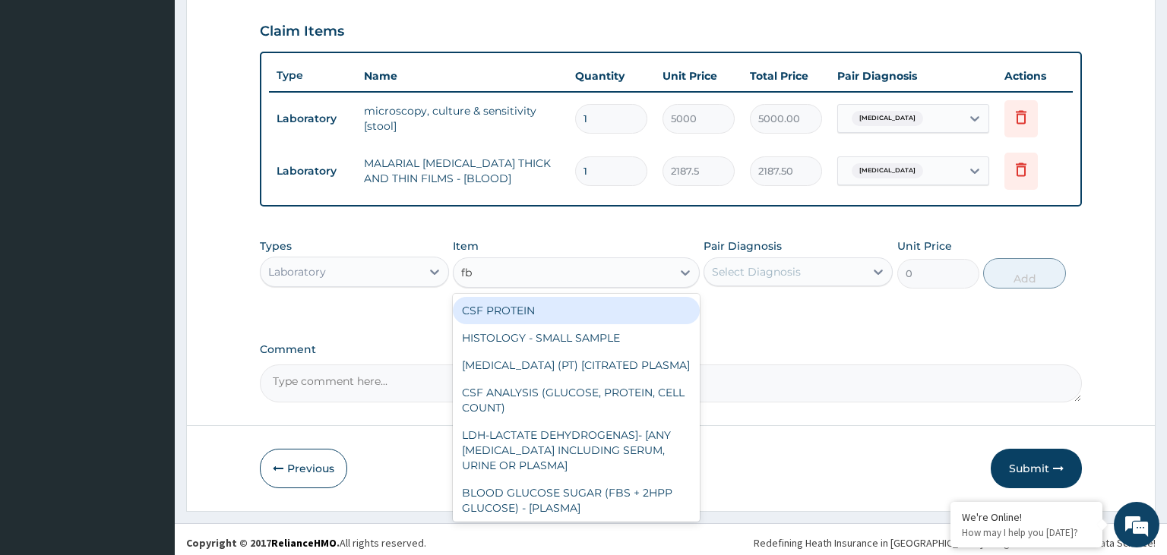
type input "fbc"
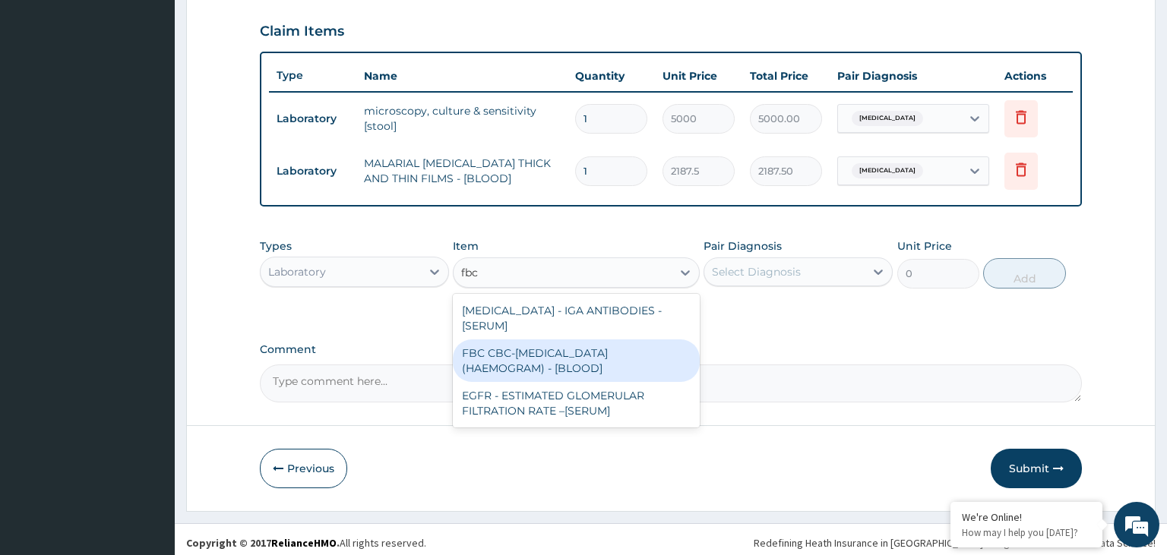
click at [538, 364] on div "FBC CBC-[MEDICAL_DATA] (HAEMOGRAM) - [BLOOD]" at bounding box center [576, 361] width 247 height 43
type input "5000"
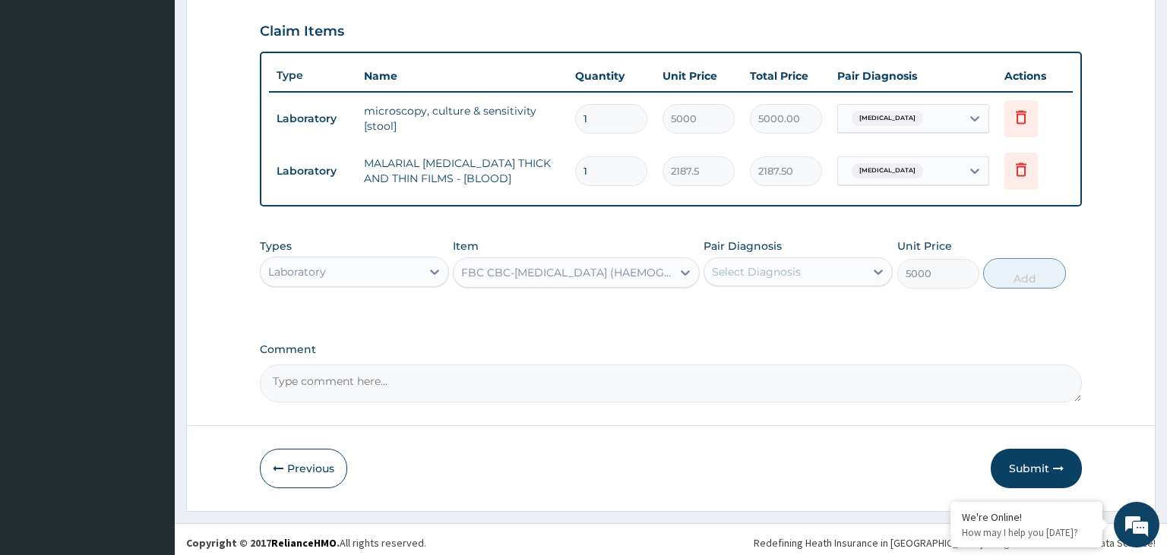
click at [770, 272] on div "Select Diagnosis" at bounding box center [756, 271] width 89 height 15
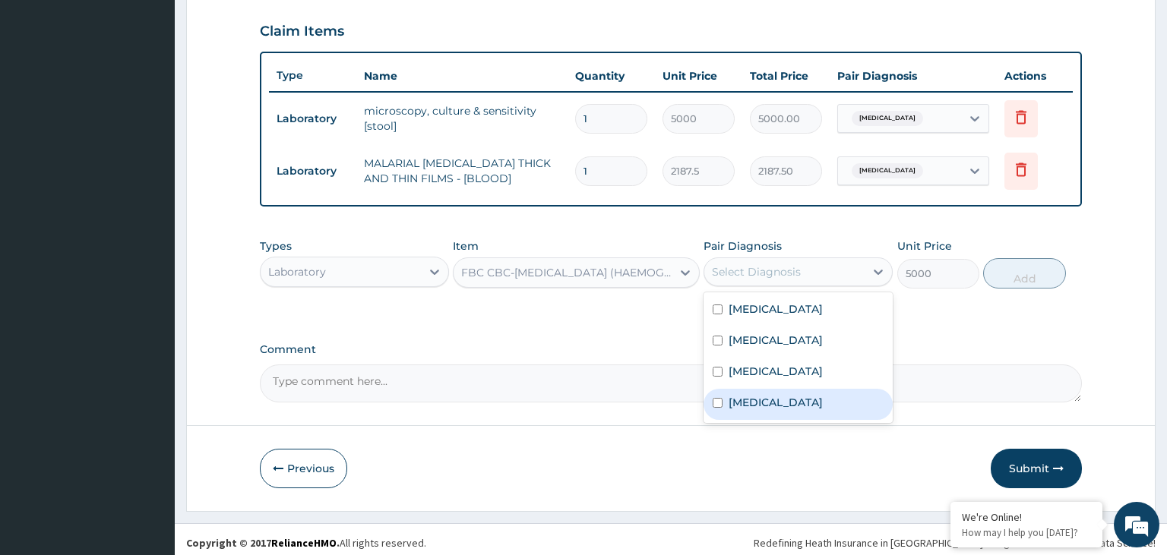
click at [722, 398] on input "checkbox" at bounding box center [718, 403] width 10 height 10
checkbox input "true"
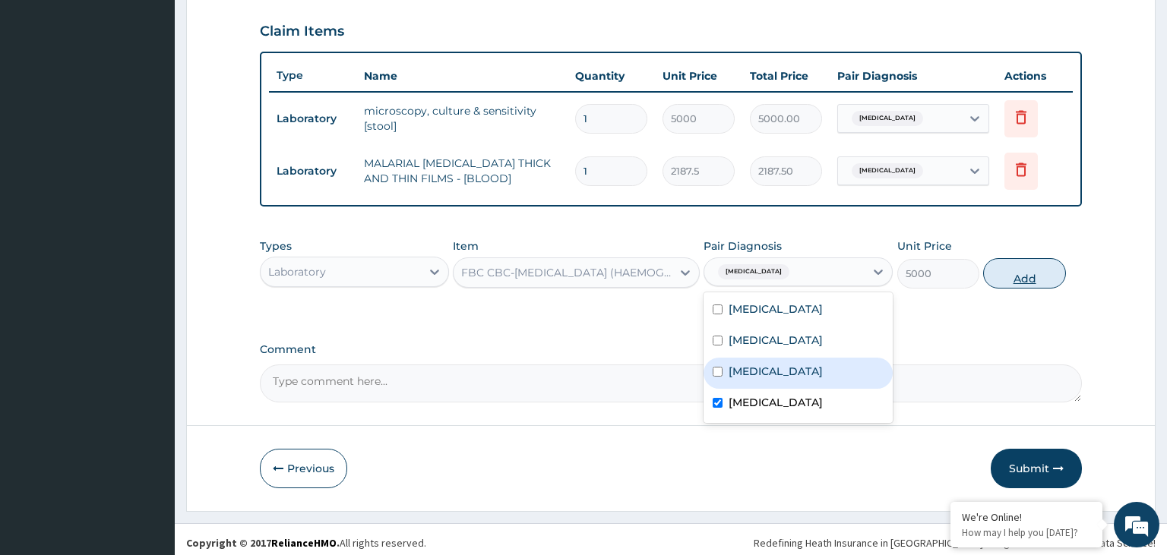
click at [1016, 272] on button "Add" at bounding box center [1024, 273] width 82 height 30
type input "0"
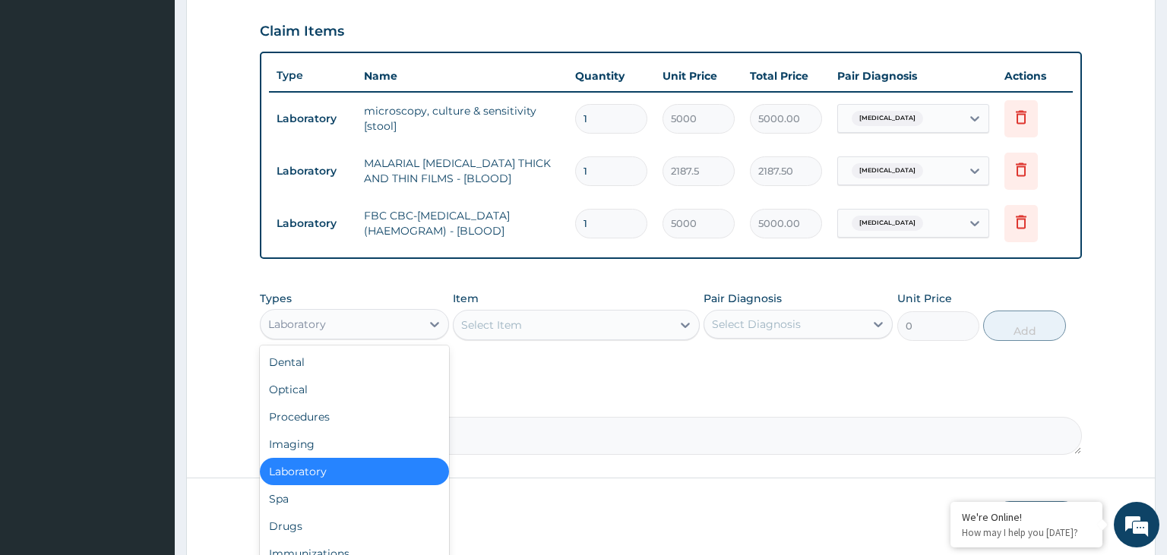
click at [375, 324] on div "Laboratory" at bounding box center [341, 324] width 160 height 24
click at [318, 522] on div "Drugs" at bounding box center [354, 526] width 189 height 27
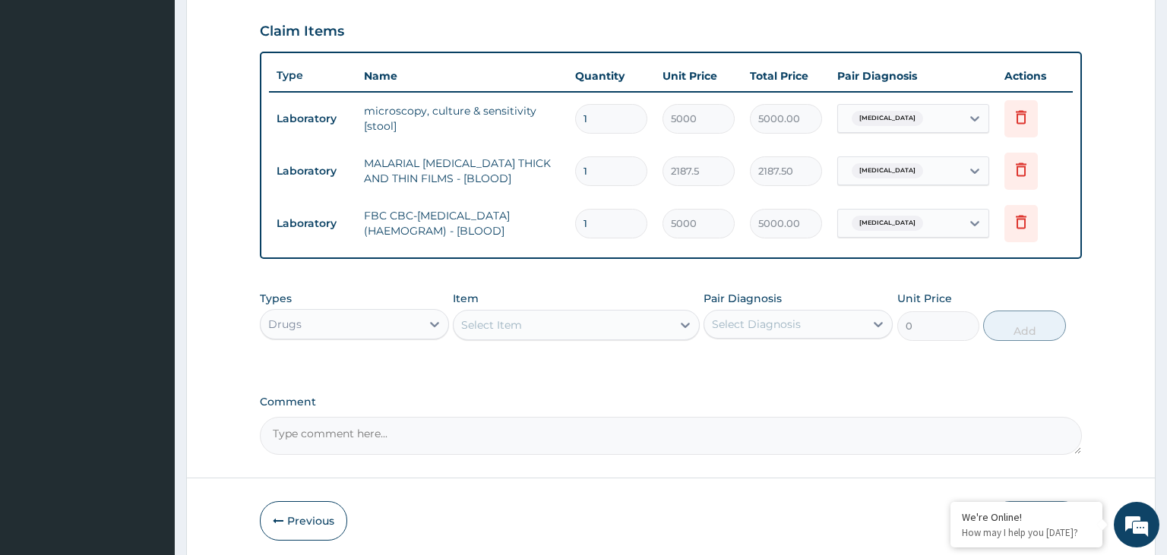
click at [589, 325] on div "Select Item" at bounding box center [563, 325] width 218 height 24
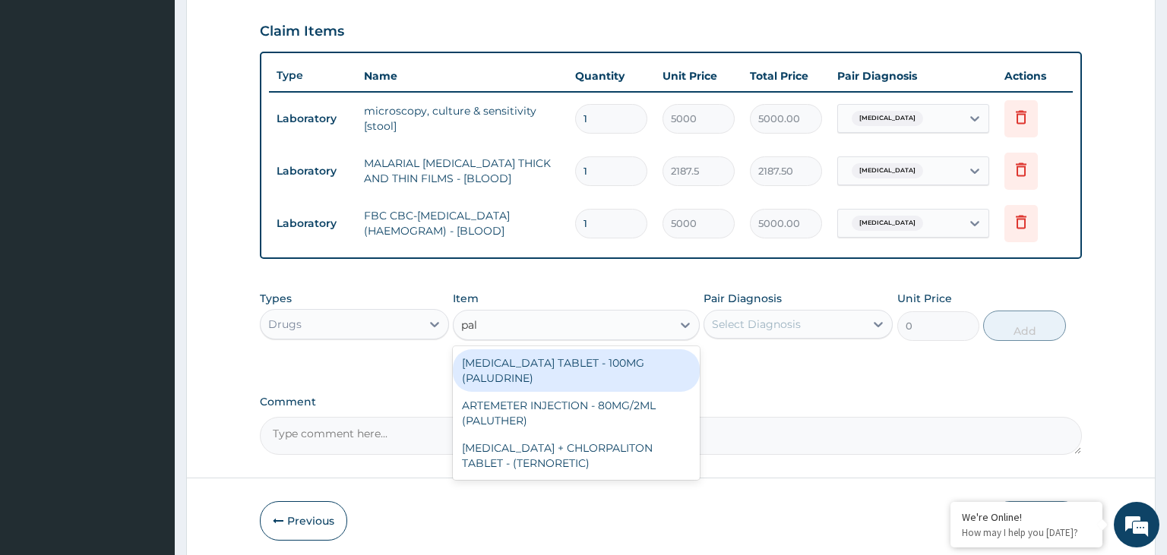
type input "palu"
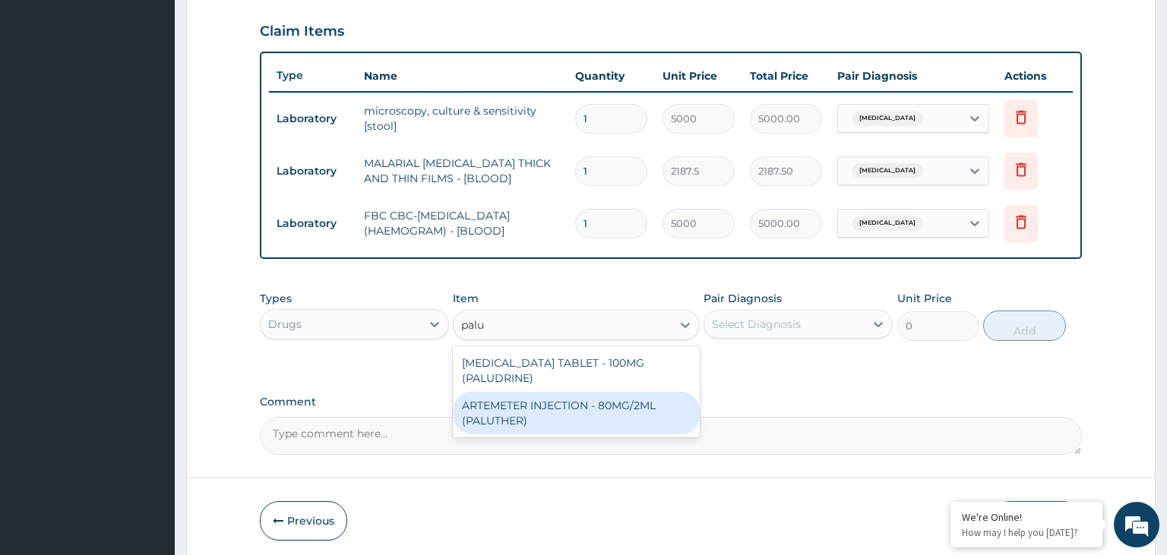
drag, startPoint x: 591, startPoint y: 400, endPoint x: 740, endPoint y: 375, distance: 151.0
click at [591, 400] on div "ARTEMETER INJECTION - 80MG/2ML (PALUTHER)" at bounding box center [576, 413] width 247 height 43
type input "700"
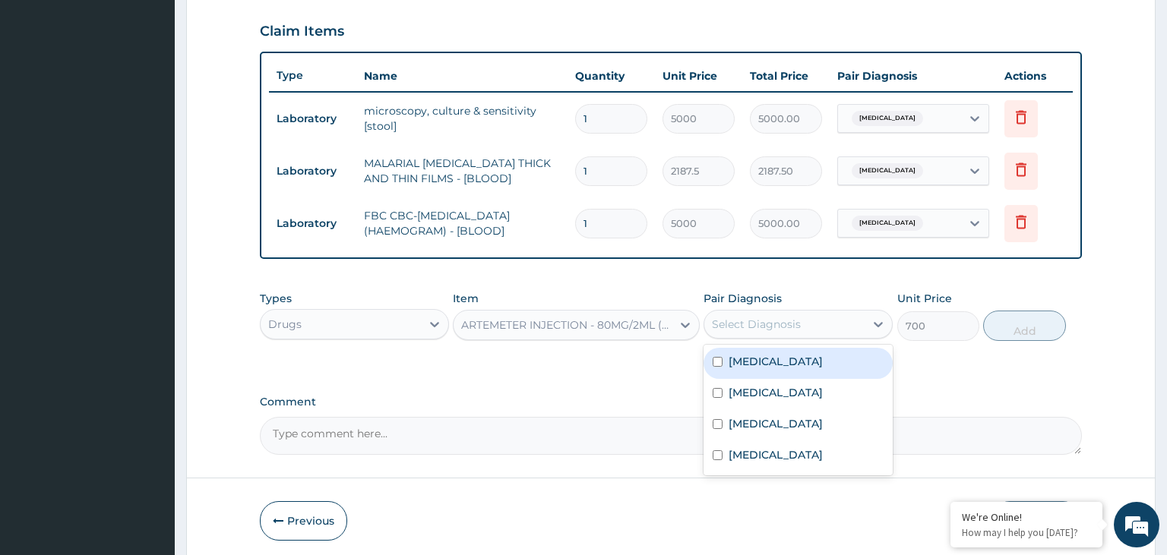
click at [773, 324] on div "Select Diagnosis" at bounding box center [756, 324] width 89 height 15
click at [750, 356] on label "[MEDICAL_DATA]" at bounding box center [776, 361] width 94 height 15
checkbox input "true"
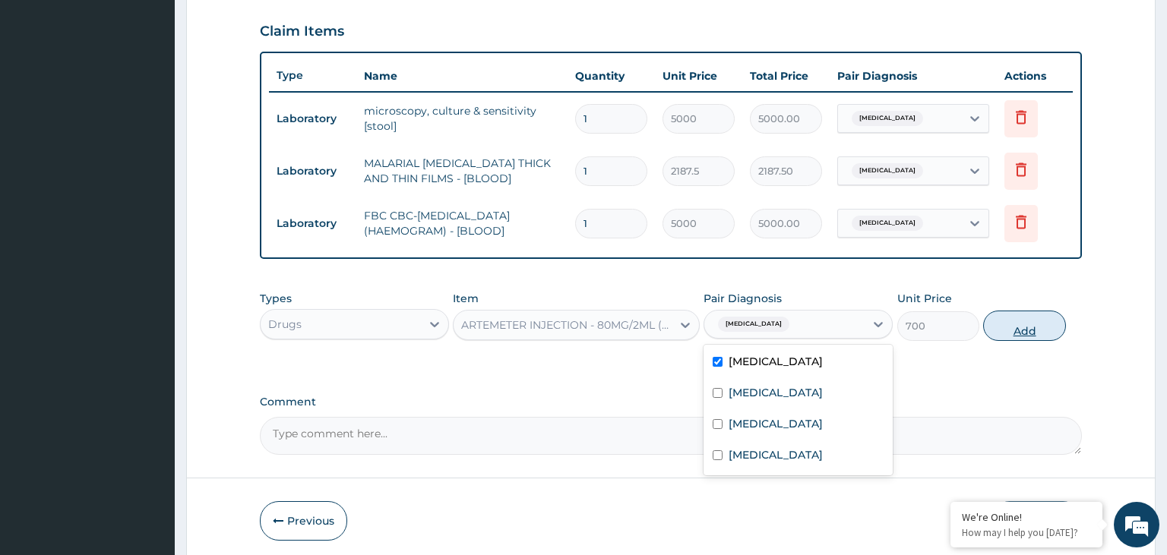
click at [1014, 333] on button "Add" at bounding box center [1024, 326] width 82 height 30
type input "0"
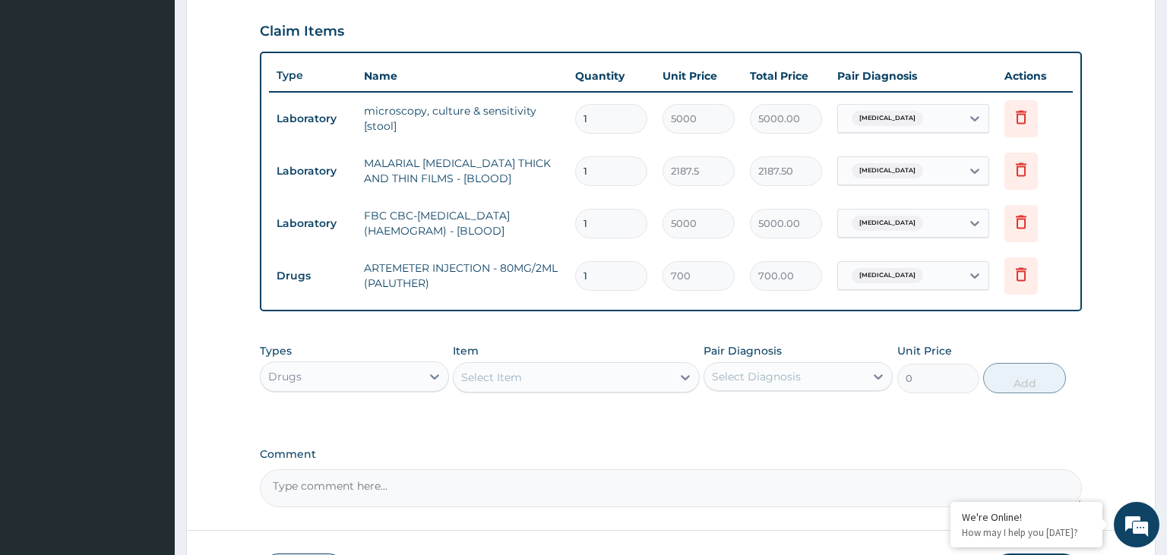
drag, startPoint x: 598, startPoint y: 279, endPoint x: 541, endPoint y: 286, distance: 57.4
click at [575, 285] on input "1" at bounding box center [611, 276] width 72 height 30
type input "6"
type input "4200.00"
type input "6"
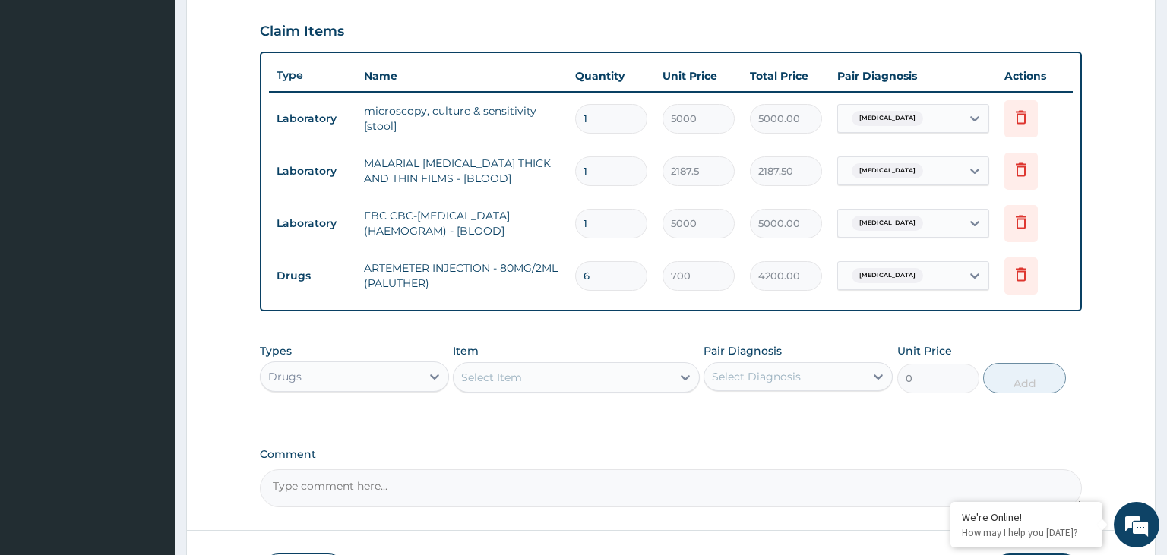
click at [565, 379] on div "Select Item" at bounding box center [563, 377] width 218 height 24
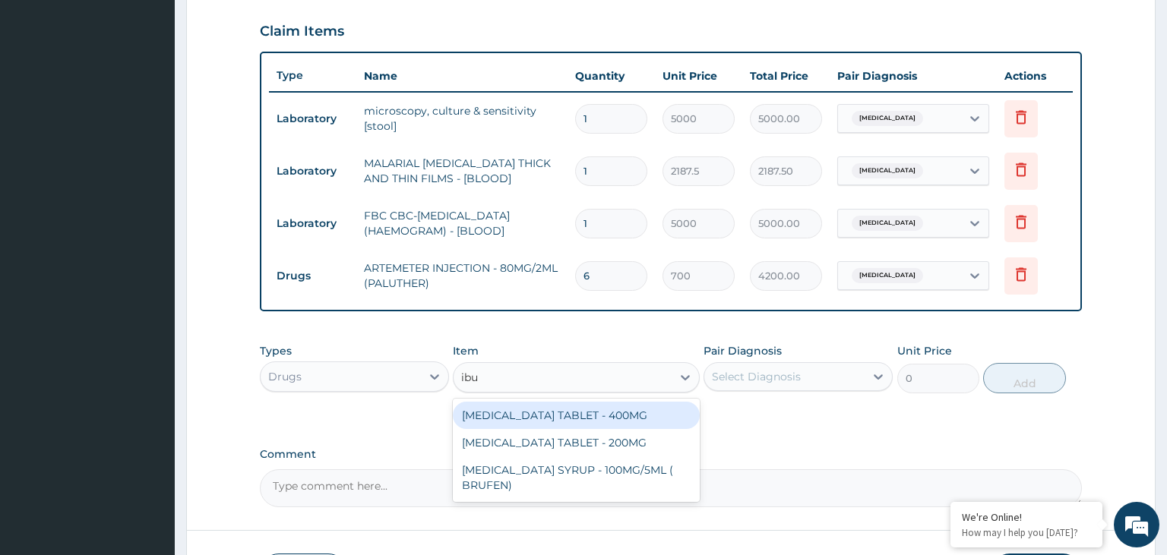
type input "ibup"
click at [646, 414] on div "[MEDICAL_DATA] TABLET - 400MG" at bounding box center [576, 415] width 247 height 27
type input "560"
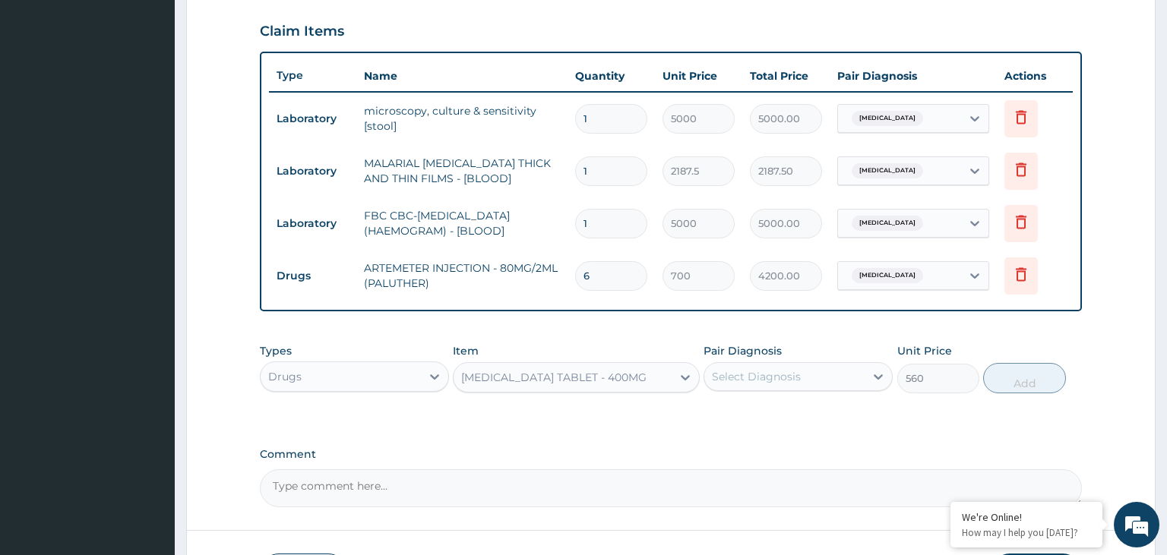
click at [850, 381] on div "Select Diagnosis" at bounding box center [784, 377] width 160 height 24
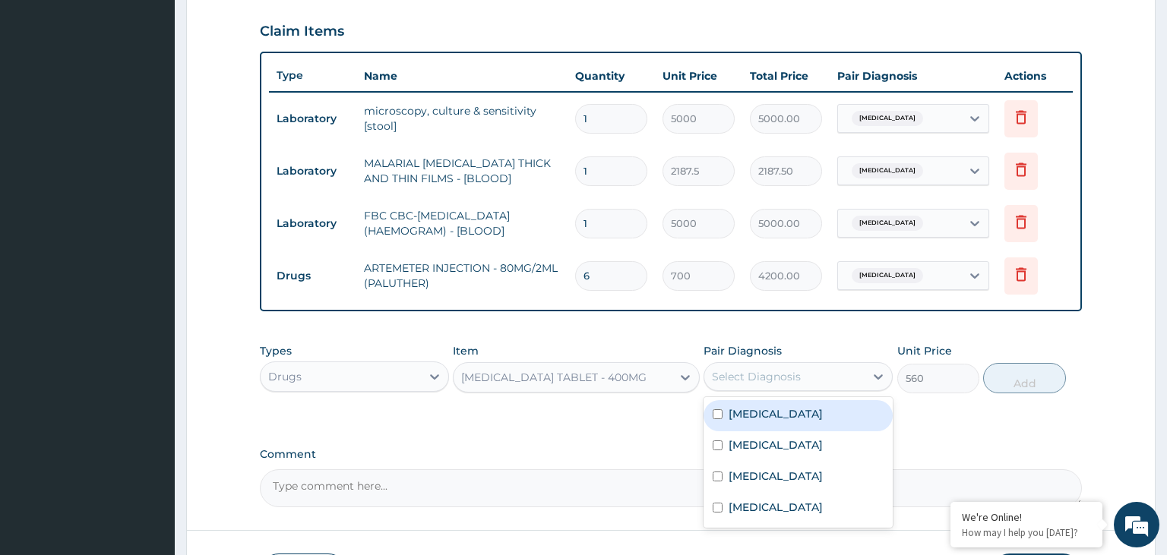
click at [787, 402] on div "[MEDICAL_DATA]" at bounding box center [798, 415] width 189 height 31
checkbox input "true"
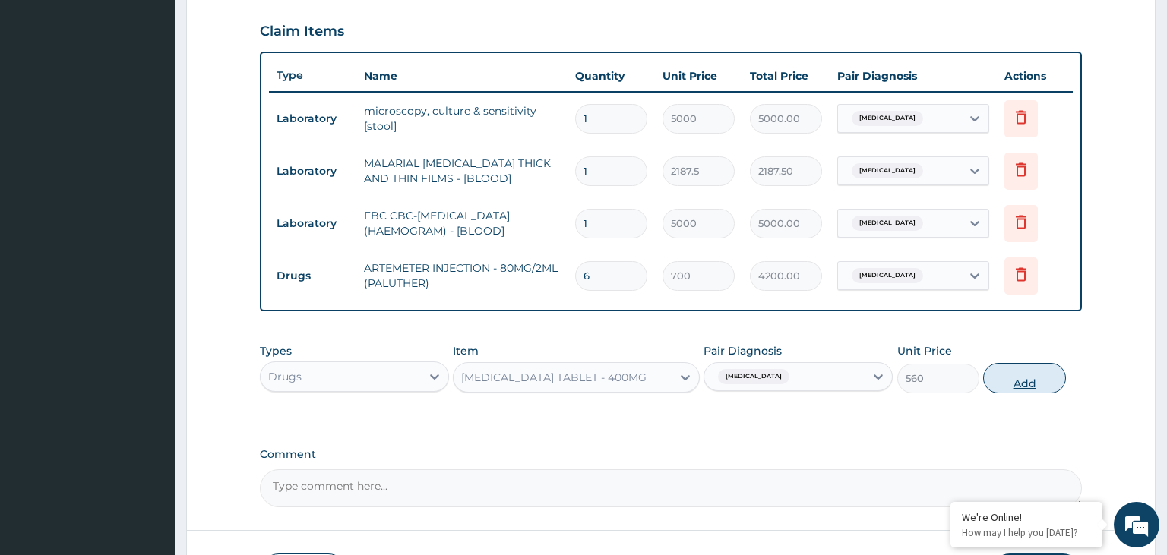
click at [1026, 383] on button "Add" at bounding box center [1024, 378] width 82 height 30
type input "0"
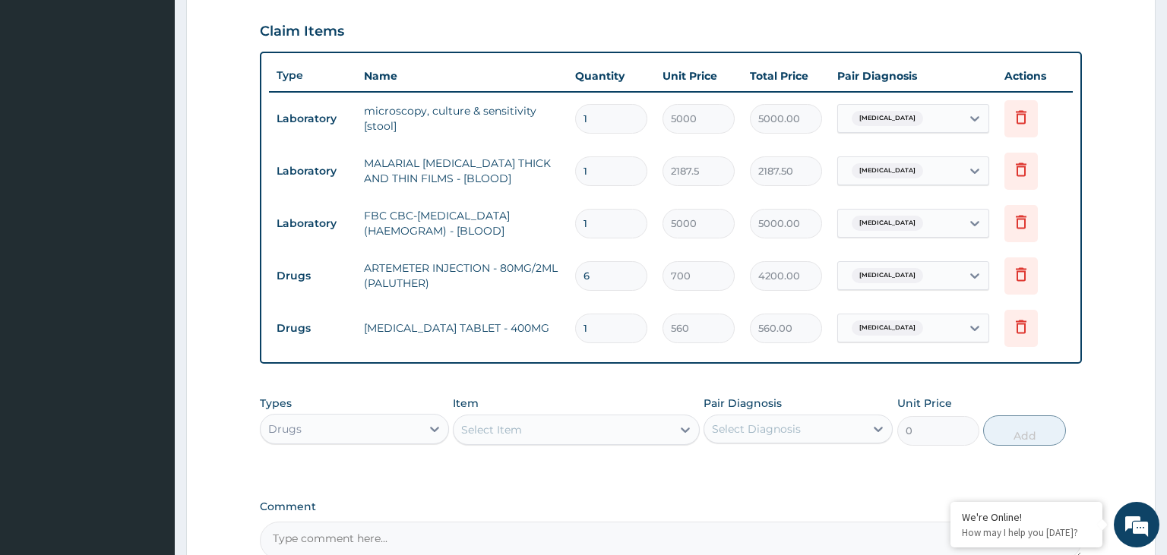
drag, startPoint x: 603, startPoint y: 336, endPoint x: 594, endPoint y: 335, distance: 9.1
click at [594, 335] on input "1" at bounding box center [611, 329] width 72 height 30
click at [622, 405] on div "Item Select Item" at bounding box center [576, 421] width 247 height 50
click at [611, 422] on div "Select Item" at bounding box center [563, 430] width 218 height 24
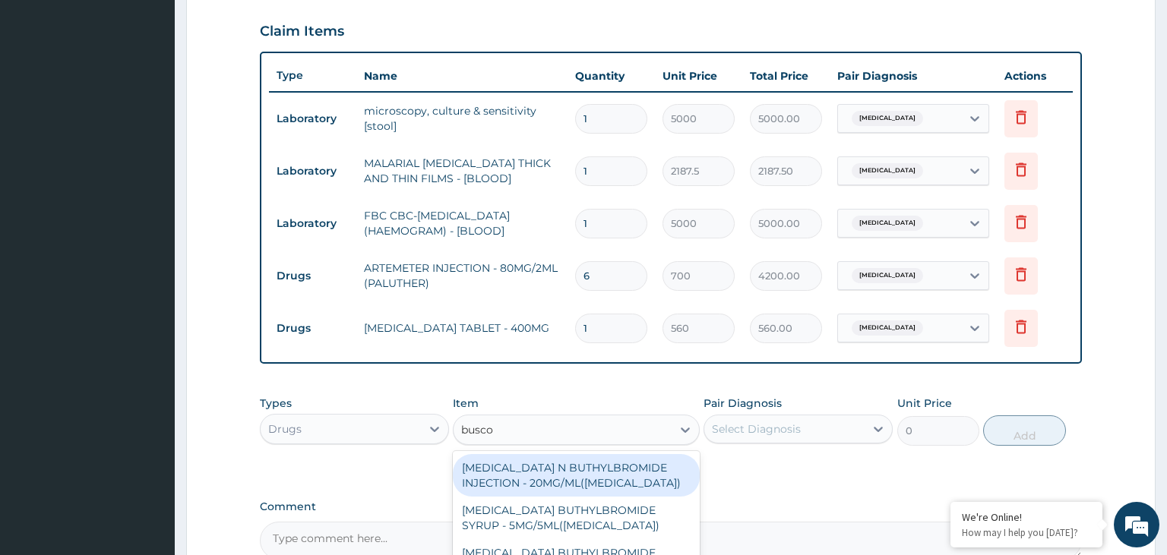
type input "buscop"
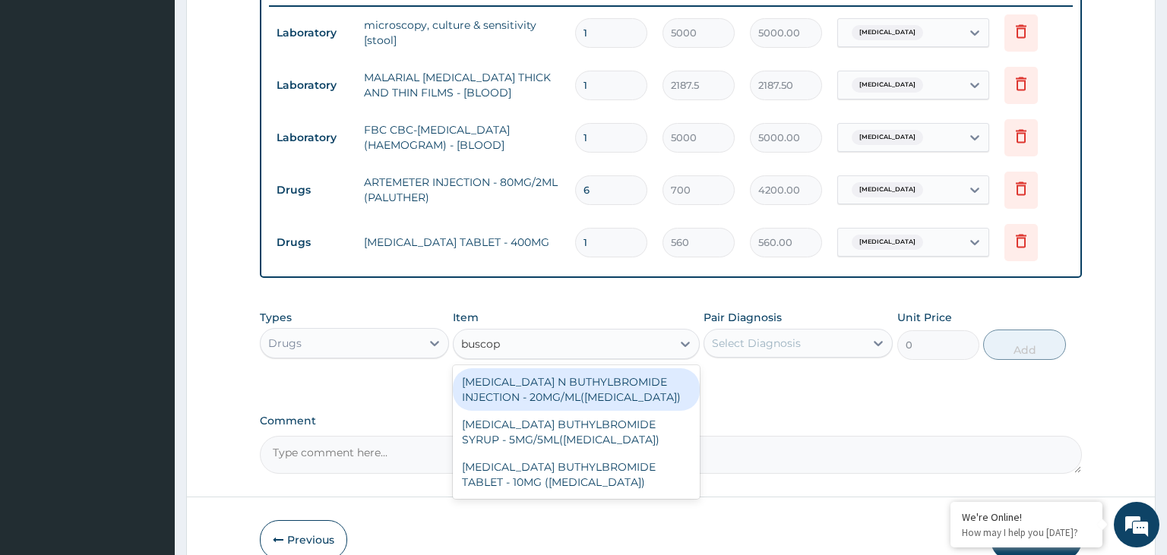
scroll to position [674, 0]
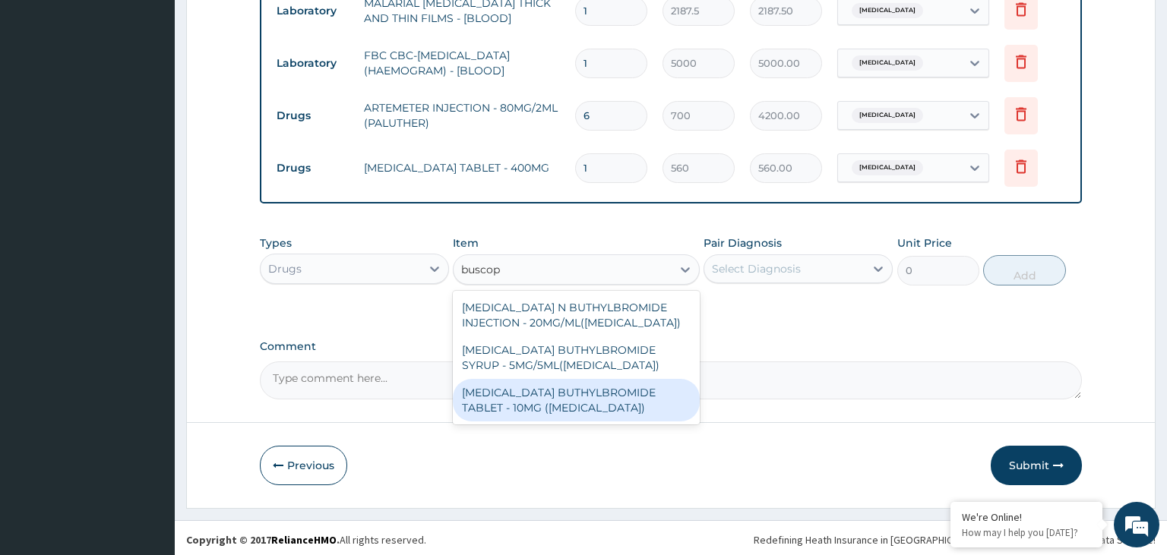
click at [640, 412] on div "[MEDICAL_DATA] BUTHYLBROMIDE TABLET - 10MG ([MEDICAL_DATA])" at bounding box center [576, 400] width 247 height 43
type input "56"
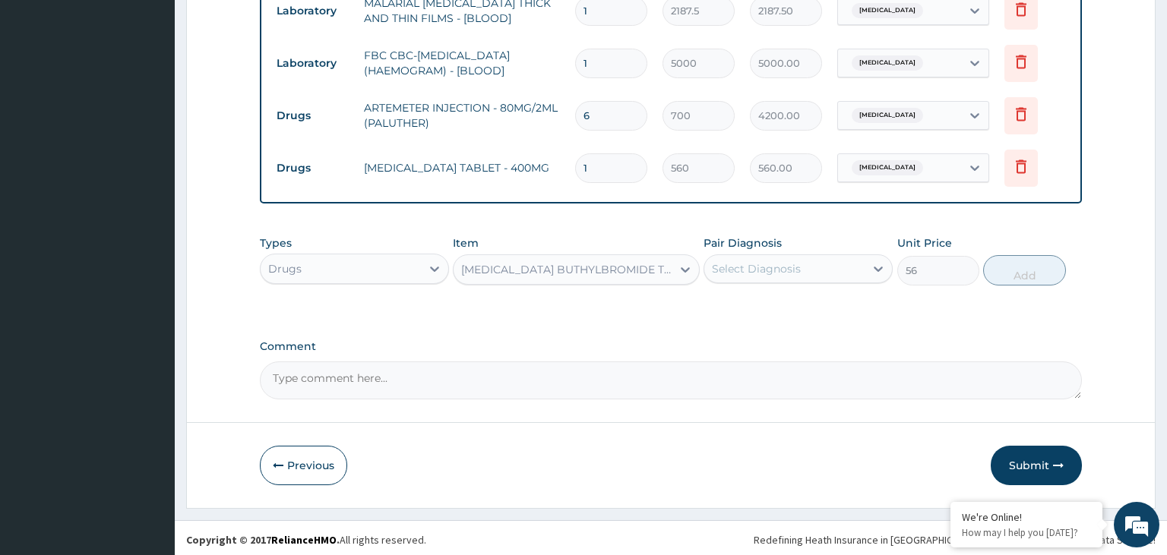
click at [775, 272] on div "Select Diagnosis" at bounding box center [756, 268] width 89 height 15
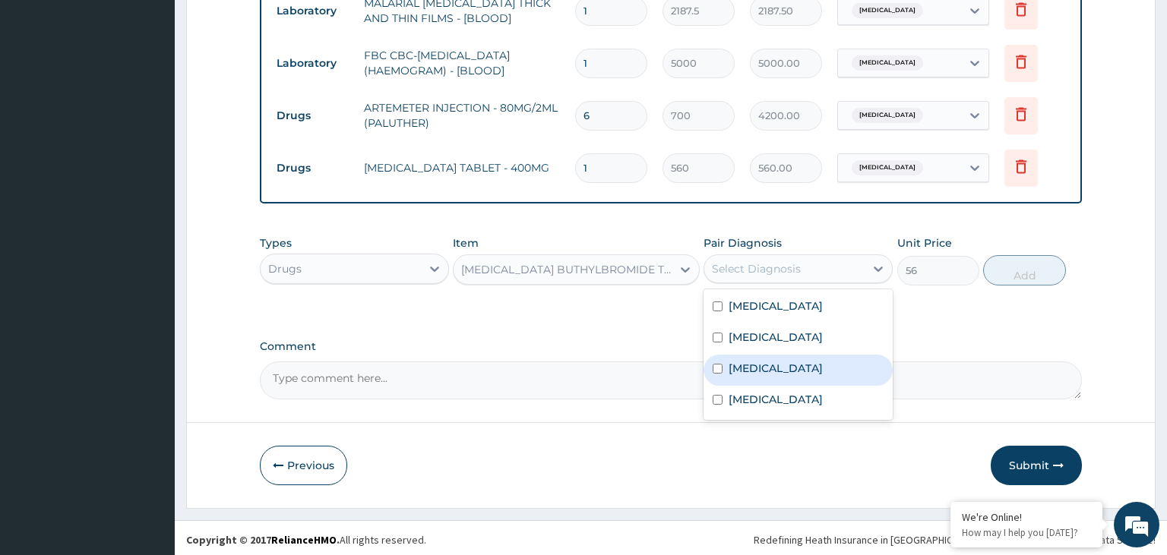
click at [748, 372] on label "[MEDICAL_DATA]" at bounding box center [776, 368] width 94 height 15
checkbox input "true"
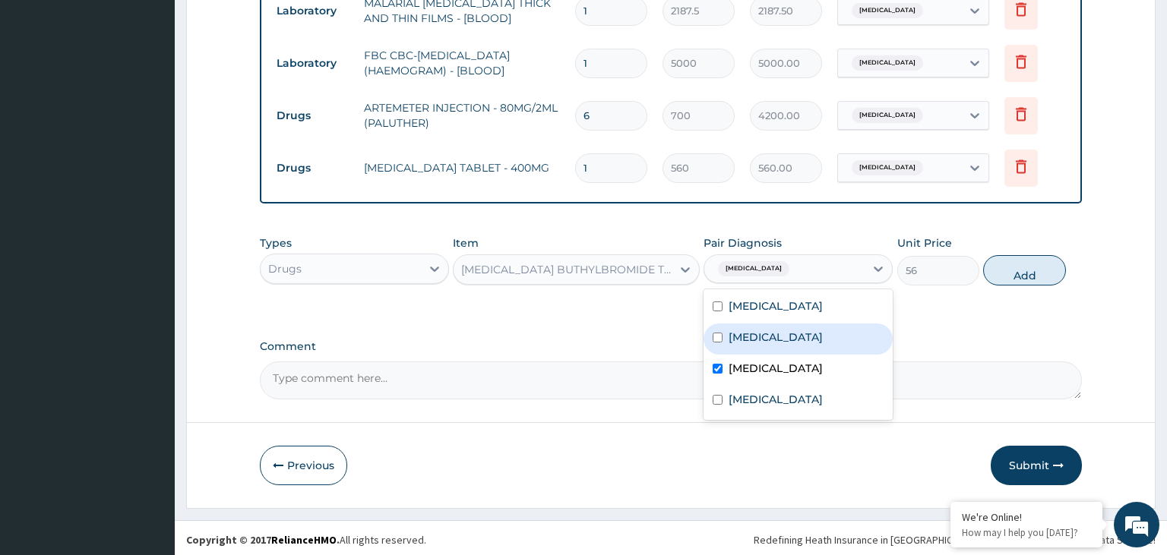
click at [1067, 266] on div "Types Drugs Item [MEDICAL_DATA] BUTHYLBROMIDE TABLET - 10MG ([MEDICAL_DATA]) Pa…" at bounding box center [671, 260] width 823 height 65
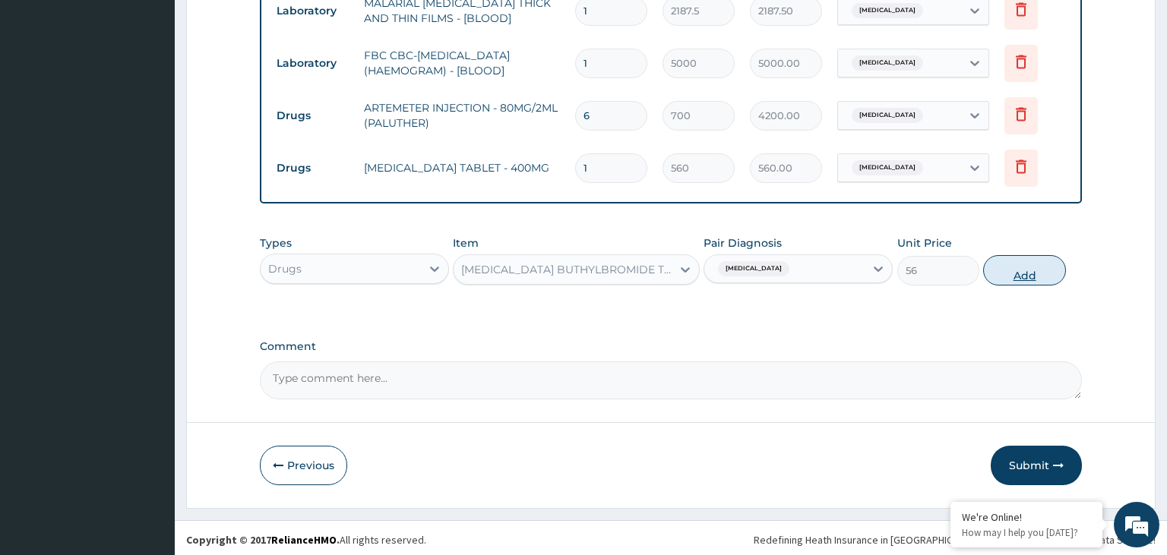
click at [1016, 271] on button "Add" at bounding box center [1024, 270] width 82 height 30
type input "0"
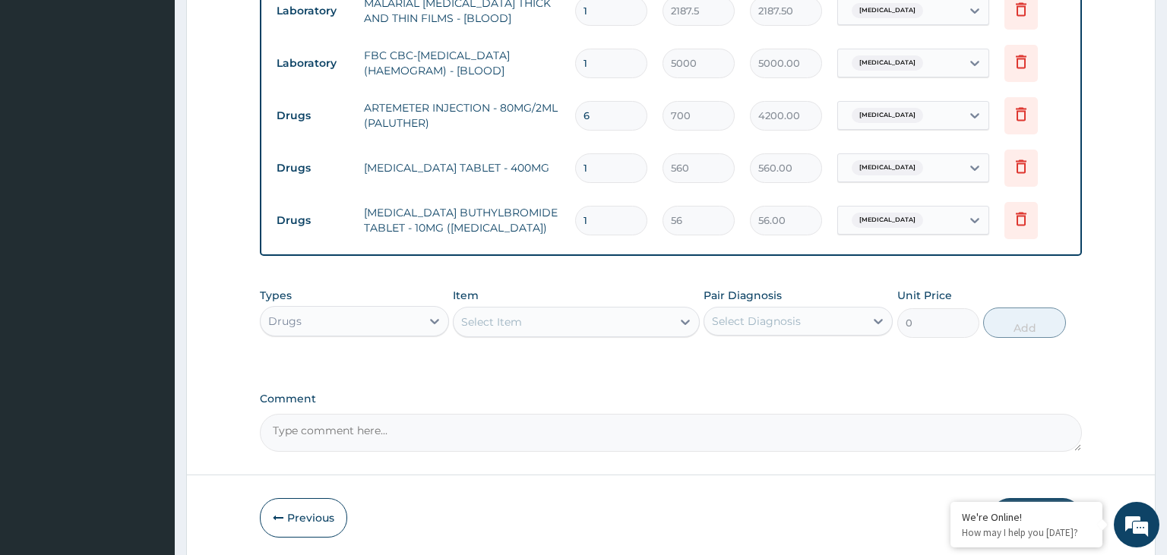
drag, startPoint x: 591, startPoint y: 220, endPoint x: 574, endPoint y: 220, distance: 16.7
click at [576, 220] on input "1" at bounding box center [611, 221] width 72 height 30
type input "6"
type input "336.00"
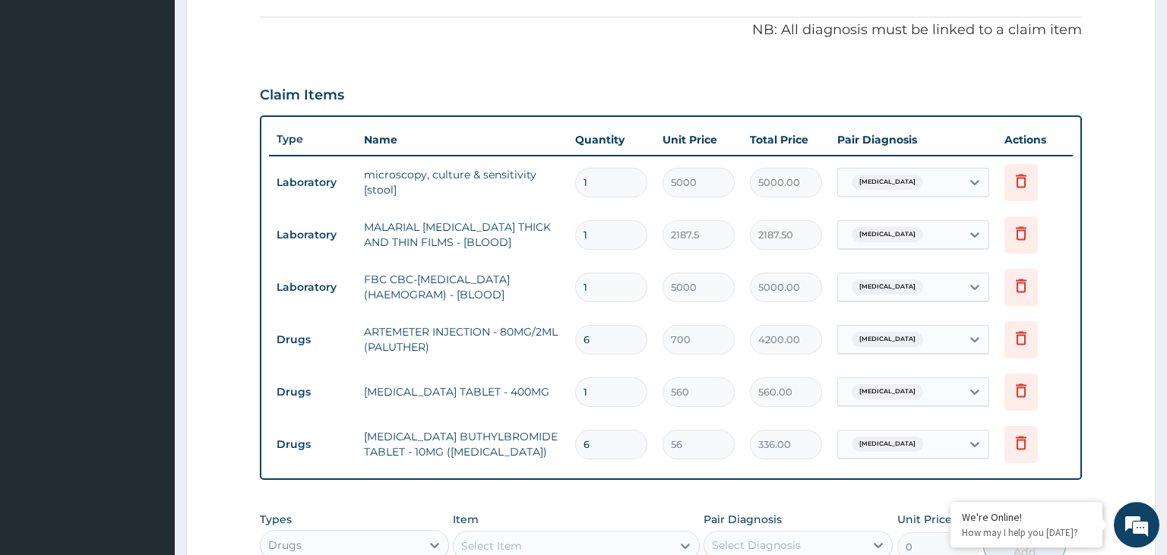
scroll to position [433, 0]
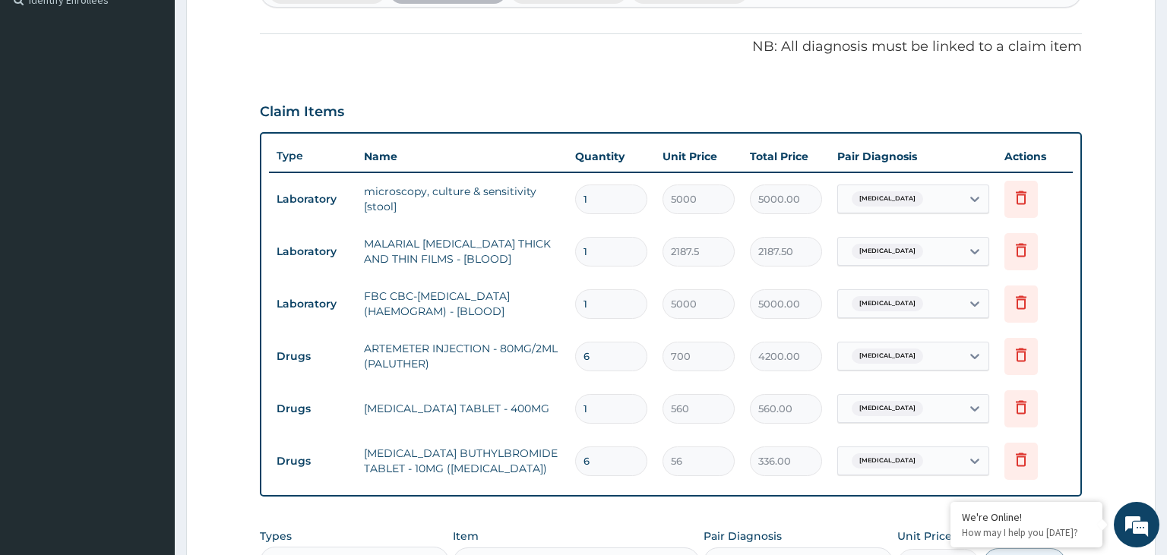
type input "6"
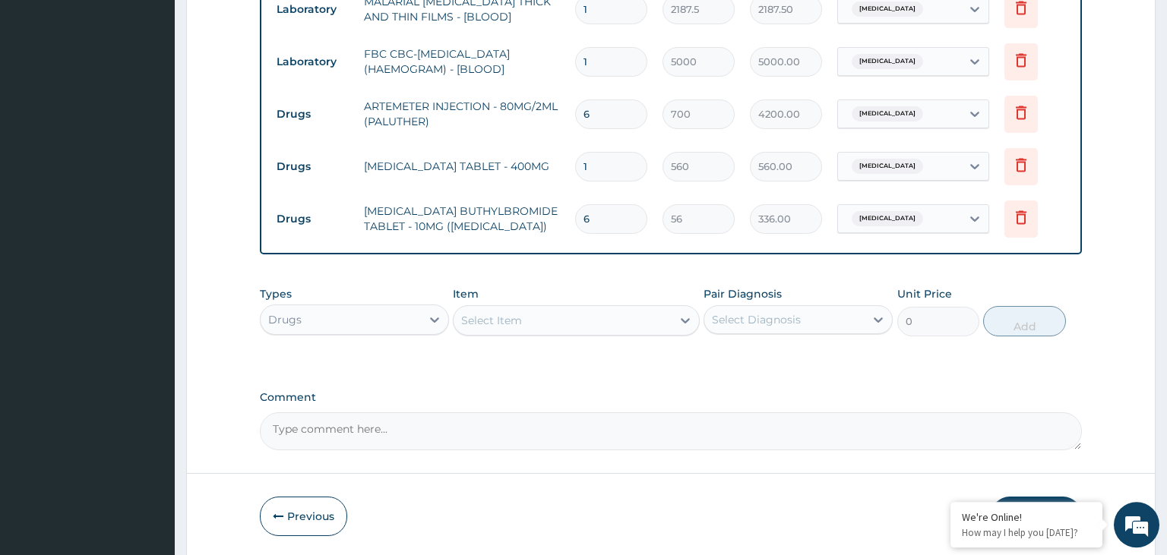
scroll to position [726, 0]
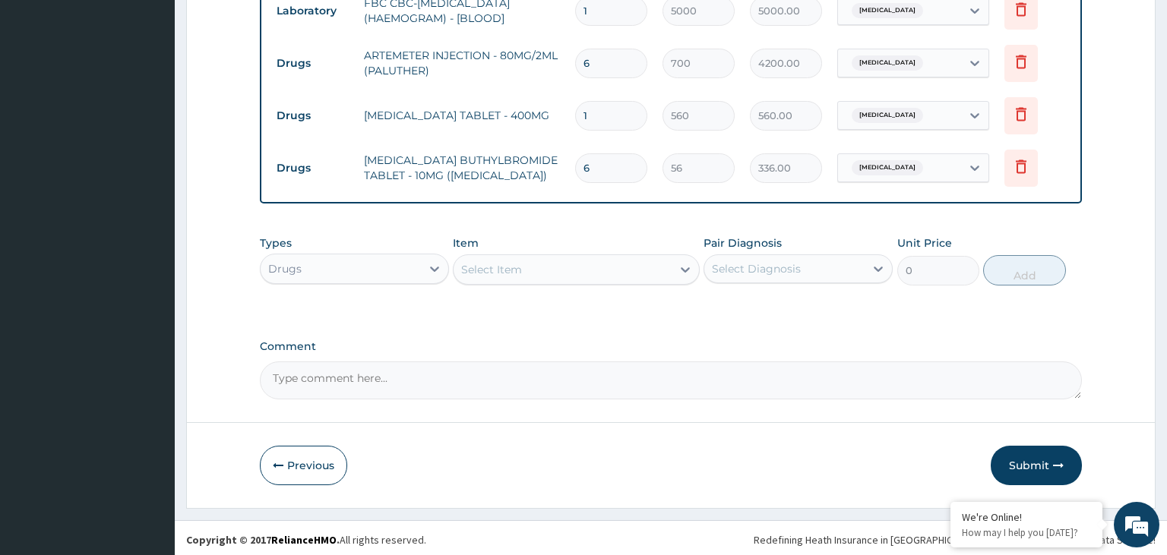
click at [422, 283] on div "Types Drugs Item Select Item Pair Diagnosis Select Diagnosis Unit Price 0 Add" at bounding box center [671, 260] width 823 height 65
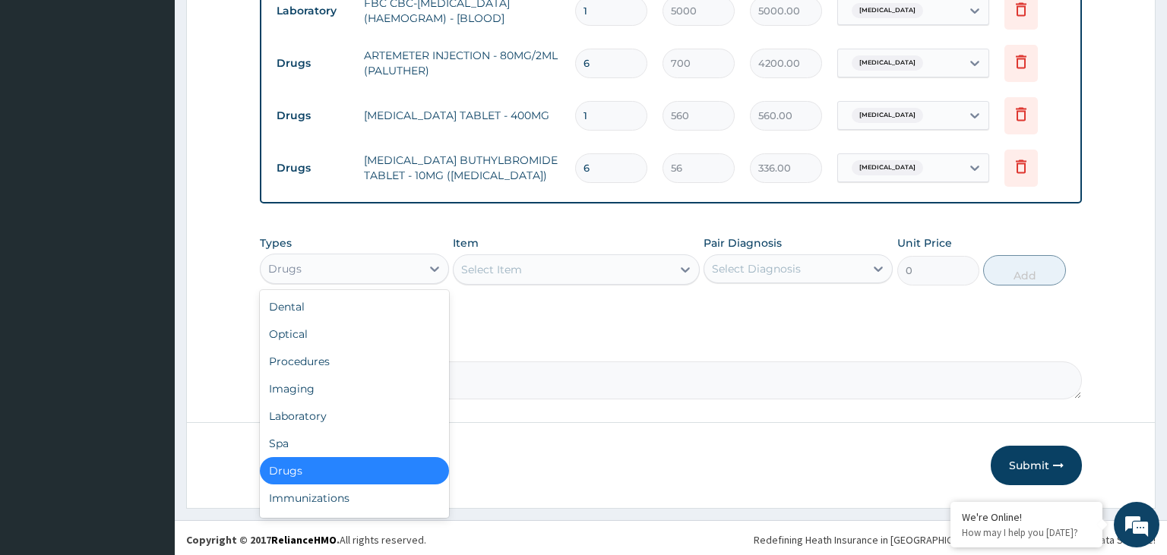
click at [409, 268] on div "Drugs" at bounding box center [341, 269] width 160 height 24
click at [331, 360] on div "Procedures" at bounding box center [354, 361] width 189 height 27
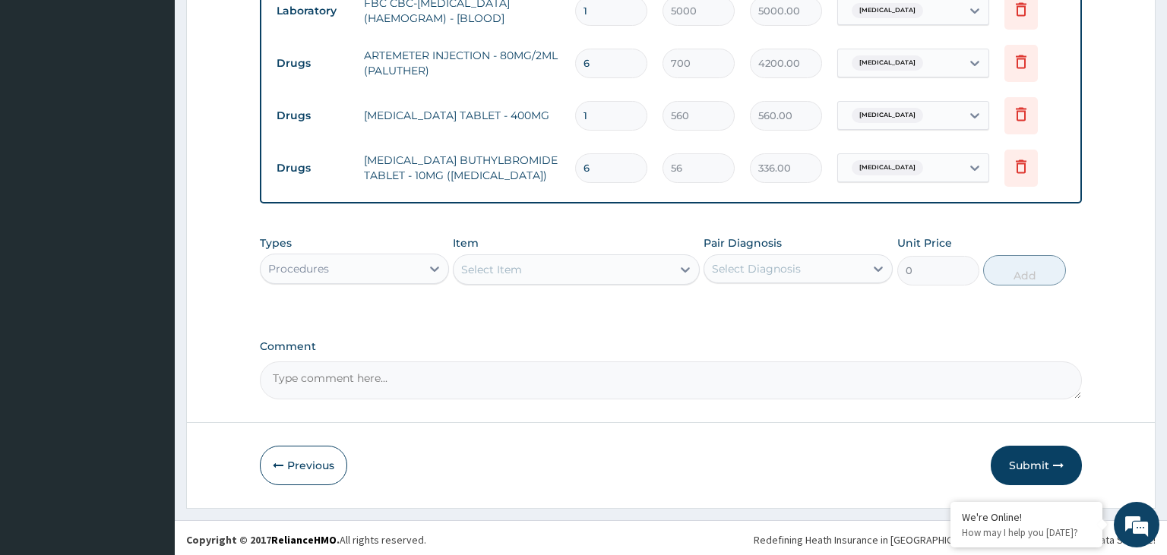
click at [568, 261] on div "Select Item" at bounding box center [563, 270] width 218 height 24
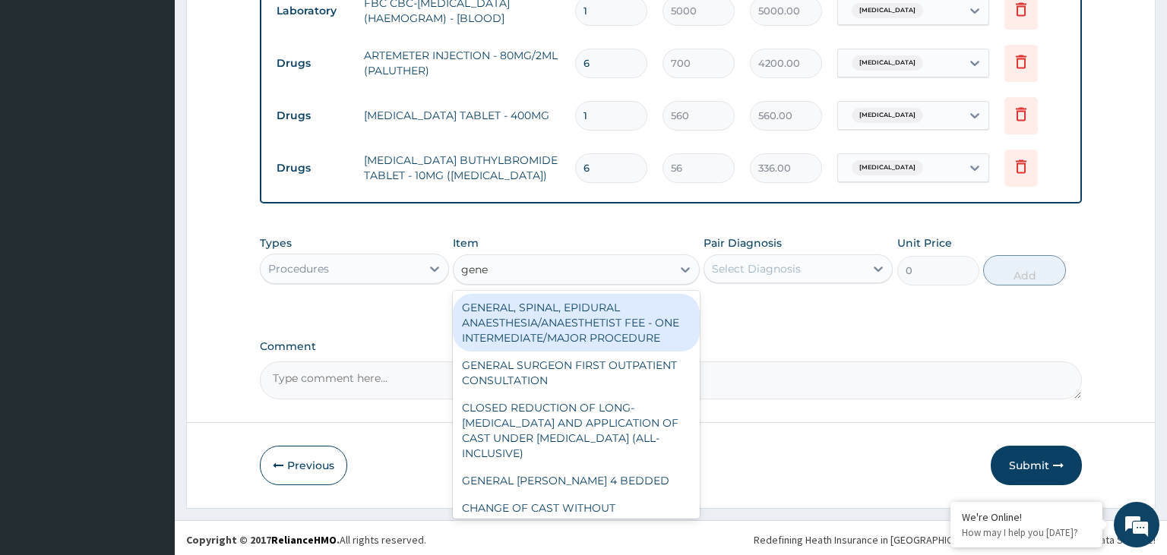
type input "gener"
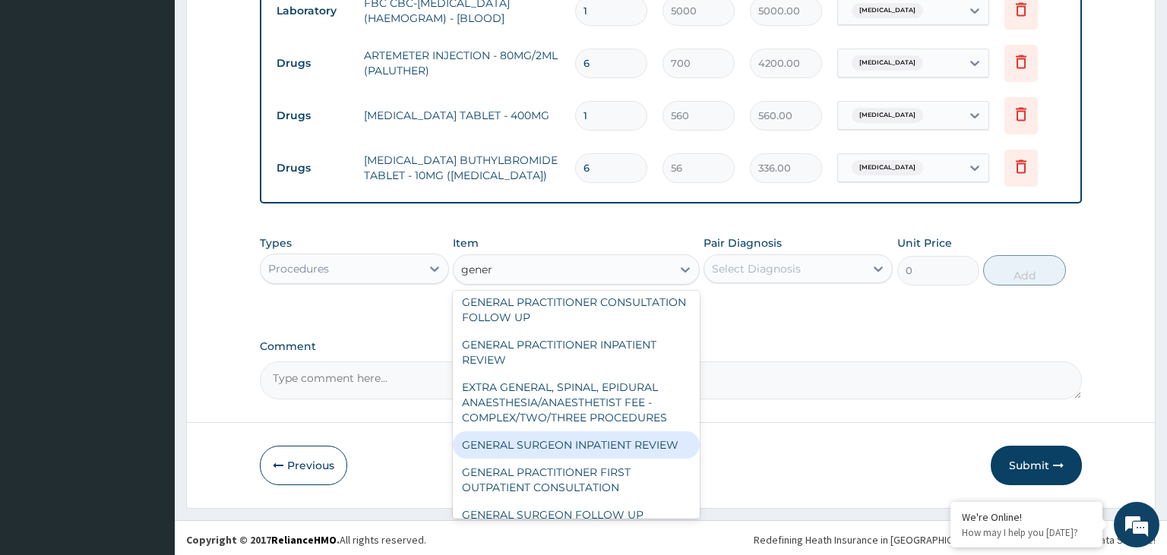
scroll to position [319, 0]
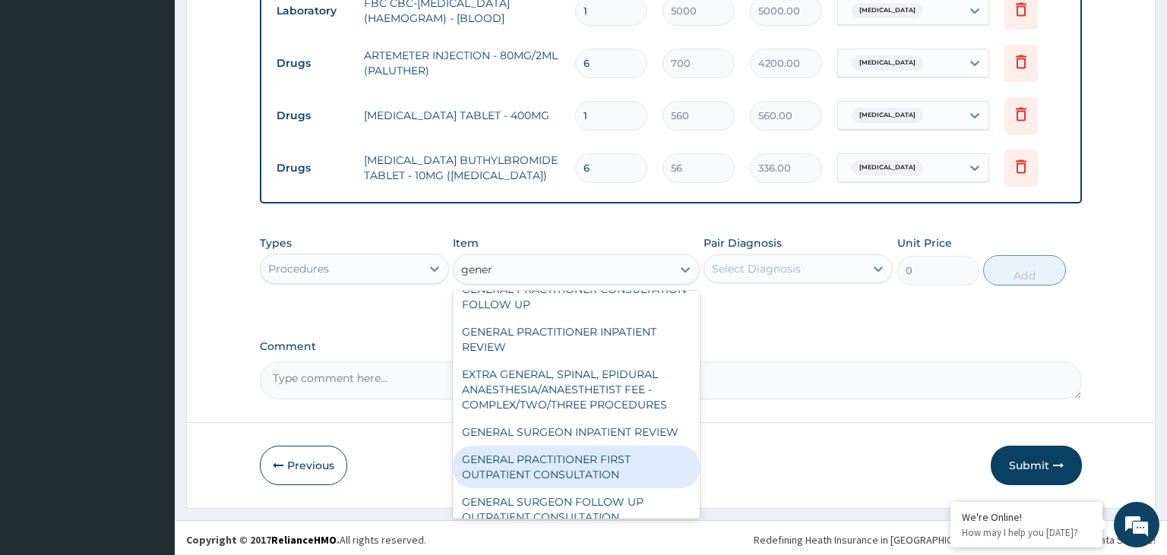
click at [596, 459] on div "GENERAL PRACTITIONER FIRST OUTPATIENT CONSULTATION" at bounding box center [576, 467] width 247 height 43
type input "3750"
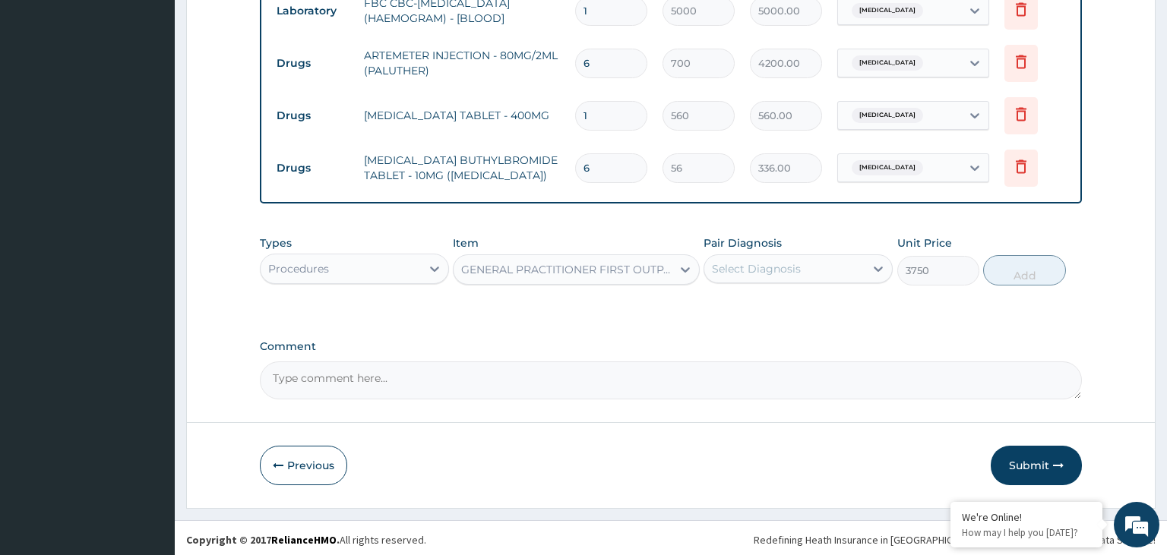
click at [827, 274] on div "Select Diagnosis" at bounding box center [784, 269] width 160 height 24
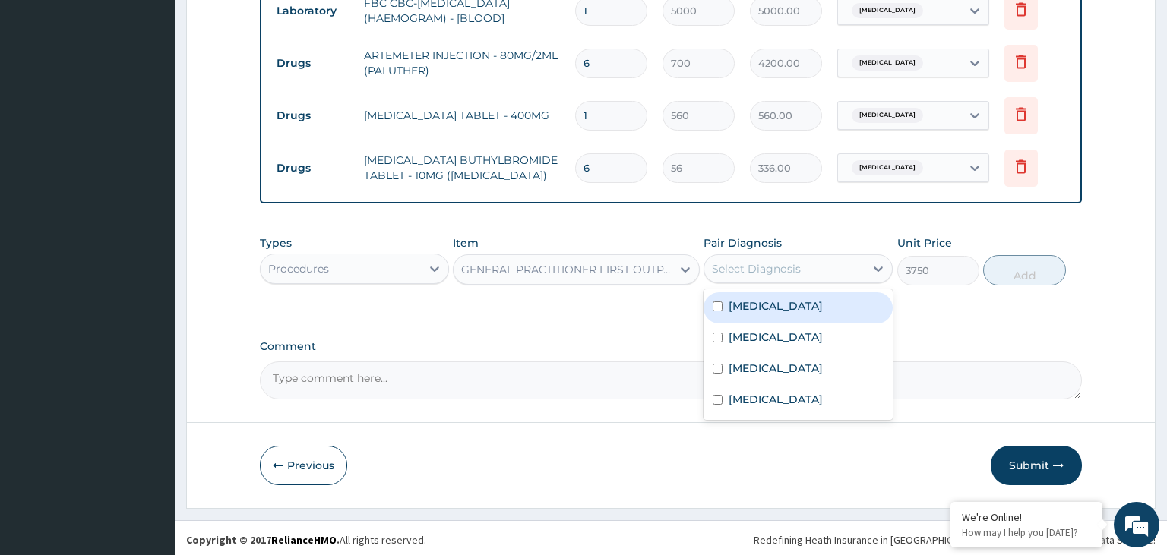
click at [794, 306] on div "[MEDICAL_DATA]" at bounding box center [798, 308] width 189 height 31
checkbox input "true"
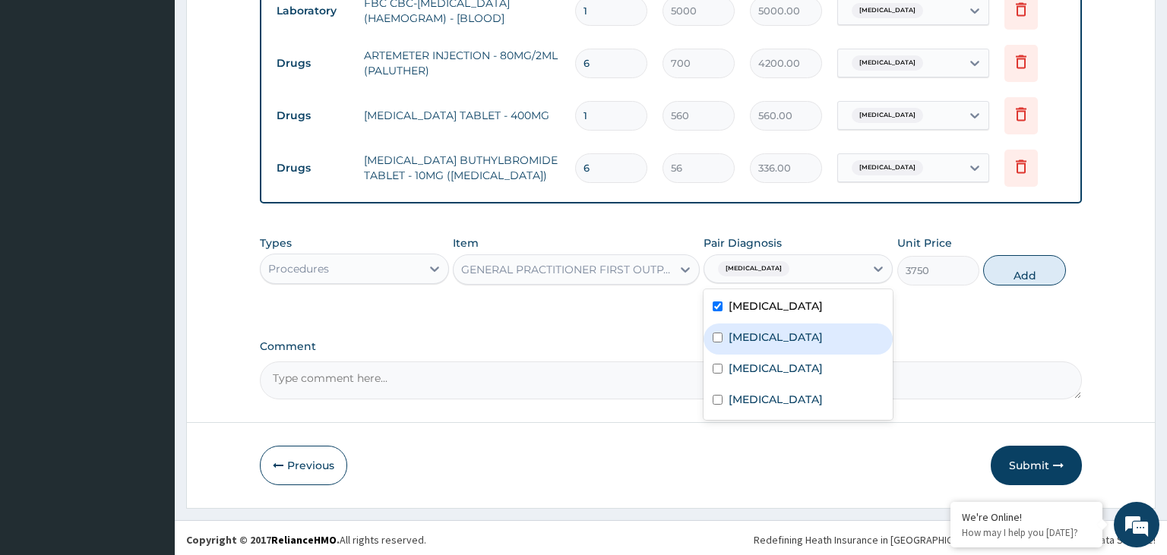
drag, startPoint x: 770, startPoint y: 336, endPoint x: 750, endPoint y: 384, distance: 52.1
click at [770, 336] on label "[MEDICAL_DATA]" at bounding box center [776, 337] width 94 height 15
checkbox input "true"
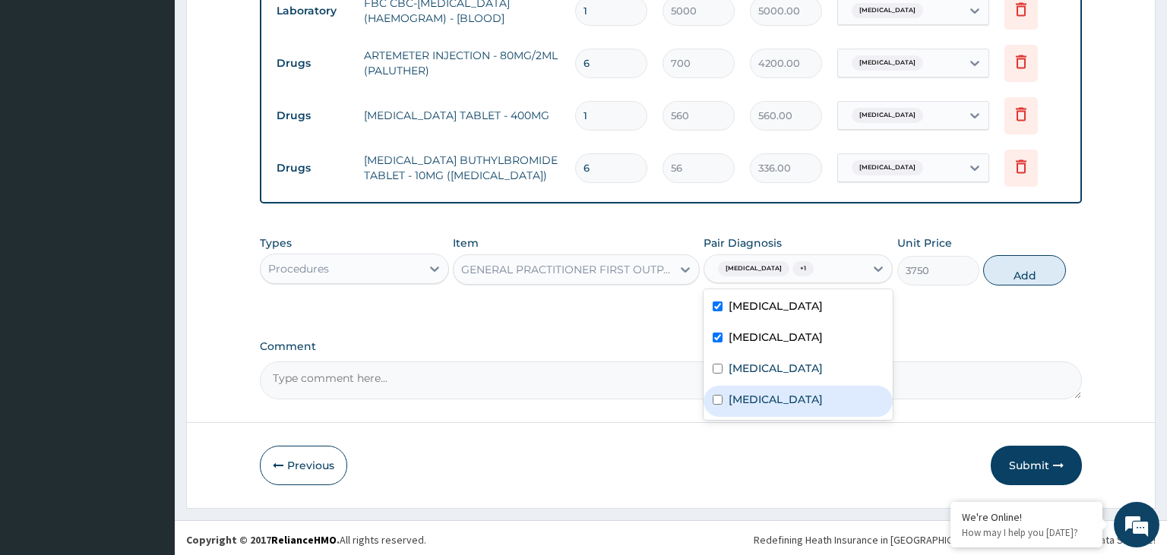
click at [749, 387] on div "[MEDICAL_DATA]" at bounding box center [798, 401] width 189 height 31
checkbox input "true"
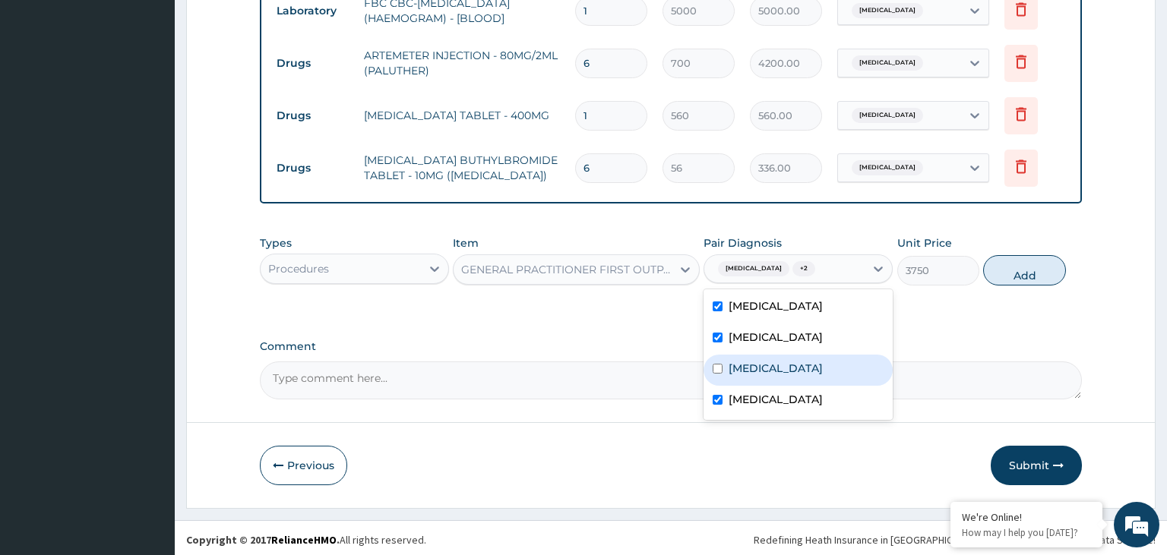
drag, startPoint x: 751, startPoint y: 369, endPoint x: 990, endPoint y: 318, distance: 244.1
click at [755, 366] on label "[MEDICAL_DATA]" at bounding box center [776, 368] width 94 height 15
checkbox input "true"
click at [1029, 274] on button "Add" at bounding box center [1024, 270] width 82 height 30
type input "0"
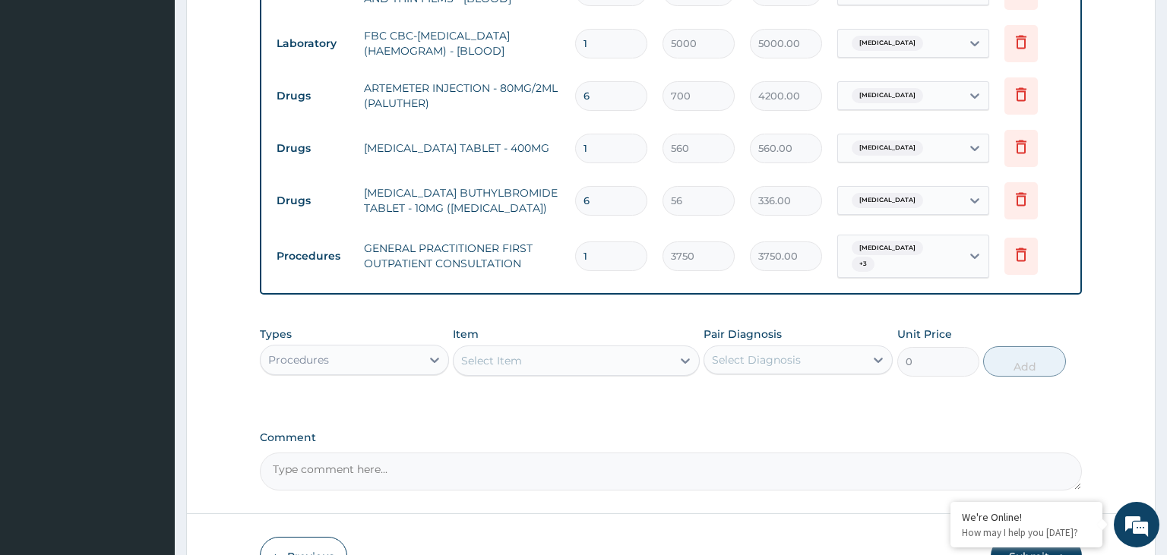
scroll to position [779, 0]
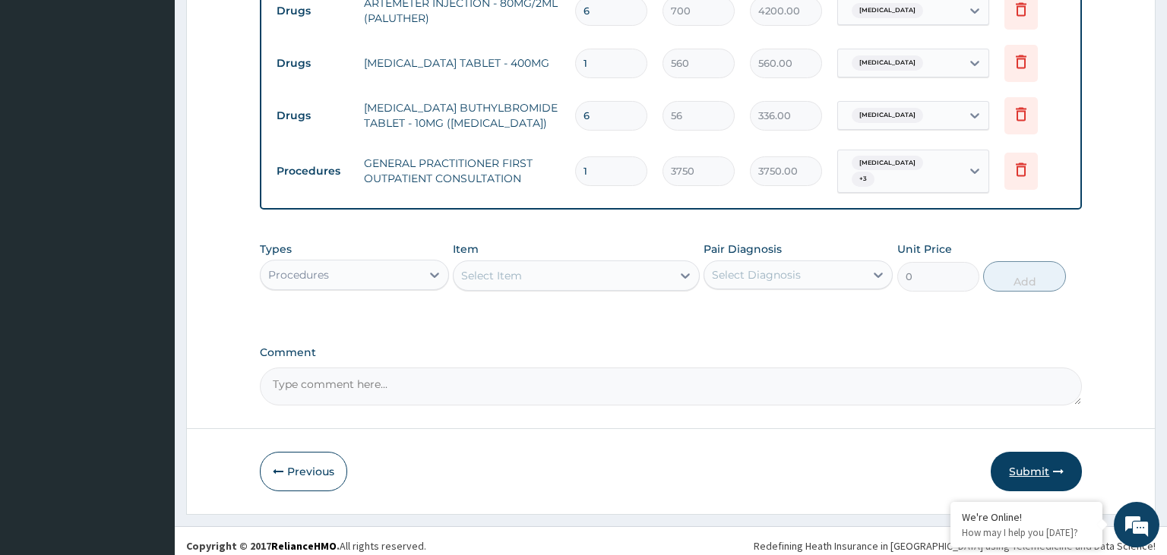
click at [1014, 466] on button "Submit" at bounding box center [1036, 472] width 91 height 40
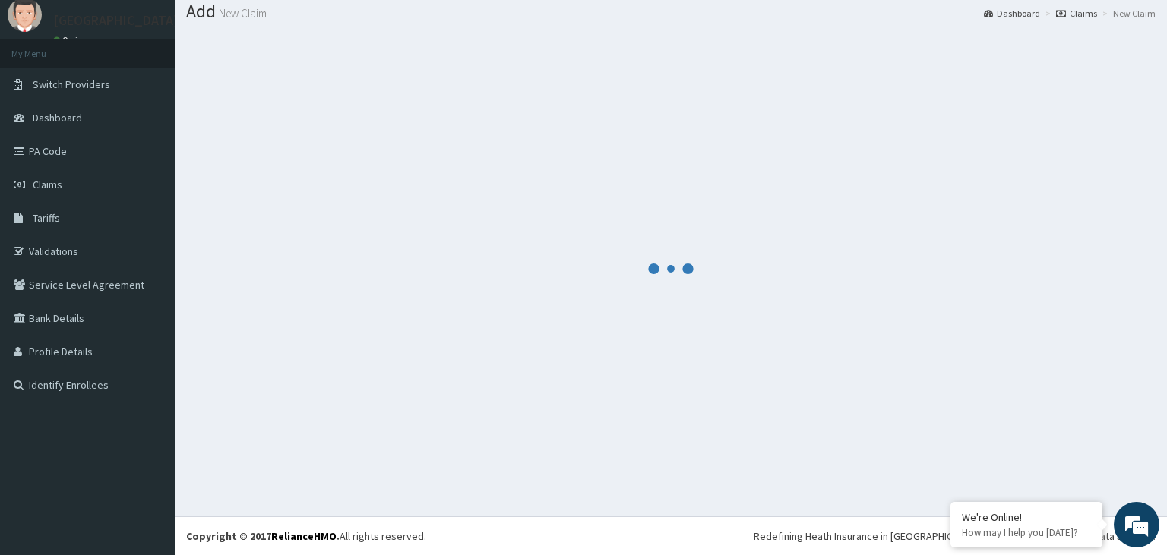
scroll to position [47, 0]
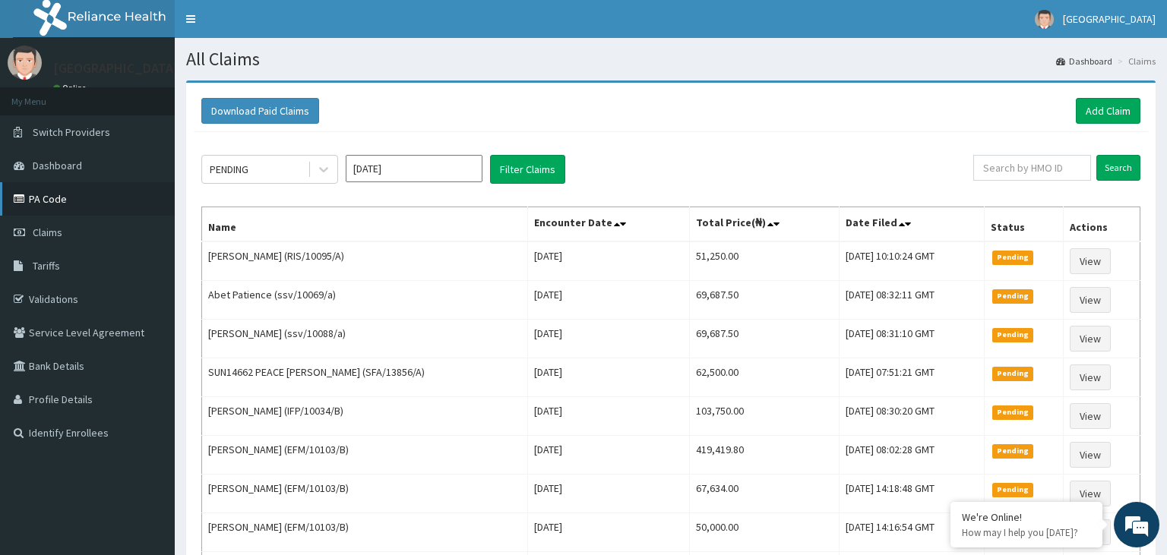
click at [45, 208] on link "PA Code" at bounding box center [87, 198] width 175 height 33
click at [1130, 105] on link "Add Claim" at bounding box center [1108, 111] width 65 height 26
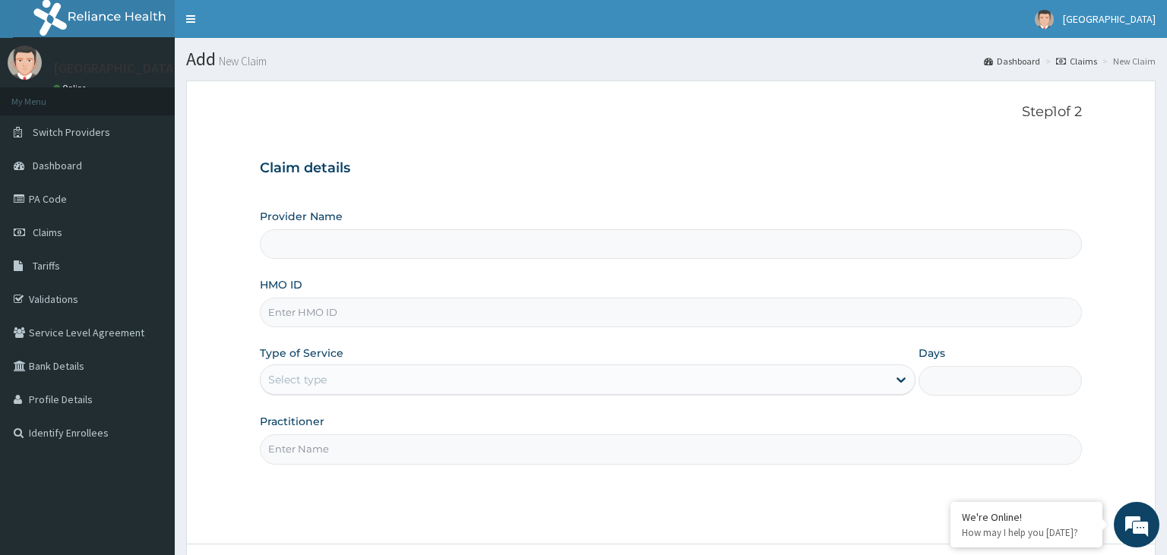
paste input "IFP/10061/A"
type input "IFP/10061/A"
type input "[GEOGRAPHIC_DATA]-KADUNA"
click at [290, 313] on input "IFP/10061/A" at bounding box center [671, 313] width 823 height 30
click at [293, 317] on input "IFP/10061/A" at bounding box center [671, 313] width 823 height 30
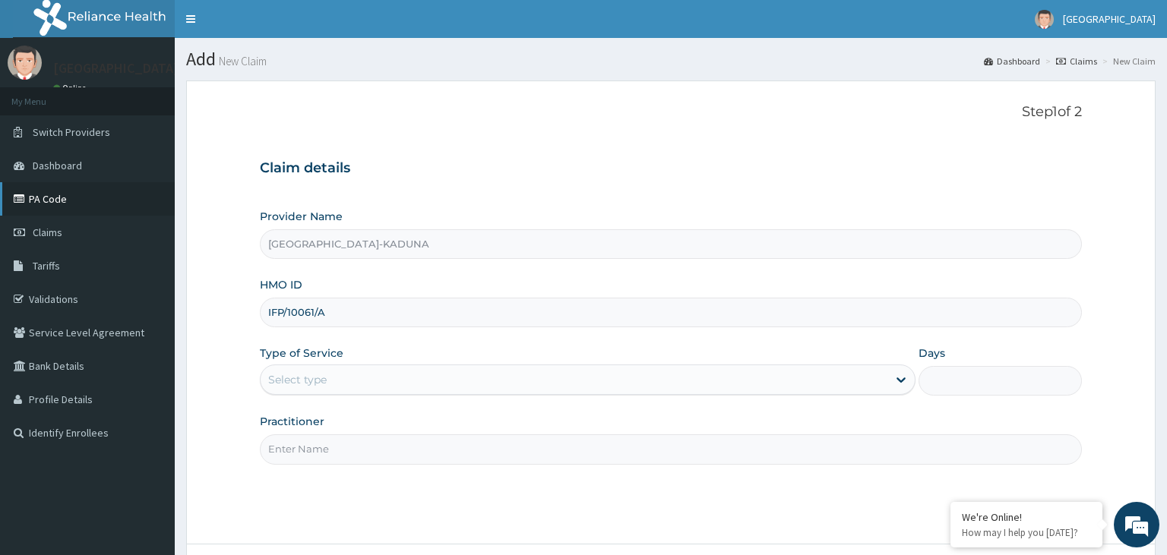
type input "IFP/10061/A"
click at [35, 196] on link "PA Code" at bounding box center [87, 198] width 175 height 33
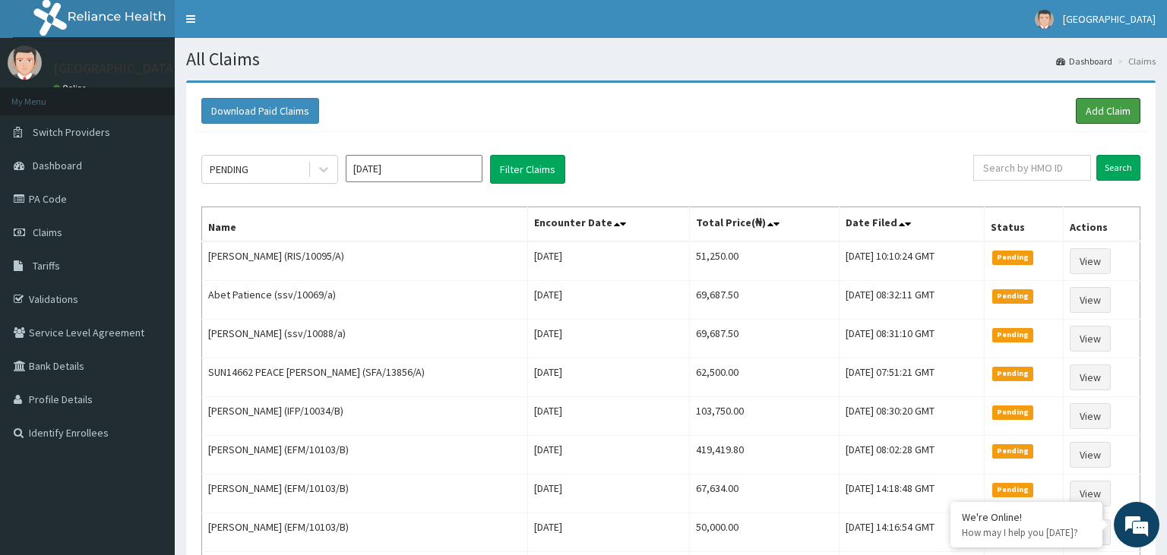
click at [1105, 108] on link "Add Claim" at bounding box center [1108, 111] width 65 height 26
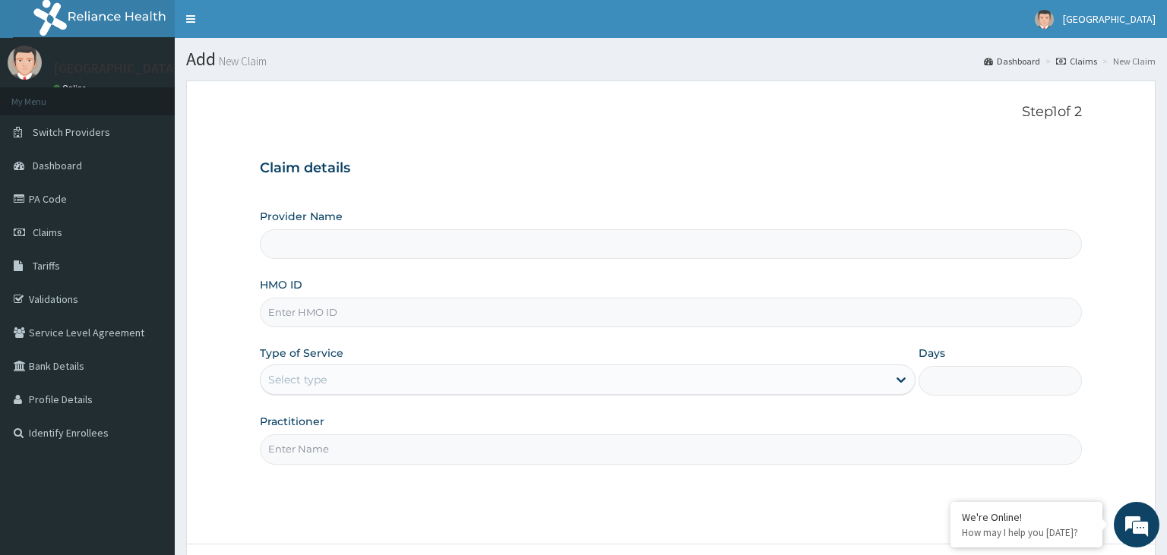
type input "[GEOGRAPHIC_DATA]-KADUNA"
click at [292, 320] on input "IFP/10061/A" at bounding box center [671, 313] width 823 height 30
type input "IFP/10061/A"
click at [384, 387] on div "Select type" at bounding box center [574, 380] width 627 height 24
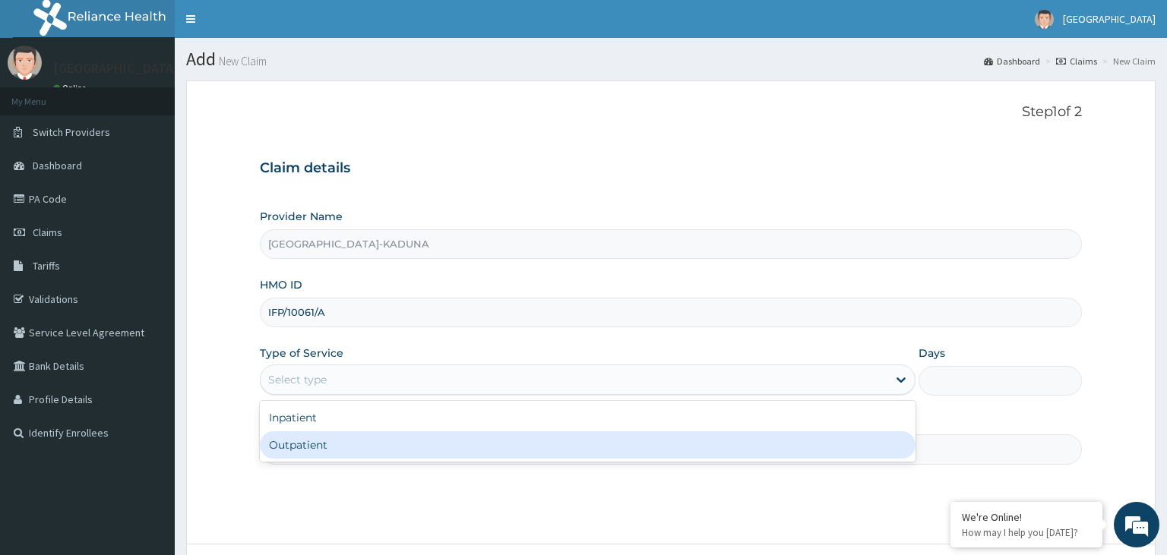
click at [308, 442] on div "Outpatient" at bounding box center [588, 445] width 656 height 27
type input "1"
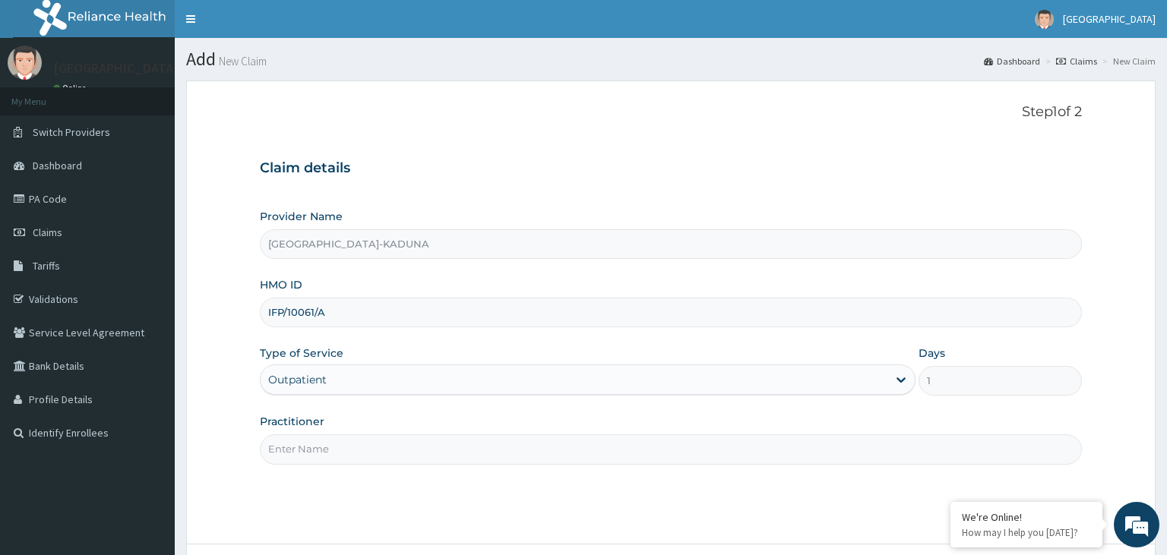
click at [309, 441] on input "Practitioner" at bounding box center [671, 450] width 823 height 30
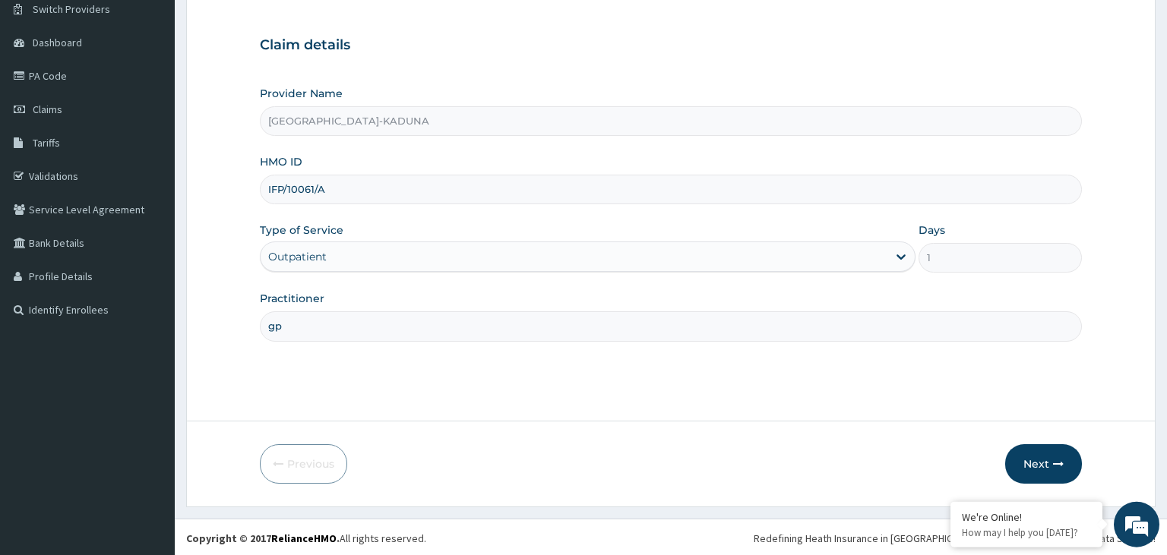
scroll to position [125, 0]
type input "gp"
click at [1035, 464] on button "Next" at bounding box center [1043, 463] width 77 height 40
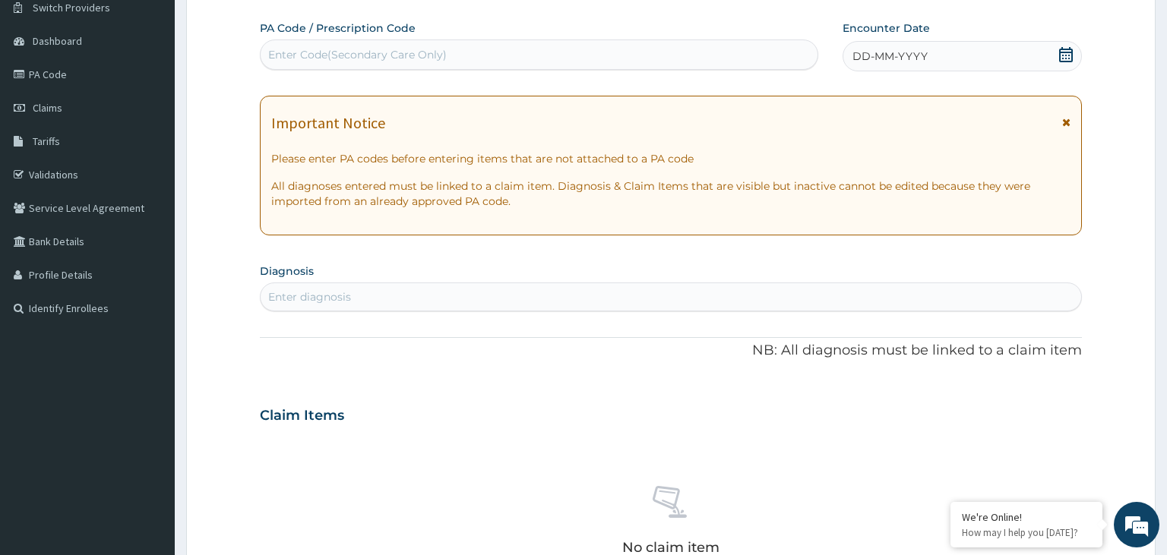
click at [406, 80] on div "PA Code / Prescription Code Enter Code(Secondary Care Only) Encounter Date DD-M…" at bounding box center [671, 414] width 823 height 786
click at [408, 63] on div "Enter Code(Secondary Care Only)" at bounding box center [540, 55] width 558 height 24
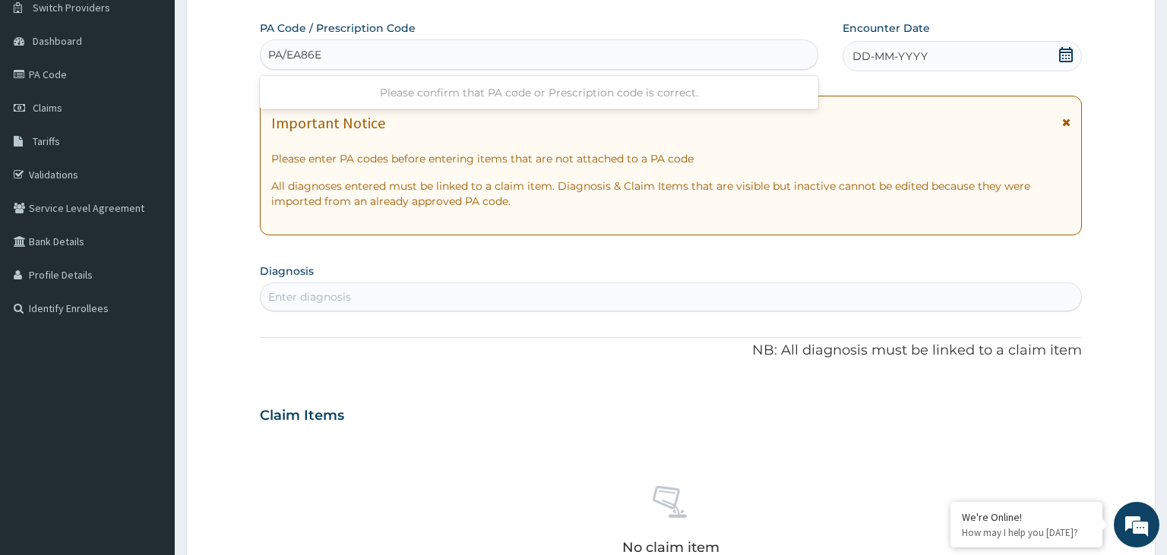
type input "PA/EA86E7"
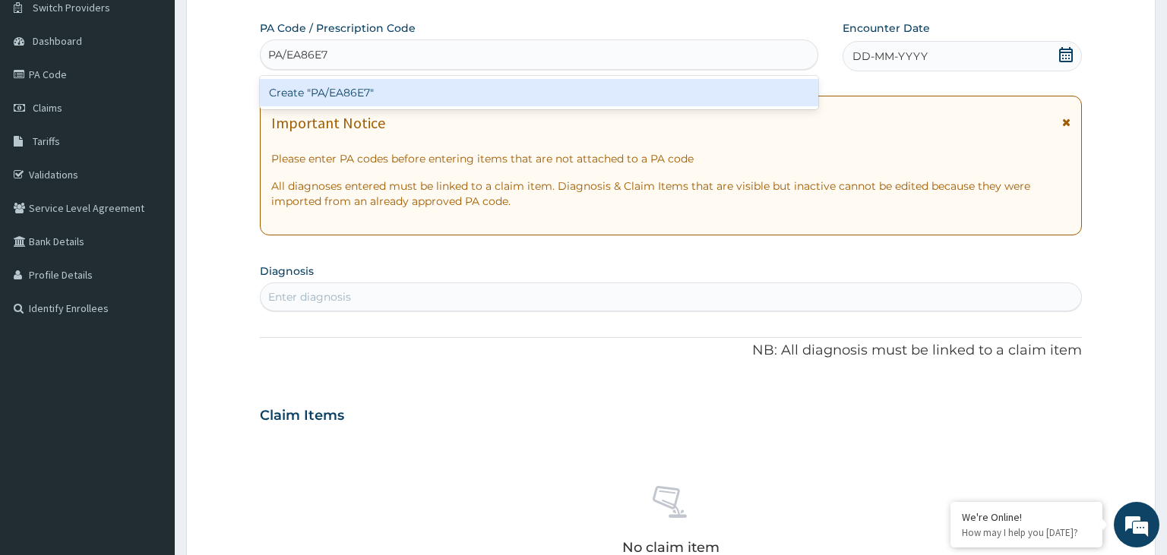
click at [415, 100] on div "Create "PA/EA86E7"" at bounding box center [539, 92] width 559 height 27
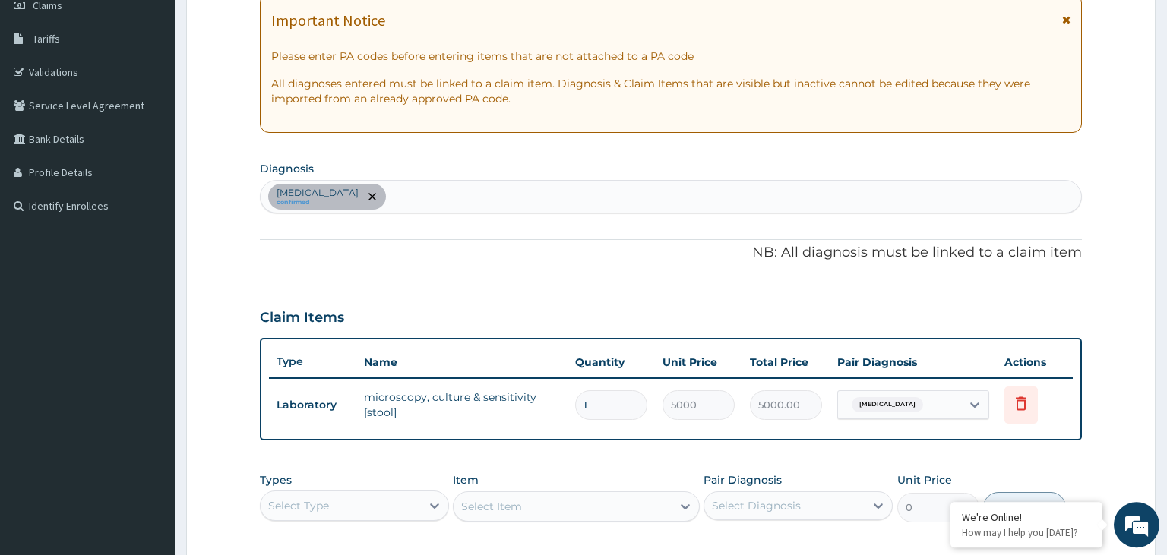
scroll to position [365, 0]
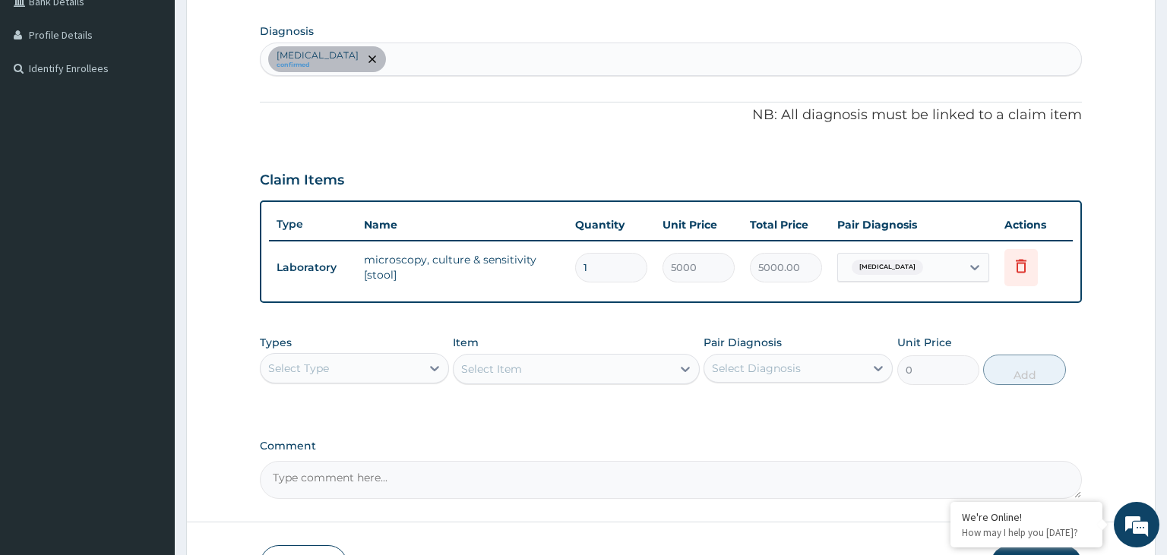
click at [400, 65] on div "[MEDICAL_DATA] confirmed" at bounding box center [671, 59] width 821 height 32
type input "pepti"
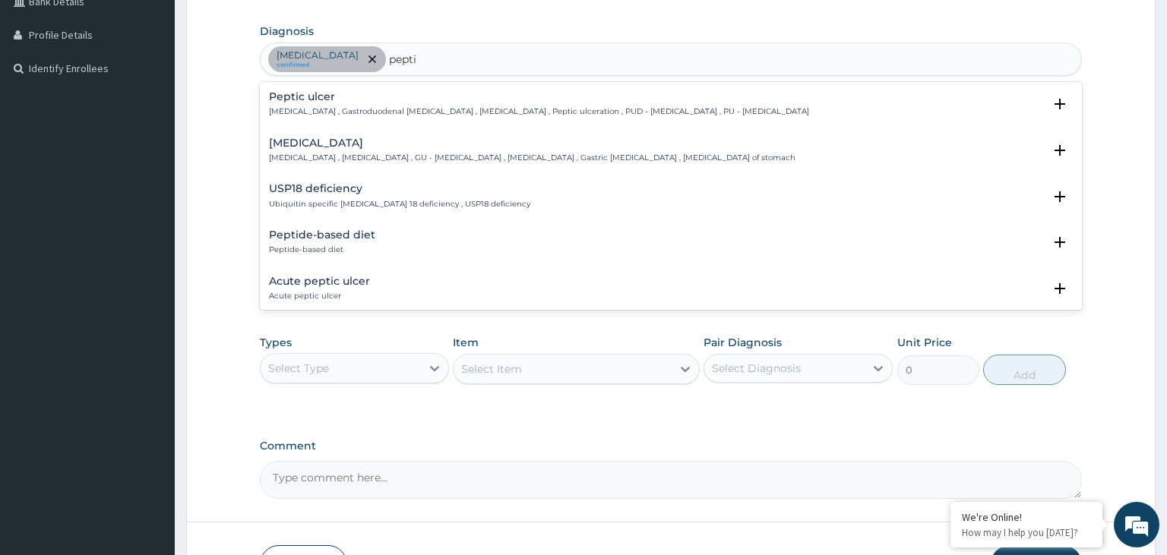
click at [351, 94] on h4 "Peptic ulcer" at bounding box center [539, 96] width 540 height 11
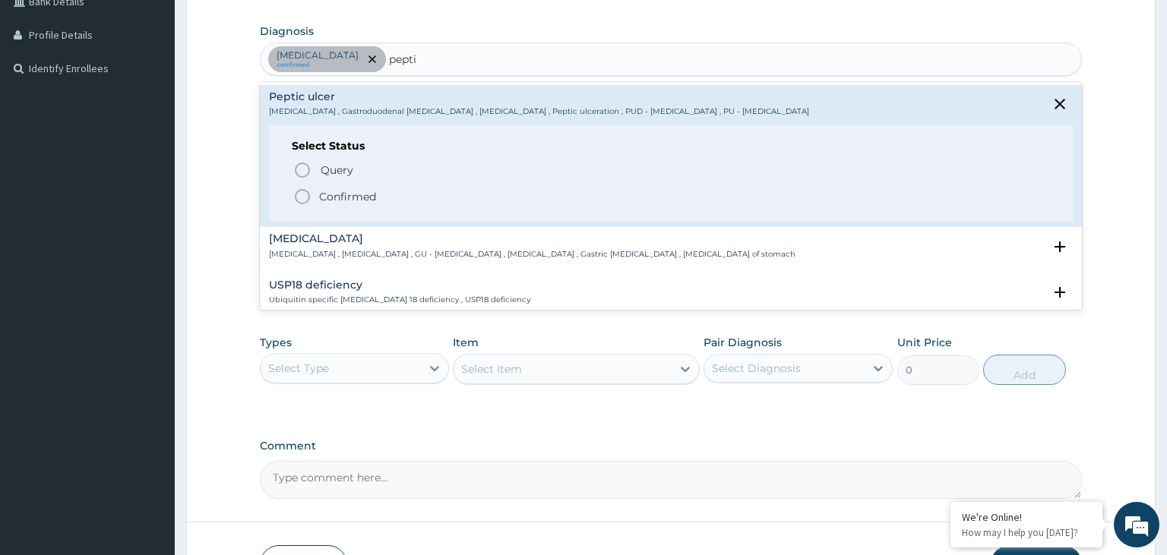
click at [334, 199] on p "Confirmed" at bounding box center [347, 196] width 57 height 15
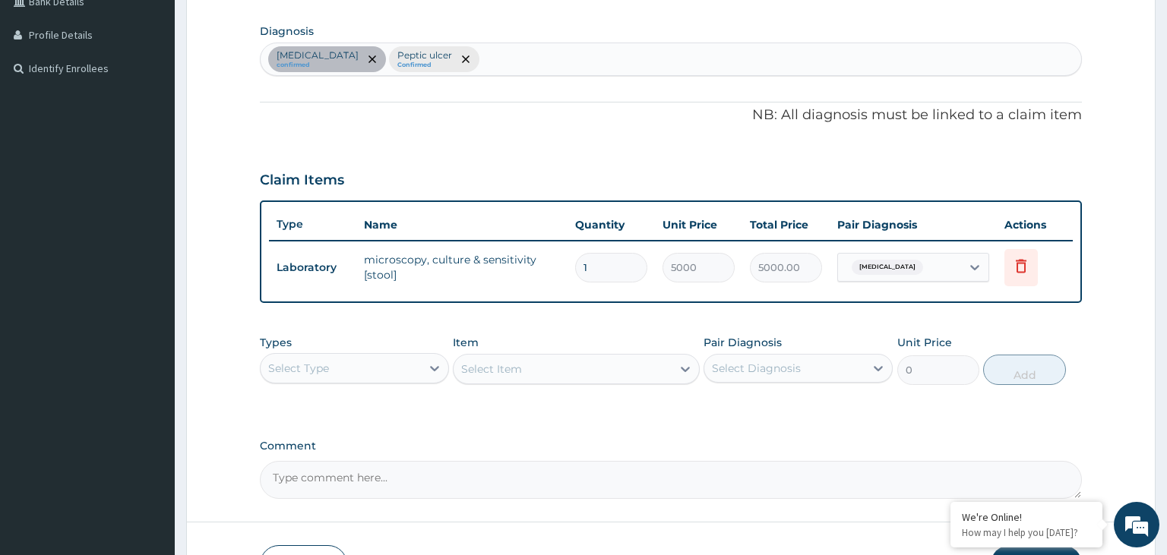
click at [540, 74] on div "[MEDICAL_DATA] confirmed [MEDICAL_DATA] Confirmed" at bounding box center [671, 59] width 823 height 33
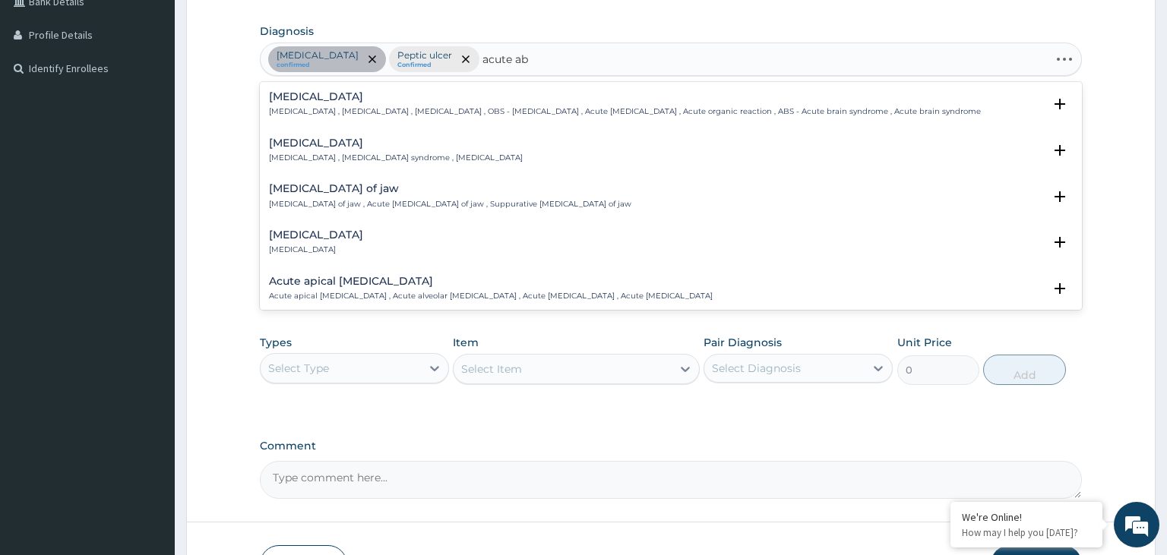
type input "acute abd"
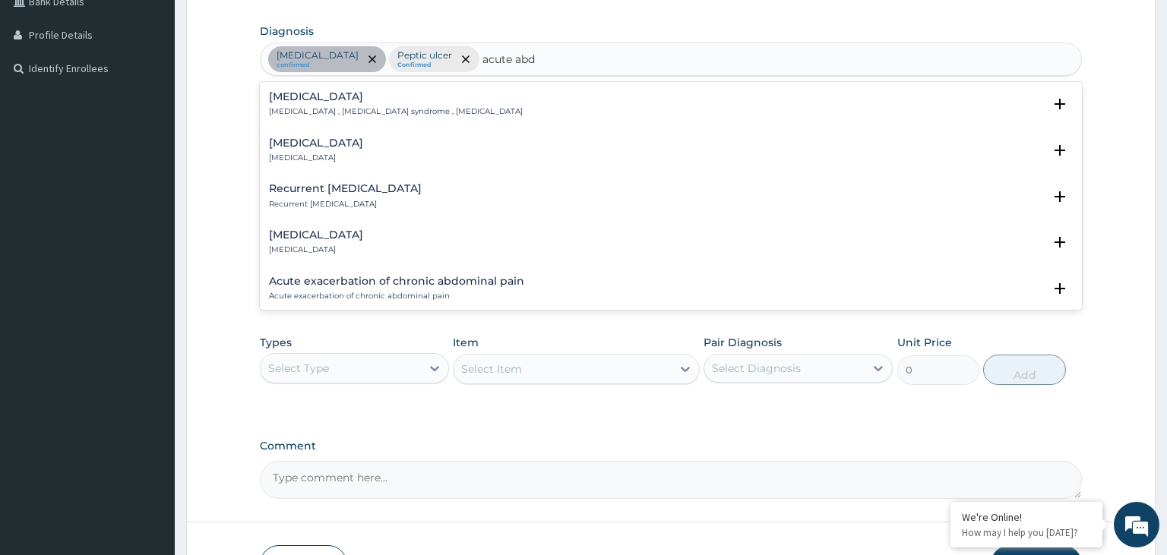
click at [373, 94] on h4 "[MEDICAL_DATA]" at bounding box center [396, 96] width 254 height 11
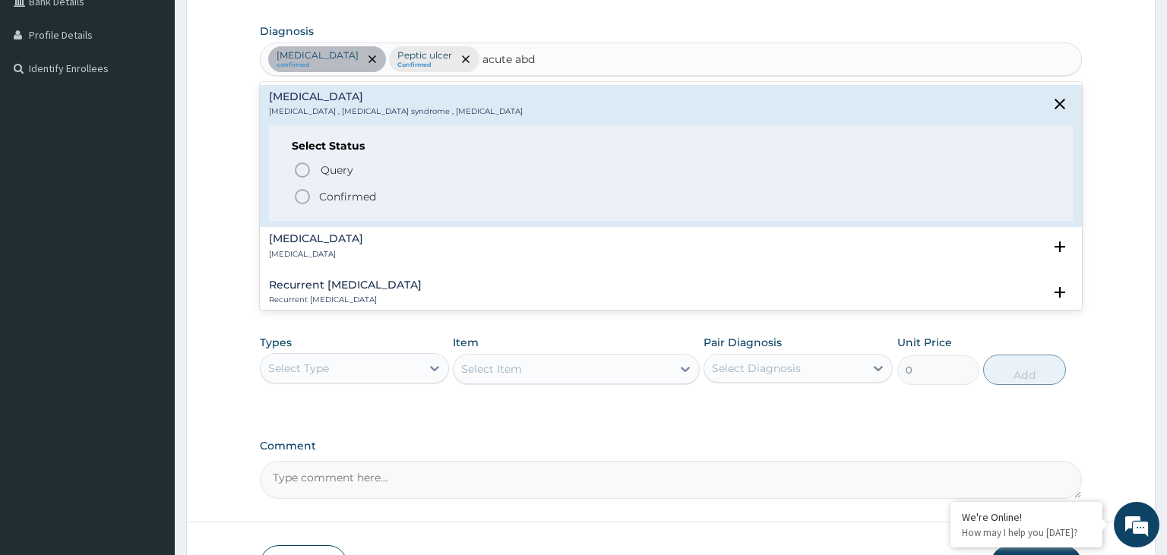
click at [344, 198] on p "Confirmed" at bounding box center [347, 196] width 57 height 15
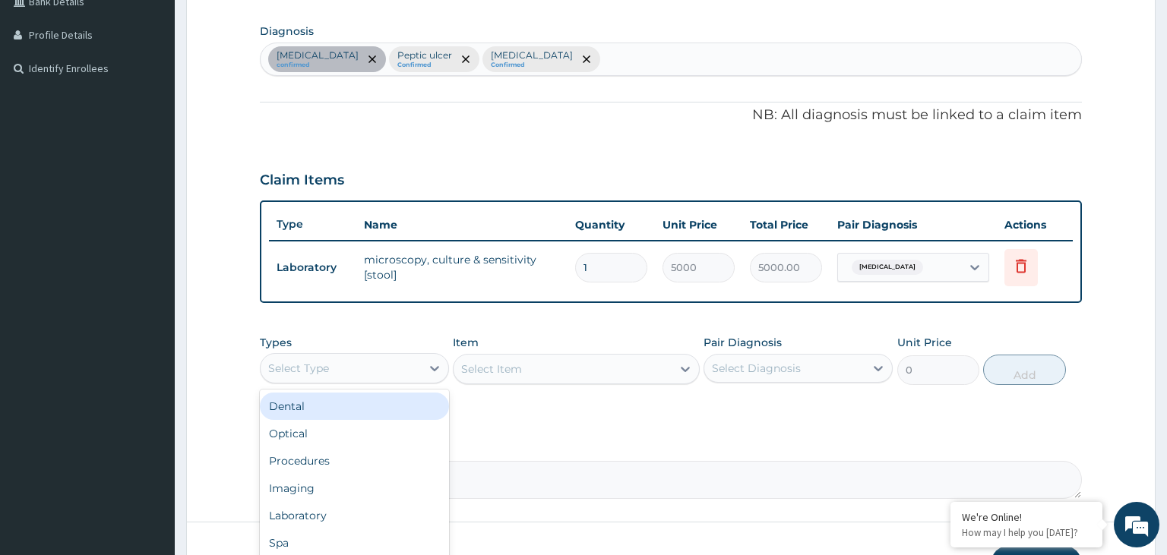
click at [397, 365] on div "Select Type" at bounding box center [341, 368] width 160 height 24
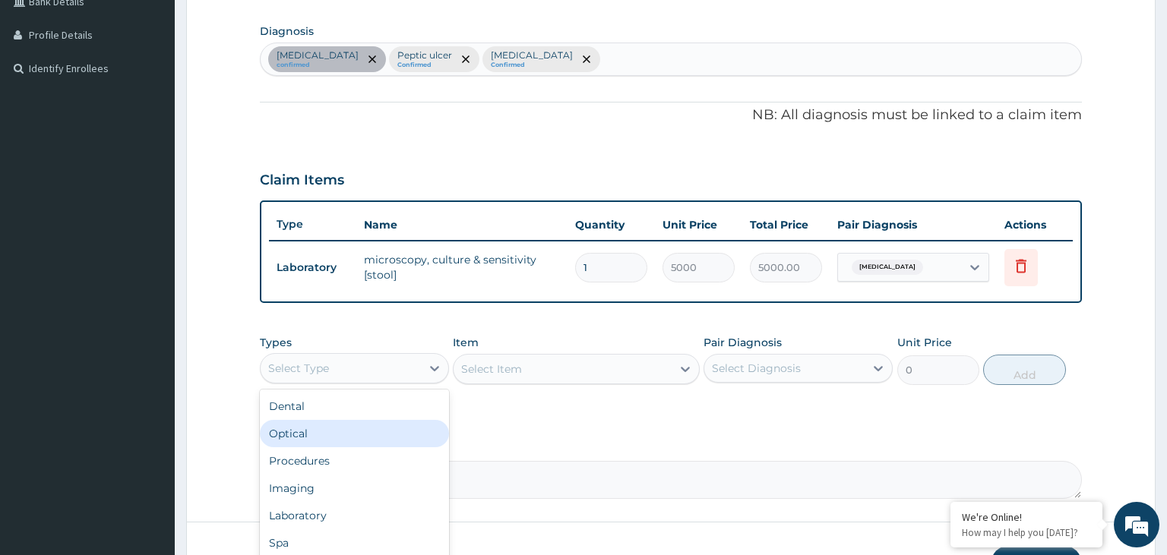
scroll to position [52, 0]
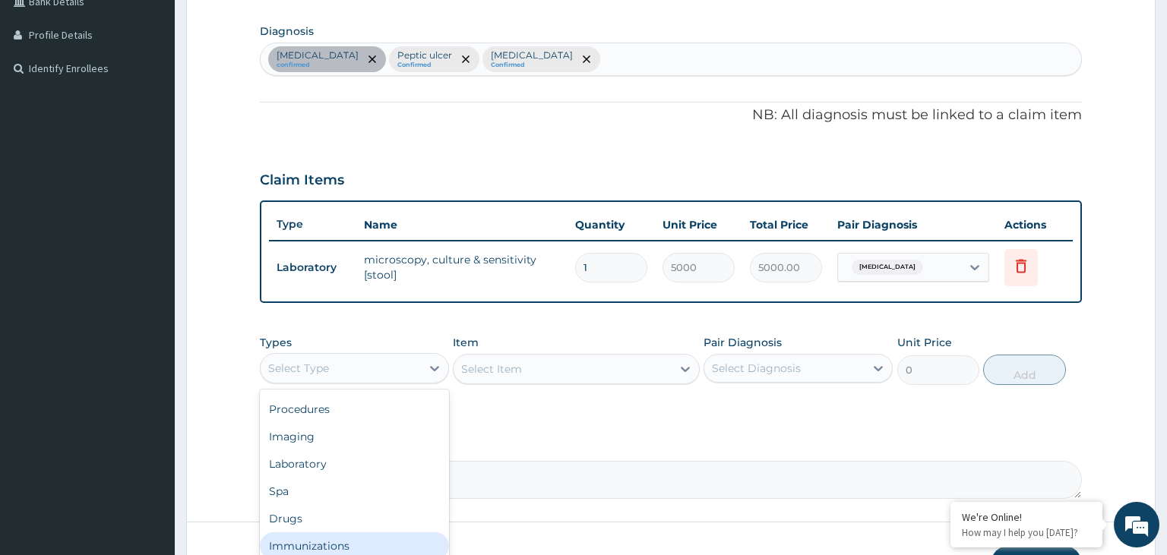
click at [310, 533] on div "Immunizations" at bounding box center [354, 546] width 189 height 27
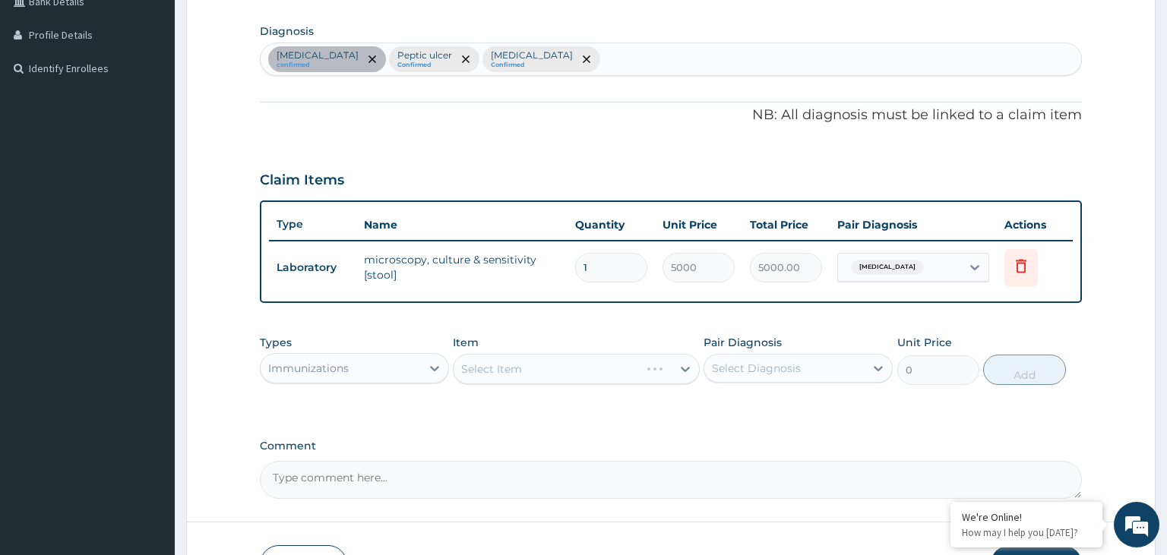
click at [396, 366] on div "Immunizations" at bounding box center [341, 368] width 160 height 24
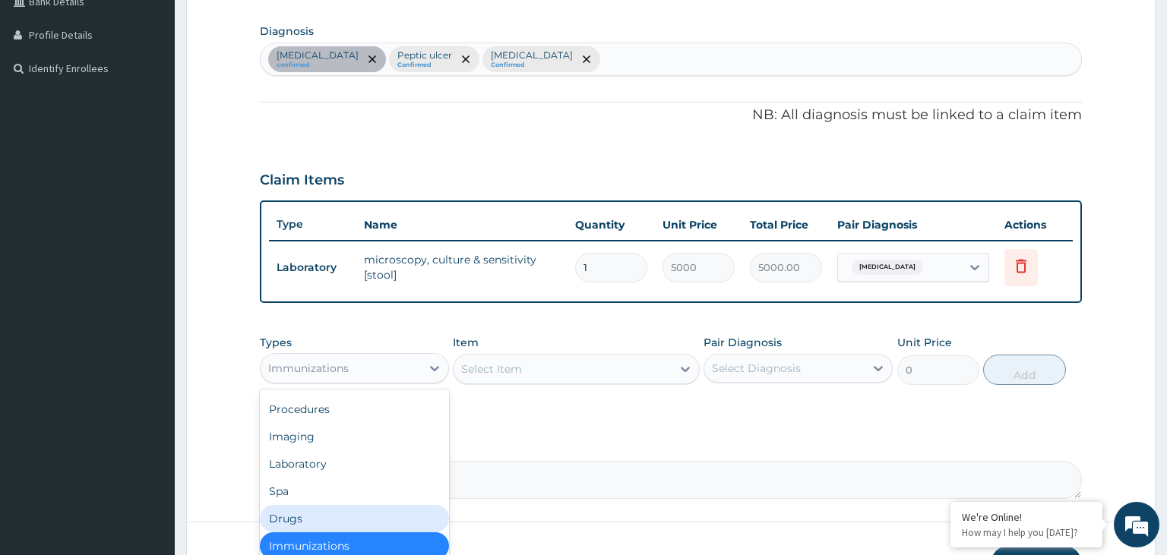
click at [321, 518] on div "Drugs" at bounding box center [354, 518] width 189 height 27
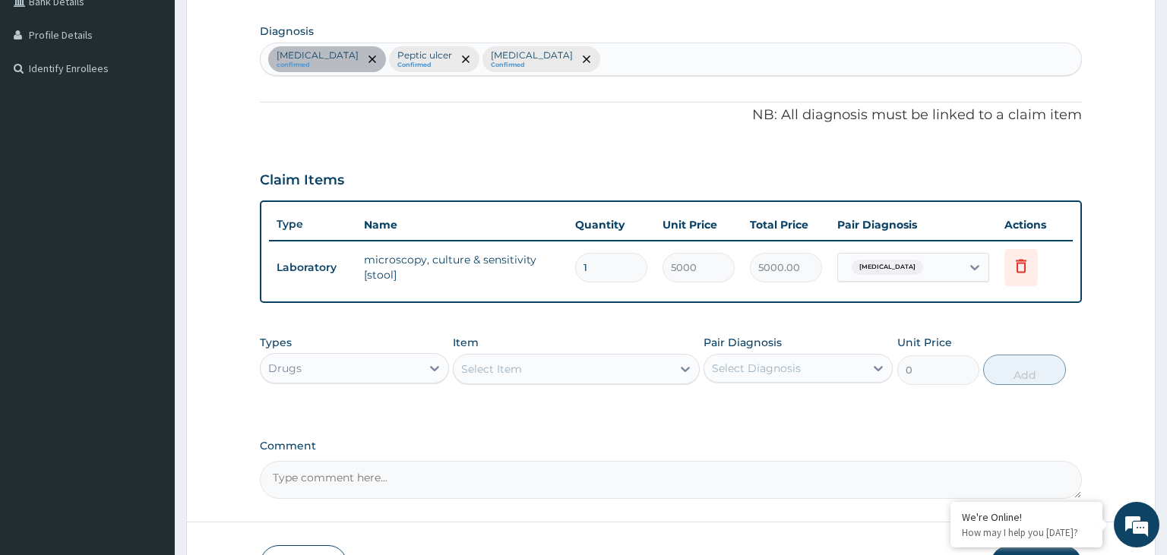
click at [585, 374] on div "Select Item" at bounding box center [563, 369] width 218 height 24
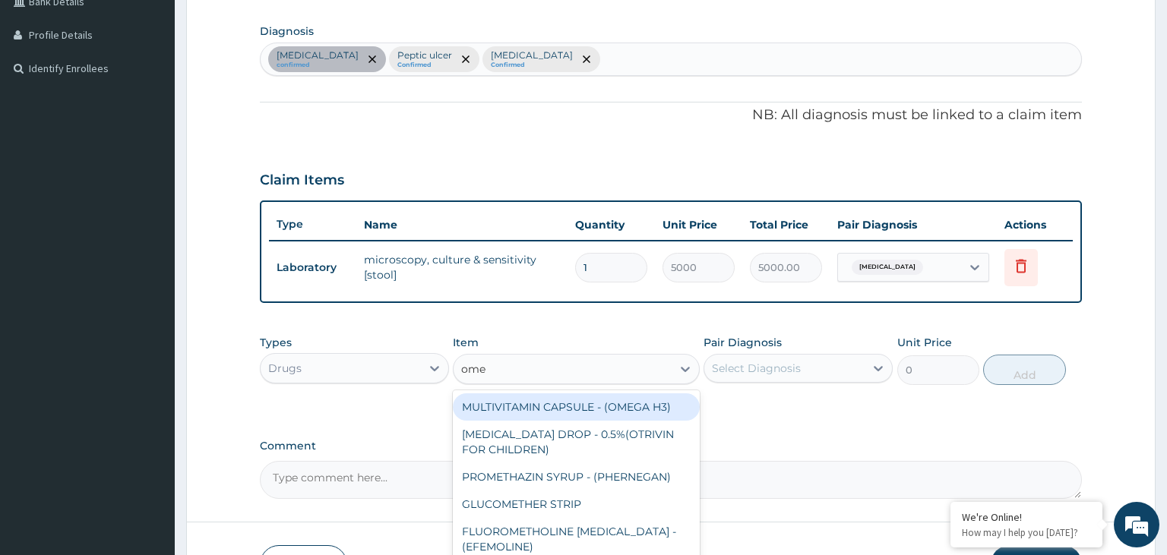
type input "omep"
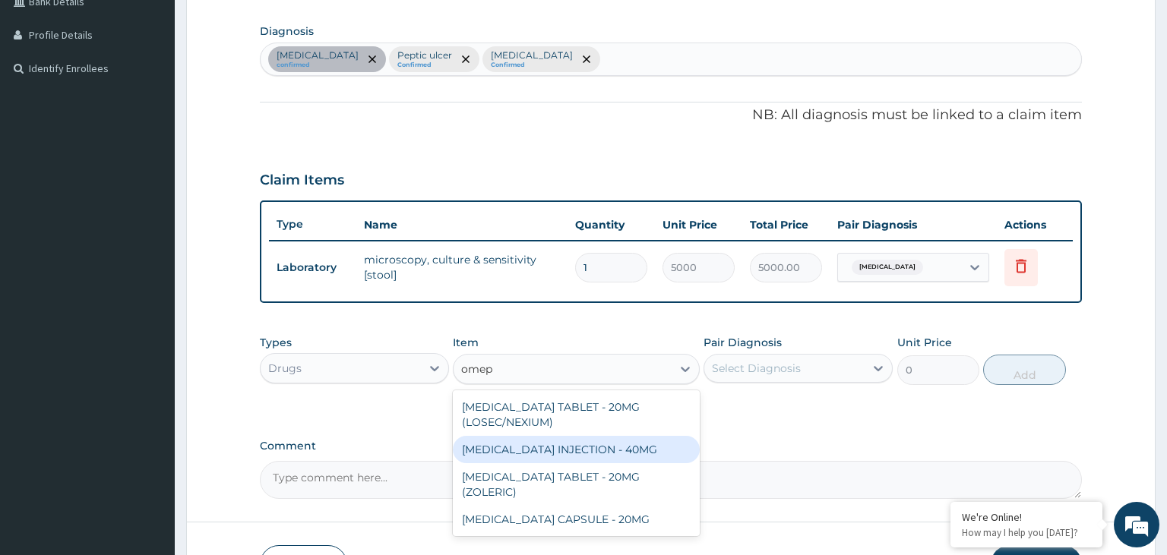
click at [628, 442] on div "[MEDICAL_DATA] INJECTION - 40MG" at bounding box center [576, 449] width 247 height 27
type input "1400"
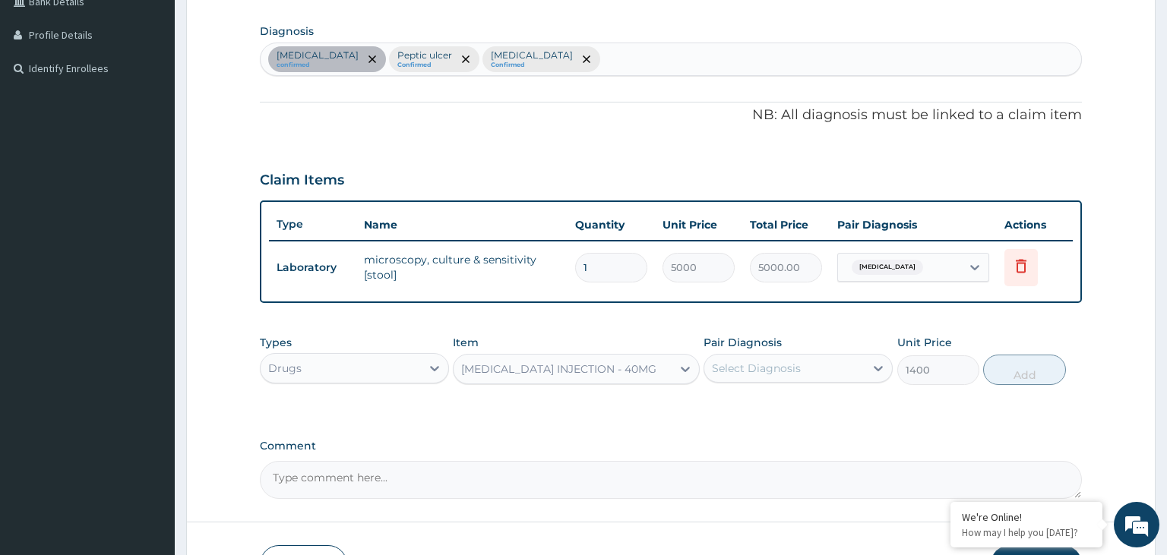
click at [624, 378] on div "[MEDICAL_DATA] INJECTION - 40MG" at bounding box center [563, 369] width 218 height 24
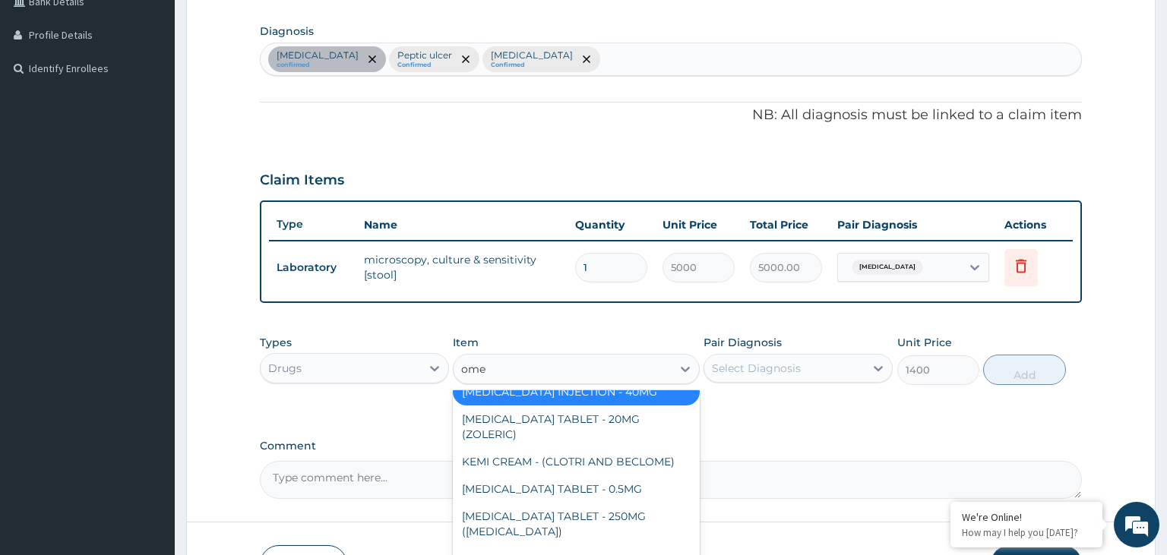
scroll to position [0, 0]
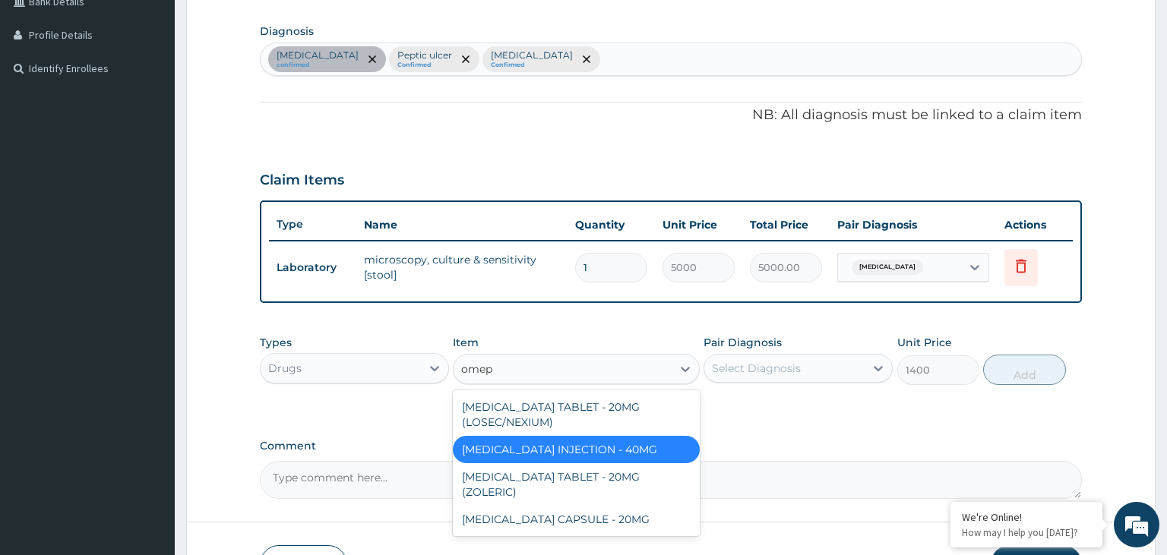
type input "omepr"
click at [631, 523] on div "[MEDICAL_DATA] CAPSULE - 20MG" at bounding box center [576, 519] width 247 height 27
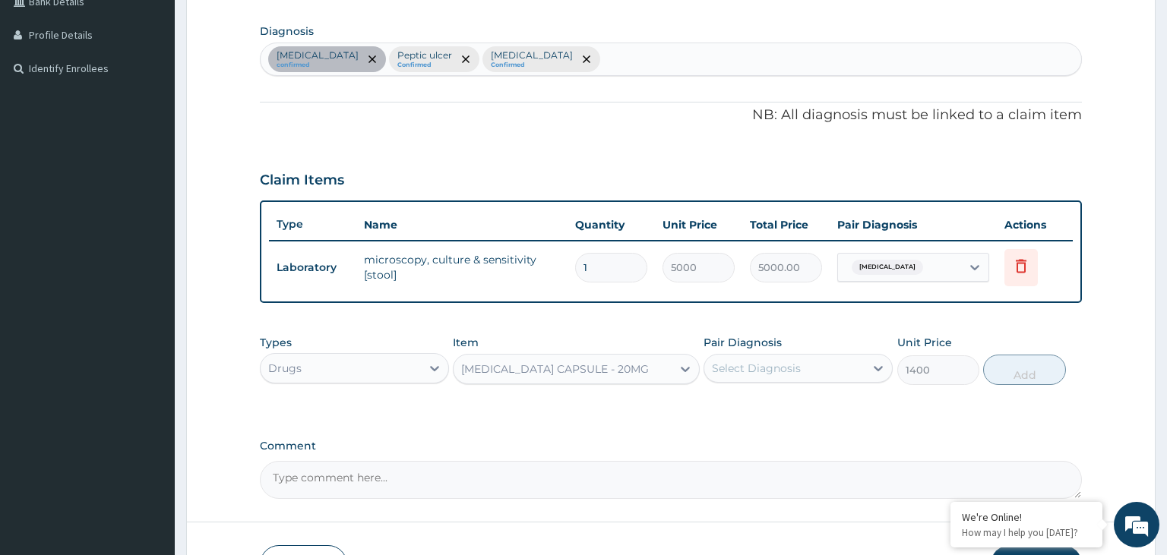
type input "140"
click at [837, 360] on div "Select Diagnosis" at bounding box center [784, 368] width 160 height 24
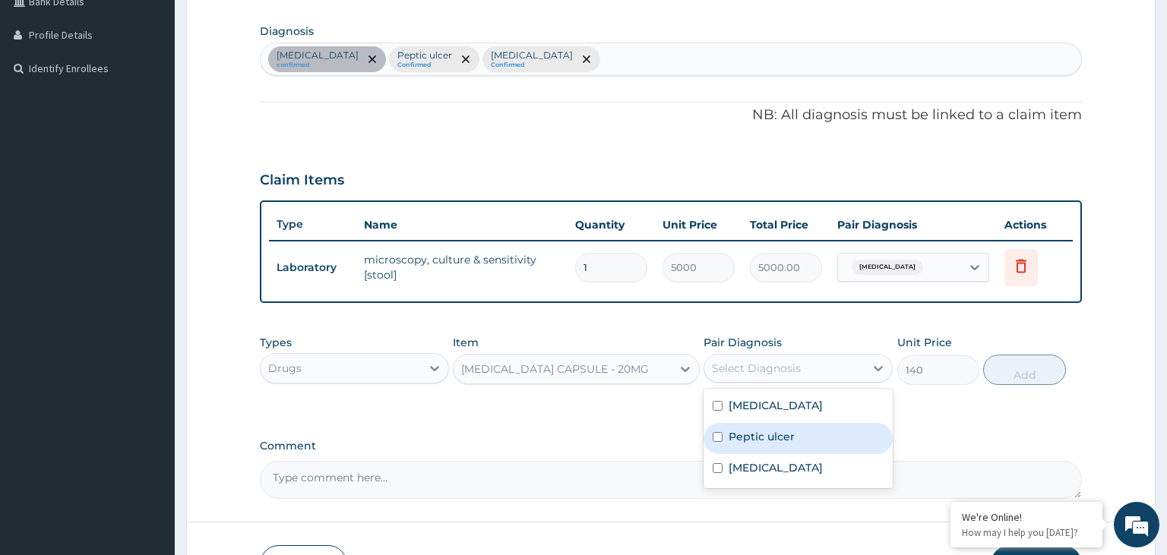
click at [785, 432] on label "Peptic ulcer" at bounding box center [762, 436] width 66 height 15
checkbox input "true"
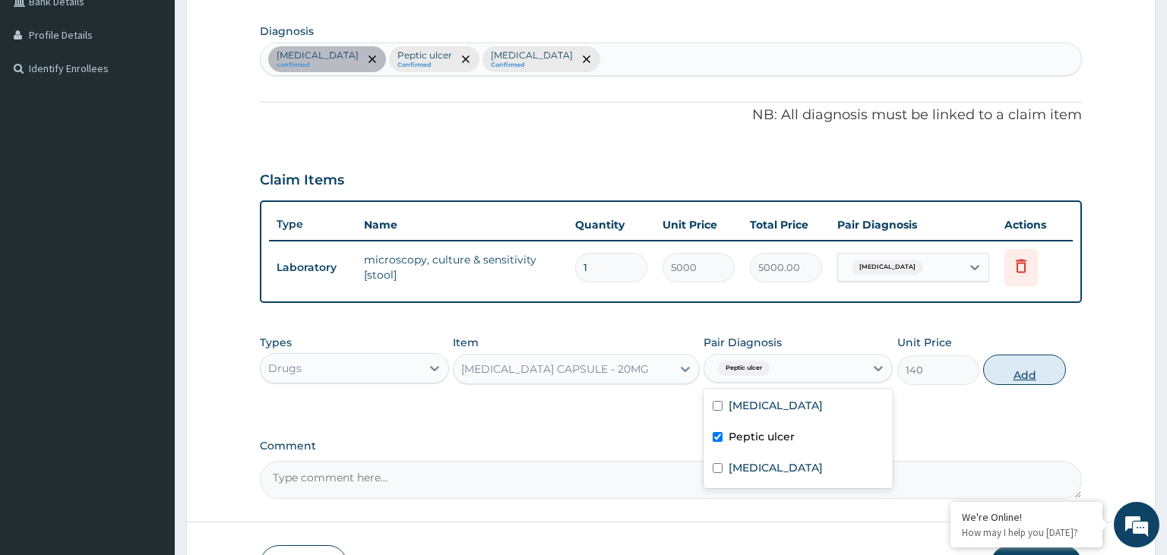
click at [1049, 365] on button "Add" at bounding box center [1024, 370] width 82 height 30
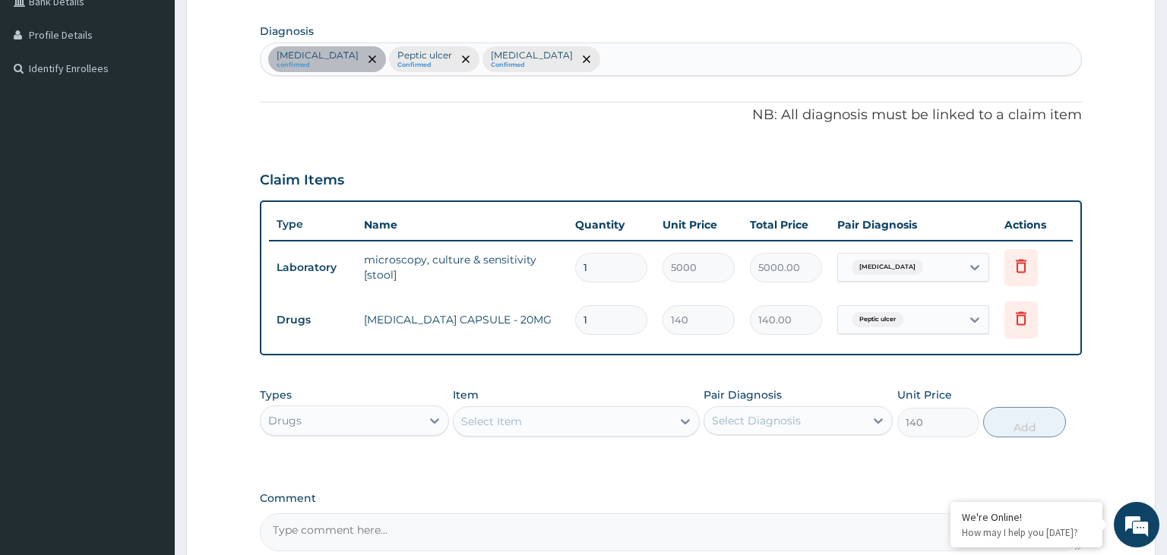
type input "0"
type input "14"
type input "1960.00"
type input "14"
click at [576, 417] on div "Select Item" at bounding box center [563, 422] width 218 height 24
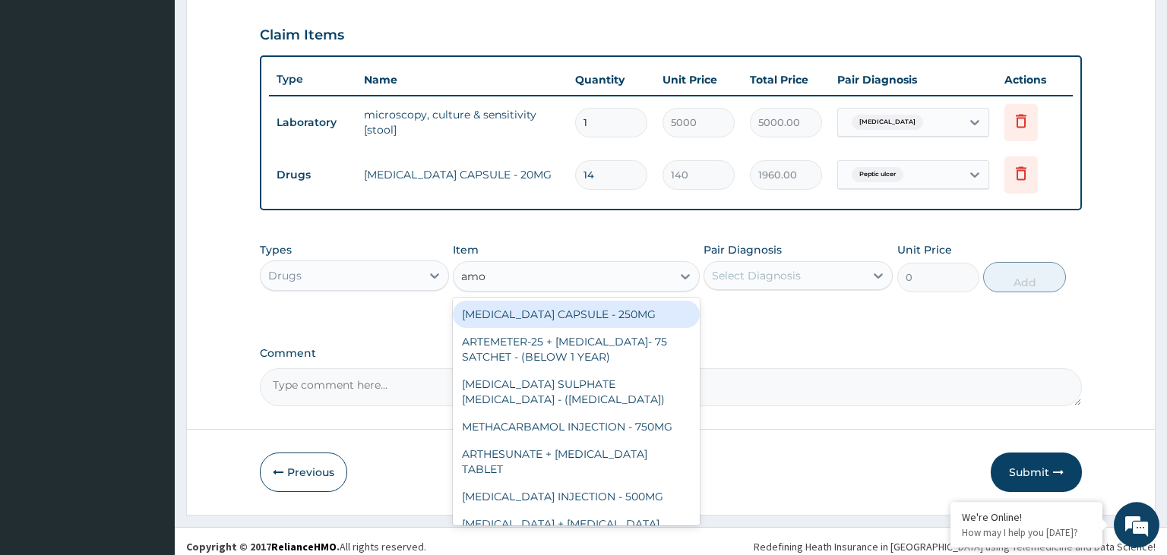
scroll to position [517, 0]
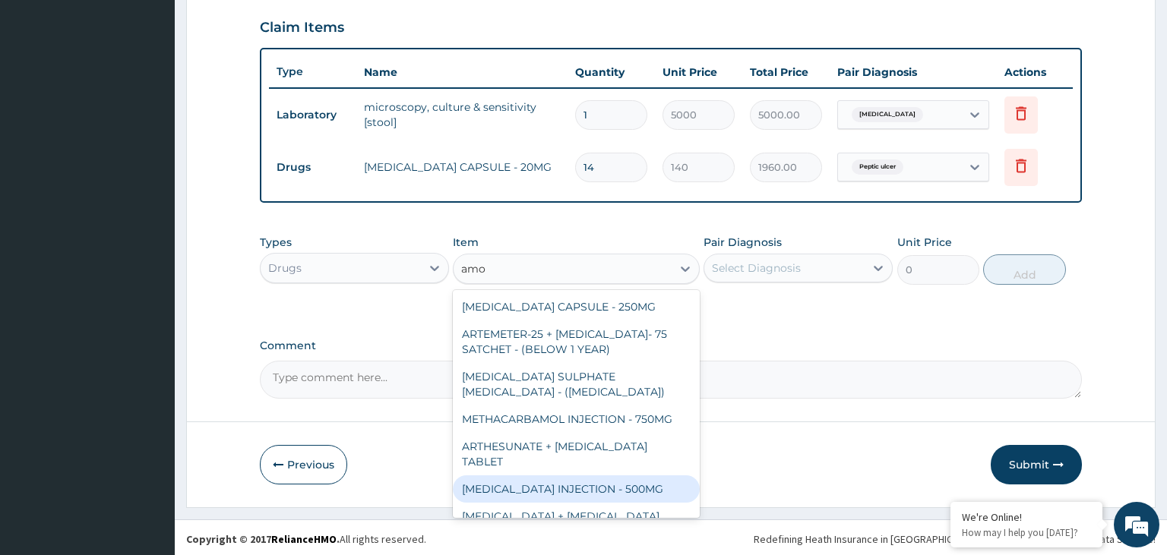
type input "amox"
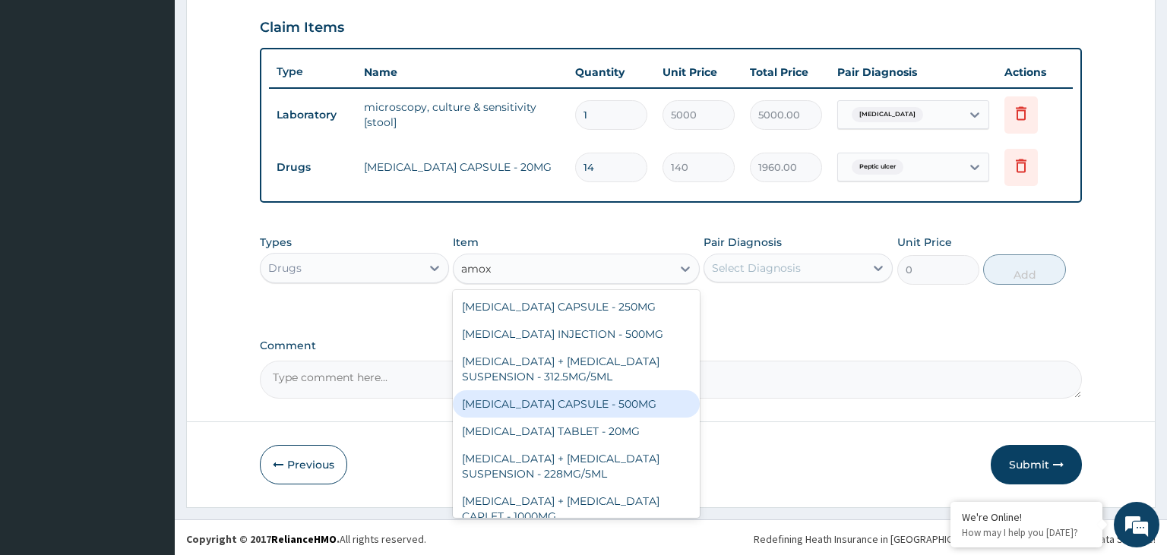
click at [609, 406] on div "[MEDICAL_DATA] CAPSULE - 500MG" at bounding box center [576, 404] width 247 height 27
type input "112"
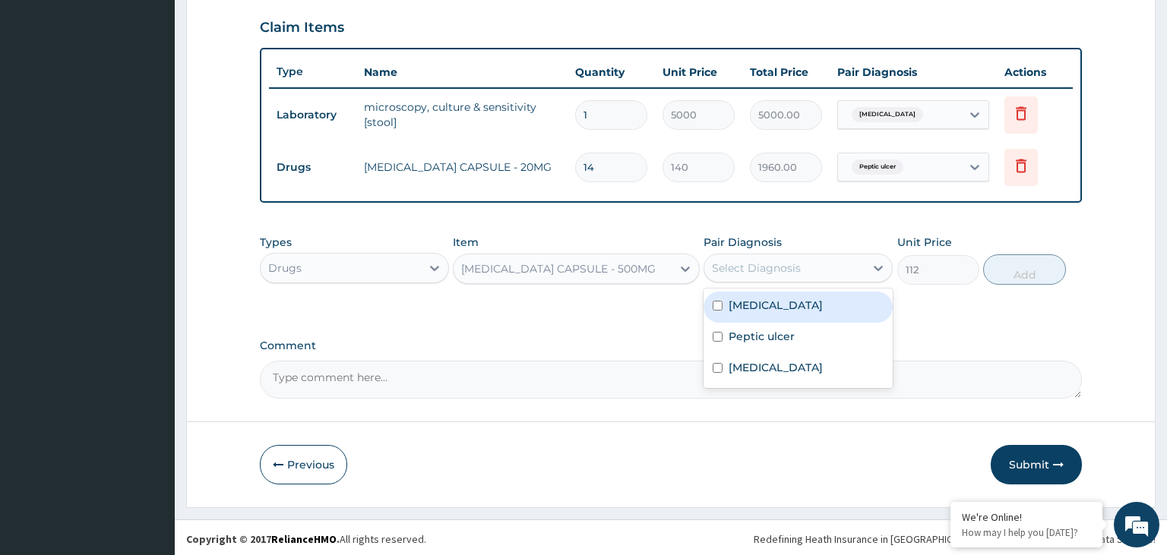
click at [822, 259] on div "Select Diagnosis" at bounding box center [784, 268] width 160 height 24
click at [767, 300] on label "[MEDICAL_DATA]" at bounding box center [776, 305] width 94 height 15
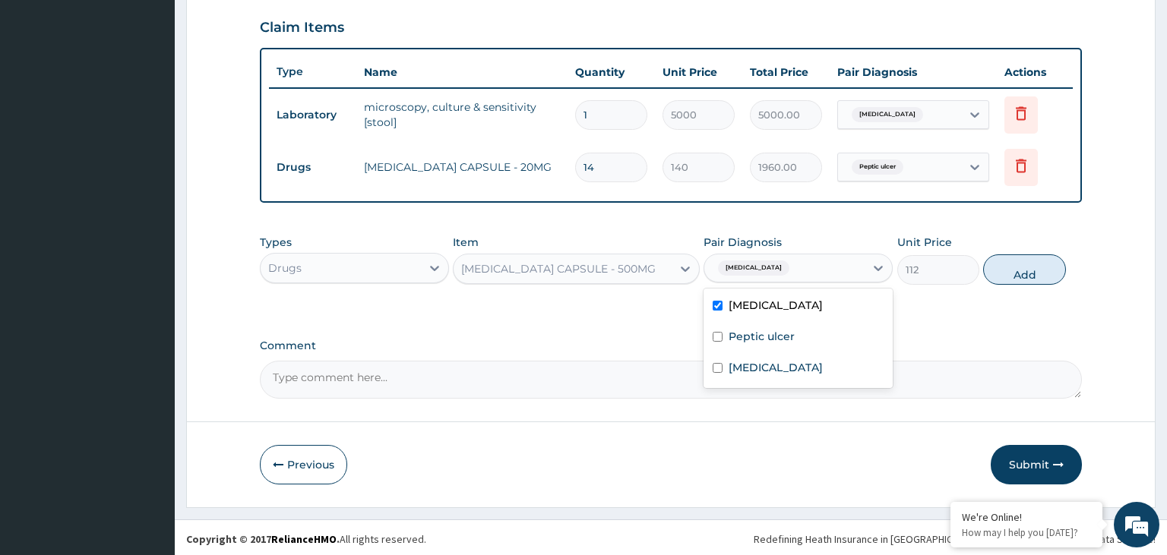
checkbox input "true"
click at [776, 331] on label "Peptic ulcer" at bounding box center [762, 336] width 66 height 15
checkbox input "true"
click at [1058, 263] on button "Add" at bounding box center [1024, 270] width 82 height 30
type input "0"
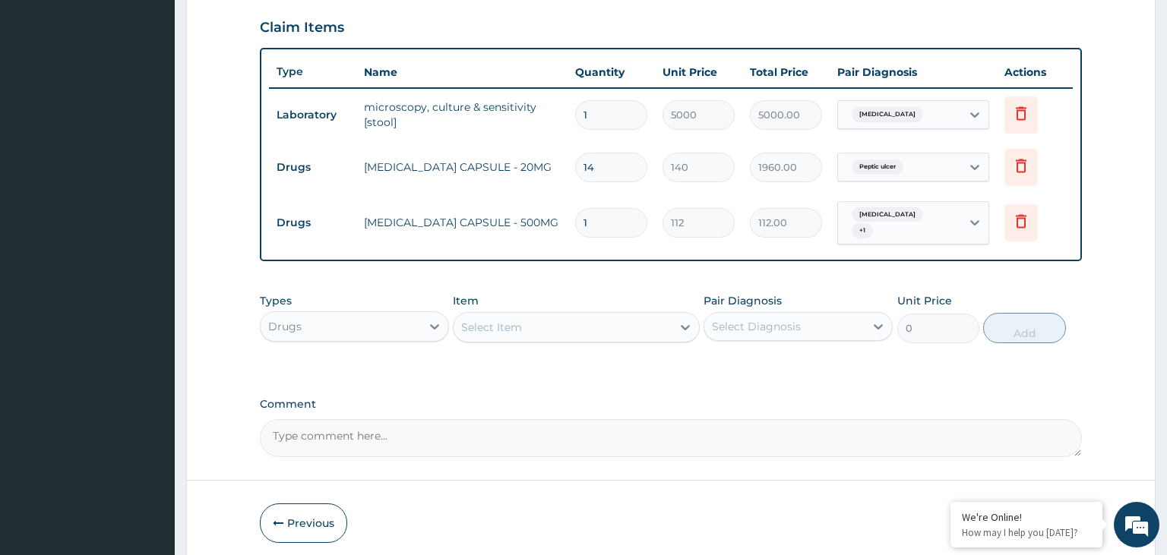
drag, startPoint x: 609, startPoint y: 230, endPoint x: 567, endPoint y: 236, distance: 43.0
click at [575, 236] on input "1" at bounding box center [611, 223] width 72 height 30
type input "2"
type input "224.00"
type input "0.00"
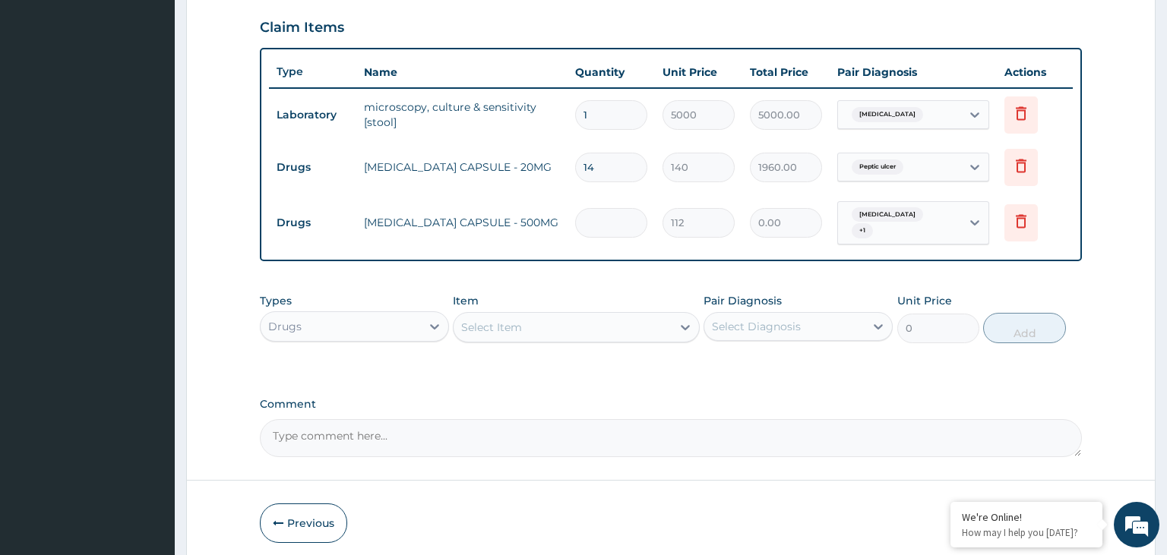
type input "2"
type input "224.00"
type input "20"
type input "2240.00"
type input "20"
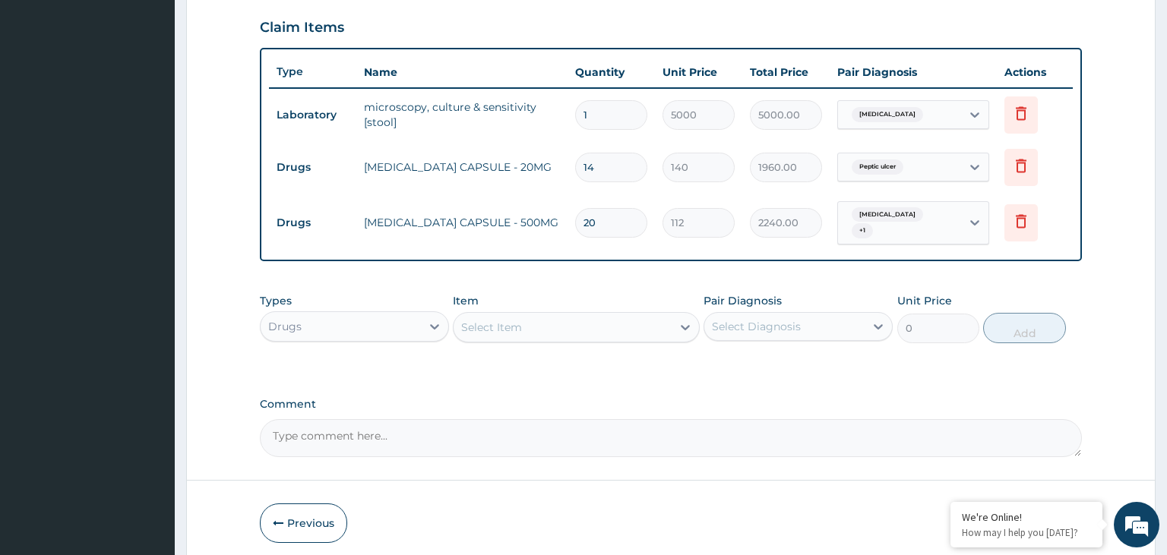
click at [587, 315] on div "Select Item" at bounding box center [563, 327] width 218 height 24
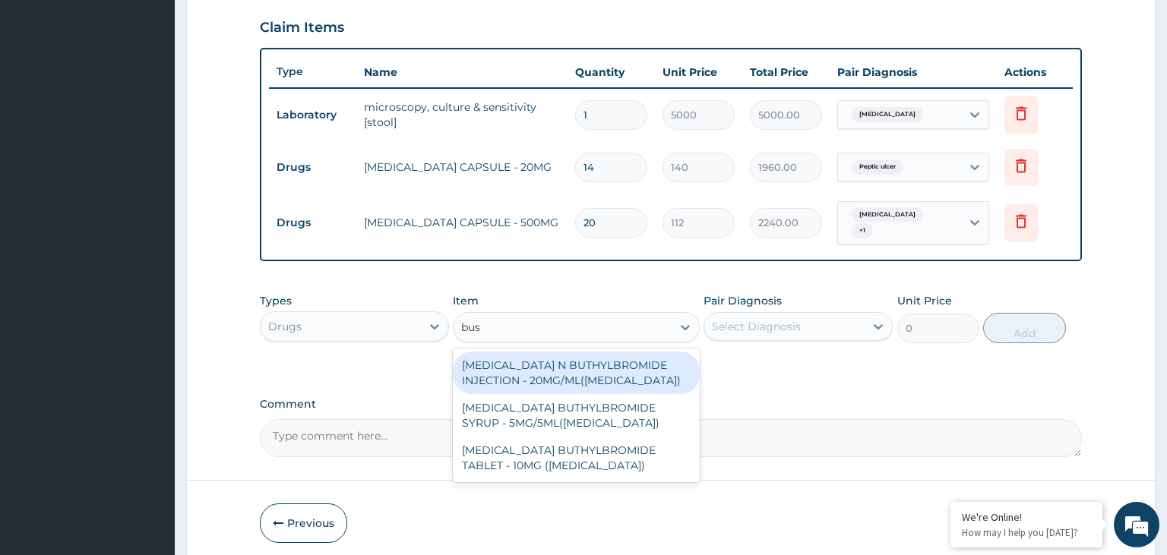
type input "busc"
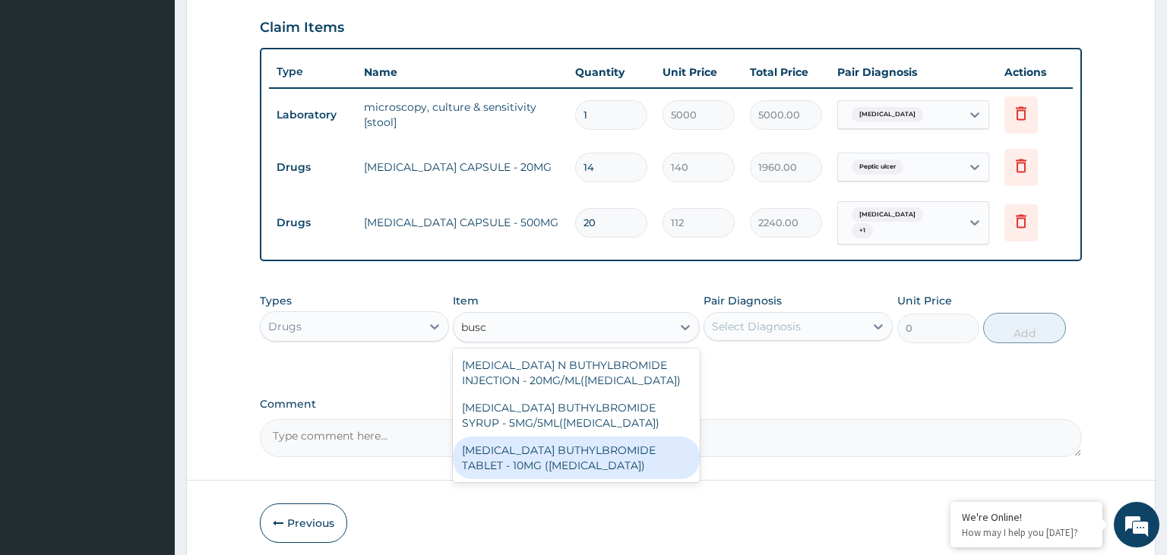
click at [575, 449] on div "[MEDICAL_DATA] BUTHYLBROMIDE TABLET - 10MG ([MEDICAL_DATA])" at bounding box center [576, 458] width 247 height 43
type input "56"
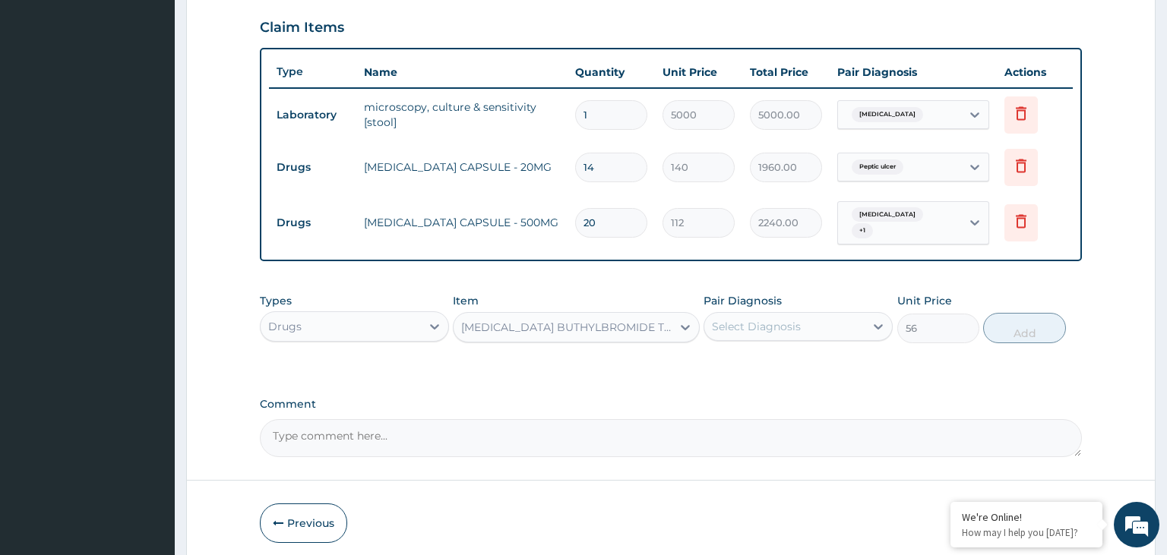
click at [786, 299] on div "Pair Diagnosis Select Diagnosis" at bounding box center [798, 318] width 189 height 50
click at [818, 322] on div "Select Diagnosis" at bounding box center [784, 327] width 160 height 24
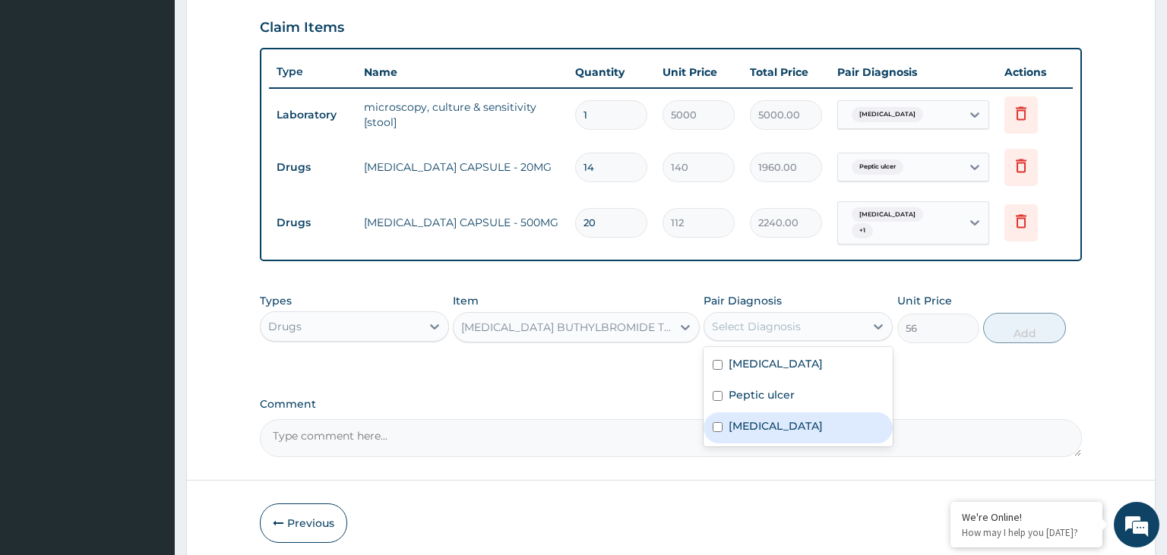
drag, startPoint x: 779, startPoint y: 419, endPoint x: 1048, endPoint y: 366, distance: 274.9
click at [789, 421] on label "[MEDICAL_DATA]" at bounding box center [776, 426] width 94 height 15
checkbox input "true"
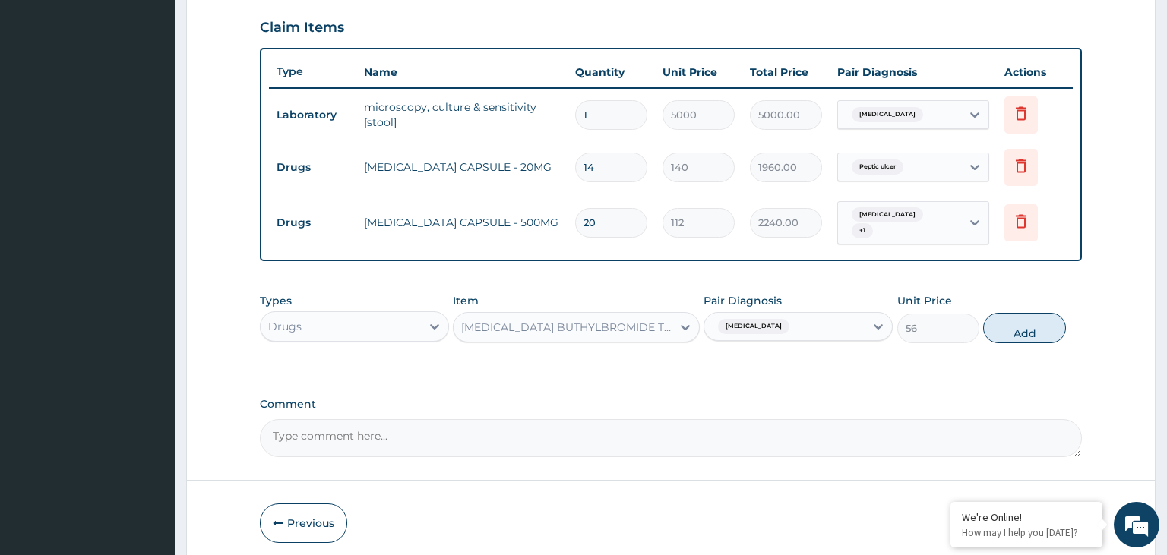
drag, startPoint x: 1057, startPoint y: 321, endPoint x: 963, endPoint y: 328, distance: 93.8
click at [1056, 321] on button "Add" at bounding box center [1024, 328] width 82 height 30
type input "0"
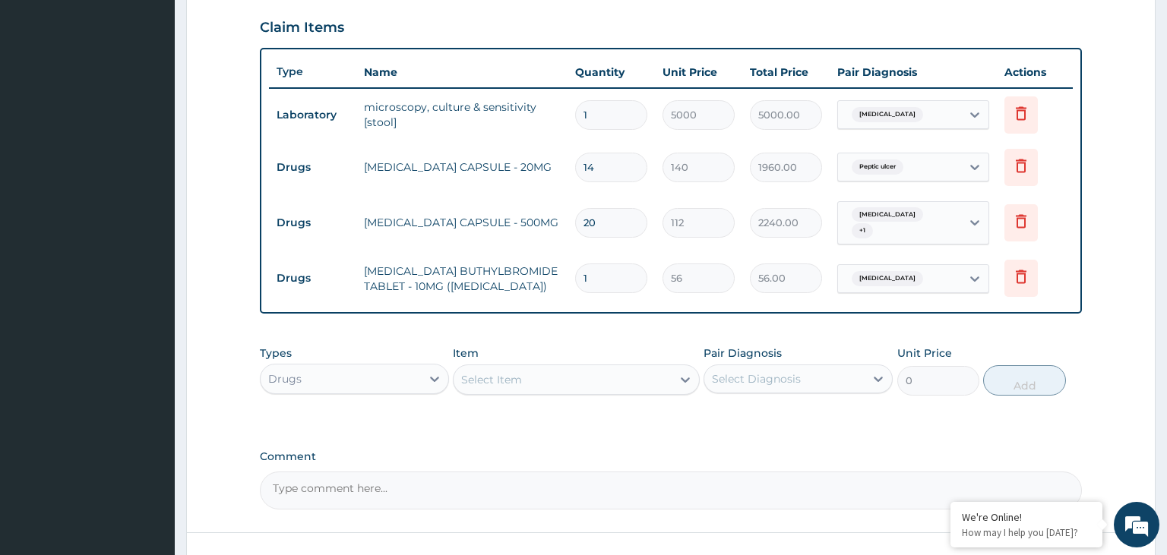
drag, startPoint x: 591, startPoint y: 271, endPoint x: 533, endPoint y: 272, distance: 57.7
click at [575, 271] on input "1" at bounding box center [611, 279] width 72 height 30
type input "6"
type input "336.00"
type input "6"
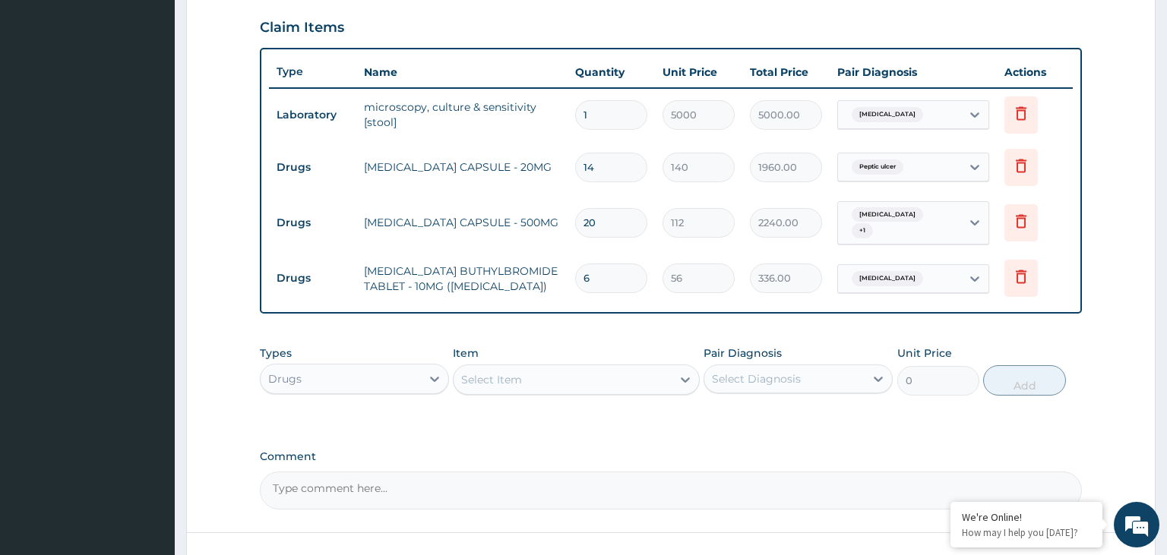
click at [609, 381] on div "Select Item" at bounding box center [563, 380] width 218 height 24
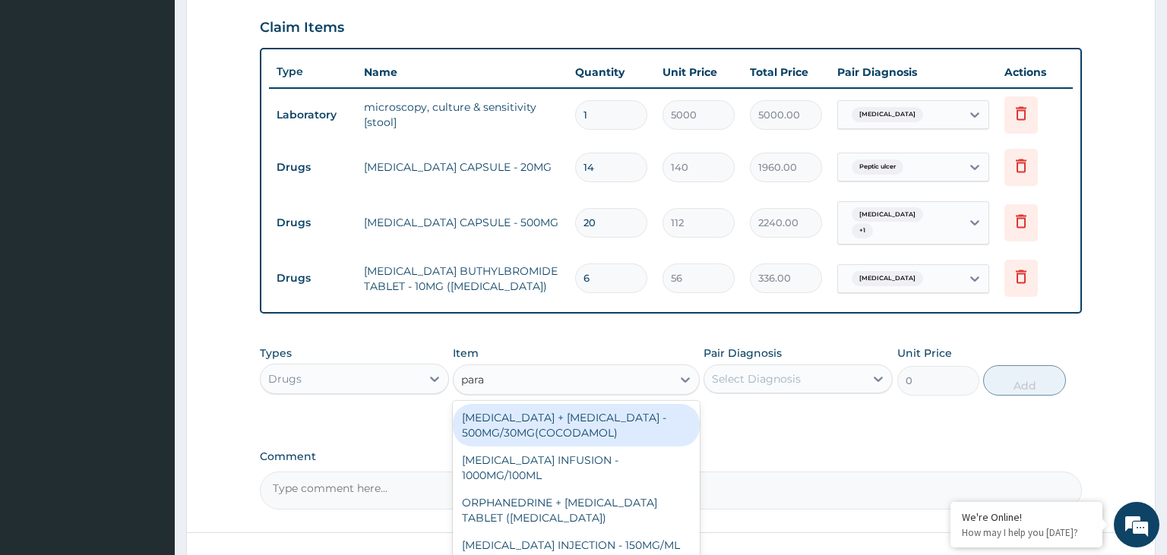
type input "parac"
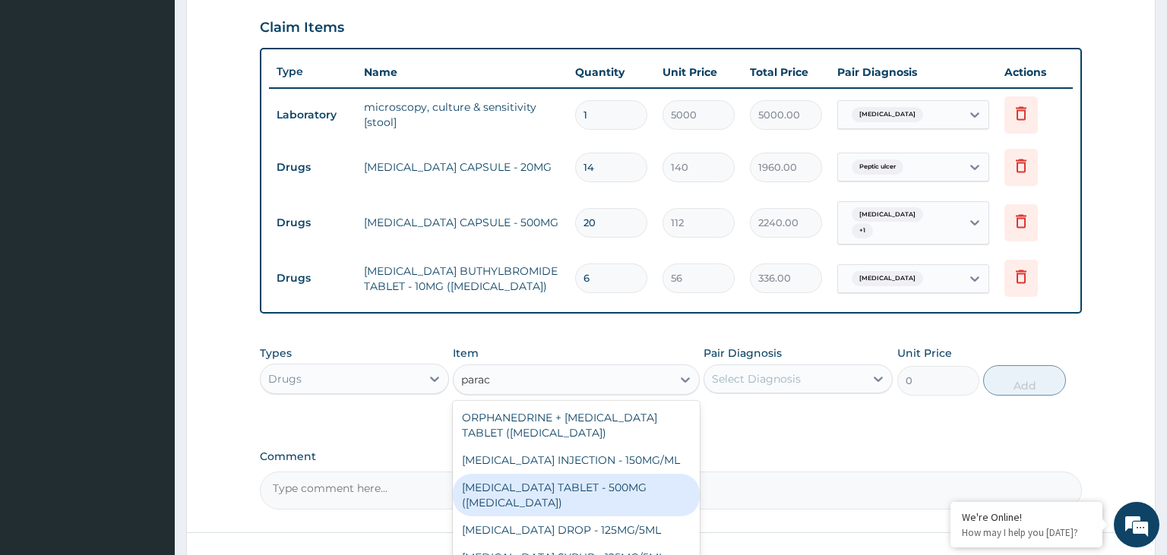
click at [629, 475] on div "[MEDICAL_DATA] TABLET - 500MG ([MEDICAL_DATA])" at bounding box center [576, 495] width 247 height 43
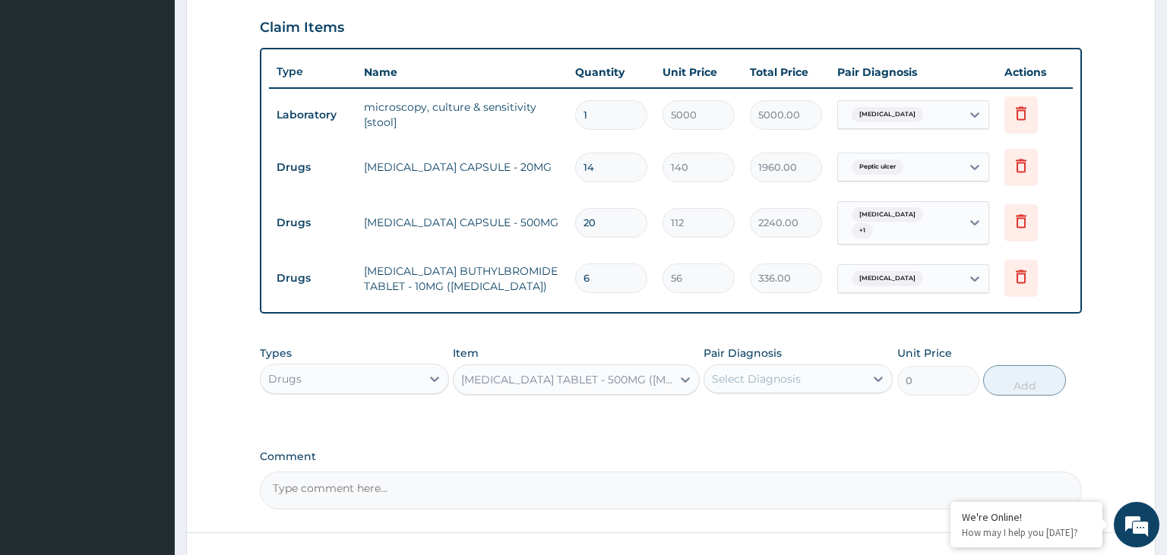
type input "42"
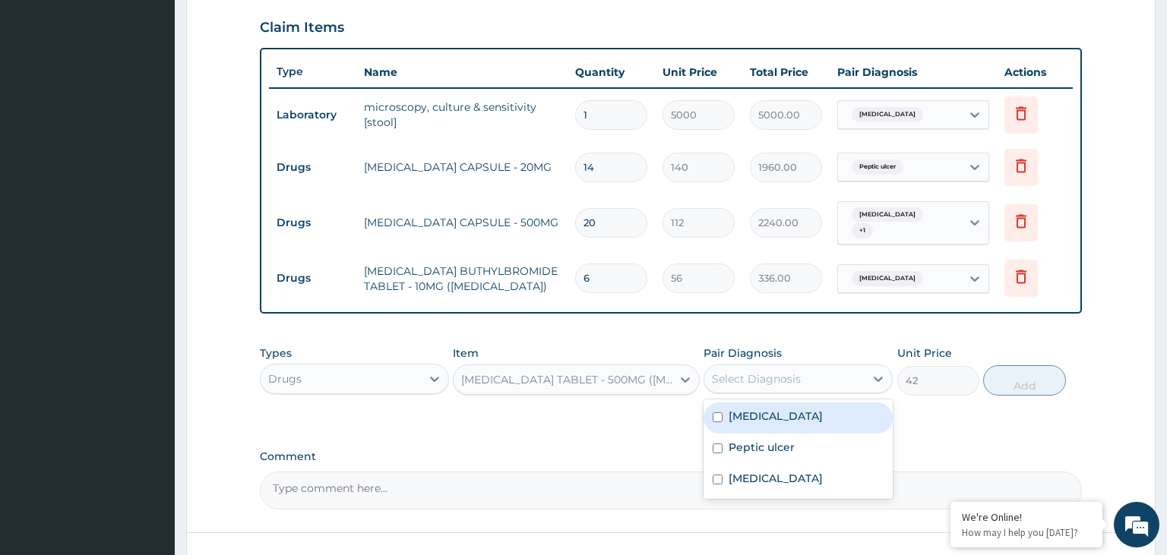
click at [804, 372] on div "Select Diagnosis" at bounding box center [784, 379] width 160 height 24
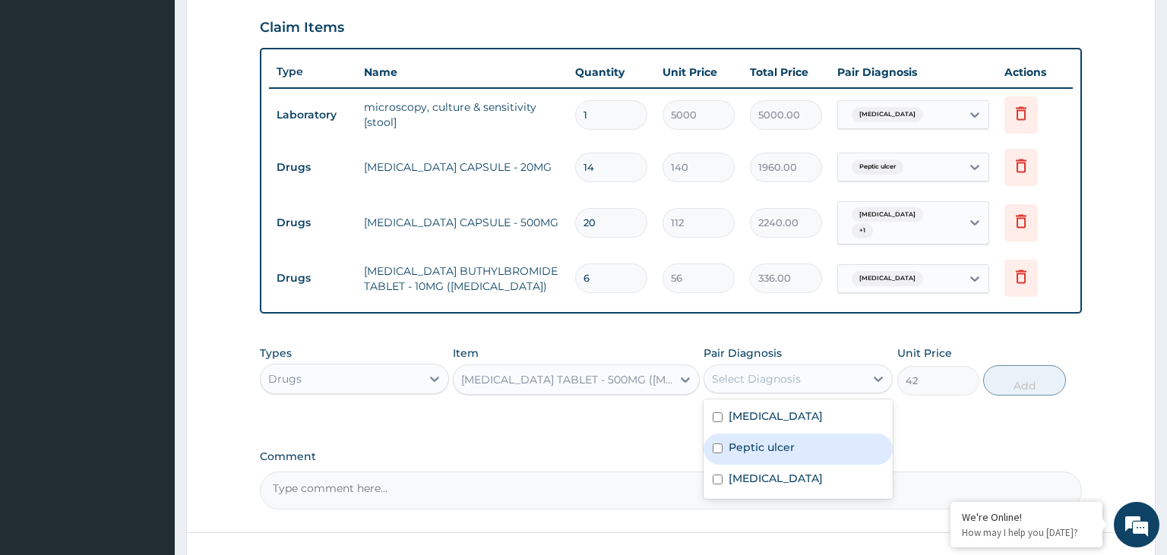
click at [773, 441] on label "Peptic ulcer" at bounding box center [762, 447] width 66 height 15
checkbox input "true"
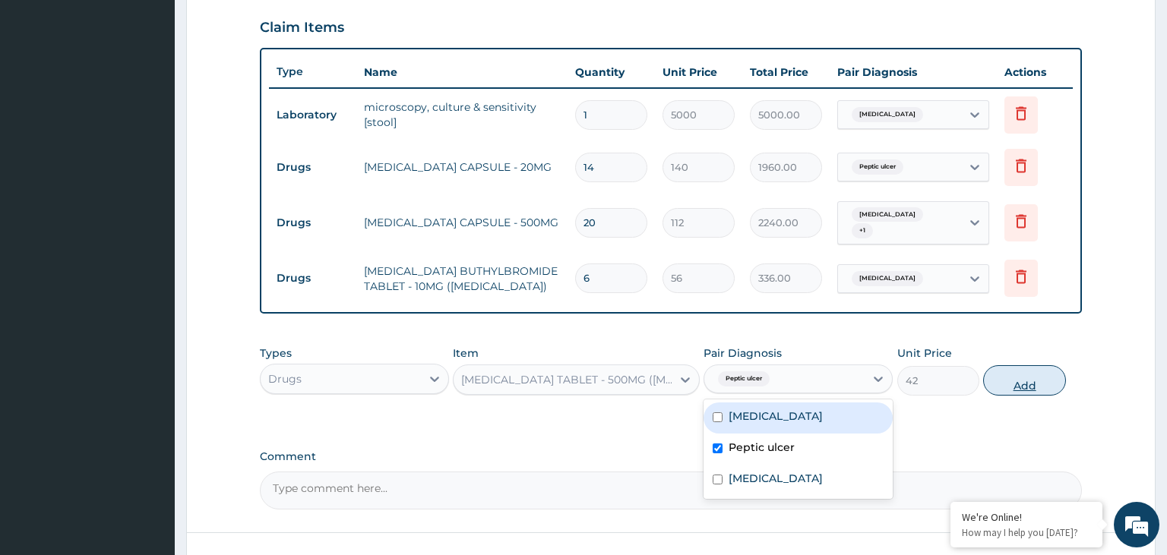
click at [1029, 372] on button "Add" at bounding box center [1024, 380] width 82 height 30
type input "0"
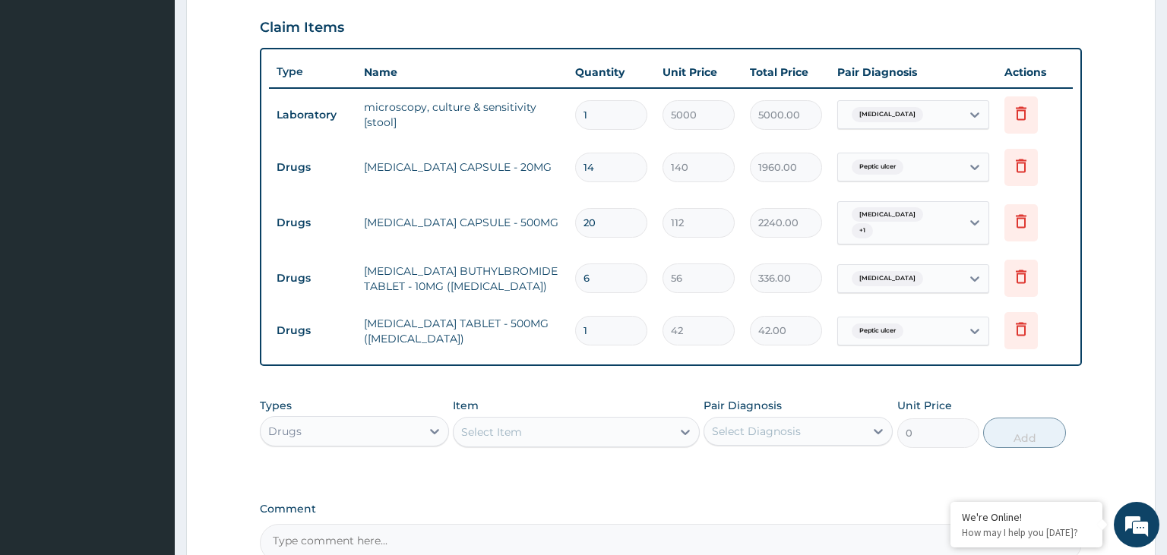
type input "12"
type input "504.00"
type input "12"
click at [599, 417] on div "Select Item" at bounding box center [576, 432] width 247 height 30
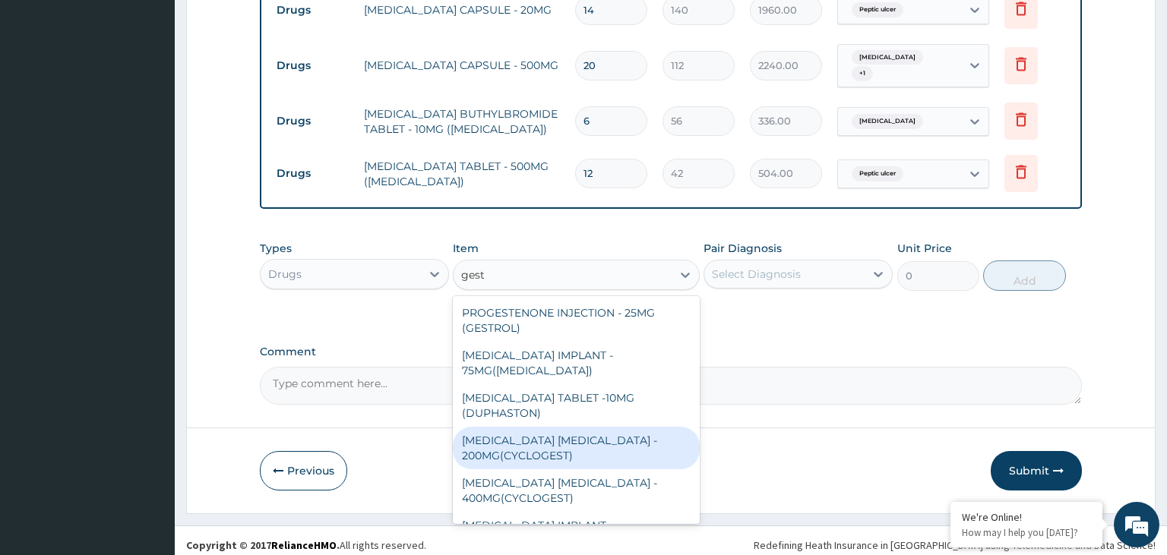
scroll to position [153, 0]
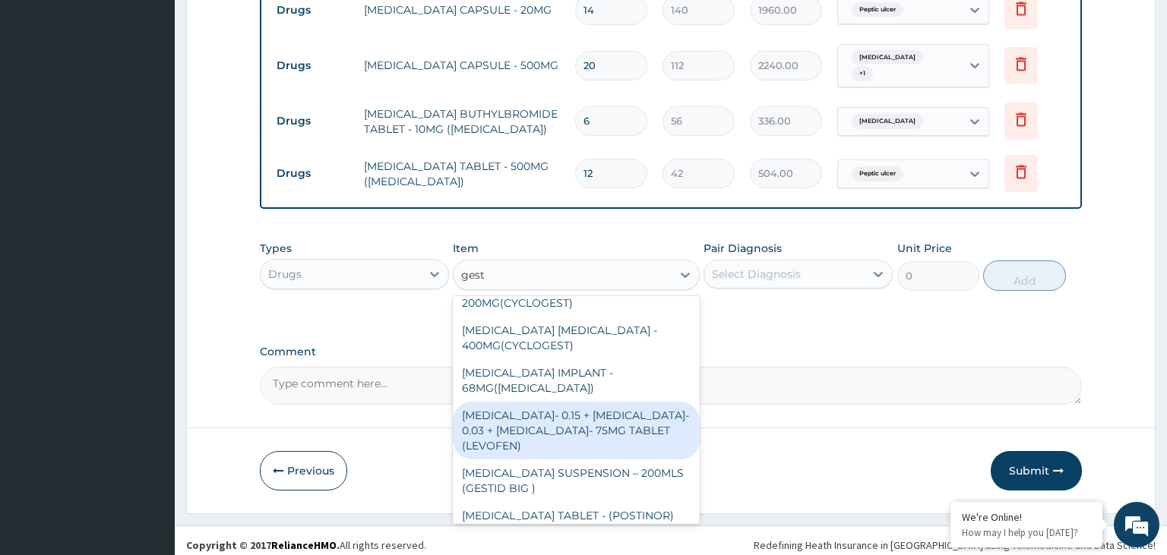
type input "gesti"
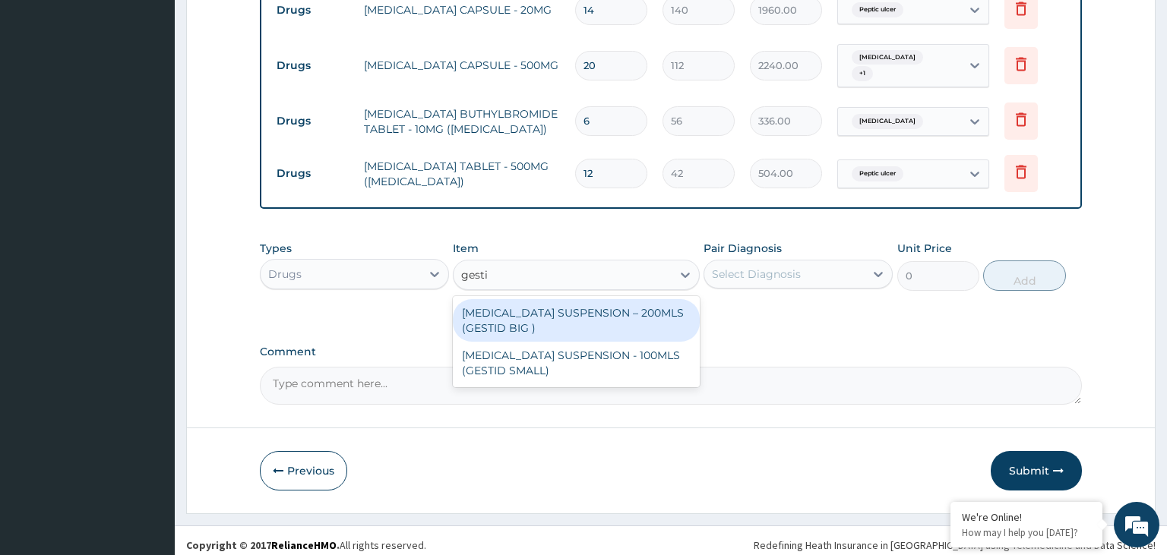
click at [573, 296] on div "[MEDICAL_DATA] SUSPENSION – 200MLS (GESTID BIG ) [MEDICAL_DATA] SUSPENSION - 10…" at bounding box center [576, 341] width 247 height 91
drag, startPoint x: 585, startPoint y: 302, endPoint x: 705, endPoint y: 297, distance: 120.2
click at [587, 302] on div "[MEDICAL_DATA] SUSPENSION – 200MLS (GESTID BIG )" at bounding box center [576, 320] width 247 height 43
type input "1680"
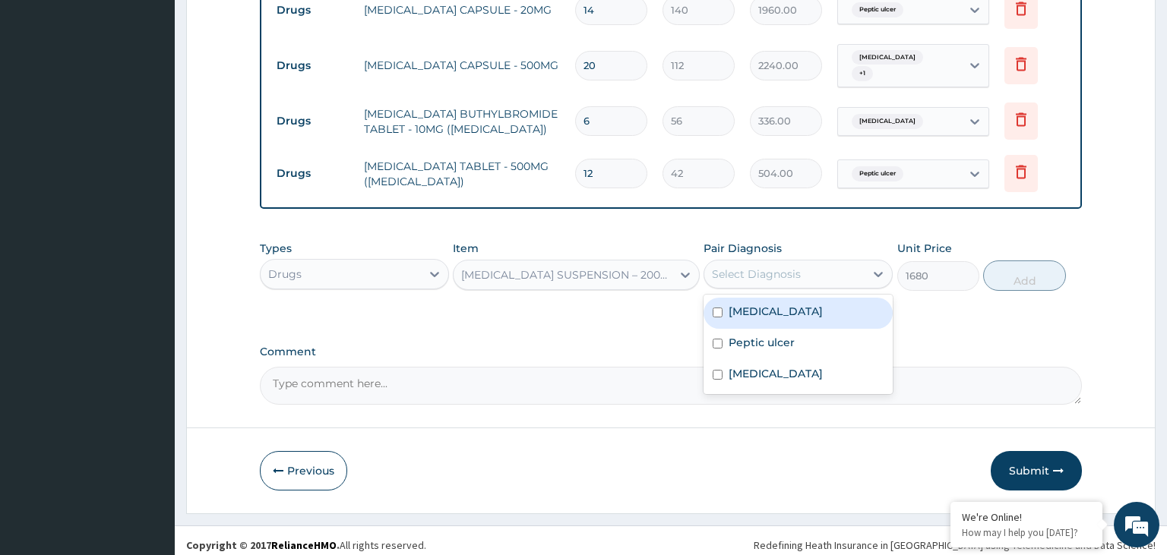
click at [828, 268] on div "Select Diagnosis" at bounding box center [784, 274] width 160 height 24
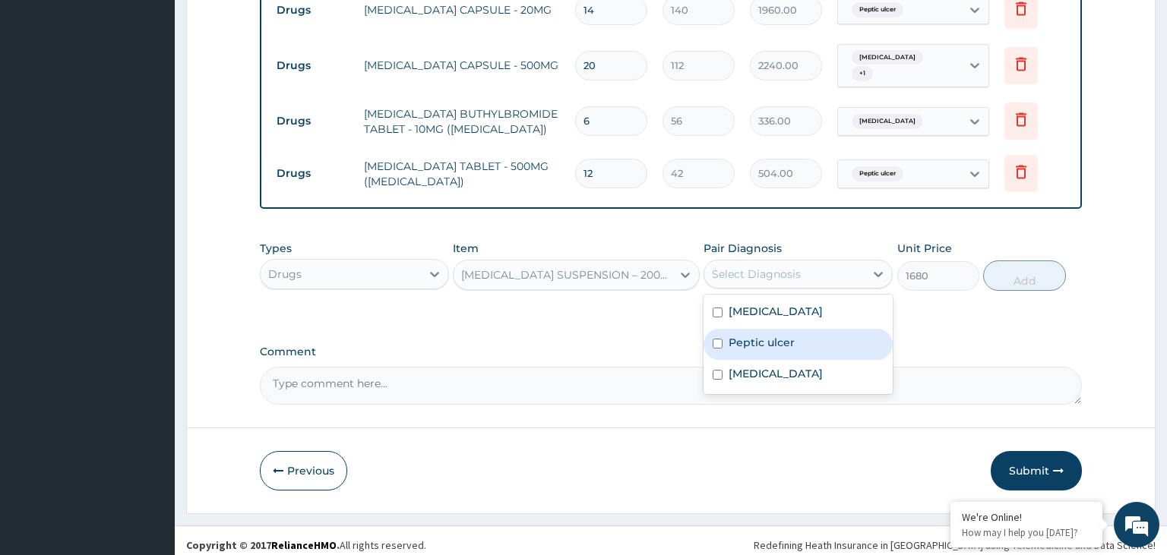
click at [808, 336] on div "Peptic ulcer" at bounding box center [798, 344] width 189 height 31
checkbox input "true"
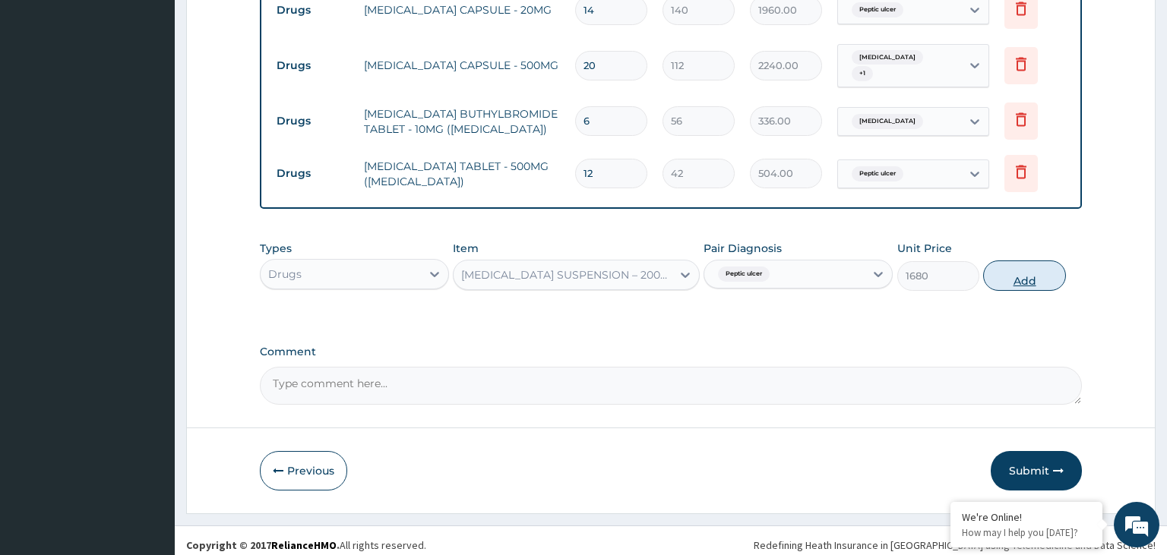
click at [1026, 261] on button "Add" at bounding box center [1024, 276] width 82 height 30
type input "0"
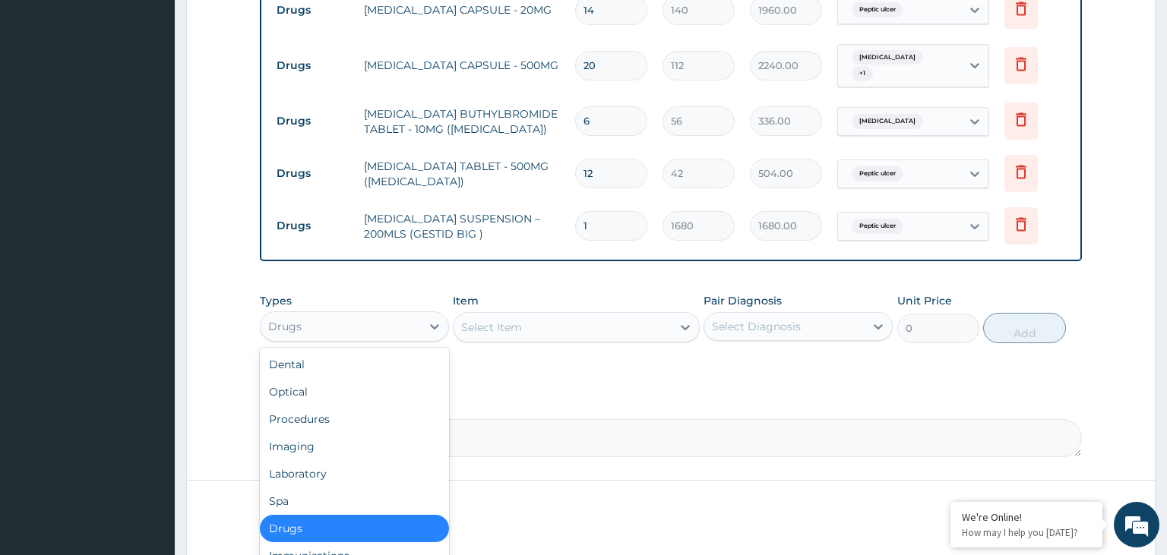
click at [407, 318] on div "Drugs" at bounding box center [341, 327] width 160 height 24
click at [361, 422] on div "Procedures" at bounding box center [354, 419] width 189 height 27
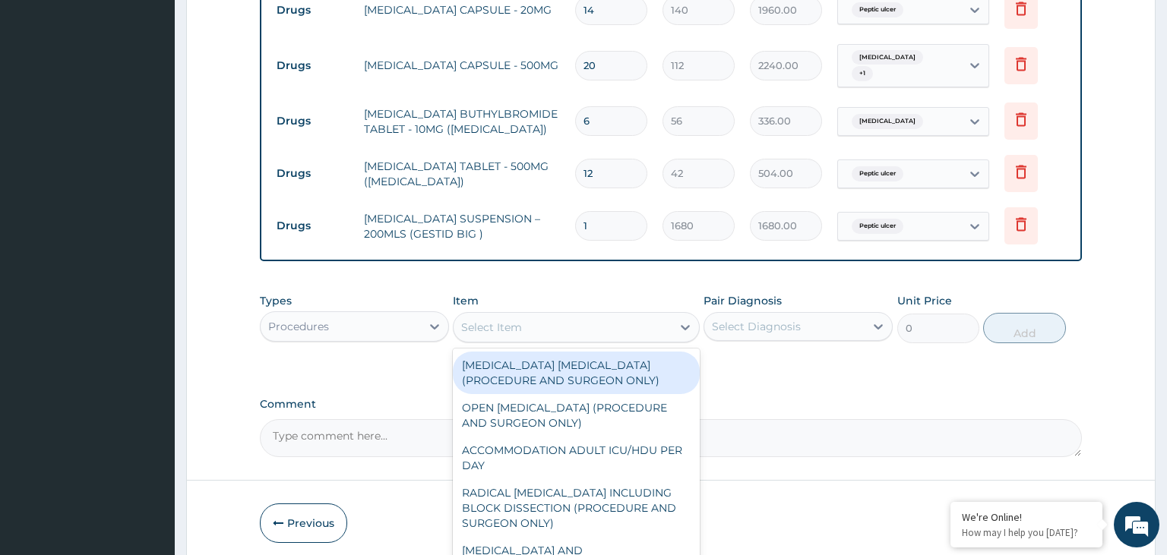
click at [634, 319] on div "Select Item" at bounding box center [563, 327] width 218 height 24
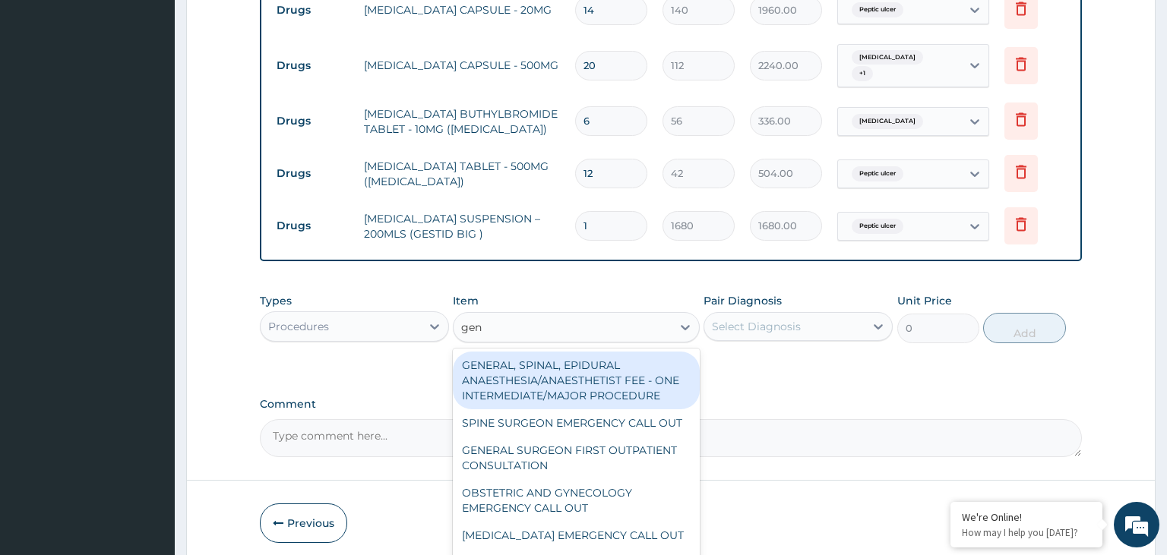
type input "gene"
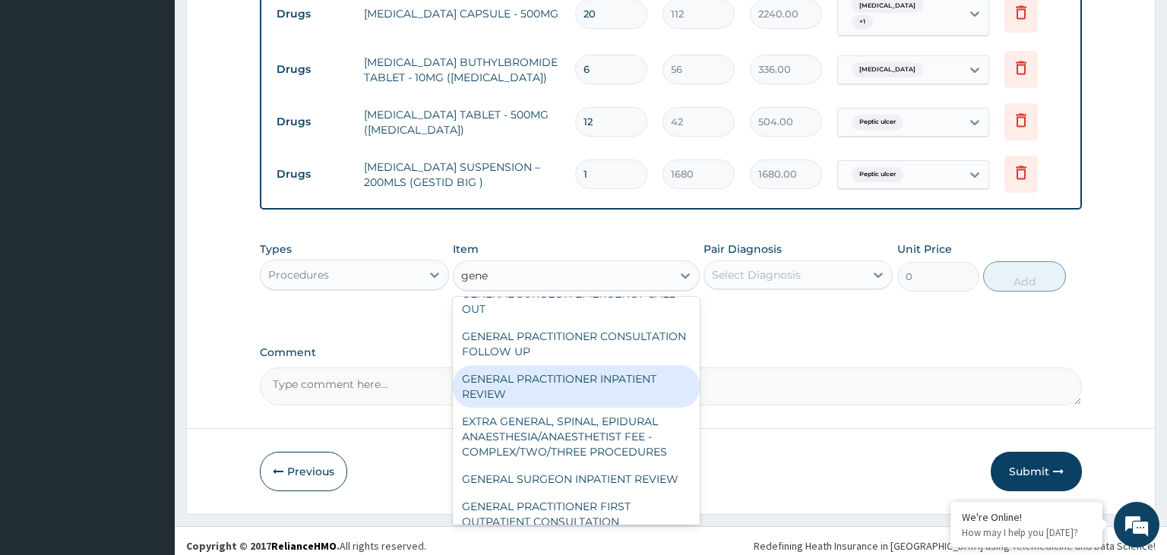
scroll to position [319, 0]
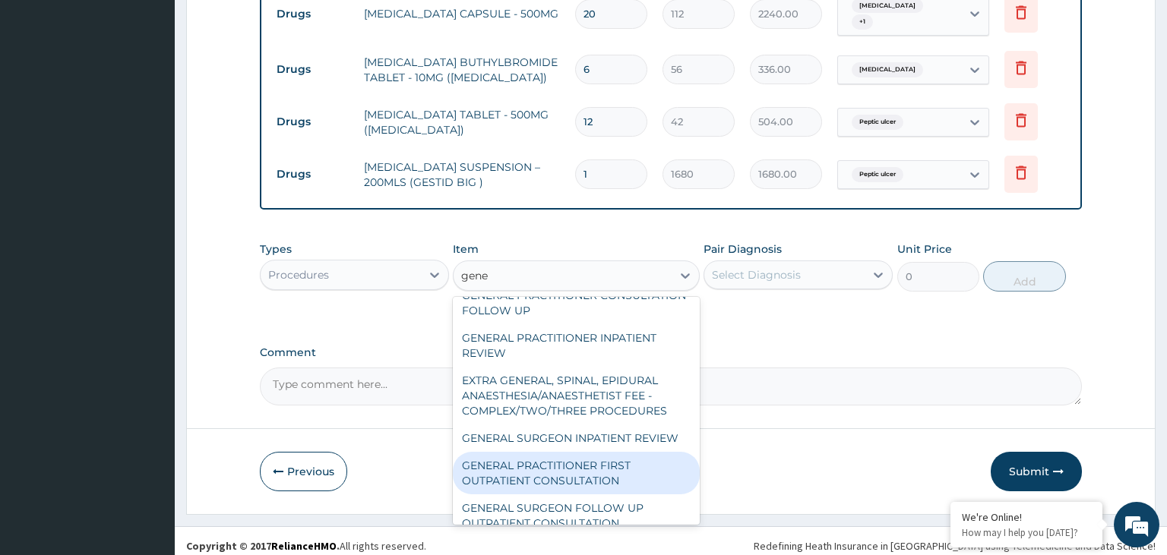
click at [622, 455] on div "GENERAL PRACTITIONER FIRST OUTPATIENT CONSULTATION" at bounding box center [576, 473] width 247 height 43
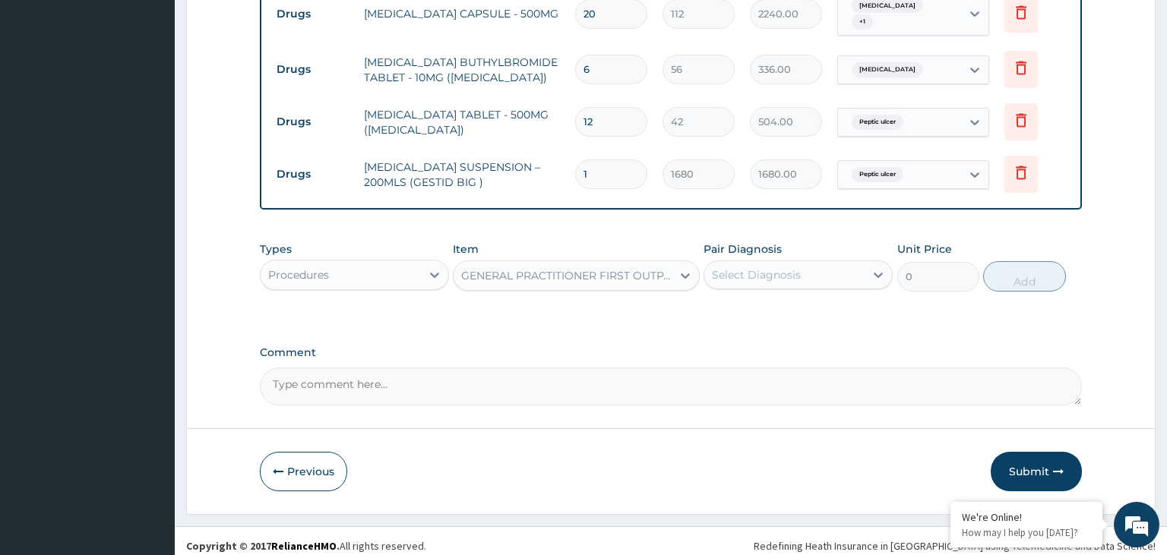
type input "3750"
click at [819, 276] on div "Select Diagnosis" at bounding box center [784, 275] width 160 height 24
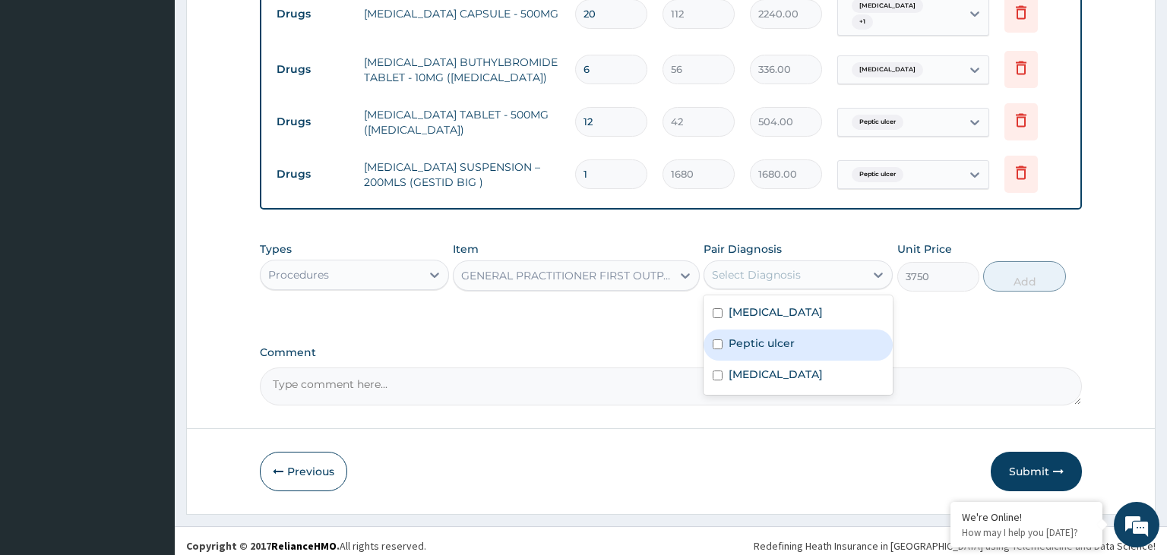
click at [770, 330] on div "Peptic ulcer" at bounding box center [798, 345] width 189 height 31
checkbox input "true"
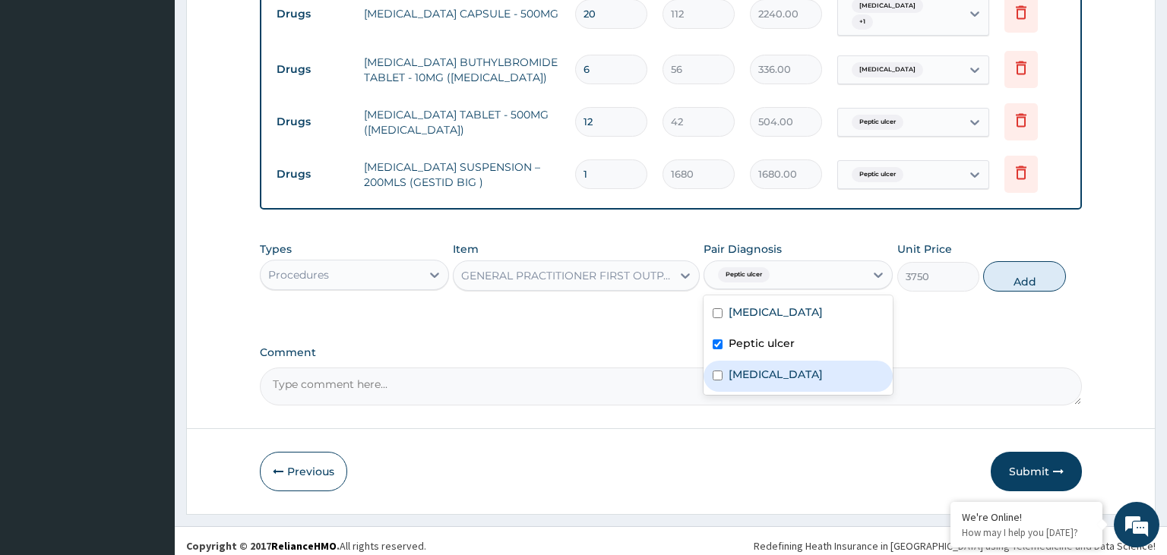
drag, startPoint x: 758, startPoint y: 369, endPoint x: 755, endPoint y: 350, distance: 19.1
click at [757, 369] on label "[MEDICAL_DATA]" at bounding box center [776, 374] width 94 height 15
checkbox input "true"
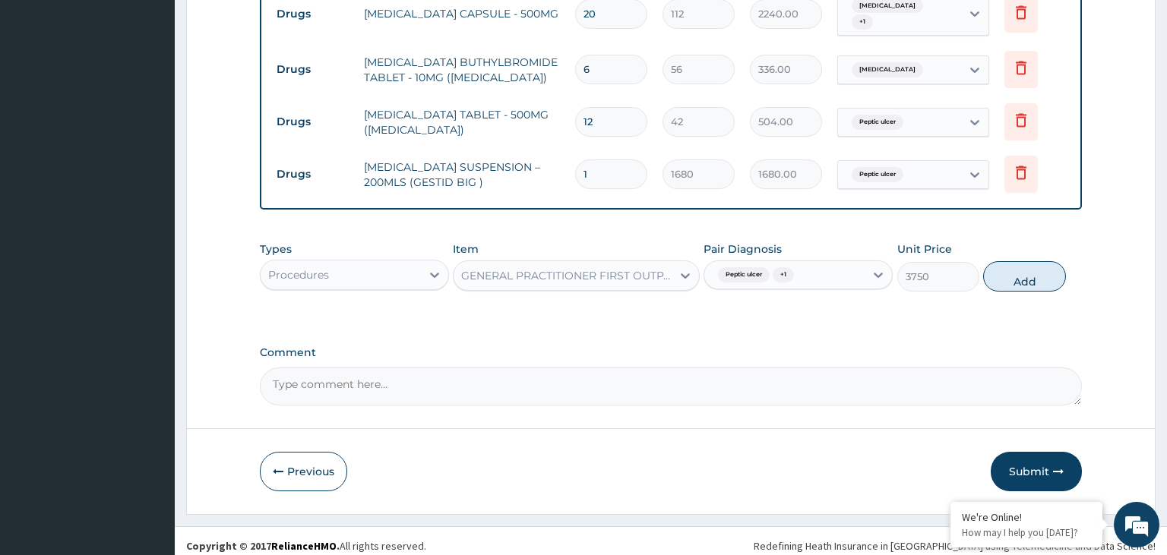
click at [783, 284] on div "Types Procedures Item GENERAL PRACTITIONER FIRST OUTPATIENT CONSULTATION Pair D…" at bounding box center [671, 266] width 823 height 65
click at [835, 270] on div "[MEDICAL_DATA] + 1" at bounding box center [784, 275] width 160 height 26
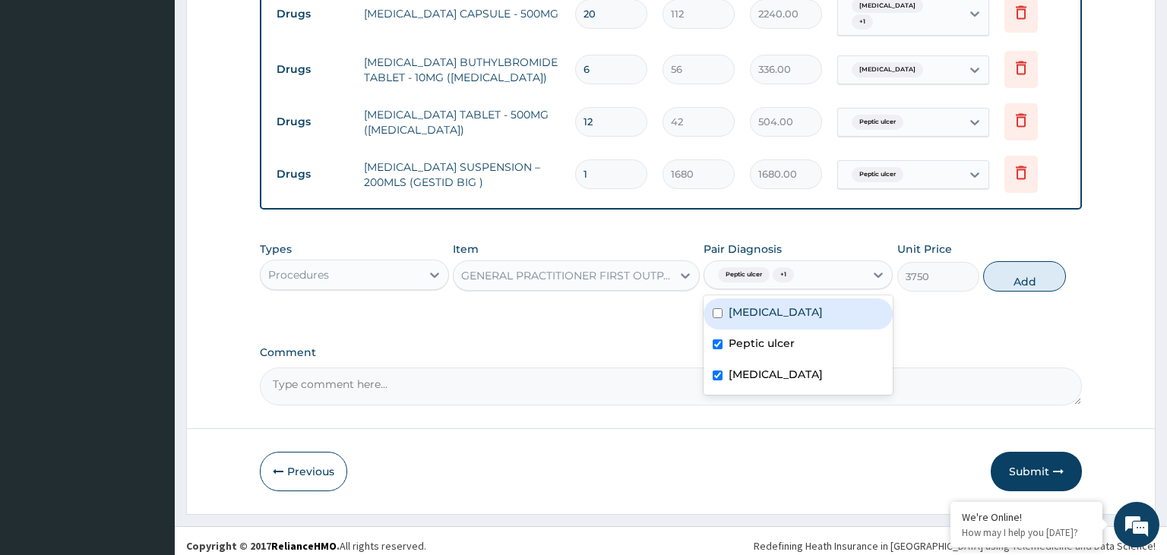
click at [798, 320] on div "[MEDICAL_DATA]" at bounding box center [798, 314] width 189 height 31
checkbox input "true"
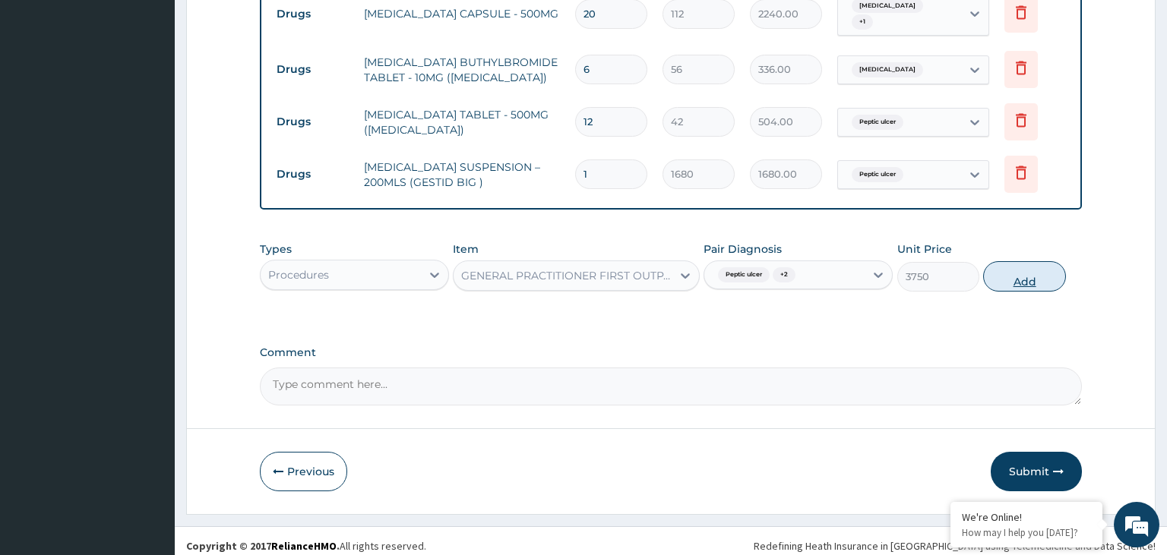
click at [1045, 266] on button "Add" at bounding box center [1024, 276] width 82 height 30
type input "0"
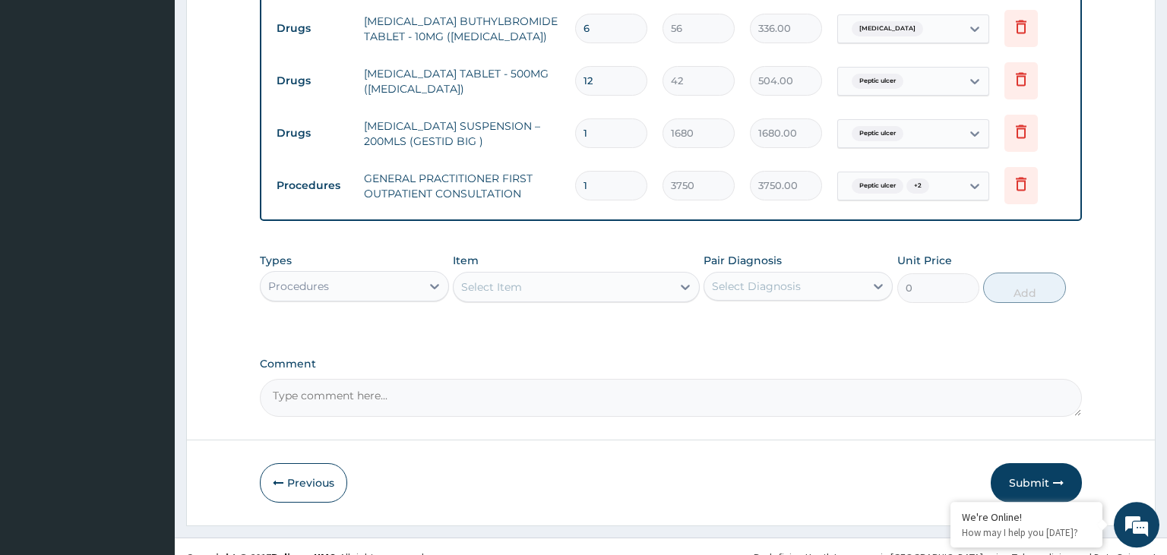
scroll to position [779, 0]
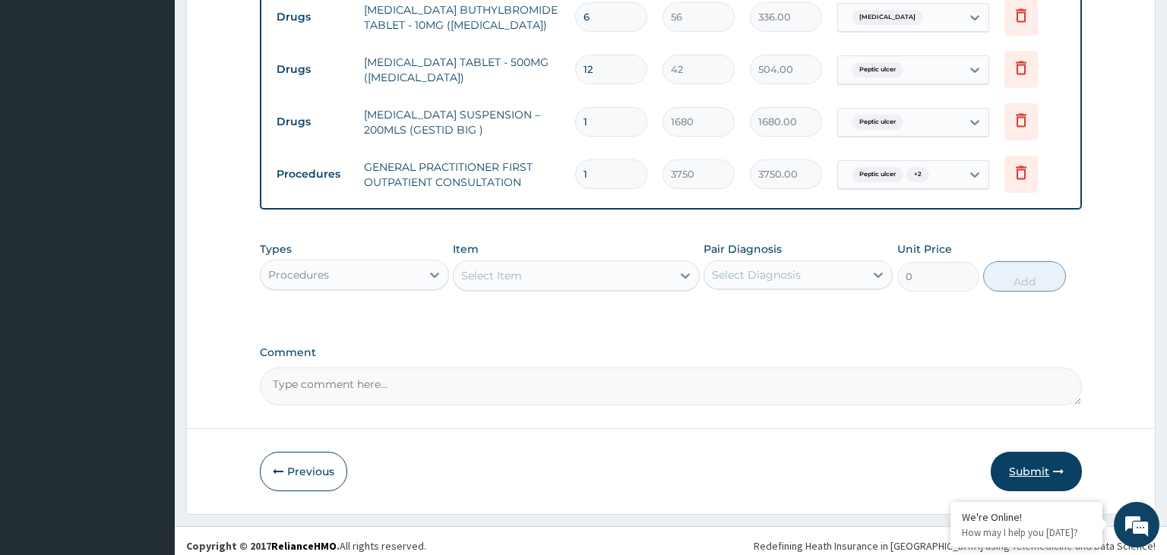
click at [1030, 452] on button "Submit" at bounding box center [1036, 472] width 91 height 40
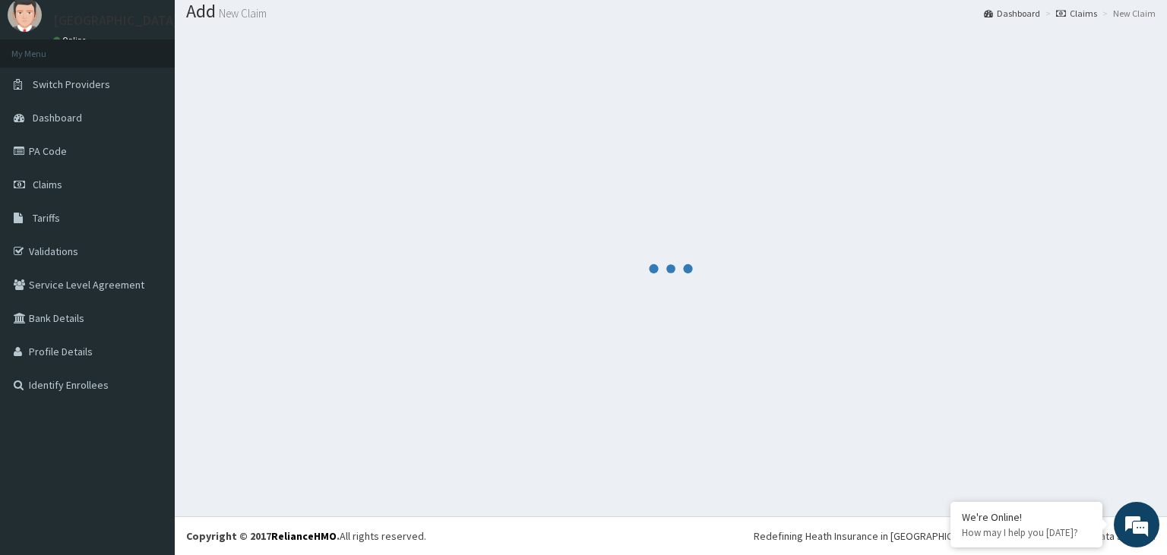
scroll to position [47, 0]
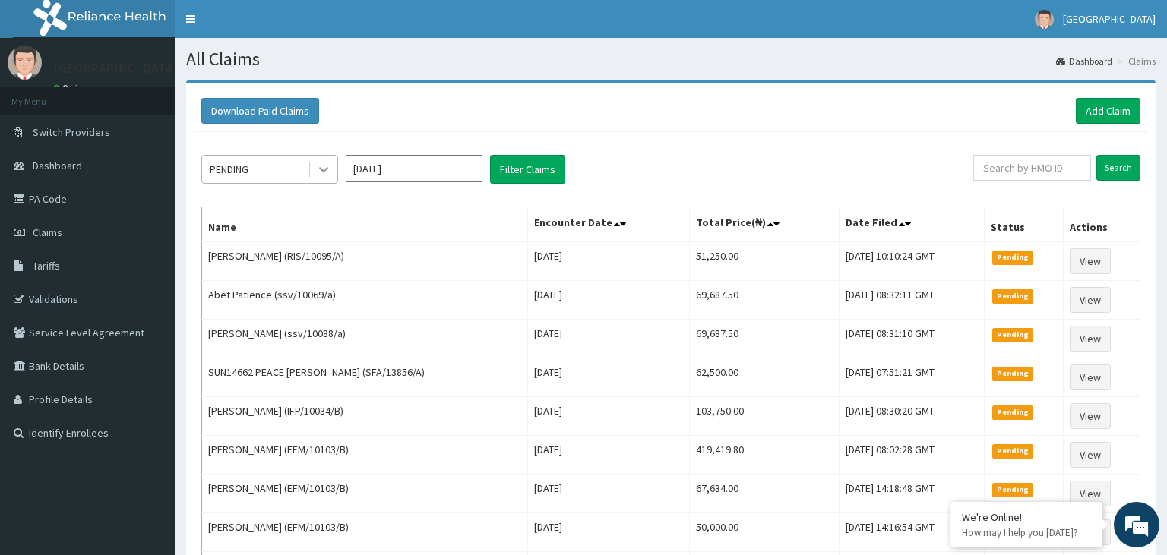
click at [320, 168] on icon at bounding box center [323, 170] width 9 height 5
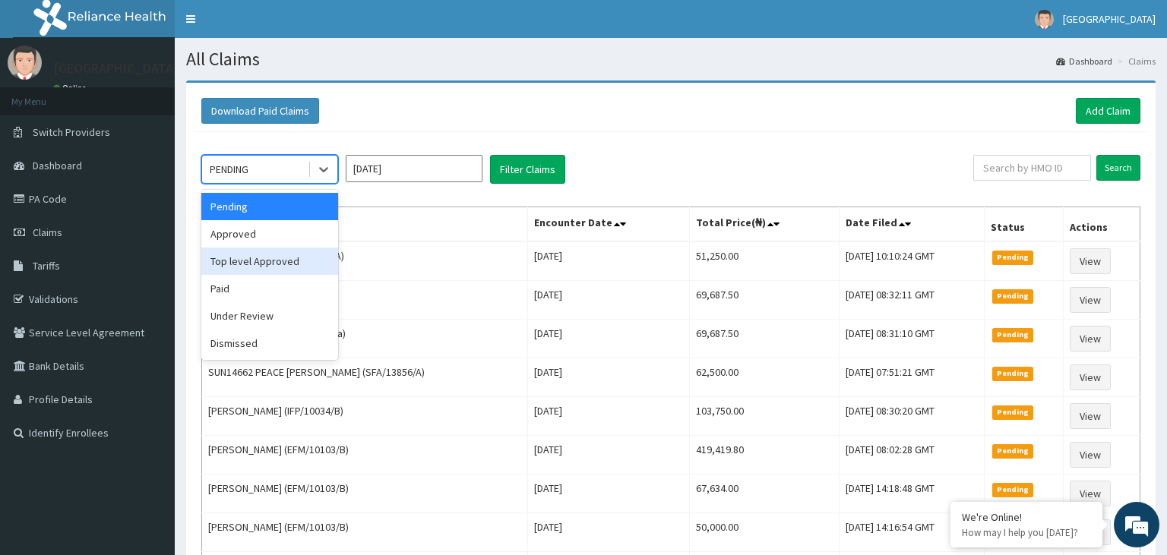
click at [287, 265] on div "Top level Approved" at bounding box center [269, 261] width 137 height 27
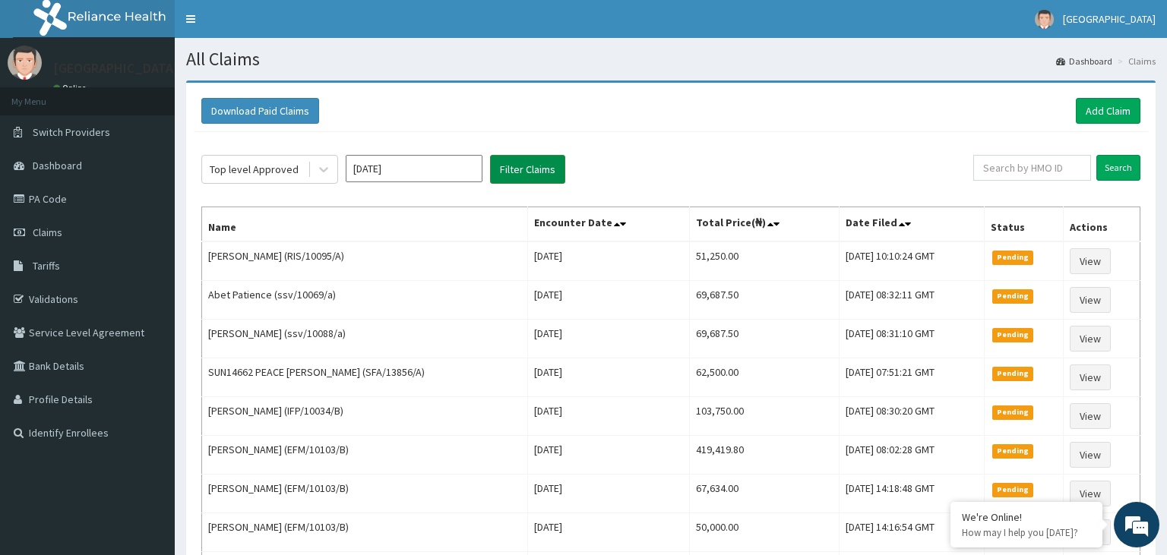
click at [547, 169] on button "Filter Claims" at bounding box center [527, 169] width 75 height 29
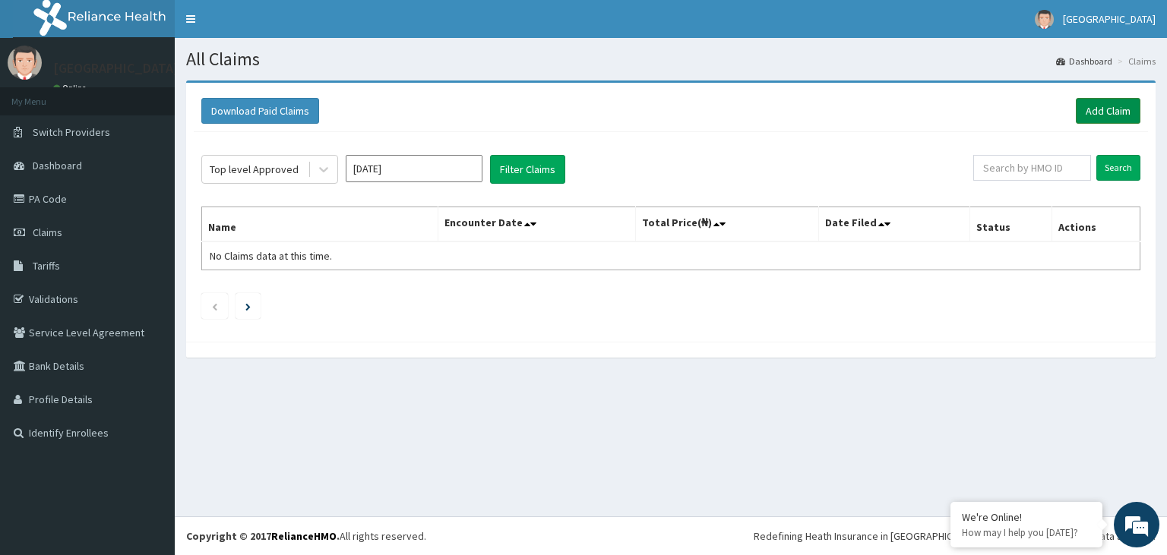
click at [1104, 114] on link "Add Claim" at bounding box center [1108, 111] width 65 height 26
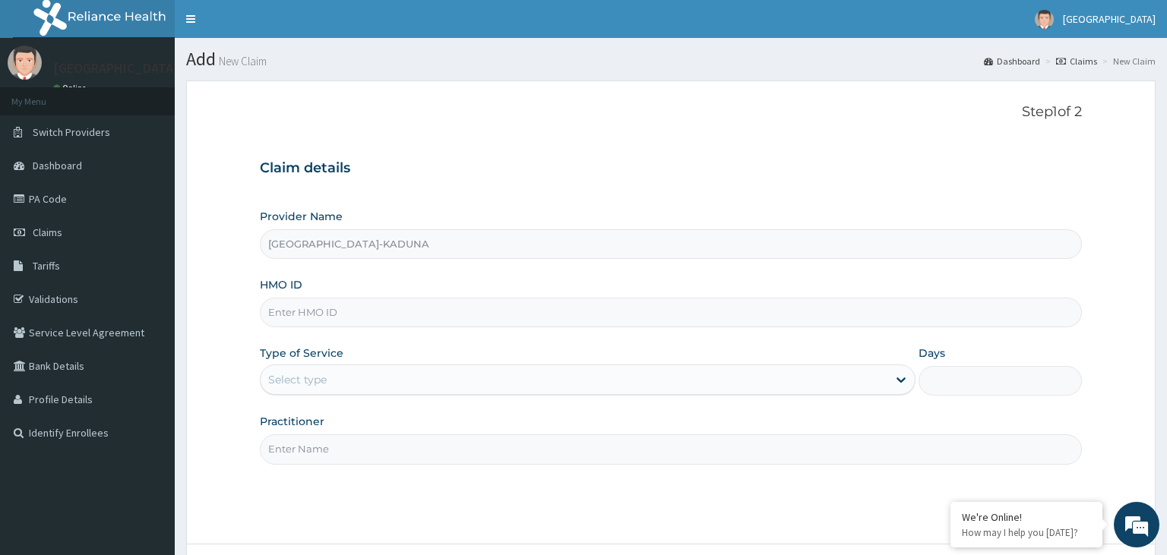
type input "[GEOGRAPHIC_DATA]-KADUNA"
paste input "NBC/10052/B"
type input "NBC/10052/B"
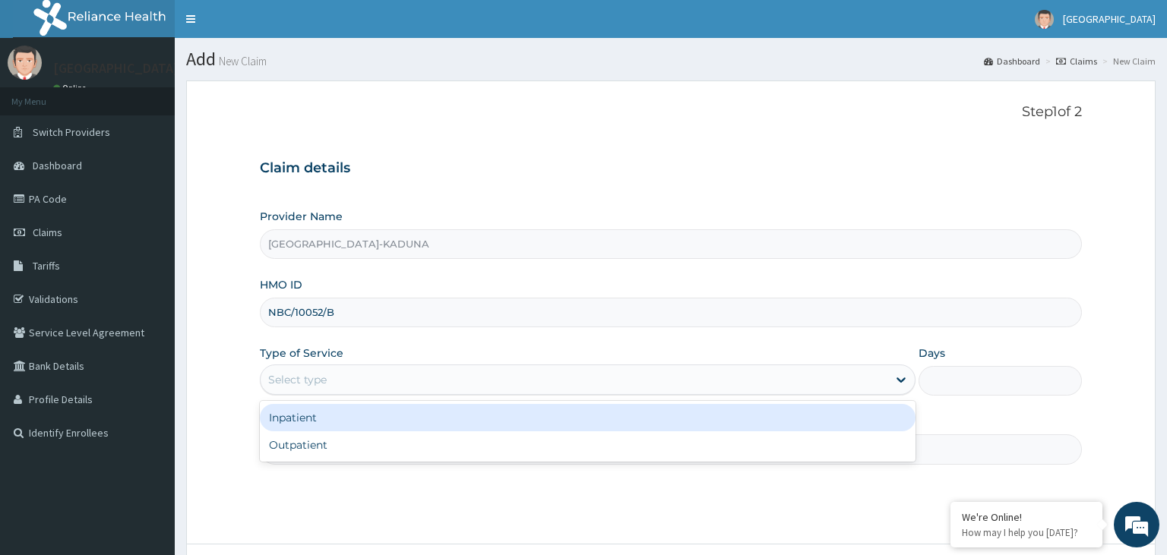
click at [377, 386] on div "Select type" at bounding box center [574, 380] width 627 height 24
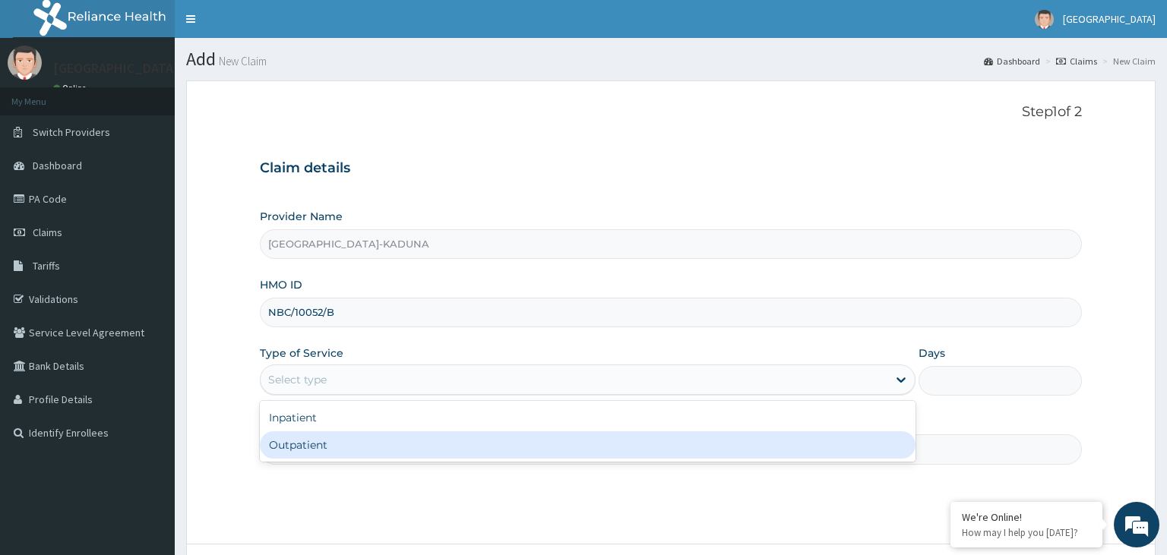
click at [381, 436] on div "Outpatient" at bounding box center [588, 445] width 656 height 27
type input "1"
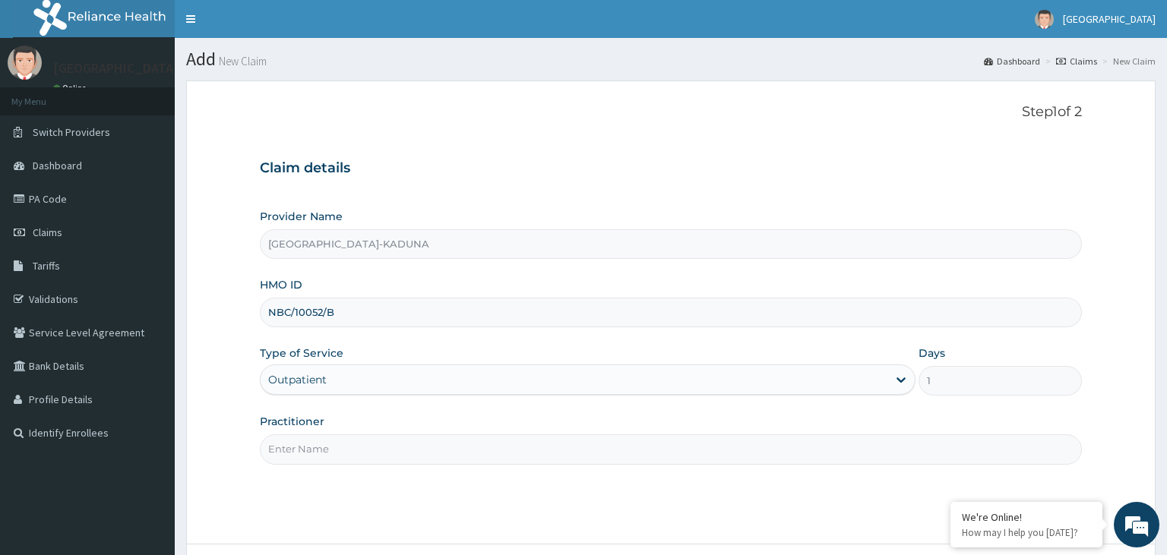
click at [466, 460] on input "Practitioner" at bounding box center [671, 450] width 823 height 30
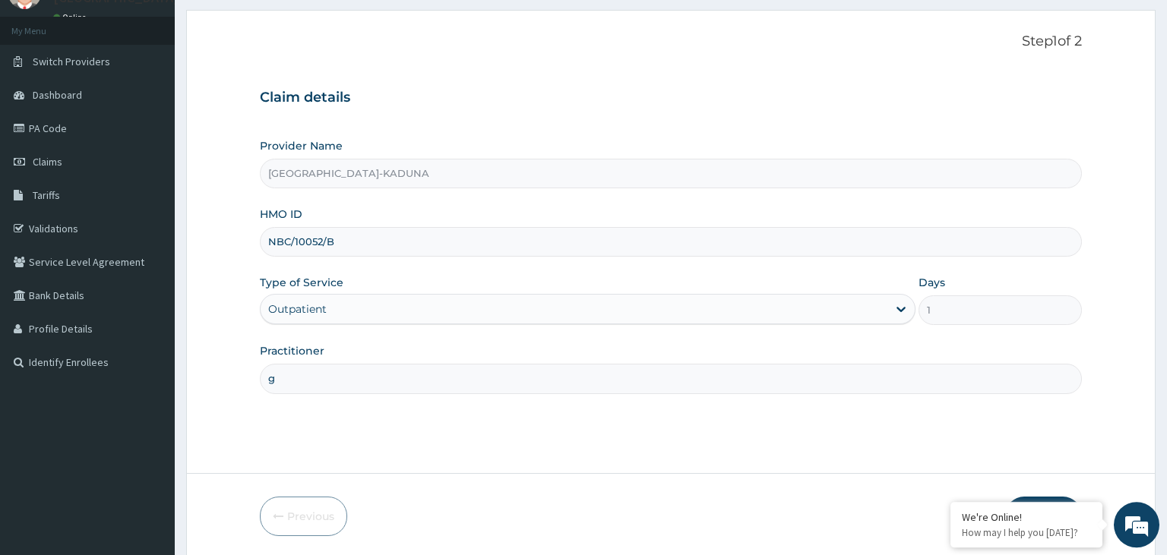
scroll to position [125, 0]
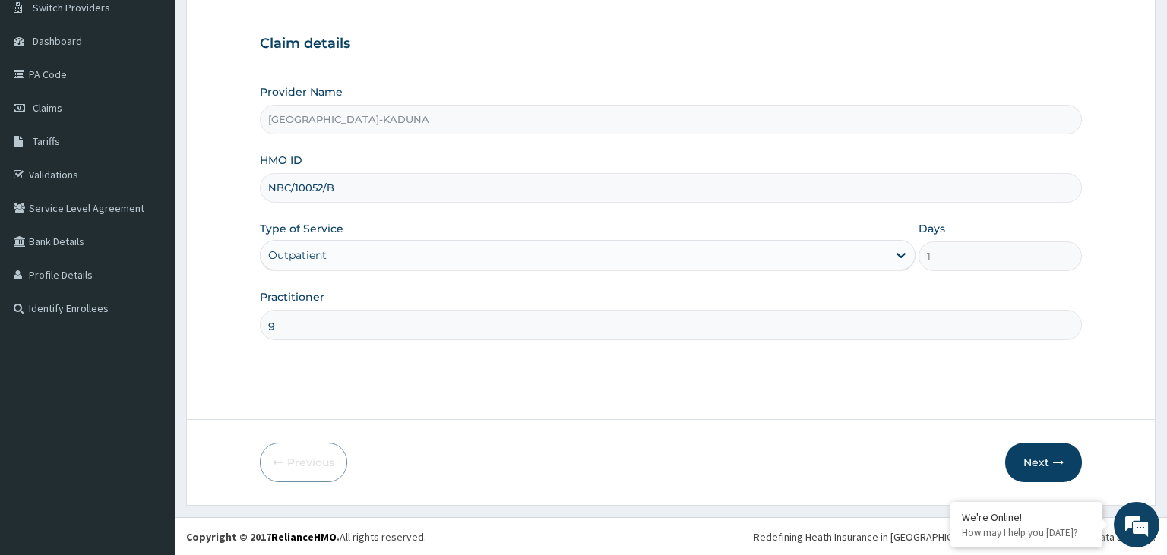
type input "g"
click at [1028, 439] on form "Step 1 of 2 Claim details Provider Name [GEOGRAPHIC_DATA]-KADUNA HMO ID NBC/100…" at bounding box center [670, 230] width 969 height 549
click at [1027, 451] on button "Next" at bounding box center [1043, 463] width 77 height 40
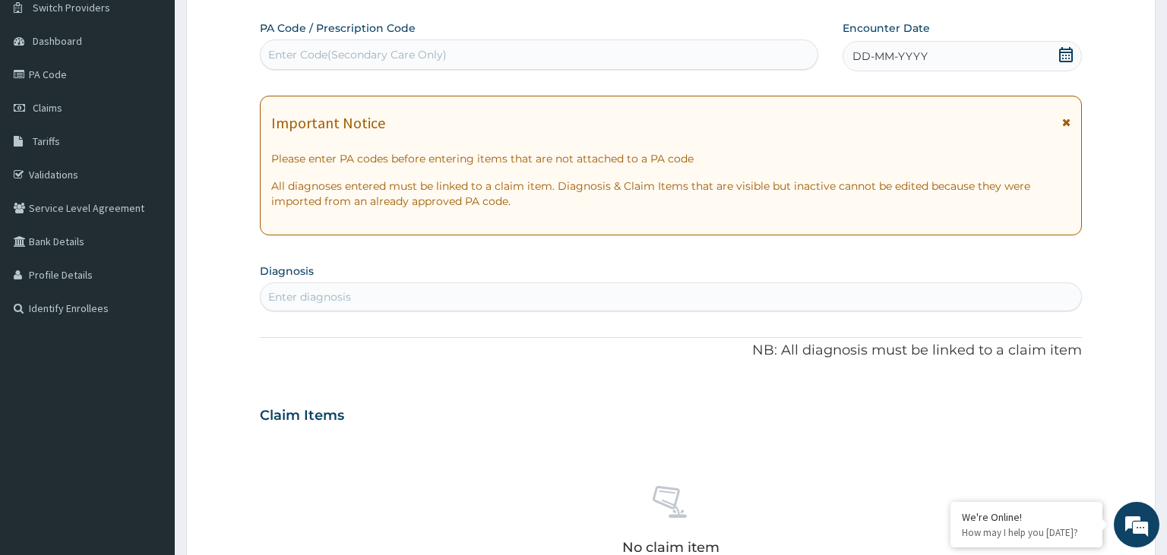
click at [450, 302] on div "Enter diagnosis" at bounding box center [671, 297] width 821 height 24
type input "mals"
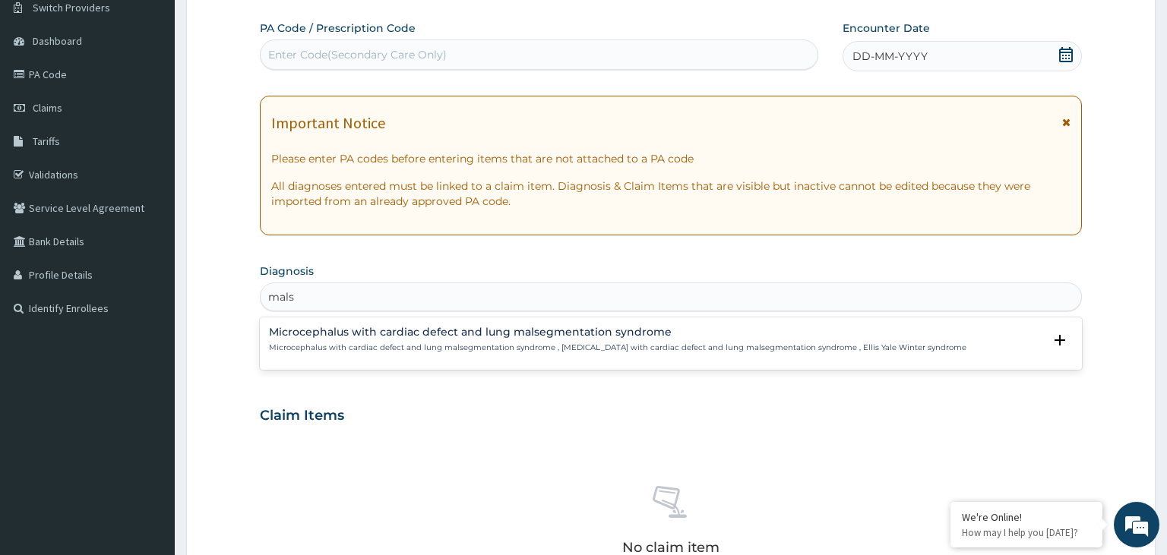
click at [426, 332] on h4 "Microcephalus with cardiac defect and lung malsegmentation syndrome" at bounding box center [617, 332] width 697 height 11
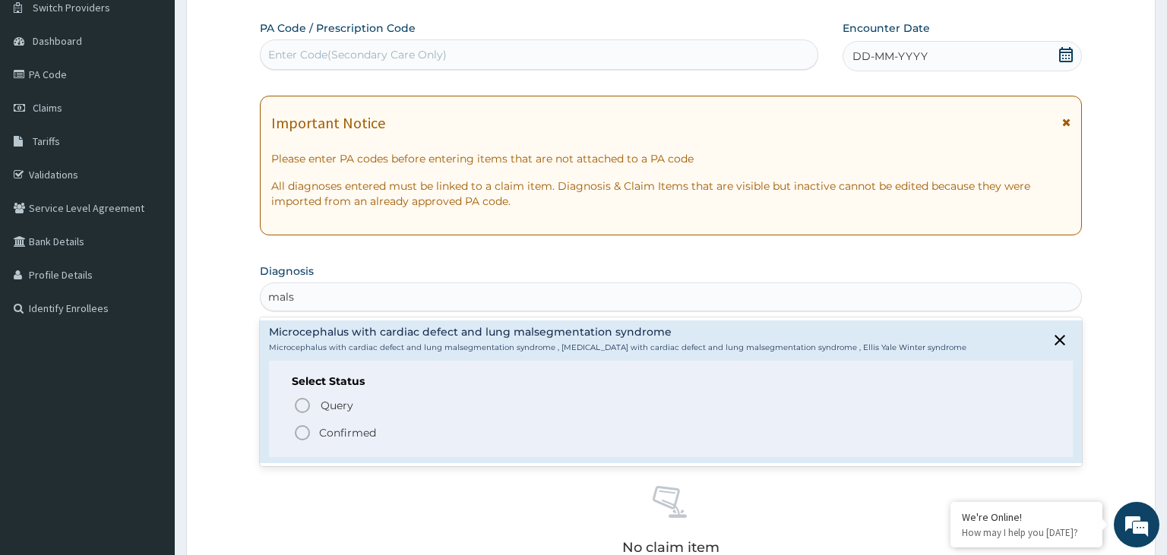
click at [359, 435] on p "Confirmed" at bounding box center [347, 432] width 57 height 15
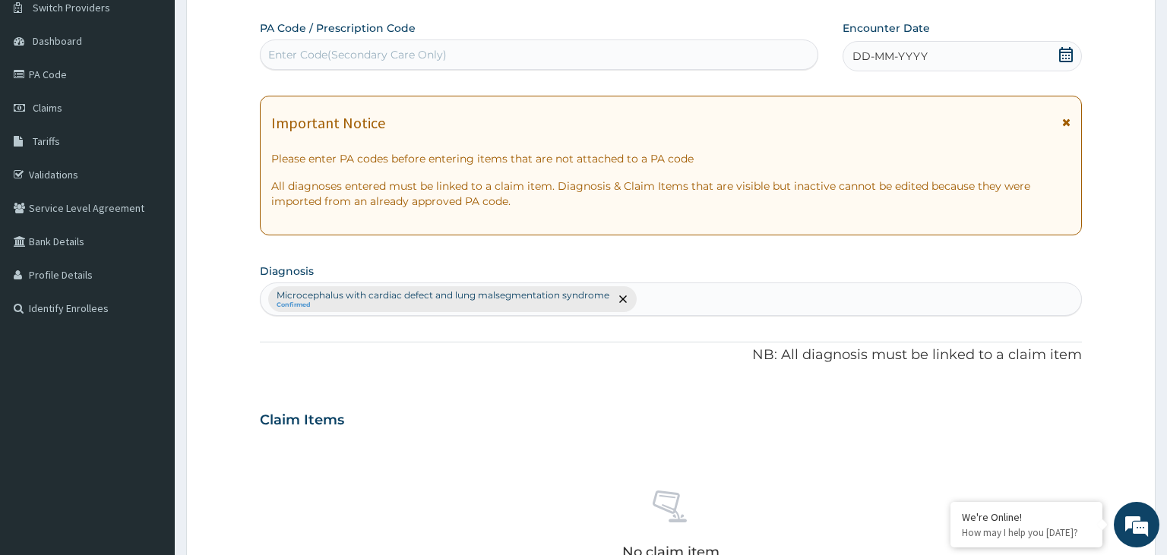
scroll to position [445, 0]
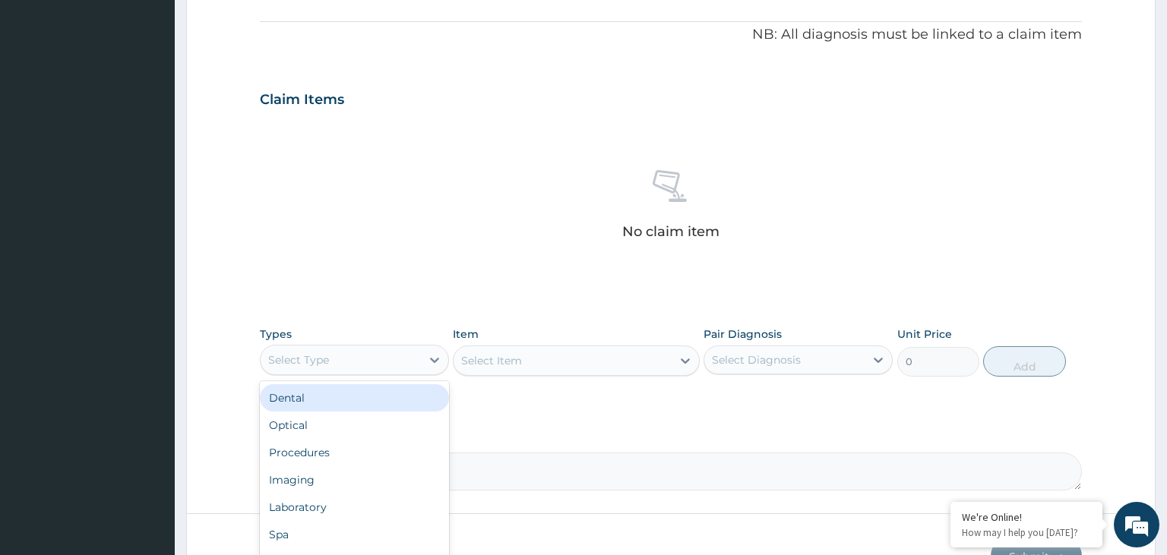
click at [372, 363] on div "Select Type" at bounding box center [341, 360] width 160 height 24
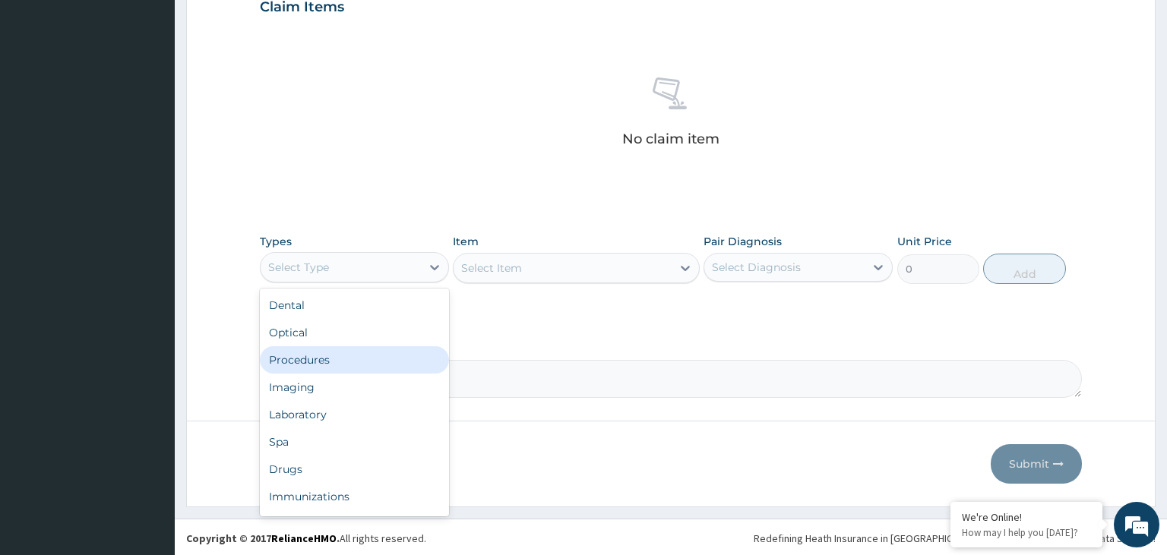
click at [368, 359] on div "Procedures" at bounding box center [354, 359] width 189 height 27
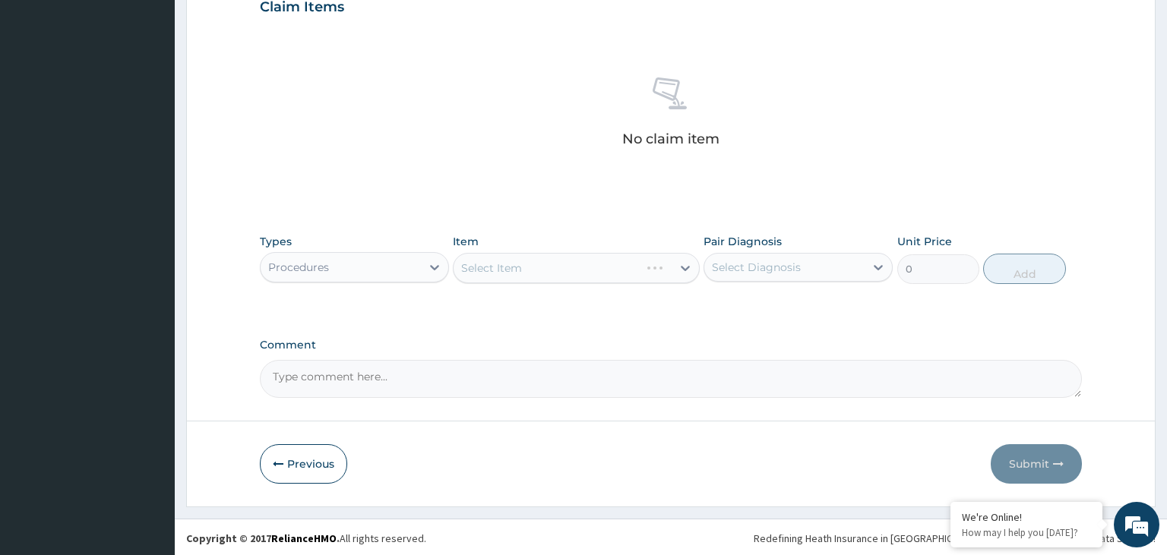
click at [652, 268] on div "Select Item" at bounding box center [576, 268] width 247 height 30
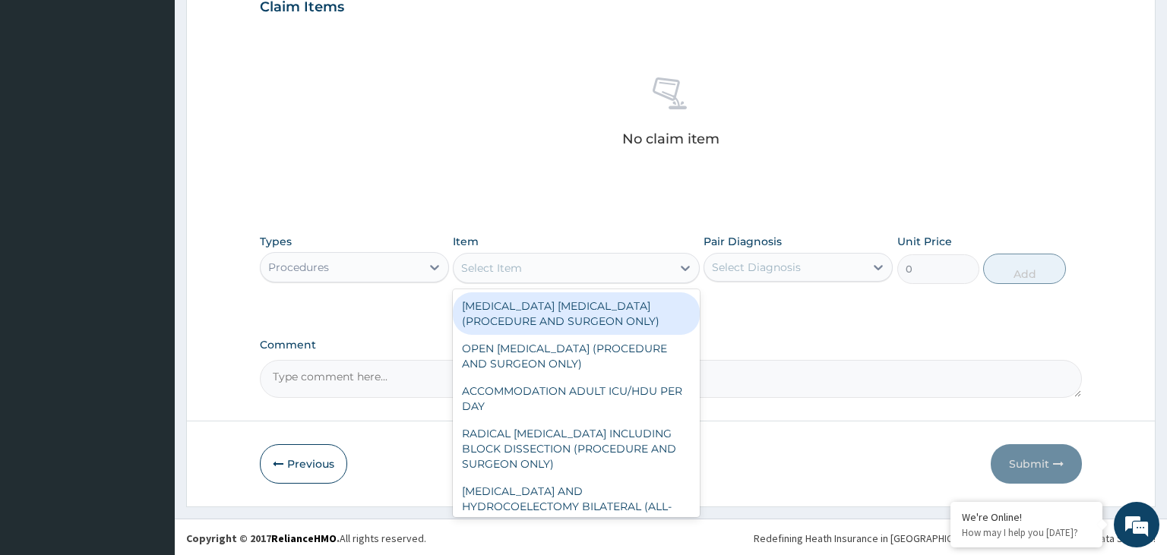
click at [652, 268] on div "Select Item" at bounding box center [563, 268] width 218 height 24
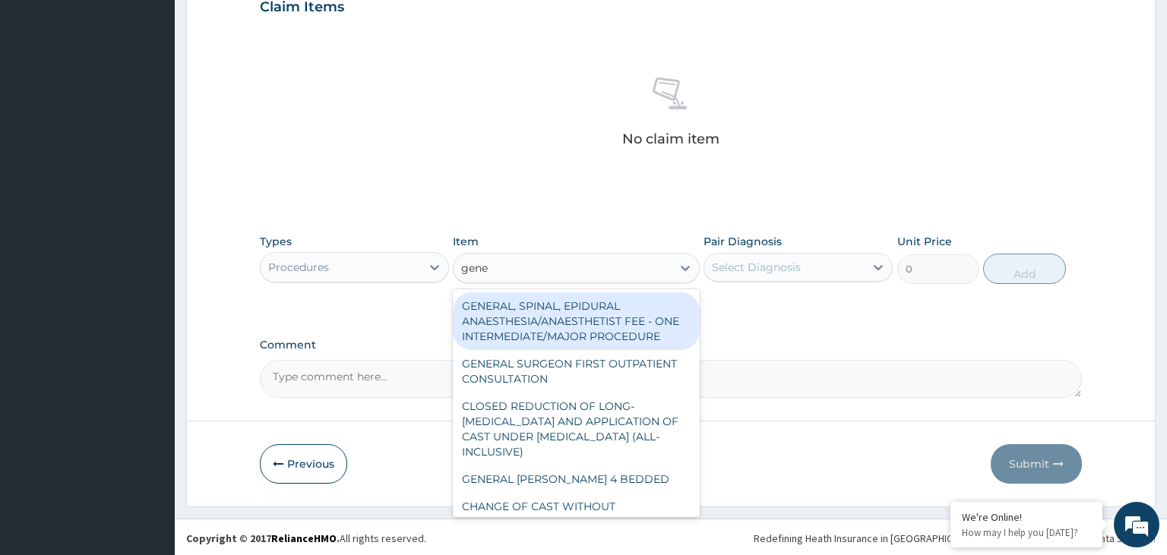
type input "gener"
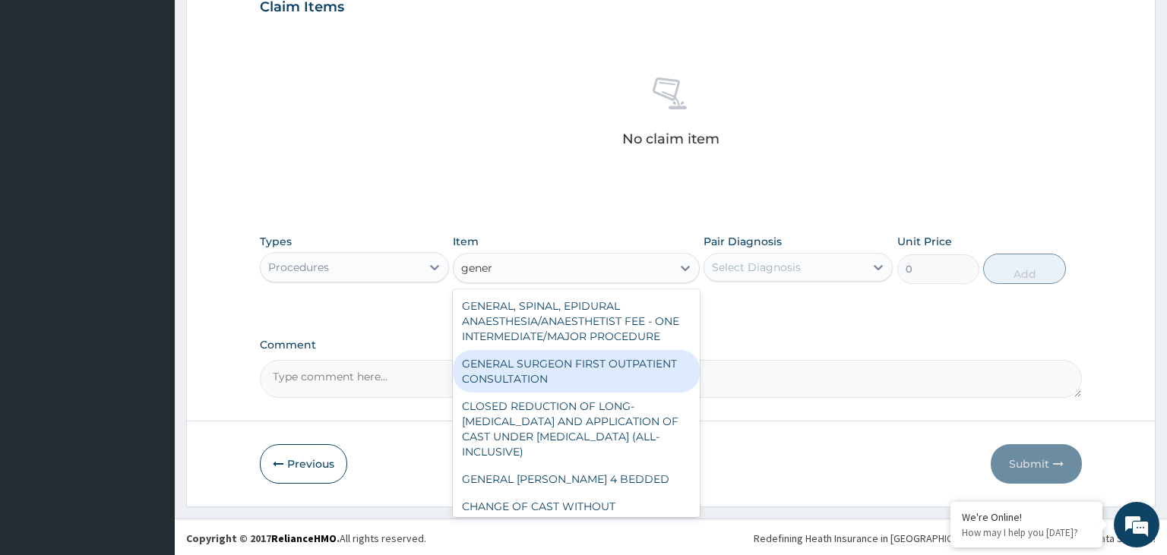
click at [612, 375] on div "GENERAL SURGEON FIRST OUTPATIENT CONSULTATION" at bounding box center [576, 371] width 247 height 43
type input "22500"
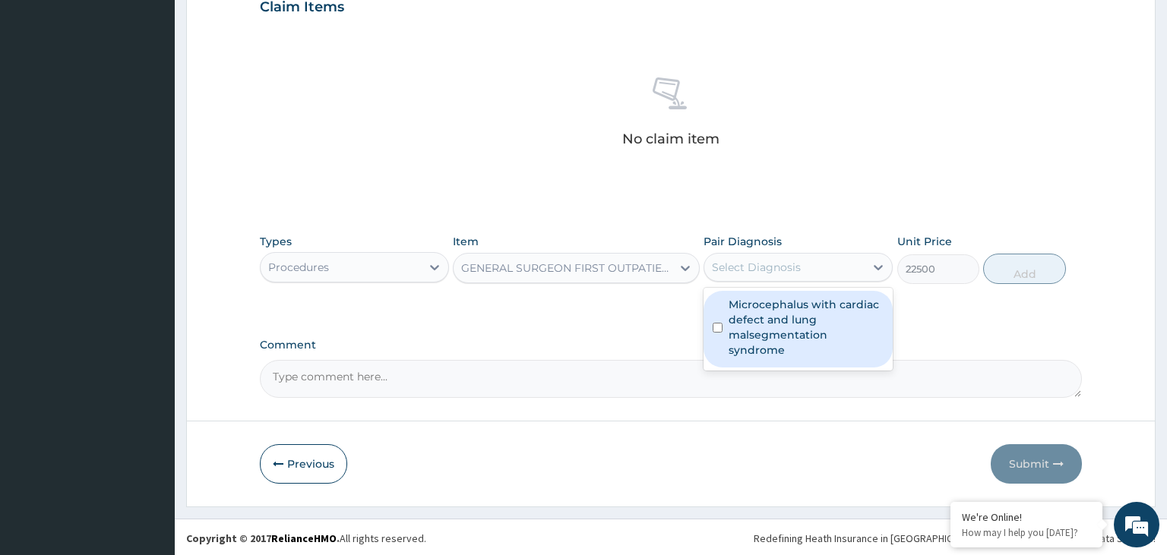
drag, startPoint x: 751, startPoint y: 264, endPoint x: 742, endPoint y: 293, distance: 31.0
click at [750, 267] on div "Select Diagnosis" at bounding box center [756, 267] width 89 height 15
click at [742, 293] on div "Microcephalus with cardiac defect and lung malsegmentation syndrome" at bounding box center [798, 329] width 189 height 77
checkbox input "true"
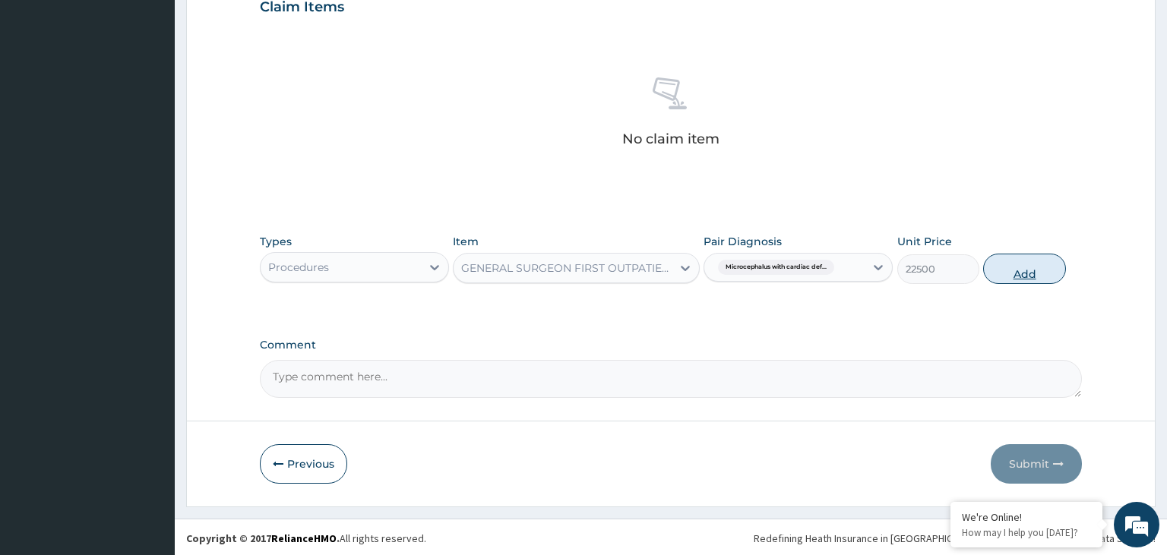
click at [1030, 273] on button "Add" at bounding box center [1024, 269] width 82 height 30
type input "0"
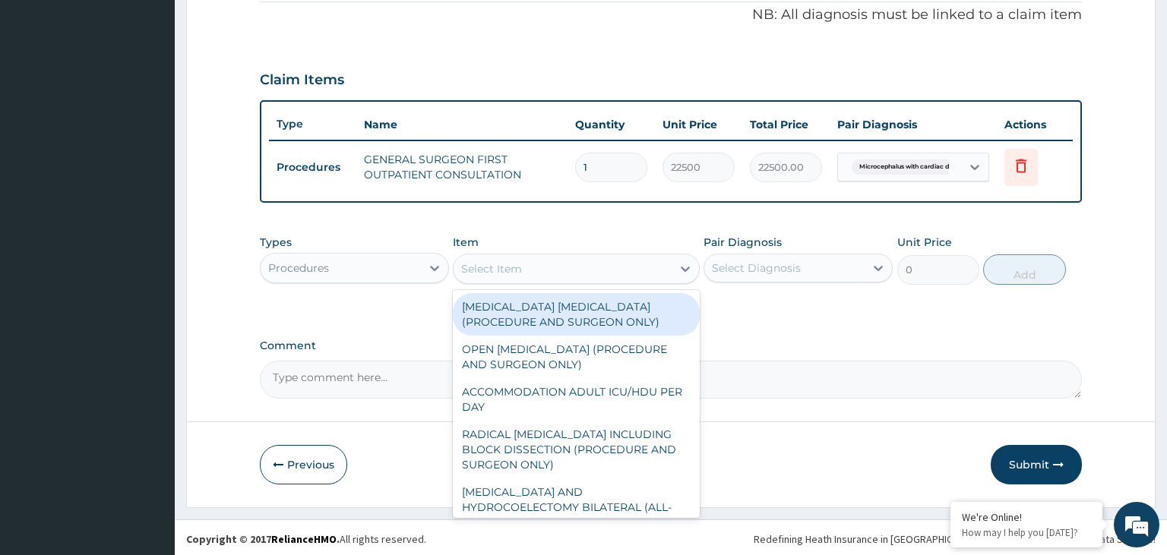
click at [571, 264] on div "Select Item" at bounding box center [563, 269] width 218 height 24
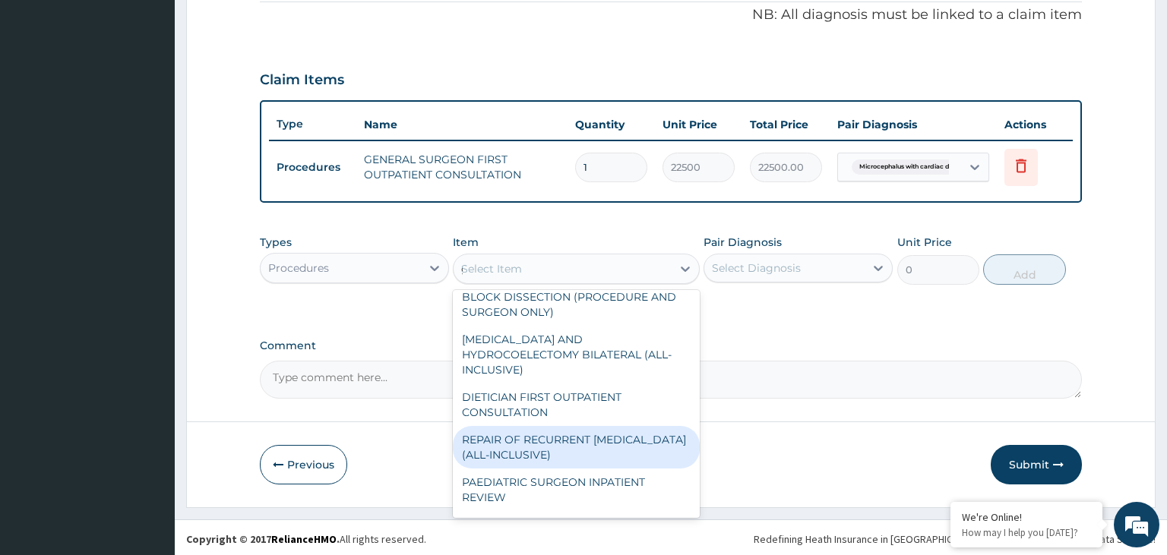
scroll to position [110, 0]
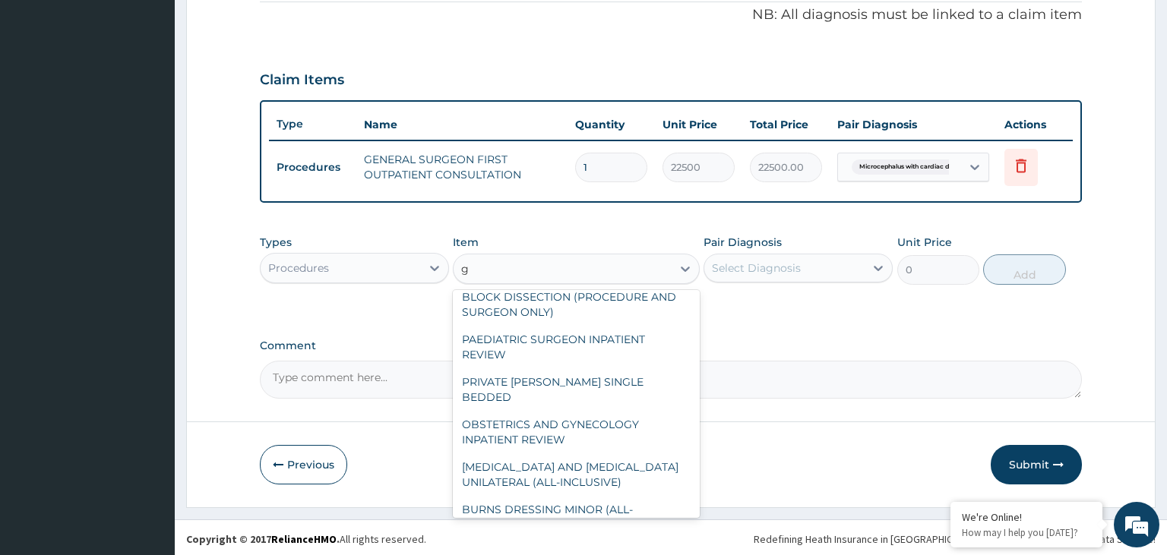
type input "gy"
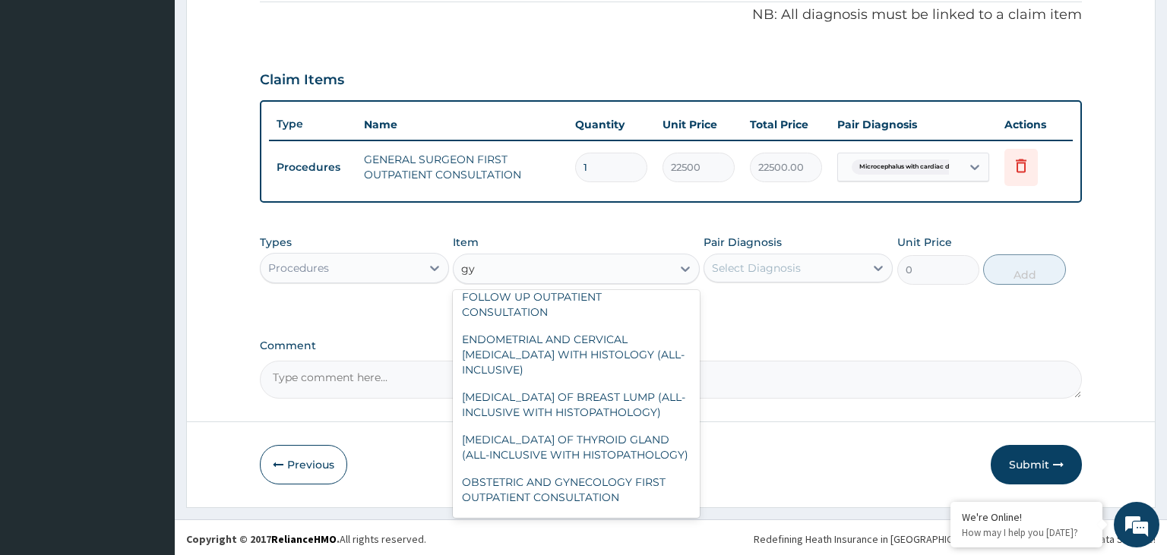
scroll to position [0, 0]
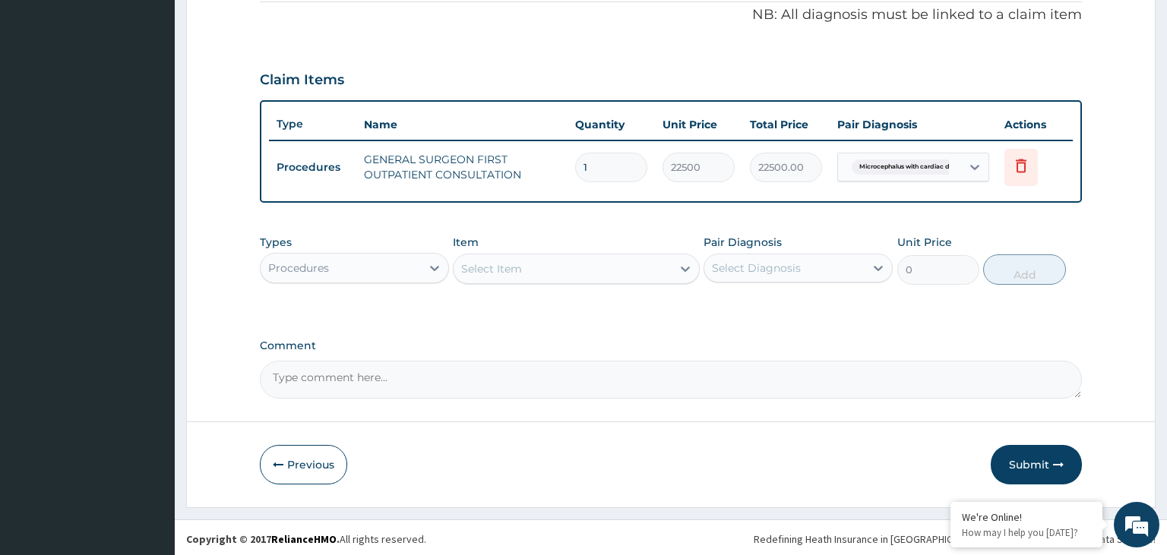
click at [530, 263] on div "Select Item" at bounding box center [563, 269] width 218 height 24
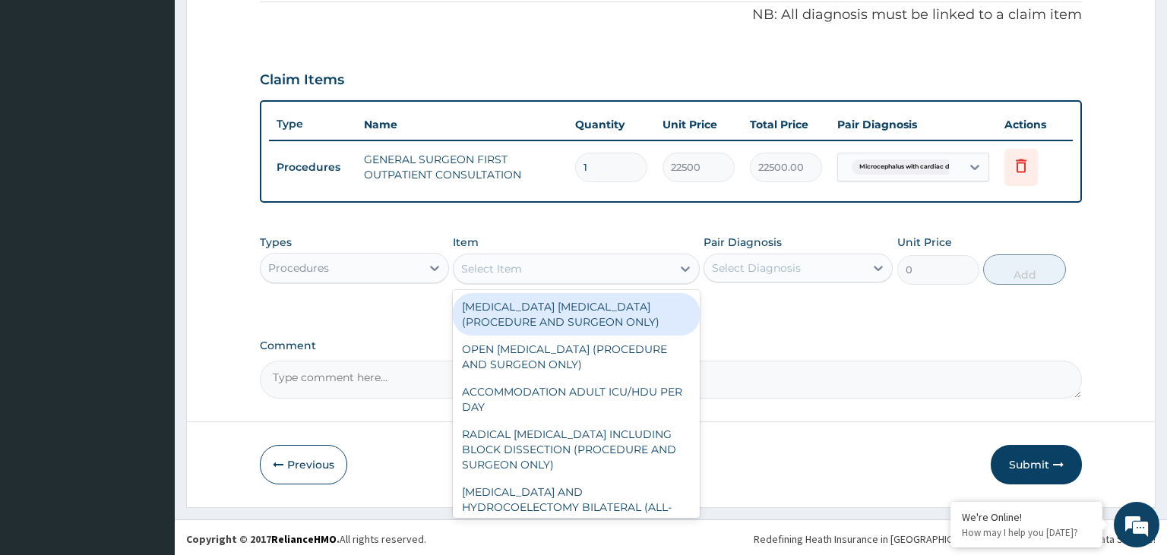
click at [530, 263] on div "Select Item" at bounding box center [563, 269] width 218 height 24
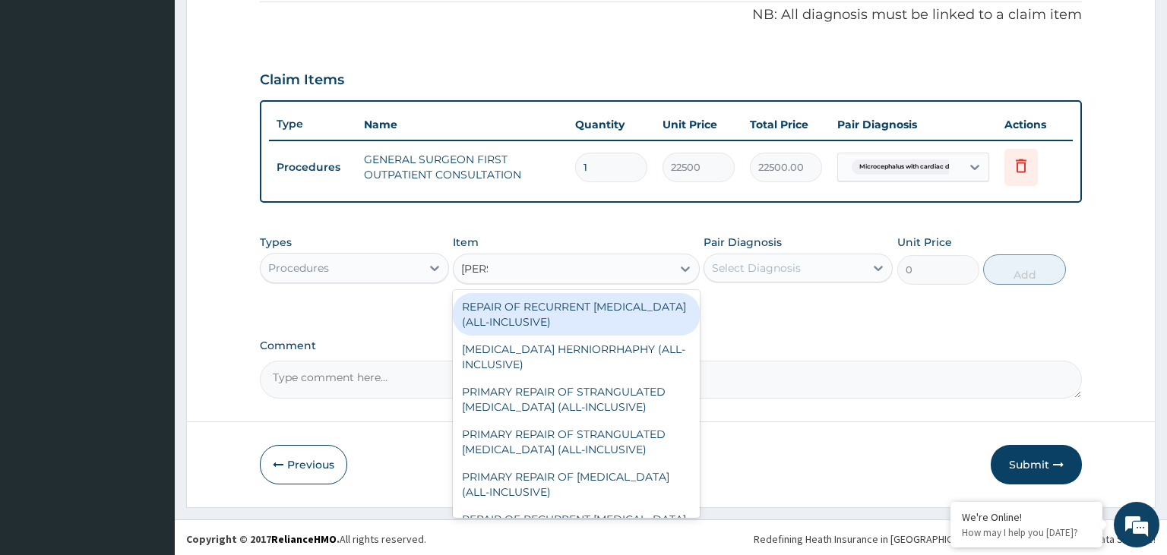
type input "herni"
click at [571, 324] on div "REPAIR OF RECURRENT [MEDICAL_DATA] (ALL-INCLUSIVE)" at bounding box center [576, 314] width 247 height 43
type input "250000"
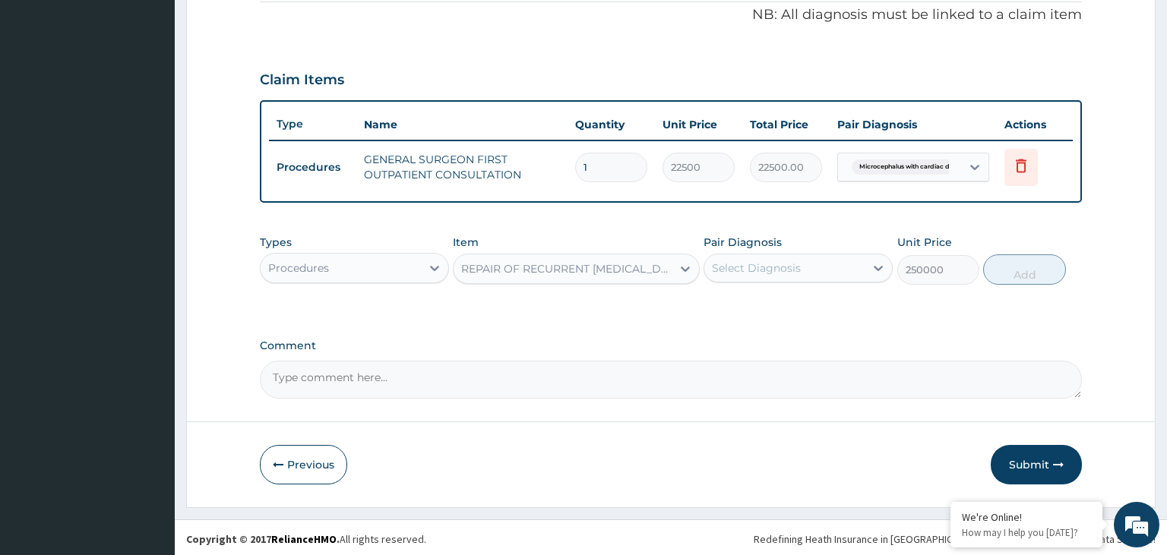
click at [533, 254] on div "REPAIR OF RECURRENT [MEDICAL_DATA] (ALL-INCLUSIVE)" at bounding box center [576, 269] width 247 height 30
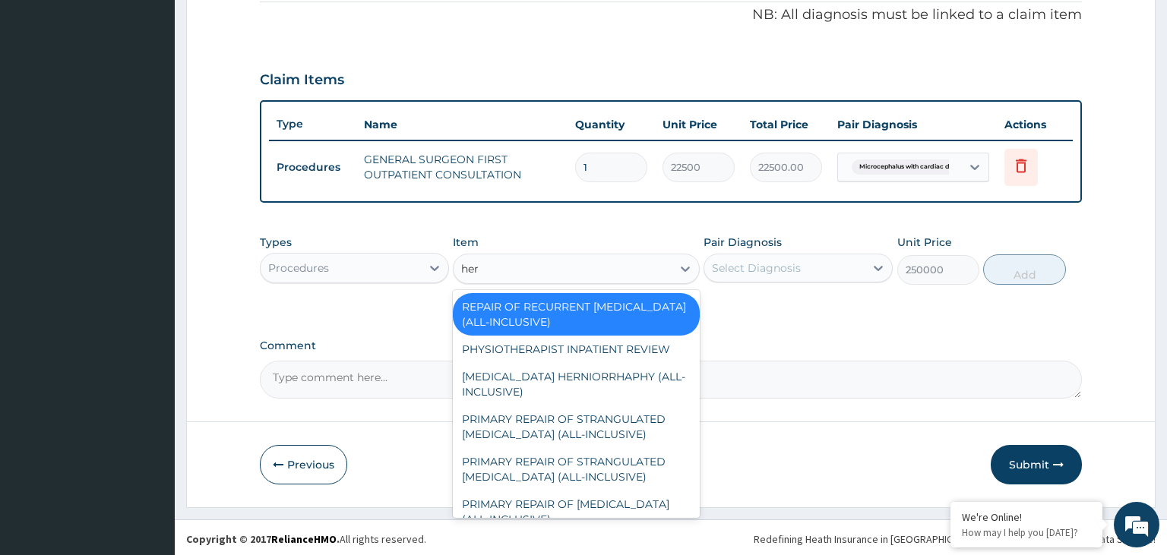
type input "[PERSON_NAME]"
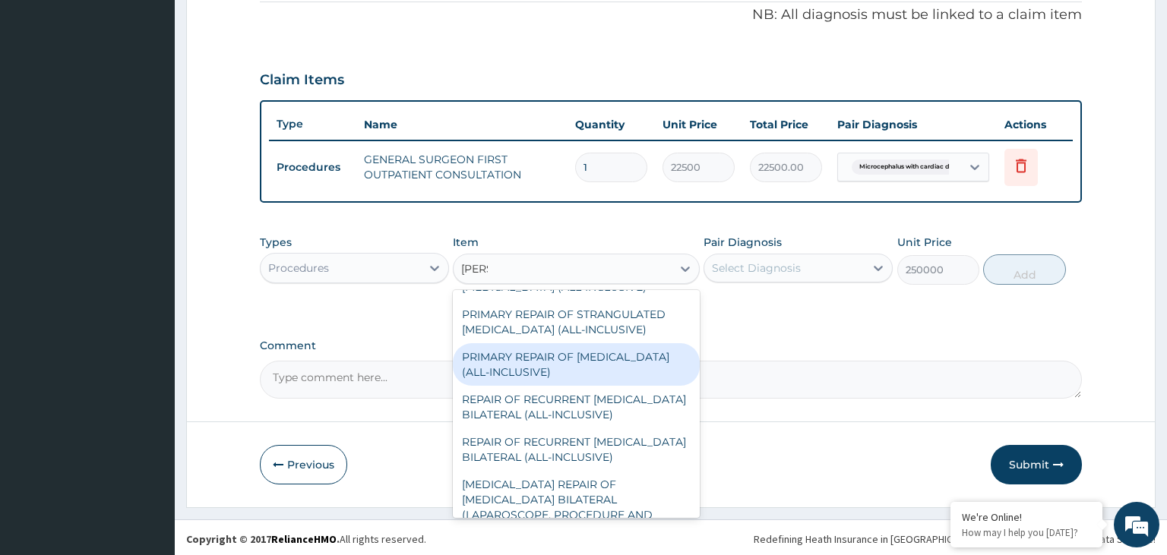
scroll to position [153, 0]
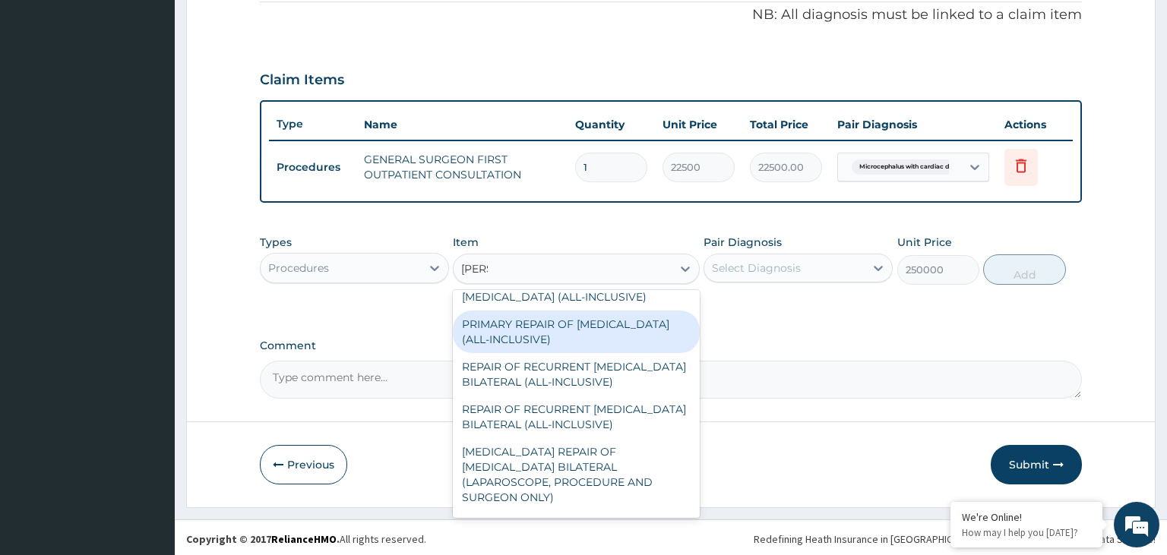
click at [530, 319] on div "PRIMARY REPAIR OF [MEDICAL_DATA] (ALL-INCLUSIVE)" at bounding box center [576, 332] width 247 height 43
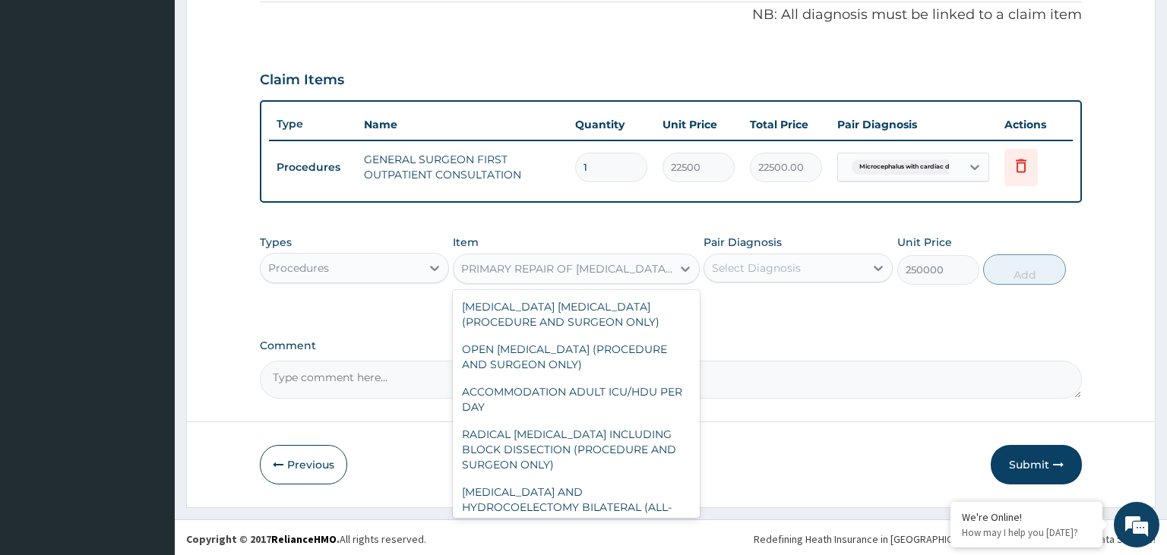
click at [595, 275] on div "PRIMARY REPAIR OF [MEDICAL_DATA] (ALL-INCLUSIVE)" at bounding box center [563, 269] width 218 height 24
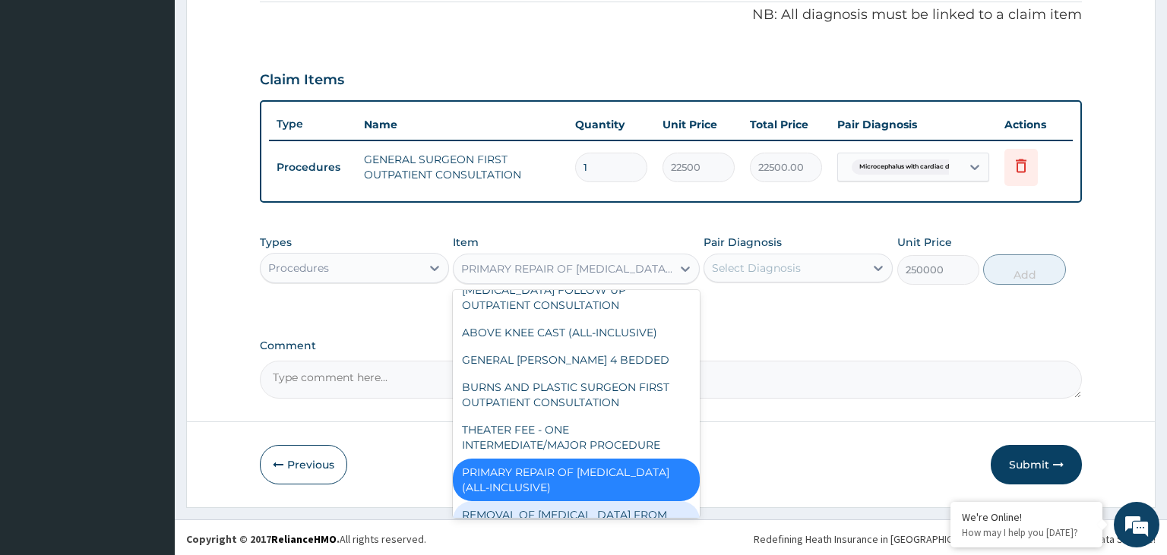
scroll to position [2276, 0]
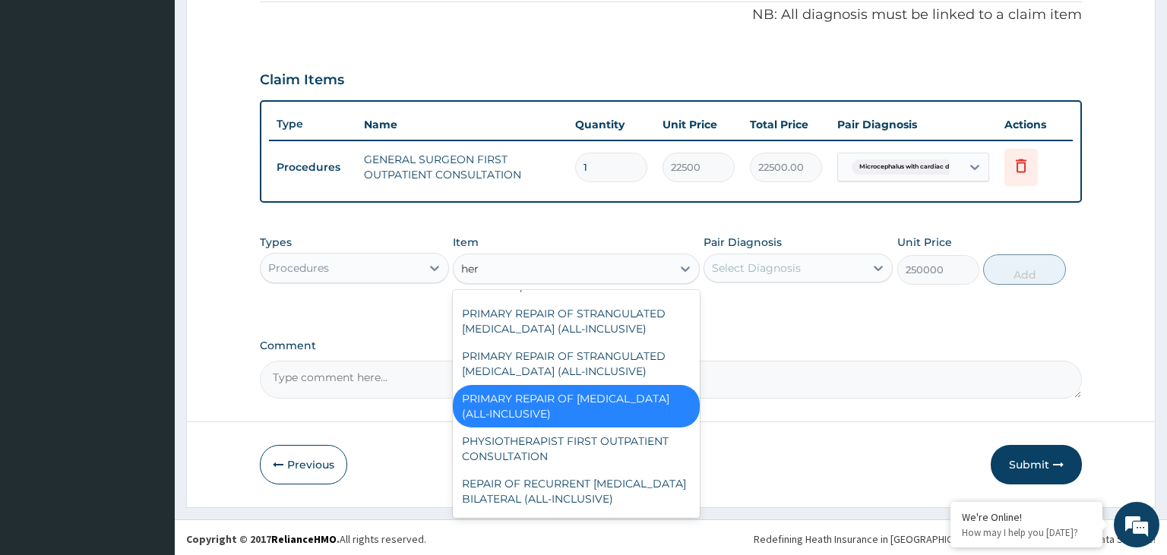
type input "[PERSON_NAME]"
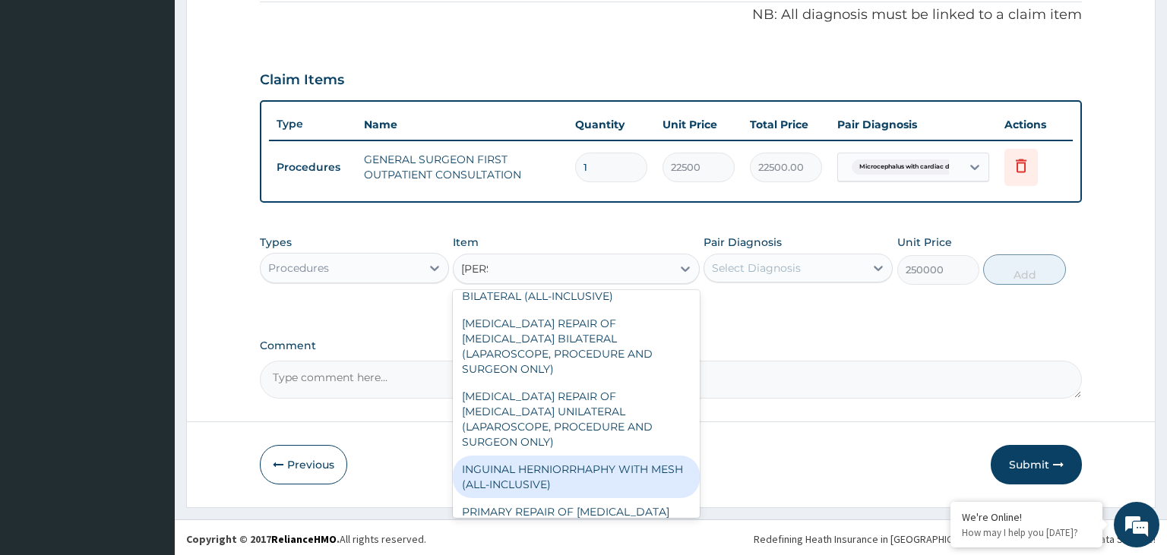
scroll to position [308, 0]
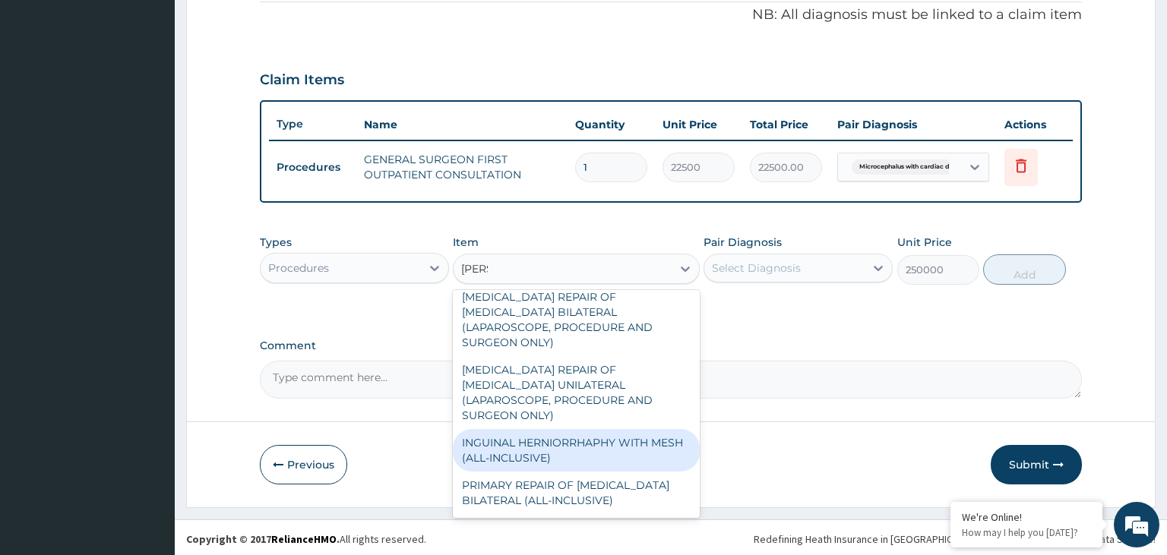
click at [585, 429] on div "INGUINAL HERNIORRHAPHY WITH MESH (ALL-INCLUSIVE)" at bounding box center [576, 450] width 247 height 43
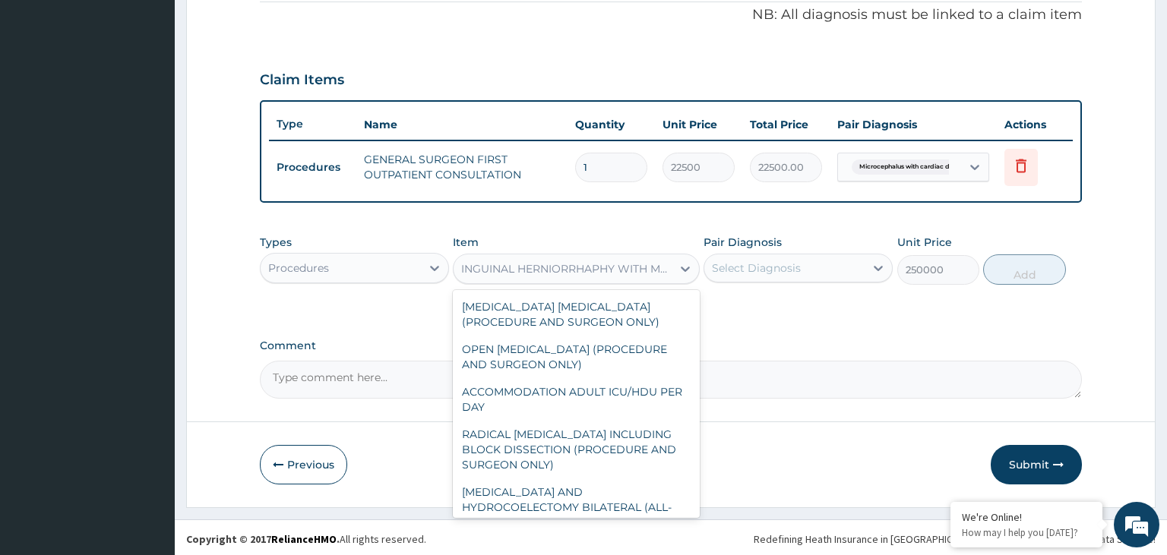
click at [603, 275] on div "INGUINAL HERNIORRHAPHY WITH MESH (ALL-INCLUSIVE)" at bounding box center [563, 269] width 218 height 24
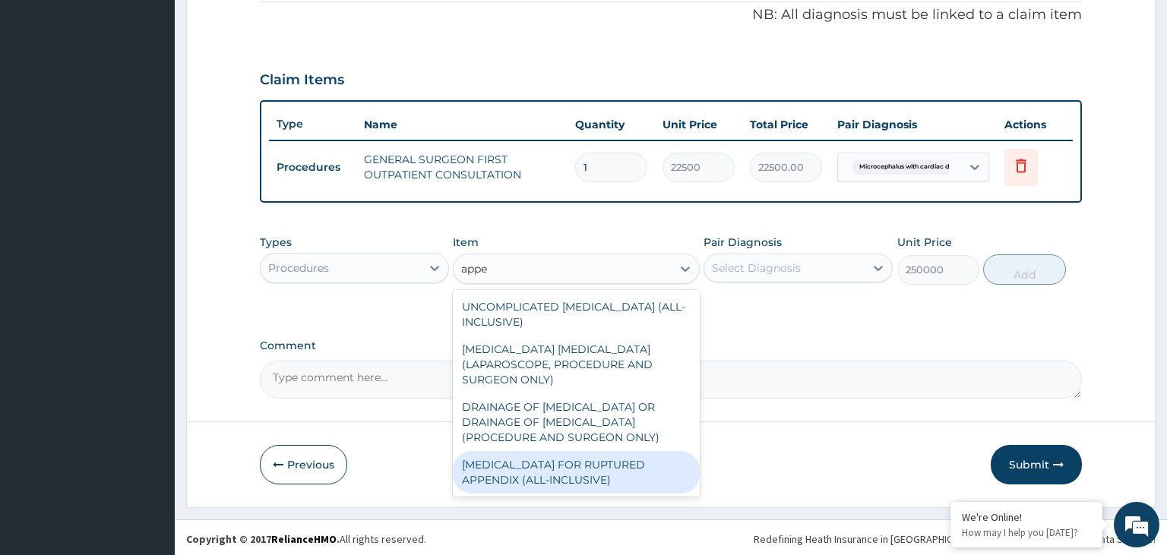
scroll to position [0, 0]
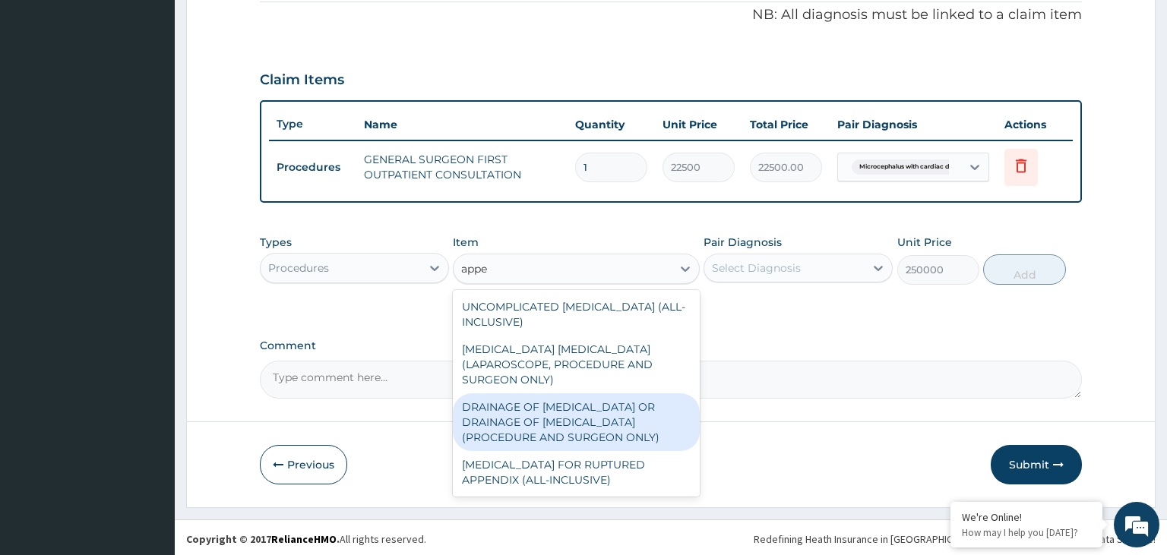
type input "appen"
drag, startPoint x: 514, startPoint y: 270, endPoint x: 454, endPoint y: 278, distance: 60.6
click at [454, 278] on div "appen" at bounding box center [563, 269] width 218 height 24
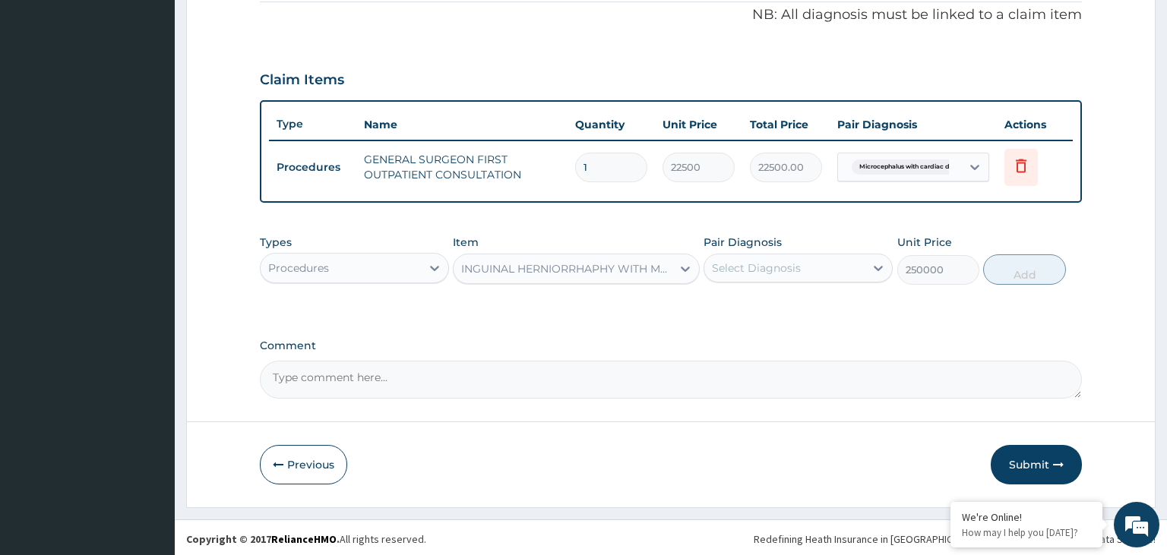
click at [508, 269] on div "INGUINAL HERNIORRHAPHY WITH MESH (ALL-INCLUSIVE)" at bounding box center [567, 268] width 212 height 15
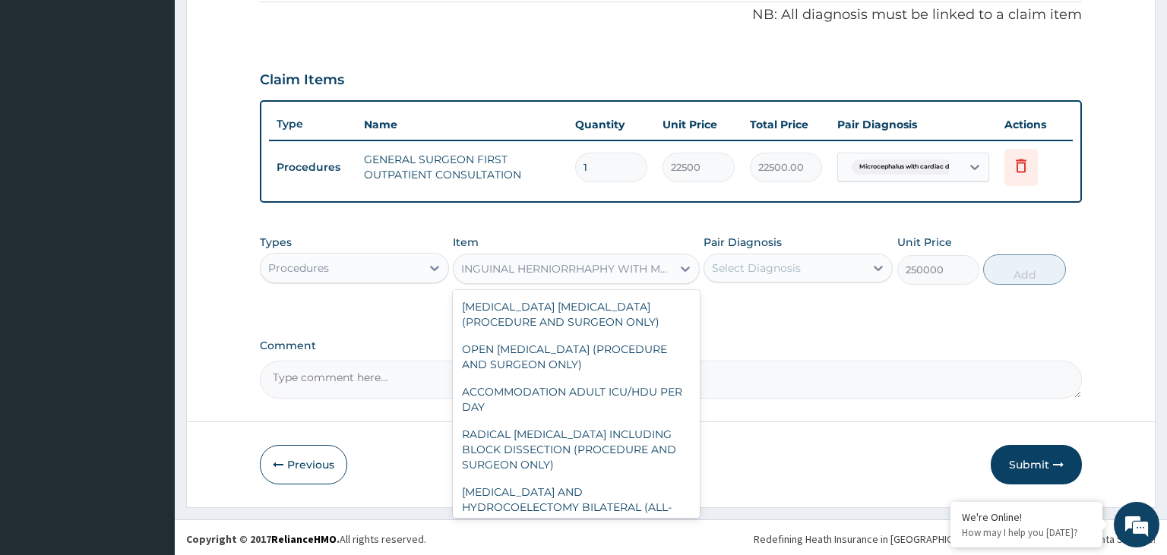
scroll to position [8253, 0]
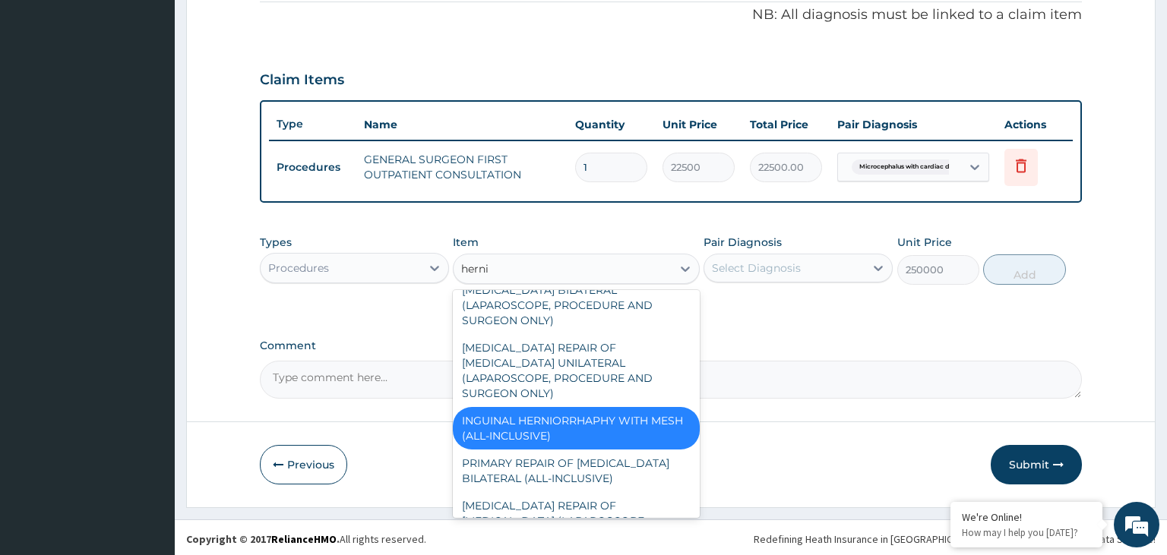
type input "hernia"
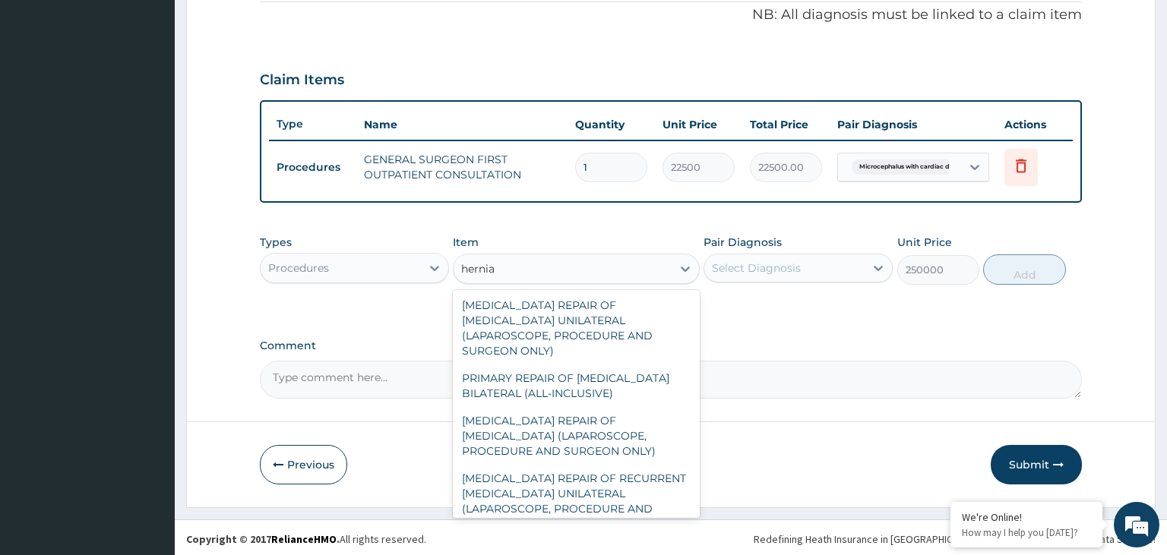
scroll to position [287, 0]
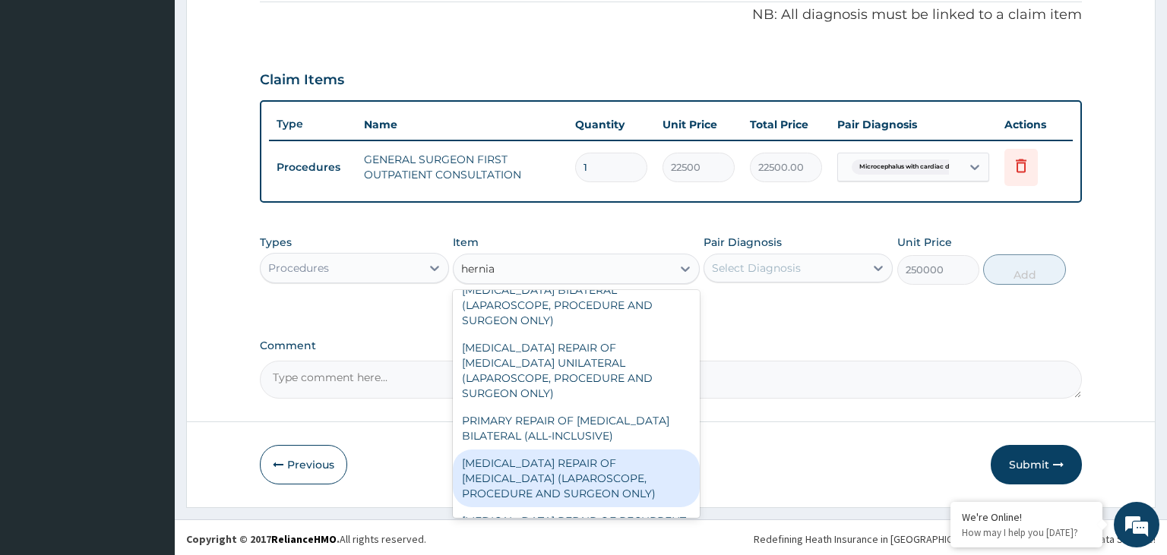
click at [625, 453] on div "[MEDICAL_DATA] REPAIR OF [MEDICAL_DATA] (LAPAROSCOPE, PROCEDURE AND SURGEON ONL…" at bounding box center [576, 479] width 247 height 58
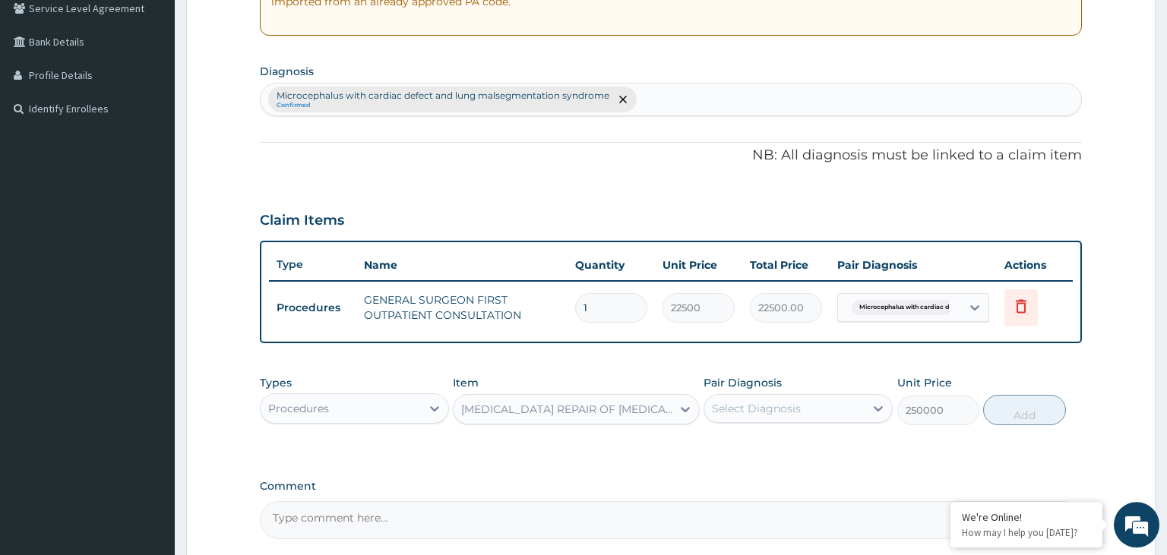
scroll to position [225, 0]
